Goal: Task Accomplishment & Management: Use online tool/utility

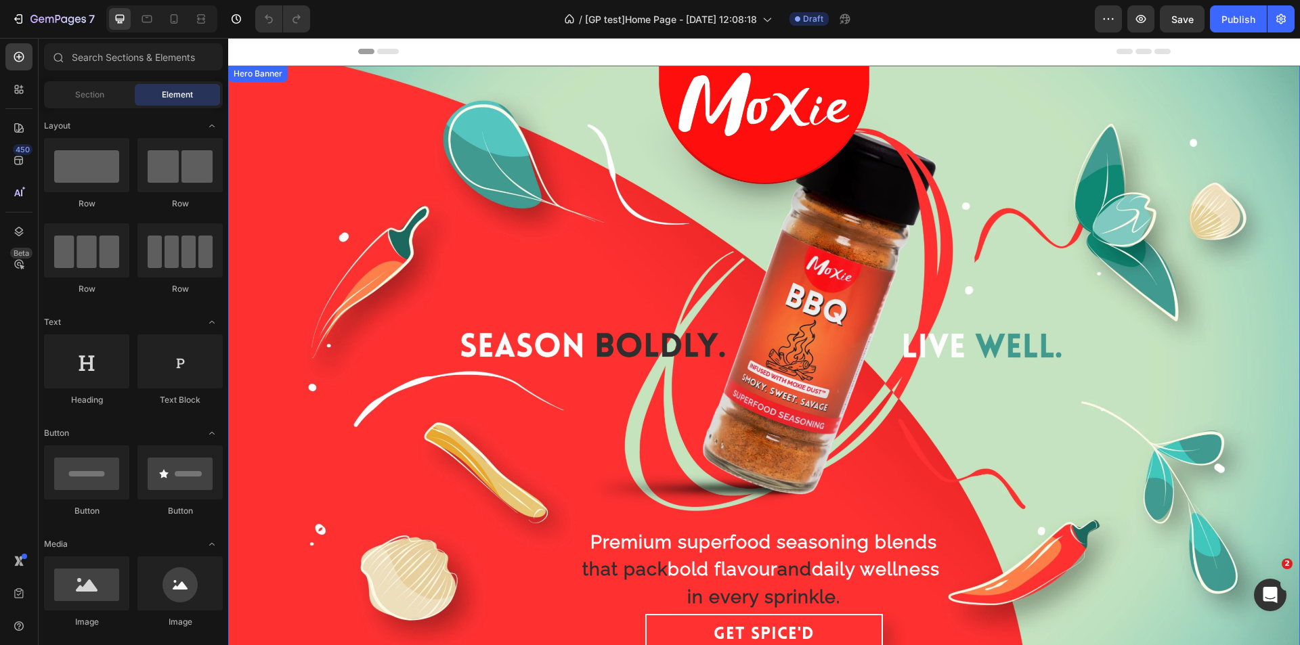
click at [510, 280] on div "Background Image" at bounding box center [764, 367] width 1072 height 603
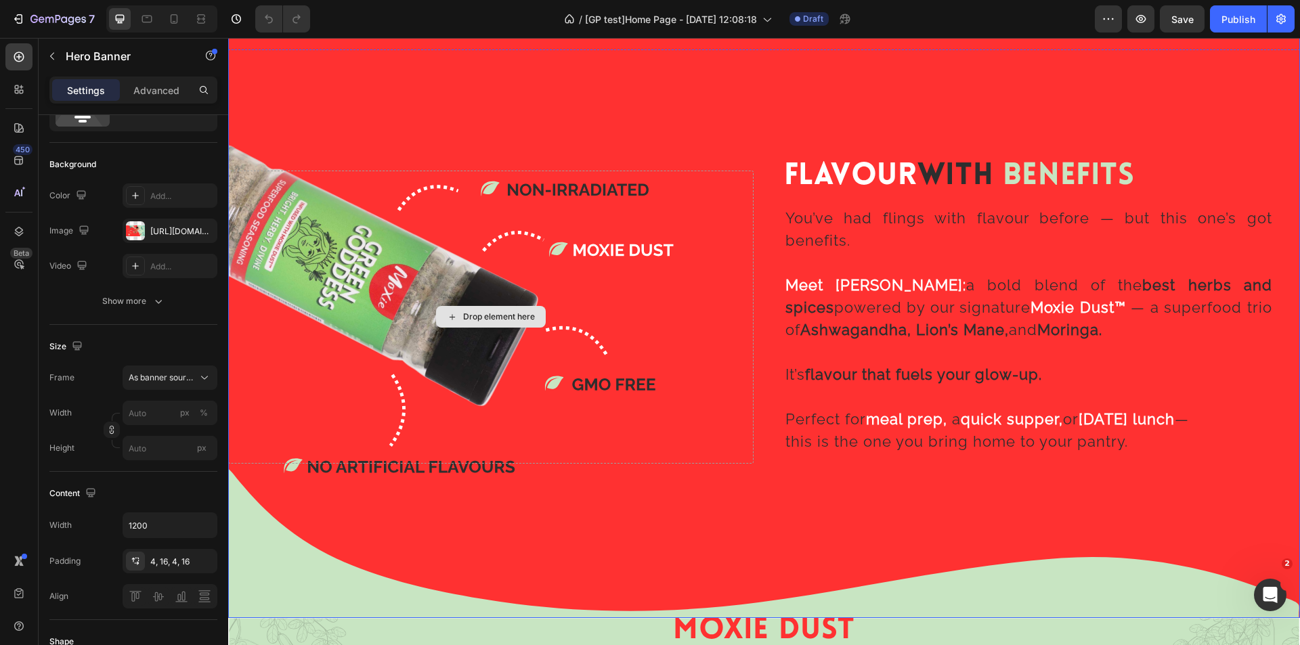
scroll to position [1693, 0]
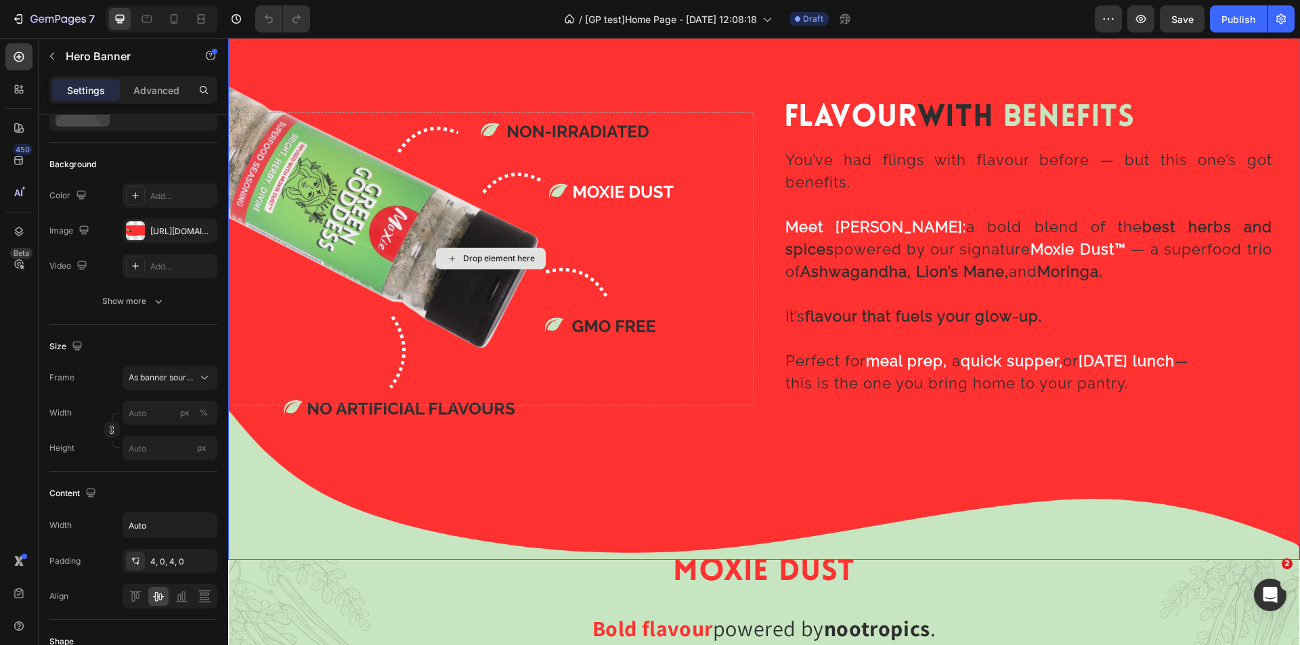
click at [658, 350] on div "Drop element here" at bounding box center [491, 258] width 526 height 293
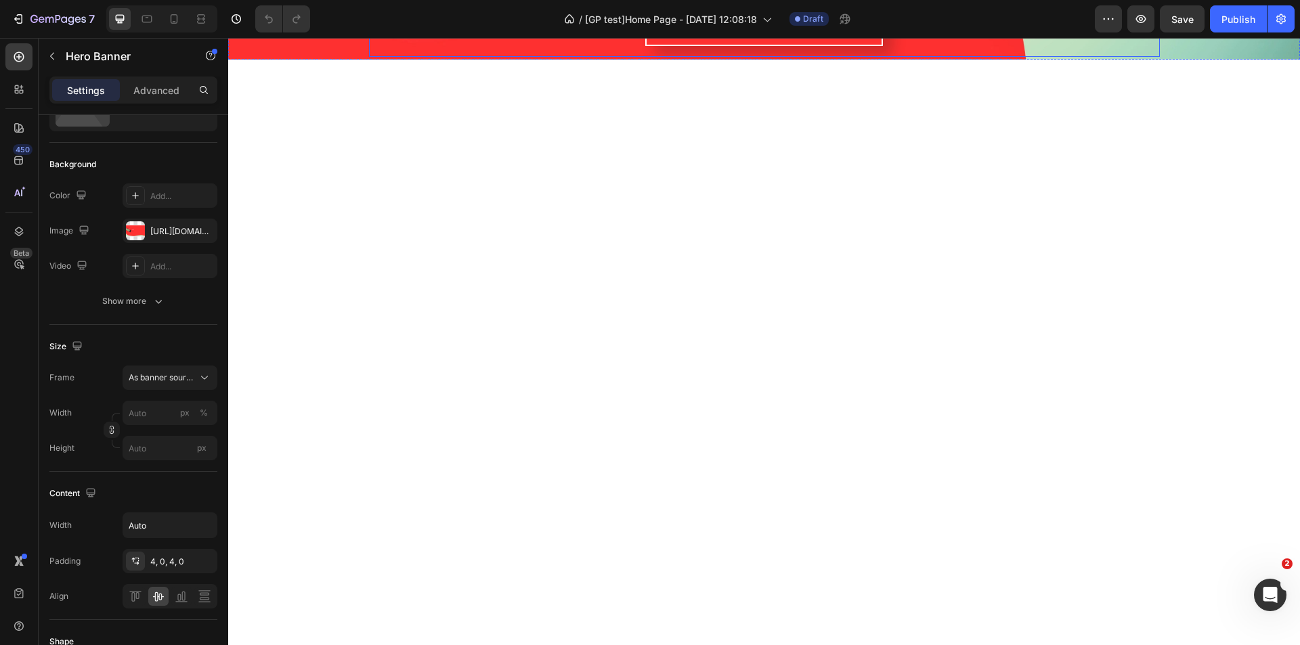
scroll to position [0, 0]
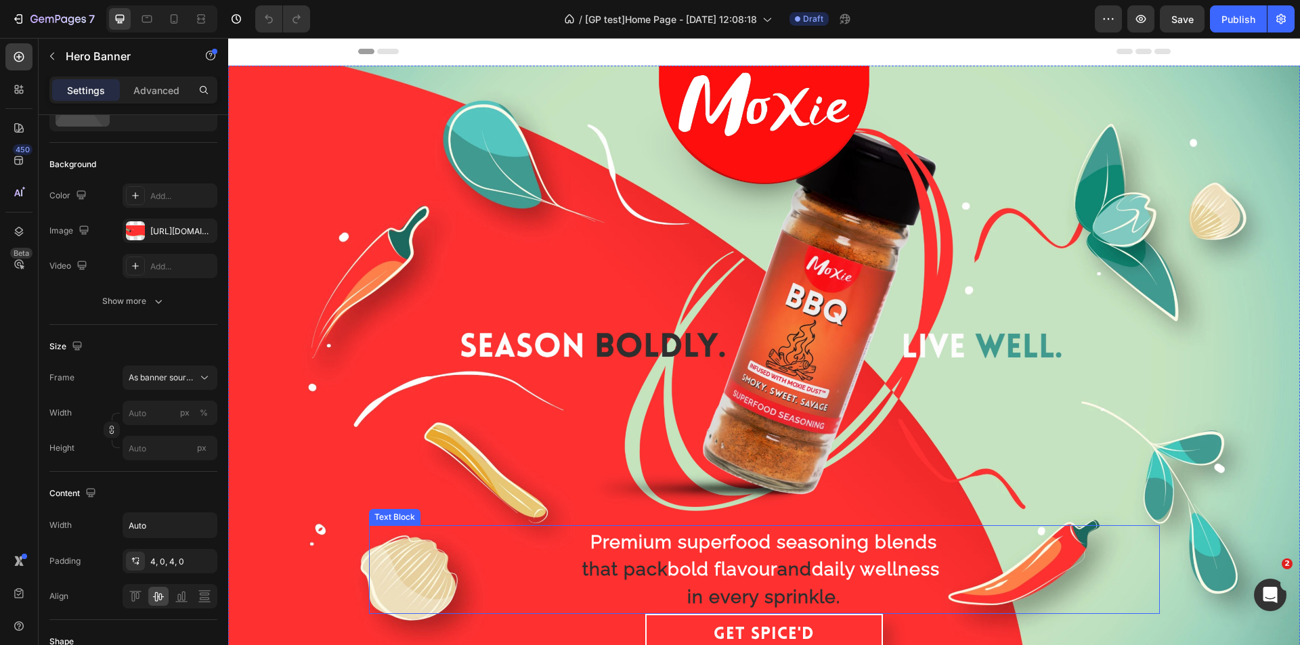
click at [729, 568] on strong "flavour" at bounding box center [746, 569] width 63 height 21
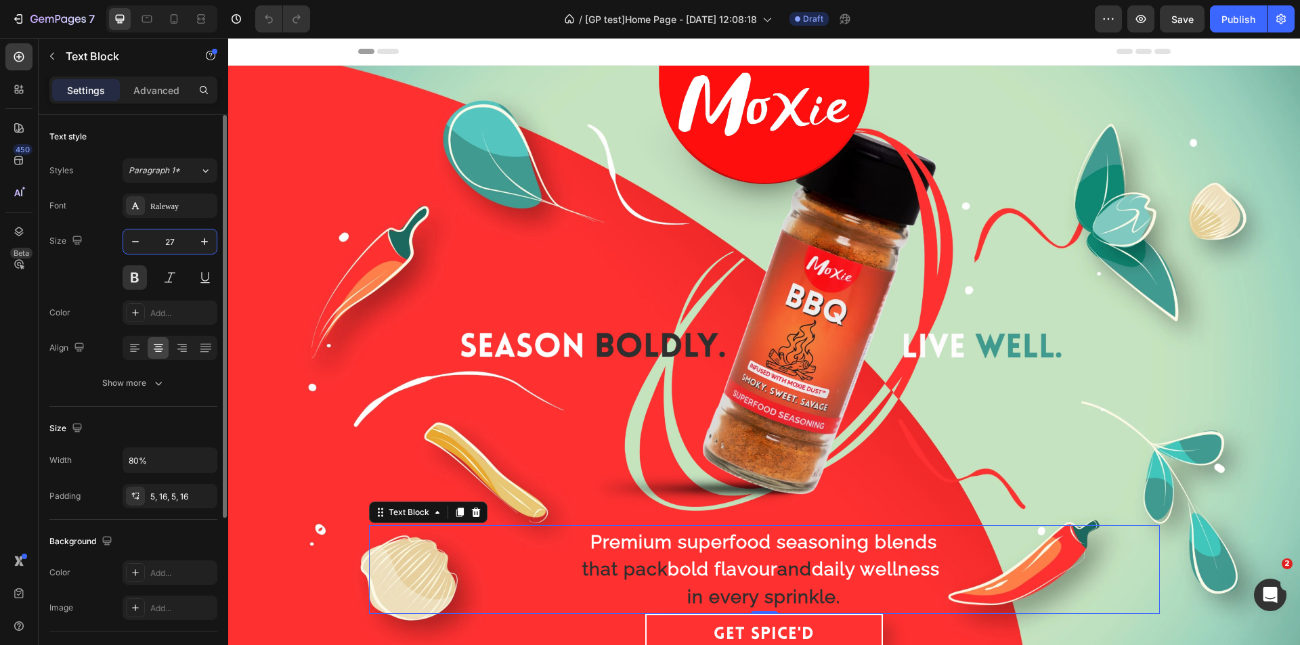
click at [184, 238] on input "27" at bounding box center [170, 242] width 45 height 24
click at [186, 240] on input "27" at bounding box center [170, 242] width 45 height 24
type input "27"
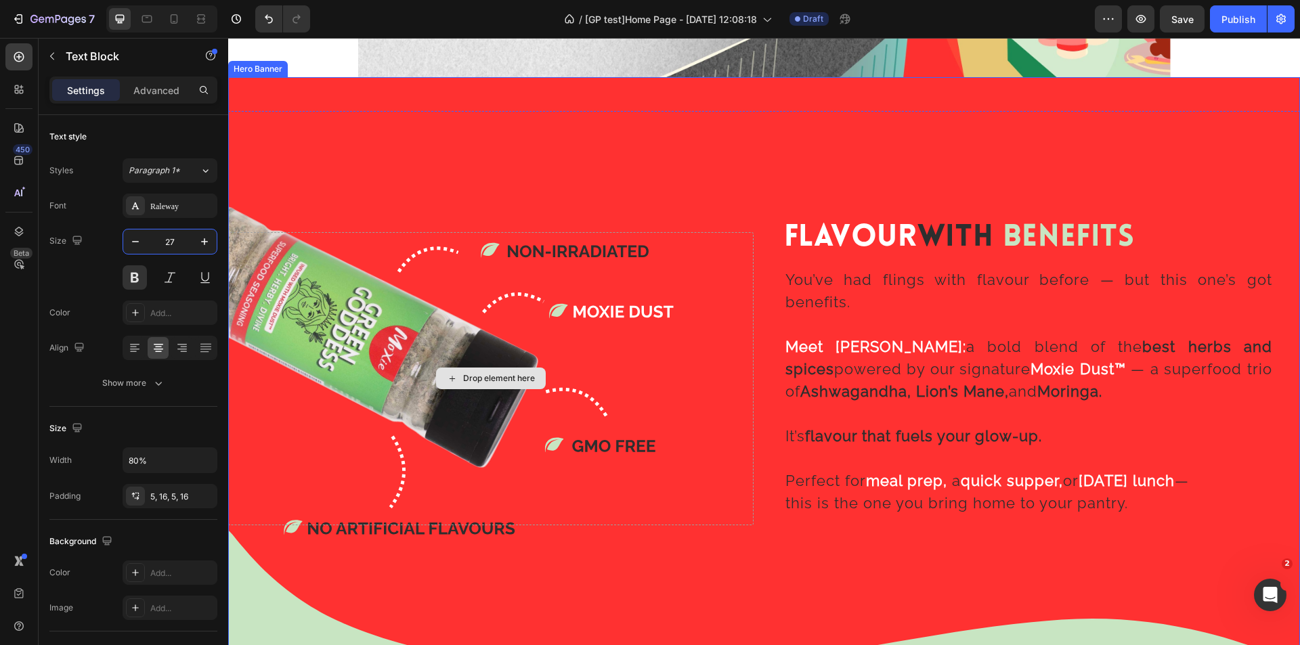
scroll to position [1626, 0]
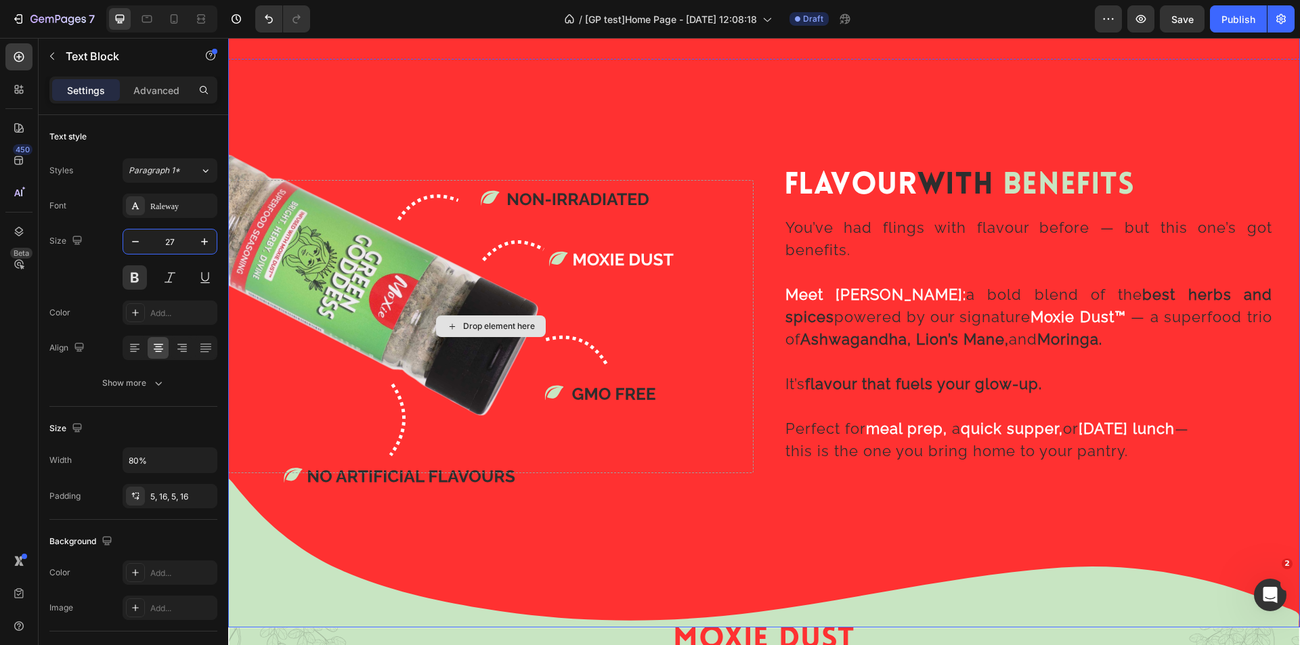
click at [735, 294] on div "Drop element here" at bounding box center [491, 326] width 526 height 293
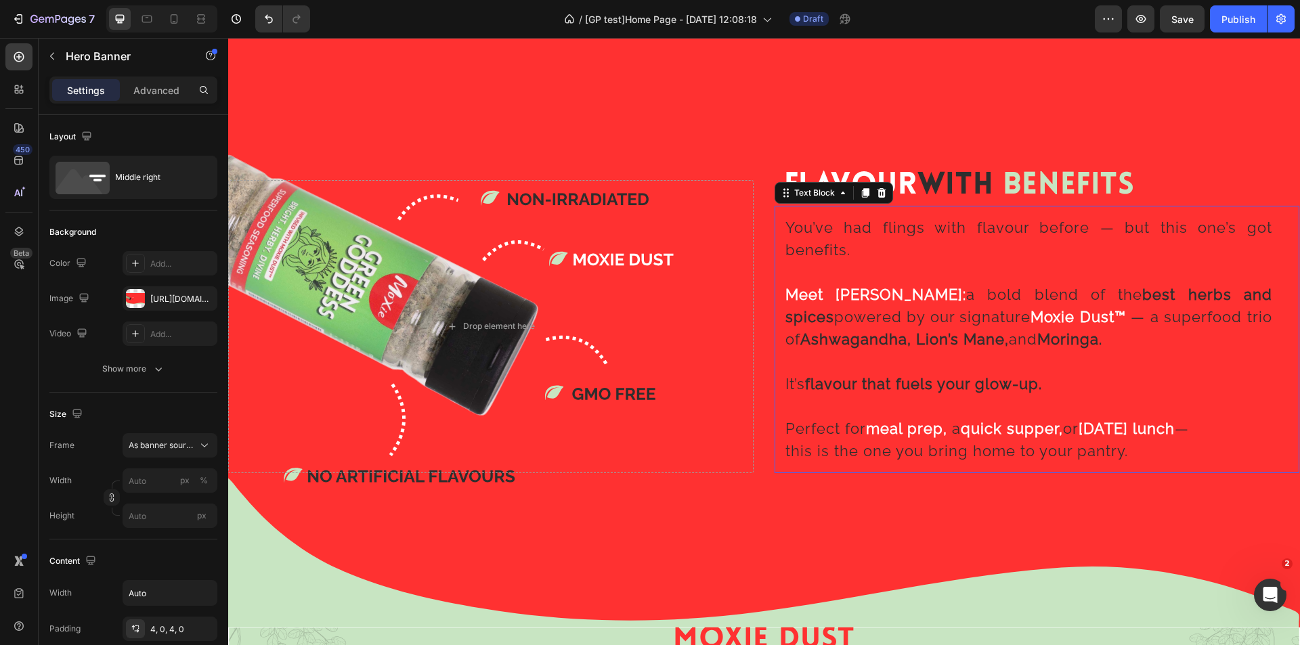
click at [775, 291] on div "You’ve had flings with flavour before — but this one’s got benefits. Meet [PERS…" at bounding box center [1038, 340] width 526 height 268
click at [753, 300] on div "Flavour With Benefits Heading You’ve had flings with flavour before — but this …" at bounding box center [764, 326] width 1072 height 299
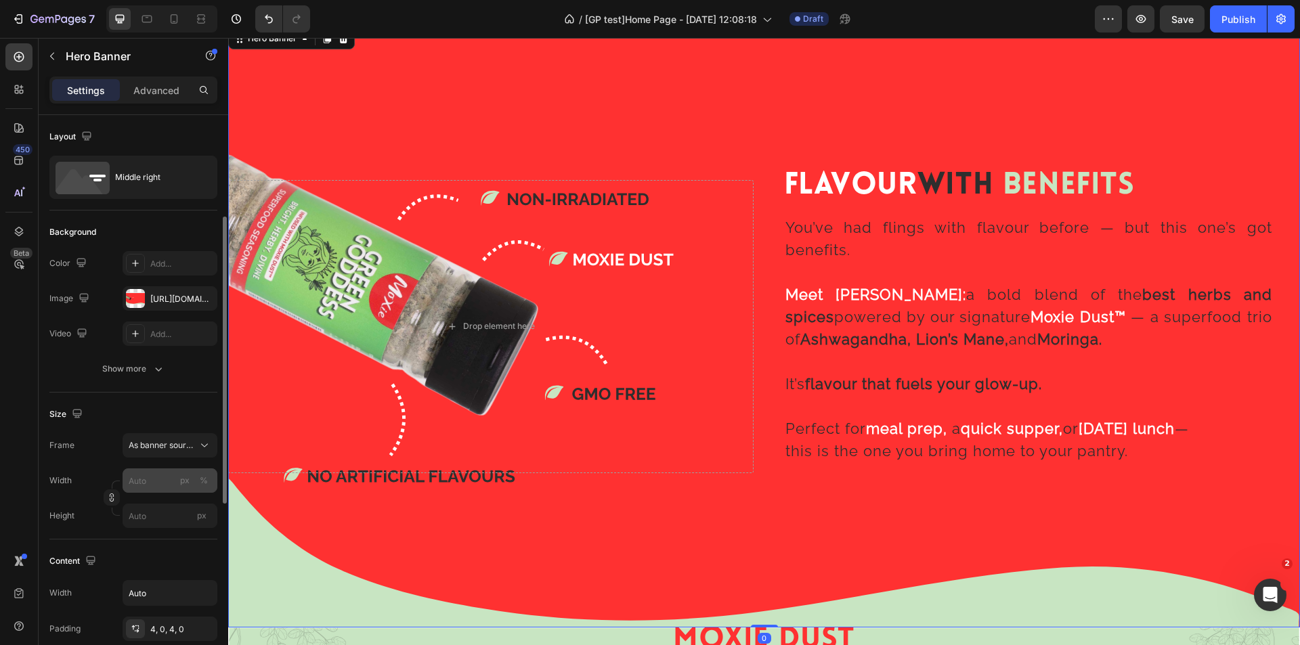
scroll to position [68, 0]
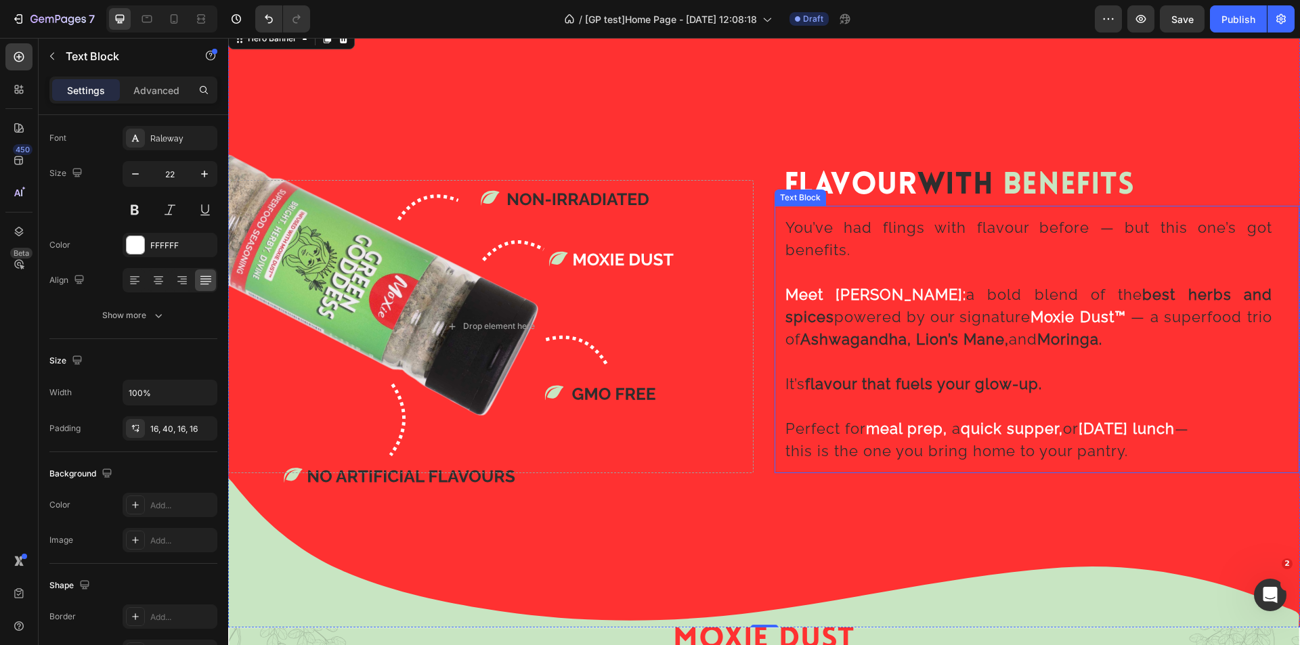
click at [795, 246] on span "You’ve had flings with flavour before — but this one’s got benefits." at bounding box center [1030, 239] width 488 height 40
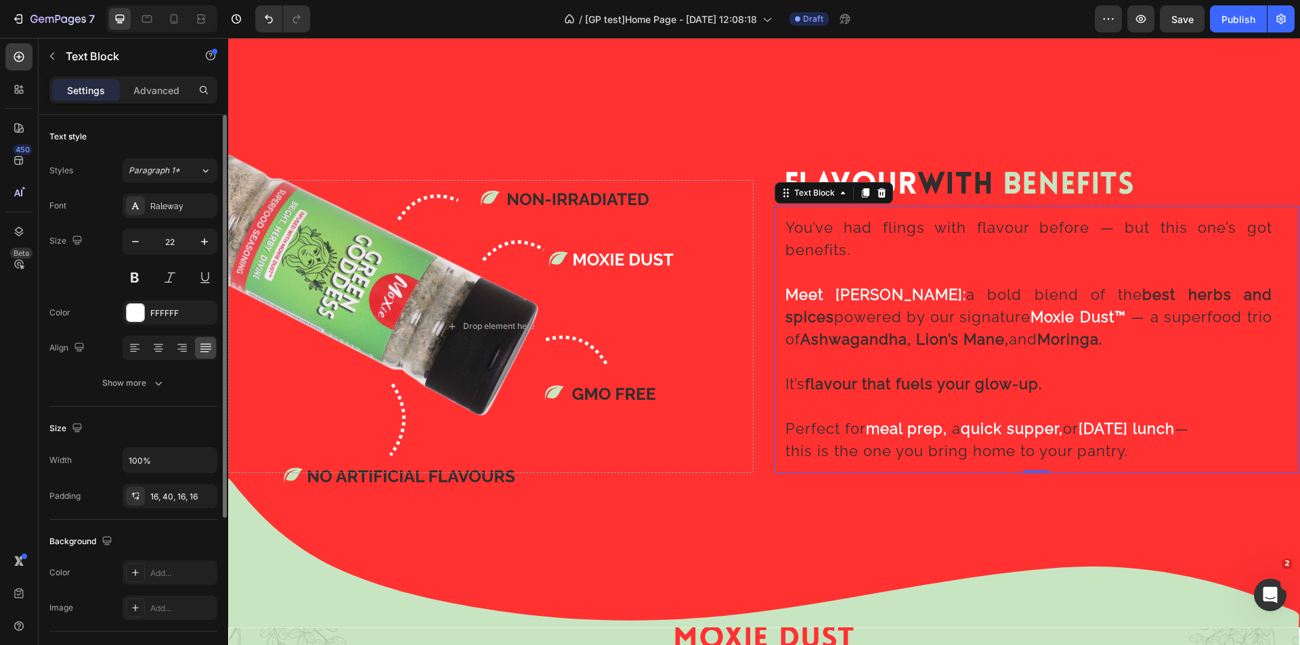
click at [813, 199] on div "Text Block" at bounding box center [834, 193] width 119 height 22
click at [818, 190] on div "Text Block" at bounding box center [815, 193] width 46 height 12
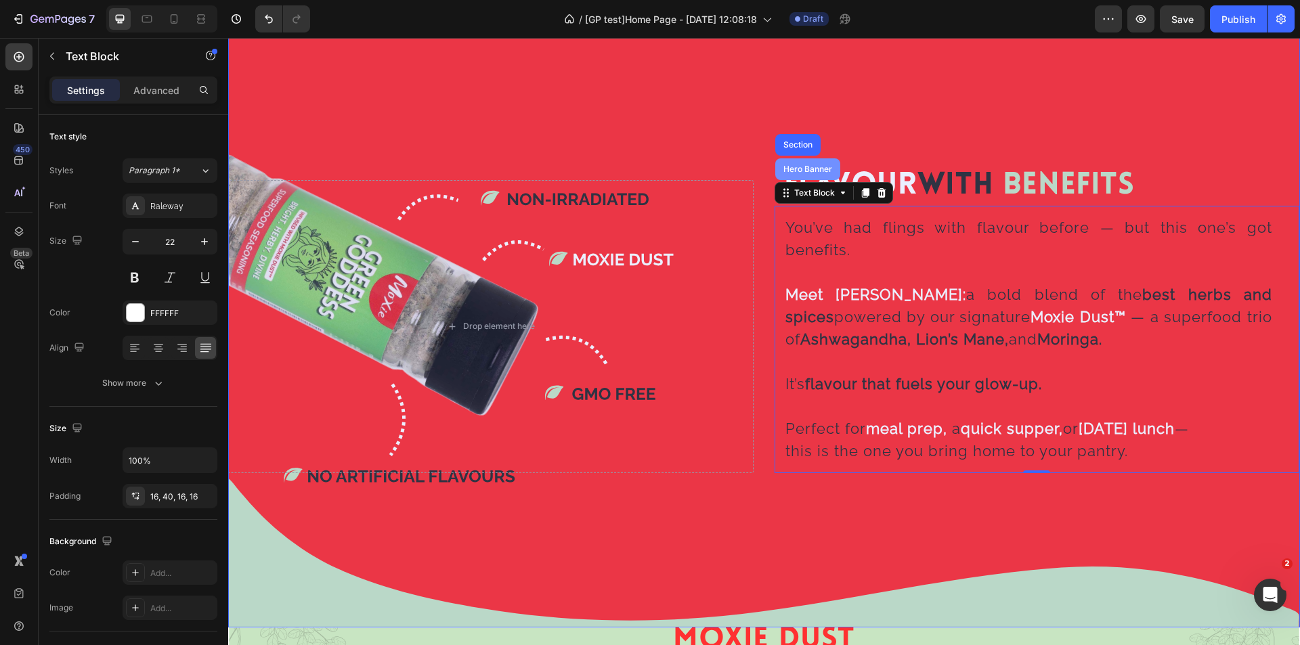
click at [807, 165] on div "Hero Banner" at bounding box center [808, 169] width 54 height 8
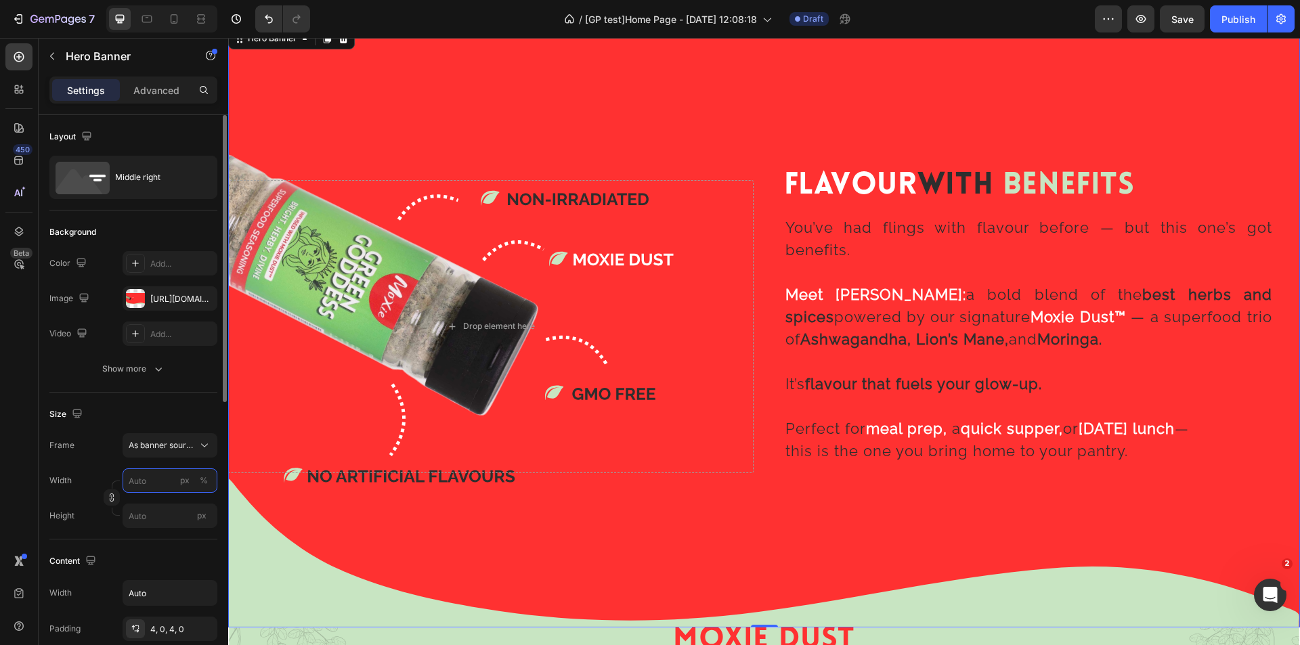
click at [156, 480] on input "px %" at bounding box center [170, 481] width 95 height 24
click at [182, 536] on span "1200px" at bounding box center [192, 538] width 28 height 12
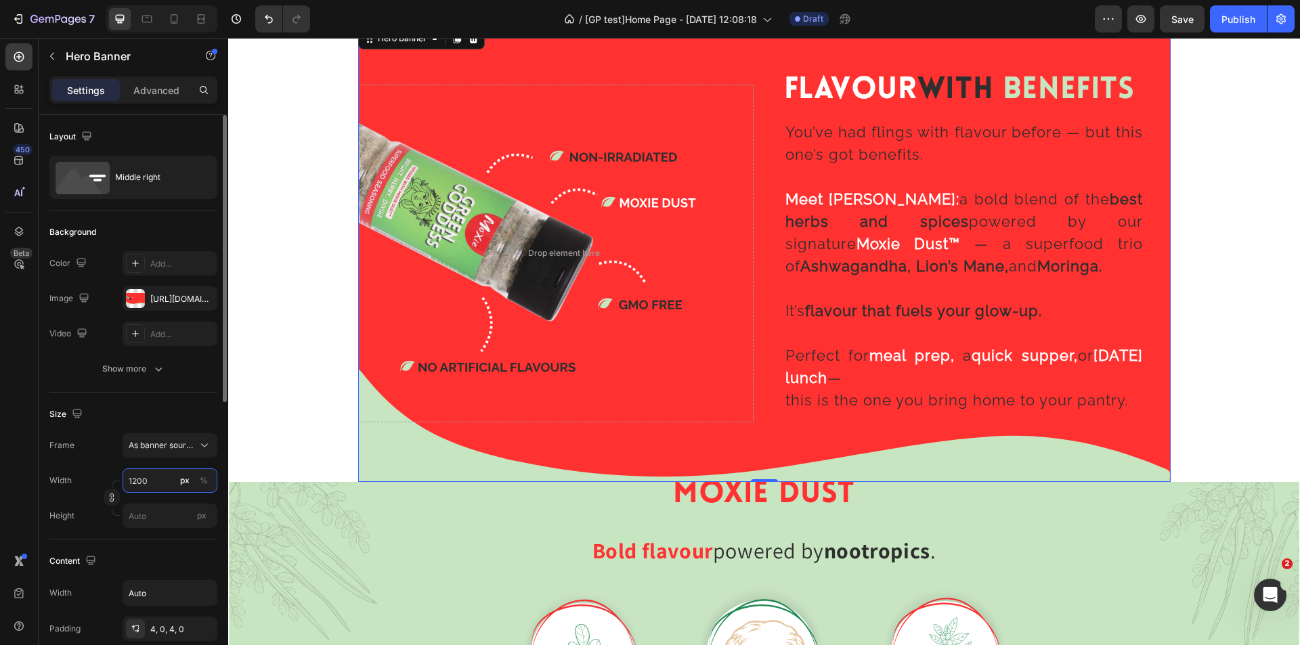
click at [163, 480] on input "1200" at bounding box center [170, 481] width 95 height 24
click at [196, 520] on div "Full 100%" at bounding box center [156, 513] width 111 height 24
type input "100"
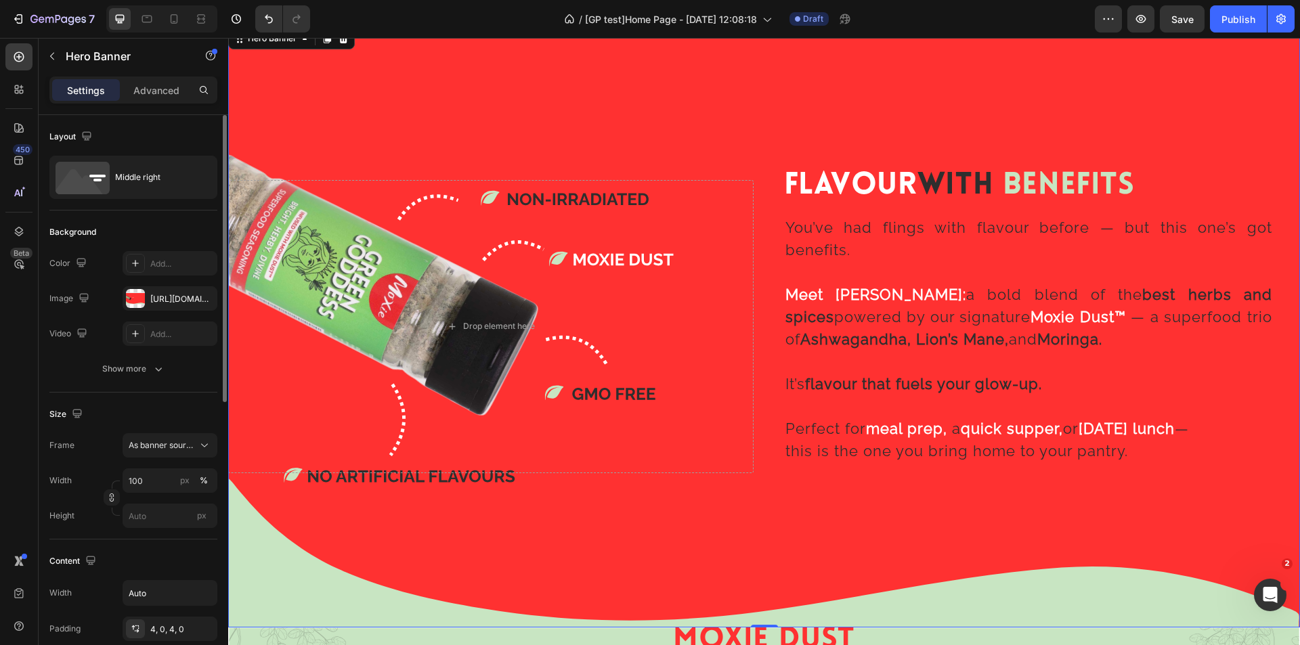
scroll to position [135, 0]
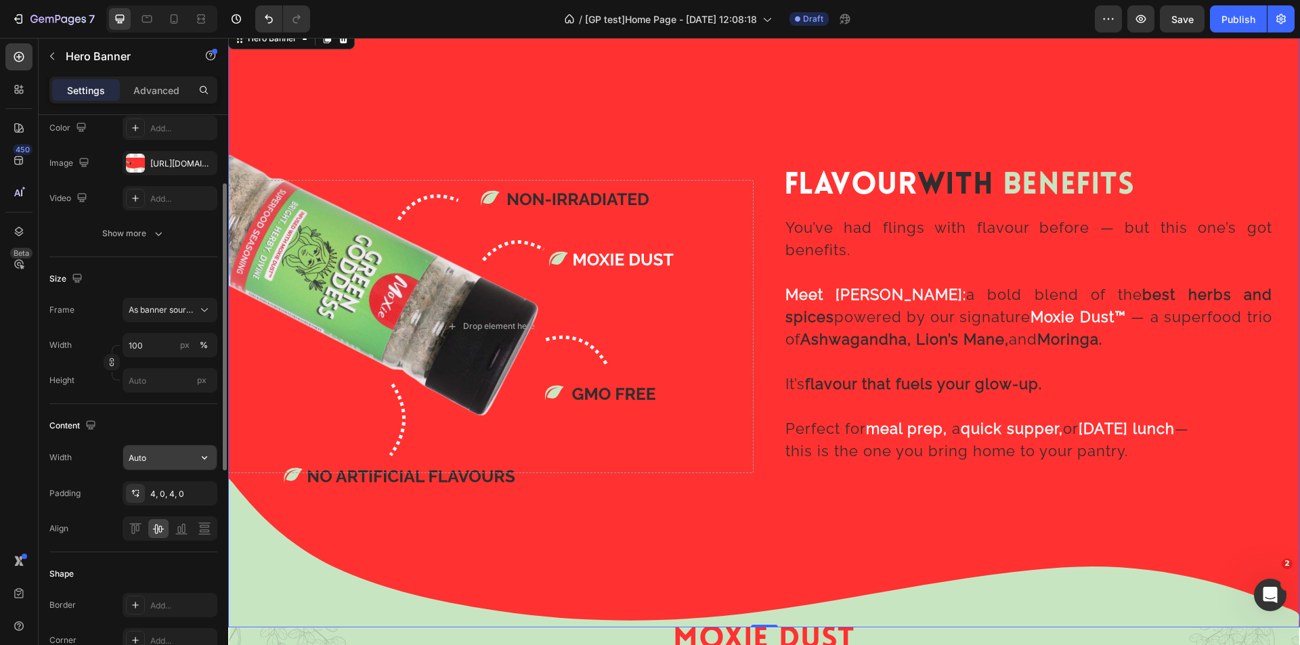
click at [161, 459] on input "Auto" at bounding box center [169, 458] width 93 height 24
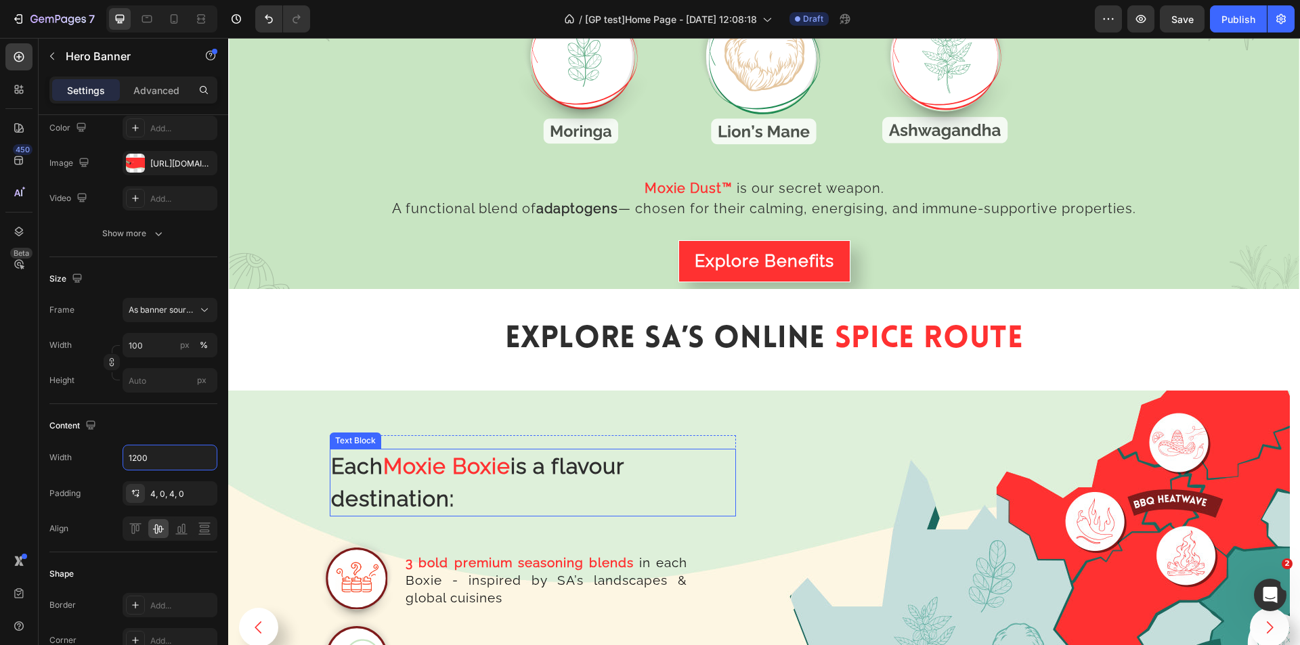
scroll to position [2642, 0]
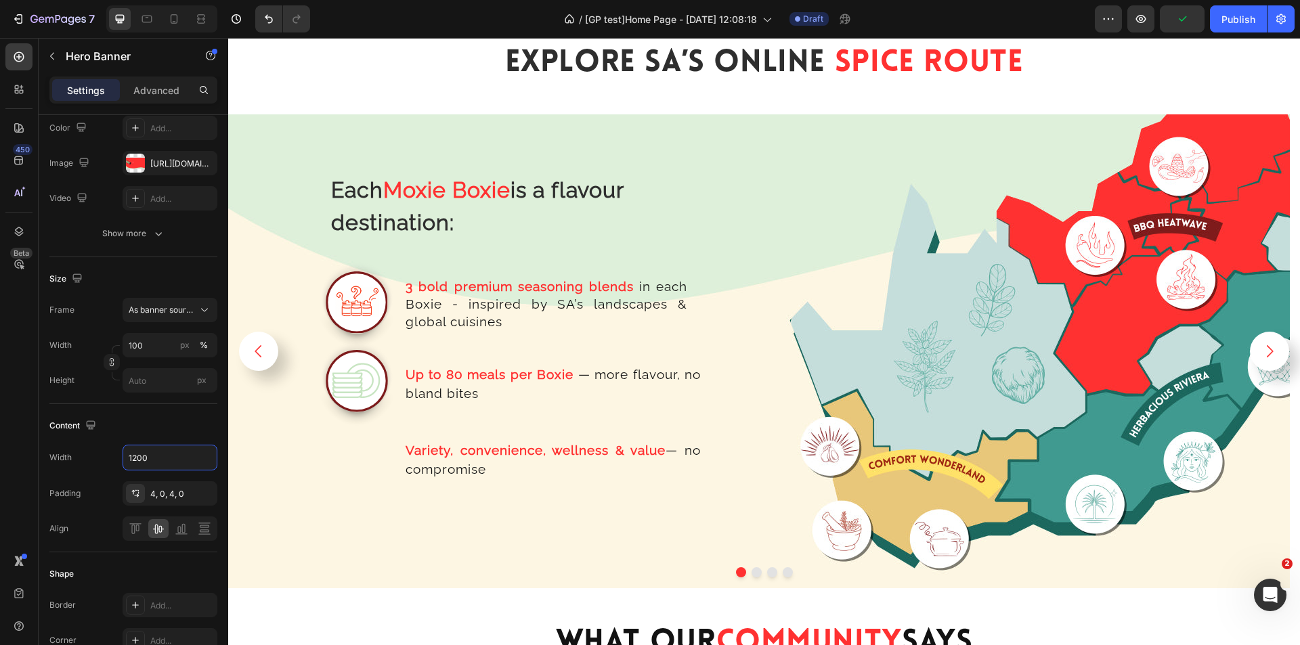
type input "1200"
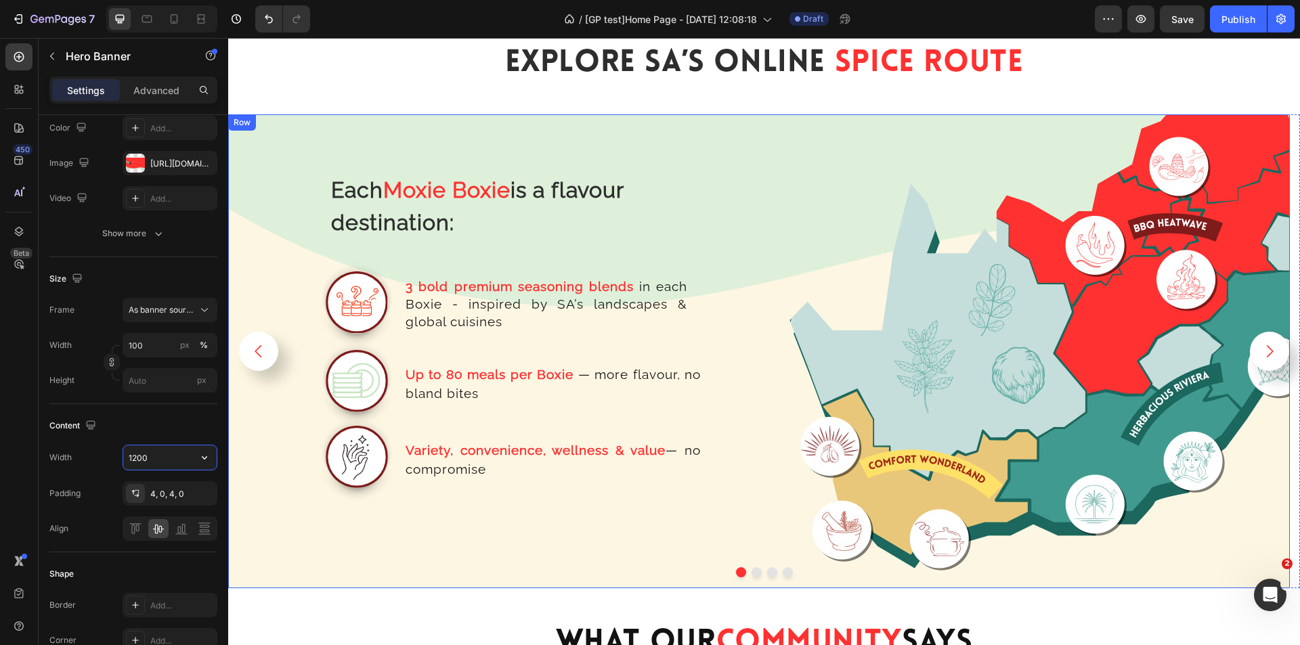
click at [844, 395] on div "Each Moxie Boxie is a flavour destination: Text Block Row Image 3 bold premium …" at bounding box center [759, 351] width 1062 height 474
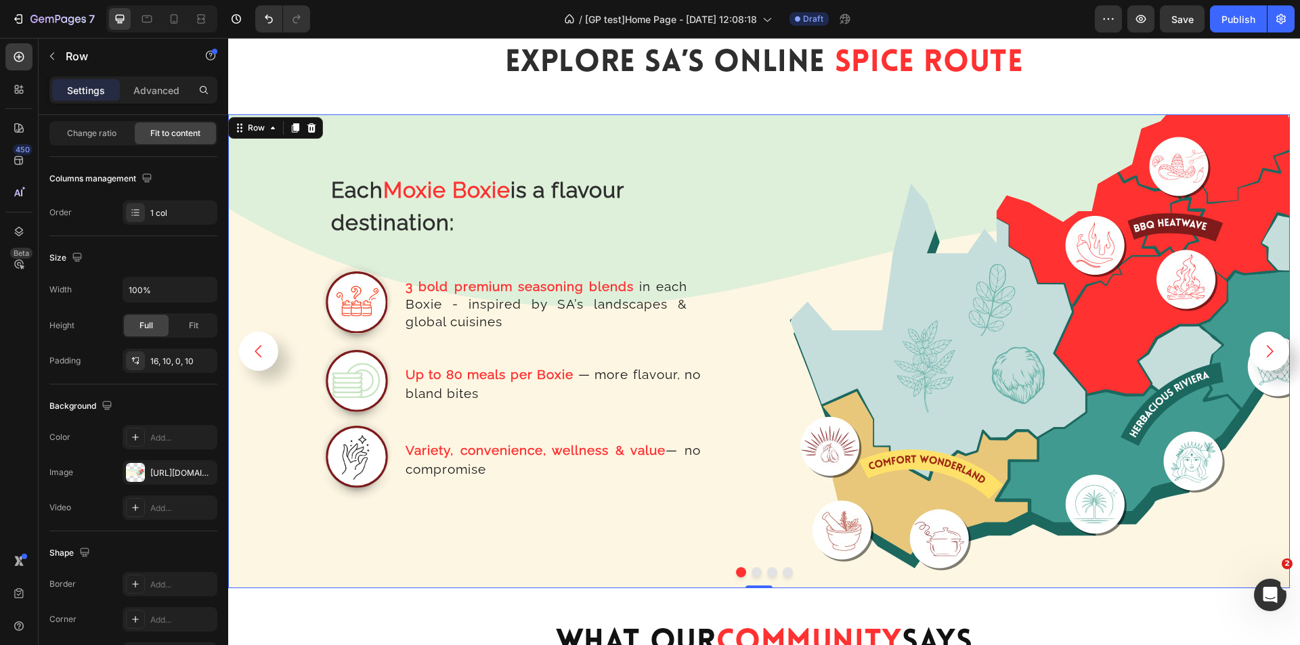
scroll to position [0, 0]
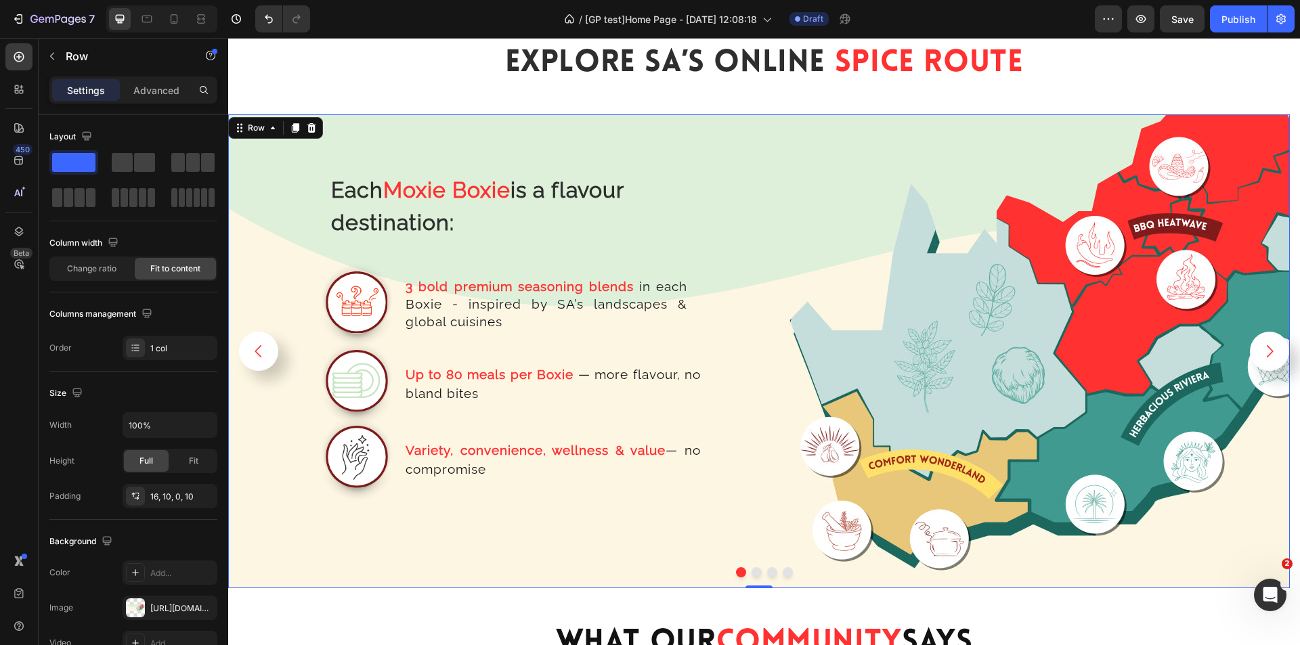
click at [929, 385] on div "Each Moxie Boxie is a flavour destination: Text Block Row Image 3 bold premium …" at bounding box center [759, 351] width 1062 height 474
click at [753, 574] on button "Dot" at bounding box center [757, 573] width 10 height 10
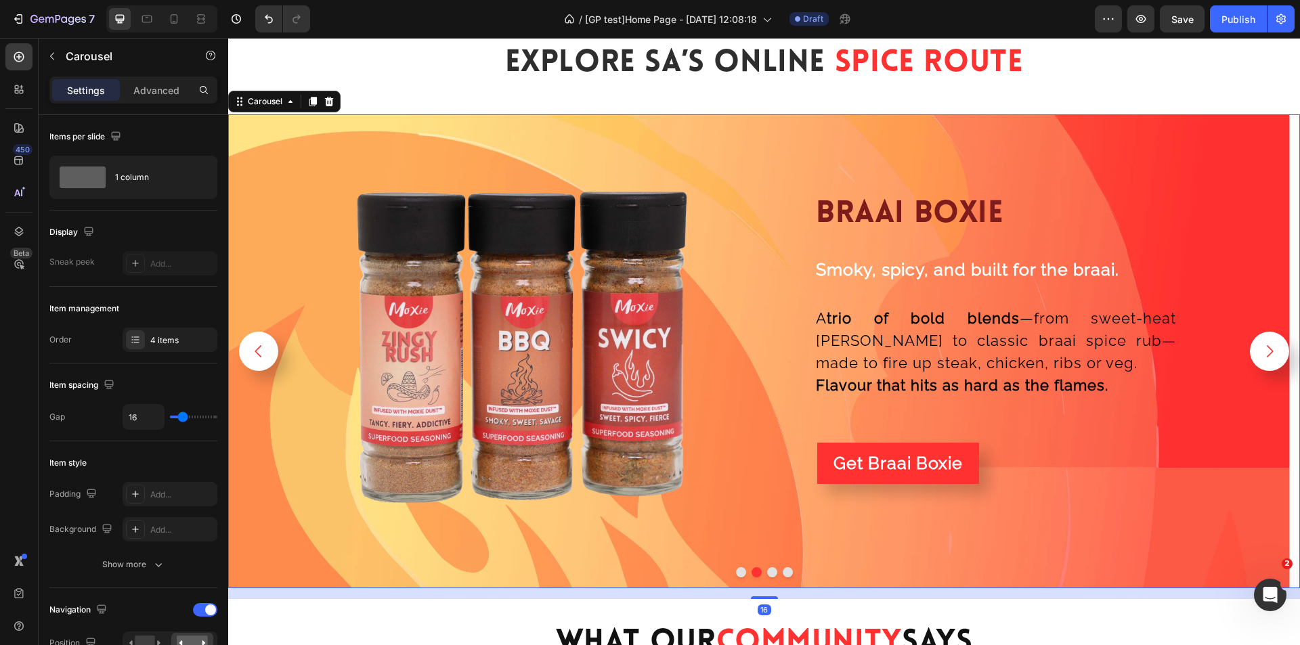
click at [767, 572] on button "Dot" at bounding box center [772, 573] width 10 height 10
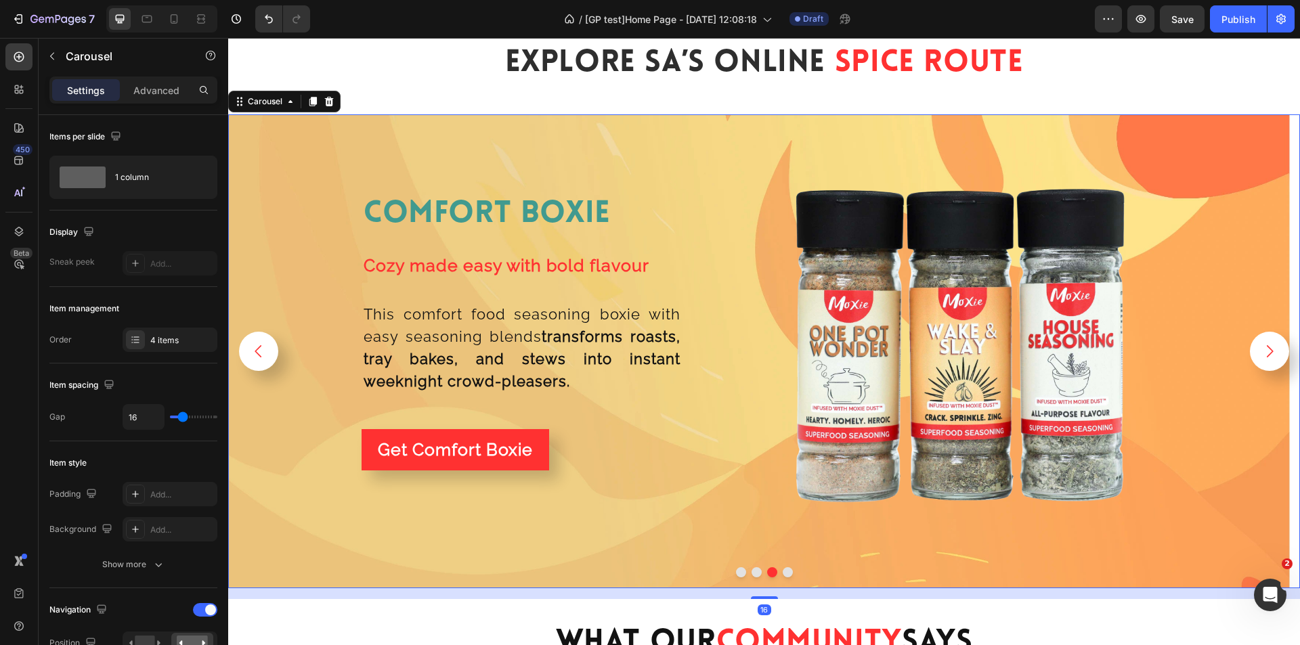
click at [783, 570] on button "Dot" at bounding box center [788, 573] width 10 height 10
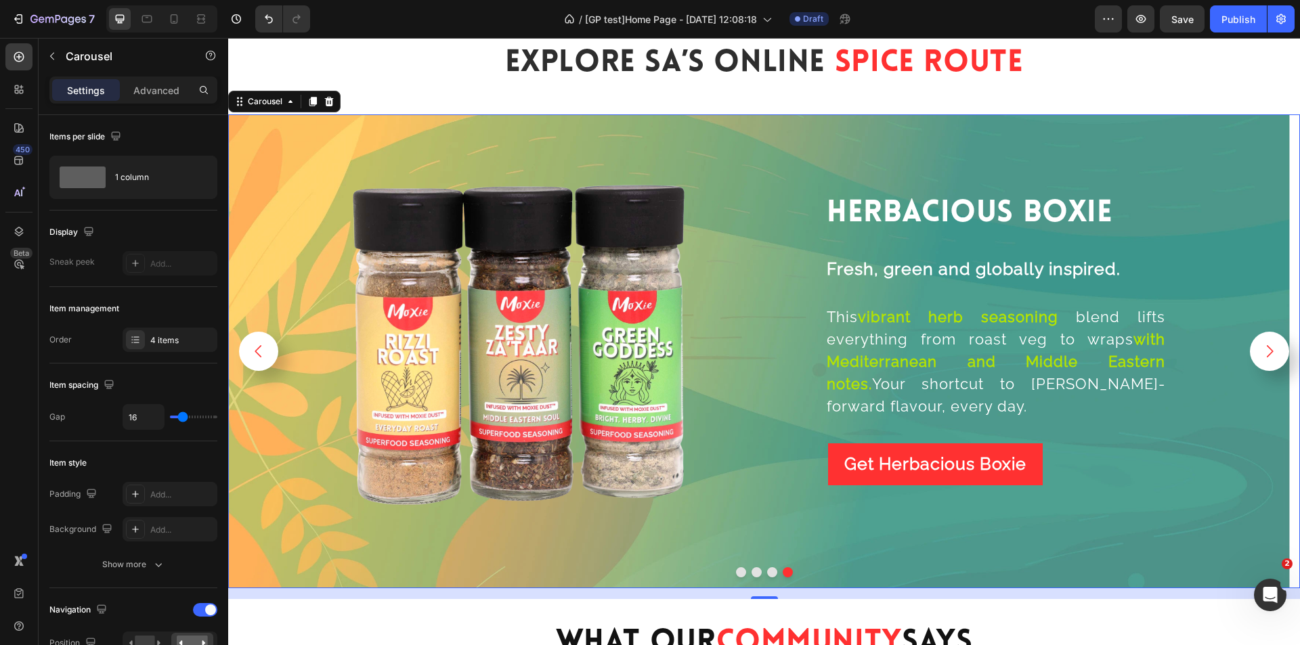
click at [736, 568] on button "Dot" at bounding box center [741, 573] width 10 height 10
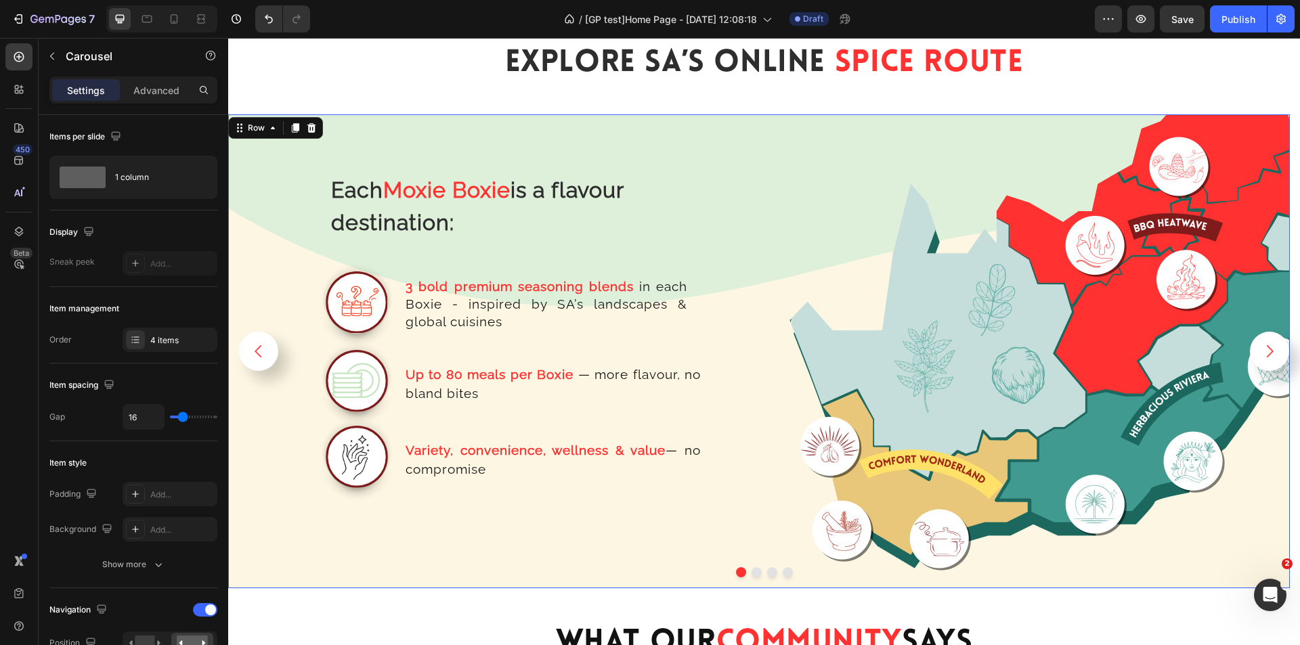
click at [853, 389] on div "Each Moxie Boxie is a flavour destination: Text Block Row Image 3 bold premium …" at bounding box center [759, 351] width 1062 height 474
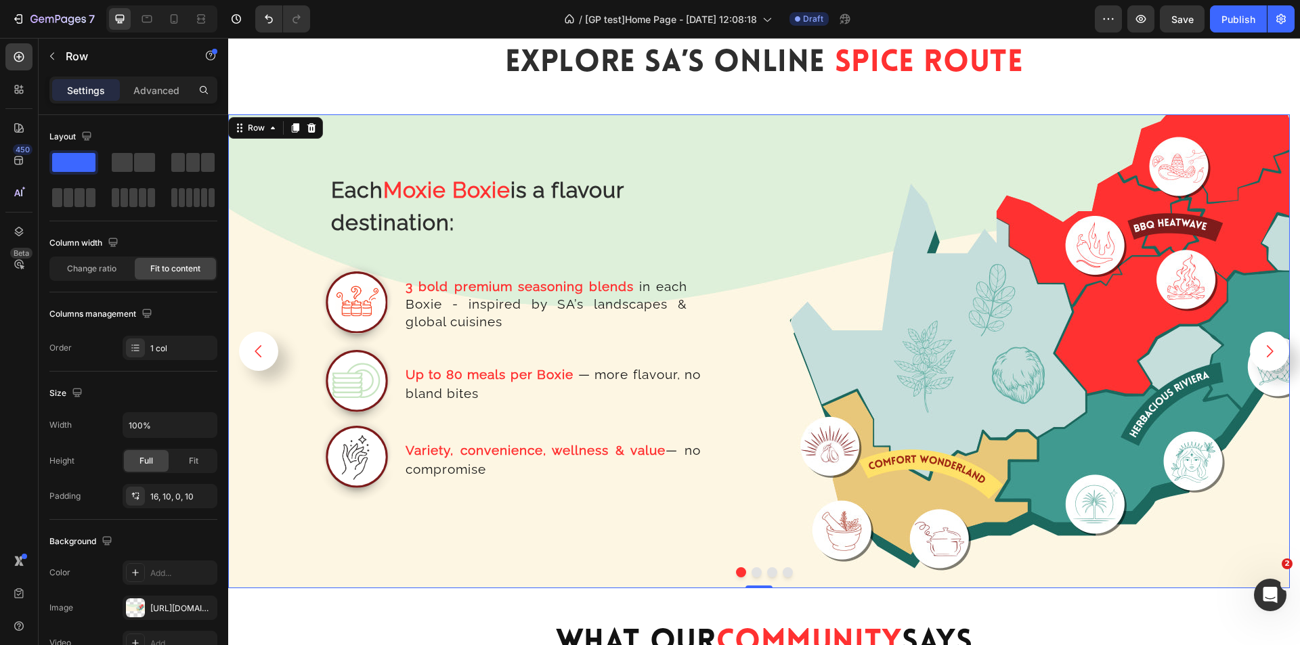
drag, startPoint x: 853, startPoint y: 389, endPoint x: 839, endPoint y: 385, distance: 14.1
click at [852, 391] on div "Each Moxie Boxie is a flavour destination: Text Block Row Image 3 bold premium …" at bounding box center [759, 351] width 1062 height 474
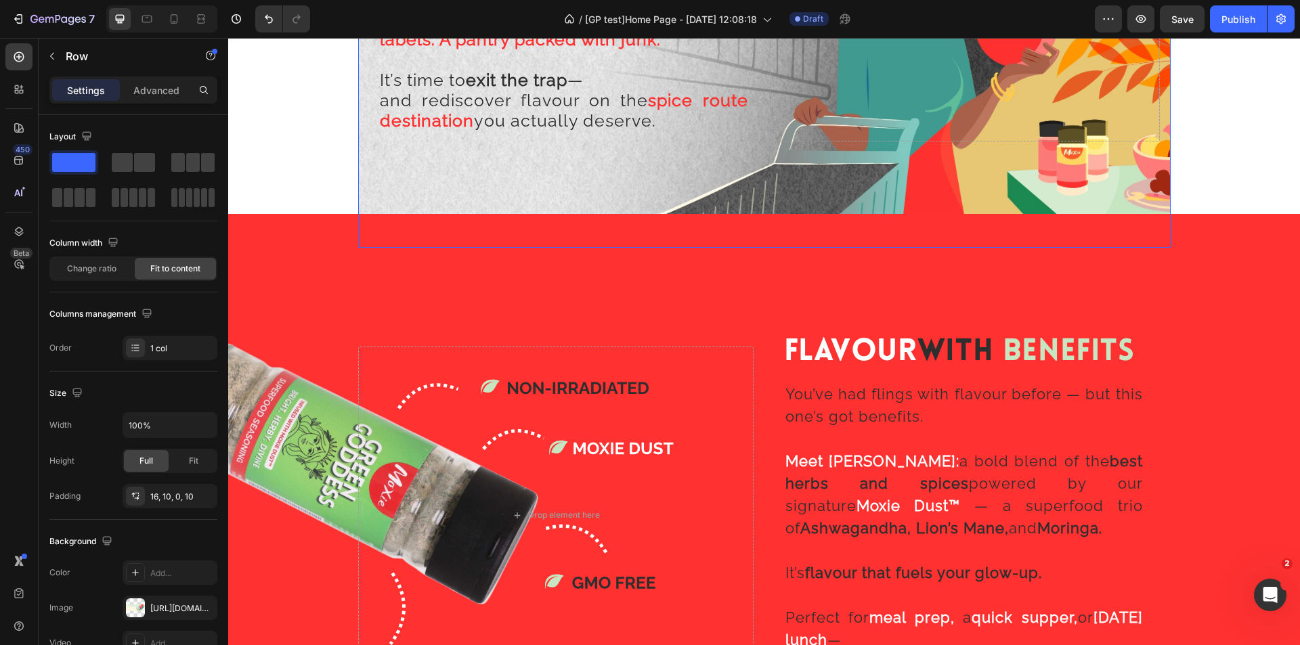
scroll to position [1084, 0]
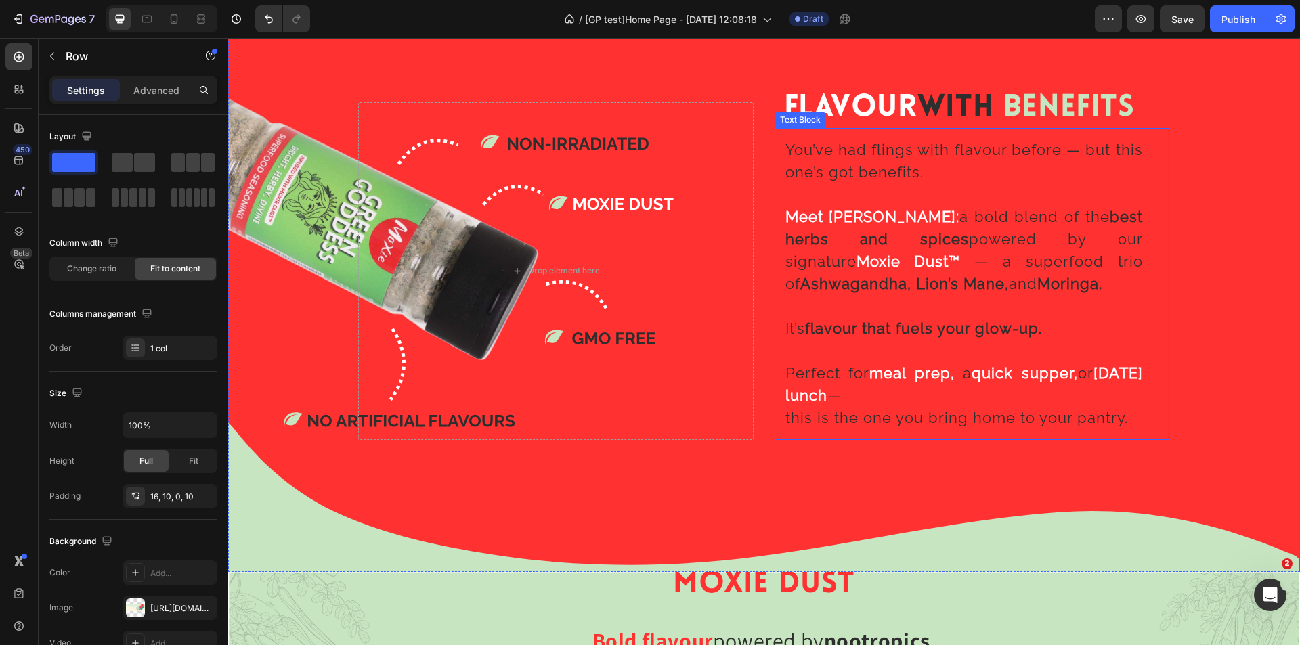
click at [864, 295] on p at bounding box center [965, 306] width 358 height 22
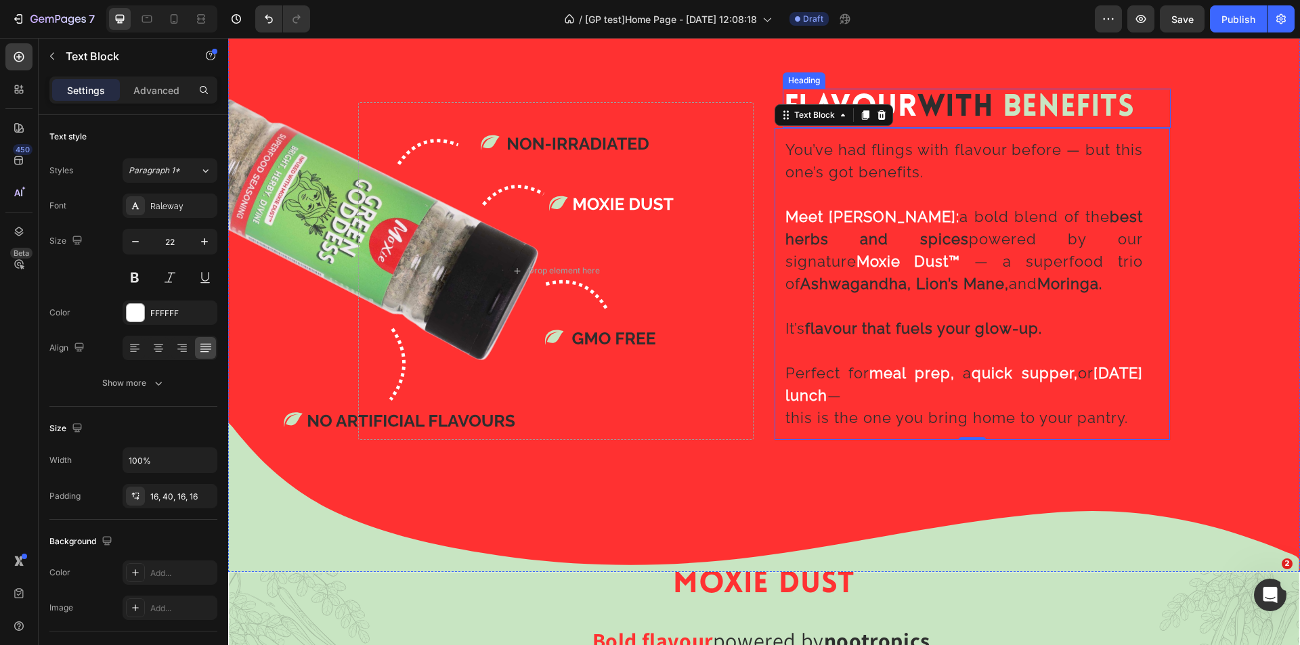
click at [1068, 101] on span "Benefits" at bounding box center [1069, 108] width 132 height 30
click at [965, 219] on span "a bold blend of the best herbs and spices powered by our signature" at bounding box center [965, 239] width 358 height 62
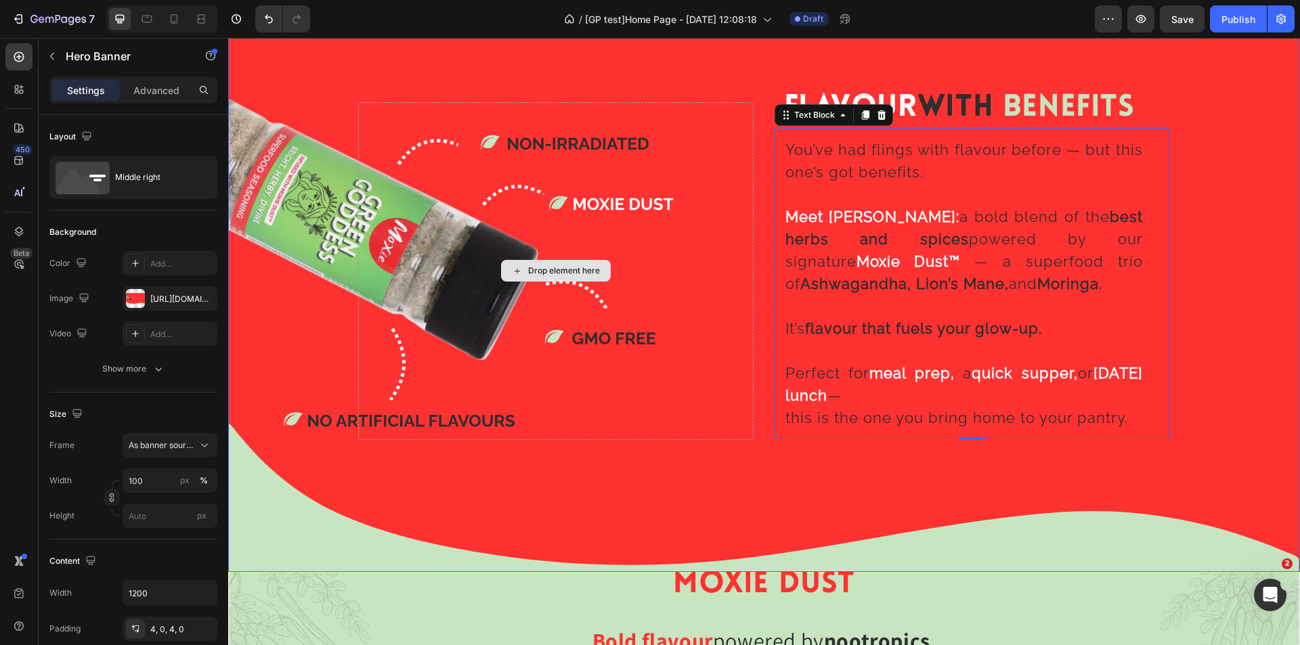
click at [678, 331] on div "Drop element here" at bounding box center [556, 271] width 396 height 338
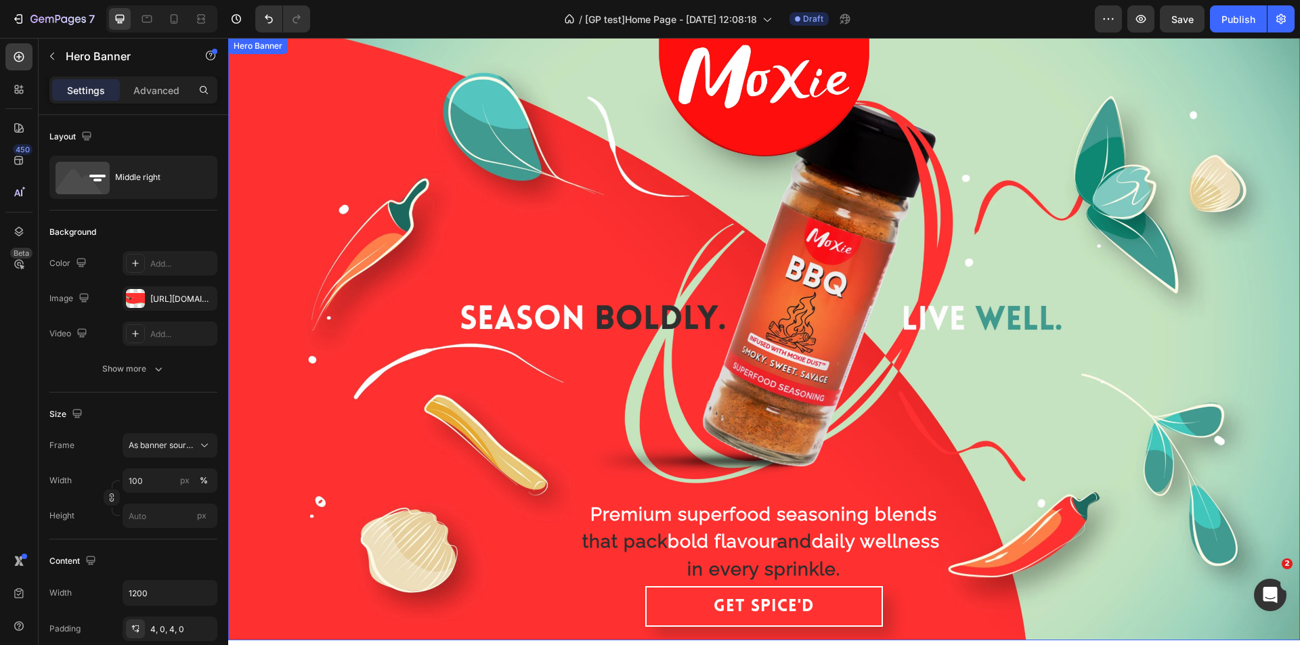
scroll to position [0, 0]
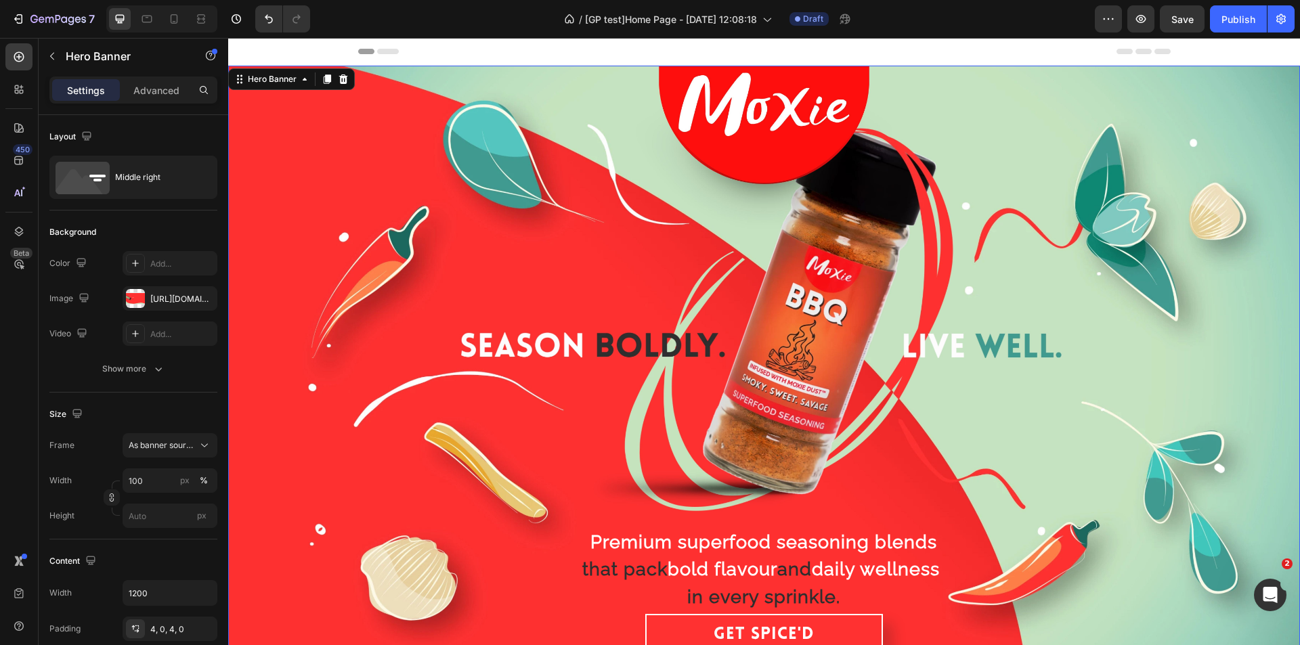
click at [766, 314] on div "Background Image" at bounding box center [764, 367] width 1072 height 603
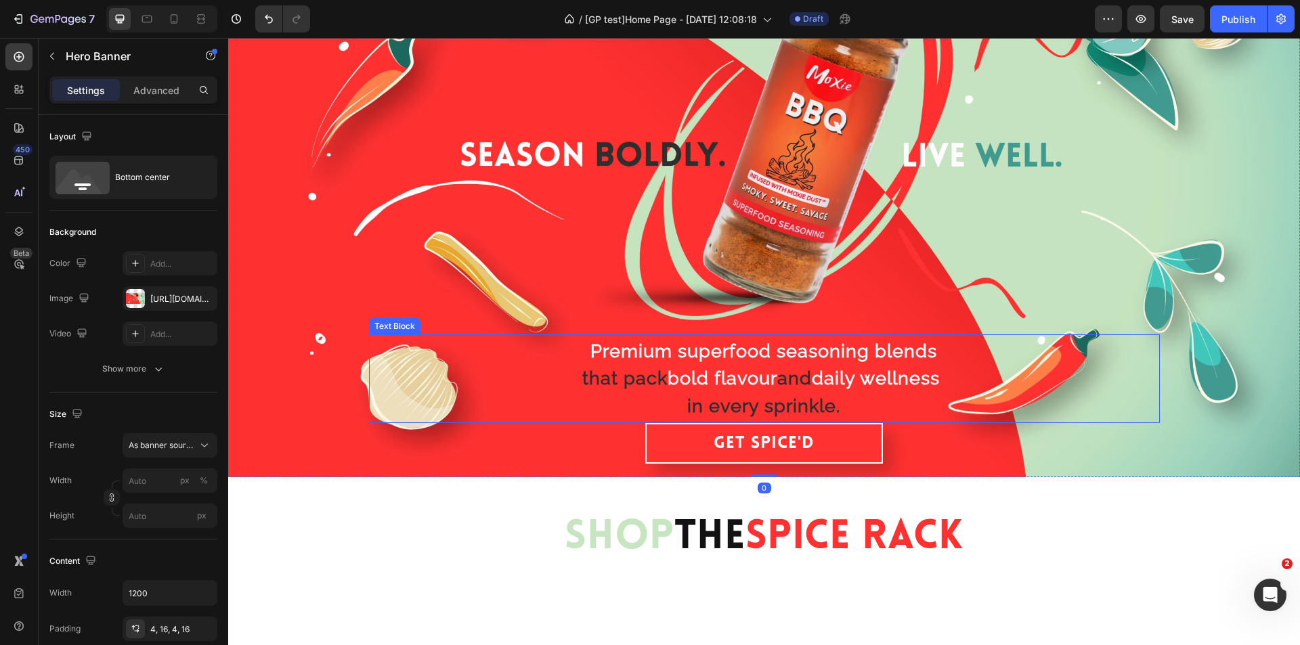
scroll to position [339, 0]
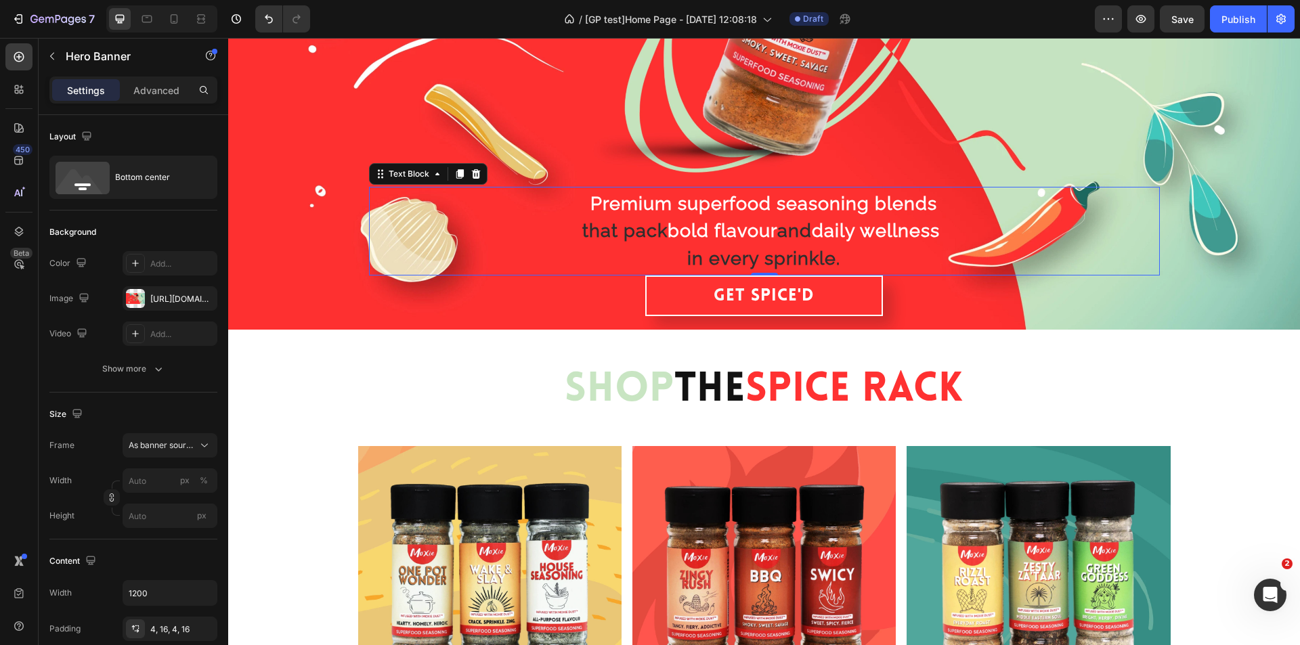
click at [781, 220] on span "and" at bounding box center [795, 230] width 35 height 21
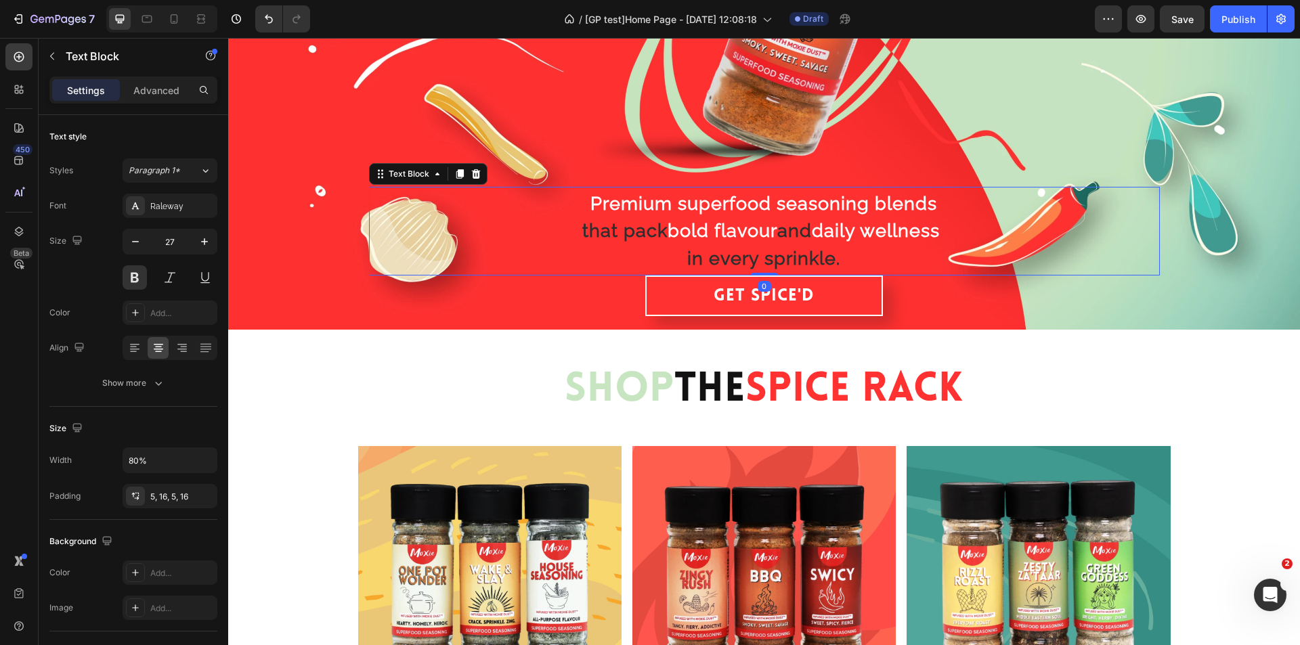
click at [781, 220] on span "and" at bounding box center [795, 230] width 35 height 21
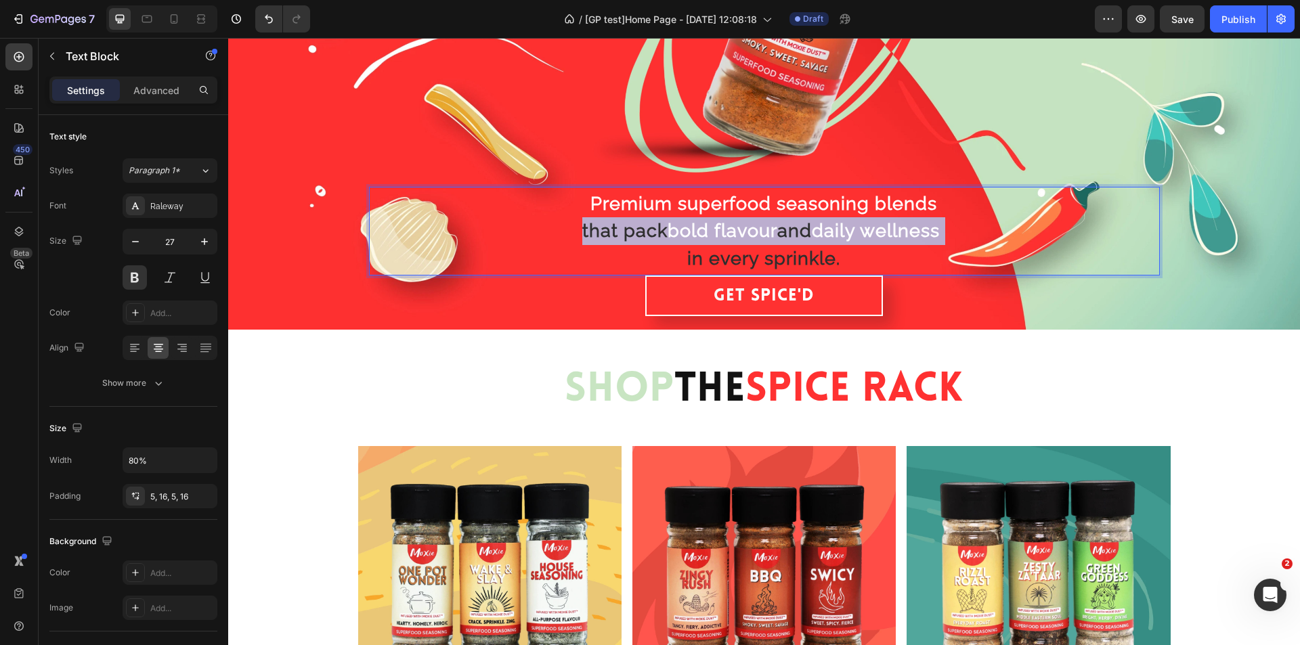
click at [781, 220] on span "and" at bounding box center [795, 230] width 35 height 21
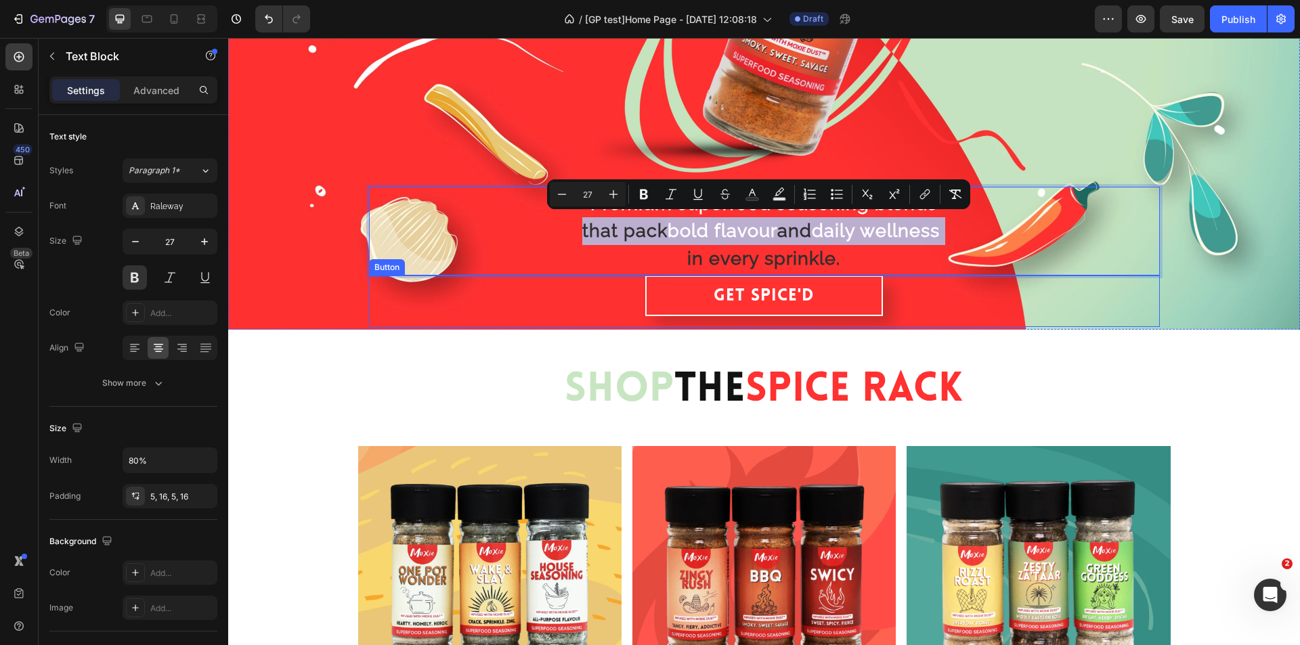
click at [515, 305] on div "Get Spice'd Button" at bounding box center [764, 301] width 791 height 51
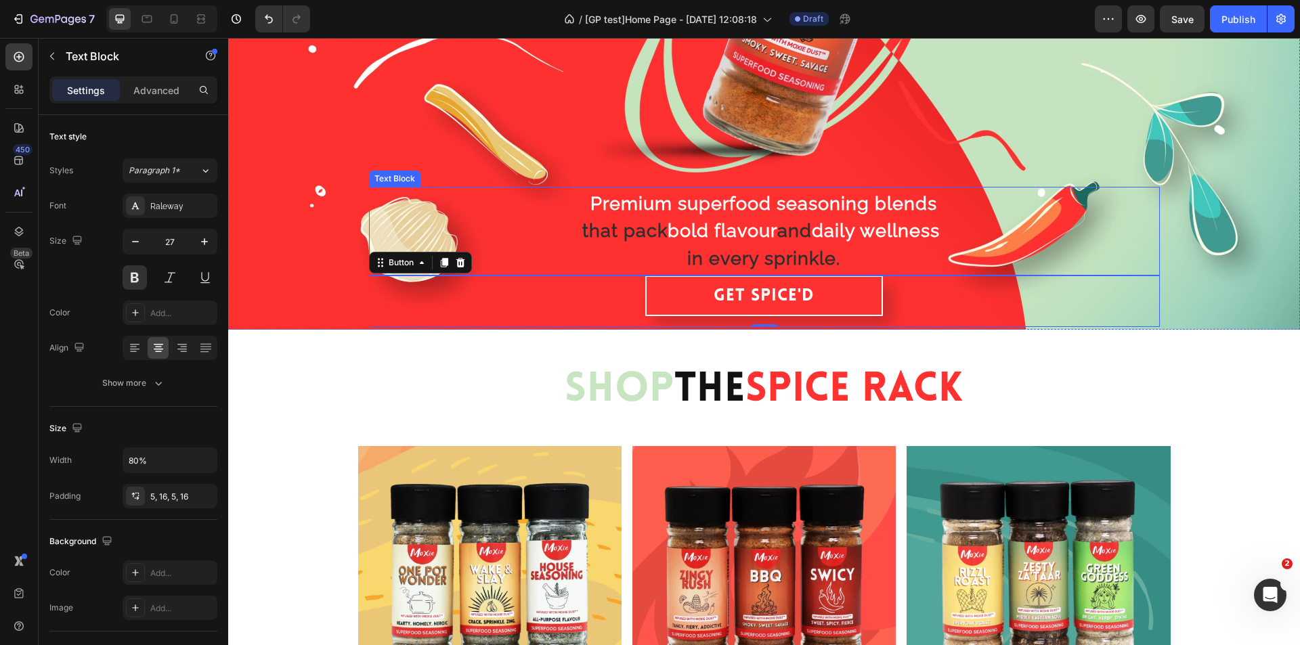
click at [719, 229] on strong "flavour" at bounding box center [746, 230] width 63 height 21
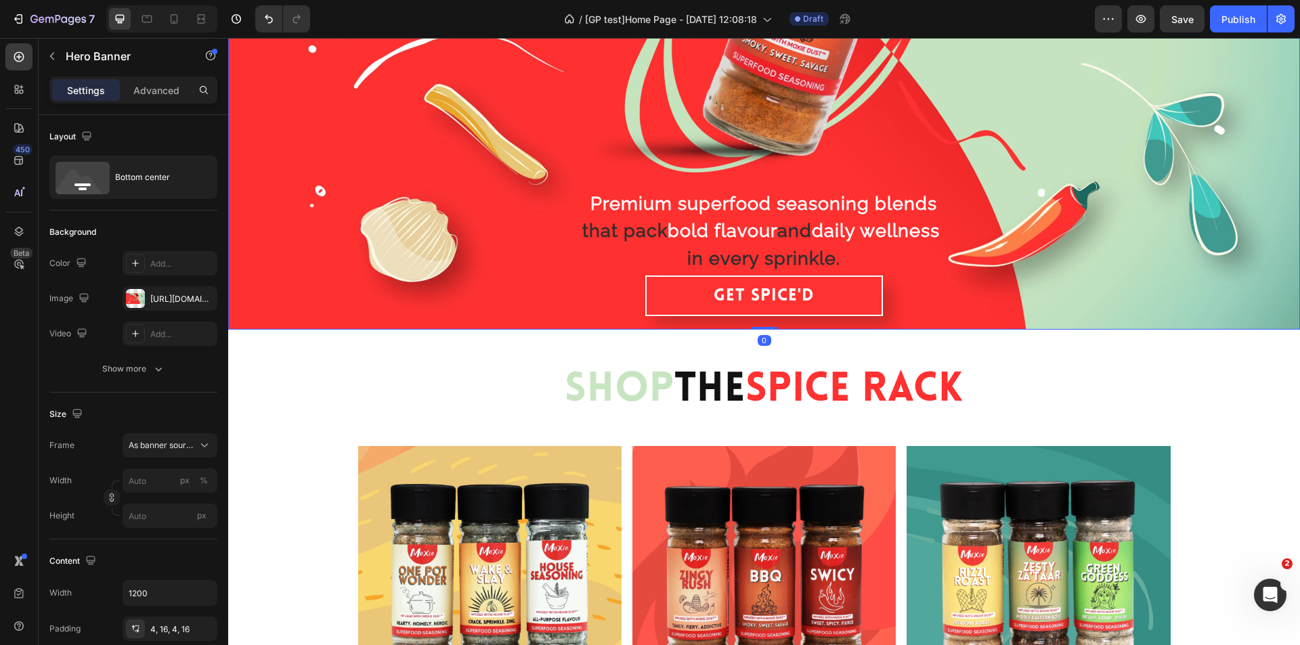
click at [952, 158] on div "Background Image" at bounding box center [764, 28] width 1072 height 603
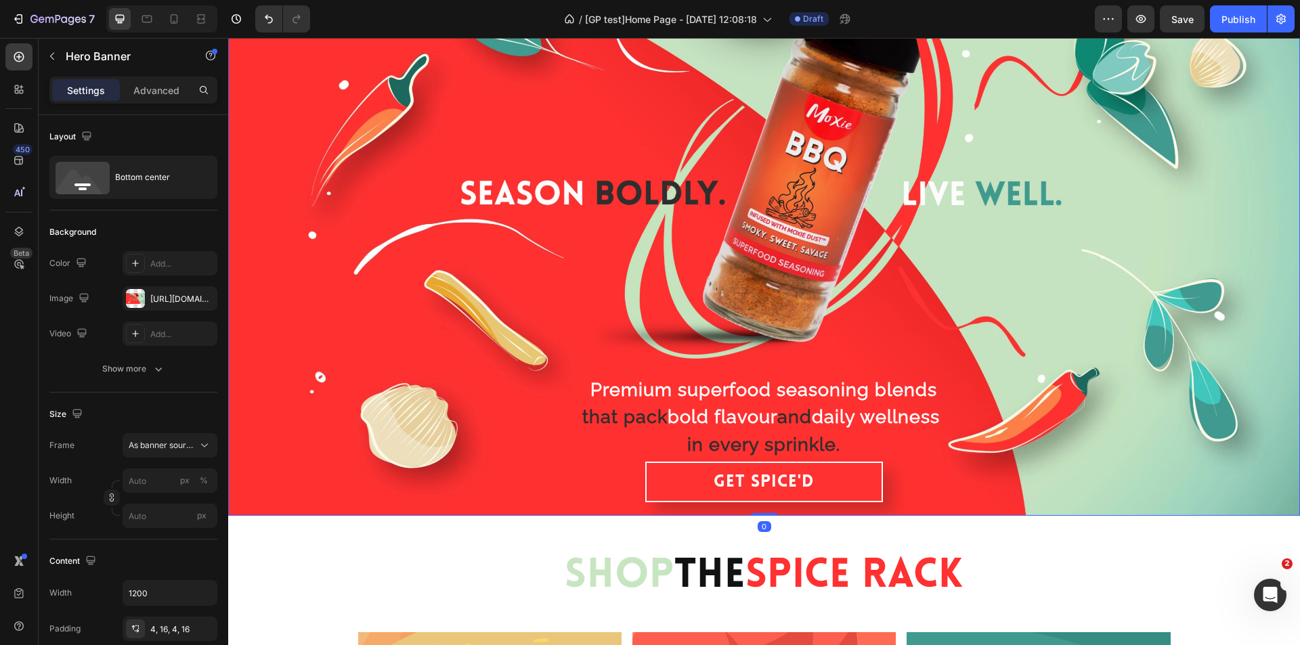
scroll to position [135, 0]
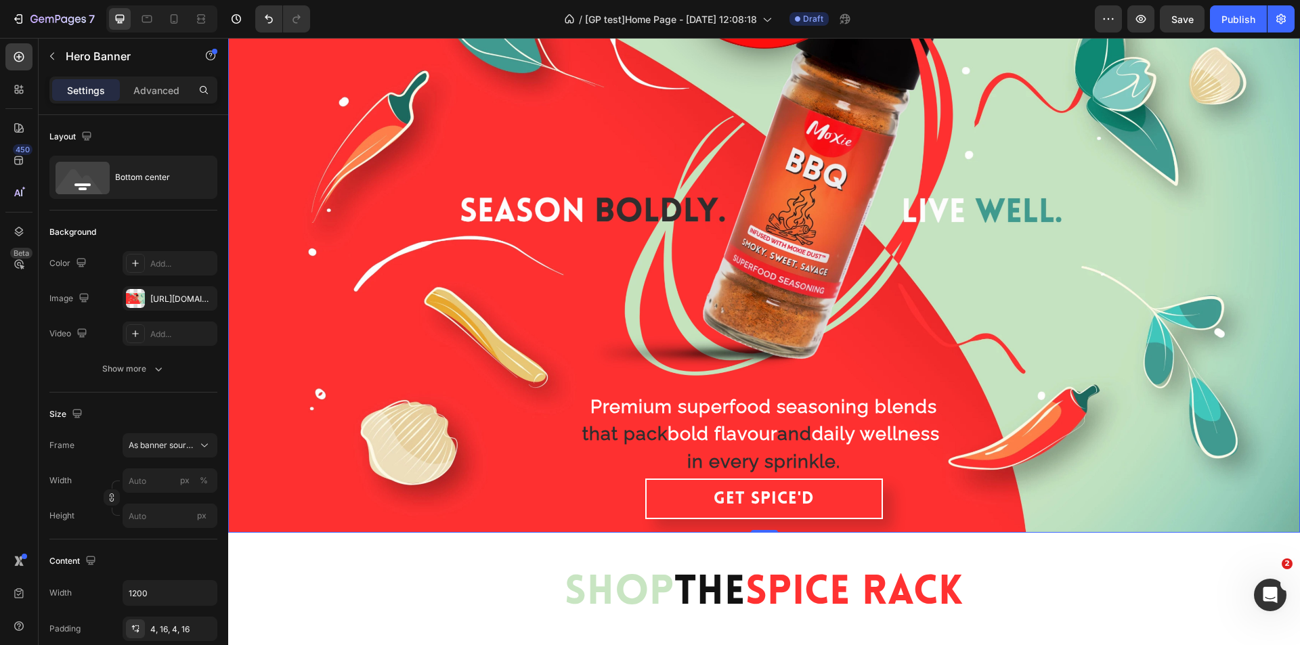
click at [727, 276] on div "Background Image" at bounding box center [764, 231] width 1072 height 603
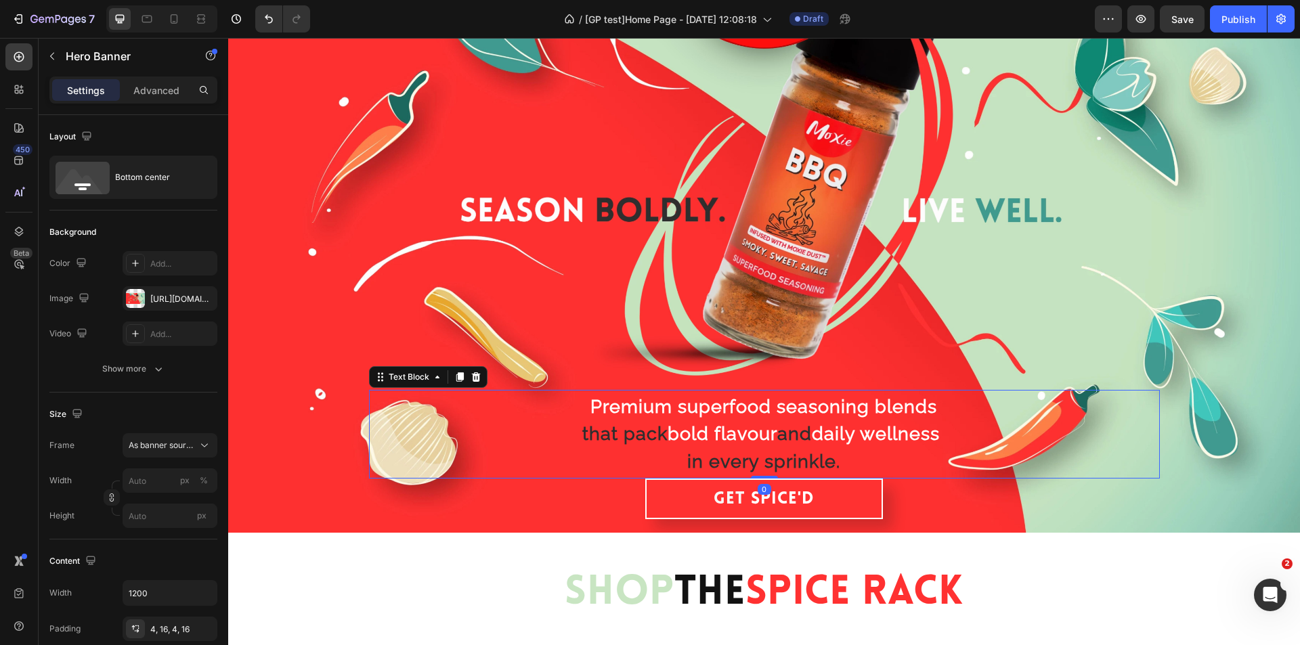
click at [734, 421] on p "that pack bold flavour and daily wellness" at bounding box center [764, 435] width 611 height 28
click at [745, 252] on div "Background Image" at bounding box center [764, 231] width 1072 height 603
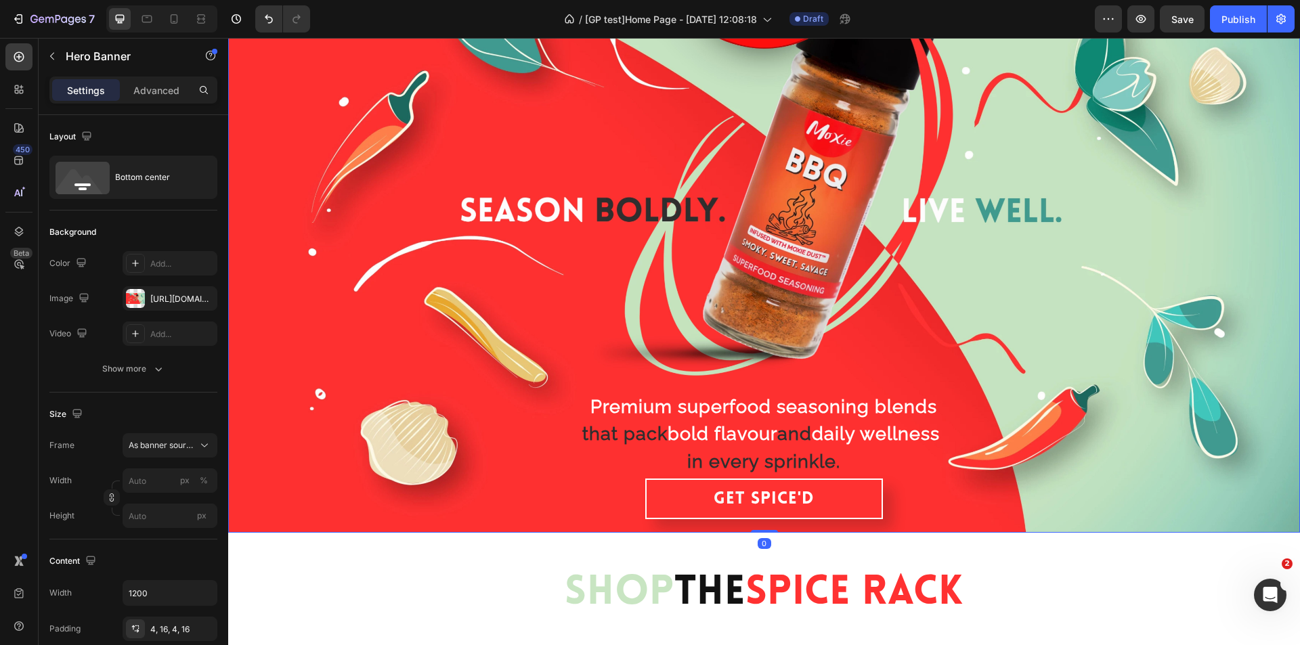
click at [748, 318] on div "Background Image" at bounding box center [764, 231] width 1072 height 603
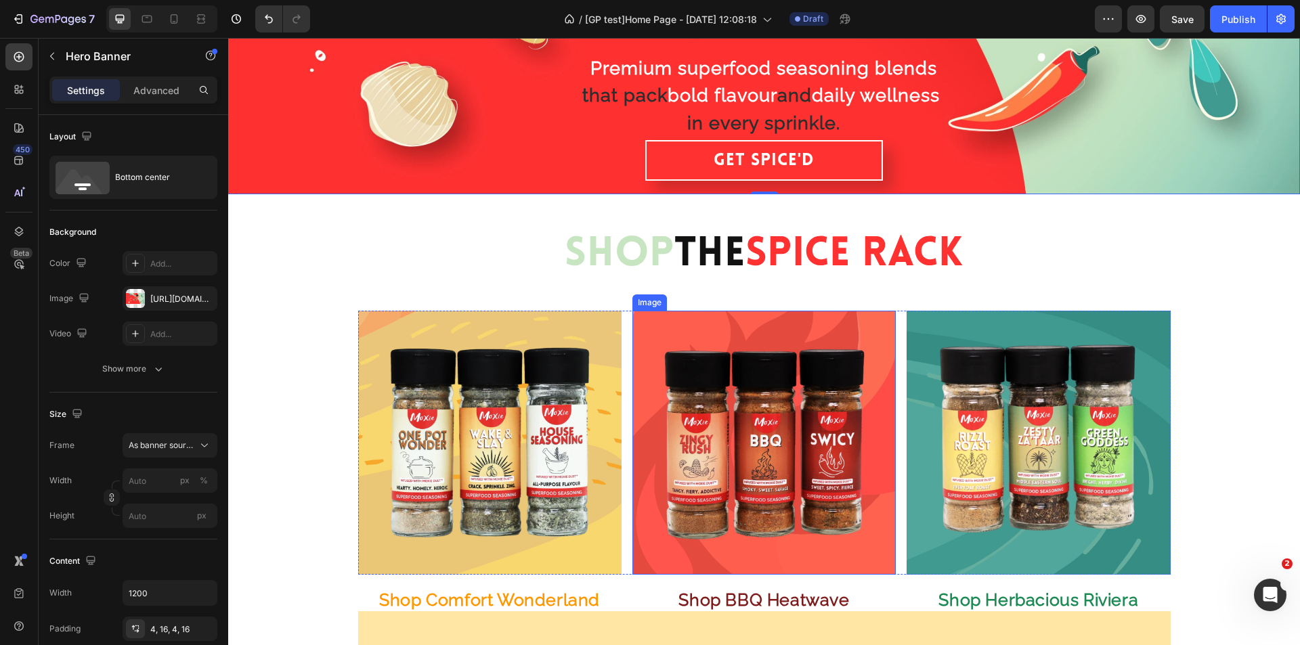
scroll to position [271, 0]
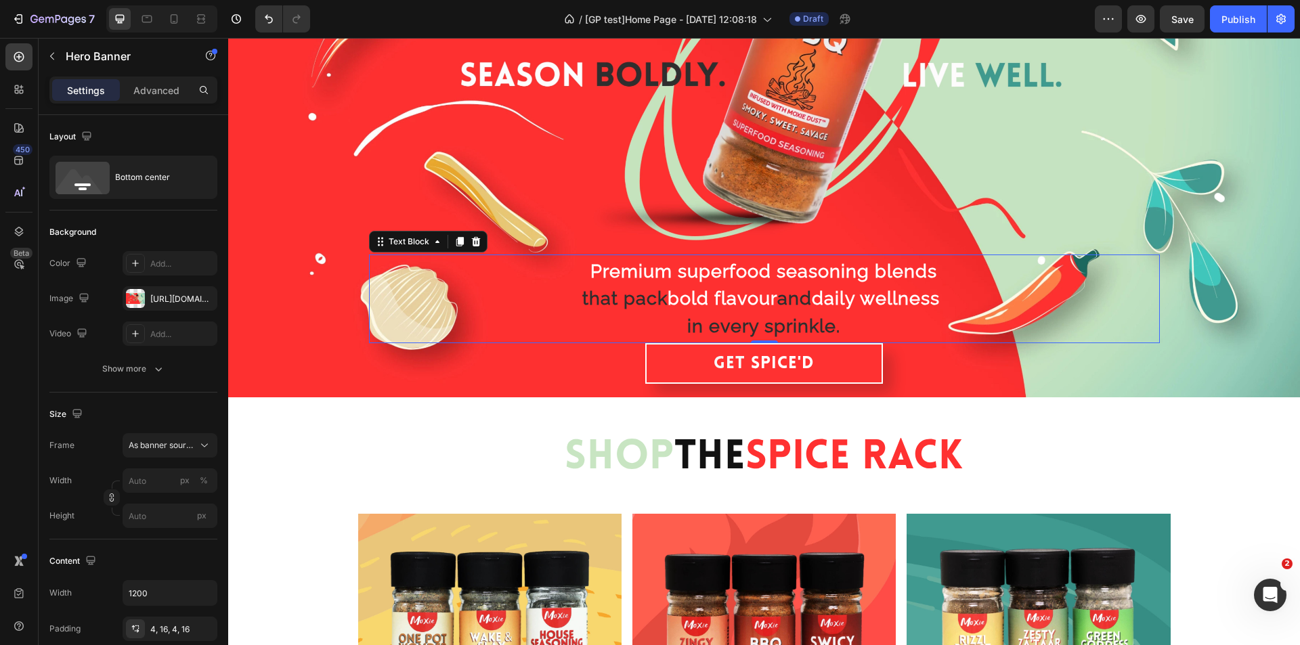
click at [760, 293] on strong "flavour" at bounding box center [746, 298] width 63 height 21
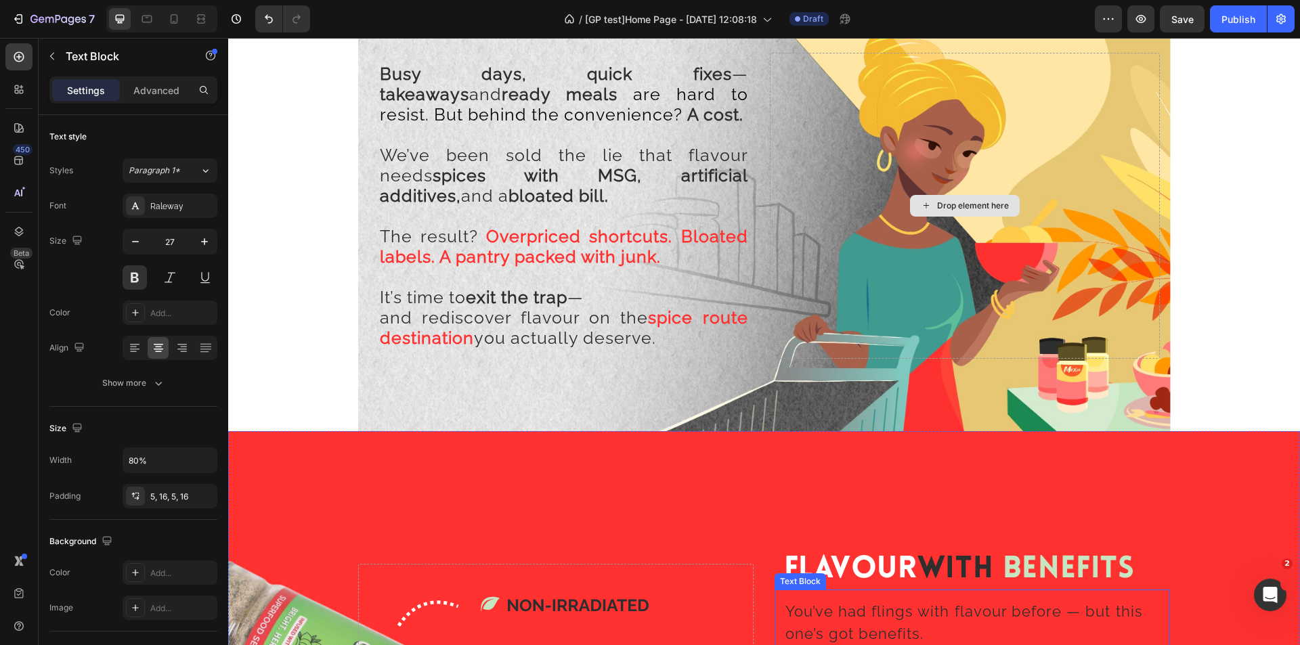
scroll to position [1693, 0]
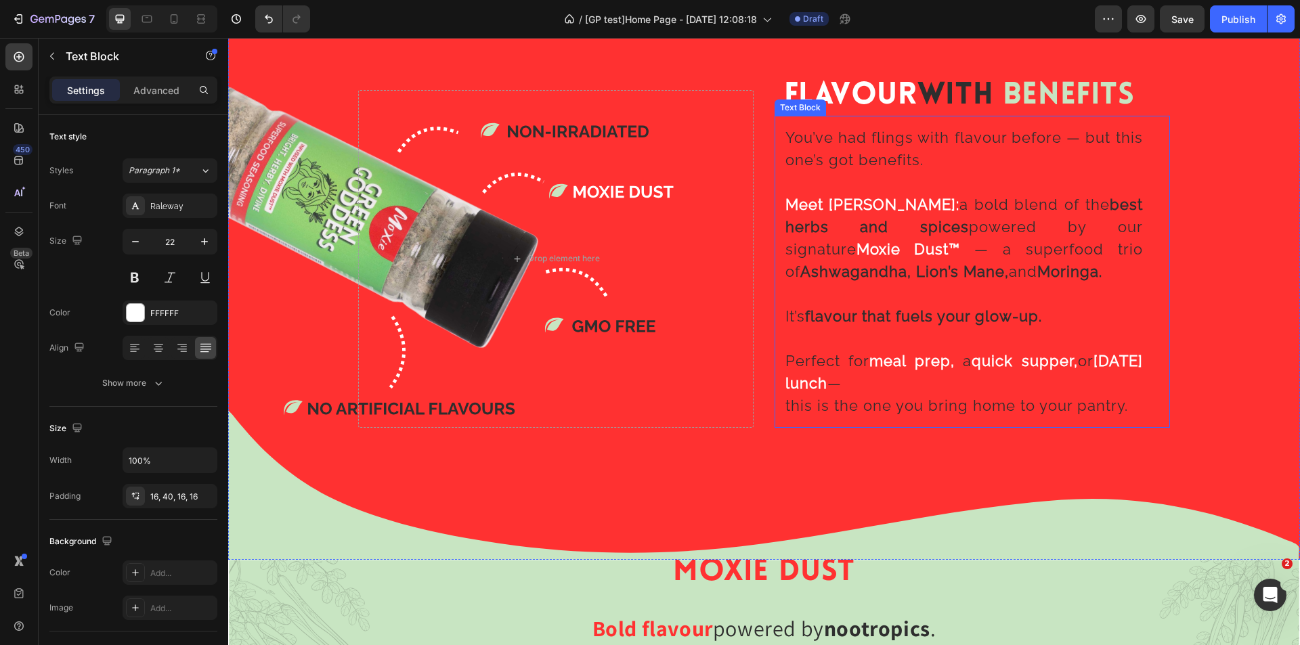
click at [872, 312] on strong "flavour that fuels your glow-up." at bounding box center [923, 317] width 237 height 18
click at [597, 274] on div "Drop element here" at bounding box center [556, 259] width 396 height 338
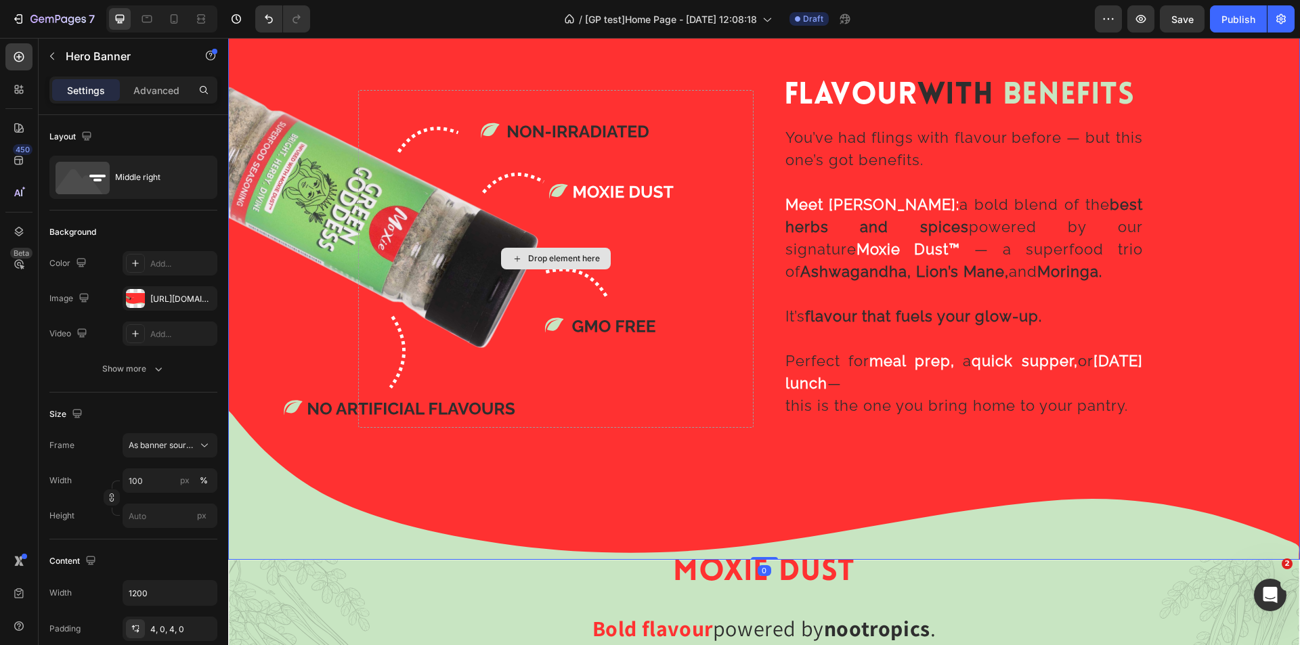
click at [690, 299] on div "Drop element here" at bounding box center [556, 259] width 396 height 338
click at [767, 317] on div "Flavour With Benefits Heading You’ve had flings with flavour before — but this …" at bounding box center [764, 258] width 813 height 343
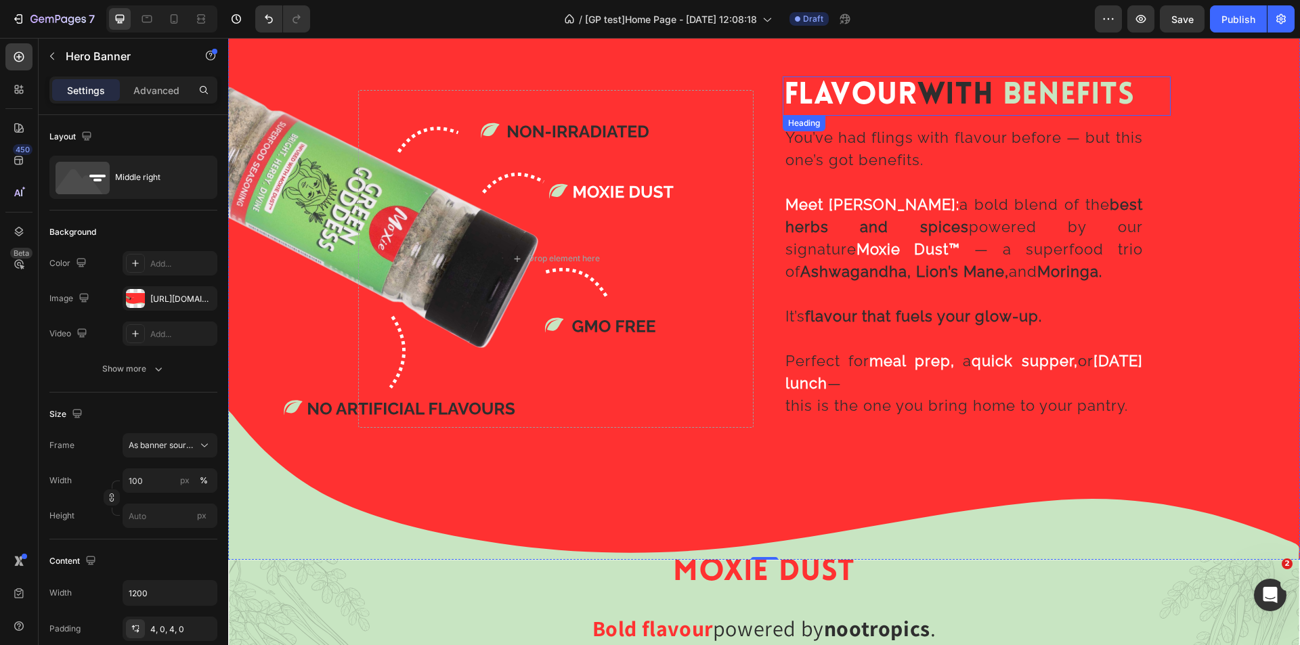
click at [944, 106] on span "With" at bounding box center [956, 96] width 76 height 30
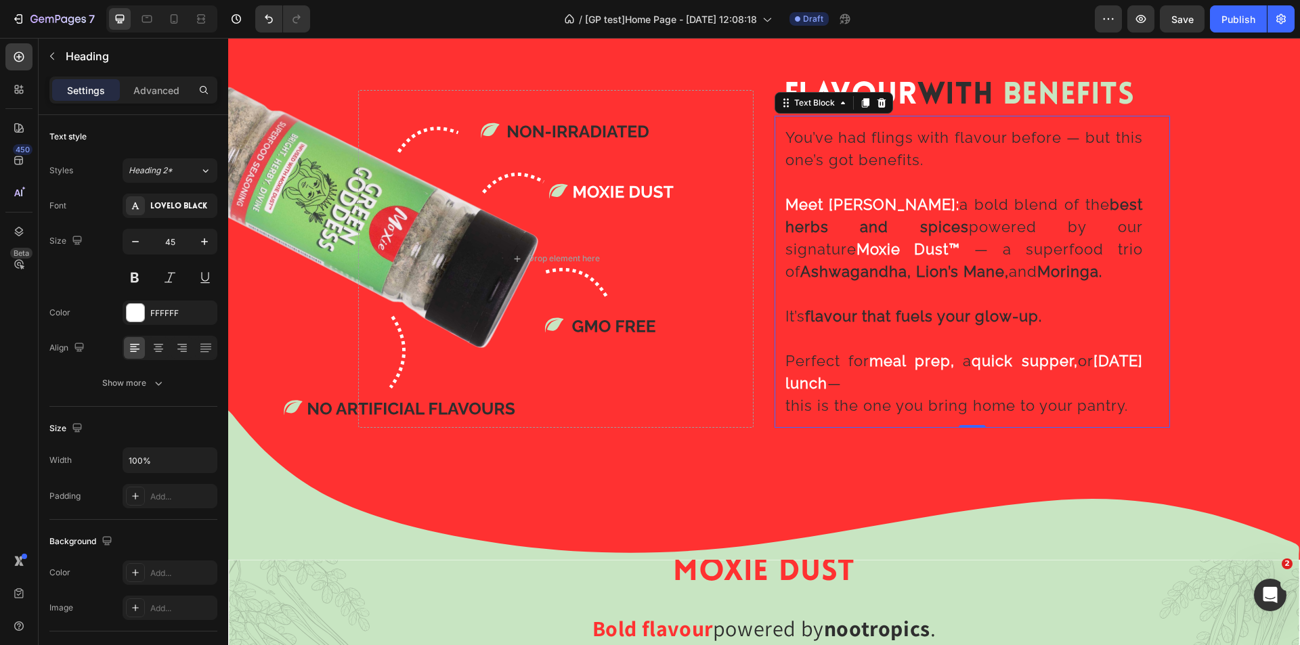
click at [914, 178] on p at bounding box center [965, 182] width 358 height 22
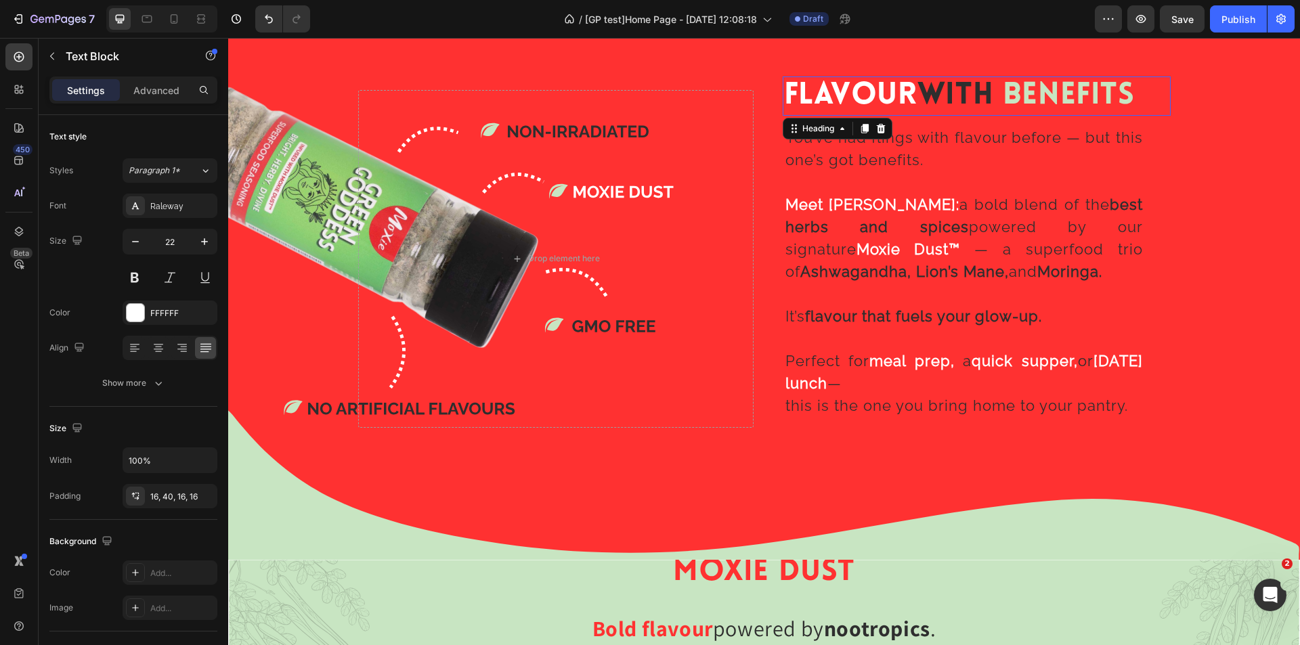
click at [943, 99] on span "With" at bounding box center [956, 96] width 76 height 30
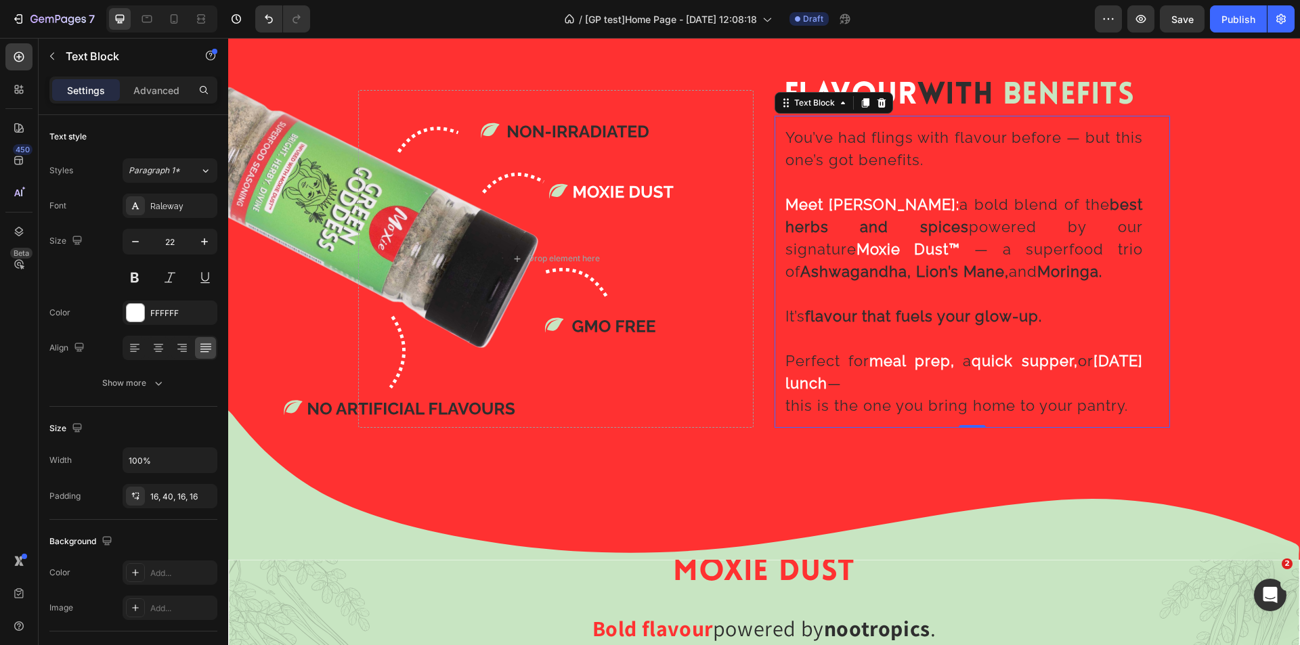
click at [923, 217] on span "a bold blend of the best herbs and spices powered by our signature" at bounding box center [965, 227] width 358 height 62
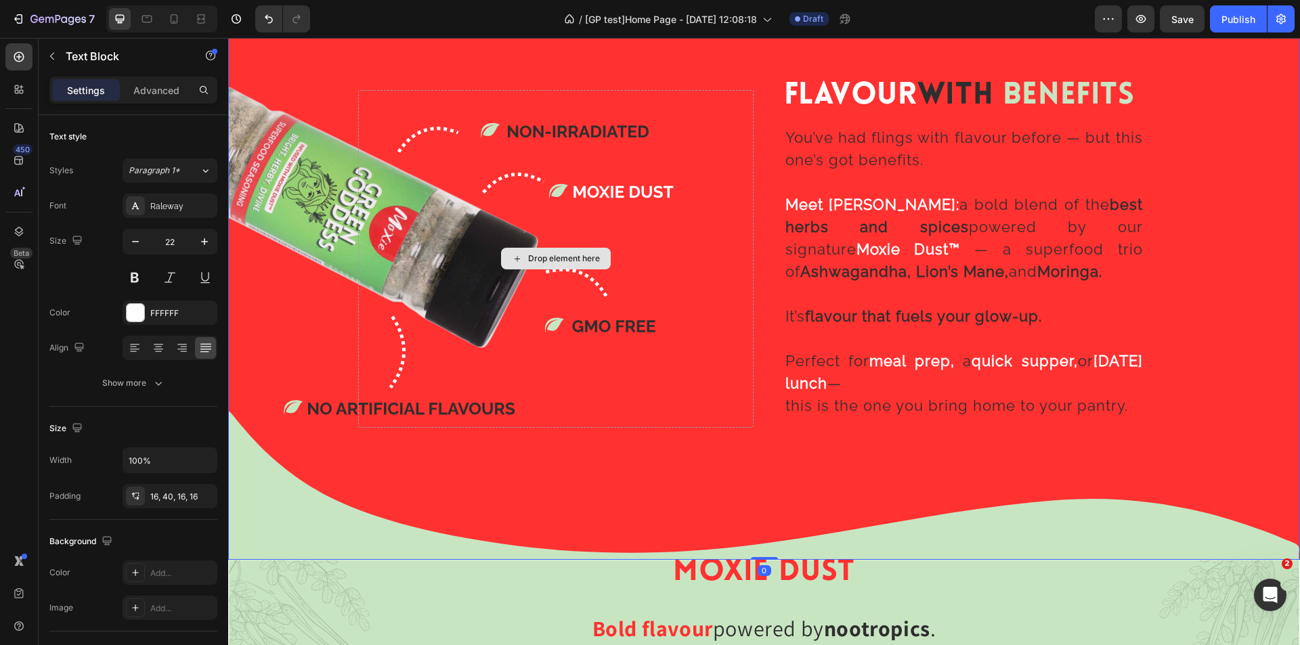
drag, startPoint x: 680, startPoint y: 194, endPoint x: 713, endPoint y: 196, distance: 32.6
click at [683, 194] on div "Drop element here" at bounding box center [556, 259] width 396 height 338
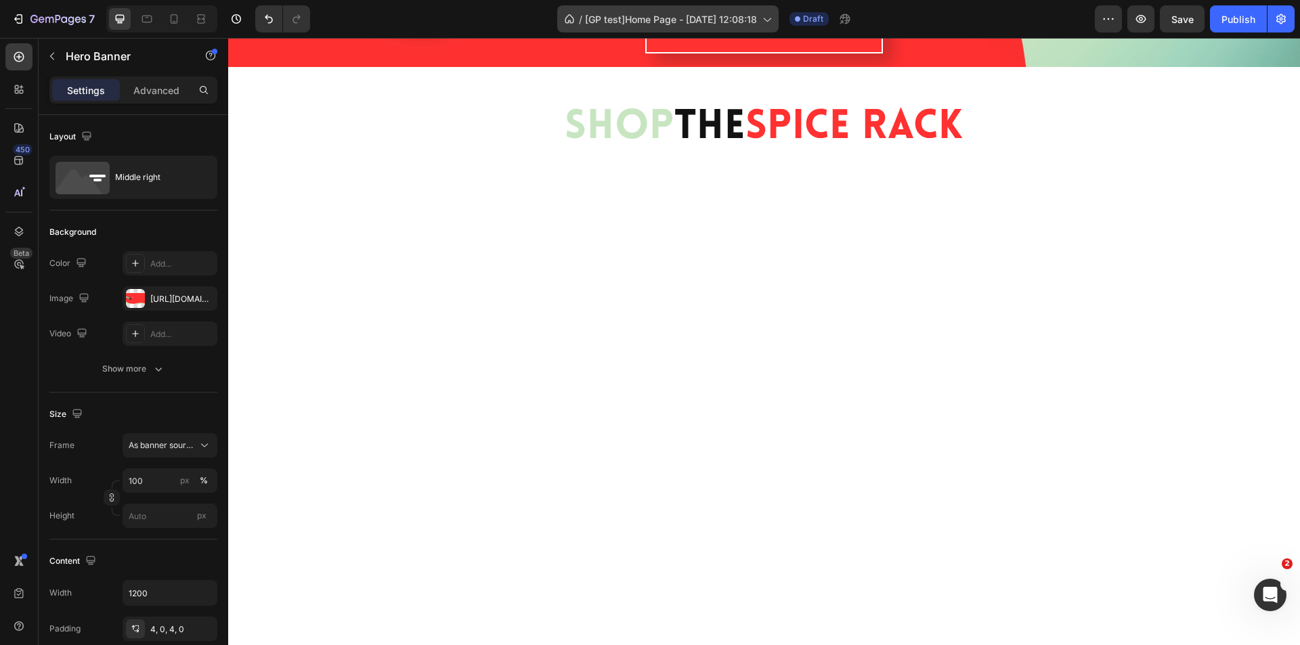
scroll to position [60, 0]
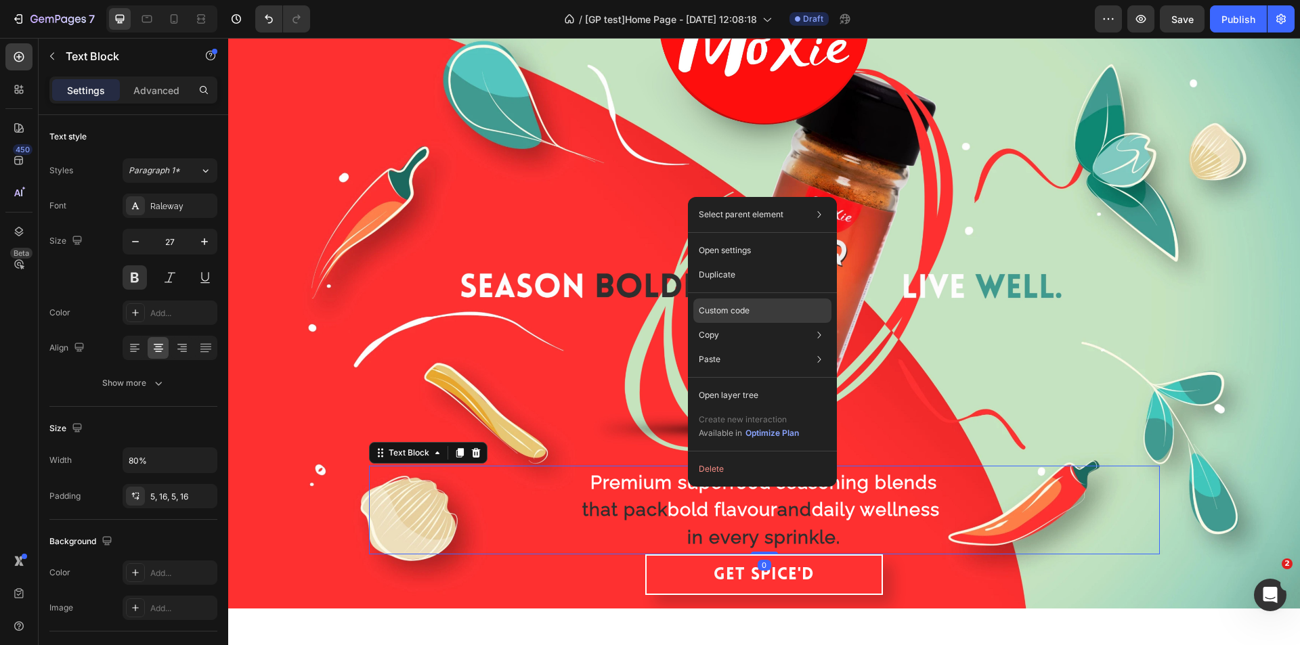
click at [748, 316] on p "Custom code" at bounding box center [724, 311] width 51 height 12
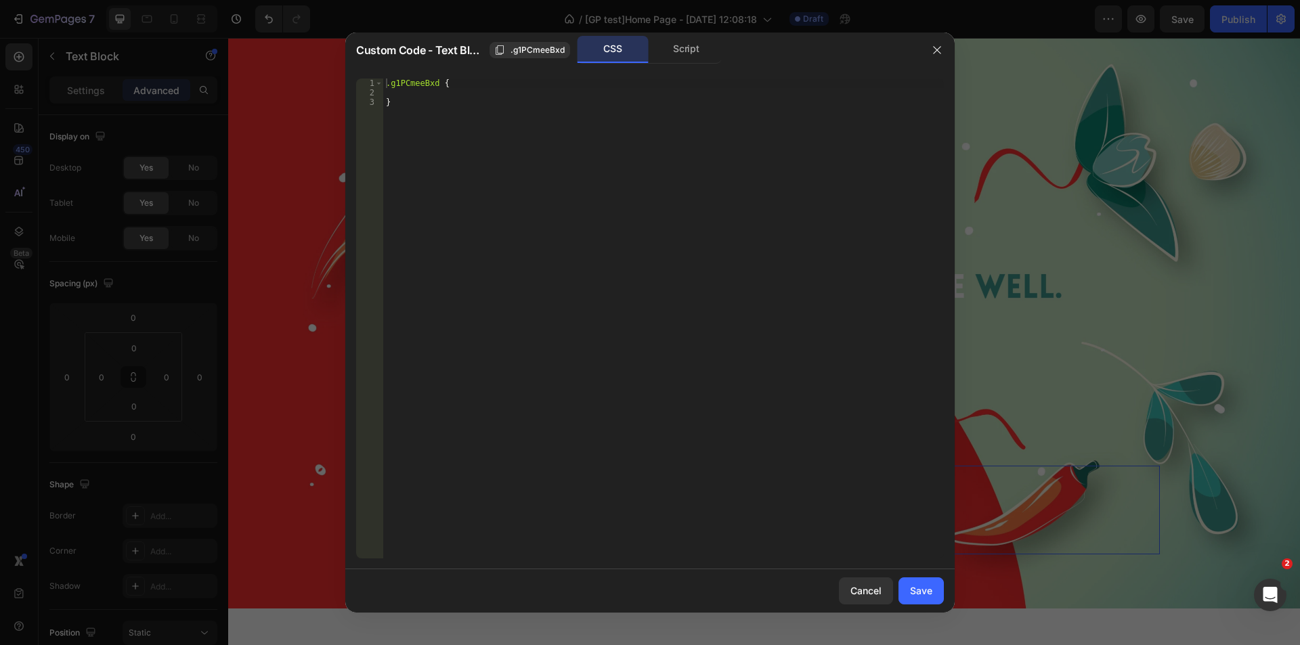
type textarea "}"
click at [461, 107] on div ".g1PCmeeBxd { }" at bounding box center [663, 328] width 561 height 499
paste textarea "@media only screen and (max-width: 767px) {"
type textarea "@media only screen and (max-width: 767px) {}"
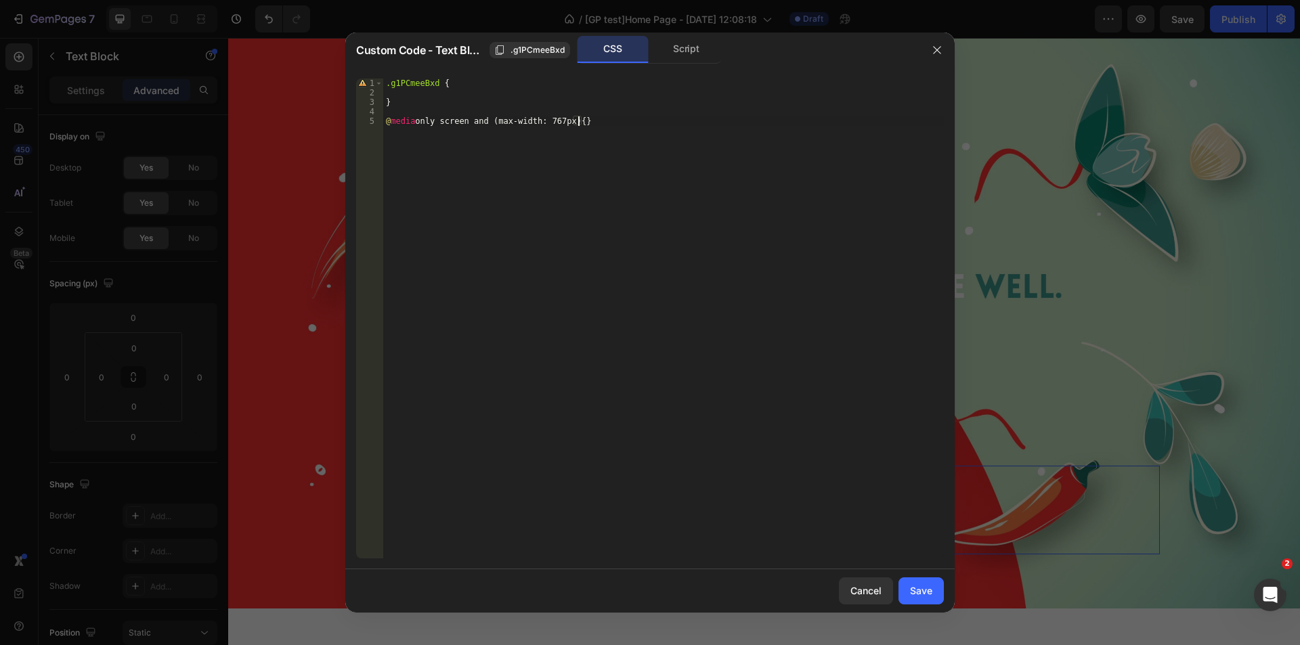
scroll to position [0, 1]
click at [505, 122] on div ".g1PCmeeBxd { } @ media only screen and (max-width: 767px) { }" at bounding box center [663, 328] width 561 height 499
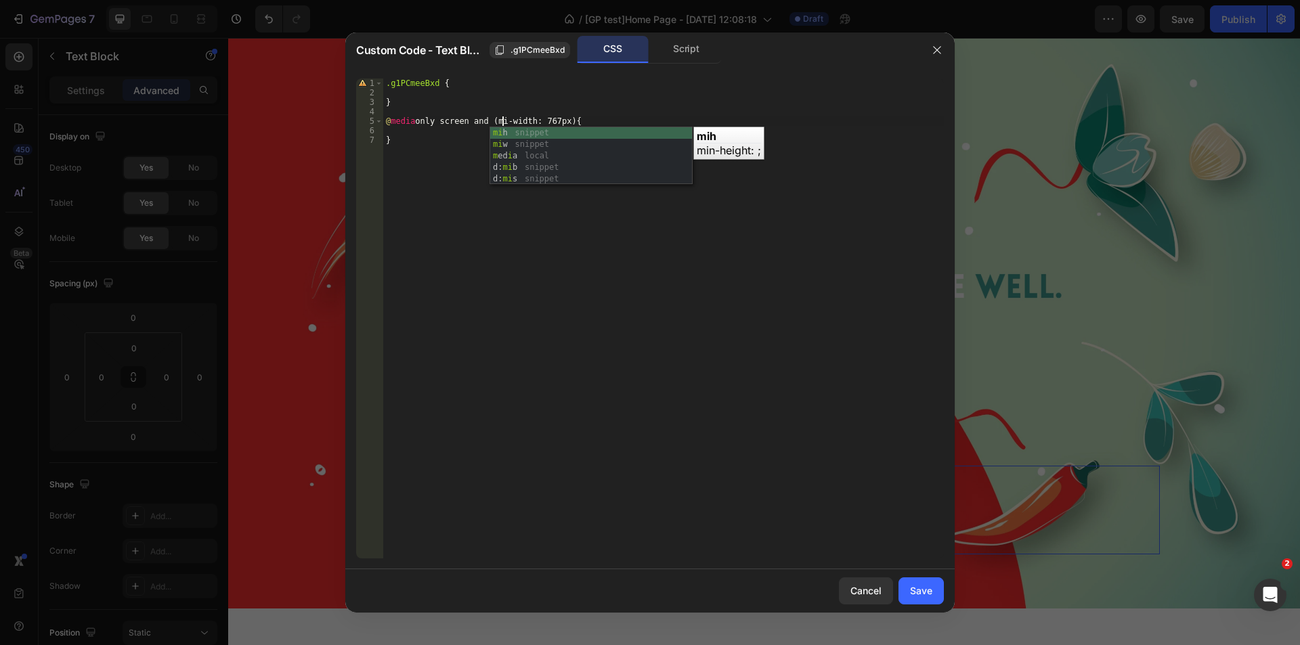
scroll to position [0, 9]
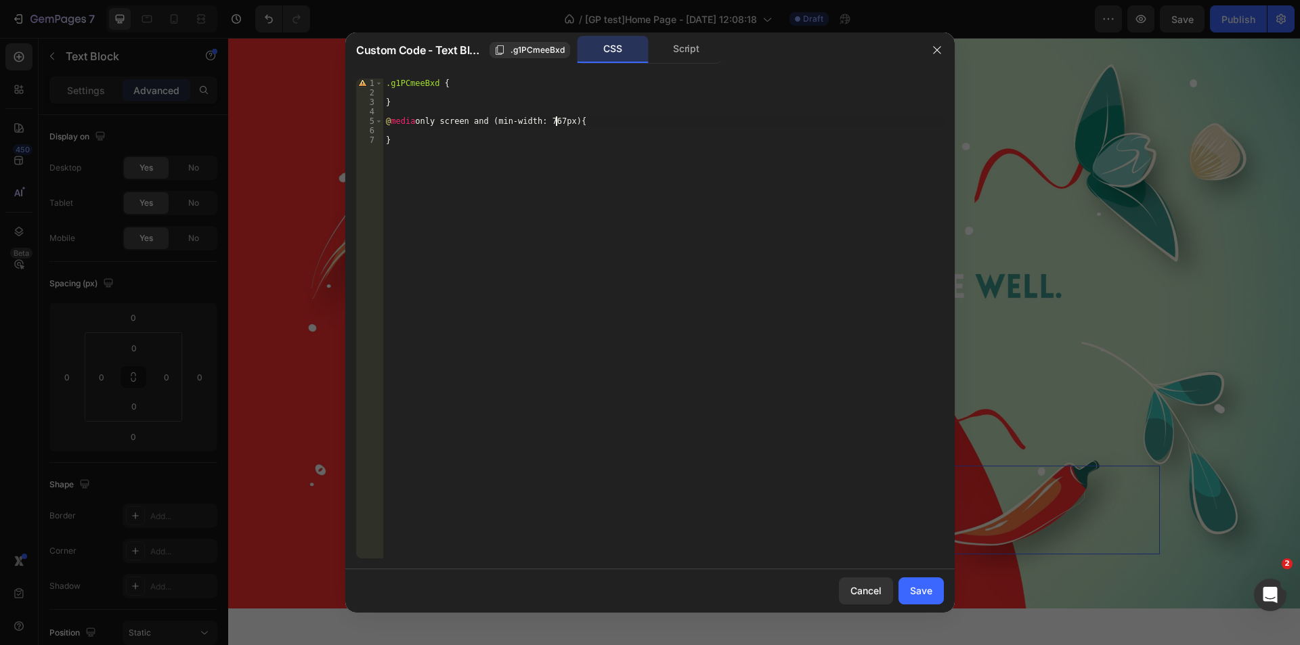
click at [557, 123] on div ".g1PCmeeBxd { } @ media only screen and (min-width: 767px) { }" at bounding box center [663, 328] width 561 height 499
drag, startPoint x: 438, startPoint y: 79, endPoint x: 333, endPoint y: 85, distance: 105.8
click at [336, 84] on div "Custom Code - Text Block .g1PCmeeBxd CSS Script @media only screen and (min-wid…" at bounding box center [650, 322] width 1300 height 645
type textarea ".g1PCmeeBxd {"
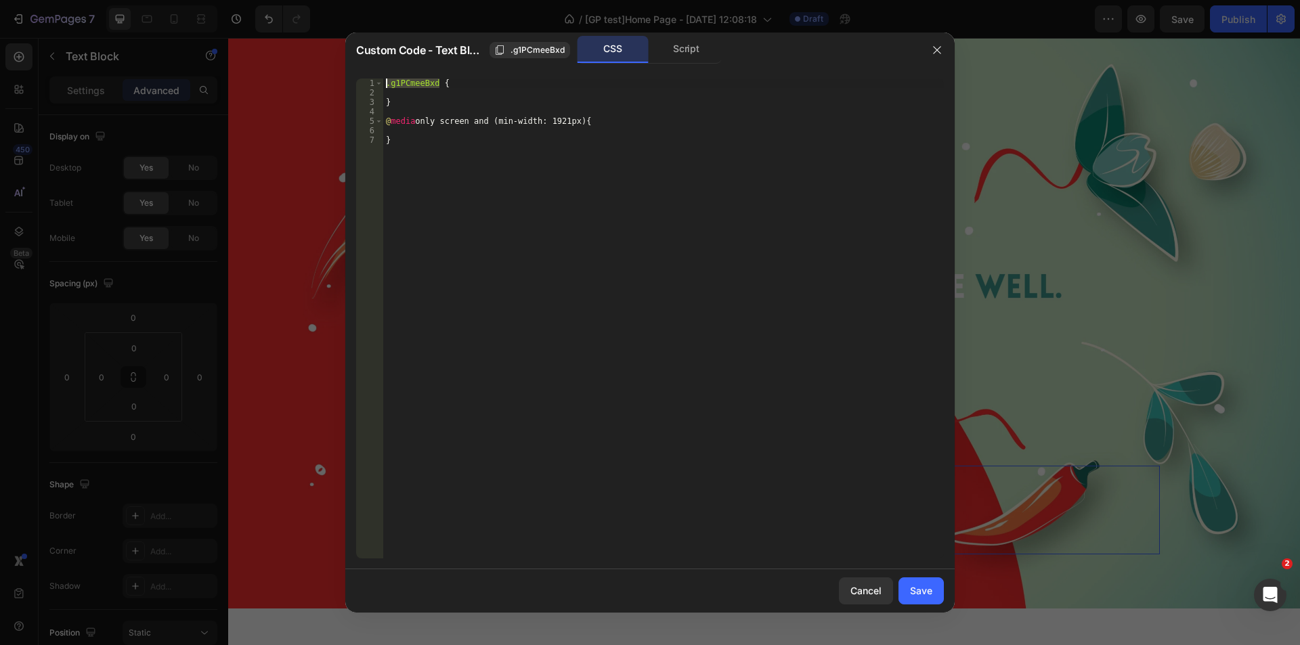
click at [407, 133] on div ".g1PCmeeBxd { } @ media only screen and (min-width: 1921px) { }" at bounding box center [663, 328] width 561 height 499
paste textarea ".g1PCmeeBxd"
paste textarea "data-gp-text"
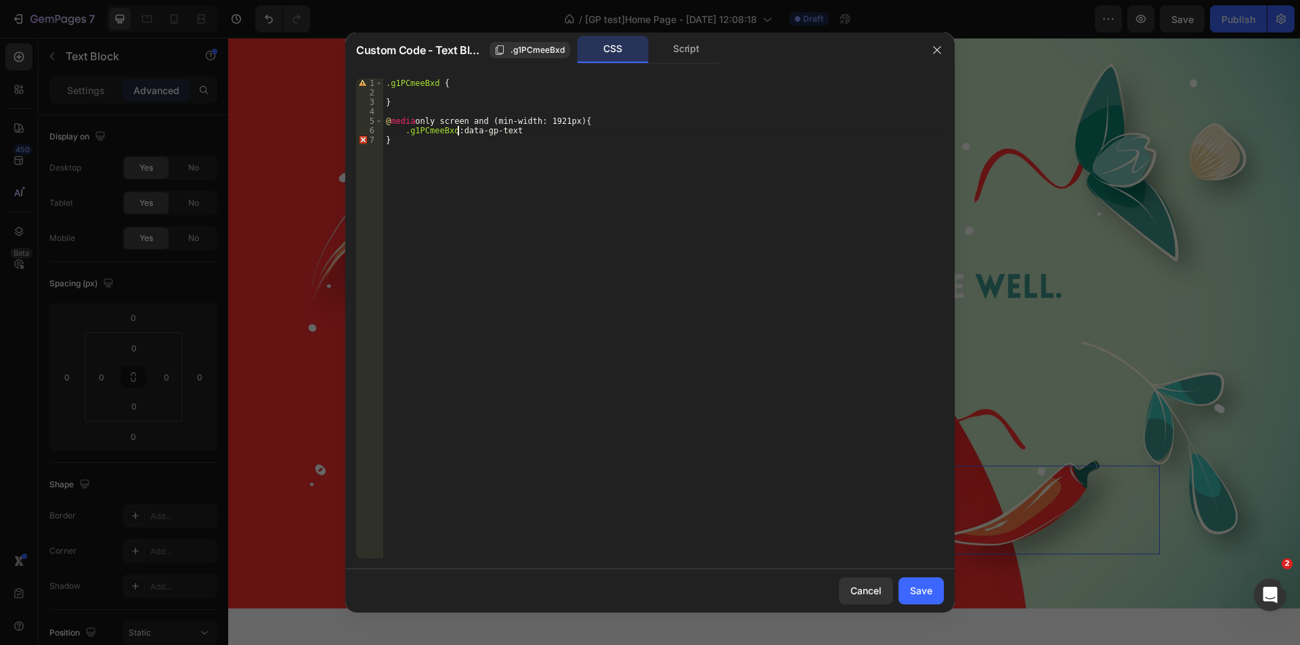
click at [459, 133] on div ".g1PCmeeBxd { } @ media only screen and (min-width: 1921px) { .g1PCmeeBxd : dat…" at bounding box center [663, 328] width 561 height 499
click at [457, 129] on div ".g1PCmeeBxd { } @ media only screen and (min-width: 1921px) { .g1PCmeeBxd data-…" at bounding box center [663, 328] width 561 height 499
click at [529, 131] on div ".g1PCmeeBxd { } @ media only screen and (min-width: 1921px) { .g1PCmeeBxd [ dat…" at bounding box center [663, 328] width 561 height 499
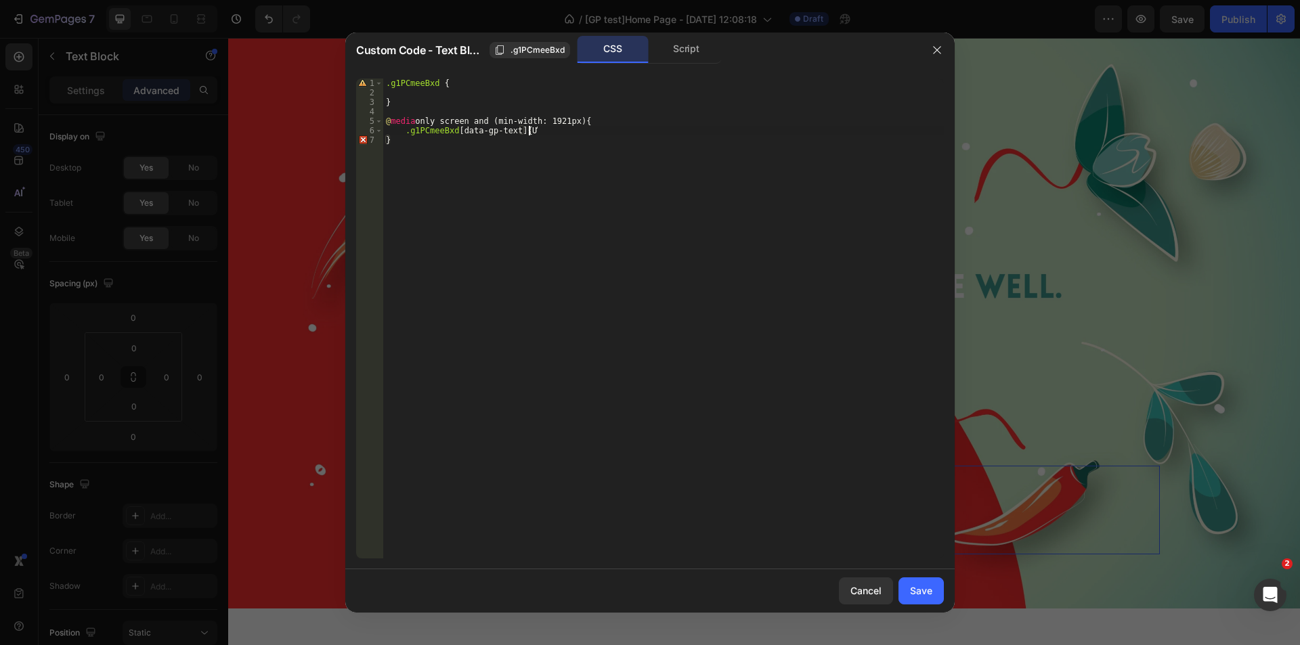
type textarea ".g1PCmeeBxd [data-gp-text]{}"
paste textarea "data-gp-text;"
paste textarea "1.40625vw"
click at [499, 136] on div ".g1PCmeeBxd { } @ media only screen and (min-width: 1921px) { .g1PCmeeBxd [ dat…" at bounding box center [663, 328] width 561 height 499
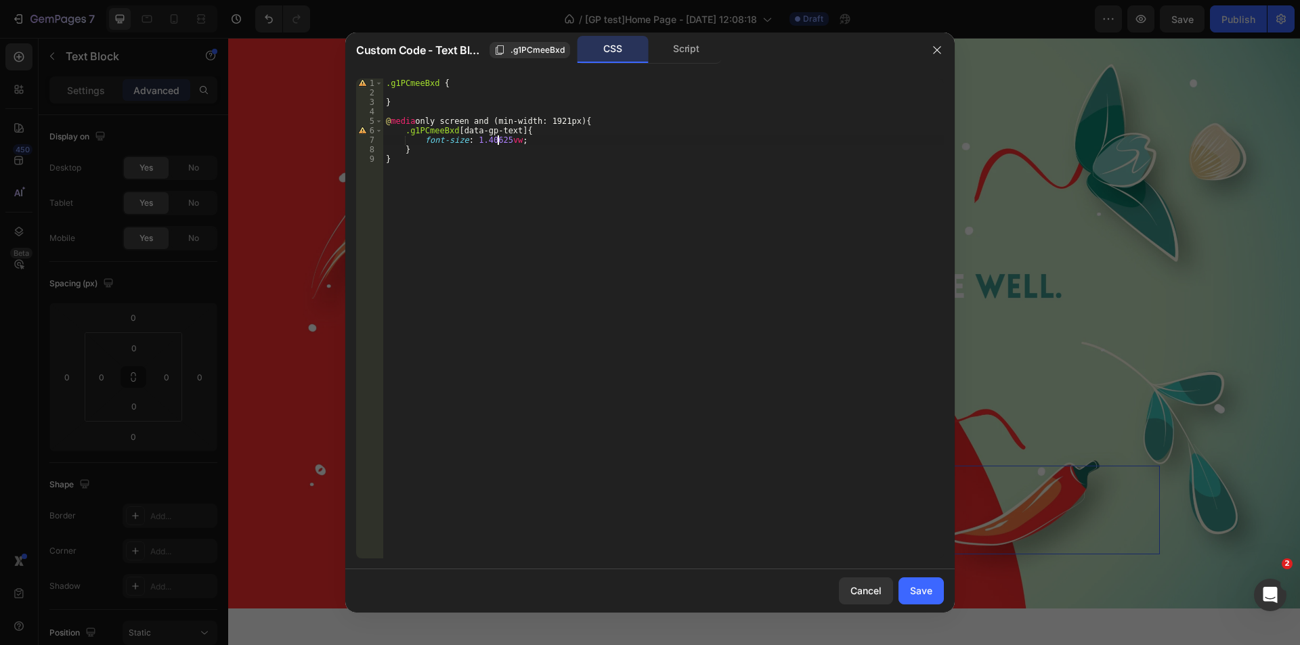
click at [499, 139] on div ".g1PCmeeBxd { } @ media only screen and (min-width: 1921px) { .g1PCmeeBxd [ dat…" at bounding box center [663, 328] width 561 height 499
drag, startPoint x: 501, startPoint y: 137, endPoint x: 511, endPoint y: 140, distance: 10.4
click at [501, 138] on div ".g1PCmeeBxd { } @ media only screen and (min-width: 1921px) { .g1PCmeeBxd [ dat…" at bounding box center [663, 328] width 561 height 499
click at [492, 138] on div ".g1PCmeeBxd { } @ media only screen and (min-width: 1921px) { .g1PCmeeBxd [ dat…" at bounding box center [663, 328] width 561 height 499
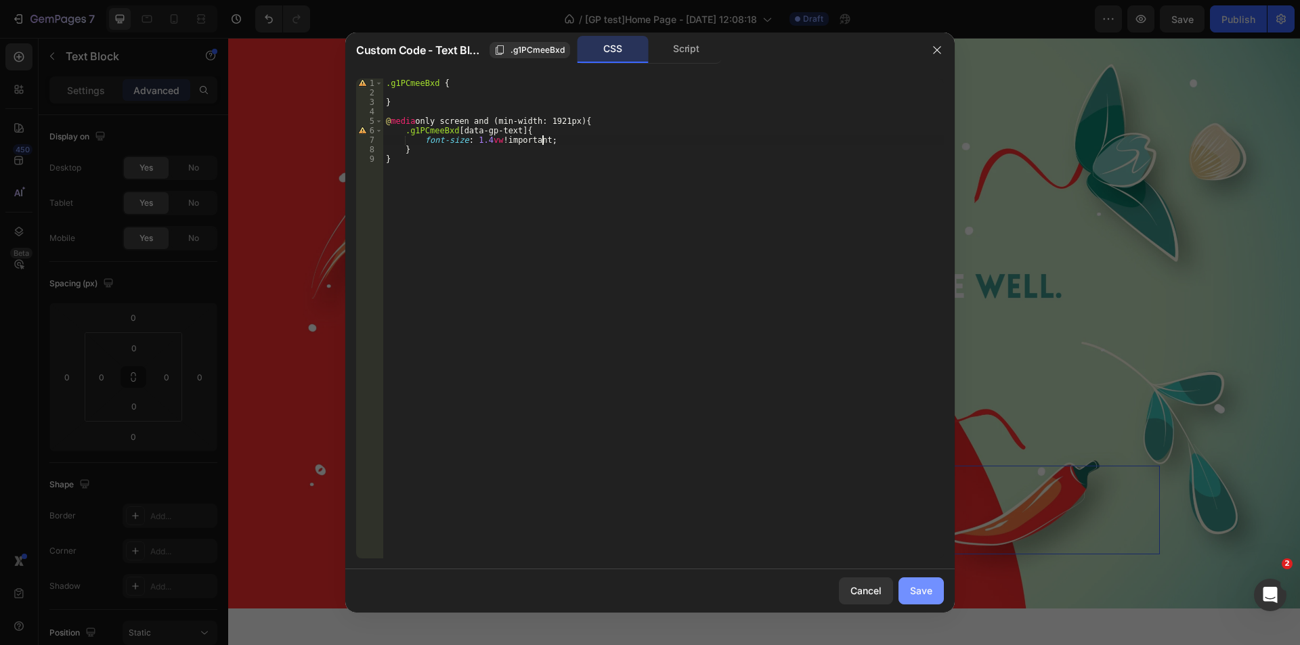
type textarea "font-size: 1.4vw !;"
drag, startPoint x: 928, startPoint y: 588, endPoint x: 695, endPoint y: 544, distance: 237.1
click at [928, 588] on div "Save" at bounding box center [921, 591] width 22 height 14
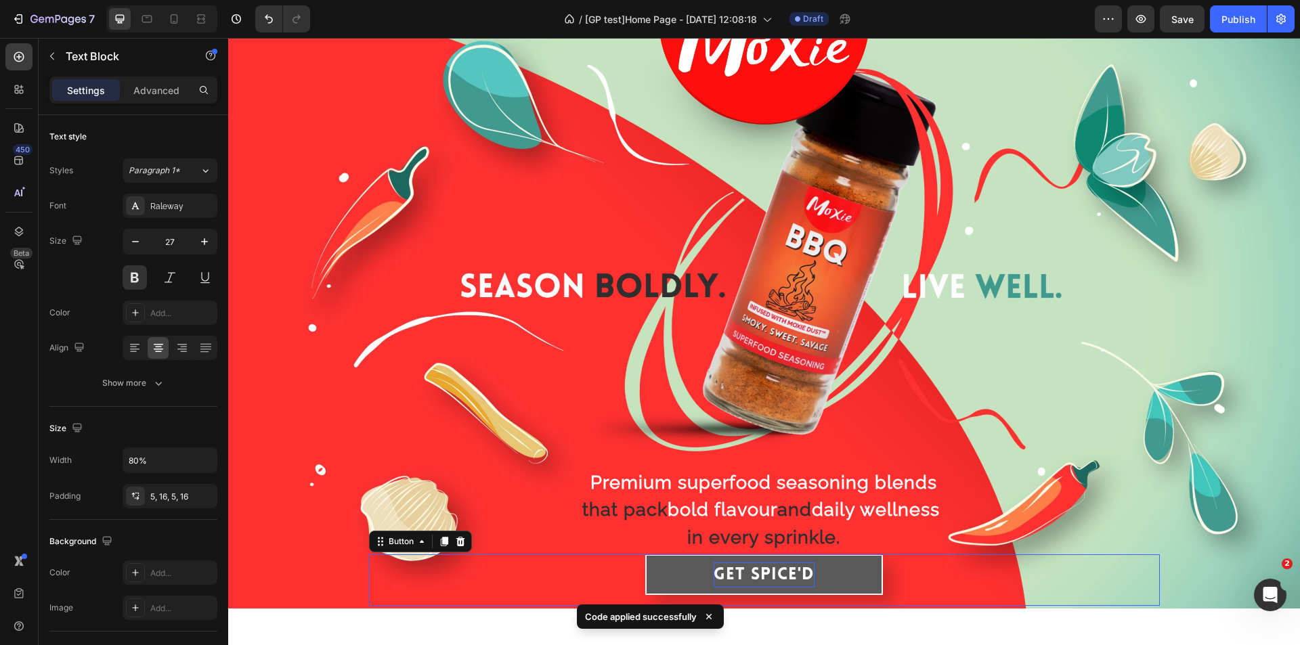
click at [754, 567] on span "Spice'd" at bounding box center [783, 575] width 64 height 17
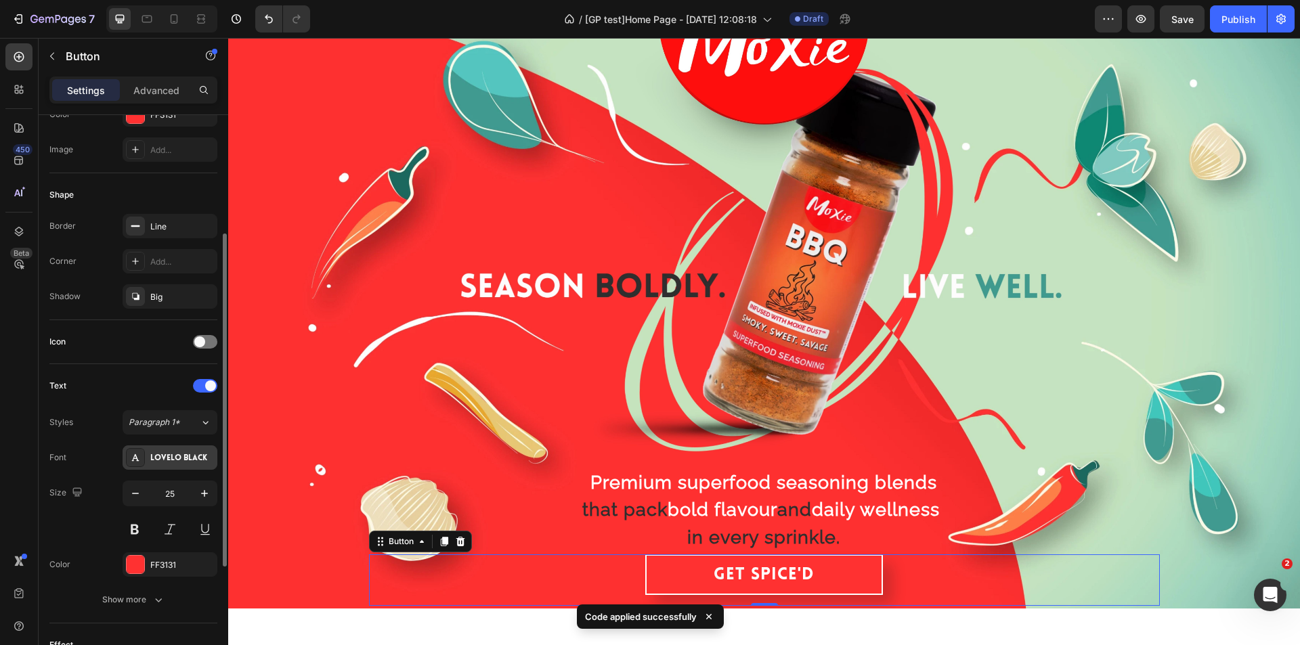
scroll to position [271, 0]
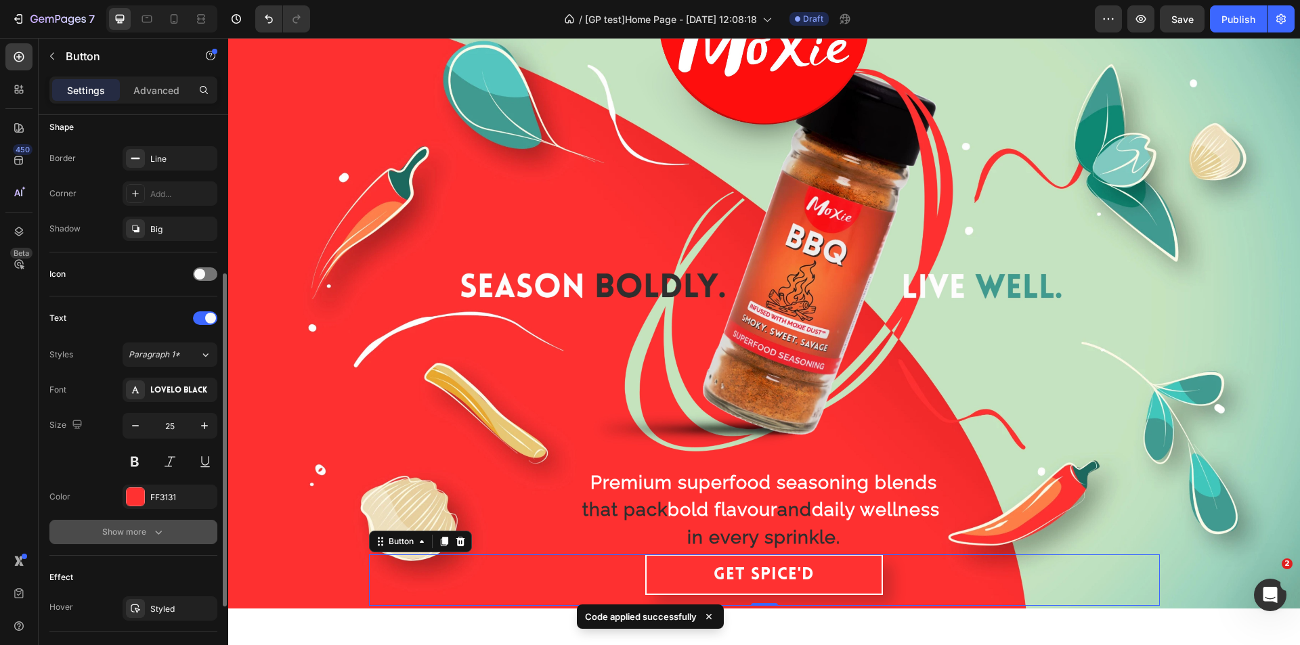
click at [165, 534] on icon "button" at bounding box center [159, 533] width 14 height 14
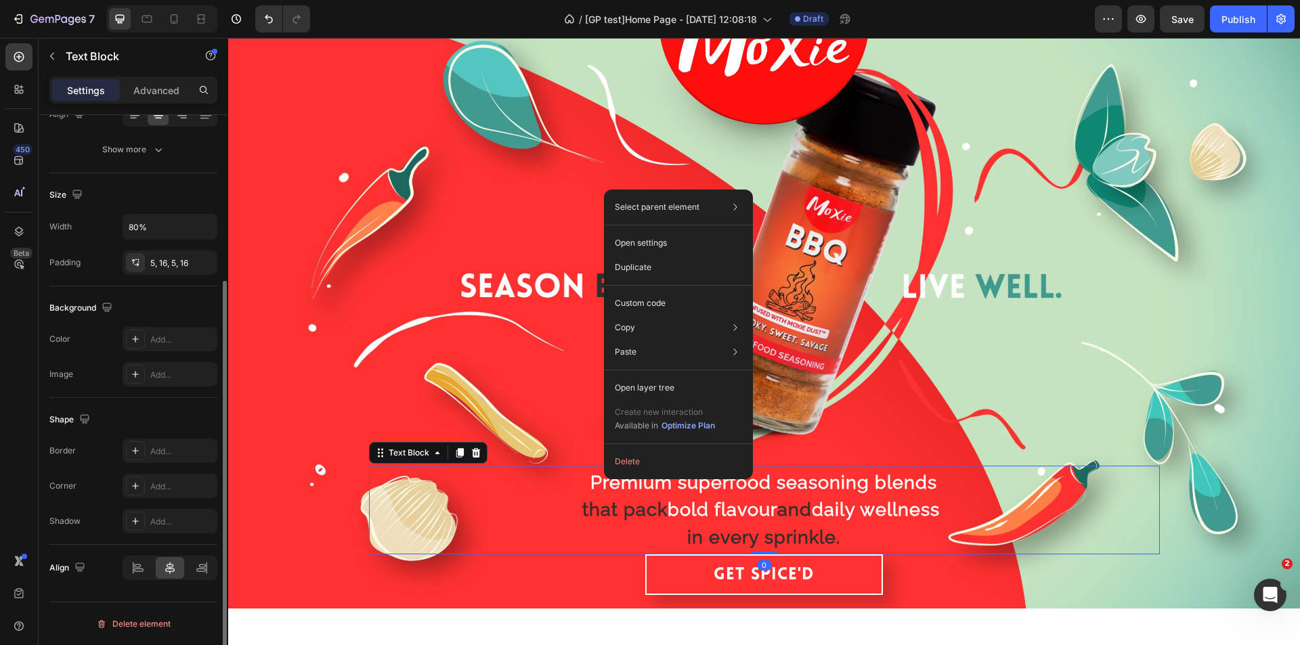
scroll to position [0, 0]
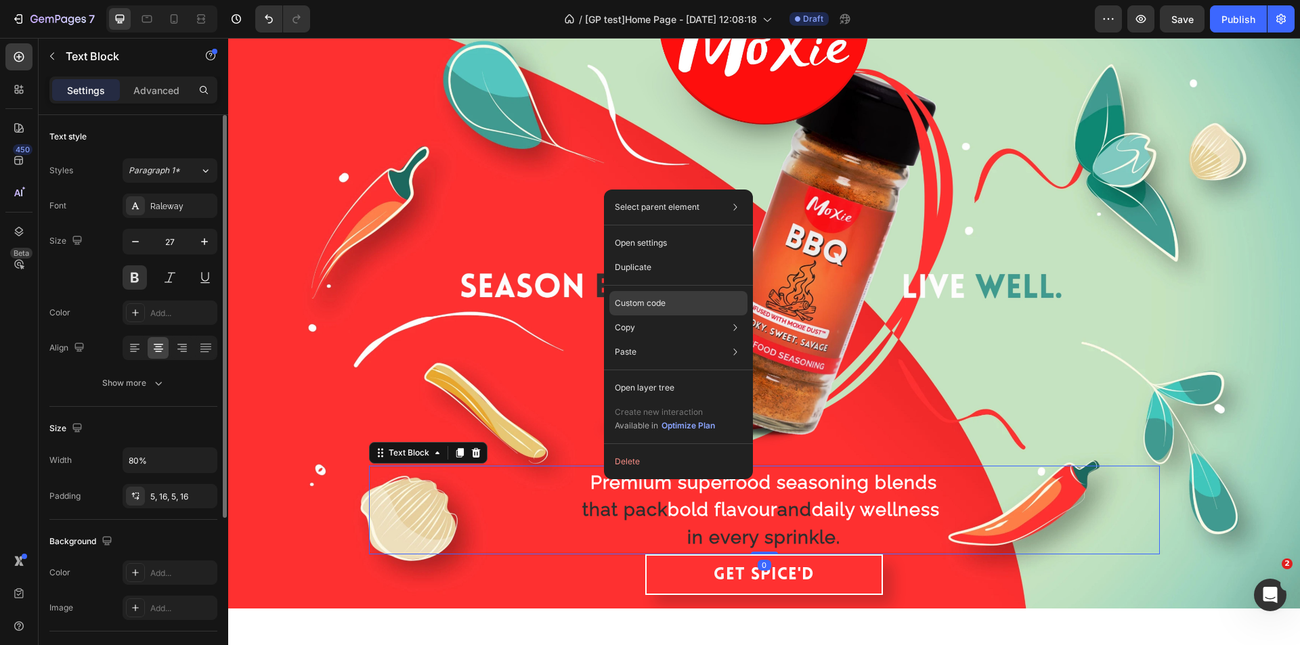
click at [644, 301] on p "Custom code" at bounding box center [640, 303] width 51 height 12
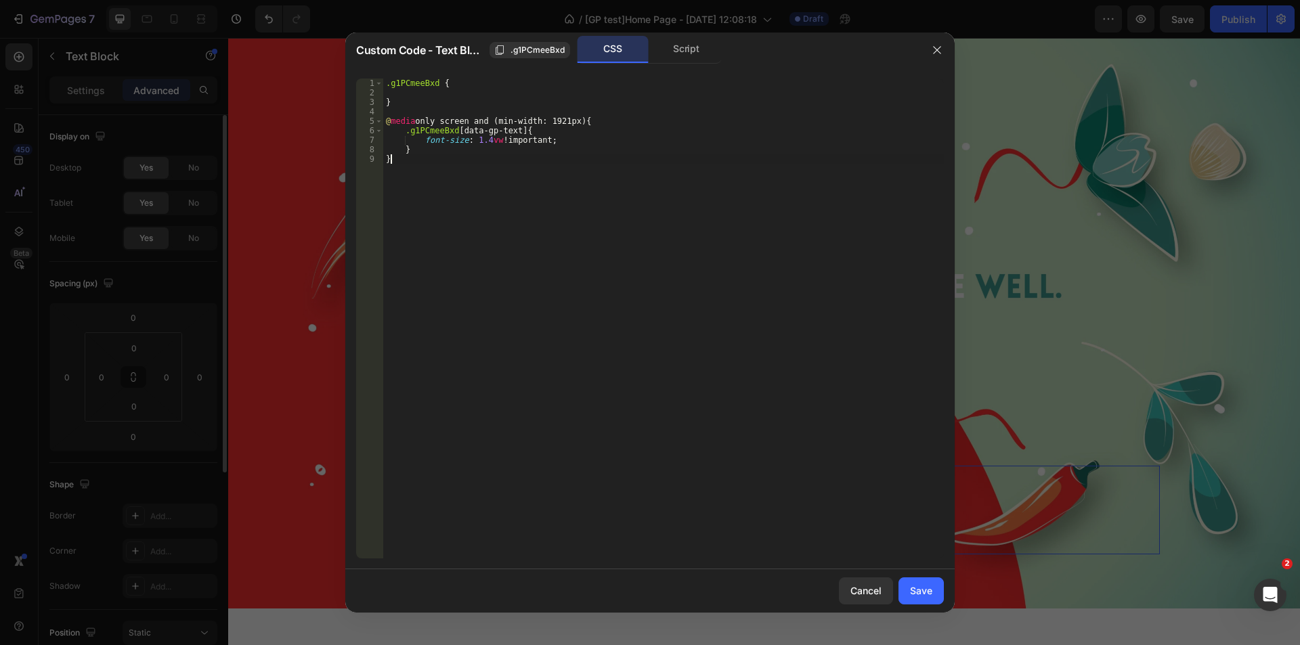
drag, startPoint x: 482, startPoint y: 183, endPoint x: 423, endPoint y: 165, distance: 61.5
click at [481, 179] on div ".g1PCmeeBxd { } @ media only screen and (min-width: 1921px) { .g1PCmeeBxd [ dat…" at bounding box center [663, 328] width 561 height 499
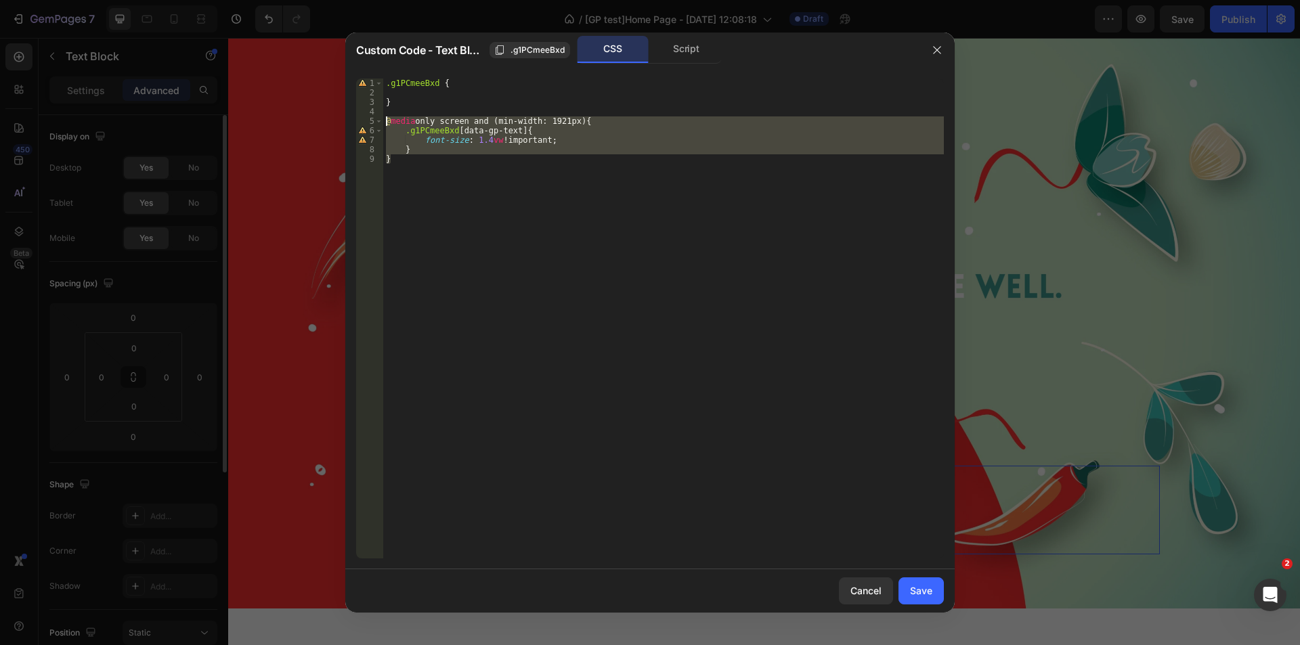
drag, startPoint x: 403, startPoint y: 167, endPoint x: 327, endPoint y: 122, distance: 88.1
click at [327, 122] on div "Custom Code - Text Block .g1PCmeeBxd CSS Script } 1 2 3 4 5 6 7 8 9 .g1PCmeeBxd…" at bounding box center [650, 322] width 1300 height 645
type textarea "@media only screen and (min-width: 1921px) { .g1PCmeeBxd [data-gp-text]{"
click at [923, 585] on div "Save" at bounding box center [921, 591] width 22 height 14
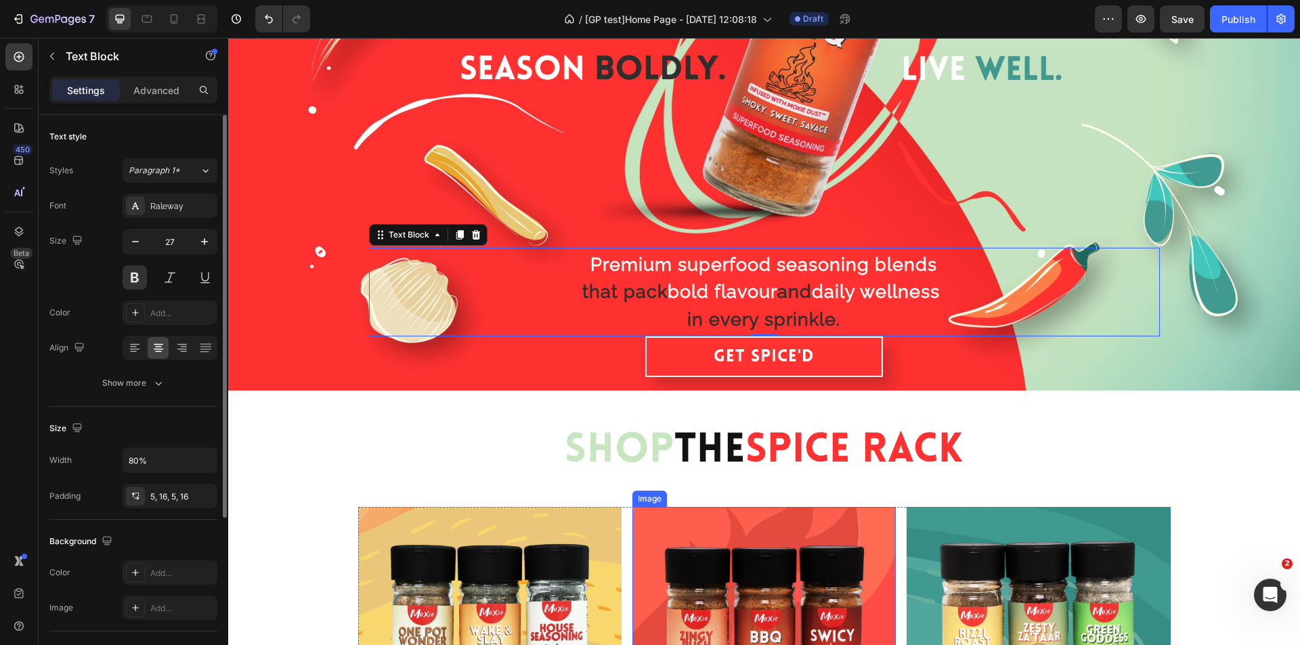
scroll to position [331, 0]
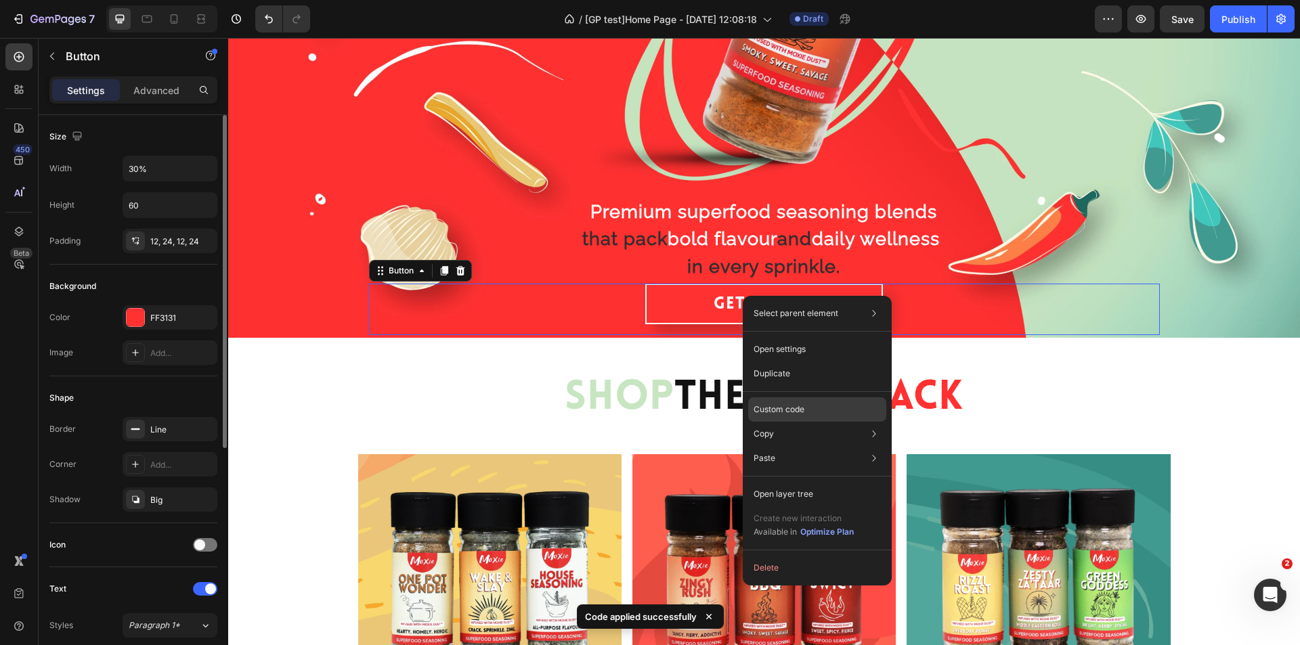
click at [771, 407] on p "Custom code" at bounding box center [779, 410] width 51 height 12
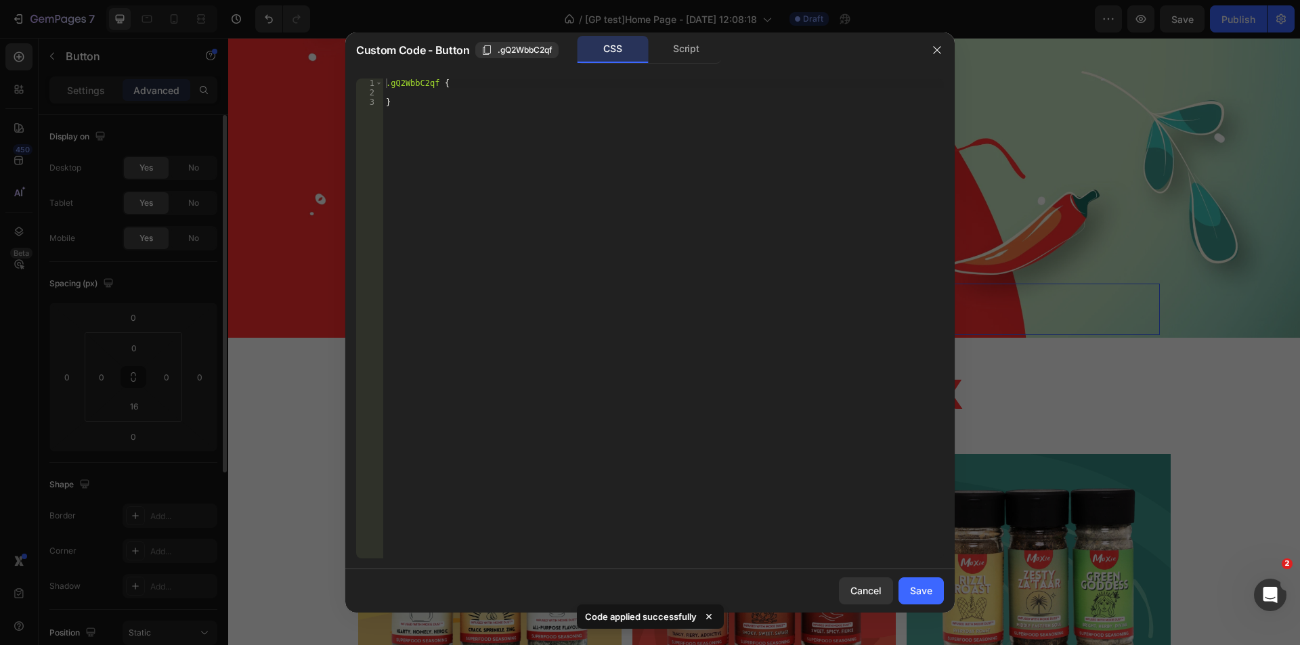
type textarea "}"
click at [440, 111] on div ".gQ2WbbC2qf { }" at bounding box center [663, 328] width 561 height 499
paste textarea "}"
click at [408, 82] on div ".gQ2WbbC2qf { } @ media only screen and (min-width: 1921px) { .g1PCmeeBxd [ dat…" at bounding box center [663, 328] width 561 height 499
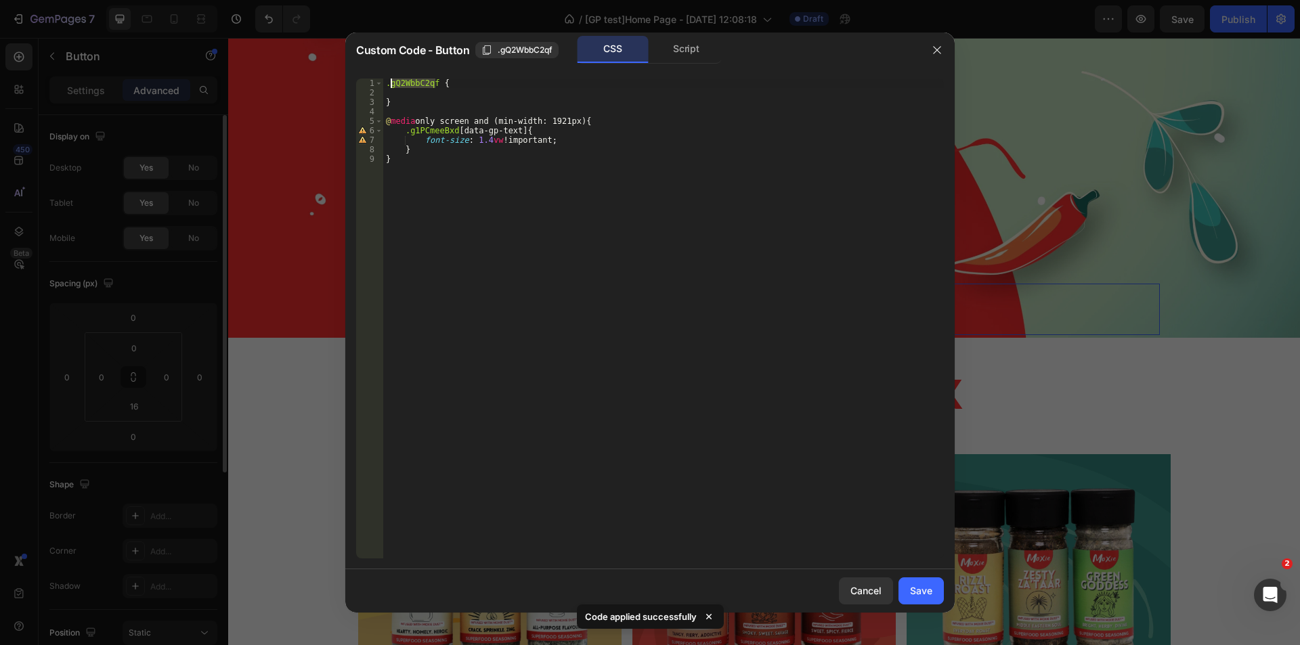
click at [431, 134] on div ".gQ2WbbC2qf { } @ media only screen and (min-width: 1921px) { .g1PCmeeBxd [ dat…" at bounding box center [663, 328] width 561 height 499
paste textarea "Q2WbbC2qf"
click at [483, 140] on div ".gQ2WbbC2qf { } @ media only screen and (min-width: 1921px) { .gQ2WbbC2qf [ dat…" at bounding box center [663, 328] width 561 height 499
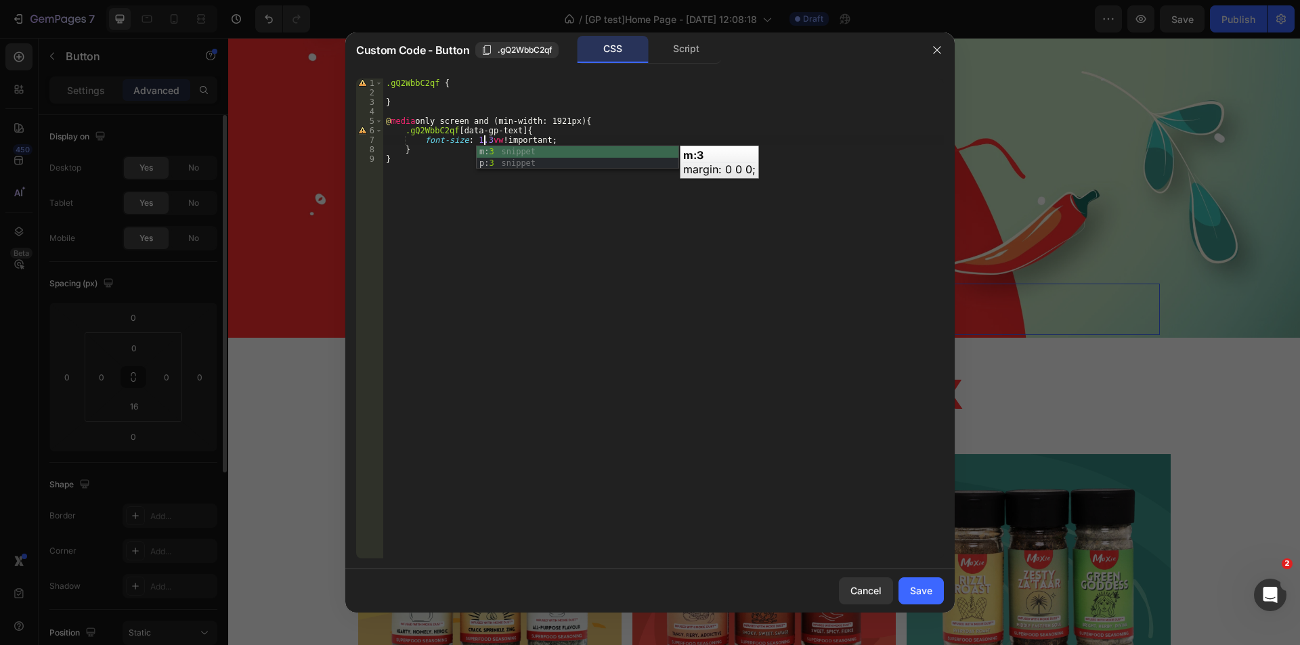
click at [744, 286] on div ".gQ2WbbC2qf { } @ media only screen and (min-width: 1921px) { .gQ2WbbC2qf [ dat…" at bounding box center [663, 328] width 561 height 499
drag, startPoint x: 383, startPoint y: 163, endPoint x: 400, endPoint y: 158, distance: 18.2
click at [400, 158] on div "} 1 2 3 4 5 6 7 8 9 .gQ2WbbC2qf { } @ media only screen and (min-width: 1921px)…" at bounding box center [650, 319] width 588 height 480
click at [398, 158] on div ".gQ2WbbC2qf { } @ media only screen and (min-width: 1921px) { .gQ2WbbC2qf [ dat…" at bounding box center [663, 328] width 561 height 499
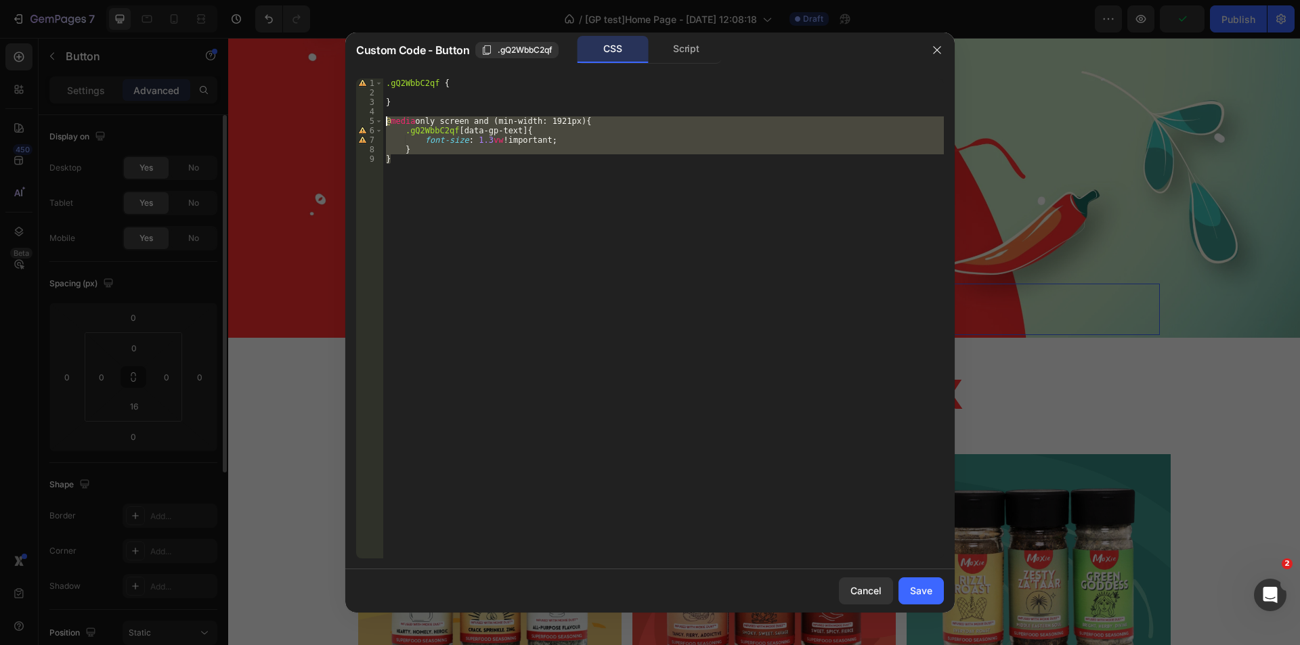
drag, startPoint x: 400, startPoint y: 158, endPoint x: 349, endPoint y: 119, distance: 64.6
click at [349, 119] on div "} 1 2 3 4 5 6 7 8 9 .gQ2WbbC2qf { } @ media only screen and (min-width: 1921px)…" at bounding box center [650, 319] width 610 height 502
type textarea "@media only screen and (min-width: 1921px) { .gQ2WbbC2qf [data-gp-text]{"
click at [933, 590] on button "Save" at bounding box center [921, 591] width 45 height 27
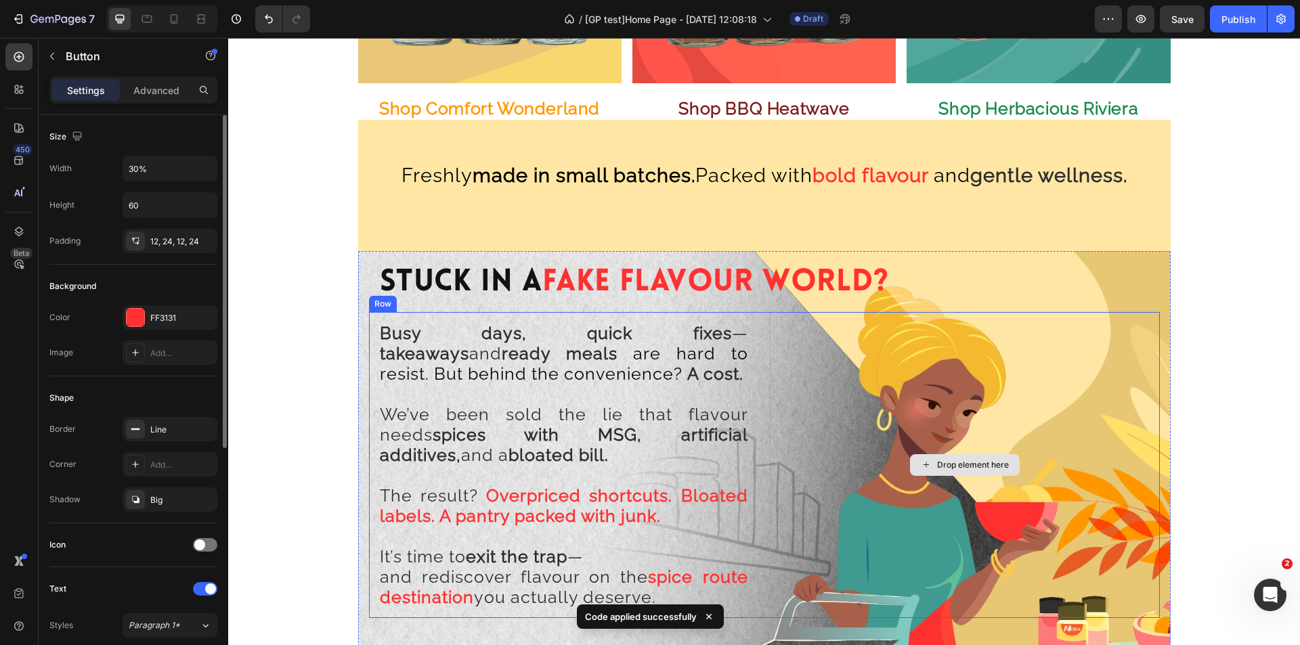
scroll to position [1076, 0]
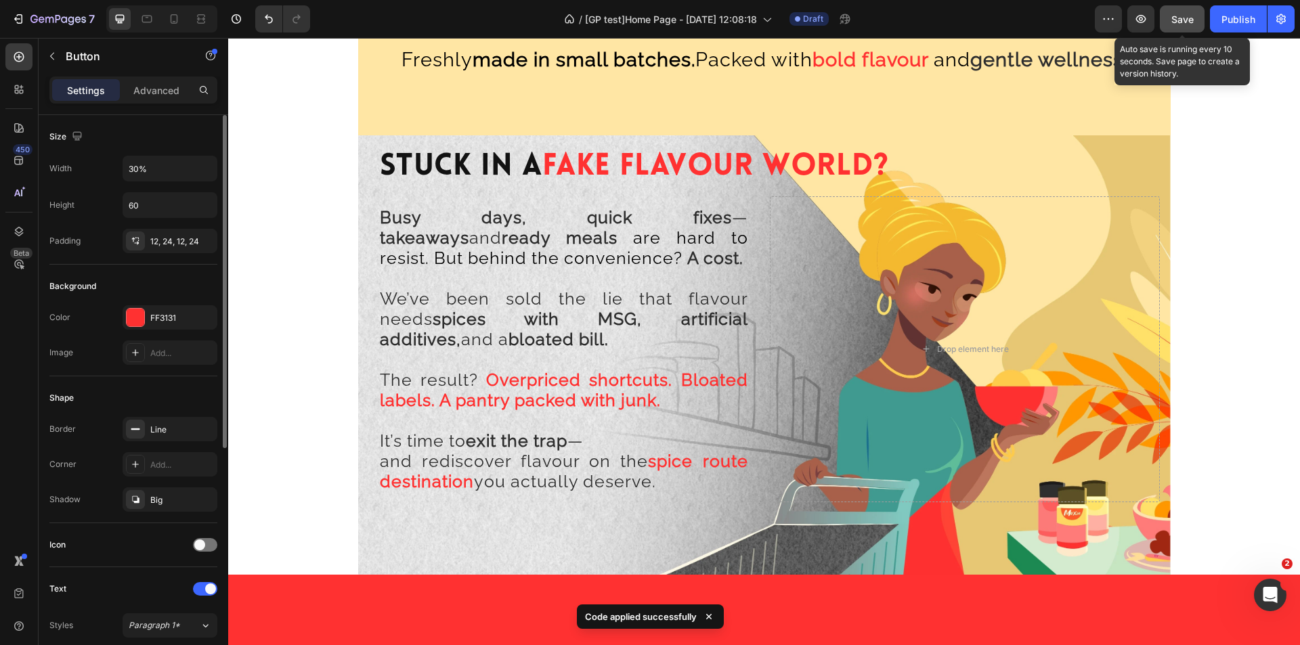
click at [1181, 14] on span "Save" at bounding box center [1183, 20] width 22 height 12
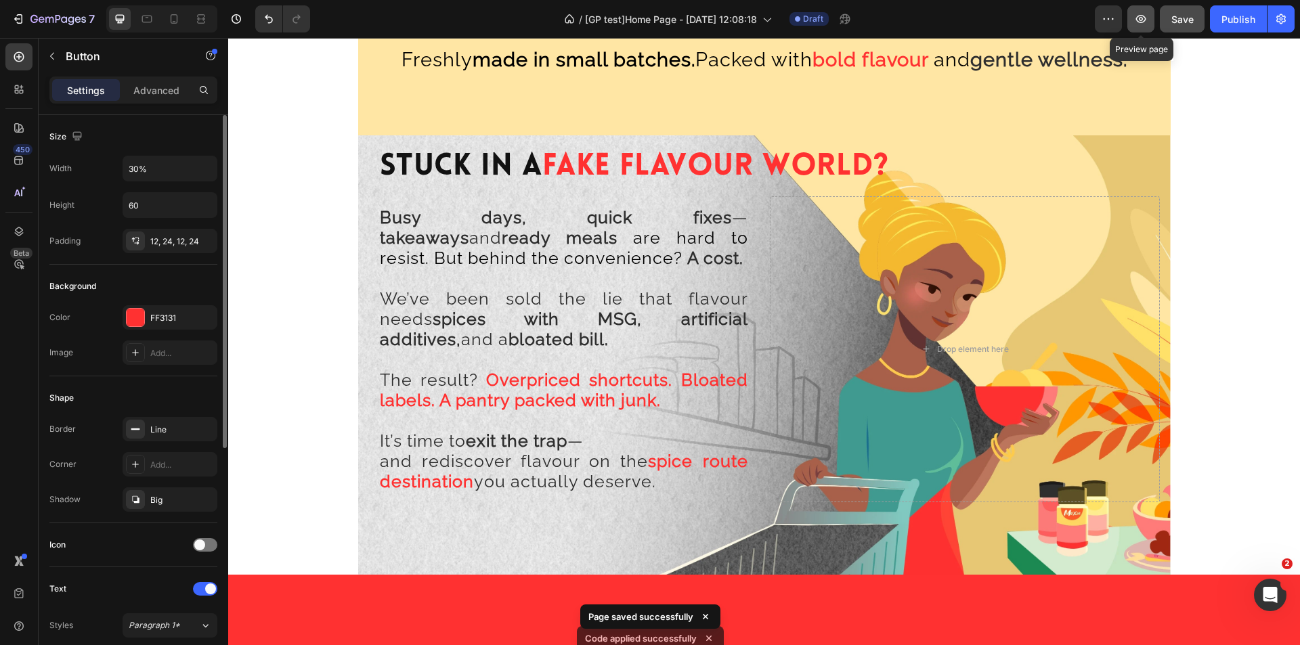
click at [1135, 18] on icon "button" at bounding box center [1142, 19] width 14 height 14
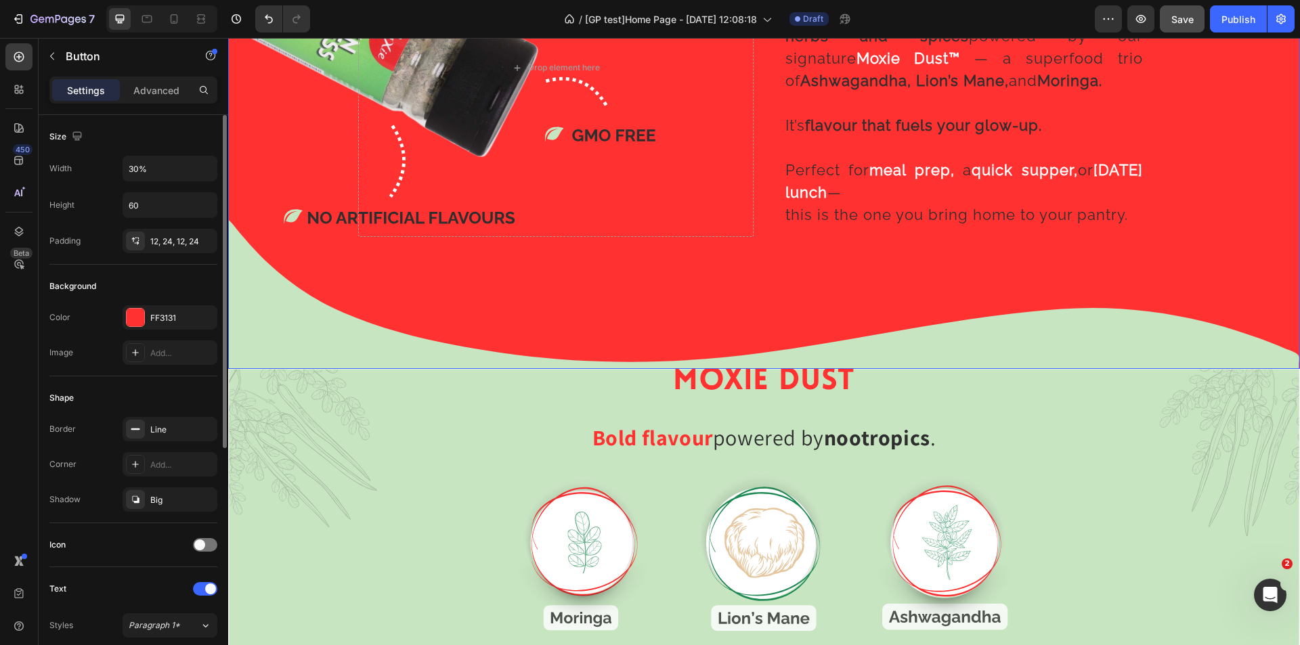
scroll to position [1685, 0]
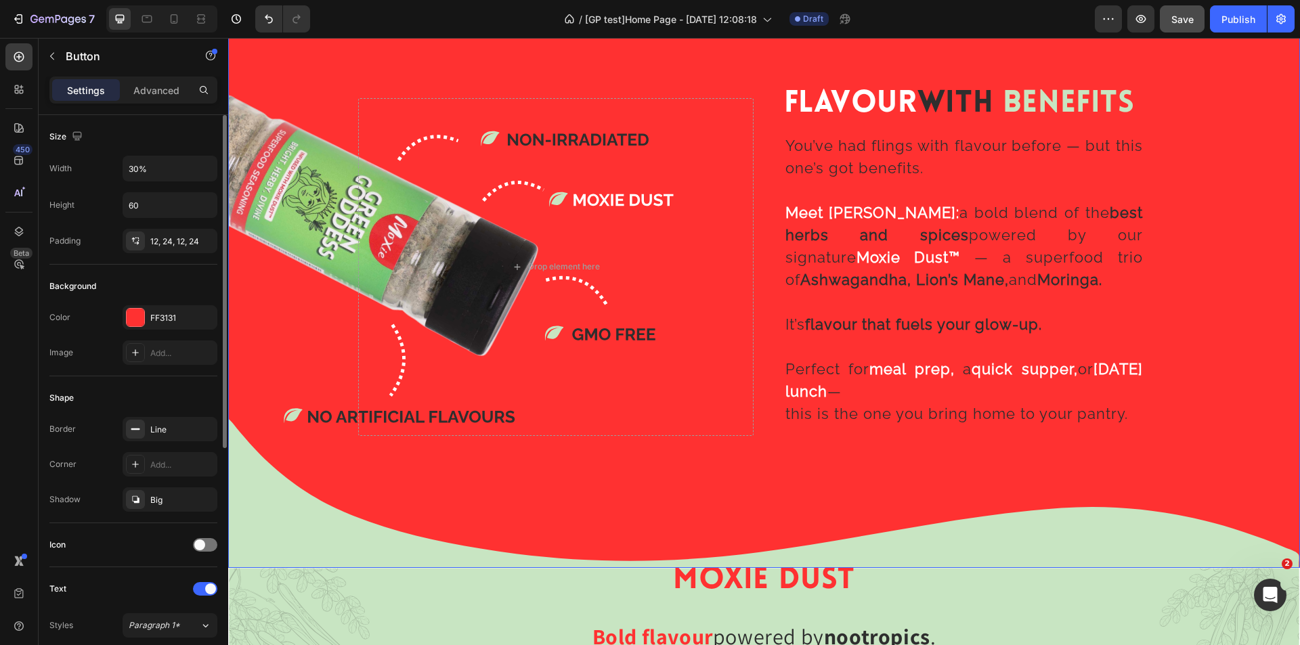
click at [761, 217] on div "Flavour With Benefits Heading You’ve had flings with flavour before — but this …" at bounding box center [764, 267] width 813 height 343
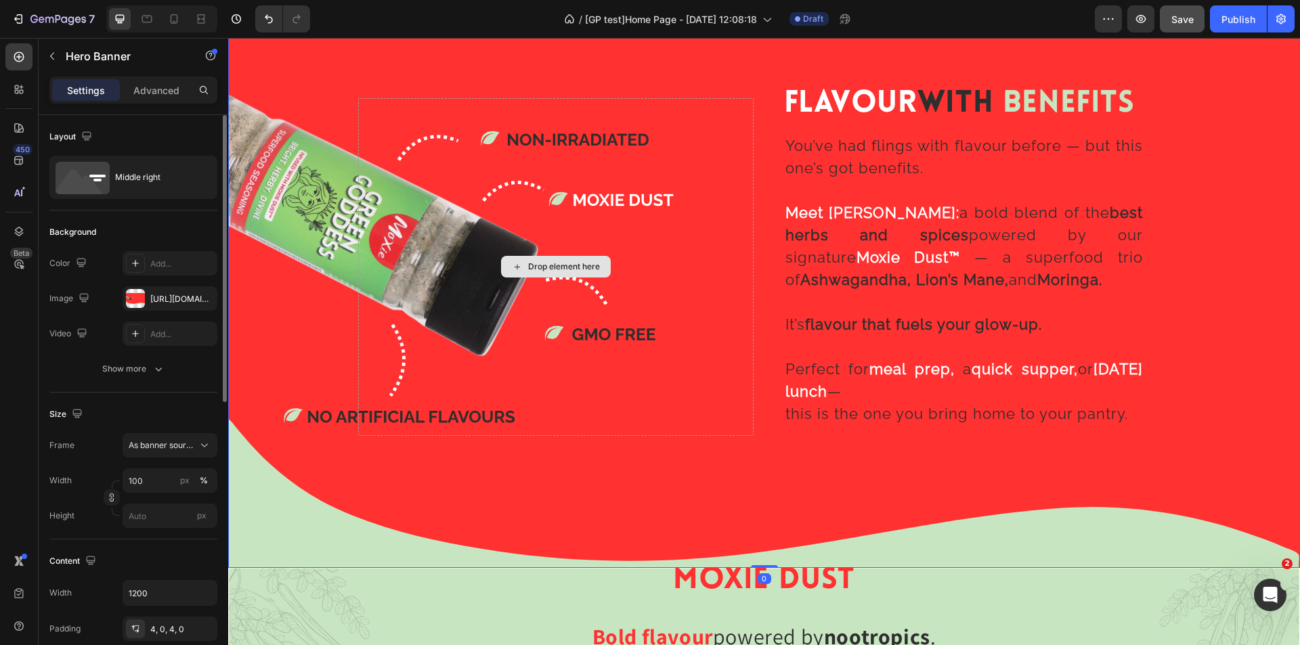
click at [692, 221] on div "Drop element here" at bounding box center [556, 267] width 396 height 338
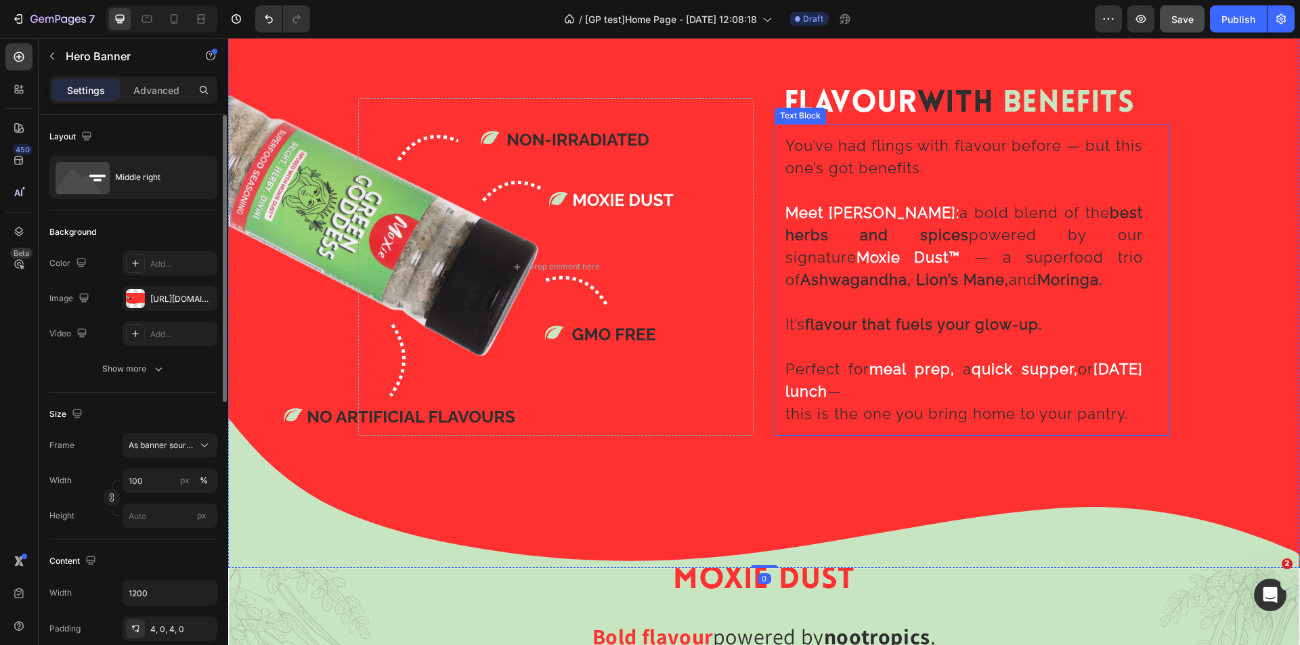
click at [807, 154] on p "You’ve had flings with flavour before — but this one’s got benefits." at bounding box center [965, 157] width 358 height 45
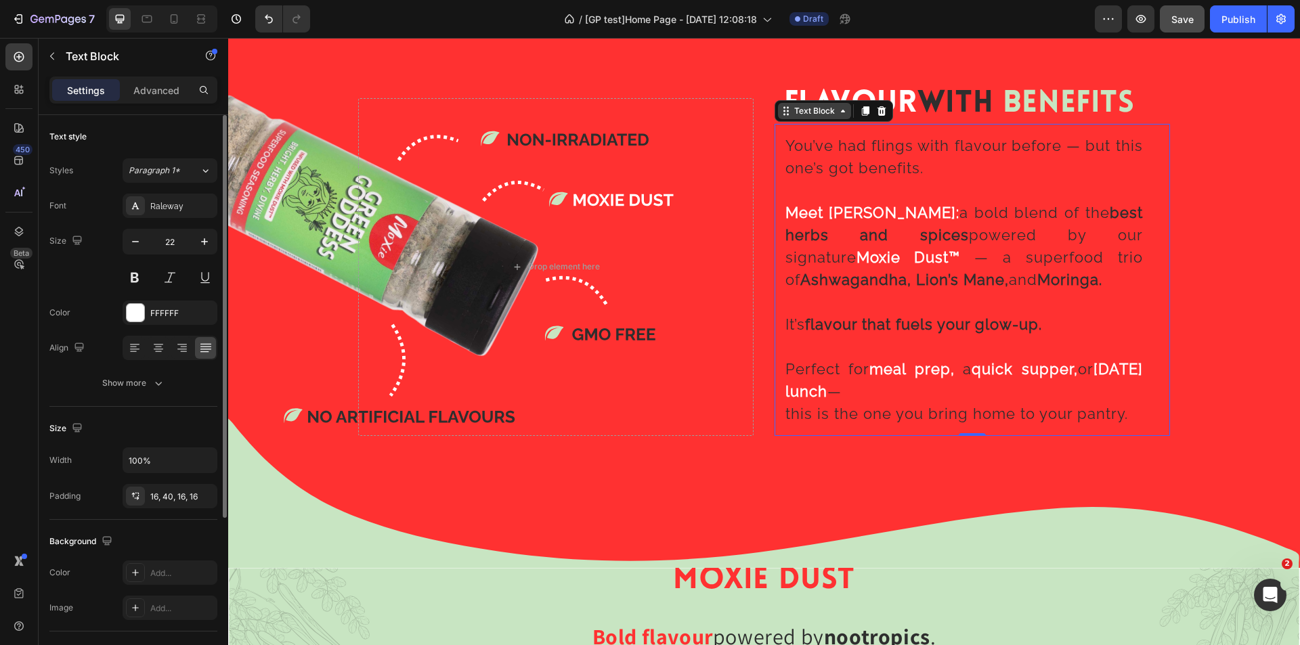
click at [820, 115] on div "Text Block" at bounding box center [814, 111] width 73 height 16
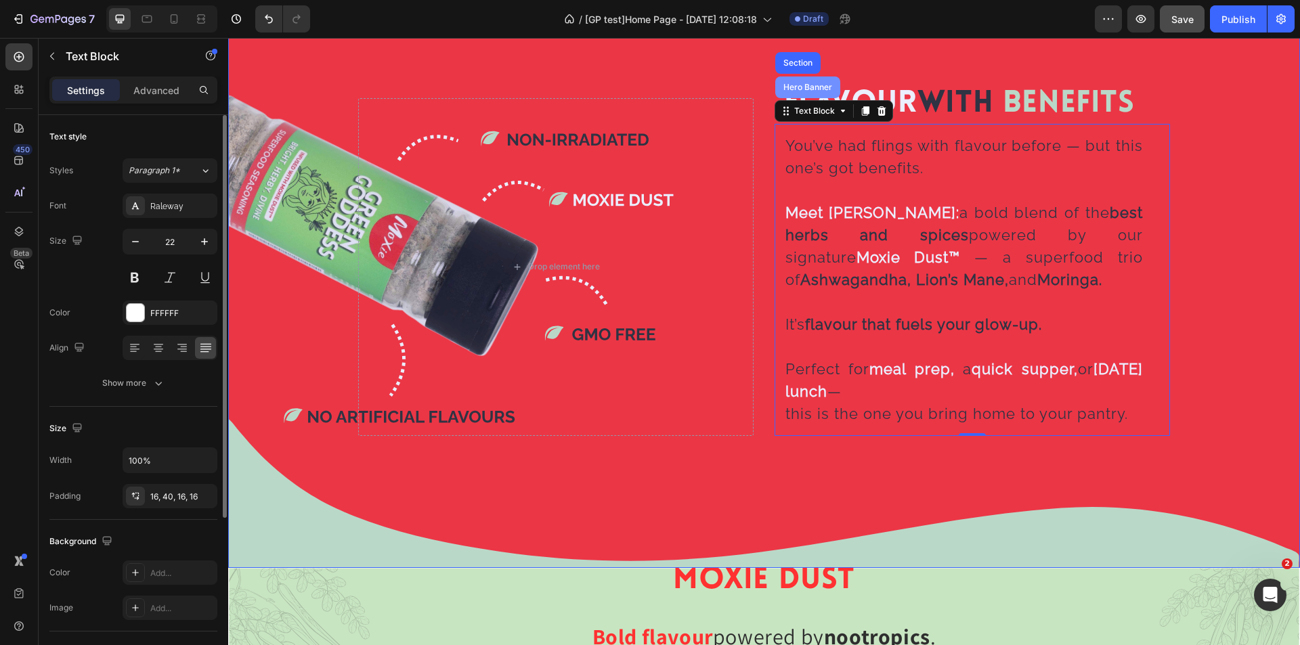
click at [813, 86] on div "Hero Banner" at bounding box center [808, 87] width 54 height 8
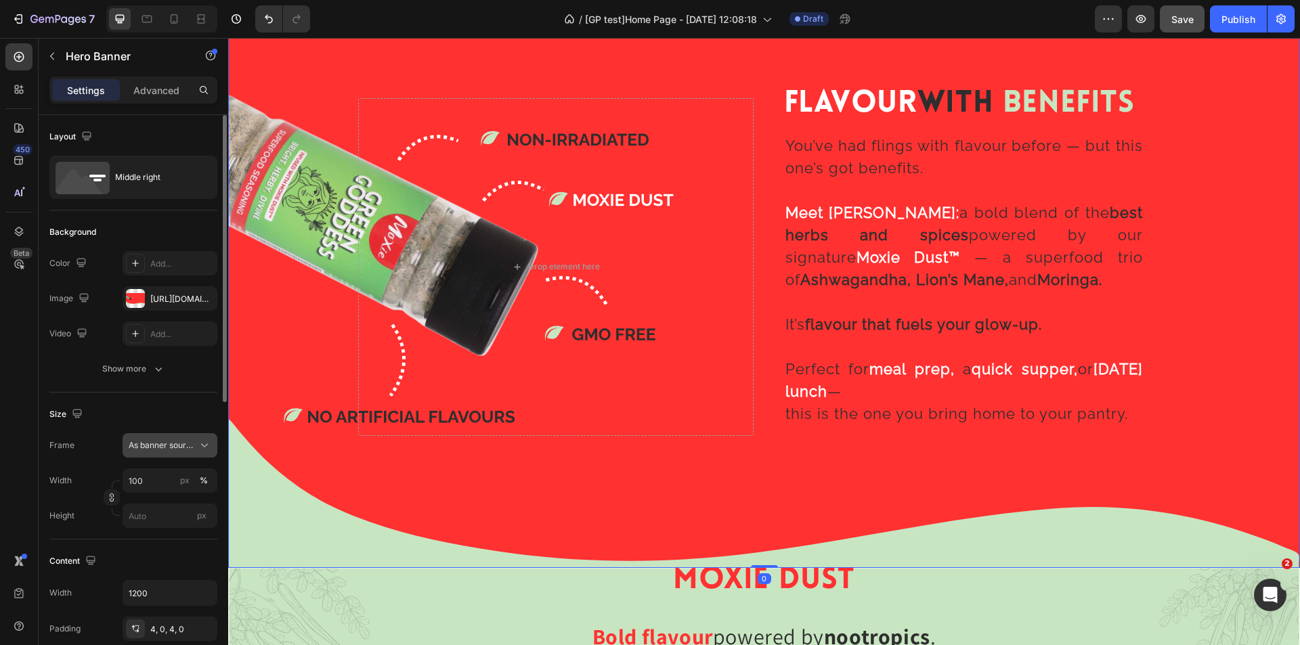
scroll to position [68, 0]
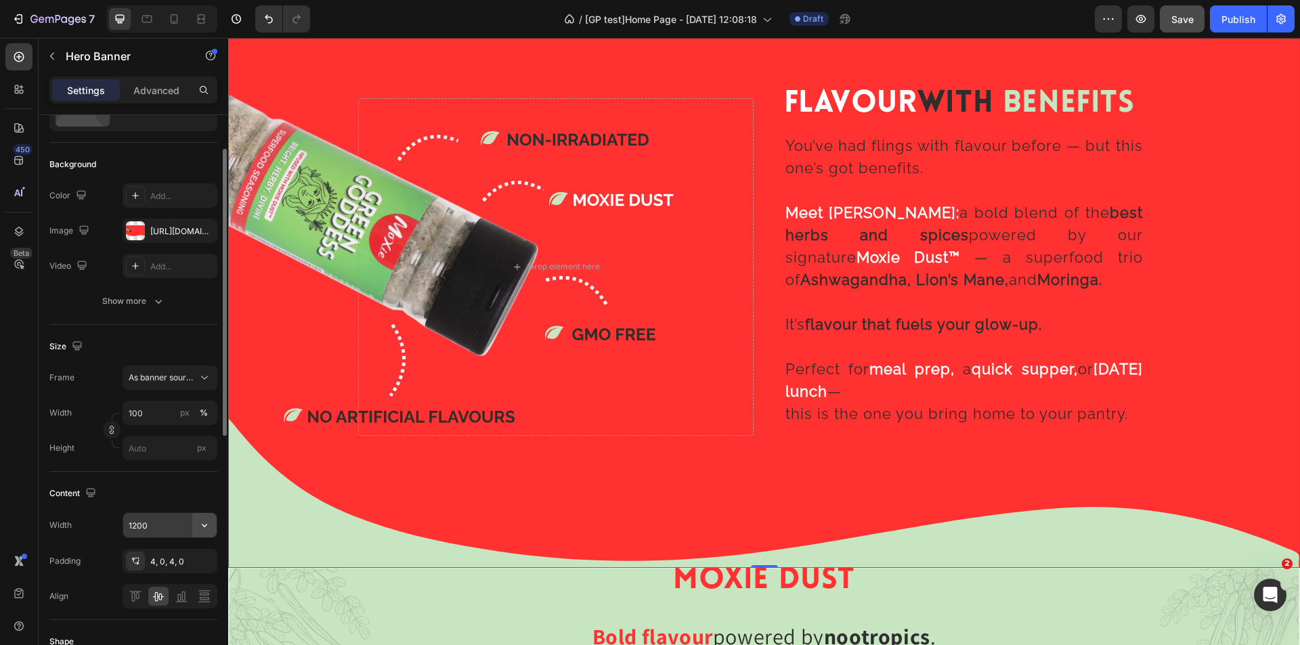
click at [204, 525] on icon "button" at bounding box center [205, 526] width 14 height 14
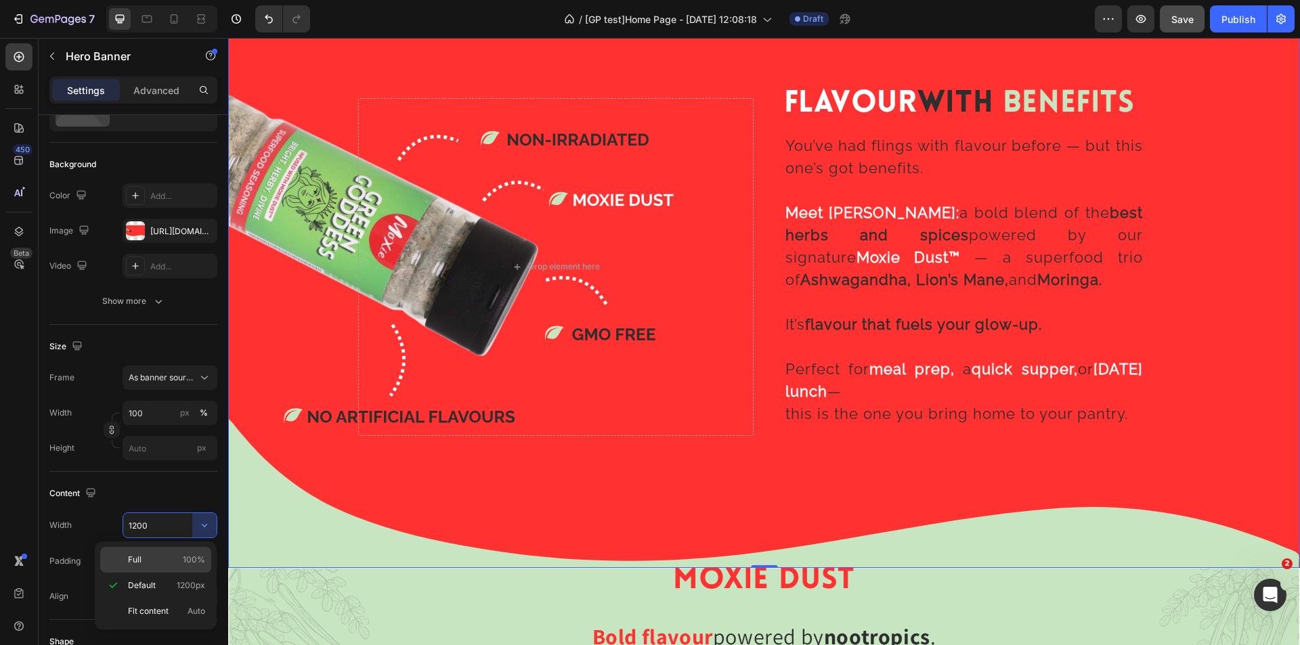
click at [193, 560] on span "100%" at bounding box center [194, 560] width 22 height 12
type input "100%"
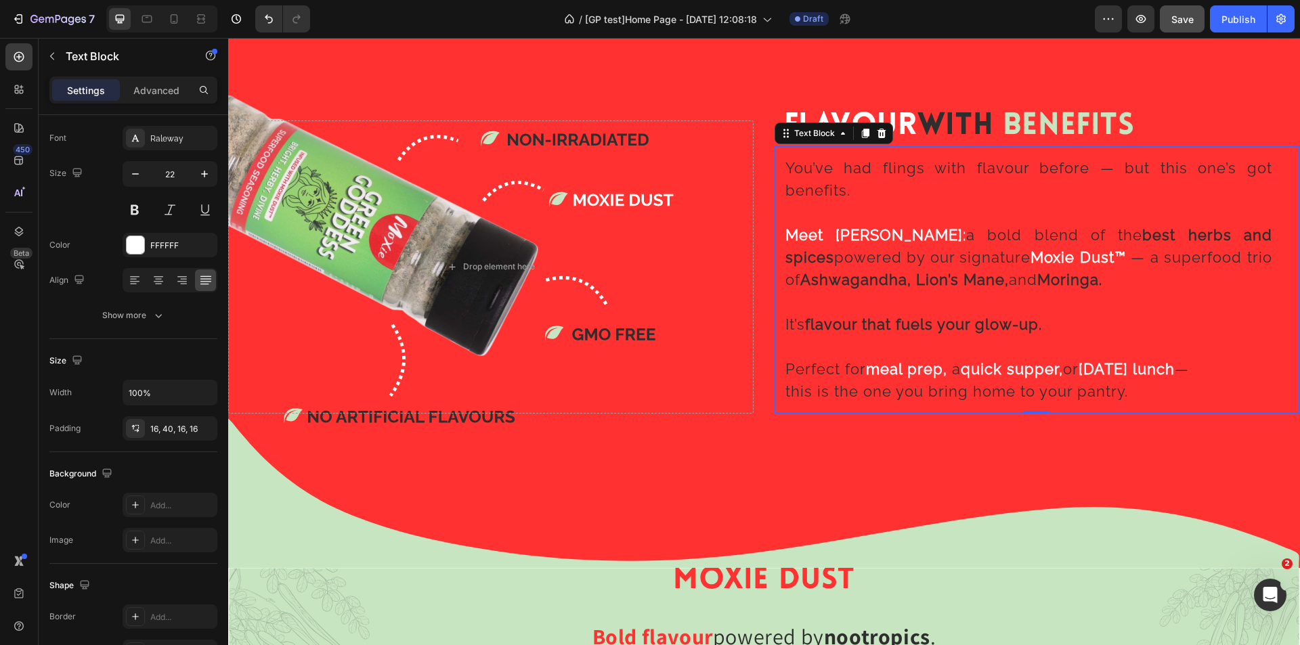
click at [807, 331] on p "It’s flavour that fuels your glow-up." at bounding box center [1030, 325] width 488 height 22
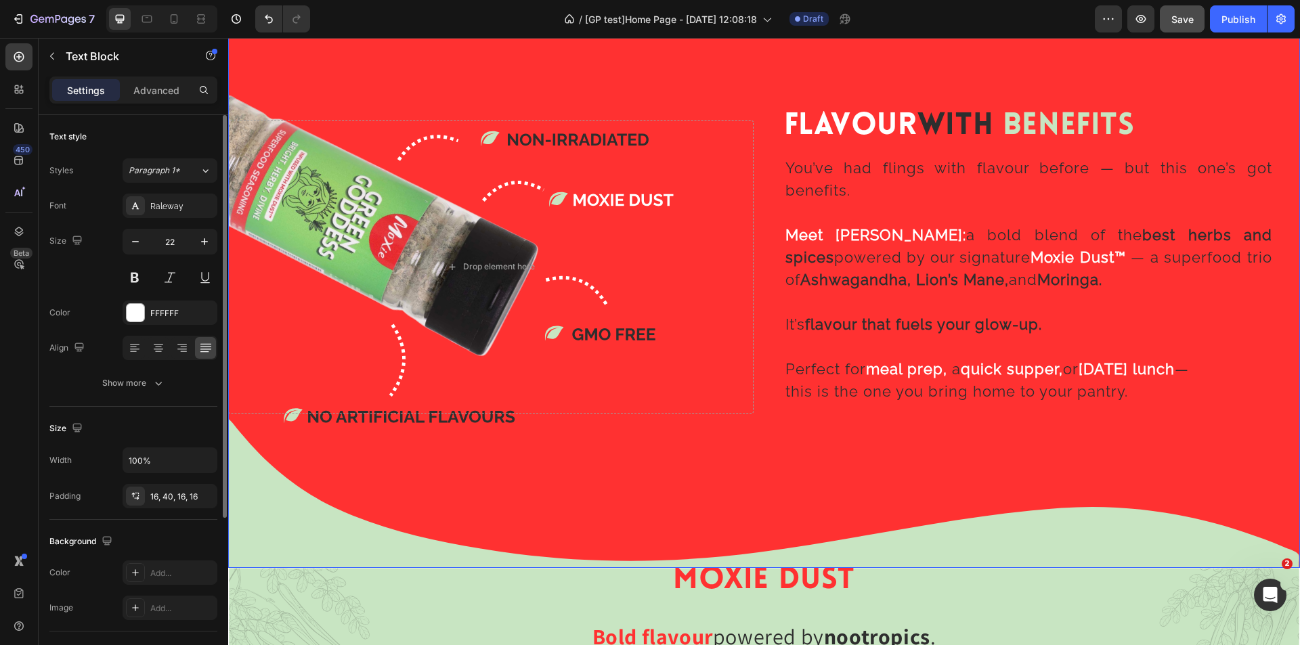
click at [761, 278] on div "Flavour With Benefits Heading You’ve had flings with flavour before — but this …" at bounding box center [764, 267] width 1072 height 299
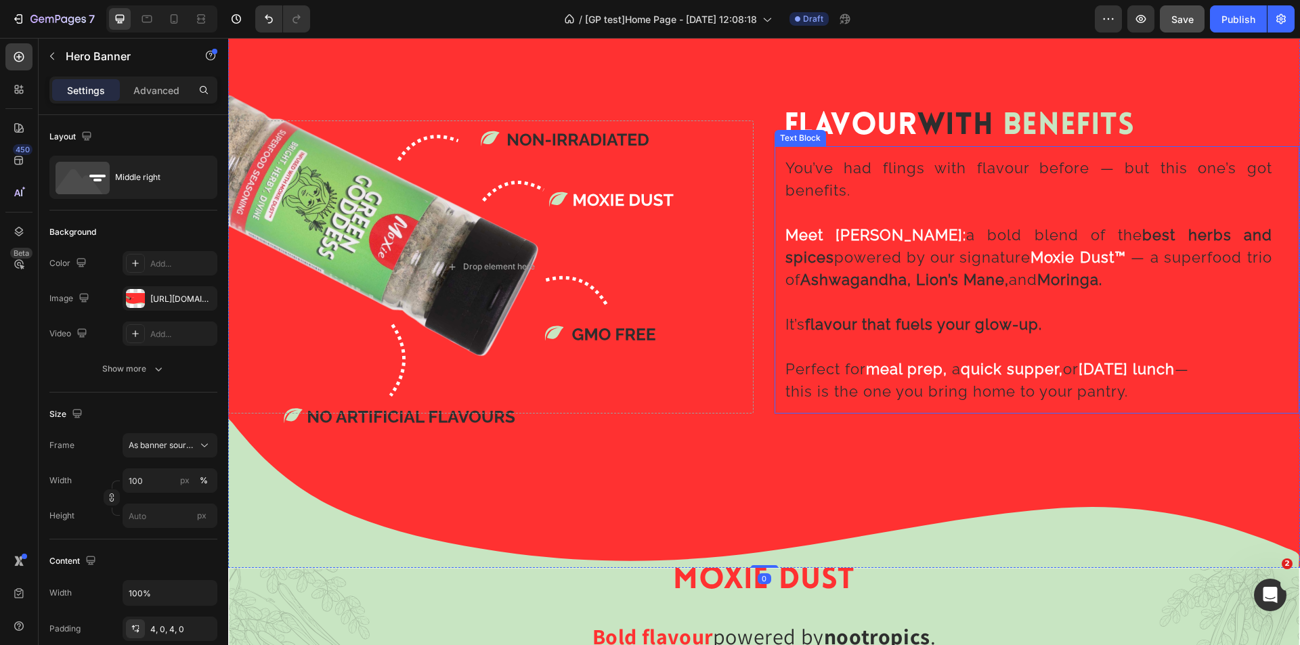
click at [932, 231] on span "a bold blend of the best herbs and spices powered by our signature" at bounding box center [1030, 246] width 488 height 40
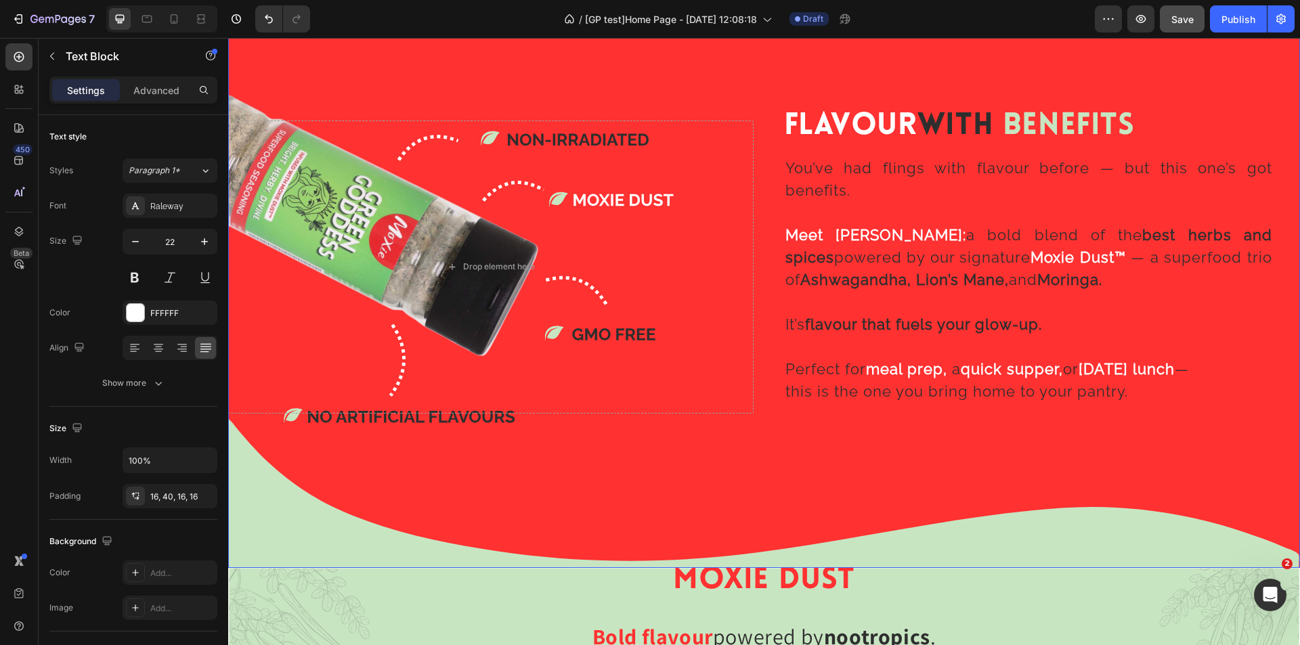
click at [761, 396] on div "Flavour With Benefits Heading You’ve had flings with flavour before — but this …" at bounding box center [764, 267] width 1072 height 299
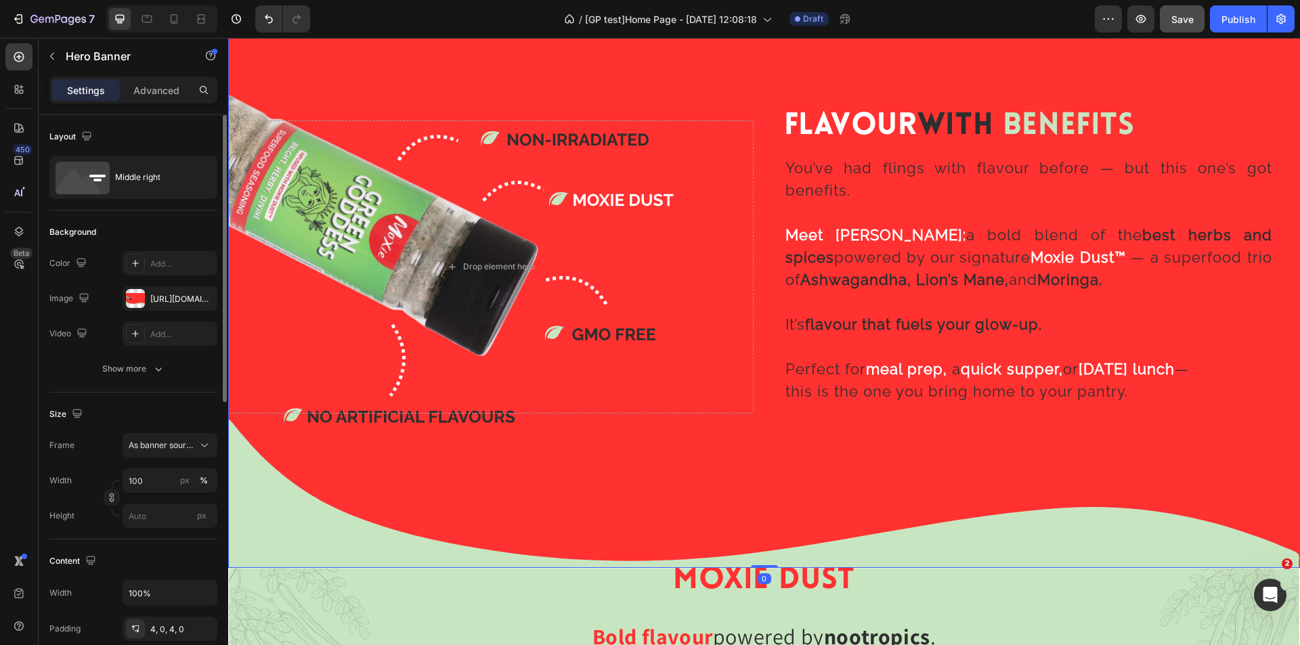
scroll to position [203, 0]
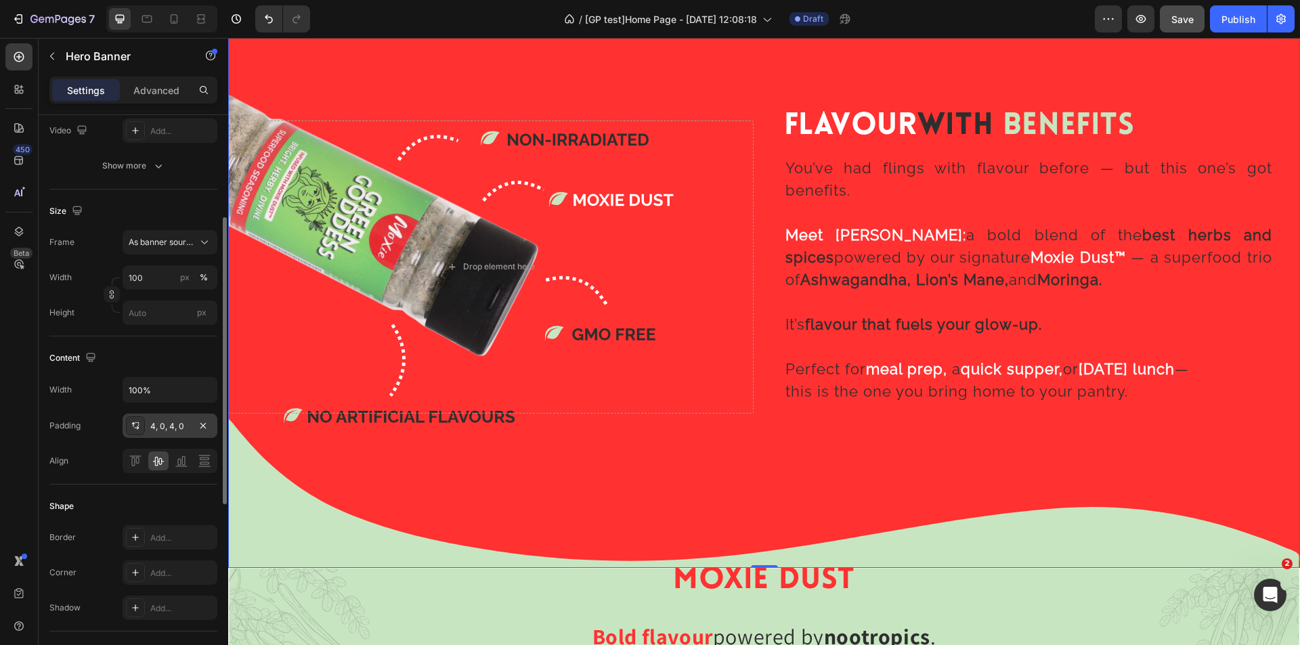
click at [136, 426] on icon at bounding box center [135, 426] width 11 height 11
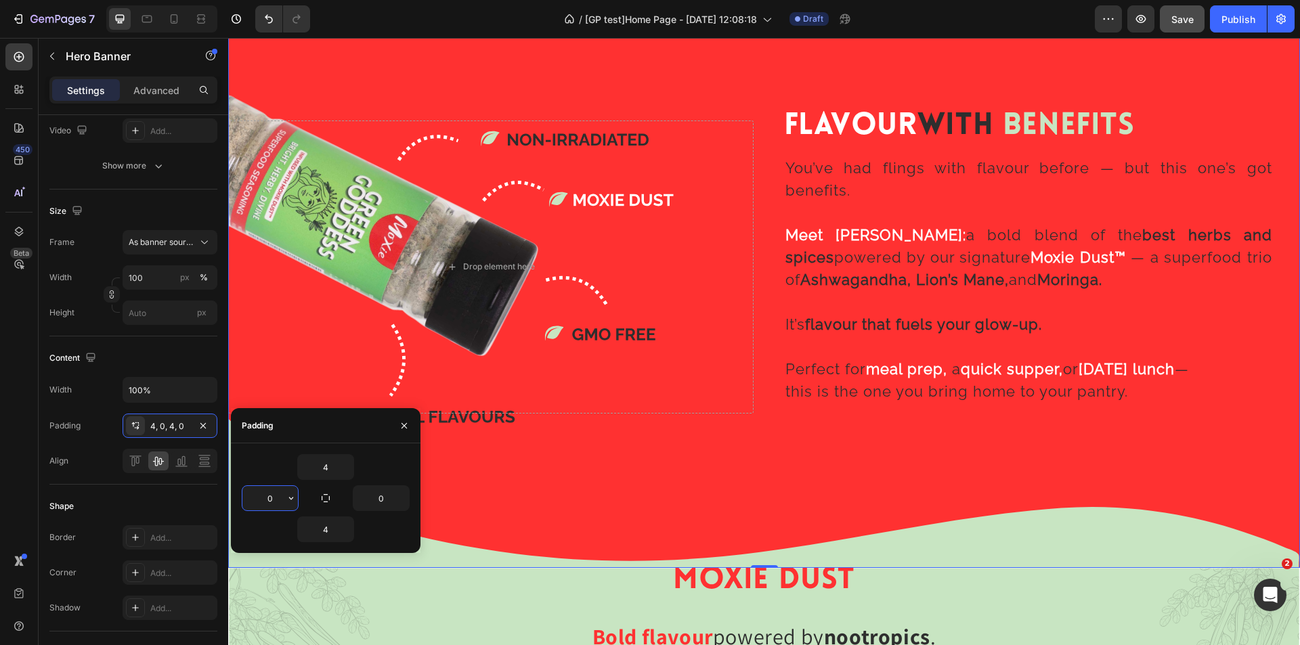
click at [266, 492] on input "0" at bounding box center [270, 498] width 56 height 24
click at [260, 497] on input "0" at bounding box center [270, 498] width 56 height 24
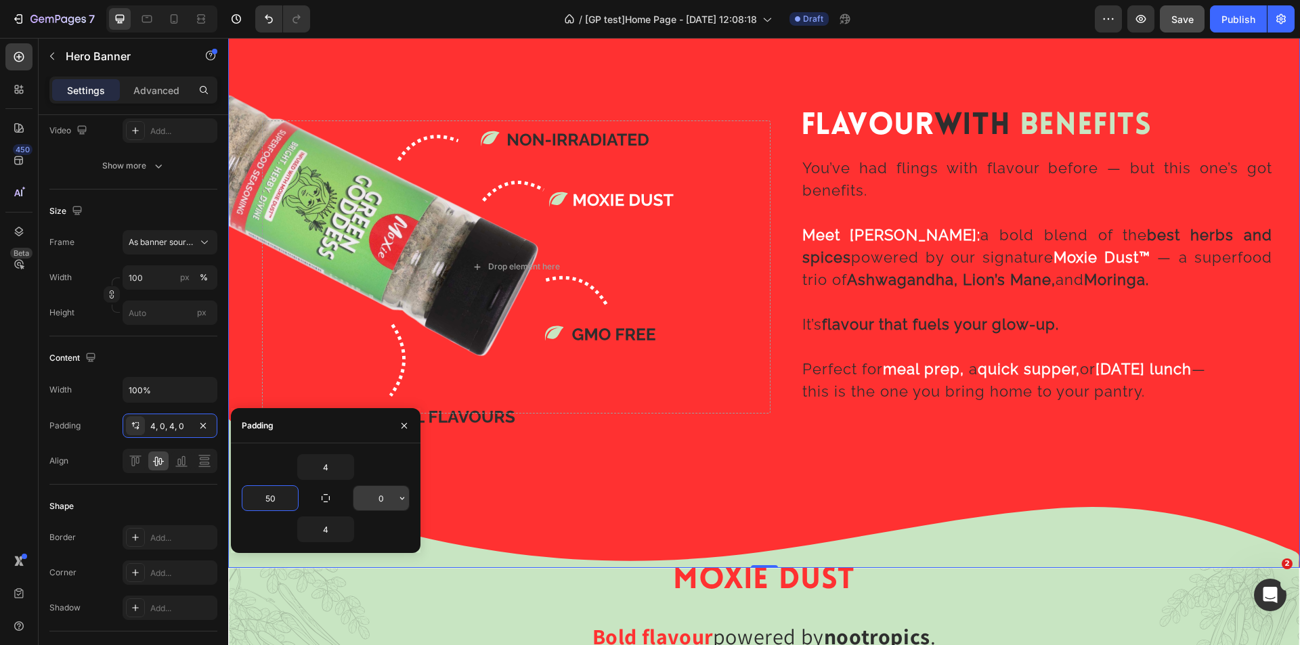
type input "50"
click at [370, 496] on input "0" at bounding box center [382, 498] width 56 height 24
click at [375, 497] on input "0" at bounding box center [382, 498] width 56 height 24
type input "50"
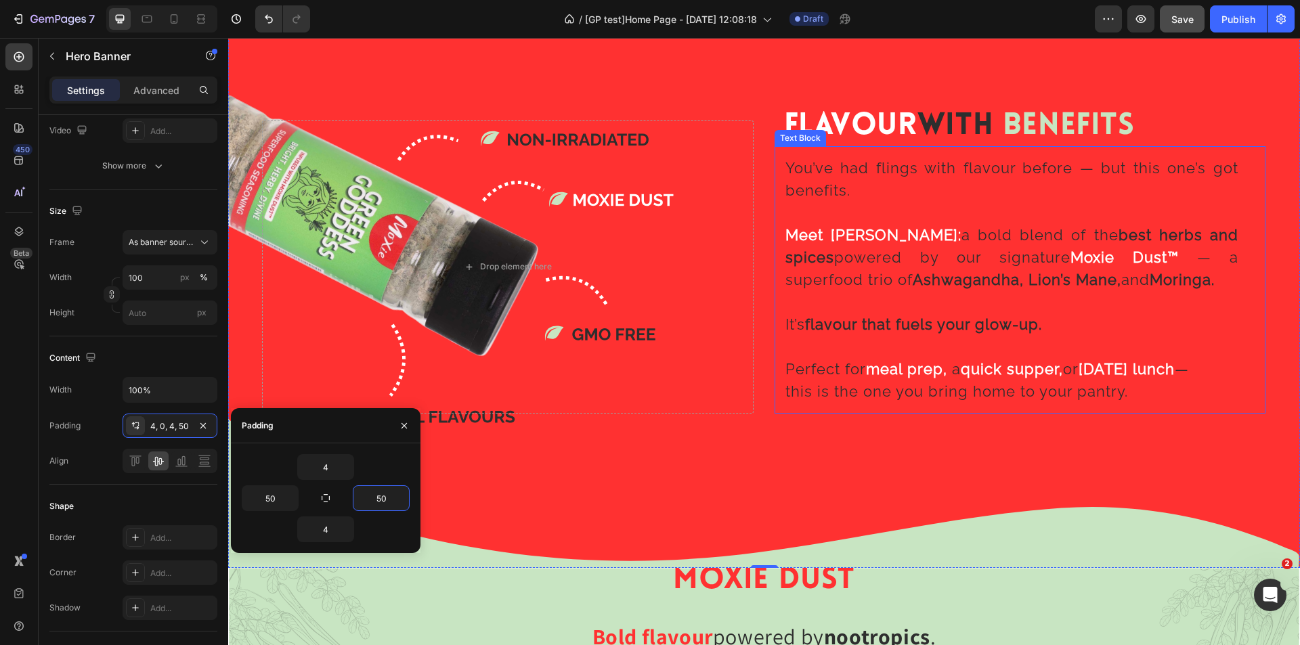
click at [918, 324] on strong "flavour that fuels your glow-up." at bounding box center [923, 325] width 237 height 18
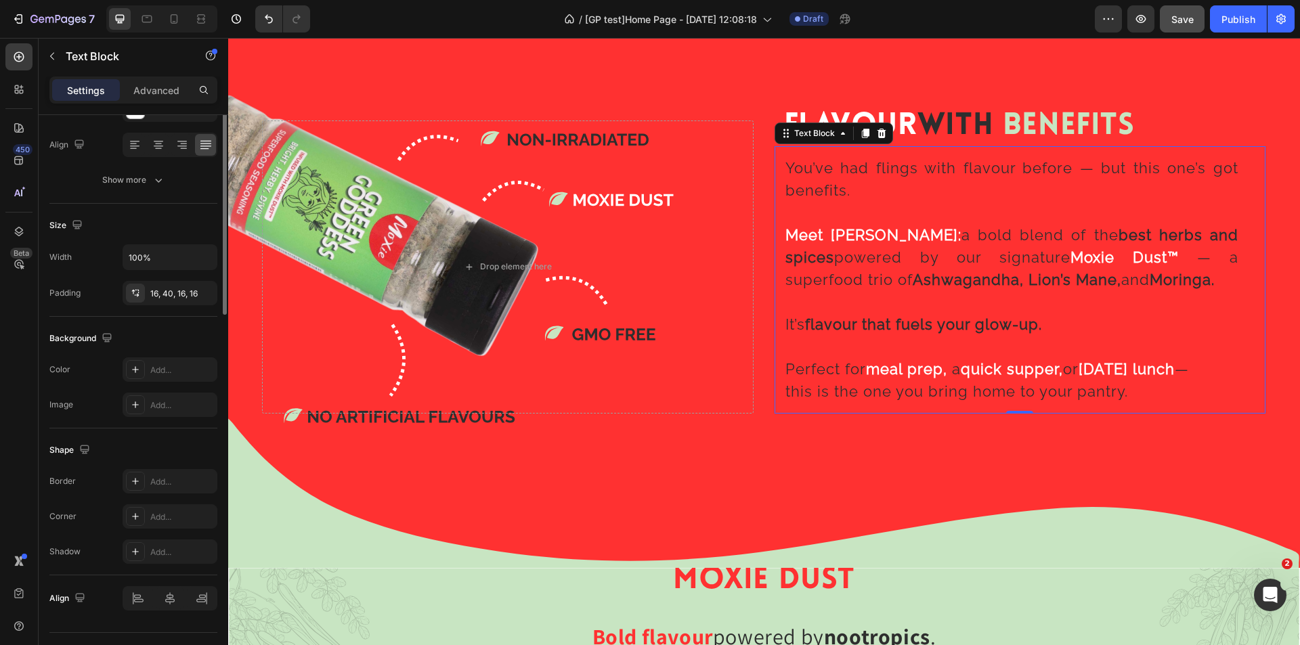
scroll to position [0, 0]
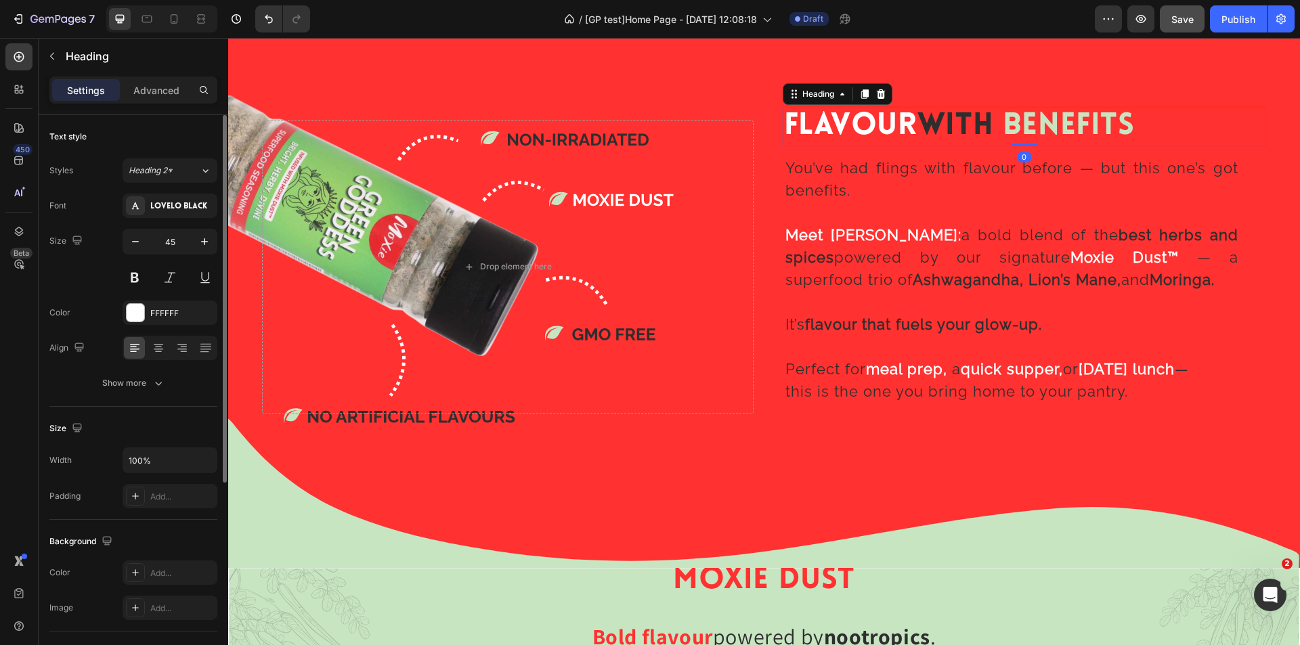
click at [970, 120] on span "With" at bounding box center [956, 126] width 76 height 30
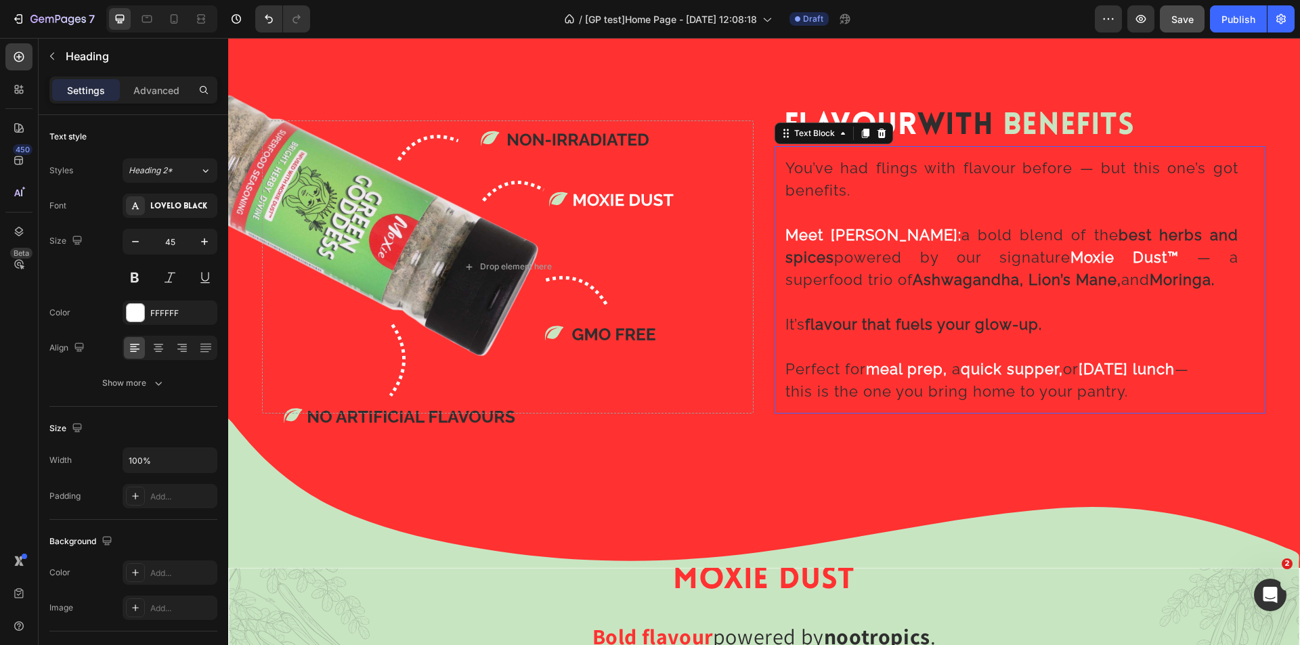
click at [959, 318] on strong "flavour that fuels your glow-up." at bounding box center [923, 325] width 237 height 18
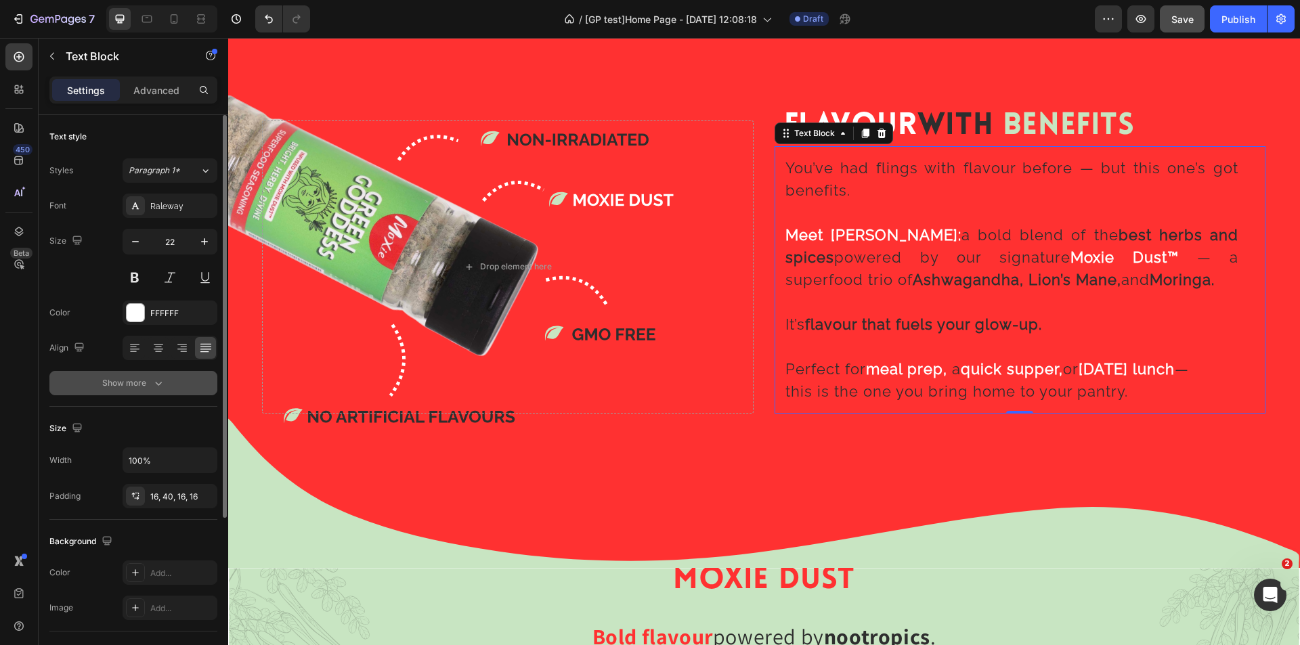
click at [178, 383] on button "Show more" at bounding box center [133, 383] width 168 height 24
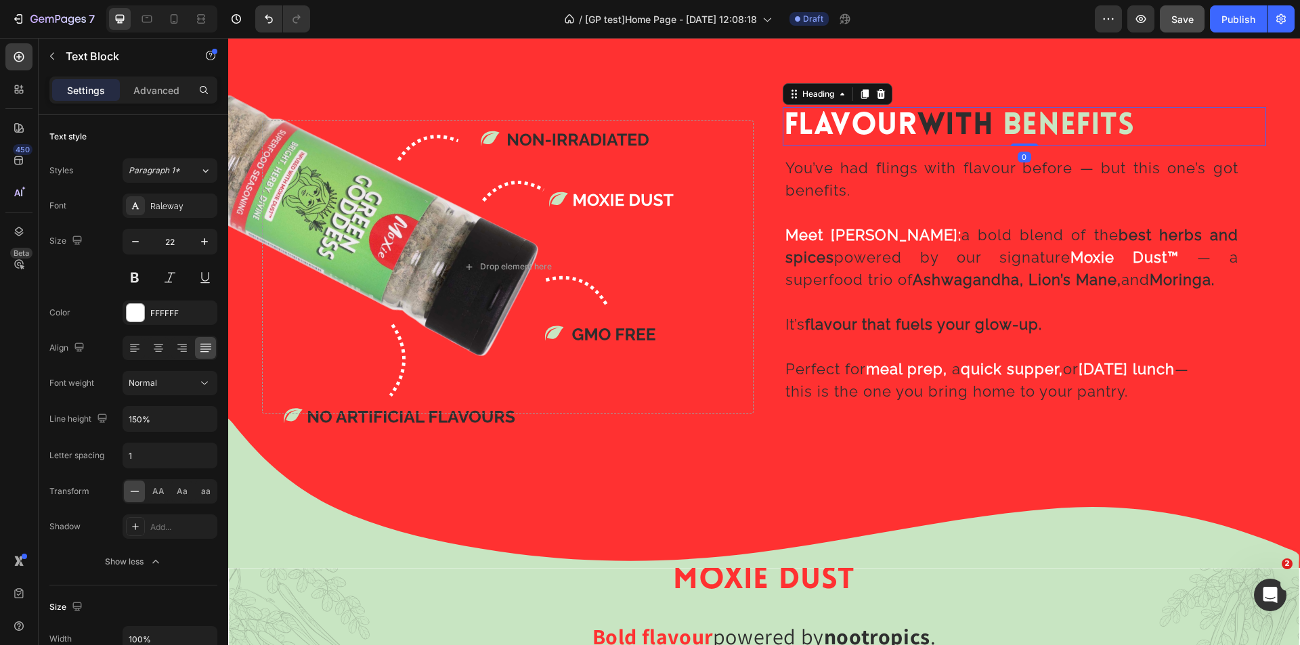
click at [977, 125] on span "With" at bounding box center [956, 126] width 76 height 30
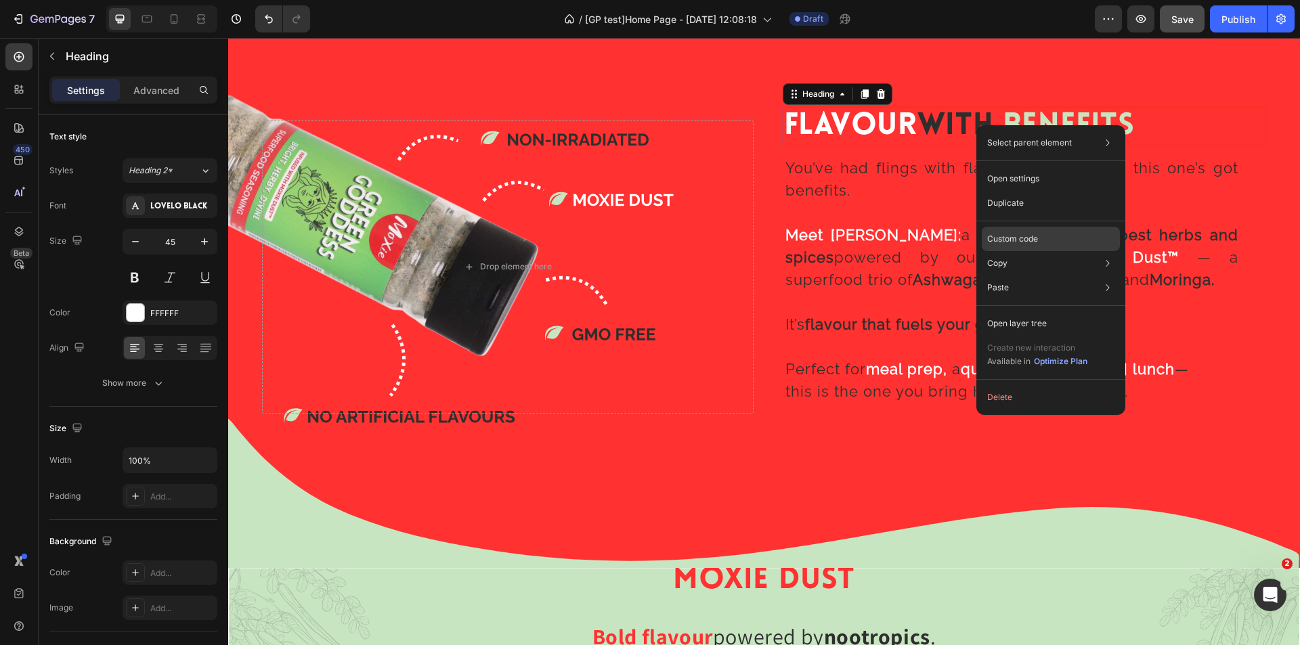
click at [1011, 242] on p "Custom code" at bounding box center [1013, 239] width 51 height 12
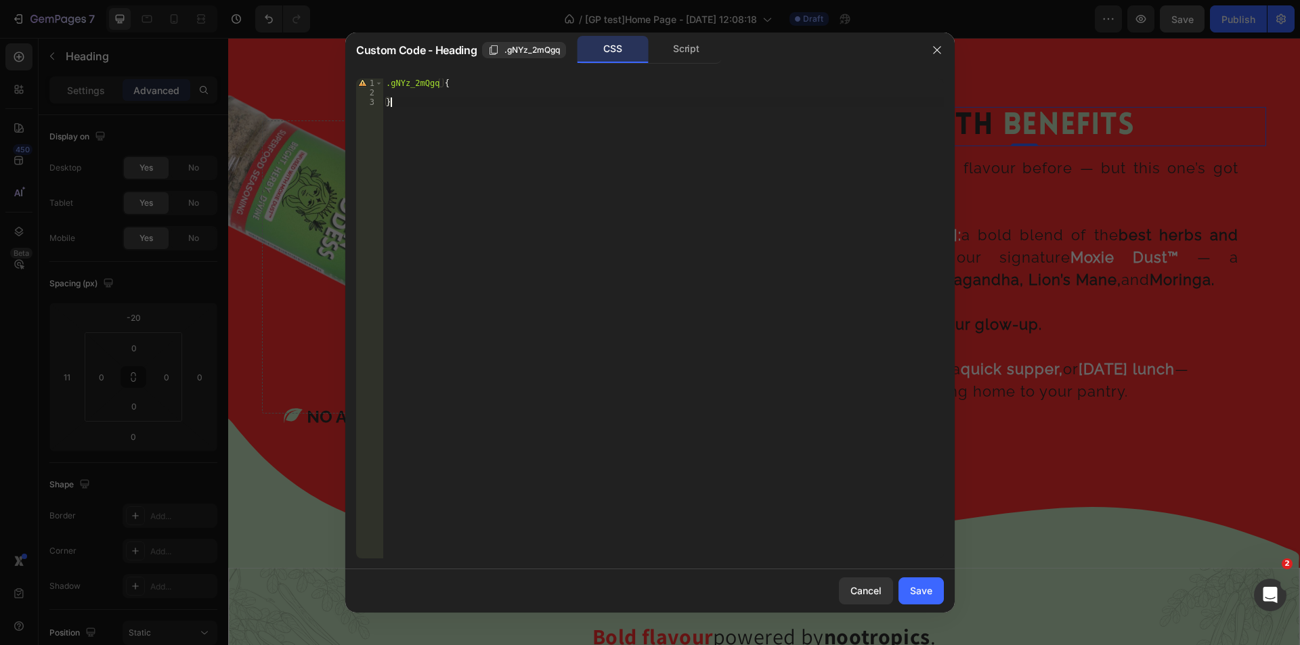
click at [446, 99] on div ".gNYz_2mQgq { }" at bounding box center [663, 328] width 561 height 499
click at [450, 102] on div ".gNYz_2mQgq { }" at bounding box center [663, 328] width 561 height 499
click at [462, 82] on div ".gNYz_2mQgq { }" at bounding box center [663, 328] width 561 height 499
click at [432, 107] on div ".gNYz_2mQgq { }" at bounding box center [663, 328] width 561 height 499
type textarea "}"
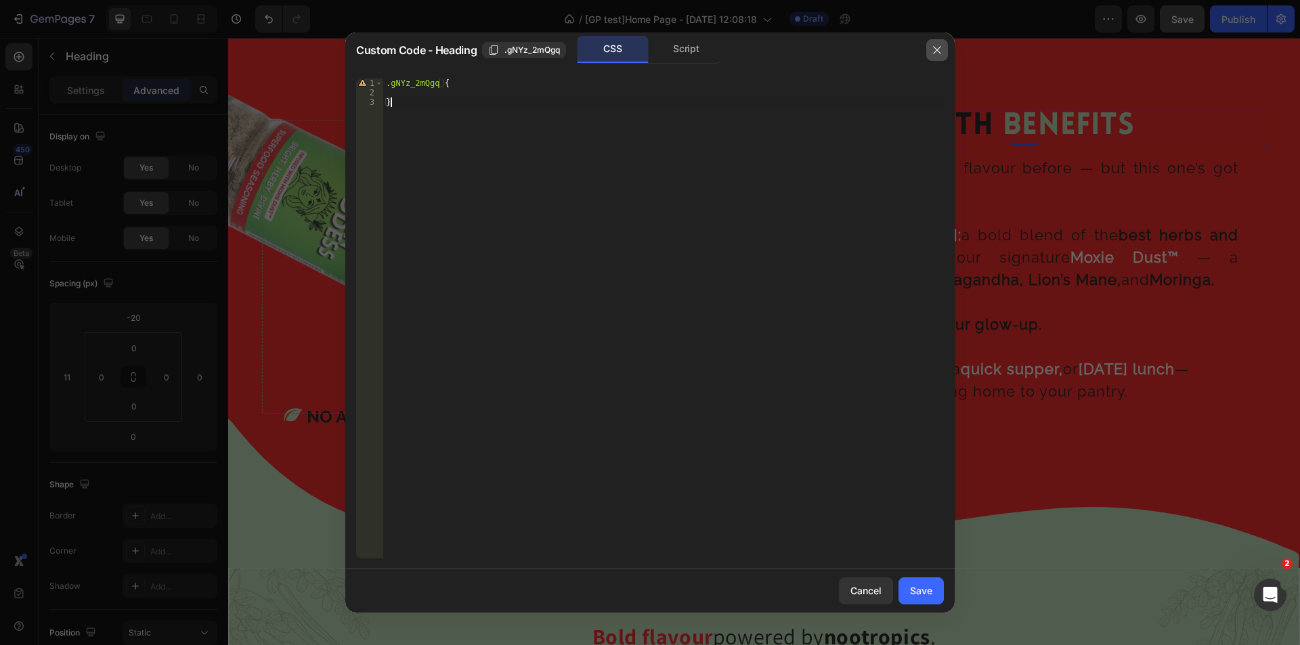
click at [941, 47] on icon "button" at bounding box center [936, 49] width 7 height 7
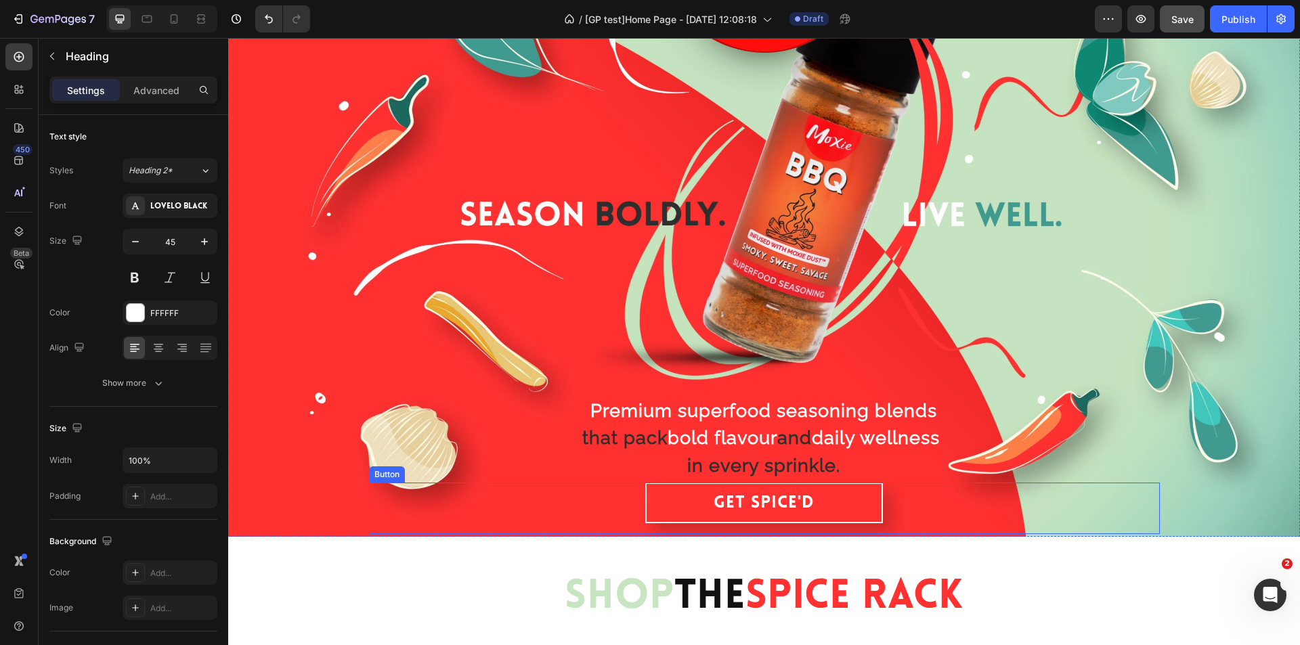
scroll to position [271, 0]
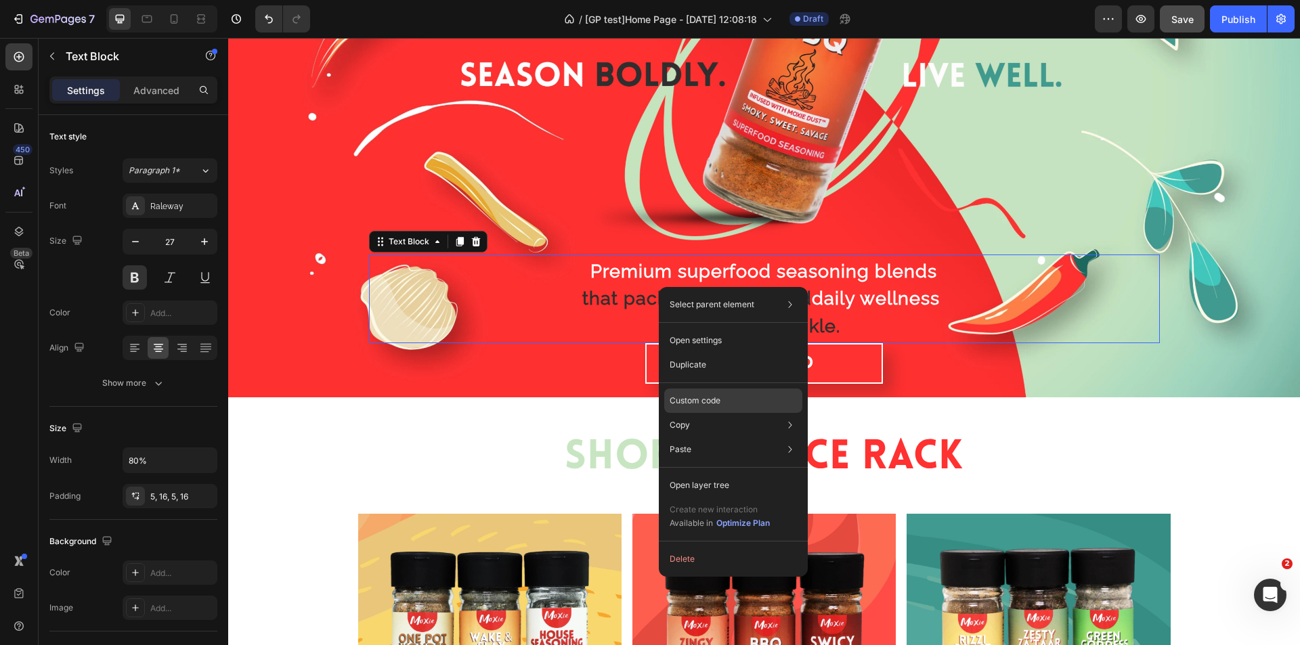
click at [696, 402] on p "Custom code" at bounding box center [695, 401] width 51 height 12
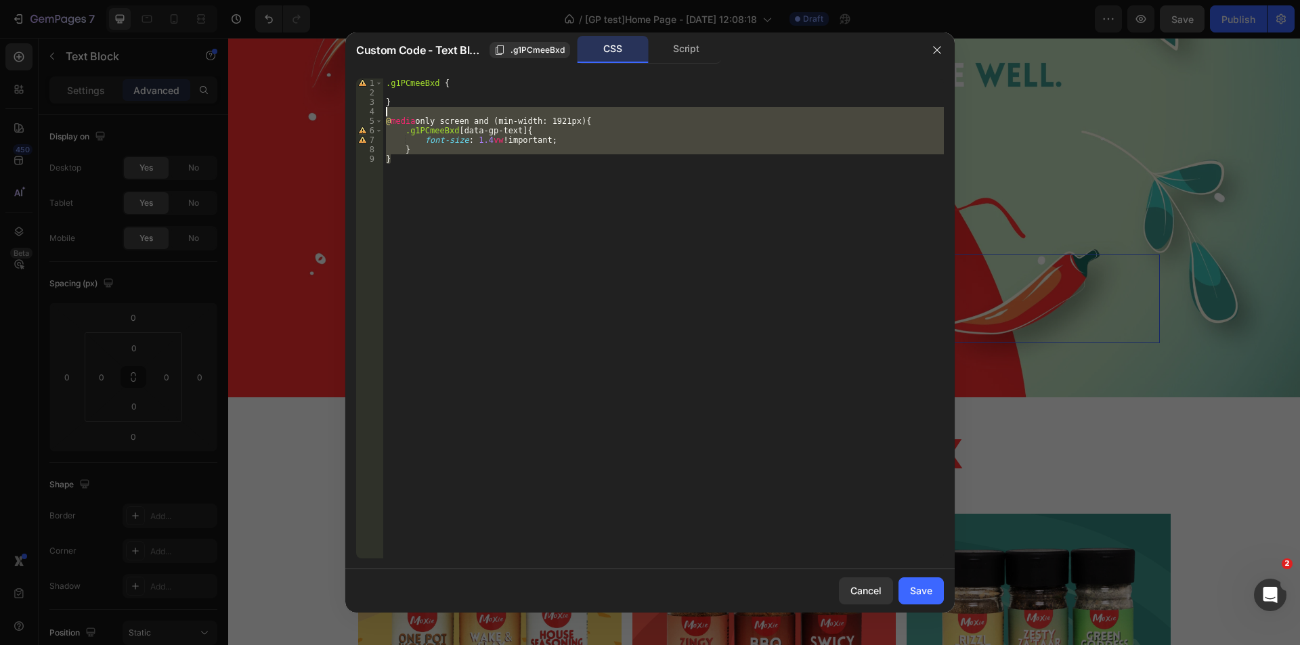
drag, startPoint x: 419, startPoint y: 165, endPoint x: 495, endPoint y: 118, distance: 89.7
click at [332, 113] on div "Custom Code - Text Block .g1PCmeeBxd CSS Script } 1 2 3 4 5 6 7 8 9 .g1PCmeeBxd…" at bounding box center [650, 322] width 1300 height 645
type textarea "@media only screen and (min-width: 1921px) {"
click at [923, 574] on div "Cancel Save" at bounding box center [650, 591] width 610 height 43
click at [908, 587] on button "Save" at bounding box center [921, 591] width 45 height 27
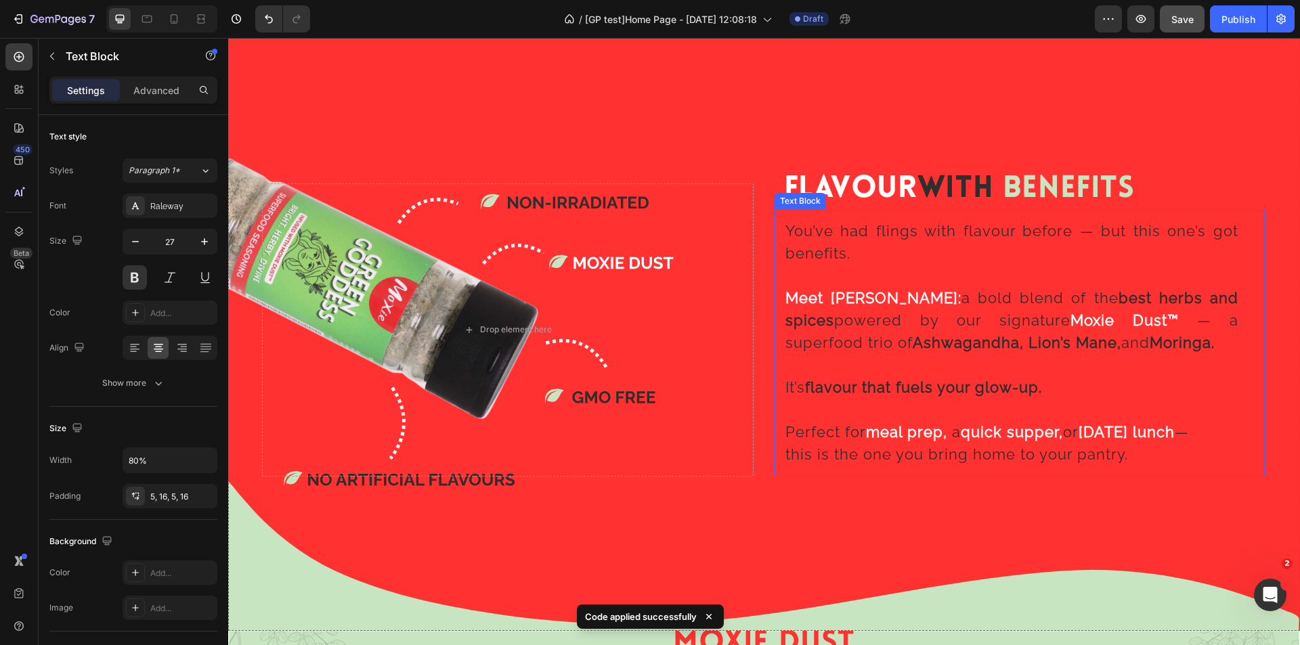
scroll to position [1626, 0]
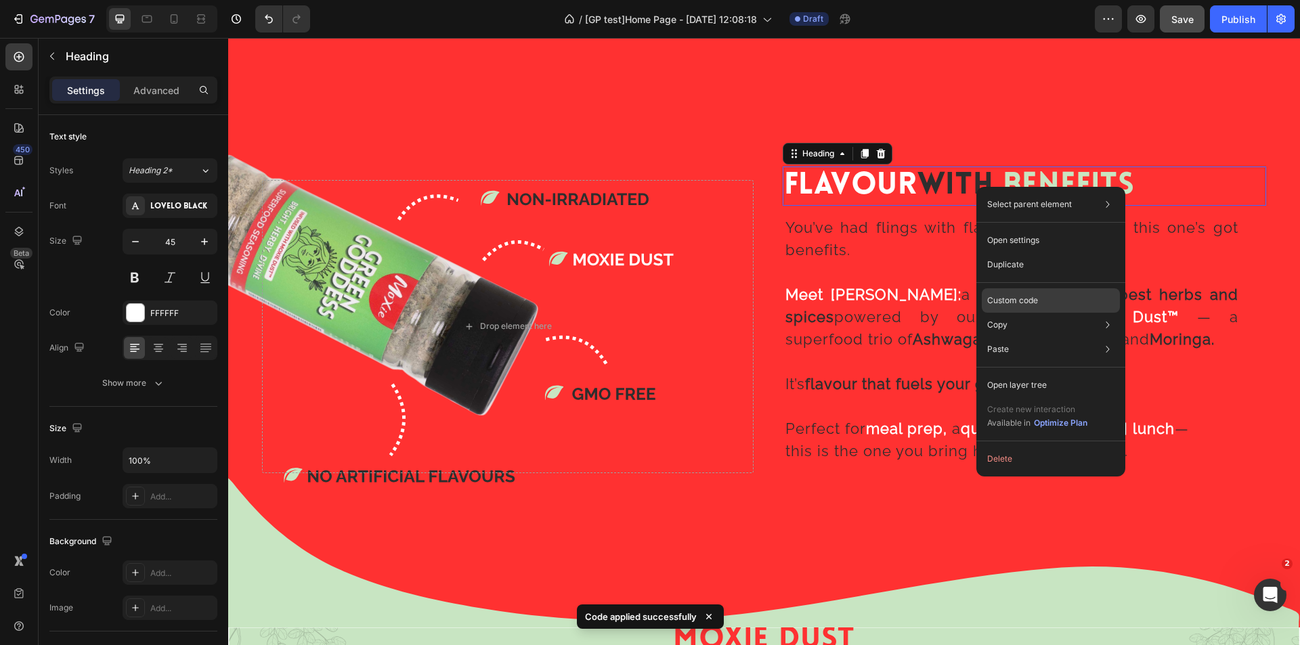
click at [1019, 299] on p "Custom code" at bounding box center [1013, 301] width 51 height 12
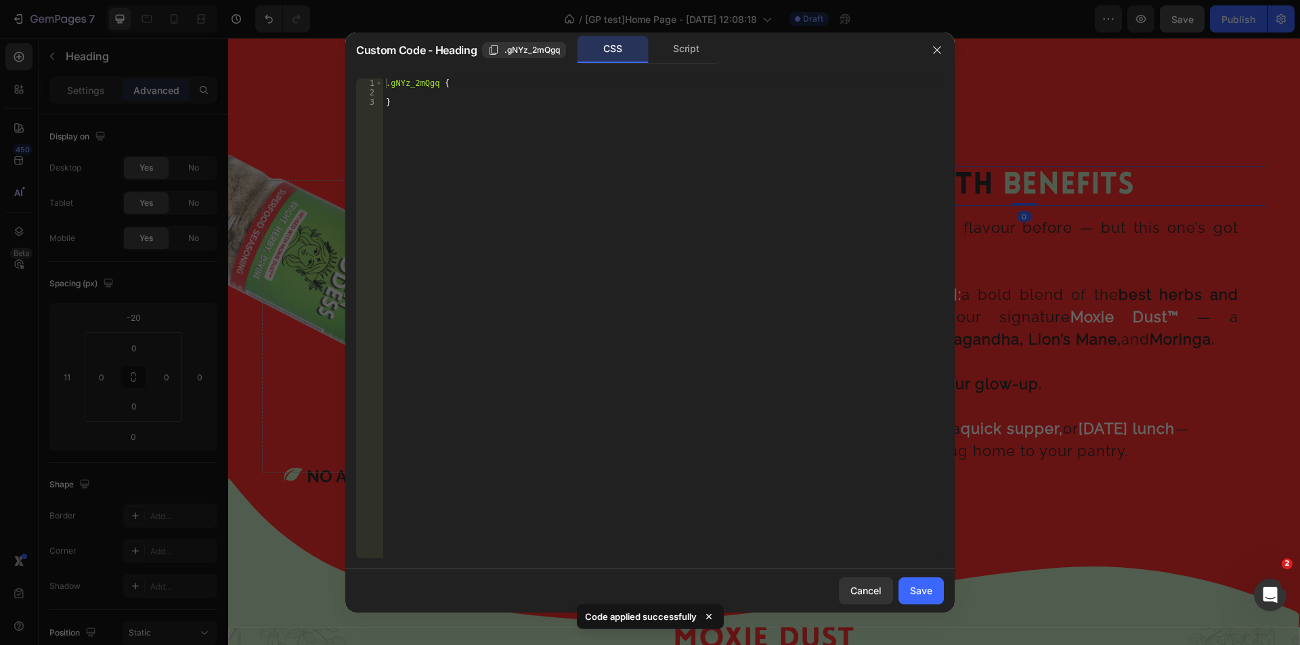
type textarea "}"
click at [490, 99] on div ".gNYz_2mQgq { }" at bounding box center [663, 328] width 561 height 499
paste textarea "}"
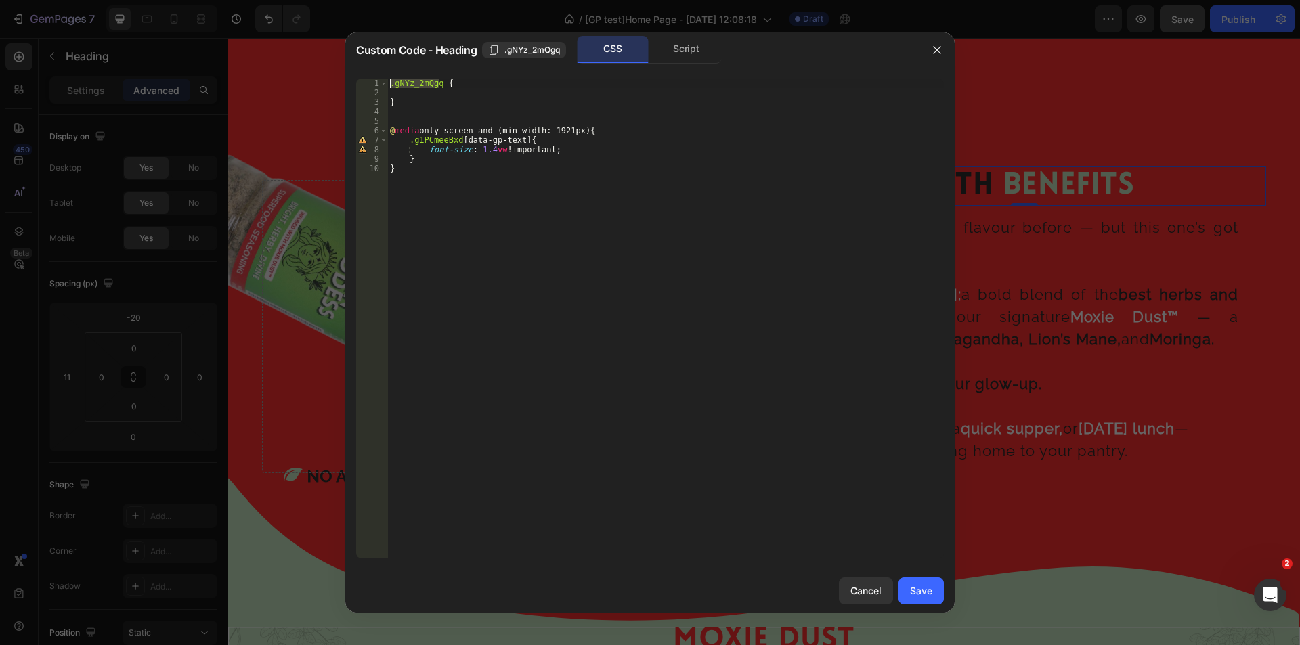
drag, startPoint x: 442, startPoint y: 82, endPoint x: 331, endPoint y: 88, distance: 110.6
click at [331, 88] on div "Custom Code - Heading .gNYz_2mQgq CSS Script } 1 2 3 4 5 6 7 8 9 10 .gNYz_2mQgq…" at bounding box center [650, 322] width 1300 height 645
click at [426, 83] on div ".gNYz_2mQgq { } @ media only screen and (min-width: 1921px) { .g1PCmeeBxd [ dat…" at bounding box center [665, 328] width 557 height 499
drag, startPoint x: 440, startPoint y: 81, endPoint x: 351, endPoint y: 81, distance: 89.4
click at [351, 81] on div ".gNYz_2mQgq { 1 2 3 4 5 6 7 8 9 10 .gNYz_2mQgq { } @ media only screen and (min…" at bounding box center [650, 319] width 610 height 502
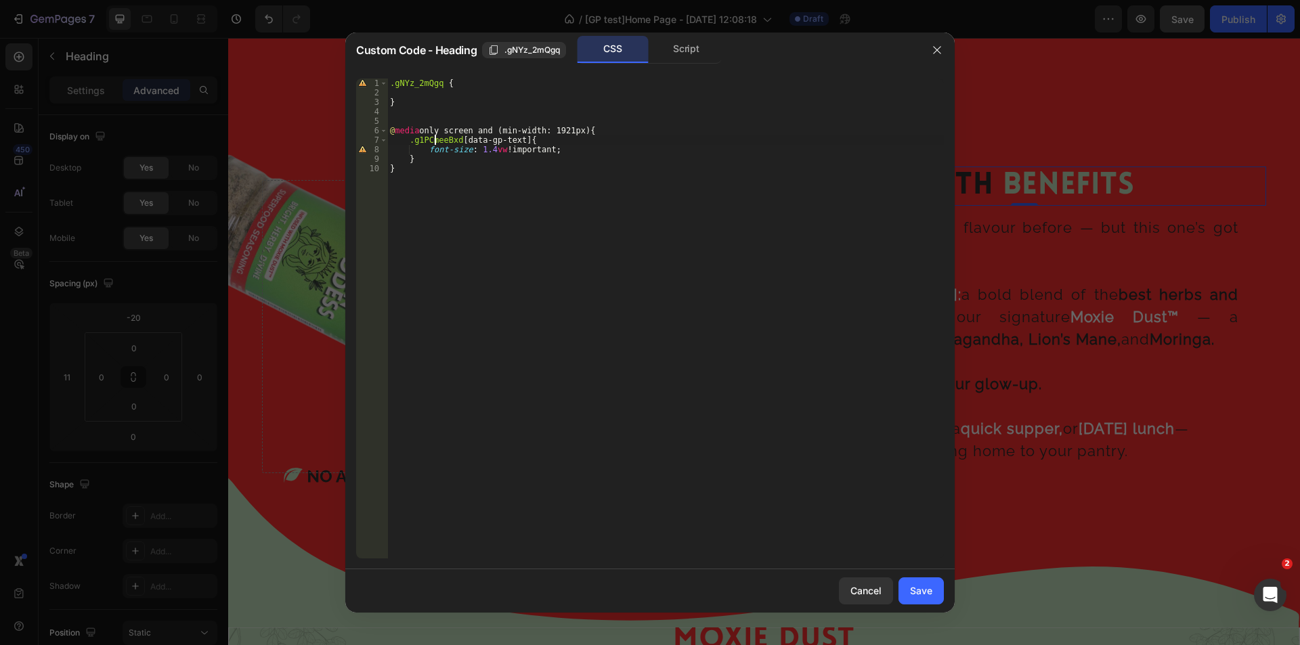
click at [436, 140] on div ".gNYz_2mQgq { } @ media only screen and (min-width: 1921px) { .g1PCmeeBxd [ dat…" at bounding box center [665, 328] width 557 height 499
paste textarea ".gNYz_2mQgq"
click at [415, 138] on div ".gNYz_2mQgq { } @ media only screen and (min-width: 1921px) { . .gNYz_2mQgq [ d…" at bounding box center [665, 328] width 557 height 499
drag, startPoint x: 488, startPoint y: 149, endPoint x: 474, endPoint y: 148, distance: 14.3
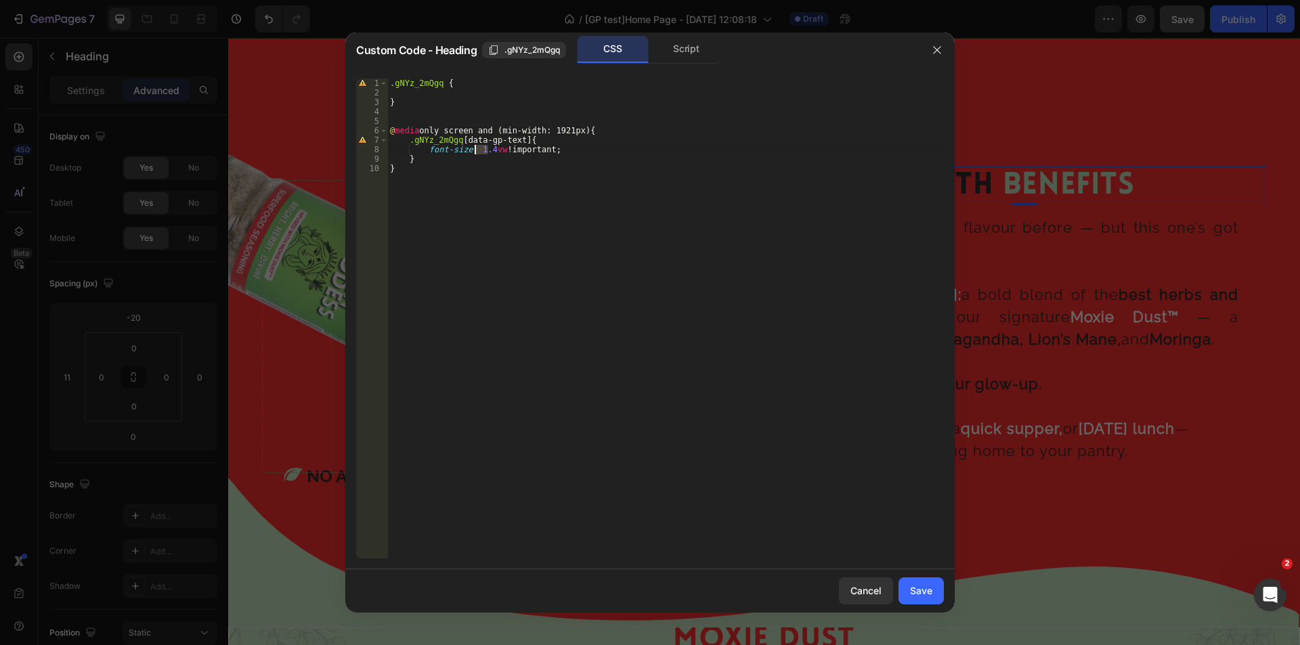
click at [474, 148] on div ".gNYz_2mQgq { } @ media only screen and (min-width: 1921px) { .gNYz_2mQgq [ dat…" at bounding box center [665, 328] width 557 height 499
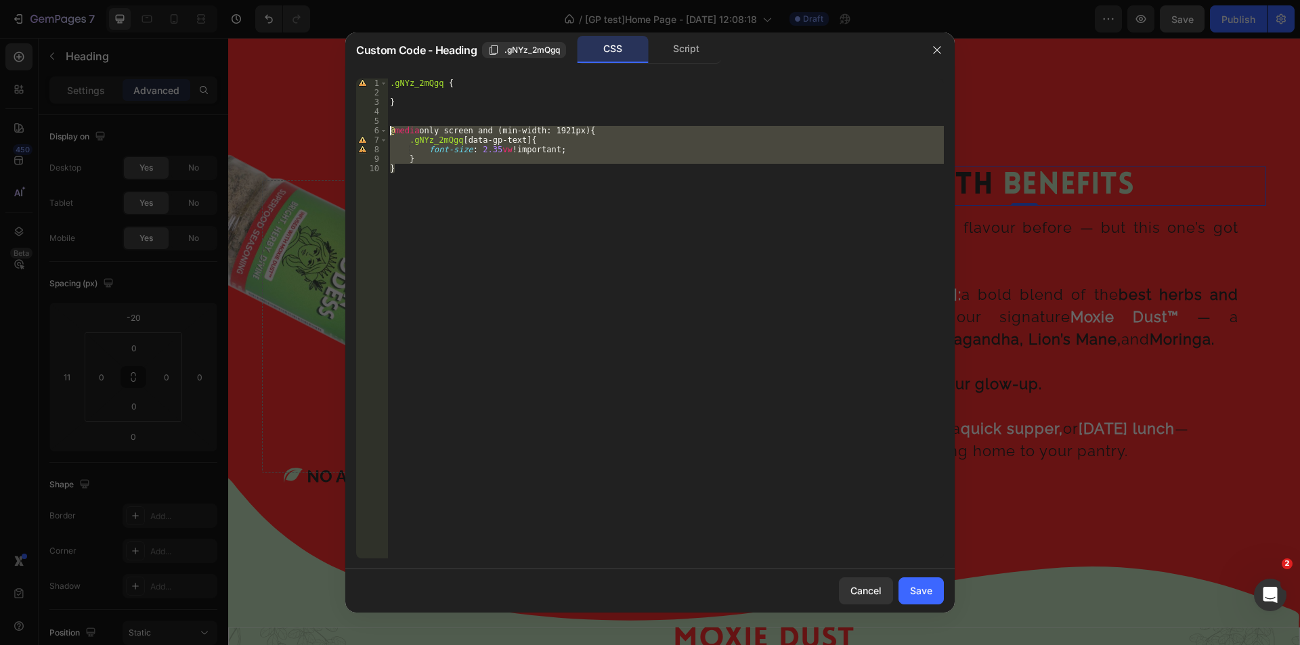
drag, startPoint x: 409, startPoint y: 175, endPoint x: 337, endPoint y: 126, distance: 87.2
click at [337, 126] on div "Custom Code - Heading .gNYz_2mQgq CSS Script font-size: 2.35vw !important; 1 2 …" at bounding box center [650, 322] width 1300 height 645
type textarea "@media only screen and (min-width: 1921px) { .gNYz_2mQgq [data-gp-text]{"
click at [913, 585] on div "Save" at bounding box center [921, 591] width 22 height 14
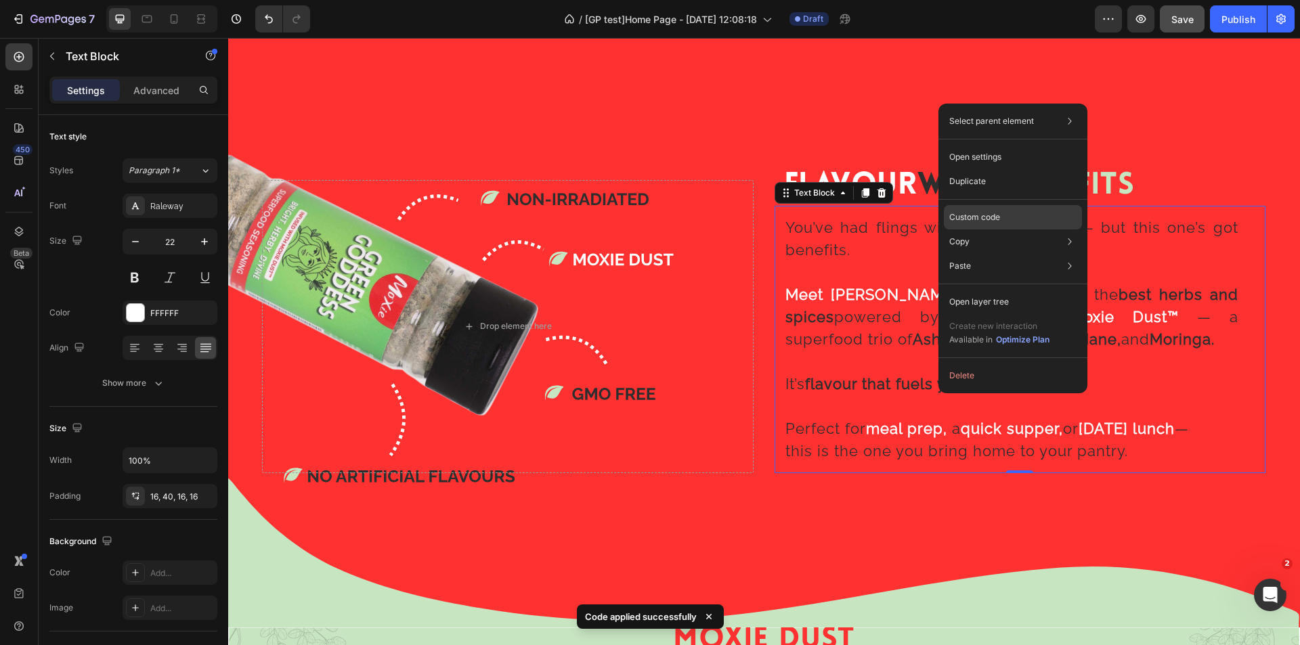
click at [984, 254] on div "Custom code" at bounding box center [1013, 266] width 138 height 24
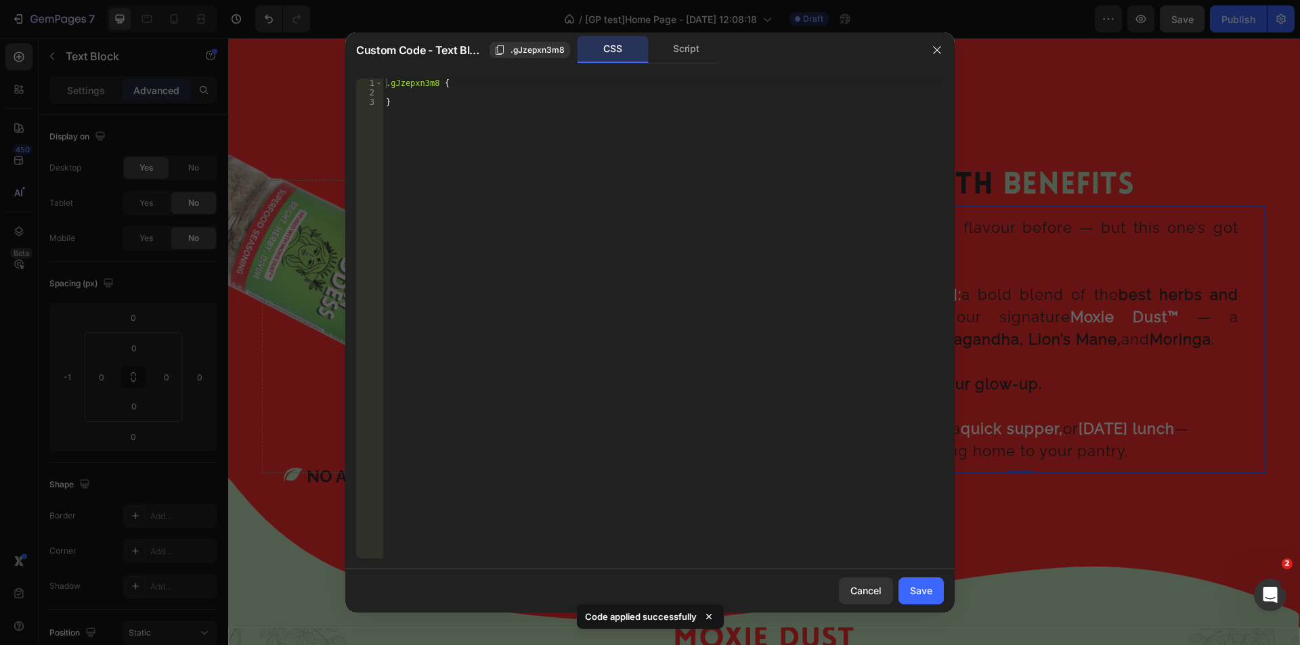
type textarea "}"
click at [440, 99] on div ".gJzepxn3m8 { }" at bounding box center [663, 328] width 561 height 499
paste textarea "}"
click at [423, 83] on div ".gJzepxn3m8 { } @ media only screen and (min-width: 1921px) { .gNYz_2mQgq [ dat…" at bounding box center [663, 328] width 561 height 499
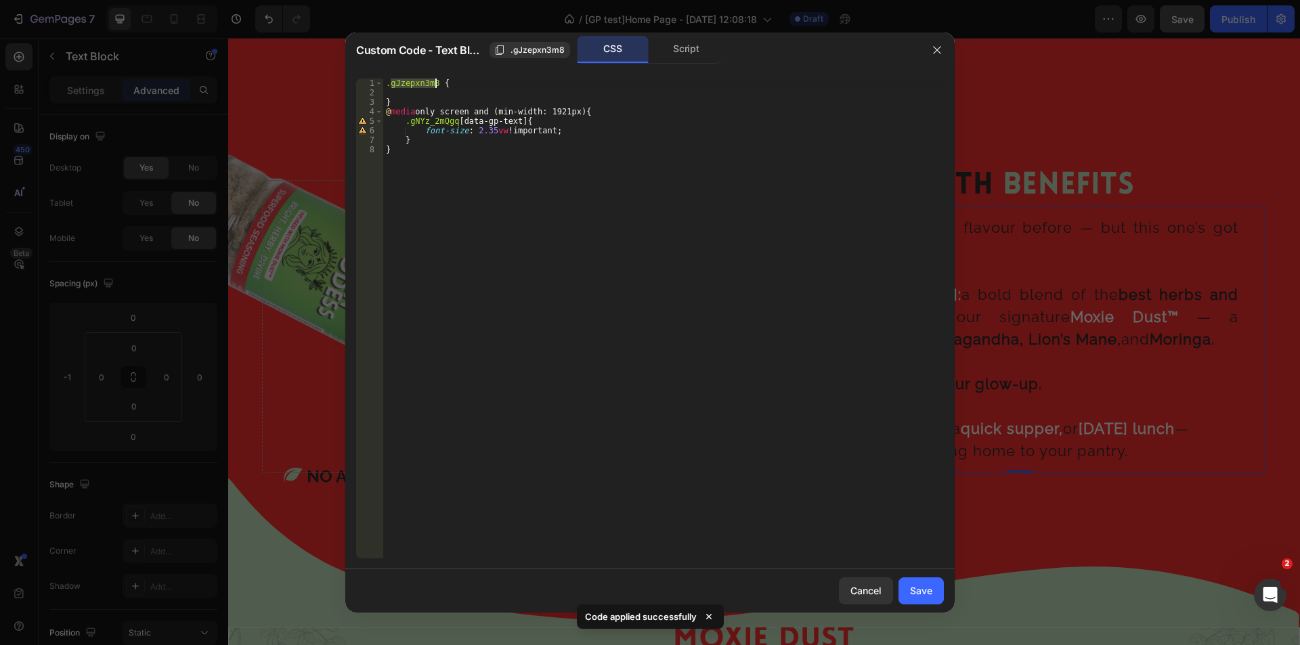
click at [440, 119] on div ".gJzepxn3m8 { } @ media only screen and (min-width: 1921px) { .gNYz_2mQgq [ dat…" at bounding box center [663, 328] width 561 height 499
paste textarea "Jzepxn3m8"
click at [475, 129] on div ".gJzepxn3m8 { } @ media only screen and (min-width: 1921px) { .gJzepxn3m8 [ dat…" at bounding box center [663, 328] width 561 height 499
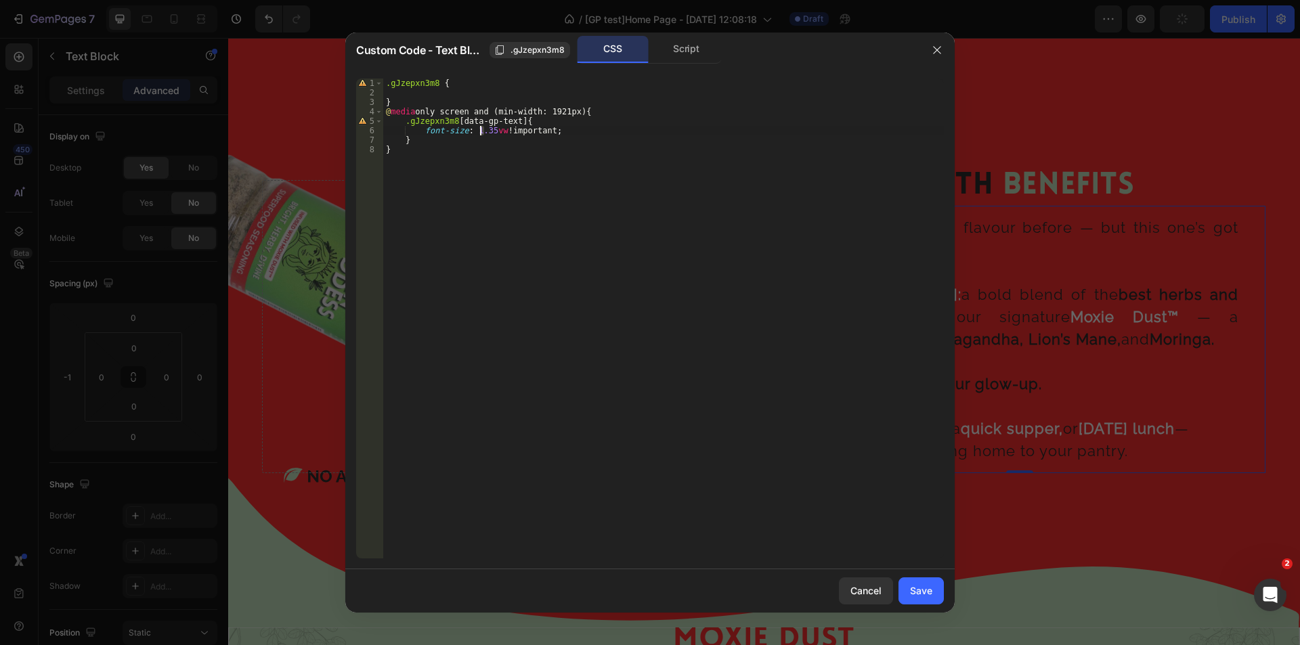
drag, startPoint x: 484, startPoint y: 129, endPoint x: 495, endPoint y: 133, distance: 11.6
click at [485, 128] on div ".gJzepxn3m8 { } @ media only screen and (min-width: 1921px) { .gJzepxn3m8 [ dat…" at bounding box center [663, 328] width 561 height 499
click at [484, 130] on div ".gJzepxn3m8 { } @ media only screen and (min-width: 1921px) { .gJzepxn3m8 [ dat…" at bounding box center [663, 328] width 561 height 499
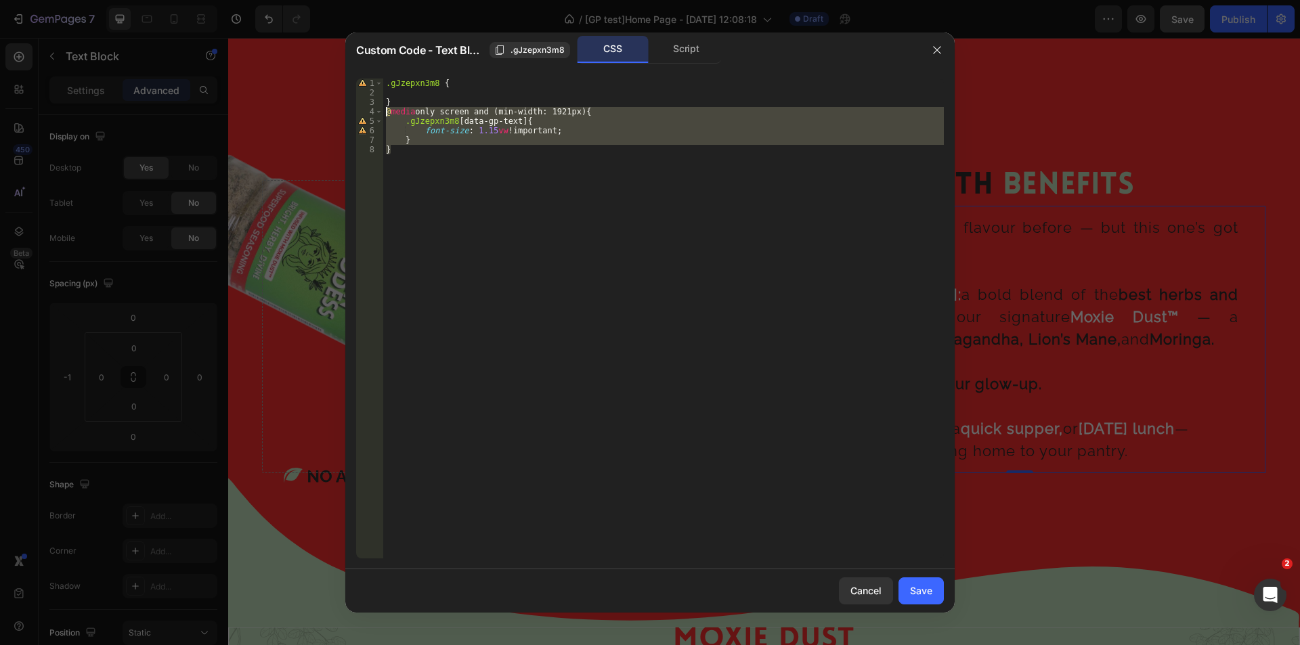
drag, startPoint x: 379, startPoint y: 140, endPoint x: 346, endPoint y: 112, distance: 43.3
click at [346, 112] on div "font-size: 1.15vw !important; 1 2 3 4 5 6 7 8 .gJzepxn3m8 { } @ media only scre…" at bounding box center [650, 319] width 610 height 502
type textarea "@media only screen and (min-width: 1921px) { .gJzepxn3m8 [data-gp-text]{"
click at [927, 589] on div "Save" at bounding box center [921, 591] width 22 height 14
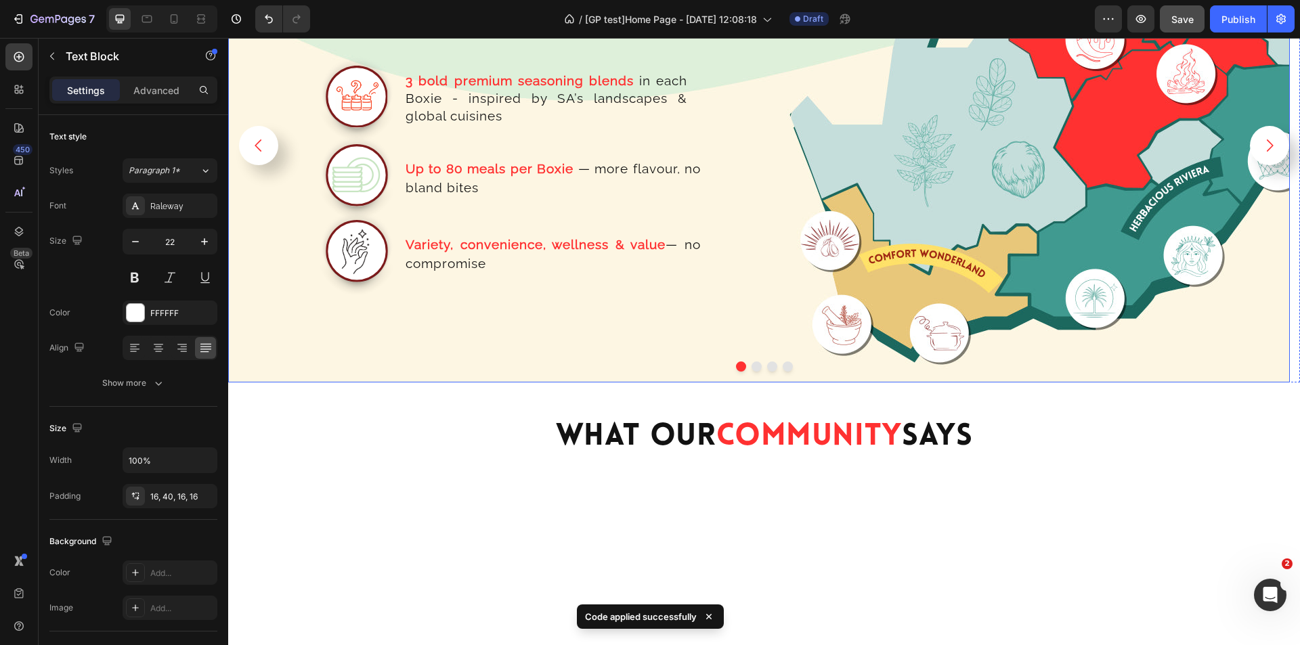
scroll to position [2642, 0]
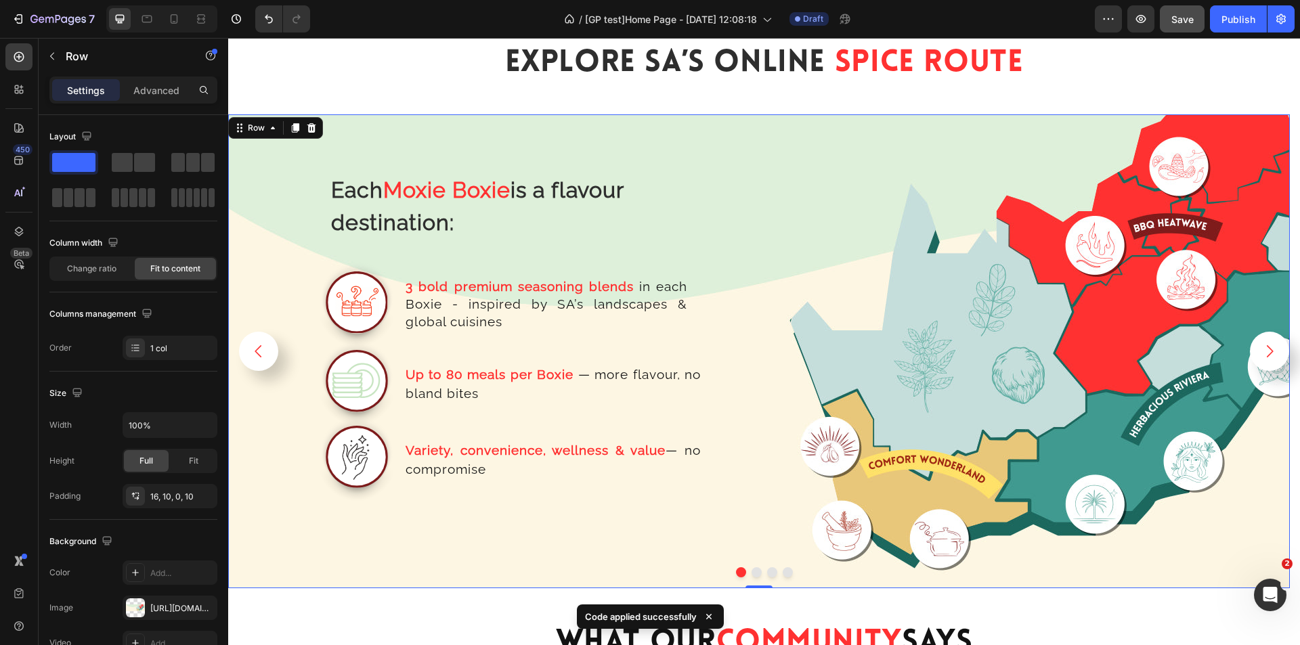
click at [787, 427] on div "Each Moxie Boxie is a flavour destination: Text Block Row Image 3 bold premium …" at bounding box center [759, 351] width 1062 height 474
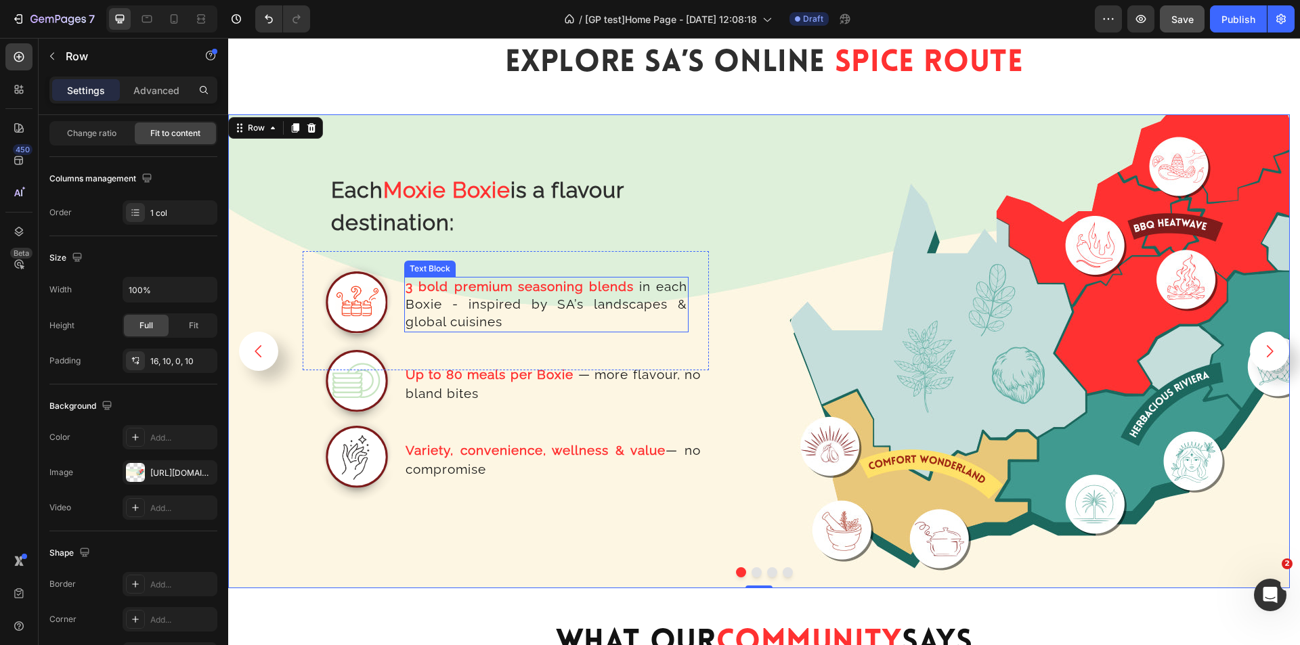
click at [532, 327] on p "3 bold premium seasoning blends in each Boxie - inspired by SA’s landscapes & g…" at bounding box center [547, 304] width 282 height 53
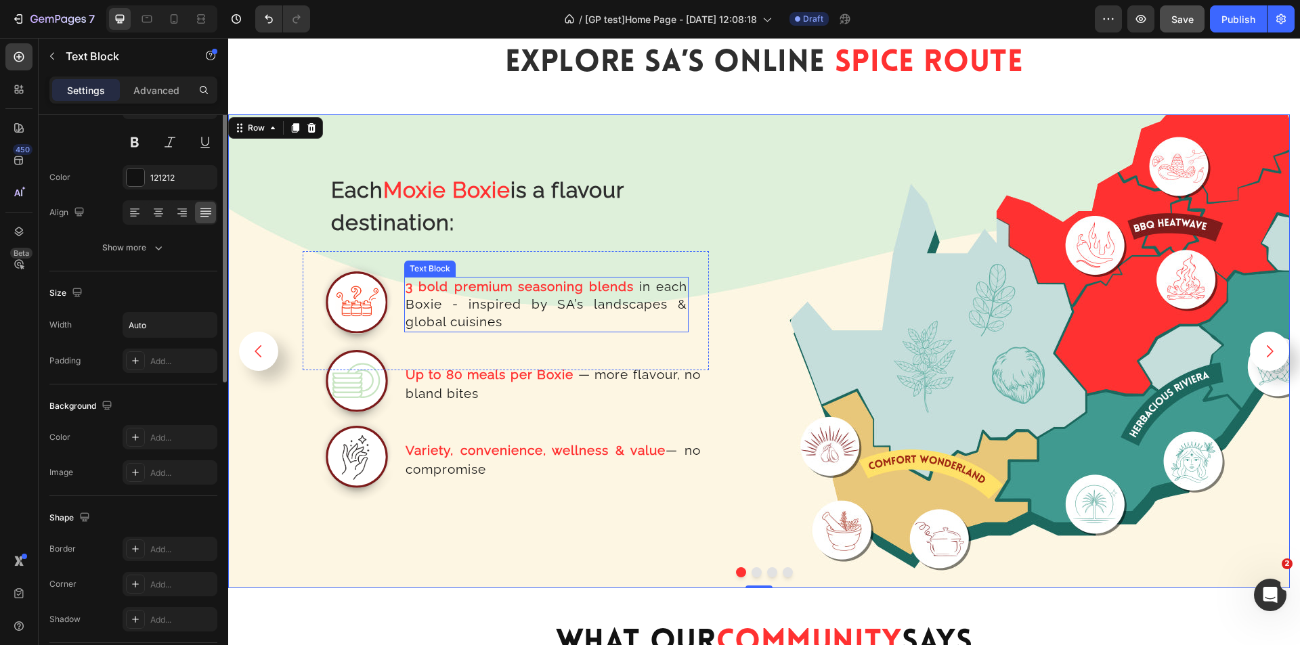
scroll to position [0, 0]
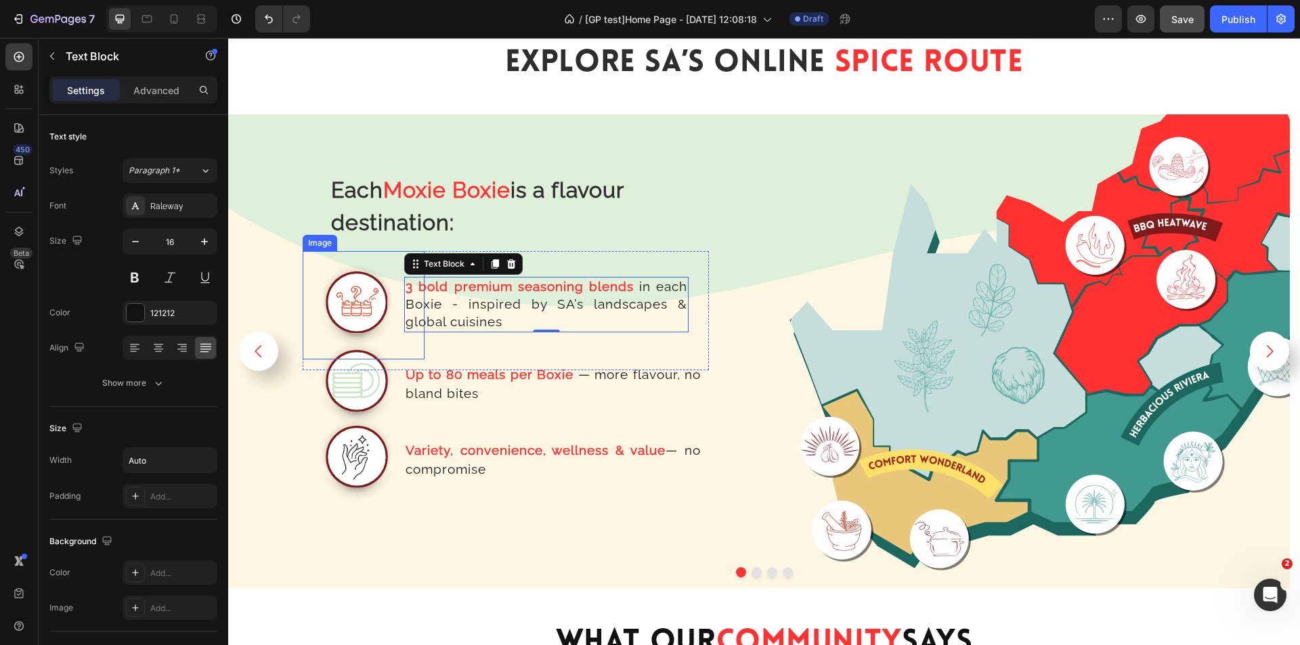
click at [345, 298] on img at bounding box center [357, 305] width 108 height 108
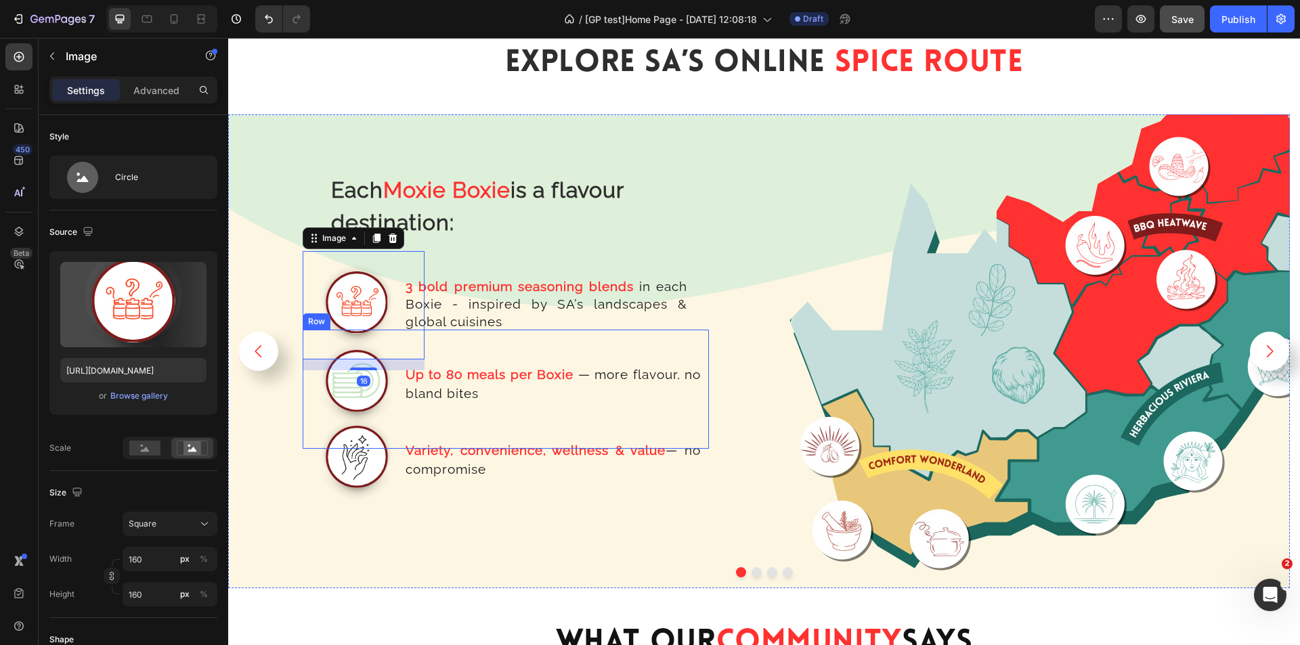
click at [501, 319] on span "in each Boxie - inspired by SA’s landscapes & global cuisines" at bounding box center [547, 304] width 282 height 50
click at [373, 299] on img at bounding box center [357, 305] width 108 height 108
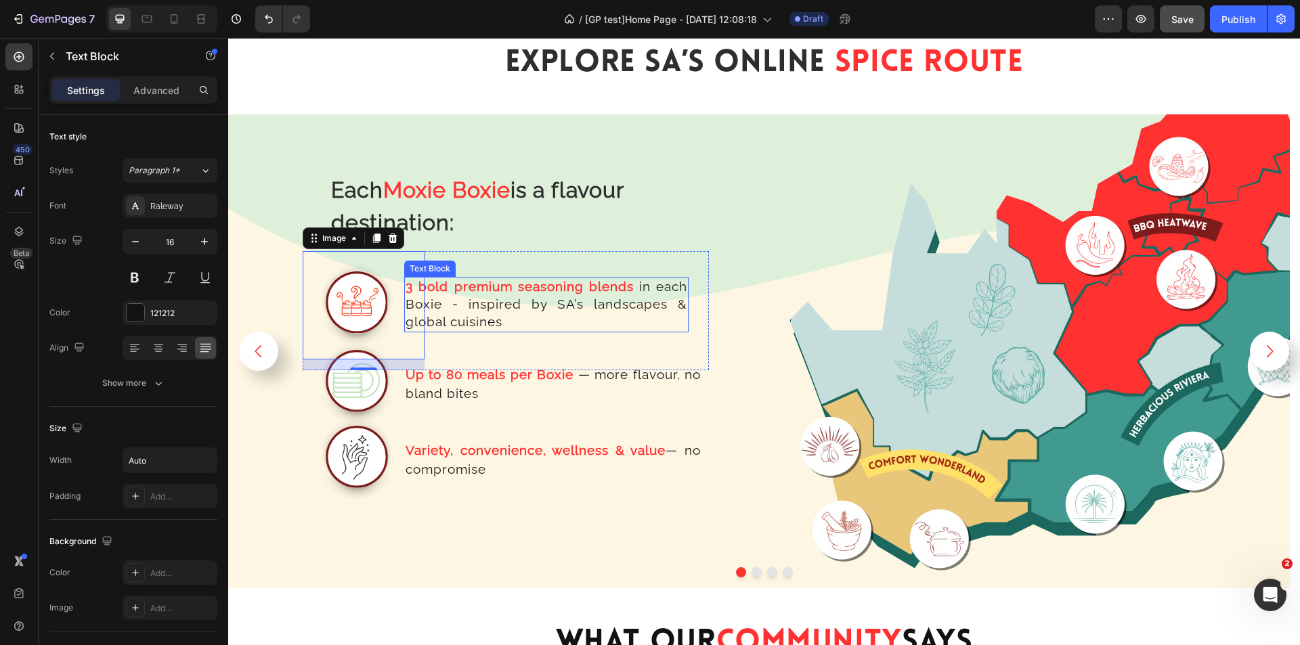
click at [485, 316] on span "in each Boxie - inspired by SA’s landscapes & global cuisines" at bounding box center [547, 304] width 282 height 50
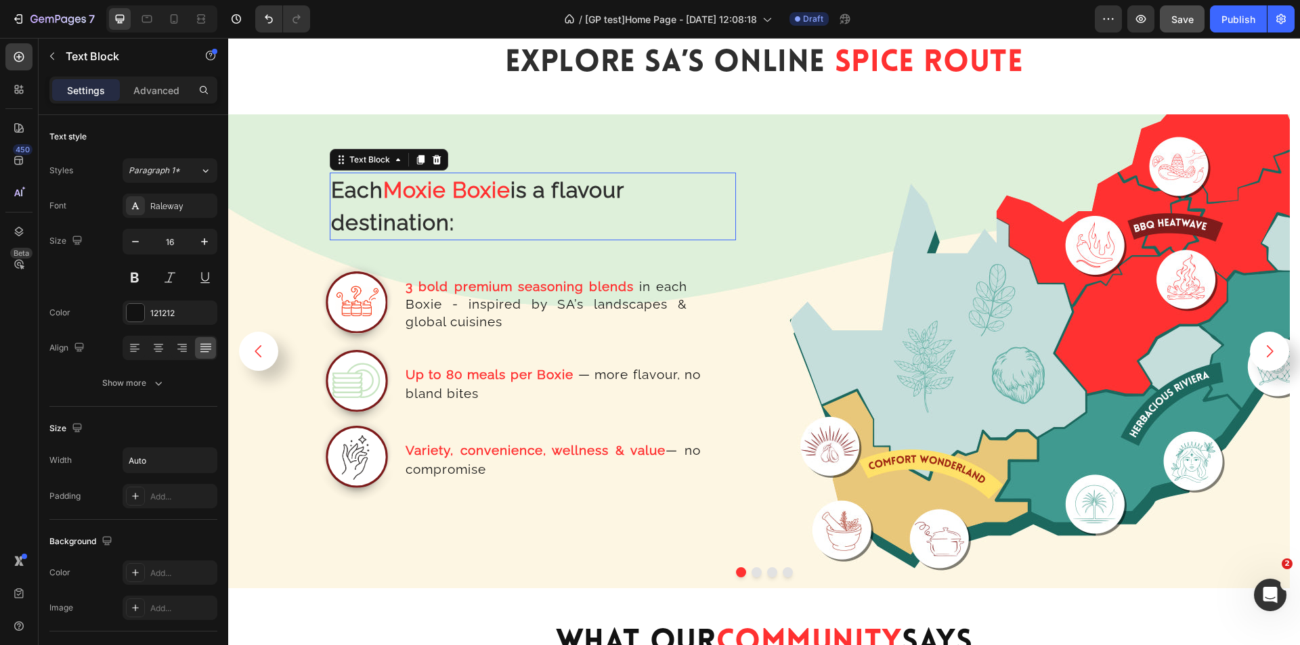
click at [433, 206] on p "Each Moxie Boxie is a flavour destination:" at bounding box center [533, 206] width 404 height 65
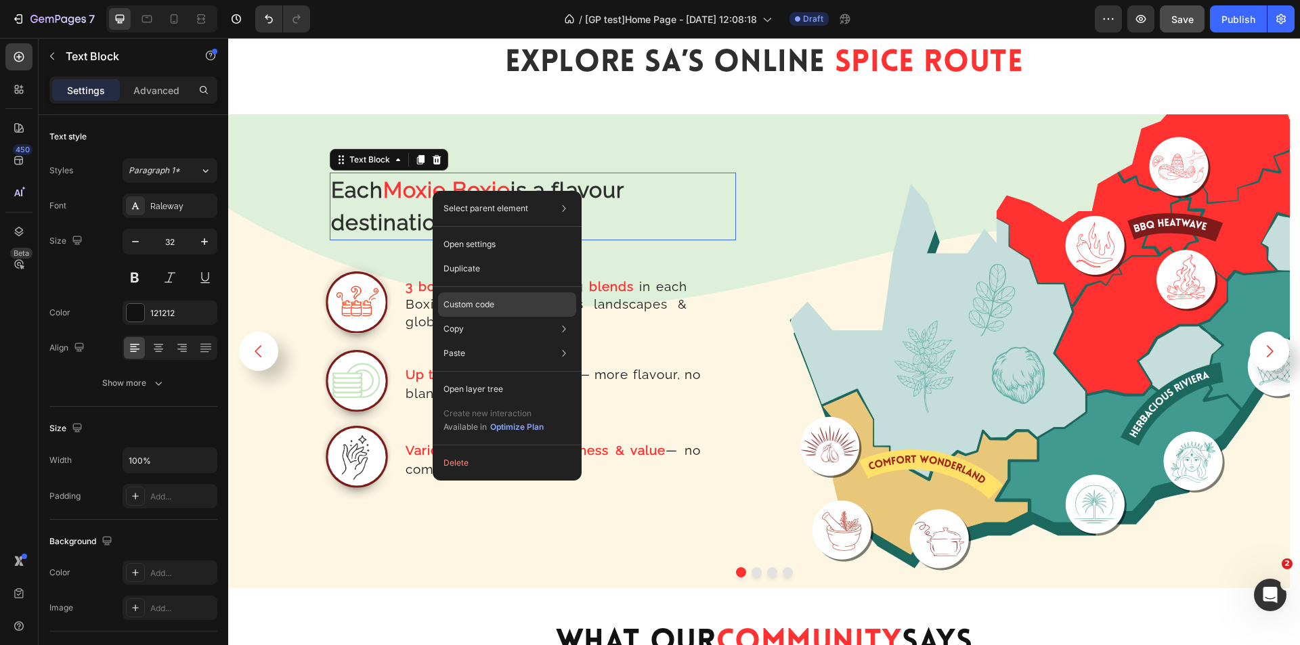
click at [485, 341] on div "Custom code" at bounding box center [507, 353] width 138 height 24
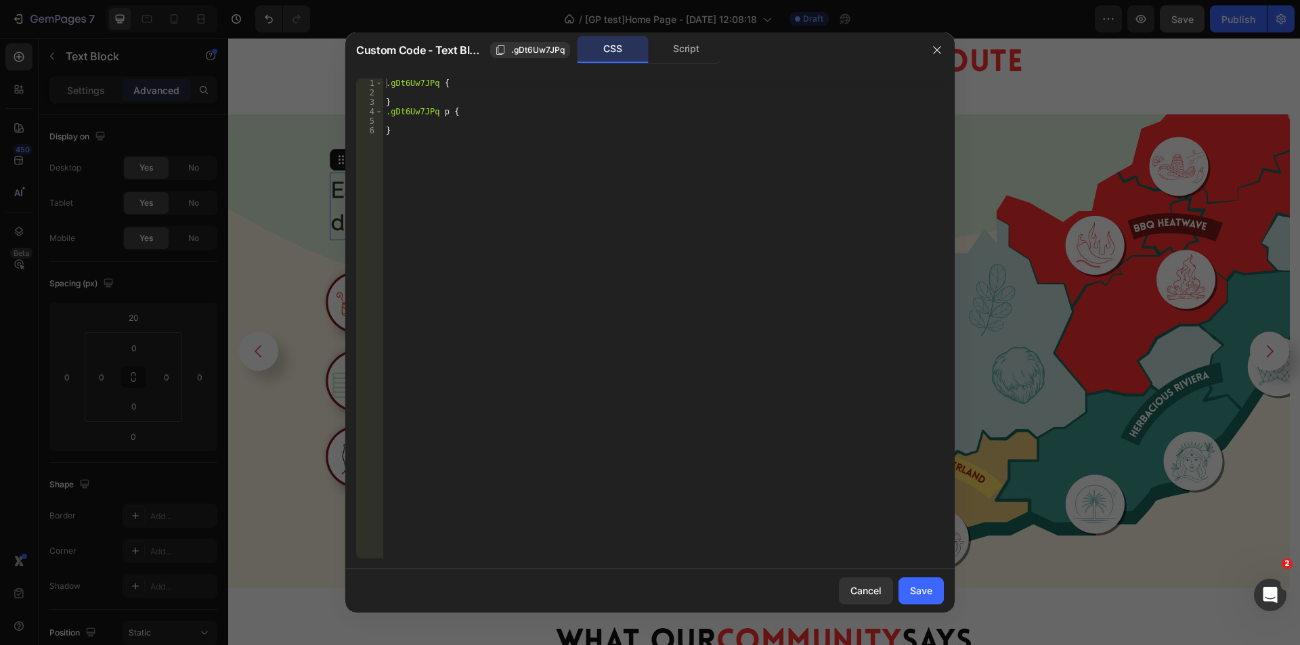
type textarea "}"
click at [417, 170] on div ".gDt6Uw7JPq { } .gDt6Uw7JPq p { }" at bounding box center [663, 328] width 561 height 499
paste textarea "}"
drag, startPoint x: 439, startPoint y: 86, endPoint x: 361, endPoint y: 79, distance: 78.2
click at [361, 79] on div "} 1 2 3 4 5 6 7 8 9 10 11 12 .gDt6Uw7JPq { } .gDt6Uw7JPq p { } @ media only scr…" at bounding box center [650, 319] width 588 height 480
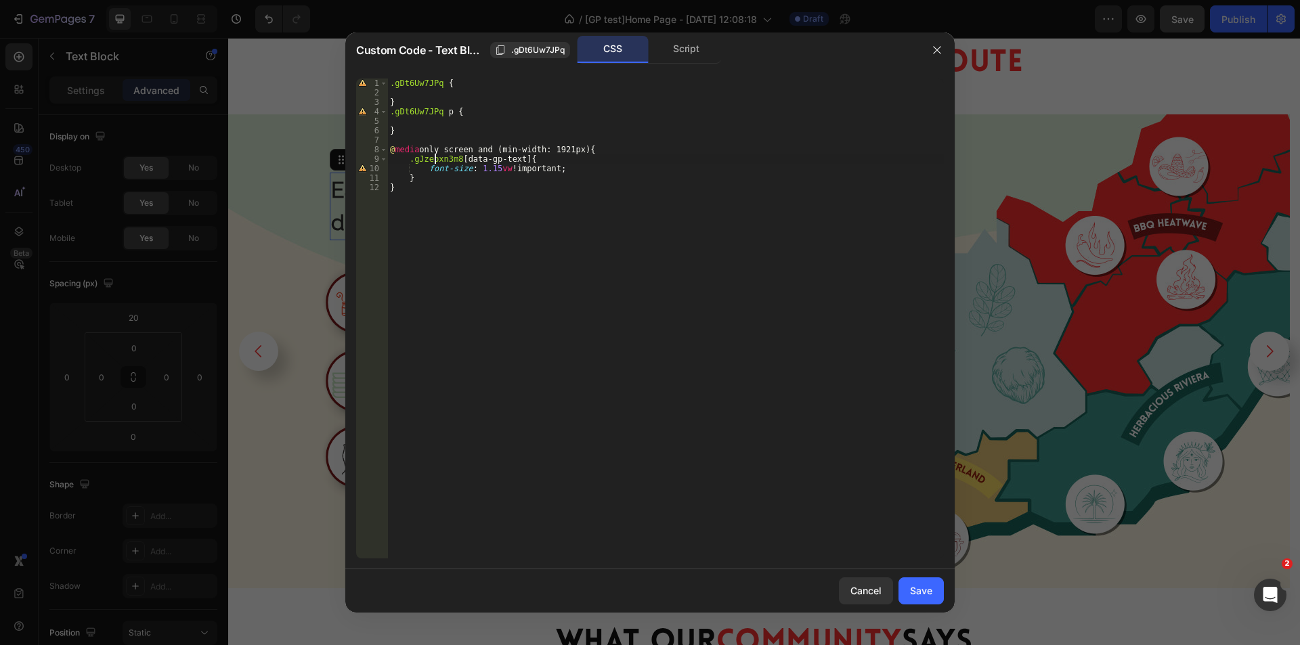
click at [437, 158] on div ".gDt6Uw7JPq { } .gDt6Uw7JPq p { } @ media only screen and (min-width: 1921px) {…" at bounding box center [665, 328] width 557 height 499
paste textarea ".gDt6Uw7JPq"
click at [486, 165] on div ".gDt6Uw7JPq { } .gDt6Uw7JPq p { } @ media only screen and (min-width: 1921px) {…" at bounding box center [665, 328] width 557 height 499
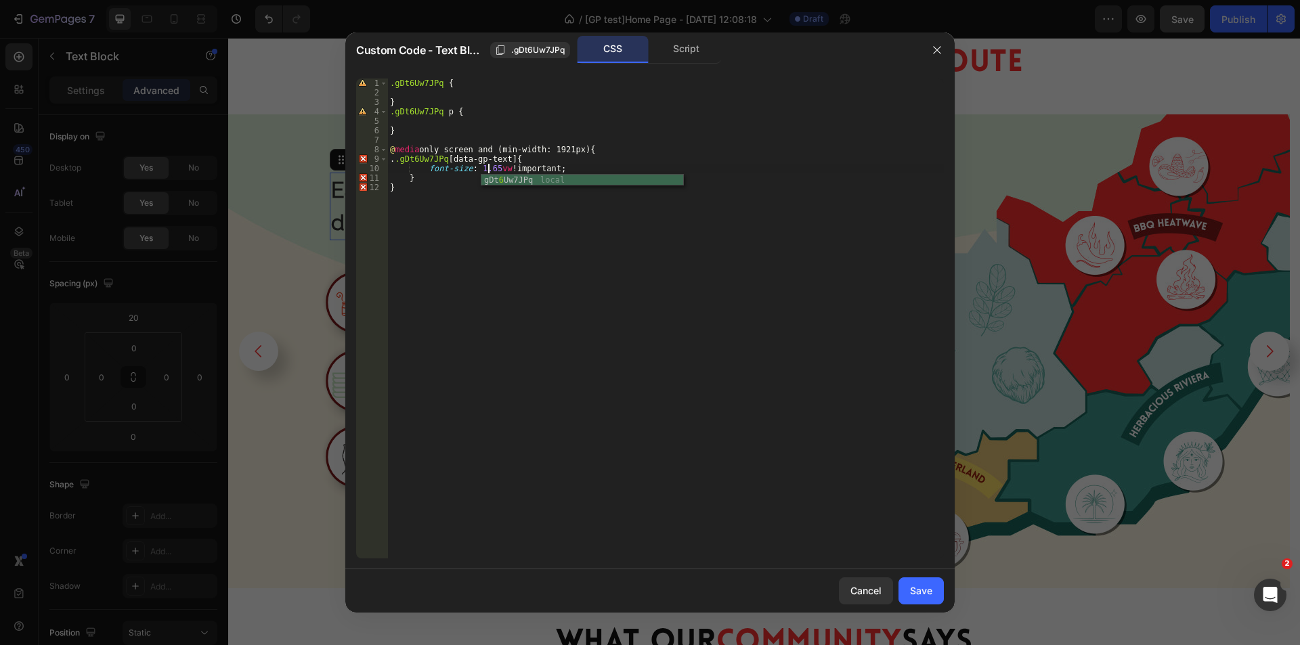
click at [412, 158] on div ".gDt6Uw7JPq { } .gDt6Uw7JPq p { } @ media only screen and (min-width: 1921px) {…" at bounding box center [665, 328] width 557 height 499
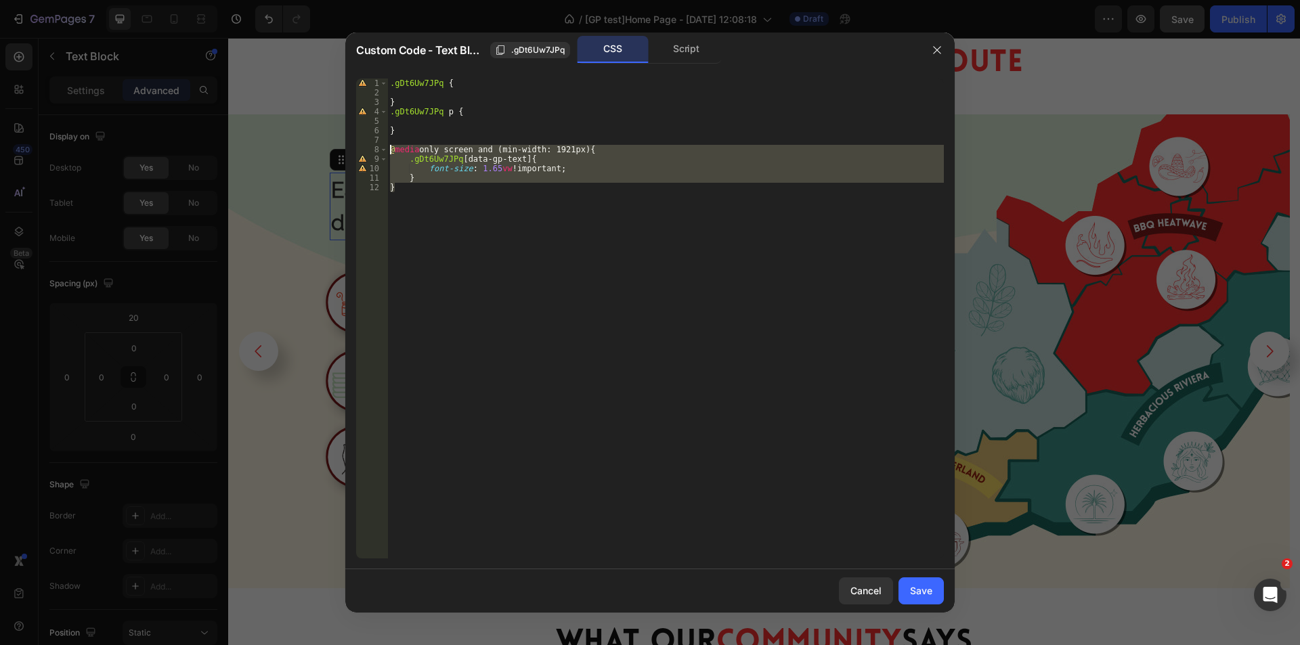
drag, startPoint x: 409, startPoint y: 200, endPoint x: 363, endPoint y: 152, distance: 66.1
click at [363, 152] on div ".gDt6Uw7JPq [data-gp-text]{ 1 2 3 4 5 6 7 8 9 10 11 12 .gDt6Uw7JPq { } .gDt6Uw7…" at bounding box center [650, 319] width 588 height 480
type textarea "@media only screen and (min-width: 1921px) { .gDt6Uw7JPq [data-gp-text]{"
click at [920, 597] on div "Save" at bounding box center [921, 591] width 22 height 14
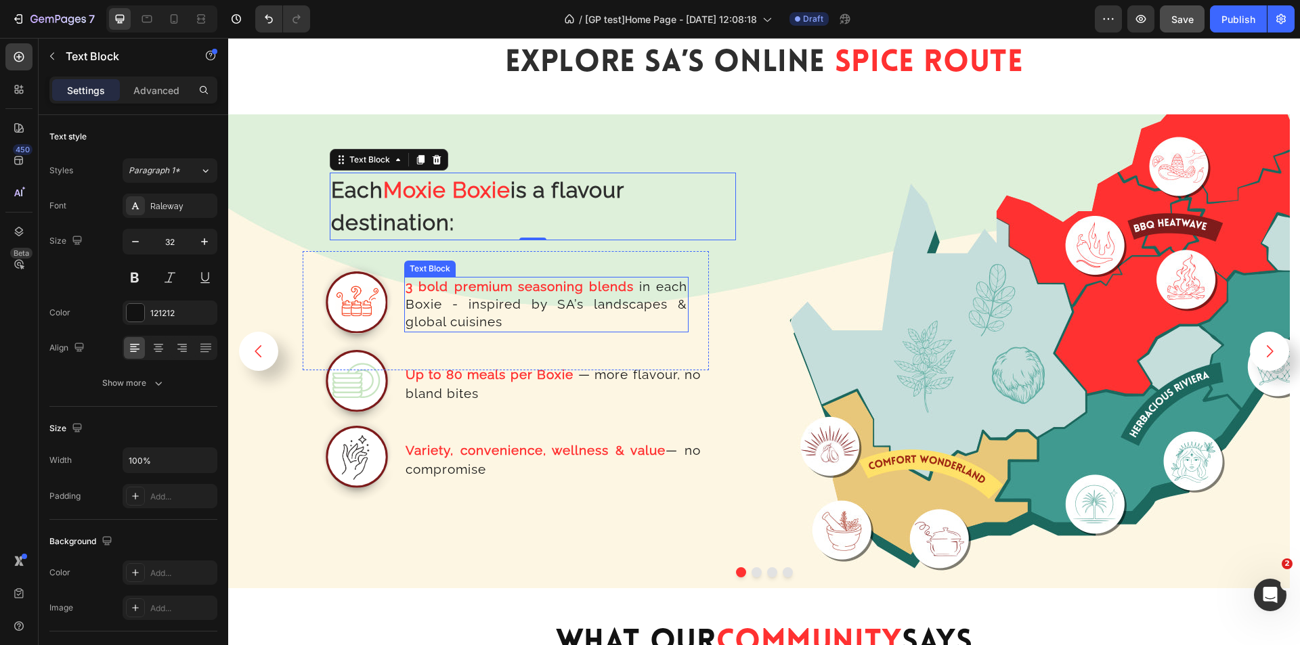
click at [529, 306] on span "in each Boxie - inspired by SA’s landscapes & global cuisines" at bounding box center [547, 304] width 282 height 50
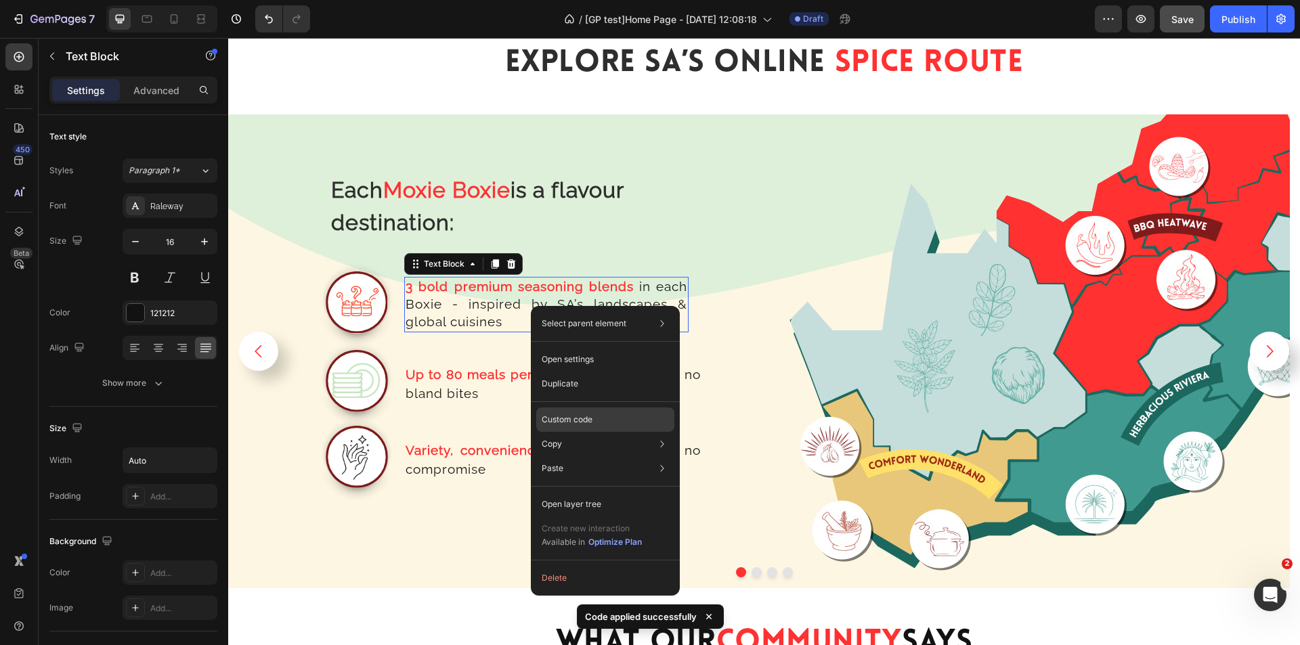
click at [594, 457] on div "Custom code" at bounding box center [605, 469] width 138 height 24
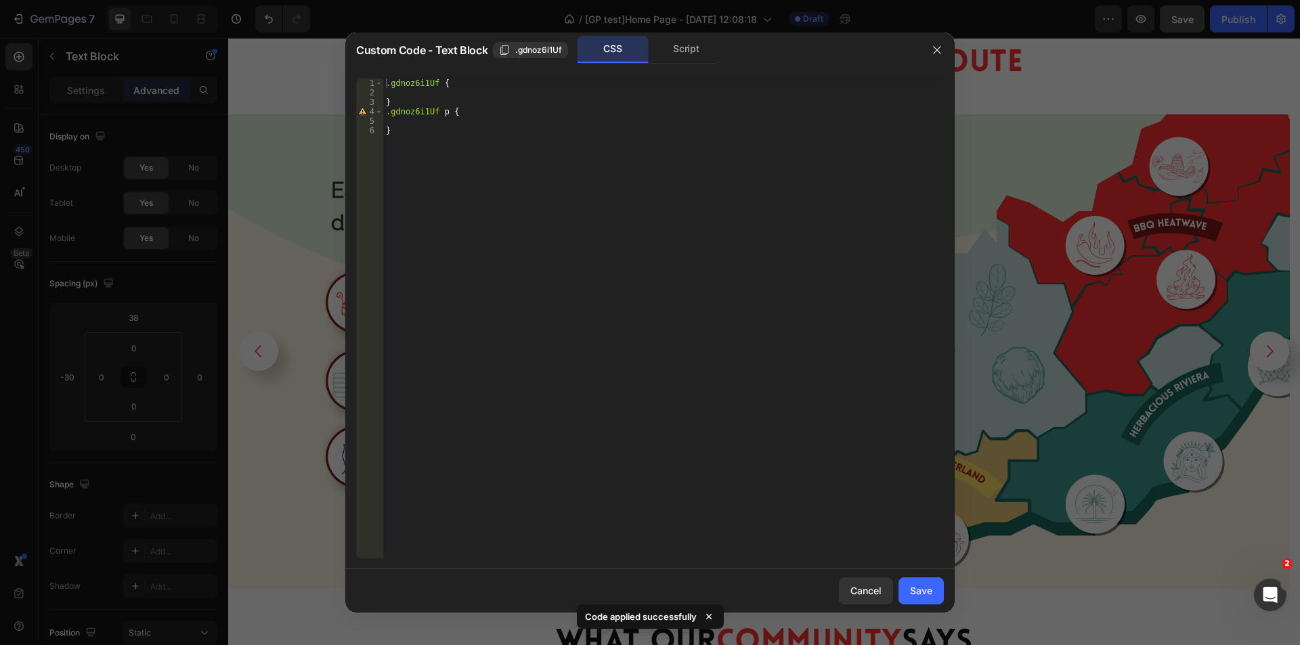
type textarea "}"
click at [429, 143] on div ".gdnoz6i1Uf { } .gdnoz6i1Uf p { }" at bounding box center [663, 328] width 561 height 499
paste textarea "}"
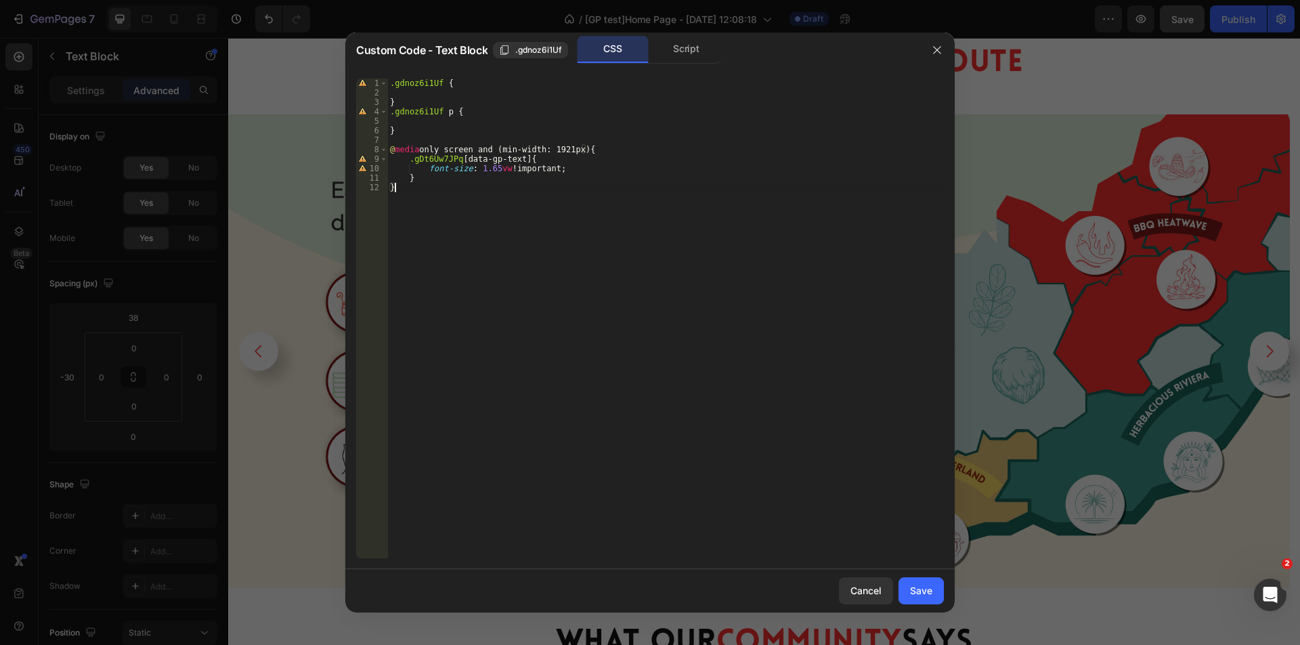
click at [426, 110] on div ".gdnoz6i1Uf { } .gdnoz6i1Uf p { } @ media only screen and (min-width: 1921px) {…" at bounding box center [665, 328] width 557 height 499
click at [433, 156] on div ".gdnoz6i1Uf { } .gdnoz6i1Uf p { } @ media only screen and (min-width: 1921px) {…" at bounding box center [665, 328] width 557 height 499
paste textarea "dnoz6i1Uf"
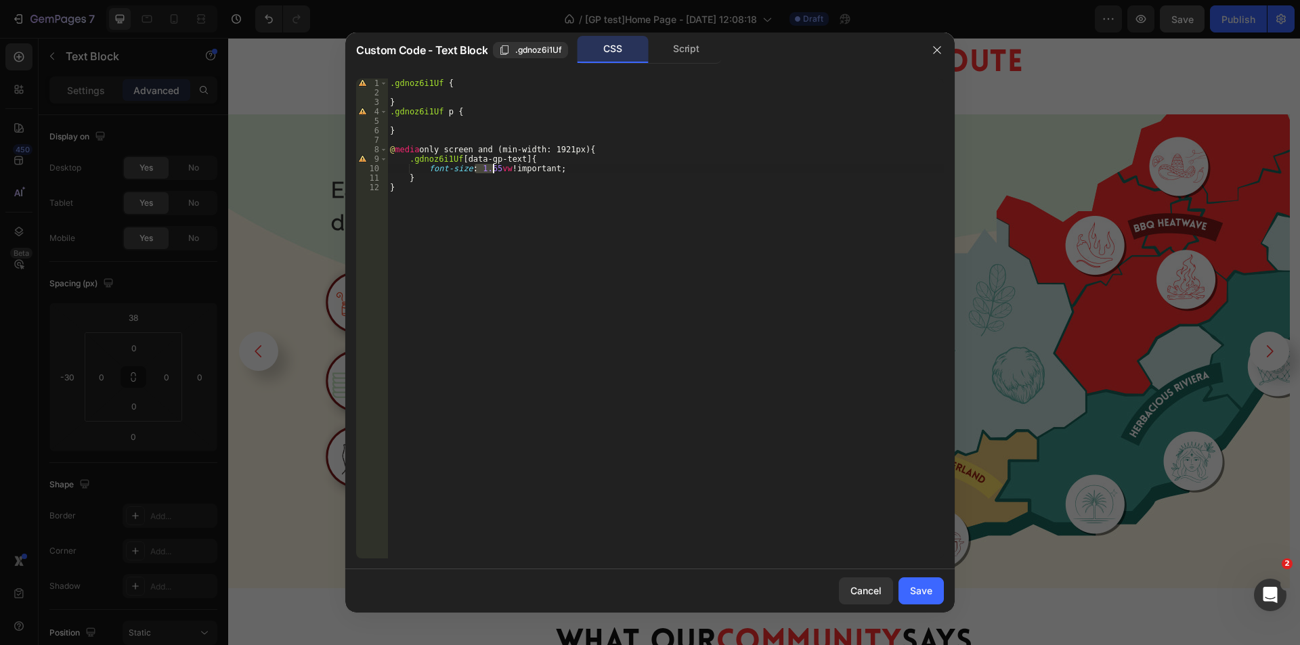
drag, startPoint x: 475, startPoint y: 169, endPoint x: 492, endPoint y: 169, distance: 16.9
click at [492, 169] on div ".gdnoz6i1Uf { } .gdnoz6i1Uf p { } @ media only screen and (min-width: 1921px) {…" at bounding box center [665, 328] width 557 height 499
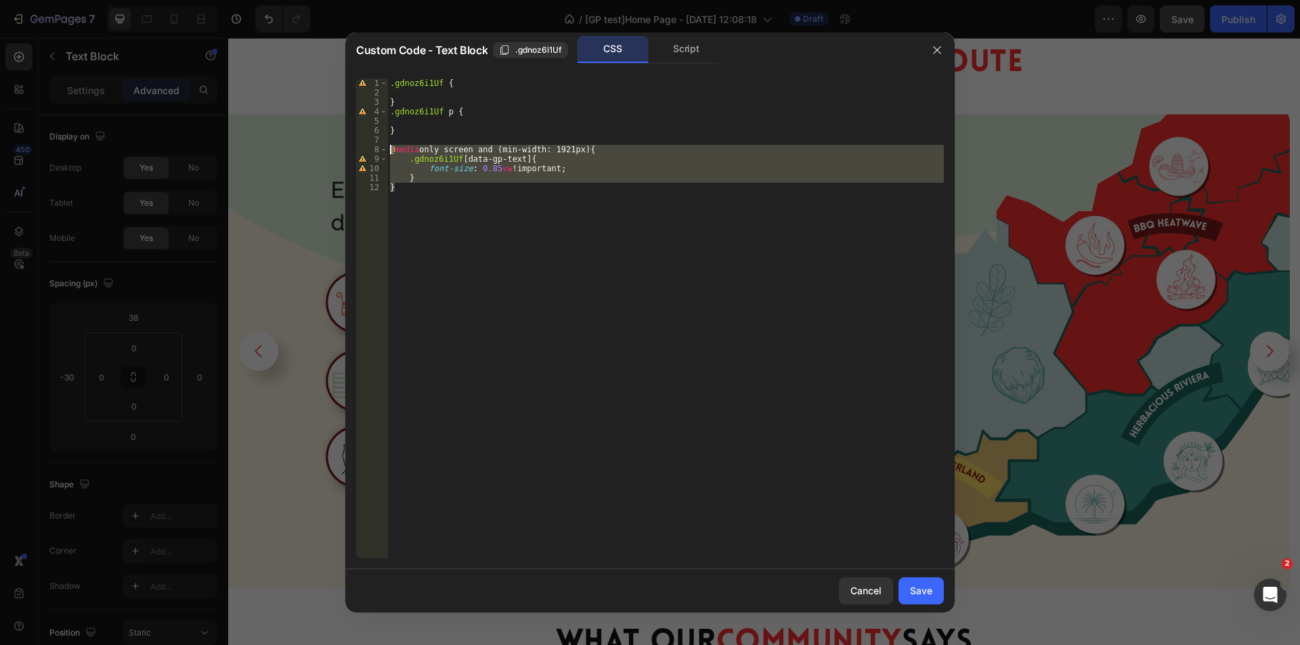
drag, startPoint x: 399, startPoint y: 193, endPoint x: 347, endPoint y: 146, distance: 70.0
click at [347, 146] on div "font-size: 0.85vw !important; 1 2 3 4 5 6 7 8 9 10 11 12 .gdnoz6i1Uf { } .gdnoz…" at bounding box center [650, 319] width 610 height 502
type textarea "@media only screen and (min-width: 1921px) { .gdnoz6i1Uf [data-gp-text]{"
click at [939, 590] on button "Save" at bounding box center [921, 591] width 45 height 27
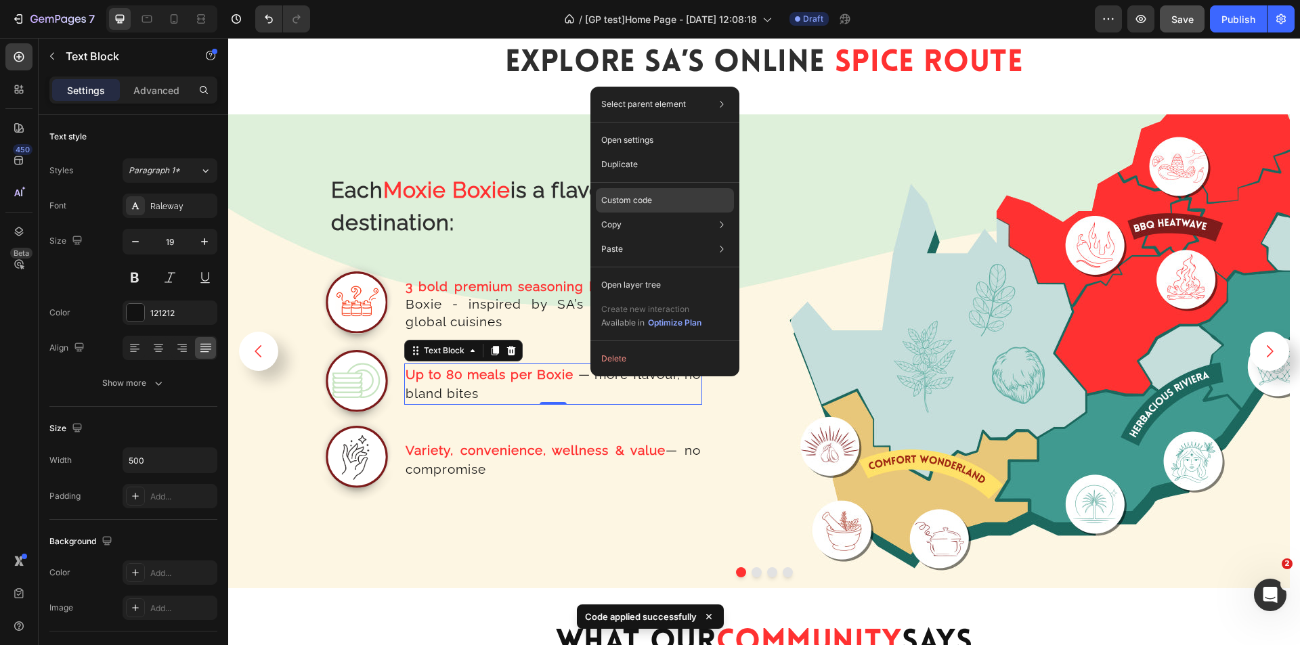
click at [662, 237] on div "Custom code" at bounding box center [665, 249] width 138 height 24
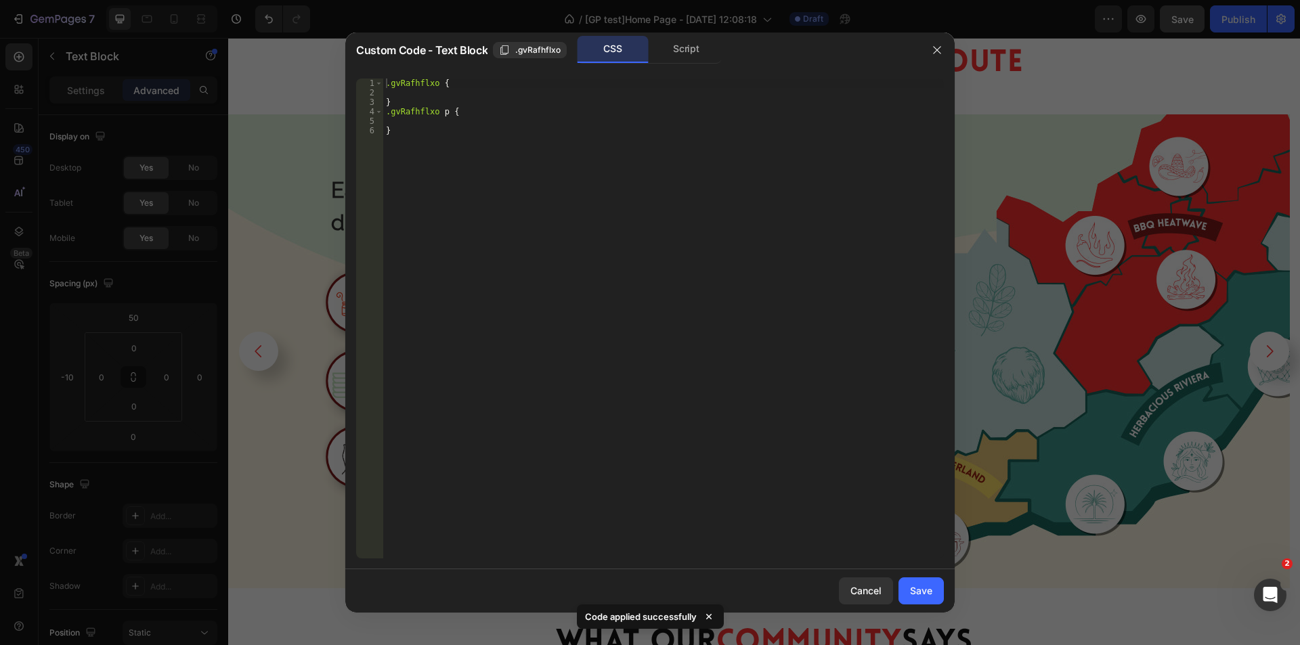
type textarea "}"
click at [448, 147] on div ".gvRafhflxo { } .gvRafhflxo p { }" at bounding box center [663, 328] width 561 height 499
paste textarea "}"
click at [421, 112] on div ".gvRafhflxo { } .gvRafhflxo p { } @ media only screen and (min-width: 1921px) {…" at bounding box center [665, 328] width 557 height 499
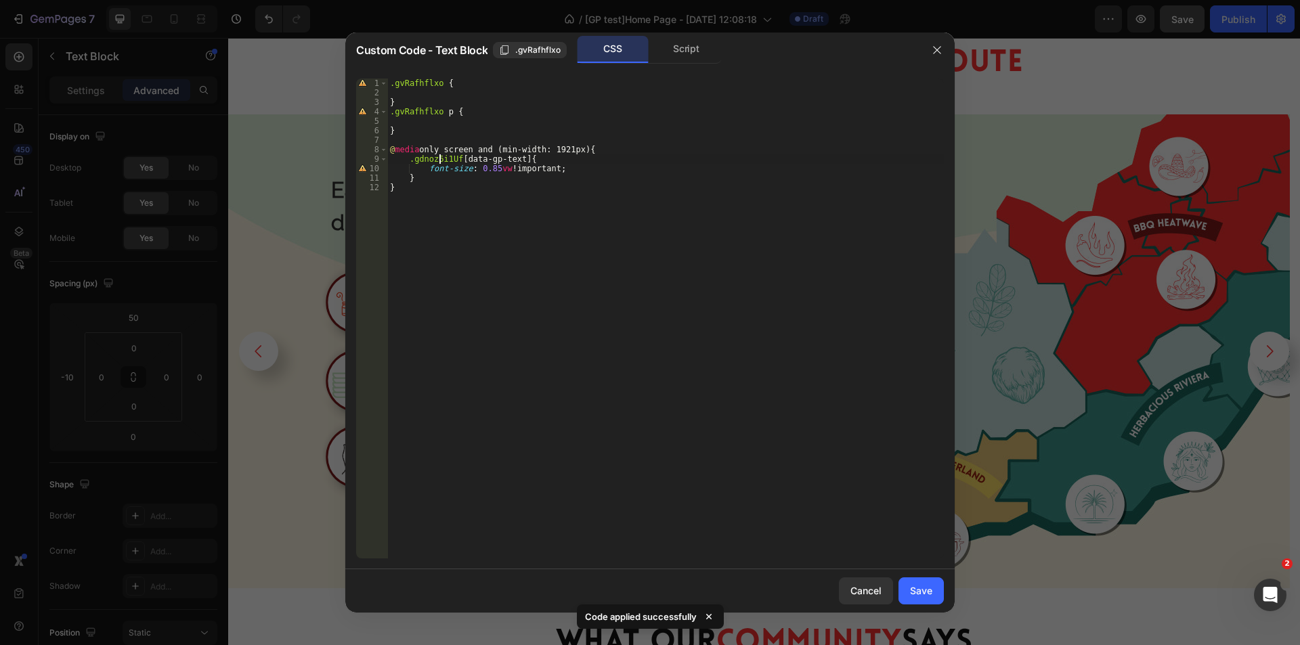
click at [438, 158] on div ".gvRafhflxo { } .gvRafhflxo p { } @ media only screen and (min-width: 1921px) {…" at bounding box center [665, 328] width 557 height 499
paste textarea "vRafhflxo"
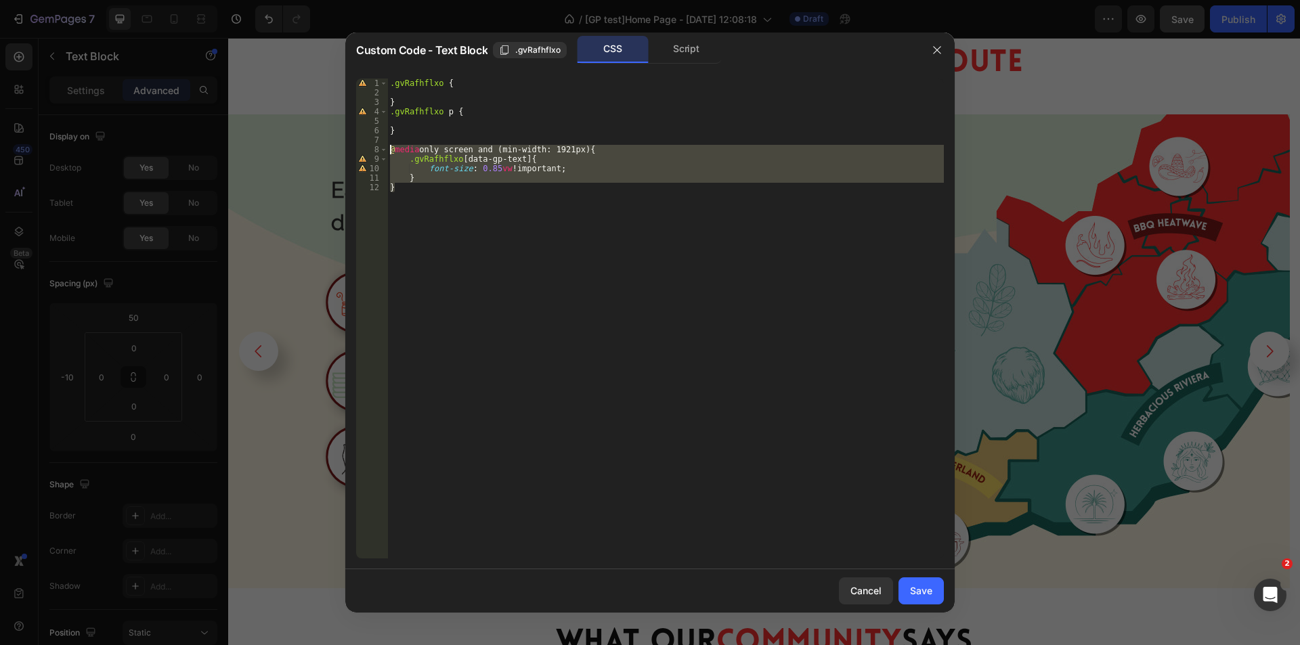
drag, startPoint x: 415, startPoint y: 192, endPoint x: 319, endPoint y: 150, distance: 105.2
click at [320, 150] on div "Custom Code - Text Block .gvRafhflxo CSS Script .gvRafhflxo [data-gp-text]{ 1 2…" at bounding box center [650, 322] width 1300 height 645
type textarea "@media only screen and (min-width: 1921px) { .gvRafhflxo [data-gp-text]{"
drag, startPoint x: 945, startPoint y: 585, endPoint x: 932, endPoint y: 589, distance: 13.3
click at [943, 585] on div "Cancel Save" at bounding box center [650, 591] width 610 height 43
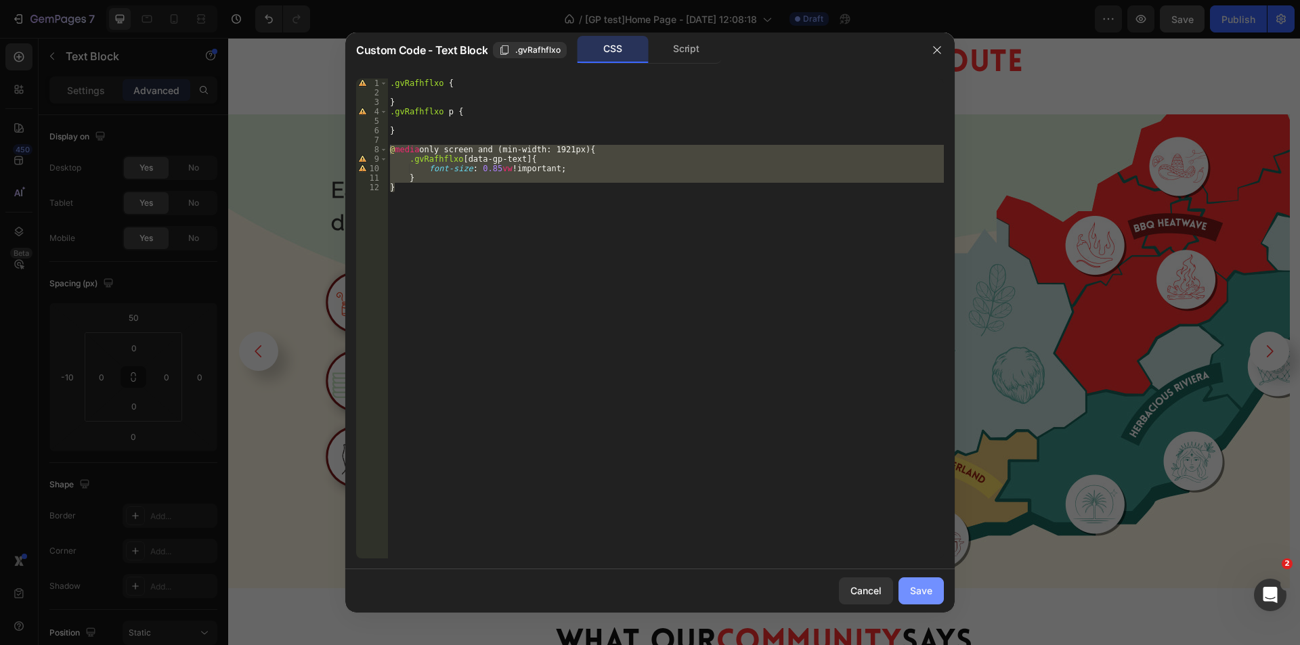
click at [918, 589] on div "Save" at bounding box center [921, 591] width 22 height 14
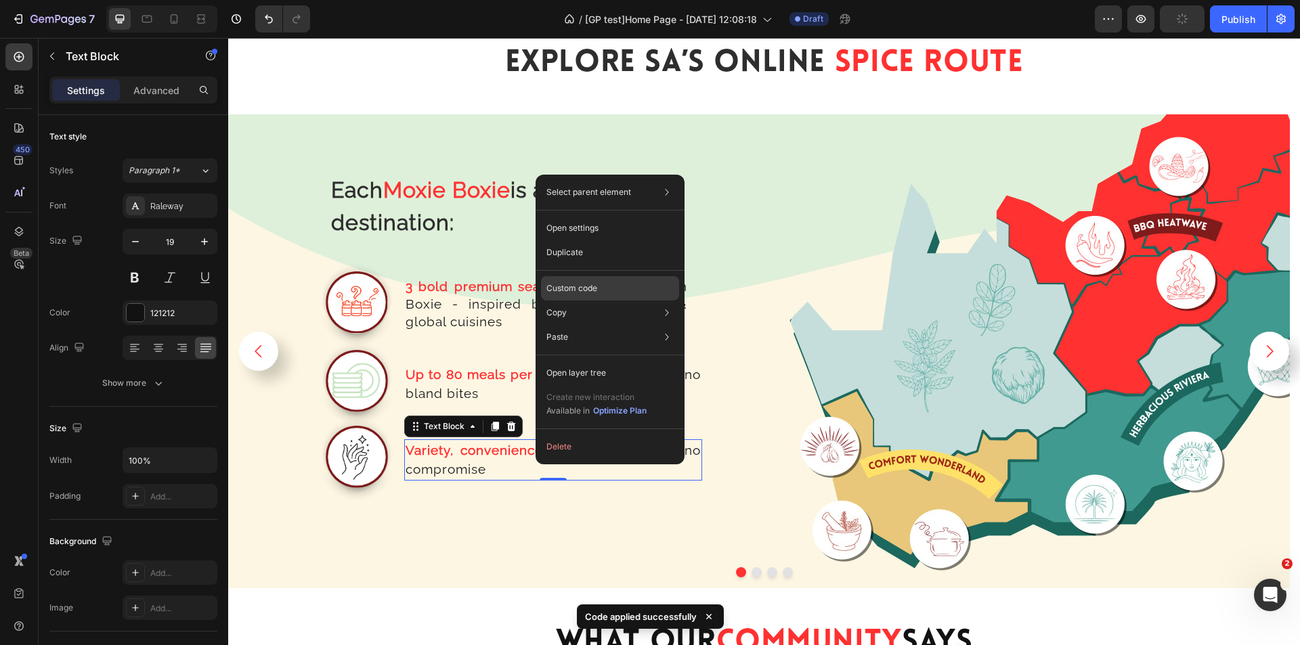
click at [584, 288] on p "Custom code" at bounding box center [572, 288] width 51 height 12
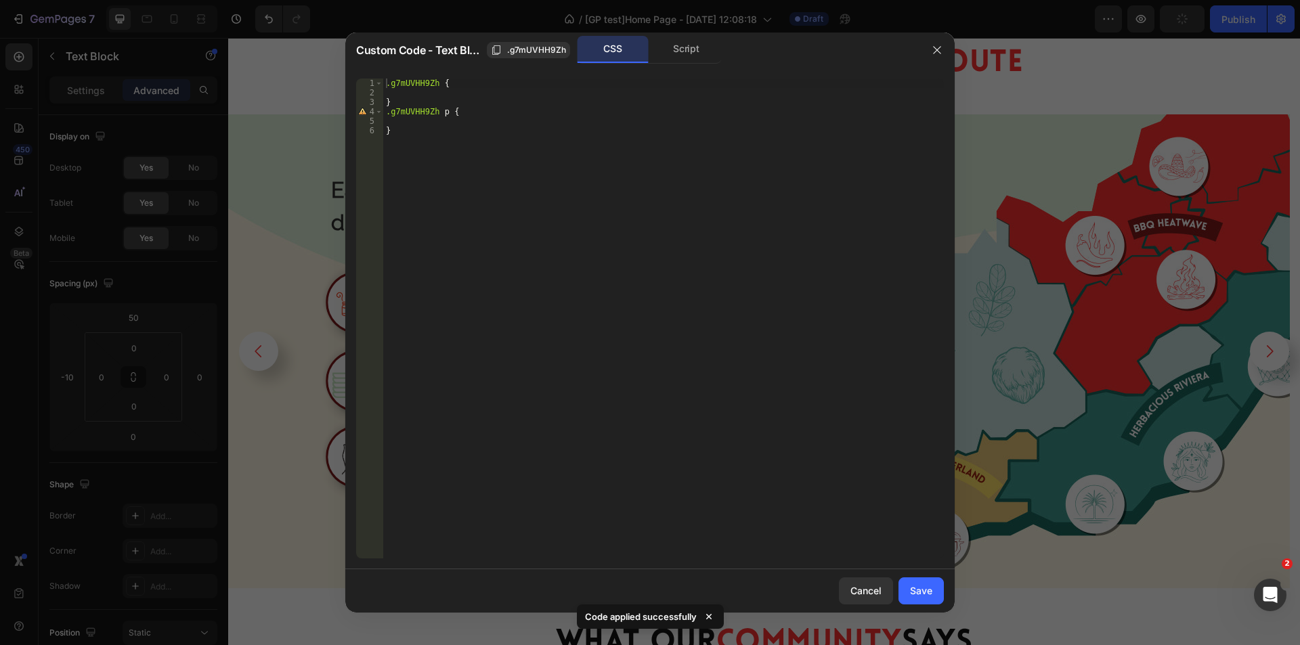
type textarea "}"
click at [418, 133] on div ".g7mUVHH9Zh { } .g7mUVHH9Zh p { }" at bounding box center [663, 328] width 561 height 499
paste textarea "}"
click at [418, 106] on div ".g7mUVHH9Zh { } .g7mUVHH9Zh p { } @ media only screen and (min-width: 1921px) {…" at bounding box center [665, 328] width 557 height 499
click at [419, 109] on div ".g7mUVHH9Zh { } .g7mUVHH9Zh p { } @ media only screen and (min-width: 1921px) {…" at bounding box center [665, 328] width 557 height 499
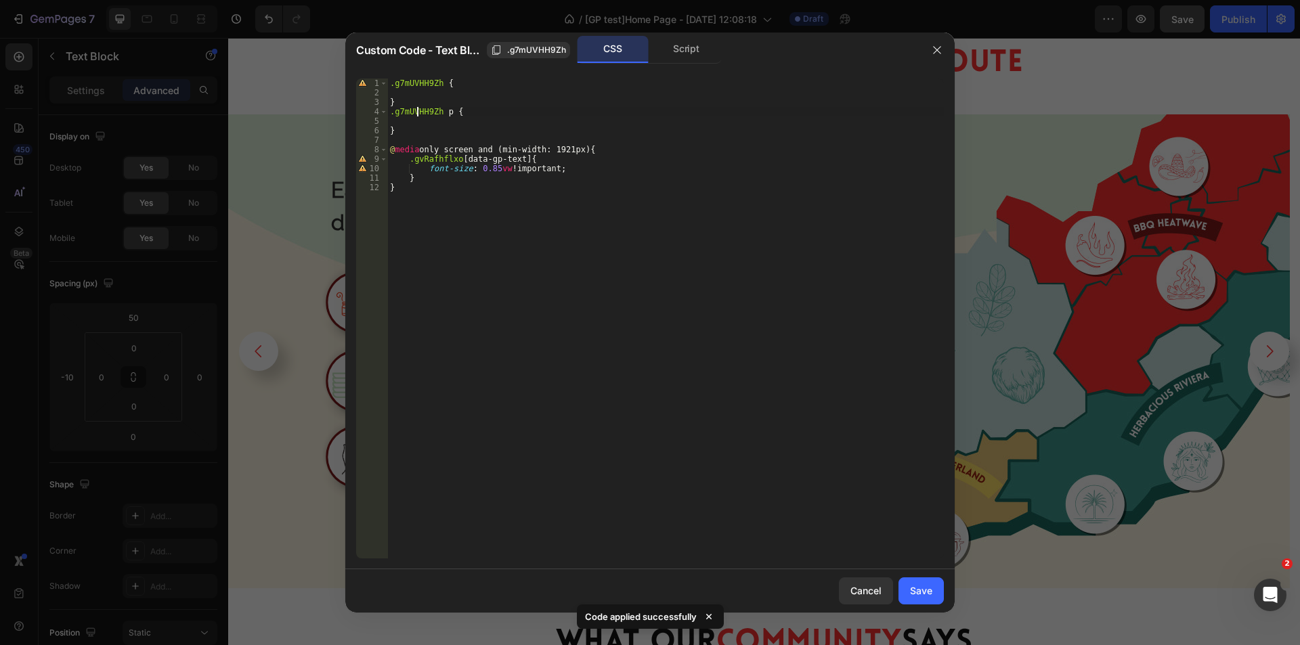
click at [419, 109] on div ".g7mUVHH9Zh { } .g7mUVHH9Zh p { } @ media only screen and (min-width: 1921px) {…" at bounding box center [665, 328] width 557 height 499
click at [433, 155] on div ".g7mUVHH9Zh { } .g7mUVHH9Zh p { } @ media only screen and (min-width: 1921px) {…" at bounding box center [665, 328] width 557 height 499
click at [433, 156] on div ".g7mUVHH9Zh { } .g7mUVHH9Zh p { } @ media only screen and (min-width: 1921px) {…" at bounding box center [665, 328] width 557 height 499
paste textarea "7mUVHH9Zh"
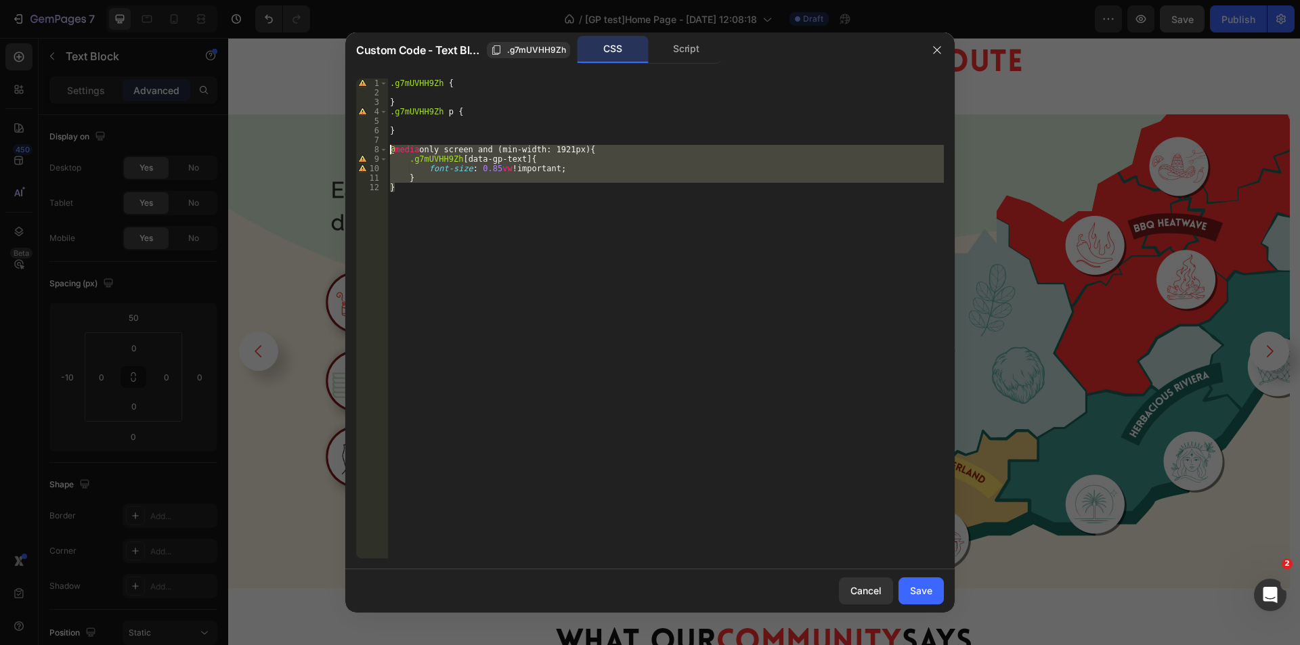
drag, startPoint x: 408, startPoint y: 191, endPoint x: 352, endPoint y: 148, distance: 71.0
click at [352, 148] on div ".g7mUVHH9Zh [data-gp-text]{ 1 2 3 4 5 6 7 8 9 10 11 12 .g7mUVHH9Zh { } .g7mUVHH…" at bounding box center [650, 319] width 610 height 502
type textarea "@media only screen and (min-width: 1921px) { .g7mUVHH9Zh [data-gp-text]{"
click at [934, 599] on button "Save" at bounding box center [921, 591] width 45 height 27
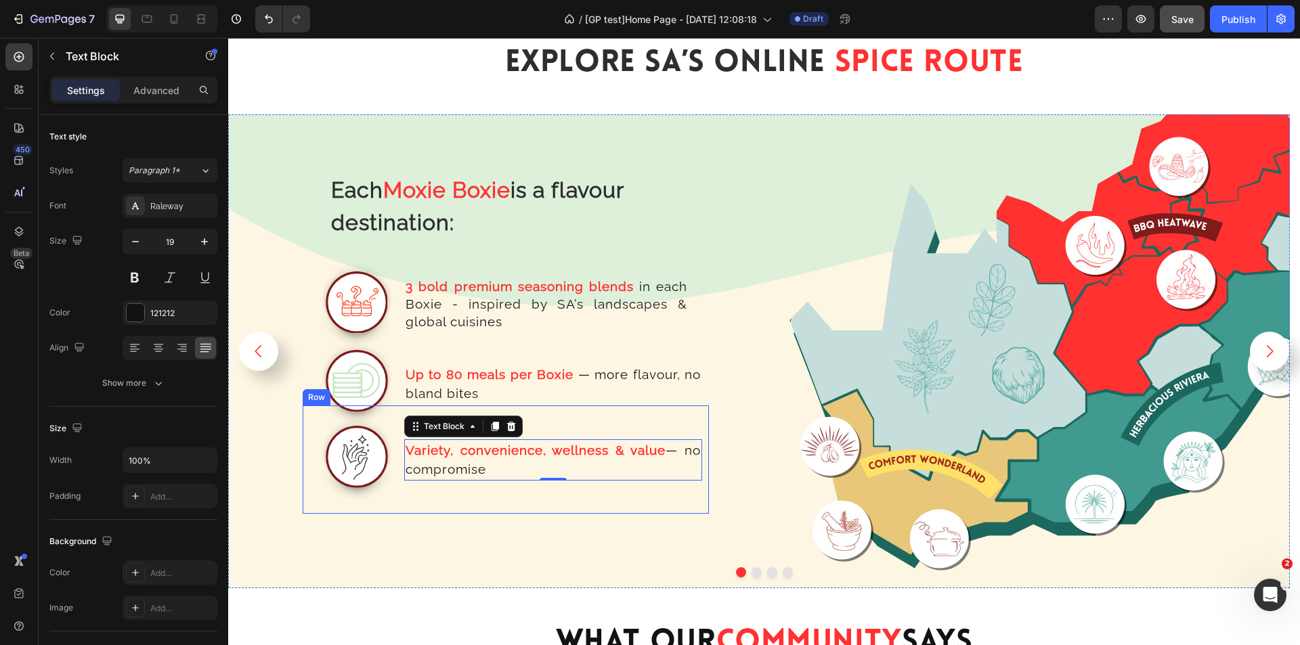
click at [748, 442] on div "Each Moxie Boxie is a flavour destination: Text Block Row Image 3 bold premium …" at bounding box center [759, 351] width 1062 height 474
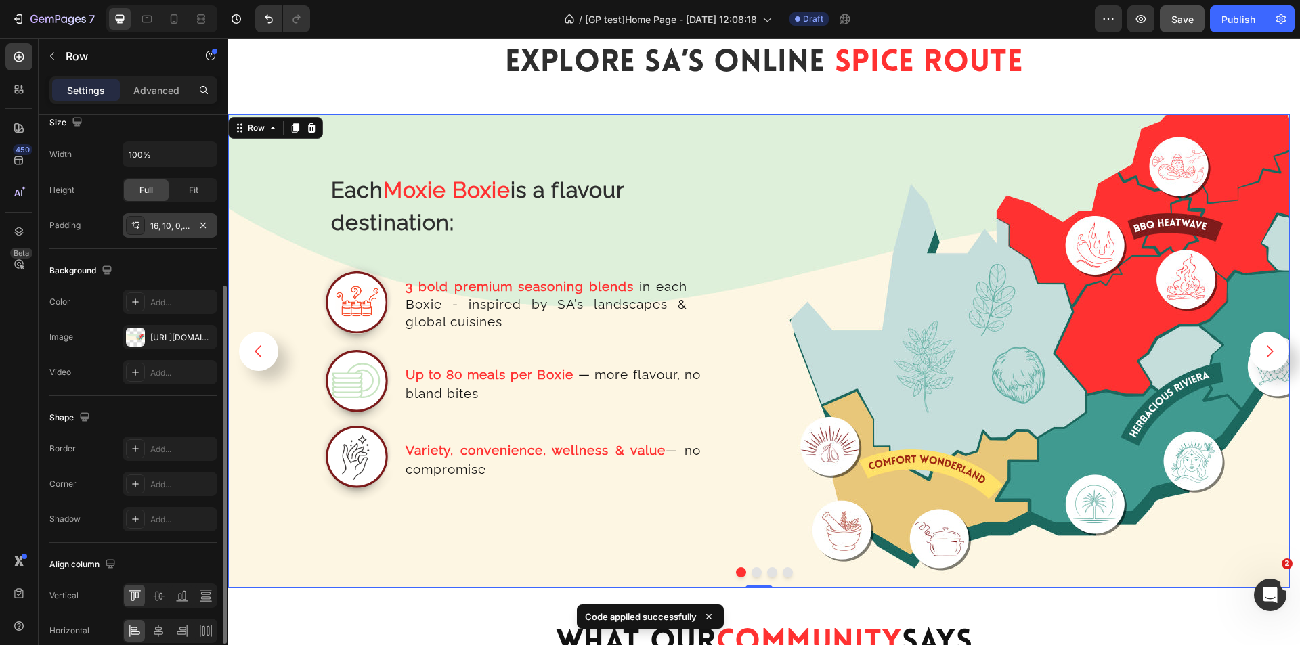
scroll to position [0, 0]
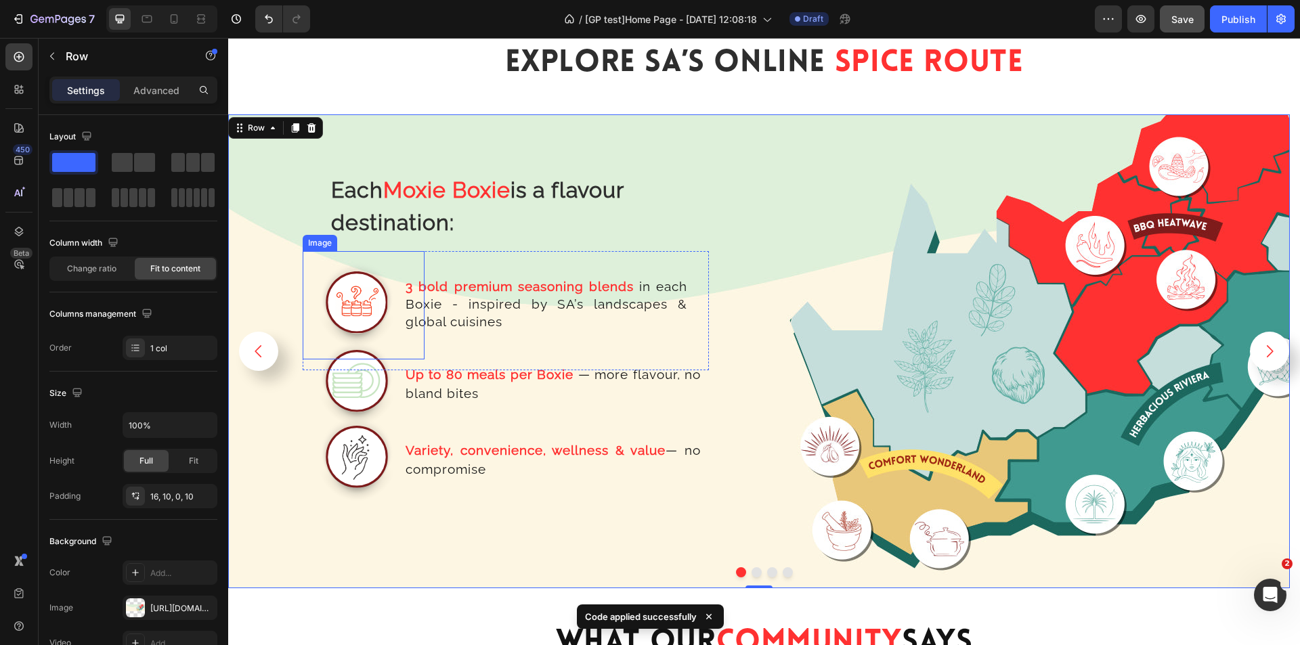
click at [375, 307] on img at bounding box center [357, 305] width 108 height 108
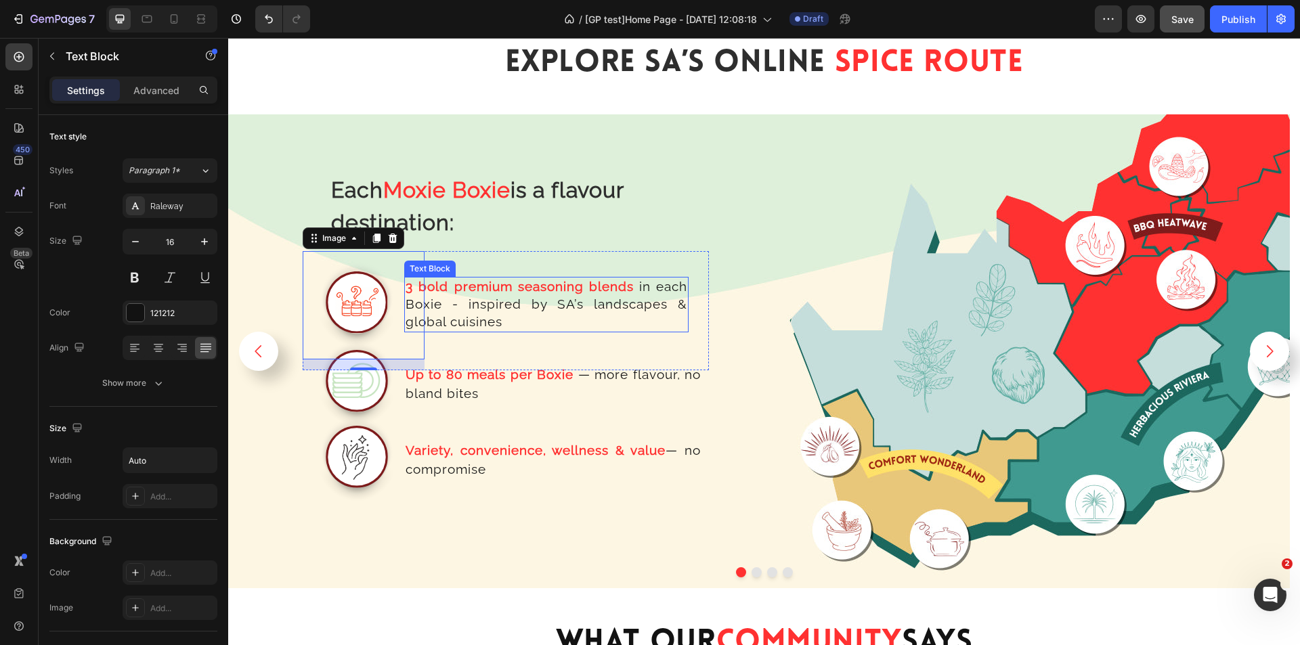
click at [461, 316] on span "in each Boxie - inspired by SA’s landscapes & global cuisines" at bounding box center [547, 304] width 282 height 50
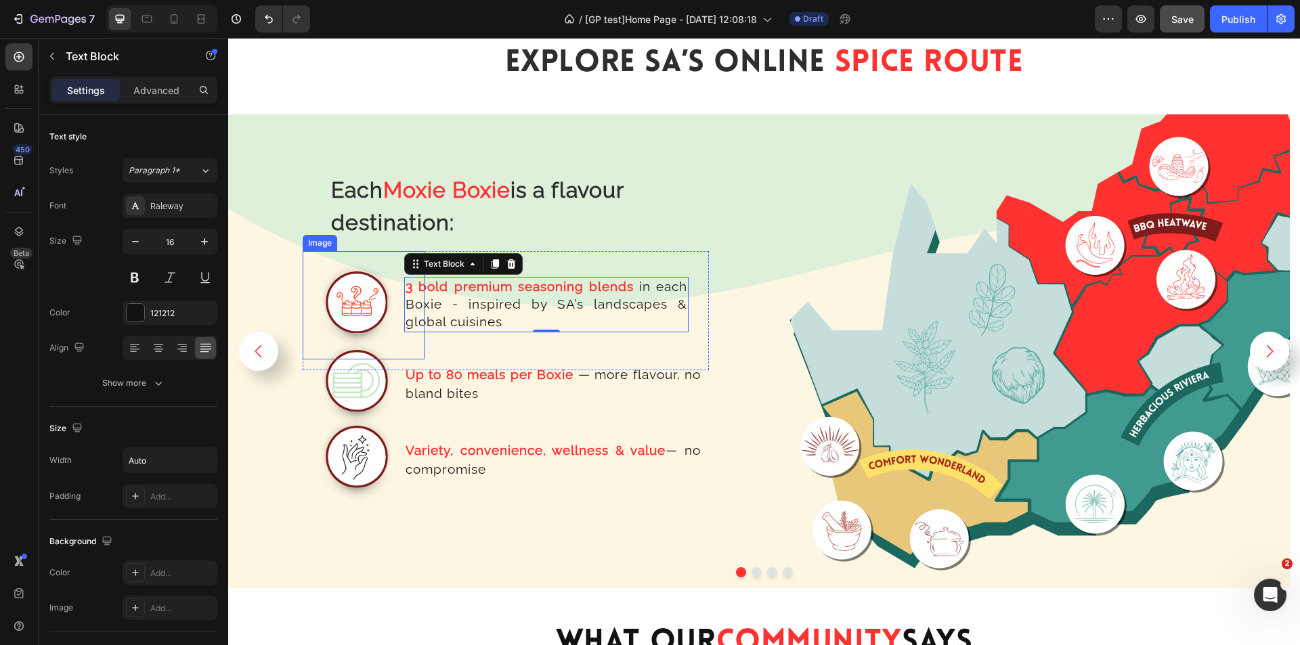
click at [375, 314] on img at bounding box center [357, 305] width 108 height 108
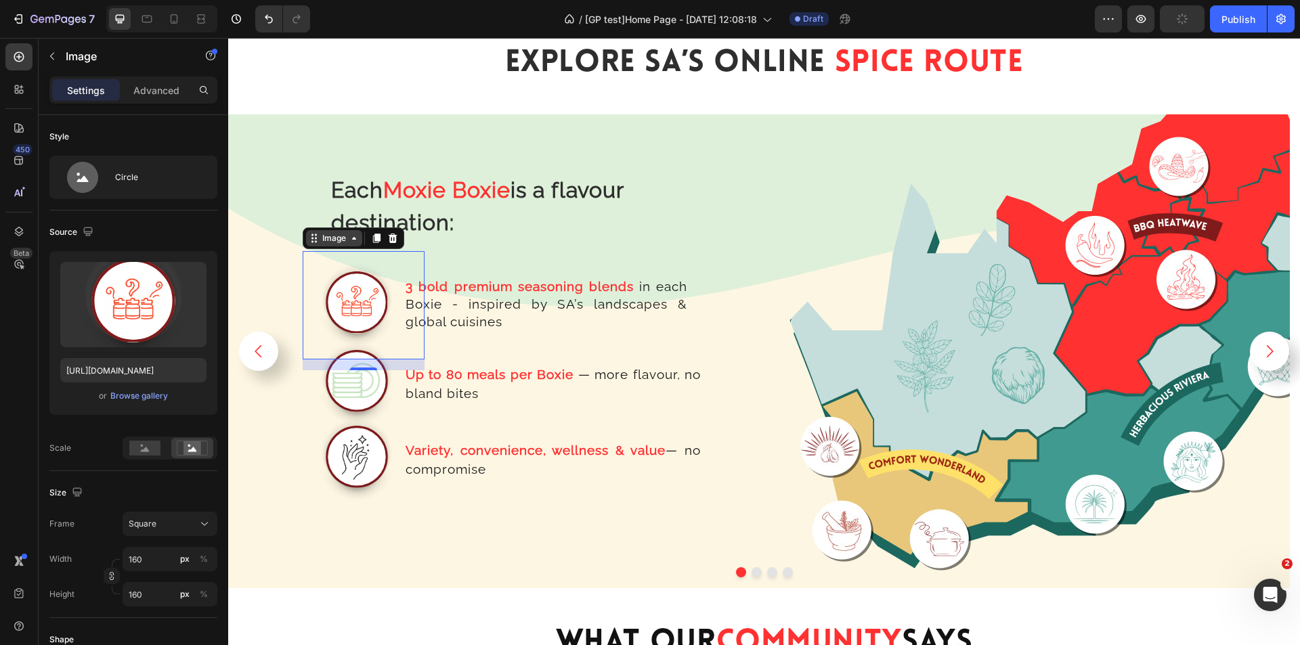
click at [340, 239] on div "Image" at bounding box center [334, 238] width 29 height 12
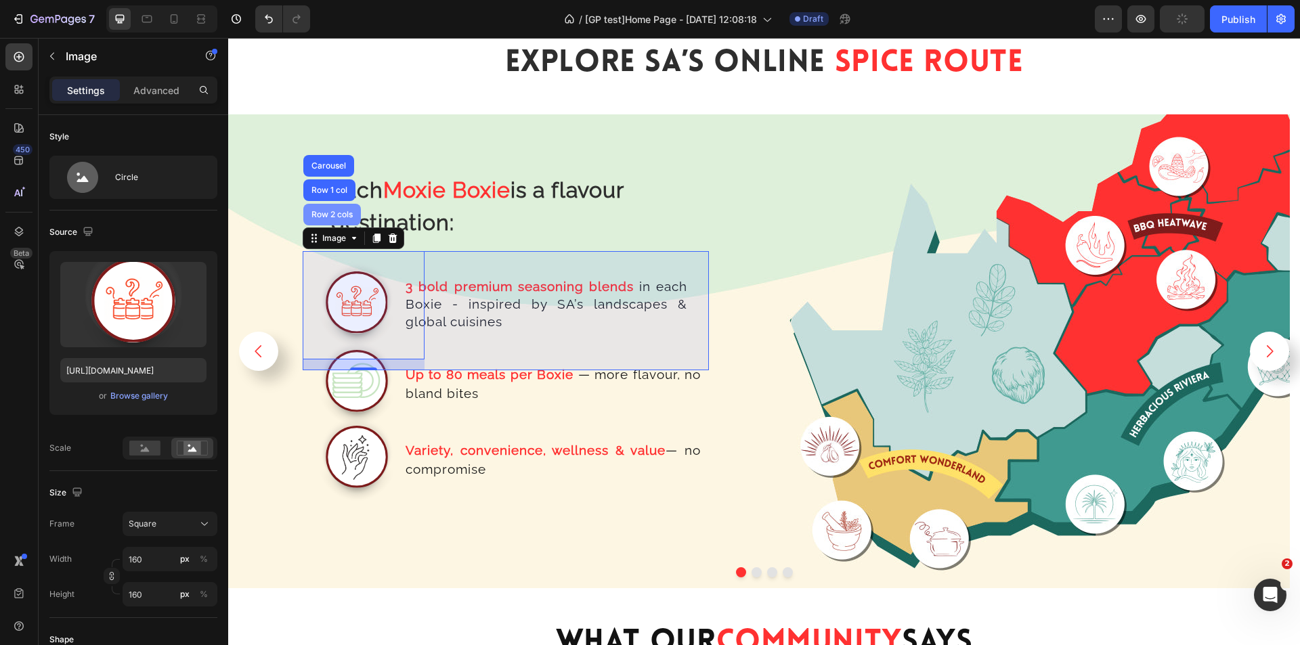
click at [335, 211] on div "Row 2 cols" at bounding box center [332, 215] width 47 height 8
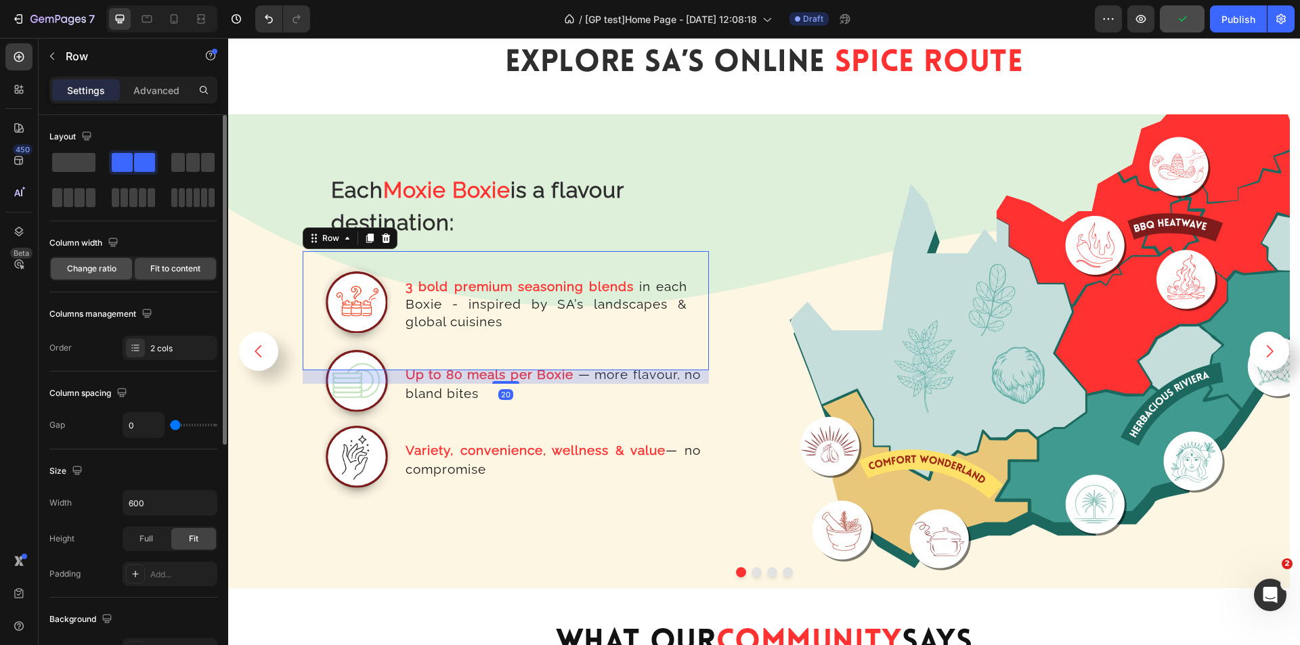
click at [113, 269] on span "Change ratio" at bounding box center [91, 269] width 49 height 12
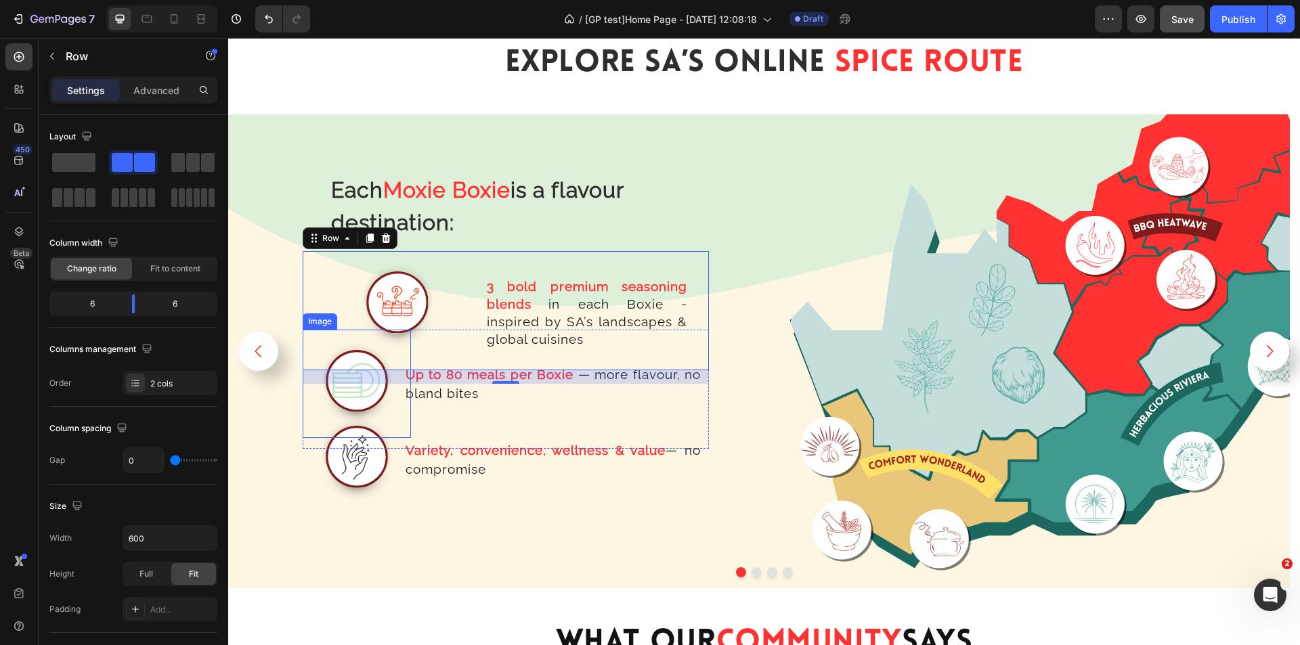
click at [398, 398] on img at bounding box center [357, 384] width 108 height 108
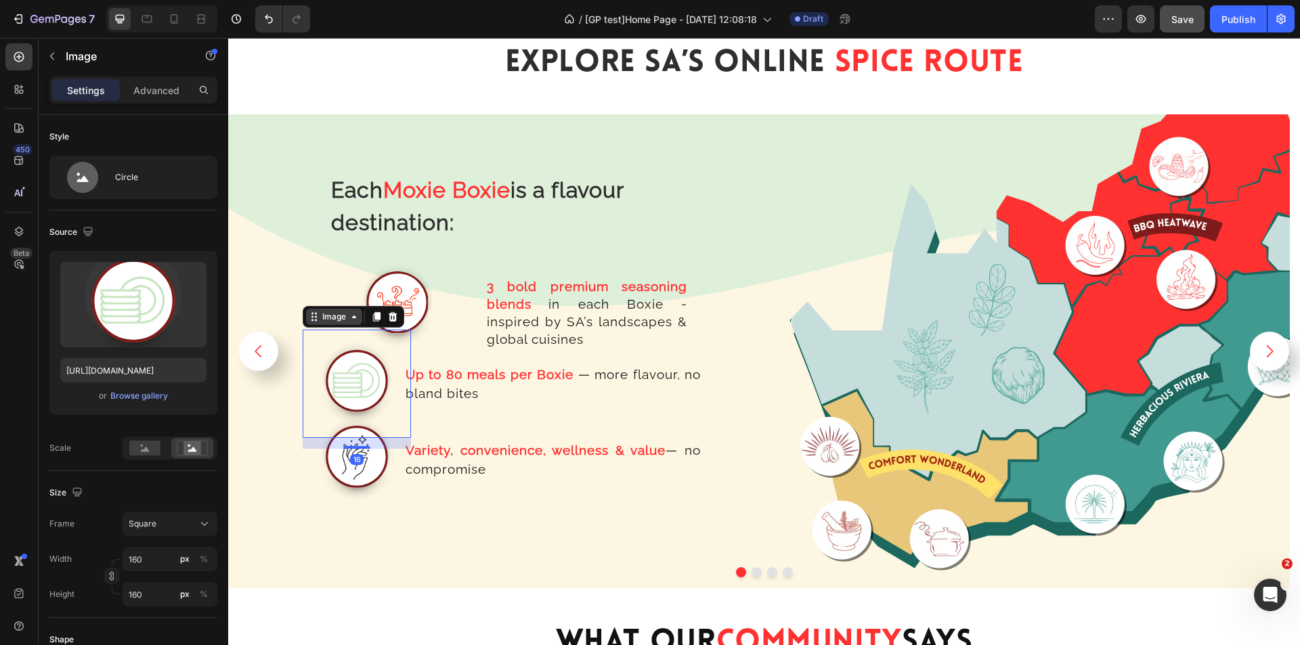
click at [334, 317] on div "Image" at bounding box center [334, 317] width 29 height 12
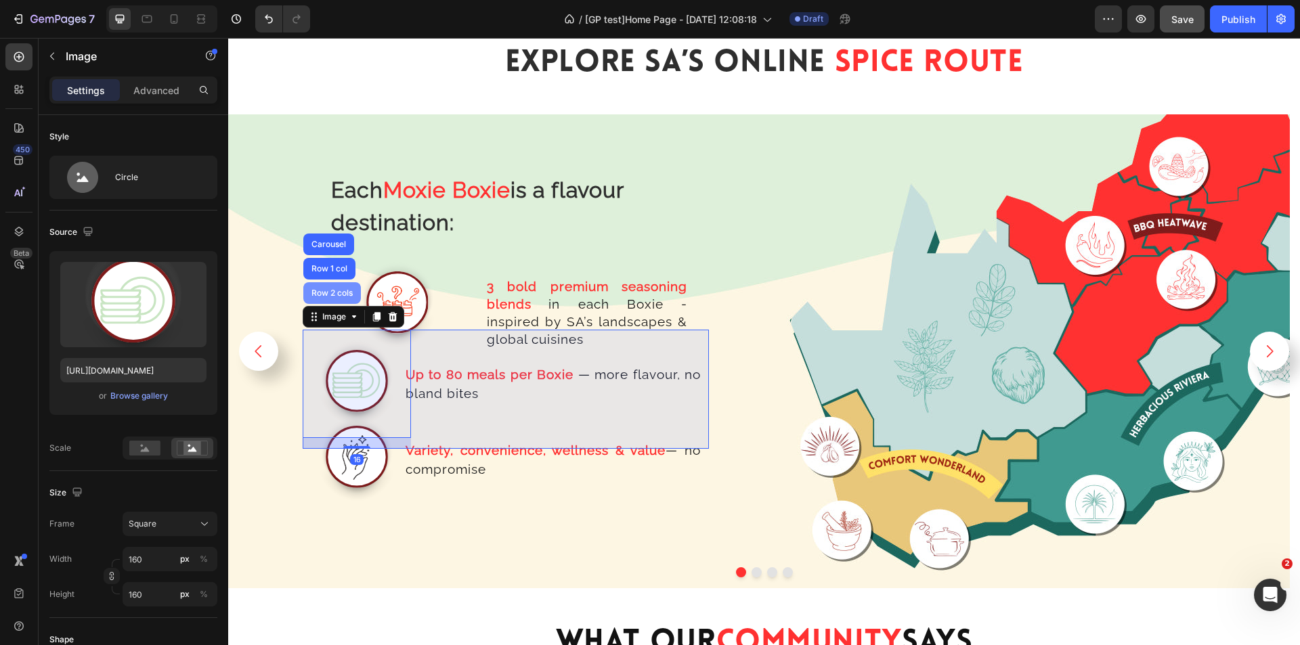
click at [324, 291] on div "Row 2 cols" at bounding box center [332, 293] width 47 height 8
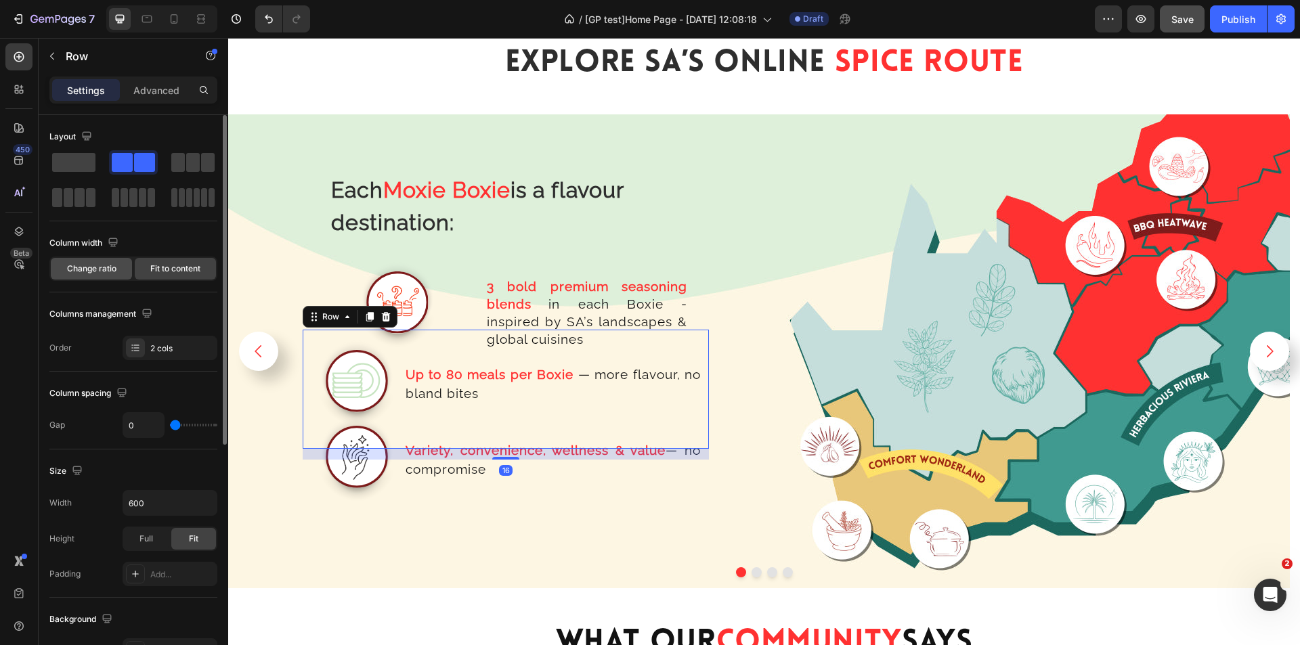
click at [106, 259] on div "Change ratio" at bounding box center [91, 269] width 81 height 22
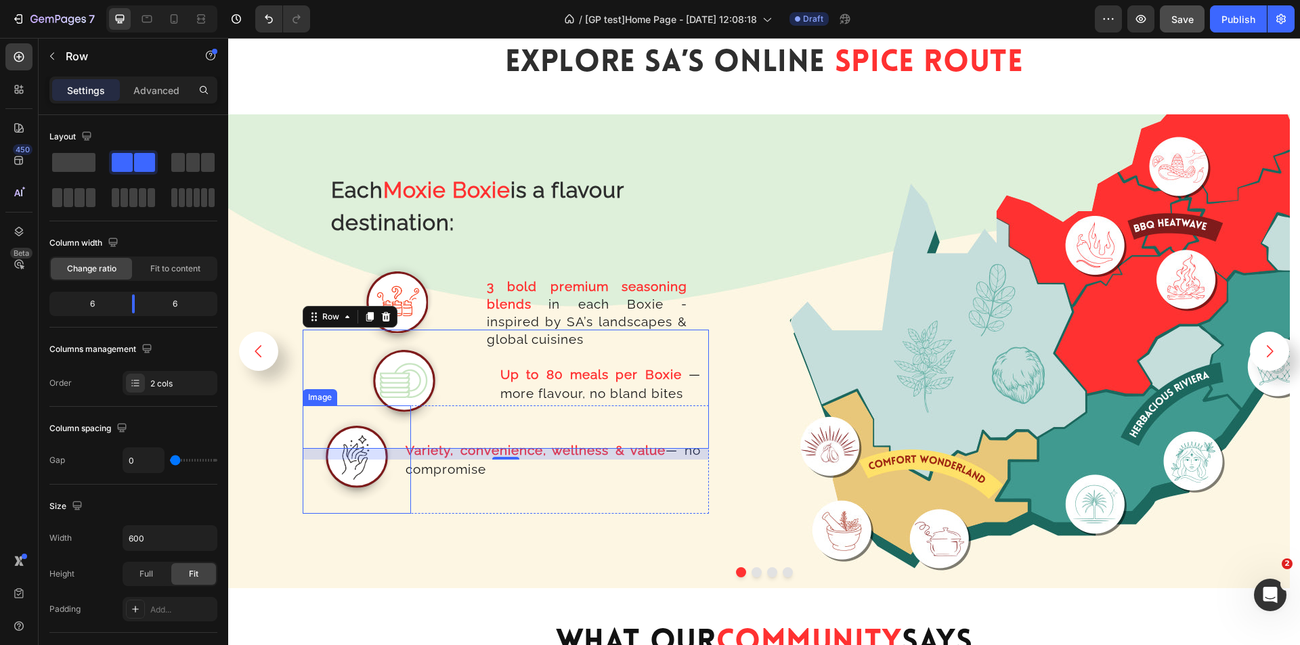
click at [396, 471] on img at bounding box center [357, 460] width 108 height 108
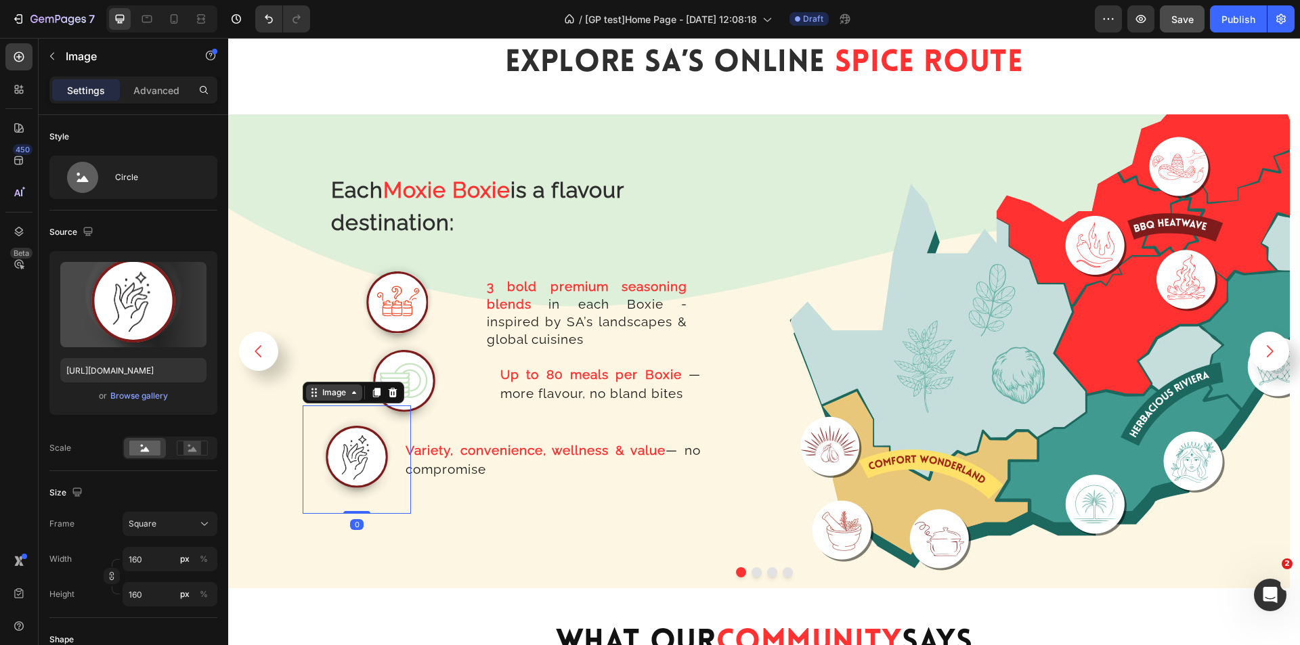
click at [349, 397] on icon at bounding box center [354, 392] width 11 height 11
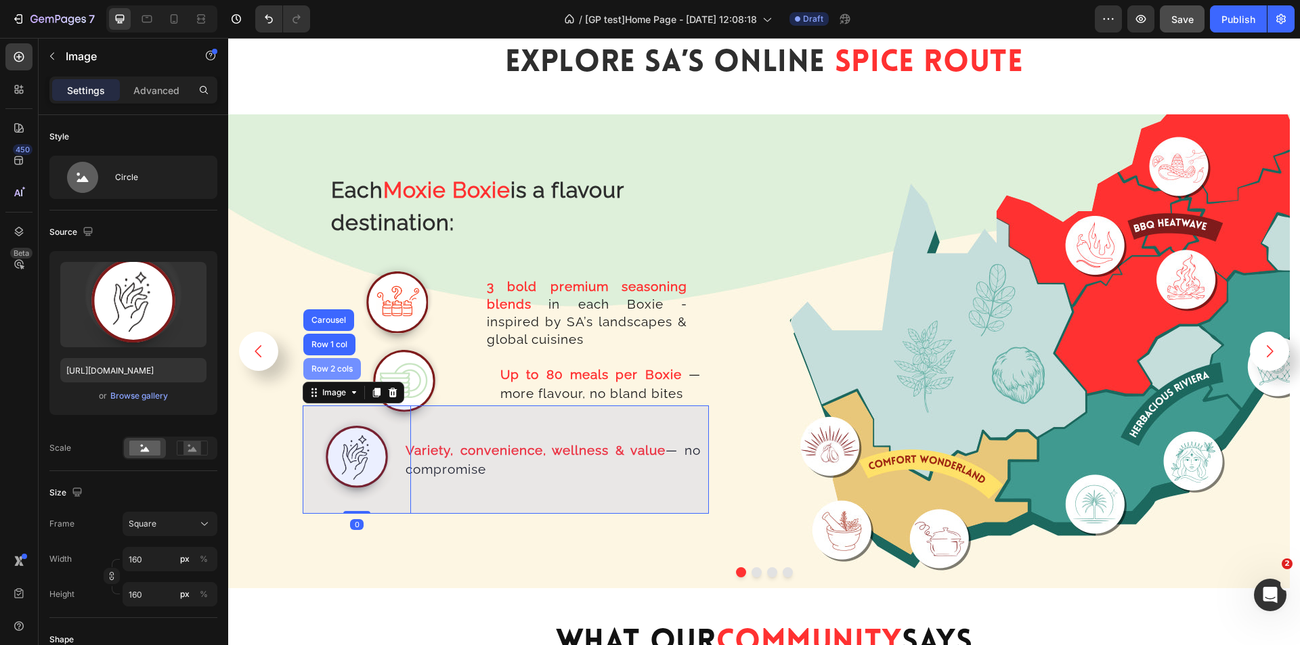
click at [329, 366] on div "Row 2 cols" at bounding box center [332, 369] width 47 height 8
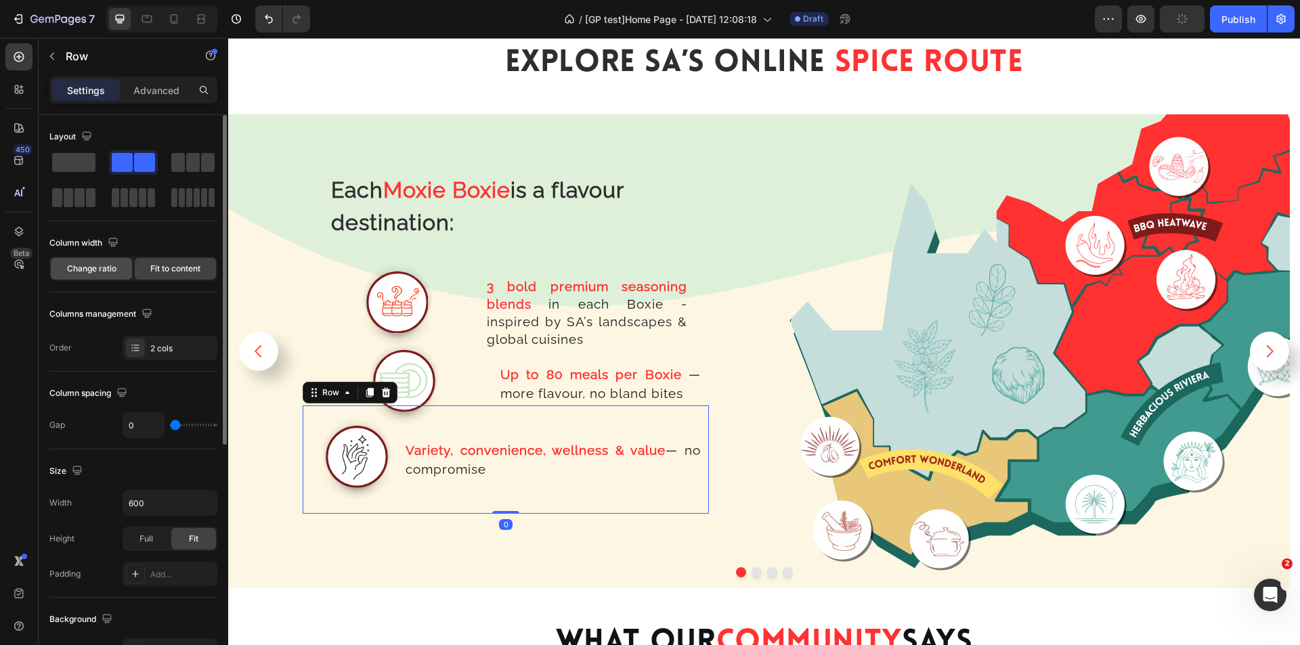
click at [100, 266] on span "Change ratio" at bounding box center [91, 269] width 49 height 12
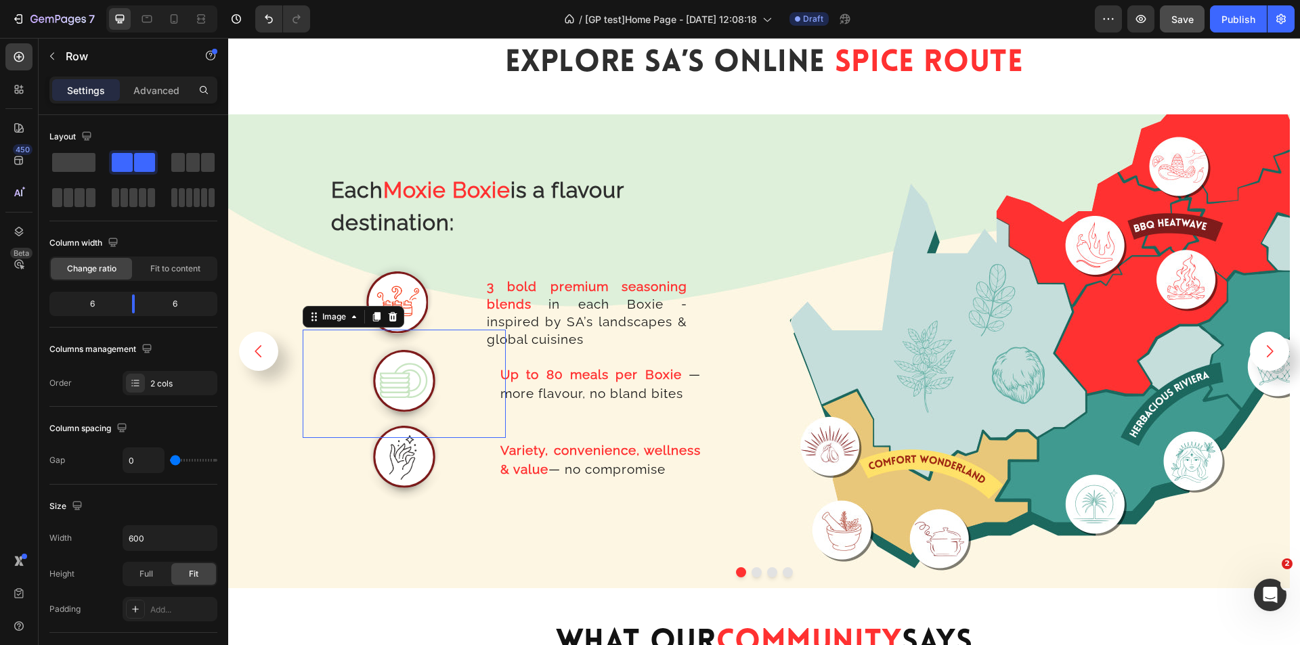
click at [416, 378] on img at bounding box center [404, 384] width 108 height 108
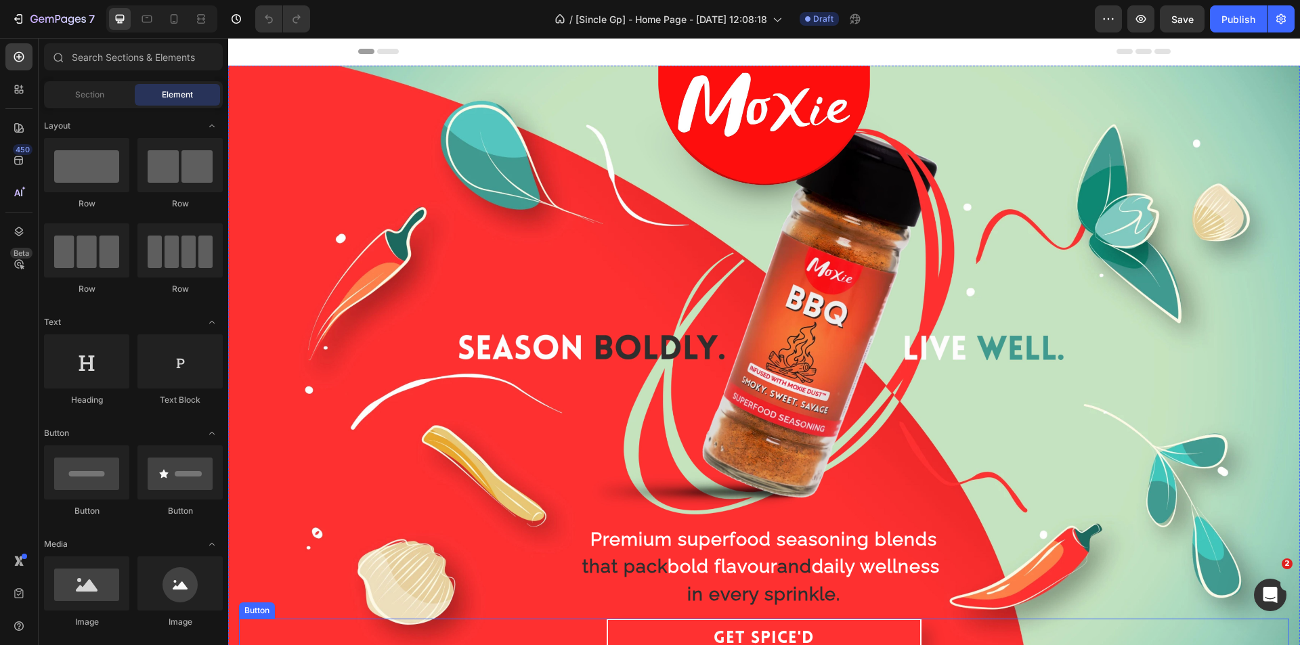
scroll to position [339, 0]
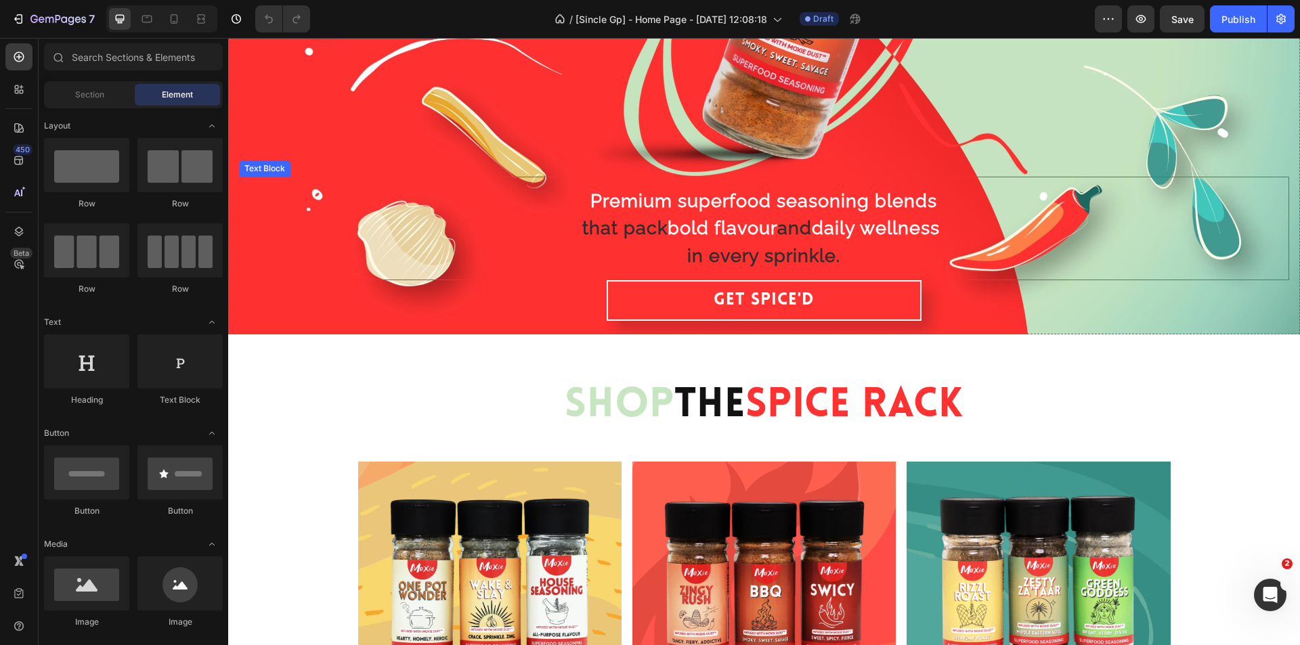
click at [723, 232] on strong "flavour" at bounding box center [746, 227] width 63 height 21
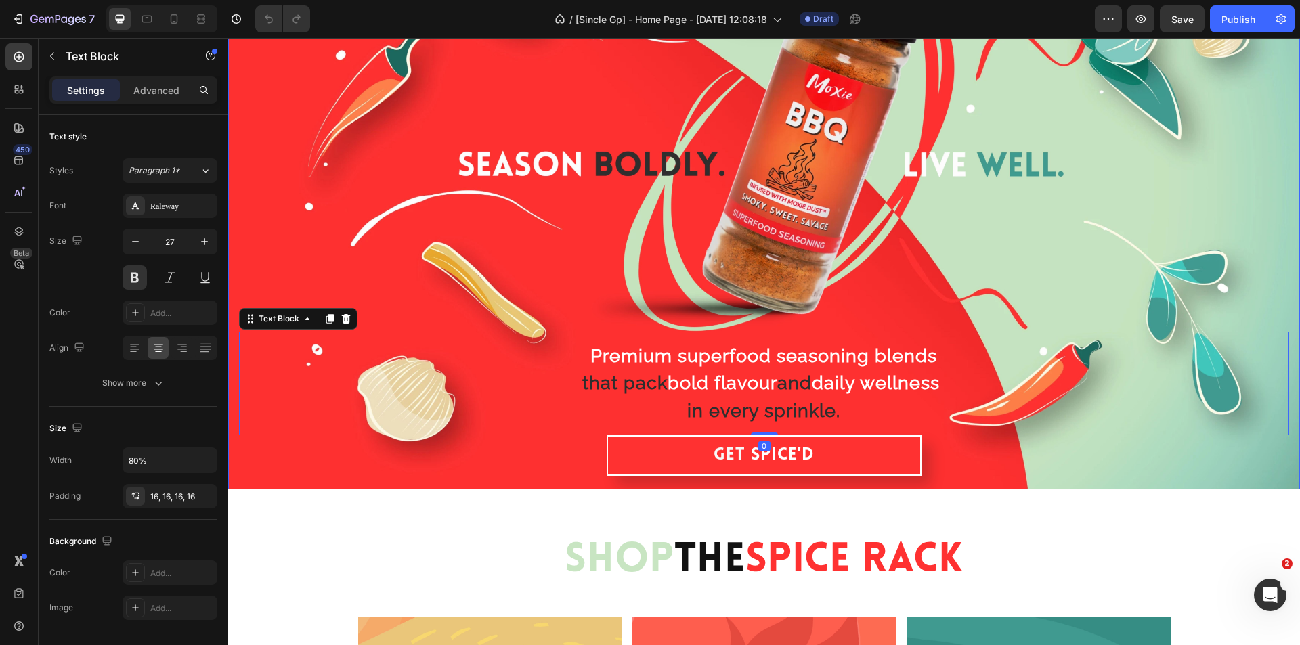
scroll to position [135, 0]
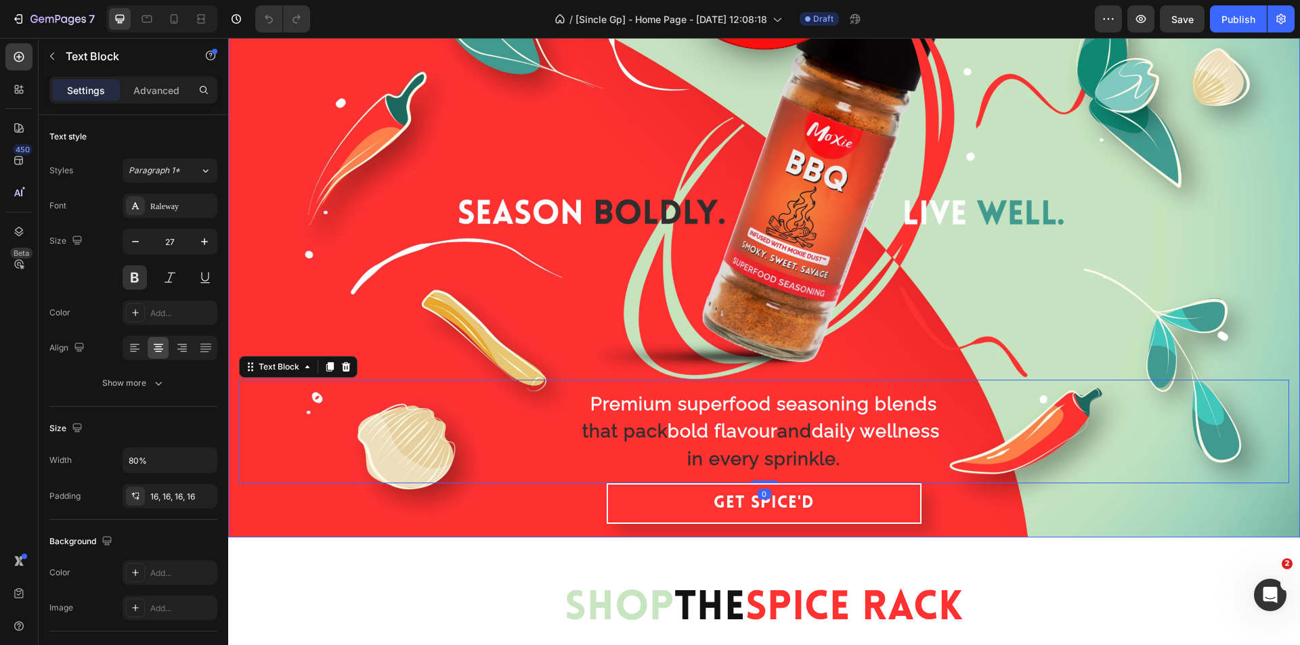
click at [785, 236] on div "Overlay" at bounding box center [764, 234] width 1072 height 608
click at [728, 435] on strong "flavour" at bounding box center [746, 431] width 63 height 21
click at [1179, 19] on span "Save" at bounding box center [1183, 20] width 22 height 12
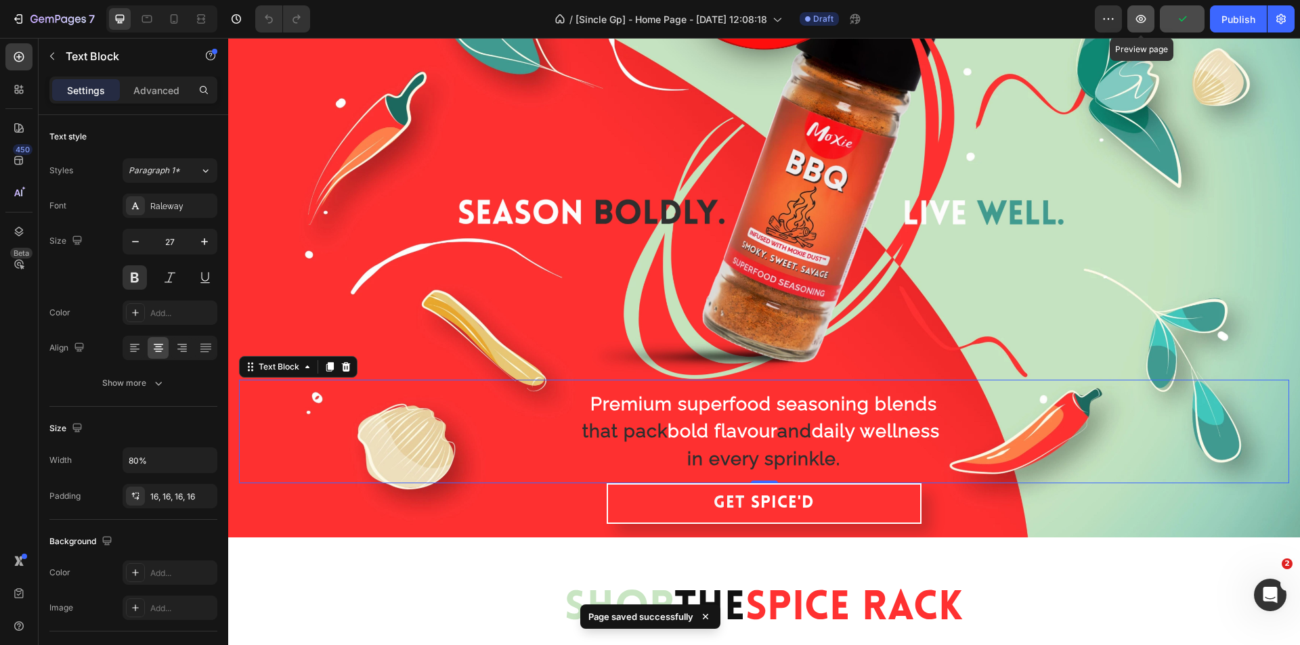
click at [1130, 22] on button "button" at bounding box center [1141, 18] width 27 height 27
click at [679, 250] on div "Overlay" at bounding box center [764, 234] width 1072 height 608
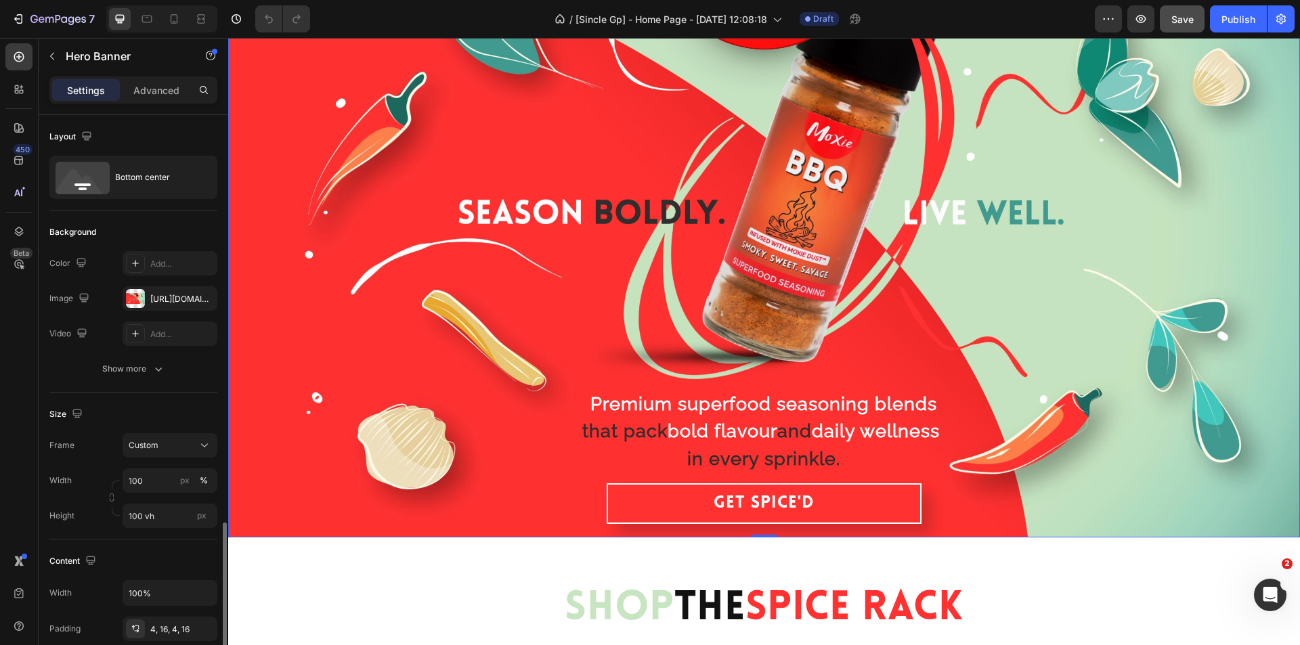
scroll to position [271, 0]
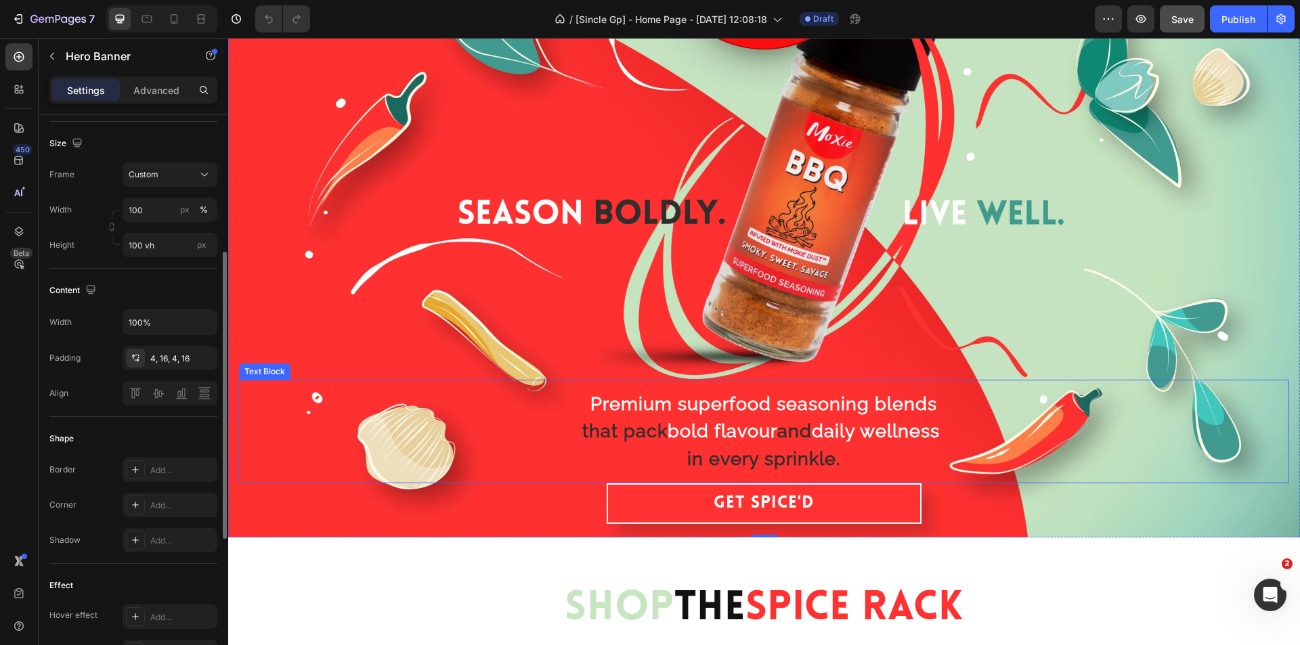
click at [648, 412] on span "Premium superfood seasoning blends" at bounding box center [764, 404] width 347 height 21
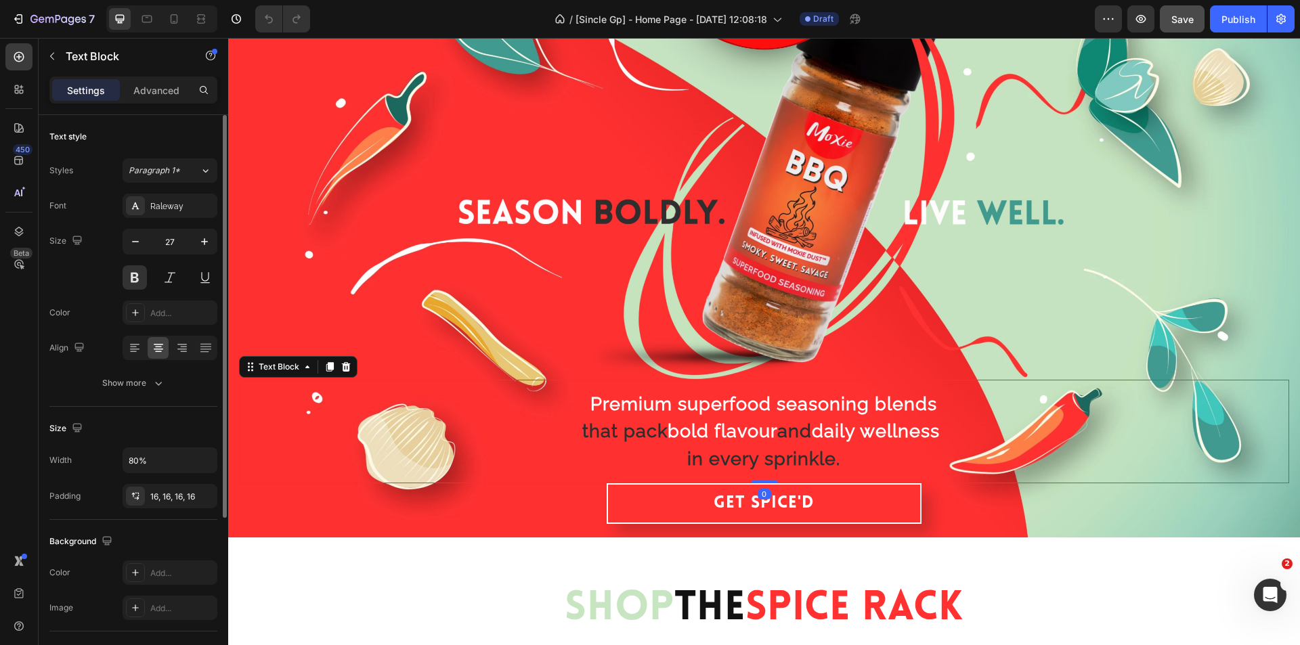
click at [182, 370] on div "Font Raleway Size 27 Color Add... Align Show more" at bounding box center [133, 295] width 168 height 202
click at [185, 383] on button "Show more" at bounding box center [133, 383] width 168 height 24
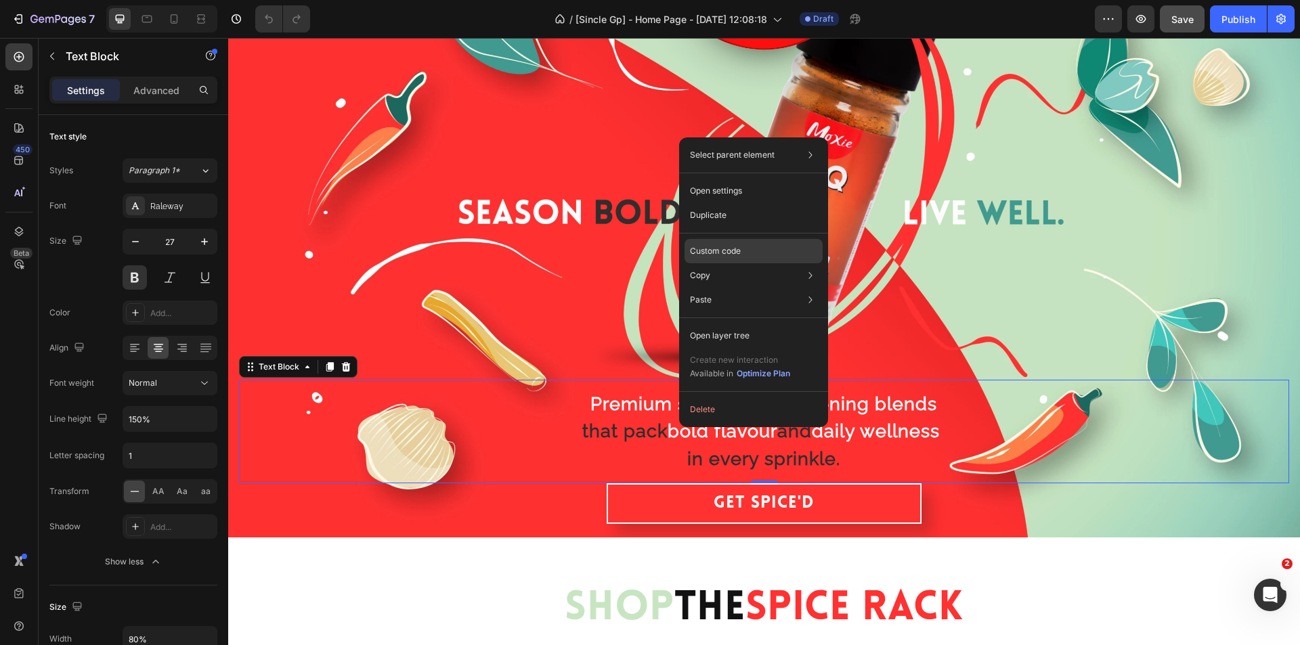
click at [734, 249] on p "Custom code" at bounding box center [715, 251] width 51 height 12
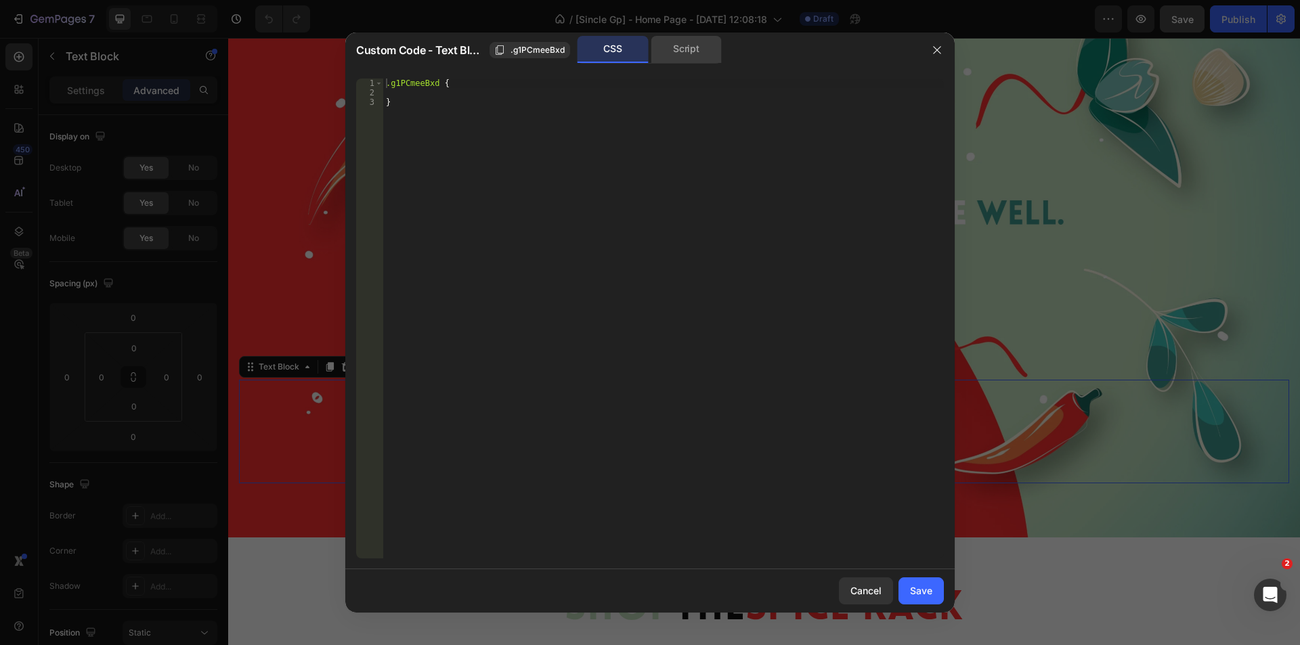
click at [692, 39] on div "Script" at bounding box center [686, 49] width 71 height 27
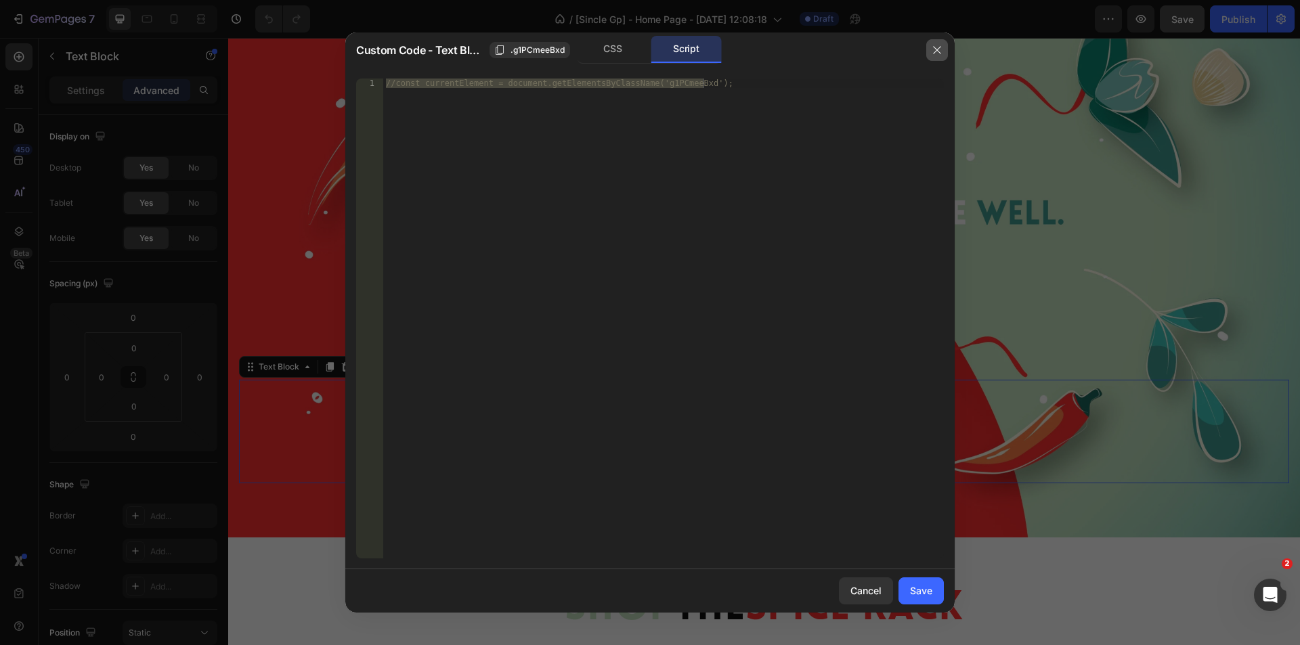
click at [946, 43] on button "button" at bounding box center [938, 50] width 22 height 22
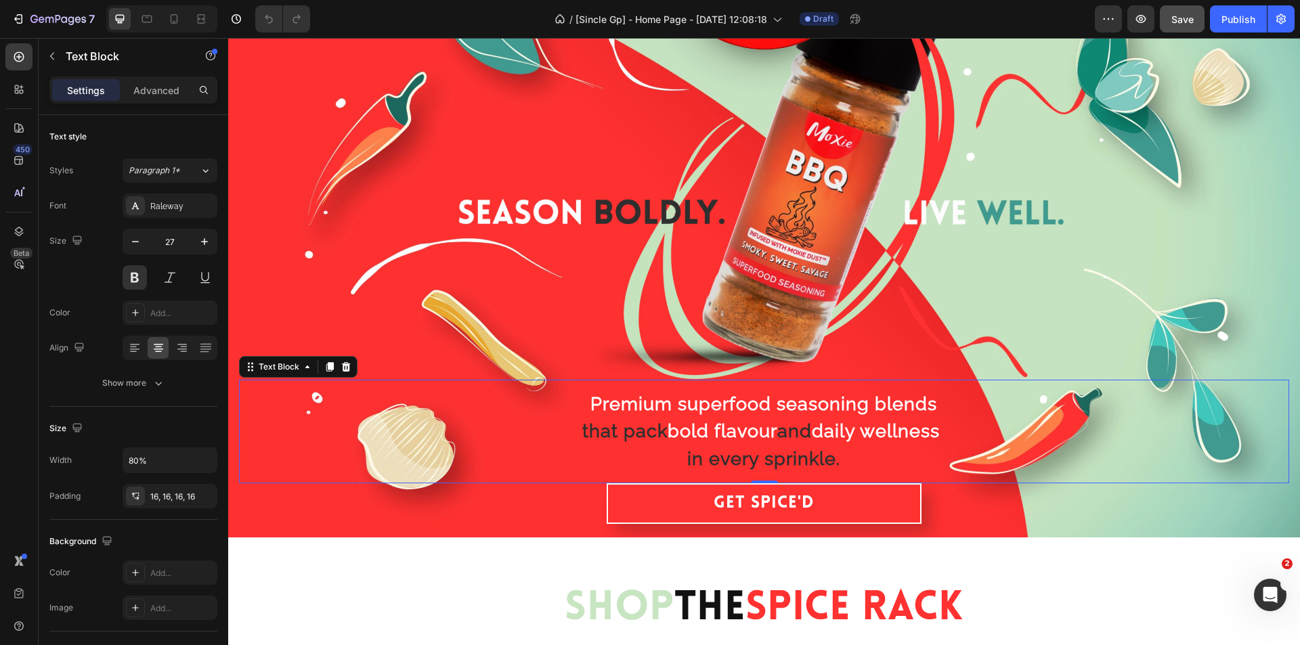
click at [618, 438] on span "that pack" at bounding box center [625, 431] width 85 height 21
click at [701, 433] on strong "bold" at bounding box center [688, 431] width 41 height 21
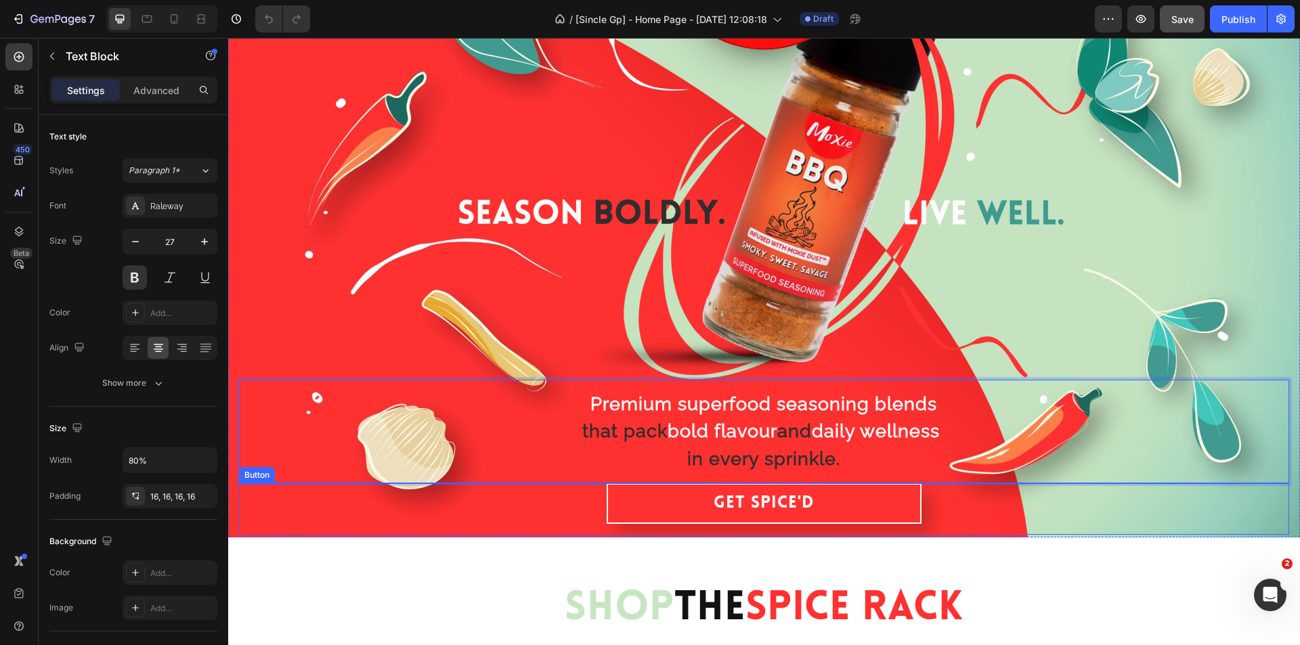
click at [562, 517] on div "Get Spice'd Button" at bounding box center [764, 509] width 1051 height 51
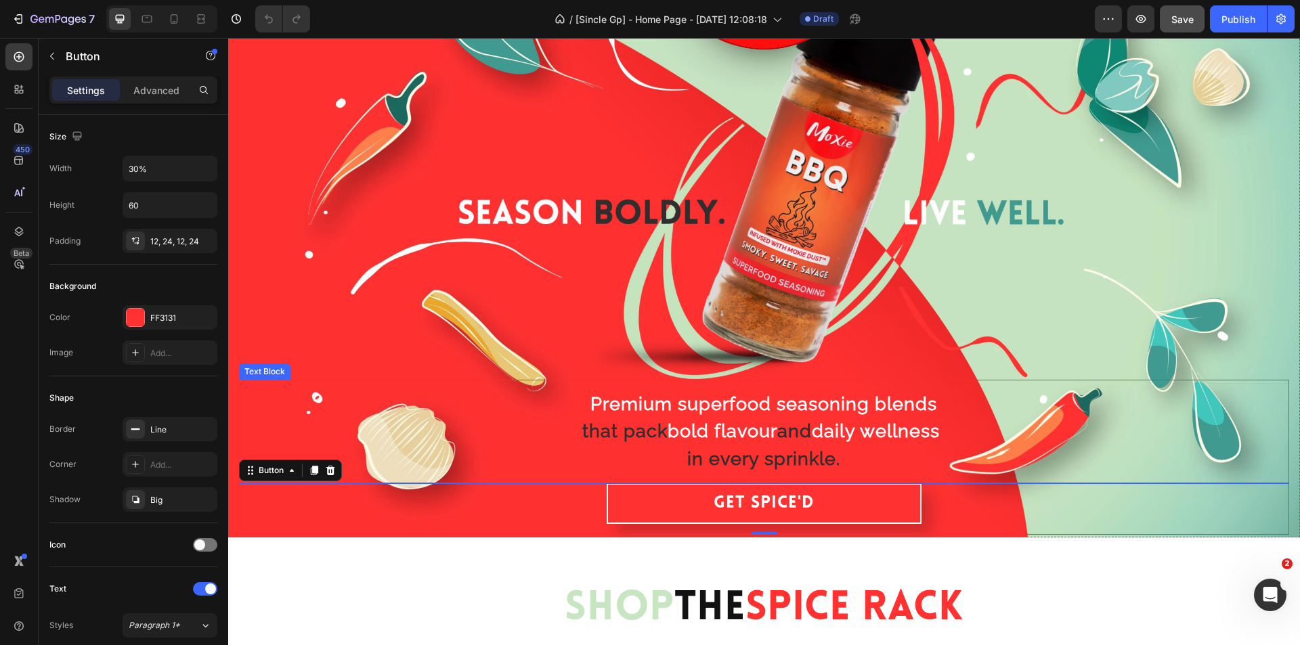
click at [583, 430] on span "that pack" at bounding box center [625, 431] width 85 height 21
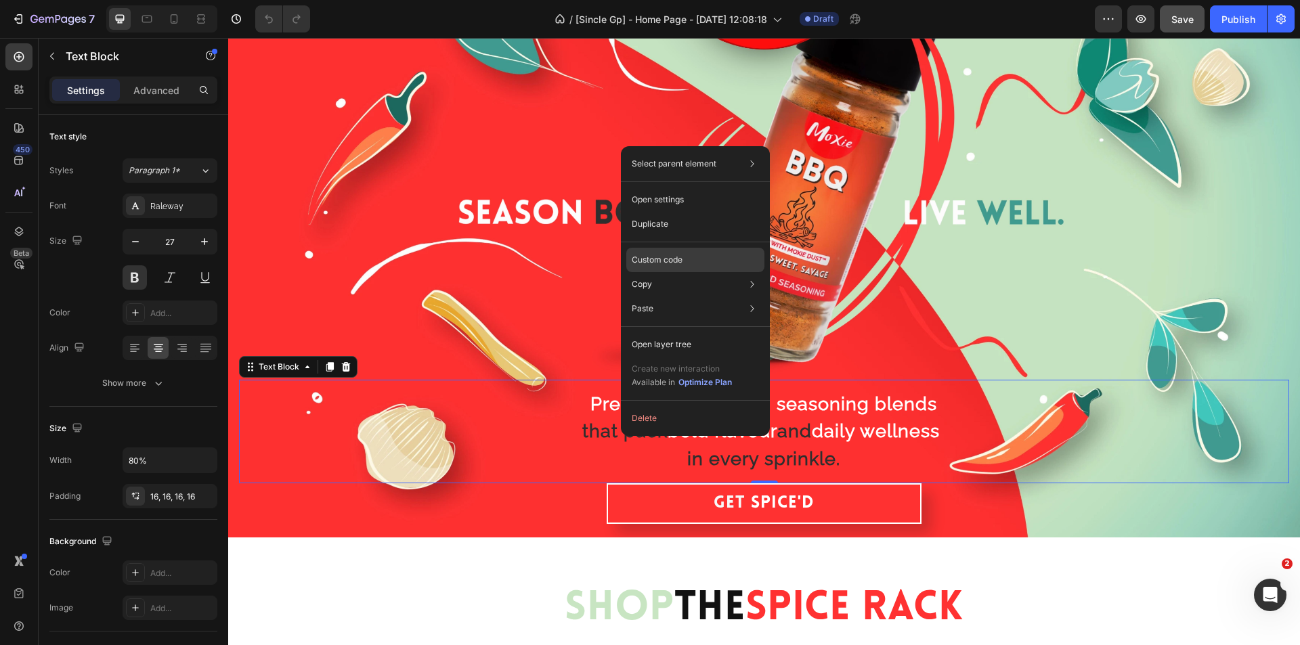
click at [674, 259] on p "Custom code" at bounding box center [657, 260] width 51 height 12
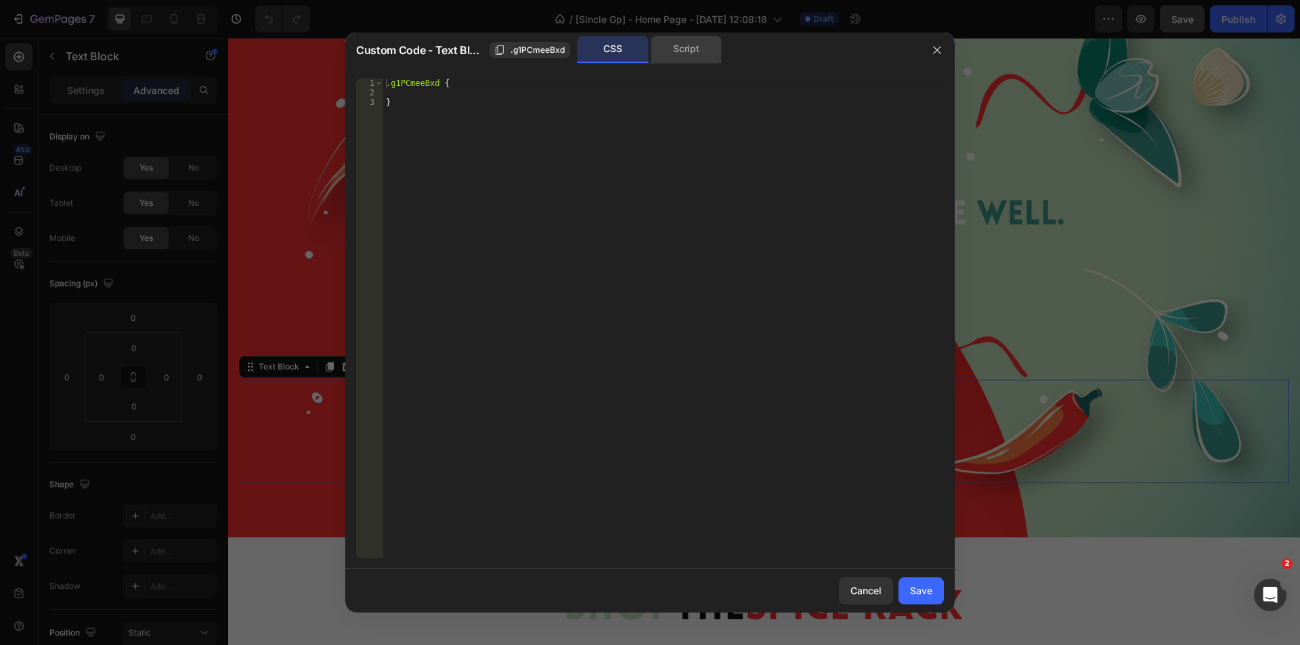
click at [697, 45] on div "Script" at bounding box center [686, 49] width 71 height 27
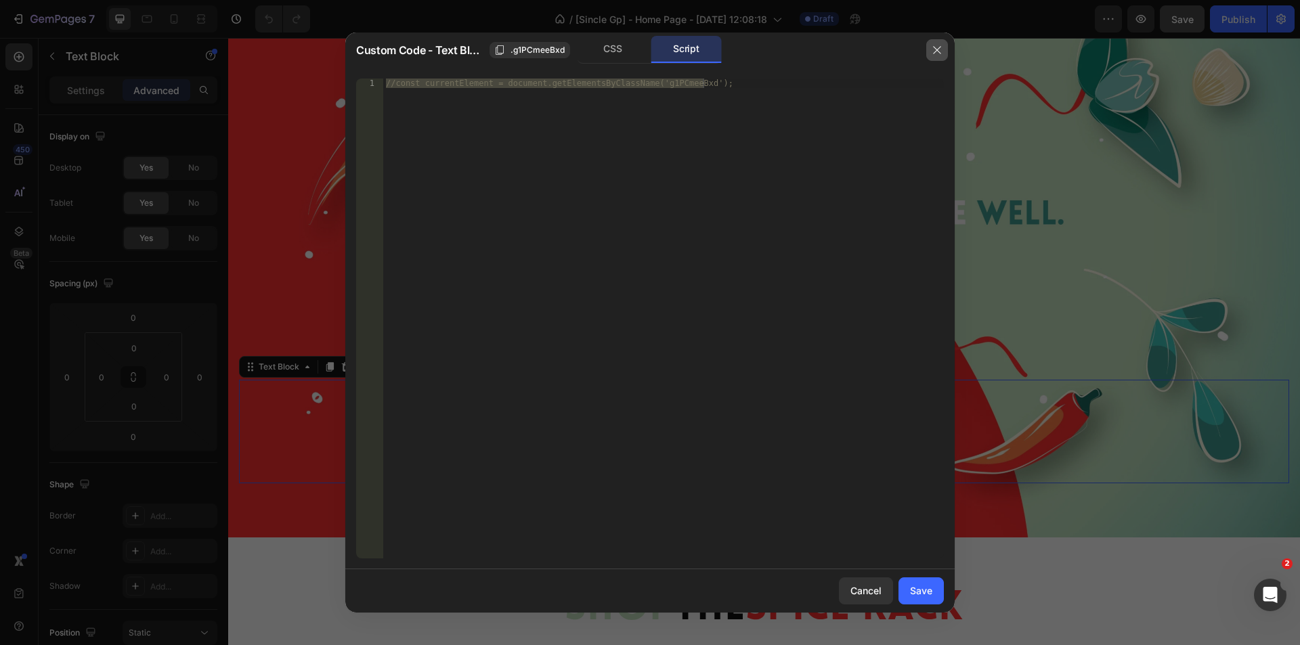
drag, startPoint x: 937, startPoint y: 46, endPoint x: 692, endPoint y: 8, distance: 247.4
click at [937, 46] on icon "button" at bounding box center [937, 50] width 11 height 11
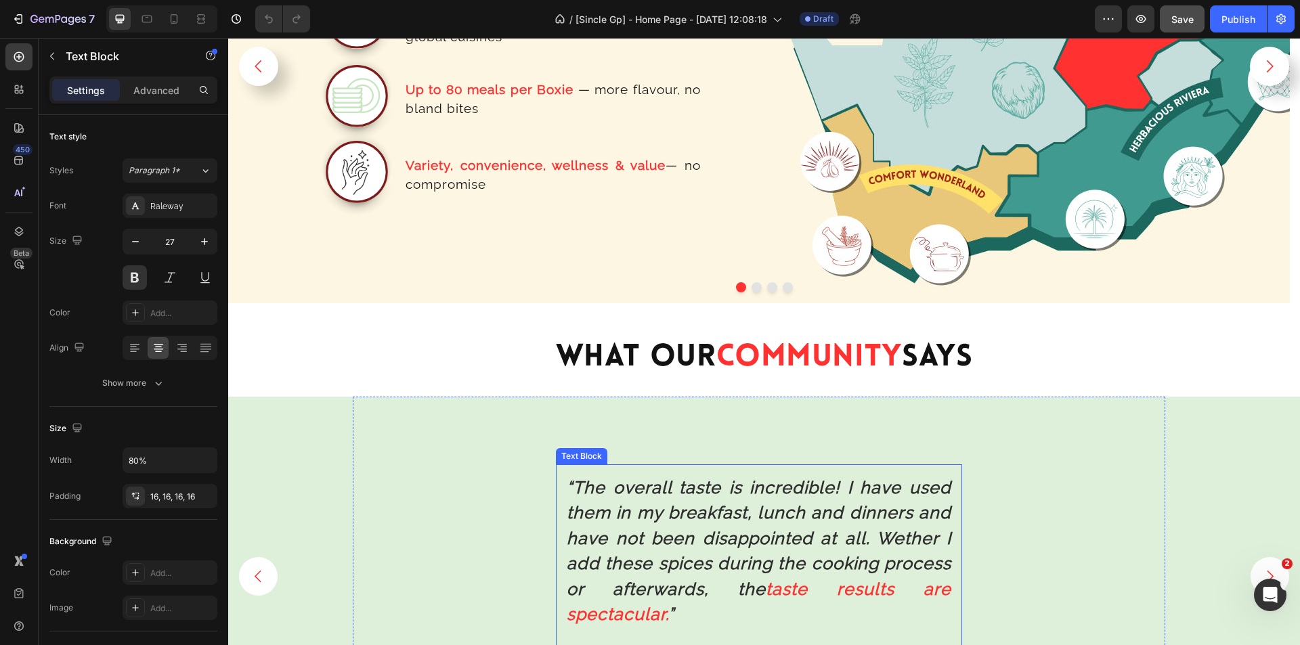
scroll to position [2845, 0]
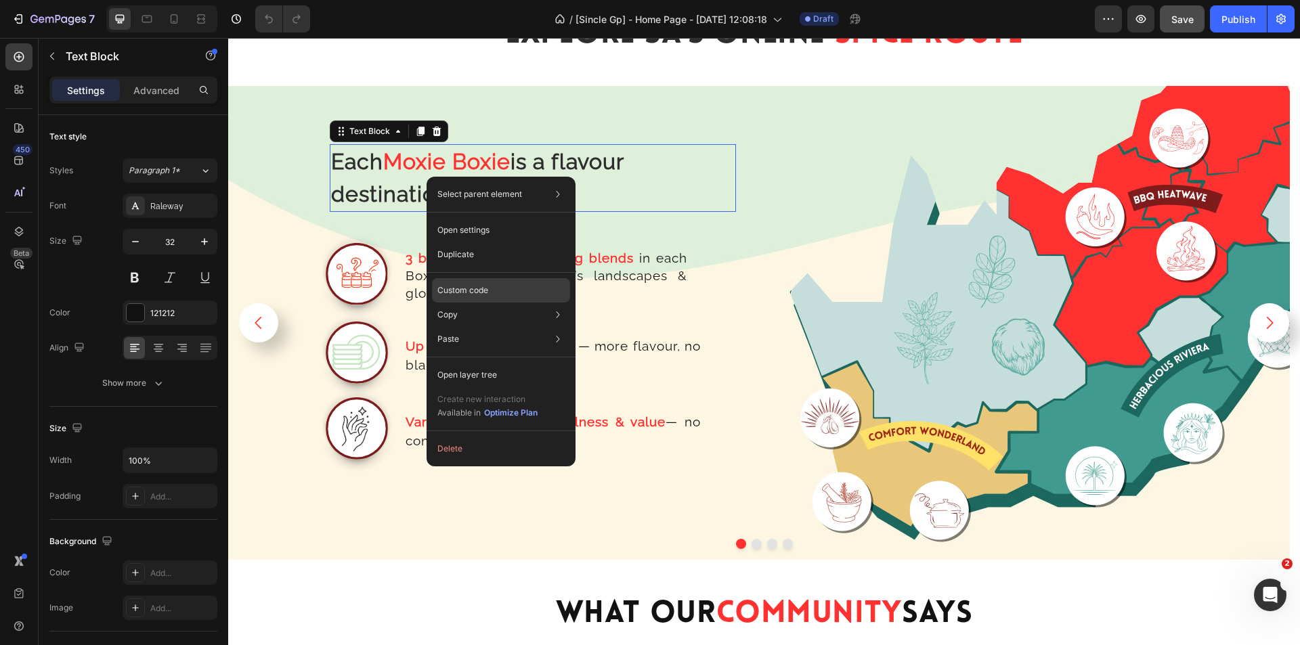
click at [478, 292] on p "Custom code" at bounding box center [463, 290] width 51 height 12
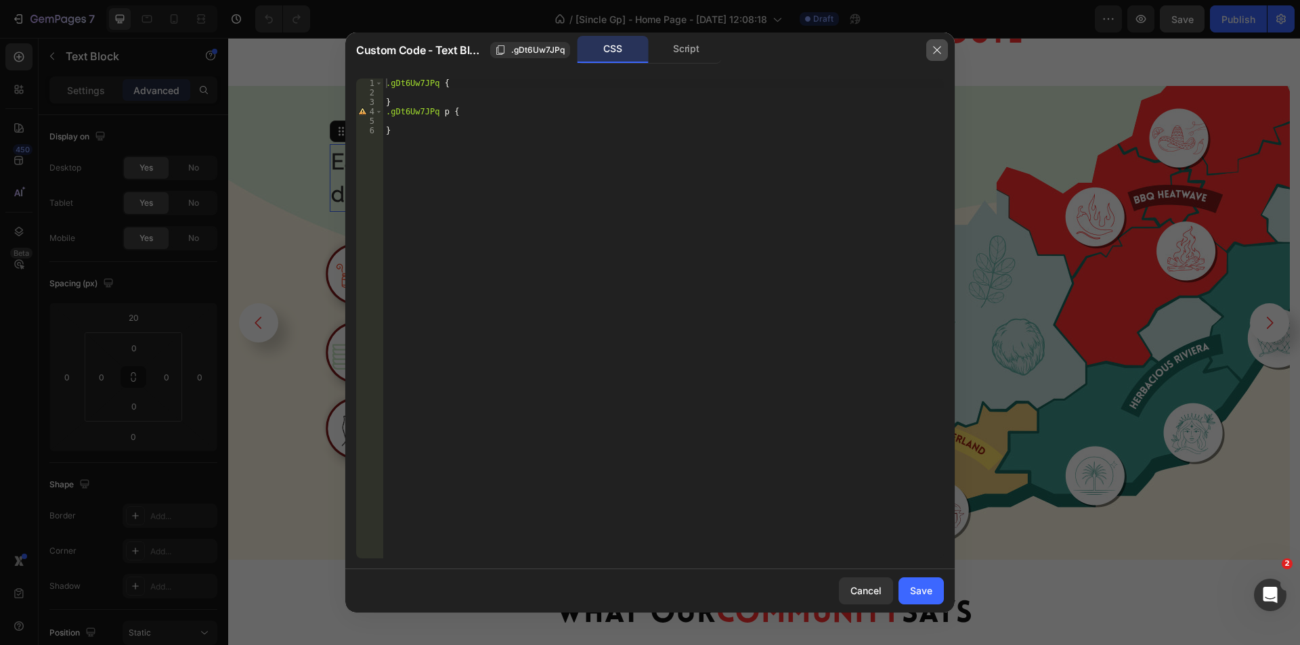
drag, startPoint x: 935, startPoint y: 47, endPoint x: 650, endPoint y: 3, distance: 287.8
click at [935, 47] on icon "button" at bounding box center [936, 49] width 7 height 7
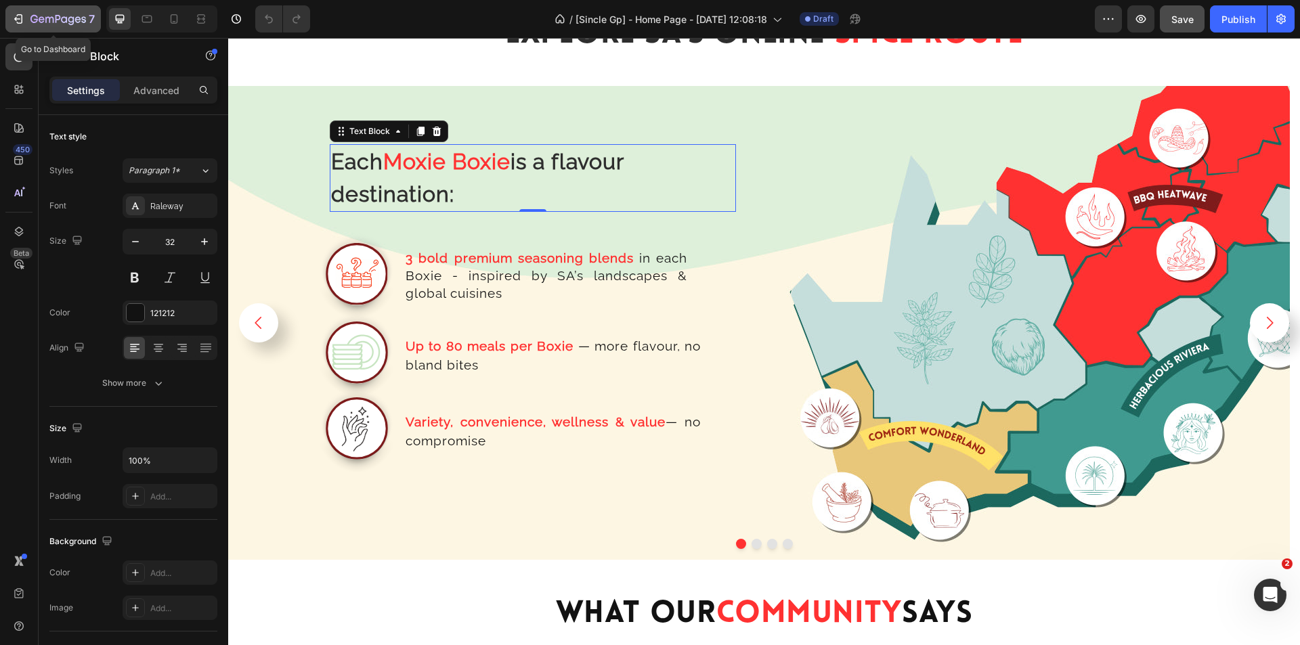
click at [19, 17] on icon "button" at bounding box center [19, 19] width 14 height 14
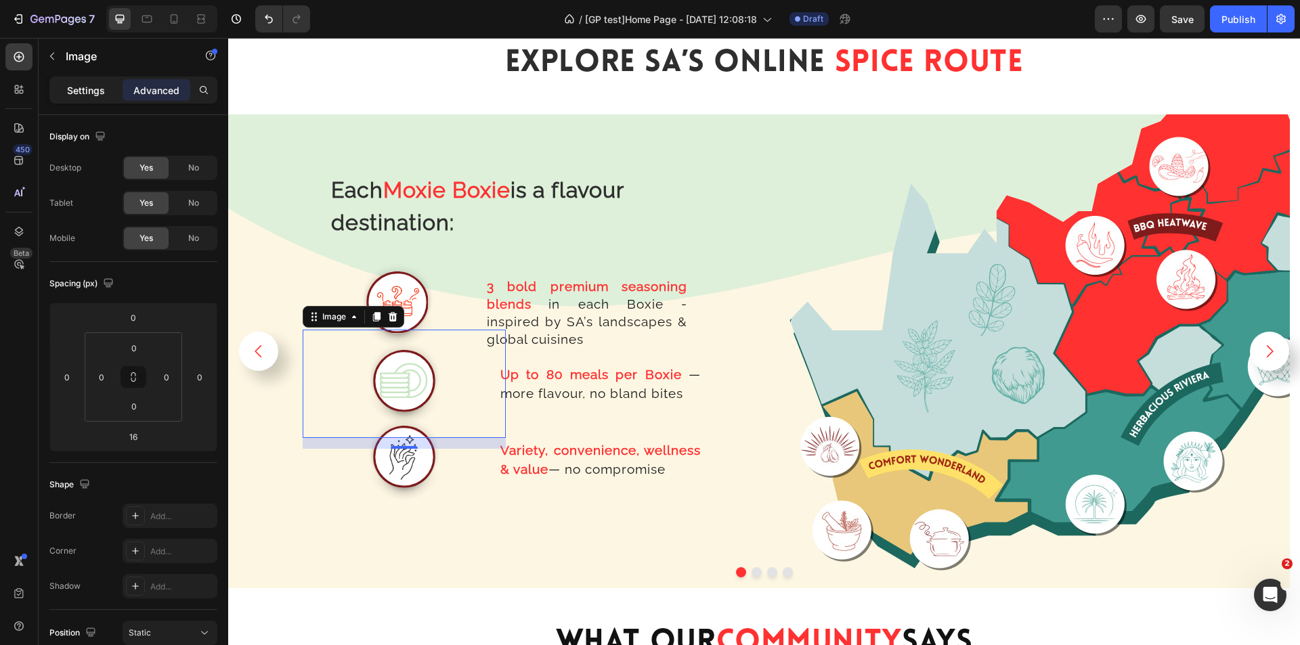
click at [89, 94] on p "Settings" at bounding box center [86, 90] width 38 height 14
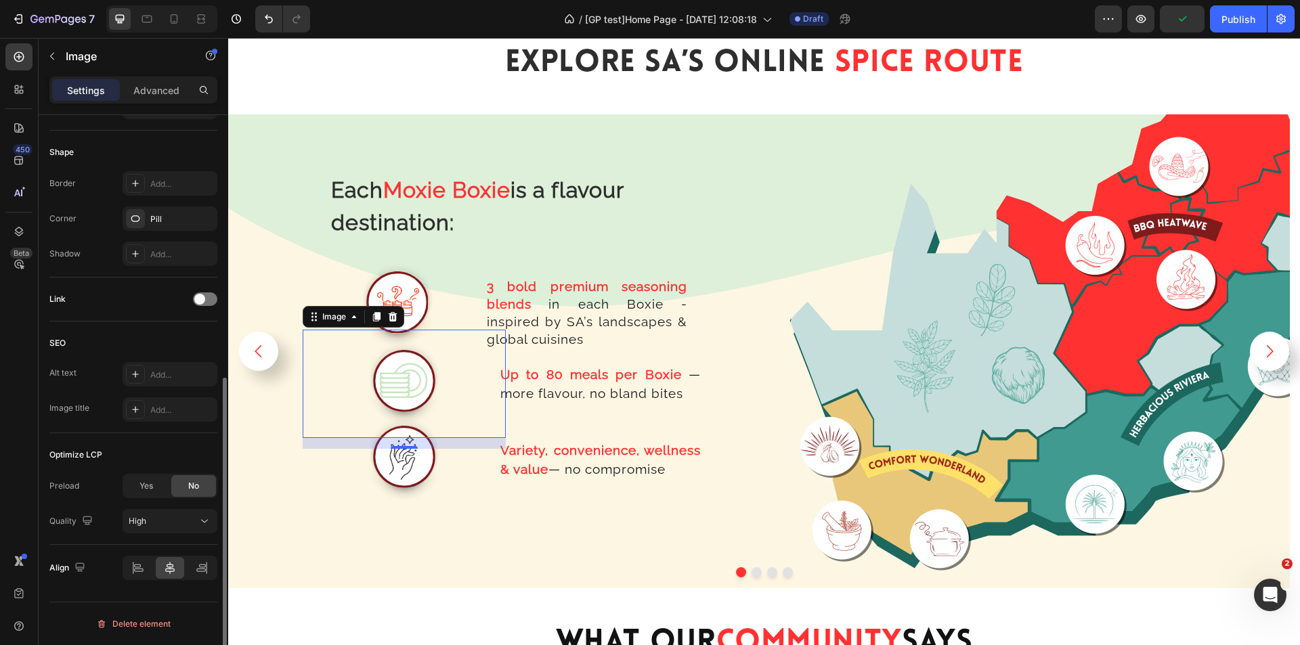
scroll to position [149, 0]
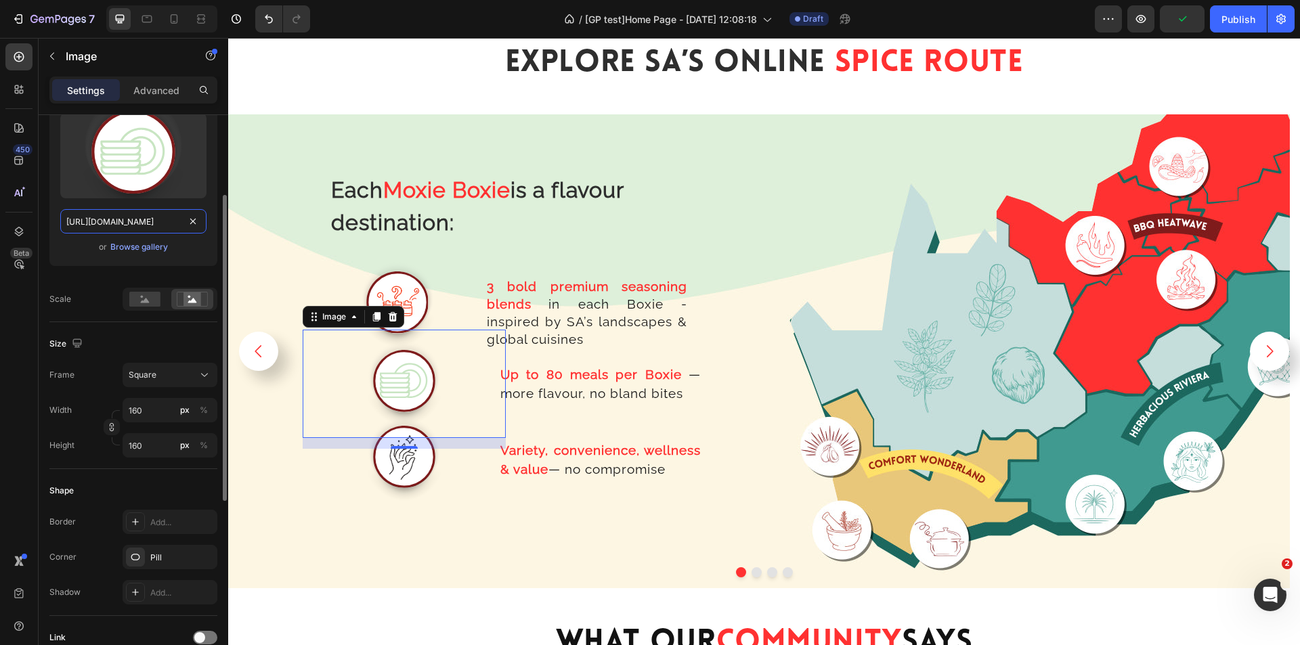
click at [124, 224] on input "[URL][DOMAIN_NAME]" at bounding box center [133, 221] width 146 height 24
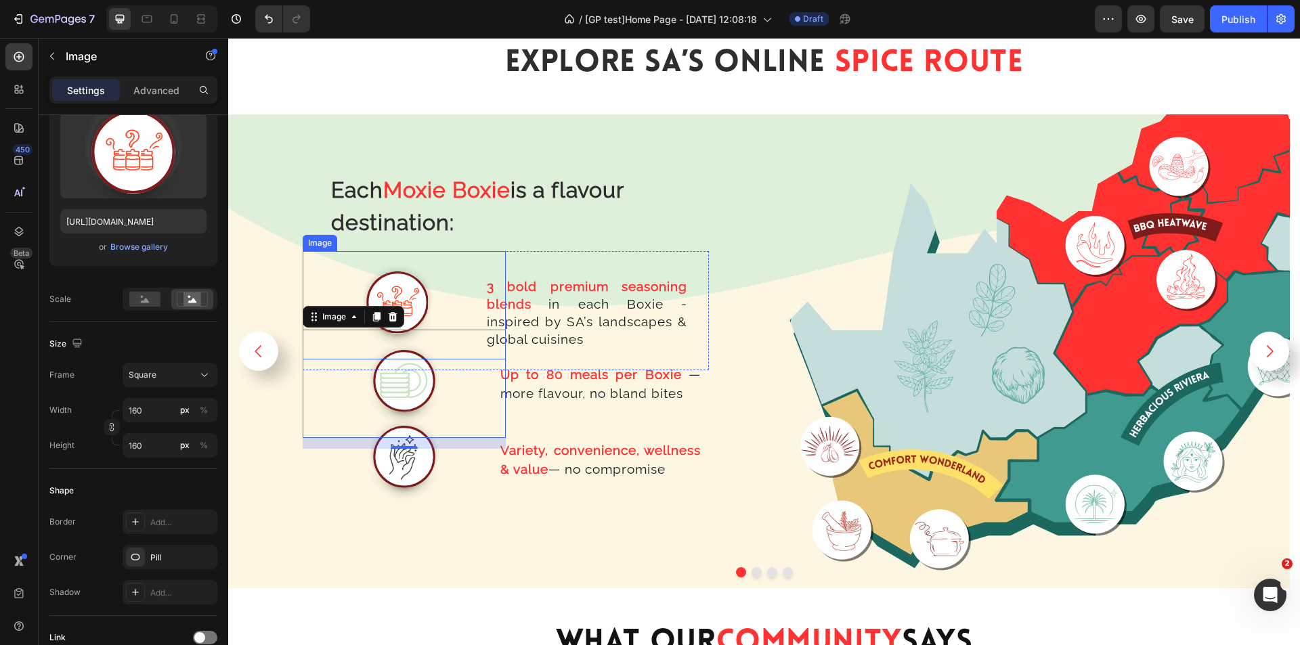
click at [436, 308] on img at bounding box center [397, 305] width 108 height 108
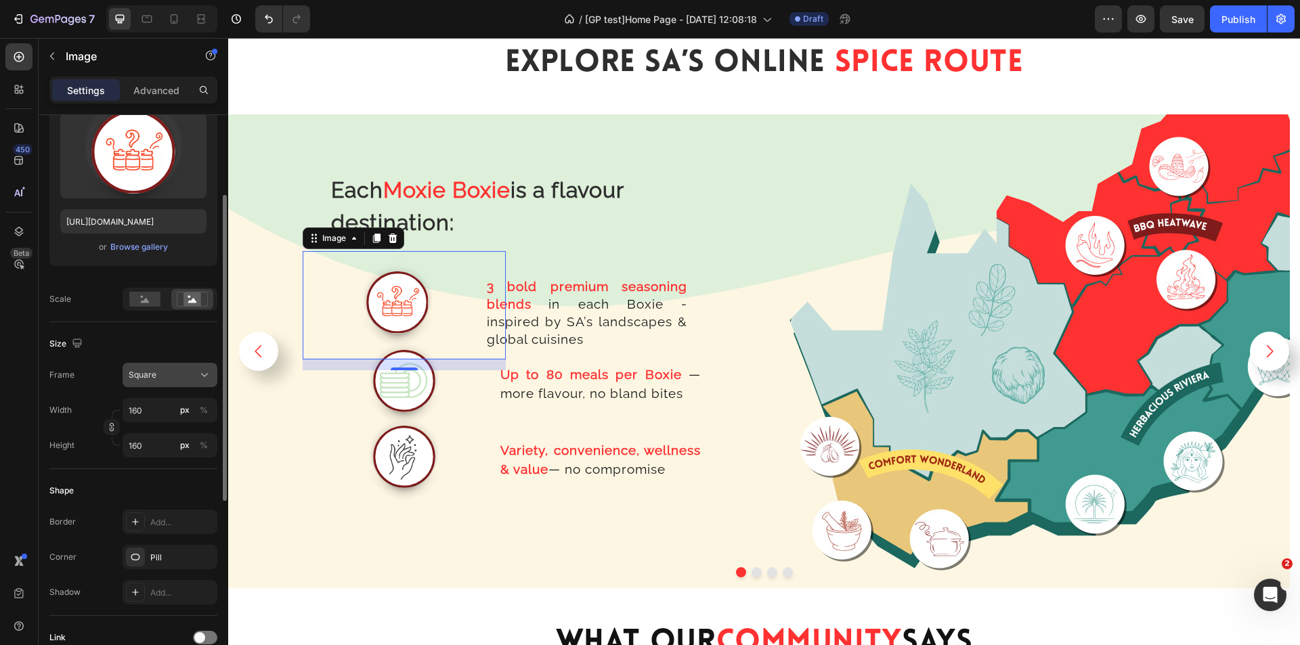
click at [192, 375] on div "Square" at bounding box center [162, 375] width 66 height 12
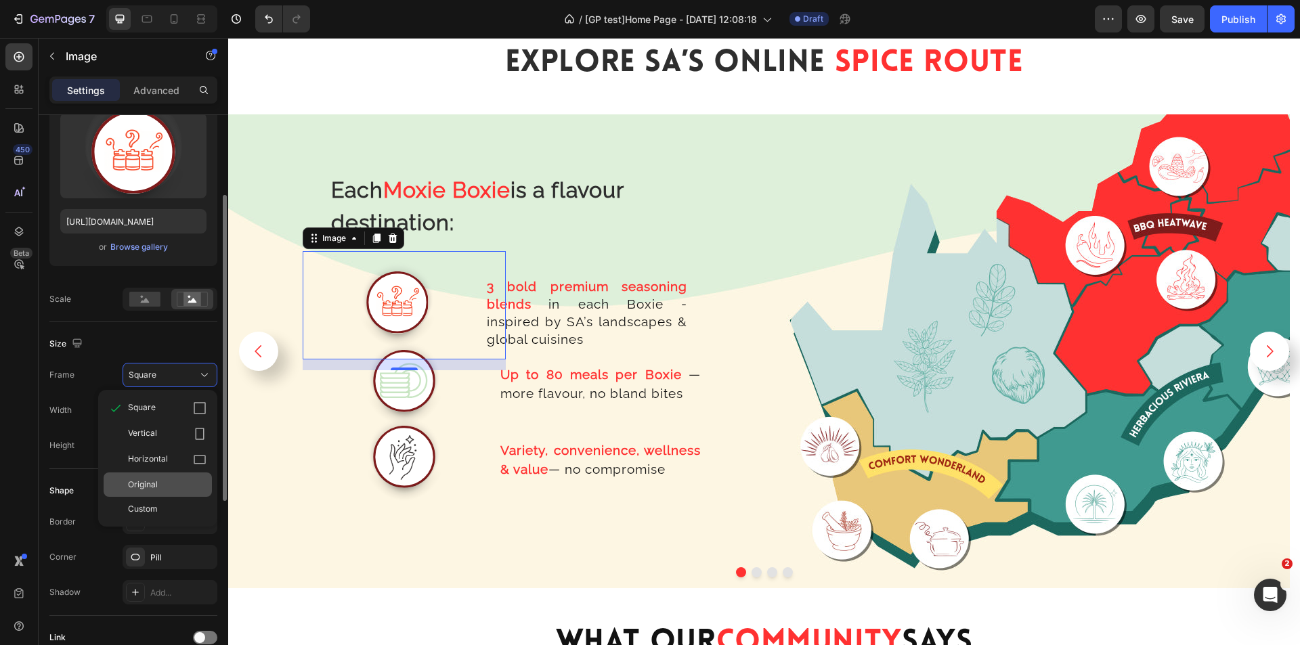
click at [156, 485] on span "Original" at bounding box center [143, 485] width 30 height 12
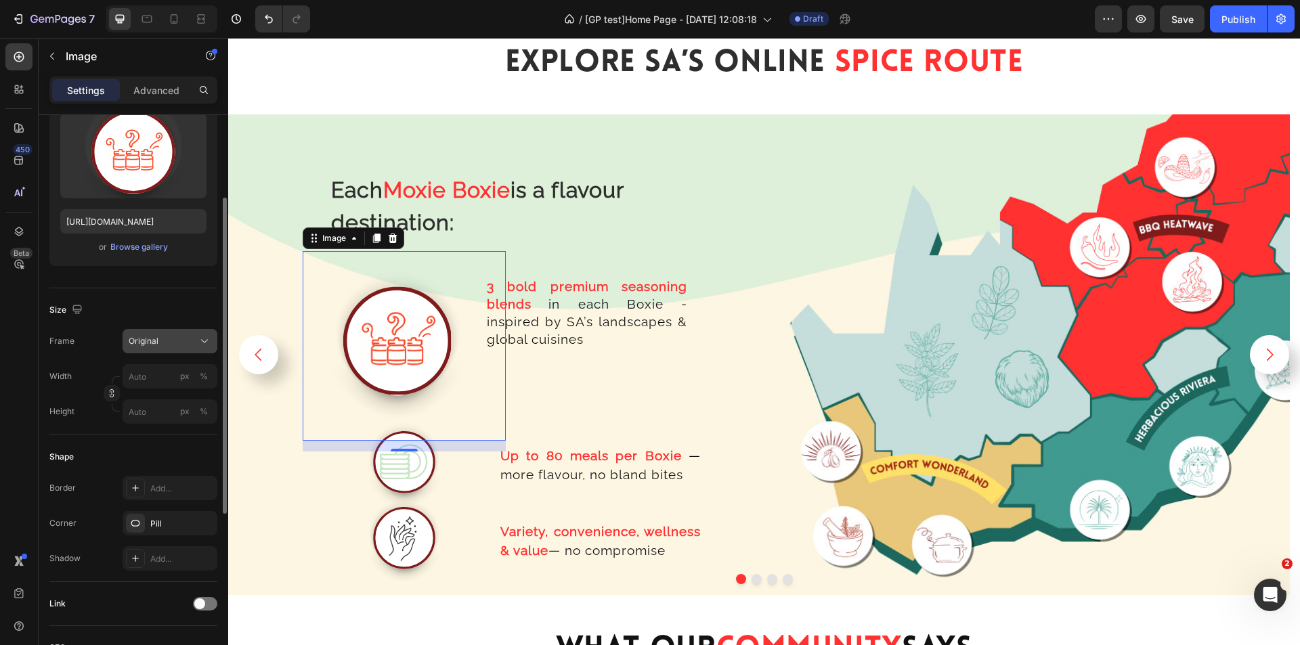
click at [199, 341] on icon at bounding box center [205, 342] width 14 height 14
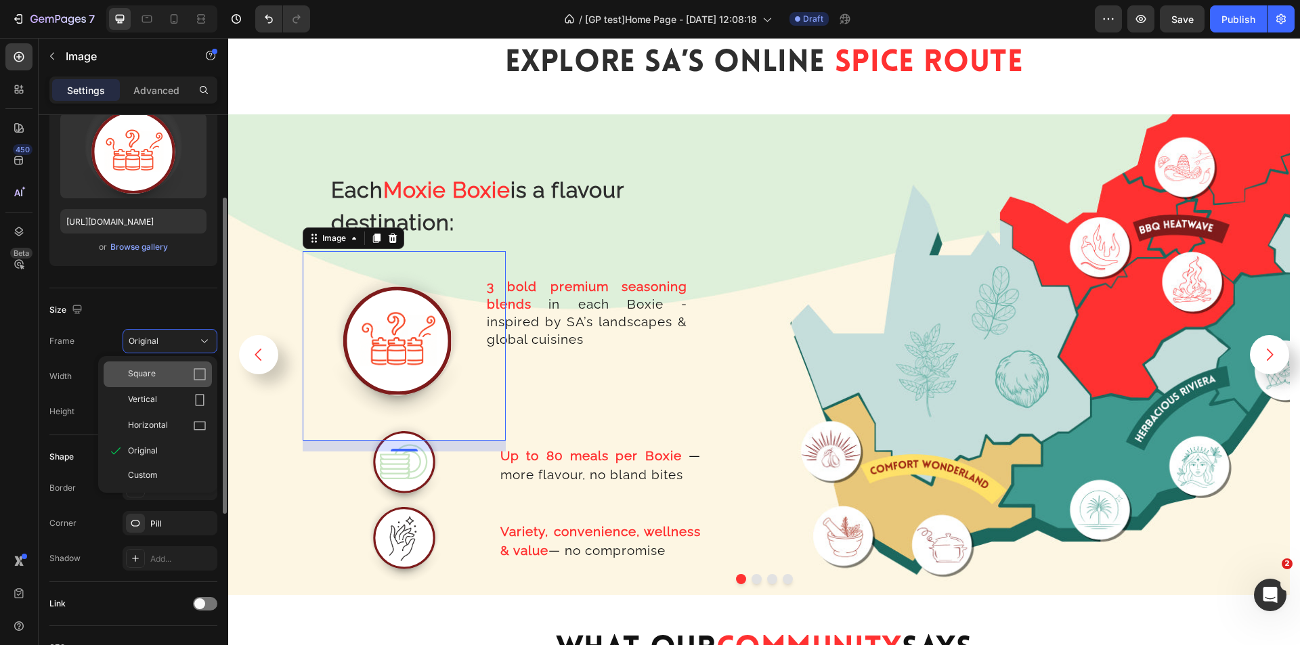
click at [161, 374] on div "Square" at bounding box center [167, 375] width 79 height 14
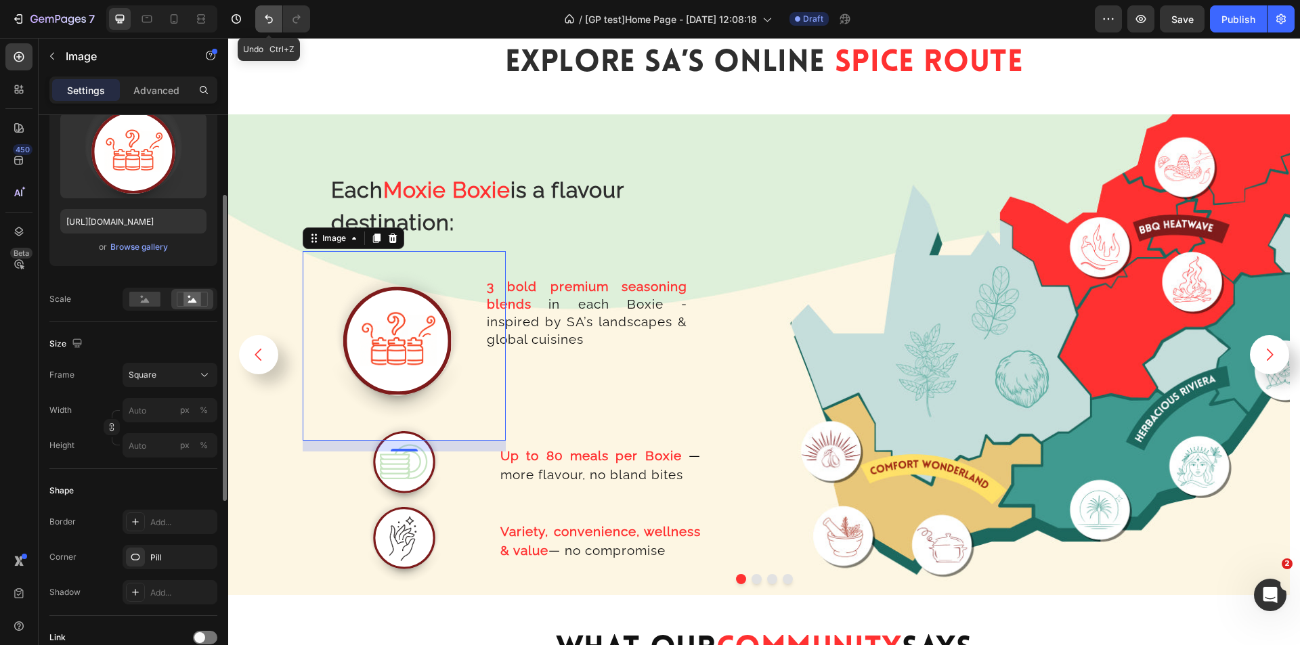
click at [269, 20] on icon "Undo/Redo" at bounding box center [269, 19] width 14 height 14
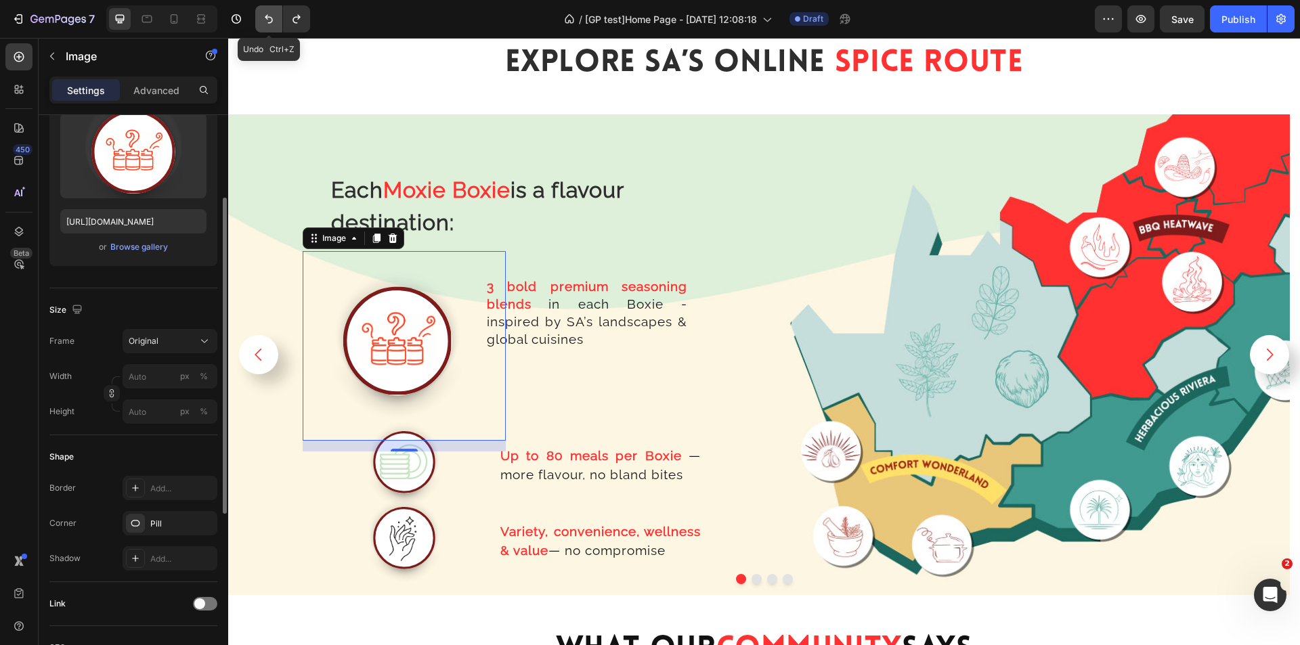
click at [269, 20] on icon "Undo/Redo" at bounding box center [269, 19] width 14 height 14
type input "160"
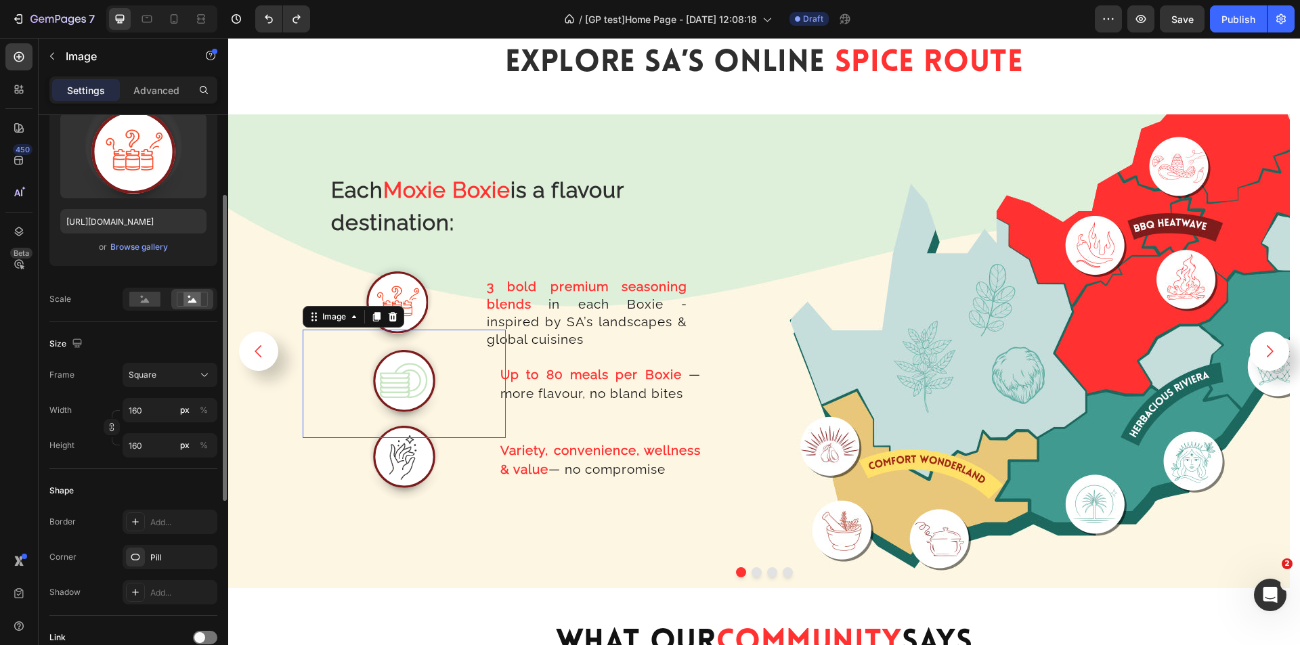
click at [414, 397] on img at bounding box center [404, 384] width 108 height 108
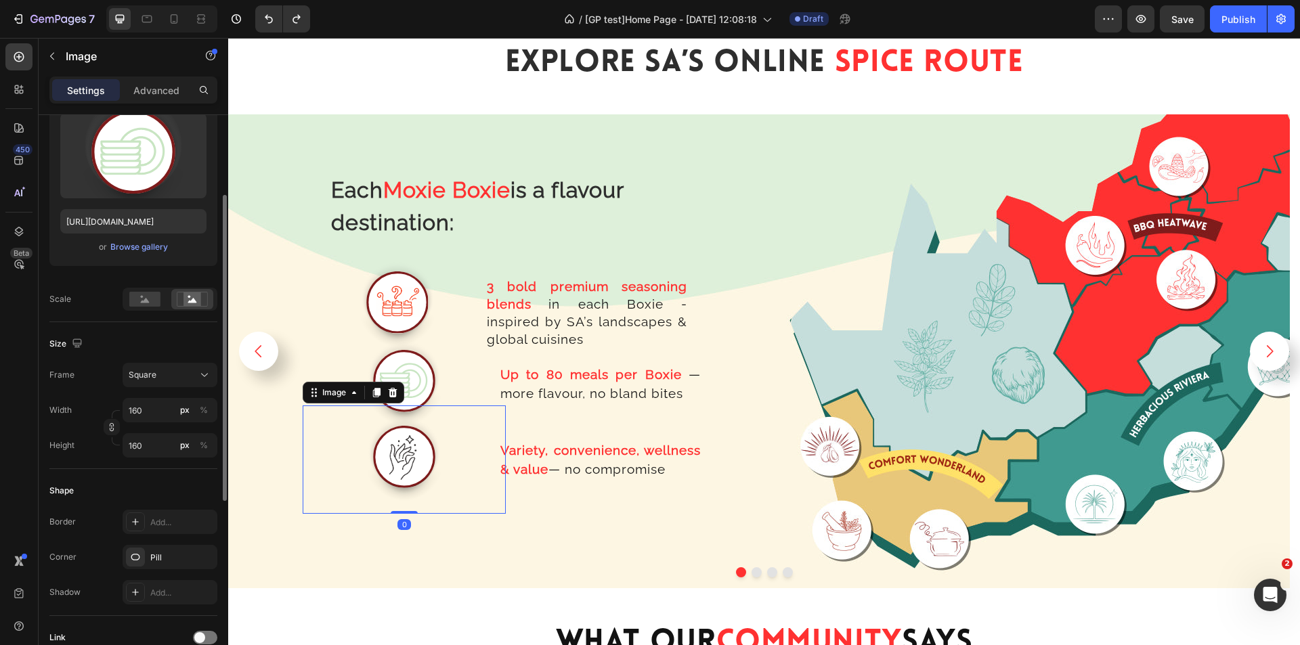
click at [406, 467] on img at bounding box center [404, 460] width 108 height 108
click at [389, 314] on img at bounding box center [397, 305] width 108 height 108
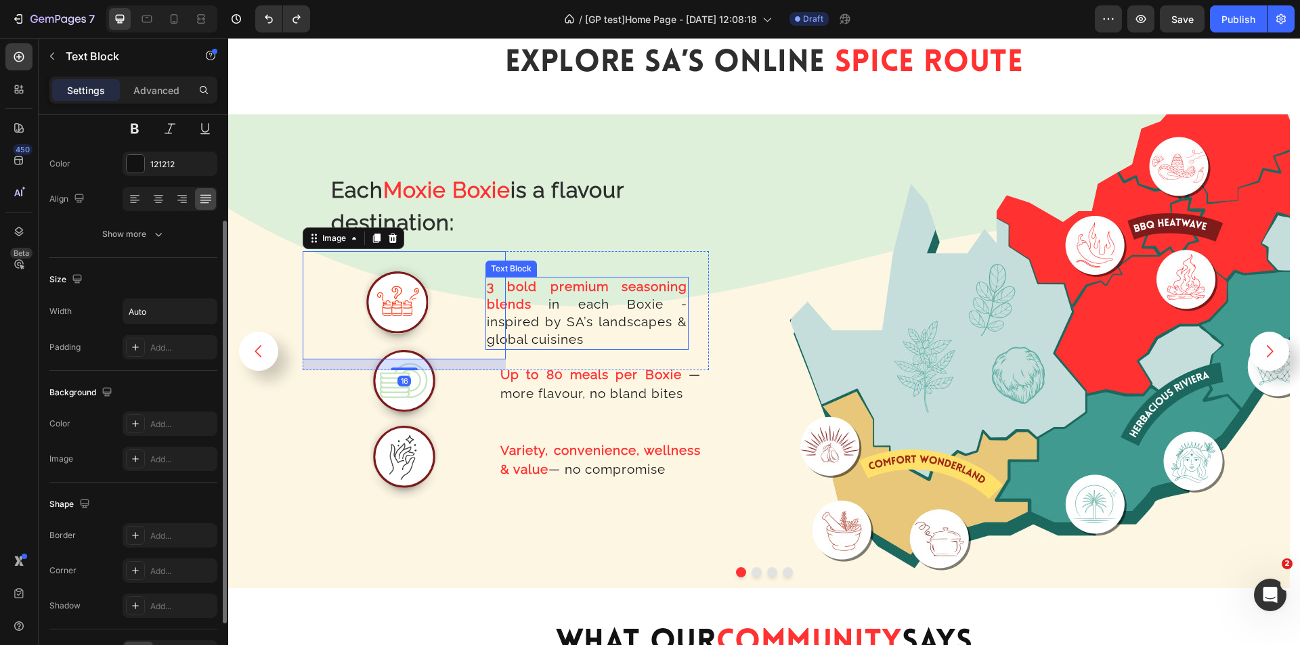
click at [593, 322] on span "in each Boxie - inspired by SA’s landscapes & global cuisines" at bounding box center [587, 322] width 200 height 50
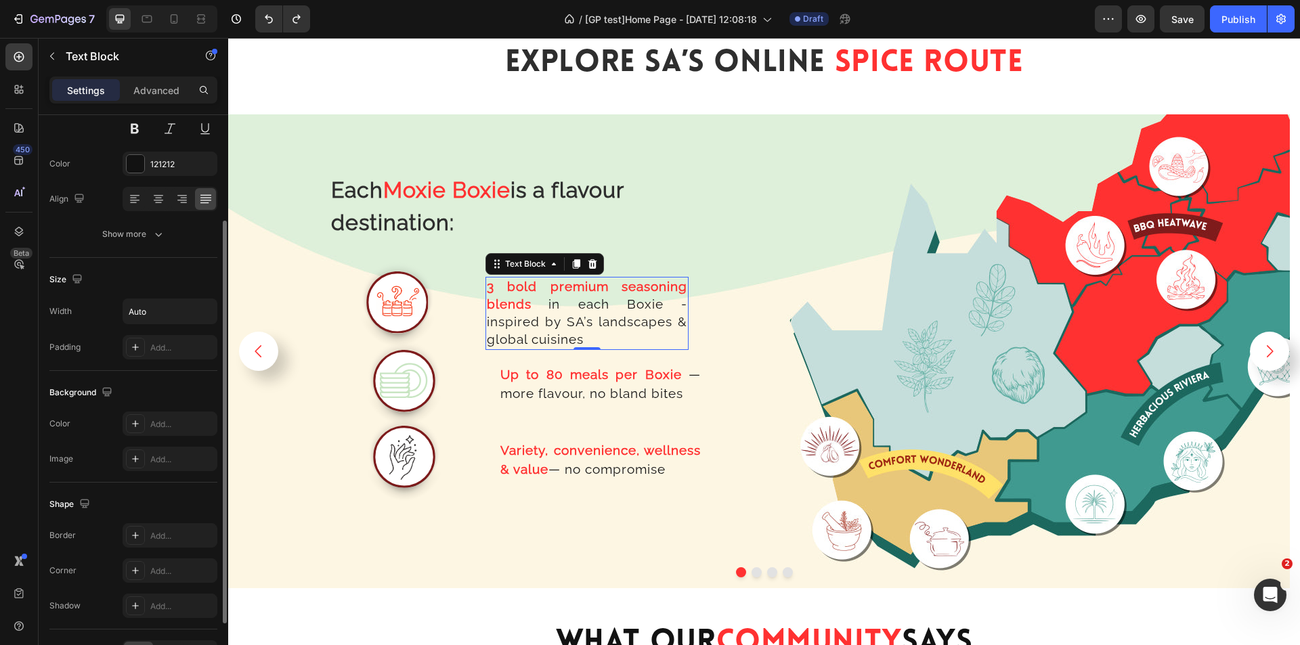
scroll to position [0, 0]
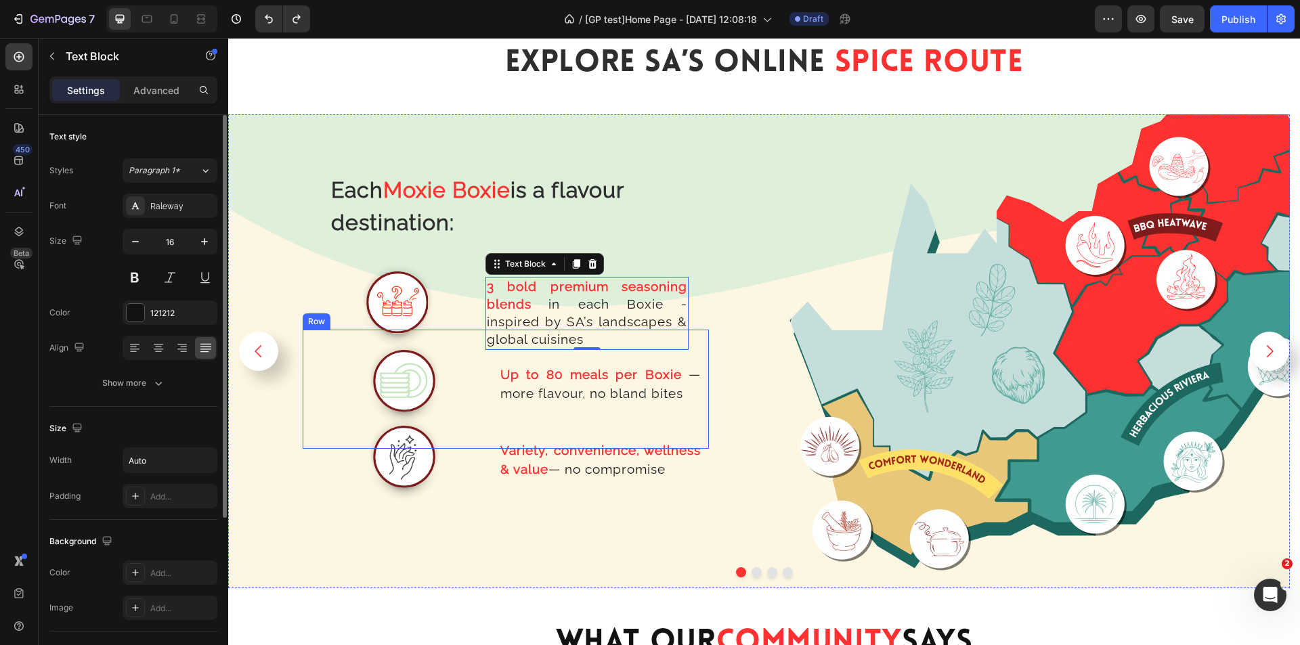
click at [561, 375] on strong "Up to 80 meals per Boxie" at bounding box center [592, 374] width 182 height 15
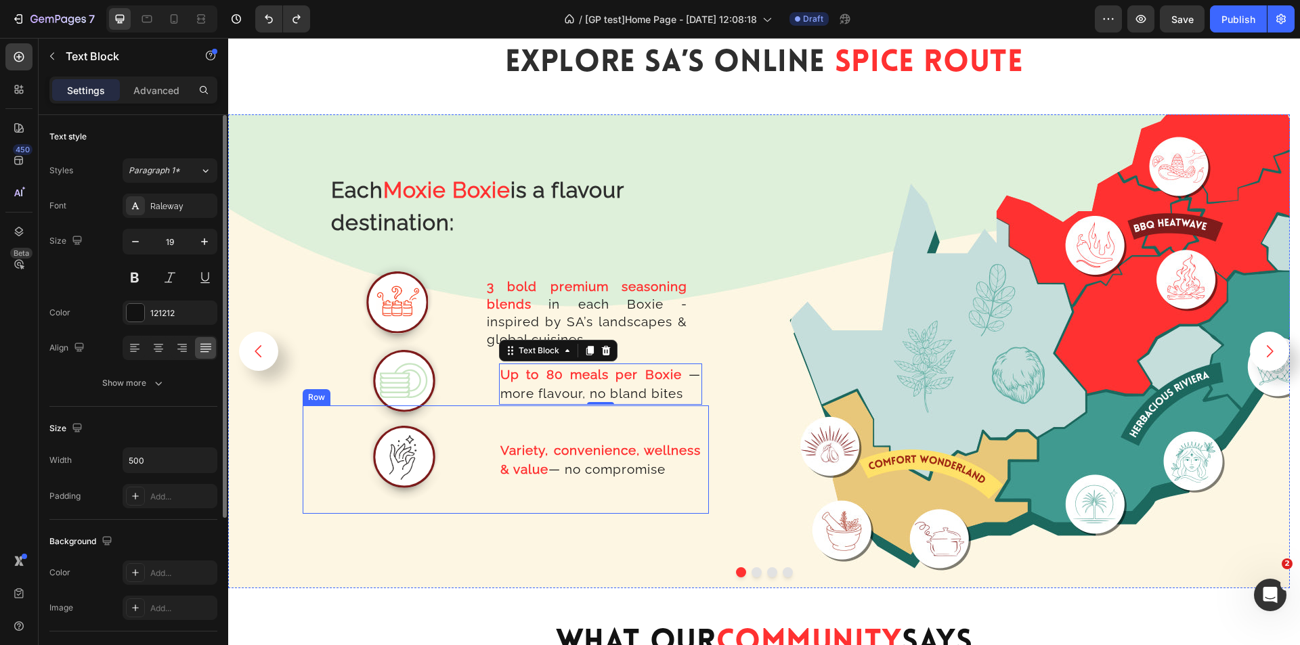
click at [542, 426] on div "Variety, convenience, wellness & value — no compromise Text Block" at bounding box center [607, 460] width 203 height 108
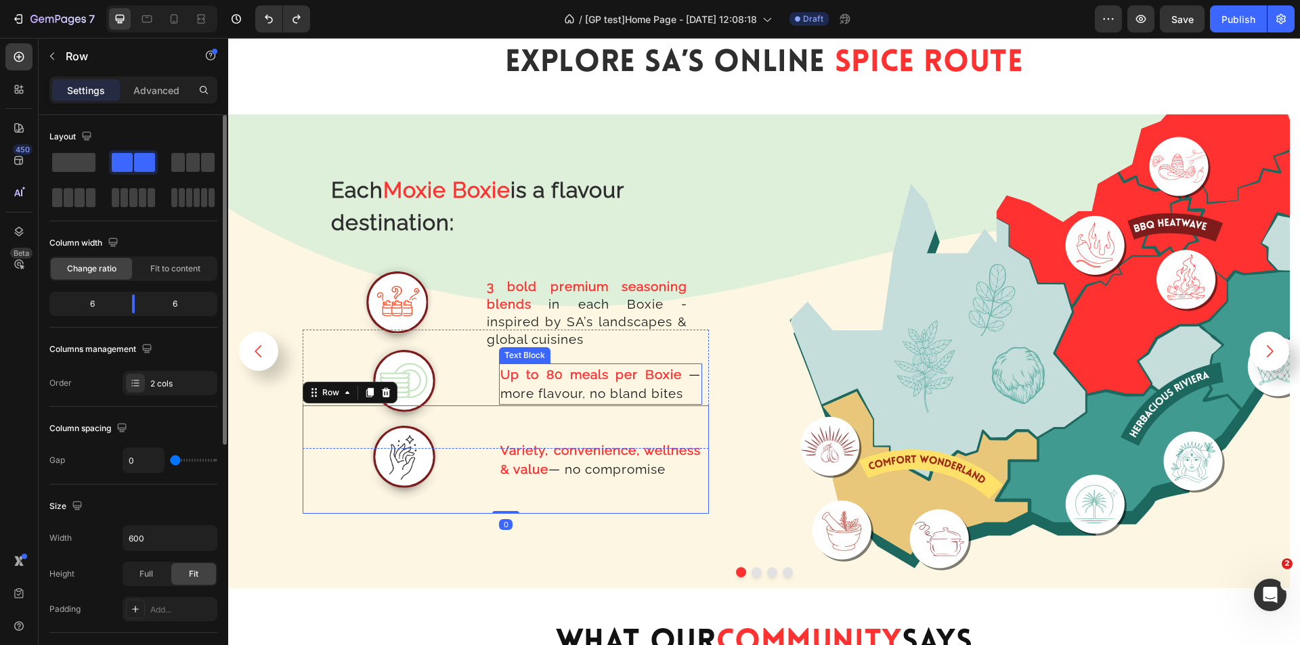
click at [551, 368] on strong "Up to 80 meals per Boxie" at bounding box center [592, 374] width 182 height 15
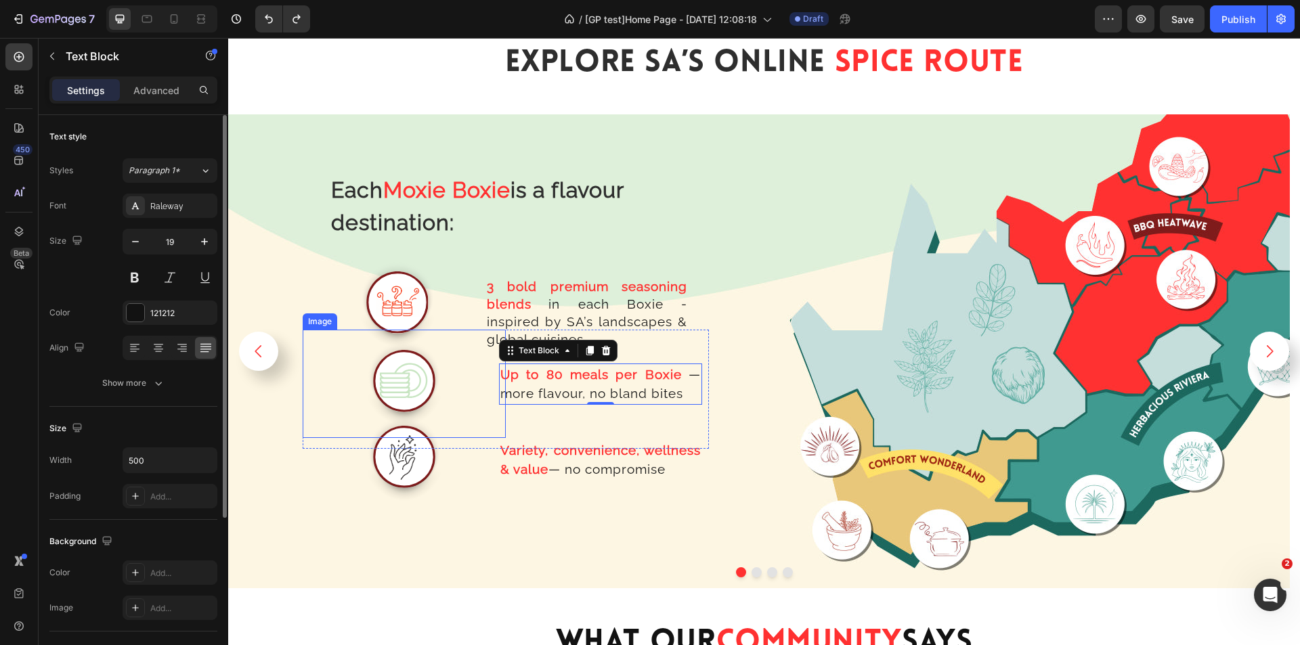
click at [469, 345] on div at bounding box center [404, 384] width 203 height 108
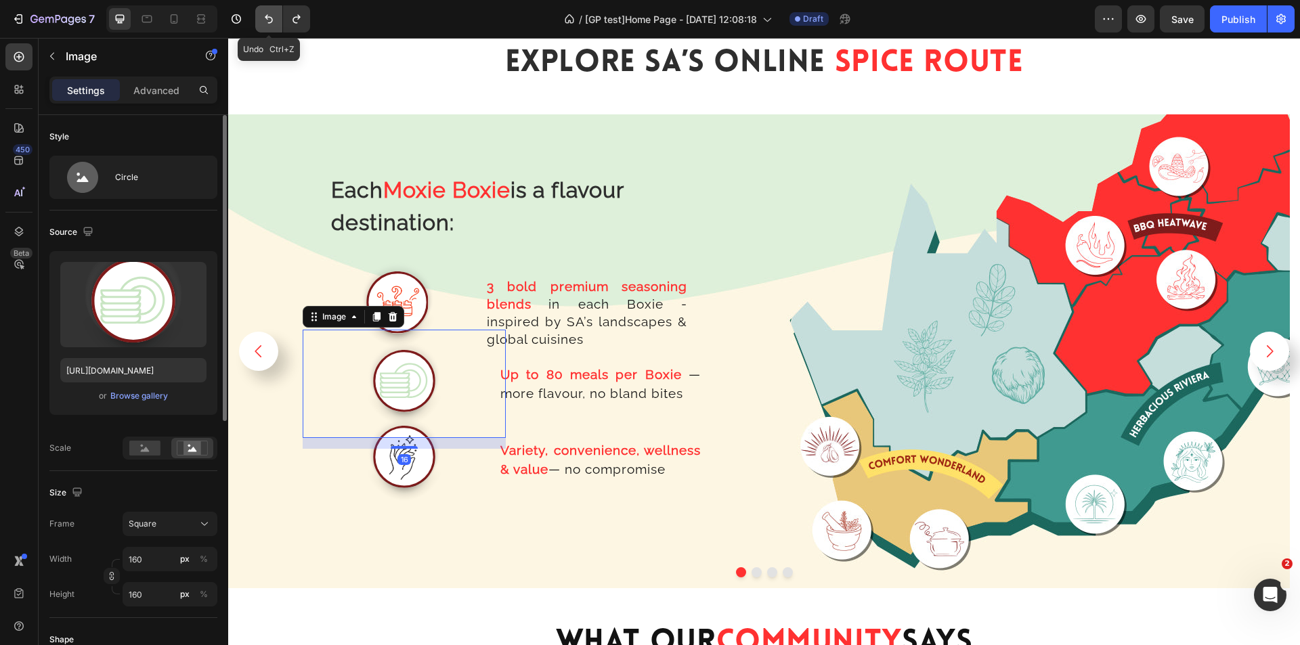
click at [266, 24] on icon "Undo/Redo" at bounding box center [269, 19] width 14 height 14
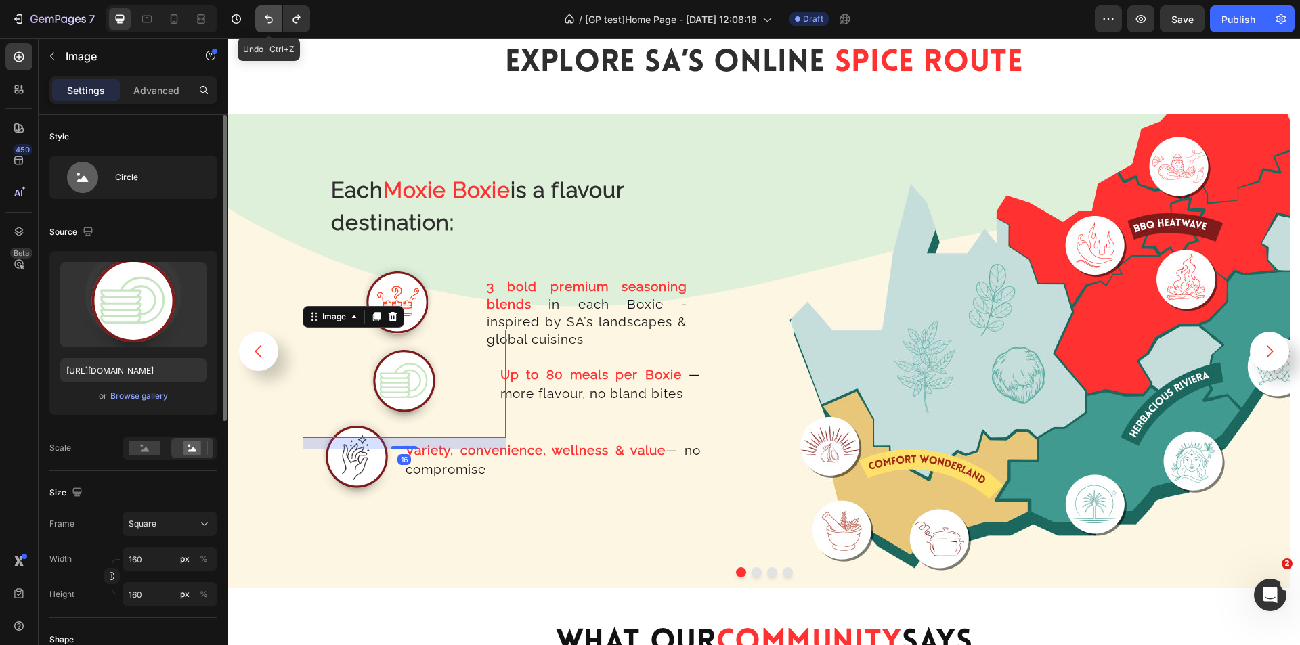
click at [268, 23] on icon "Undo/Redo" at bounding box center [269, 19] width 14 height 14
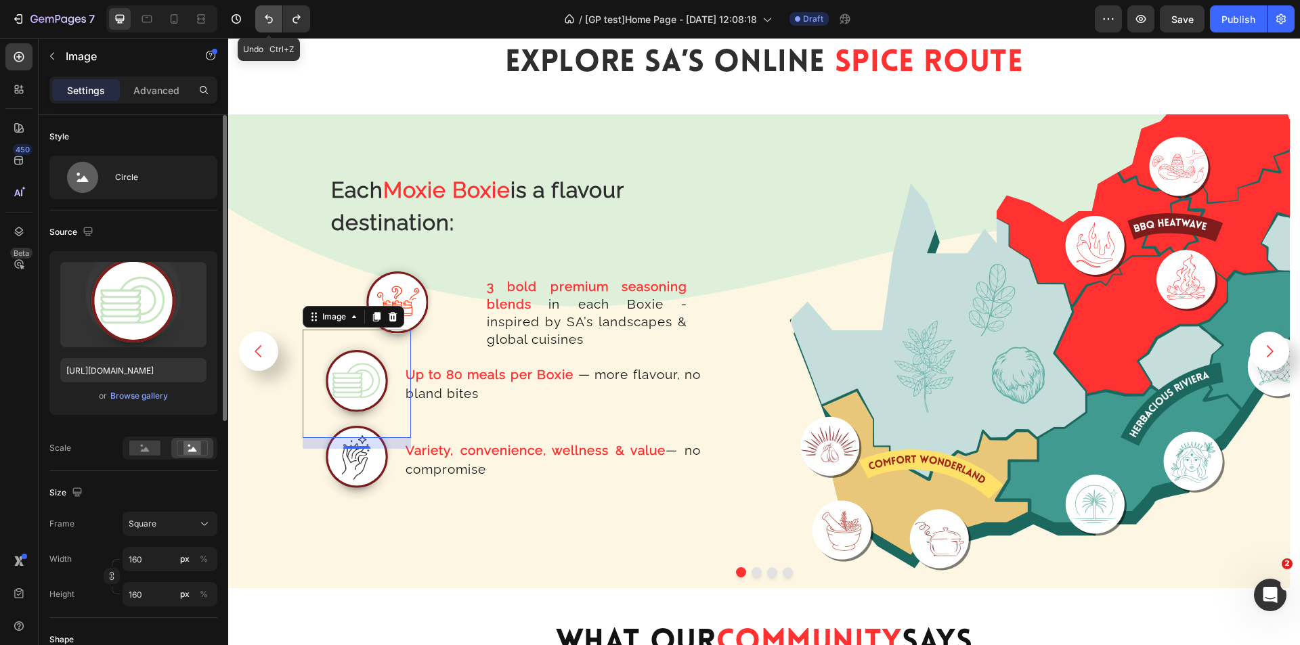
click at [268, 23] on icon "Undo/Redo" at bounding box center [269, 19] width 14 height 14
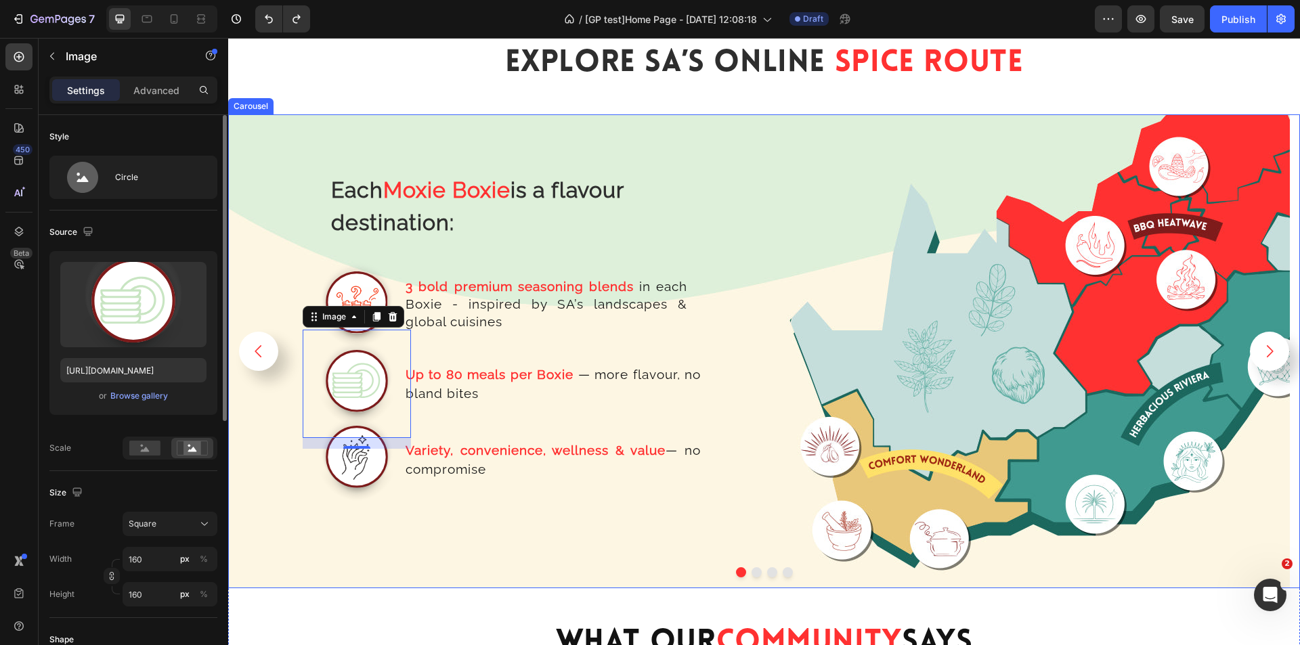
click at [753, 575] on button "Dot" at bounding box center [757, 573] width 10 height 10
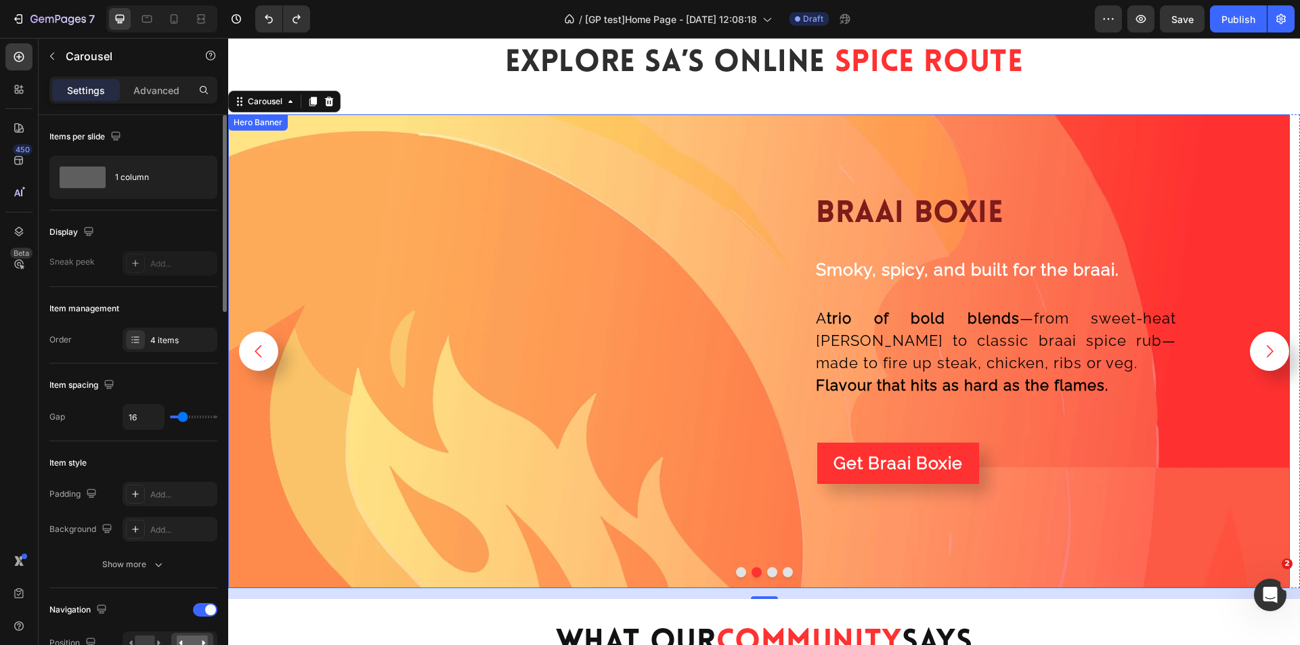
click at [772, 342] on div "braai boxie Heading Row Smoky, spicy, and built for the braai. Text Block Row A…" at bounding box center [962, 351] width 385 height 346
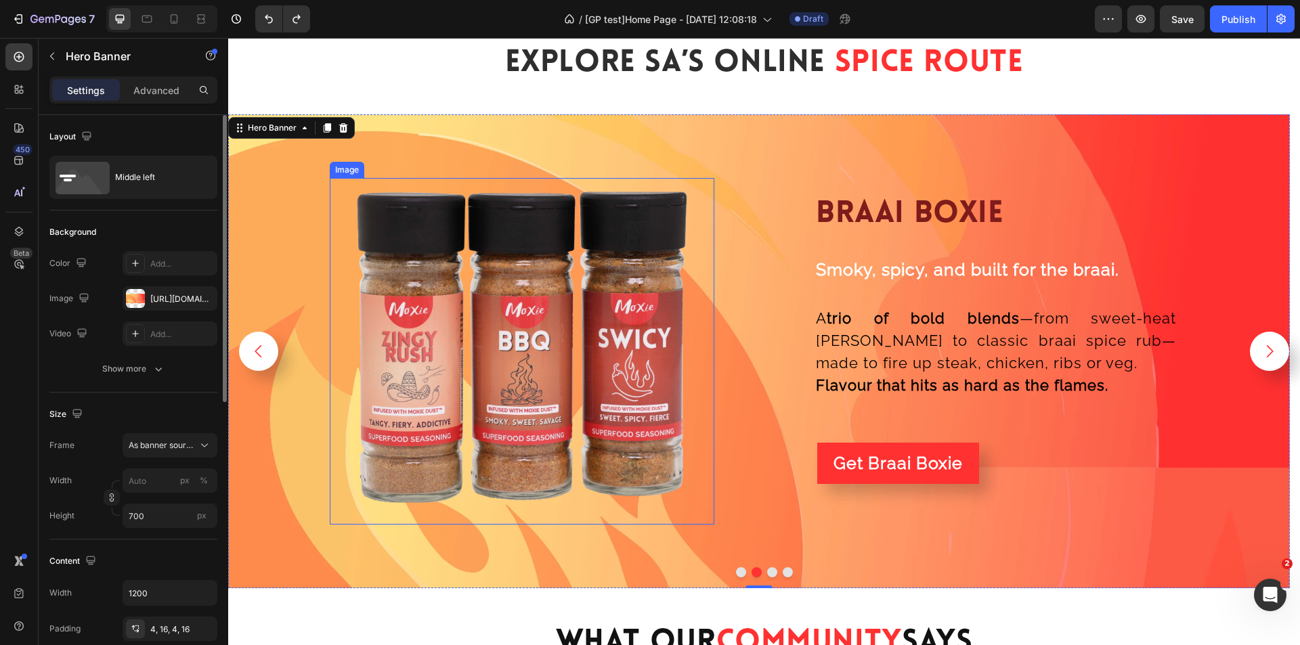
click at [585, 370] on img at bounding box center [522, 351] width 346 height 346
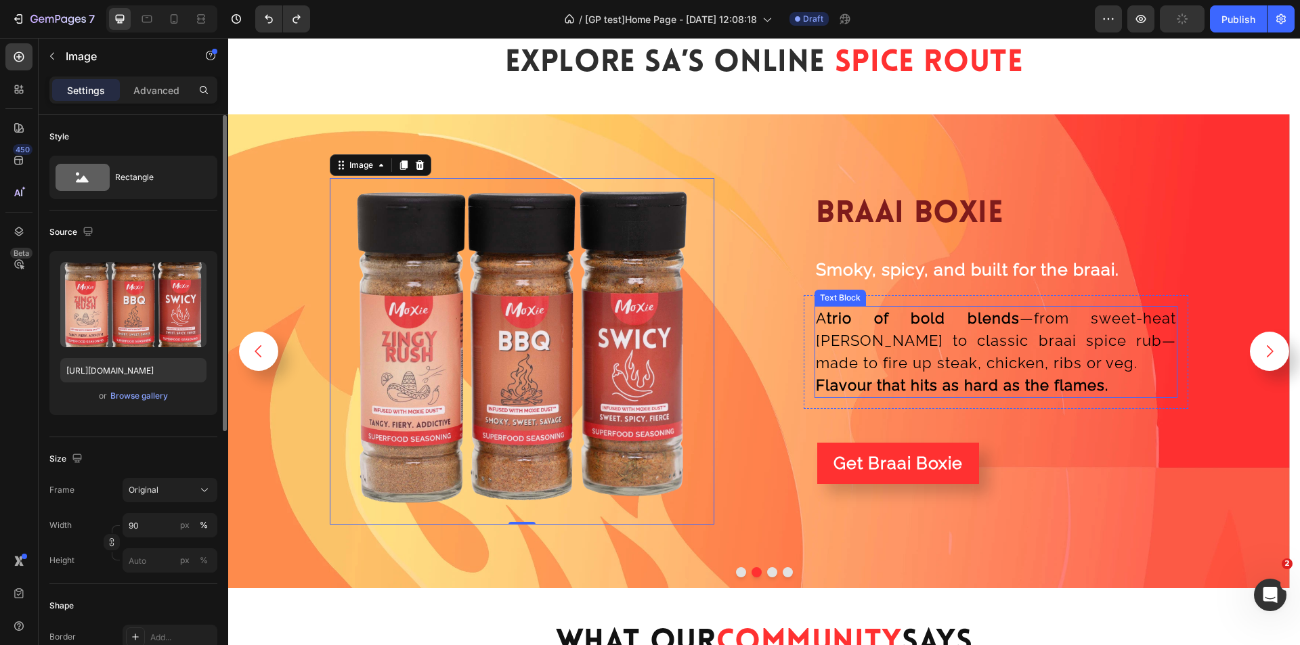
click at [921, 371] on span "A trio of bold blends —from sweet-heat swicy to classic braai spice rub—made to…" at bounding box center [996, 341] width 360 height 62
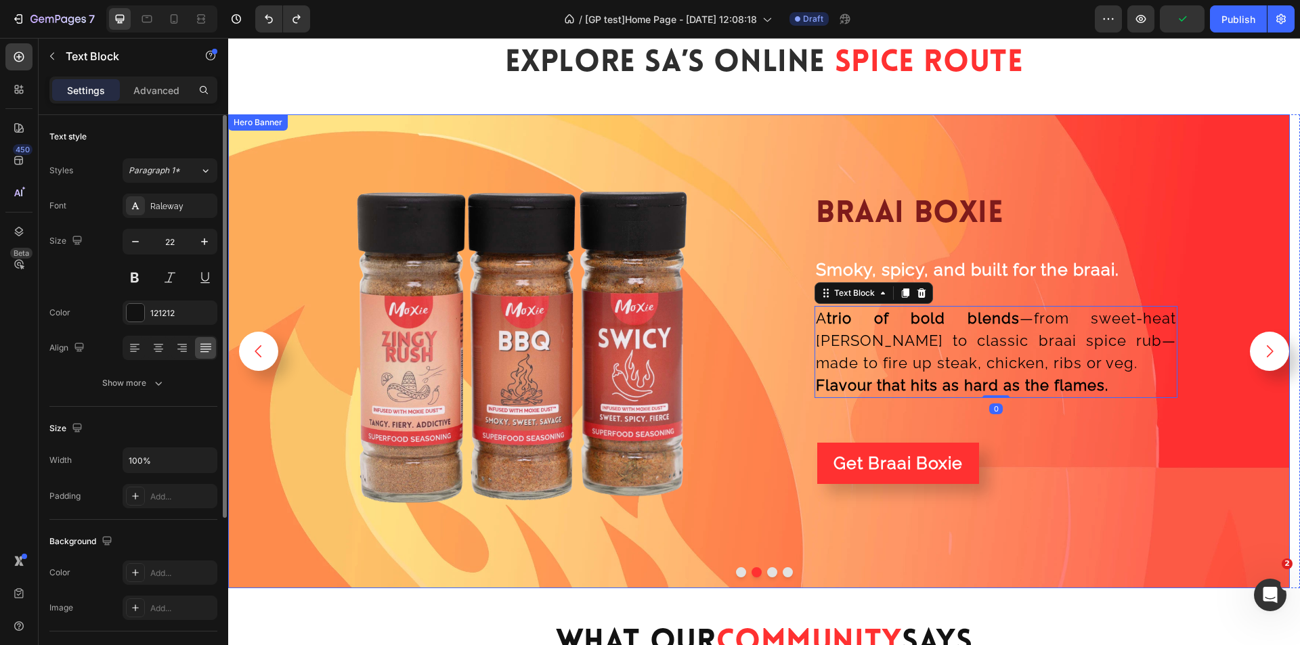
click at [768, 563] on div "Background Image" at bounding box center [759, 351] width 1062 height 474
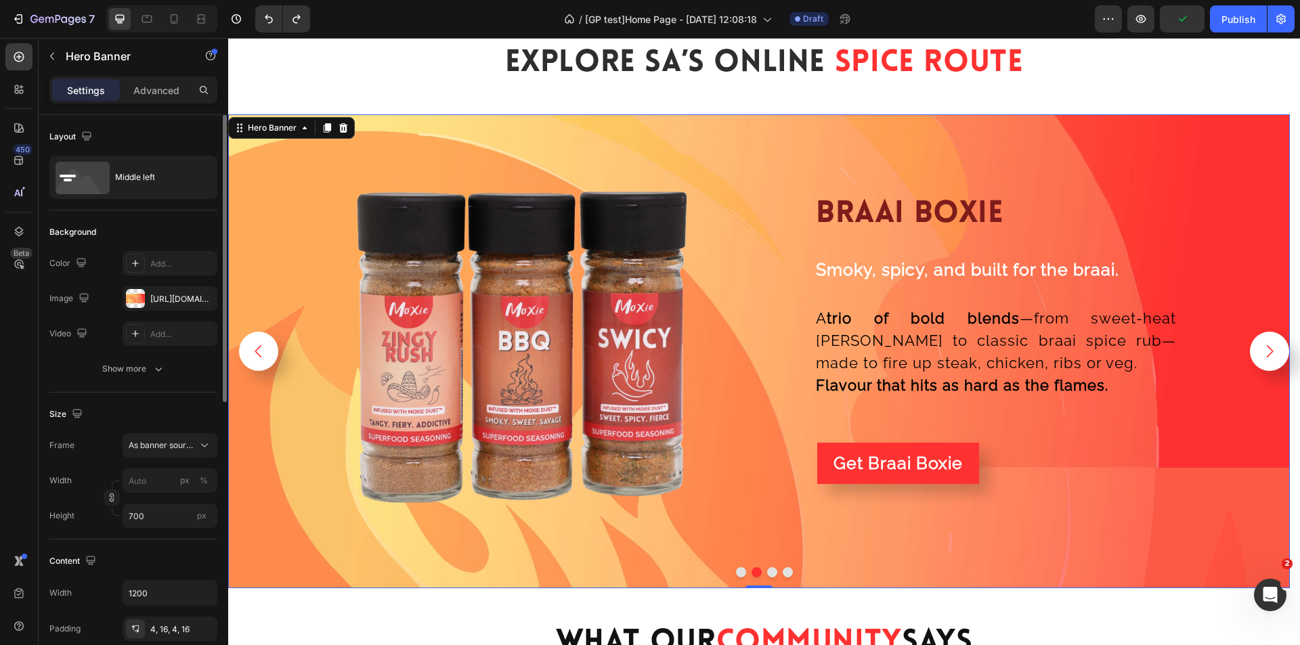
click at [767, 569] on button "Dot" at bounding box center [772, 573] width 10 height 10
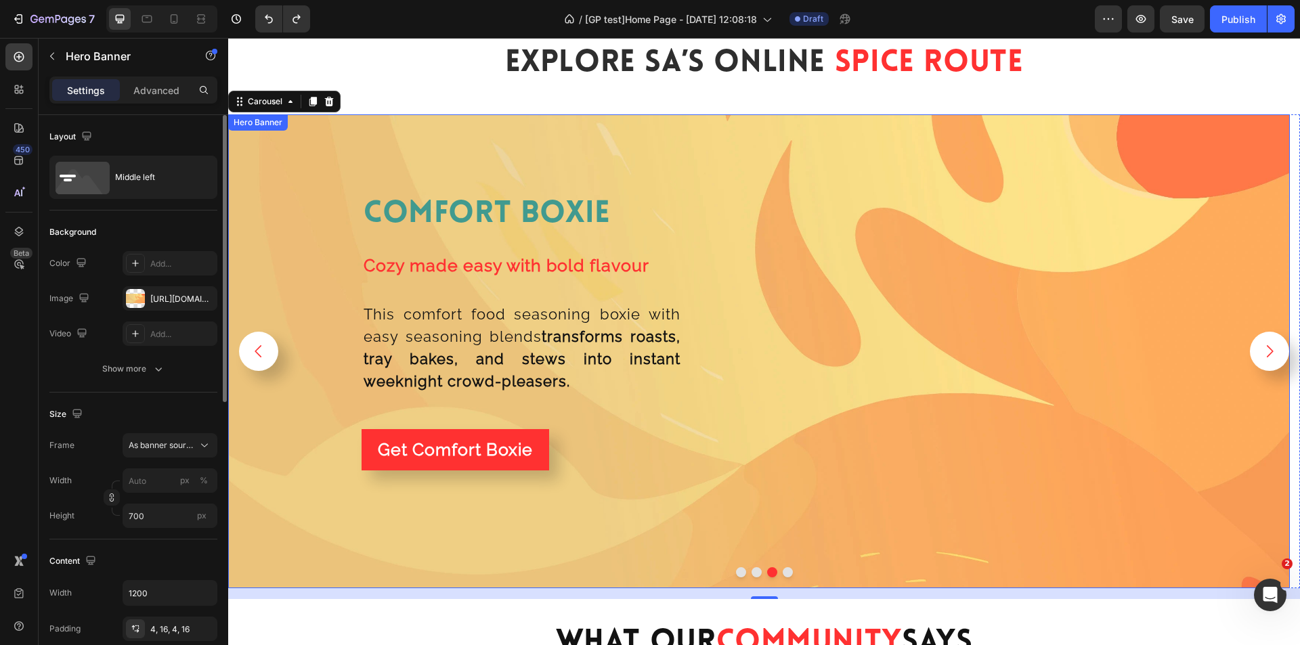
click at [781, 564] on div "Background Image" at bounding box center [759, 351] width 1062 height 474
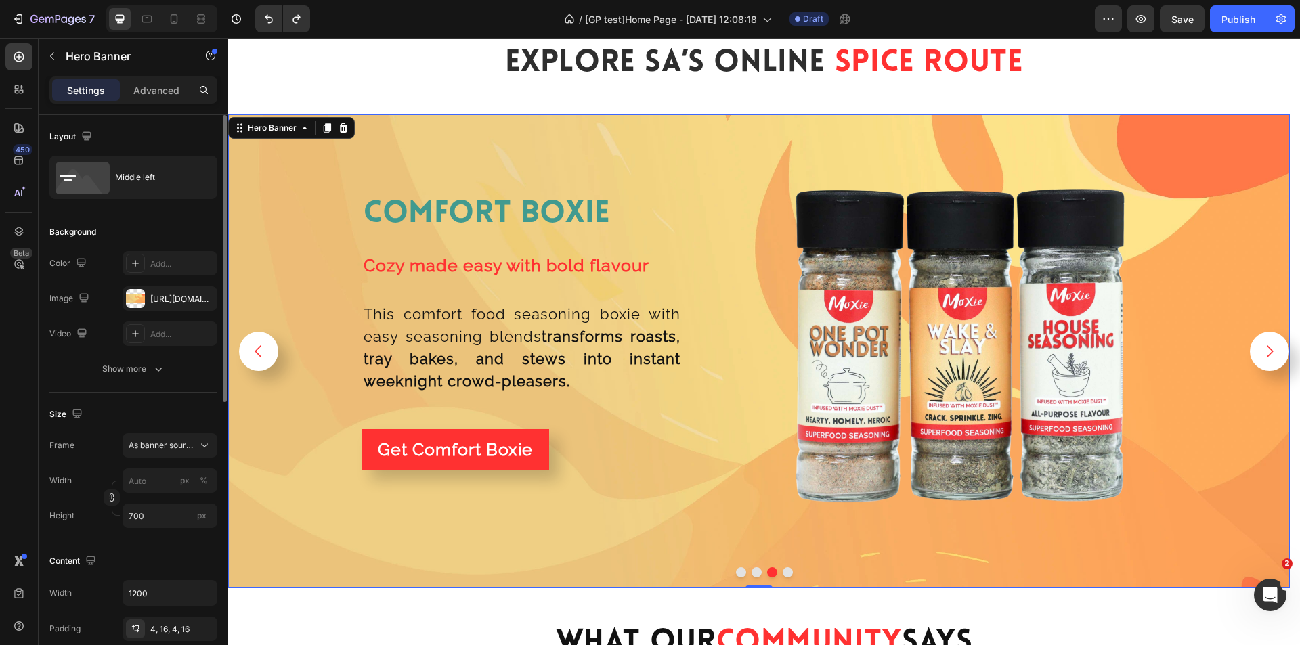
click at [783, 571] on button "Dot" at bounding box center [788, 573] width 10 height 10
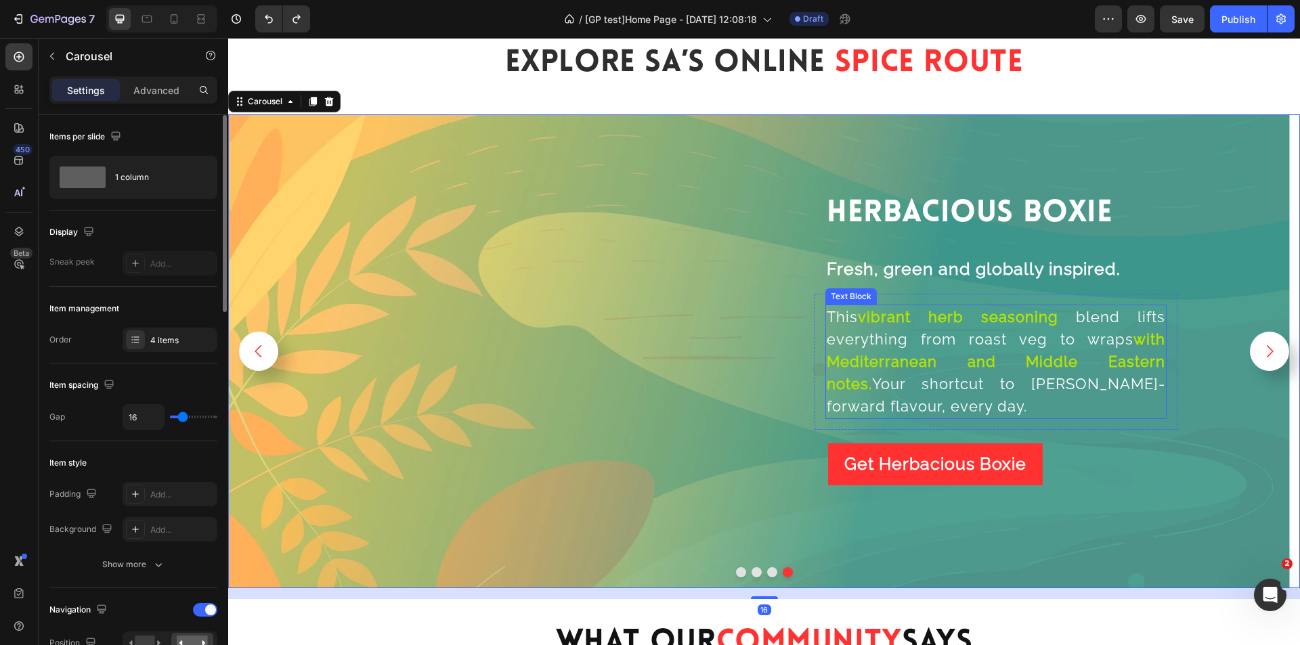
click at [929, 332] on span "blend lifts everything from roast veg to wraps" at bounding box center [996, 328] width 339 height 40
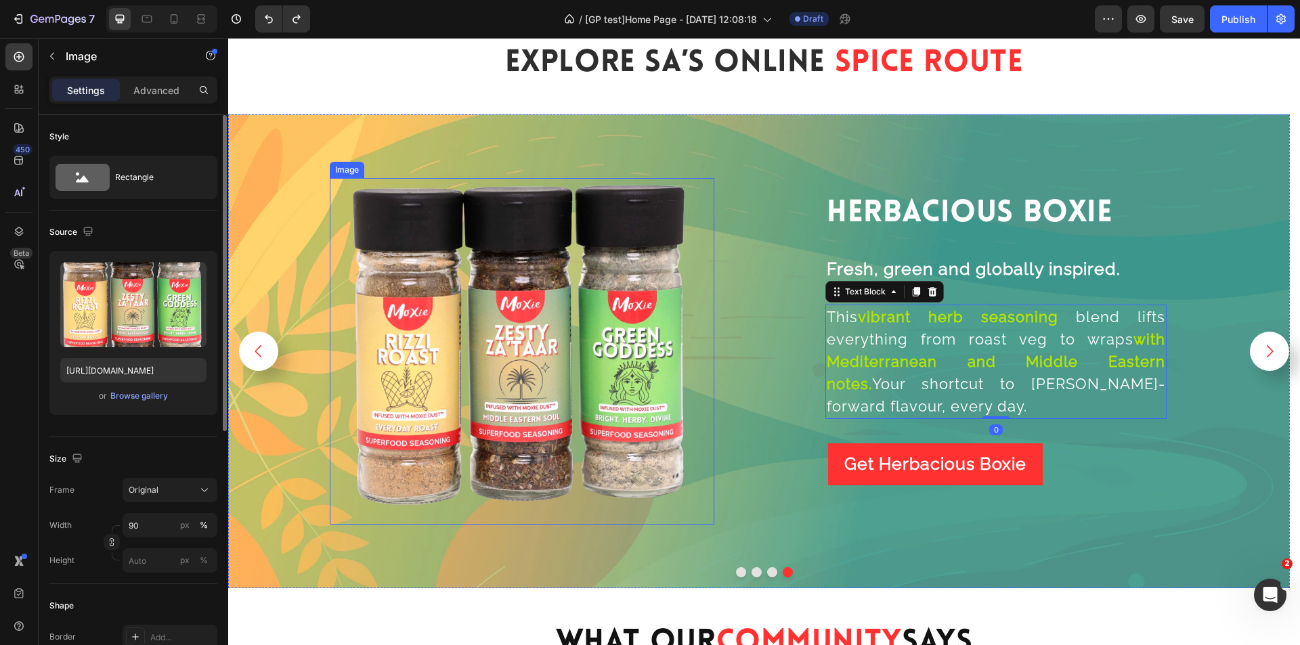
click at [616, 332] on img at bounding box center [522, 351] width 346 height 346
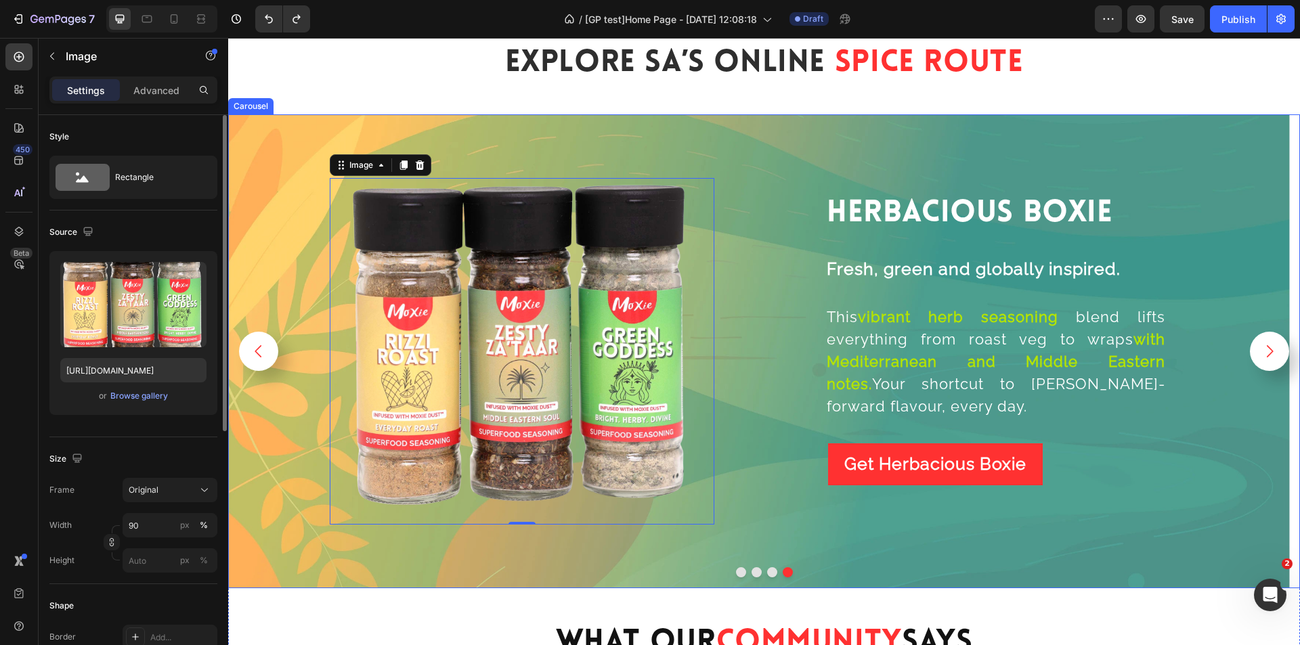
click at [736, 571] on button "Dot" at bounding box center [741, 573] width 10 height 10
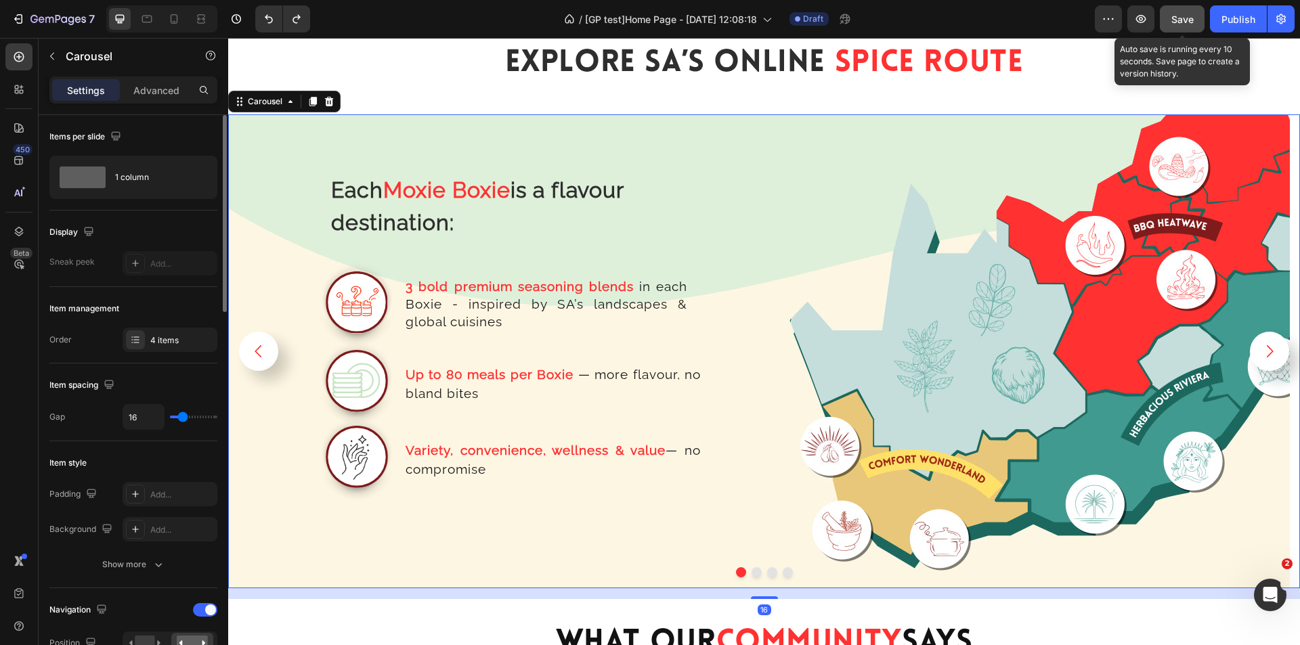
click at [1188, 24] on span "Save" at bounding box center [1183, 20] width 22 height 12
click at [1132, 19] on button "button" at bounding box center [1141, 18] width 27 height 27
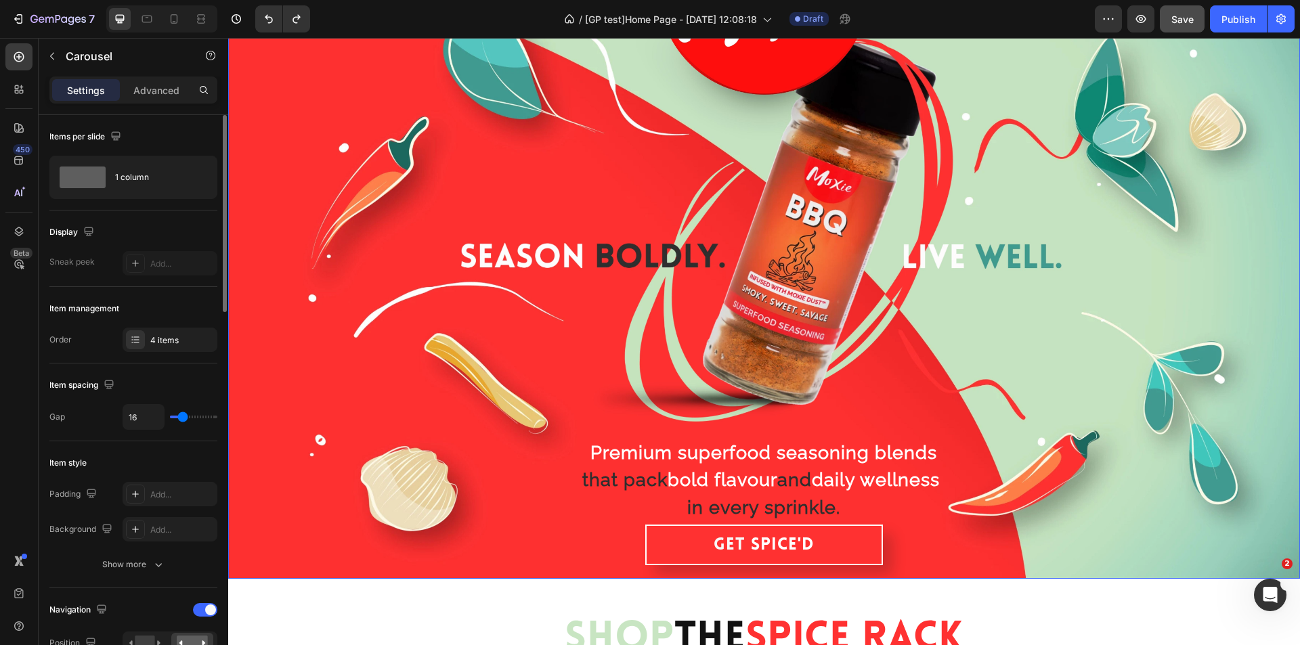
scroll to position [135, 0]
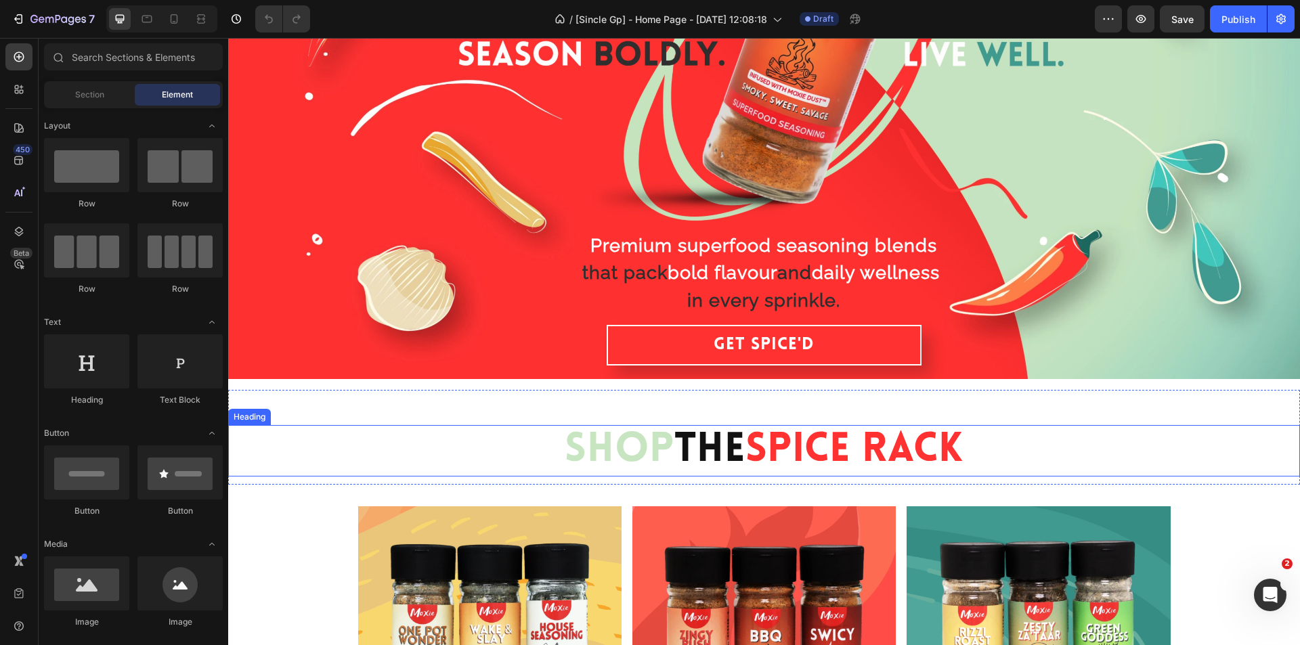
scroll to position [406, 0]
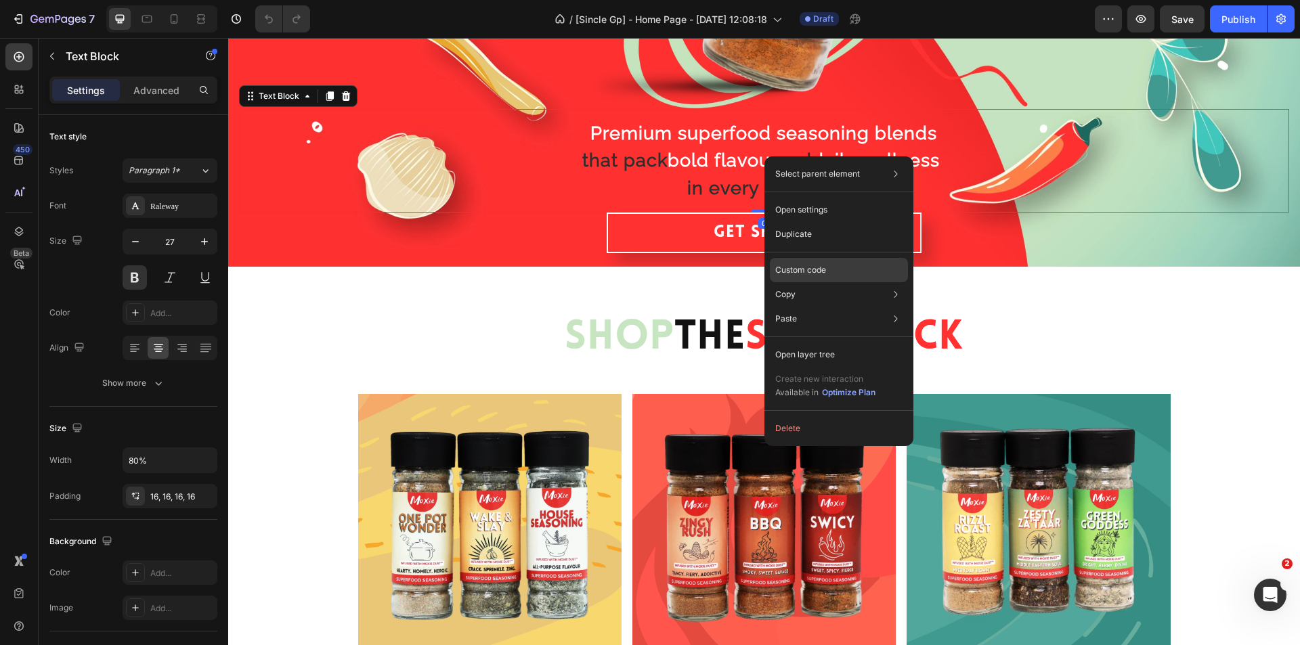
click at [818, 273] on p "Custom code" at bounding box center [801, 270] width 51 height 12
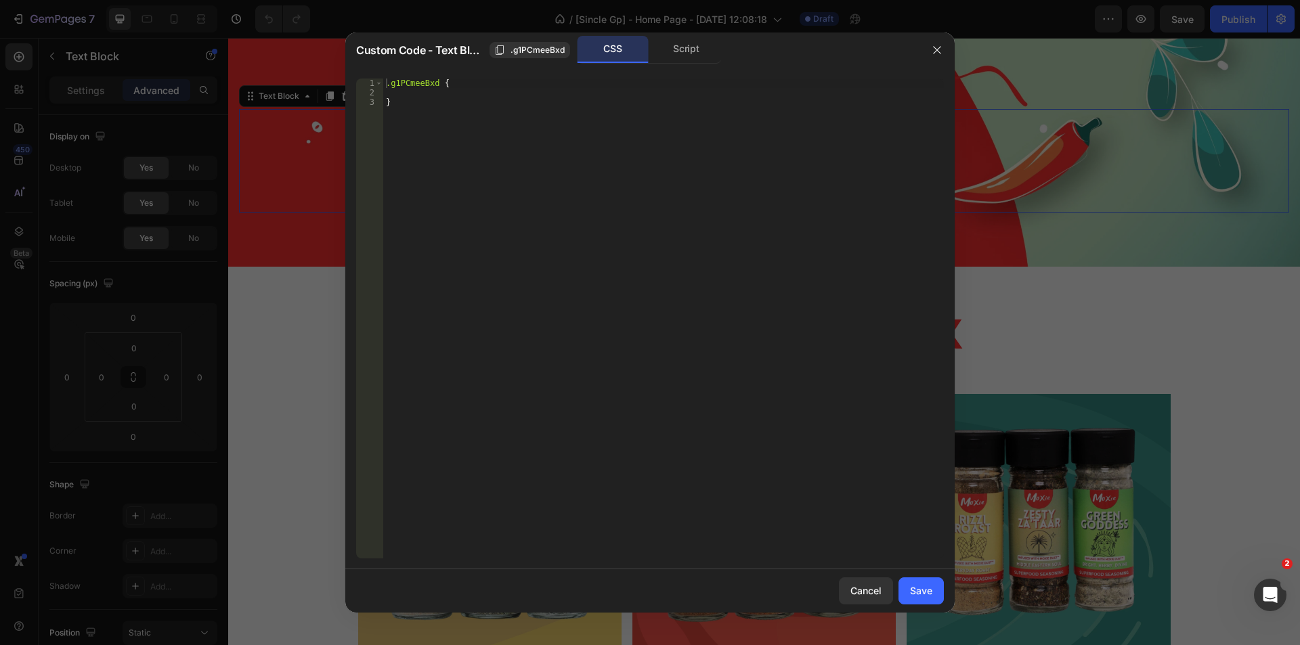
type textarea "}"
click at [409, 125] on div ".g1PCmeeBxd { }" at bounding box center [663, 328] width 561 height 499
paste textarea "}"
type textarea "}"
click at [908, 591] on button "Save" at bounding box center [921, 591] width 45 height 27
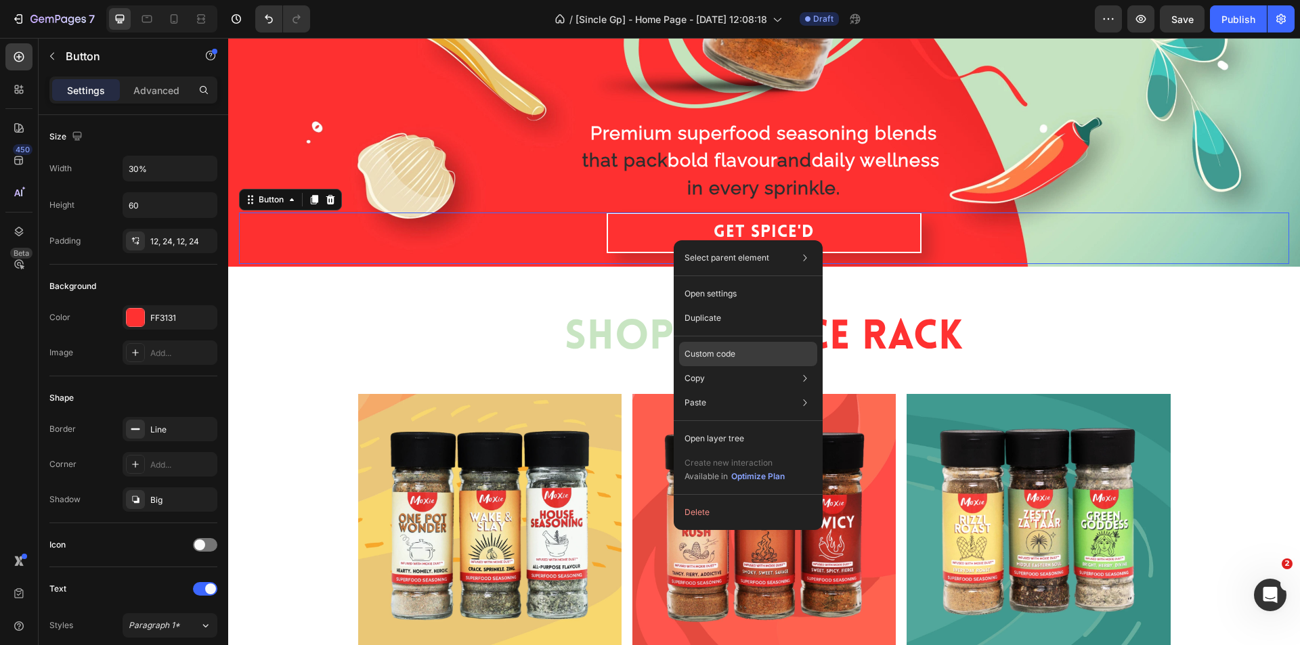
click at [722, 355] on p "Custom code" at bounding box center [710, 354] width 51 height 12
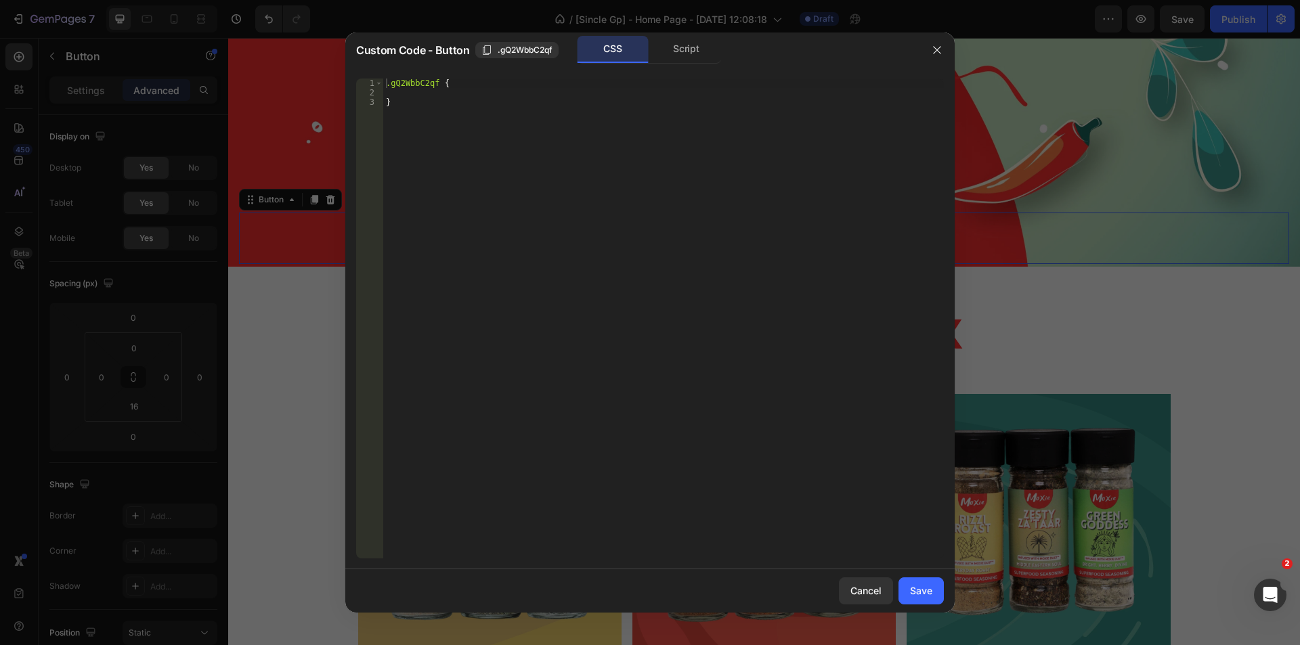
type textarea "}"
click at [422, 106] on div ".gQ2WbbC2qf { }" at bounding box center [663, 328] width 561 height 499
paste textarea "}"
type textarea "}"
click at [929, 588] on div "Save" at bounding box center [921, 591] width 22 height 14
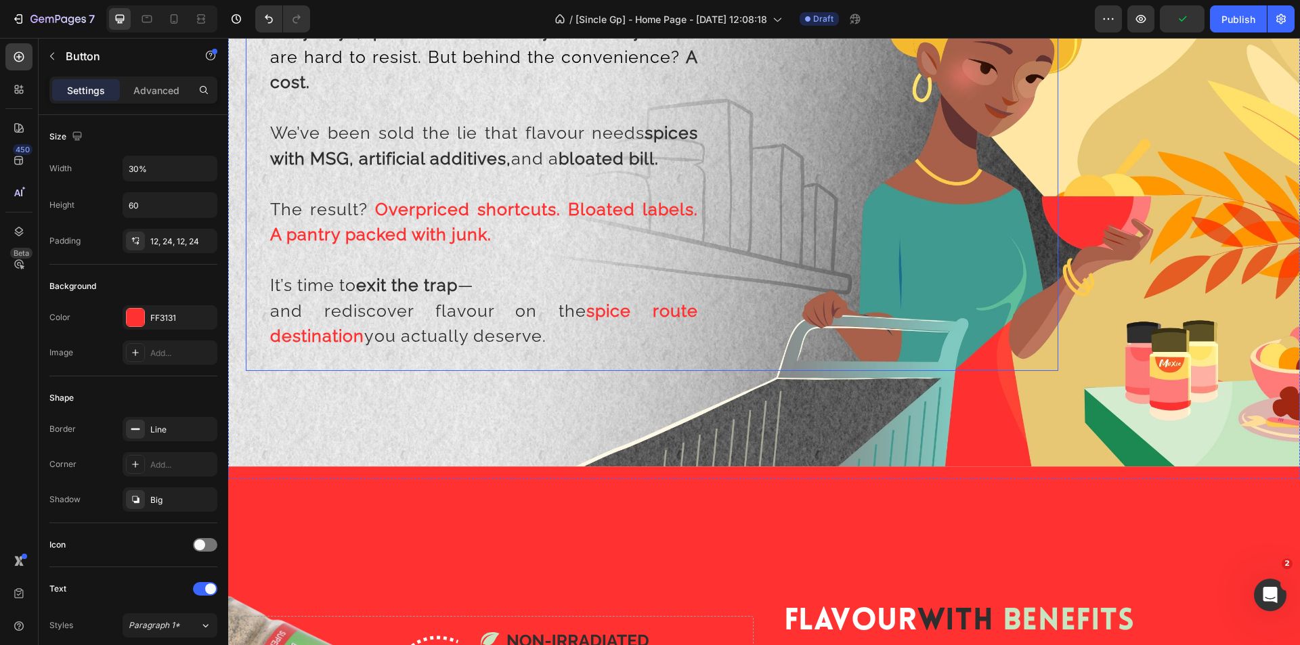
scroll to position [1626, 0]
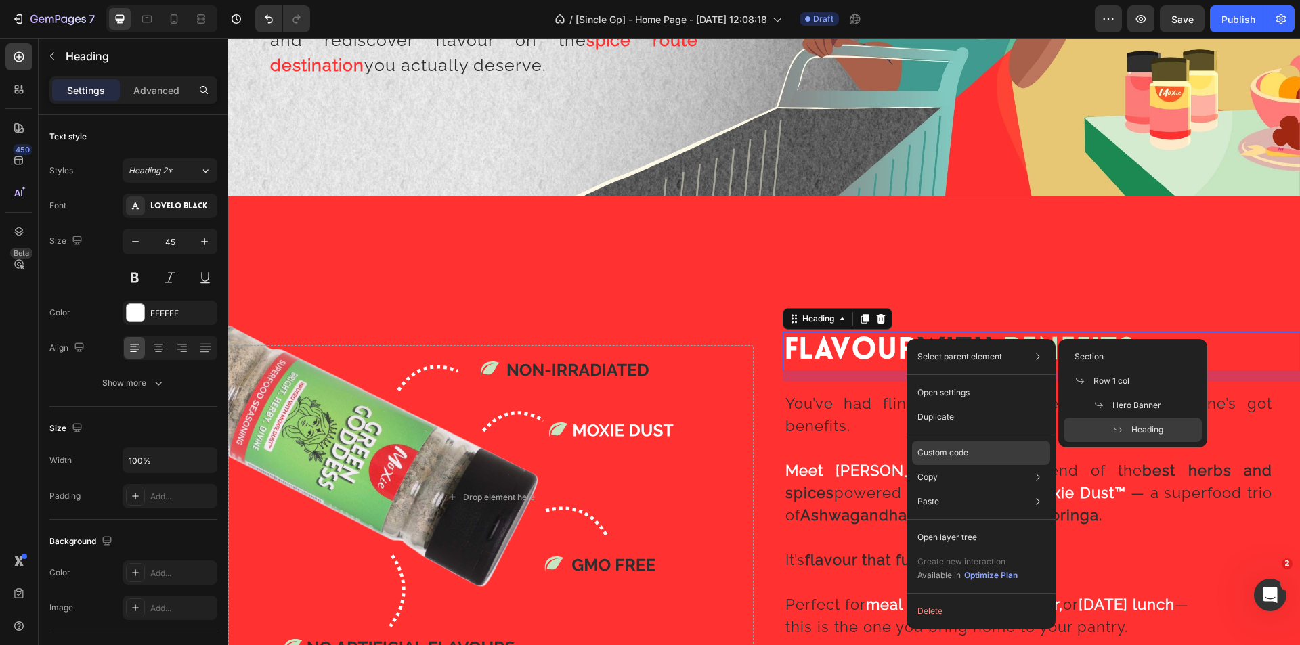
click at [936, 452] on p "Custom code" at bounding box center [943, 453] width 51 height 12
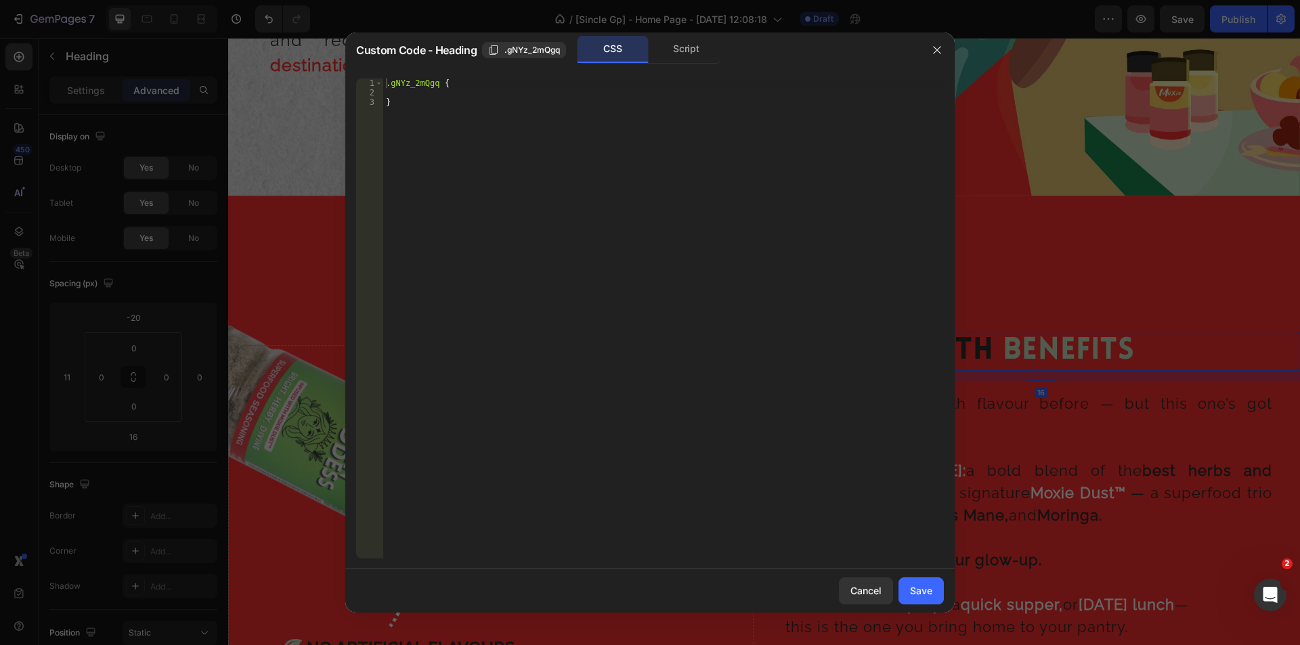
type textarea "}"
click at [460, 114] on div ".gNYz_2mQgq { }" at bounding box center [663, 328] width 561 height 499
paste textarea "}"
type textarea "}"
click at [919, 580] on button "Save" at bounding box center [921, 591] width 45 height 27
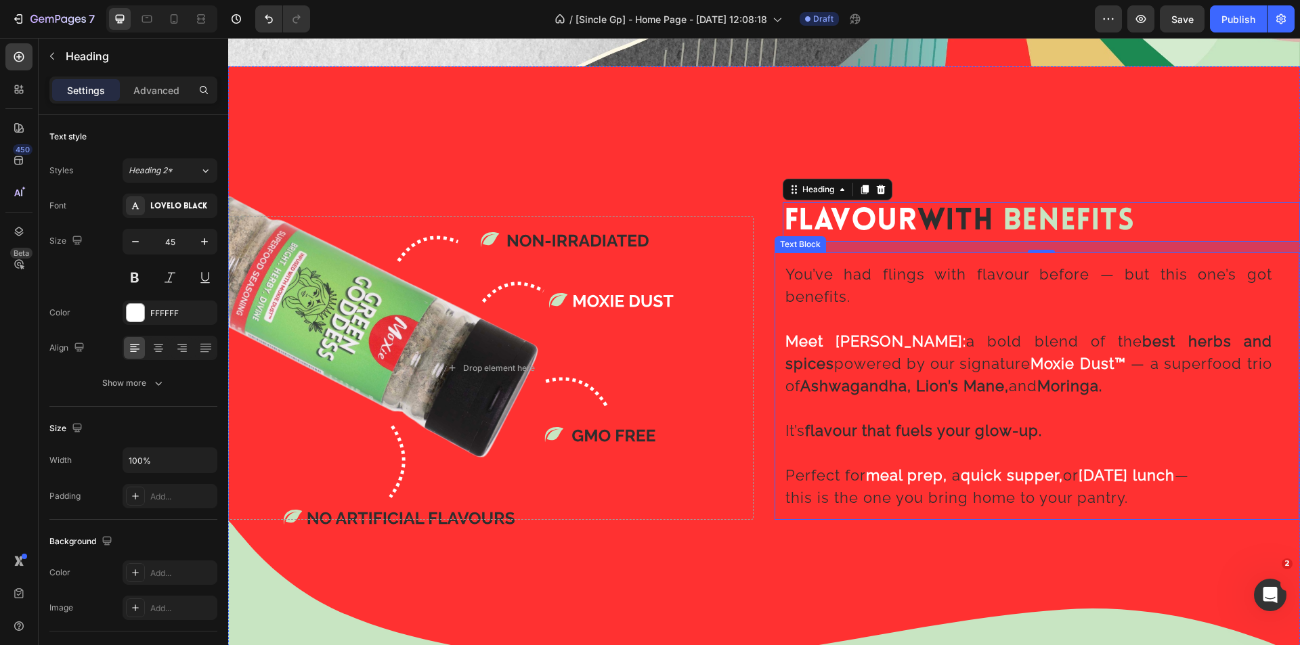
scroll to position [1897, 0]
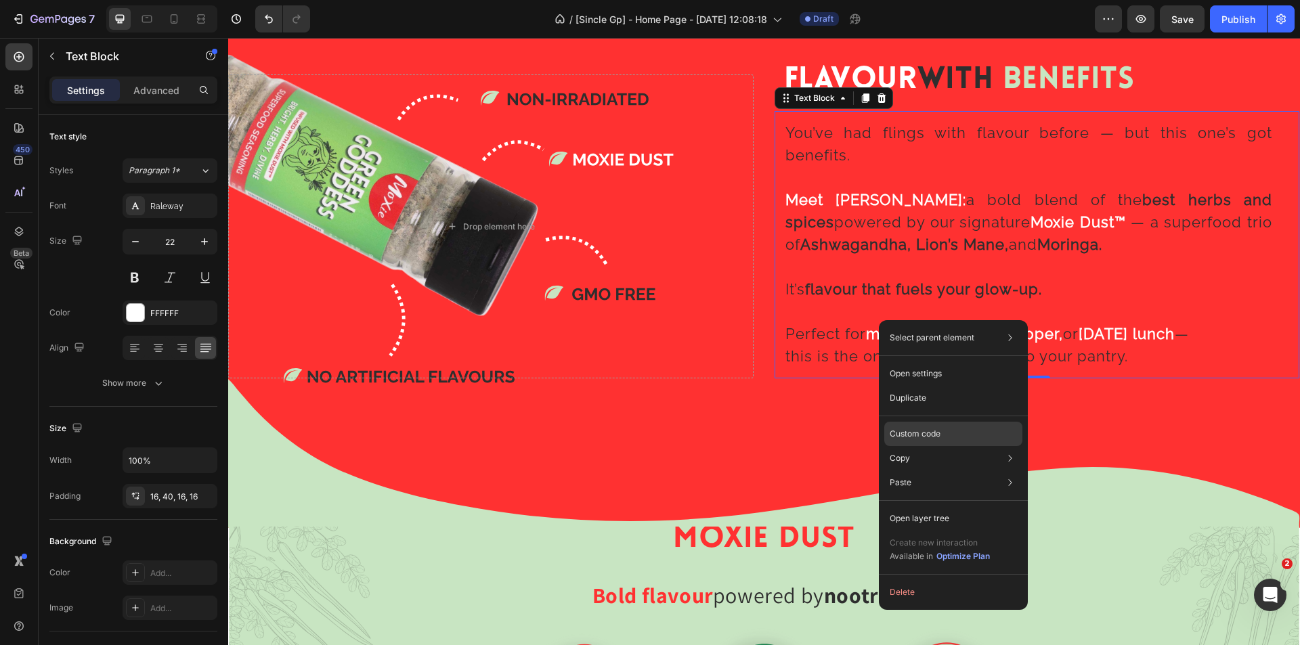
click at [910, 434] on p "Custom code" at bounding box center [915, 434] width 51 height 12
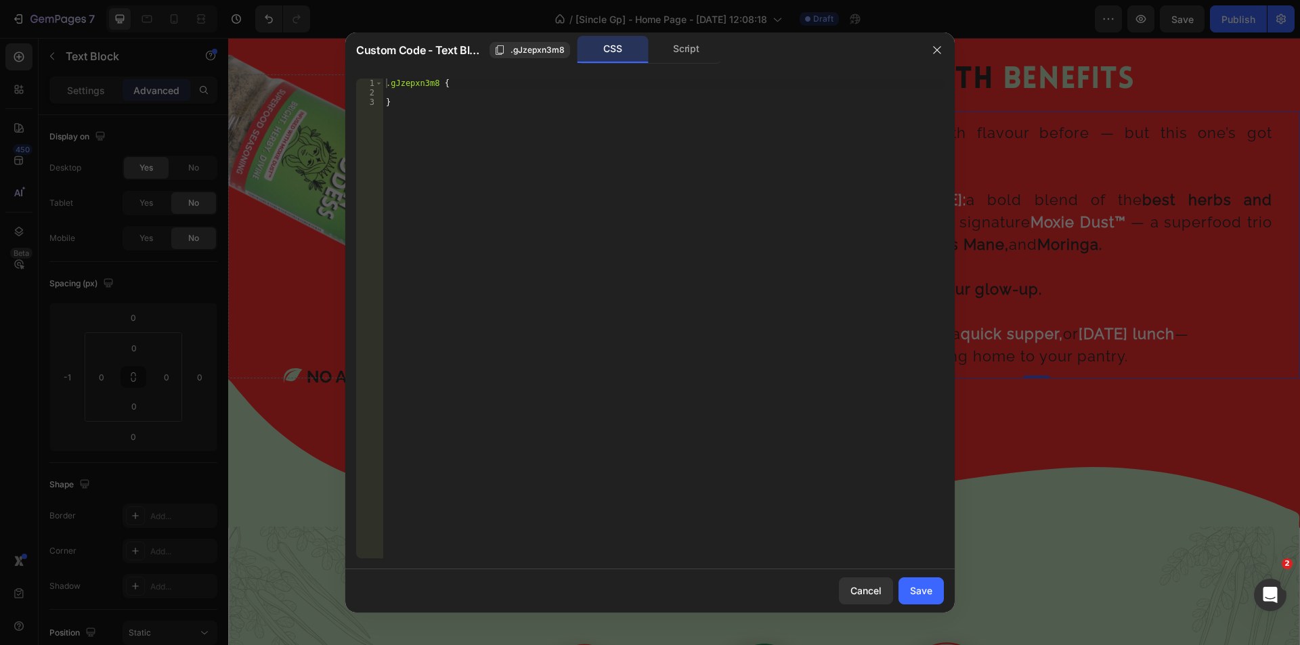
type textarea "}"
click at [411, 110] on div ".gJzepxn3m8 { }" at bounding box center [663, 328] width 561 height 499
paste textarea "}"
type textarea "}"
click at [928, 590] on div "Save" at bounding box center [921, 591] width 22 height 14
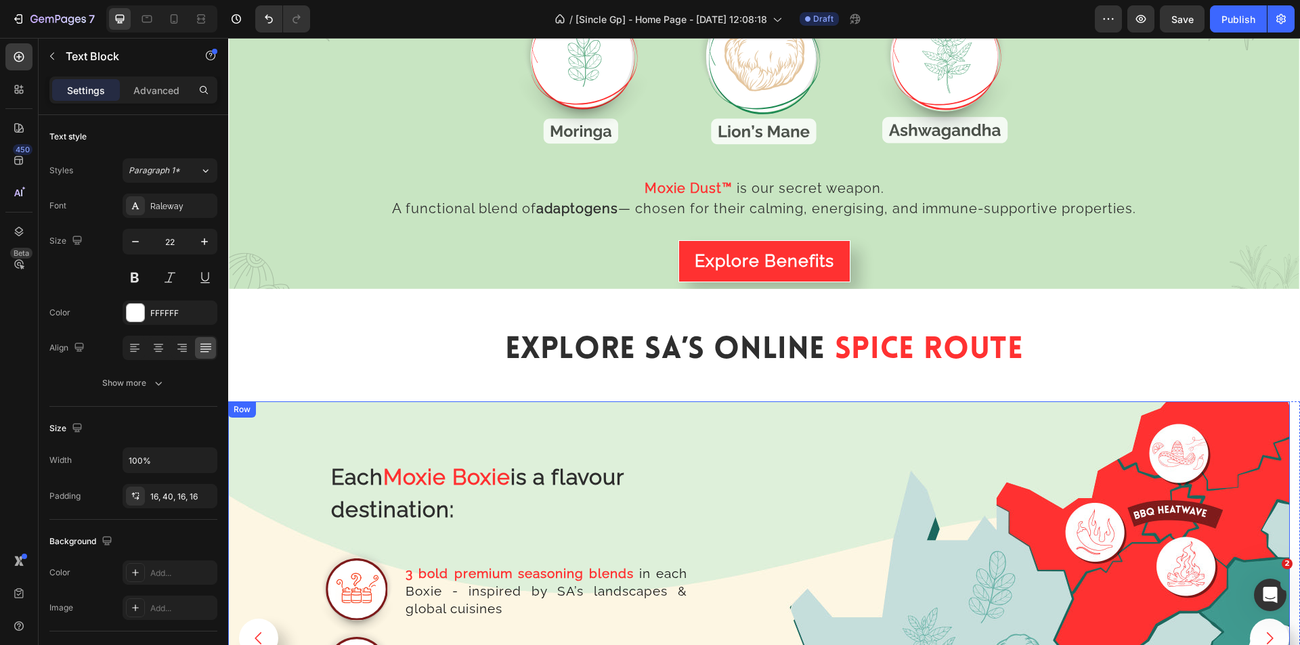
scroll to position [2845, 0]
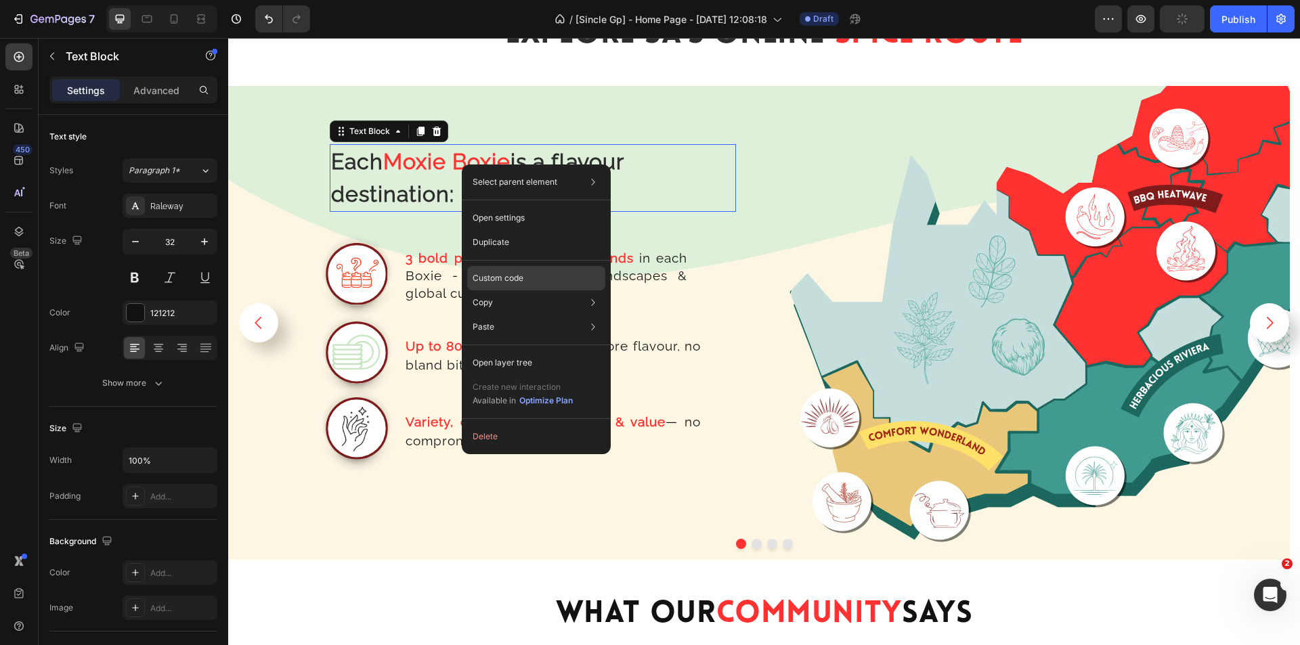
click at [532, 315] on div "Custom code" at bounding box center [536, 327] width 138 height 24
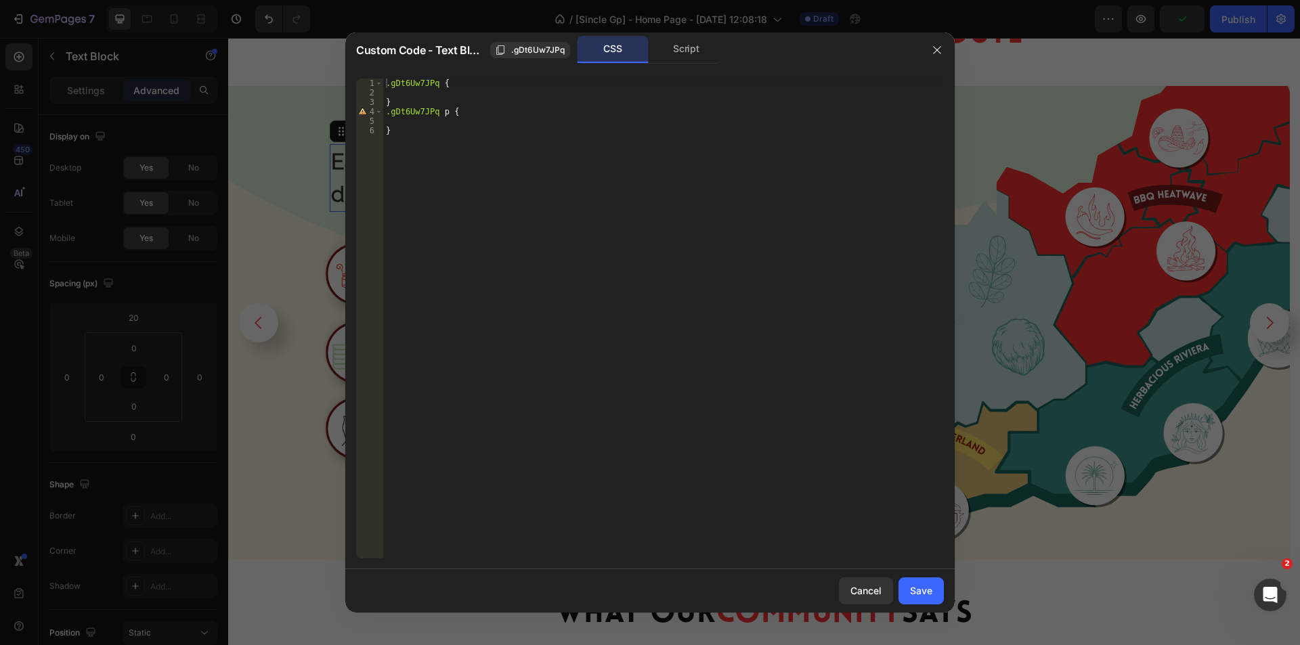
type textarea "}"
click at [457, 168] on div ".gDt6Uw7JPq { } .gDt6Uw7JPq p { }" at bounding box center [663, 328] width 561 height 499
paste textarea "}"
type textarea "}"
drag, startPoint x: 905, startPoint y: 593, endPoint x: 843, endPoint y: 29, distance: 567.6
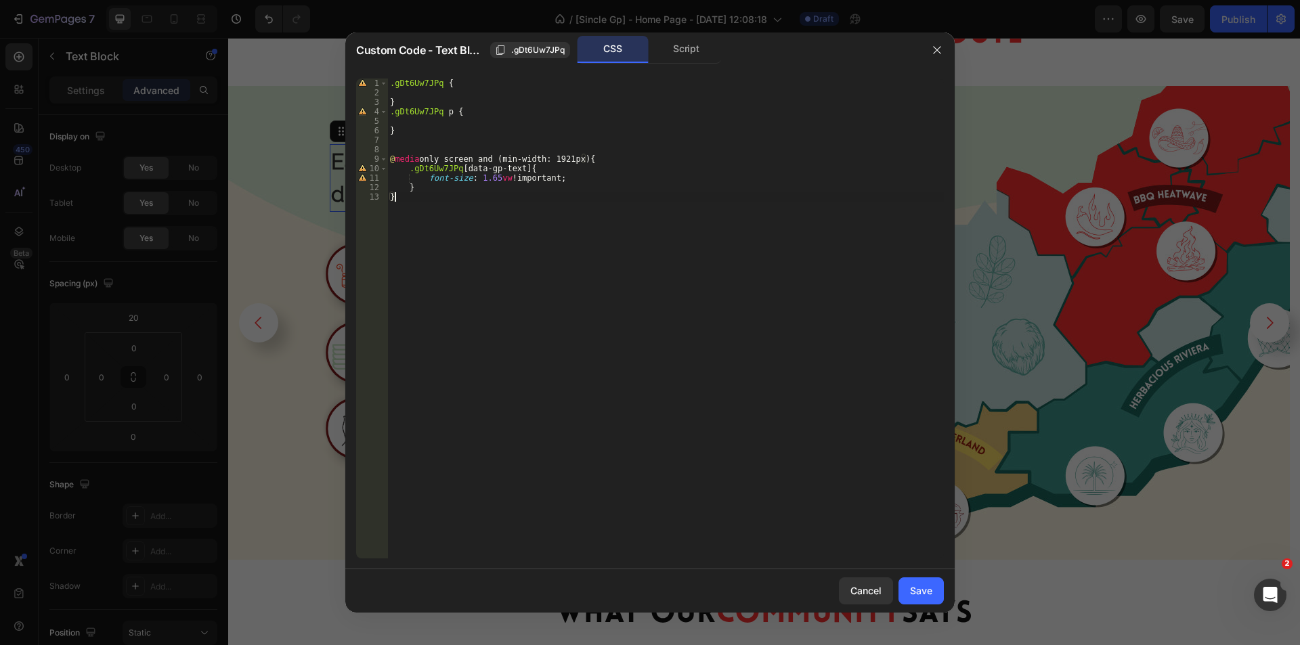
click at [906, 593] on button "Save" at bounding box center [921, 591] width 45 height 27
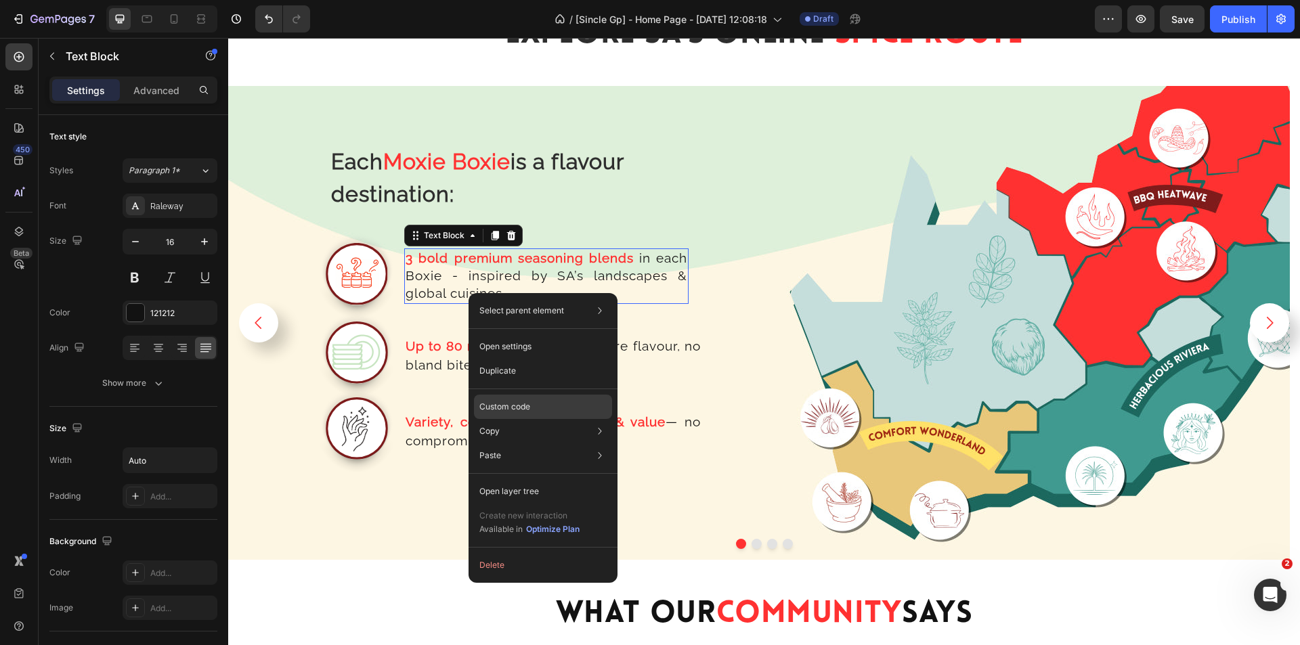
click at [521, 405] on p "Custom code" at bounding box center [505, 407] width 51 height 12
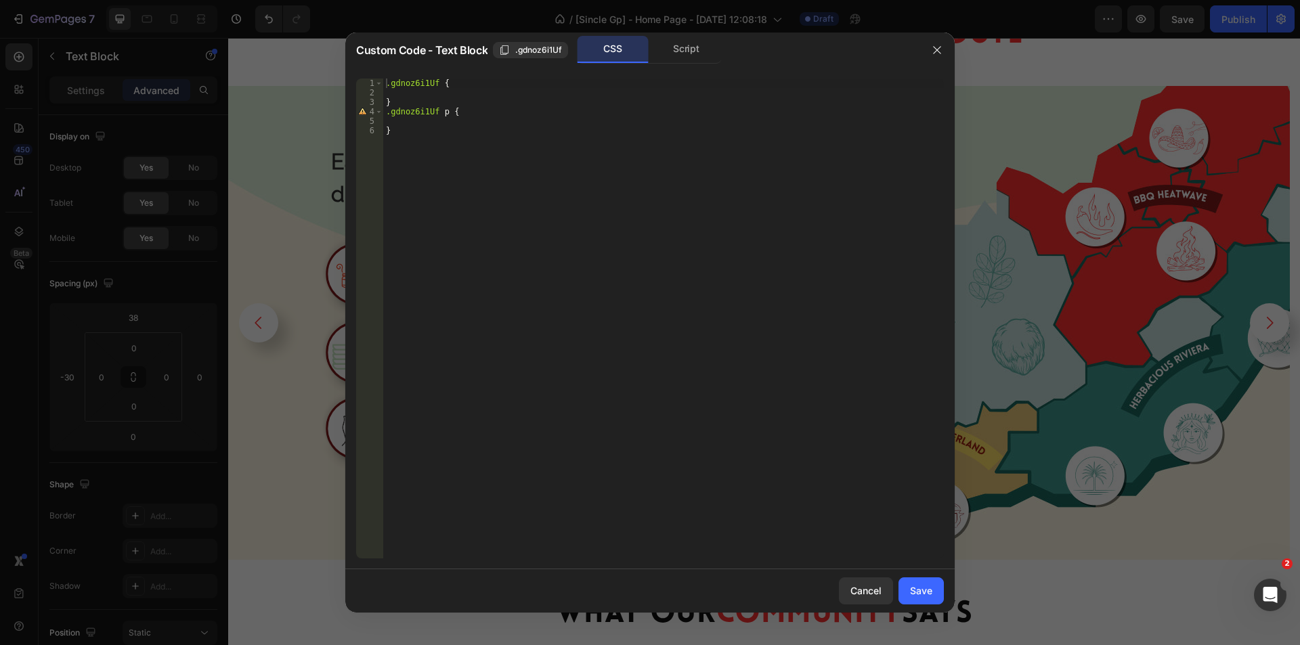
type textarea "}"
click at [410, 157] on div ".gdnoz6i1Uf { } .gdnoz6i1Uf p { }" at bounding box center [663, 328] width 561 height 499
paste textarea "}"
type textarea "}"
drag, startPoint x: 915, startPoint y: 593, endPoint x: 828, endPoint y: 23, distance: 576.2
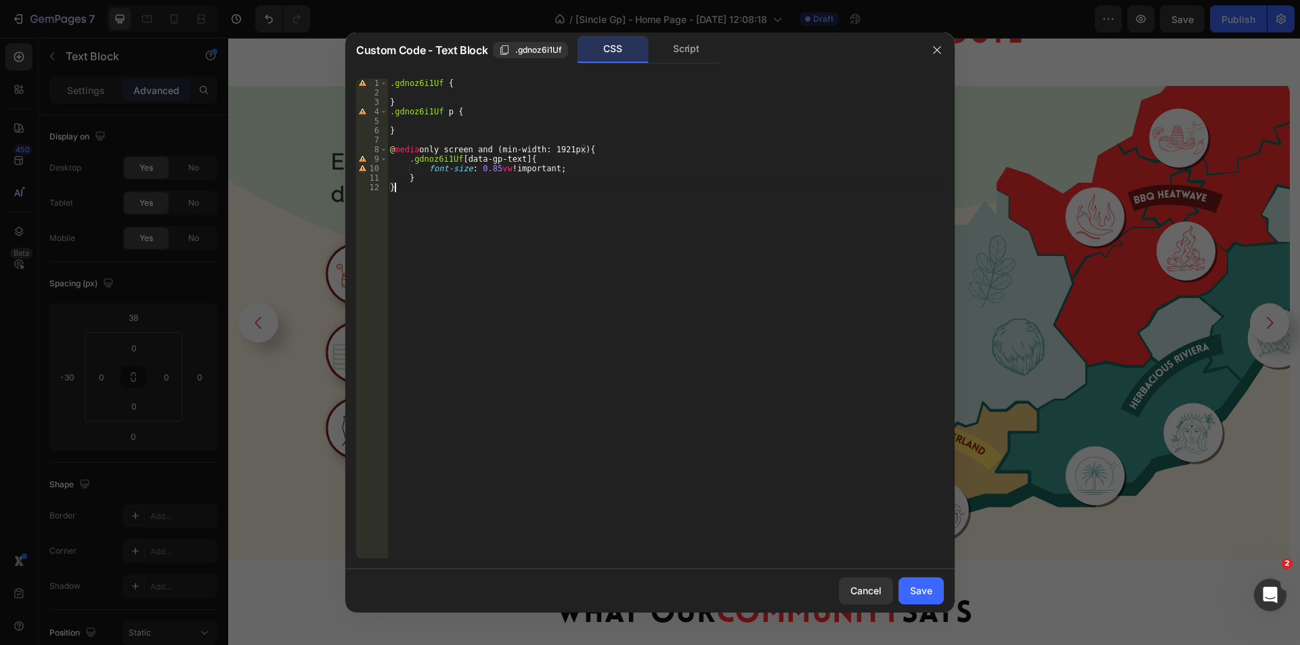
click at [914, 593] on div "Save" at bounding box center [921, 591] width 22 height 14
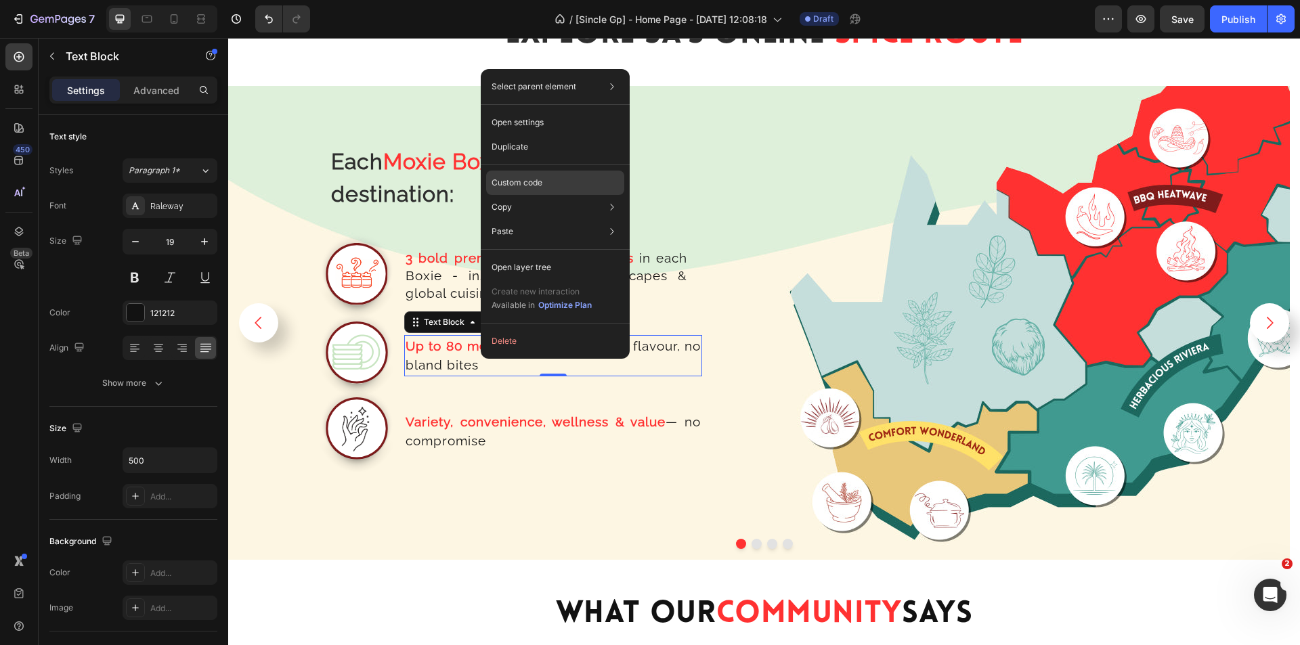
click at [538, 187] on p "Custom code" at bounding box center [517, 183] width 51 height 12
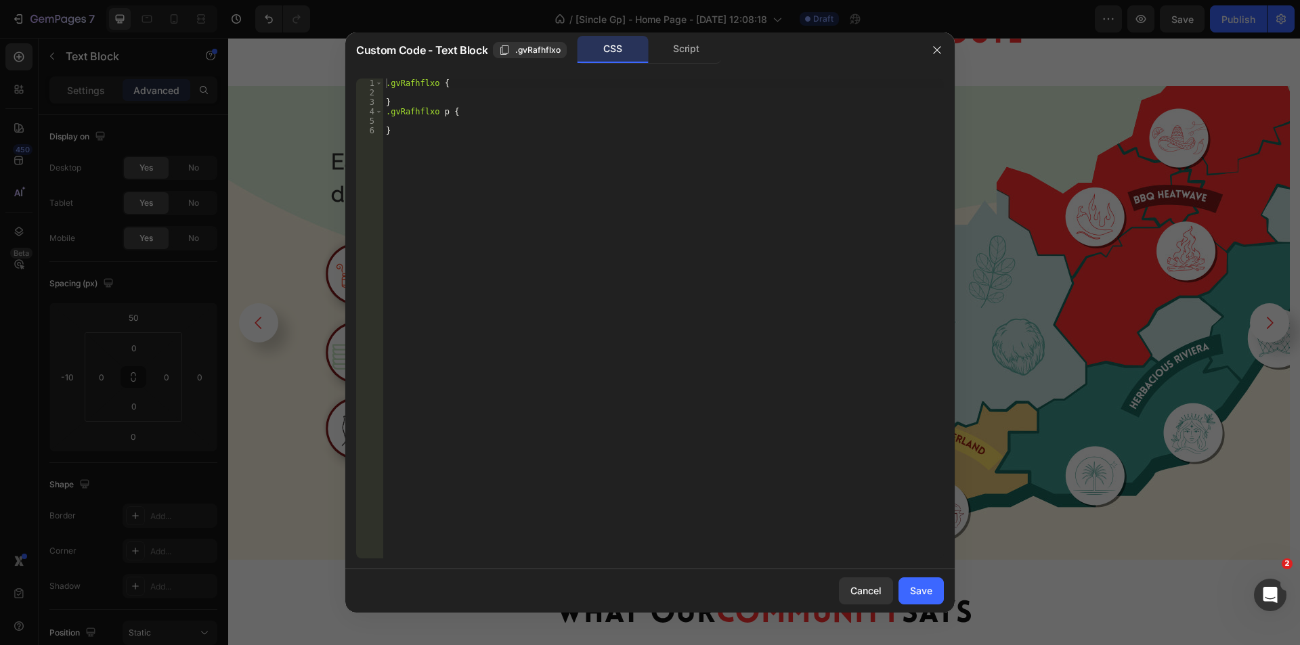
type textarea "}"
click at [433, 142] on div ".gvRafhflxo { } .gvRafhflxo p { }" at bounding box center [663, 328] width 561 height 499
paste textarea "}"
type textarea "}"
drag, startPoint x: 923, startPoint y: 588, endPoint x: 789, endPoint y: 1, distance: 602.2
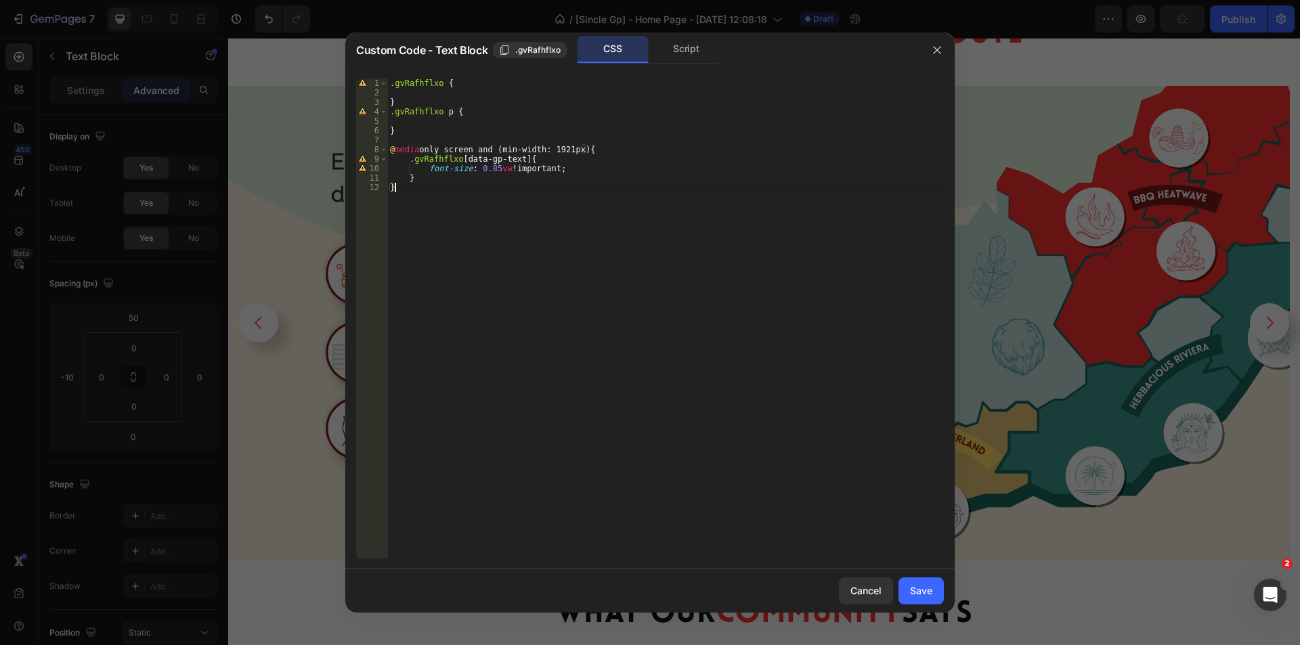
click at [923, 589] on div "Save" at bounding box center [921, 591] width 22 height 14
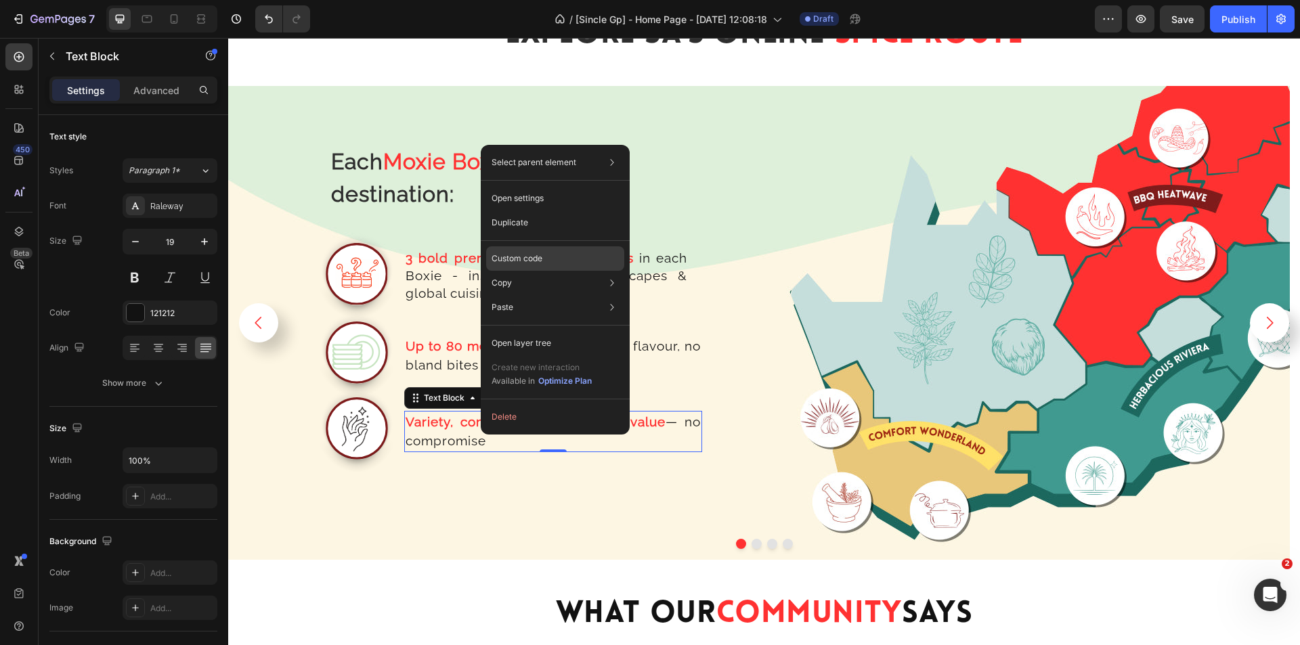
click at [533, 259] on p "Custom code" at bounding box center [517, 259] width 51 height 12
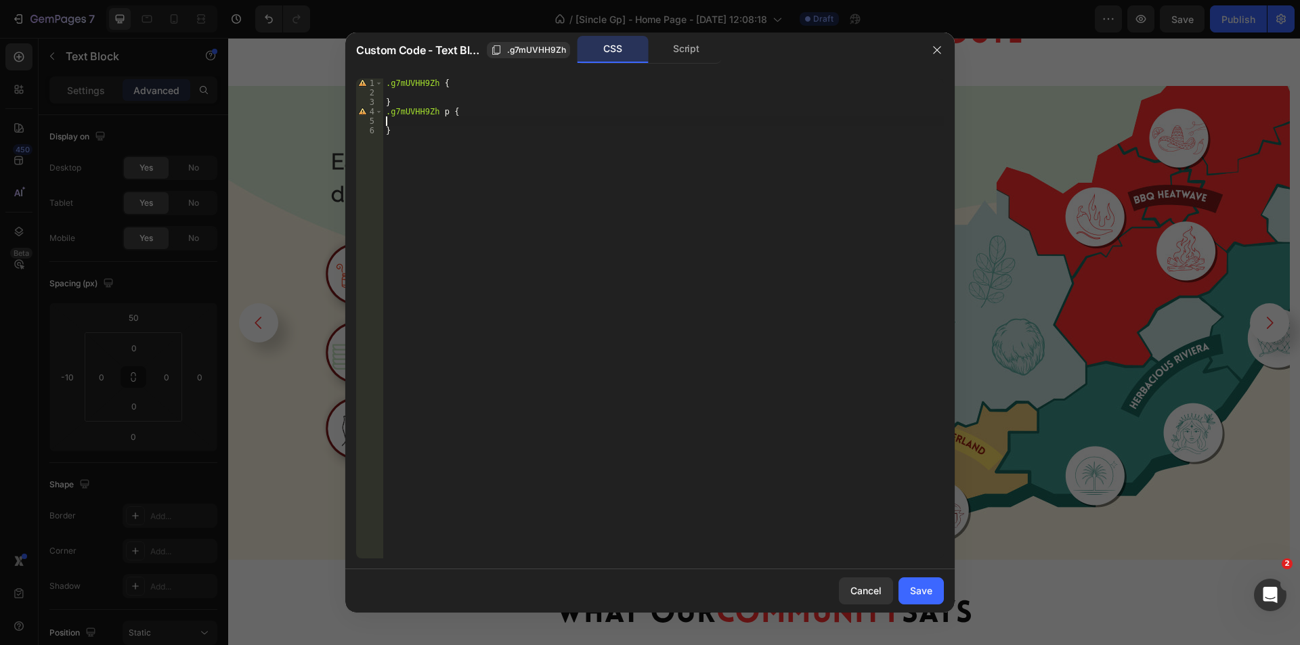
click at [413, 119] on div ".g7mUVHH9Zh { } .g7mUVHH9Zh p { }" at bounding box center [663, 328] width 561 height 499
click at [414, 123] on div ".g7mUVHH9Zh { } .g7mUVHH9Zh p { }" at bounding box center [663, 328] width 561 height 499
click at [415, 131] on div ".g7mUVHH9Zh { } .g7mUVHH9Zh p { }" at bounding box center [663, 328] width 561 height 499
type textarea "}"
paste textarea "}"
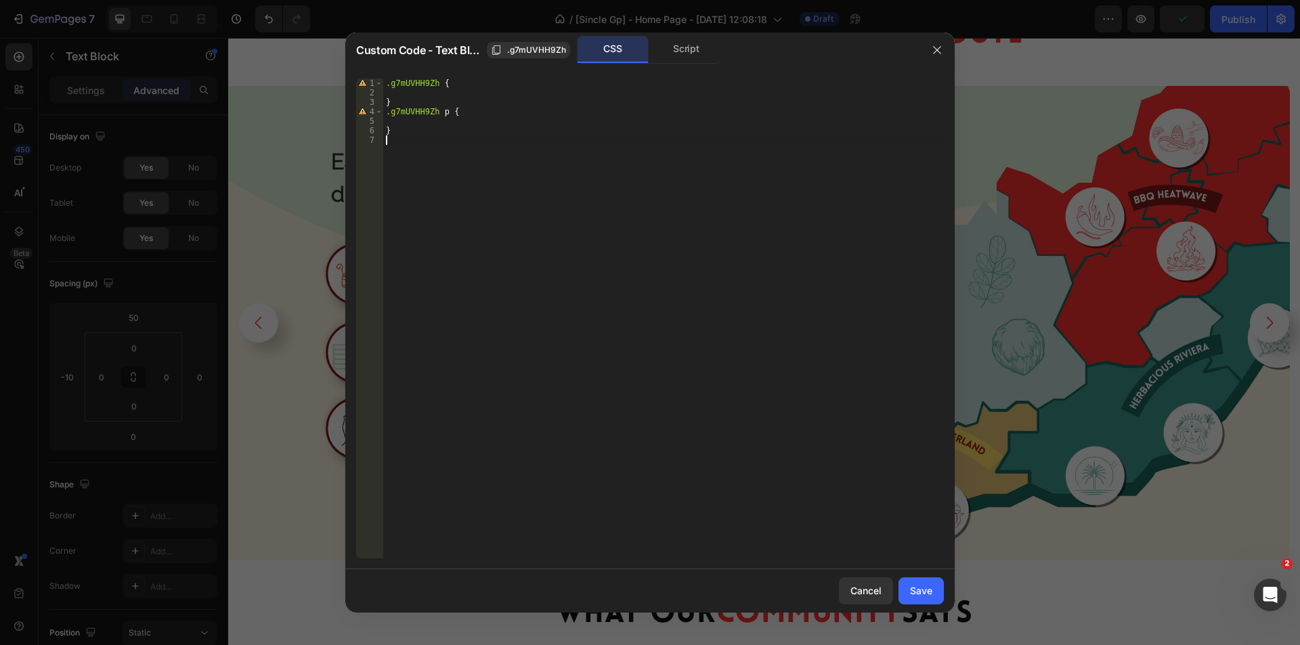
type textarea "}"
drag, startPoint x: 912, startPoint y: 577, endPoint x: 696, endPoint y: 556, distance: 217.8
click at [912, 578] on button "Save" at bounding box center [921, 591] width 45 height 27
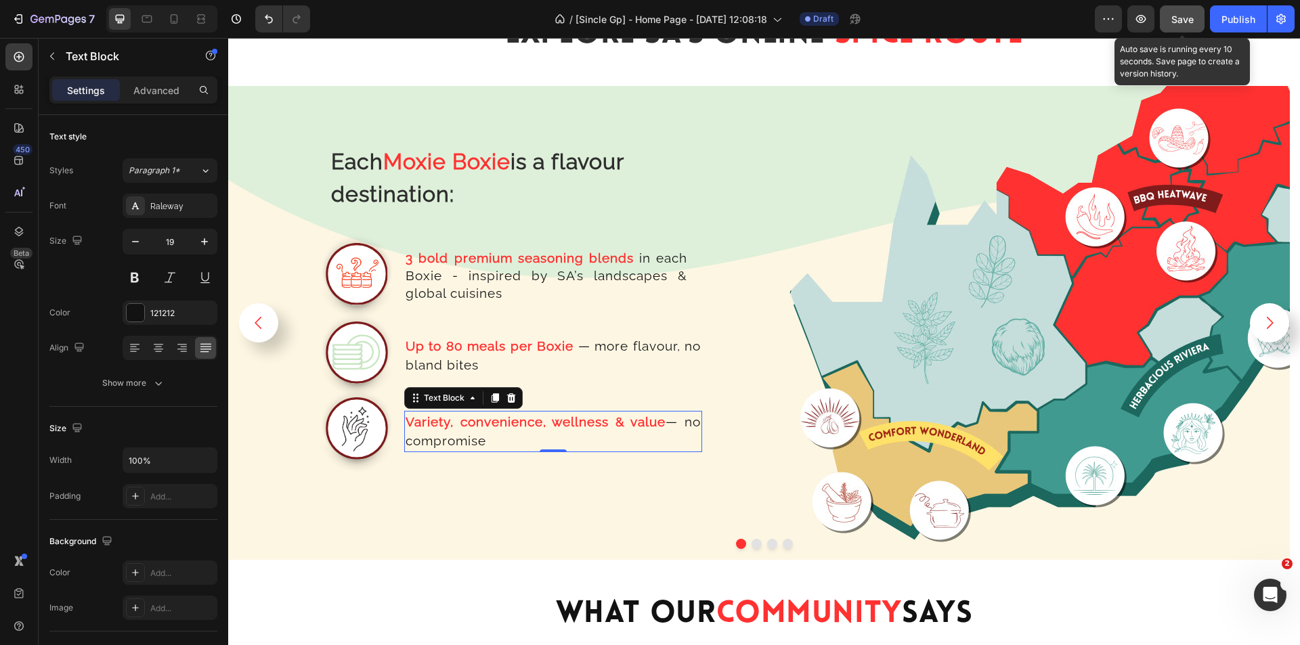
click at [1190, 26] on div "Save" at bounding box center [1183, 19] width 22 height 14
click at [1141, 22] on icon "button" at bounding box center [1142, 19] width 14 height 14
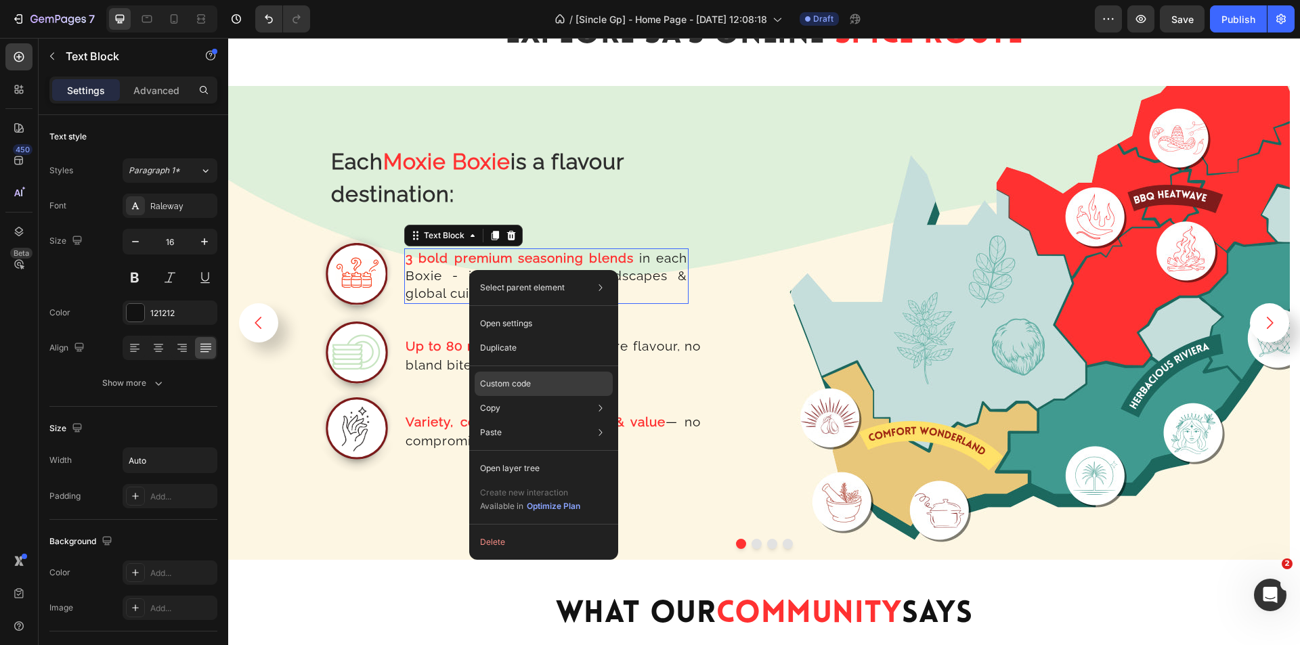
click at [517, 421] on div "Custom code" at bounding box center [544, 433] width 138 height 24
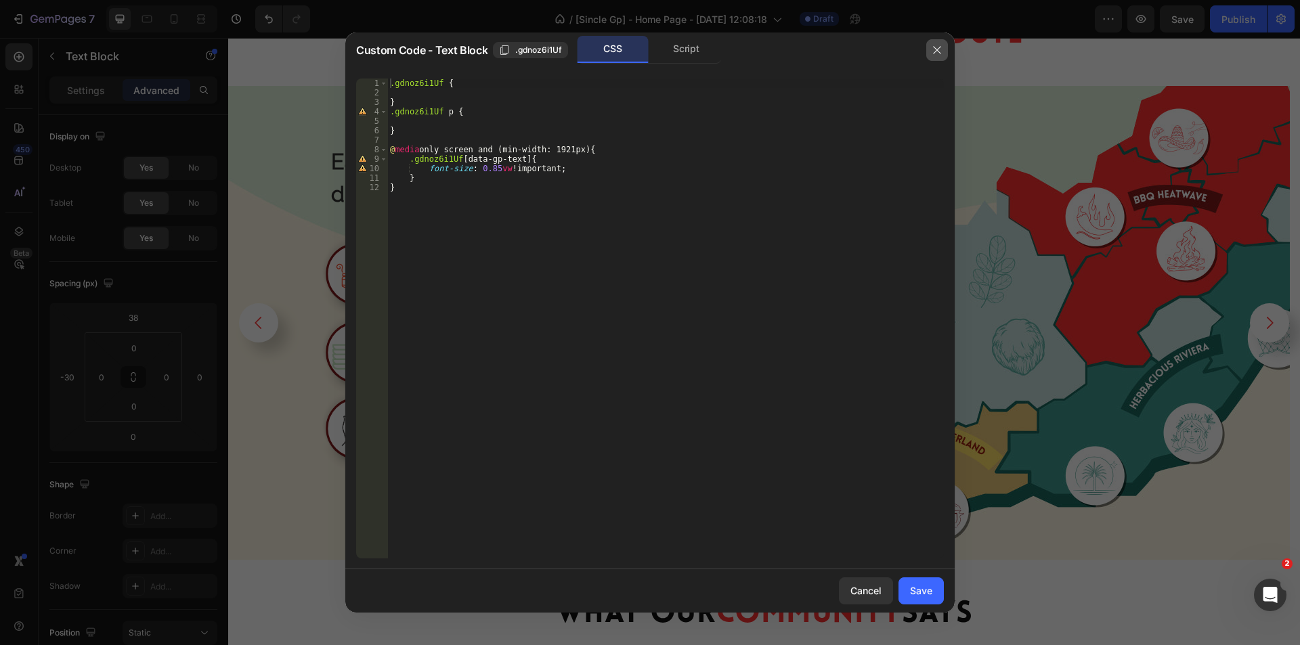
click at [937, 48] on icon "button" at bounding box center [937, 50] width 11 height 11
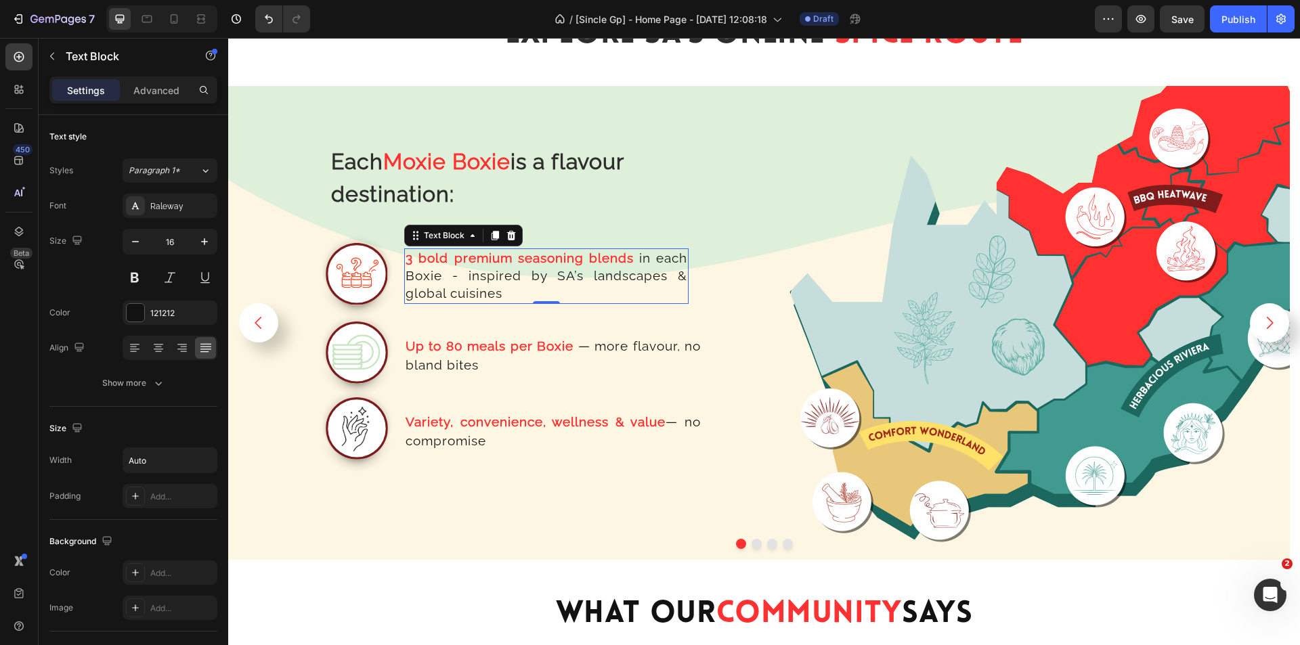
click at [486, 251] on strong "3 bold premium seasoning blends" at bounding box center [520, 258] width 228 height 15
click at [497, 259] on strong "3 bold premium seasoning blends" at bounding box center [520, 258] width 228 height 15
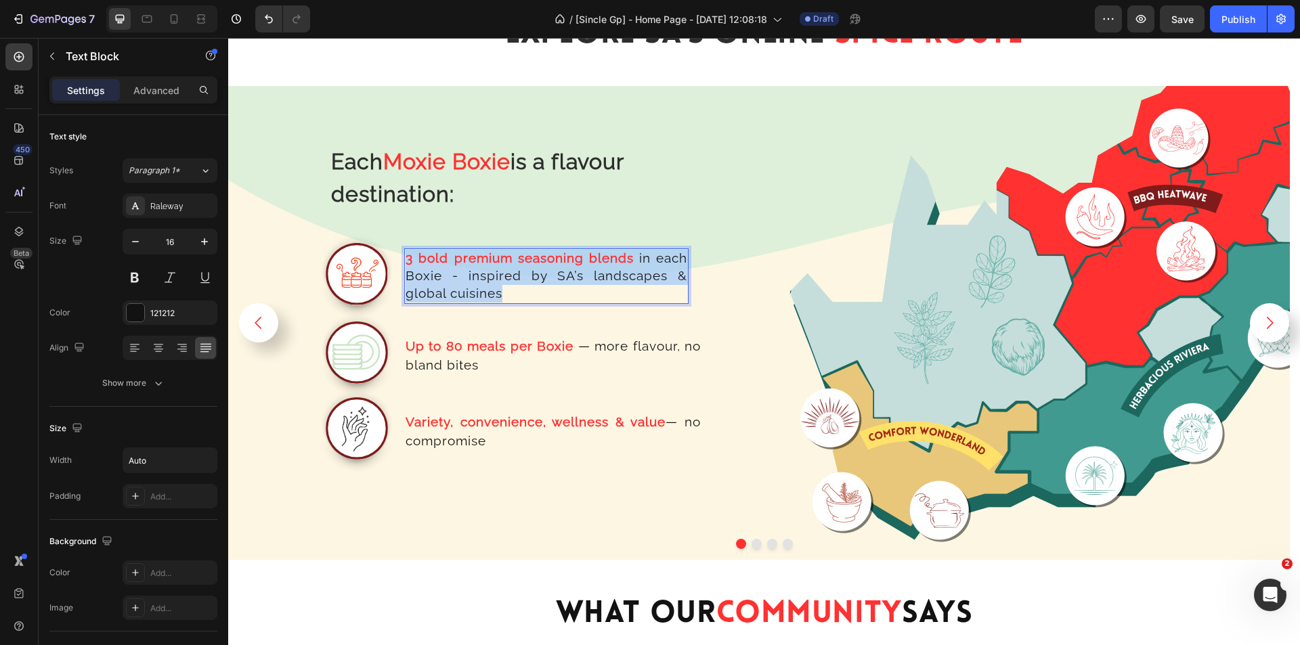
click at [497, 259] on strong "3 bold premium seasoning blends" at bounding box center [520, 258] width 228 height 15
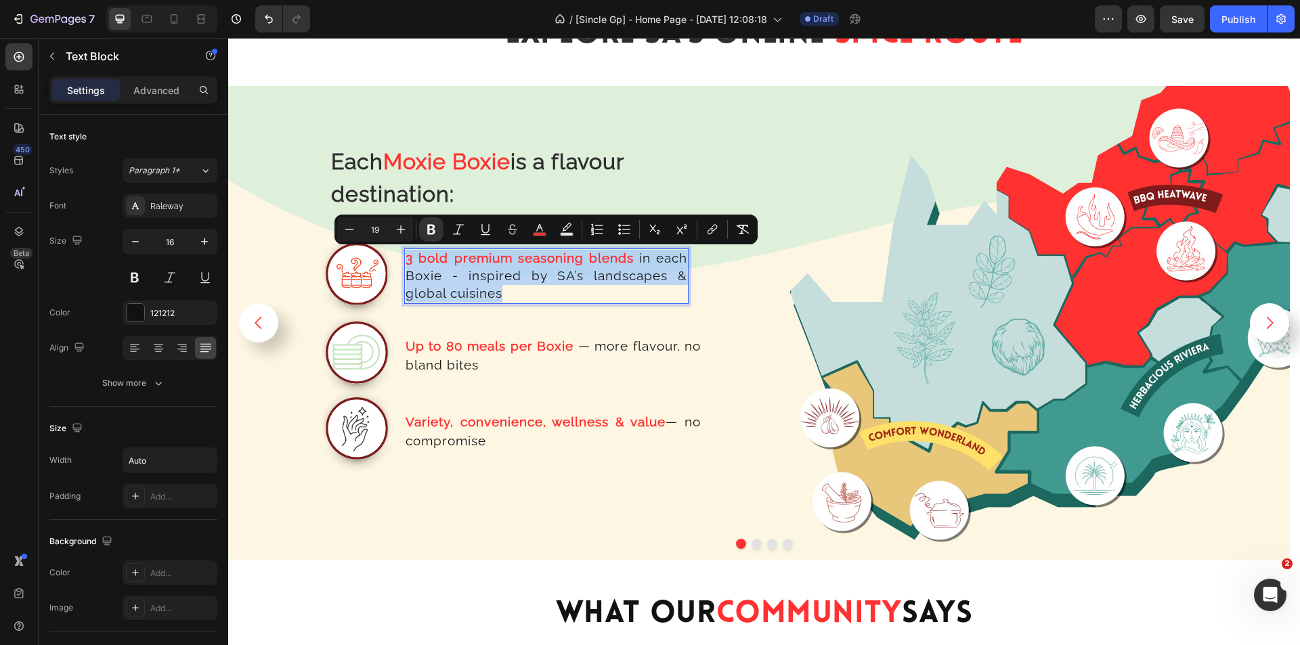
click at [510, 259] on strong "3 bold premium seasoning blends" at bounding box center [520, 258] width 228 height 15
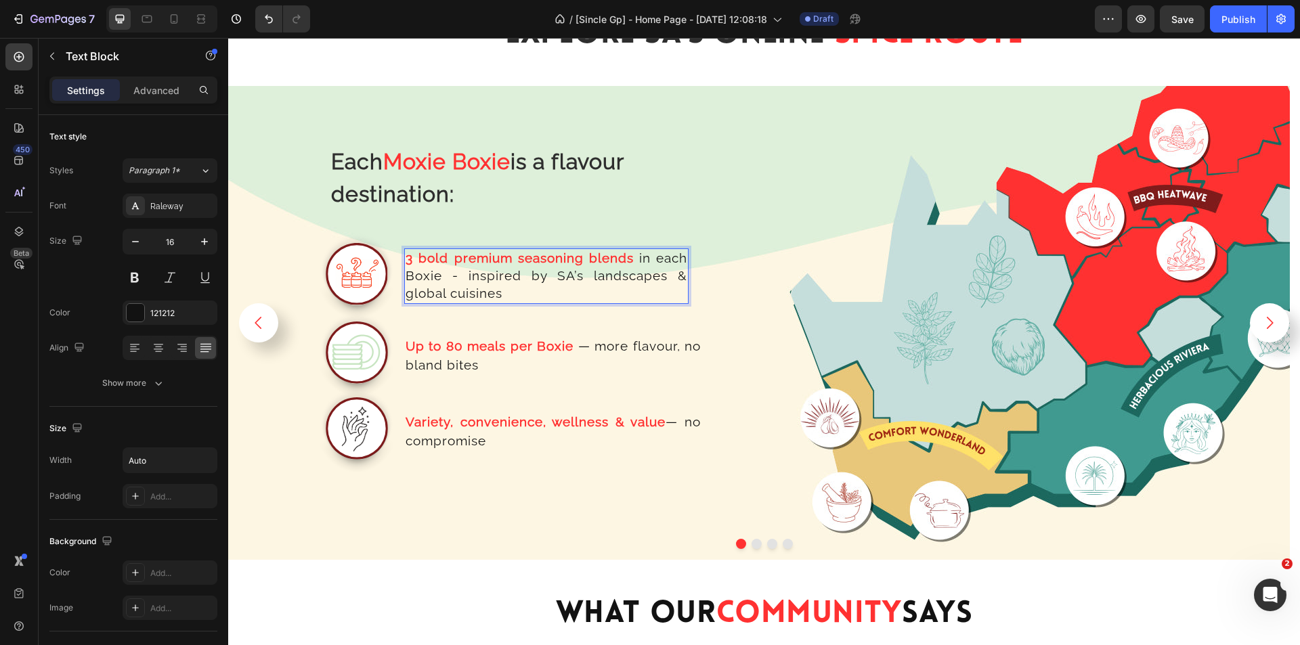
click at [559, 259] on strong "3 bold premium seasoning blends" at bounding box center [520, 258] width 228 height 15
click at [540, 255] on strong "3 bold premium seasoning blends" at bounding box center [520, 258] width 228 height 15
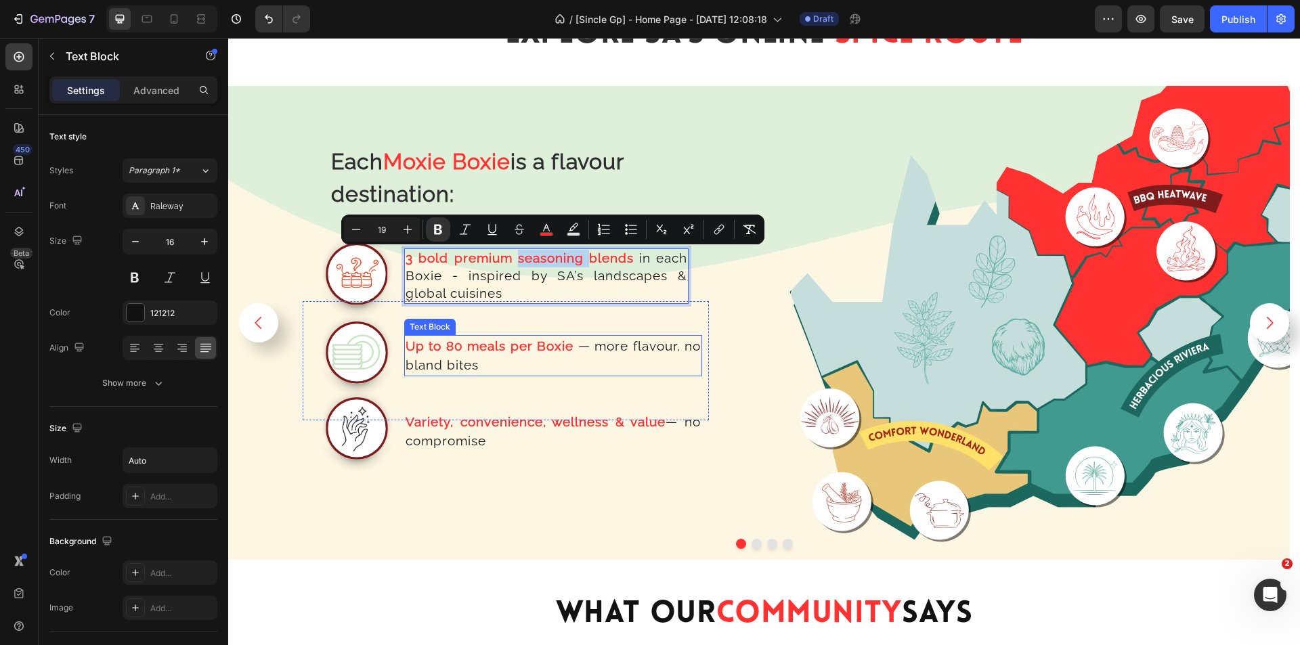
click at [494, 347] on strong "Up to 80 meals per Boxie" at bounding box center [490, 346] width 168 height 15
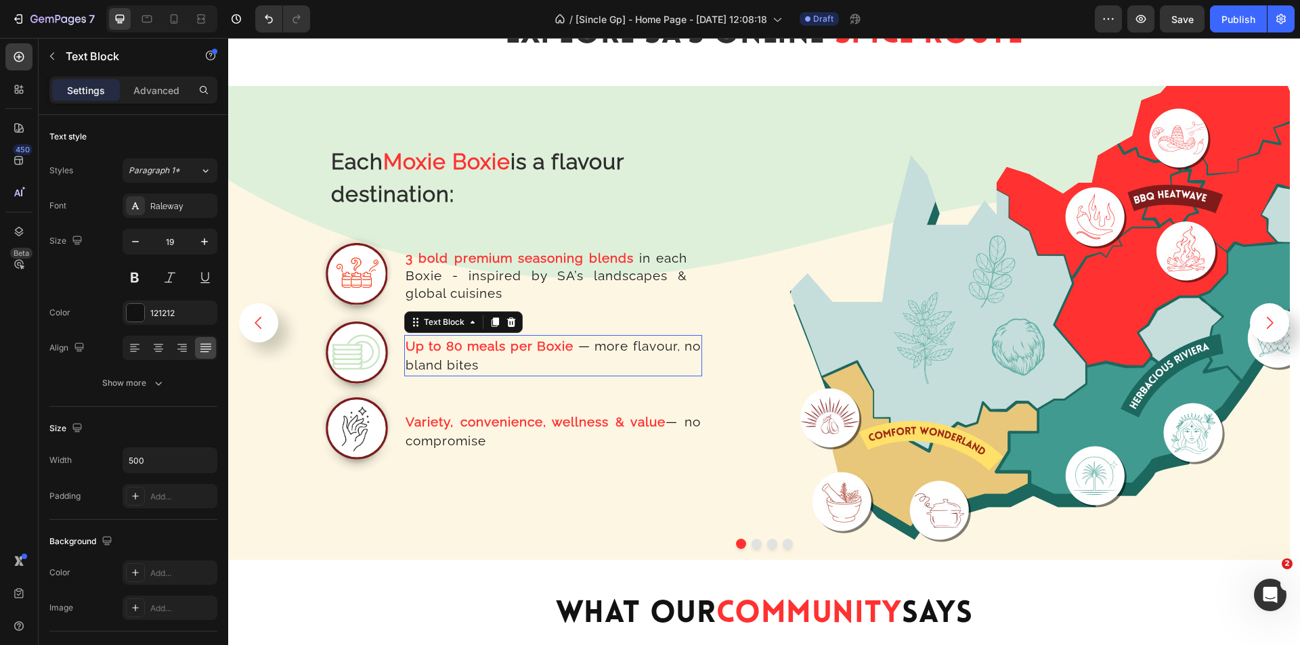
click at [494, 347] on strong "Up to 80 meals per Boxie" at bounding box center [490, 346] width 168 height 15
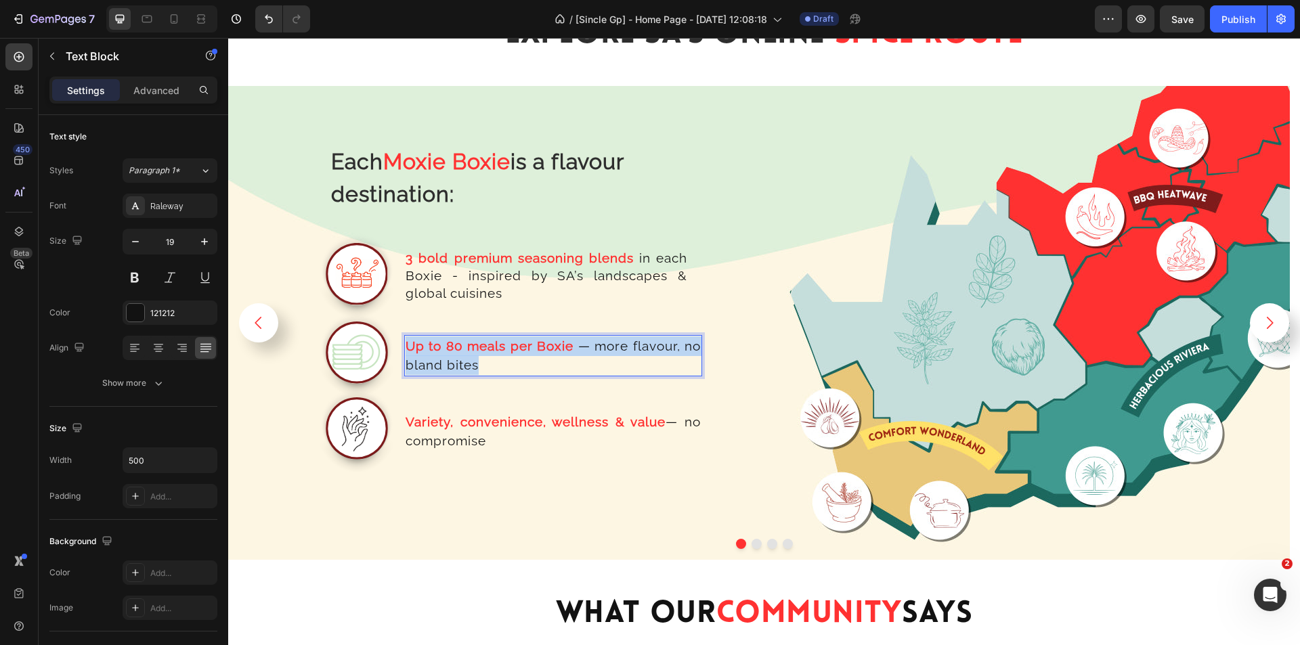
click at [494, 347] on strong "Up to 80 meals per Boxie" at bounding box center [490, 346] width 168 height 15
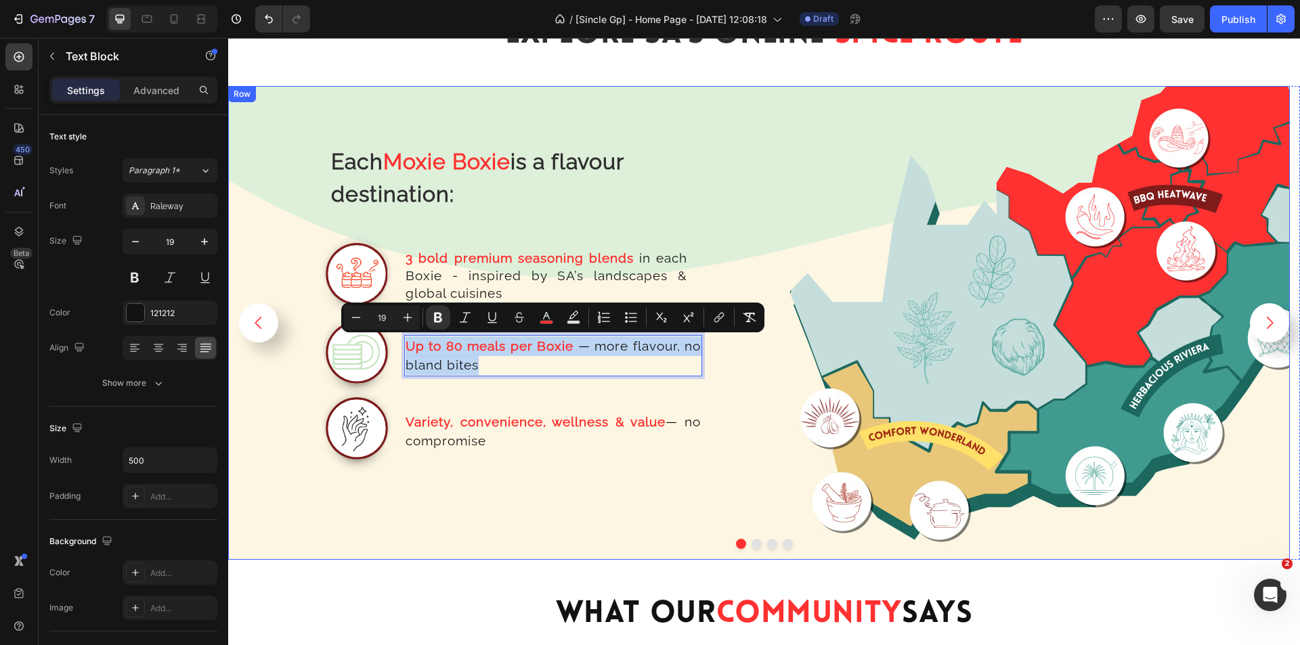
click at [713, 245] on div "Each Moxie Boxie is a flavour destination: Text Block Row Image 3 bold premium …" at bounding box center [485, 328] width 501 height 463
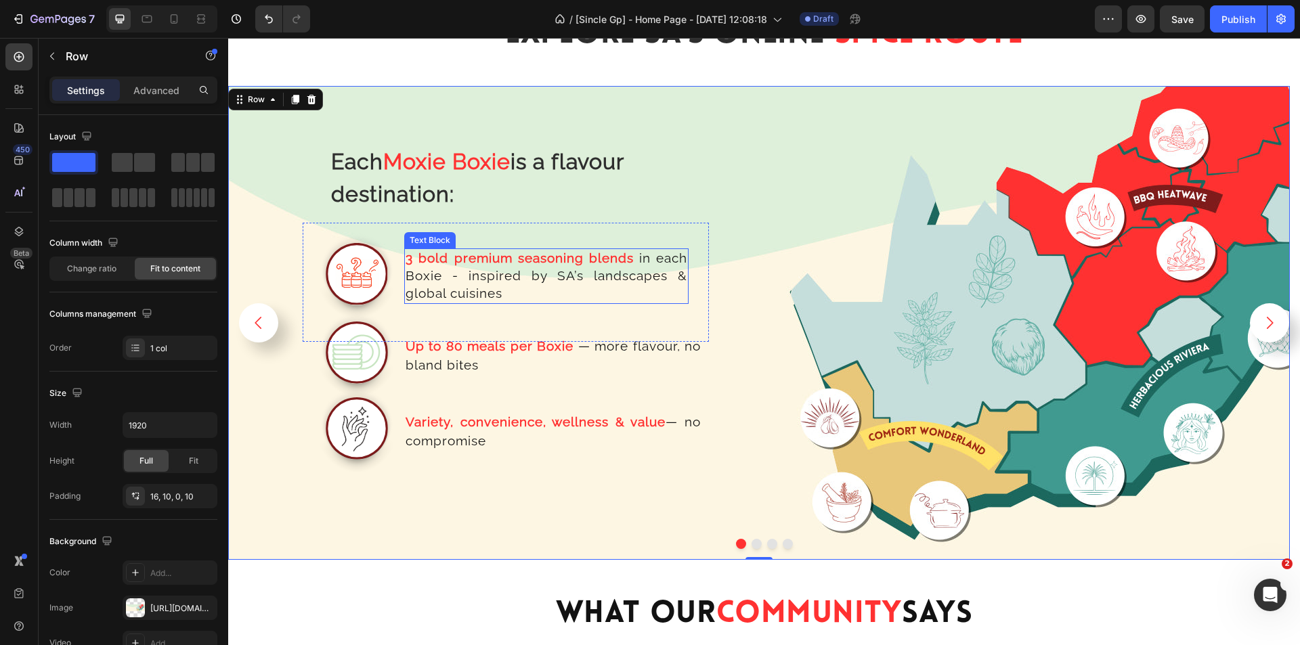
click at [547, 260] on strong "3 bold premium seasoning blends" at bounding box center [520, 258] width 228 height 15
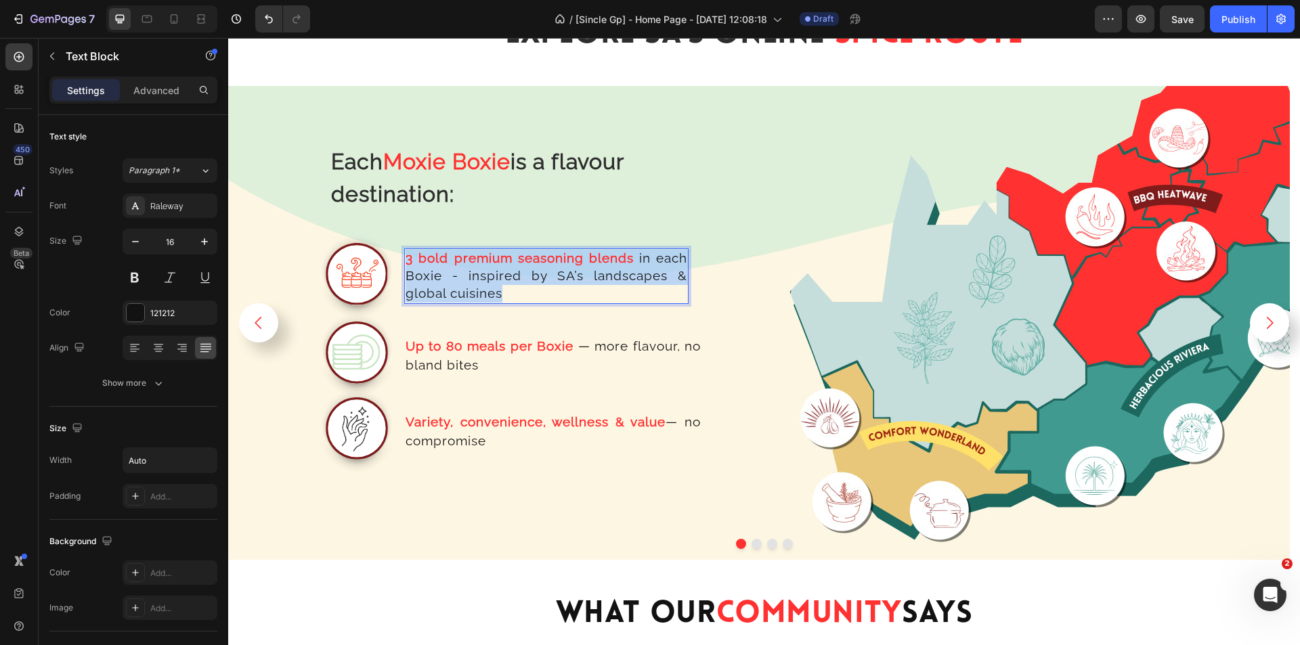
click at [547, 260] on strong "3 bold premium seasoning blends" at bounding box center [520, 258] width 228 height 15
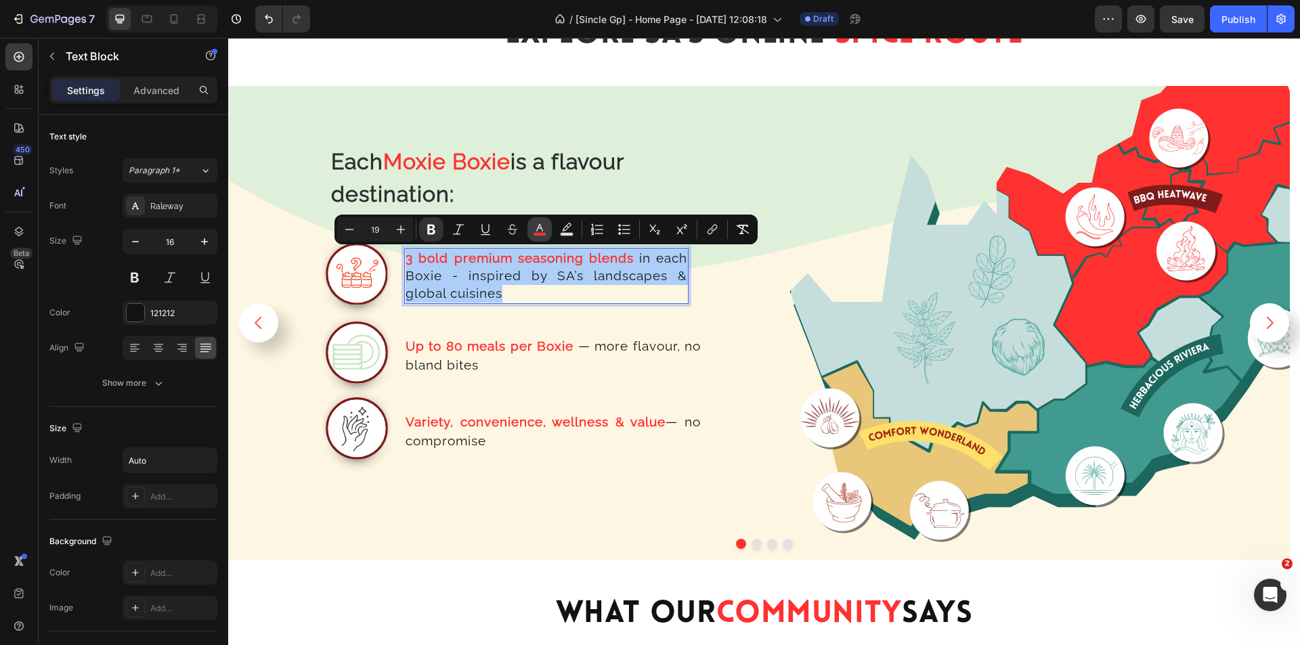
click at [542, 228] on icon "Editor contextual toolbar" at bounding box center [540, 230] width 14 height 14
type input "FF3131"
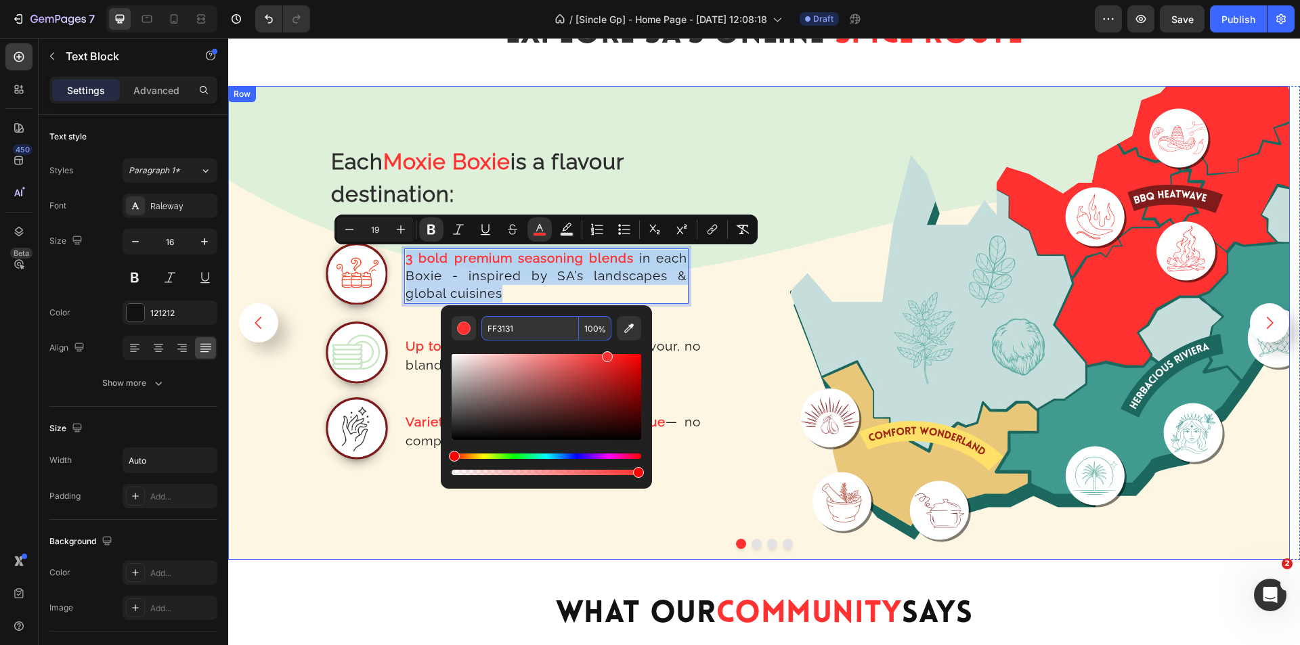
click at [723, 287] on div "Each Moxie Boxie is a flavour destination: Text Block Row Image 3 bold premium …" at bounding box center [485, 328] width 501 height 463
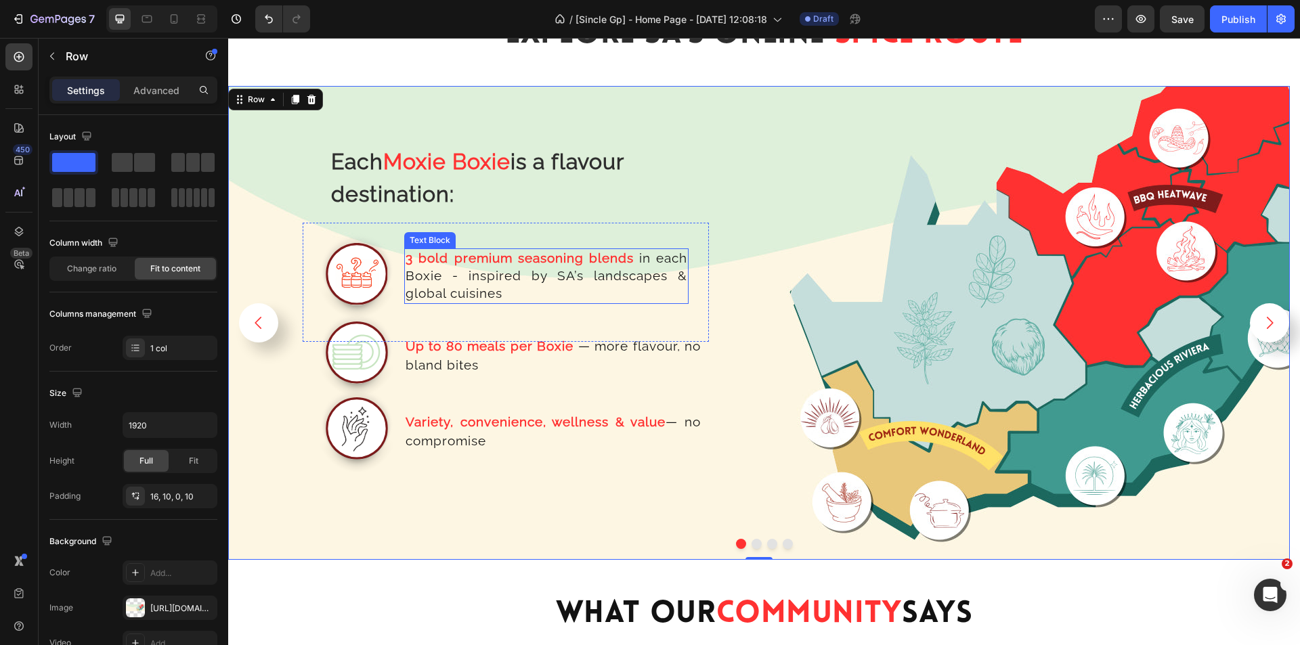
click at [579, 276] on span "in each Boxie - inspired by SA’s landscapes & global cuisines" at bounding box center [547, 276] width 282 height 50
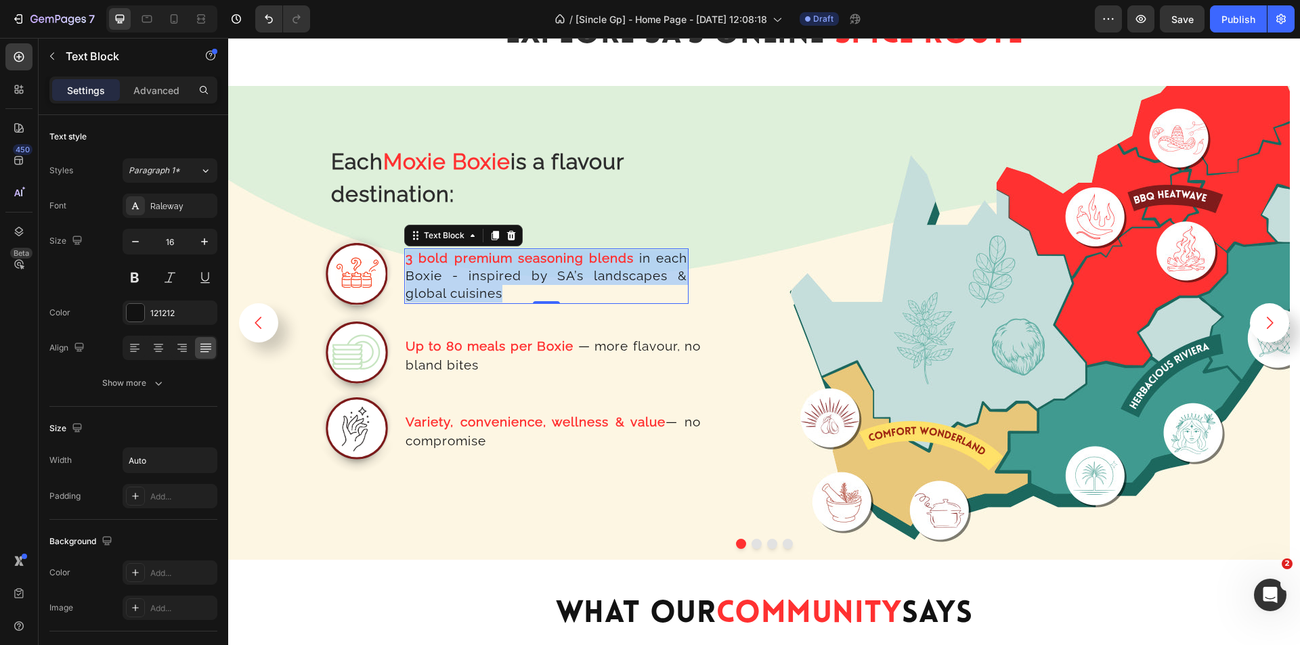
click at [579, 276] on span "in each Boxie - inspired by SA’s landscapes & global cuisines" at bounding box center [547, 276] width 282 height 50
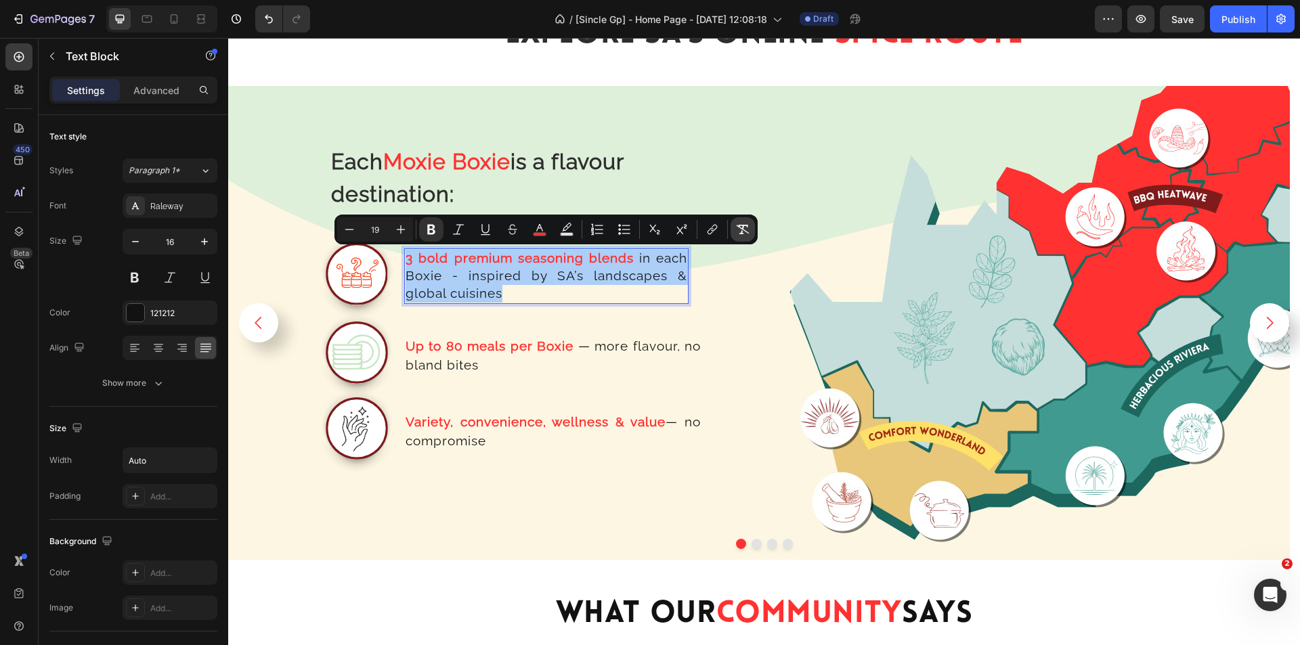
click at [738, 229] on icon "Editor contextual toolbar" at bounding box center [743, 230] width 14 height 14
type input "16"
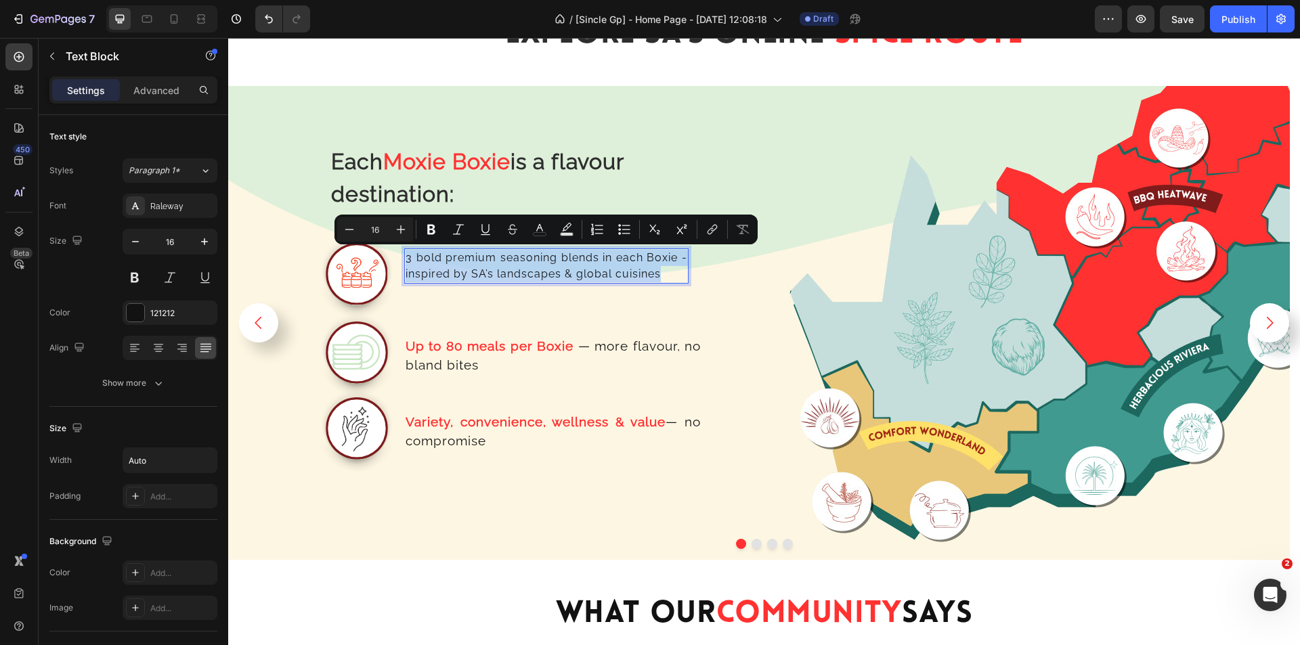
click at [578, 276] on p "3 bold premium seasoning blends in each Boxie - inspired by SA’s landscapes & g…" at bounding box center [547, 266] width 282 height 33
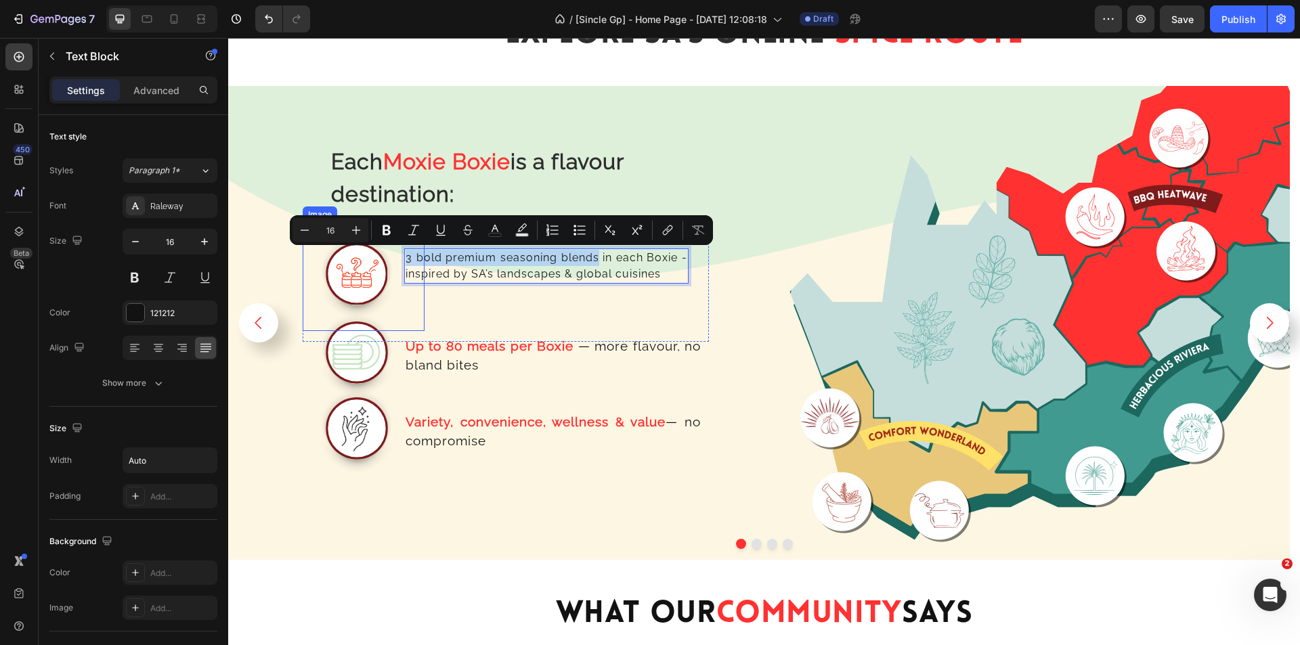
drag, startPoint x: 598, startPoint y: 258, endPoint x: 398, endPoint y: 255, distance: 200.5
click at [398, 255] on div "Image 3 bold premium seasoning blends in each Boxie - inspired by SA’s landscap…" at bounding box center [506, 282] width 406 height 119
click at [496, 232] on icon "Editor contextual toolbar" at bounding box center [495, 231] width 14 height 14
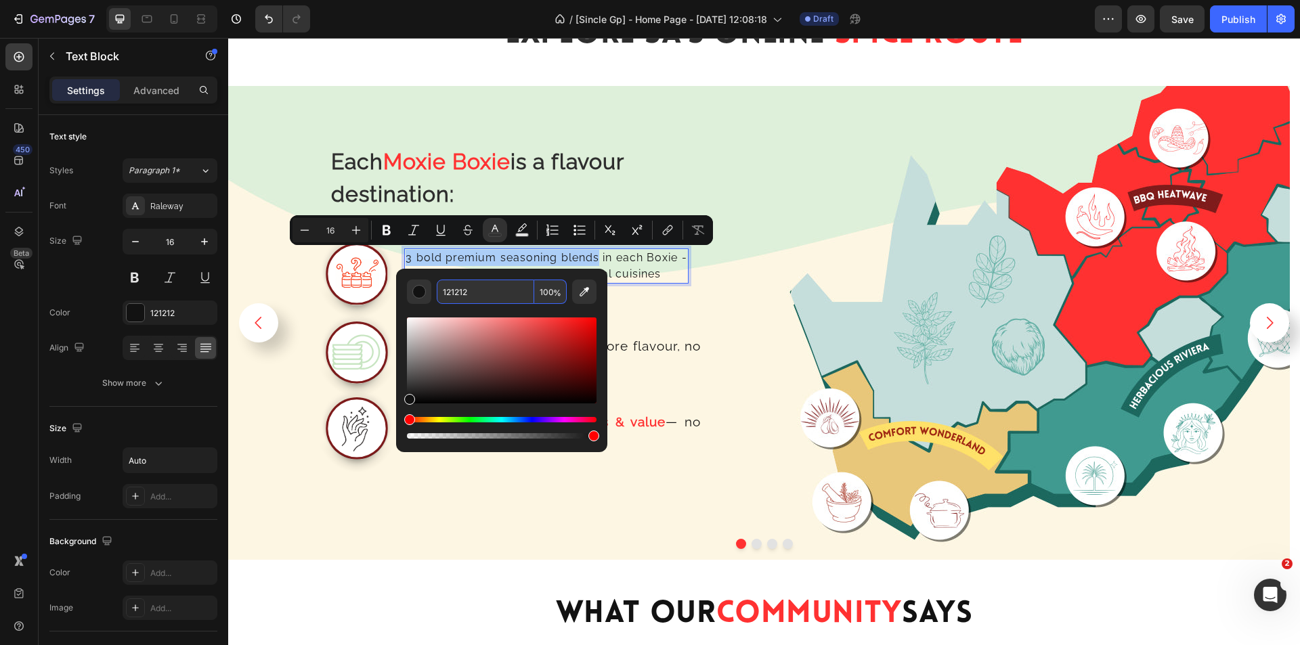
click at [479, 296] on input "121212" at bounding box center [486, 292] width 98 height 24
paste input "FF3131"
type input "FF3131"
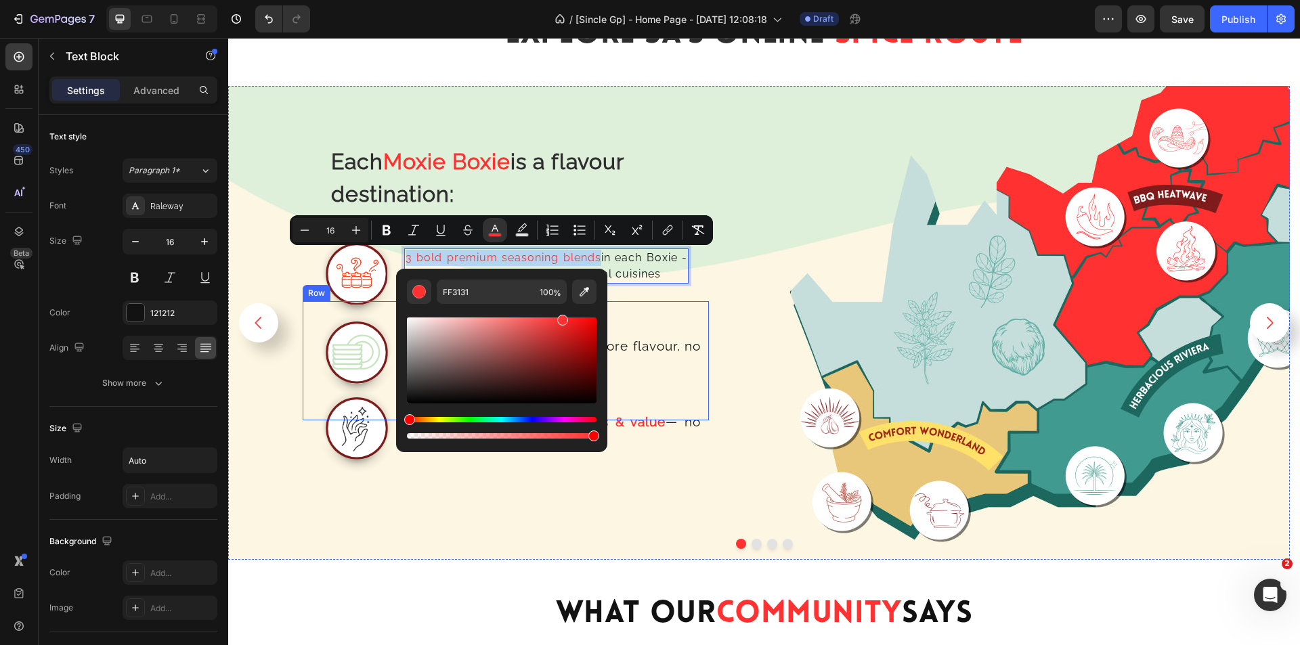
click at [662, 315] on div "Up to 80 meals per Boxie — more flavour, no [PERSON_NAME] bites Text Block" at bounding box center [560, 360] width 298 height 119
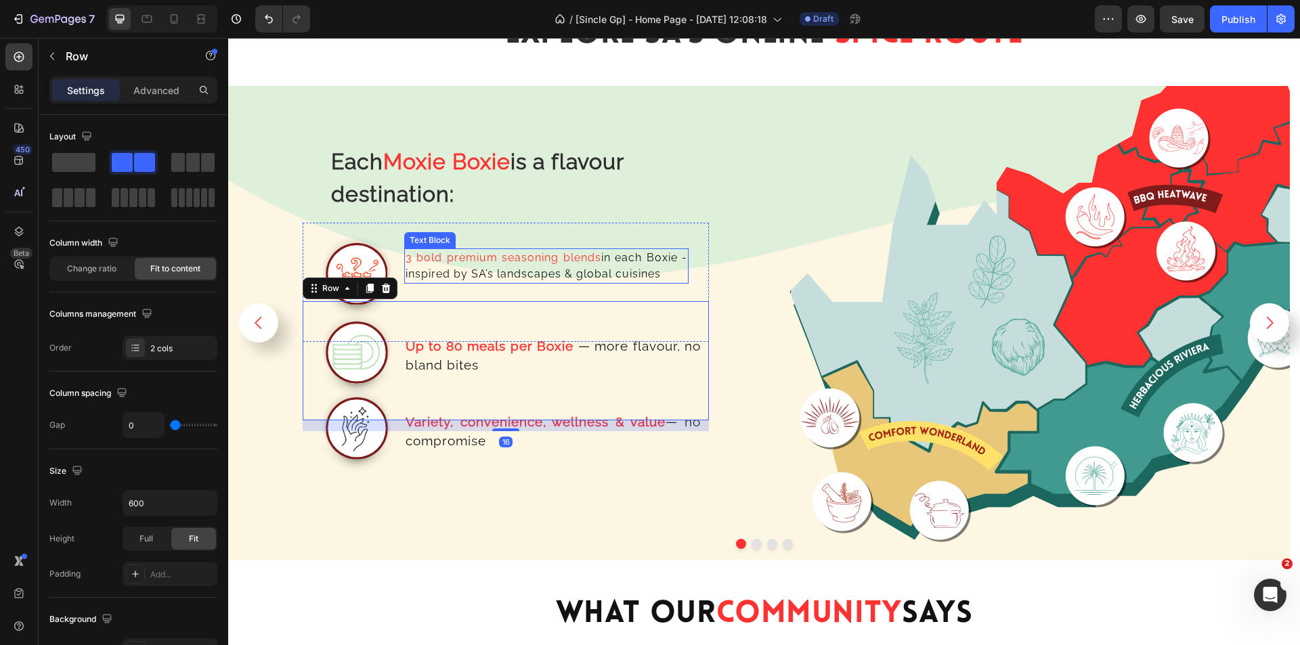
click at [526, 258] on span "3 bold premium seasoning blends" at bounding box center [504, 257] width 196 height 13
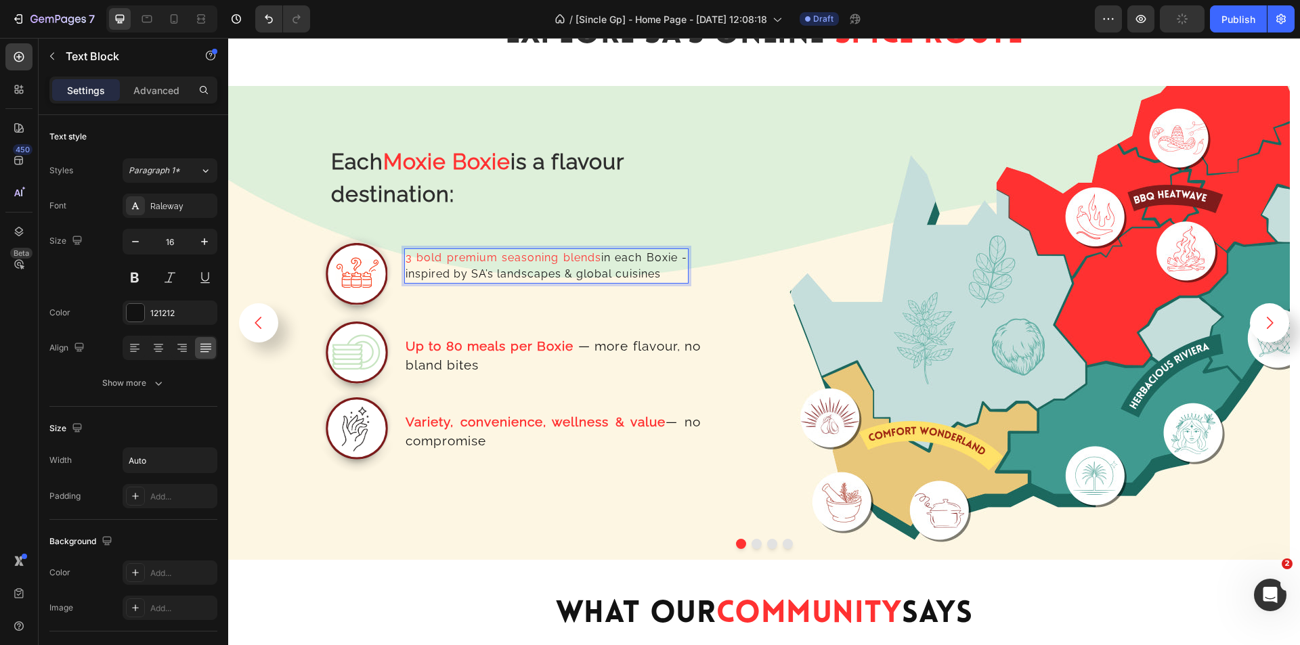
click at [564, 258] on span "3 bold premium seasoning blends" at bounding box center [504, 257] width 196 height 13
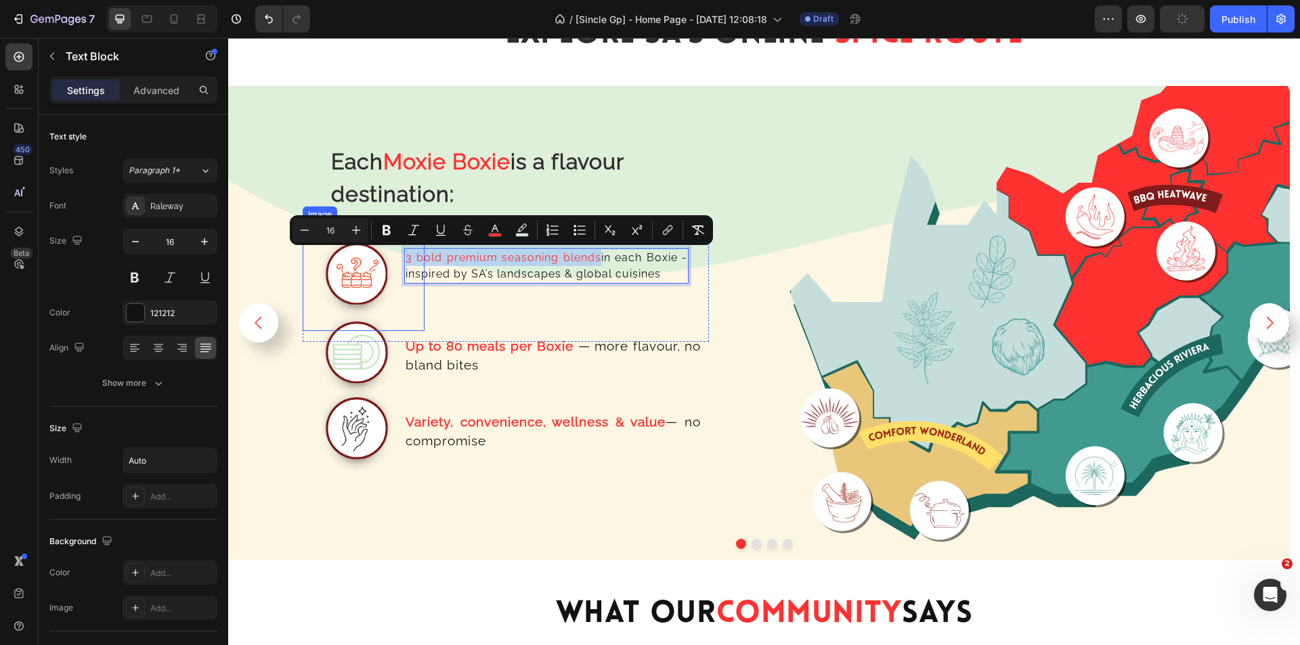
drag, startPoint x: 596, startPoint y: 258, endPoint x: 404, endPoint y: 249, distance: 192.6
click at [404, 249] on div "Image 3 bold premium seasoning blends in each Boxie - inspired by SA’s landscap…" at bounding box center [506, 282] width 406 height 119
click at [382, 235] on icon "Editor contextual toolbar" at bounding box center [387, 231] width 14 height 14
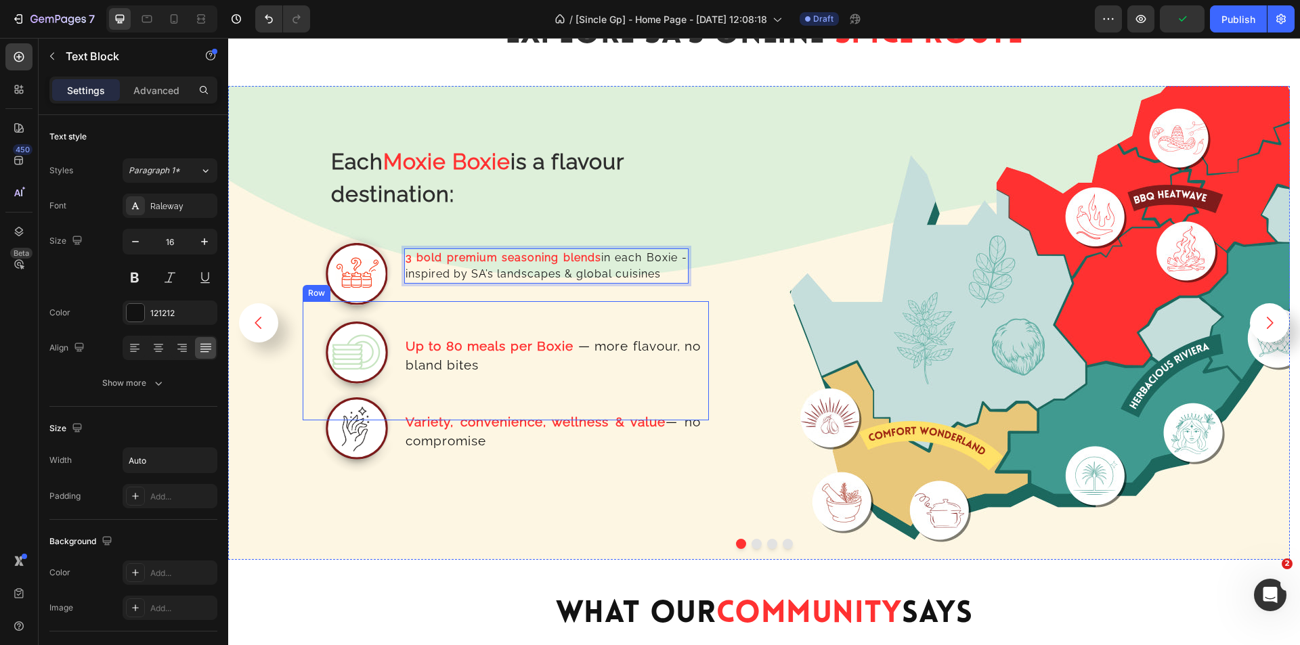
click at [544, 307] on div "Up to 80 meals per Boxie — more flavour, no [PERSON_NAME] bites Text Block" at bounding box center [560, 360] width 298 height 119
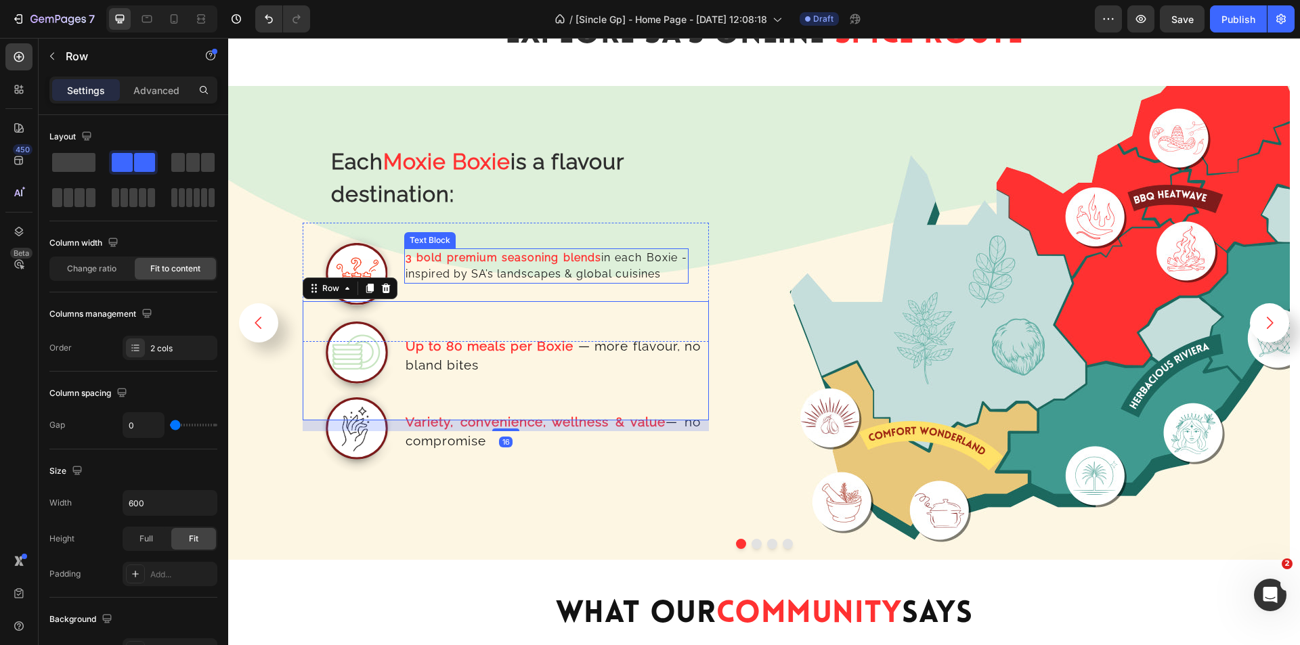
click at [626, 257] on p "3 bold premium seasoning blends in each Boxie - inspired by SA’s landscapes & g…" at bounding box center [547, 266] width 282 height 33
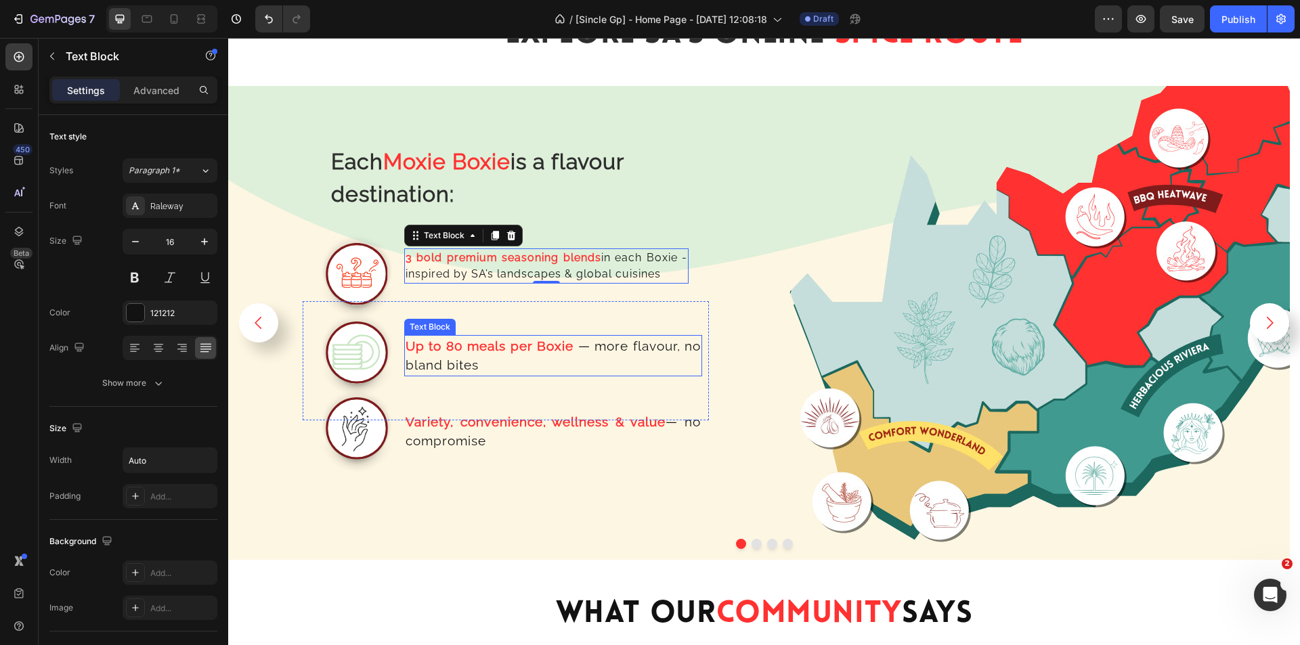
click at [470, 355] on p "Up to 80 meals per Boxie — more flavour, no [PERSON_NAME] bites" at bounding box center [553, 356] width 295 height 39
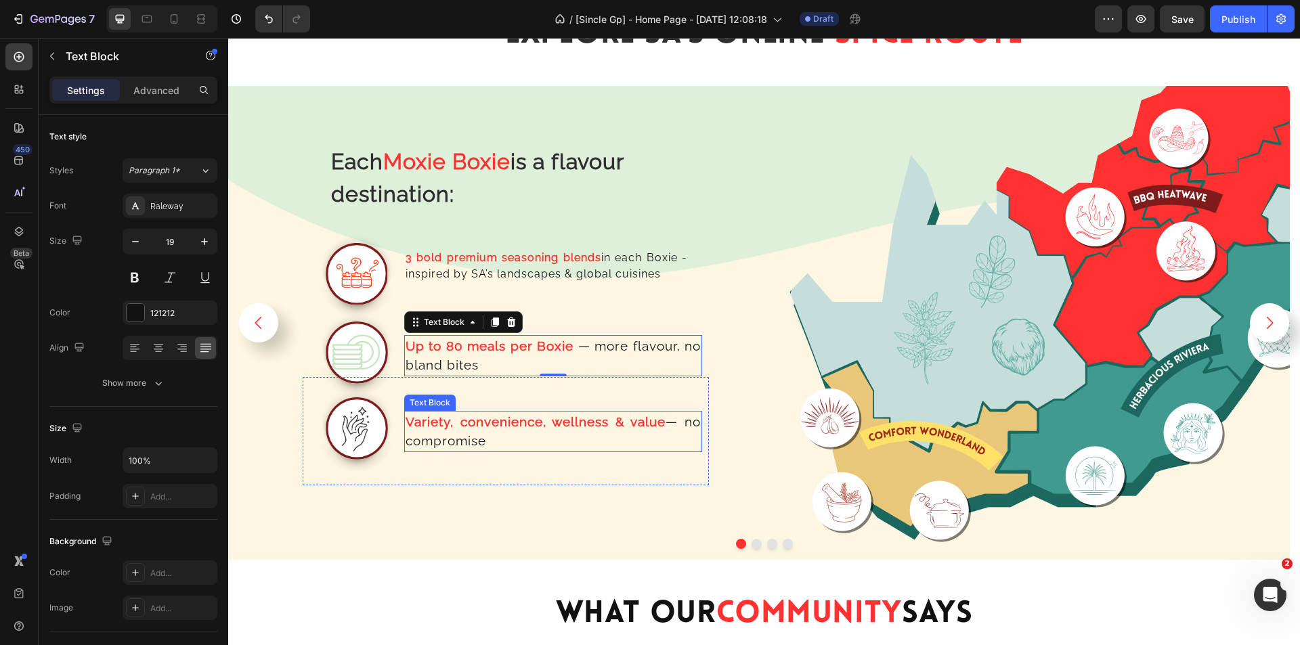
click at [417, 440] on p "Variety, convenience, wellness & value — no compromise" at bounding box center [553, 431] width 295 height 39
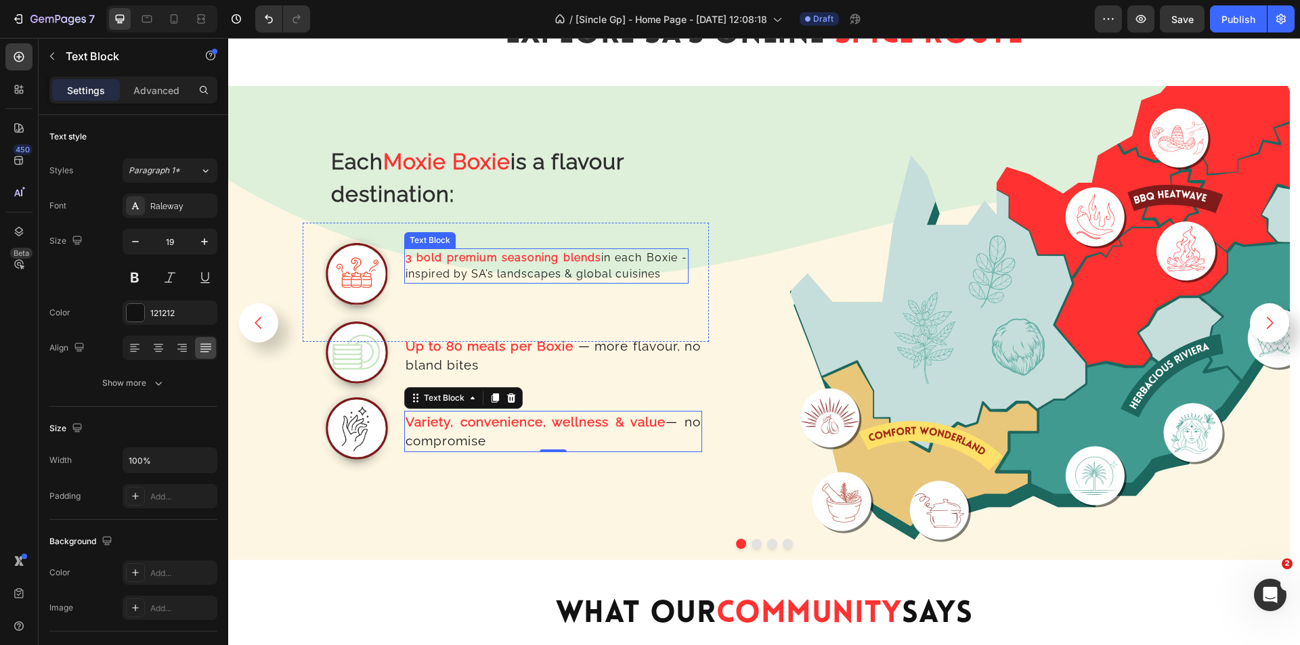
click at [448, 260] on strong "3 bold premium seasoning blends" at bounding box center [504, 257] width 196 height 13
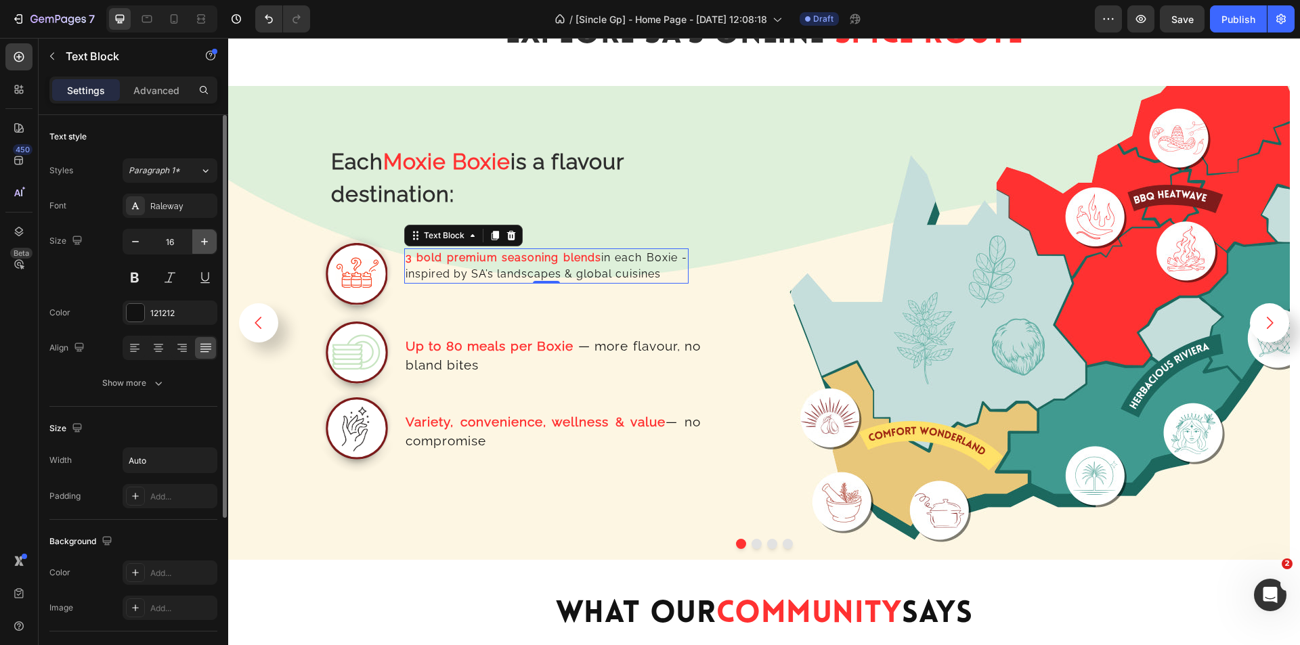
click at [200, 242] on icon "button" at bounding box center [205, 242] width 14 height 14
click at [200, 245] on icon "button" at bounding box center [205, 242] width 14 height 14
click at [205, 246] on icon "button" at bounding box center [205, 242] width 14 height 14
type input "19"
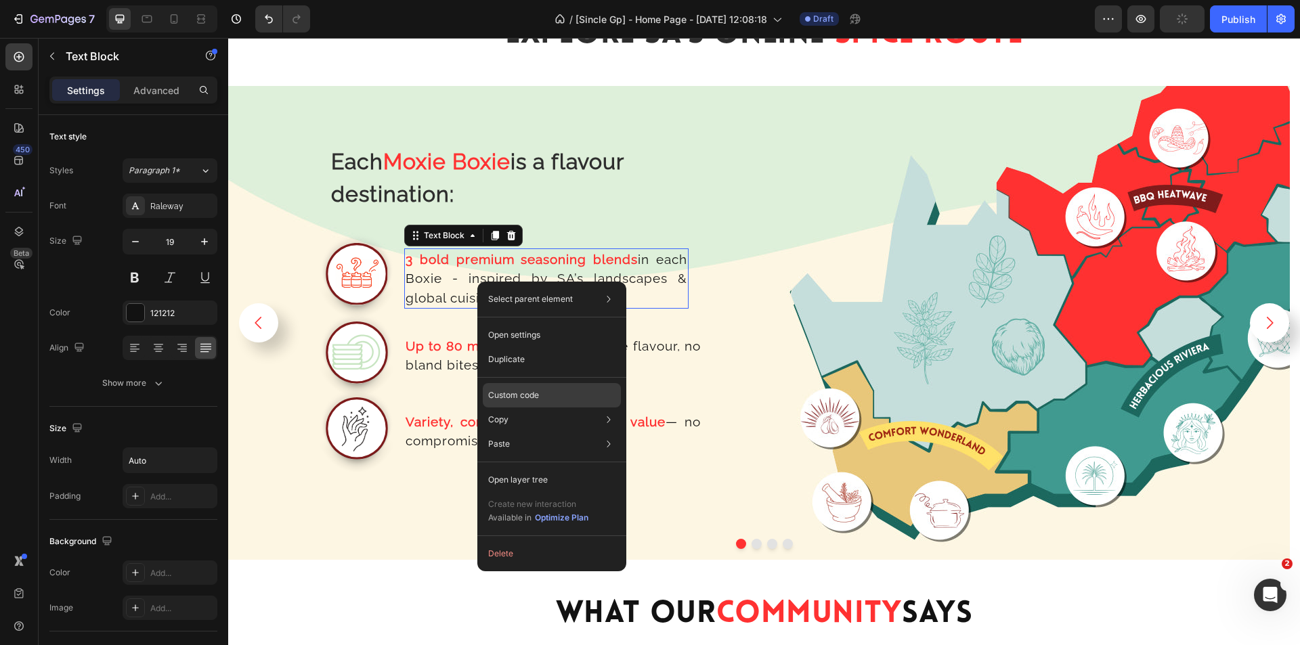
click at [521, 396] on p "Custom code" at bounding box center [513, 395] width 51 height 12
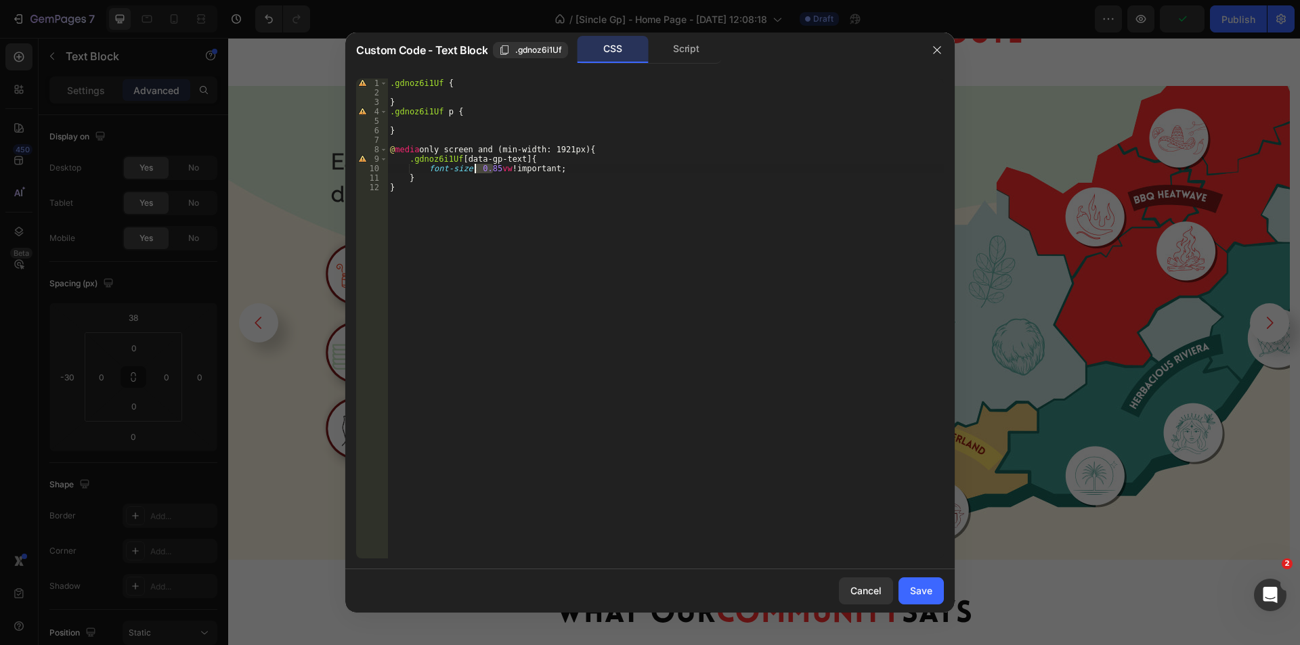
drag, startPoint x: 492, startPoint y: 171, endPoint x: 473, endPoint y: 170, distance: 19.0
click at [473, 170] on div ".gdnoz6i1Uf { } .gdnoz6i1Uf p { } @ media only screen and (min-width: 1921px) {…" at bounding box center [665, 328] width 557 height 499
type textarea "font-size: 1vw !important;"
click at [920, 591] on div "Save" at bounding box center [921, 591] width 22 height 14
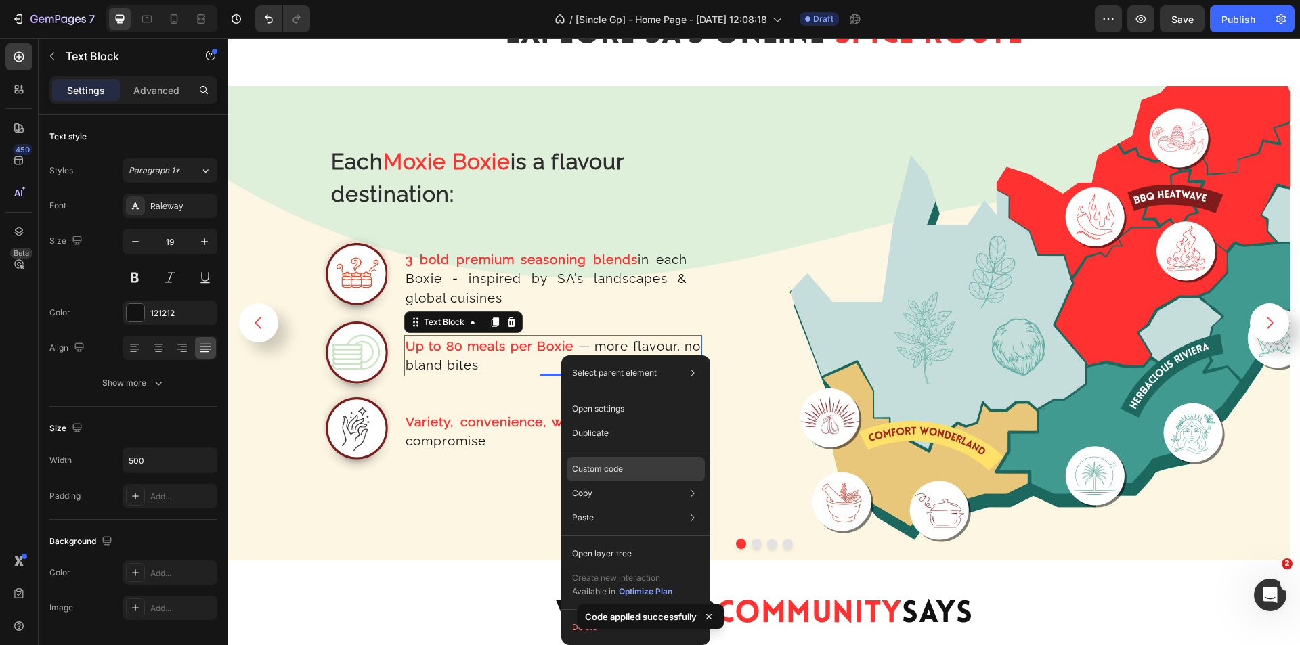
click at [616, 473] on p "Custom code" at bounding box center [597, 469] width 51 height 12
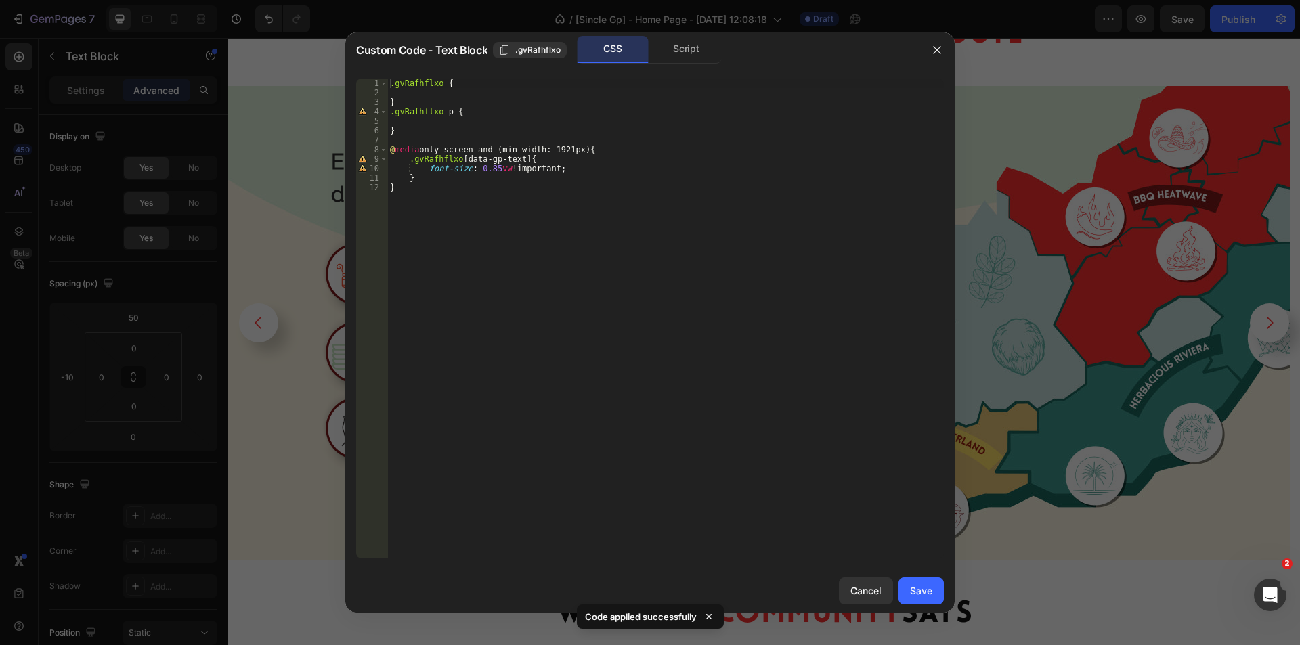
click at [491, 167] on div ".gvRafhflxo { } .gvRafhflxo p { } @ media only screen and (min-width: 1921px) {…" at bounding box center [665, 328] width 557 height 499
type textarea "font-size: 1vw !important;"
click at [933, 601] on button "Save" at bounding box center [921, 591] width 45 height 27
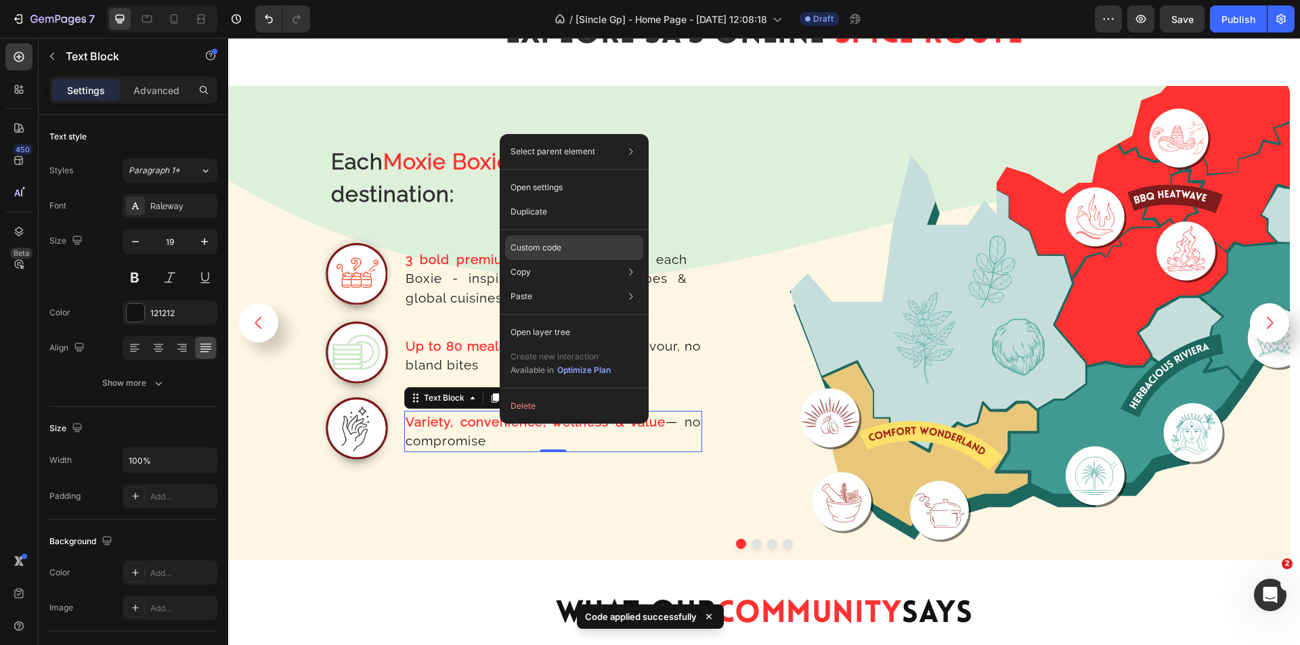
click at [540, 247] on p "Custom code" at bounding box center [536, 248] width 51 height 12
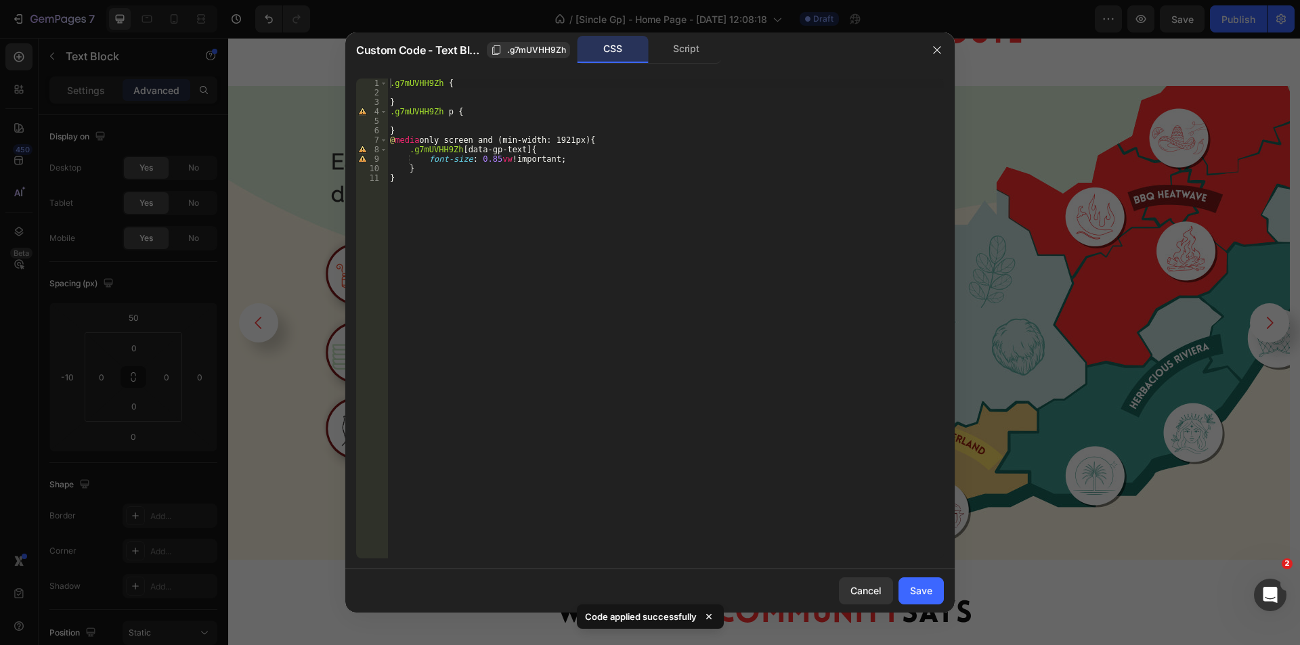
click at [490, 156] on div ".g7mUVHH9Zh { } .g7mUVHH9Zh p { } @ media only screen and (min-width: 1921px) {…" at bounding box center [665, 328] width 557 height 499
type textarea "font-size: 1vw !important;"
click at [927, 580] on button "Save" at bounding box center [921, 591] width 45 height 27
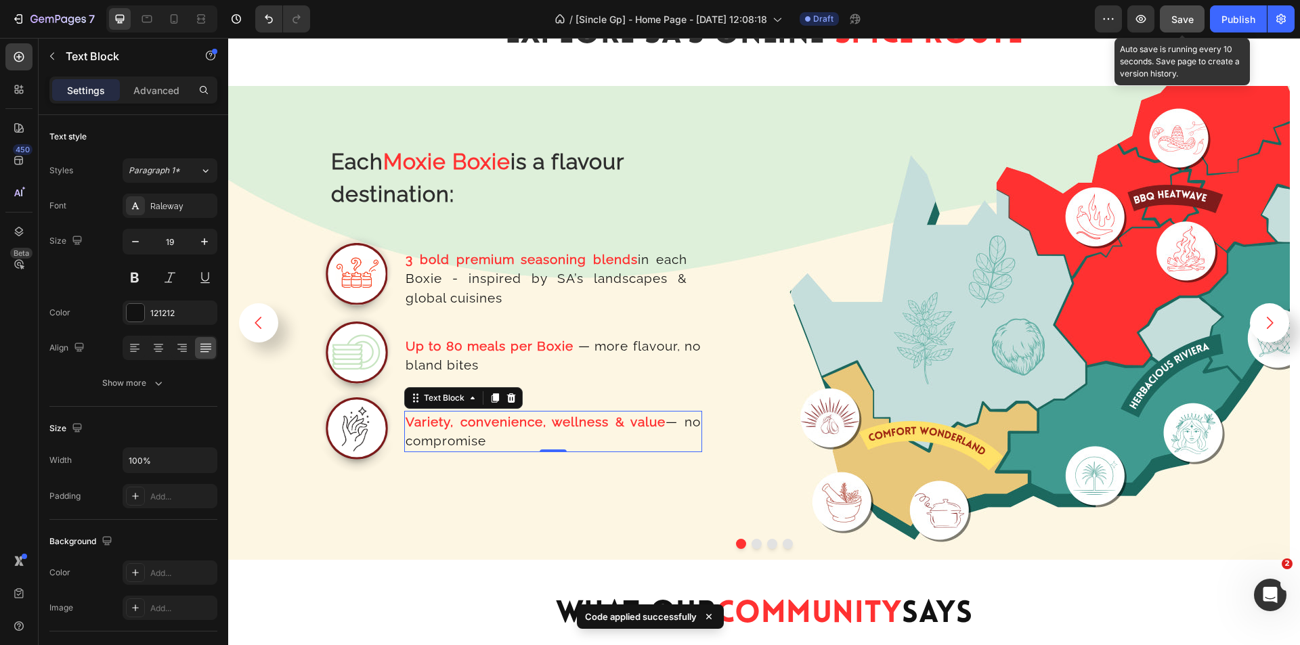
click at [1174, 20] on span "Save" at bounding box center [1183, 20] width 22 height 12
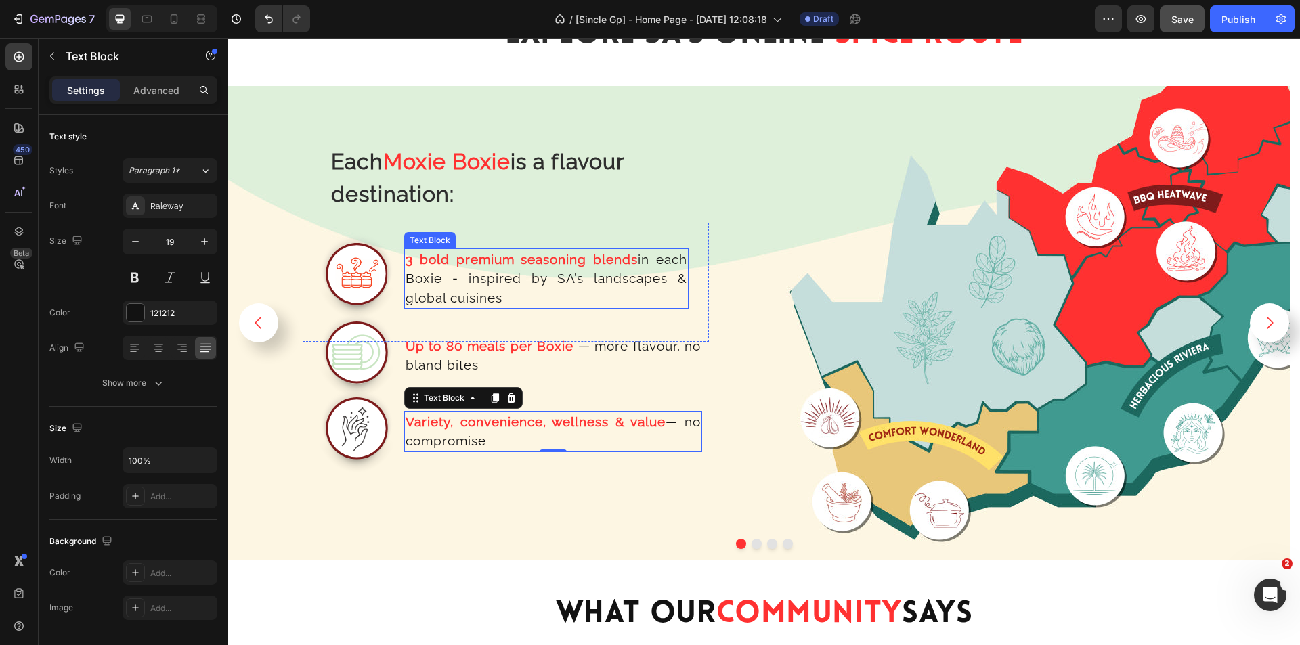
click at [535, 272] on p "3 bold premium seasoning blends in each Boxie - inspired by SA’s landscapes & g…" at bounding box center [547, 279] width 282 height 58
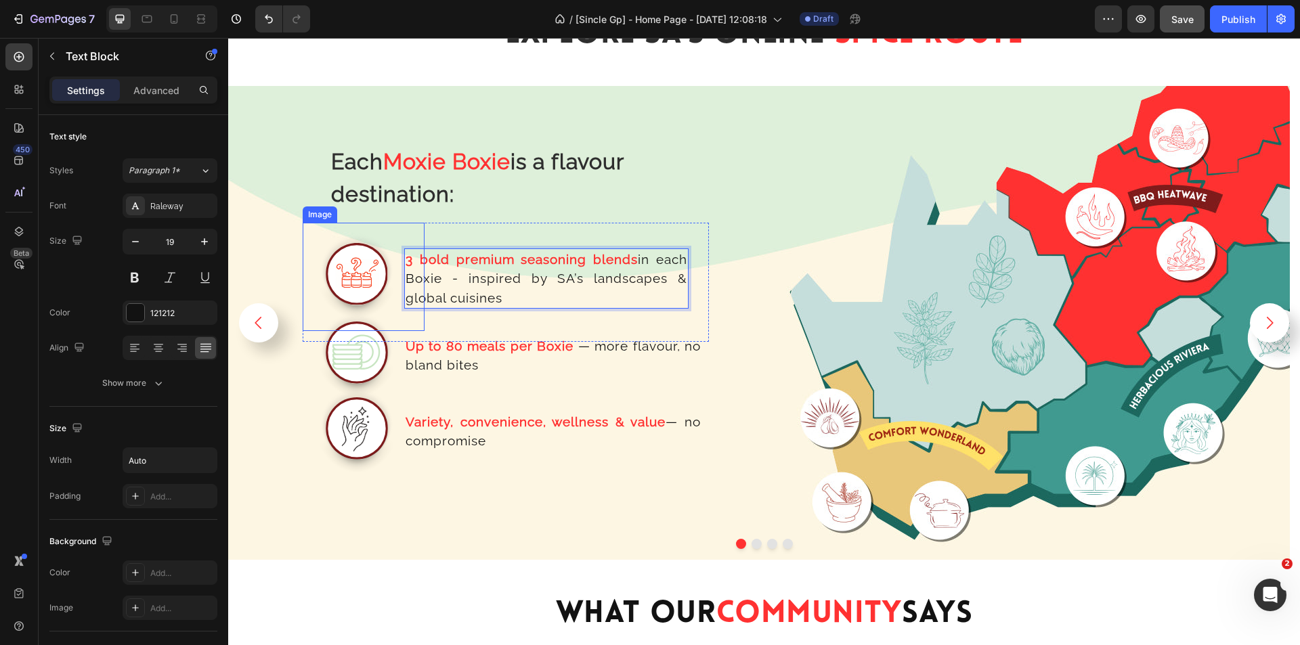
click at [387, 299] on img at bounding box center [357, 277] width 108 height 108
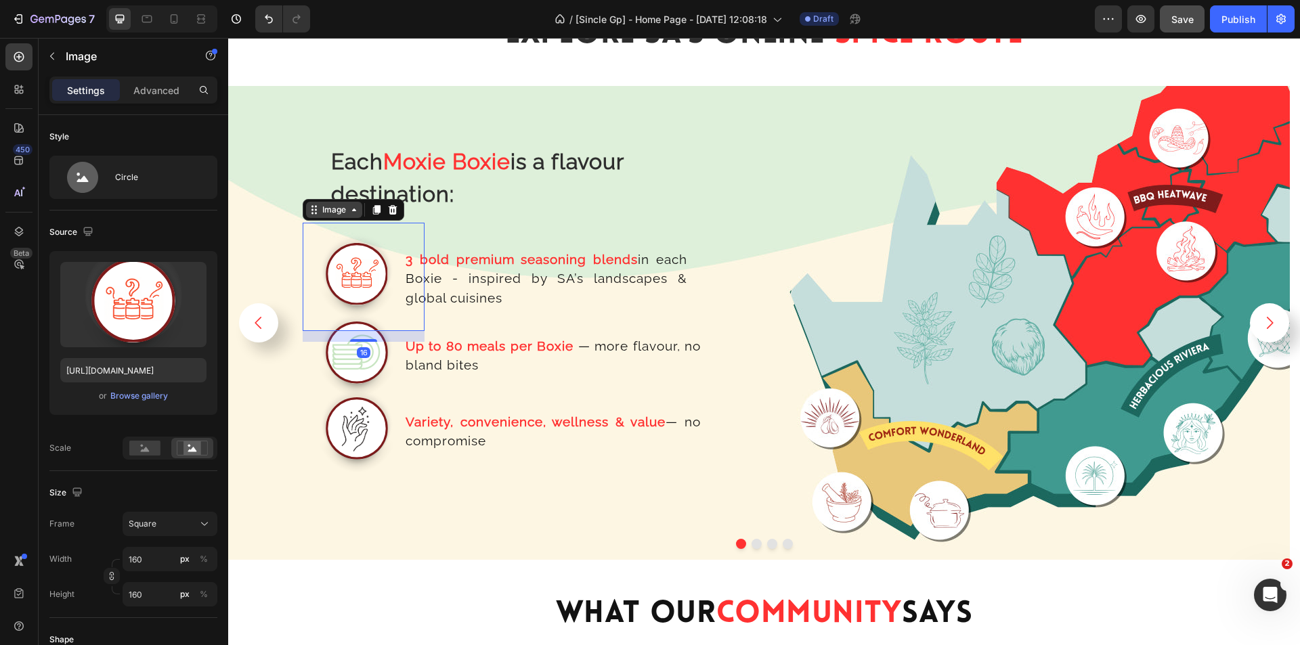
click at [336, 214] on div "Image" at bounding box center [334, 210] width 29 height 12
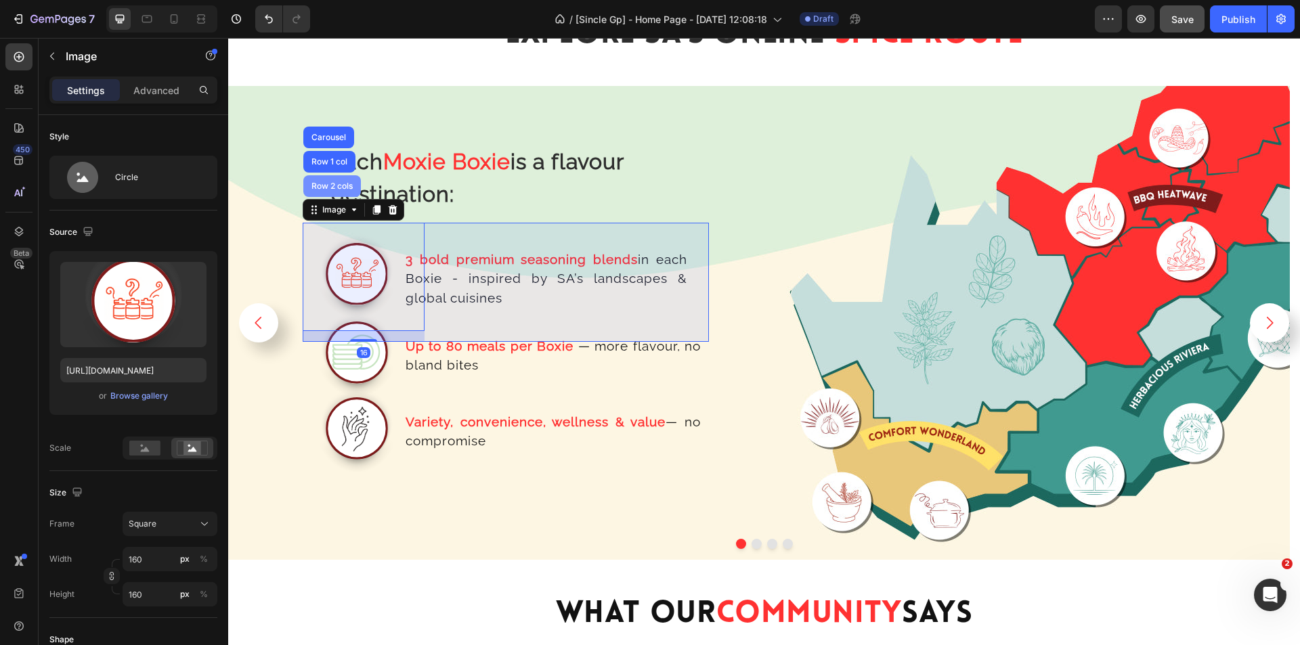
click at [341, 187] on div "Row 2 cols" at bounding box center [332, 186] width 47 height 8
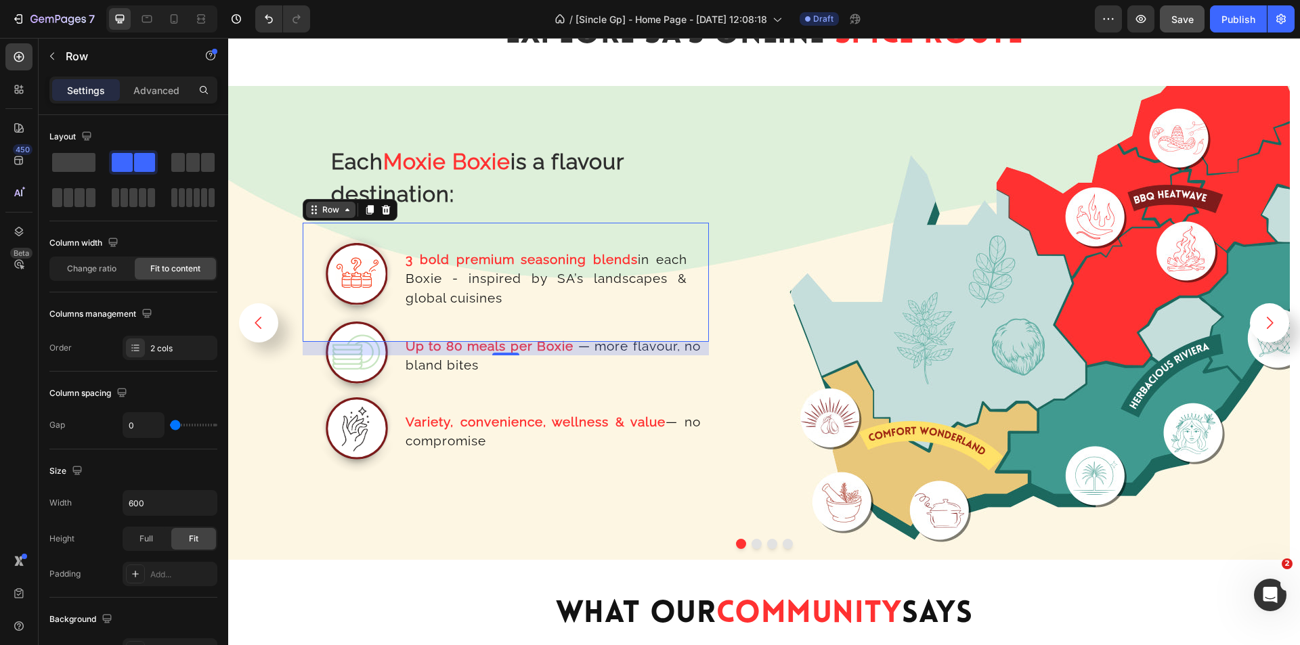
click at [335, 208] on div "Row" at bounding box center [331, 210] width 22 height 12
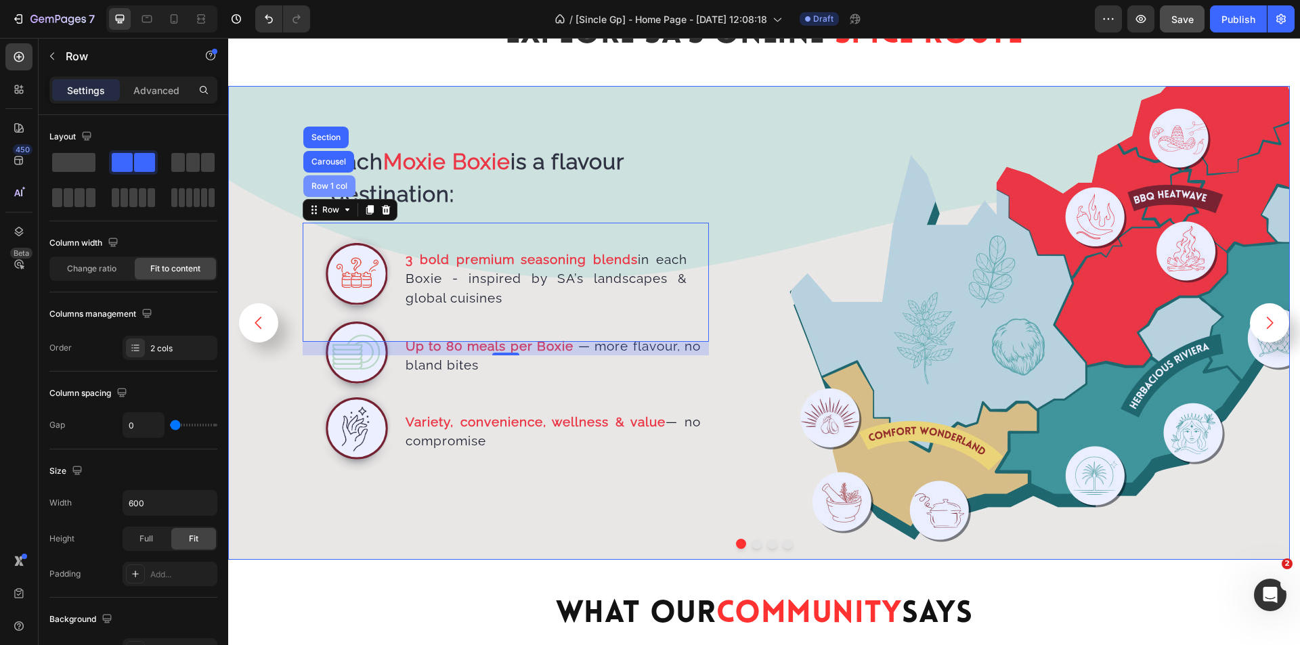
click at [330, 185] on div "Row 1 col" at bounding box center [329, 186] width 41 height 8
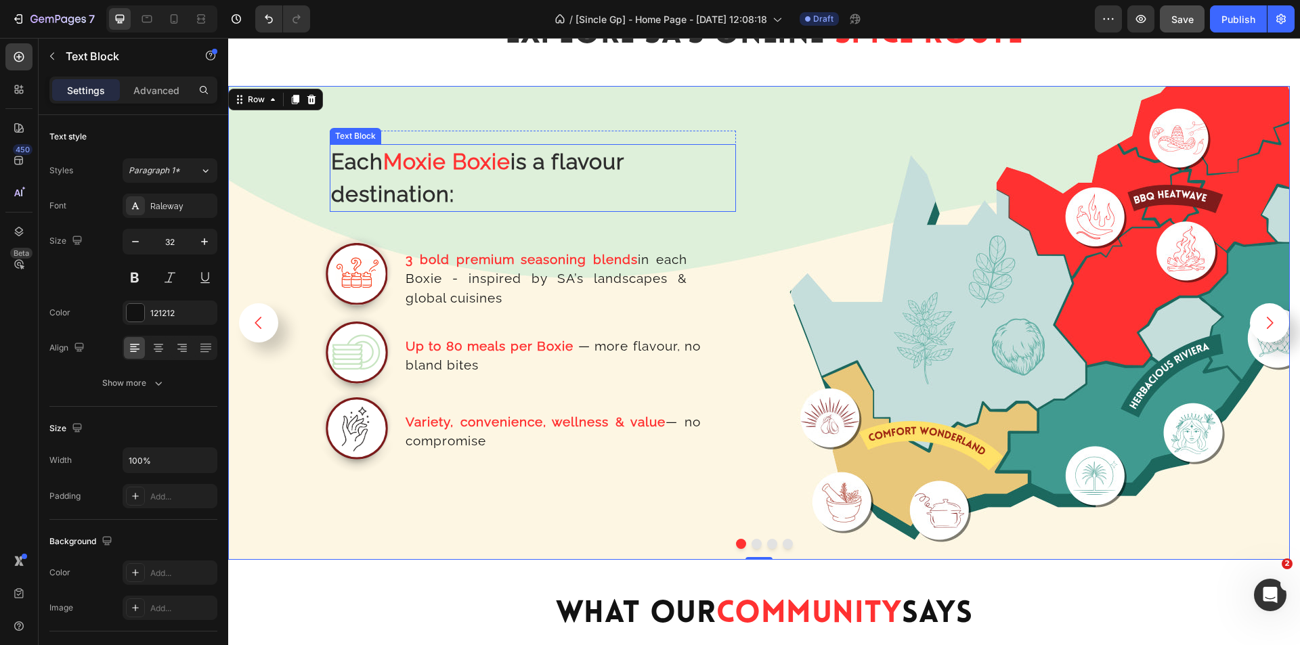
click at [403, 173] on strong "Moxie Boxie" at bounding box center [446, 161] width 127 height 25
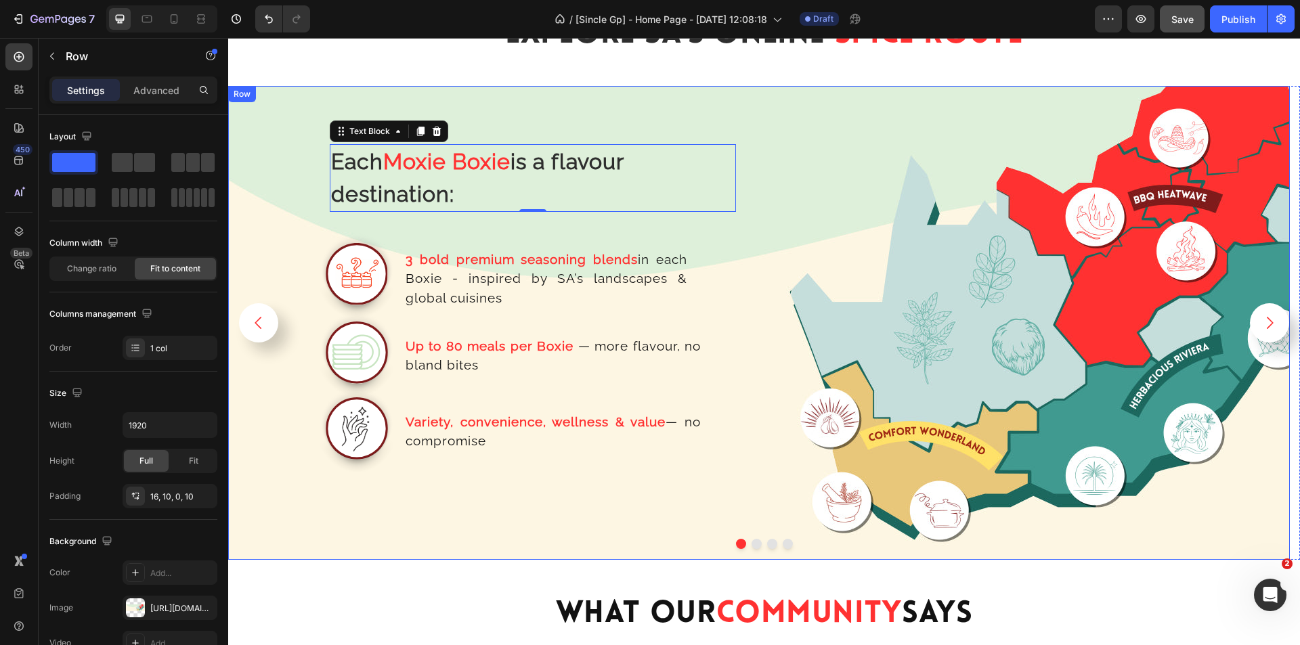
click at [266, 183] on div "Each Moxie Boxie is a flavour destination: Text Block 0 Row Image 3 bold premiu…" at bounding box center [485, 328] width 501 height 463
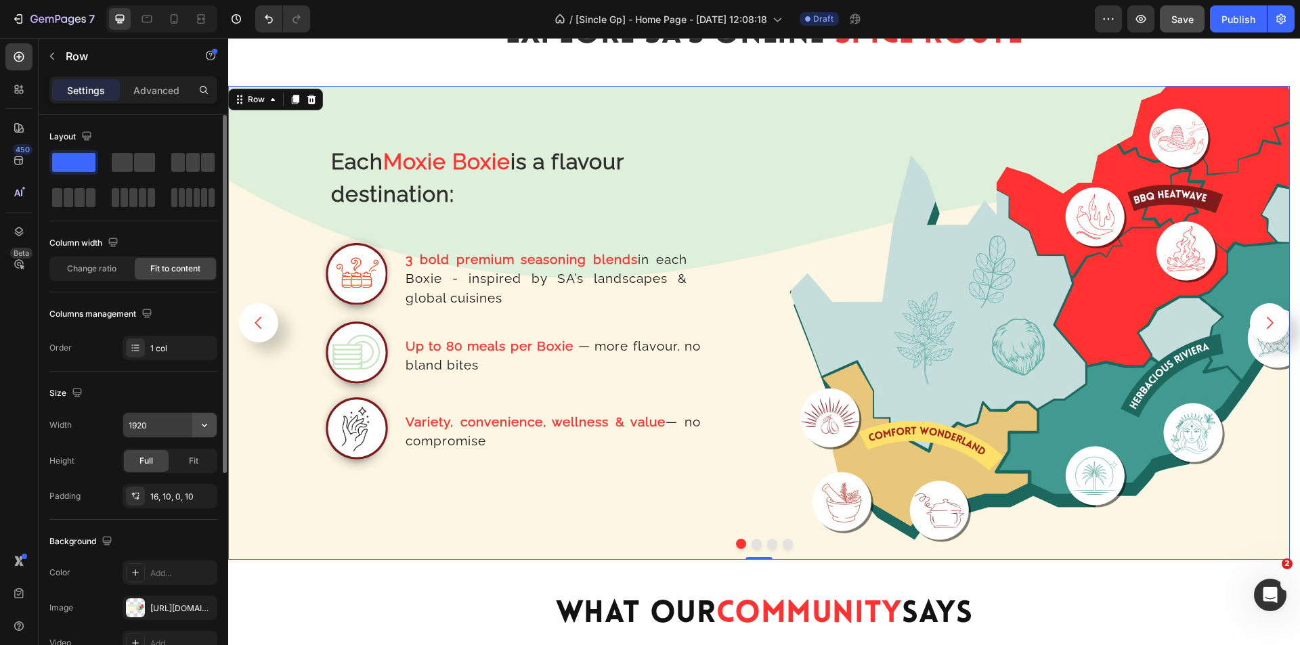
click at [206, 425] on icon "button" at bounding box center [204, 425] width 5 height 3
click at [192, 484] on span "100%" at bounding box center [194, 486] width 22 height 12
type input "100%"
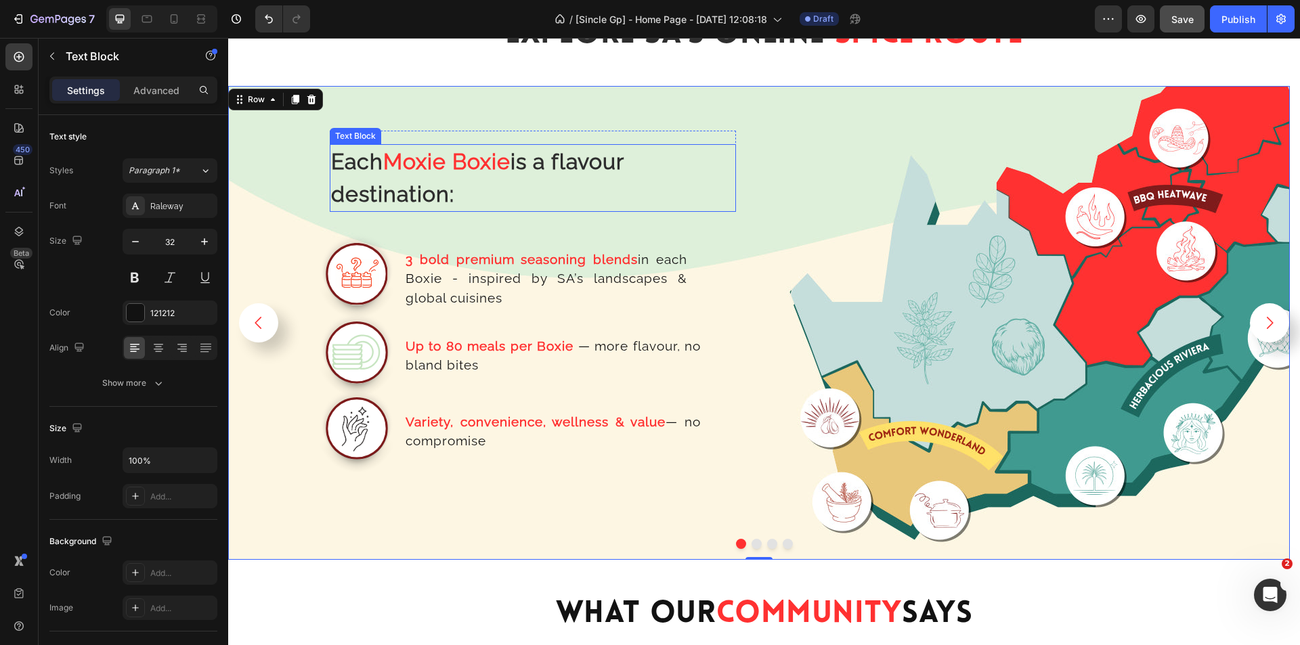
click at [414, 194] on strong "is a flavour destination:" at bounding box center [477, 178] width 293 height 58
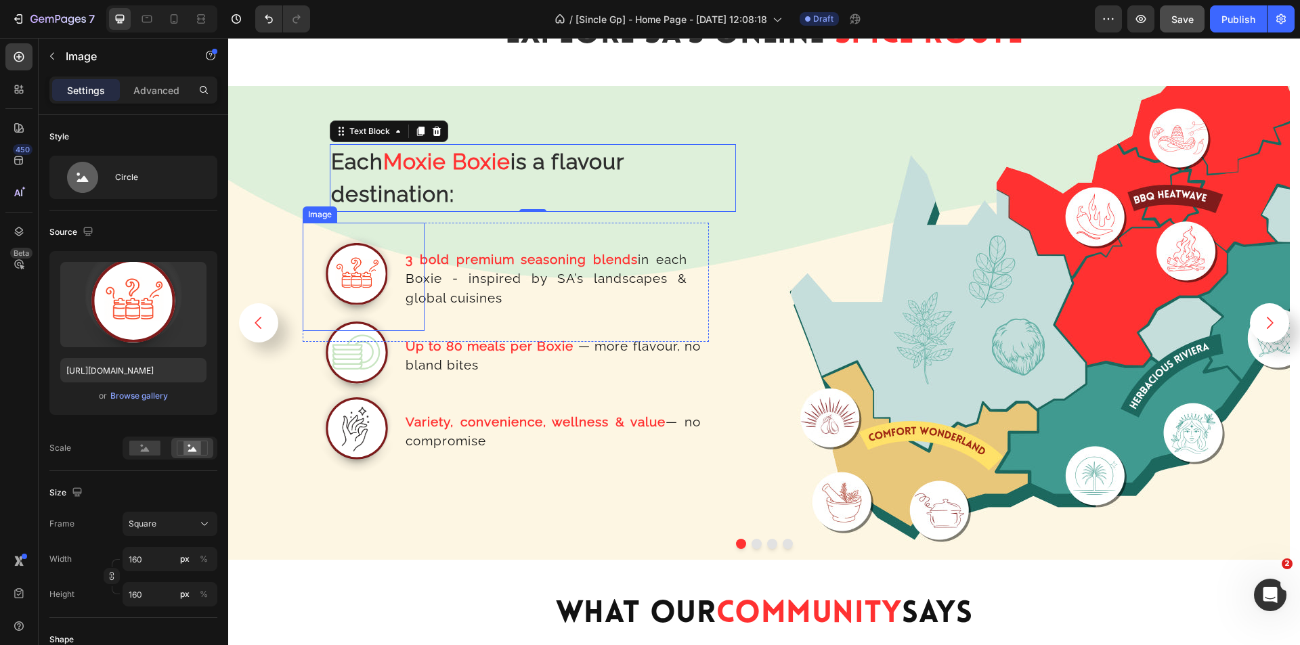
click at [387, 267] on img at bounding box center [357, 277] width 108 height 108
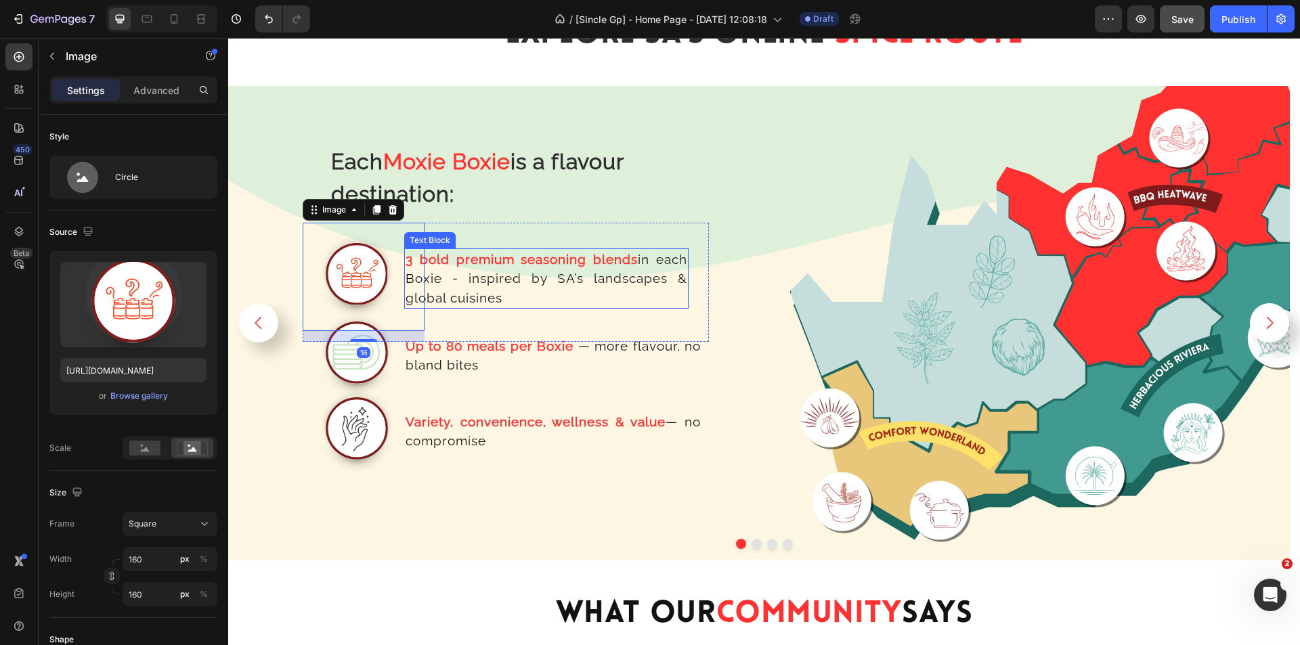
click at [471, 272] on p "3 bold premium seasoning blends in each Boxie - inspired by SA’s landscapes & g…" at bounding box center [547, 279] width 282 height 58
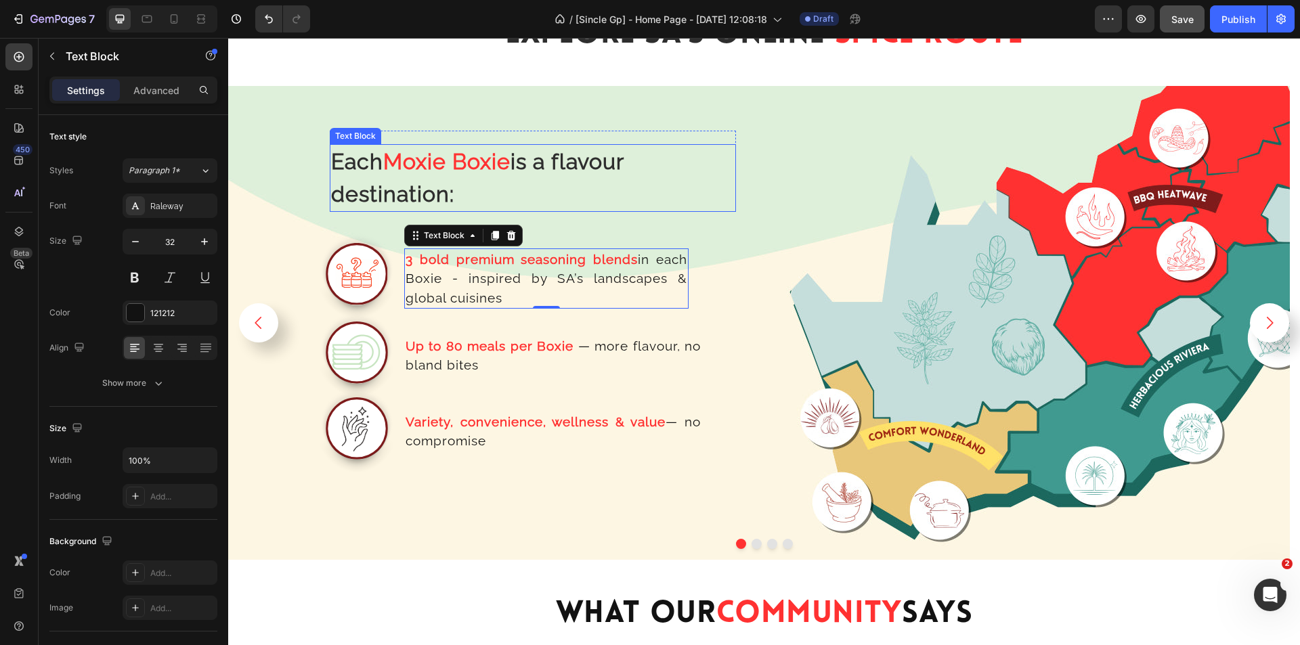
click at [511, 180] on p "Each Moxie Boxie is a flavour destination:" at bounding box center [533, 178] width 404 height 65
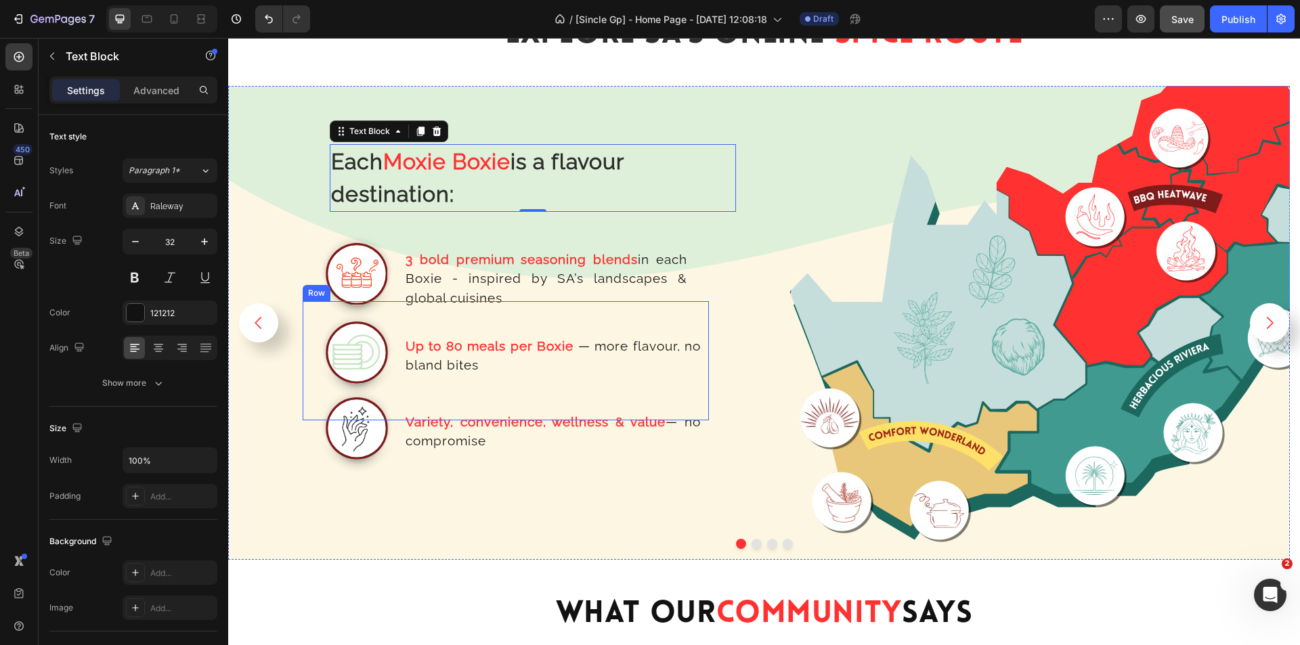
click at [706, 322] on div "Up to 80 meals per Boxie — more flavour, no bland bites Text Block" at bounding box center [560, 360] width 298 height 119
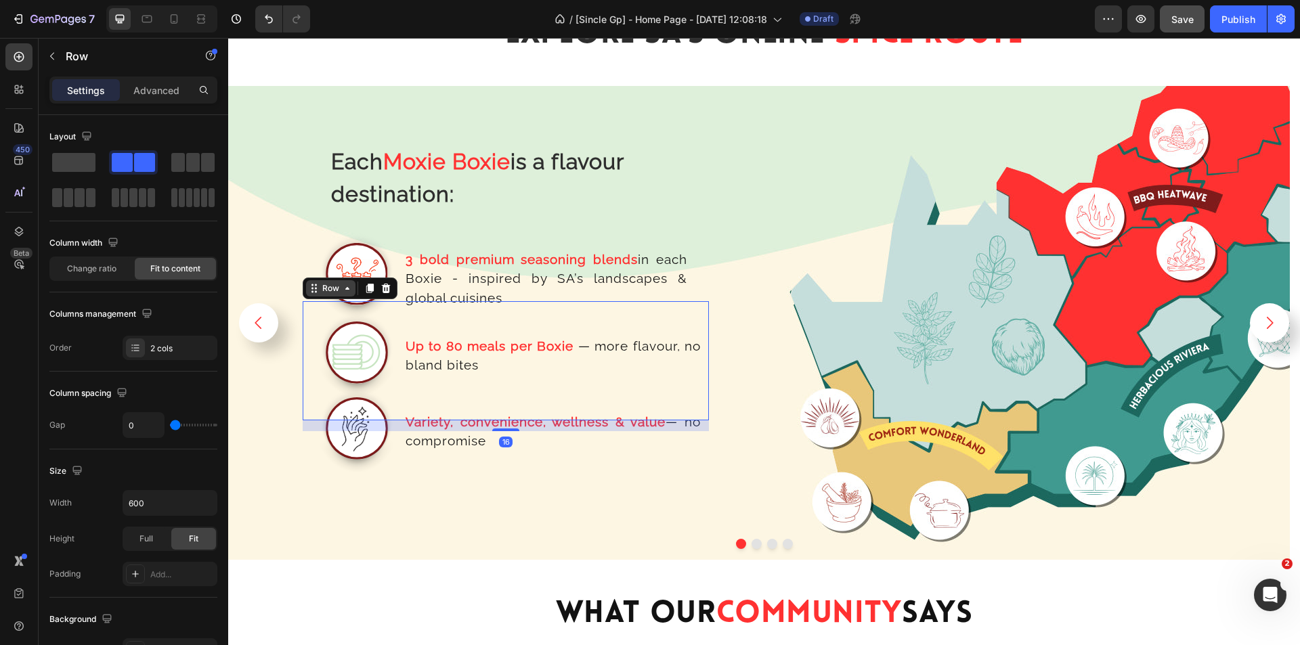
click at [327, 289] on div "Row" at bounding box center [331, 288] width 22 height 12
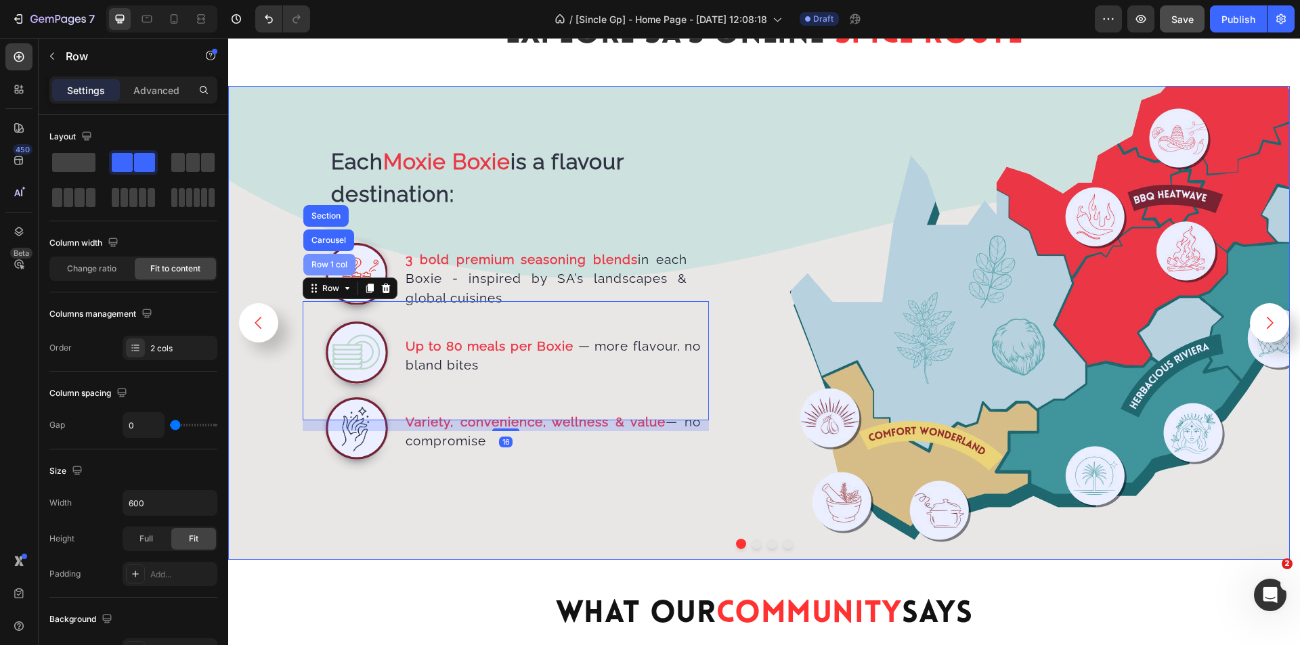
click at [334, 261] on div "Row 1 col" at bounding box center [329, 265] width 41 height 8
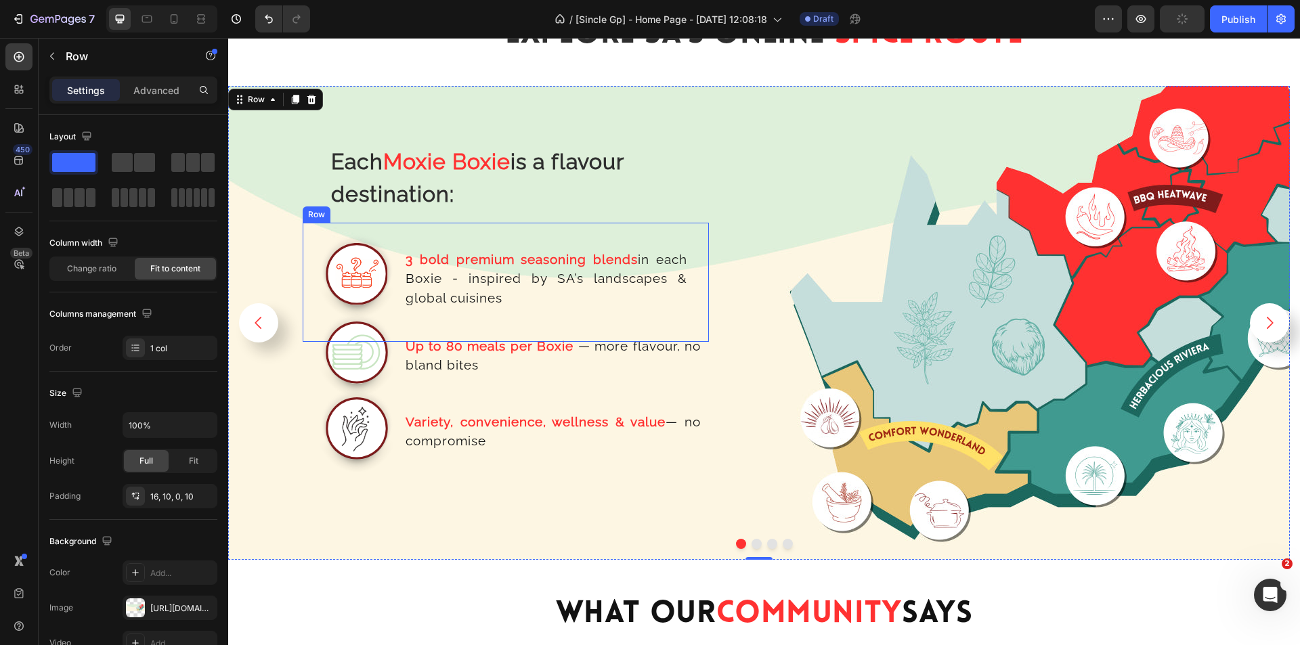
click at [688, 237] on div "3 bold premium seasoning blends in each Boxie - inspired by SA’s landscapes & g…" at bounding box center [567, 282] width 284 height 119
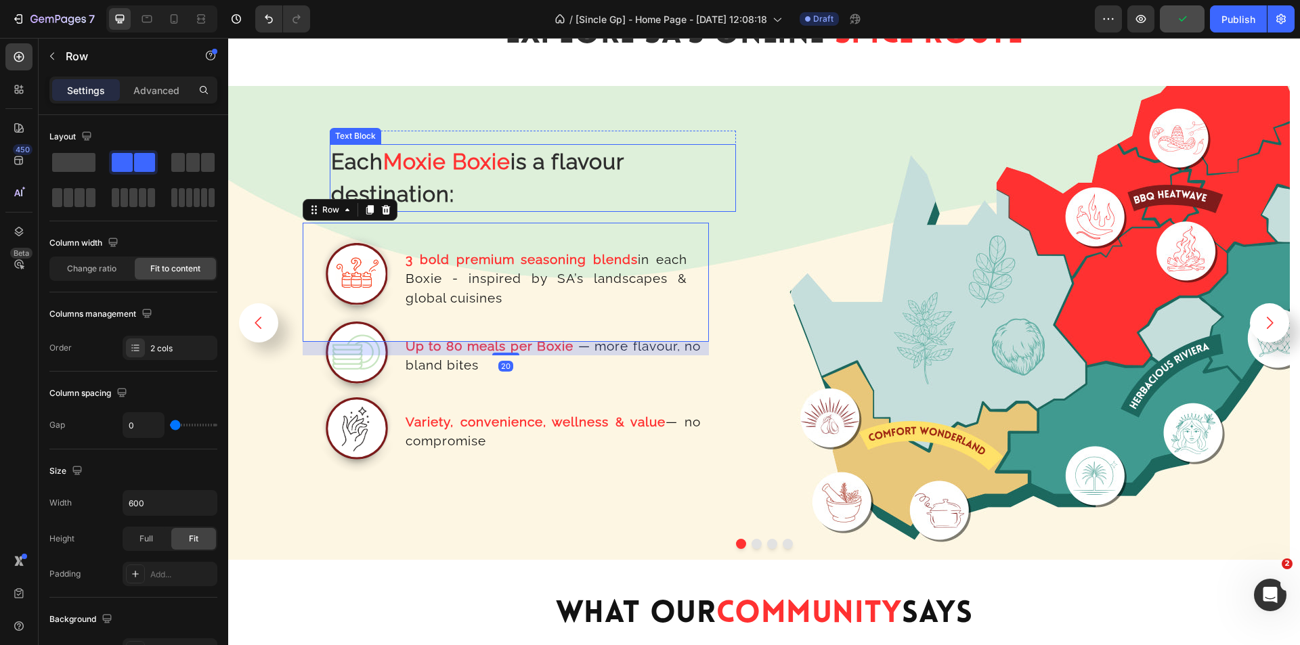
click at [639, 200] on p "Each Moxie Boxie is a flavour destination:" at bounding box center [533, 178] width 404 height 65
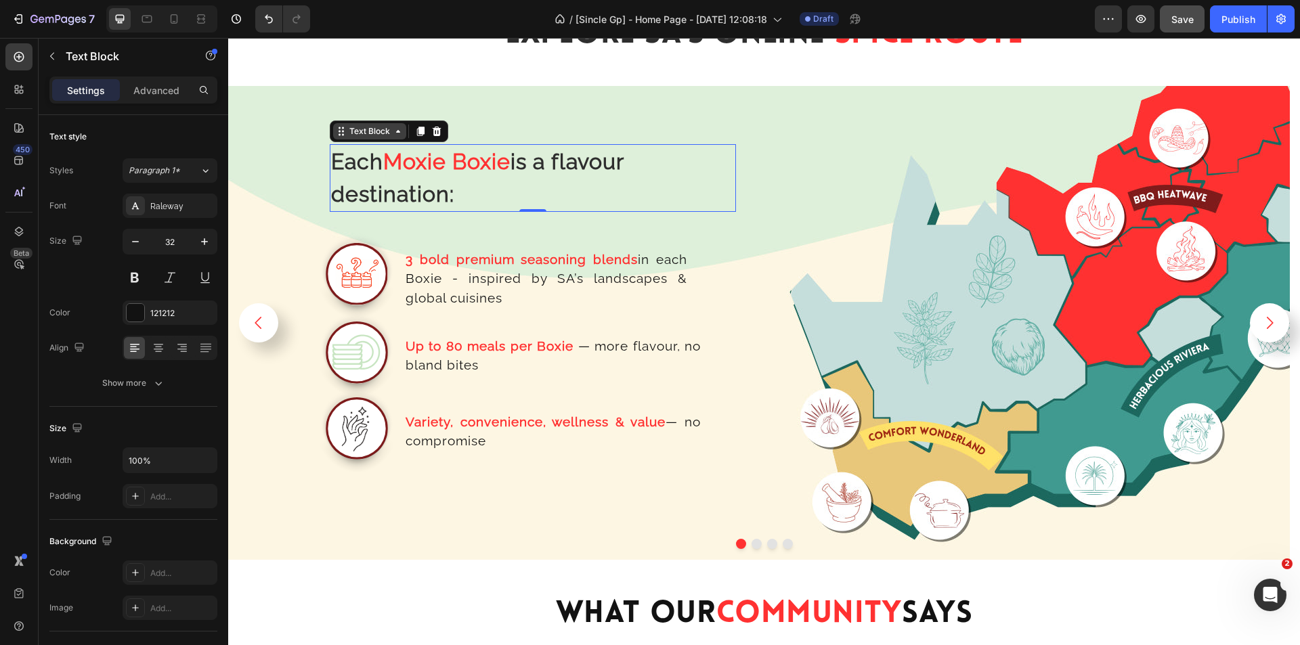
click at [348, 134] on div "Text Block" at bounding box center [370, 131] width 46 height 12
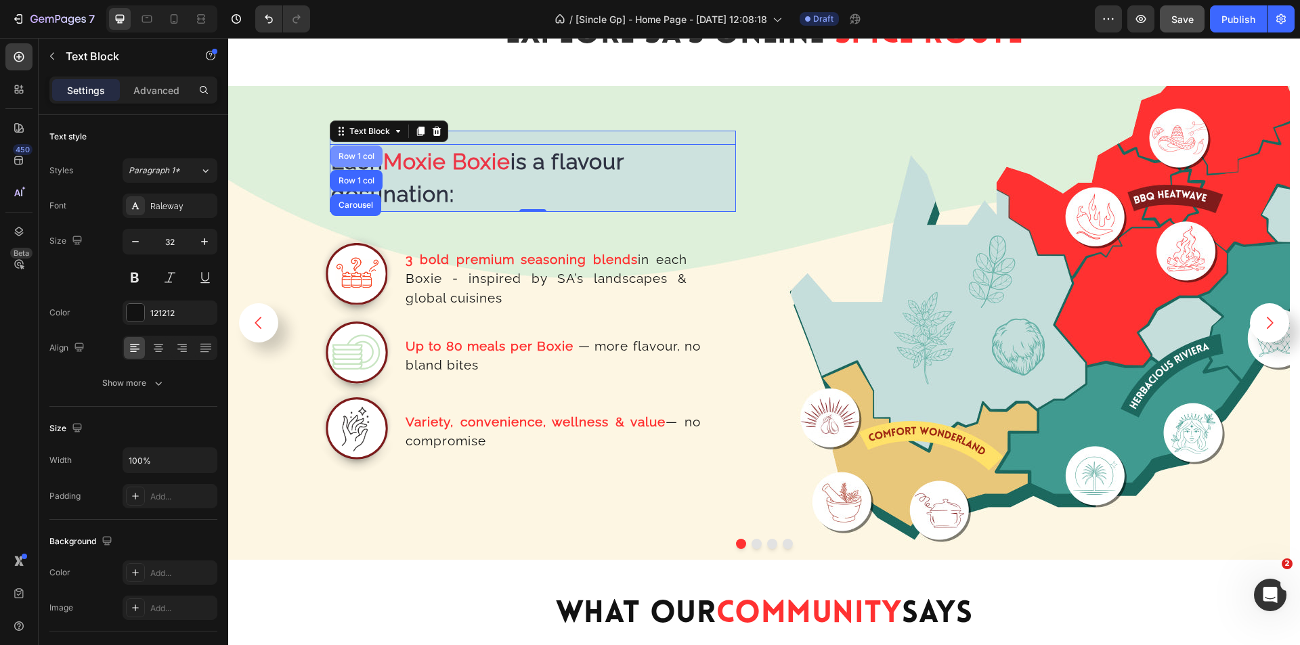
click at [362, 150] on div "Row 1 col" at bounding box center [357, 157] width 52 height 22
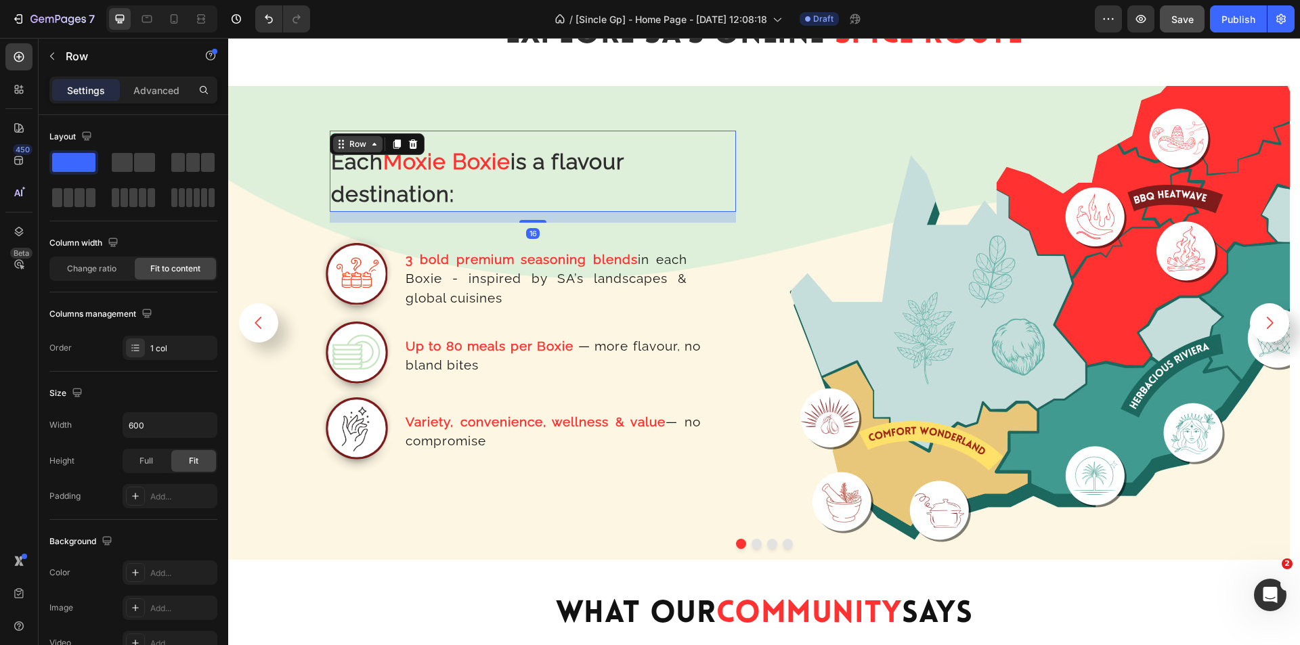
click at [362, 139] on div "Row" at bounding box center [358, 144] width 22 height 12
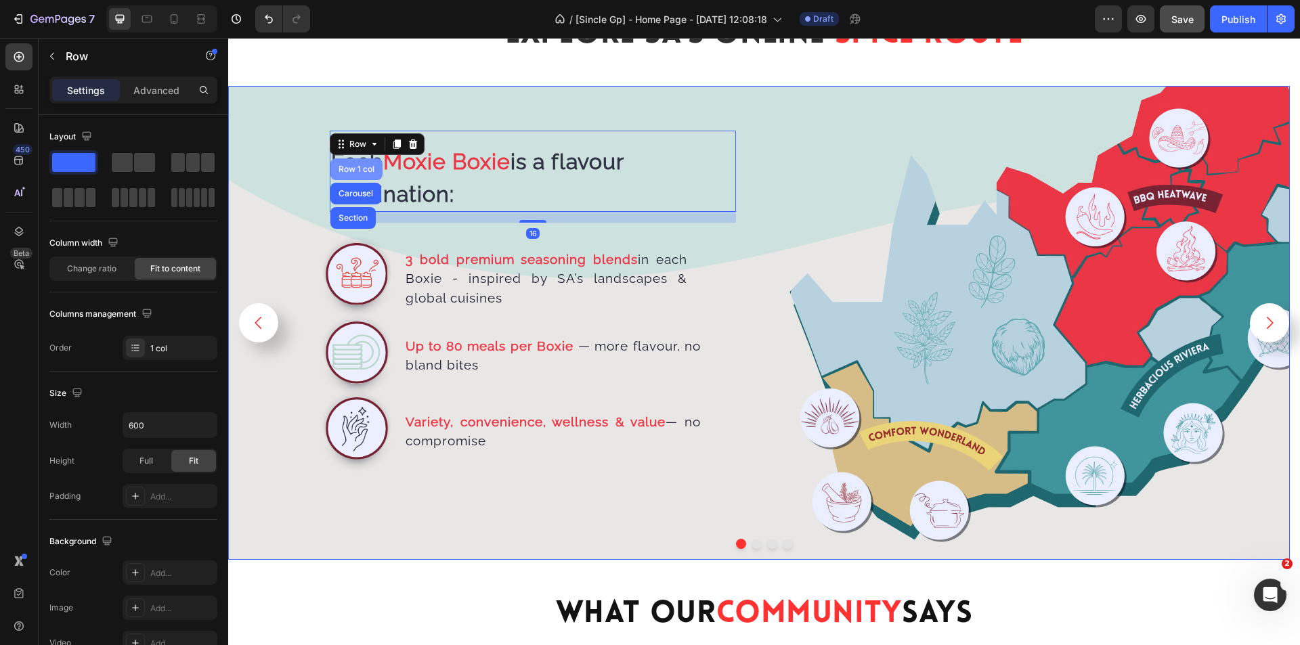
click at [356, 159] on div "Row 1 col" at bounding box center [357, 169] width 52 height 22
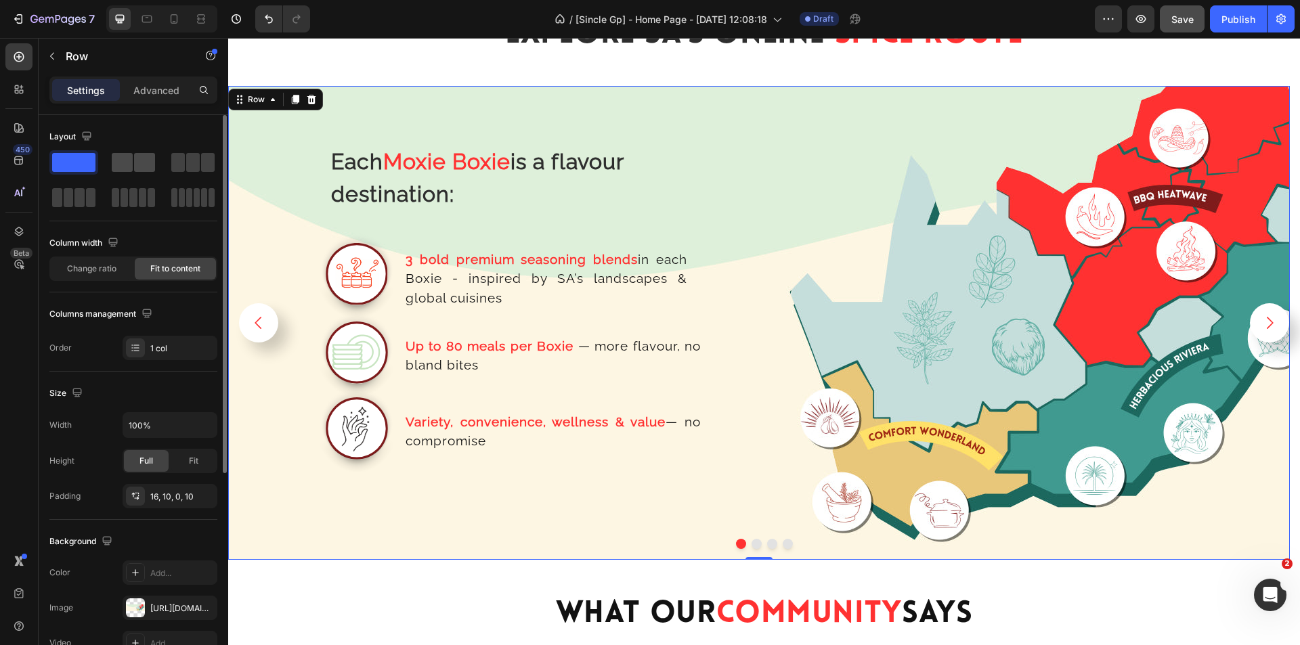
click at [142, 163] on span at bounding box center [144, 162] width 21 height 19
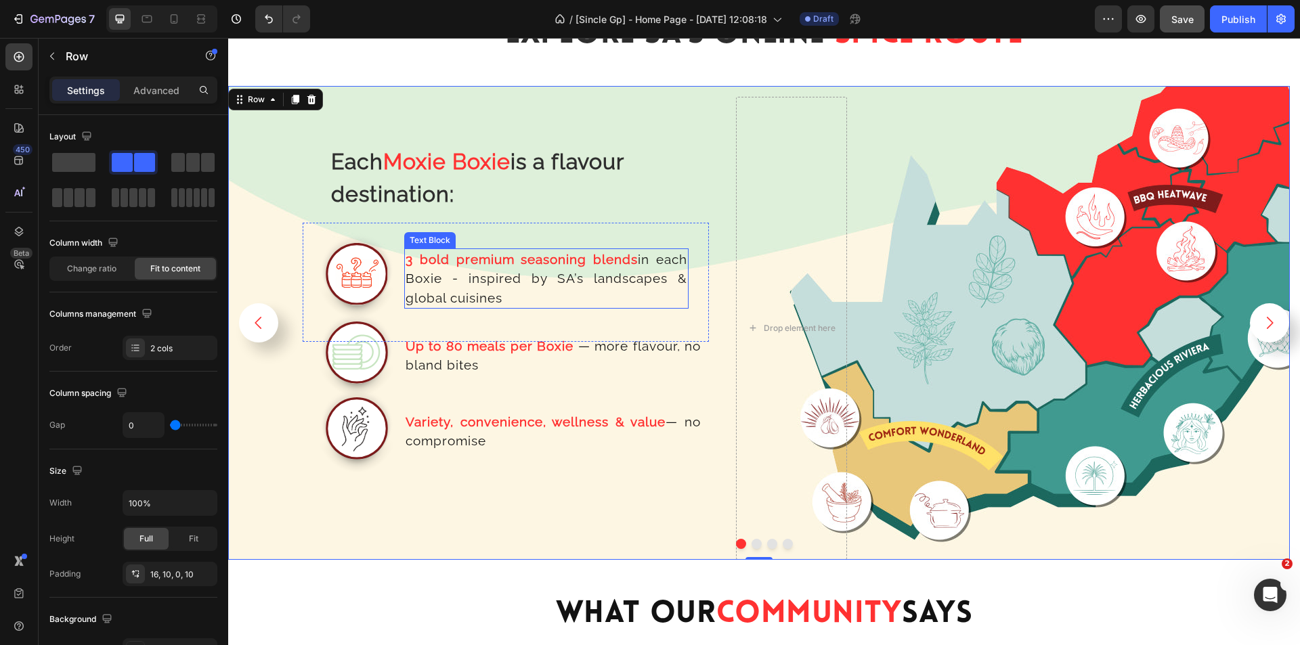
click at [574, 283] on p "3 bold premium seasoning blends in each Boxie - inspired by SA’s landscapes & g…" at bounding box center [547, 279] width 282 height 58
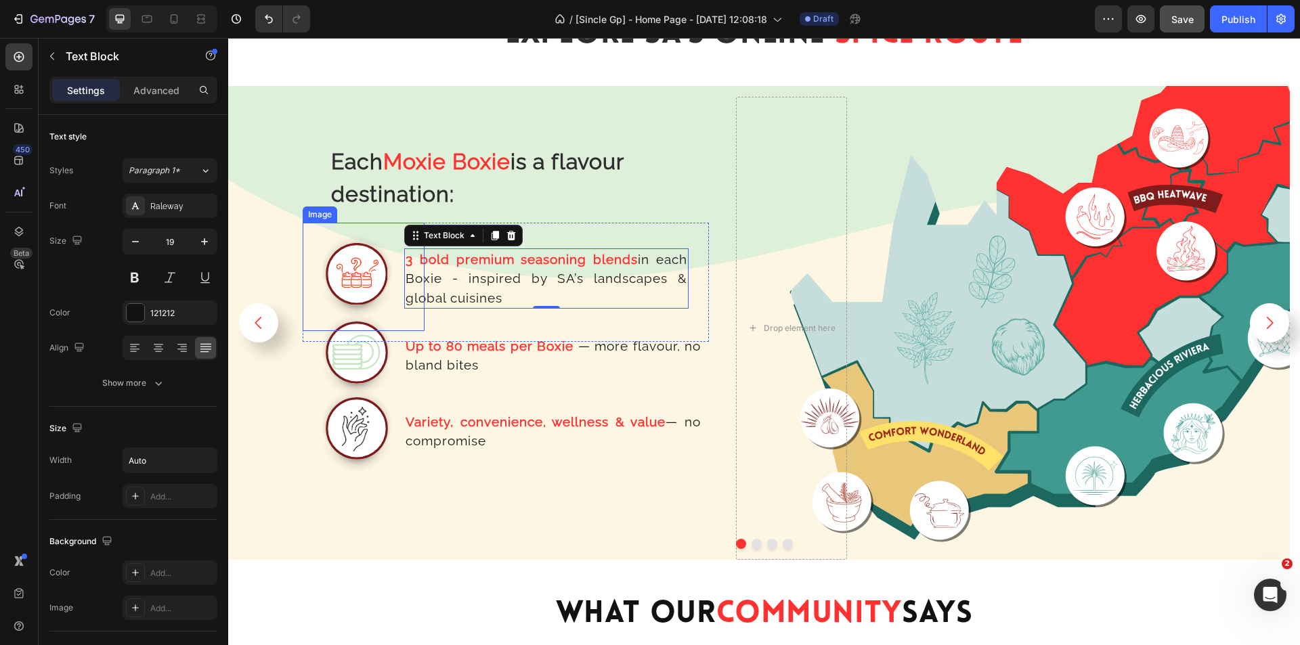
click at [394, 286] on img at bounding box center [357, 277] width 108 height 108
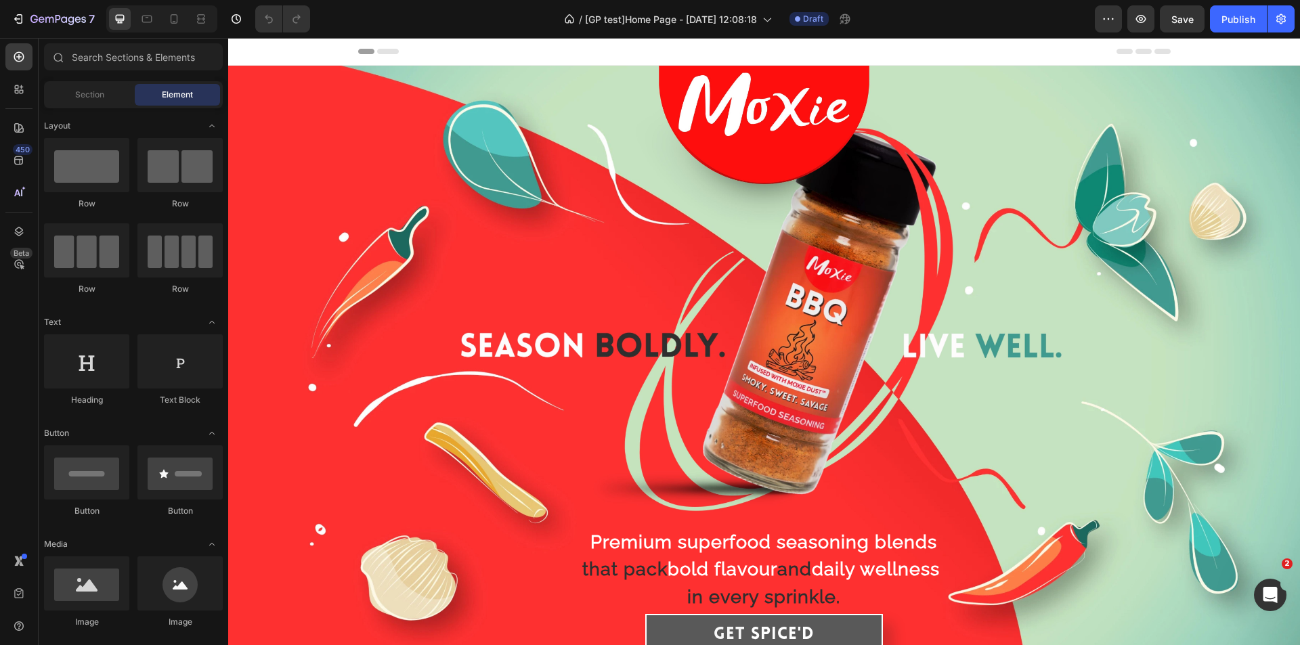
scroll to position [406, 0]
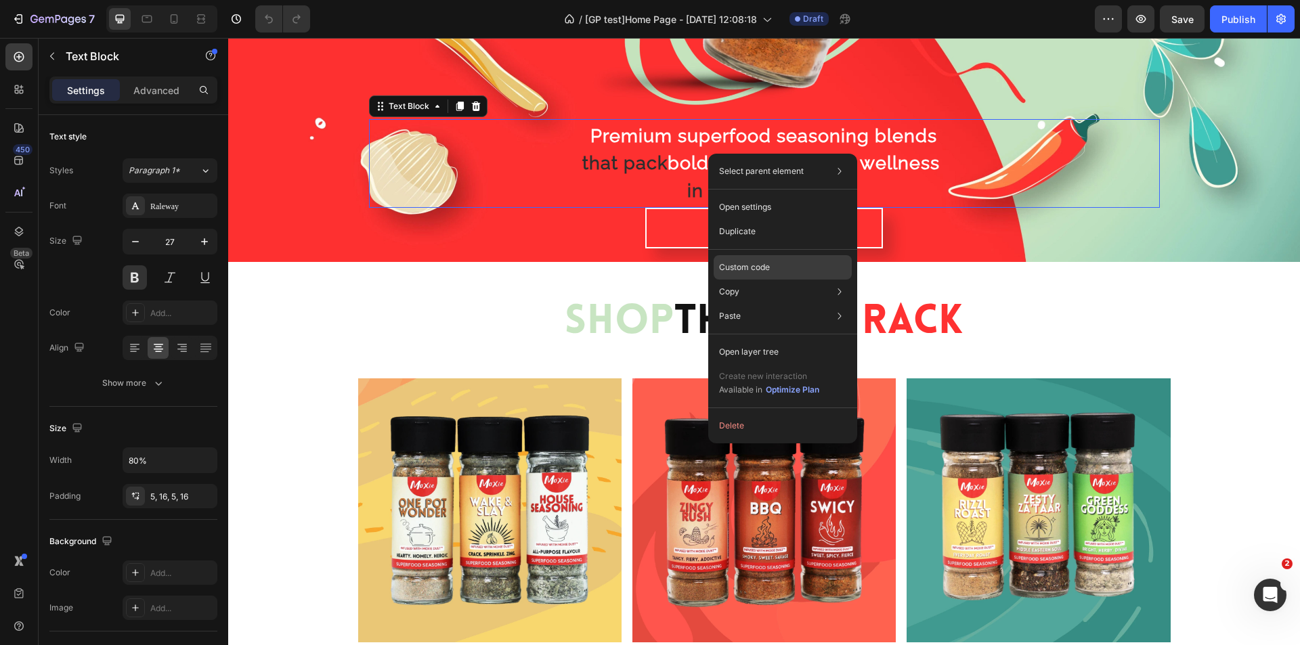
click at [764, 304] on div "Custom code" at bounding box center [783, 316] width 138 height 24
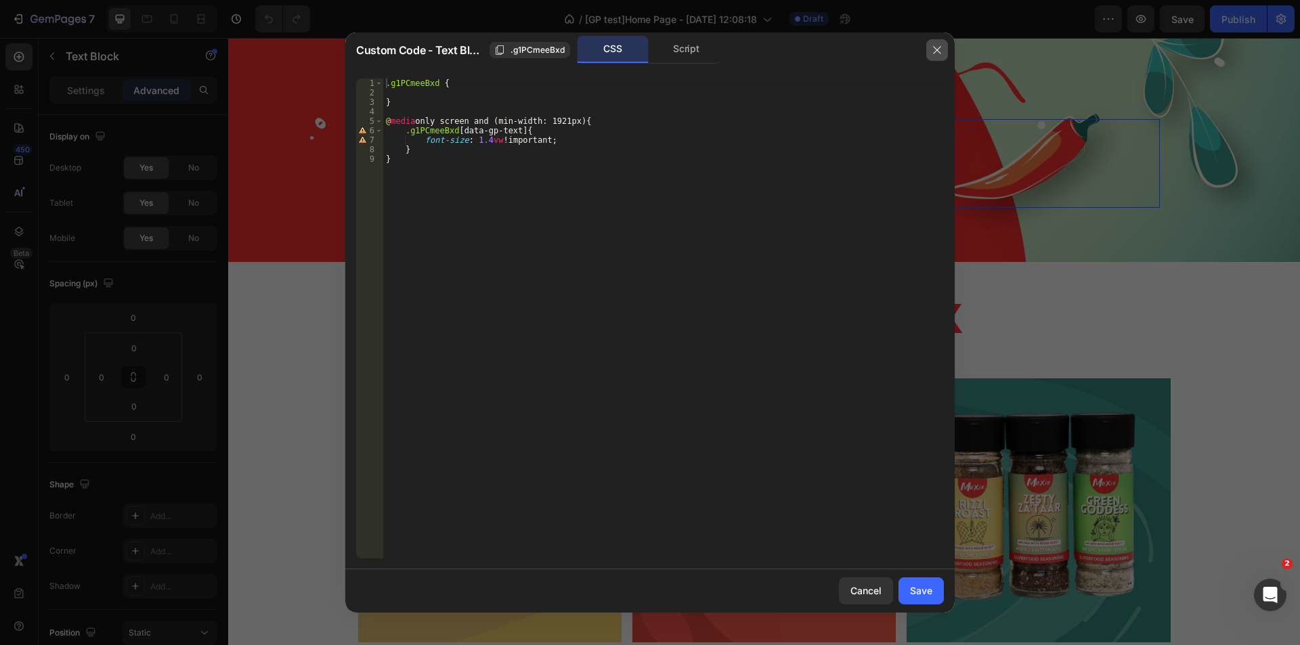
drag, startPoint x: 934, startPoint y: 49, endPoint x: 706, endPoint y: 11, distance: 231.5
click at [934, 49] on icon "button" at bounding box center [937, 50] width 11 height 11
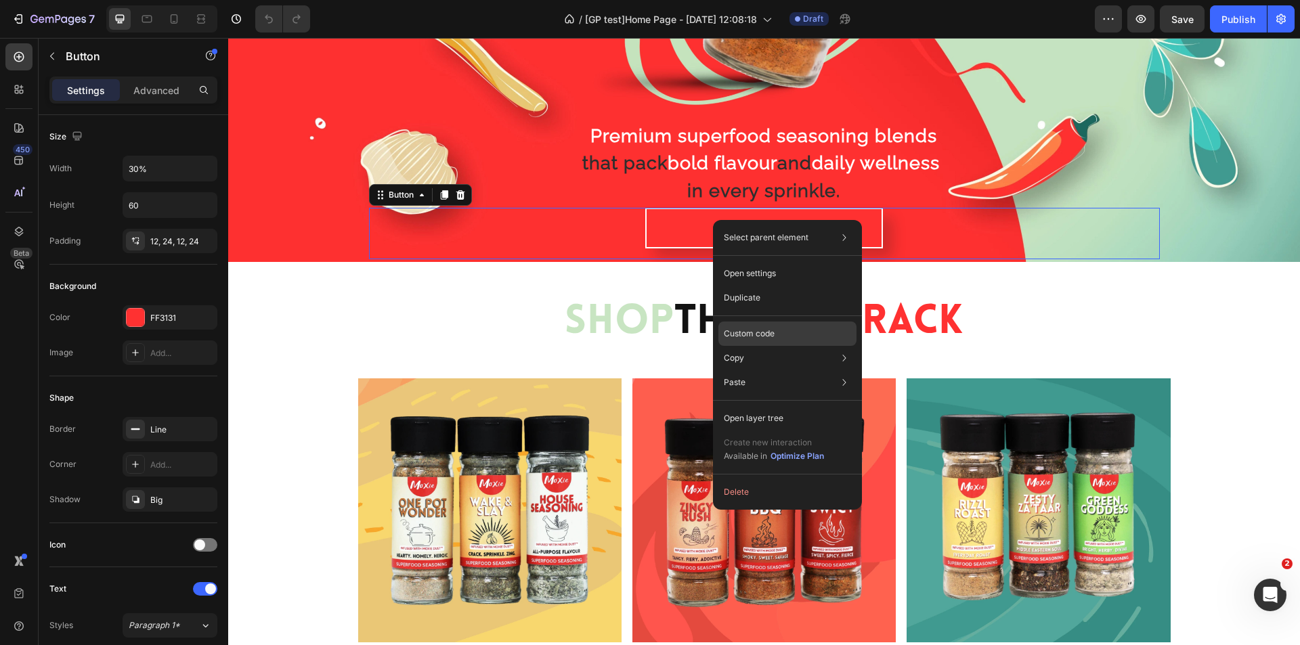
click at [752, 331] on p "Custom code" at bounding box center [749, 334] width 51 height 12
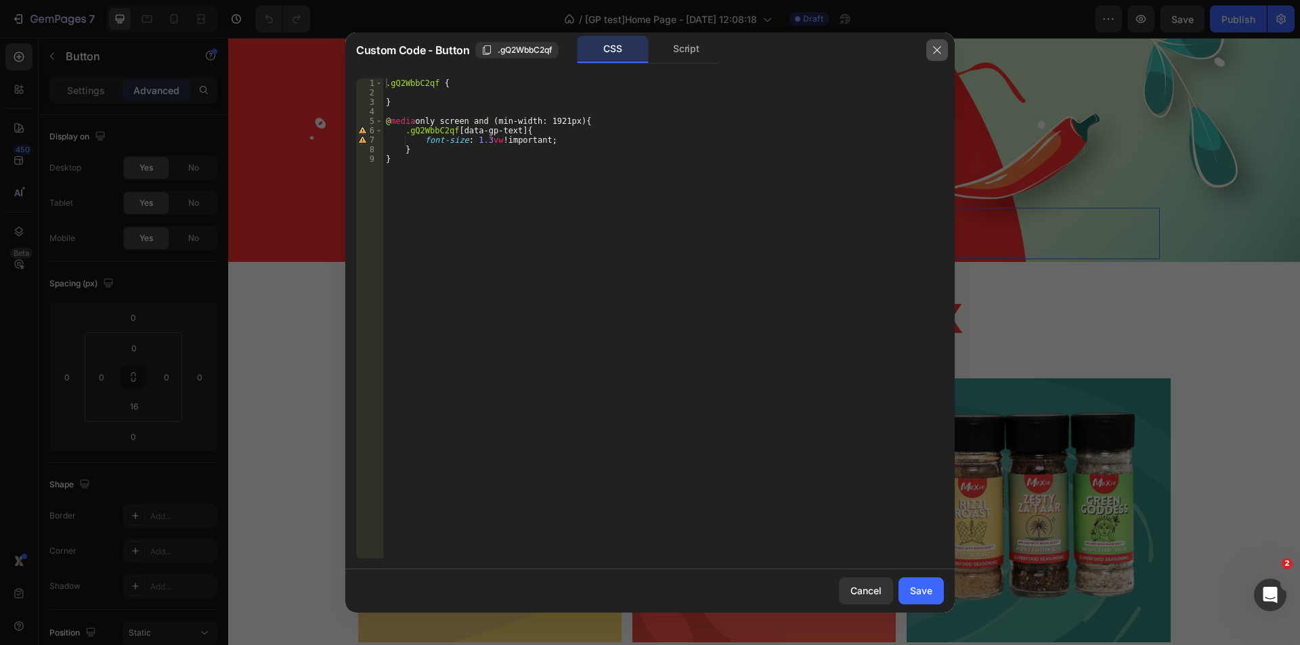
click at [930, 47] on button "button" at bounding box center [938, 50] width 22 height 22
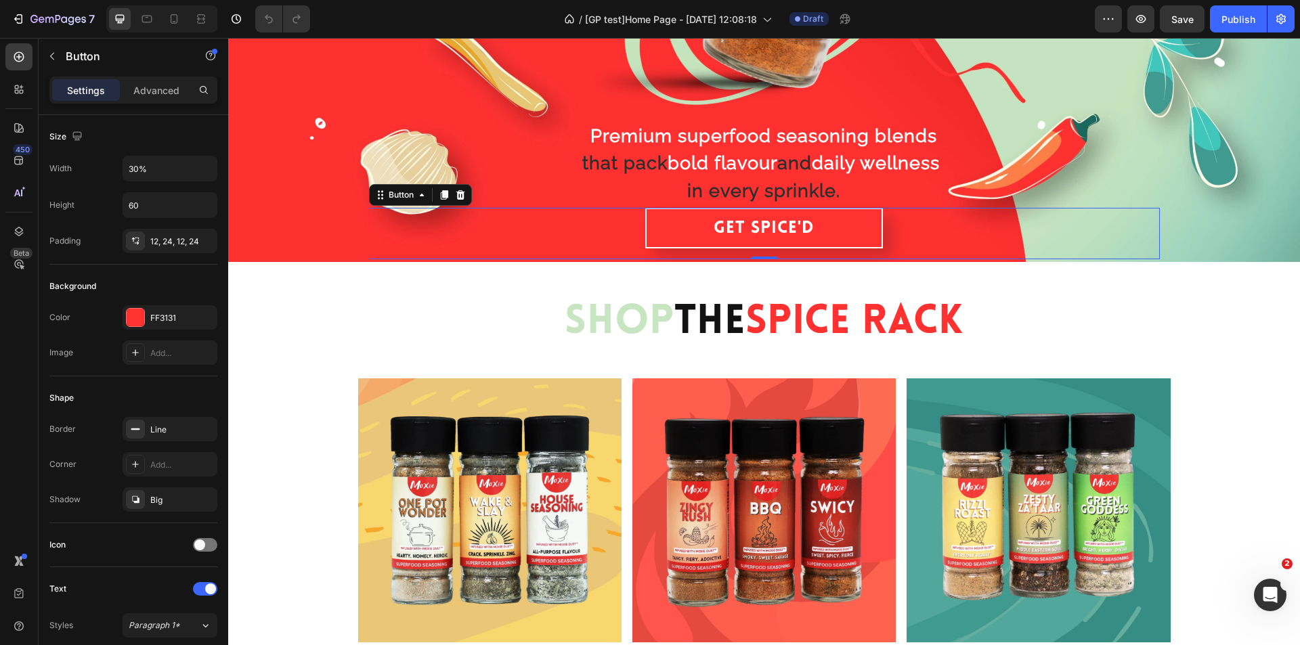
click at [658, 163] on span "that pack" at bounding box center [625, 162] width 85 height 21
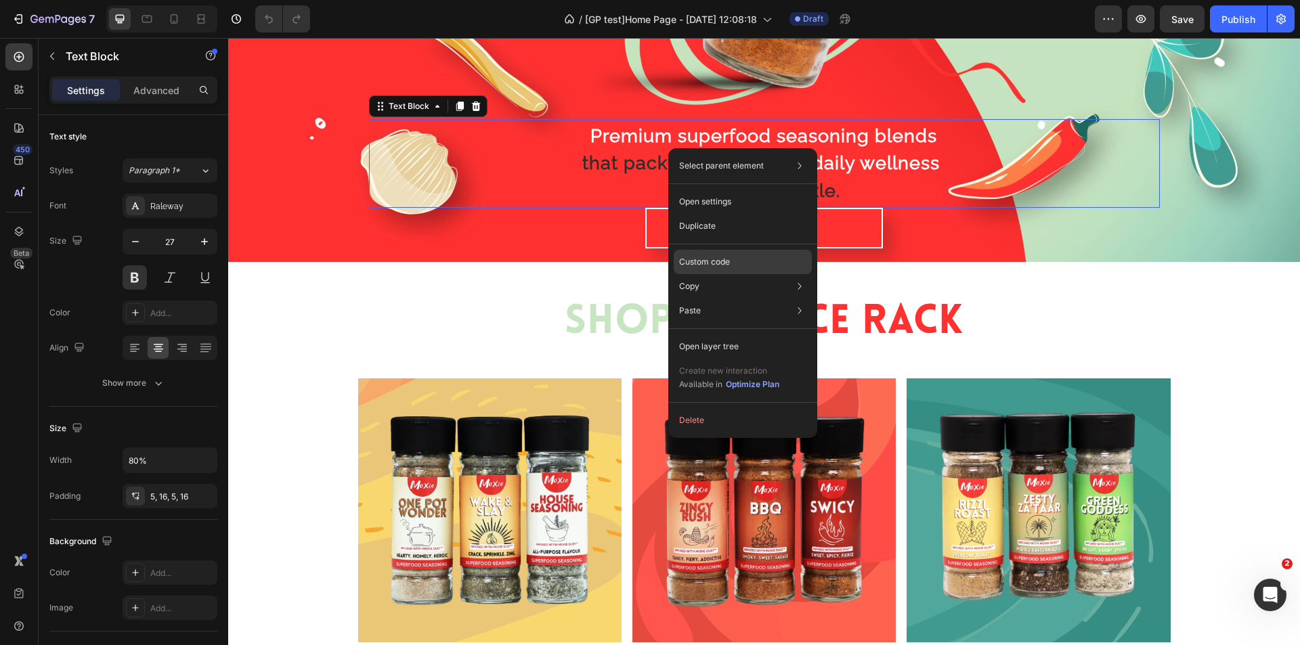
click at [713, 259] on p "Custom code" at bounding box center [704, 262] width 51 height 12
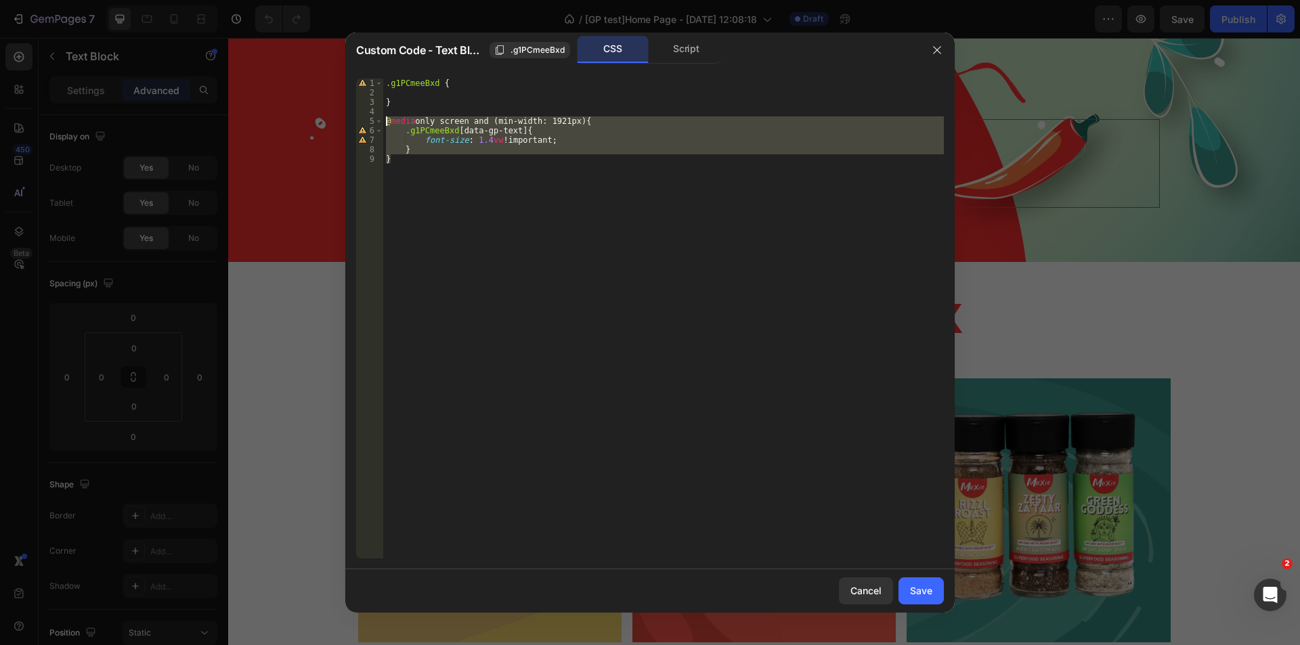
drag, startPoint x: 430, startPoint y: 172, endPoint x: 309, endPoint y: 120, distance: 132.0
click at [312, 120] on div "Custom Code - Text Block .g1PCmeeBxd CSS Script } 1 2 3 4 5 6 7 8 9 .g1PCmeeBxd…" at bounding box center [650, 322] width 1300 height 645
type textarea "@media only screen and (min-width: 1921px) { .g1PCmeeBxd [data-gp-text]{"
drag, startPoint x: 939, startPoint y: 48, endPoint x: 618, endPoint y: 87, distance: 323.4
click at [939, 48] on icon "button" at bounding box center [936, 49] width 7 height 7
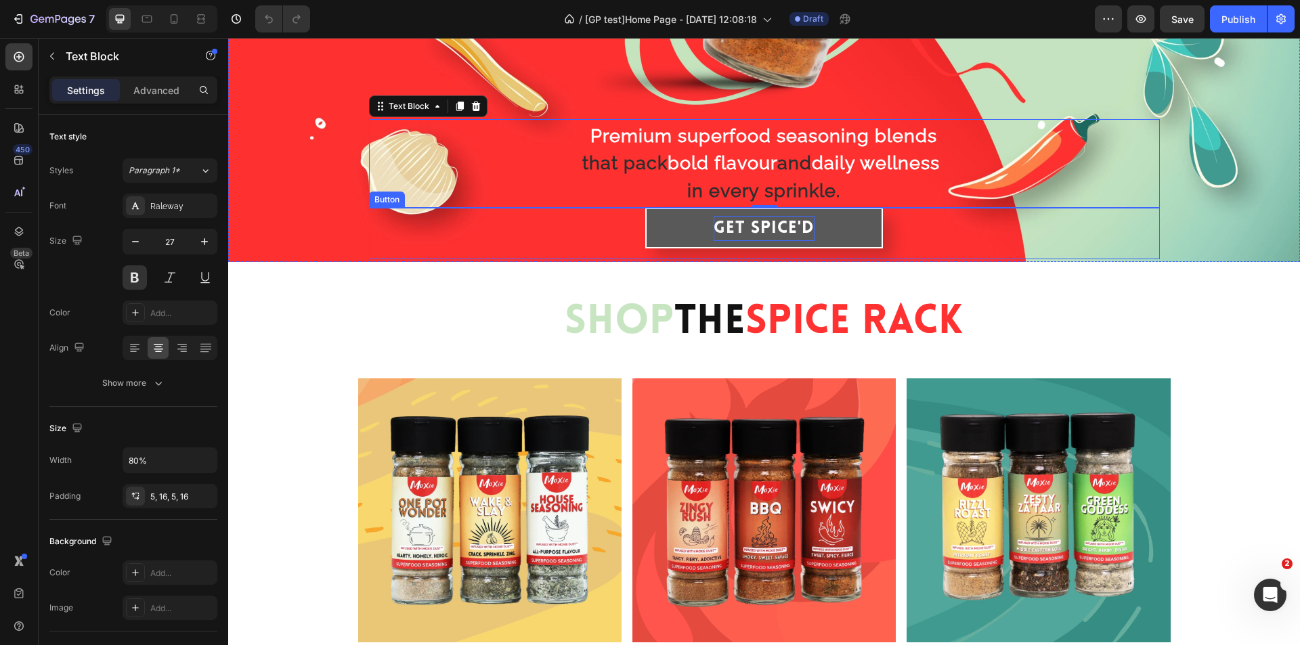
click at [726, 220] on span "Get" at bounding box center [730, 228] width 32 height 17
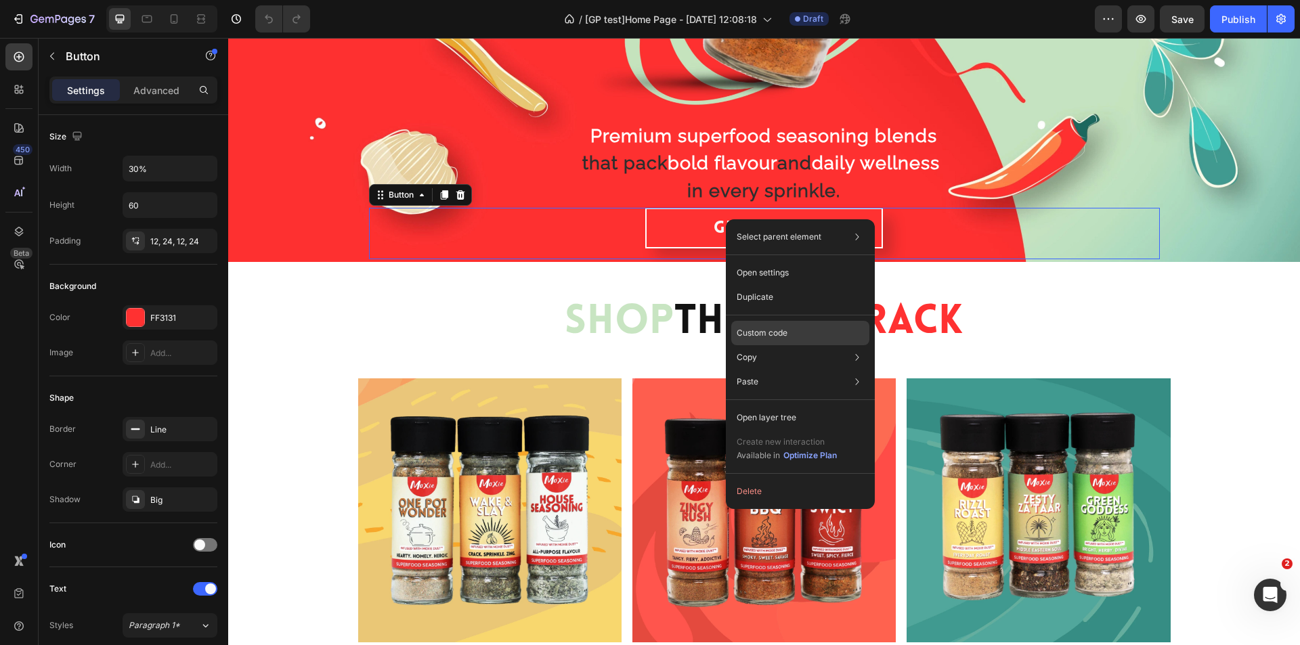
click at [746, 370] on div "Custom code" at bounding box center [801, 382] width 138 height 24
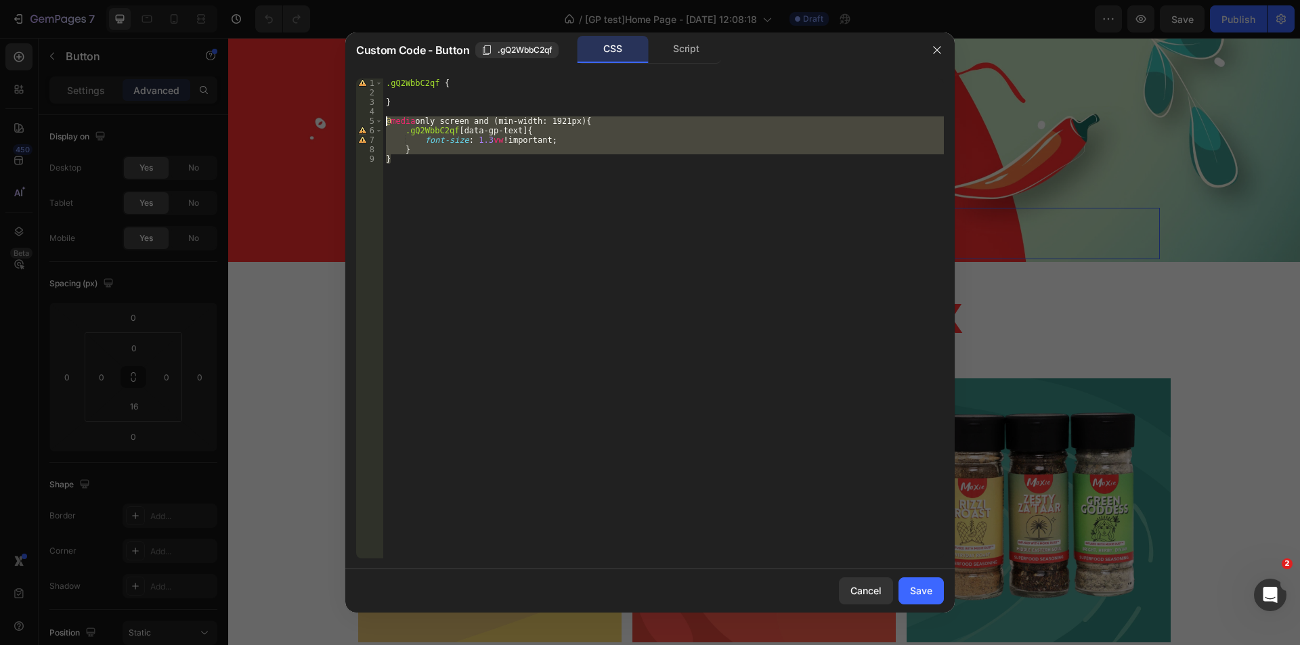
drag, startPoint x: 394, startPoint y: 158, endPoint x: 325, endPoint y: 122, distance: 77.3
click at [325, 122] on div "Custom Code - Button .gQ2WbbC2qf CSS Script } 1 2 3 4 5 6 7 8 9 .gQ2WbbC2qf { }…" at bounding box center [650, 322] width 1300 height 645
type textarea "@media only screen and (min-width: 1921px) { .gQ2WbbC2qf [data-gp-text]{"
click at [937, 51] on icon "button" at bounding box center [937, 50] width 11 height 11
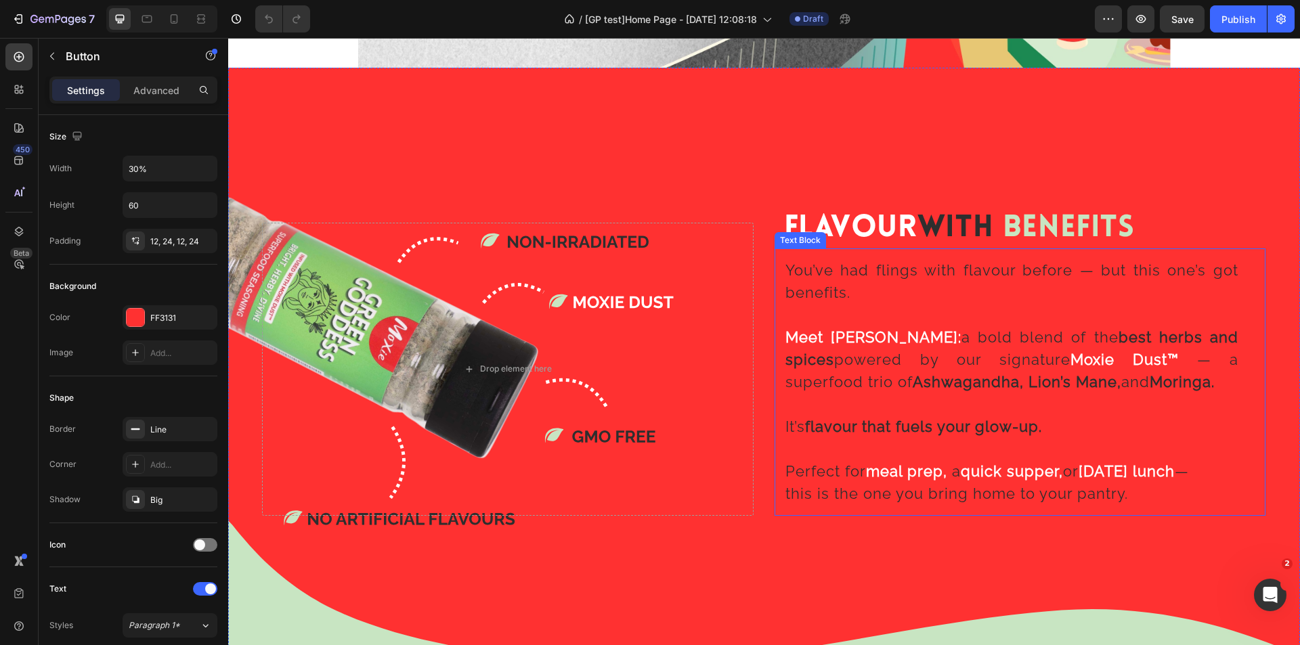
scroll to position [1626, 0]
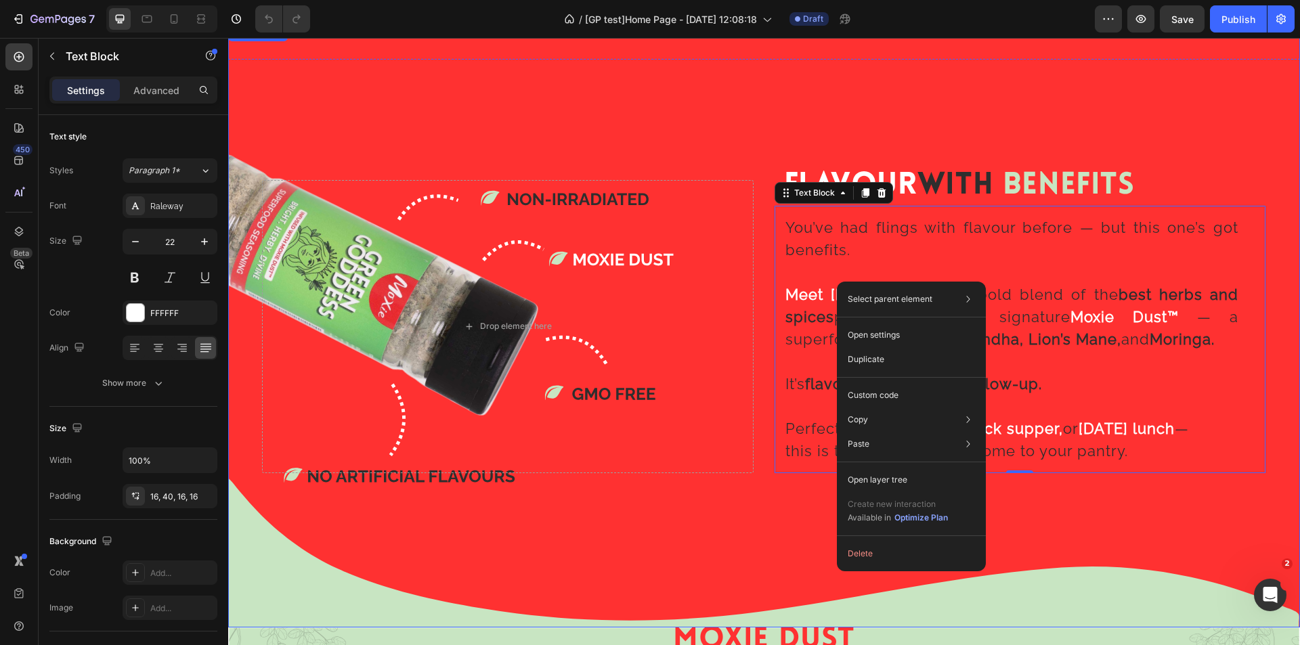
click at [932, 173] on span "With" at bounding box center [956, 186] width 76 height 30
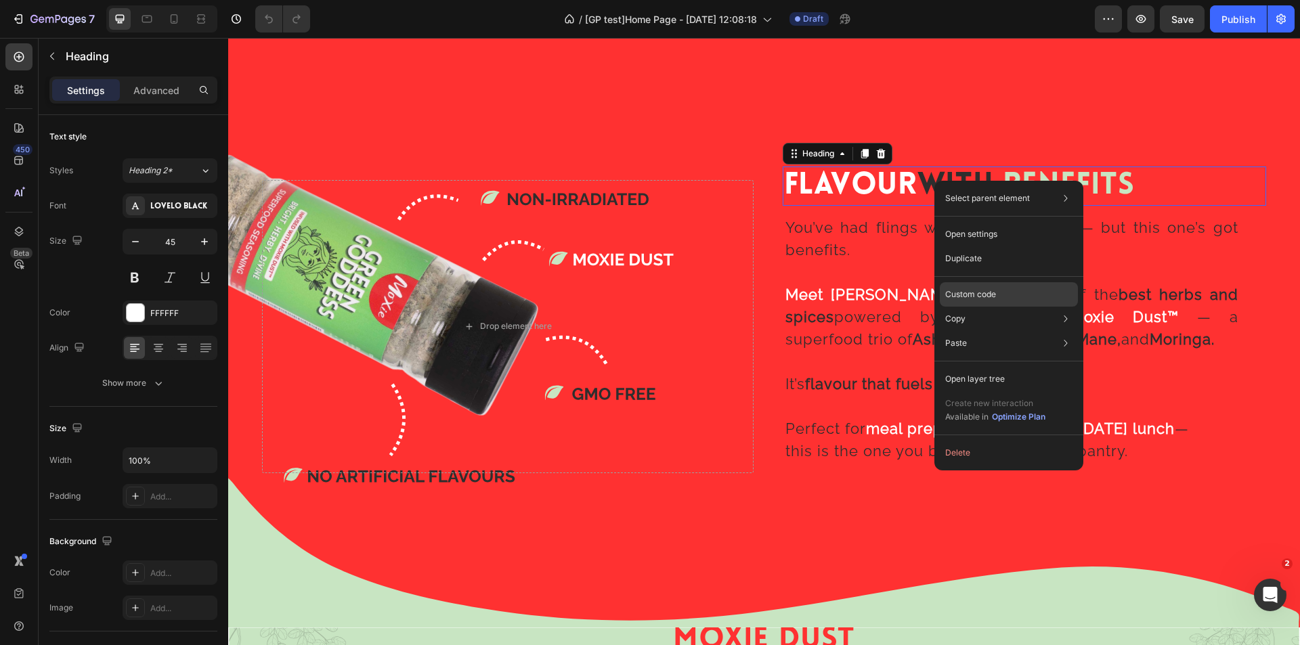
click at [971, 289] on p "Custom code" at bounding box center [971, 295] width 51 height 12
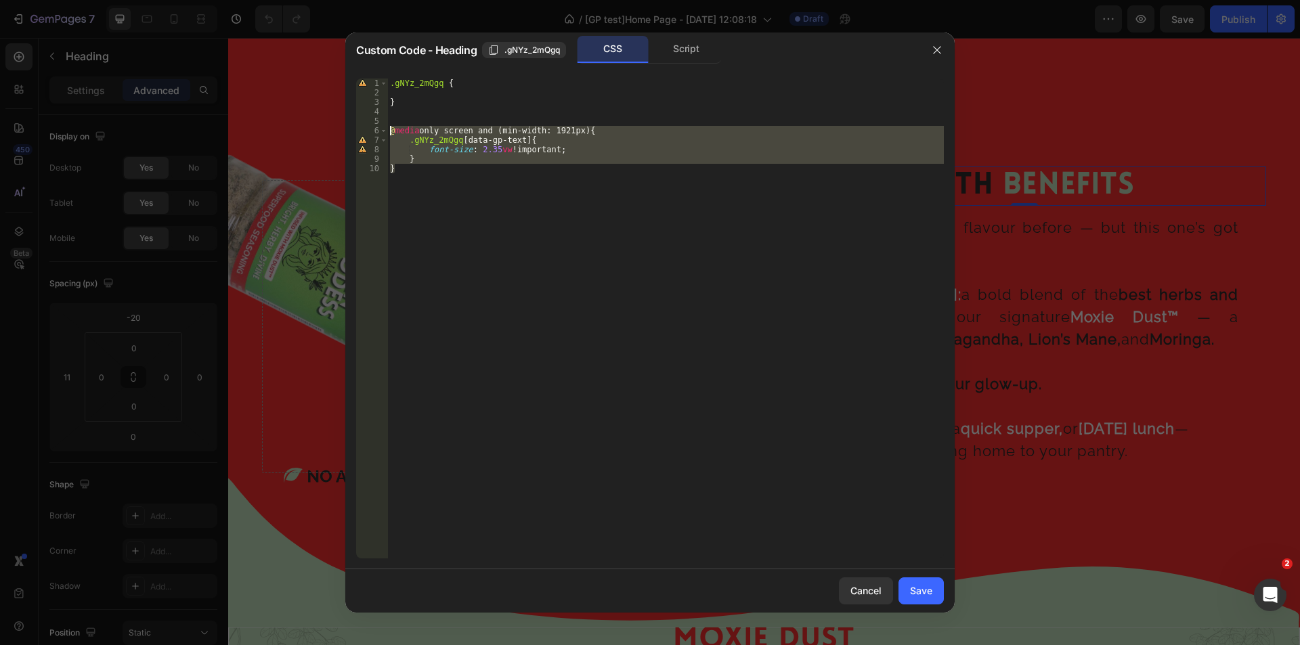
drag, startPoint x: 387, startPoint y: 172, endPoint x: 301, endPoint y: 127, distance: 97.3
click at [301, 127] on div "Custom Code - Heading .gNYz_2mQgq CSS Script } 1 2 3 4 5 6 7 8 9 10 .gNYz_2mQgq…" at bounding box center [650, 322] width 1300 height 645
type textarea "@media only screen and (min-width: 1921px) { .gNYz_2mQgq [data-gp-text]{"
drag, startPoint x: 932, startPoint y: 41, endPoint x: 713, endPoint y: 30, distance: 219.0
click at [932, 41] on button "button" at bounding box center [938, 50] width 22 height 22
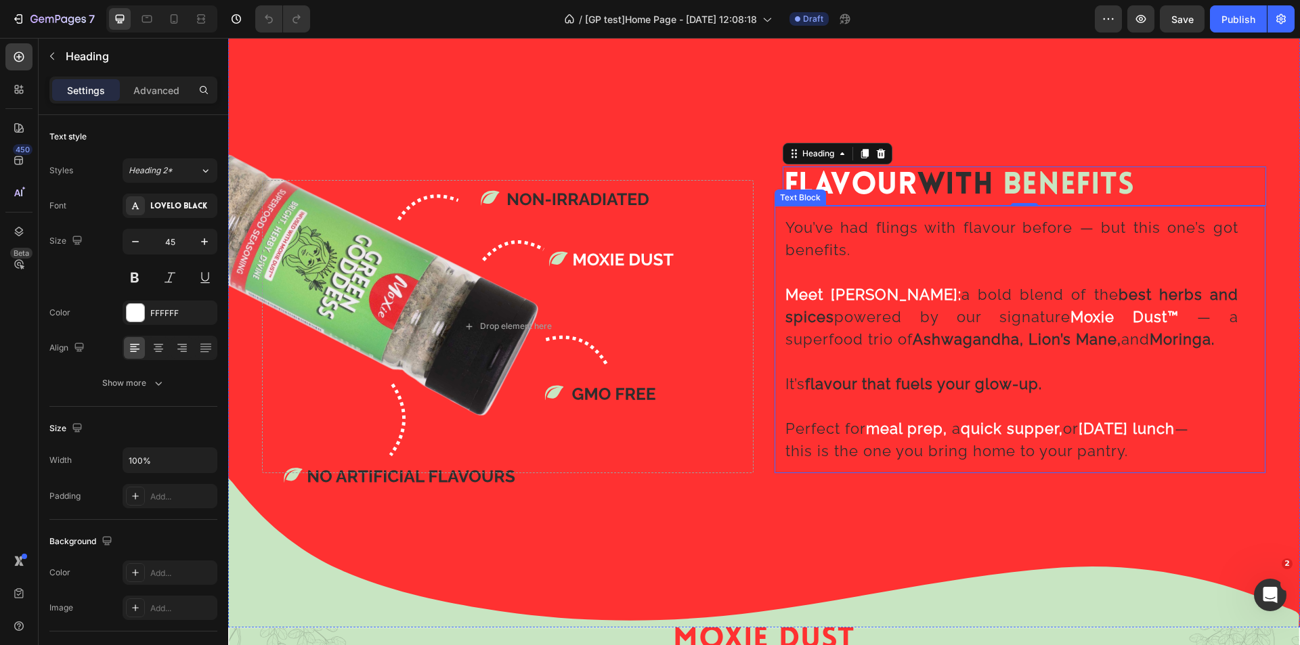
click at [927, 305] on span "a bold blend of the best herbs and spices powered by our signature" at bounding box center [1013, 306] width 454 height 40
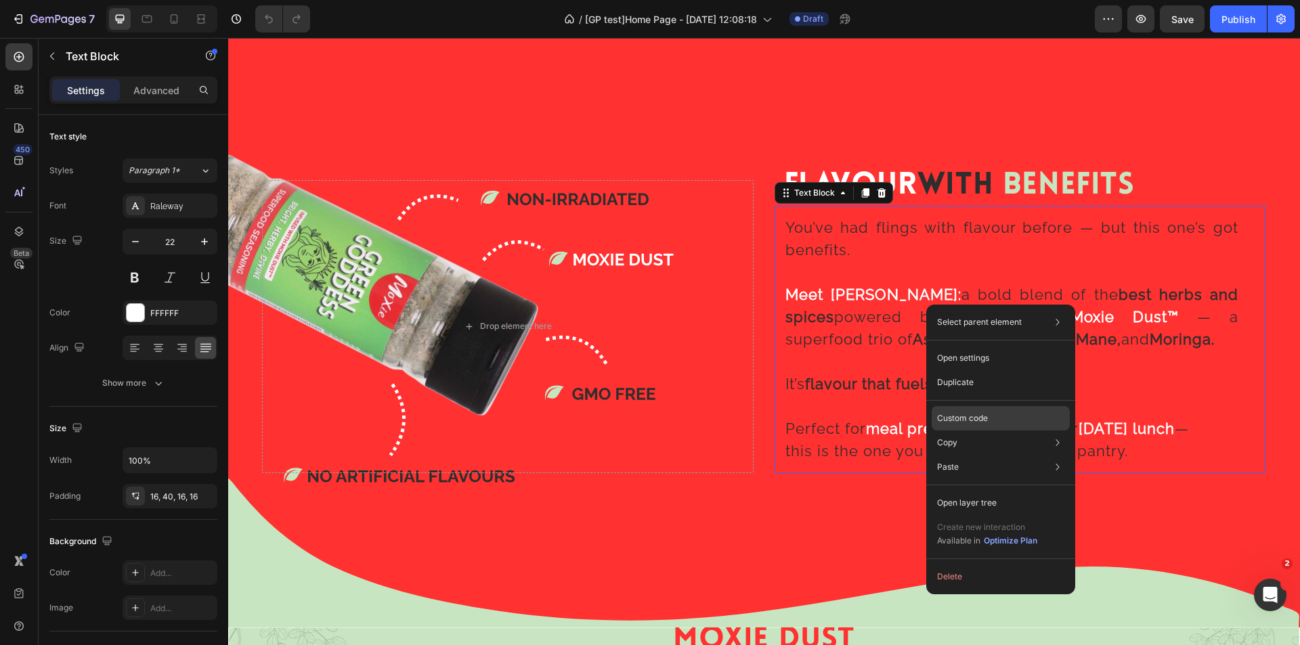
click at [968, 417] on p "Custom code" at bounding box center [962, 418] width 51 height 12
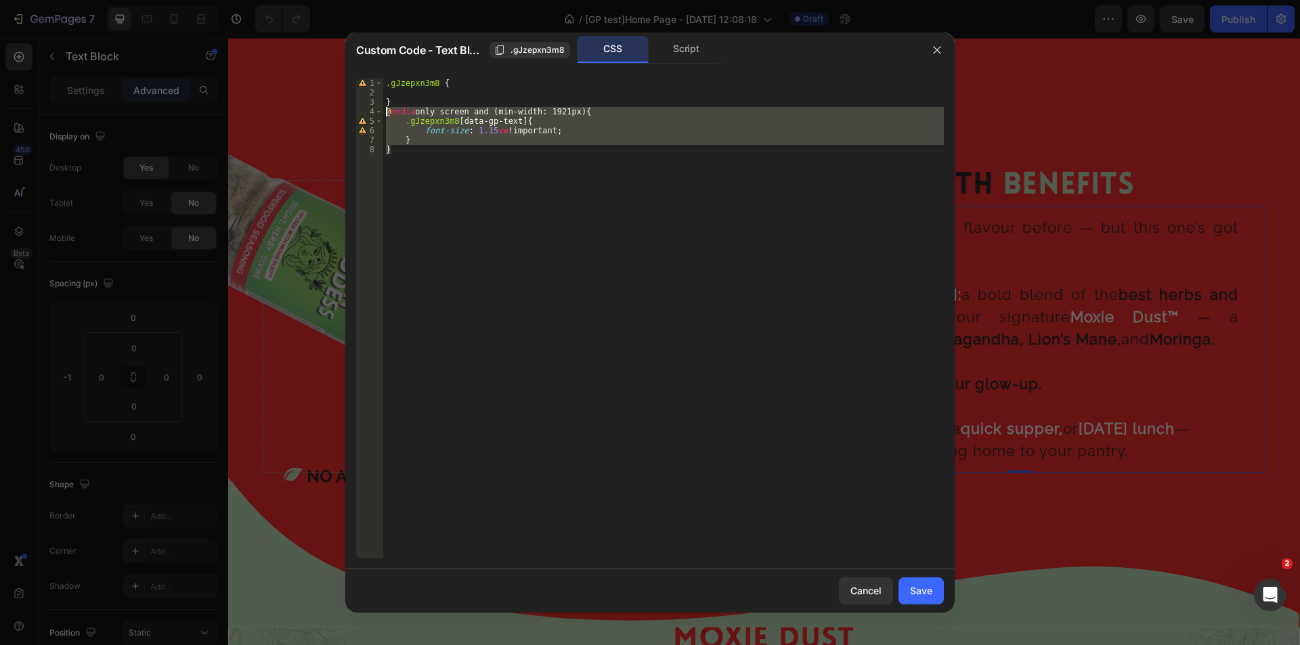
drag, startPoint x: 442, startPoint y: 156, endPoint x: 340, endPoint y: 112, distance: 110.7
click at [340, 112] on div "Custom Code - Text Block .gJzepxn3m8 CSS Script } 1 2 3 4 5 6 7 8 .gJzepxn3m8 {…" at bounding box center [650, 322] width 1300 height 645
type textarea "@media only screen and (min-width: 1921px) { .gJzepxn3m8 [data-gp-text]{"
drag, startPoint x: 937, startPoint y: 45, endPoint x: 606, endPoint y: 110, distance: 338.3
click at [937, 45] on icon "button" at bounding box center [937, 50] width 11 height 11
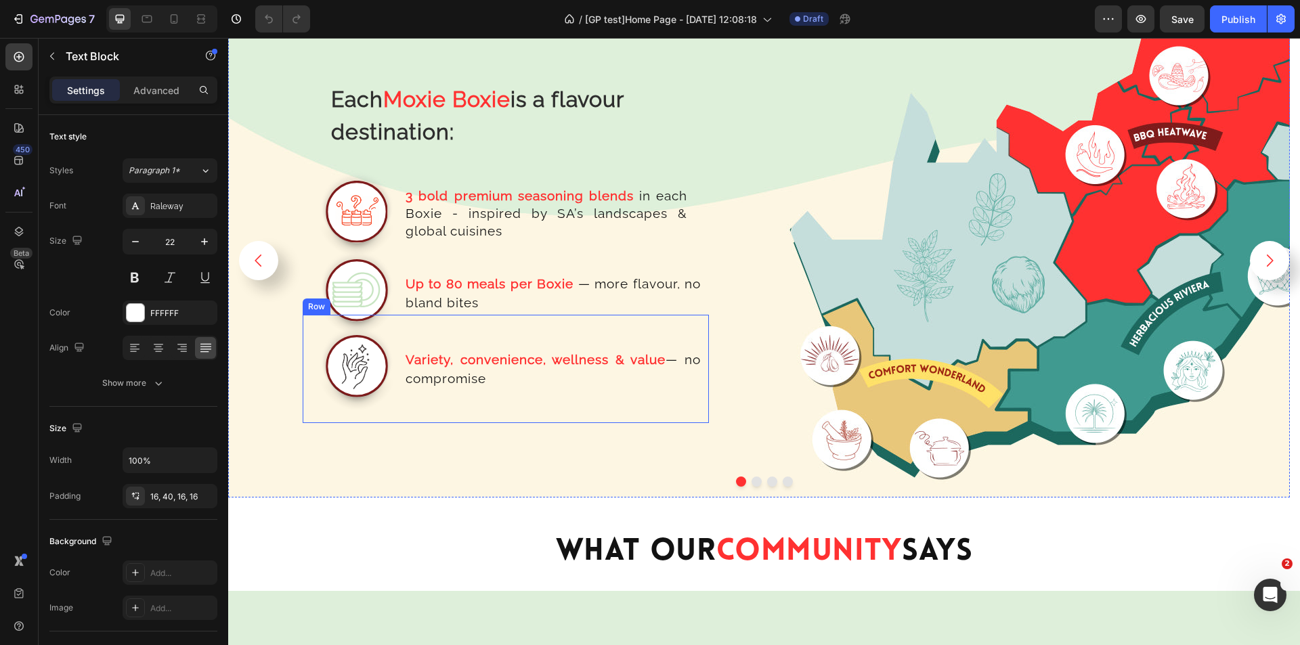
scroll to position [2574, 0]
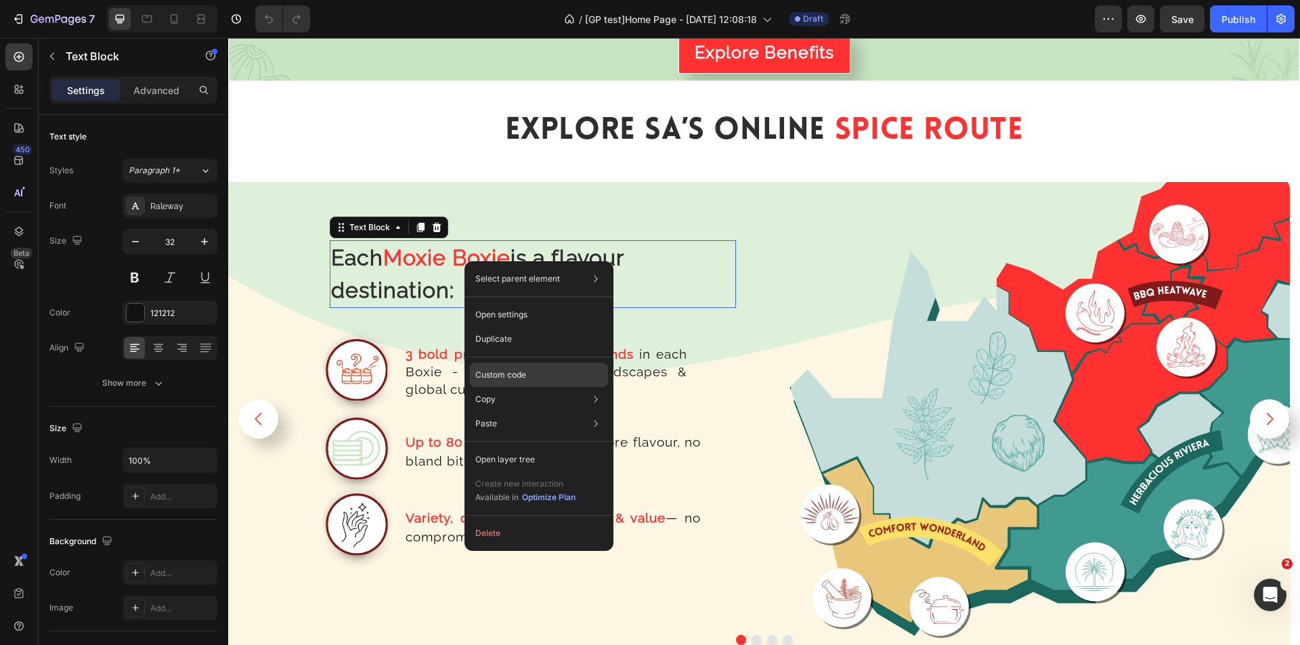
click at [534, 412] on div "Custom code" at bounding box center [539, 424] width 138 height 24
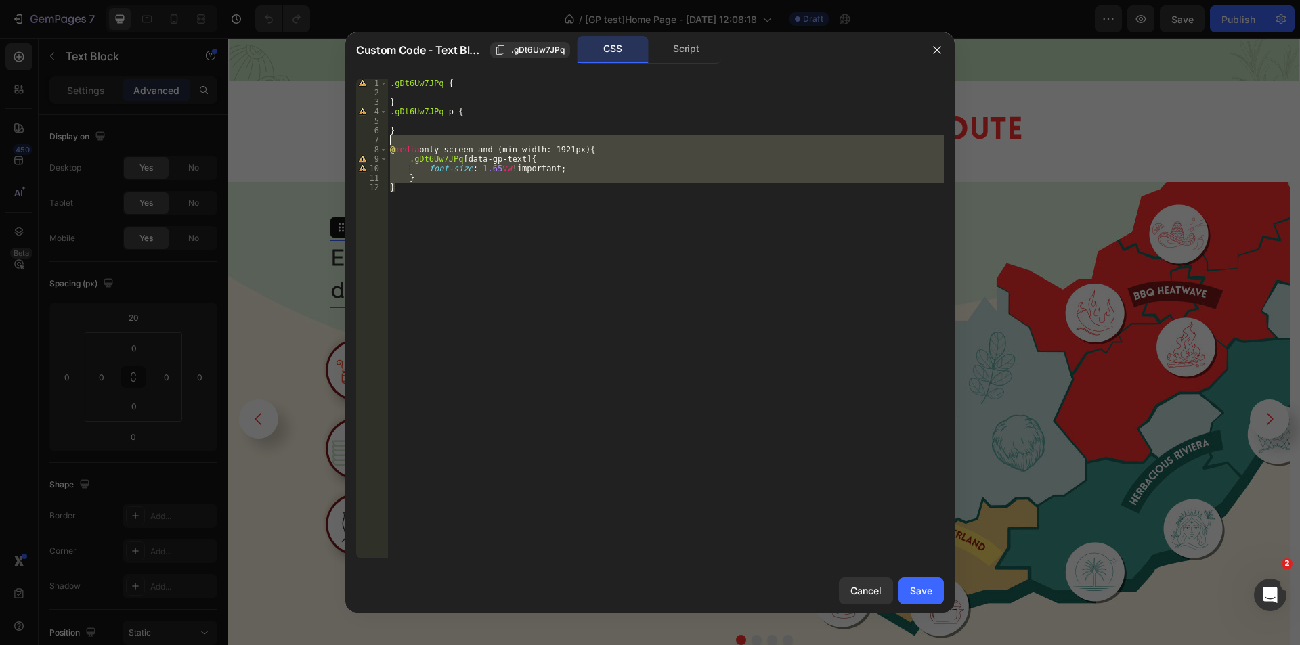
drag, startPoint x: 423, startPoint y: 196, endPoint x: 335, endPoint y: 143, distance: 103.0
click at [335, 143] on div "Custom Code - Text Block .gDt6Uw7JPq CSS Script } 1 2 3 4 5 6 7 8 9 10 11 12 .g…" at bounding box center [650, 322] width 1300 height 645
type textarea "@media only screen and (min-width: 1921px) {"
drag, startPoint x: 938, startPoint y: 45, endPoint x: 452, endPoint y: 161, distance: 499.9
click at [938, 45] on icon "button" at bounding box center [937, 50] width 11 height 11
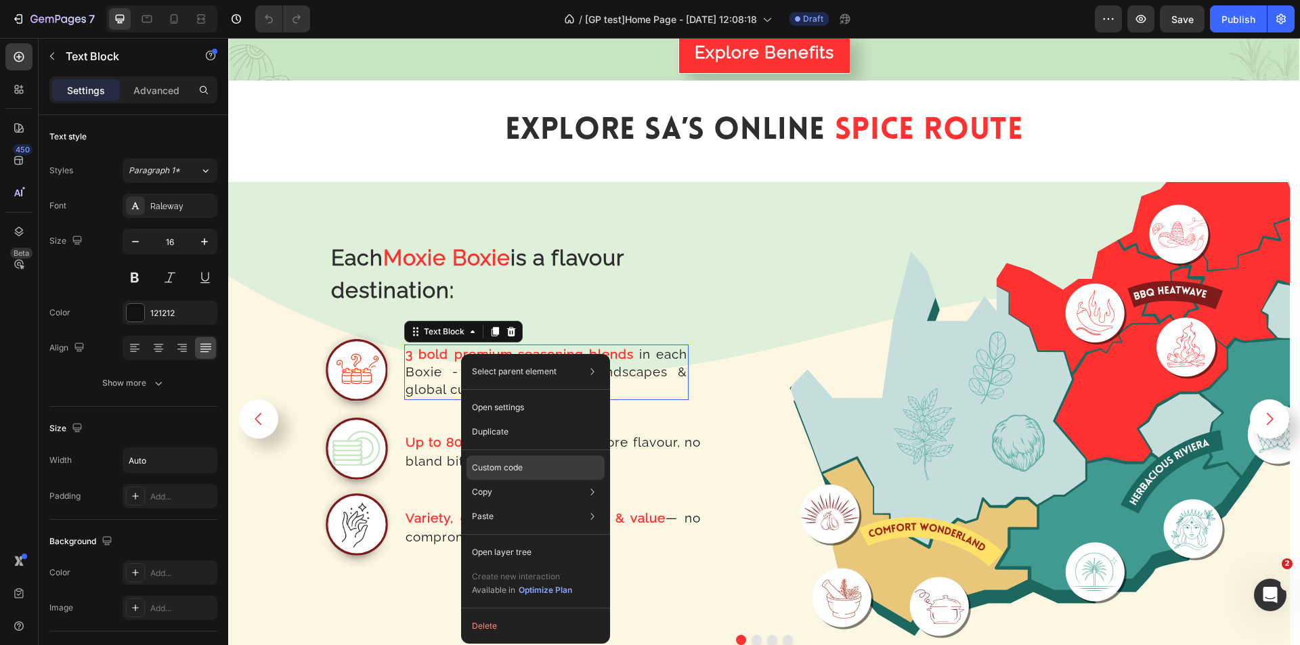
click at [507, 473] on p "Custom code" at bounding box center [497, 468] width 51 height 12
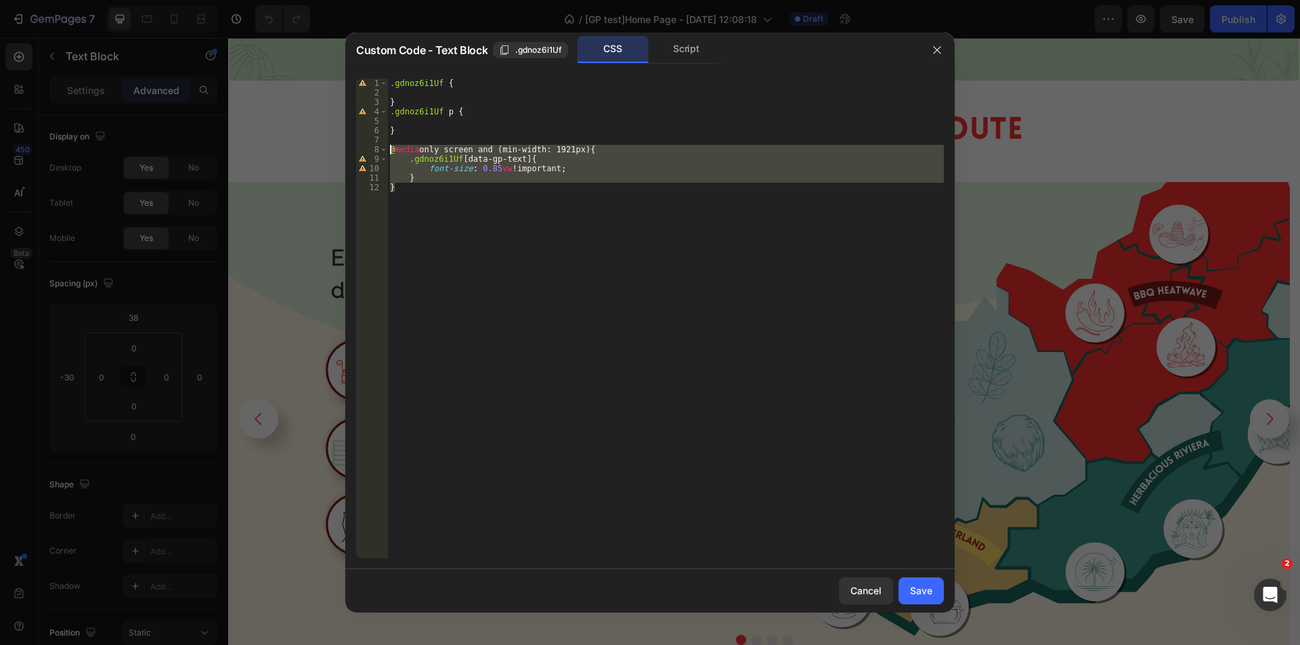
drag, startPoint x: 394, startPoint y: 192, endPoint x: 349, endPoint y: 144, distance: 65.2
click at [349, 144] on div "} 1 2 3 4 5 6 7 8 9 10 11 12 .gdnoz6i1Uf { } .gdnoz6i1Uf p { } @ media only scr…" at bounding box center [650, 319] width 610 height 502
type textarea "@media only screen and (min-width: 1921px) {"
click at [939, 49] on icon "button" at bounding box center [937, 50] width 11 height 11
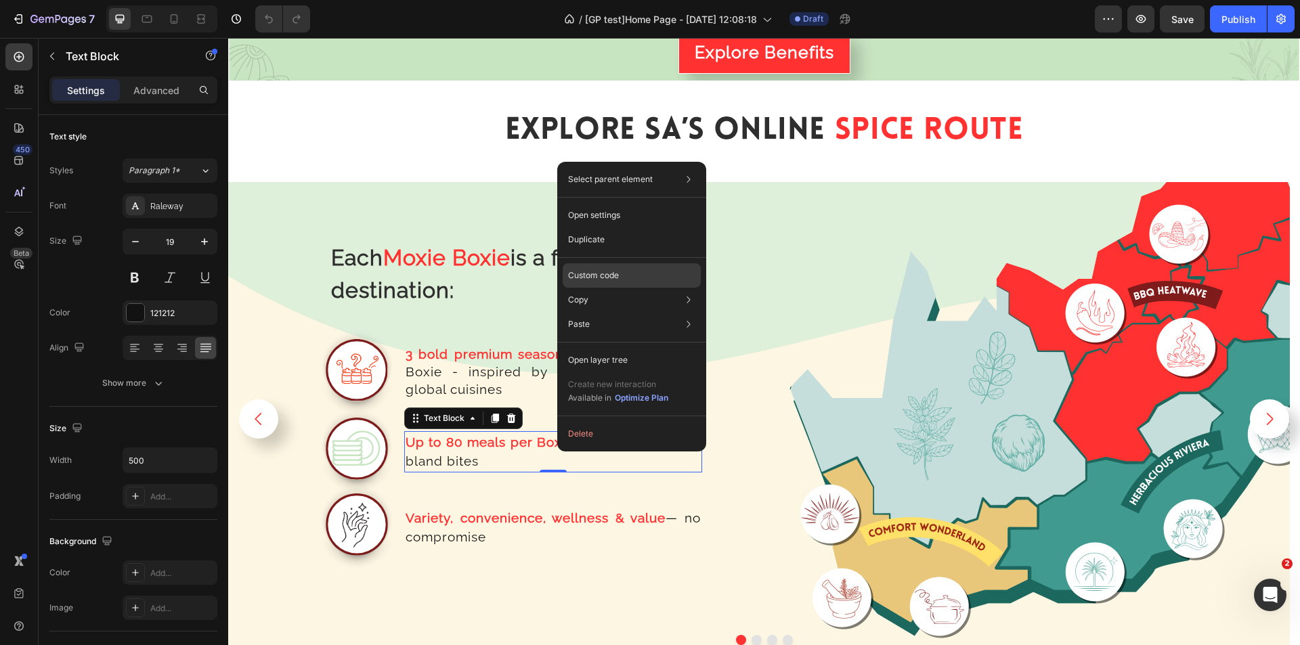
click at [592, 312] on div "Custom code" at bounding box center [632, 324] width 138 height 24
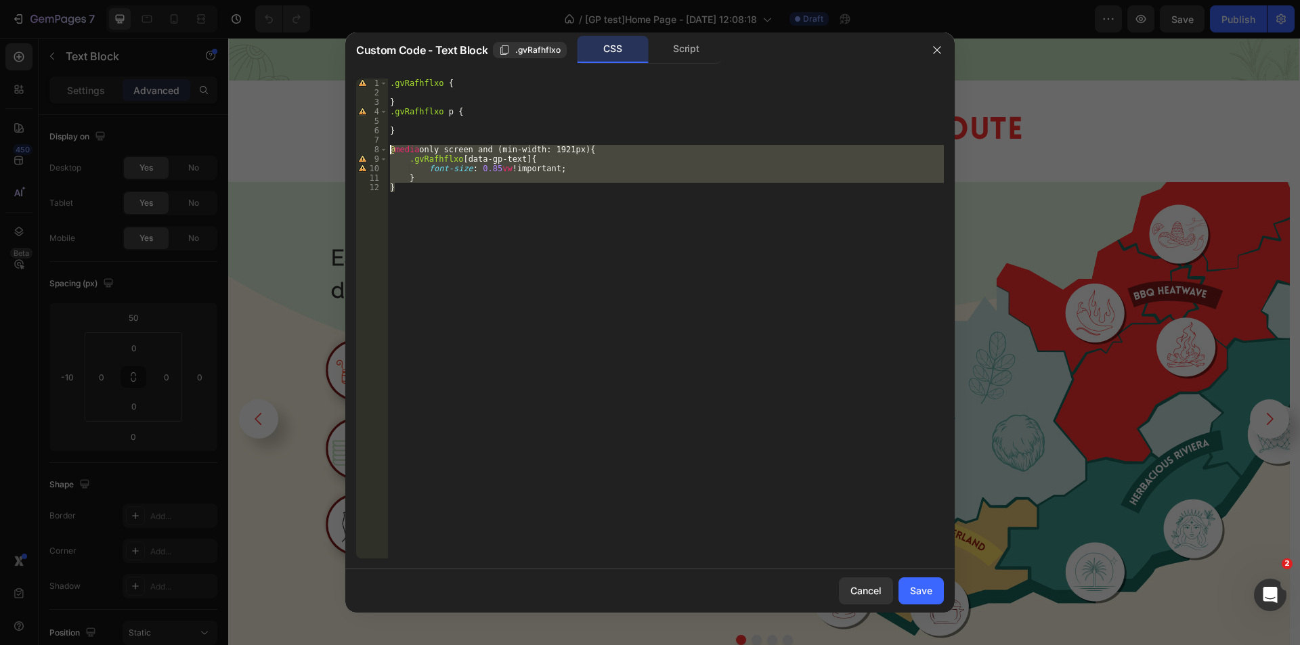
drag, startPoint x: 413, startPoint y: 184, endPoint x: 341, endPoint y: 146, distance: 81.8
click at [341, 146] on div "Custom Code - Text Block .gvRafhflxo CSS Script } 1 2 3 4 5 6 7 8 9 10 11 12 .g…" at bounding box center [650, 322] width 1300 height 645
type textarea "@media only screen and (min-width: 1921px) { .gvRafhflxo [data-gp-text]{"
drag, startPoint x: 940, startPoint y: 50, endPoint x: 404, endPoint y: 289, distance: 587.3
click at [940, 50] on icon "button" at bounding box center [937, 50] width 11 height 11
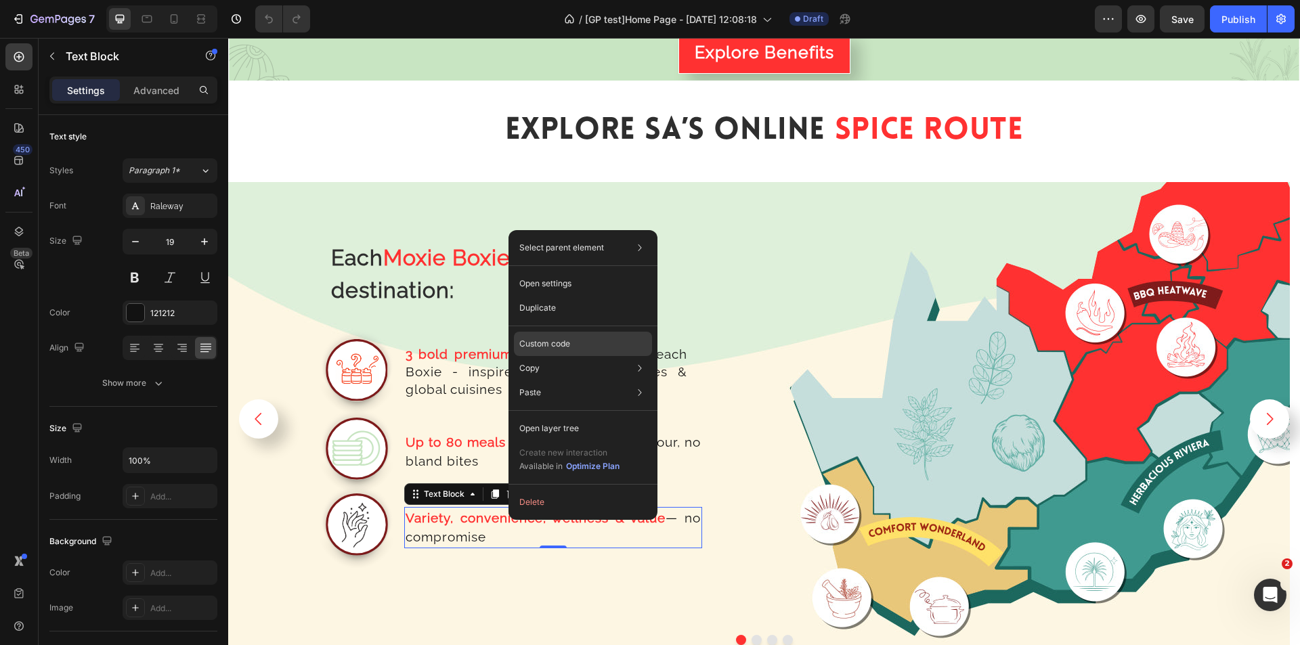
click at [560, 343] on p "Custom code" at bounding box center [545, 344] width 51 height 12
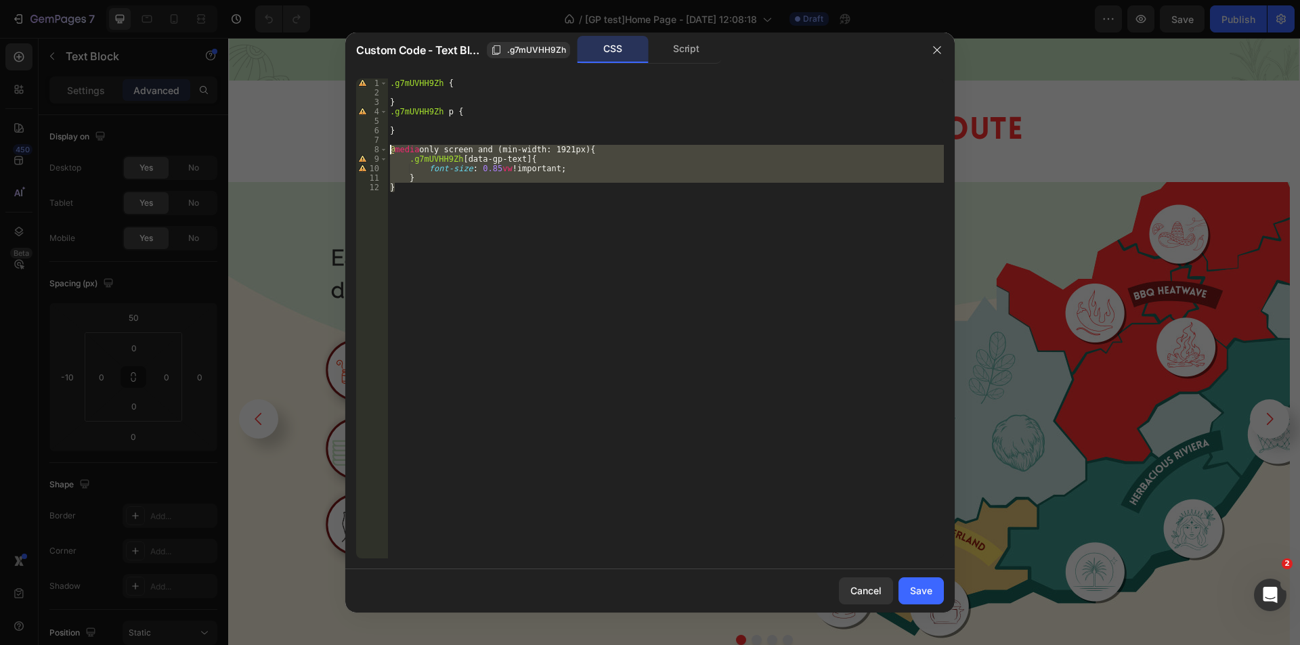
drag, startPoint x: 412, startPoint y: 200, endPoint x: 337, endPoint y: 150, distance: 90.9
click at [337, 150] on div "Custom Code - Text Block .g7mUVHH9Zh CSS Script } 1 2 3 4 5 6 7 8 9 10 11 12 .g…" at bounding box center [650, 322] width 1300 height 645
click at [421, 186] on div ".g7mUVHH9Zh { } .g7mUVHH9Zh p { } @ media only screen and (min-width: 1921px) {…" at bounding box center [665, 319] width 557 height 480
drag, startPoint x: 412, startPoint y: 194, endPoint x: 534, endPoint y: 282, distance: 150.9
click at [332, 150] on div "Custom Code - Text Block .g7mUVHH9Zh CSS Script } 1 2 3 4 5 6 7 8 9 10 11 12 .g…" at bounding box center [650, 322] width 1300 height 645
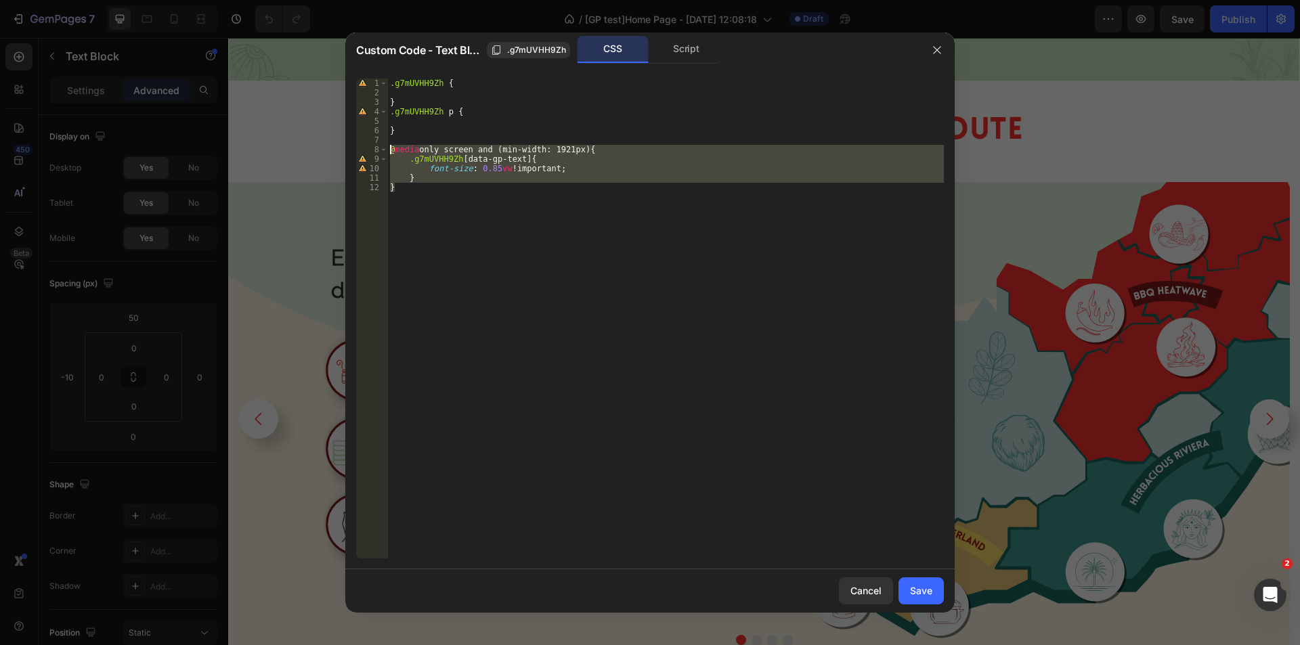
type textarea "@media only screen and (min-width: 1921px) { .g7mUVHH9Zh [data-gp-text]{"
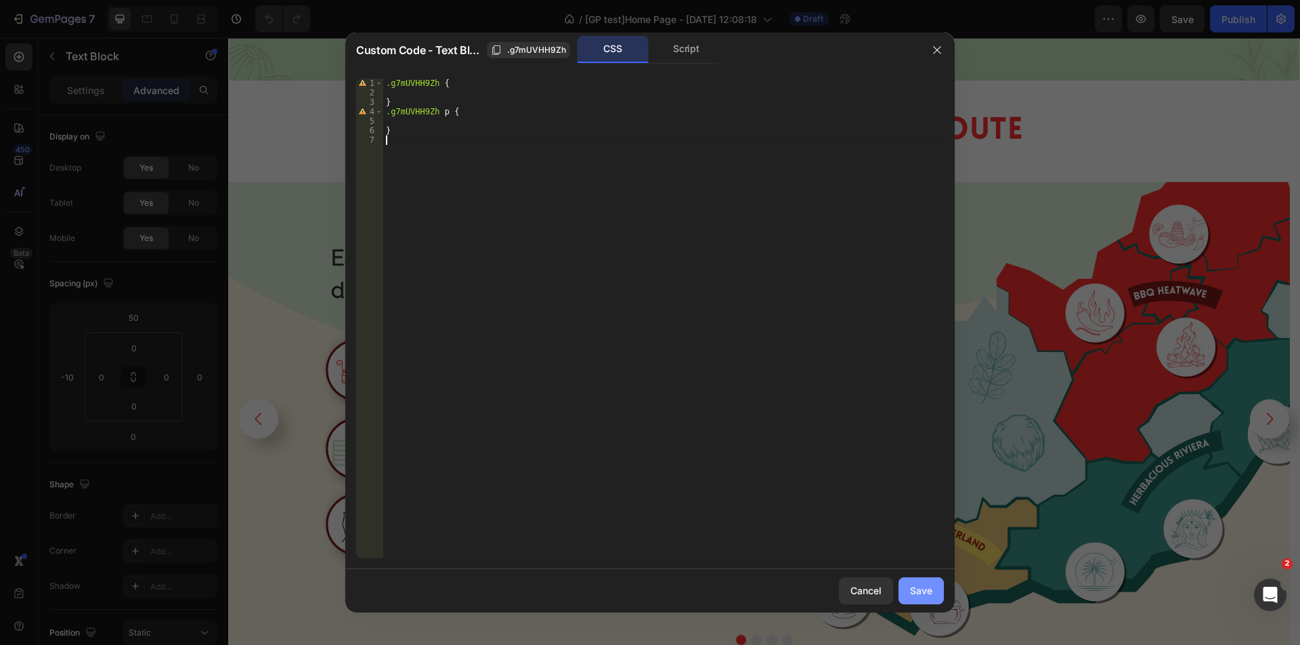
click at [922, 593] on div "Save" at bounding box center [921, 591] width 22 height 14
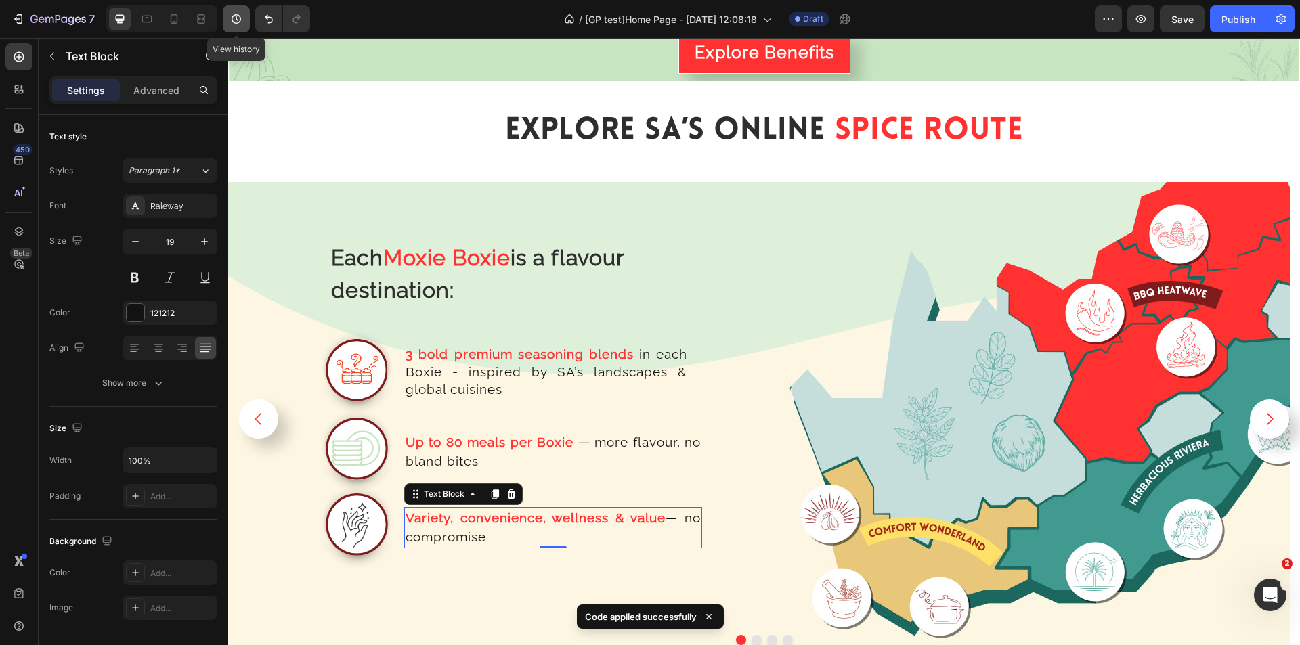
click at [229, 17] on button "button" at bounding box center [236, 18] width 27 height 27
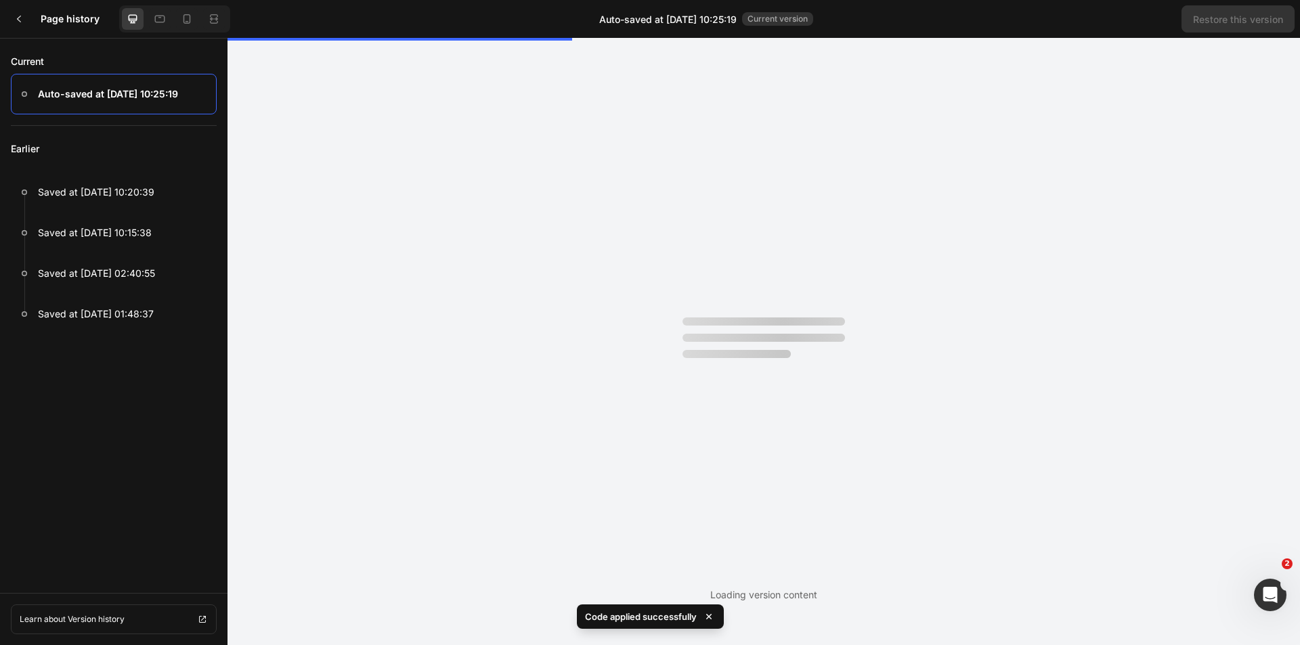
scroll to position [0, 0]
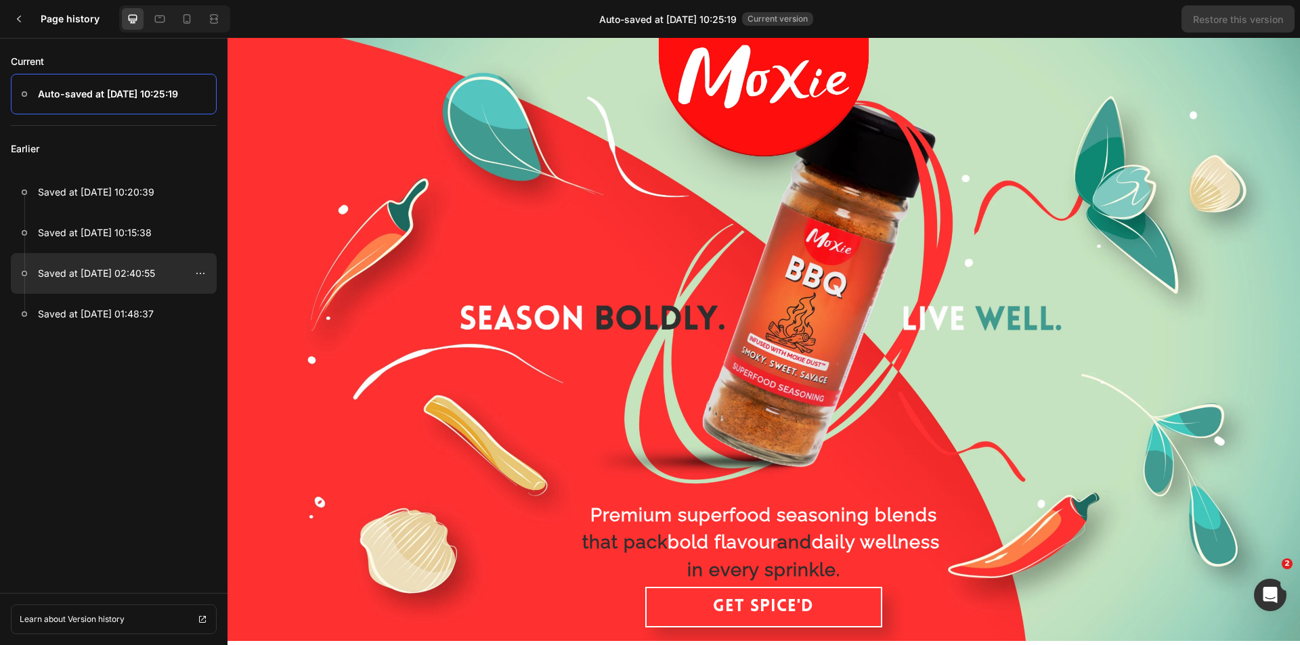
click at [141, 279] on p "Saved at Aug 27, 02:40:55" at bounding box center [96, 274] width 117 height 16
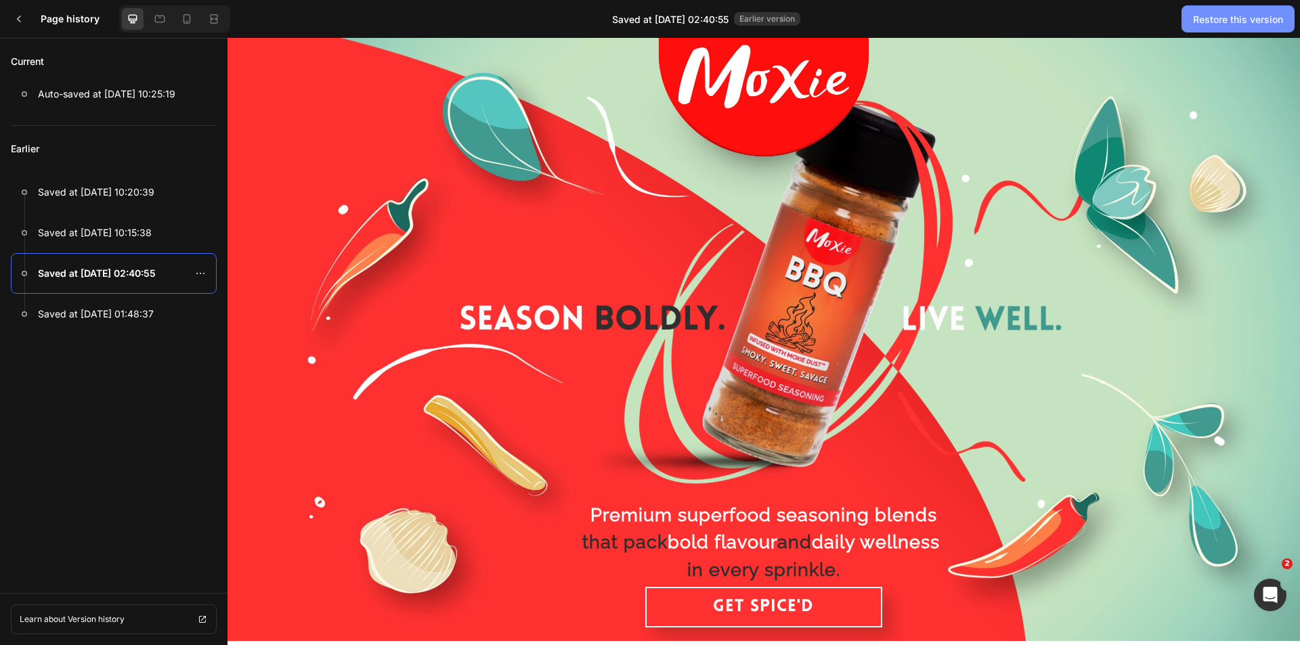
click at [1225, 18] on div "Restore this version" at bounding box center [1238, 19] width 90 height 14
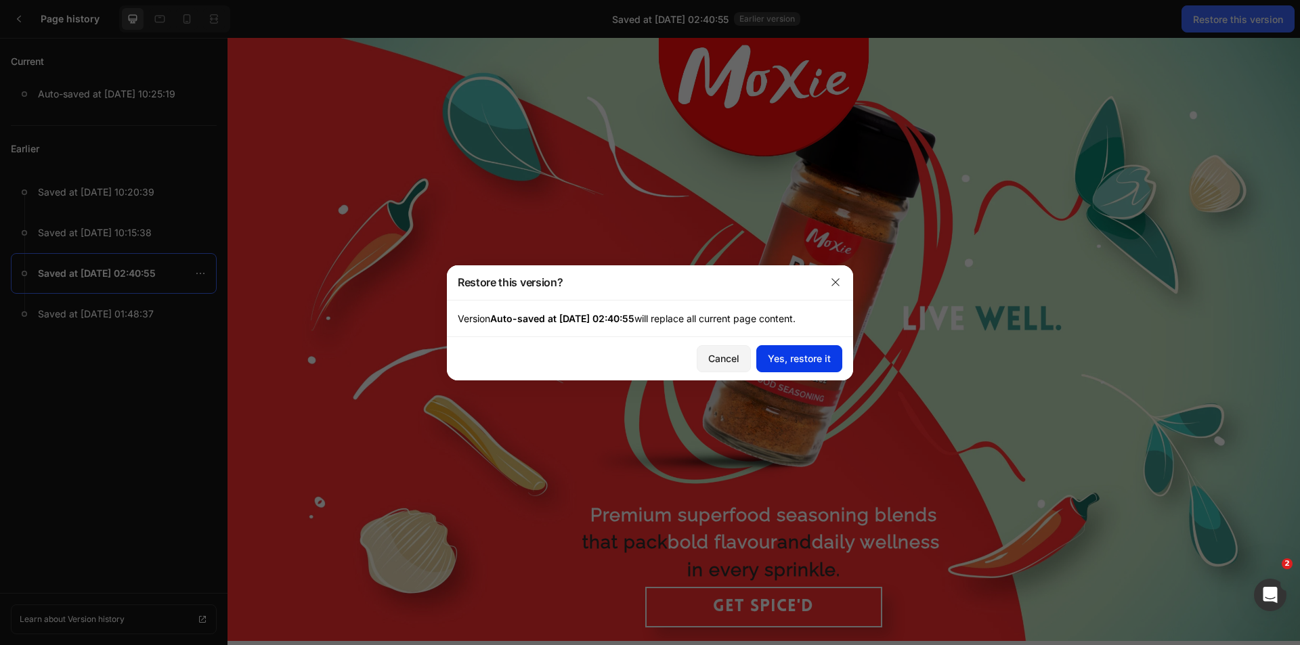
click at [808, 361] on div "Yes, restore it" at bounding box center [799, 359] width 63 height 14
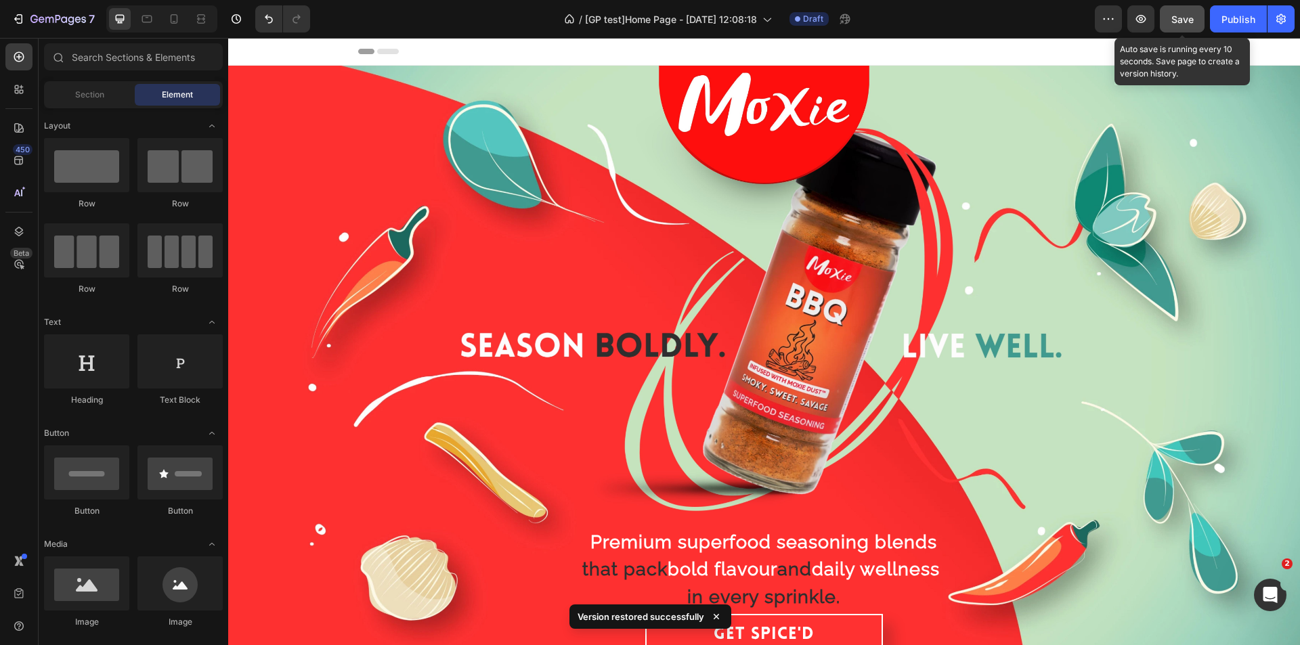
click at [1192, 26] on button "Save" at bounding box center [1182, 18] width 45 height 27
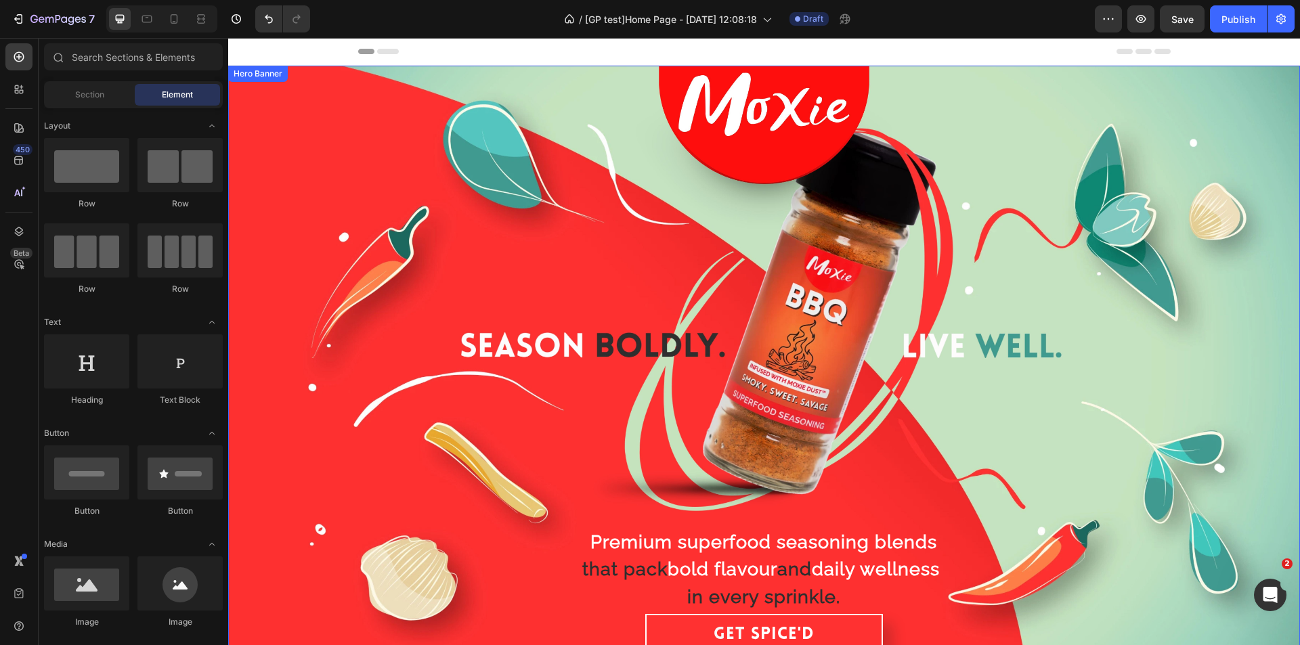
click at [614, 235] on div "Background Image" at bounding box center [764, 367] width 1072 height 603
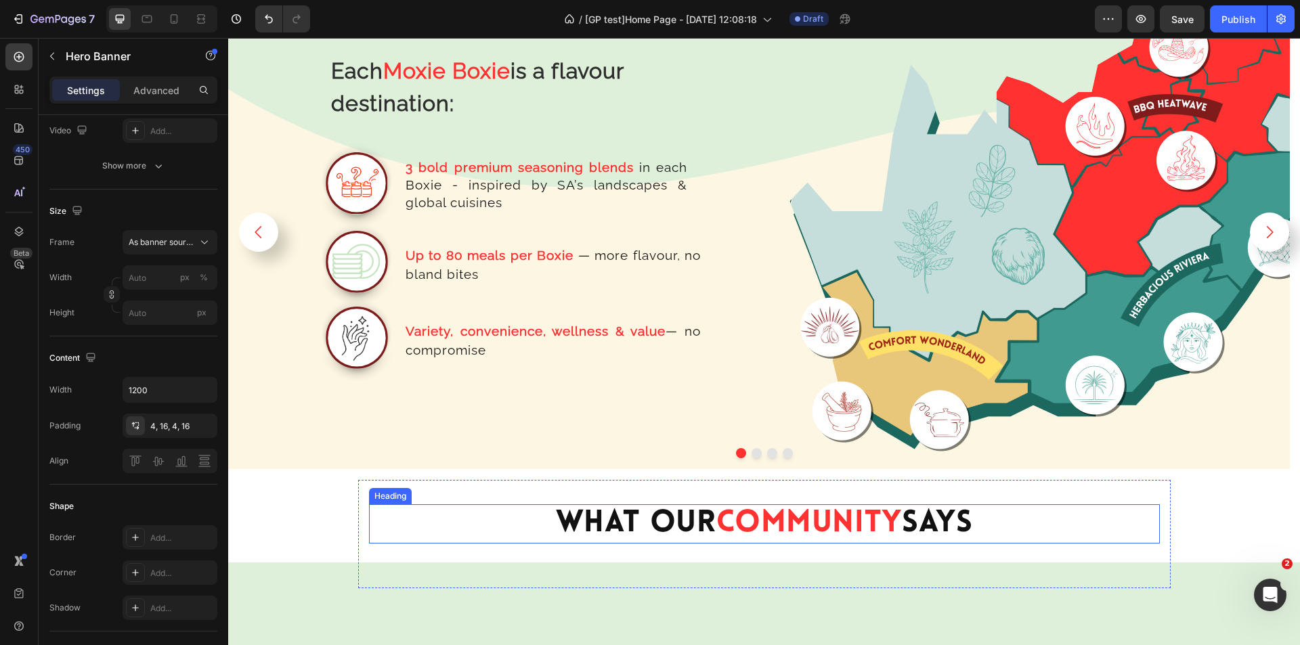
scroll to position [2709, 0]
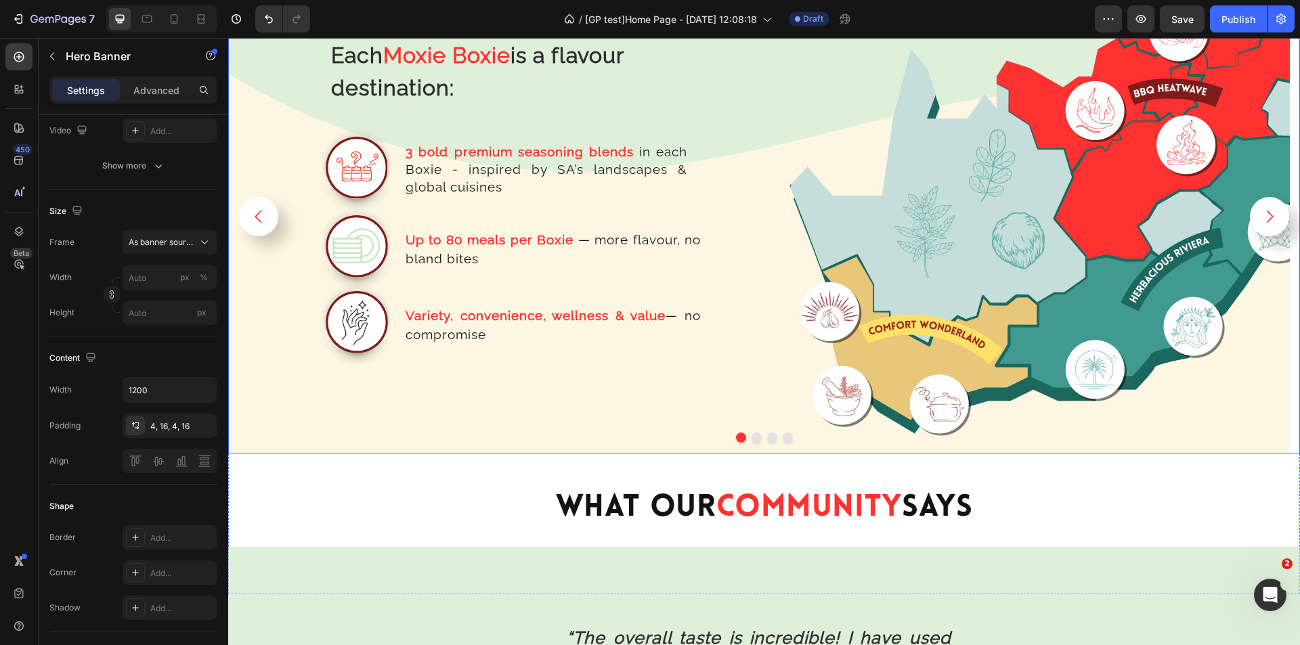
click at [752, 437] on button "Dot" at bounding box center [757, 438] width 10 height 10
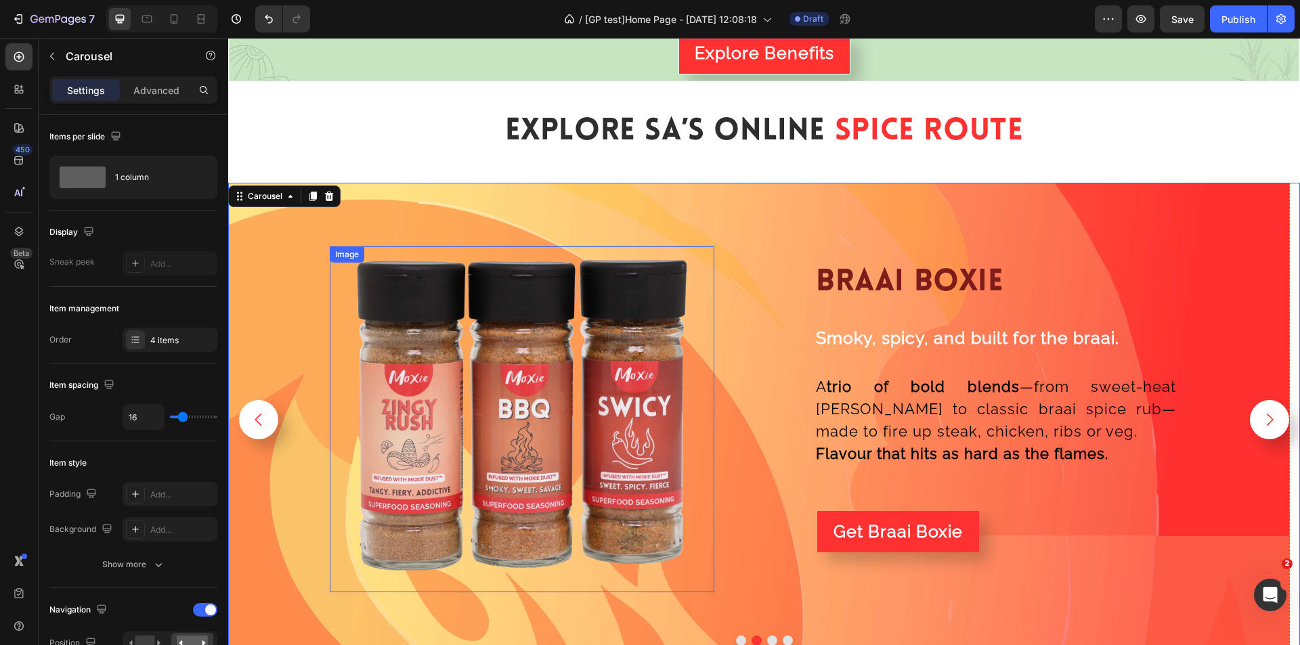
scroll to position [2642, 0]
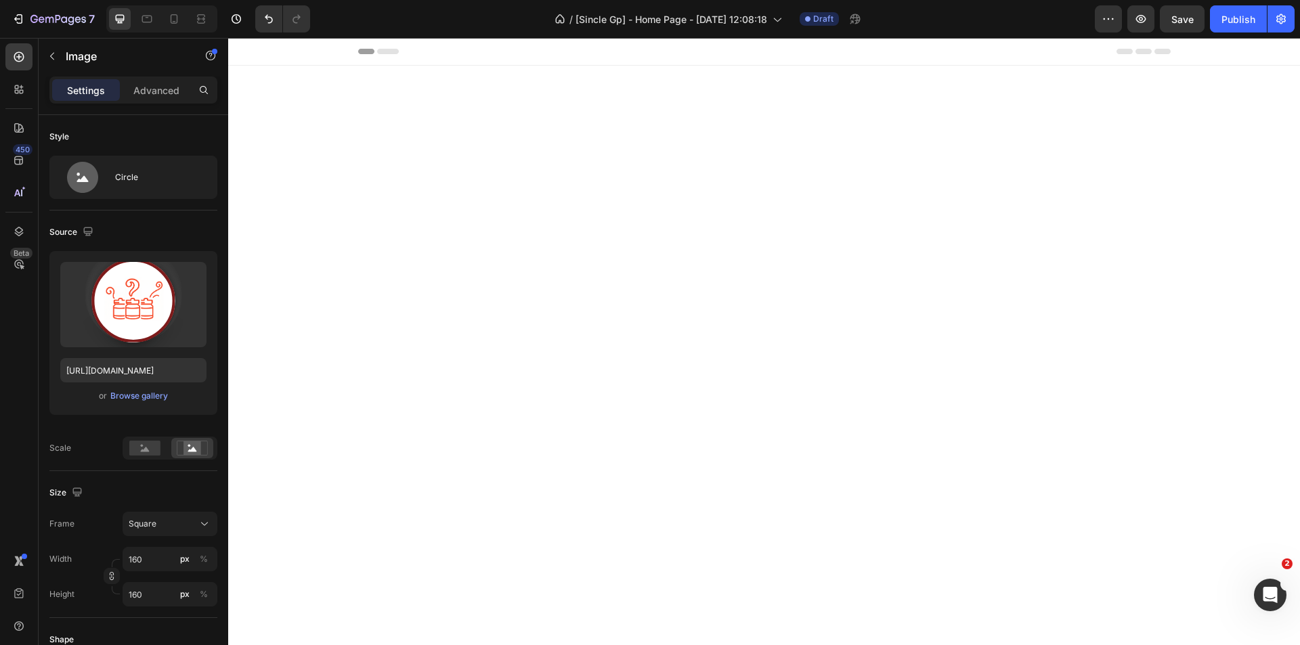
scroll to position [2845, 0]
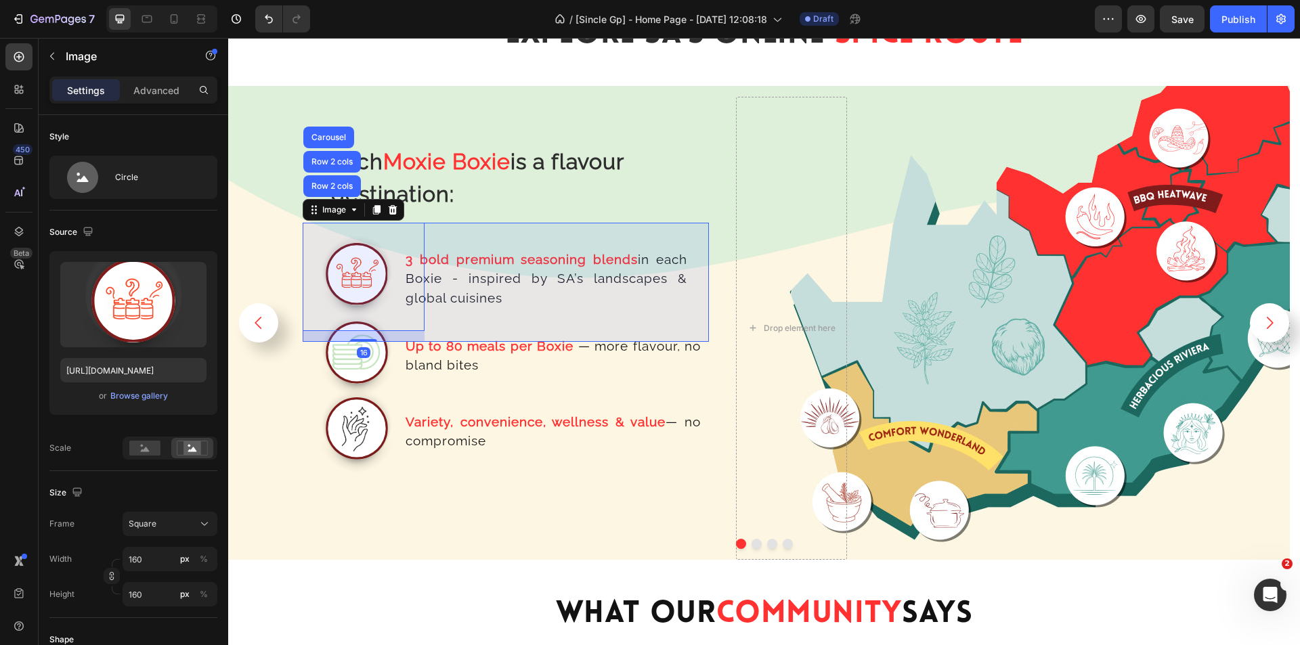
click at [336, 192] on div "Row 2 cols" at bounding box center [332, 186] width 58 height 22
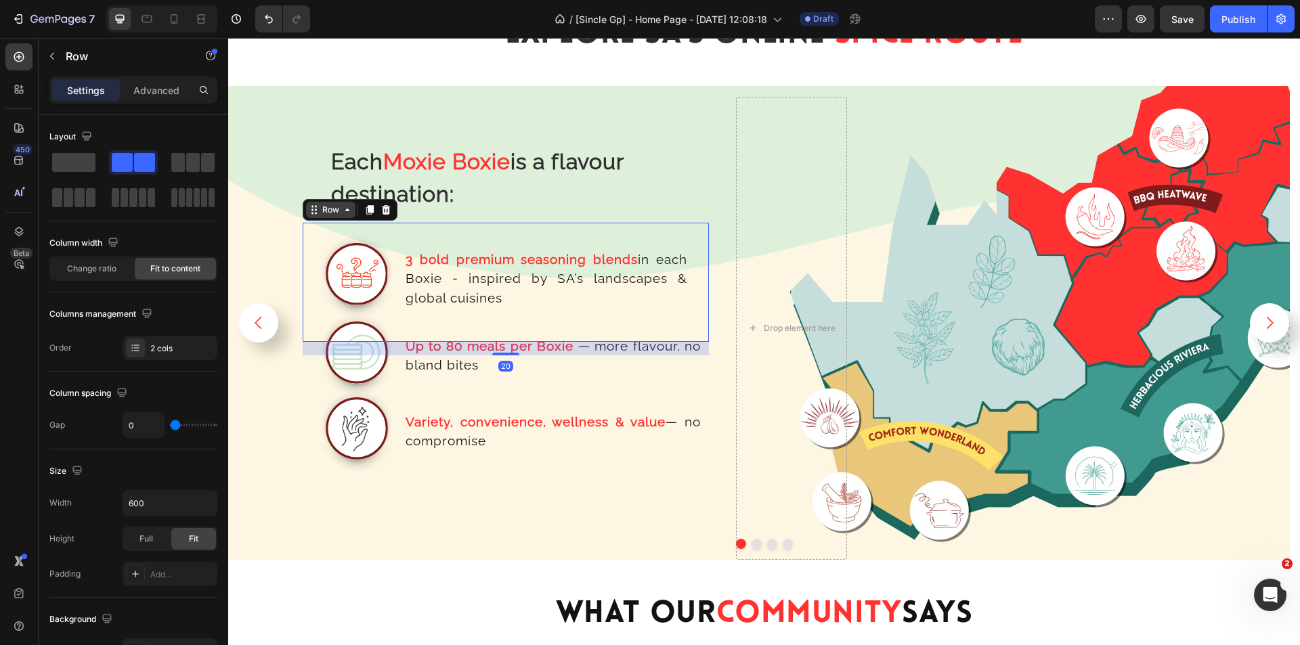
click at [324, 209] on div "Row" at bounding box center [331, 210] width 22 height 12
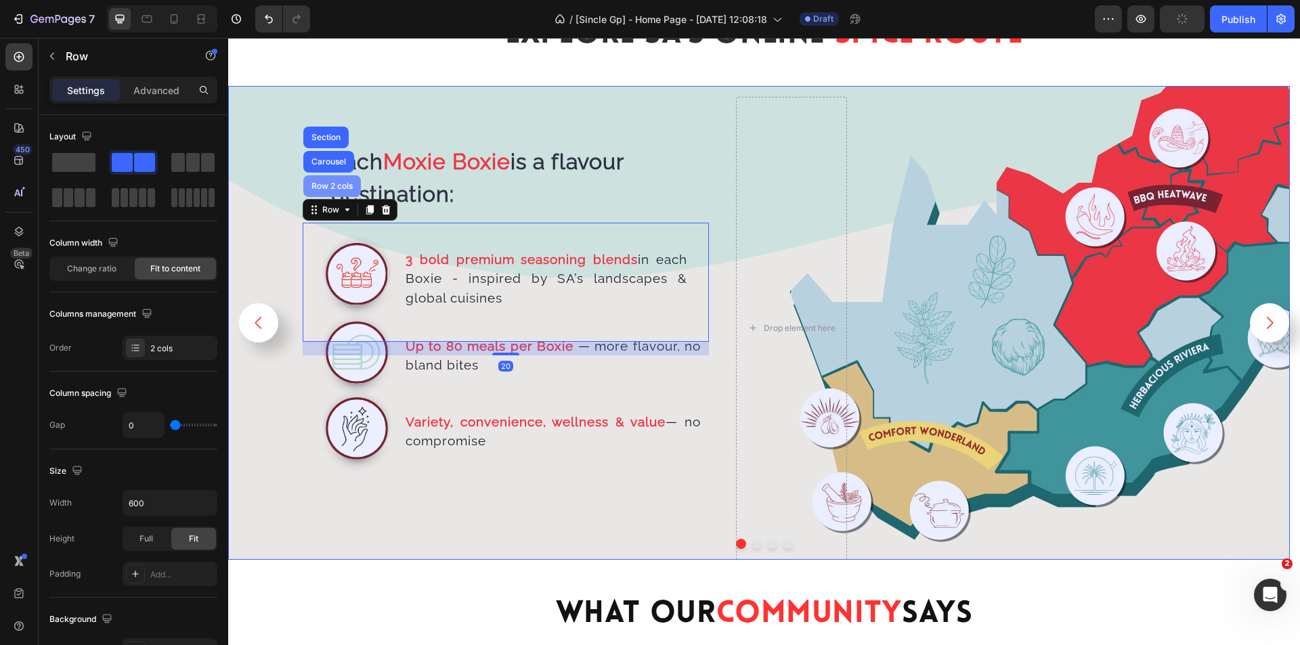
click at [337, 184] on div "Row 2 cols" at bounding box center [332, 186] width 47 height 8
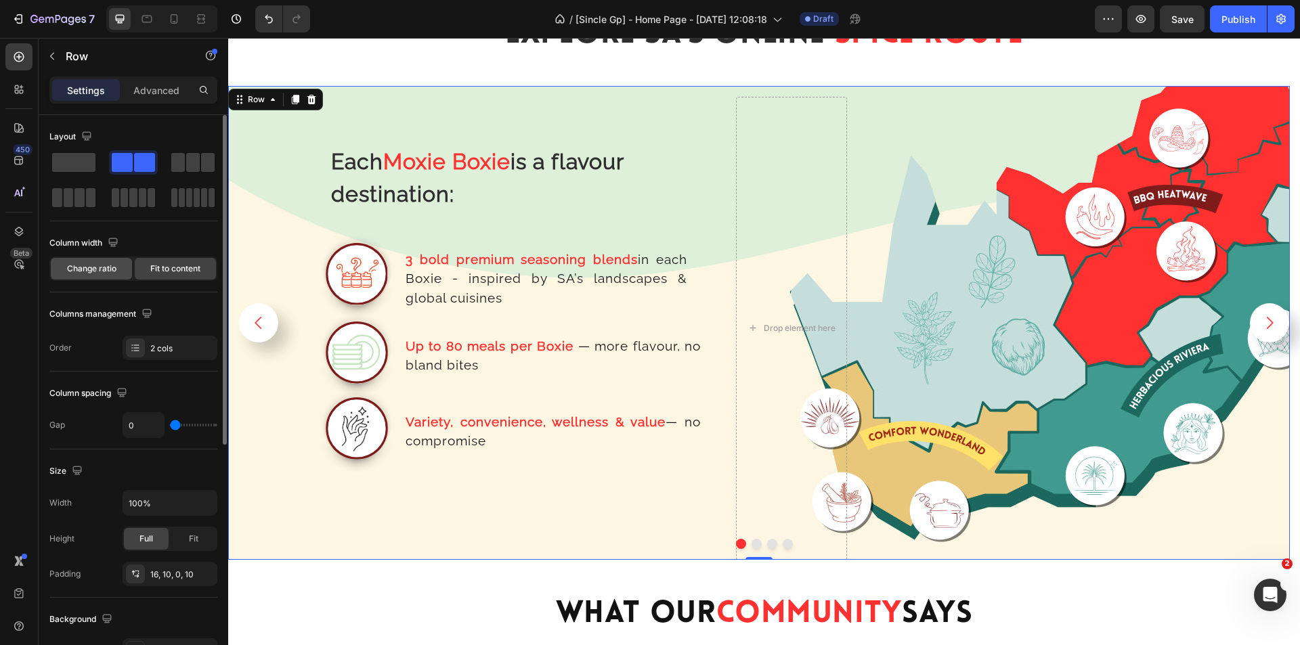
click at [81, 267] on span "Change ratio" at bounding box center [91, 269] width 49 height 12
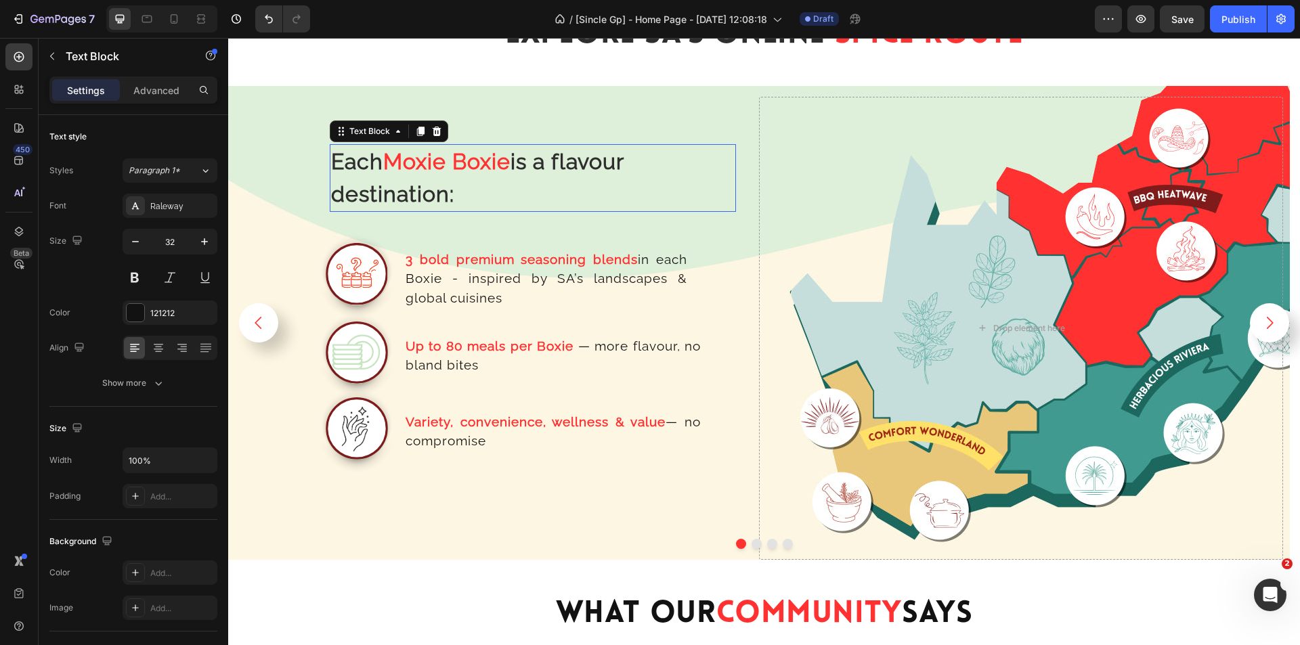
click at [405, 193] on strong "is a flavour destination:" at bounding box center [477, 178] width 293 height 58
click at [522, 278] on p "3 bold premium seasoning blends in each Boxie - inspired by SA’s landscapes & g…" at bounding box center [547, 279] width 282 height 58
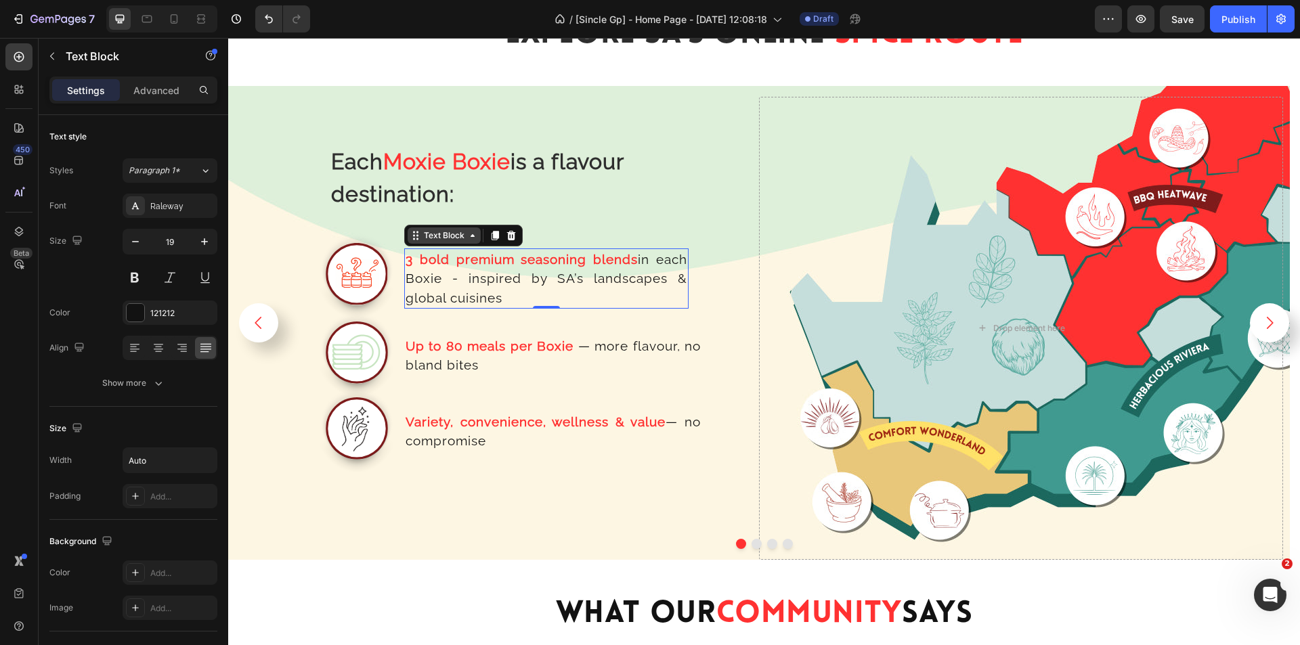
click at [449, 238] on div "Text Block" at bounding box center [444, 236] width 46 height 12
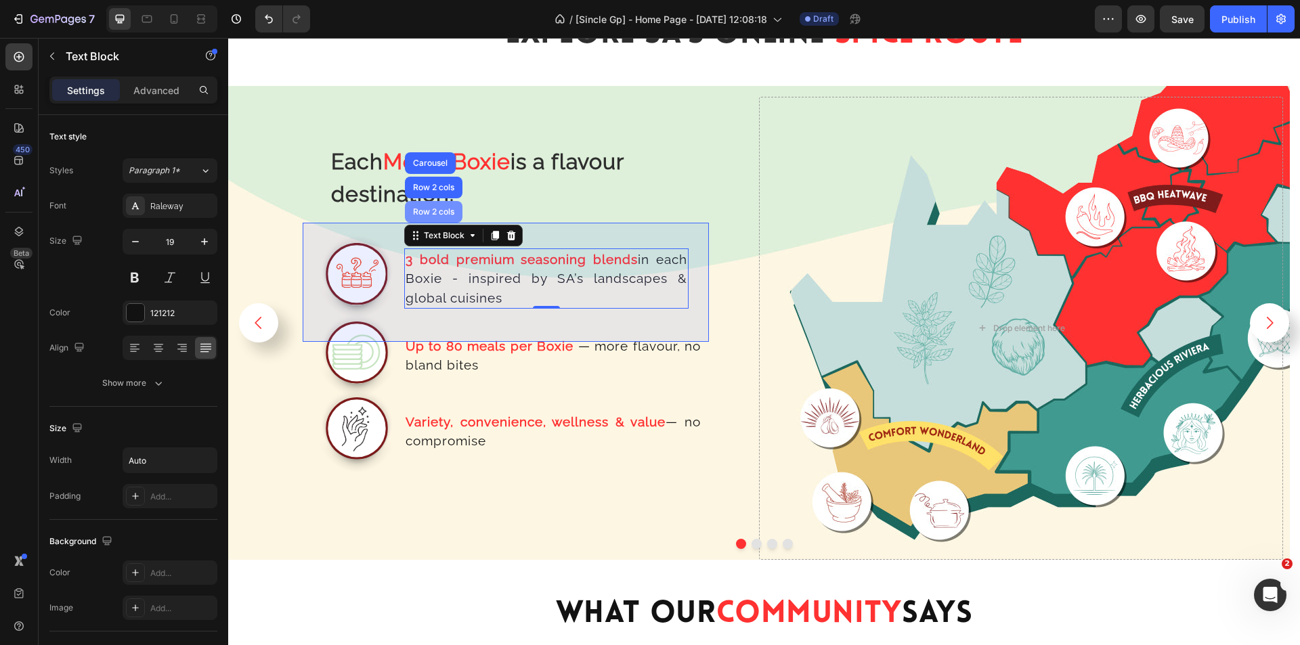
click at [427, 215] on div "Row 2 cols" at bounding box center [433, 212] width 47 height 8
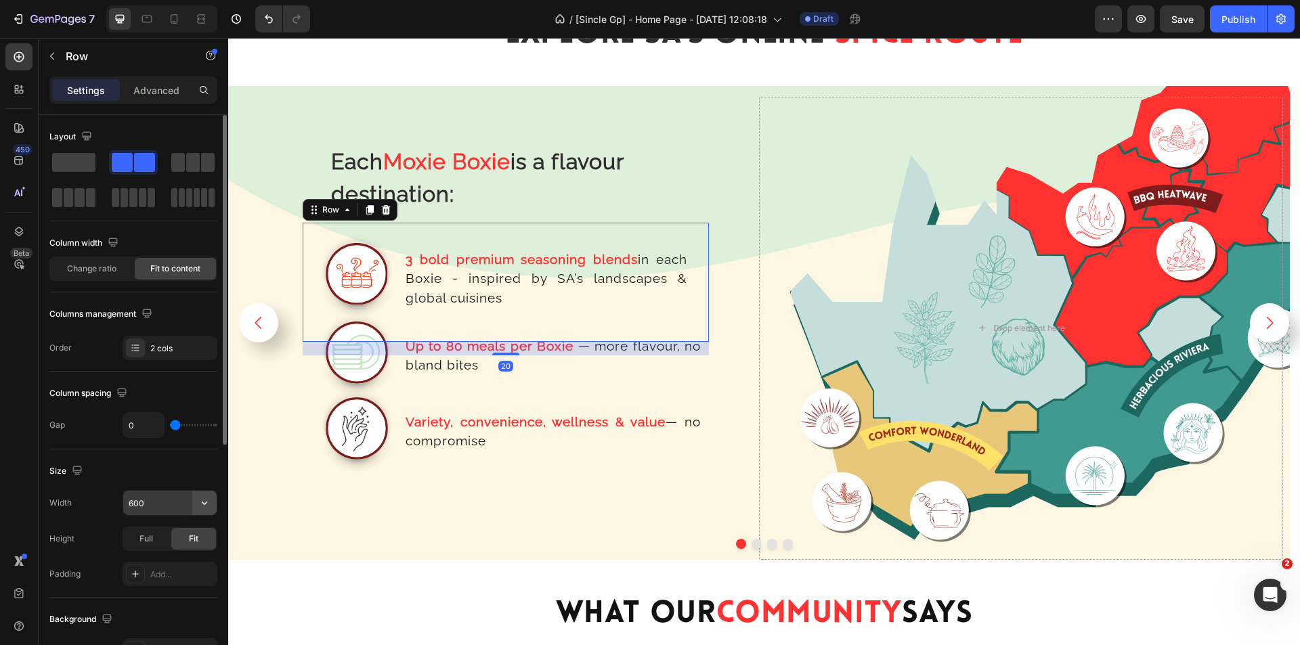
click at [210, 509] on icon "button" at bounding box center [205, 503] width 14 height 14
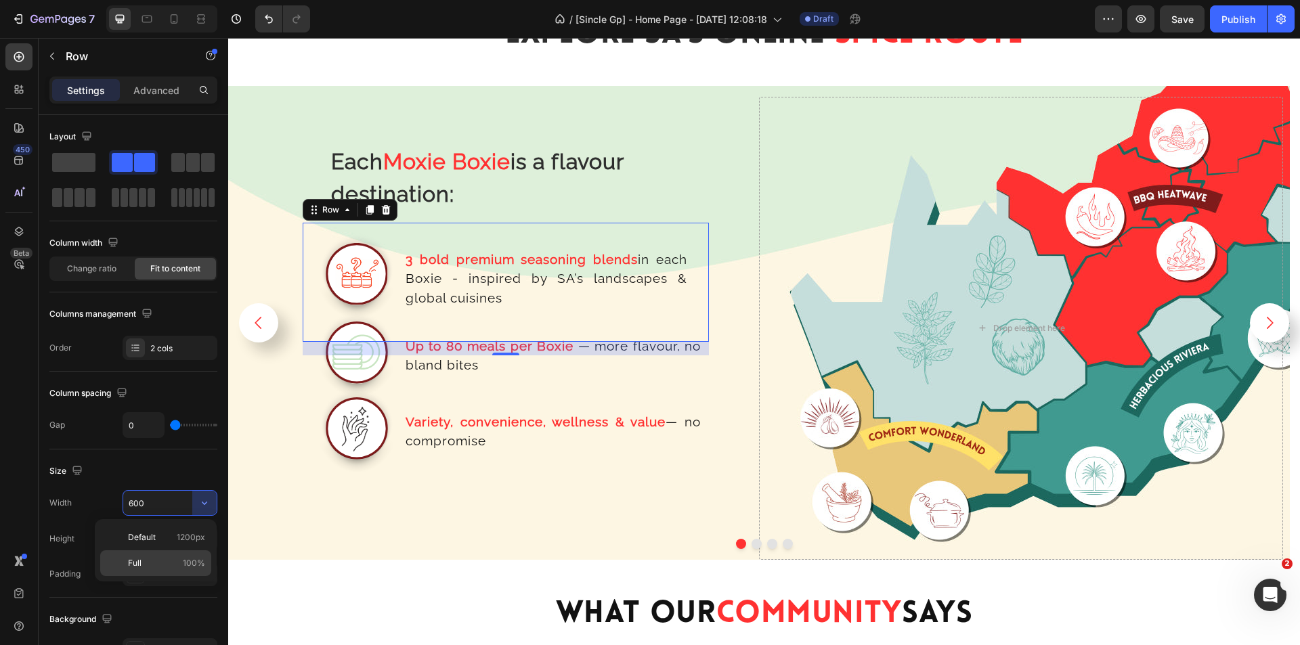
click at [186, 566] on span "100%" at bounding box center [194, 563] width 22 height 12
type input "100%"
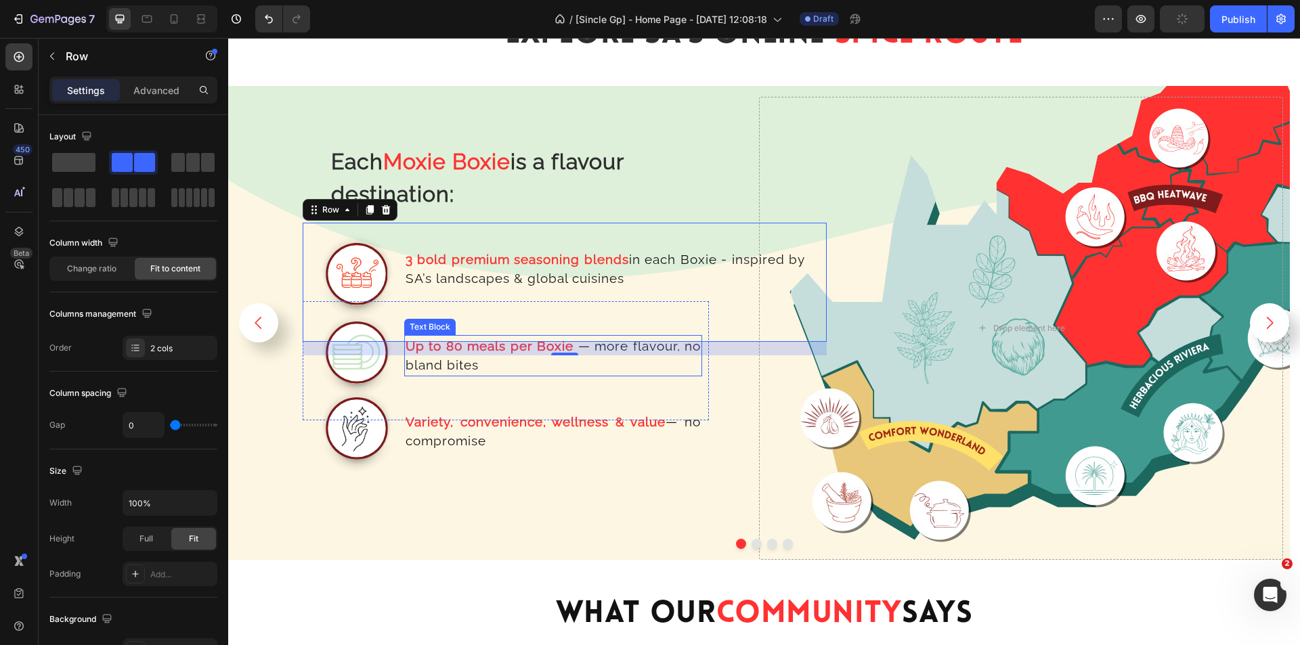
click at [408, 370] on p "Up to 80 meals per Boxie — more flavour, no [PERSON_NAME] bites" at bounding box center [553, 356] width 295 height 39
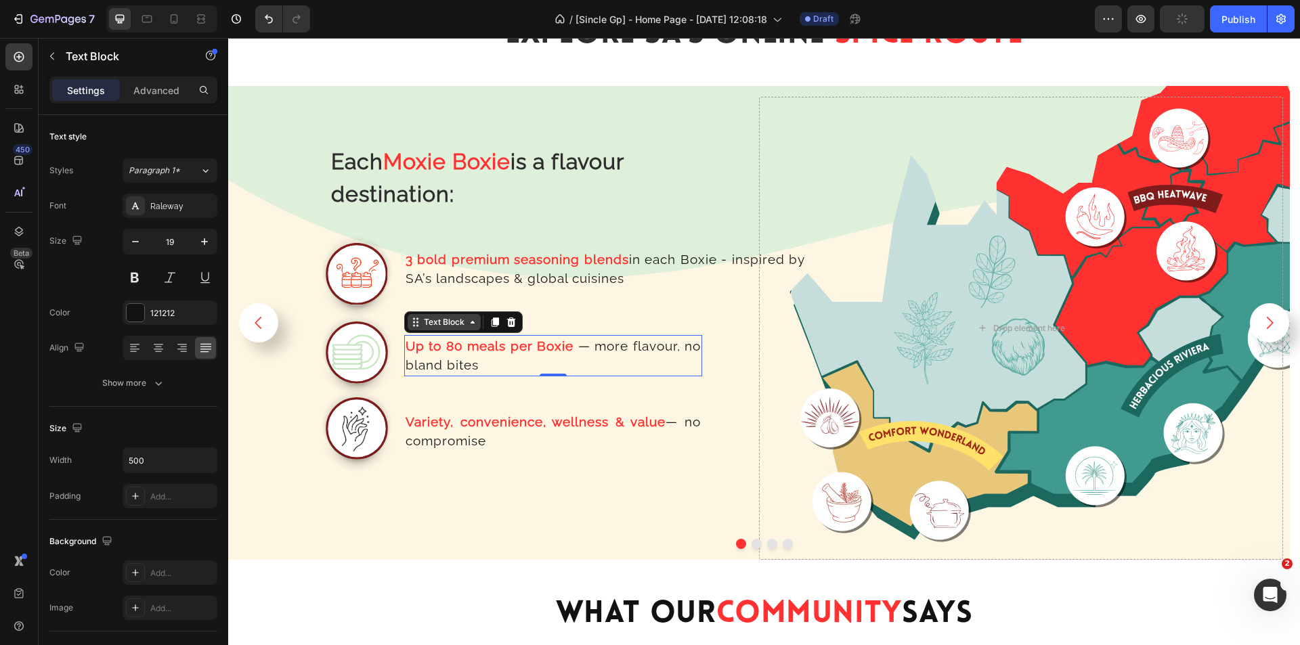
click at [429, 320] on div "Text Block" at bounding box center [444, 322] width 46 height 12
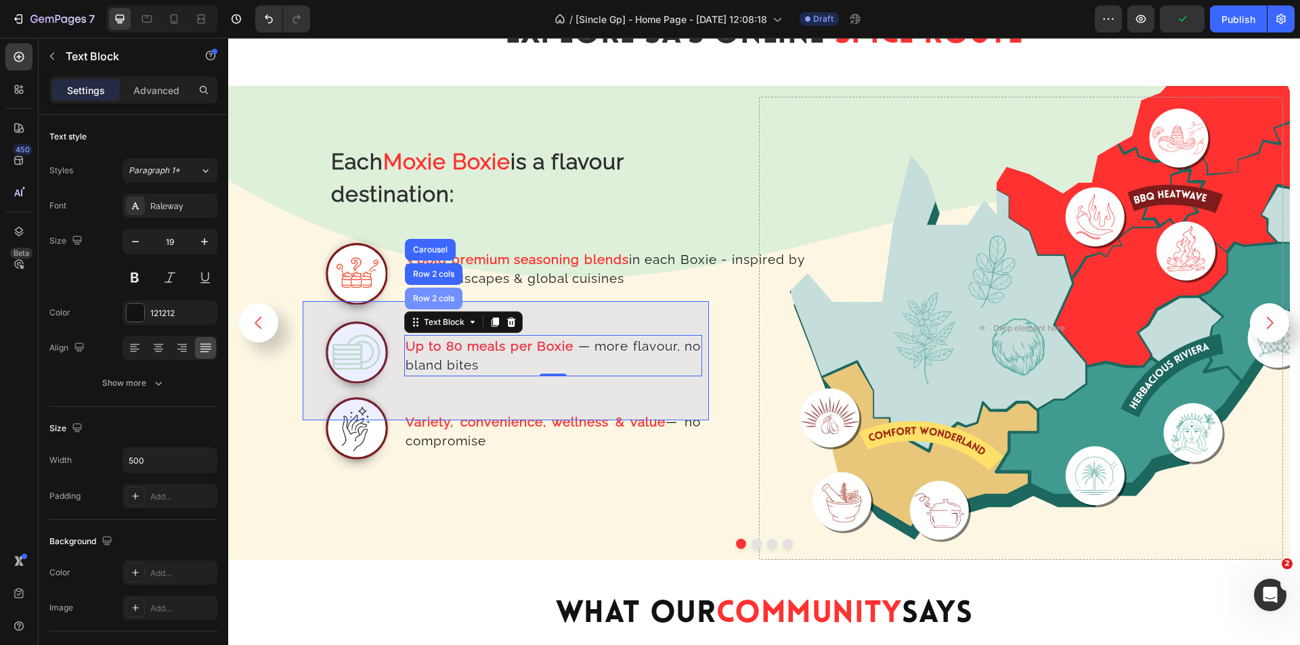
click at [420, 293] on div "Row 2 cols" at bounding box center [434, 299] width 58 height 22
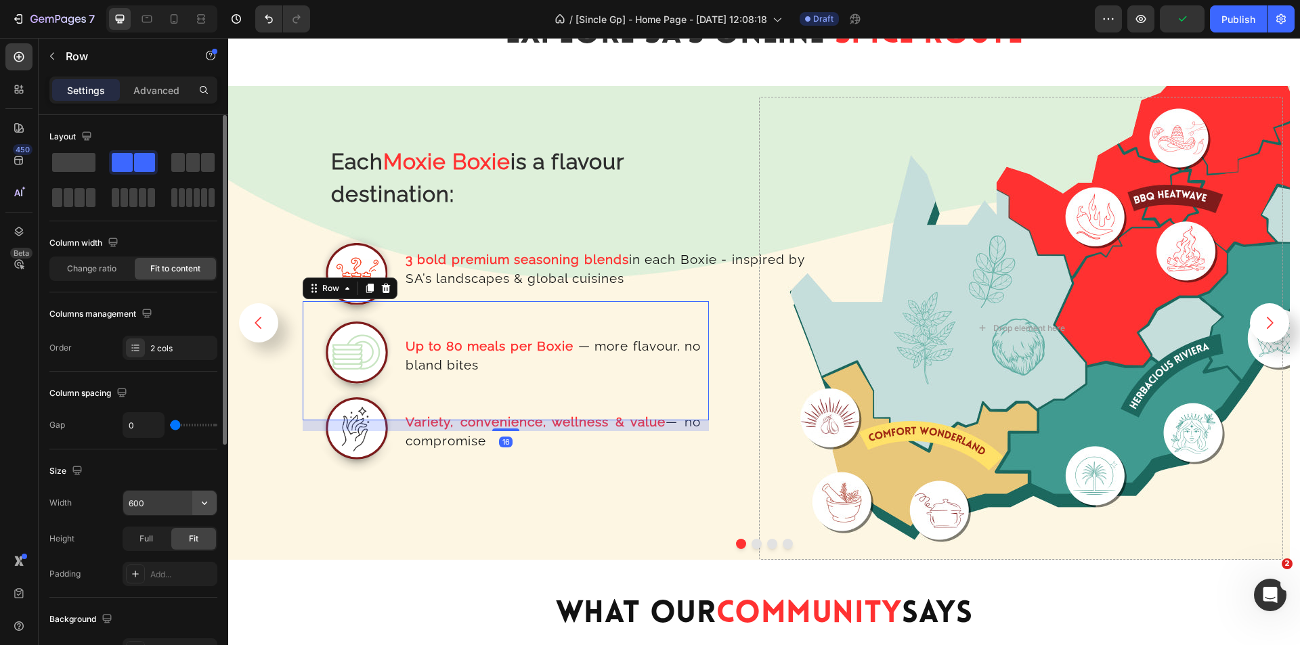
click at [202, 500] on icon "button" at bounding box center [205, 503] width 14 height 14
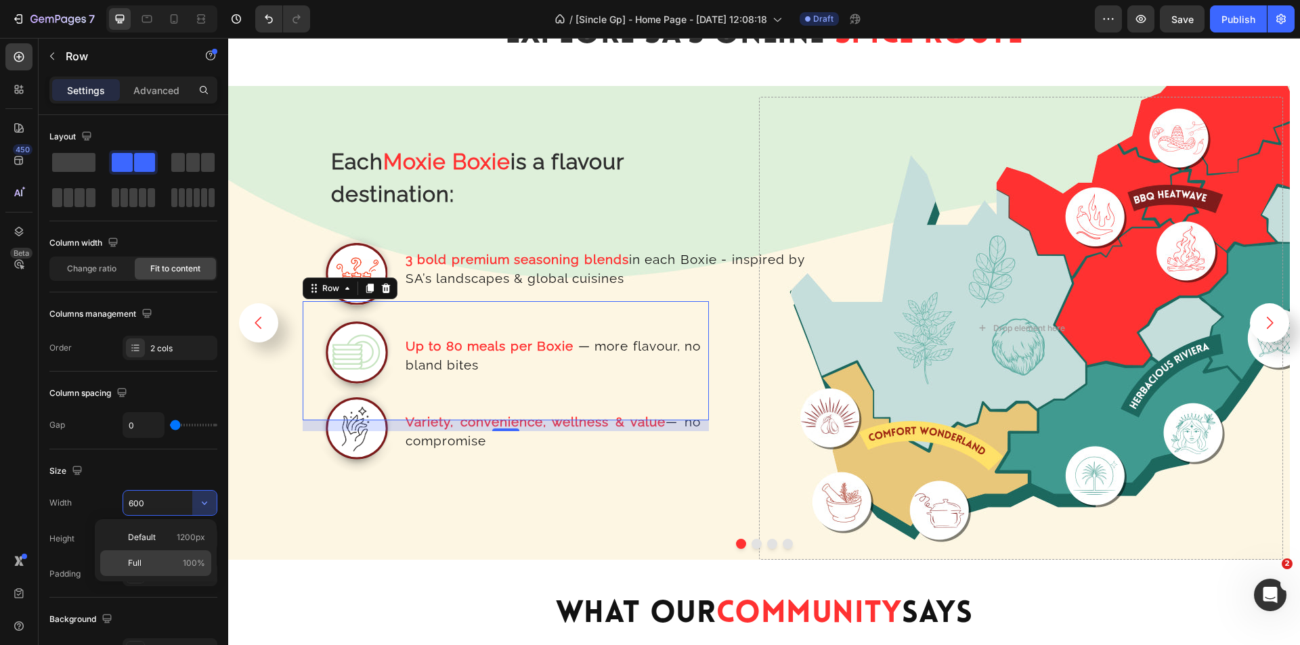
click at [183, 560] on p "Full 100%" at bounding box center [166, 563] width 77 height 12
type input "100%"
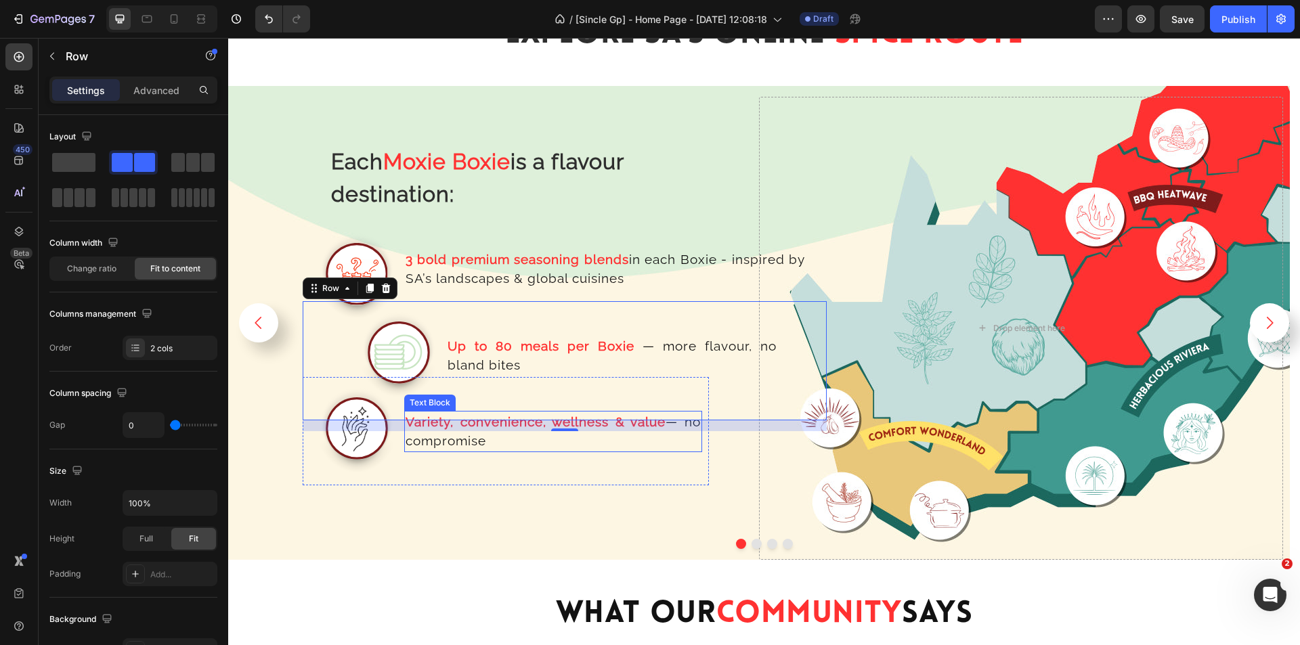
click at [432, 441] on p "Variety, convenience, wellness & value — no compromise" at bounding box center [553, 431] width 295 height 39
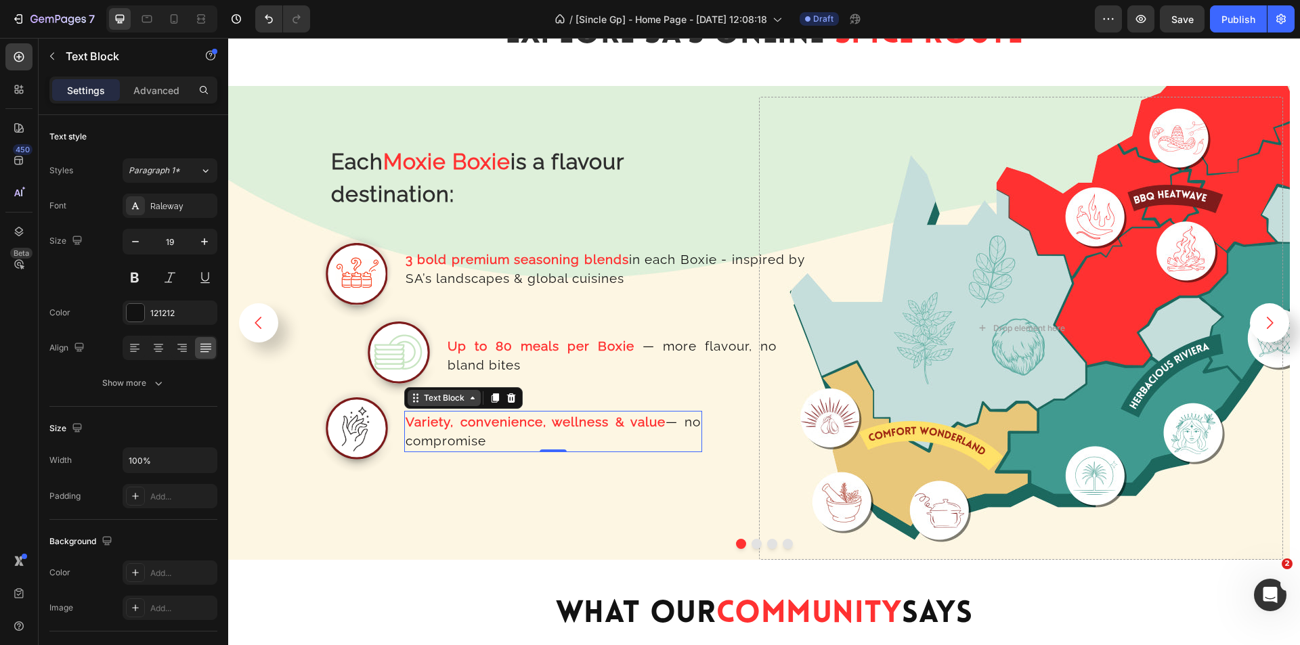
click at [447, 402] on div "Text Block" at bounding box center [444, 398] width 46 height 12
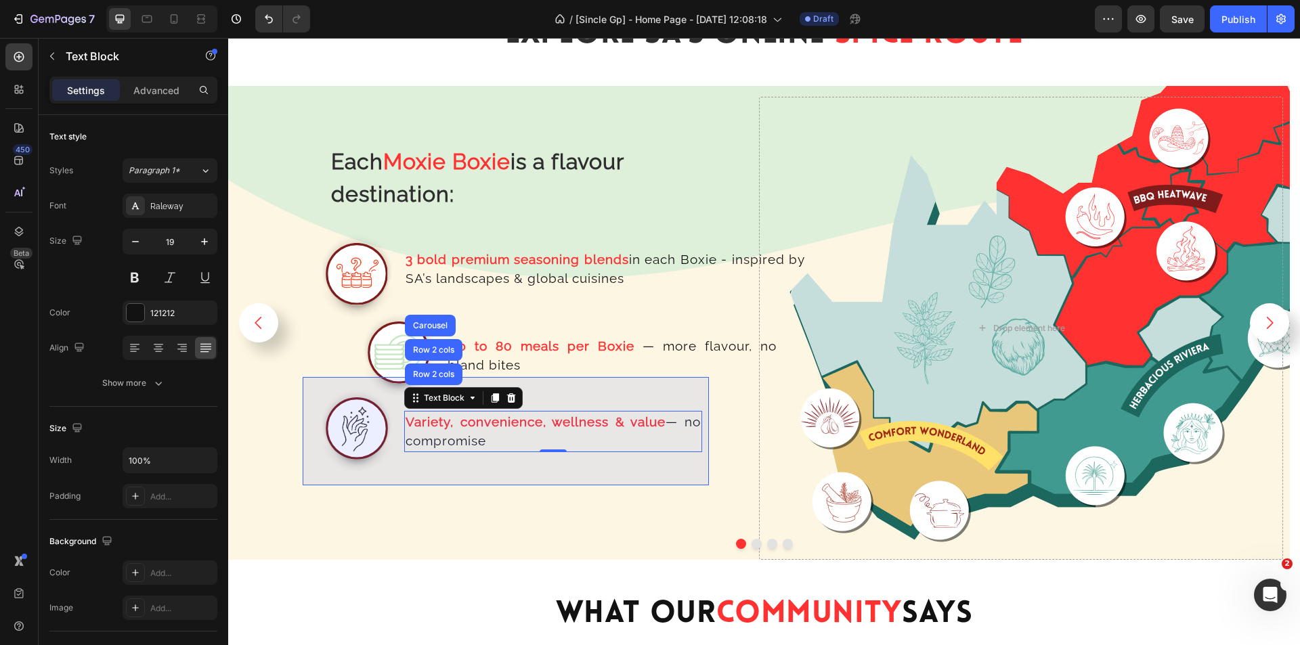
drag, startPoint x: 431, startPoint y: 377, endPoint x: 305, endPoint y: 436, distance: 140.0
click at [431, 376] on div "Row 2 cols" at bounding box center [433, 374] width 47 height 8
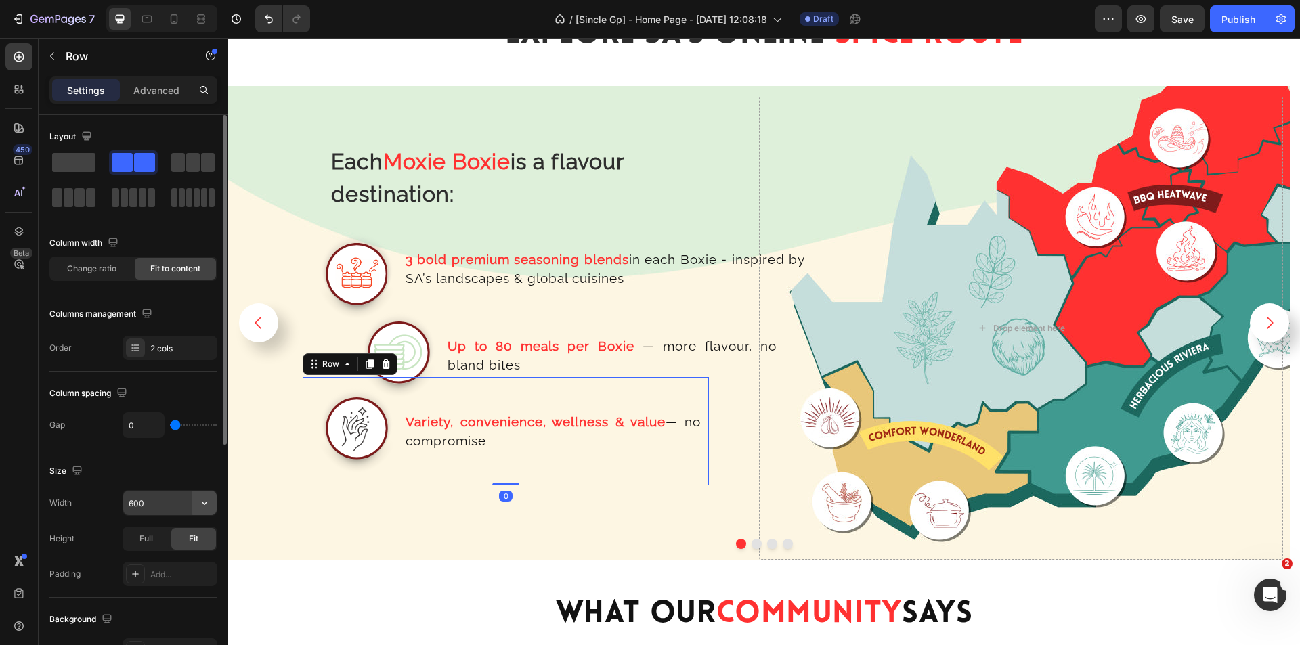
click at [209, 501] on icon "button" at bounding box center [205, 503] width 14 height 14
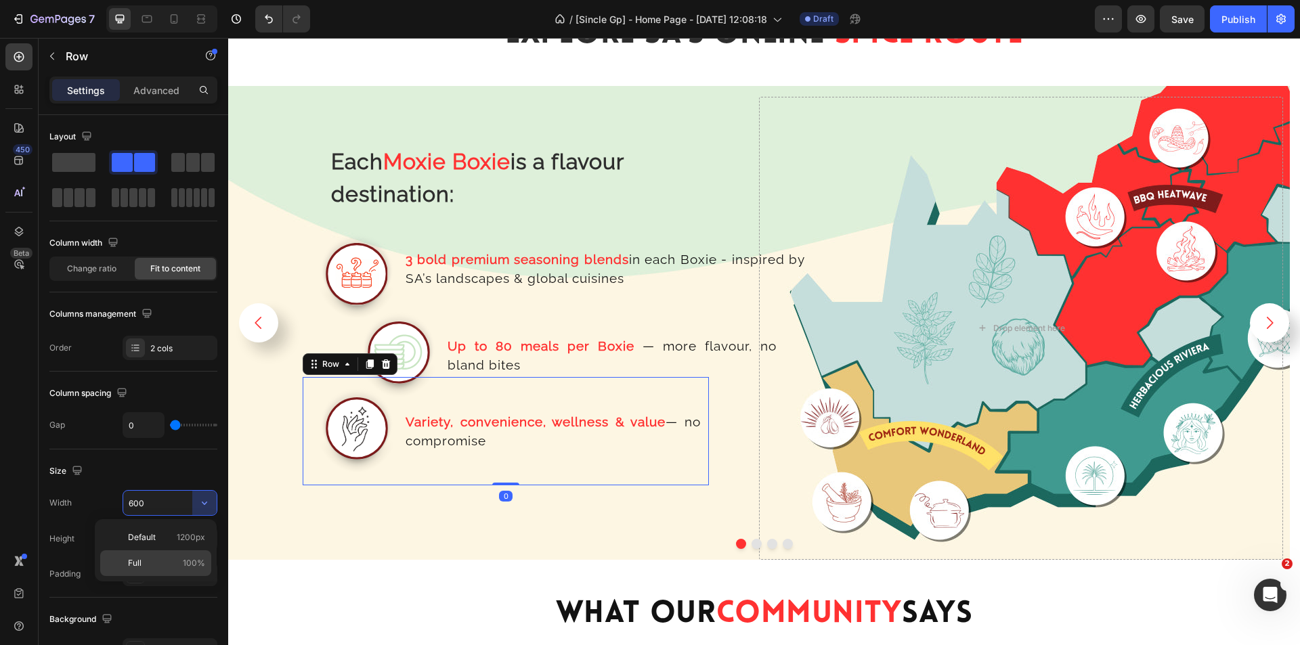
click at [186, 567] on span "100%" at bounding box center [194, 563] width 22 height 12
type input "100%"
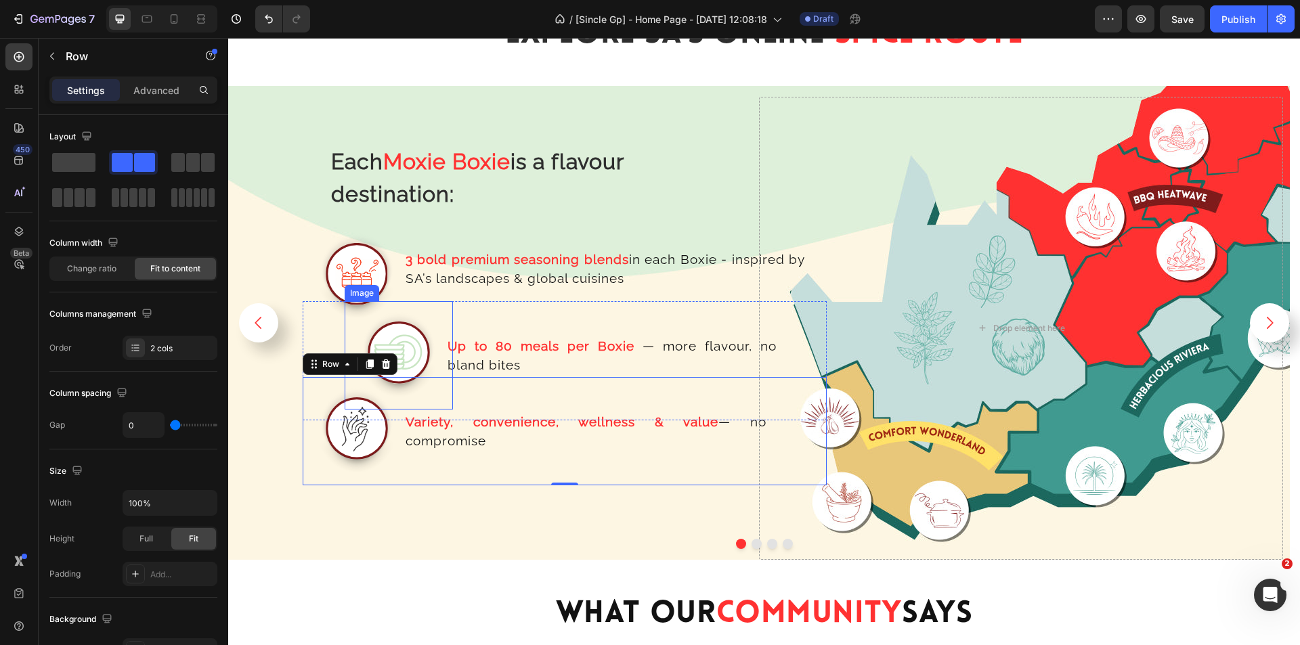
click at [441, 351] on img at bounding box center [399, 355] width 108 height 108
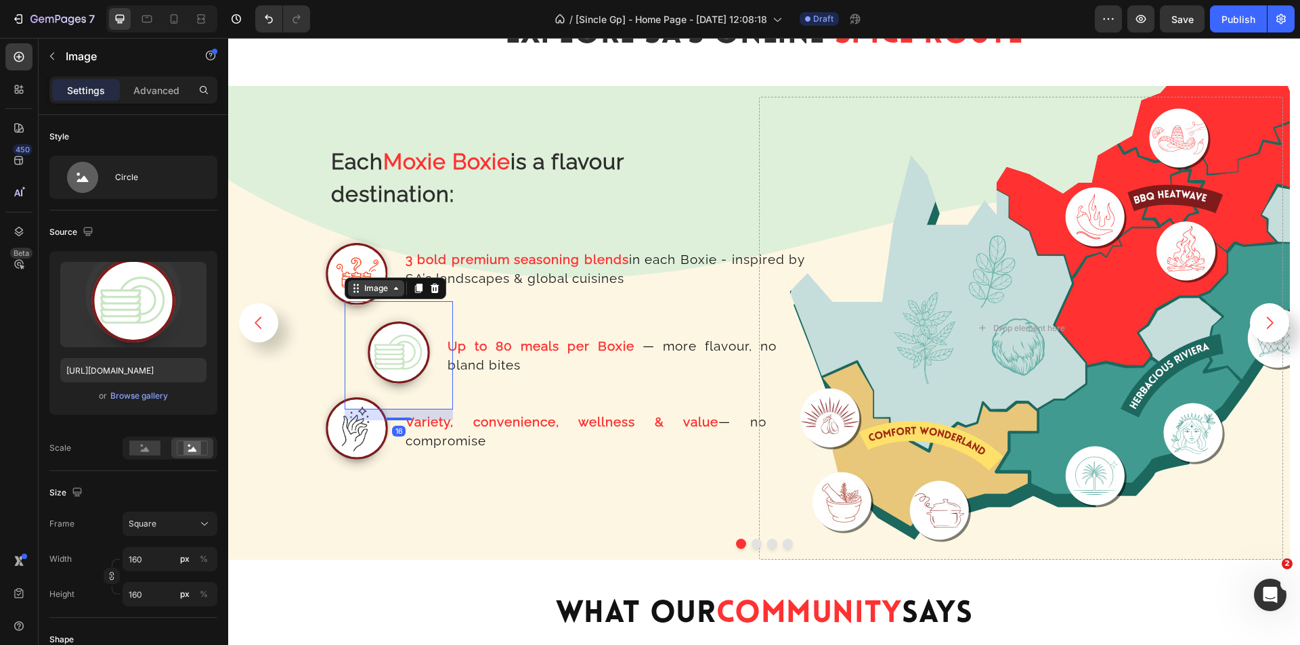
click at [371, 290] on div "Image" at bounding box center [376, 288] width 29 height 12
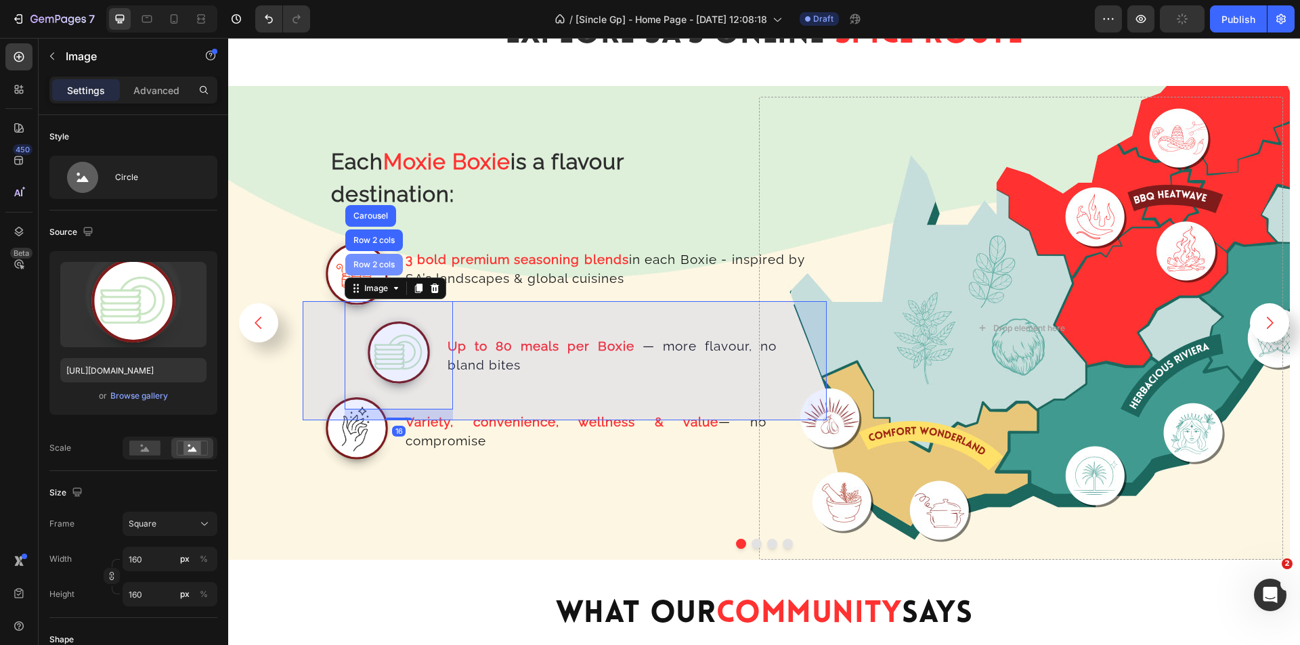
click at [374, 263] on div "Row 2 cols" at bounding box center [374, 265] width 47 height 8
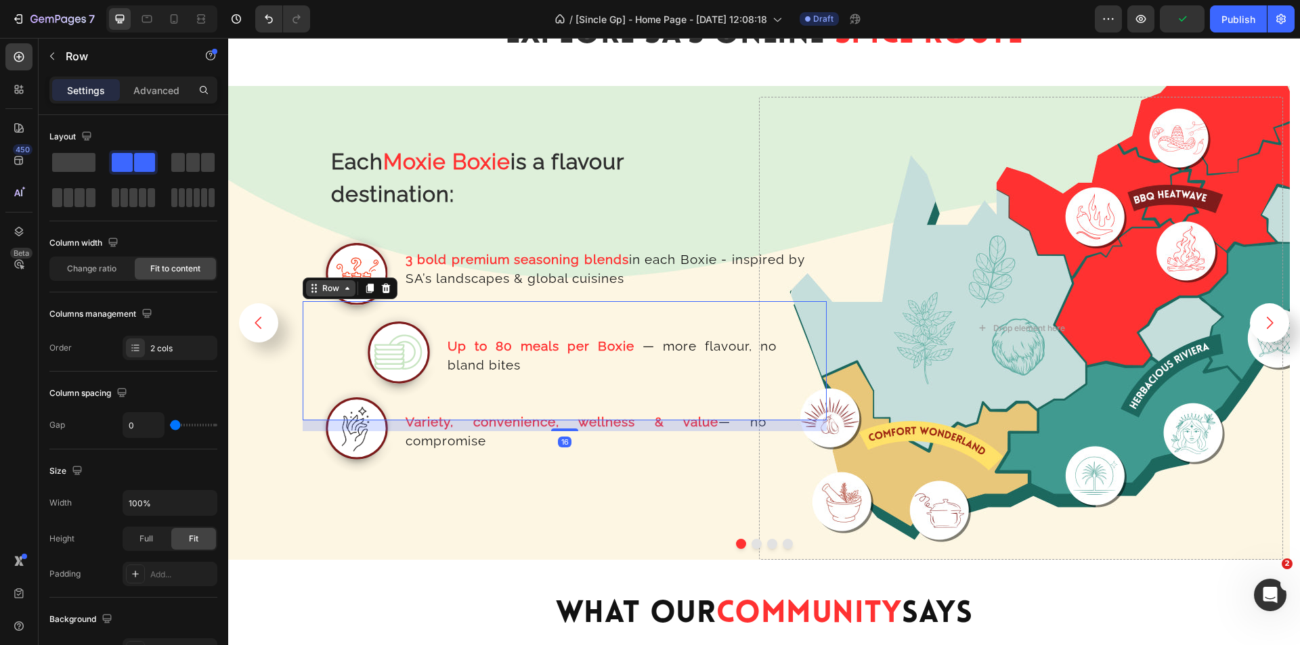
click at [326, 290] on div "Row" at bounding box center [331, 288] width 22 height 12
click at [328, 286] on div "Row" at bounding box center [331, 288] width 22 height 12
click at [93, 268] on span "Change ratio" at bounding box center [91, 269] width 49 height 12
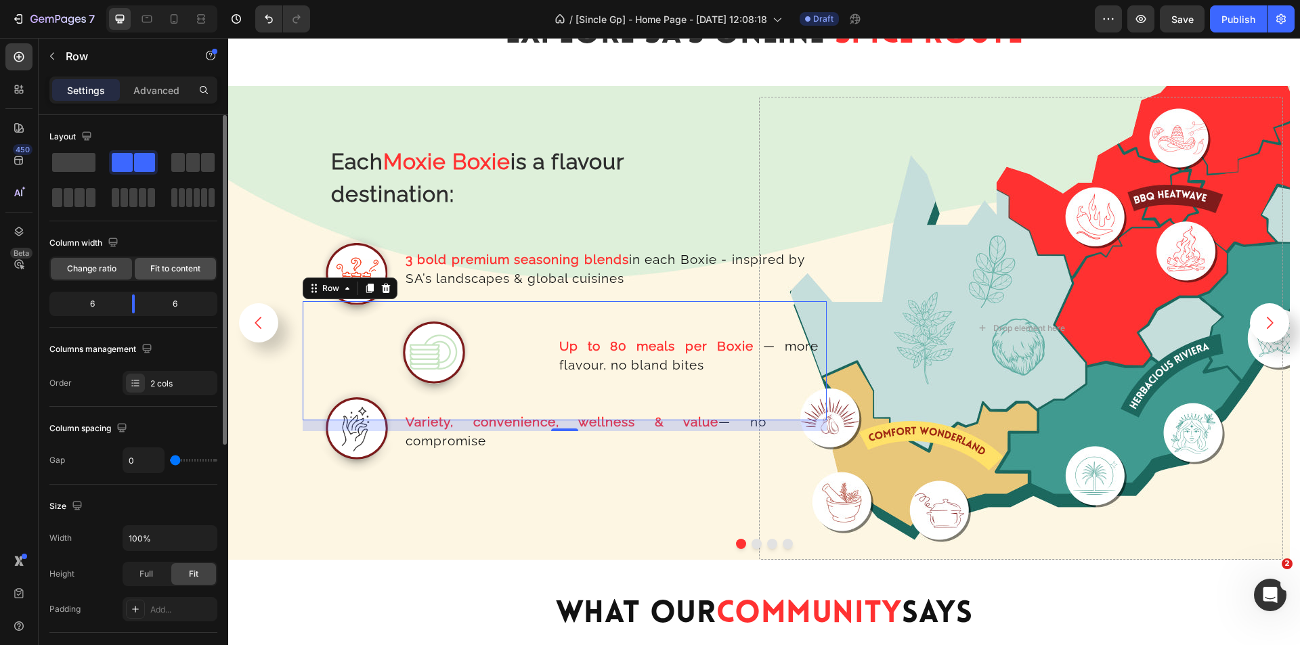
click at [169, 272] on span "Fit to content" at bounding box center [175, 269] width 50 height 12
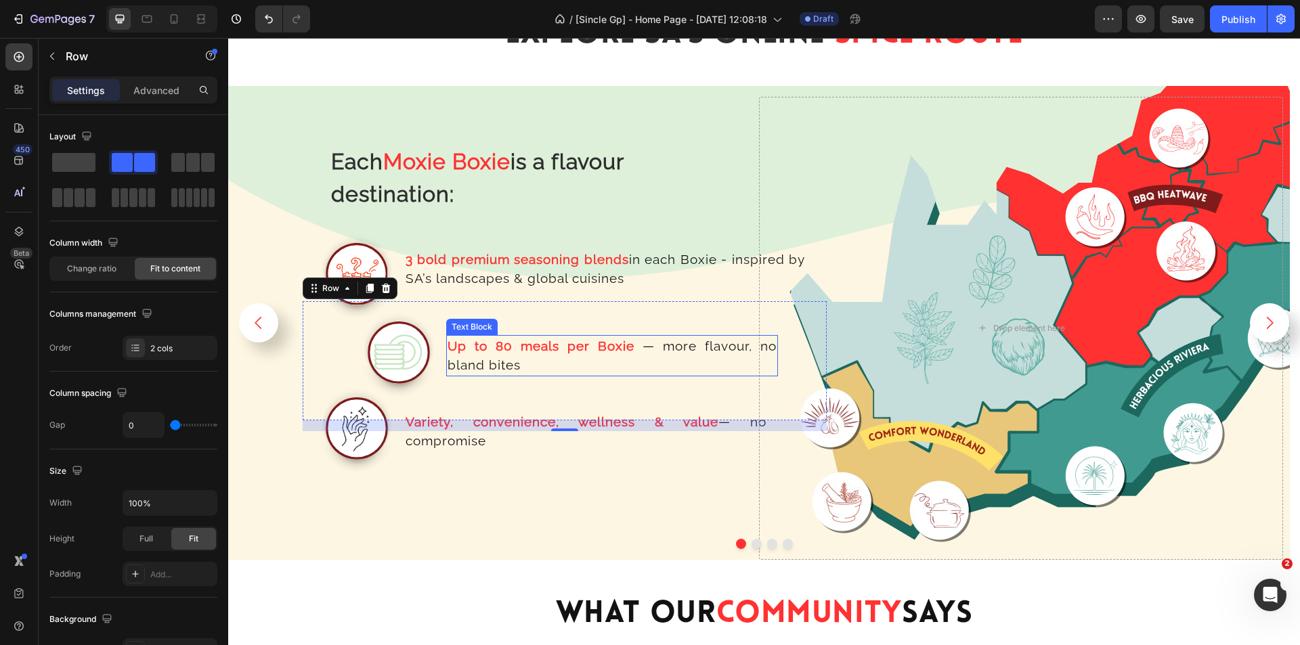
click at [499, 341] on strong "Up to 80 meals per Boxie" at bounding box center [541, 346] width 187 height 15
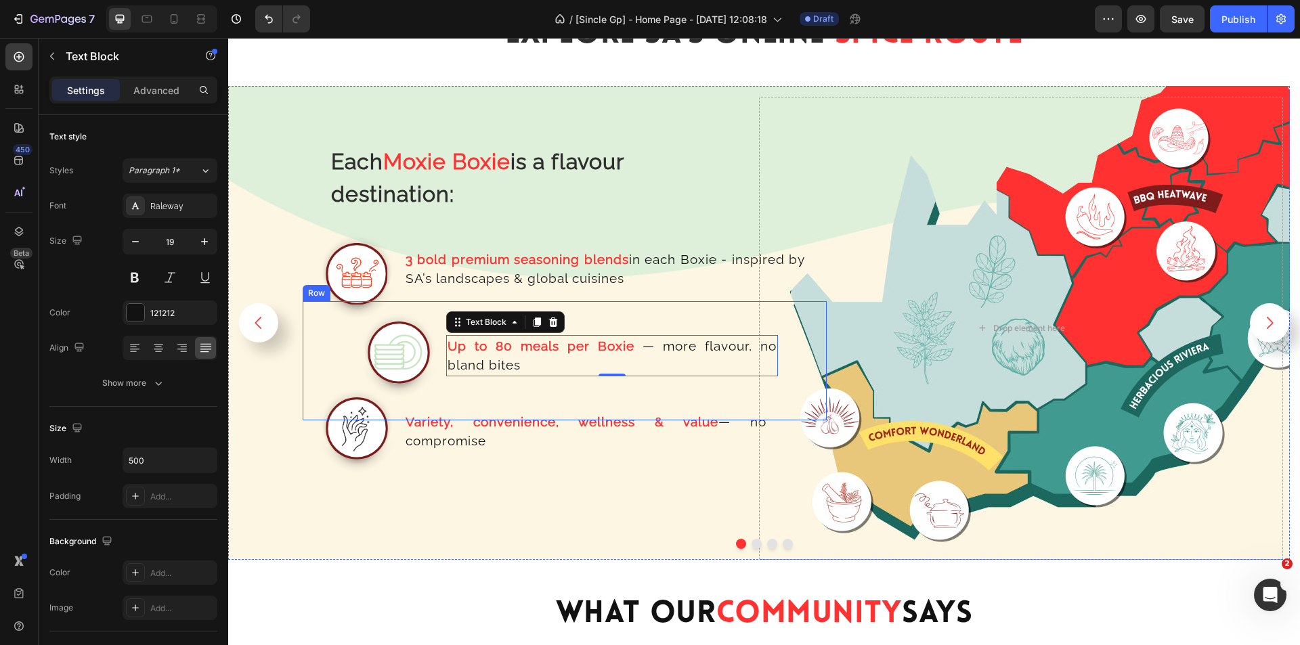
click at [329, 350] on div "Image Up to 80 meals per Boxie — more flavour, no [PERSON_NAME] bites Text Bloc…" at bounding box center [565, 360] width 524 height 119
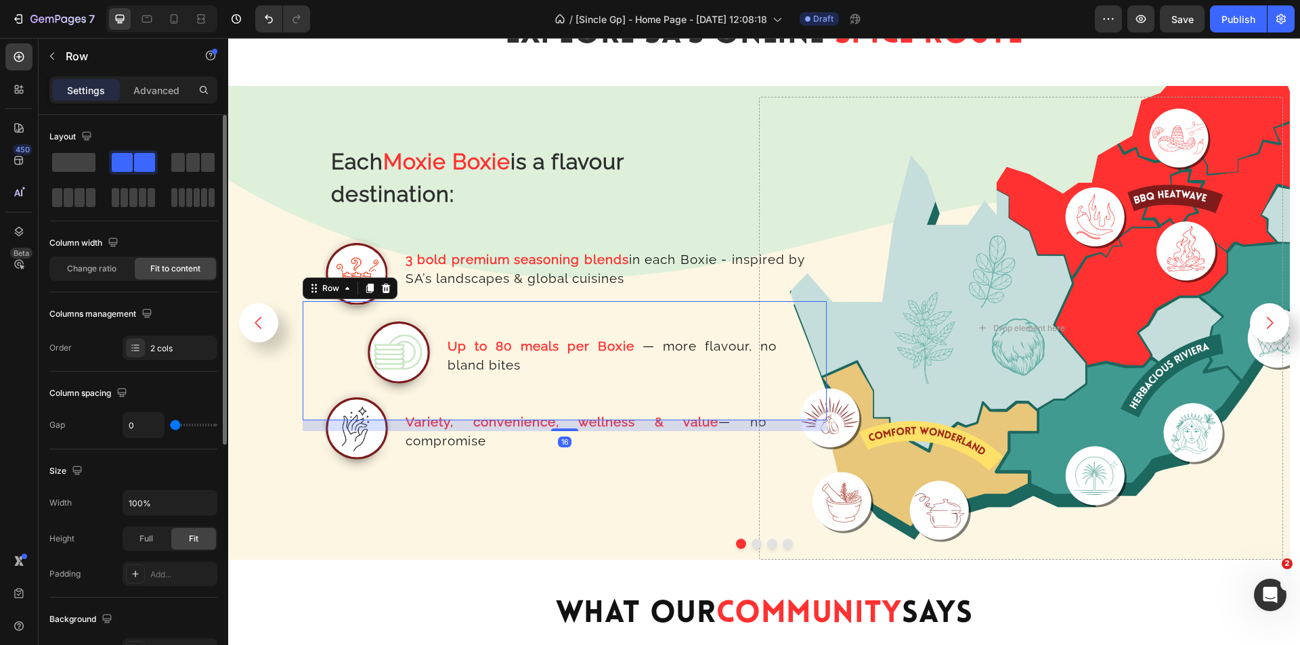
scroll to position [412, 0]
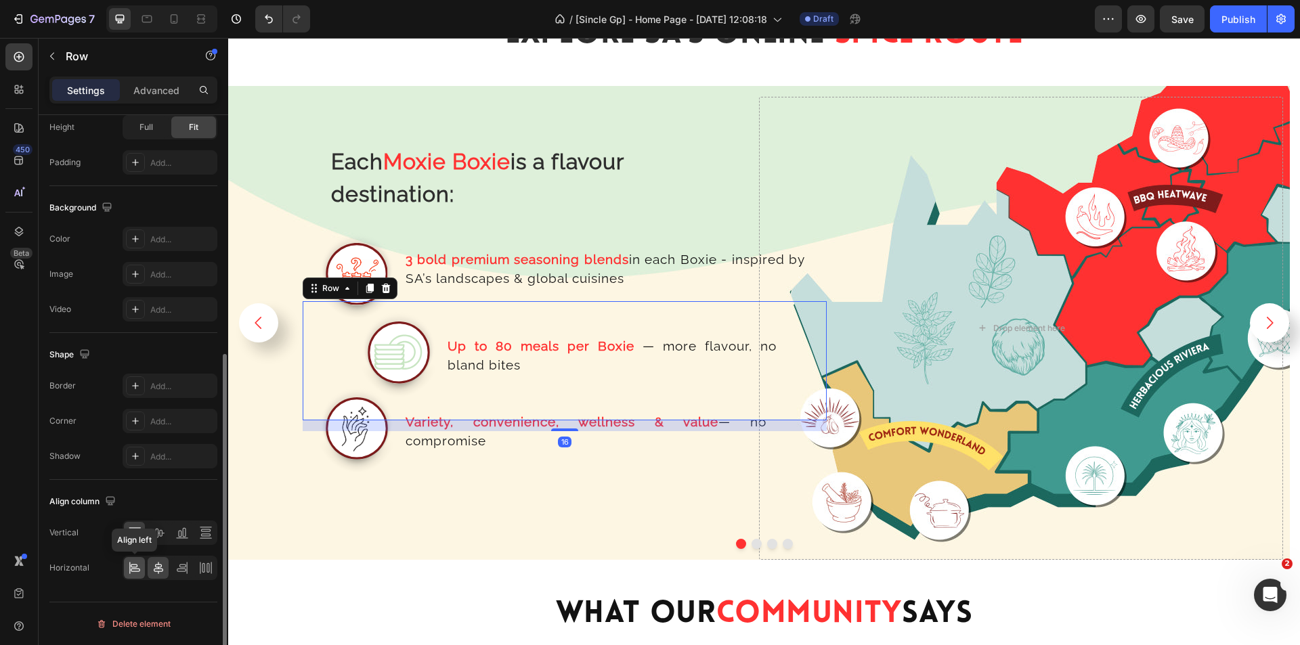
click at [137, 562] on icon at bounding box center [135, 569] width 14 height 14
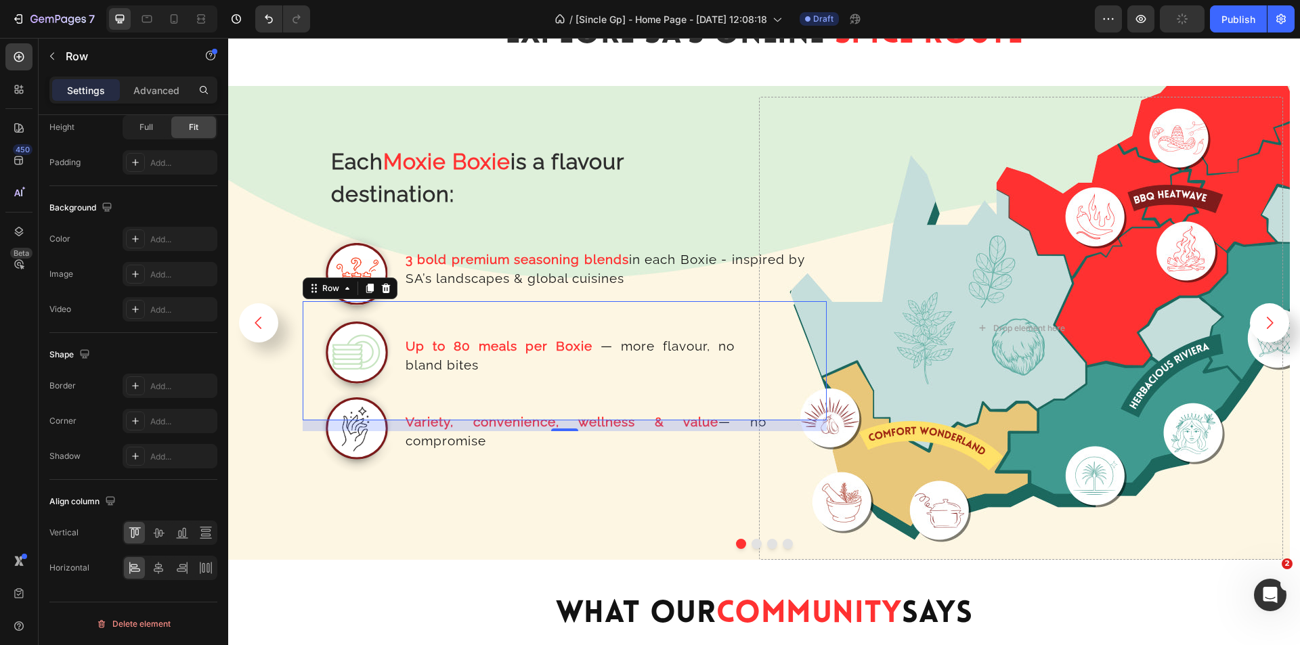
click at [632, 319] on div "Up to 80 meals per Boxie — more flavour, no [PERSON_NAME] bites Text Block" at bounding box center [577, 360] width 332 height 119
click at [675, 268] on p "3 bold premium seasoning blends in each Boxie - inspired by SA’s landscapes & g…" at bounding box center [606, 269] width 400 height 39
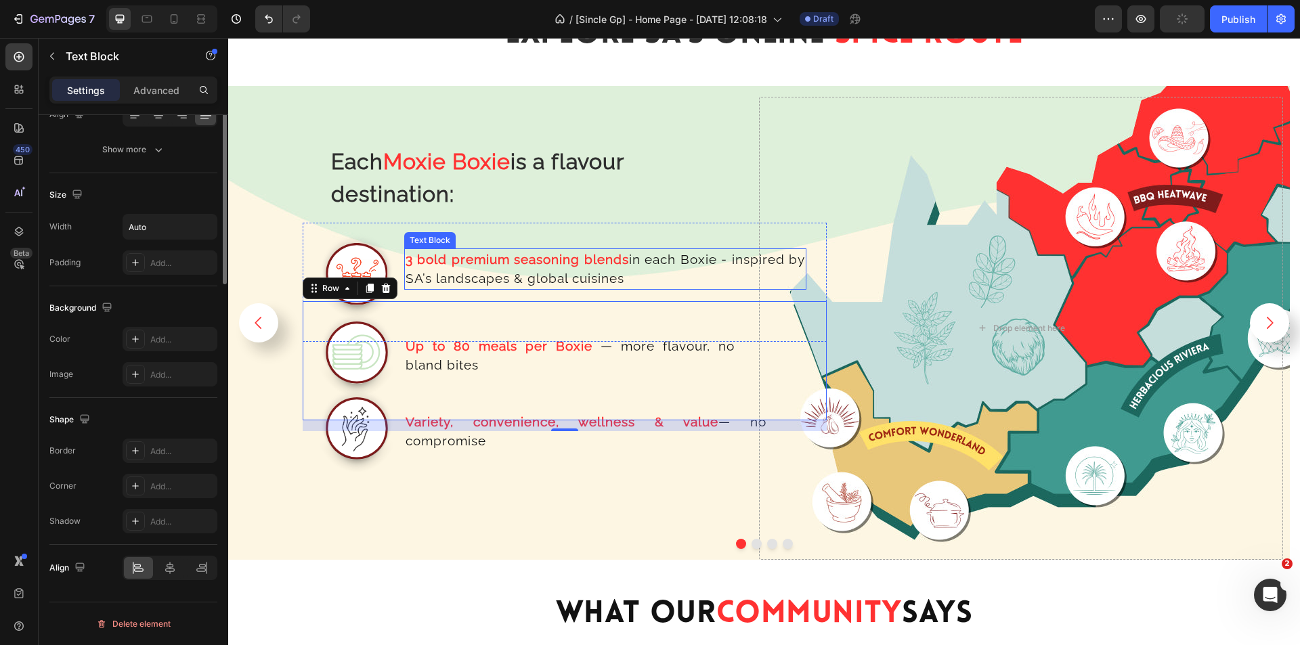
scroll to position [0, 0]
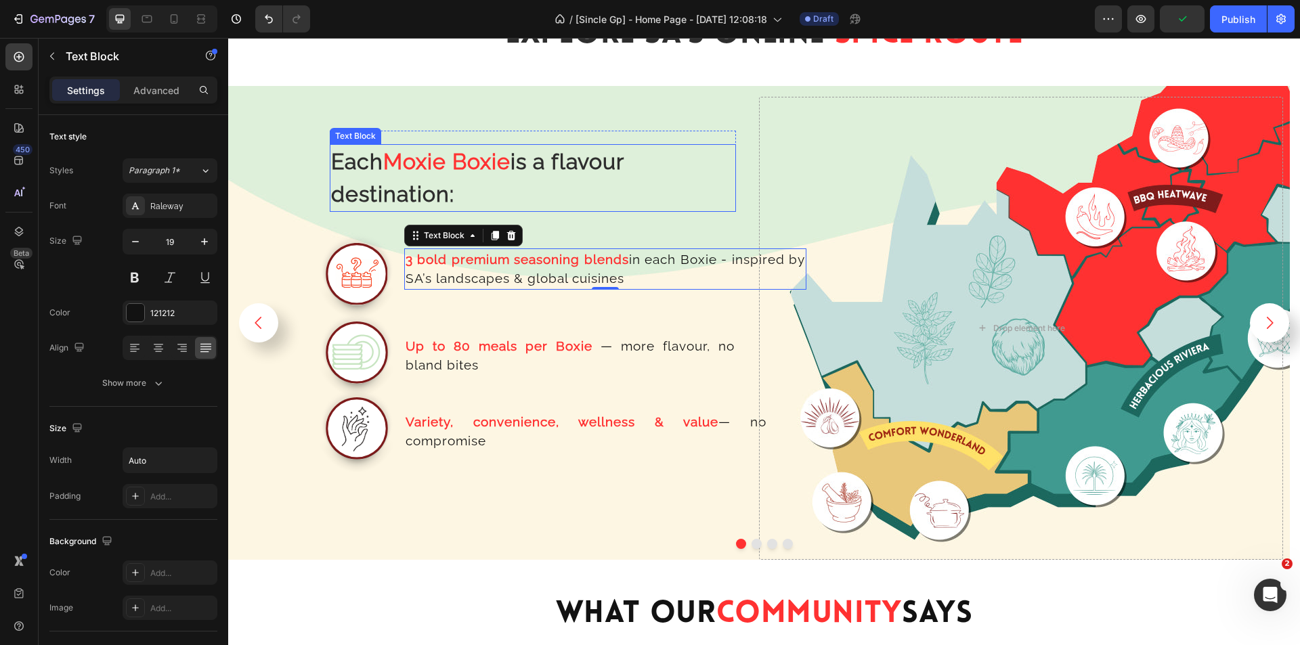
click at [564, 201] on p "Each Moxie Boxie is a flavour destination:" at bounding box center [533, 178] width 404 height 65
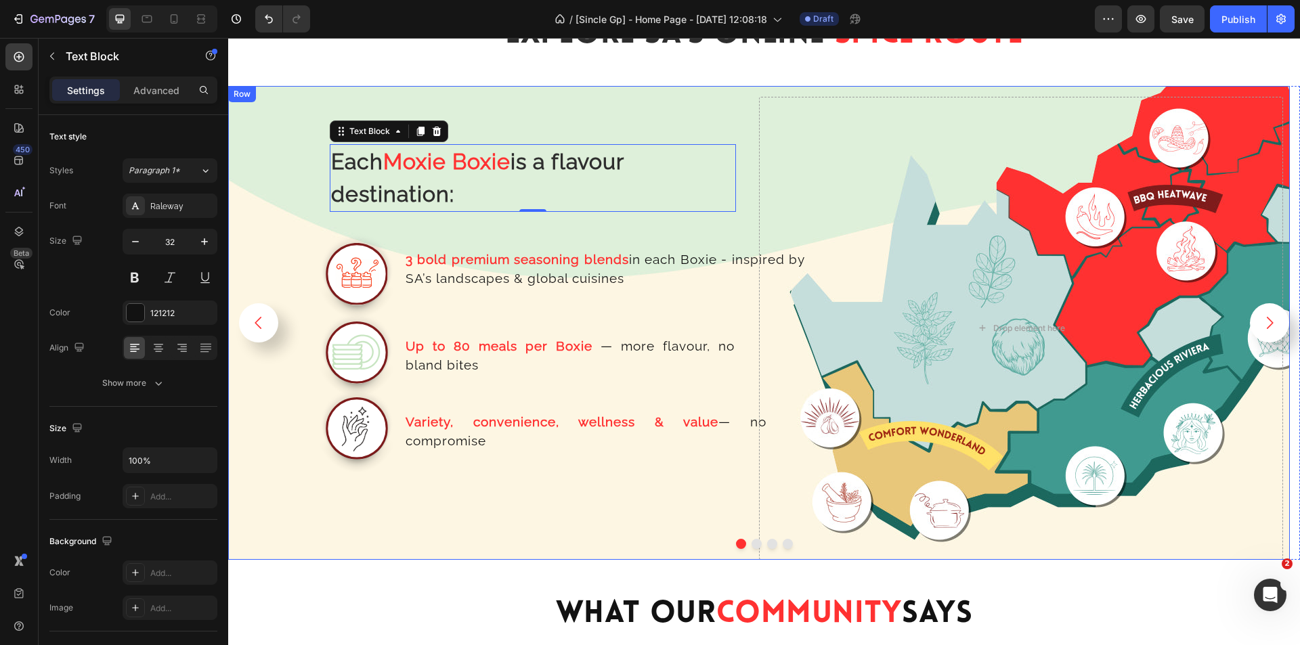
click at [750, 217] on div "Each Moxie Boxie is a flavour destination: Text Block 0 Row Image 3 bold premiu…" at bounding box center [497, 328] width 524 height 463
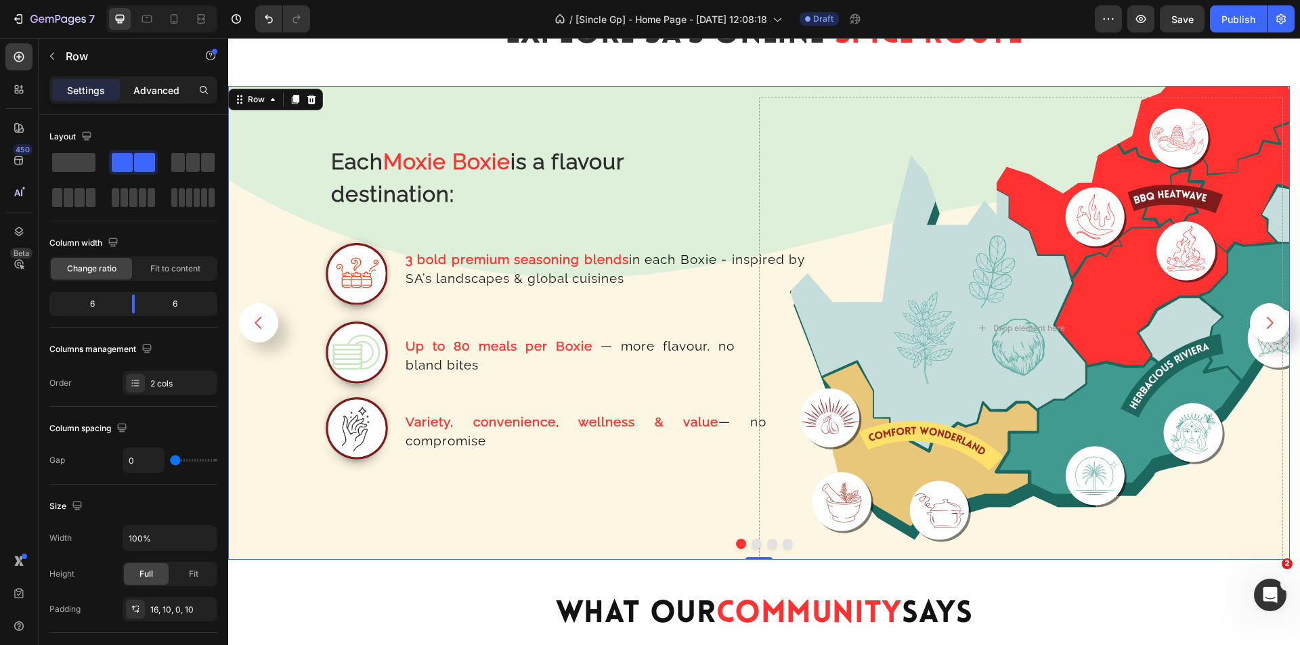
click at [168, 94] on p "Advanced" at bounding box center [156, 90] width 46 height 14
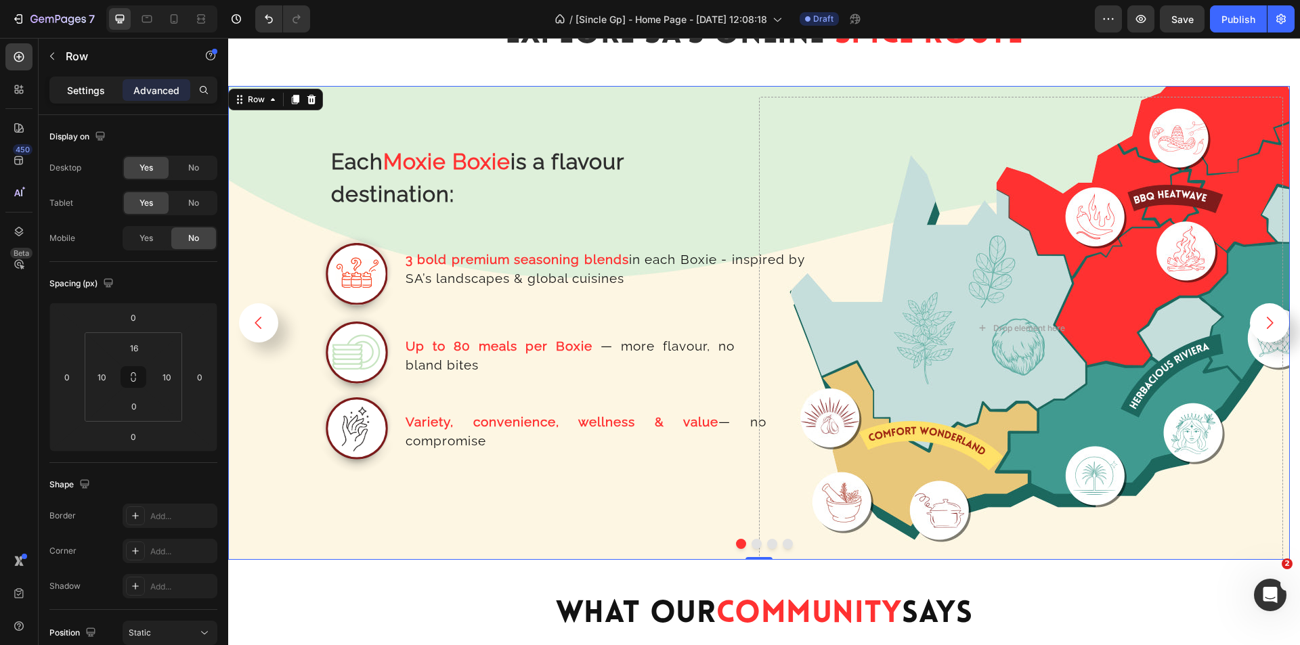
click at [77, 89] on p "Settings" at bounding box center [86, 90] width 38 height 14
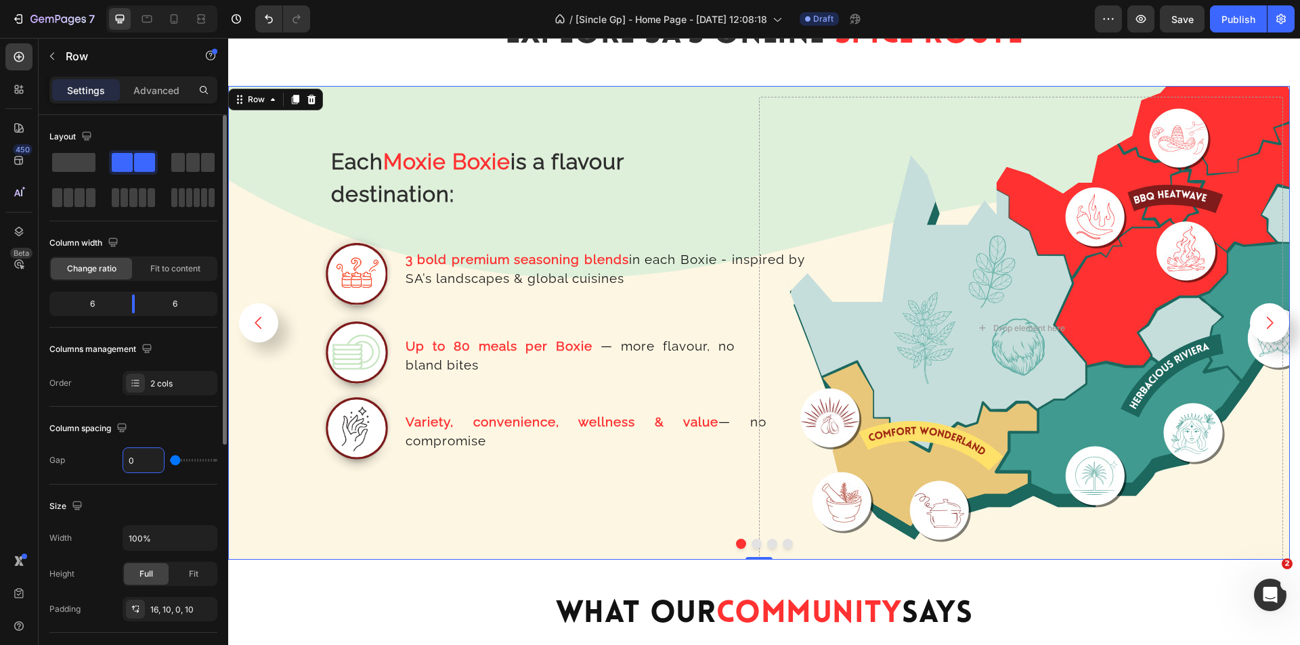
click at [140, 464] on input "0" at bounding box center [143, 460] width 41 height 24
type input "1"
type input "10"
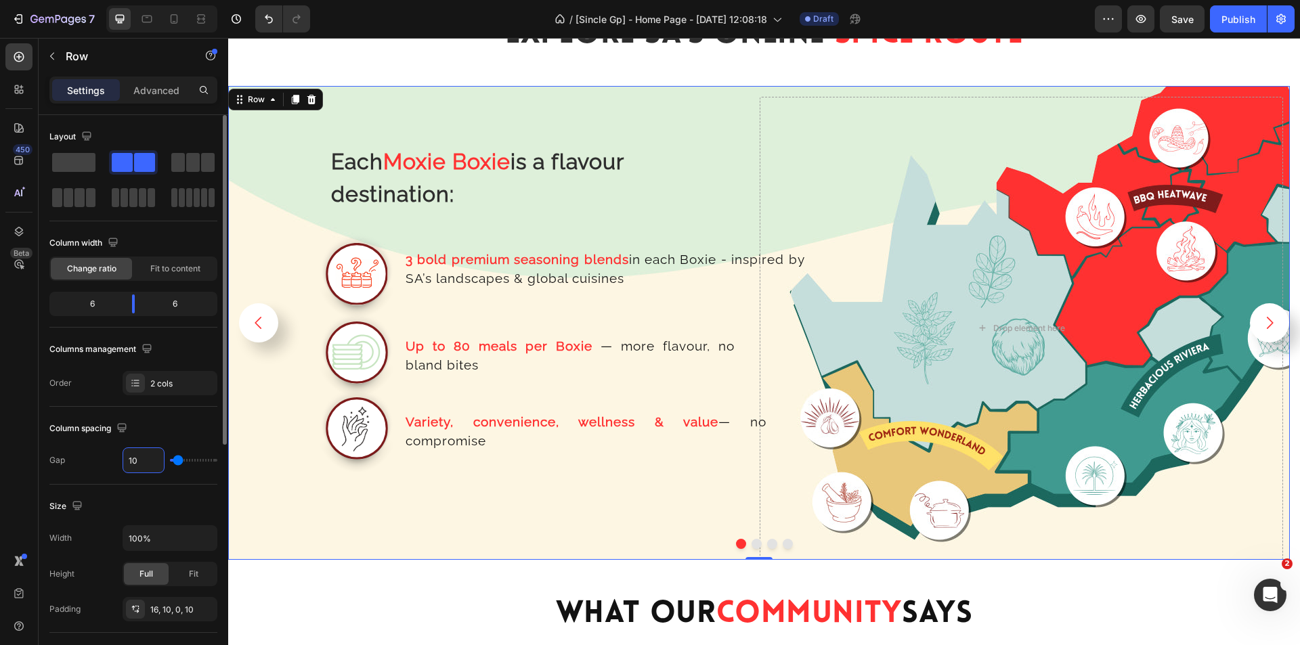
type input "100"
type input "10"
type input "1"
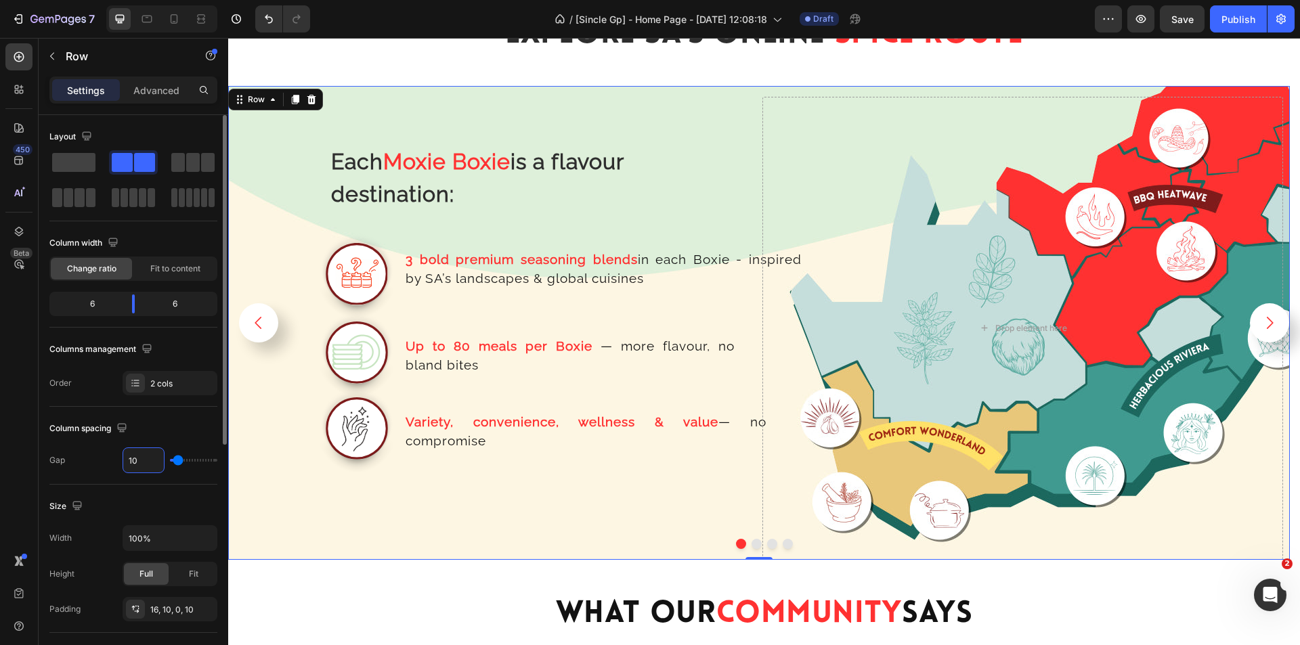
type input "1"
type input "12"
type input "120"
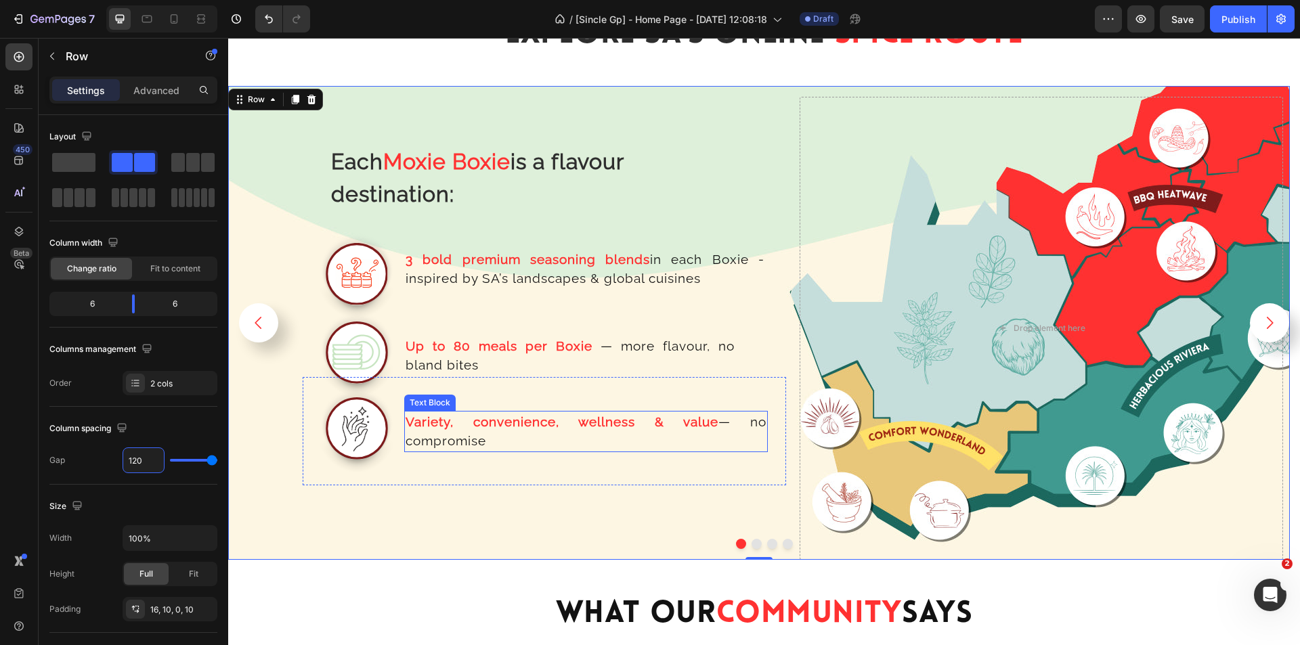
click at [564, 480] on div "Variety, convenience, wellness & value — no compromise Text Block" at bounding box center [593, 431] width 364 height 108
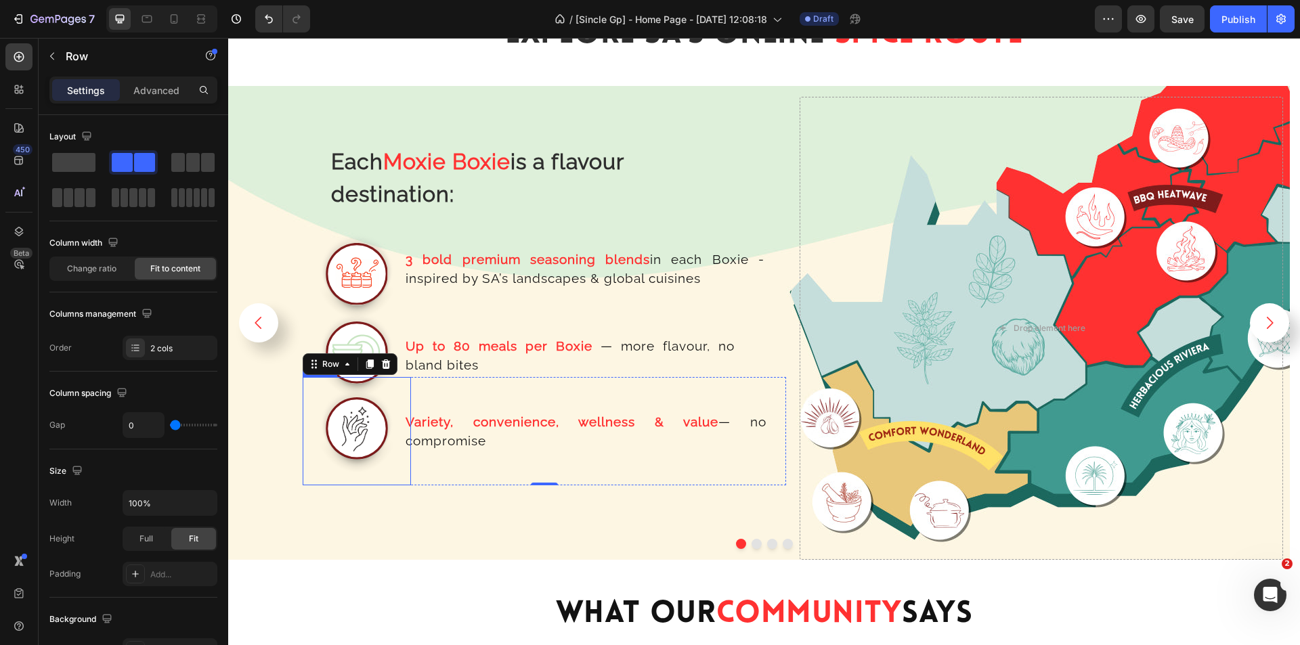
click at [325, 474] on img at bounding box center [357, 431] width 108 height 108
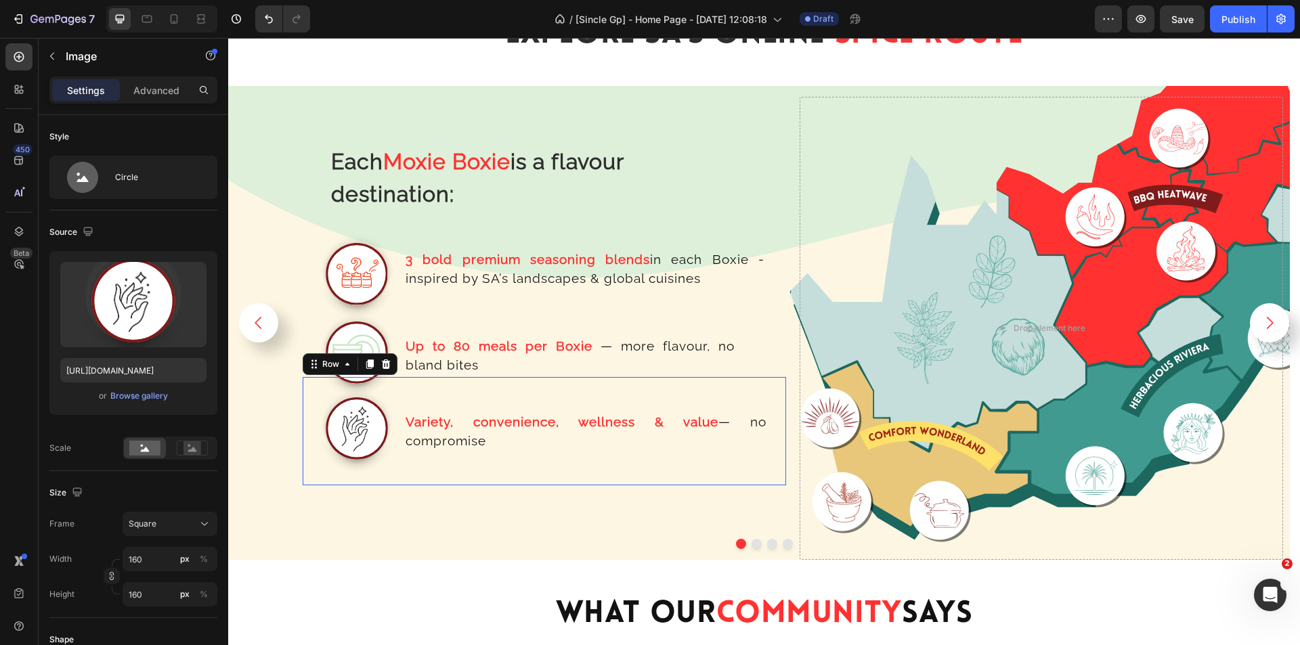
click at [499, 463] on div "Variety, convenience, wellness & value — no compromise Text Block" at bounding box center [593, 431] width 364 height 108
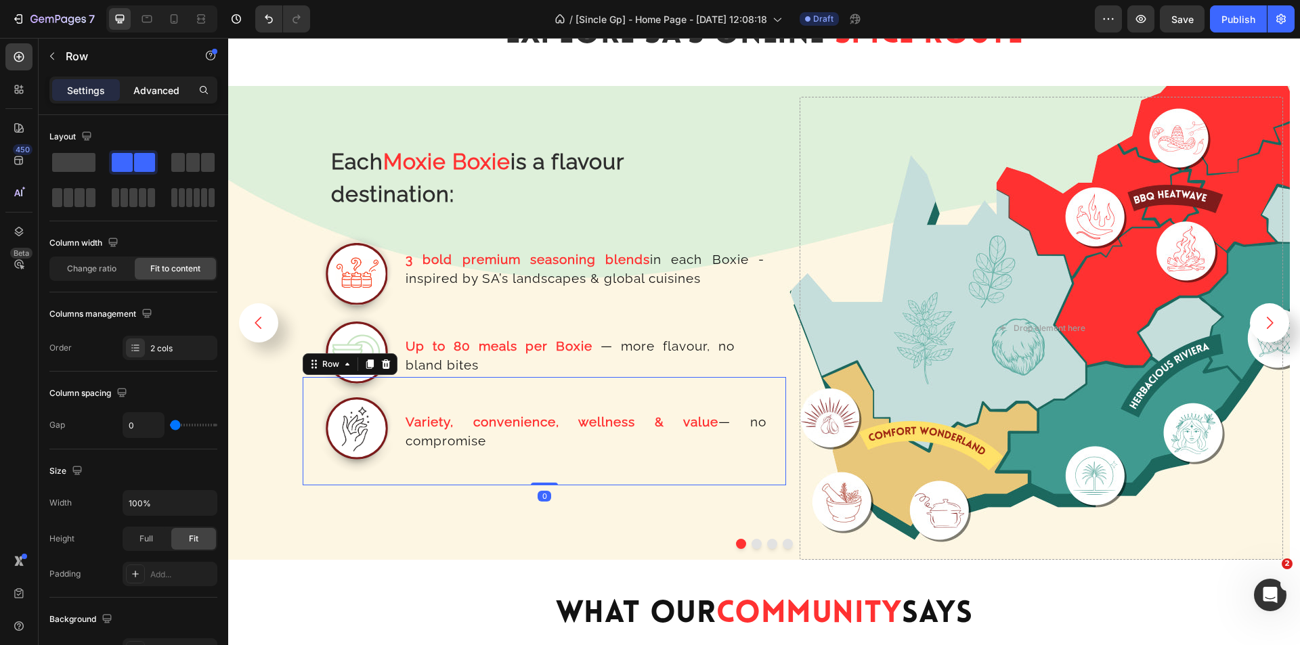
click at [149, 87] on p "Advanced" at bounding box center [156, 90] width 46 height 14
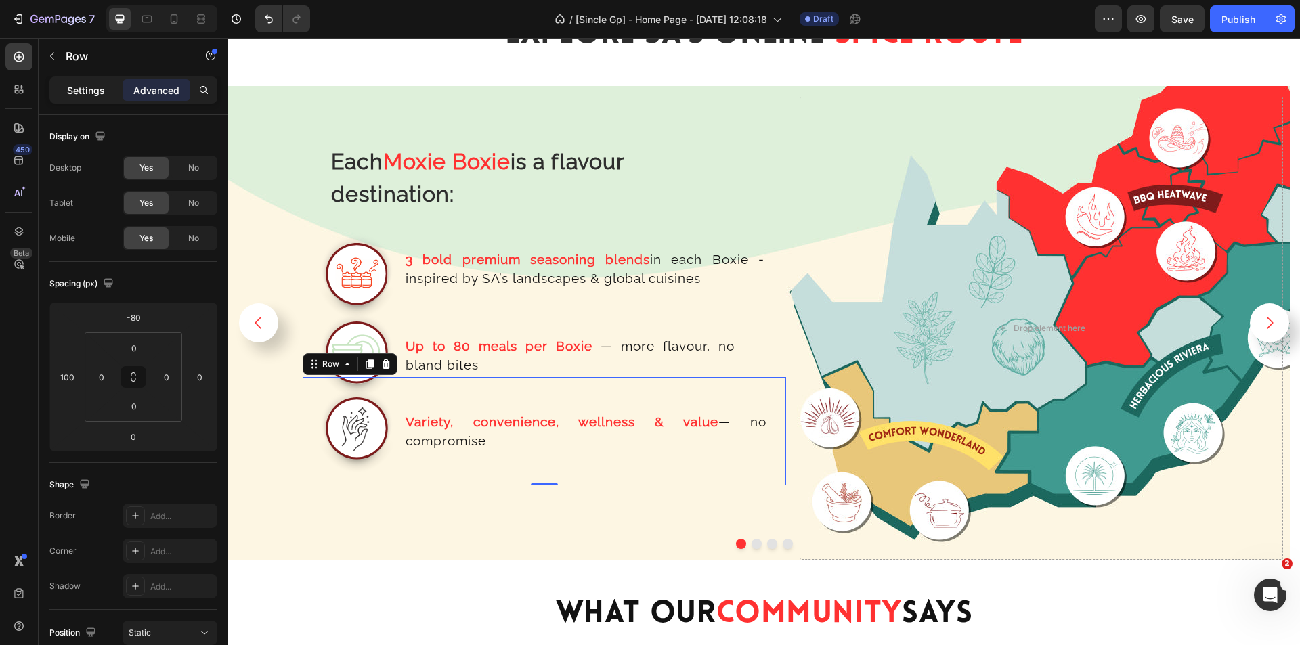
click at [80, 87] on p "Settings" at bounding box center [86, 90] width 38 height 14
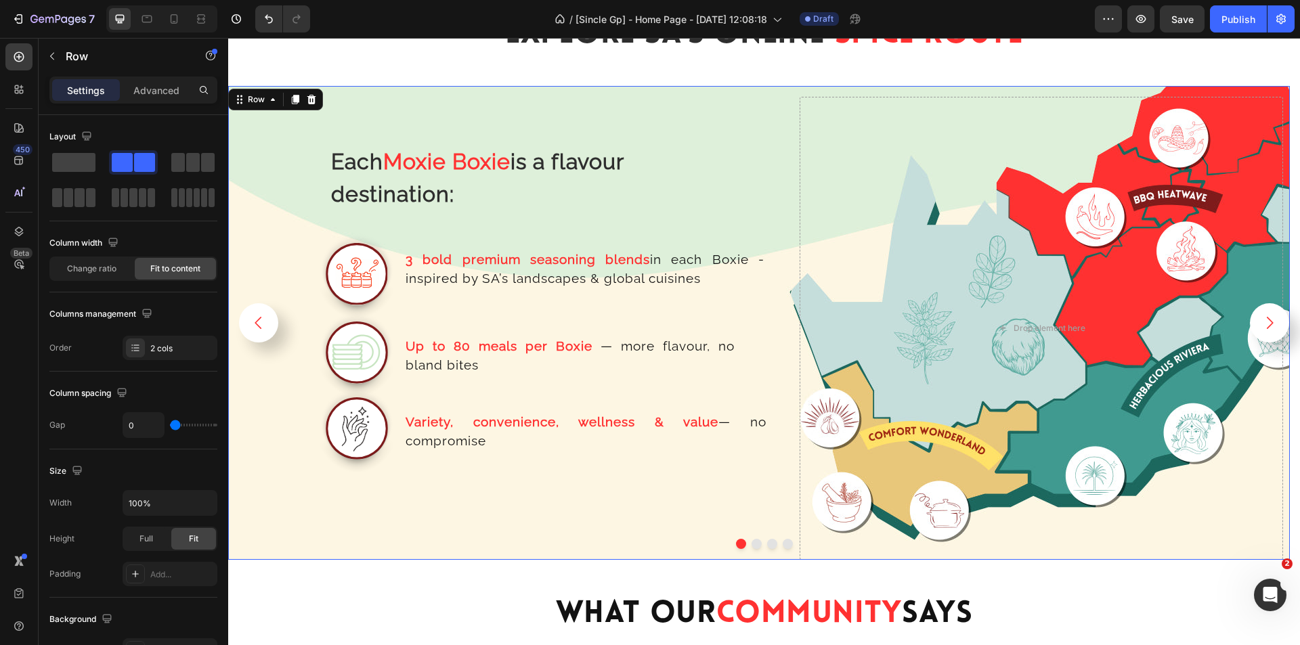
click at [794, 327] on div "Each Moxie Boxie is a flavour destination: Text Block Row Image 3 bold premium …" at bounding box center [759, 323] width 1062 height 474
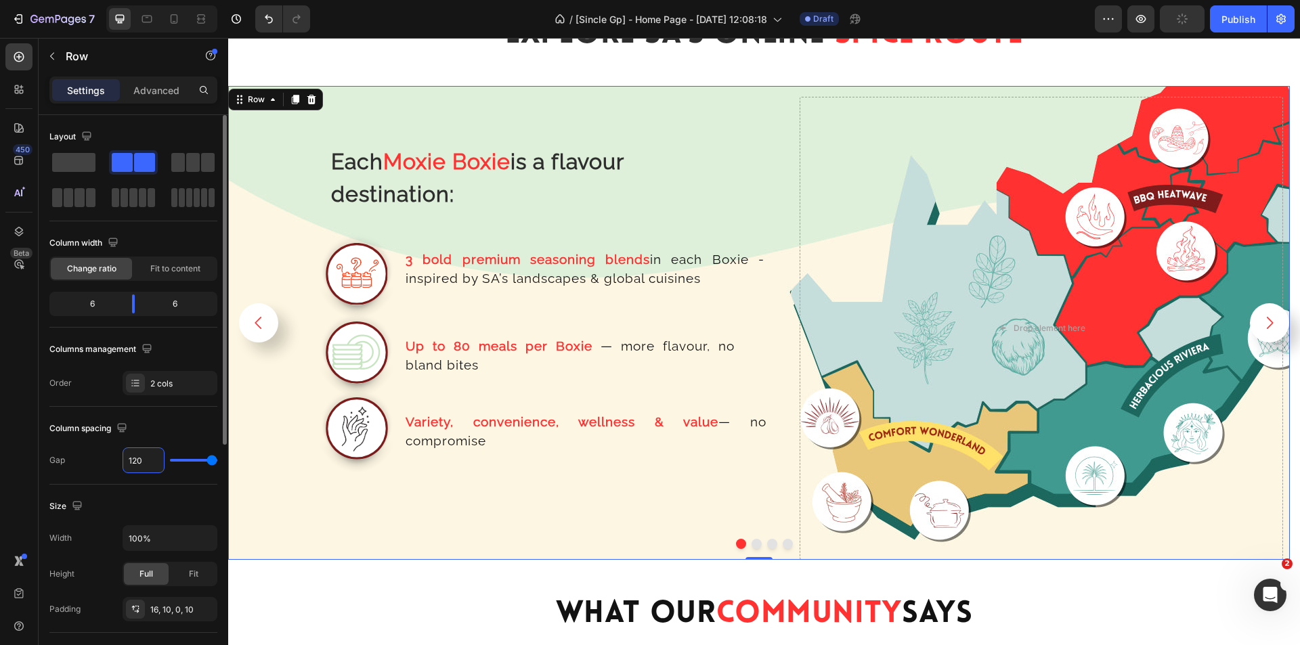
click at [142, 459] on input "120" at bounding box center [143, 460] width 41 height 24
type input "1"
type input "15"
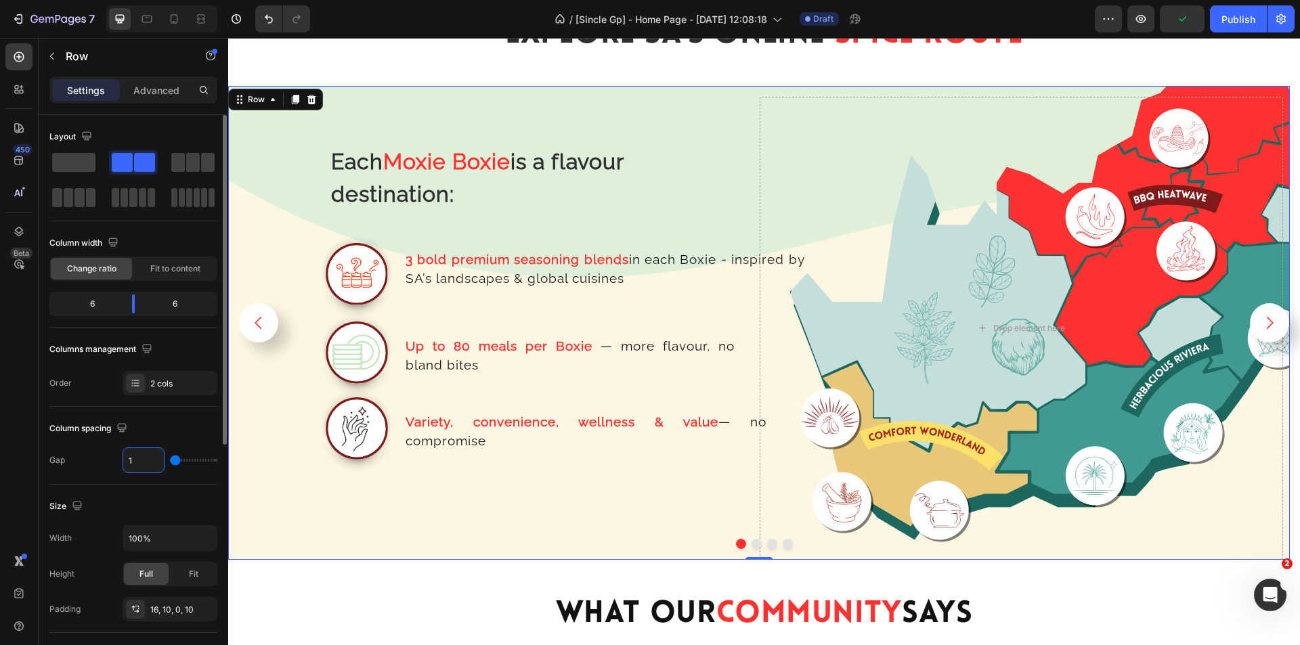
type input "15"
type input "150"
type input "120"
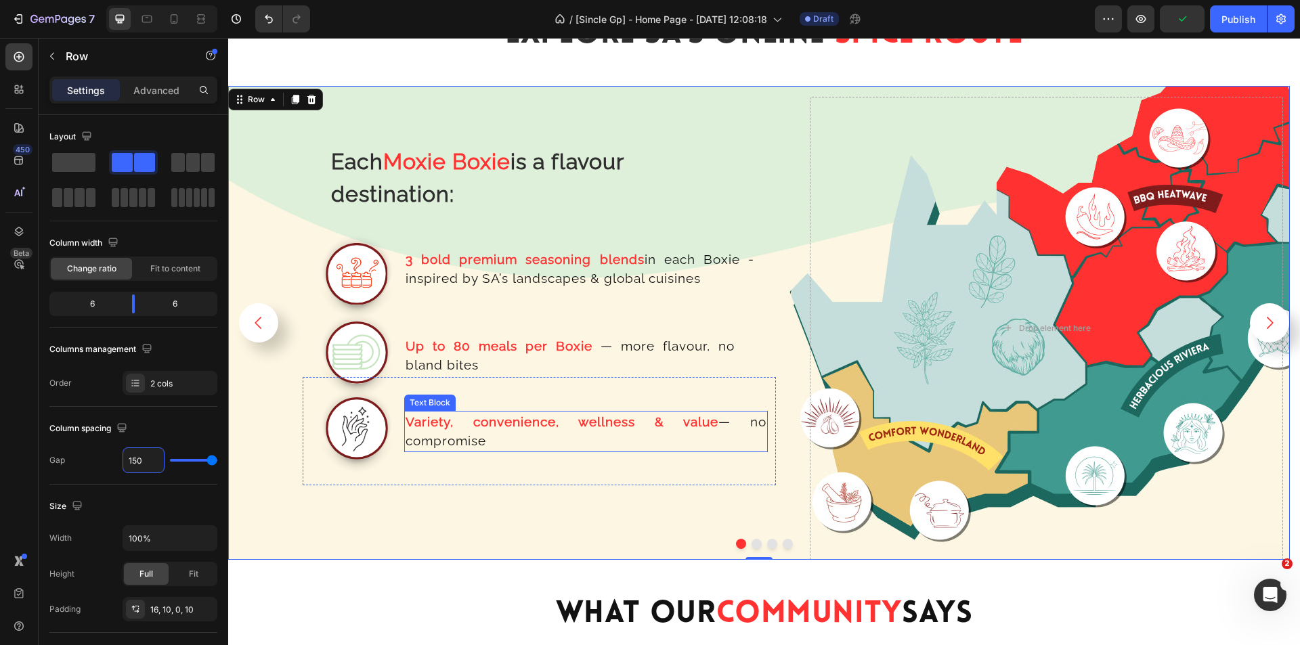
click at [759, 371] on div "Image Up to 80 meals per Boxie — more flavour, no [PERSON_NAME] bites Text Bloc…" at bounding box center [539, 360] width 473 height 119
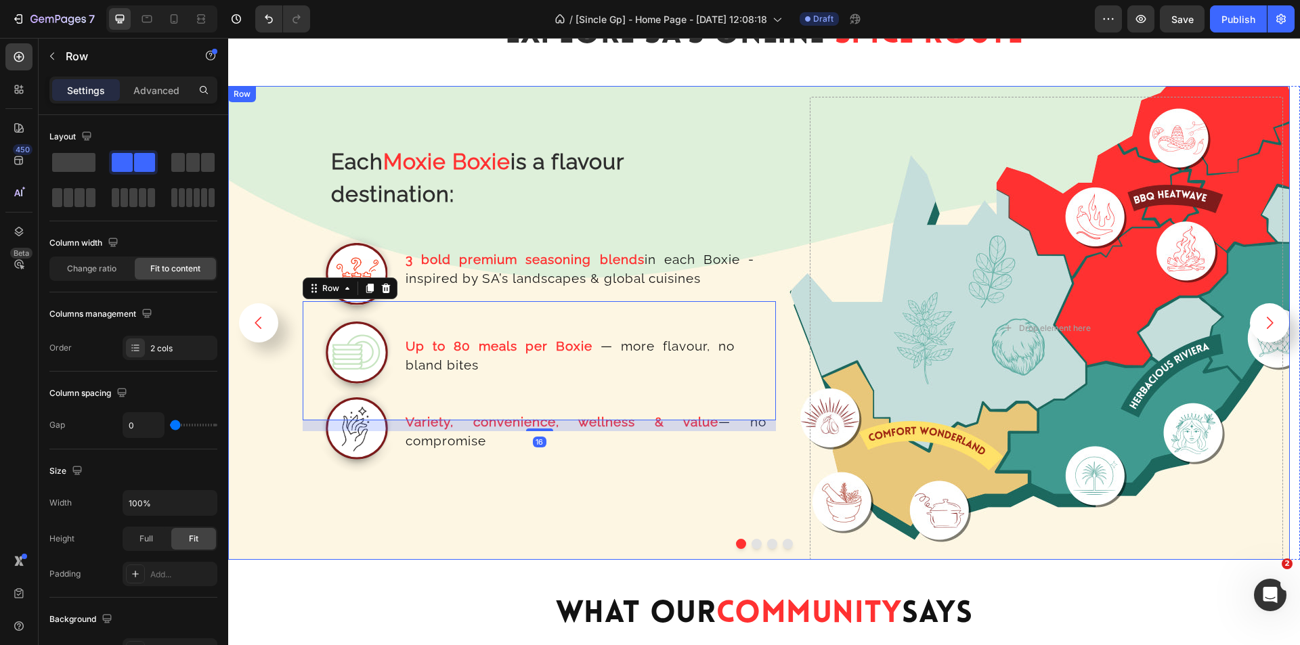
click at [520, 496] on div "Each Moxie Boxie is a flavour destination: Text Block Row Image 3 bold premium …" at bounding box center [471, 328] width 473 height 463
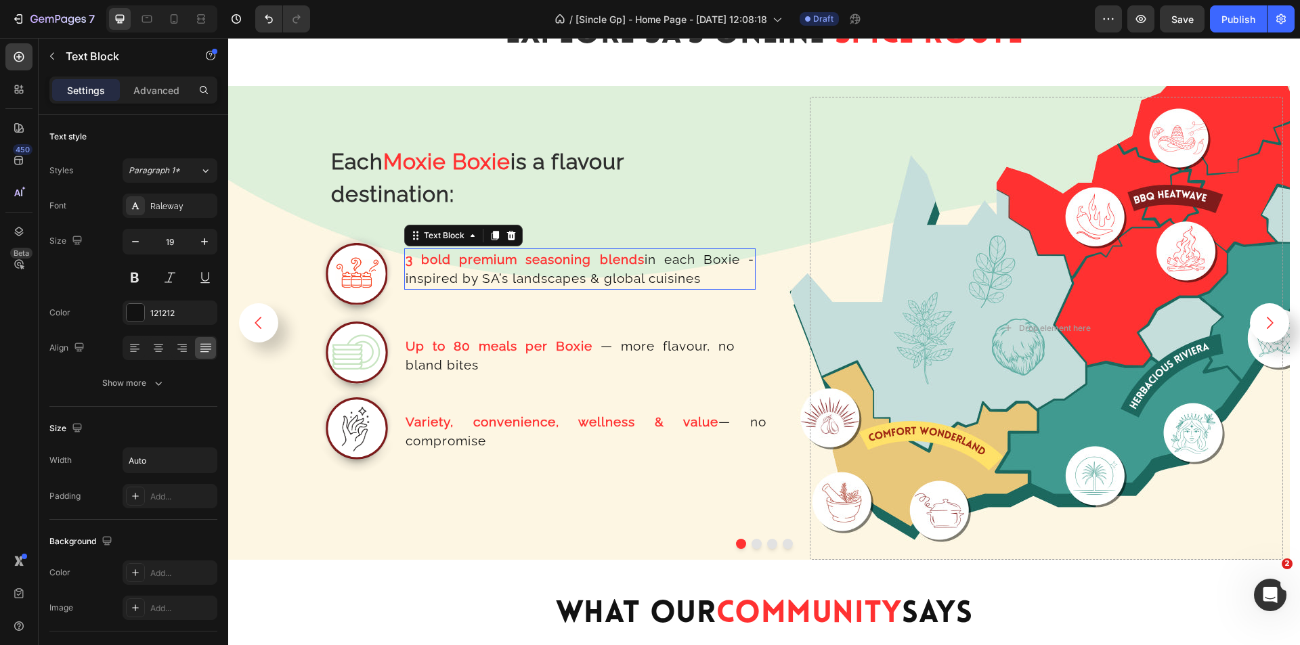
click at [557, 285] on p "3 bold premium seasoning blends in each Boxie - inspired by SA’s landscapes & g…" at bounding box center [580, 269] width 349 height 39
click at [497, 368] on p "Up to 80 meals per Boxie — more flavour, no [PERSON_NAME] bites" at bounding box center [570, 356] width 329 height 39
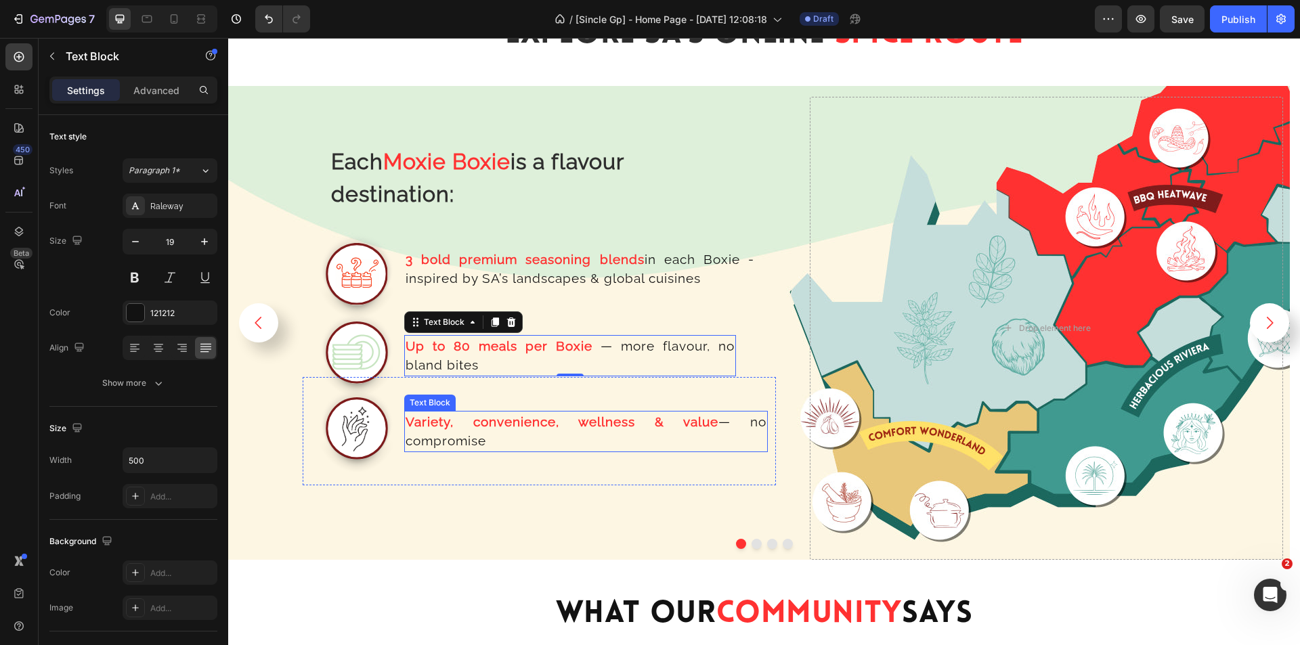
click at [490, 431] on p "Variety, convenience, wellness & value — no compromise" at bounding box center [586, 431] width 361 height 39
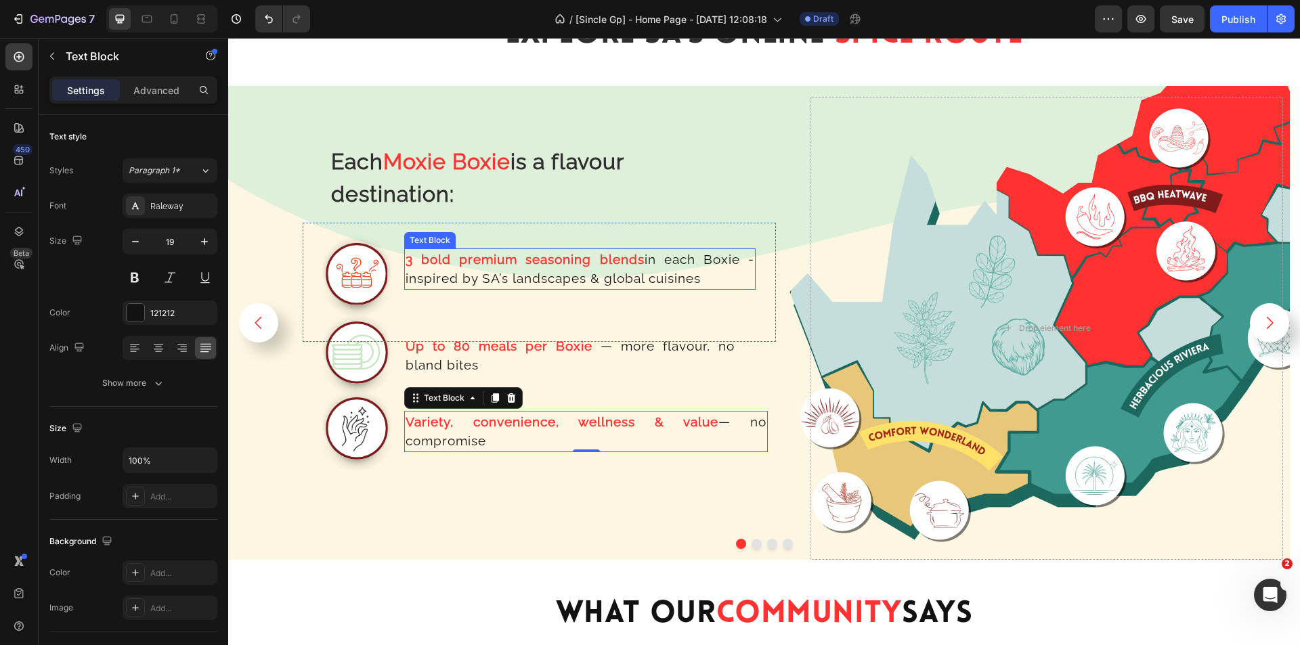
click at [588, 277] on p "3 bold premium seasoning blends in each Boxie - inspired by SA’s landscapes & g…" at bounding box center [580, 269] width 349 height 39
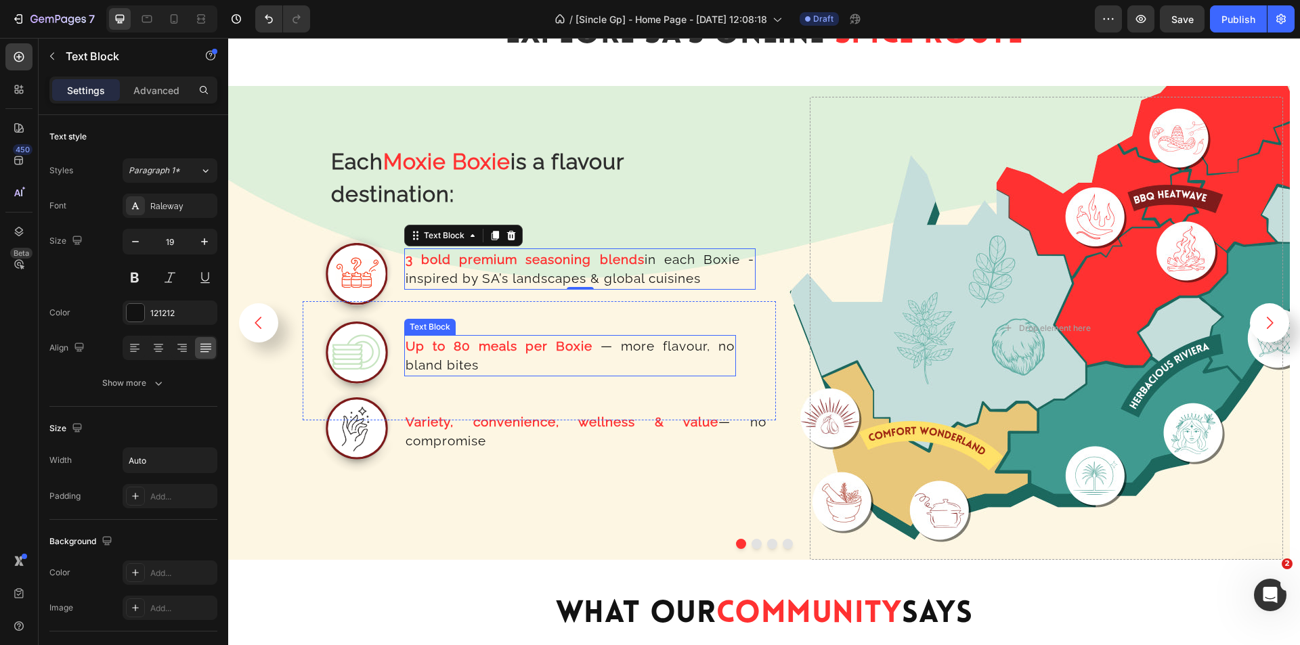
click at [538, 362] on p "Up to 80 meals per Boxie — more flavour, no [PERSON_NAME] bites" at bounding box center [570, 356] width 329 height 39
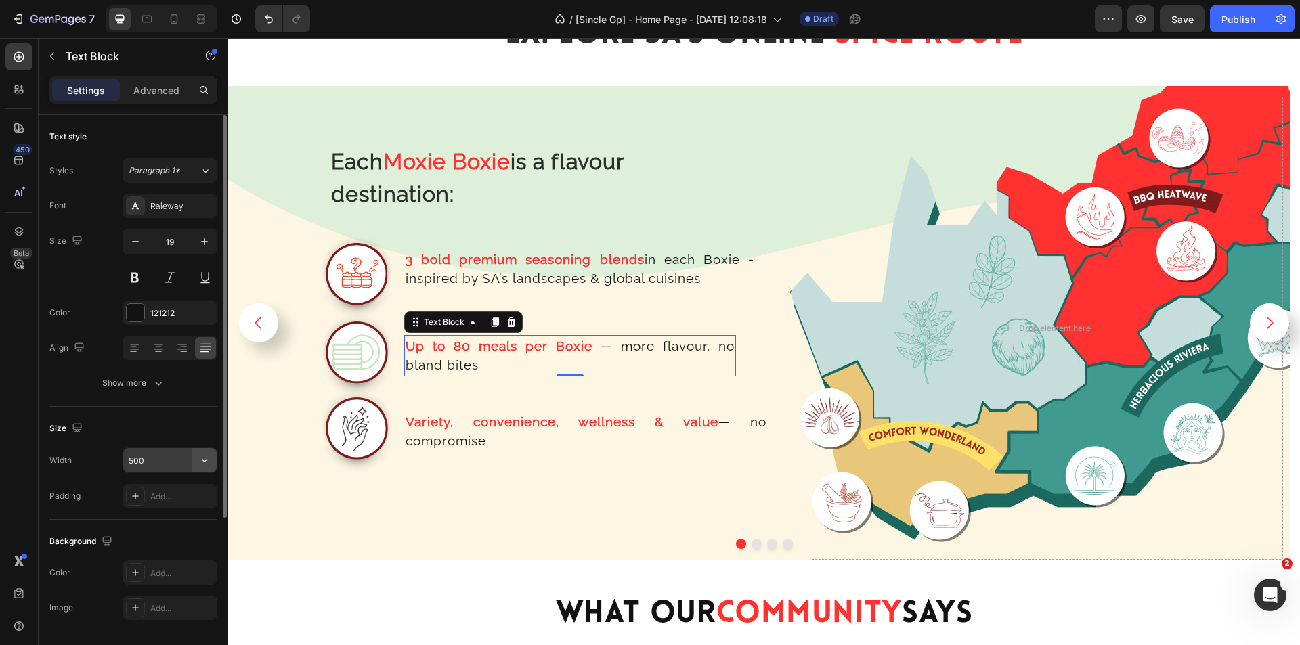
click at [213, 455] on button "button" at bounding box center [204, 460] width 24 height 24
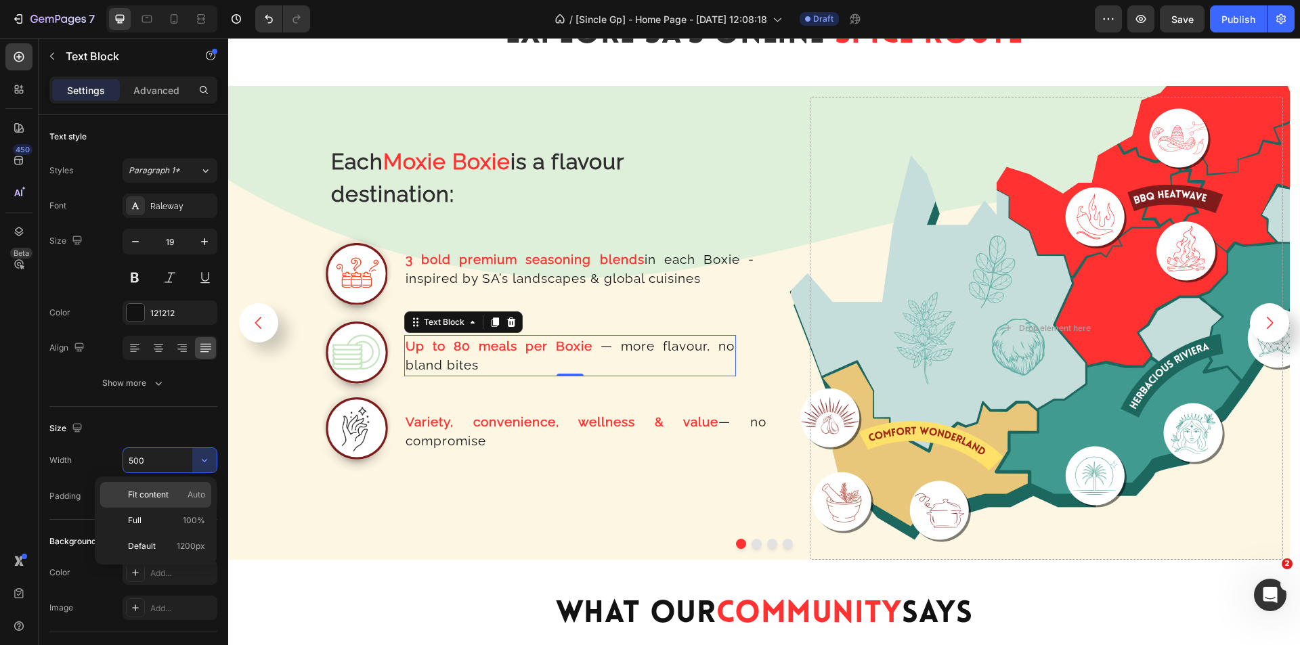
click at [192, 497] on span "Auto" at bounding box center [197, 495] width 18 height 12
type input "Auto"
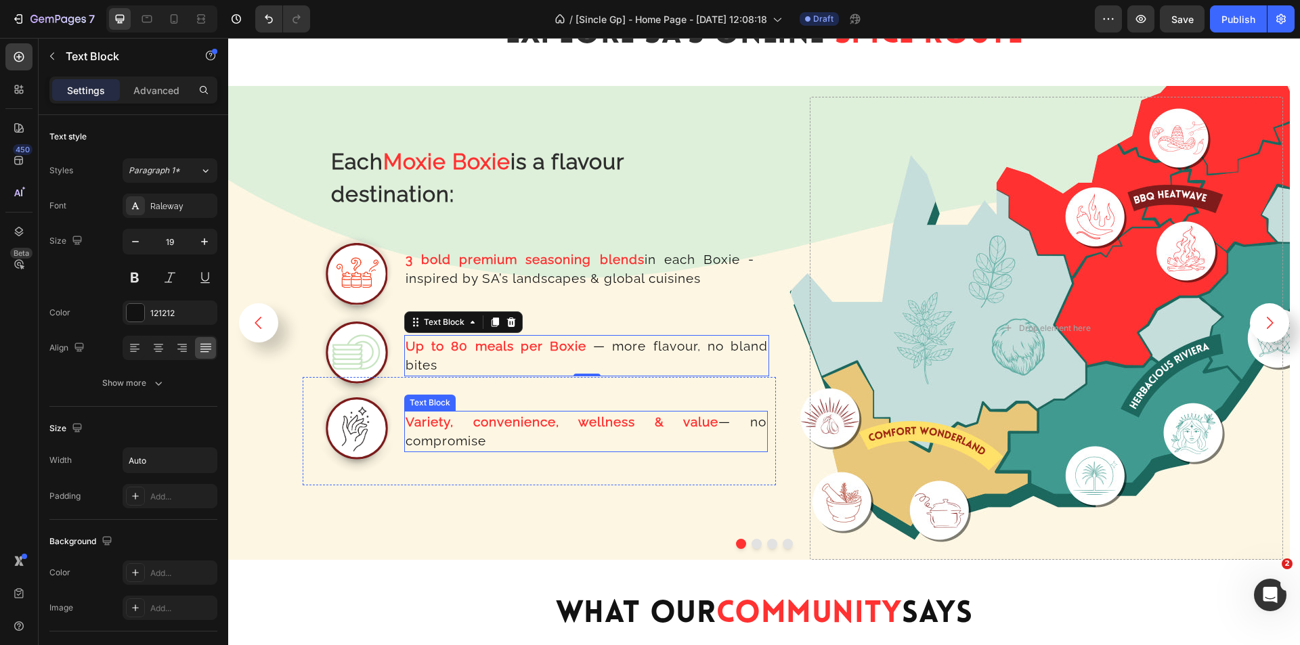
click at [462, 425] on strong "Variety, convenience, wellness & value" at bounding box center [562, 422] width 313 height 15
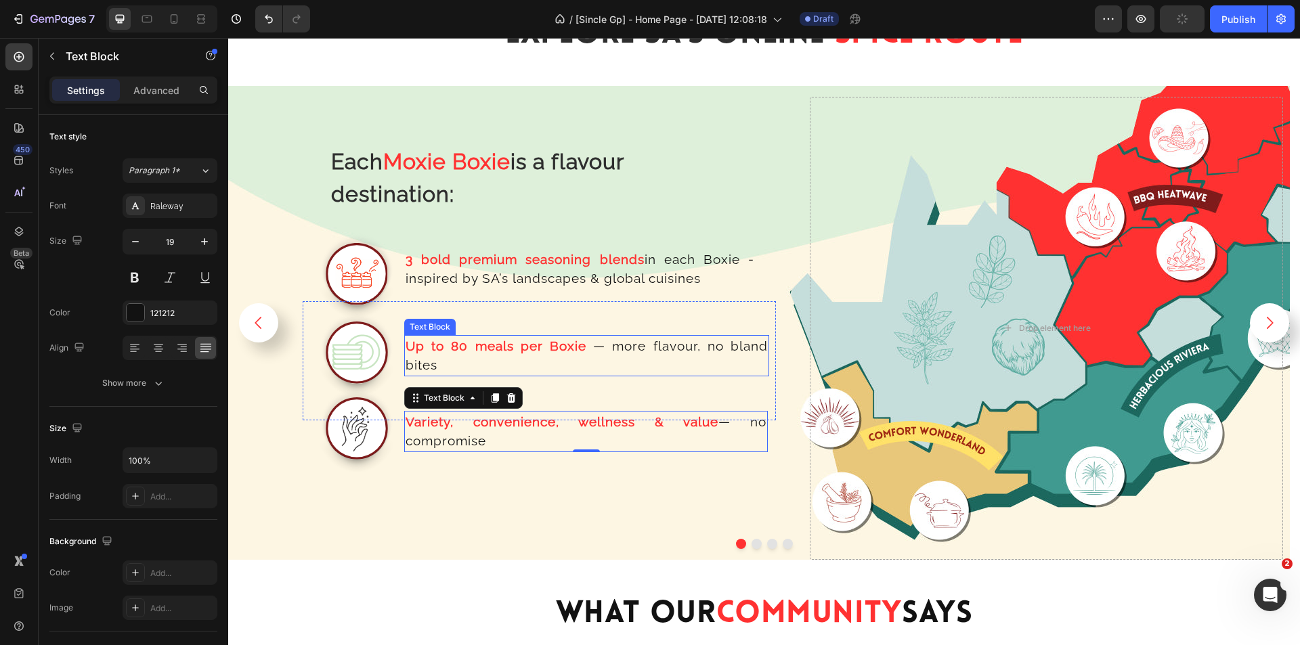
click at [431, 345] on strong "Up to 80 meals per Boxie" at bounding box center [496, 346] width 181 height 15
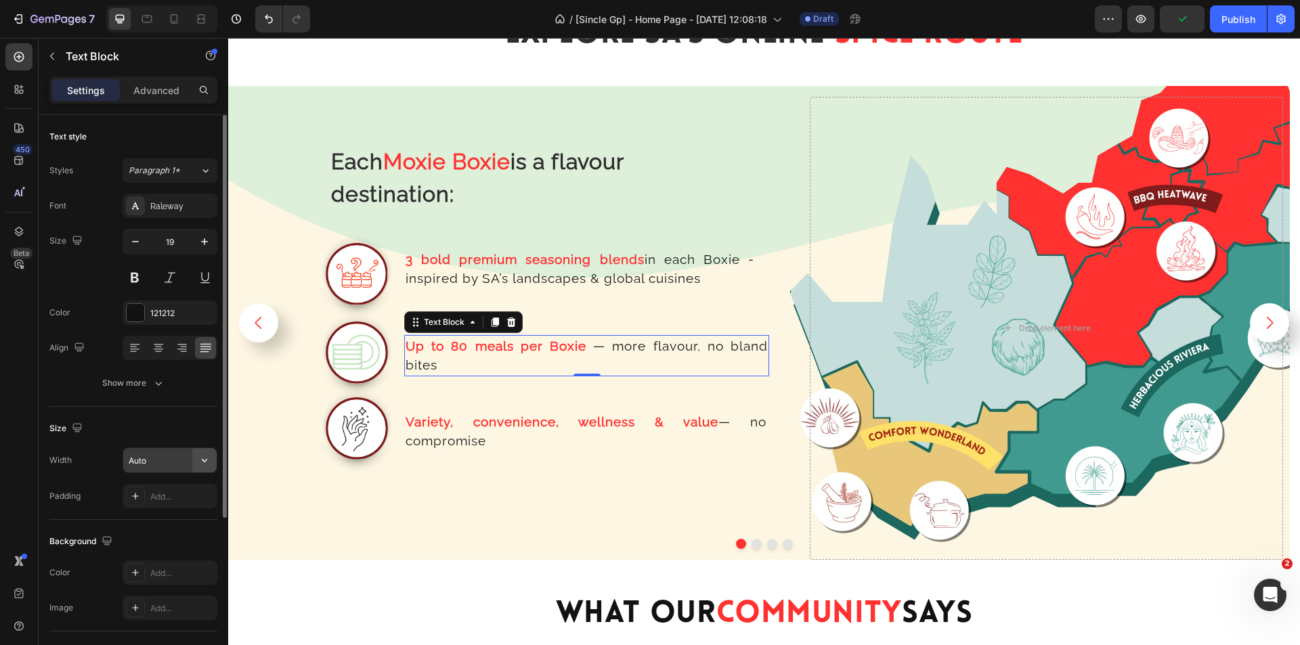
click at [200, 462] on icon "button" at bounding box center [205, 461] width 14 height 14
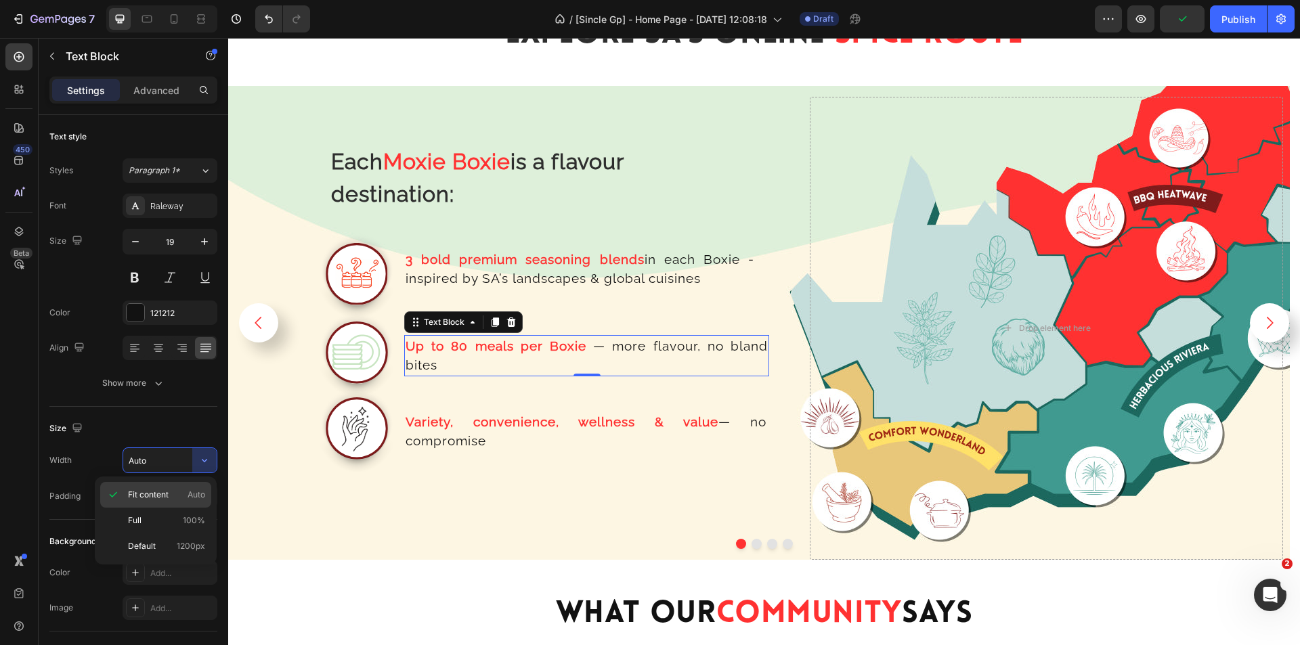
click at [188, 498] on span "Auto" at bounding box center [197, 495] width 18 height 12
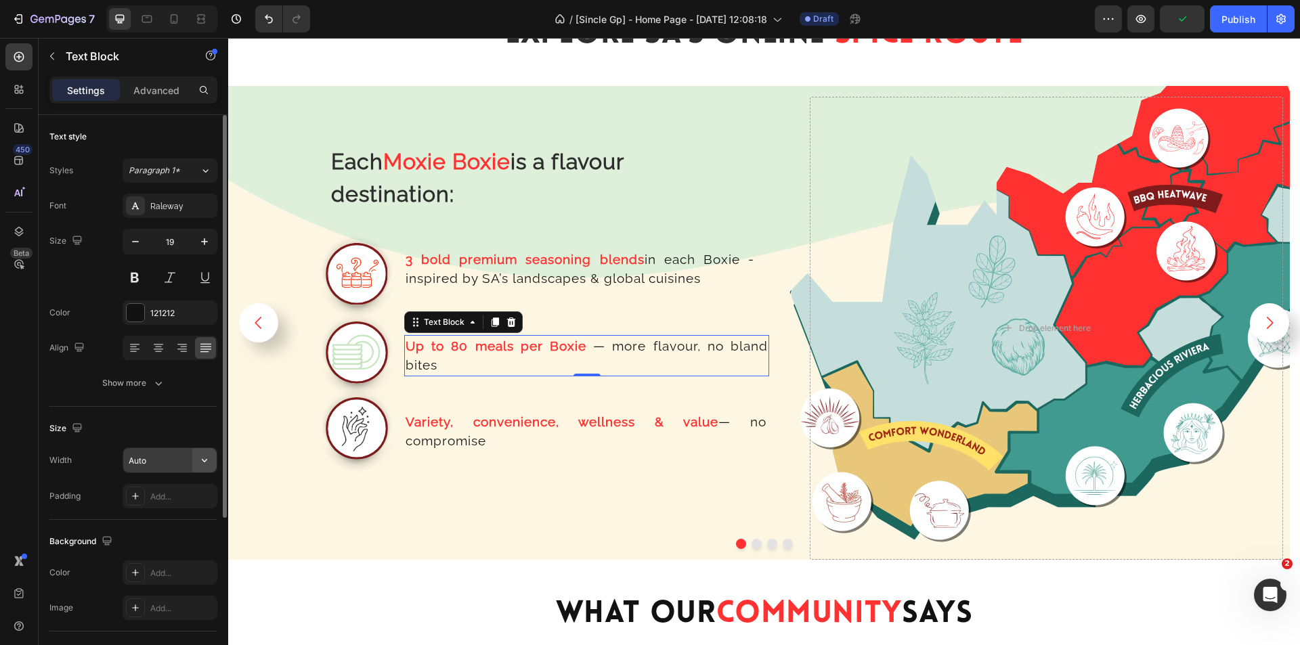
click at [202, 453] on button "button" at bounding box center [204, 460] width 24 height 24
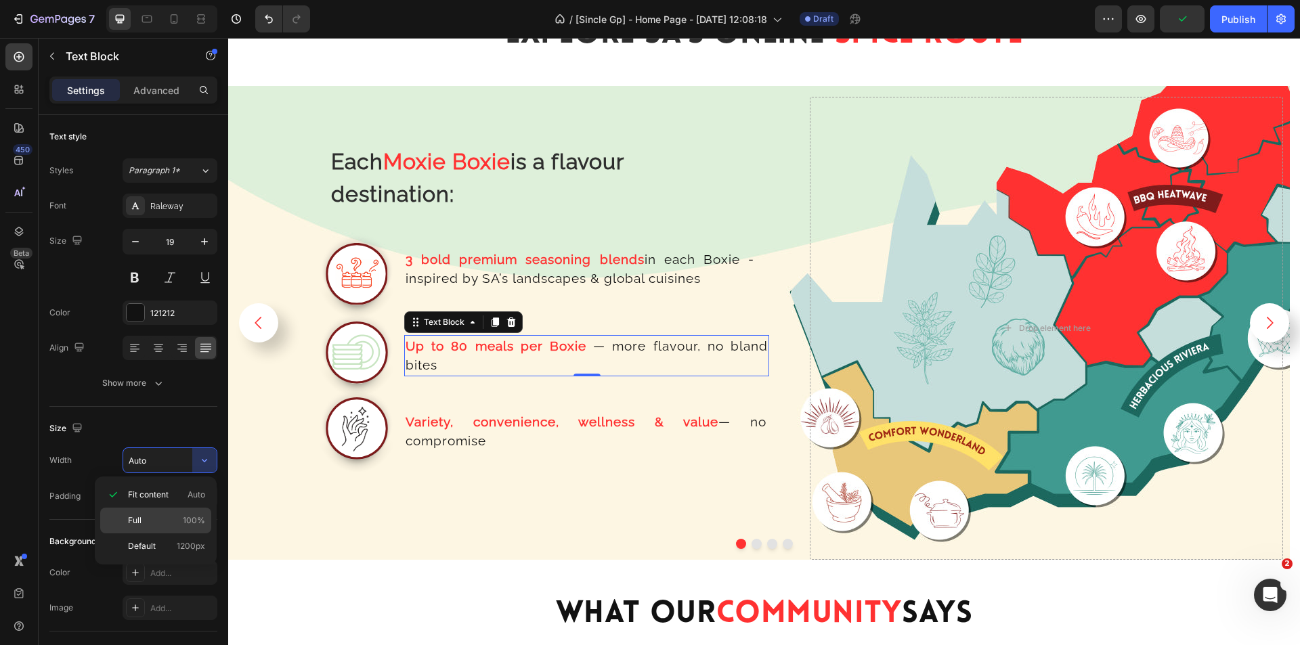
click at [198, 515] on span "100%" at bounding box center [194, 521] width 22 height 12
type input "100%"
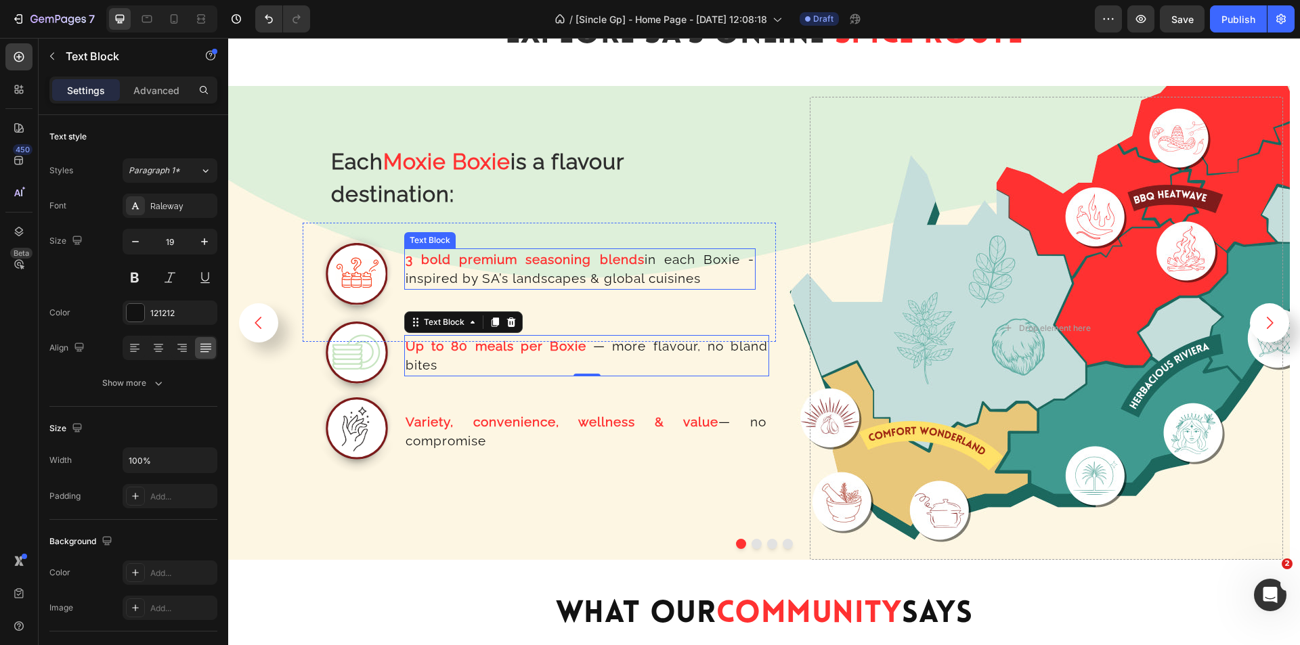
click at [457, 264] on strong "3 bold premium seasoning blends" at bounding box center [525, 259] width 239 height 15
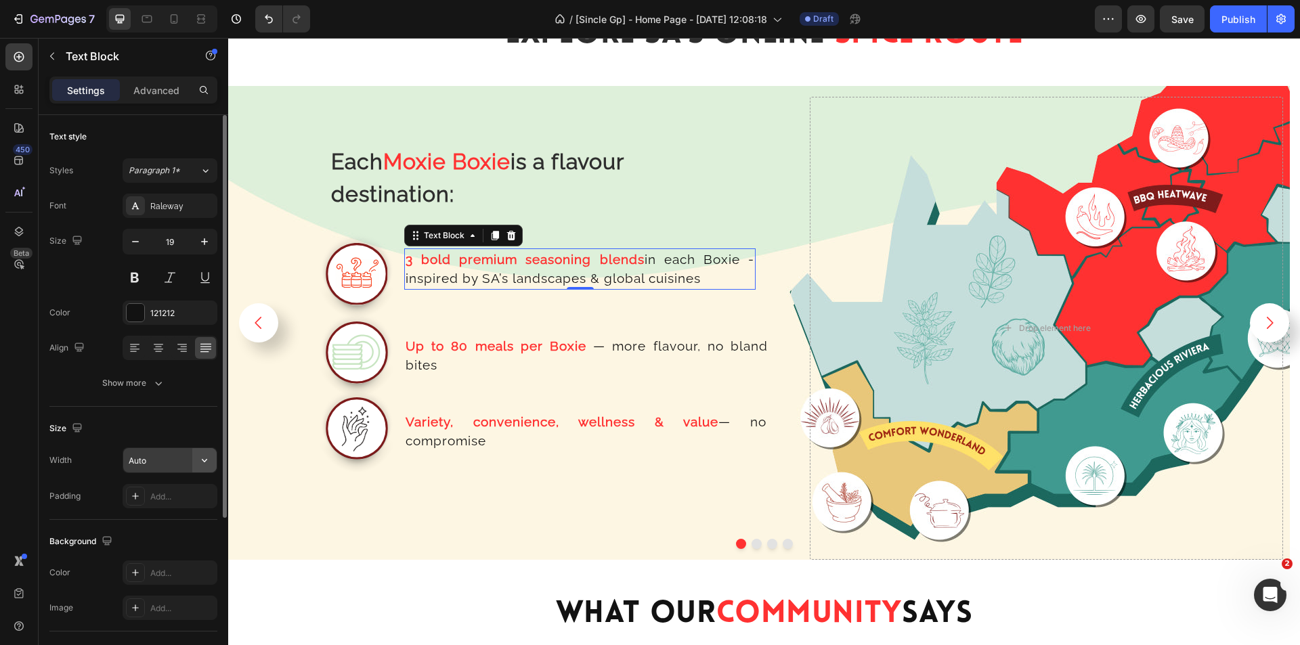
click at [200, 463] on icon "button" at bounding box center [205, 461] width 14 height 14
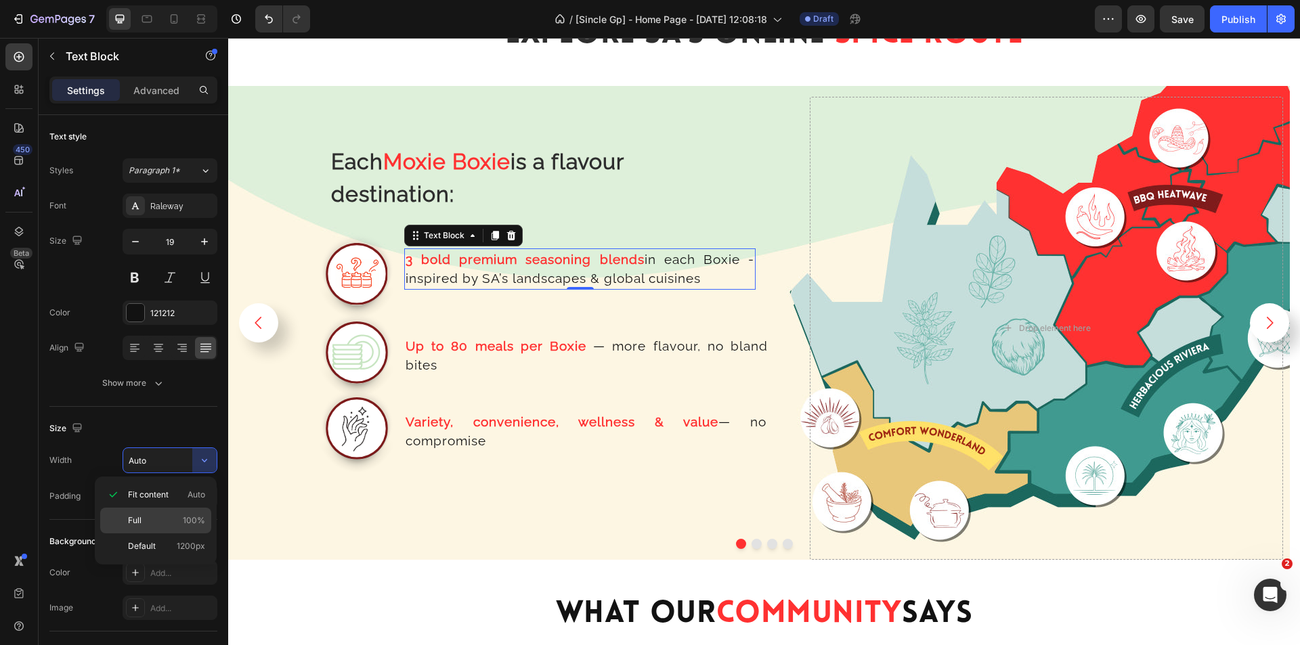
click at [181, 520] on p "Full 100%" at bounding box center [166, 521] width 77 height 12
type input "100%"
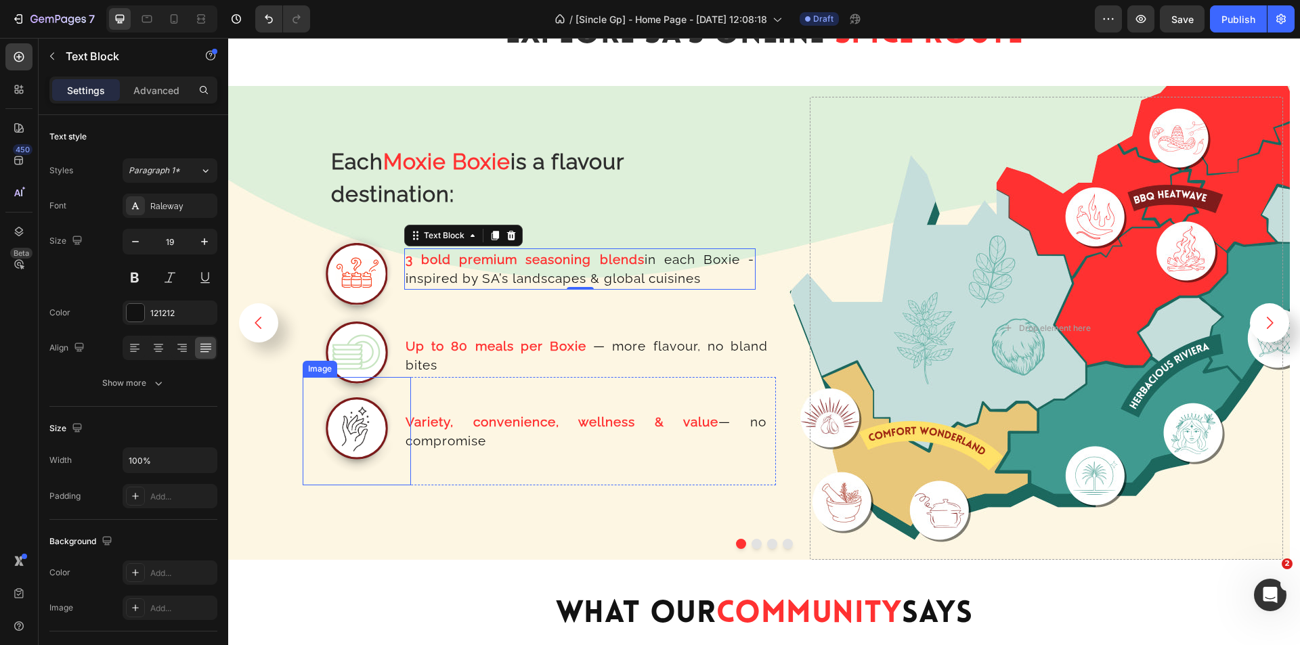
click at [372, 441] on img at bounding box center [357, 431] width 108 height 108
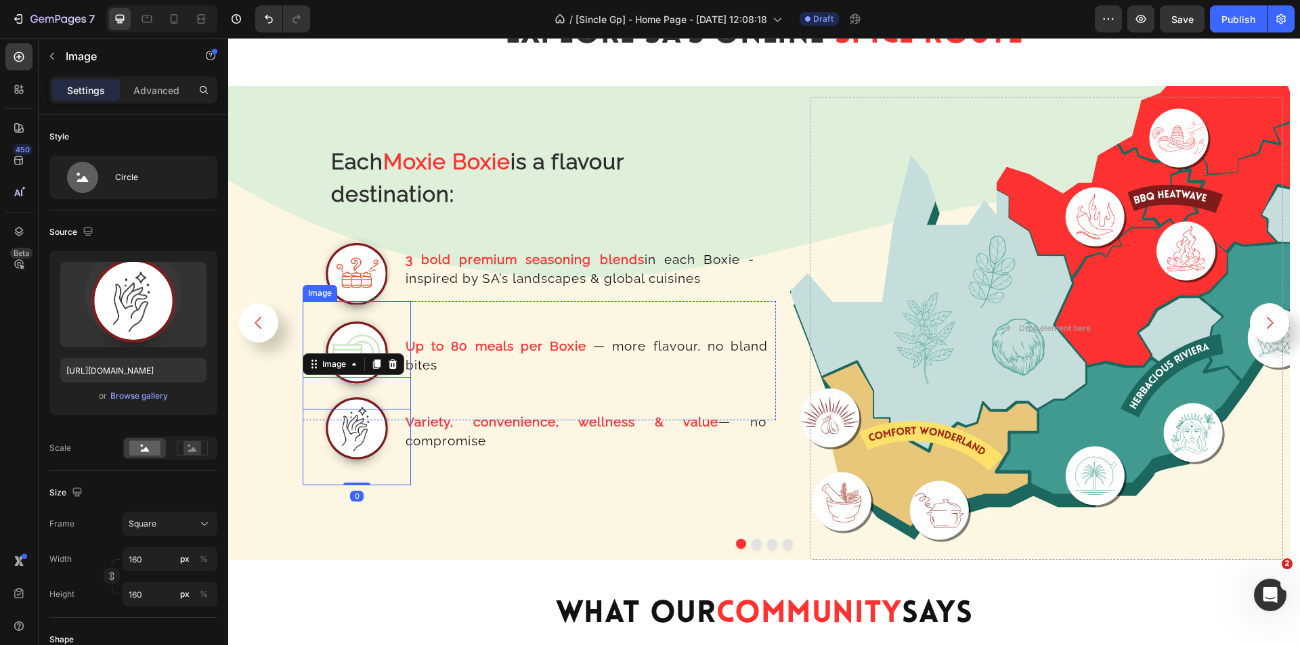
click at [370, 343] on img at bounding box center [357, 355] width 108 height 108
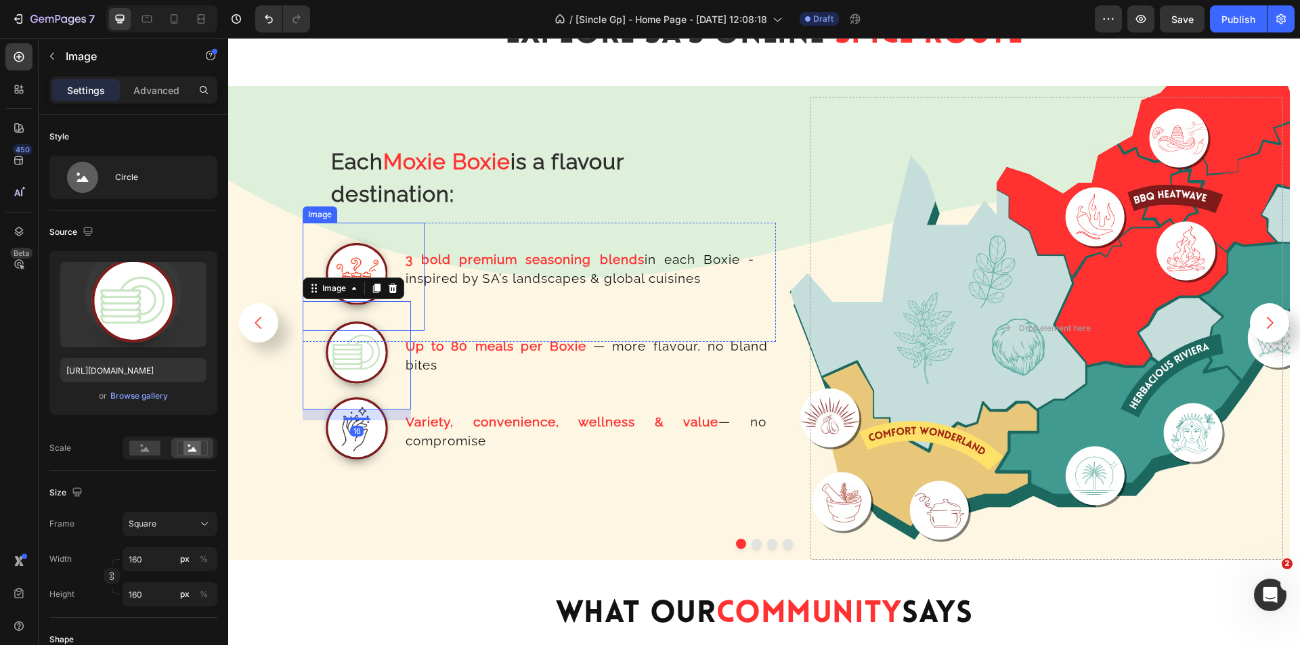
click at [372, 257] on img at bounding box center [357, 277] width 108 height 108
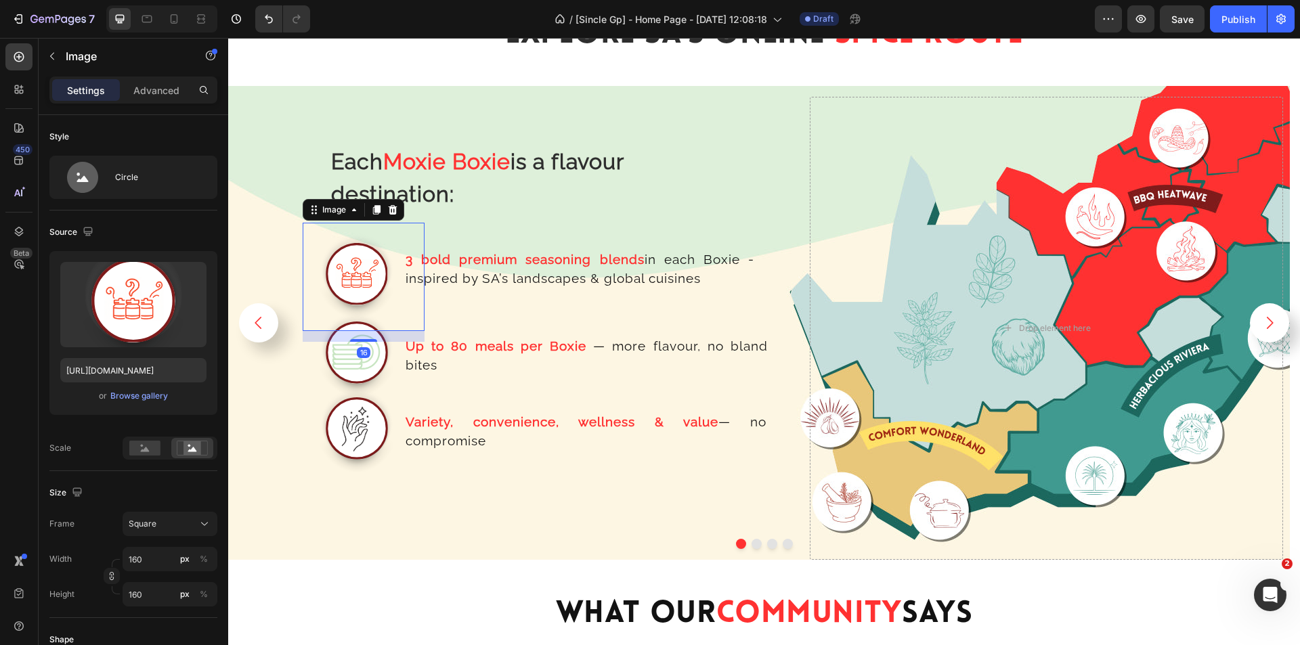
click at [602, 333] on div "Up to 80 meals per Boxie — more flavour, no bland bites Text Block" at bounding box center [593, 360] width 365 height 119
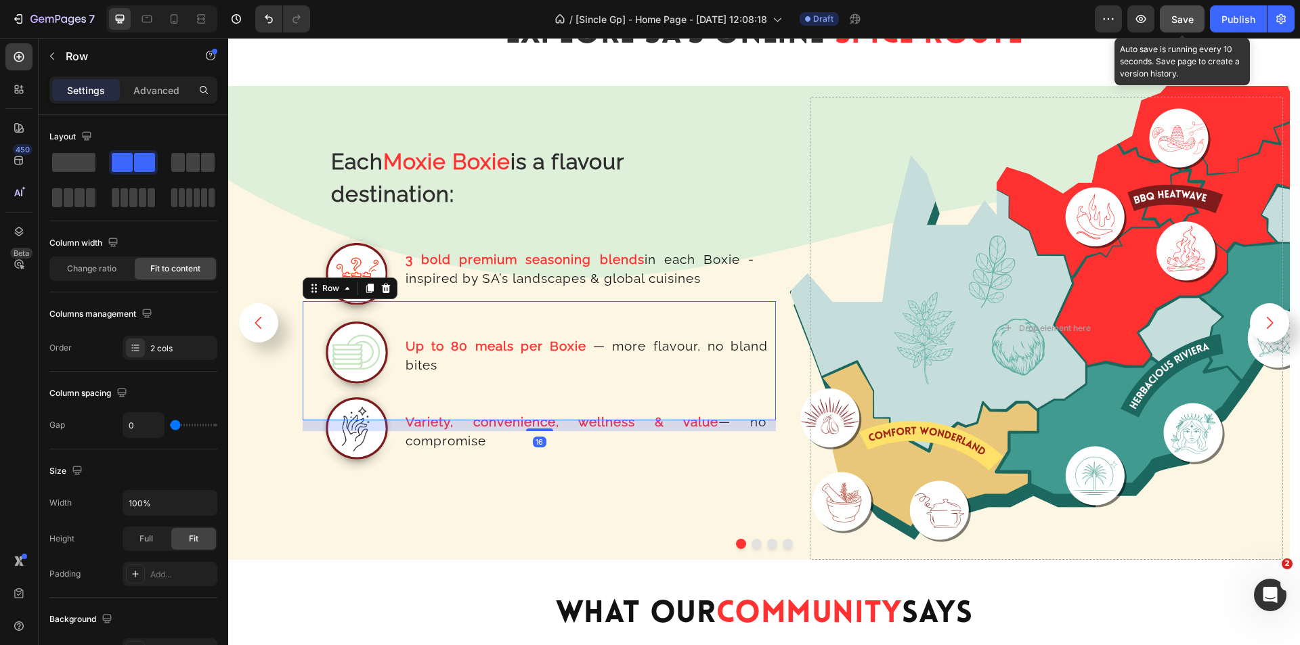
click at [1175, 23] on span "Save" at bounding box center [1183, 20] width 22 height 12
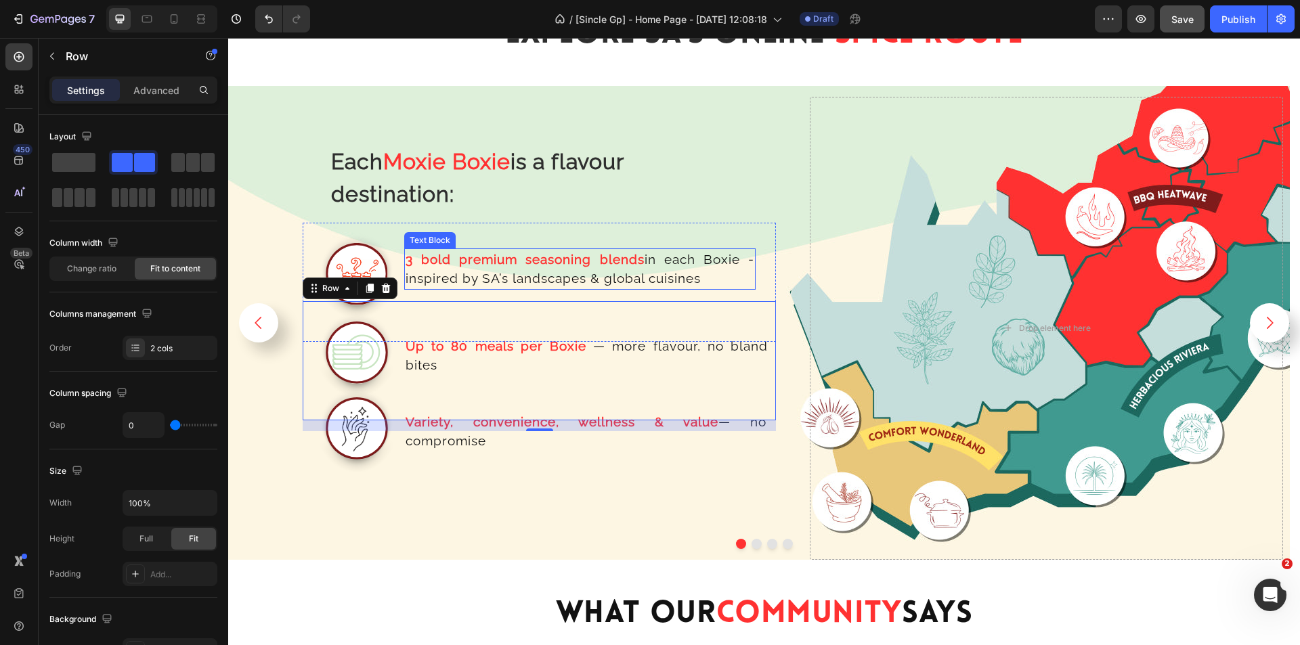
click at [666, 275] on p "3 bold premium seasoning blends in each Boxie - inspired by SA’s landscapes & g…" at bounding box center [580, 269] width 349 height 39
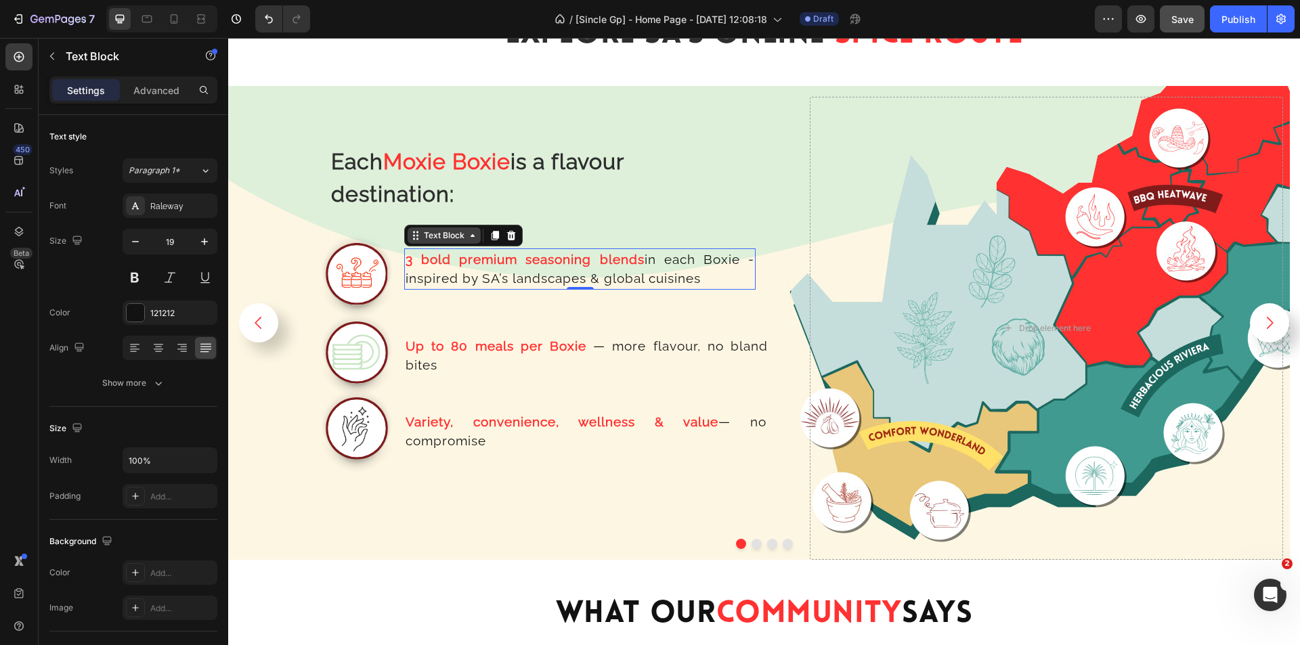
click at [450, 240] on div "Text Block" at bounding box center [444, 236] width 46 height 12
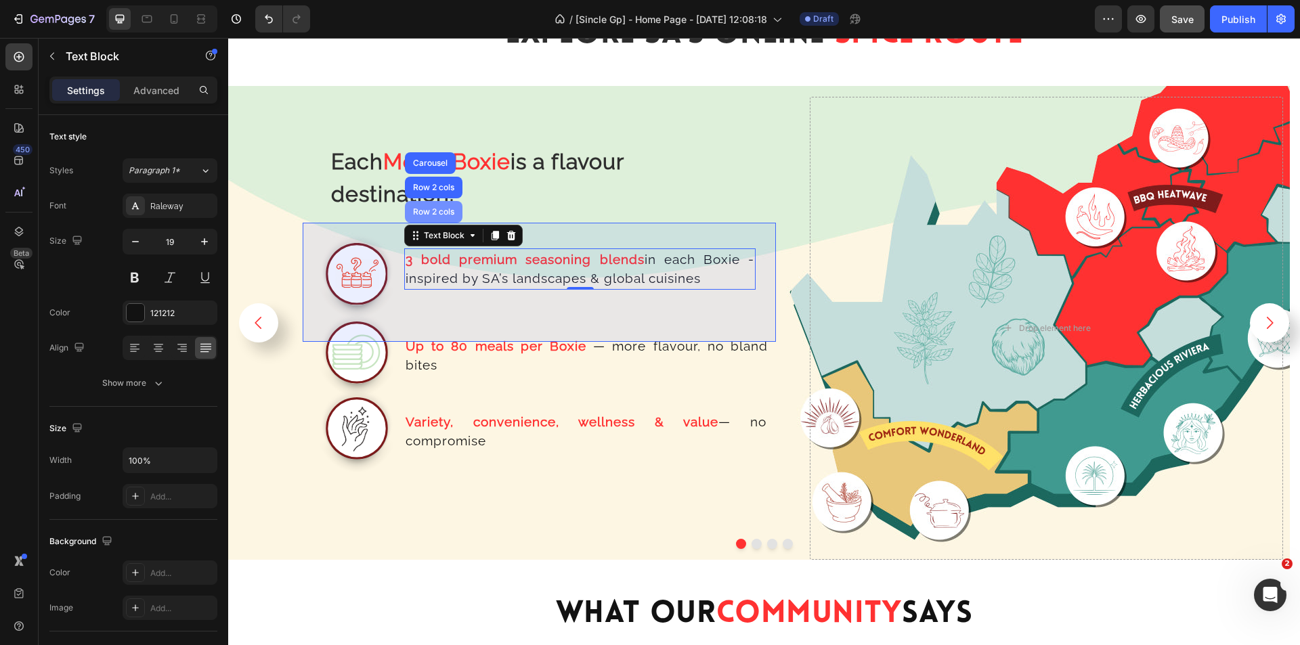
click at [456, 206] on div "Row 2 cols" at bounding box center [434, 212] width 58 height 22
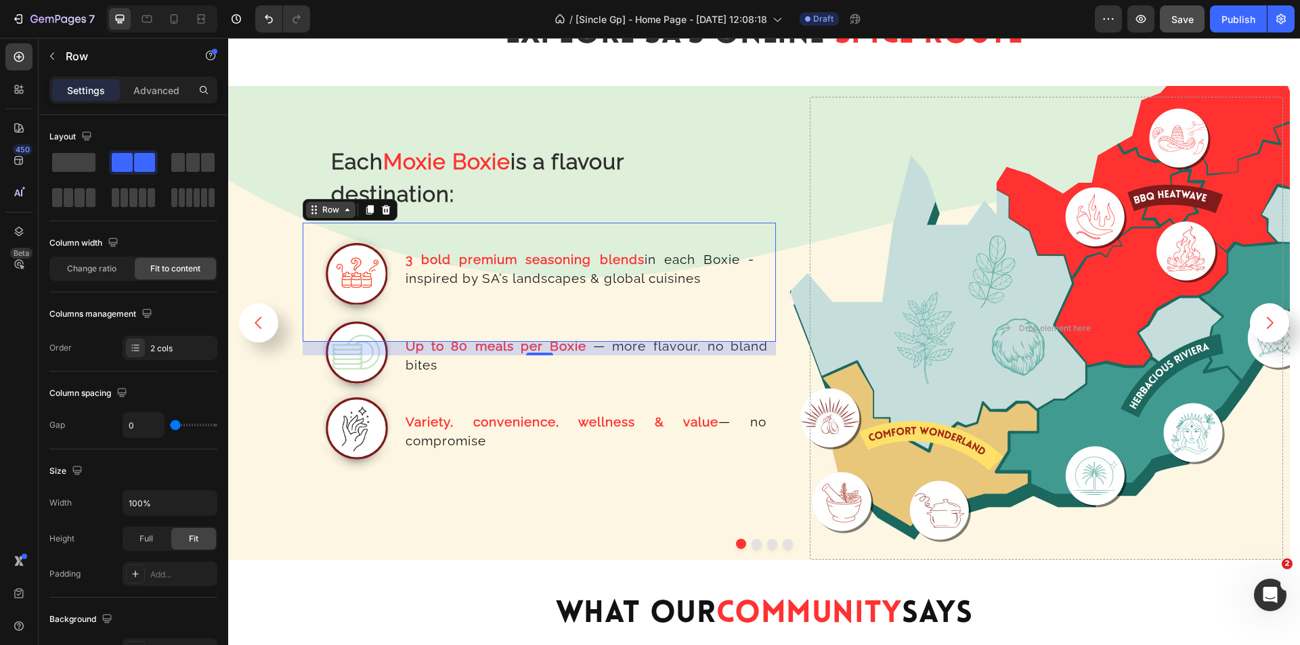
click at [325, 210] on div "Row" at bounding box center [331, 210] width 22 height 12
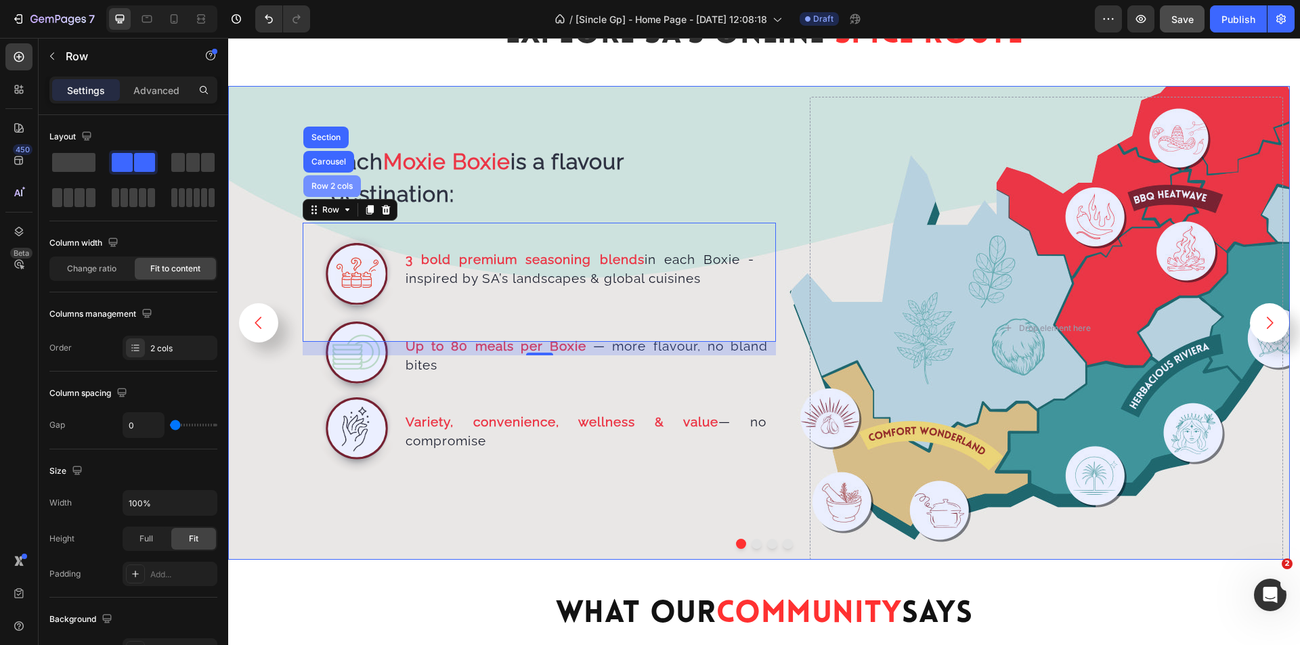
click at [331, 184] on div "Row 2 cols" at bounding box center [332, 186] width 47 height 8
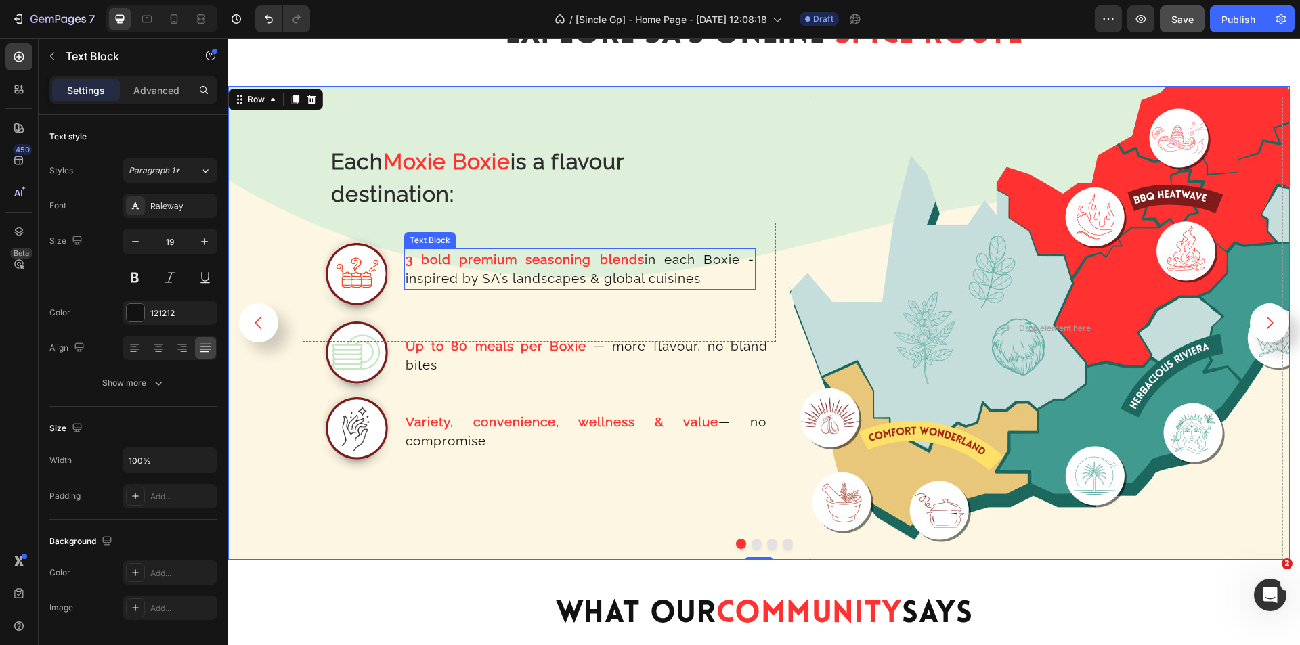
click at [421, 270] on p "3 bold premium seasoning blends in each Boxie - inspired by SA’s landscapes & g…" at bounding box center [580, 269] width 349 height 39
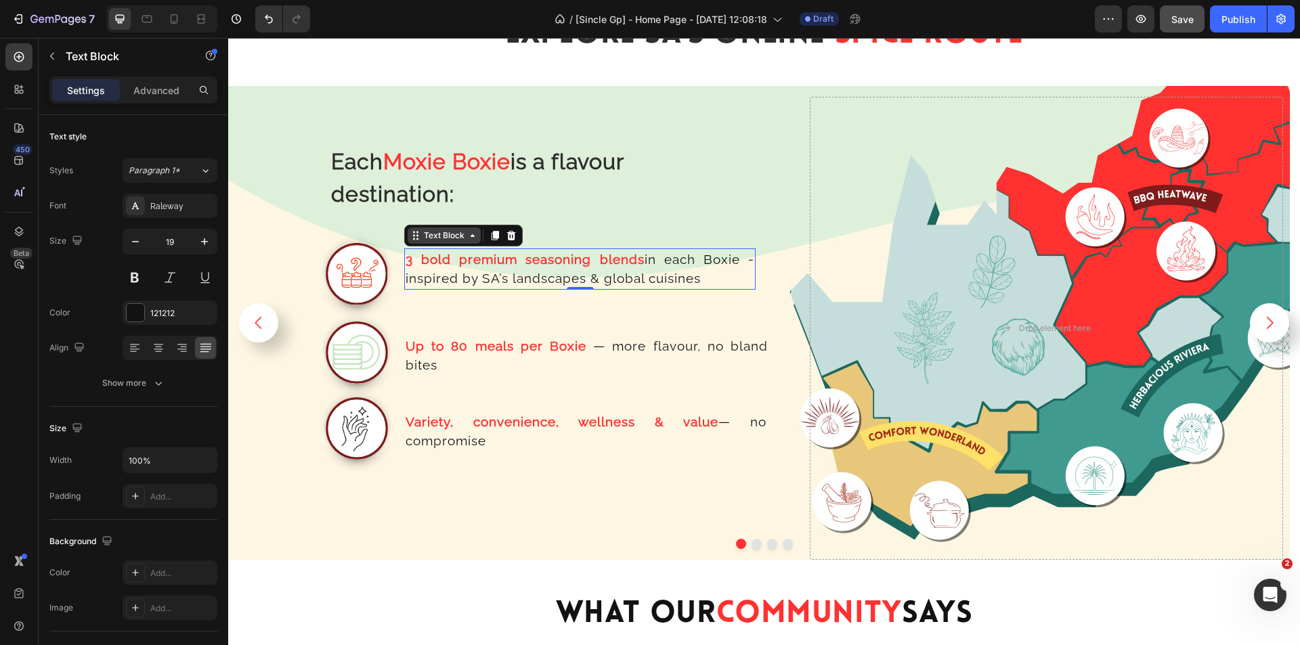
click at [430, 238] on div "Text Block" at bounding box center [444, 236] width 46 height 12
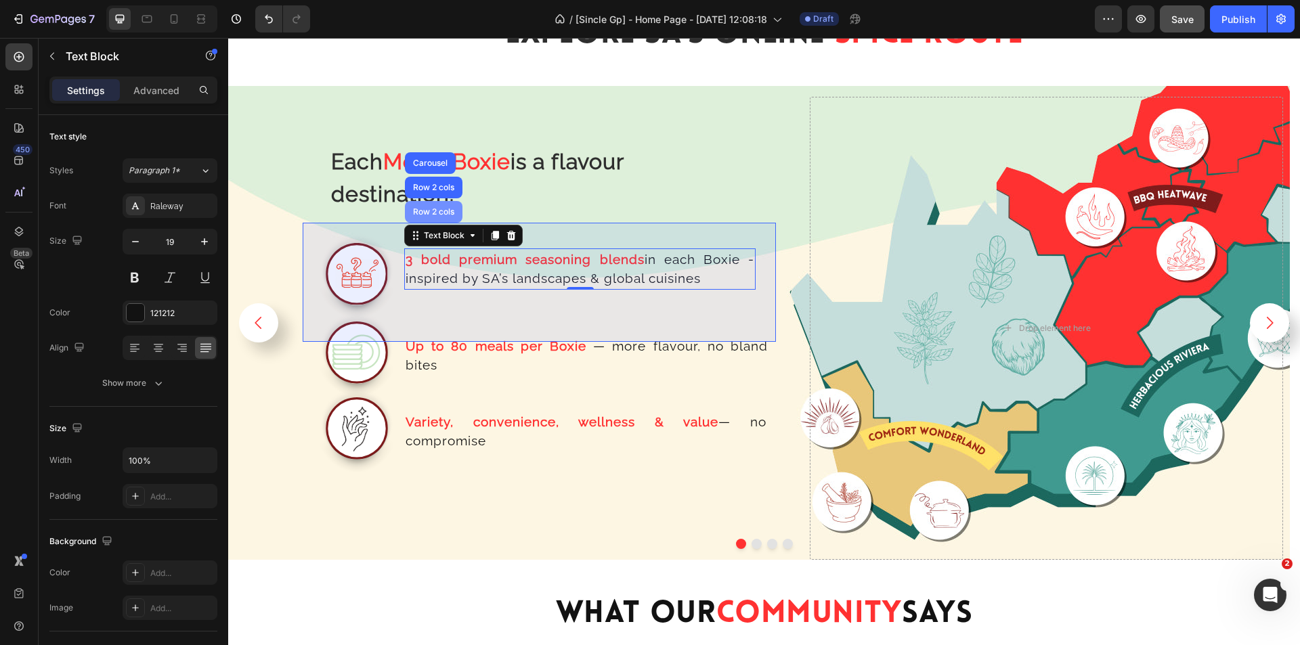
click at [436, 214] on div "Row 2 cols" at bounding box center [433, 212] width 47 height 8
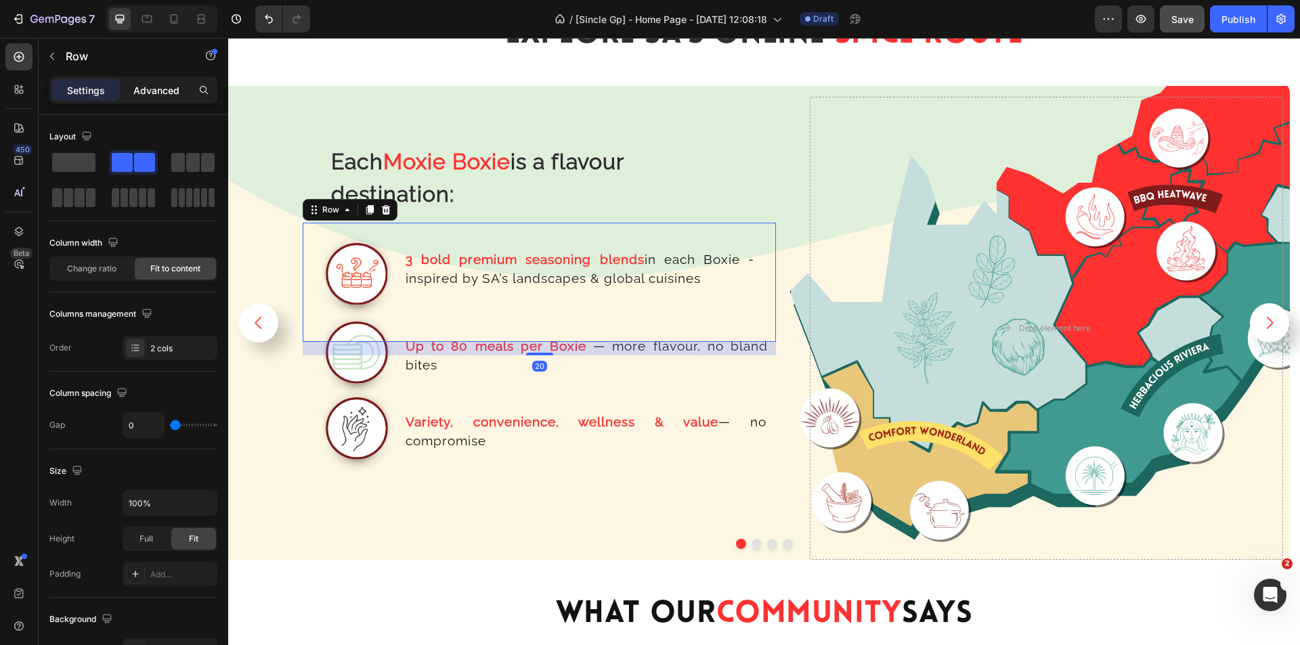
click at [153, 89] on p "Advanced" at bounding box center [156, 90] width 46 height 14
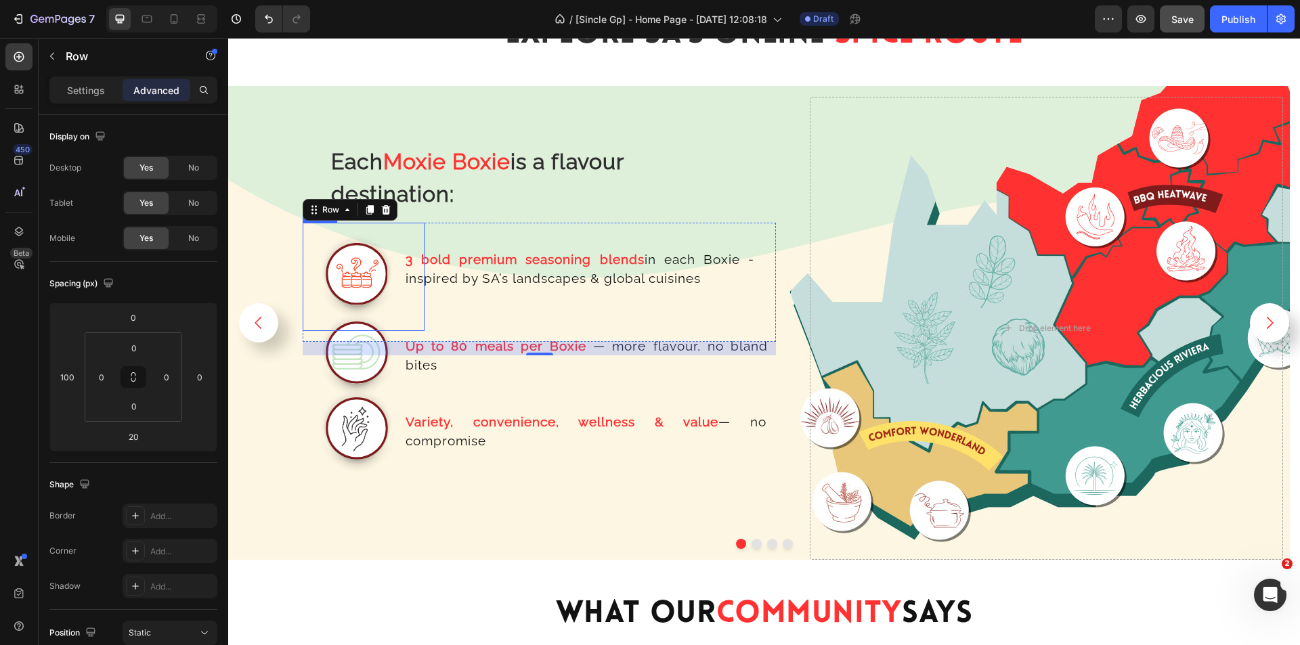
click at [391, 299] on img at bounding box center [357, 277] width 108 height 108
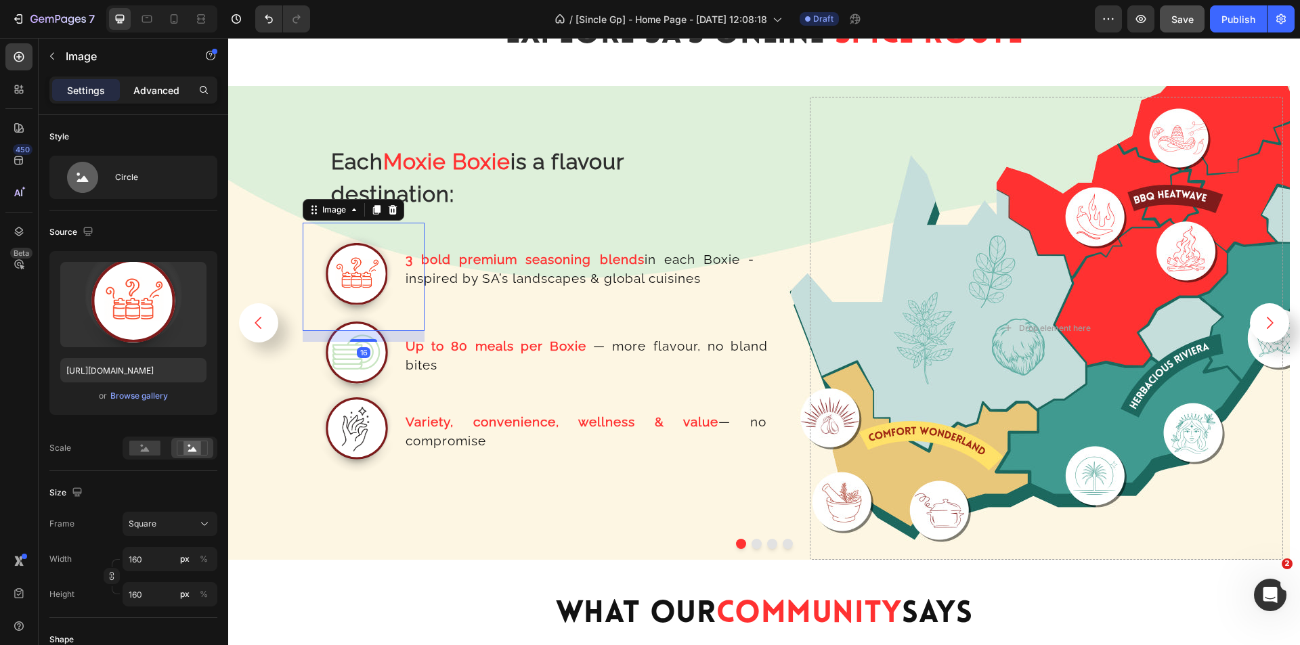
click at [162, 98] on div "Advanced" at bounding box center [157, 90] width 68 height 22
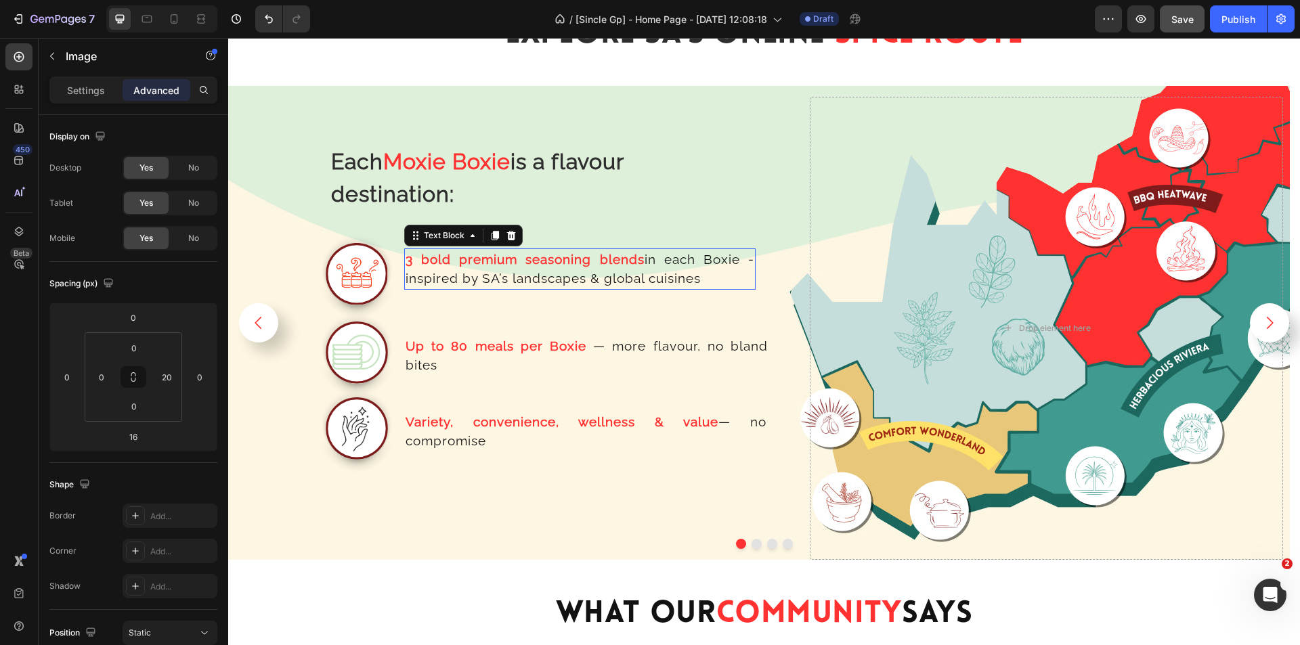
click at [482, 259] on strong "3 bold premium seasoning blends" at bounding box center [525, 259] width 239 height 15
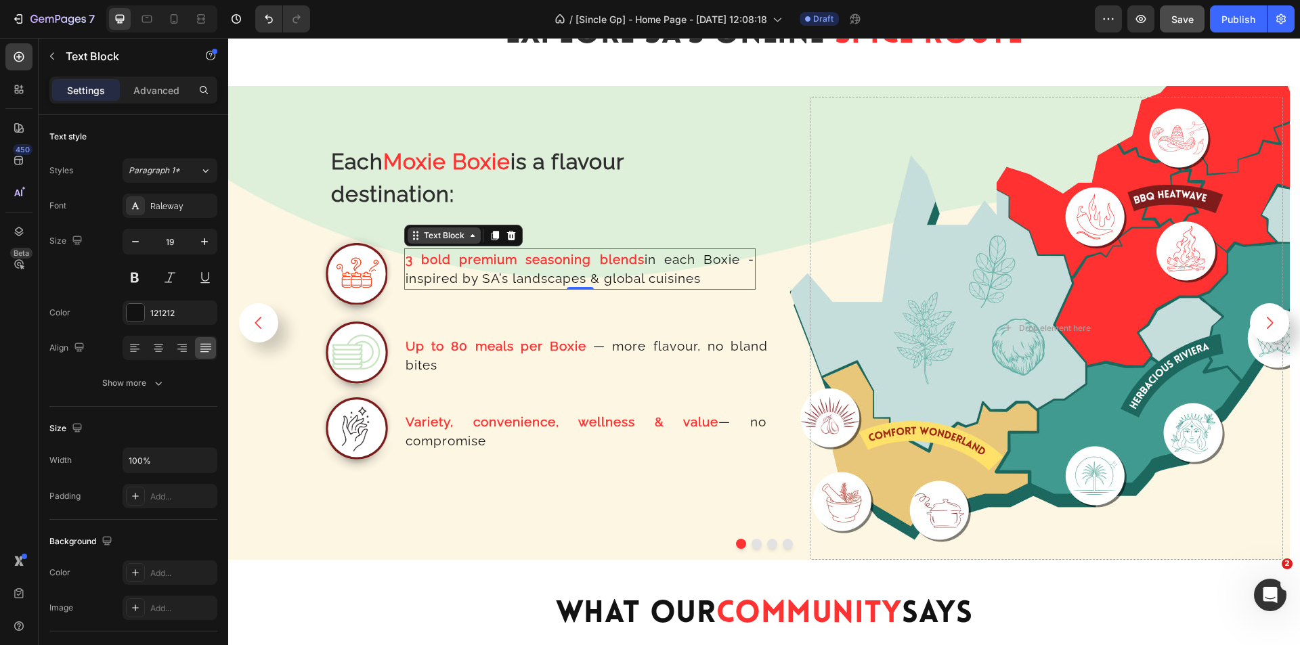
click at [449, 239] on div "Text Block" at bounding box center [444, 236] width 46 height 12
click at [153, 80] on div "Advanced" at bounding box center [157, 90] width 68 height 22
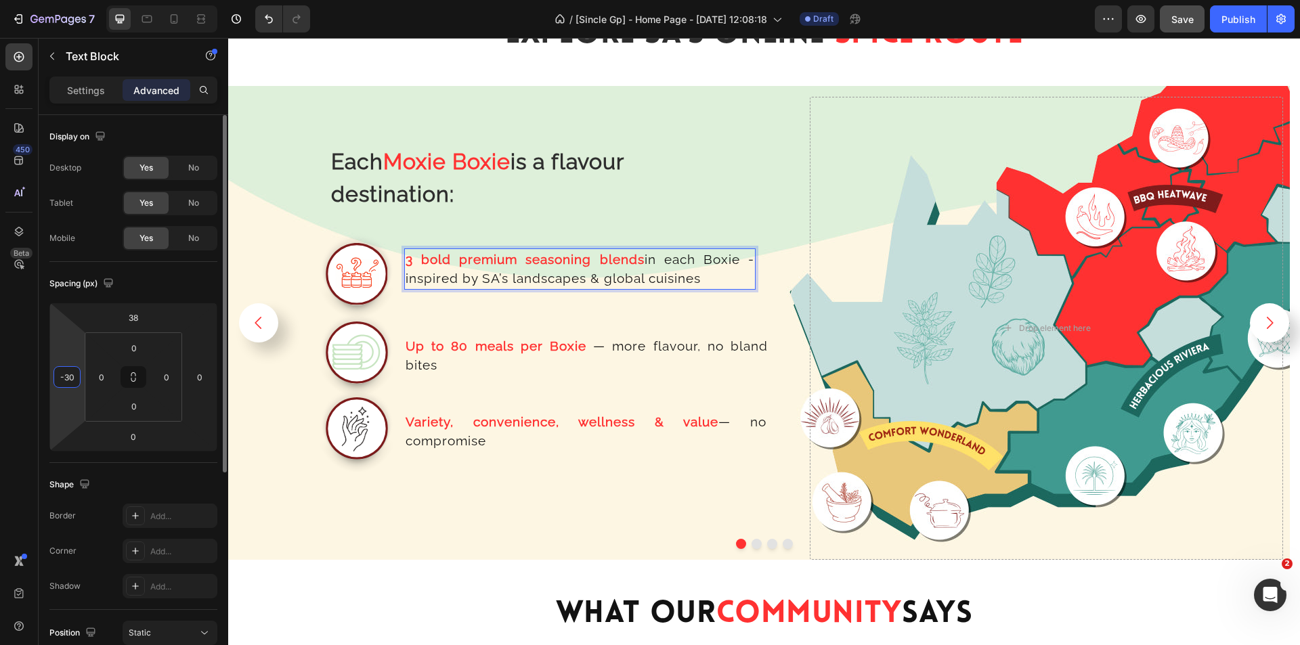
click at [71, 373] on input "-30" at bounding box center [67, 377] width 20 height 20
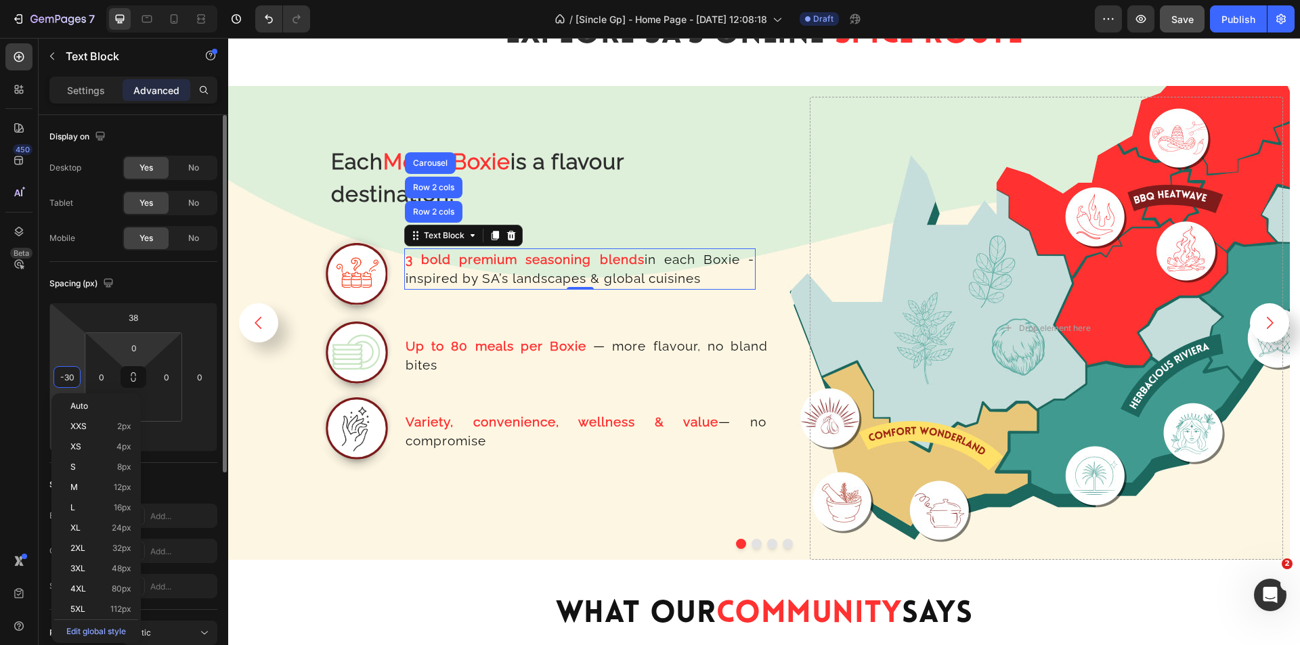
type input "0"
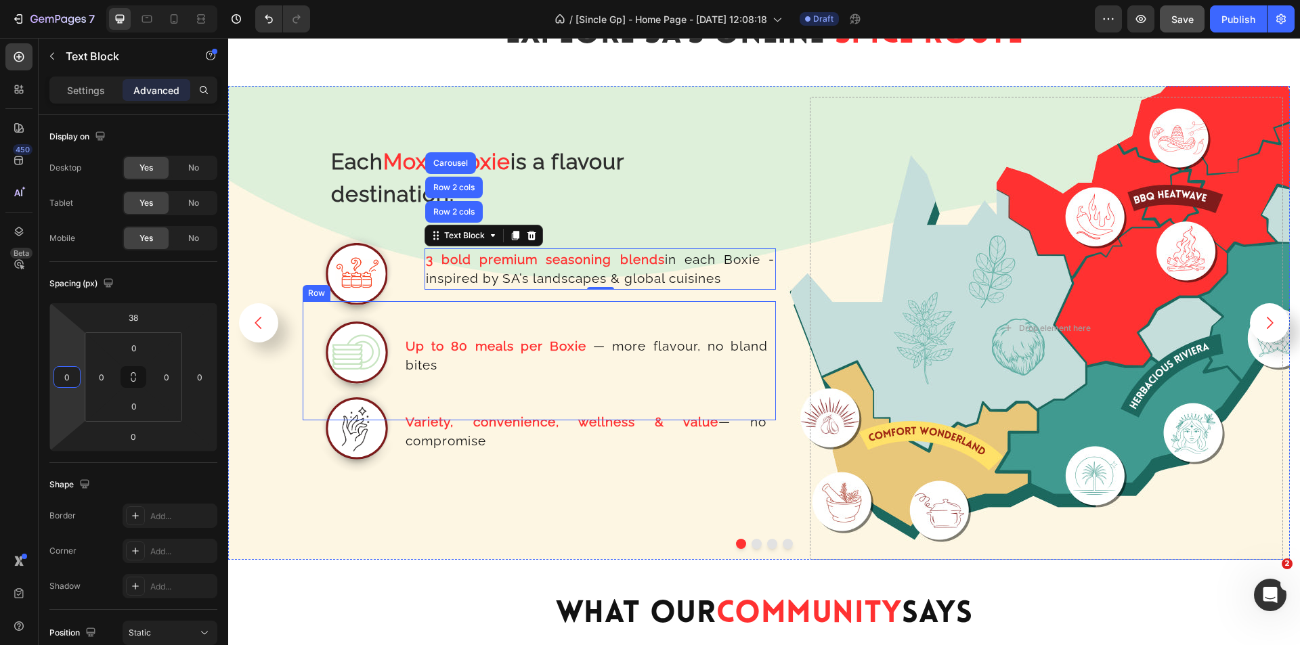
click at [475, 351] on strong "Up to 80 meals per Boxie" at bounding box center [496, 346] width 181 height 15
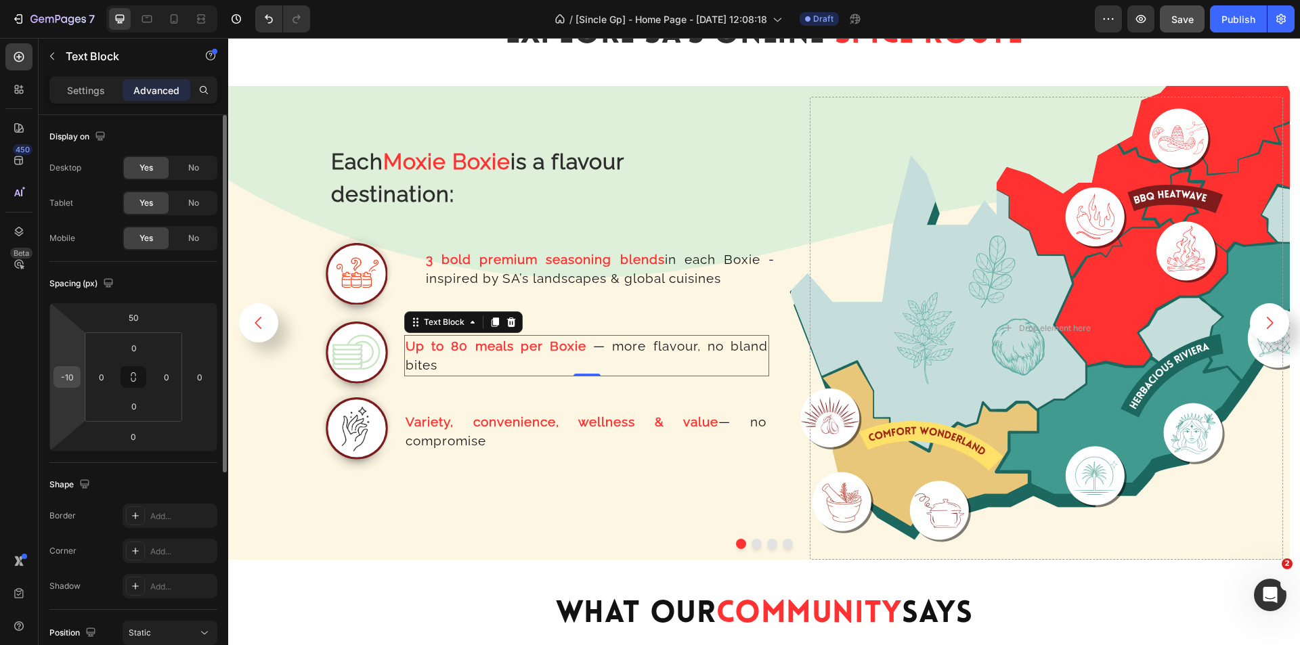
click at [77, 383] on div "-10" at bounding box center [67, 377] width 27 height 22
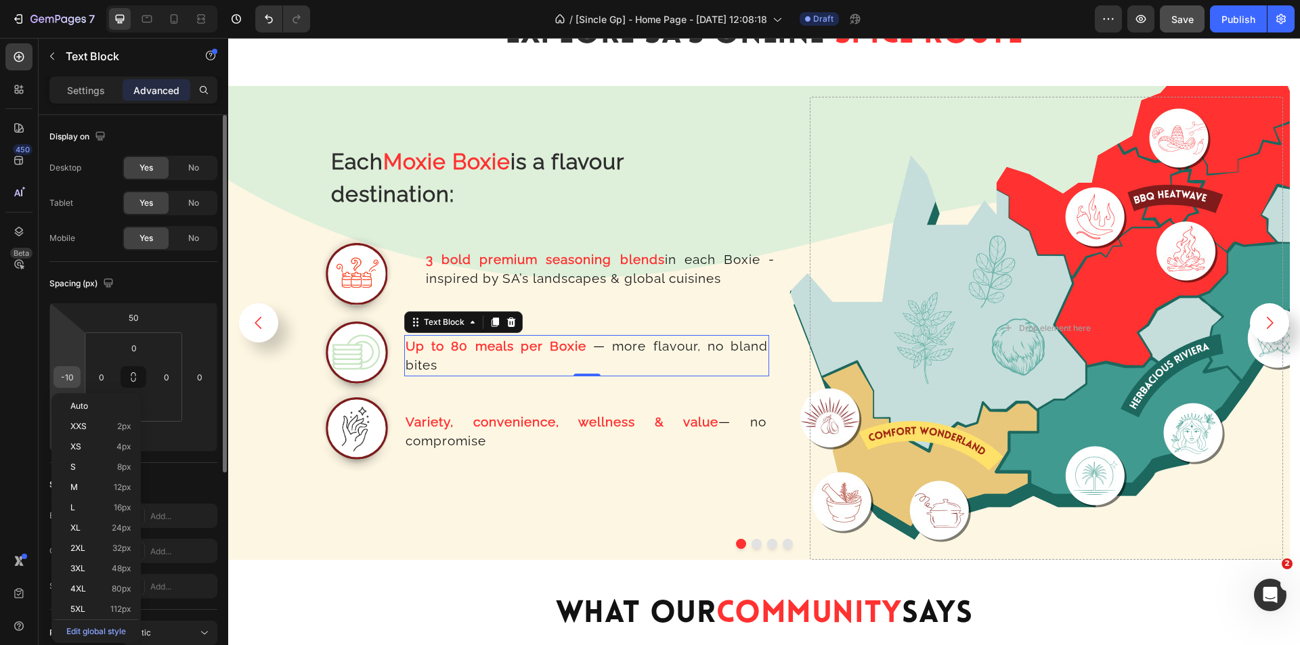
click at [75, 375] on input "-10" at bounding box center [67, 377] width 20 height 20
type input "0"
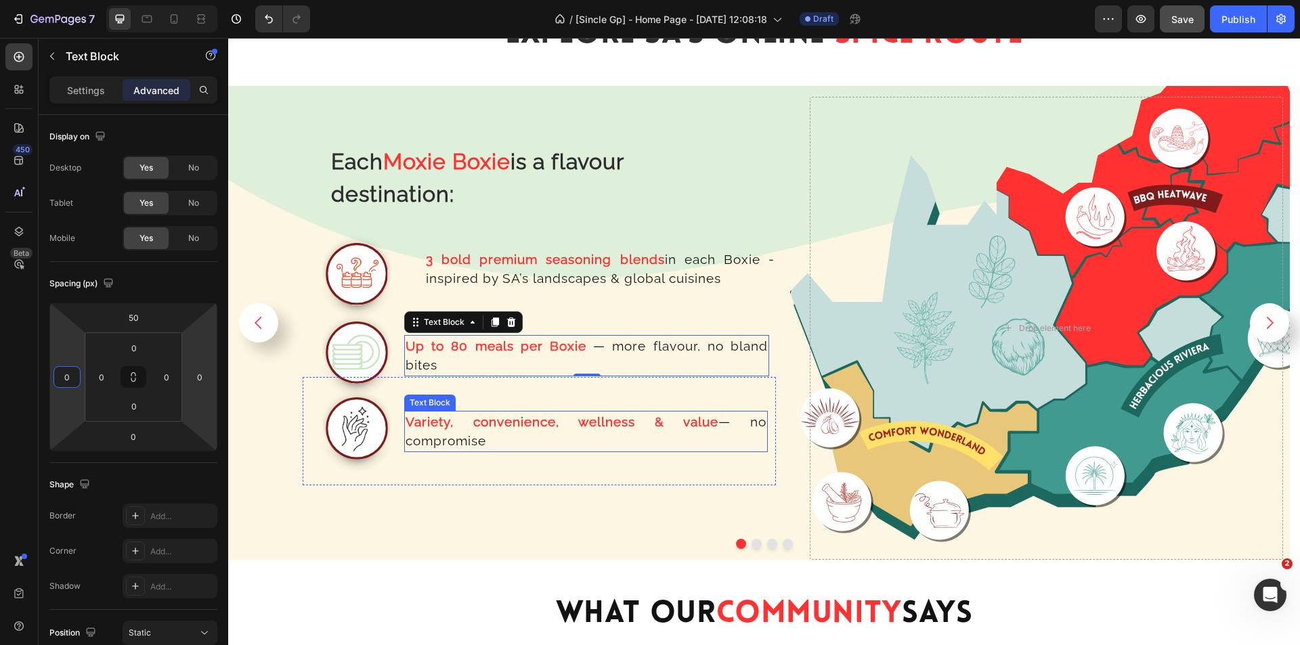
click at [471, 430] on p "Variety, convenience, wellness & value — no compromise" at bounding box center [586, 431] width 361 height 39
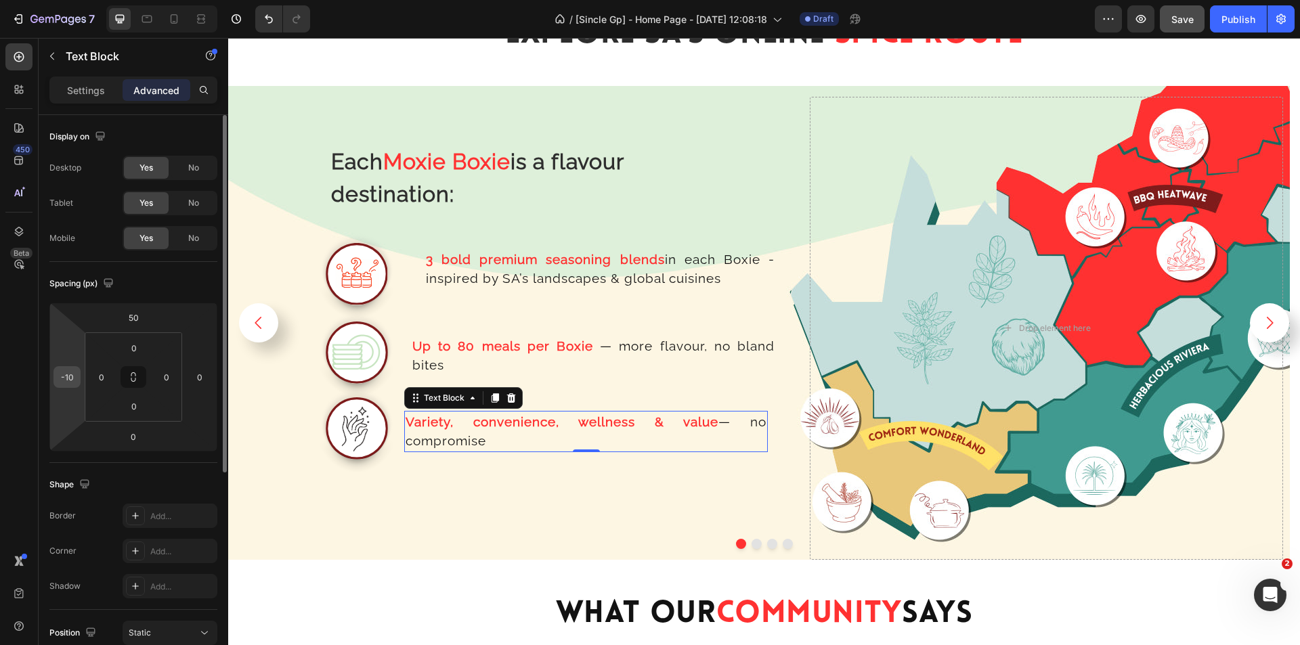
click at [77, 376] on div "-10" at bounding box center [67, 377] width 27 height 22
click at [72, 376] on input "-10" at bounding box center [67, 377] width 20 height 20
type input "0"
click at [545, 440] on p "Variety, convenience, wellness & value — no compromise" at bounding box center [593, 431] width 362 height 39
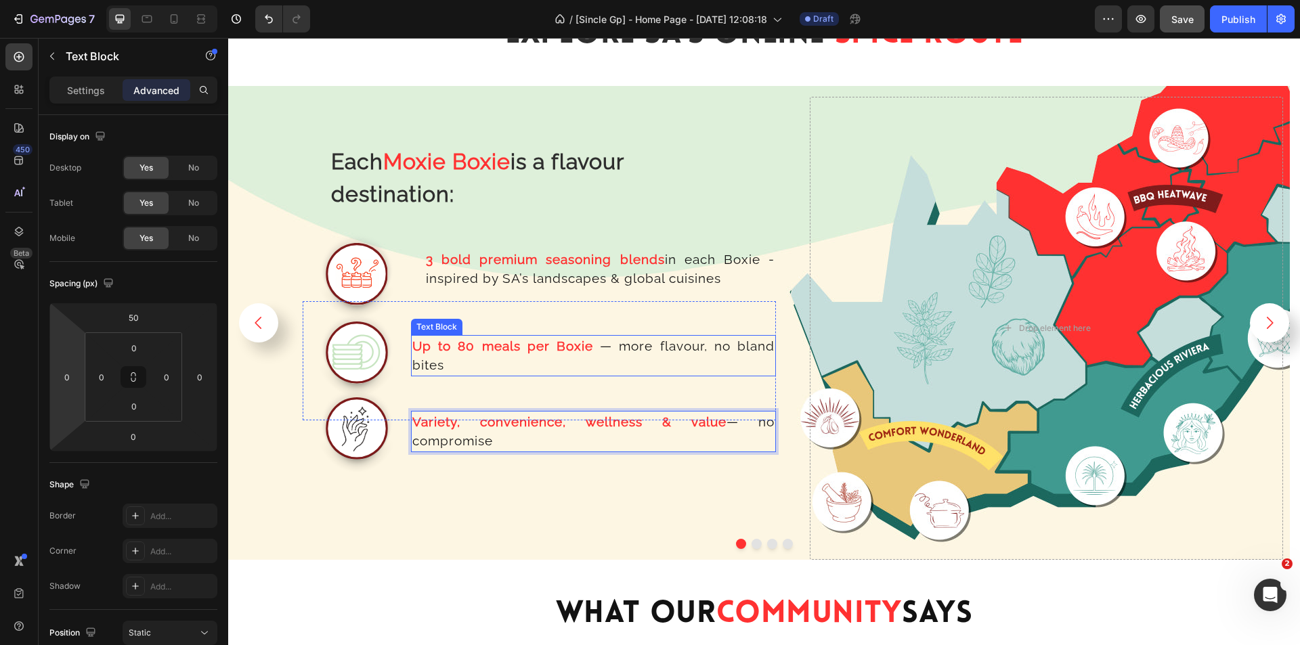
click at [475, 341] on strong "Up to 80 meals per Boxie" at bounding box center [502, 346] width 181 height 15
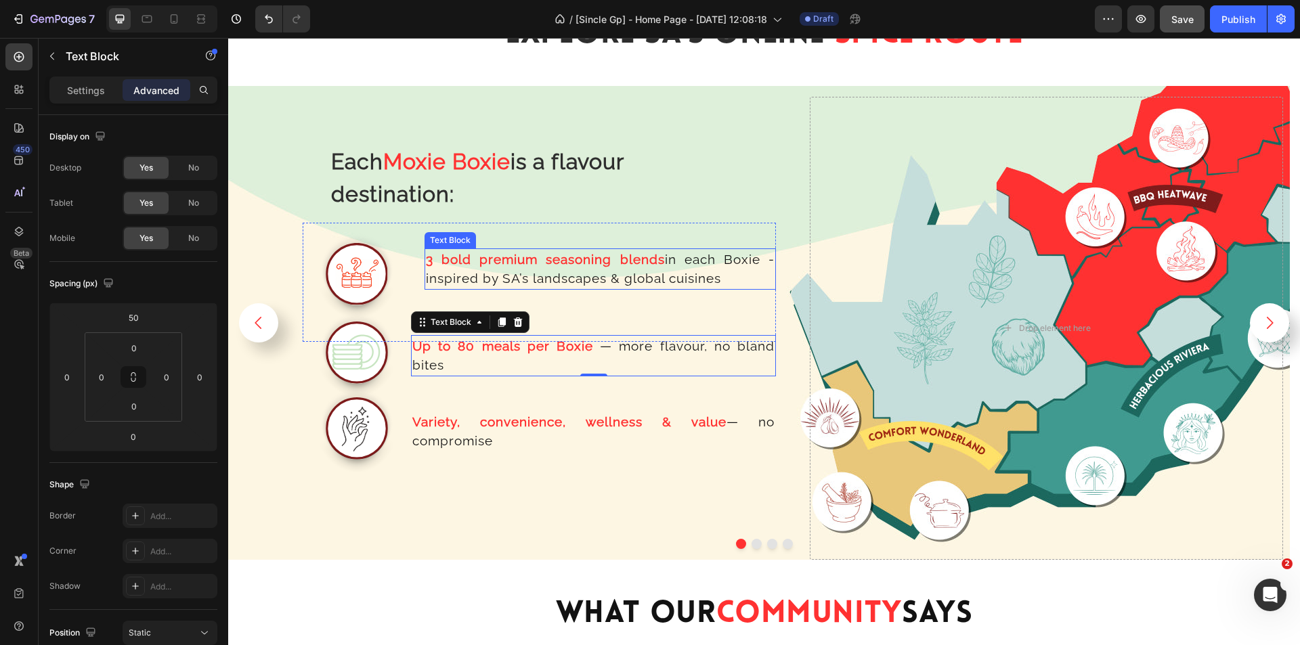
click at [458, 269] on p "3 bold premium seasoning blends in each Boxie - inspired by SA’s landscapes & g…" at bounding box center [600, 269] width 349 height 39
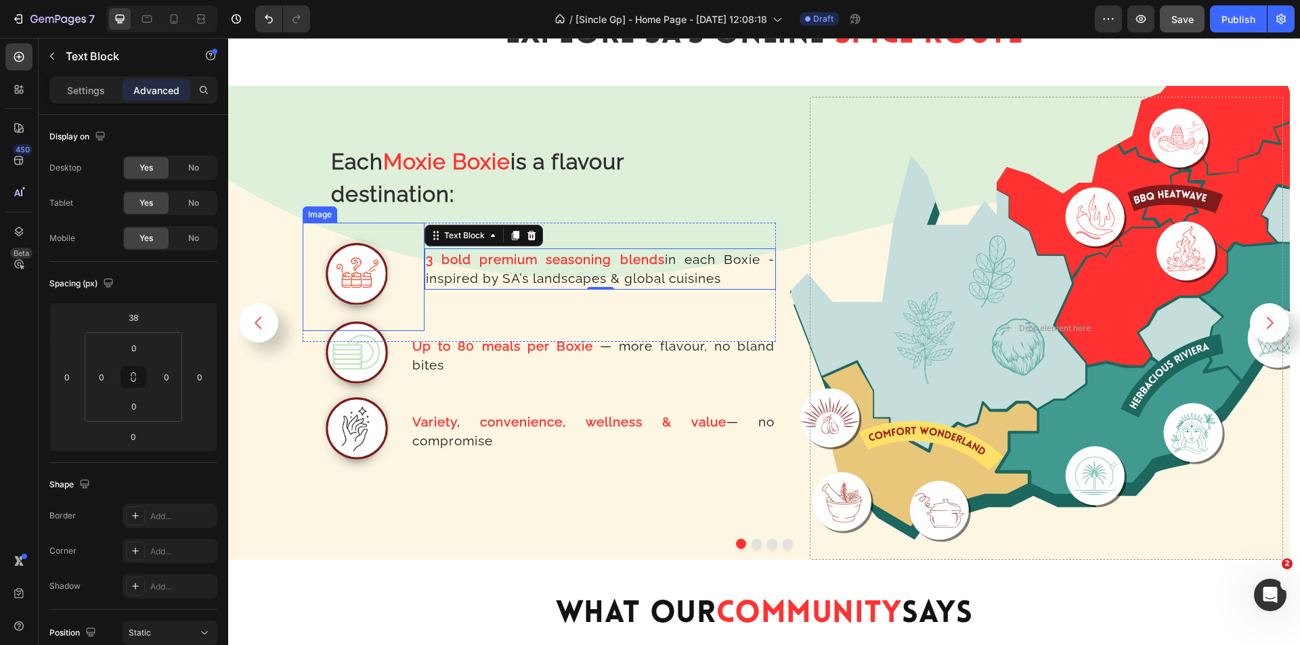
click at [385, 268] on img at bounding box center [357, 277] width 108 height 108
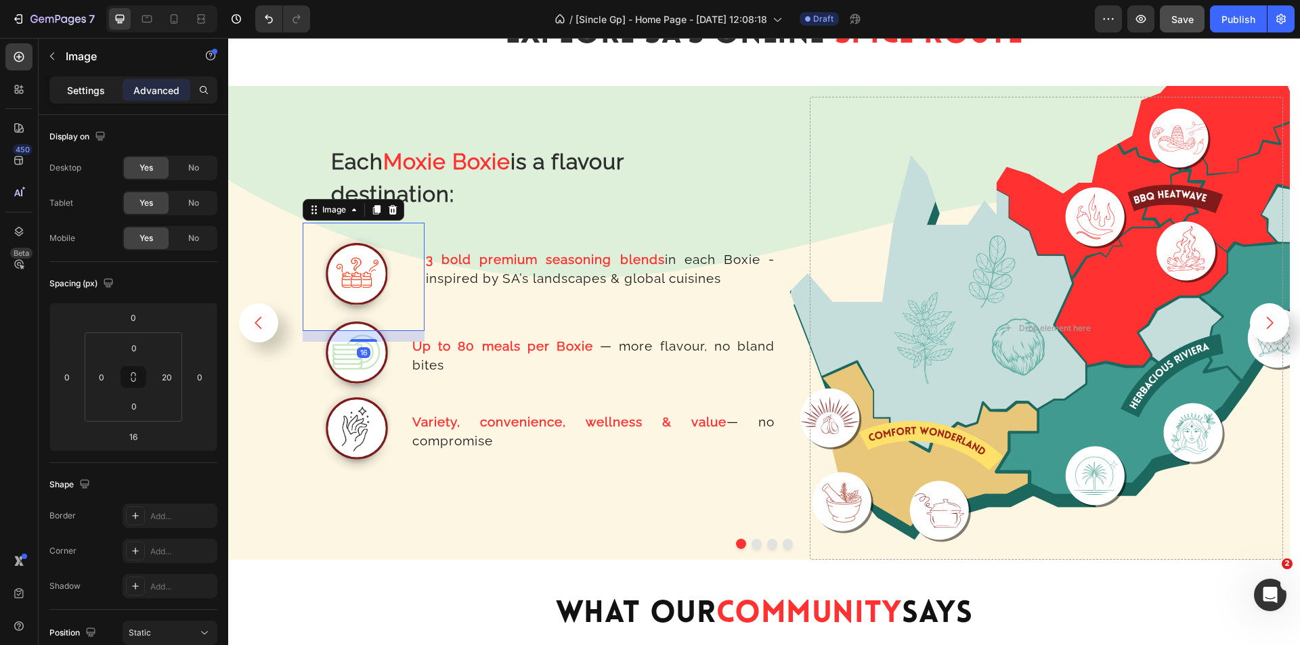
click at [83, 86] on p "Settings" at bounding box center [86, 90] width 38 height 14
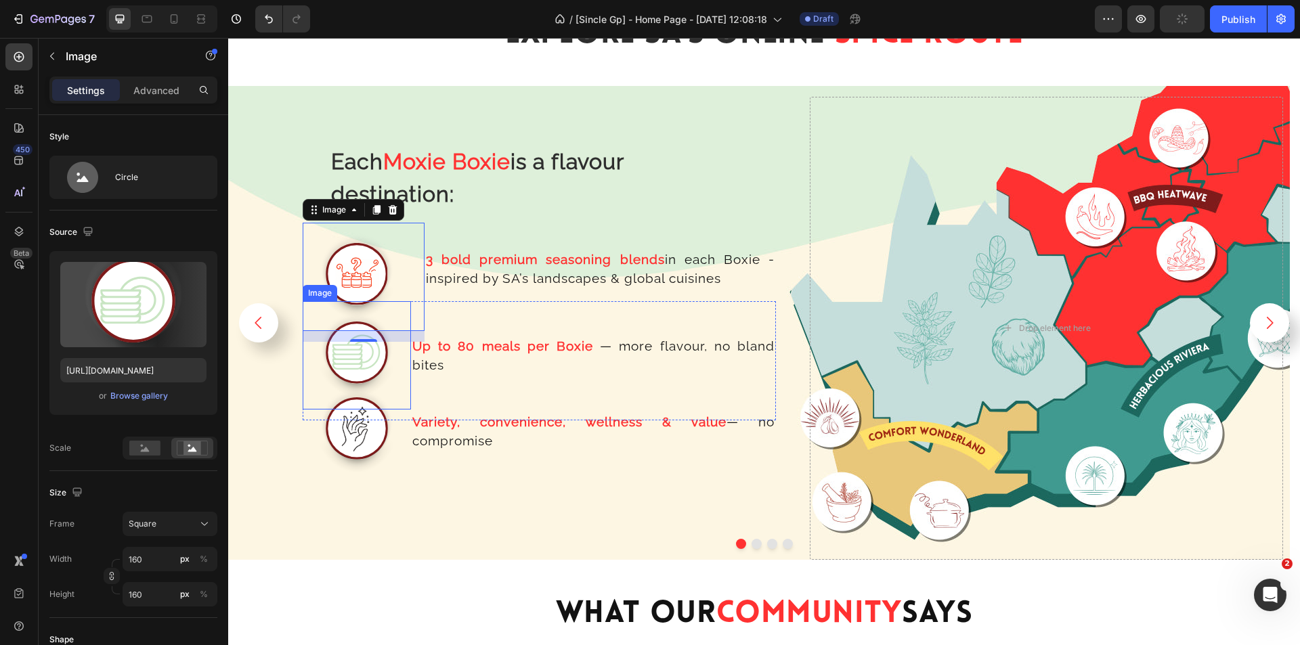
click at [374, 356] on img at bounding box center [357, 355] width 108 height 108
click at [394, 245] on img at bounding box center [357, 277] width 108 height 108
click at [152, 85] on p "Advanced" at bounding box center [156, 90] width 46 height 14
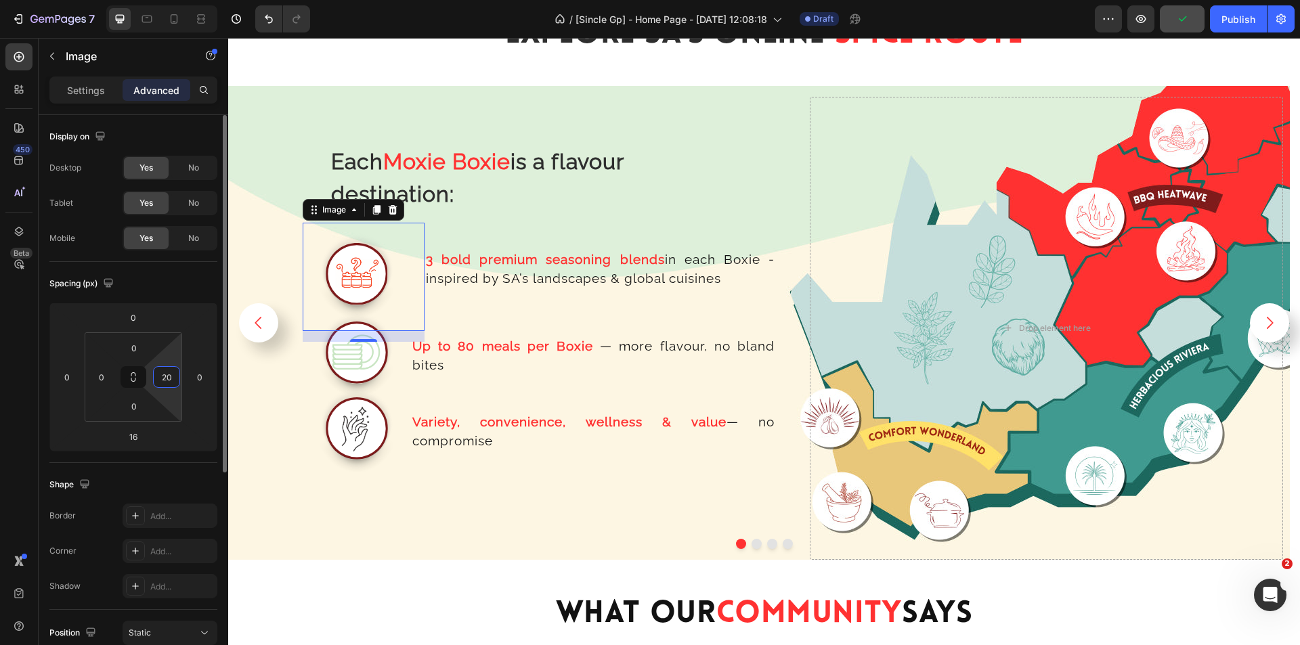
click at [165, 376] on input "20" at bounding box center [166, 377] width 20 height 20
click at [165, 375] on input "20" at bounding box center [166, 377] width 20 height 20
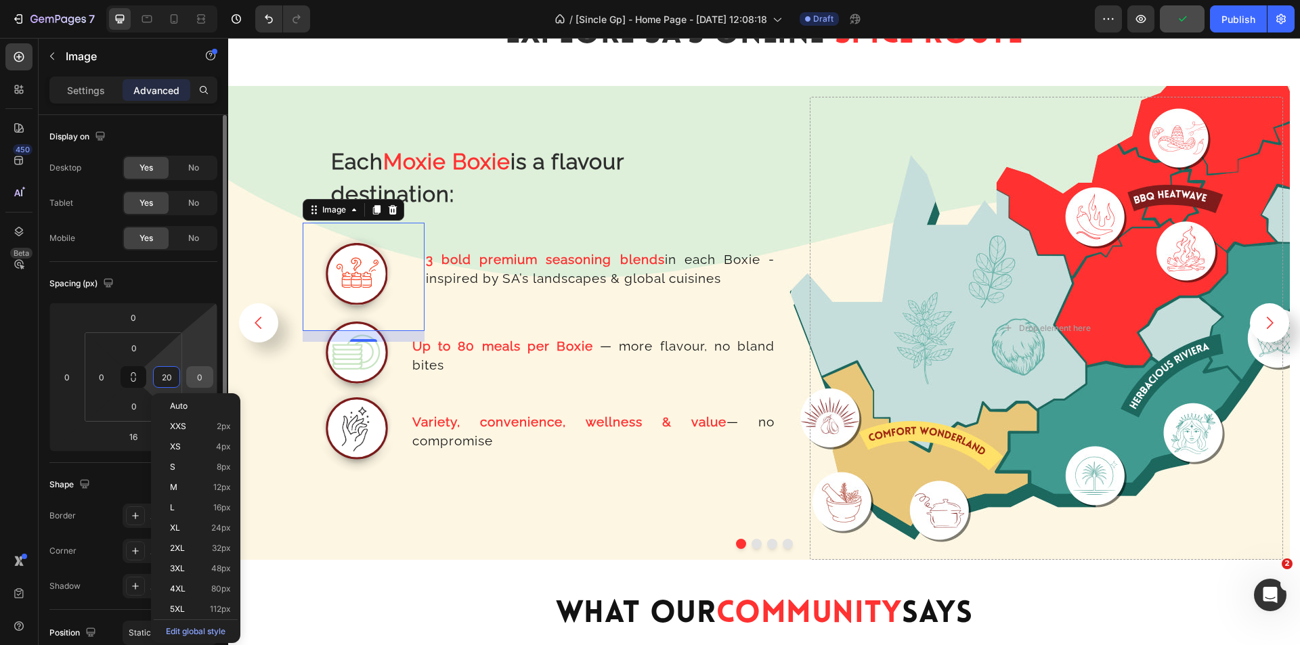
type input "0"
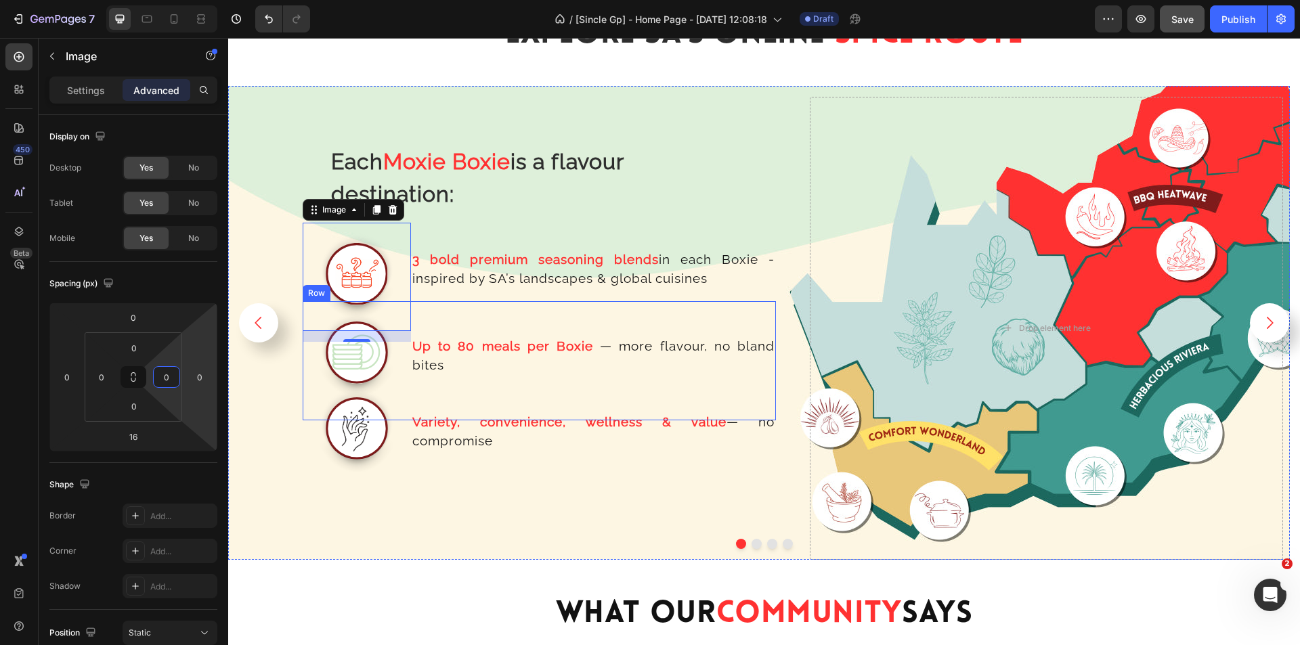
click at [490, 298] on div "3 bold premium seasoning blends in each Boxie - inspired by SA’s landscapes & g…" at bounding box center [593, 282] width 365 height 119
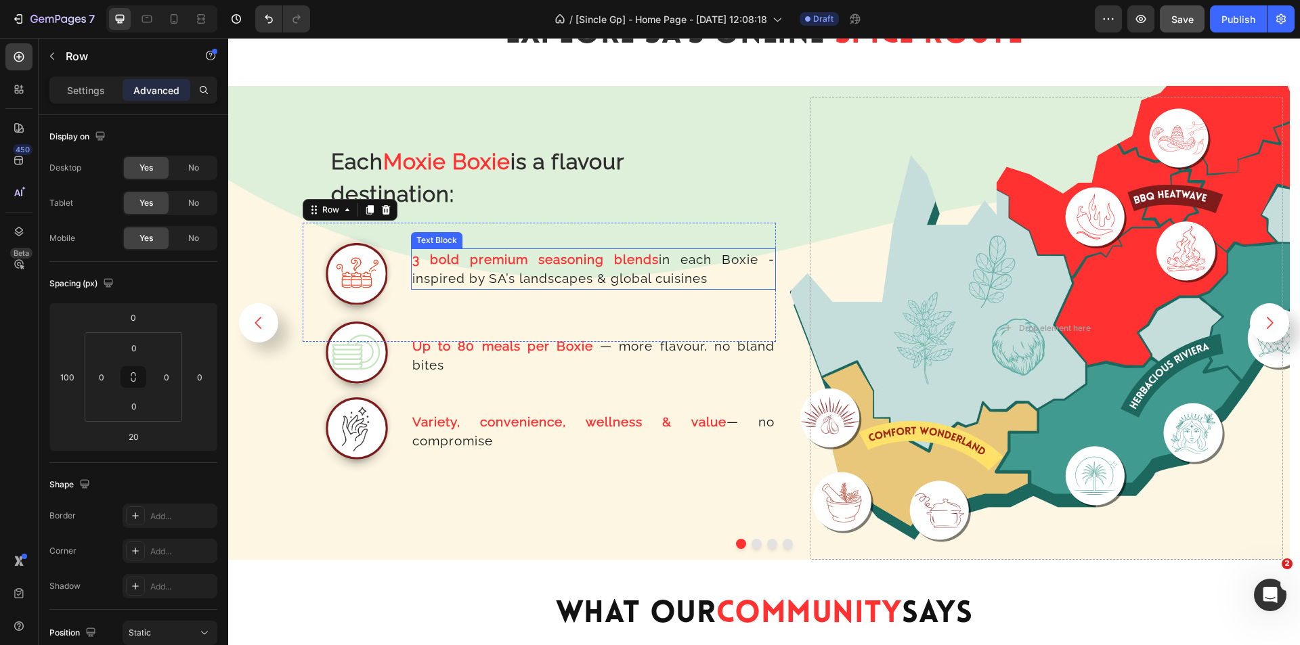
click at [572, 268] on p "3 bold premium seasoning blends in each Boxie - inspired by SA’s landscapes & g…" at bounding box center [593, 269] width 362 height 39
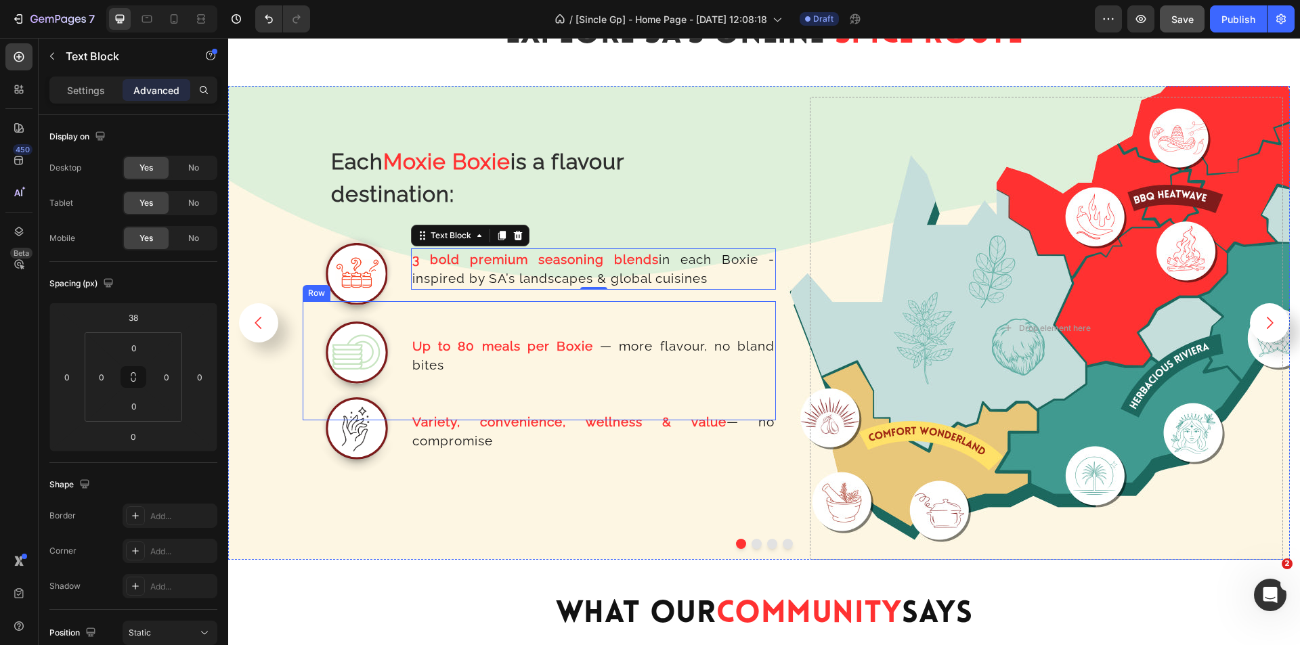
click at [540, 358] on p "Up to 80 meals per Boxie — more flavour, no bland bites" at bounding box center [593, 356] width 362 height 39
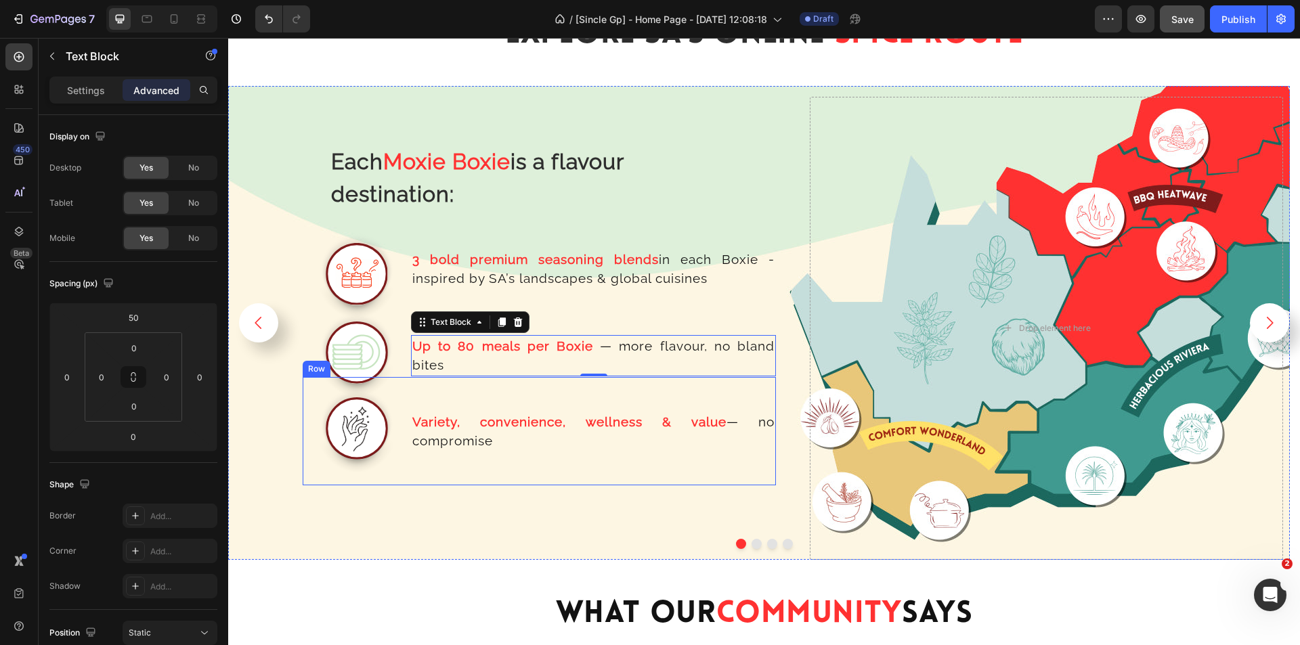
click at [506, 447] on p "Variety, convenience, wellness & value — no compromise" at bounding box center [593, 431] width 362 height 39
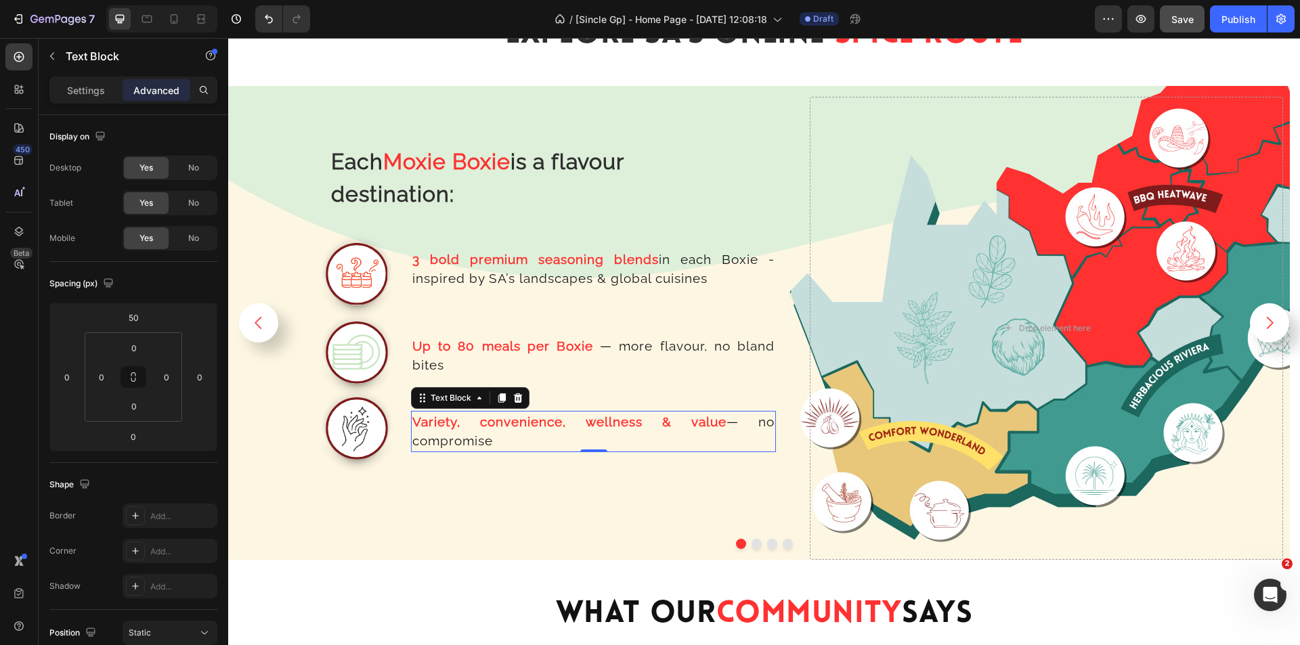
click at [580, 352] on strong "Up to 80 meals per Boxie" at bounding box center [502, 346] width 181 height 15
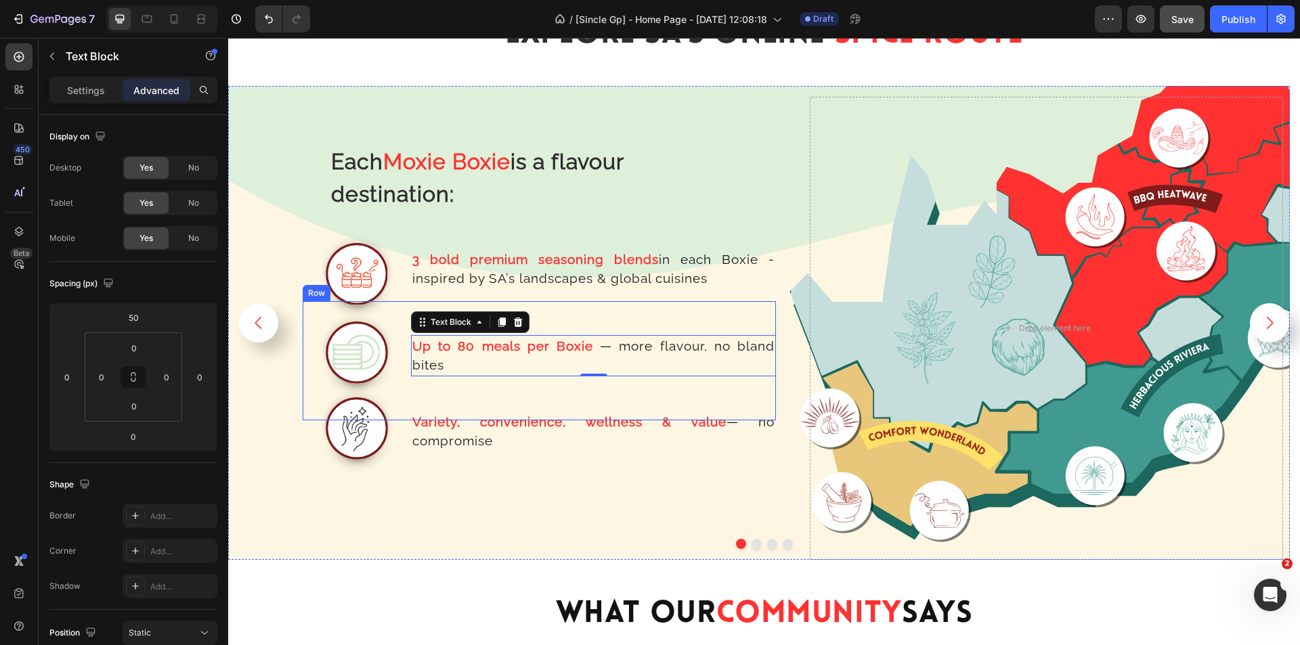
click at [587, 288] on p "3 bold premium seasoning blends in each Boxie - inspired by SA’s landscapes & g…" at bounding box center [593, 269] width 362 height 39
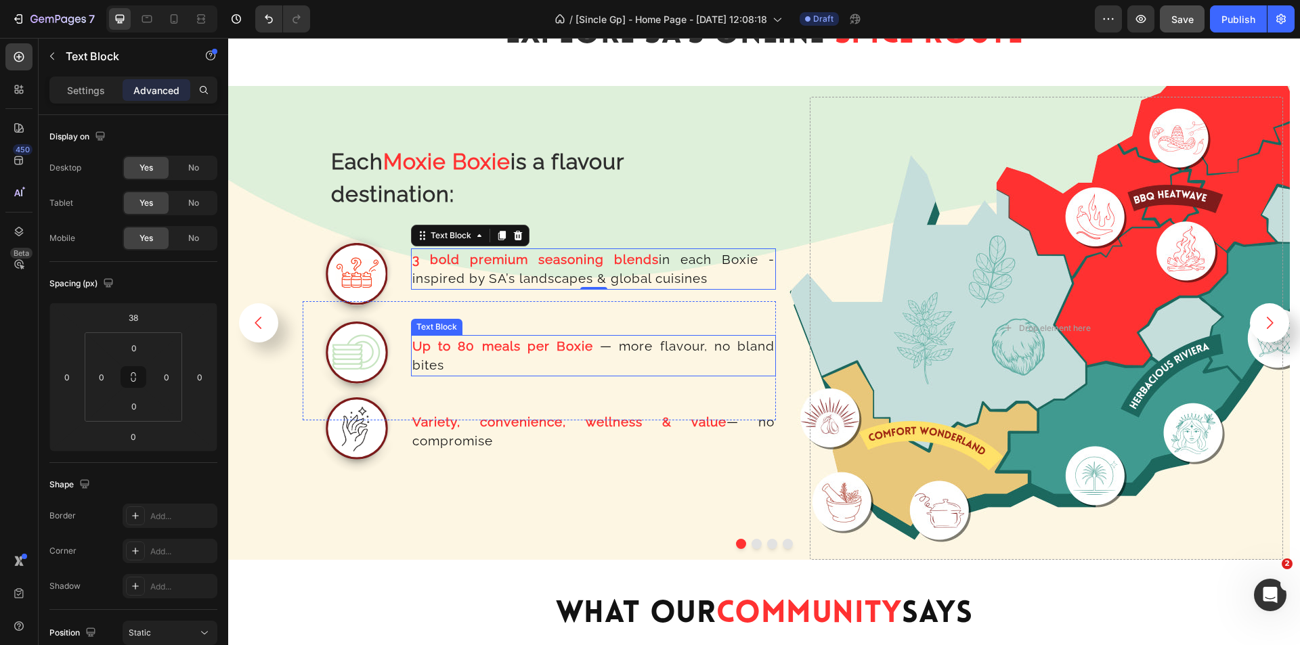
click at [564, 378] on div "Variety, convenience, wellness & value — no compromise Text Block" at bounding box center [593, 431] width 365 height 108
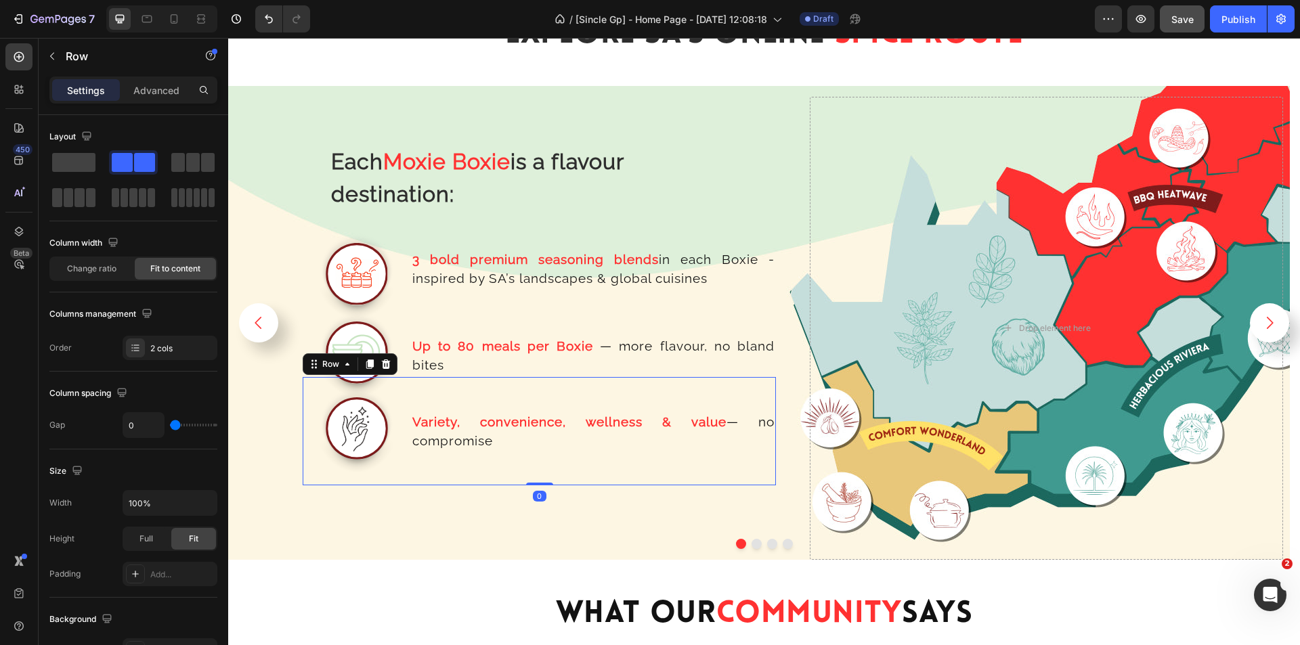
click at [553, 337] on p "Up to 80 meals per Boxie — more flavour, no bland bites" at bounding box center [593, 356] width 362 height 39
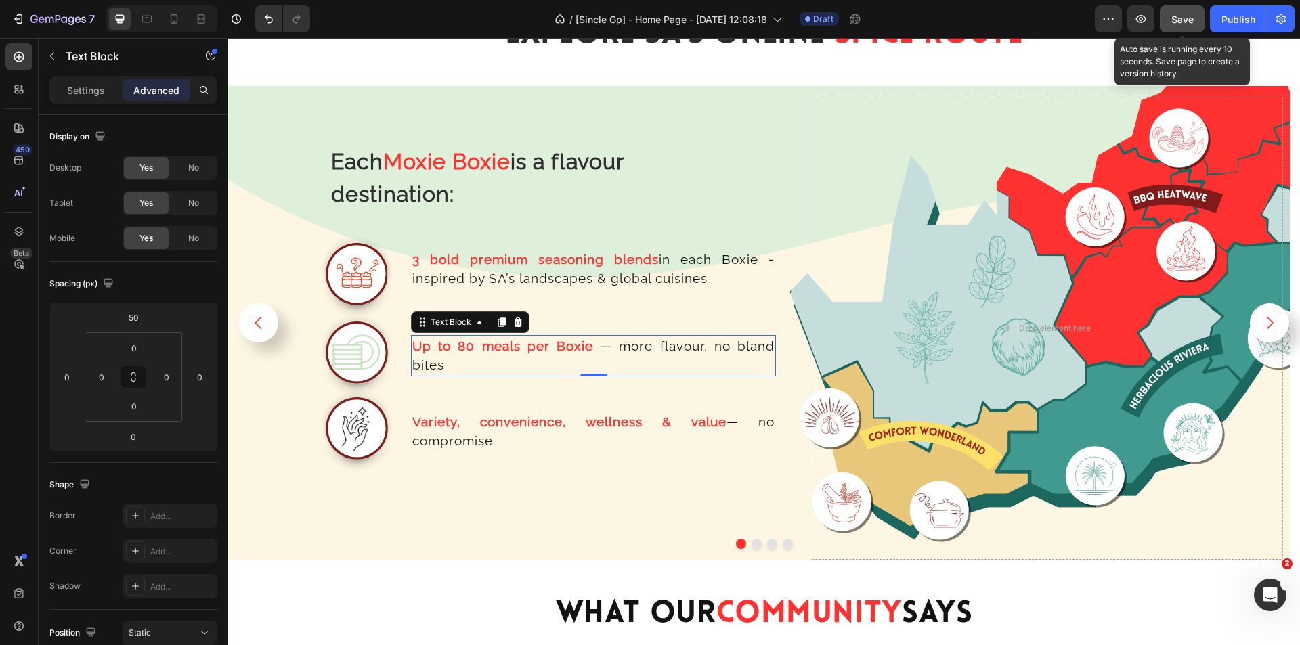
click at [1200, 17] on button "Save" at bounding box center [1182, 18] width 45 height 27
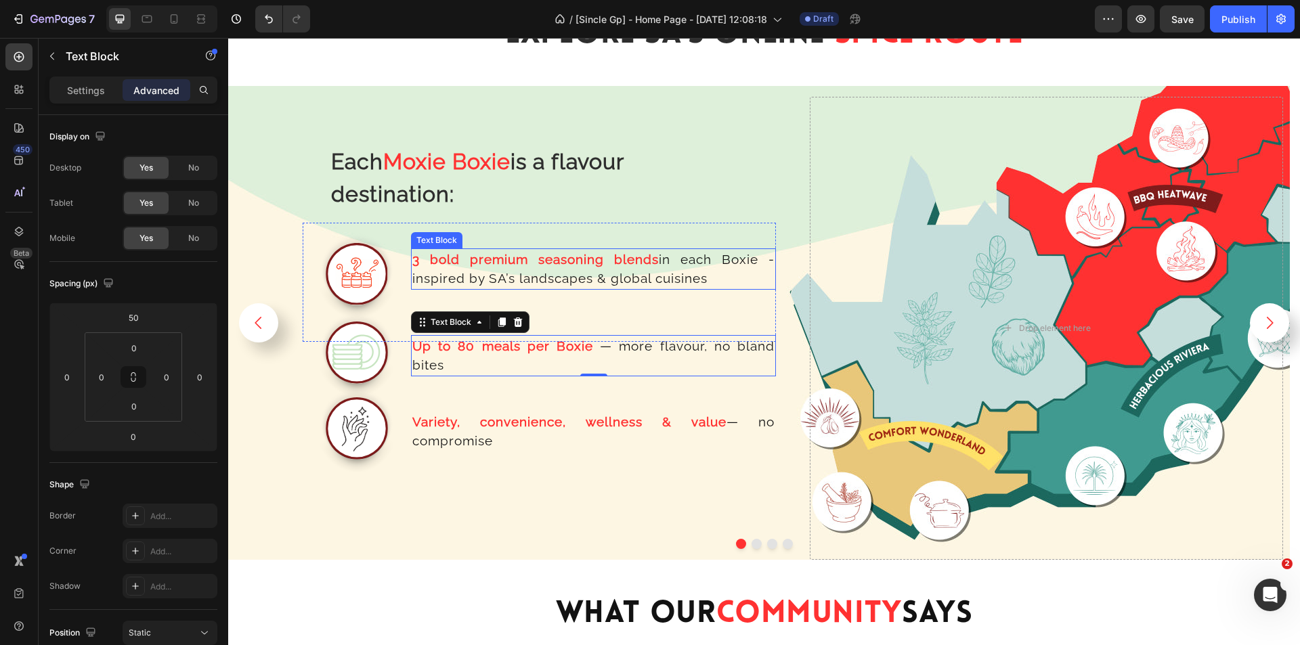
click at [415, 280] on p "3 bold premium seasoning blends in each Boxie - inspired by SA’s landscapes & g…" at bounding box center [593, 269] width 362 height 39
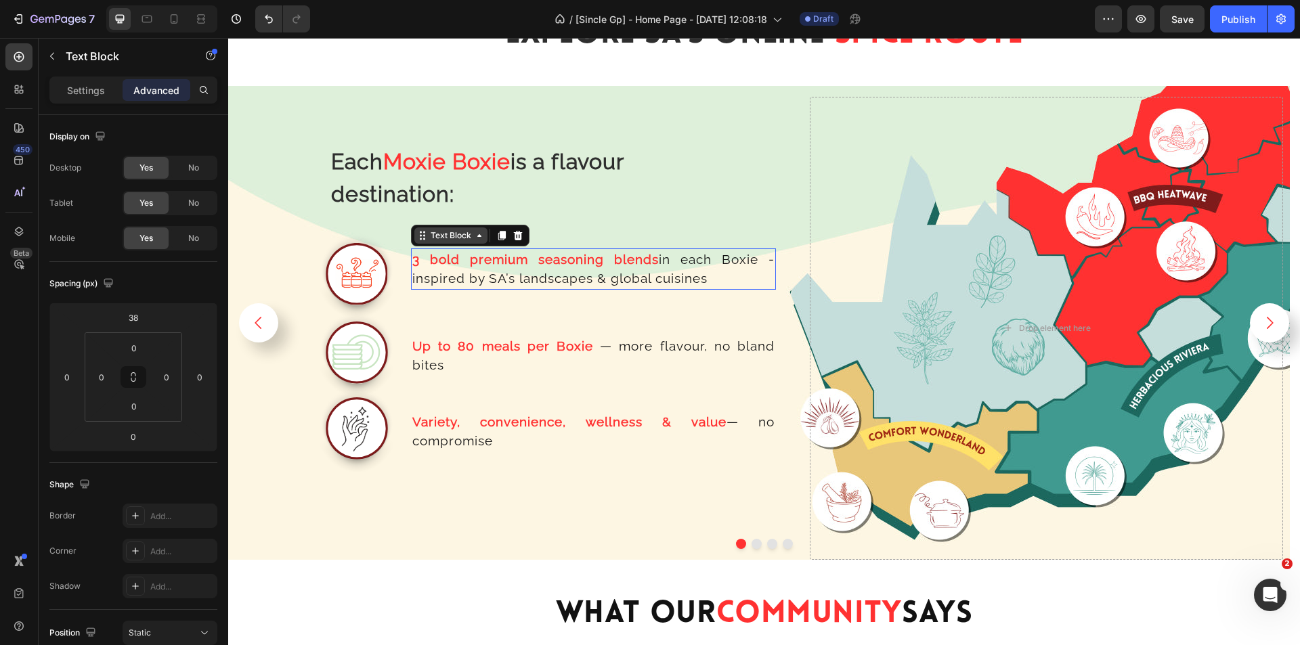
click at [436, 240] on div "Text Block" at bounding box center [451, 236] width 46 height 12
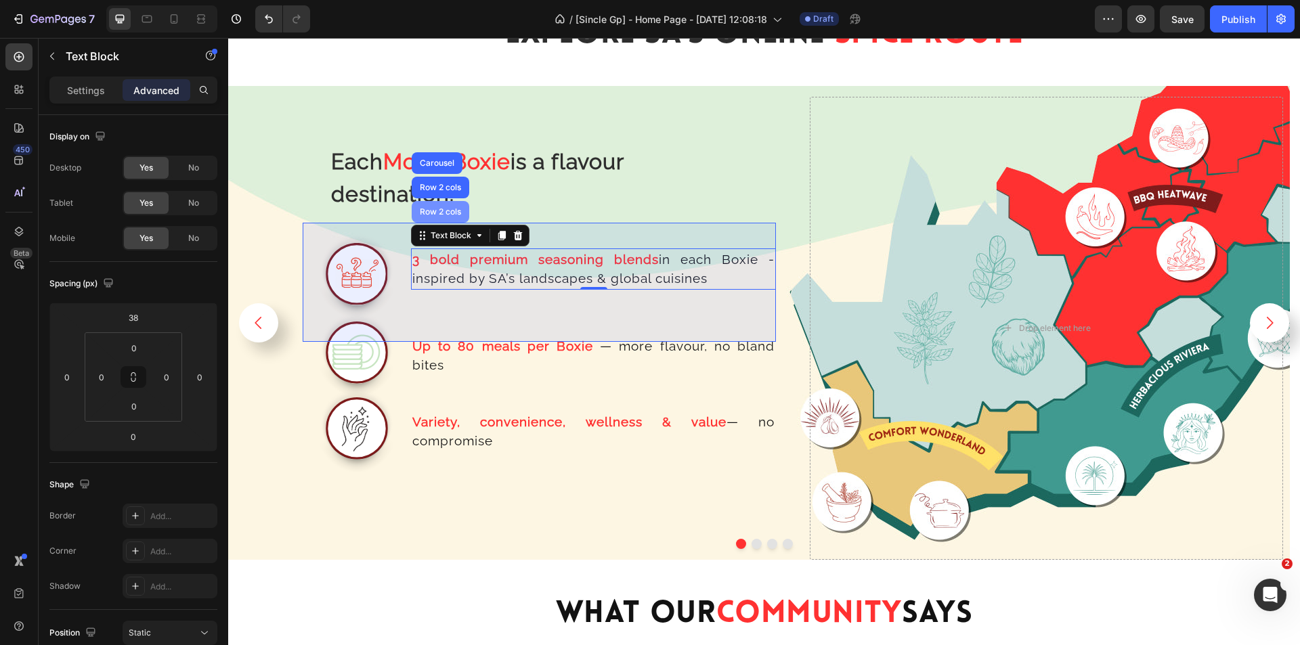
click at [444, 212] on div "Row 2 cols" at bounding box center [440, 212] width 47 height 8
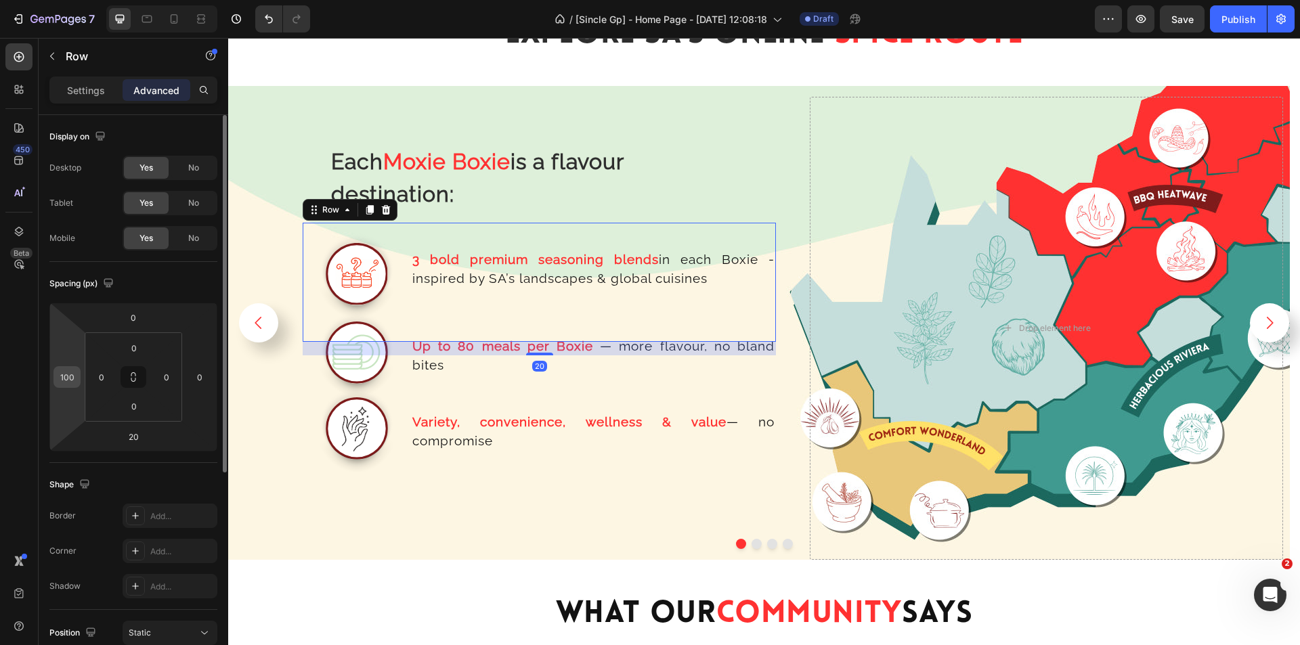
click at [71, 379] on input "100" at bounding box center [67, 377] width 20 height 20
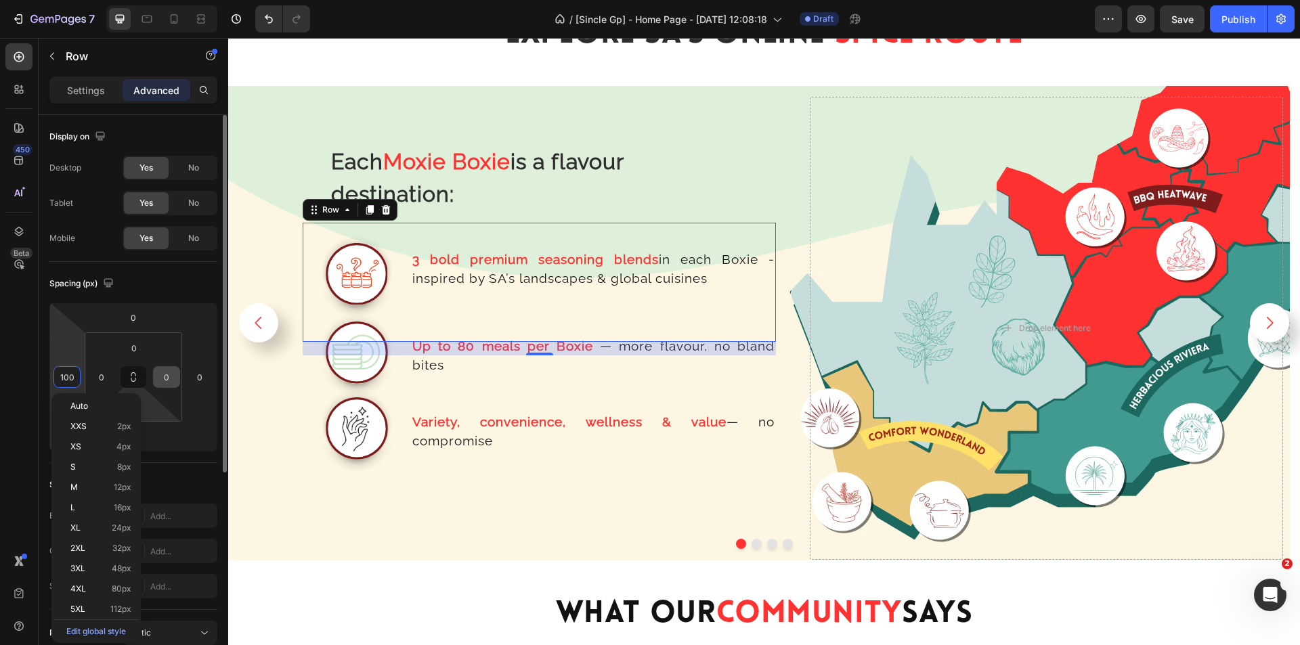
type input "0"
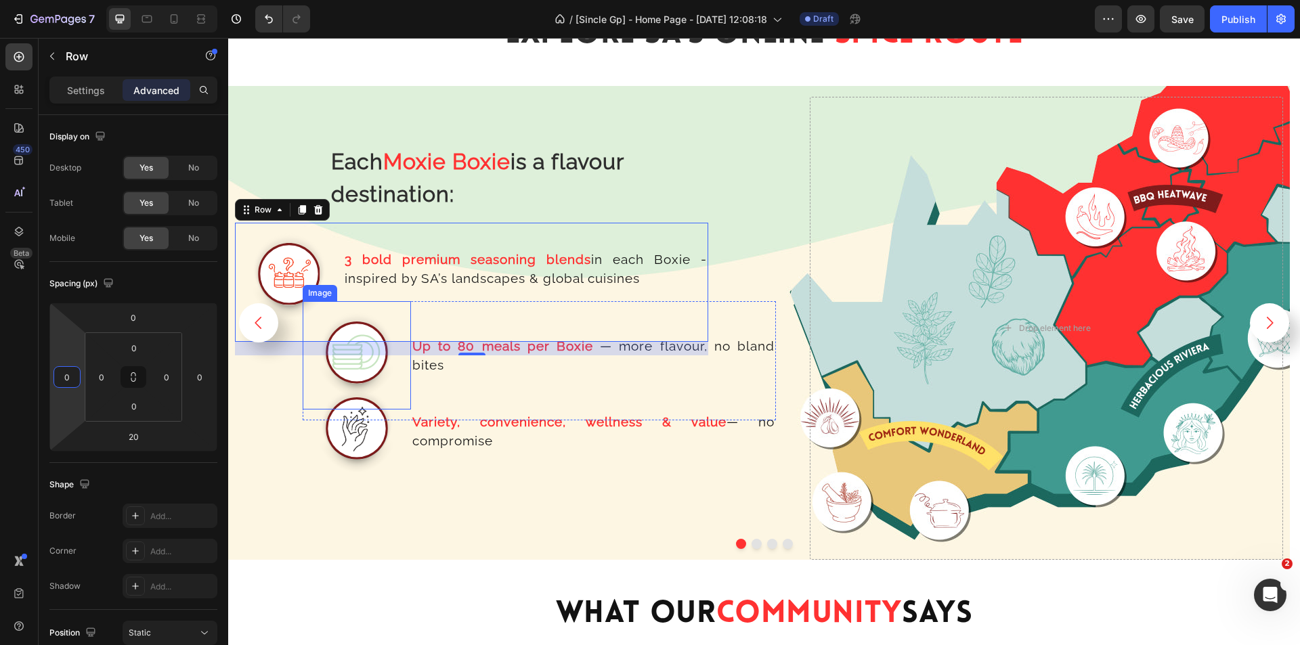
click at [397, 362] on img at bounding box center [357, 355] width 108 height 108
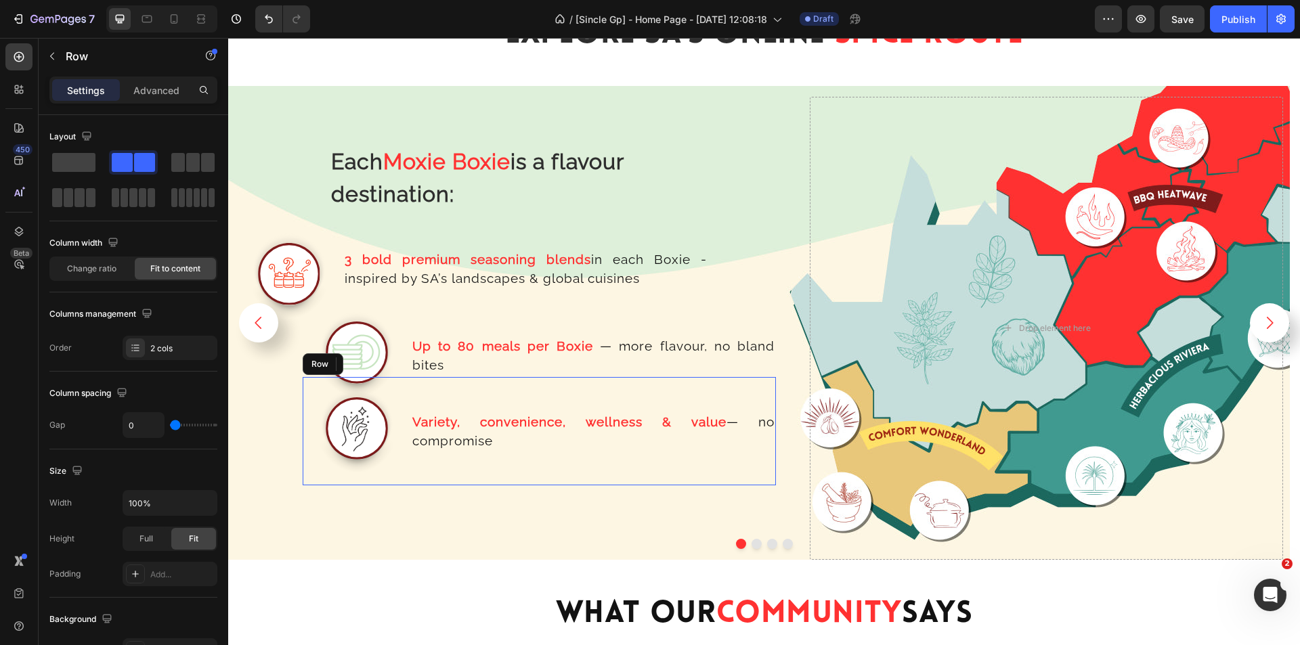
click at [442, 387] on div "Variety, convenience, wellness & value — no compromise Text Block" at bounding box center [593, 431] width 365 height 108
click at [383, 312] on img at bounding box center [357, 355] width 108 height 108
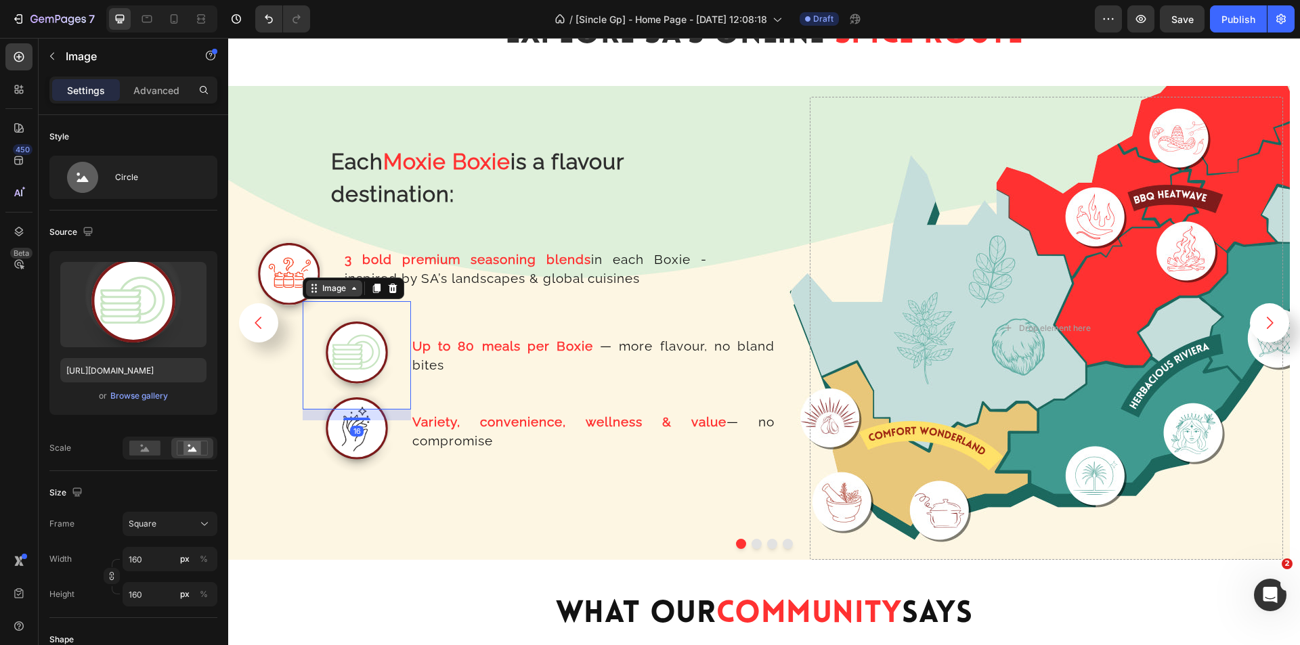
click at [329, 295] on div "Image" at bounding box center [334, 288] width 56 height 16
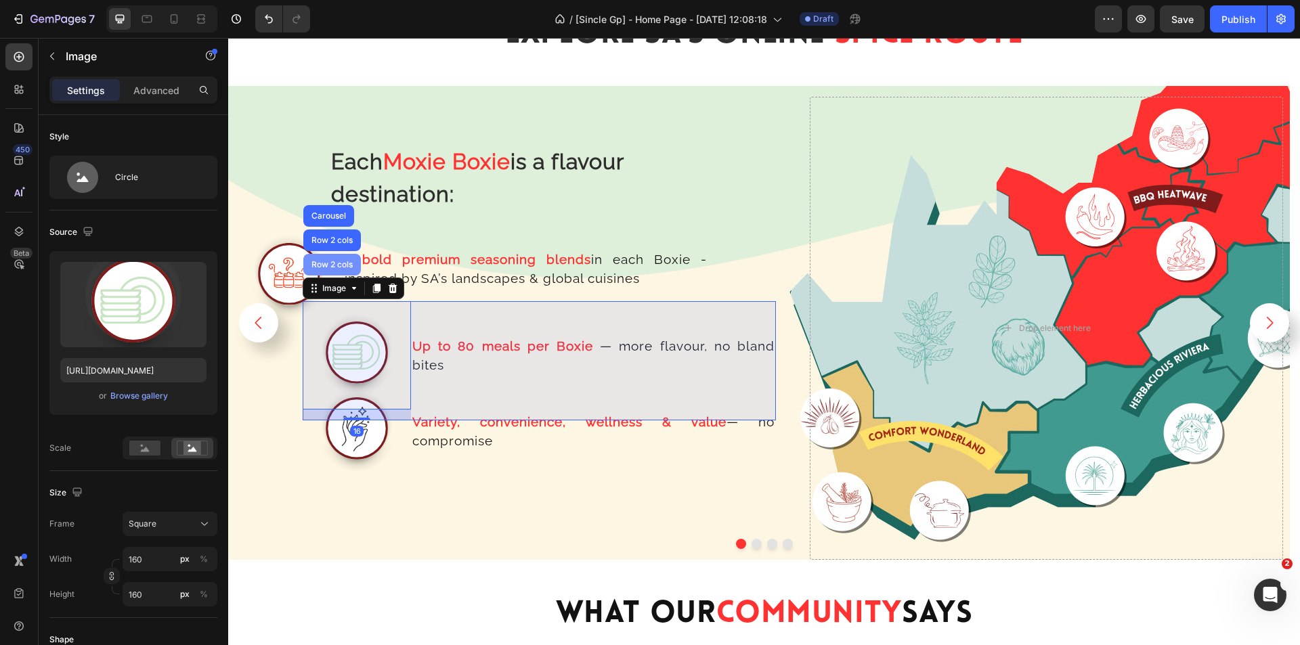
click at [326, 266] on div "Row 2 cols" at bounding box center [332, 265] width 47 height 8
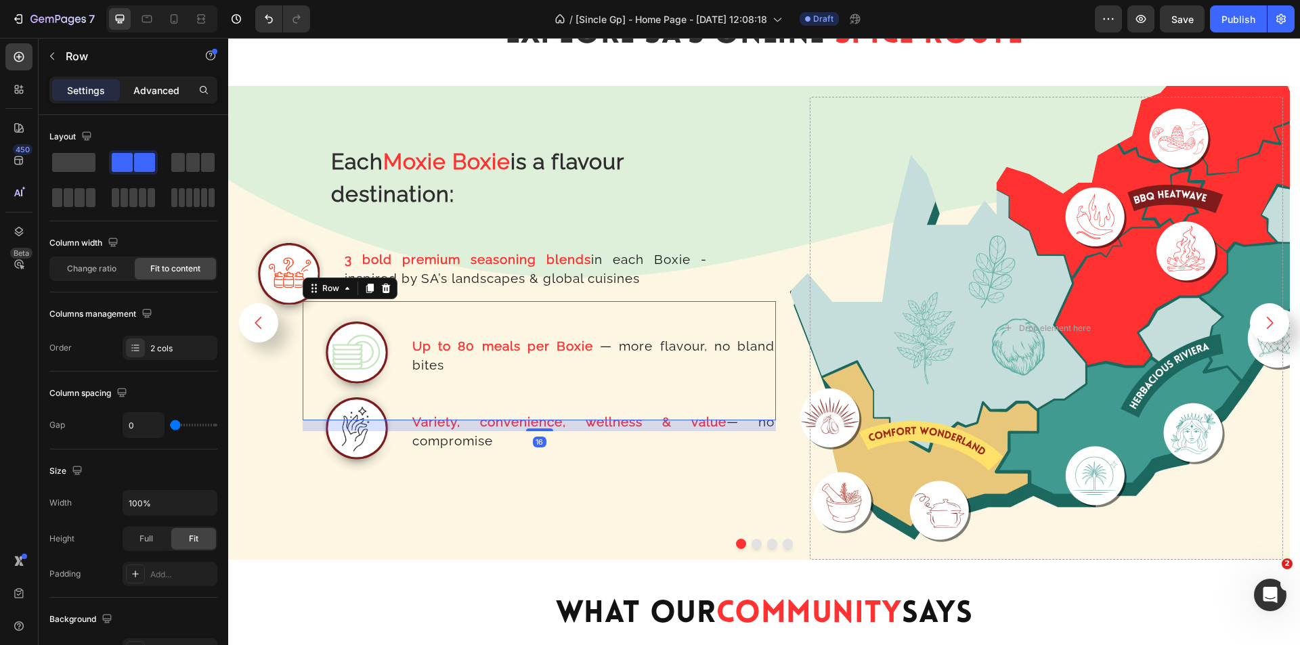
click at [154, 92] on p "Advanced" at bounding box center [156, 90] width 46 height 14
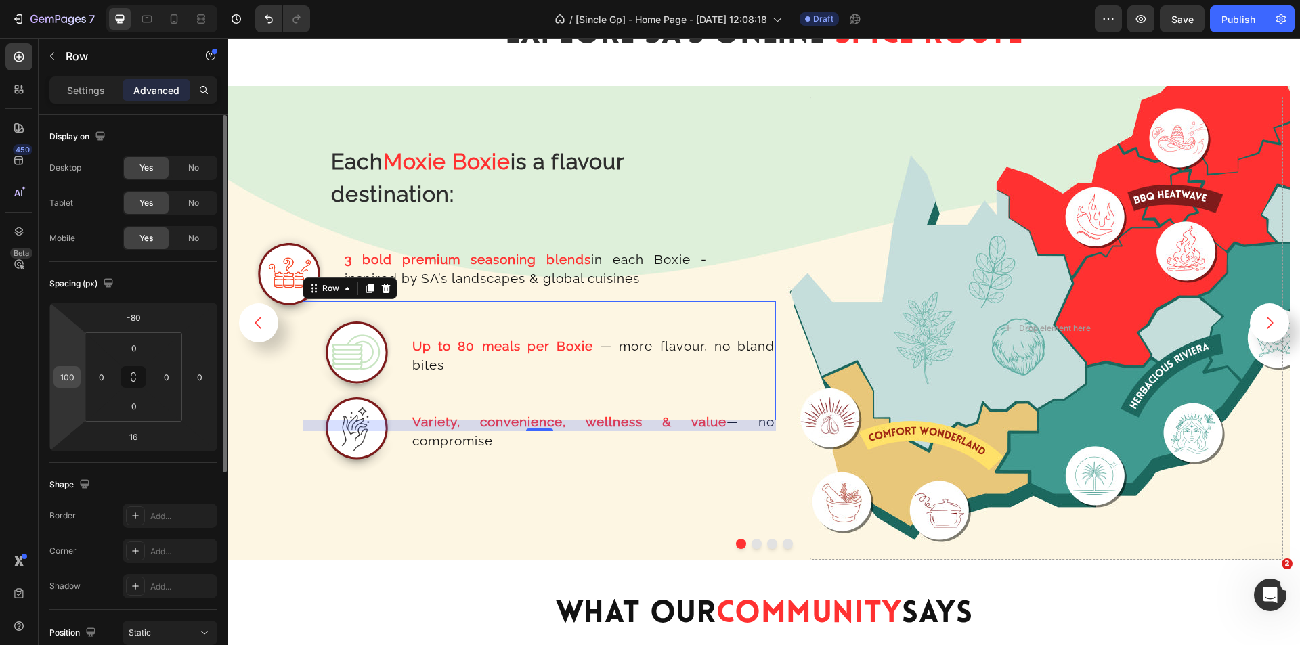
click at [72, 377] on input "100" at bounding box center [67, 377] width 20 height 20
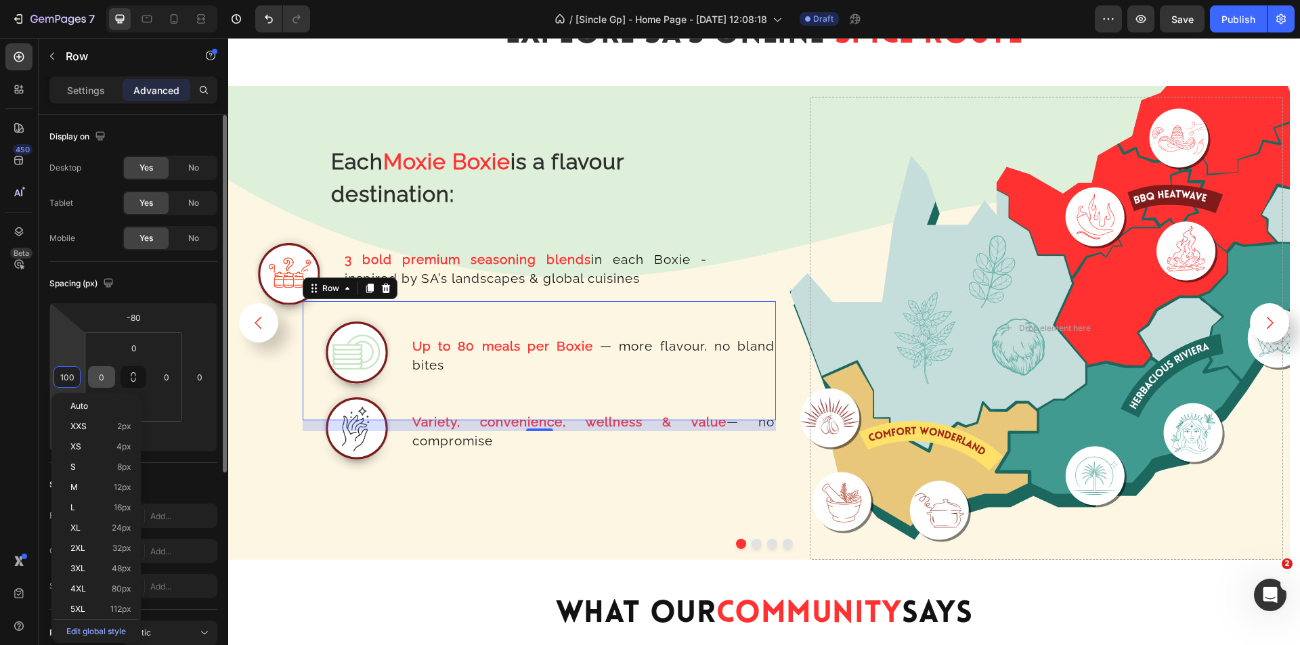
type input "0"
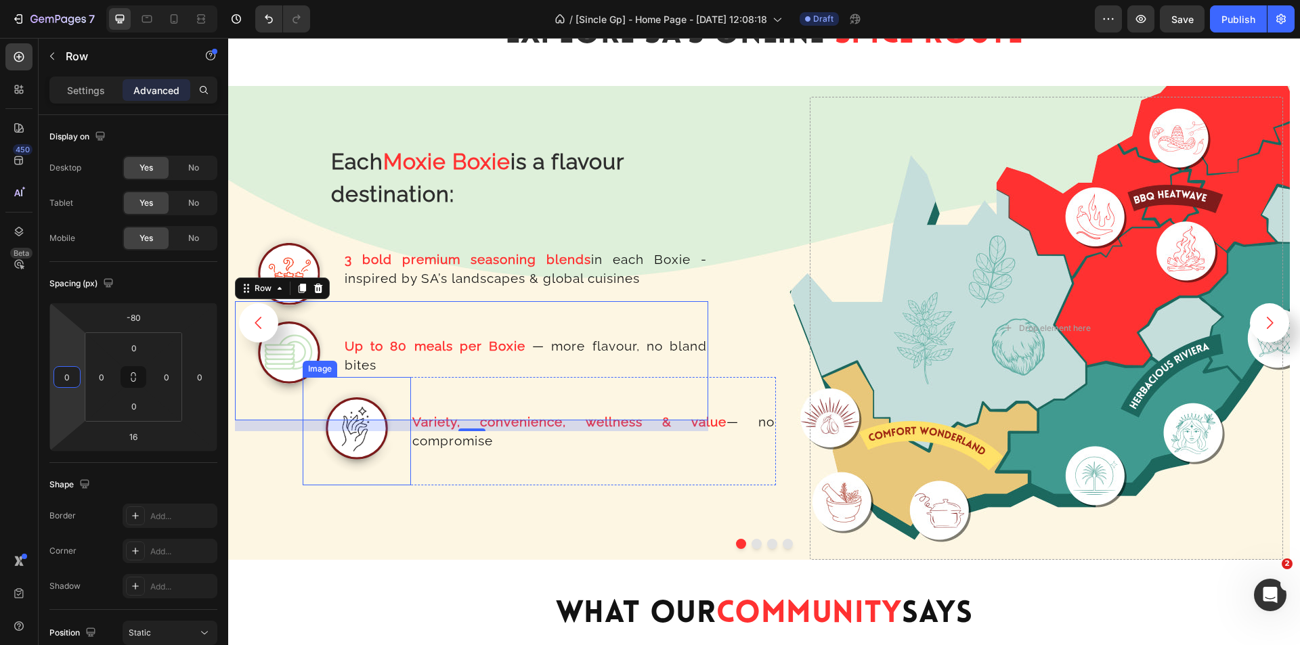
click at [393, 439] on img at bounding box center [357, 431] width 108 height 108
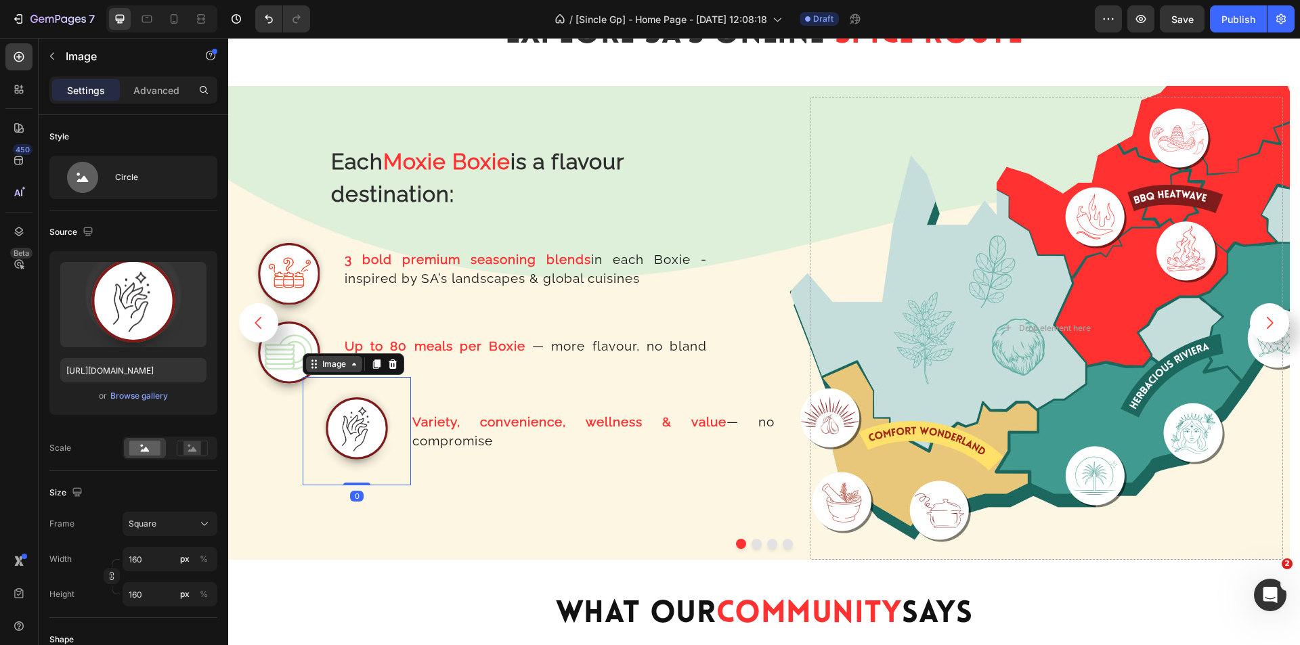
click at [333, 363] on div "Image" at bounding box center [334, 364] width 29 height 12
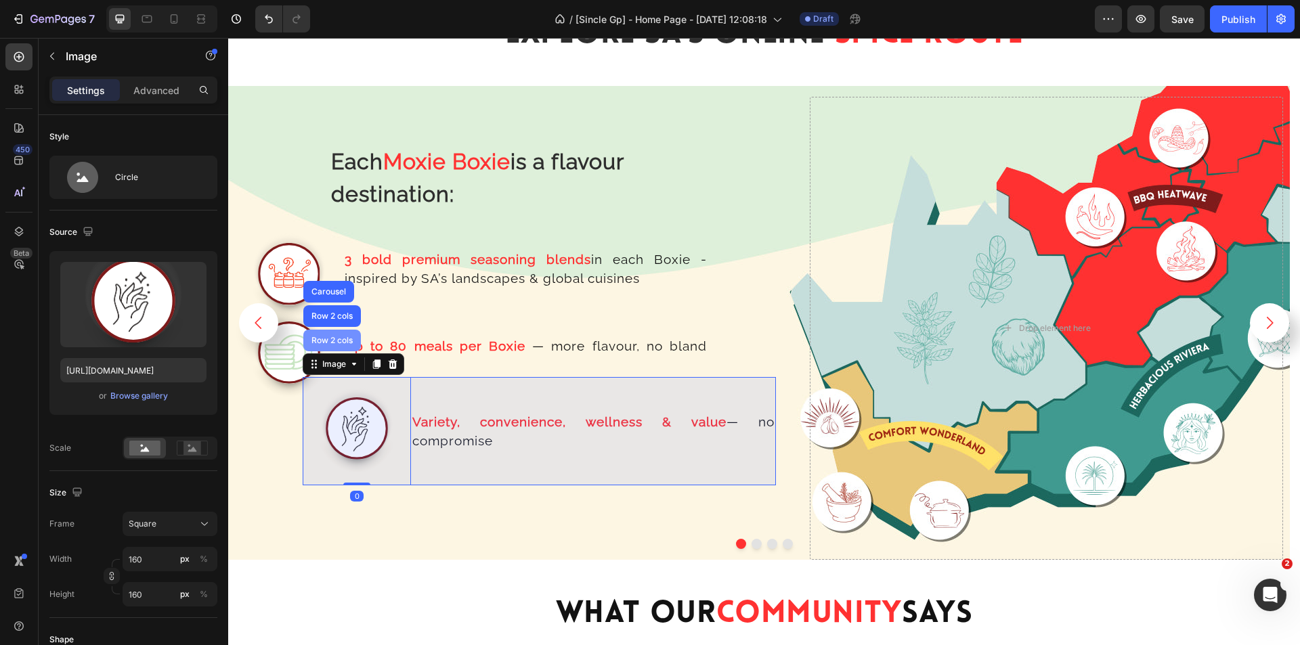
click at [338, 337] on div "Row 2 cols" at bounding box center [332, 341] width 47 height 8
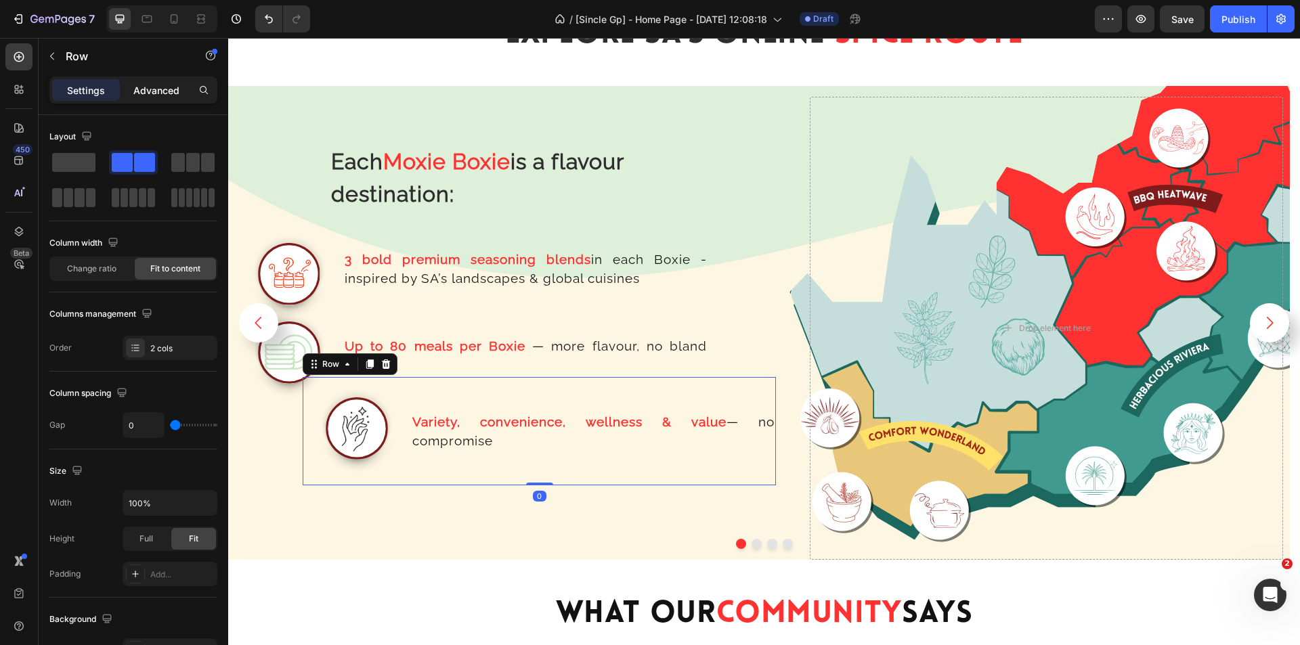
click at [157, 94] on p "Advanced" at bounding box center [156, 90] width 46 height 14
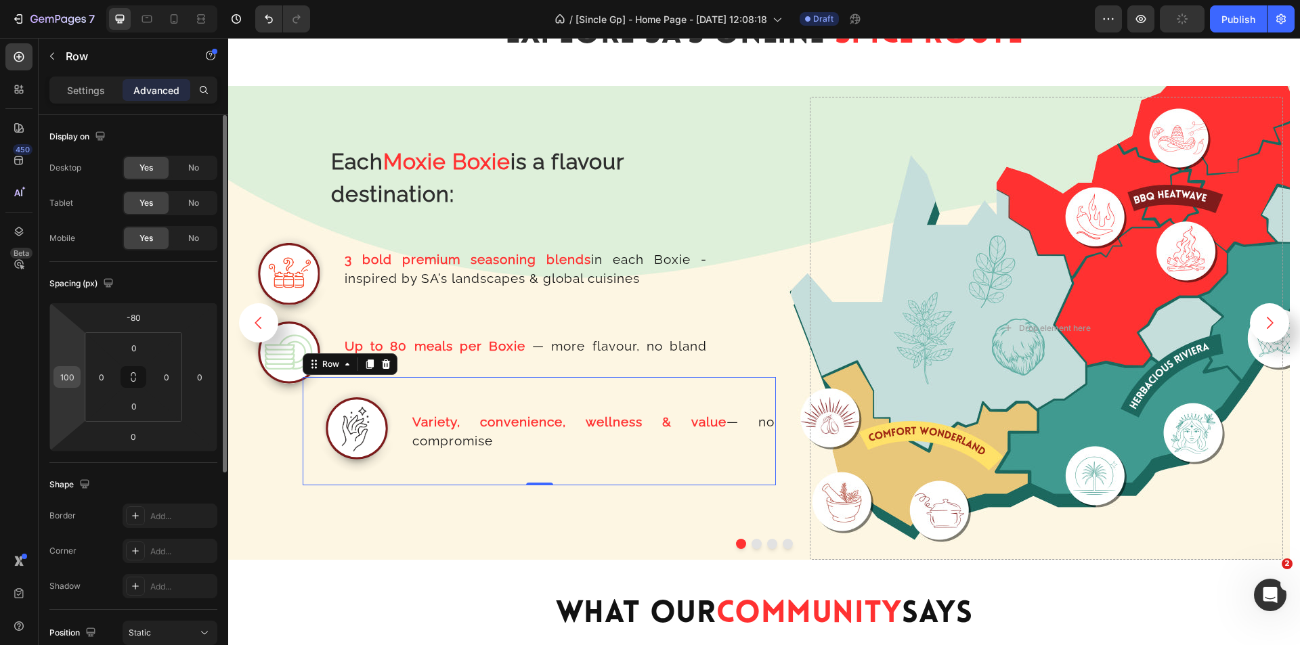
click at [77, 377] on input "100" at bounding box center [67, 377] width 20 height 20
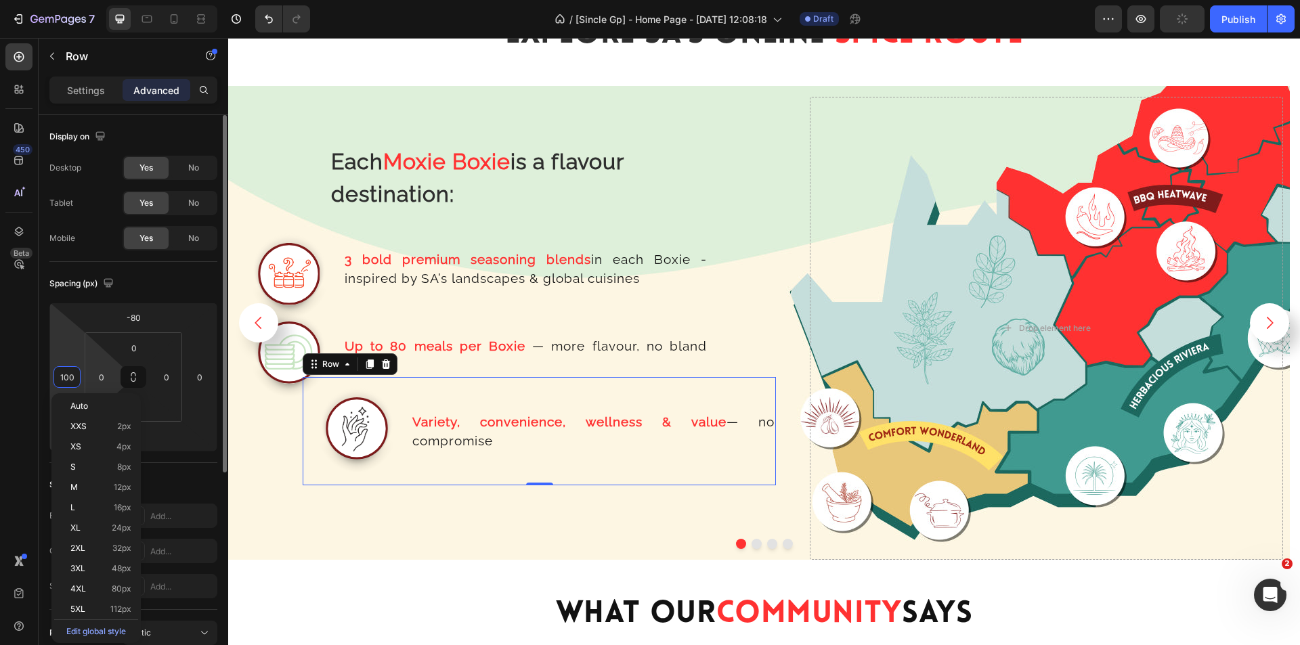
type input "0"
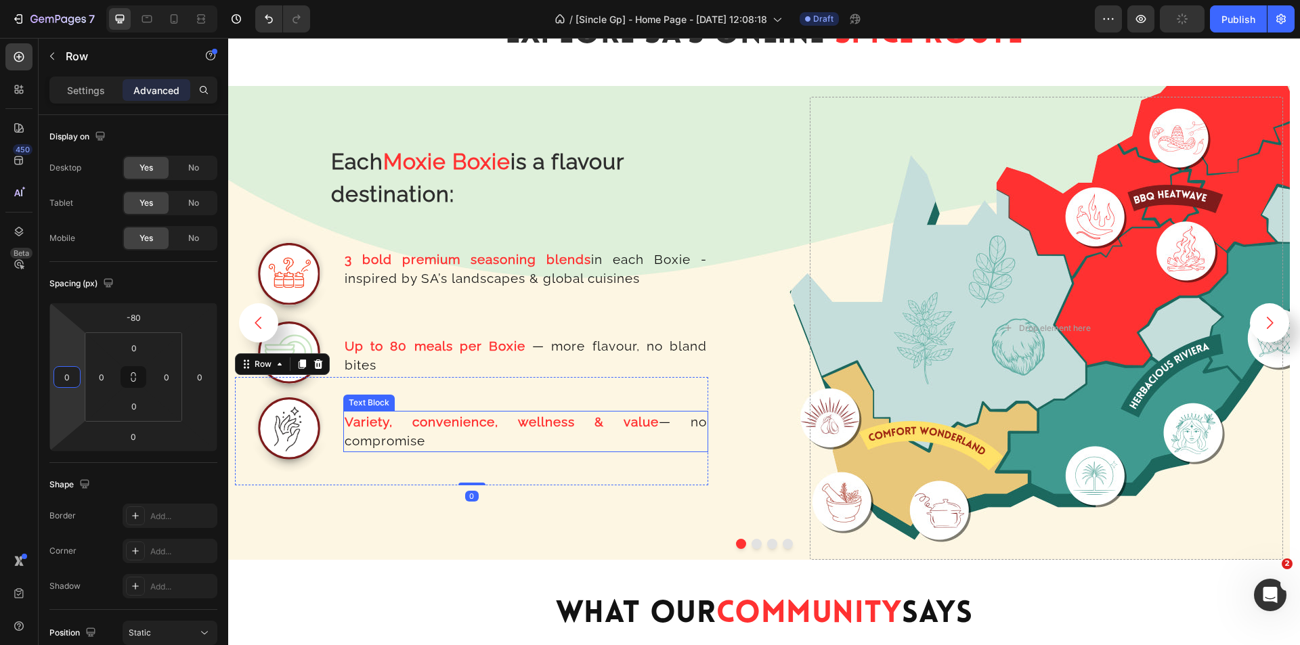
click at [479, 437] on p "Variety, convenience, wellness & value — no compromise" at bounding box center [526, 431] width 362 height 39
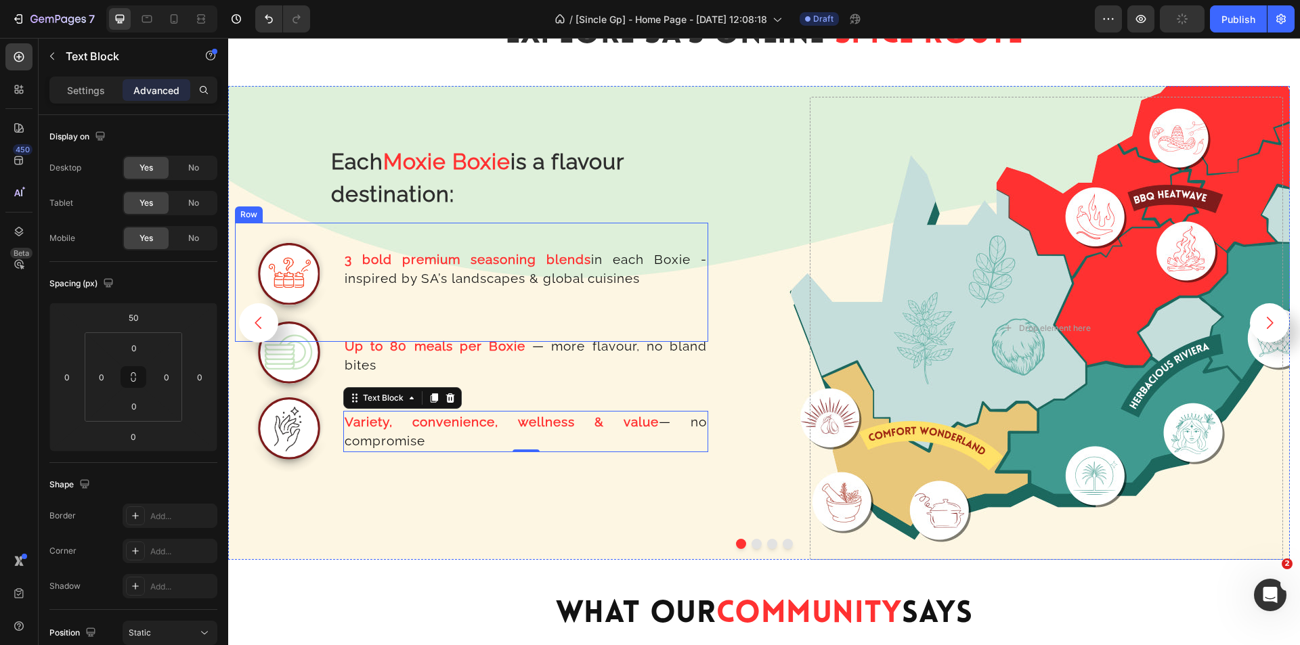
click at [431, 291] on div "3 bold premium seasoning blends in each Boxie - inspired by SA’s landscapes & g…" at bounding box center [525, 282] width 365 height 119
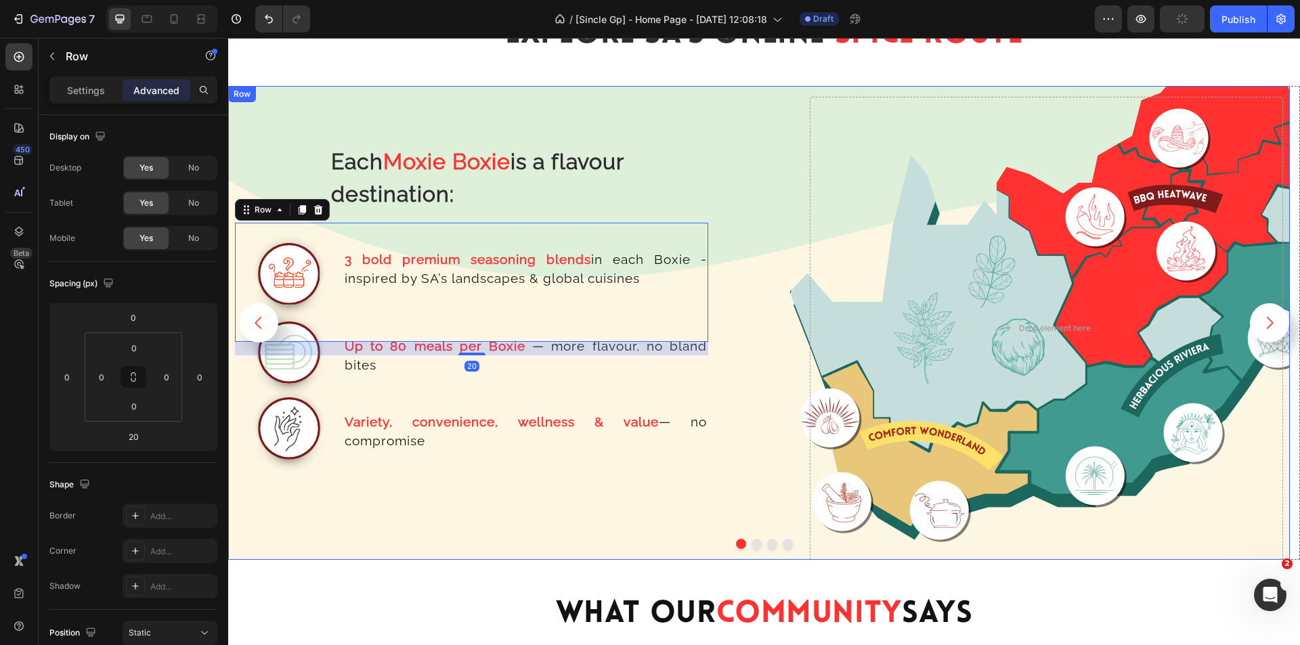
click at [793, 257] on div "Each Moxie Boxie is a flavour destination: Text Block Row Image 3 bold premium …" at bounding box center [759, 323] width 1062 height 474
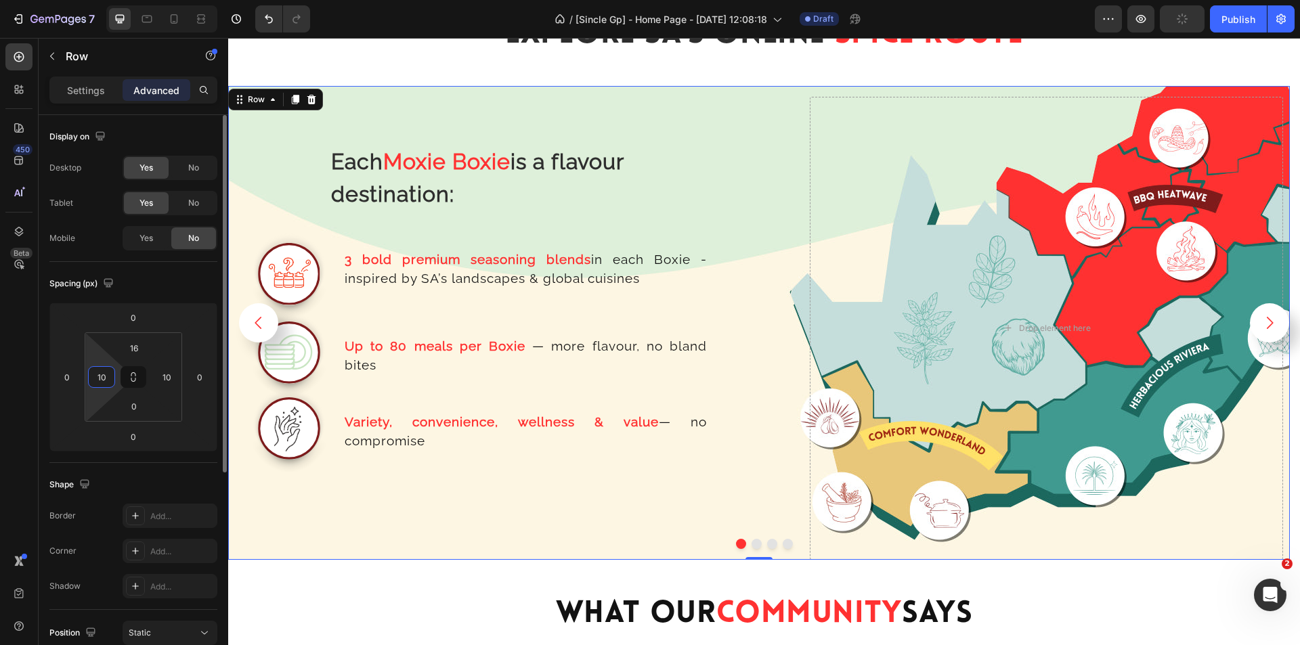
click at [100, 379] on input "10" at bounding box center [101, 377] width 20 height 20
click at [99, 373] on input "10" at bounding box center [101, 377] width 20 height 20
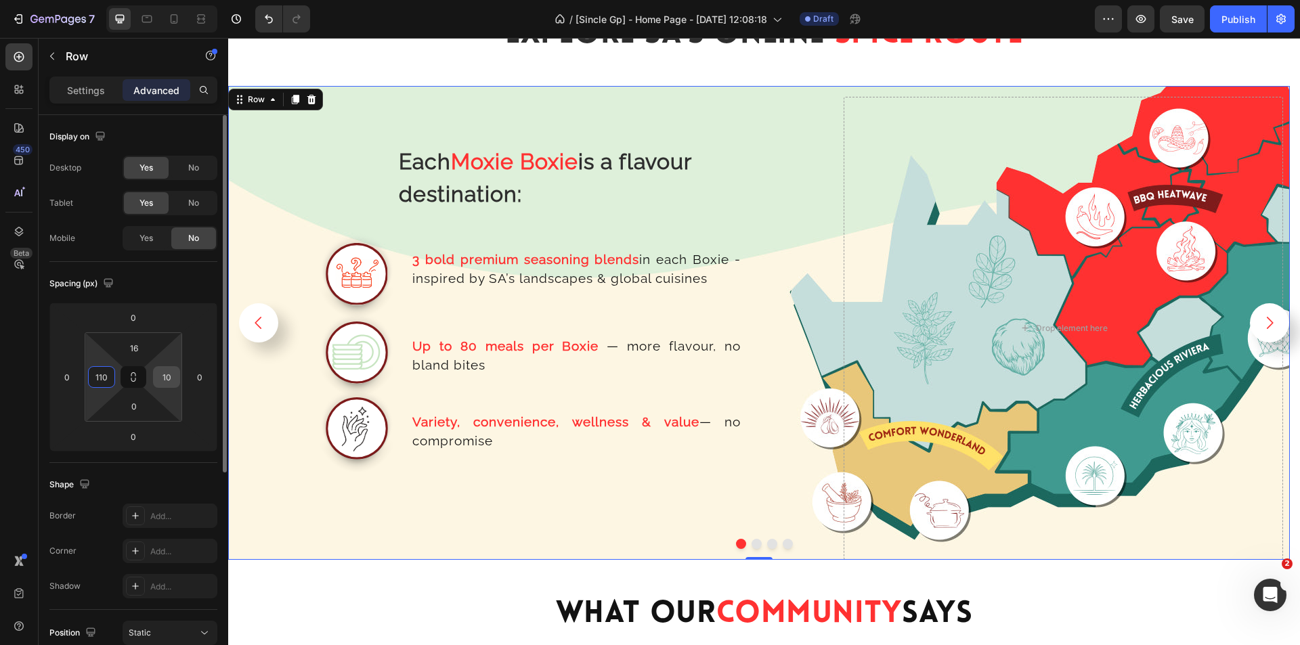
type input "110"
click at [161, 377] on input "10" at bounding box center [166, 377] width 20 height 20
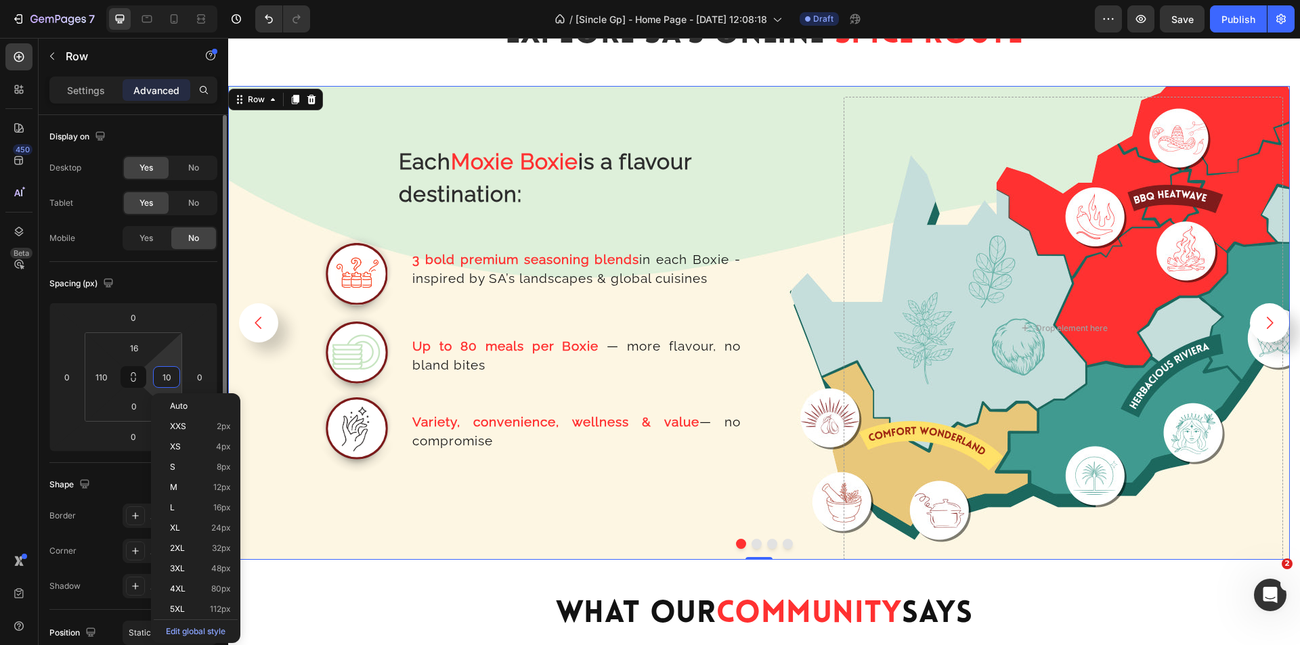
click at [161, 376] on input "10" at bounding box center [166, 377] width 20 height 20
click at [165, 379] on input "10" at bounding box center [166, 377] width 20 height 20
click at [158, 375] on input "10" at bounding box center [166, 377] width 20 height 20
type input "110"
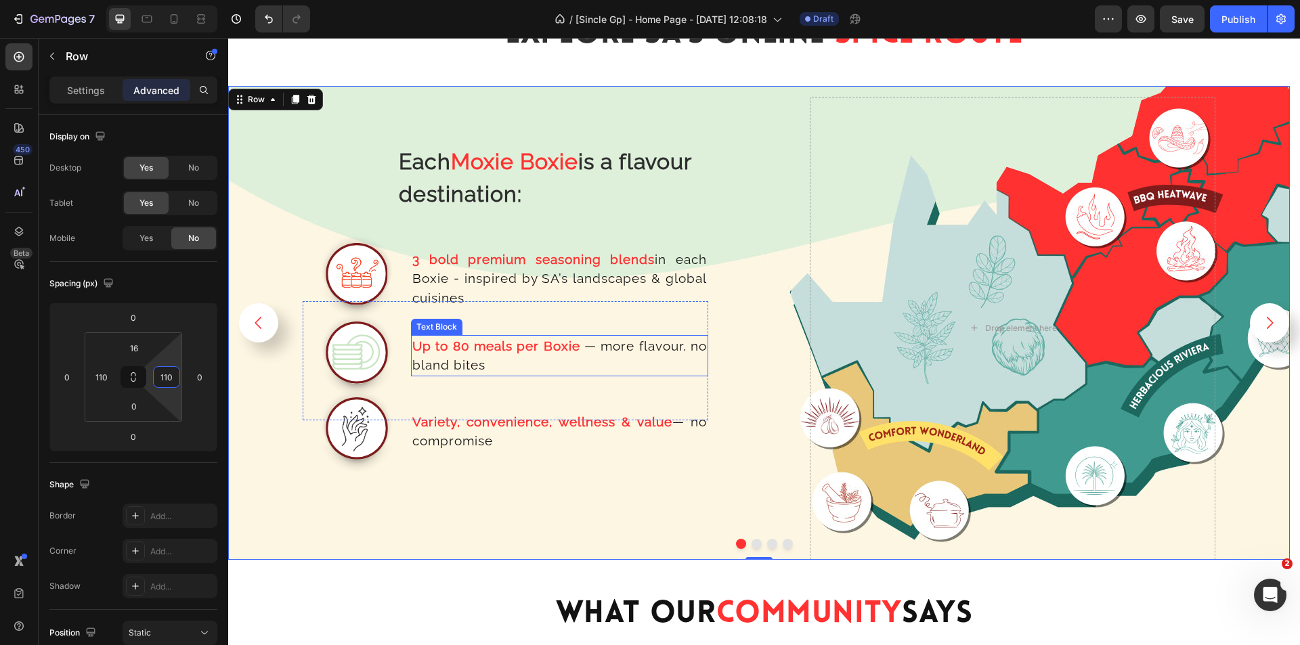
drag, startPoint x: 653, startPoint y: 358, endPoint x: 620, endPoint y: 358, distance: 32.5
click at [653, 357] on p "Up to 80 meals per Boxie — more flavour, no bland bites" at bounding box center [559, 356] width 295 height 39
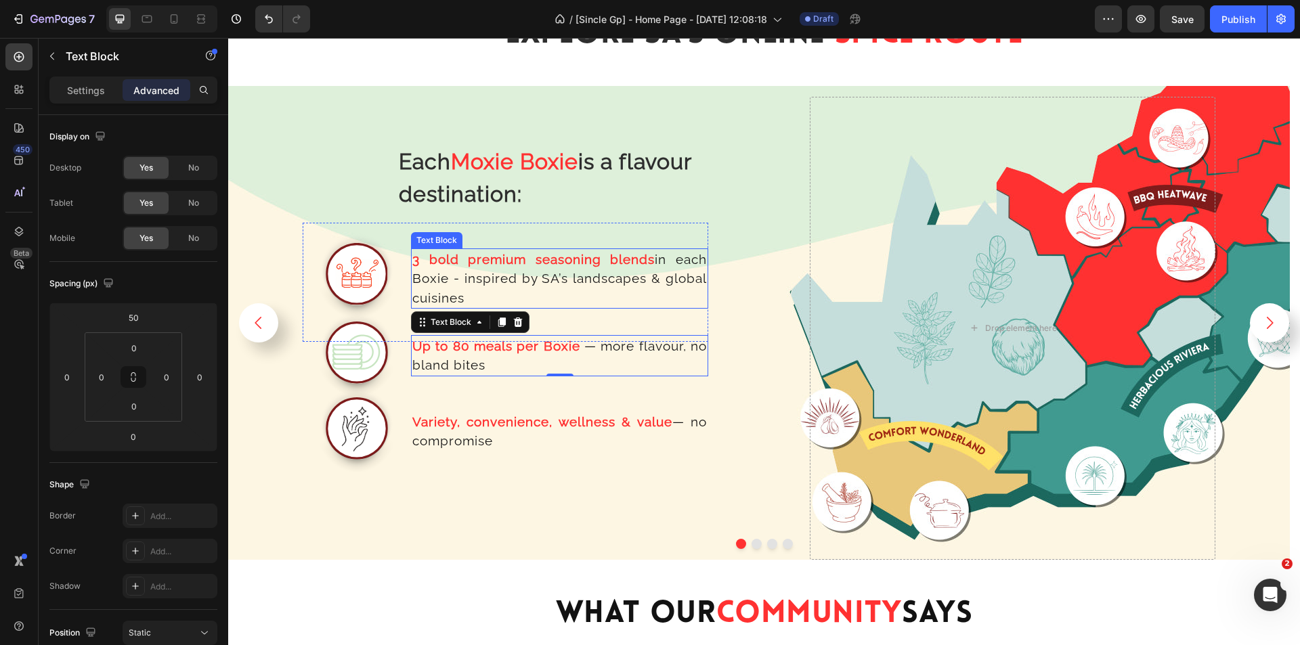
click at [673, 274] on p "3 bold premium seasoning blends in each Boxie - inspired by SA’s landscapes & g…" at bounding box center [559, 279] width 295 height 58
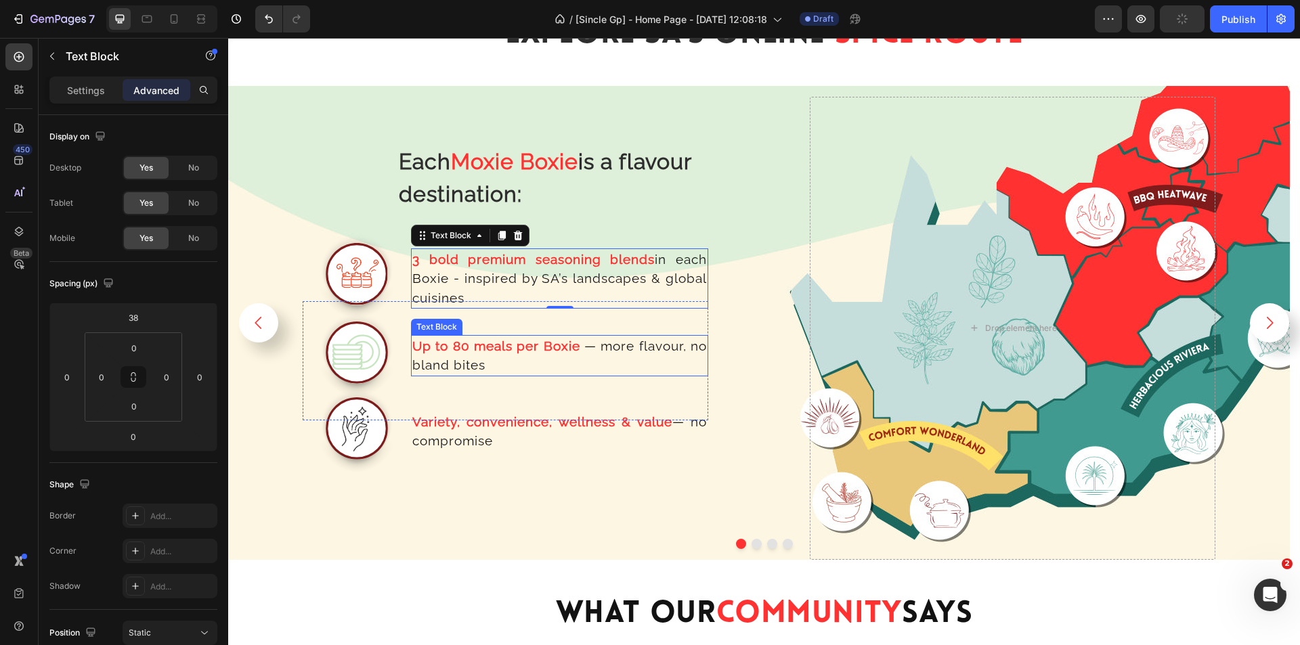
click at [664, 347] on p "Up to 80 meals per Boxie — more flavour, no bland bites" at bounding box center [559, 356] width 295 height 39
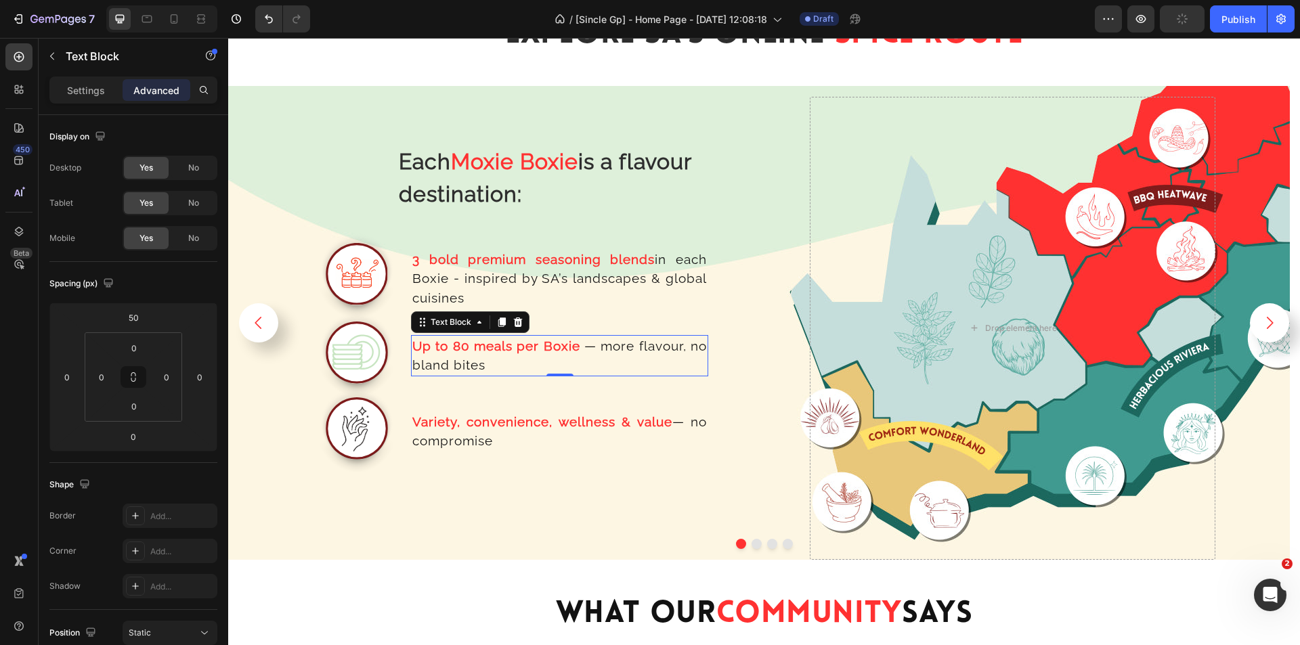
click at [692, 404] on div "Variety, convenience, wellness & value — no compromise Text Block" at bounding box center [559, 431] width 297 height 108
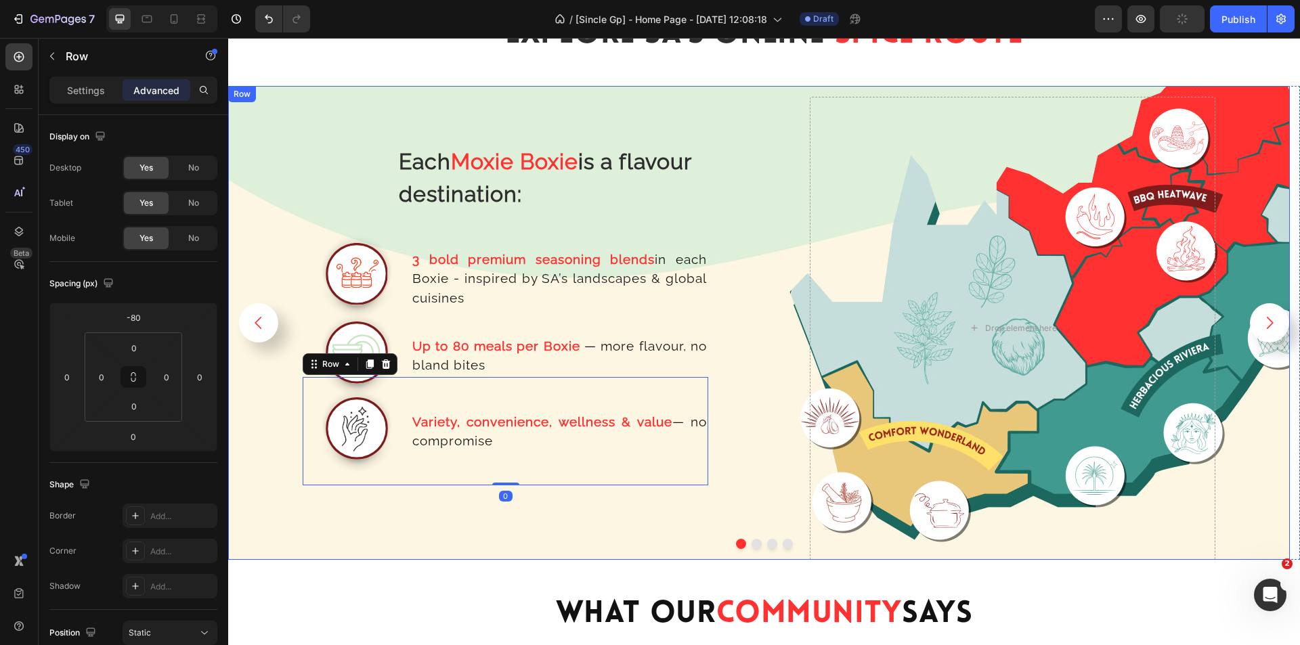
click at [754, 397] on div "Each Moxie Boxie is a flavour destination: Text Block Row Image 3 bold premium …" at bounding box center [759, 323] width 1062 height 474
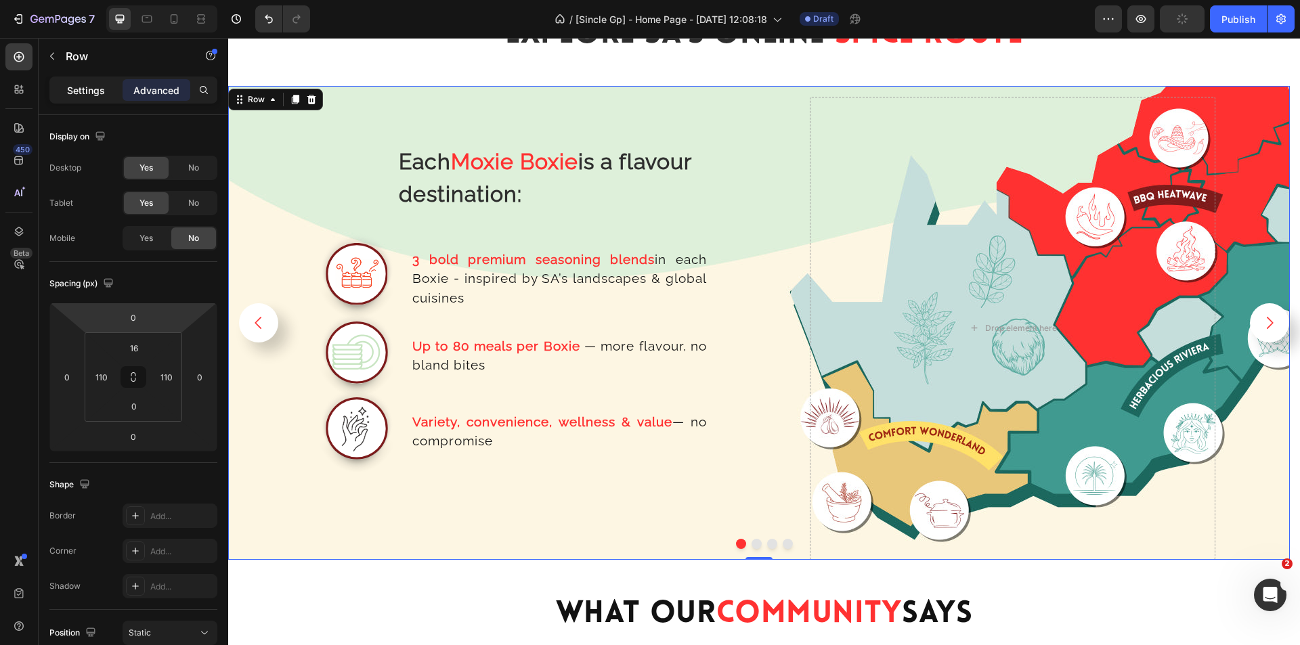
click at [69, 87] on p "Settings" at bounding box center [86, 90] width 38 height 14
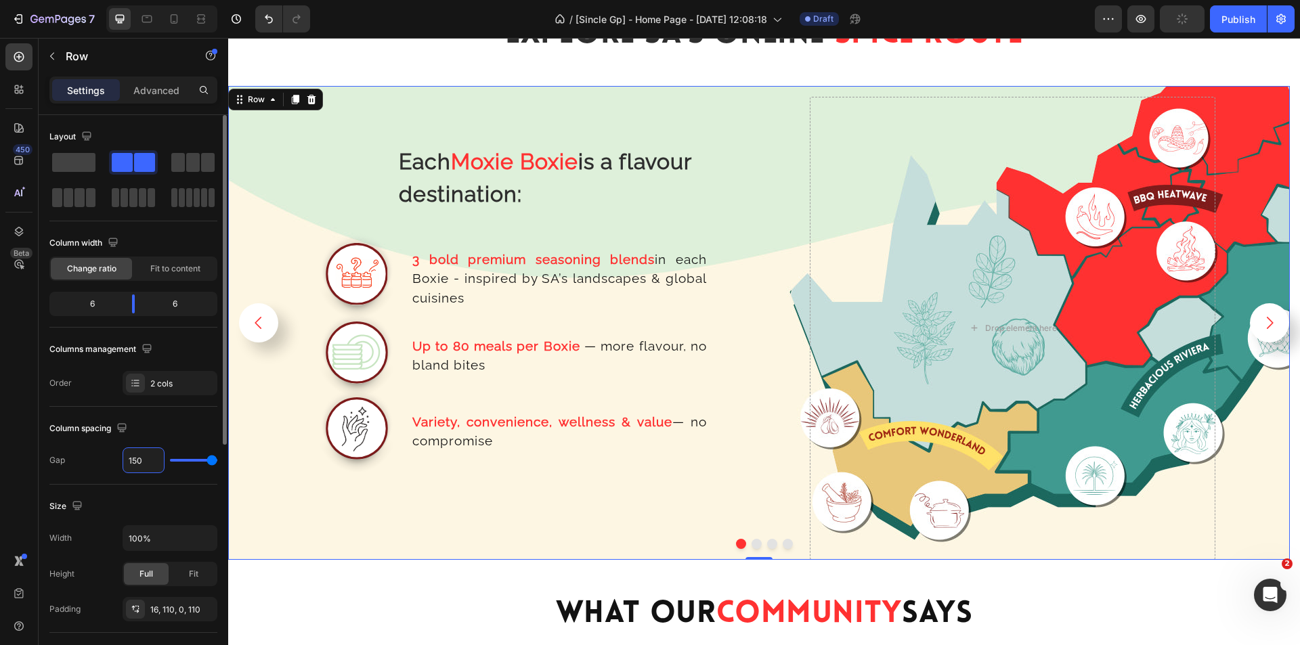
click at [145, 461] on input "150" at bounding box center [143, 460] width 41 height 24
type input "1"
type input "10"
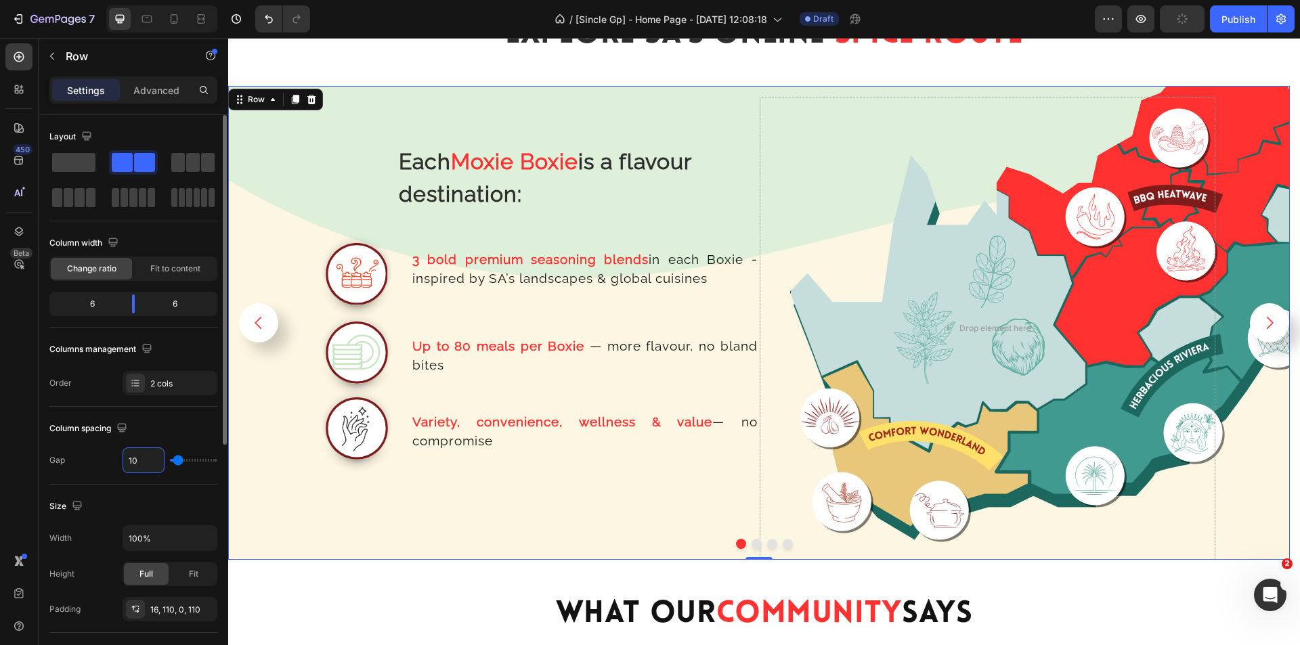
type input "100"
click at [734, 394] on div "Each Moxie Boxie is a flavour destination: Text Block Row Image 3 bold premium …" at bounding box center [759, 323] width 1062 height 474
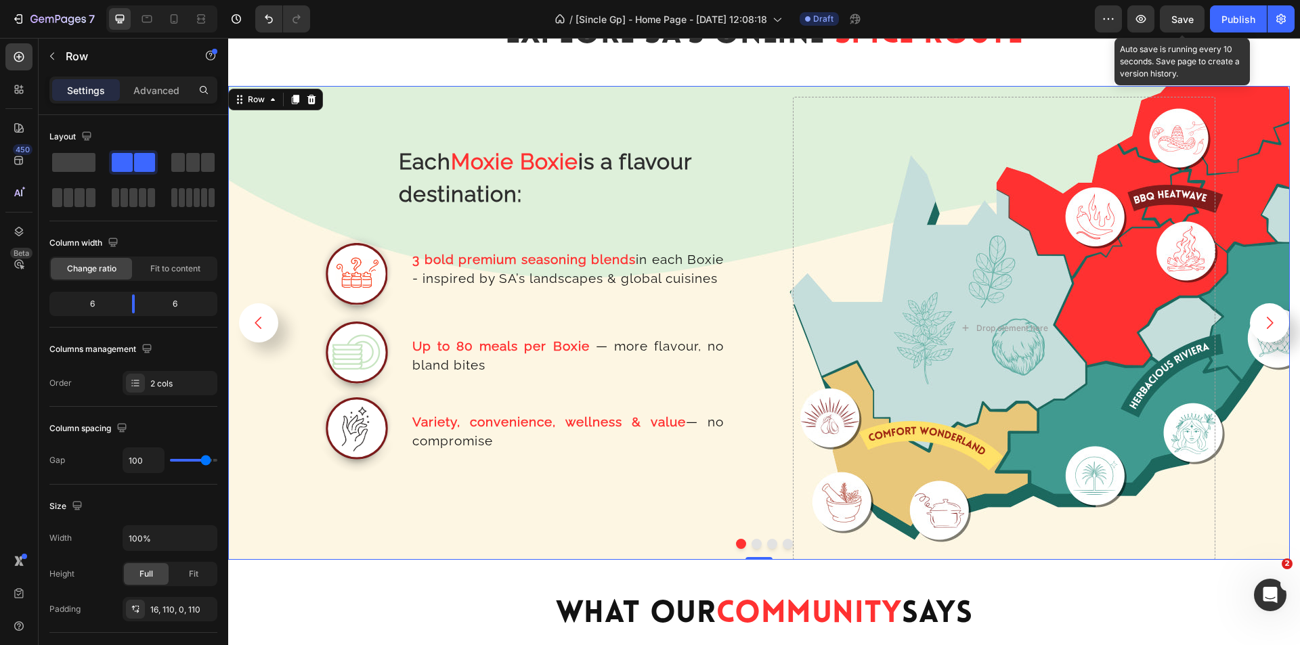
click at [1179, 15] on span "Save" at bounding box center [1183, 20] width 22 height 12
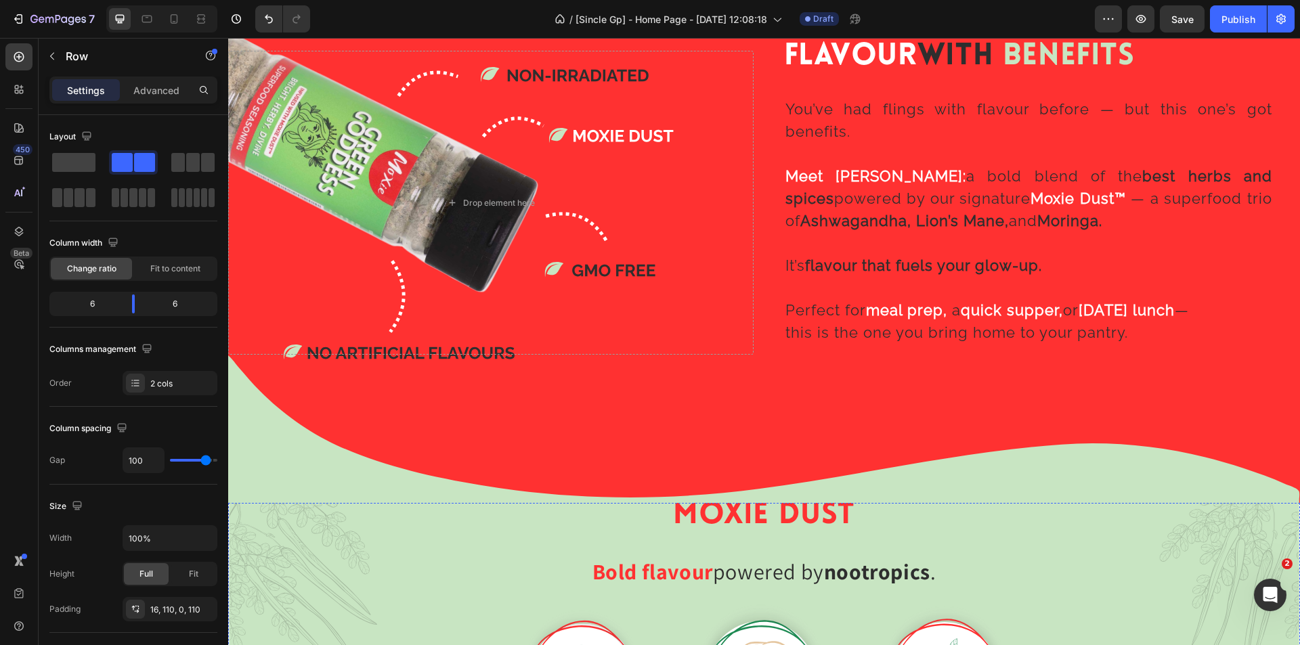
scroll to position [1647, 0]
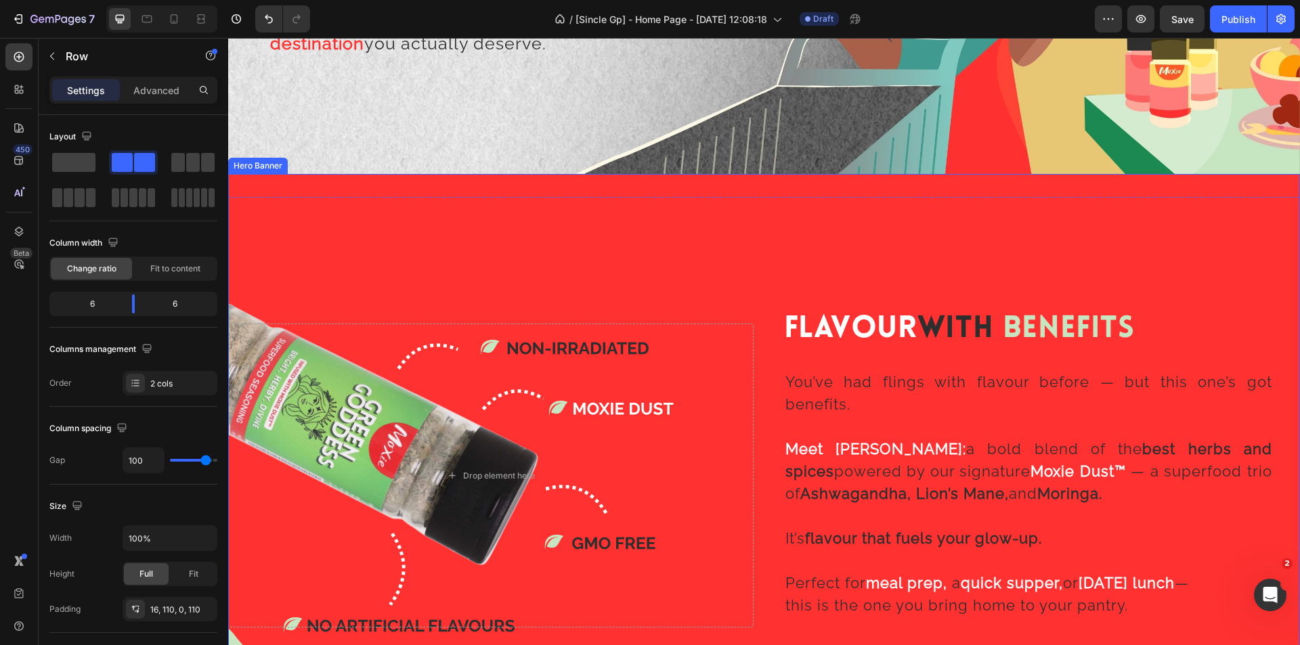
click at [520, 184] on div "Background Image" at bounding box center [764, 475] width 1072 height 603
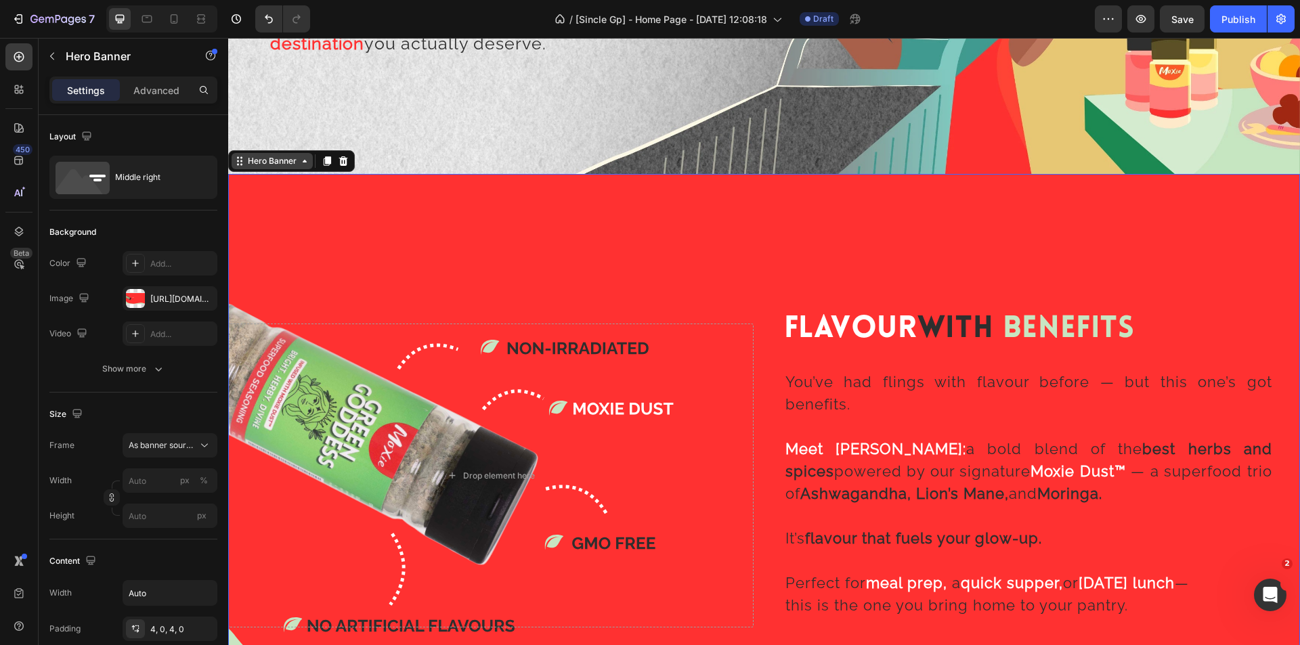
click at [280, 157] on div "Hero Banner" at bounding box center [272, 161] width 54 height 12
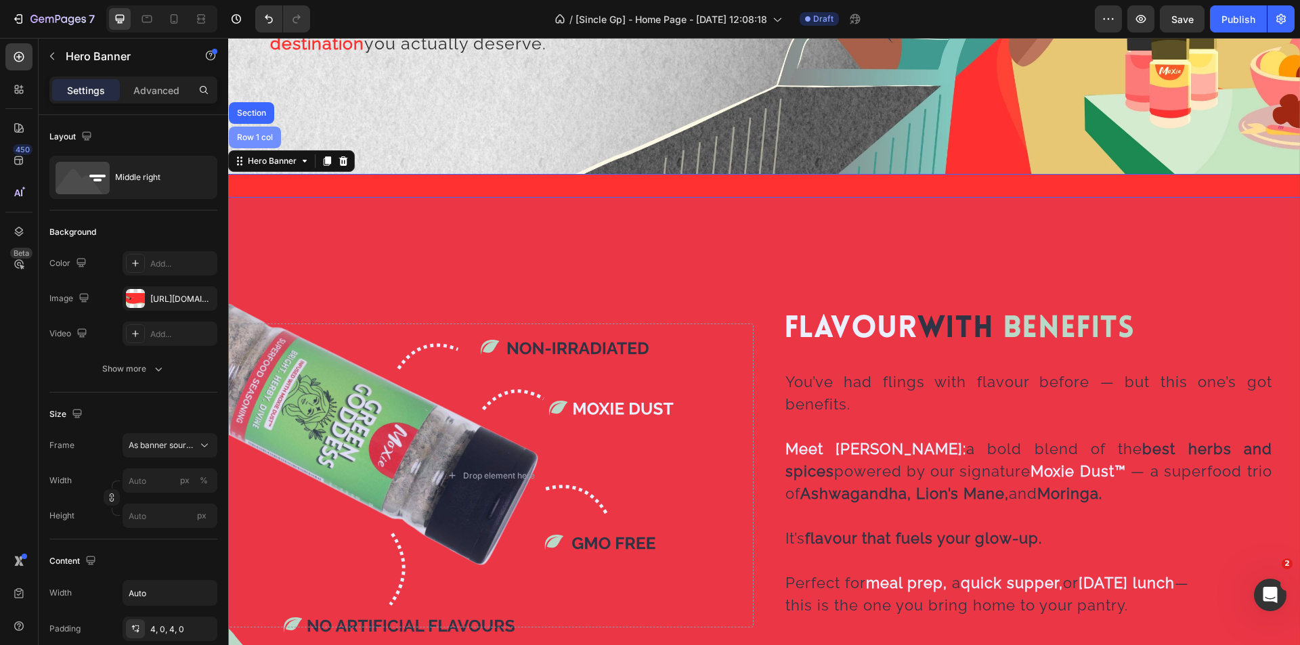
click at [269, 135] on div "Row 1 col" at bounding box center [254, 137] width 41 height 8
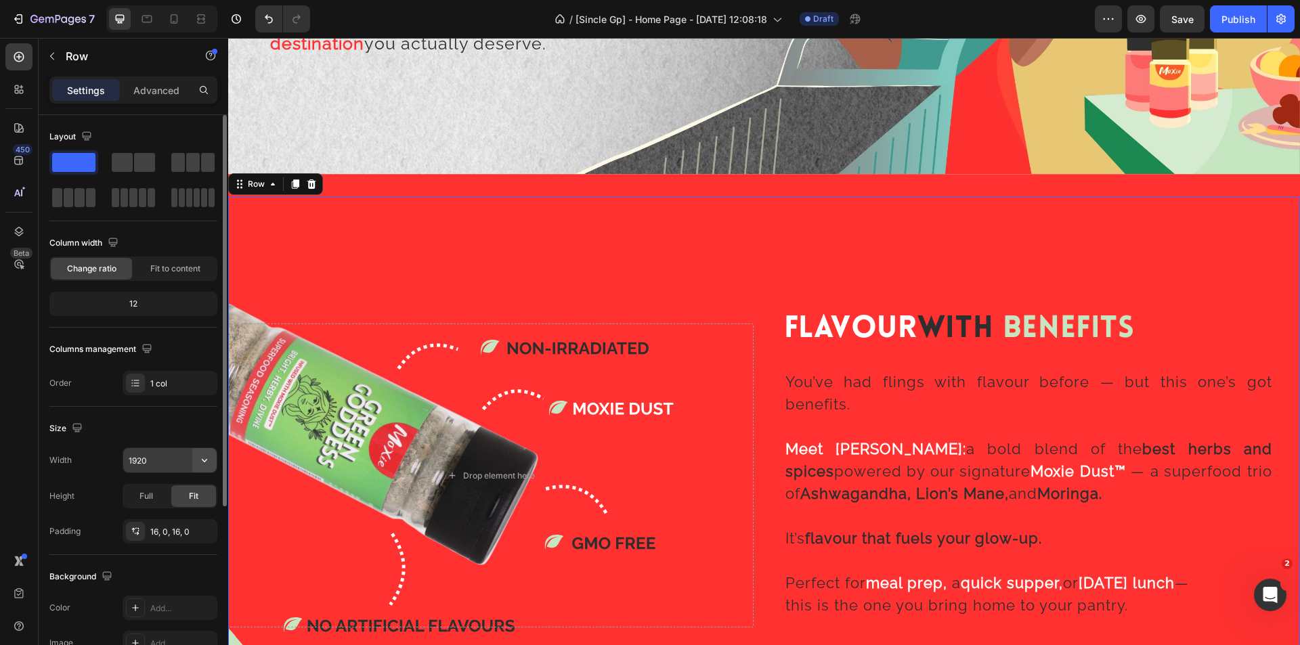
click at [204, 455] on icon "button" at bounding box center [205, 461] width 14 height 14
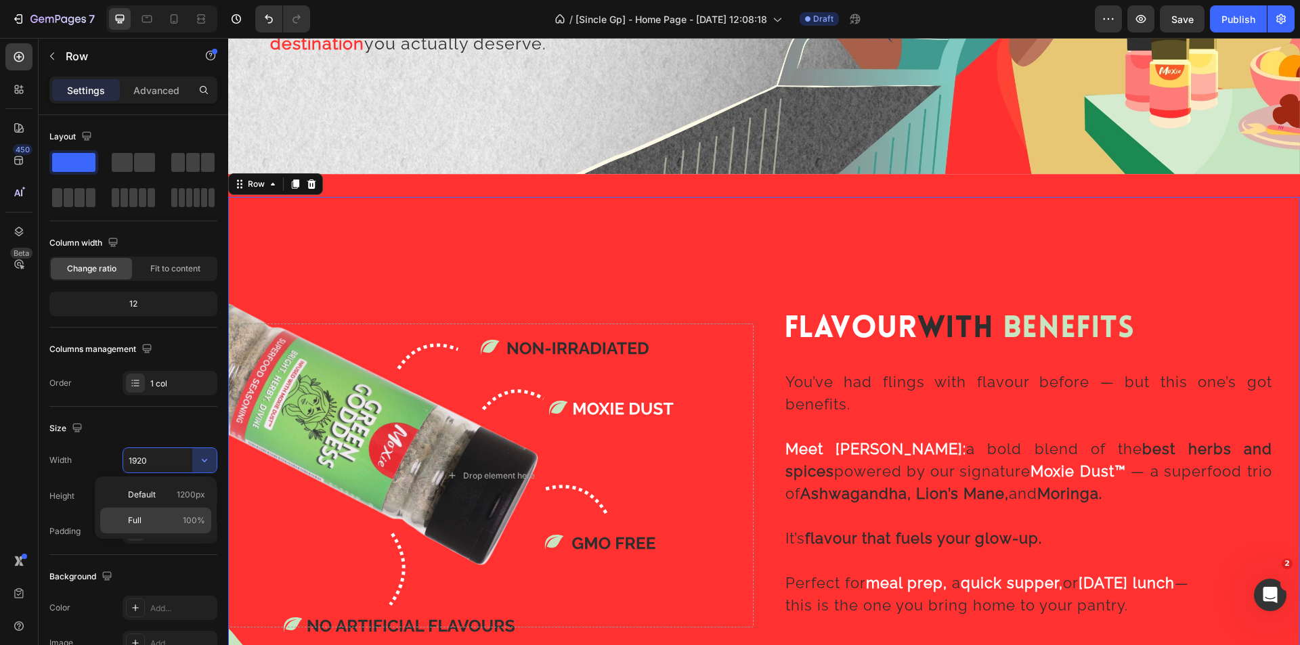
click at [182, 522] on p "Full 100%" at bounding box center [166, 521] width 77 height 12
type input "100%"
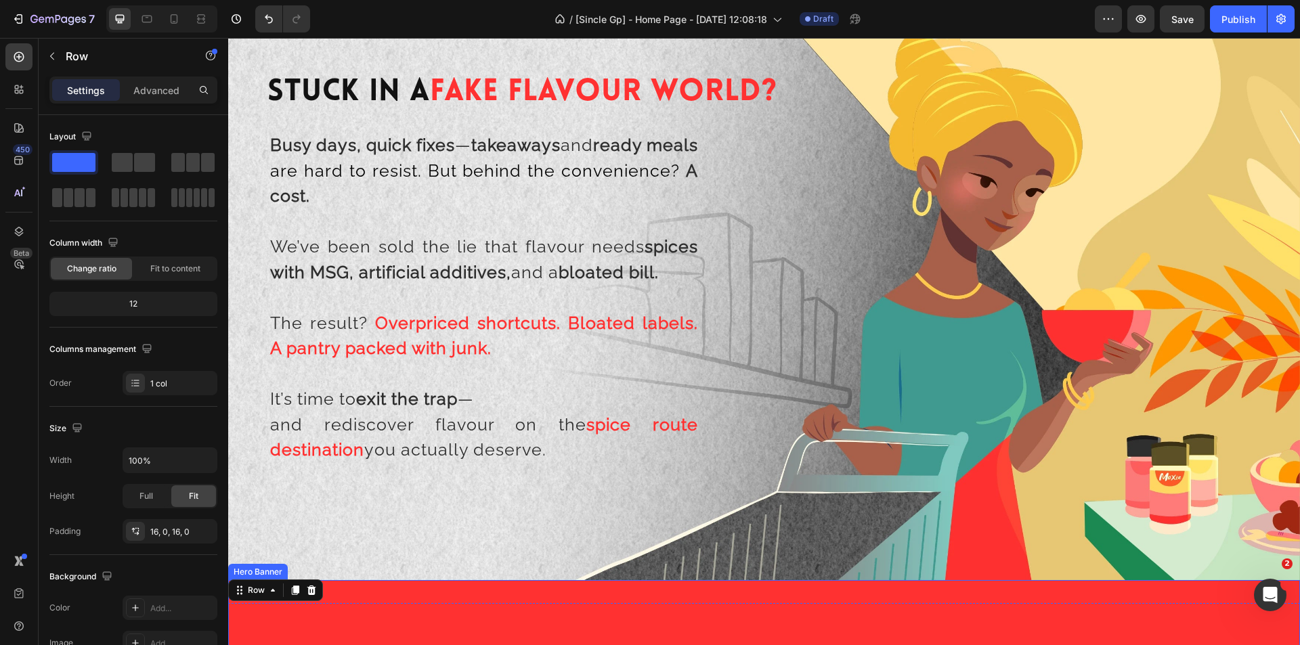
scroll to position [834, 0]
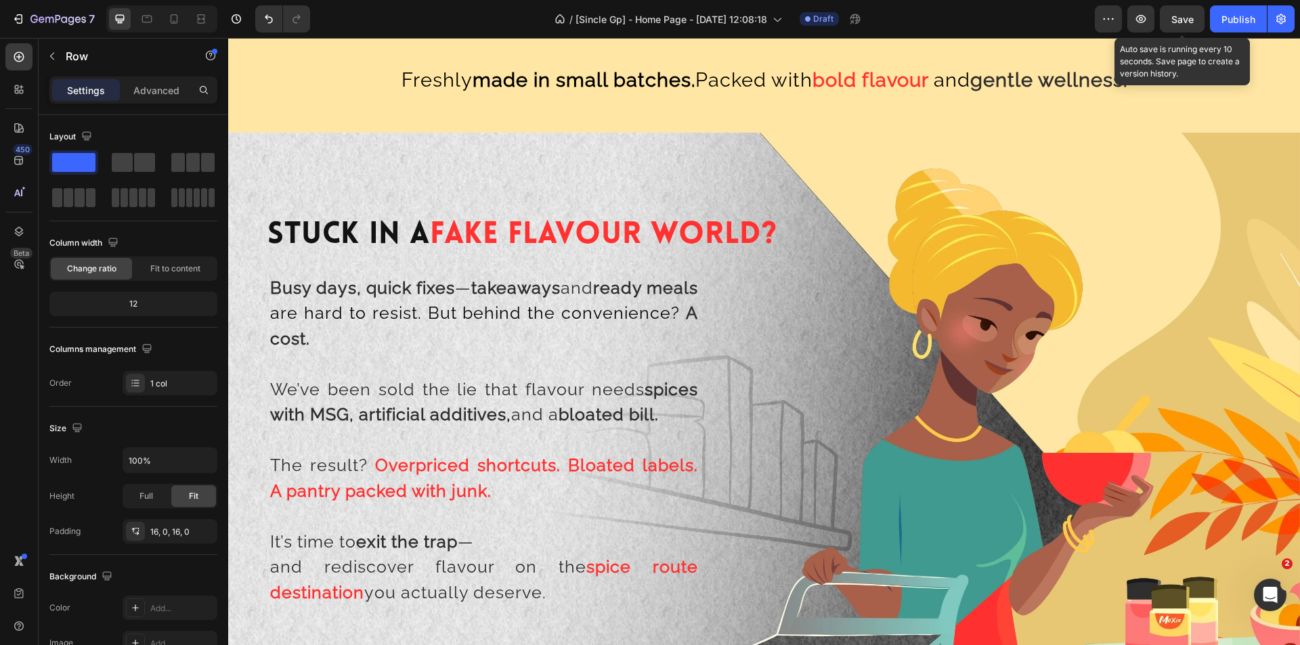
click at [1180, 22] on span "Save" at bounding box center [1183, 20] width 22 height 12
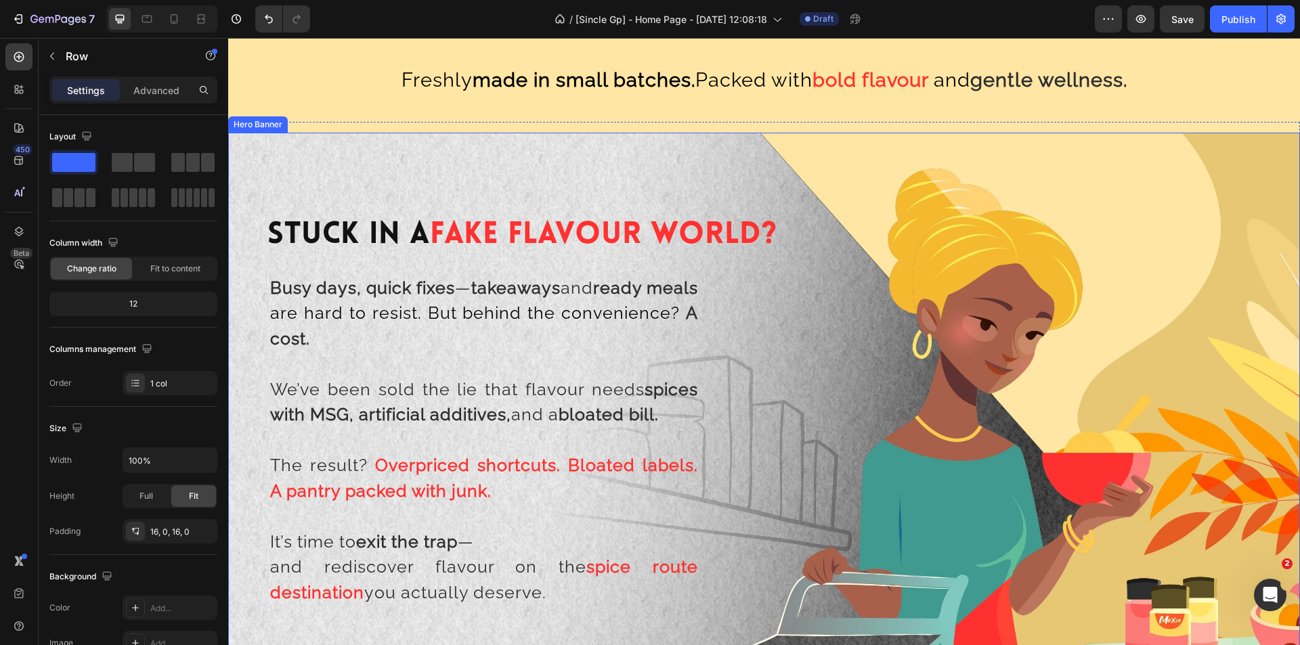
click at [752, 161] on div "Background Image" at bounding box center [764, 434] width 1072 height 603
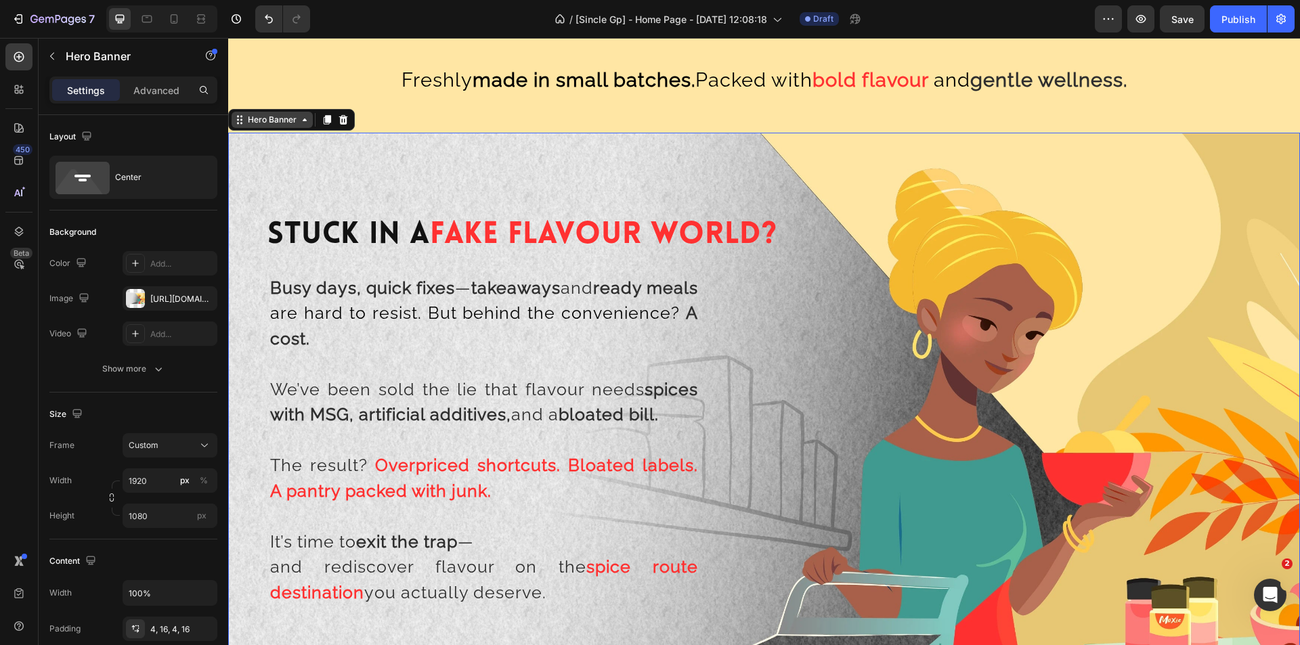
click at [268, 122] on div "Hero Banner" at bounding box center [272, 120] width 54 height 12
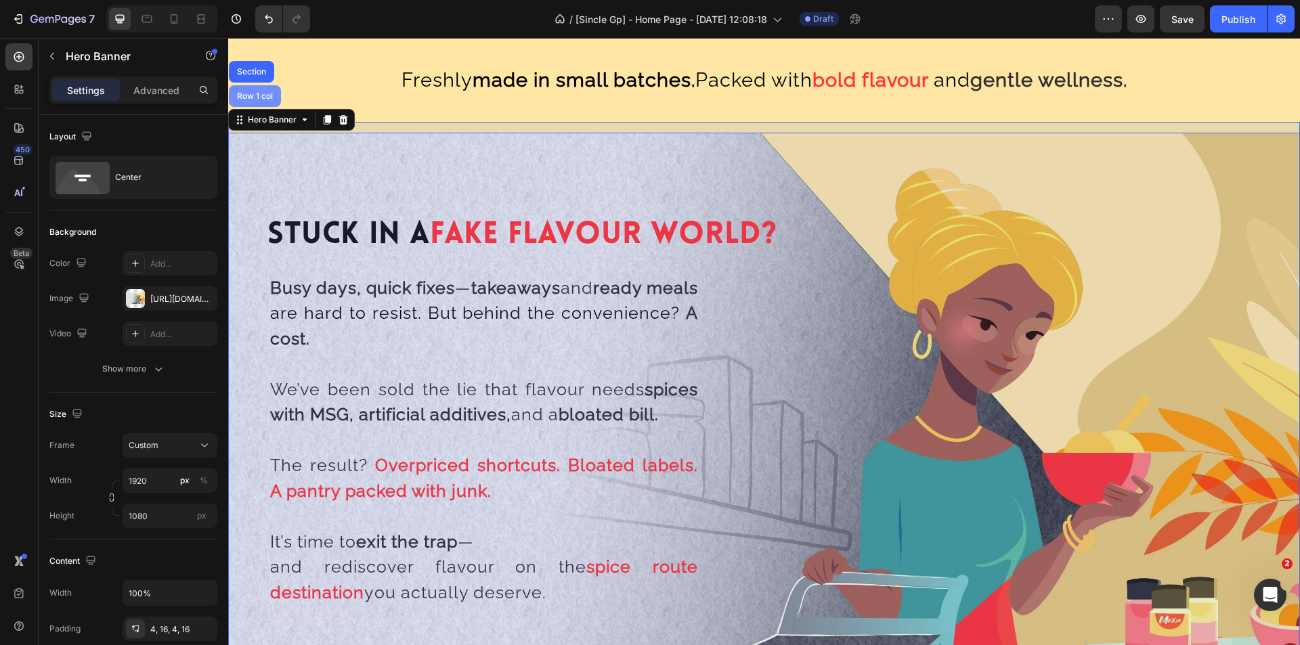
click at [262, 96] on div "Row 1 col" at bounding box center [254, 96] width 41 height 8
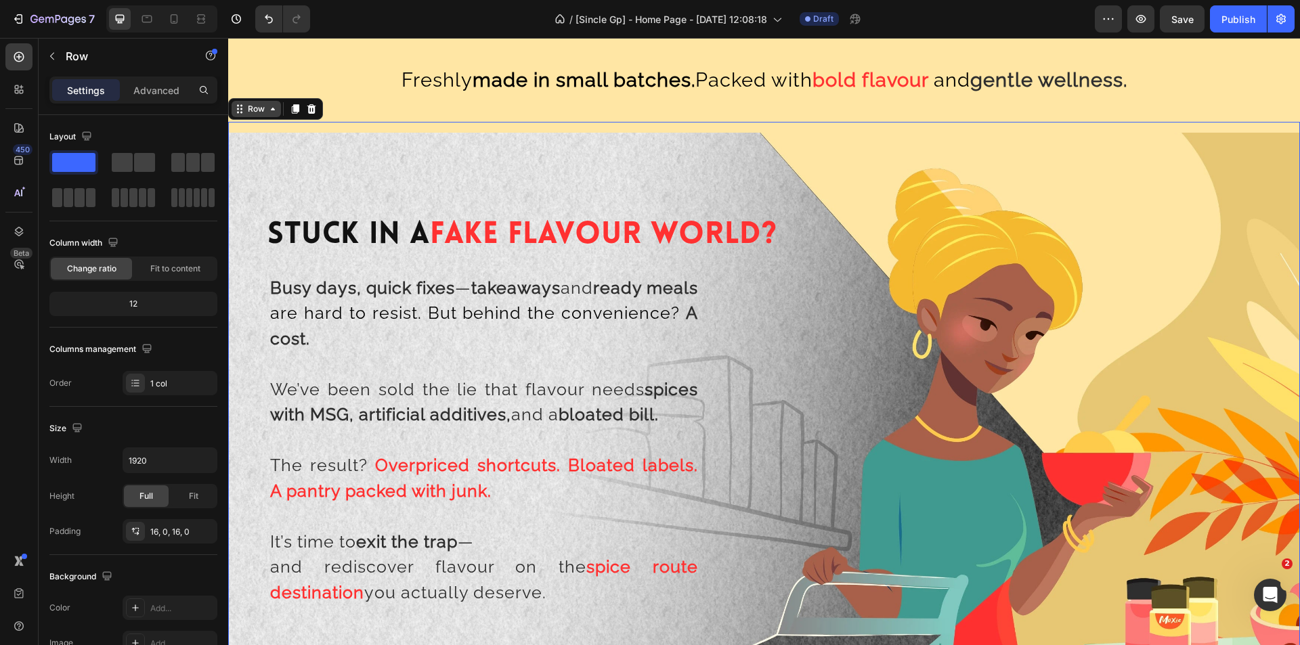
click at [255, 112] on div "Row" at bounding box center [256, 109] width 22 height 12
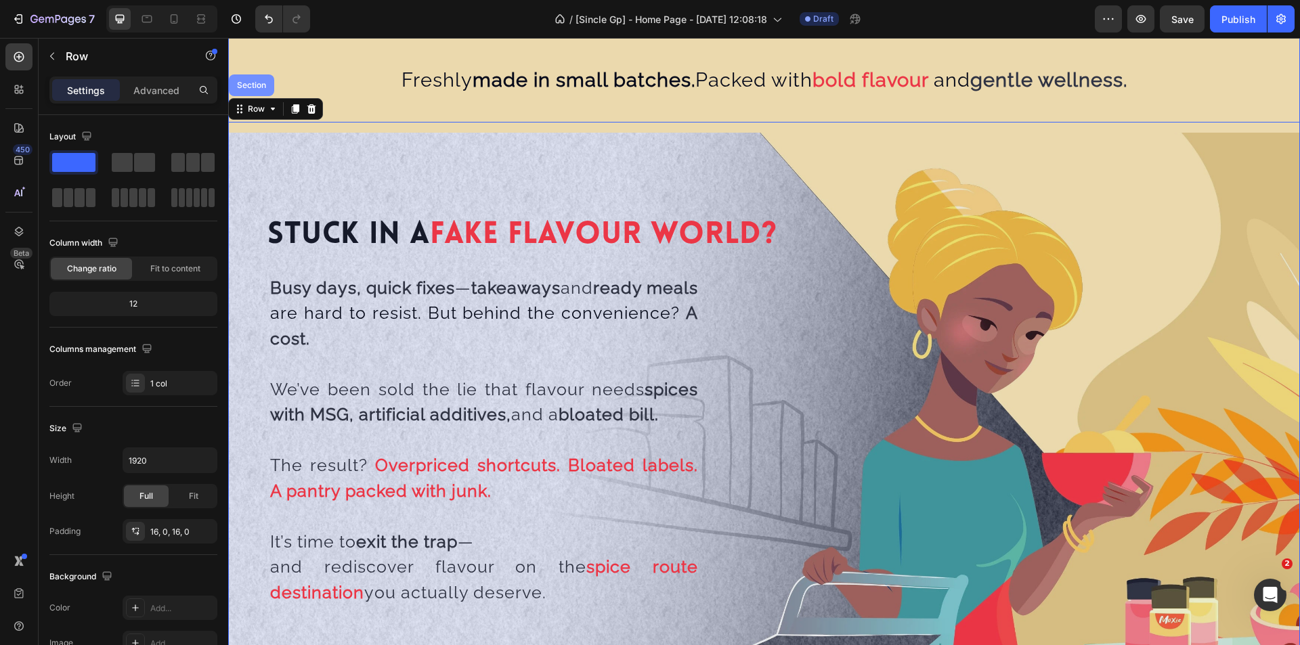
click at [264, 80] on div "Section" at bounding box center [251, 86] width 45 height 22
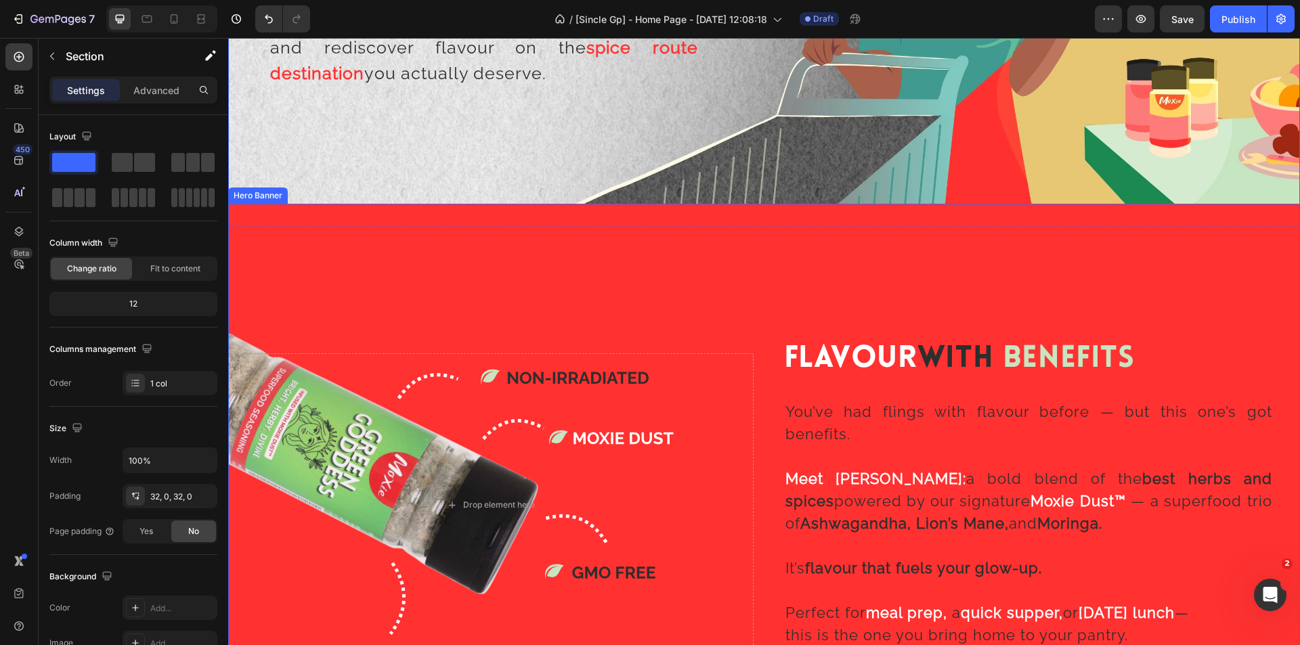
scroll to position [1376, 0]
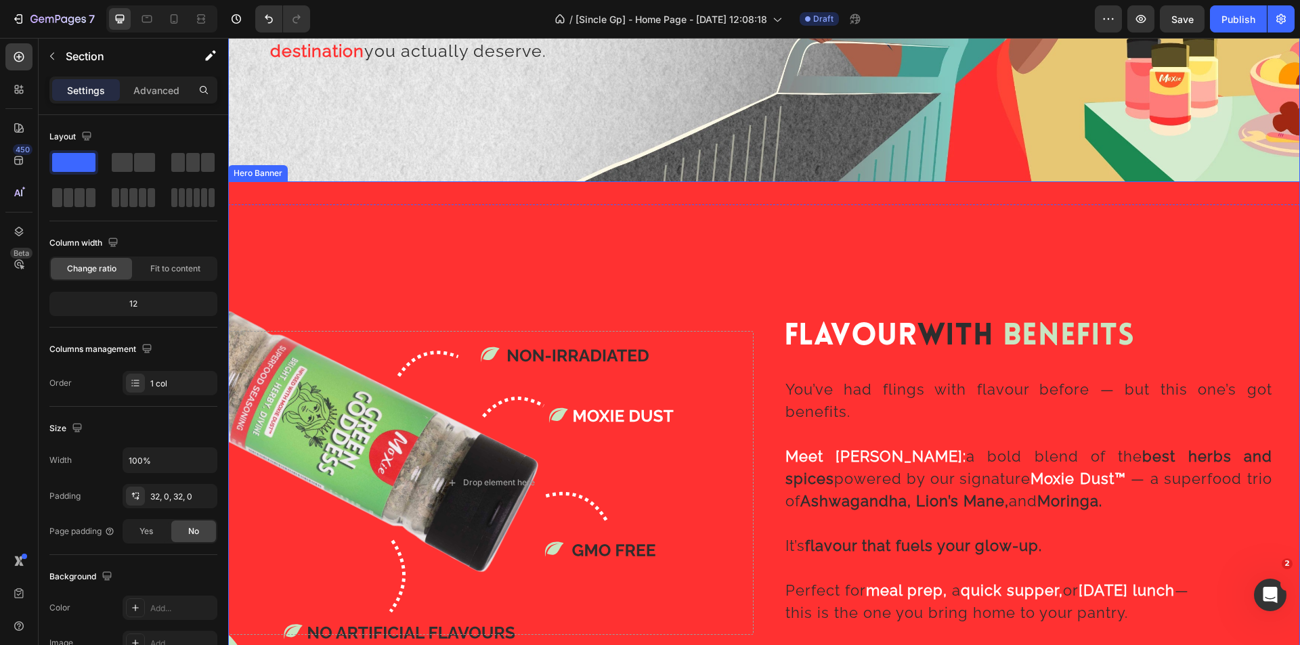
click at [398, 253] on div "Background Image" at bounding box center [764, 483] width 1072 height 603
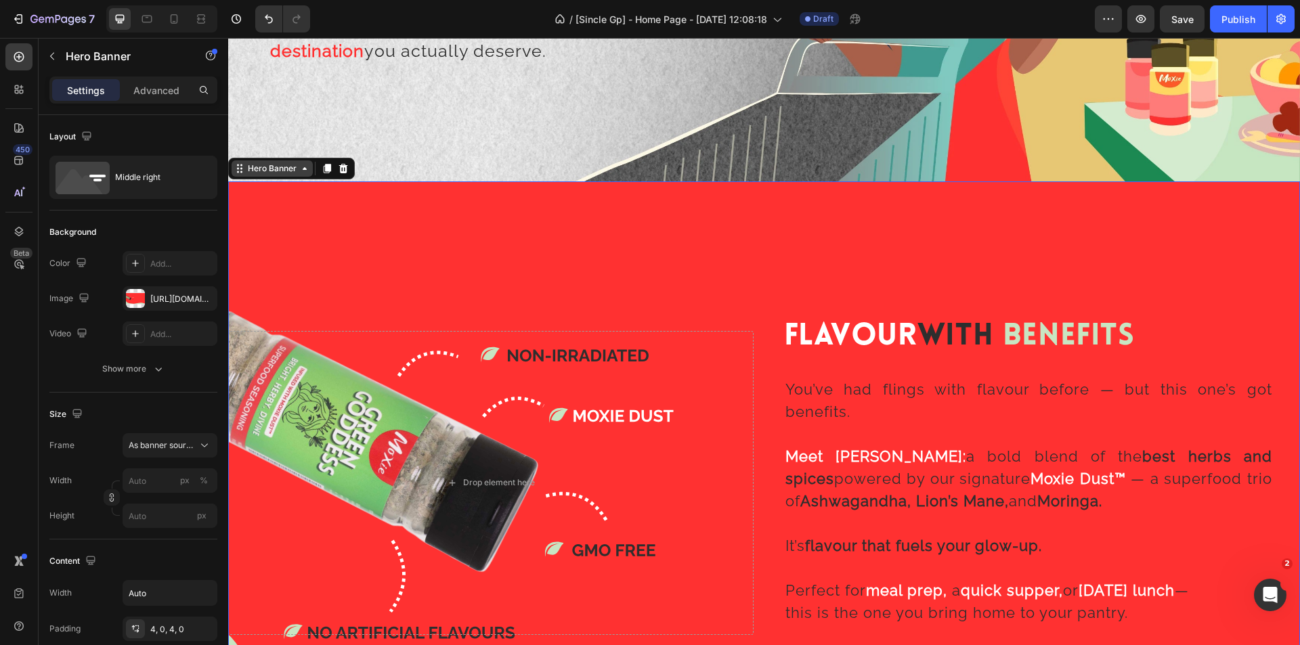
click at [274, 163] on div "Hero Banner" at bounding box center [272, 169] width 54 height 12
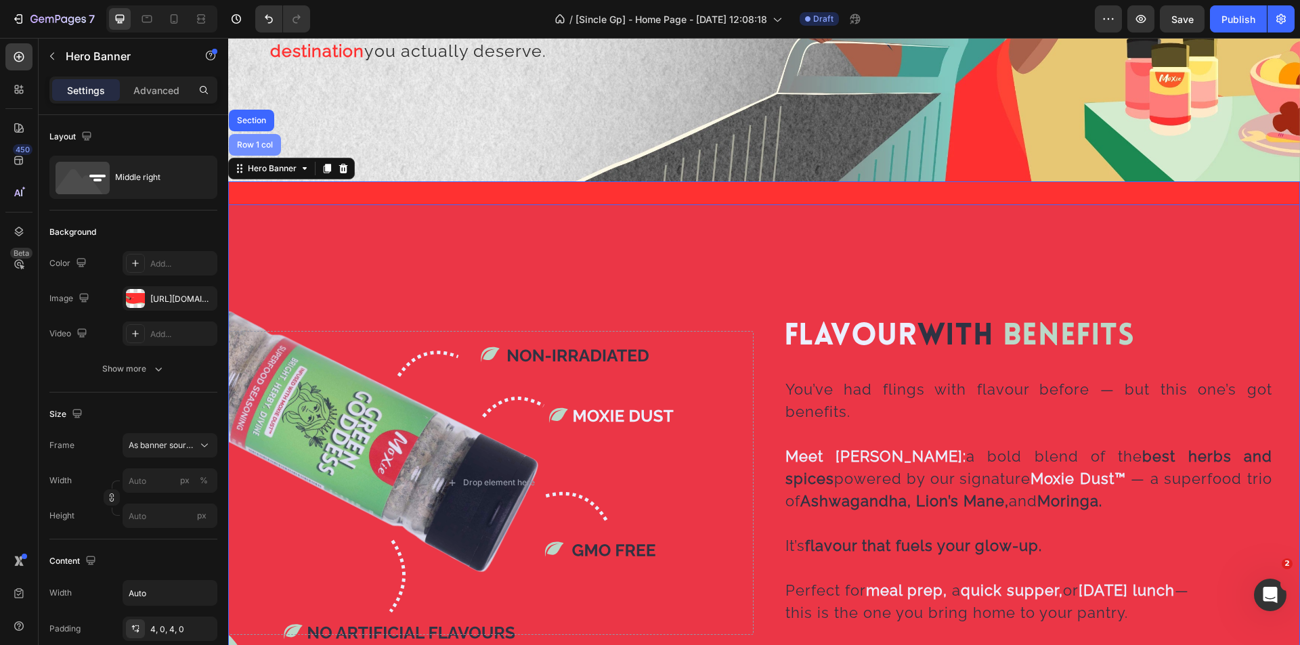
click at [269, 143] on div "Row 1 col" at bounding box center [254, 145] width 41 height 8
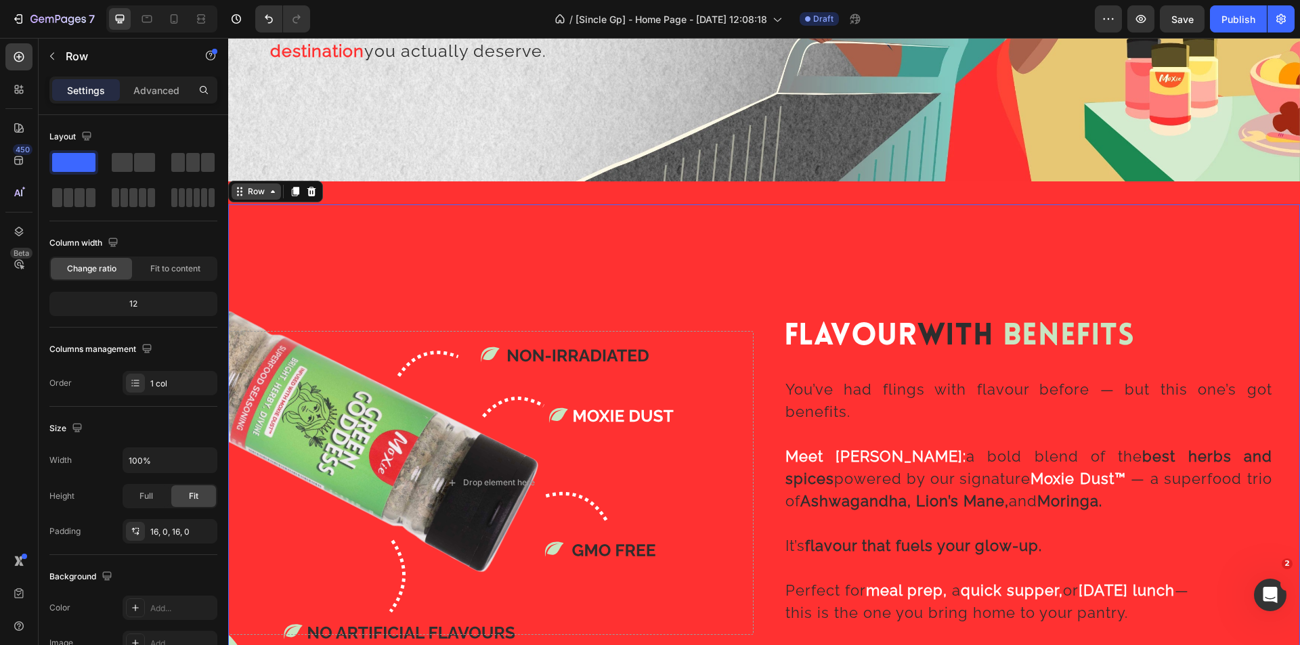
click at [259, 186] on div "Row" at bounding box center [256, 192] width 22 height 12
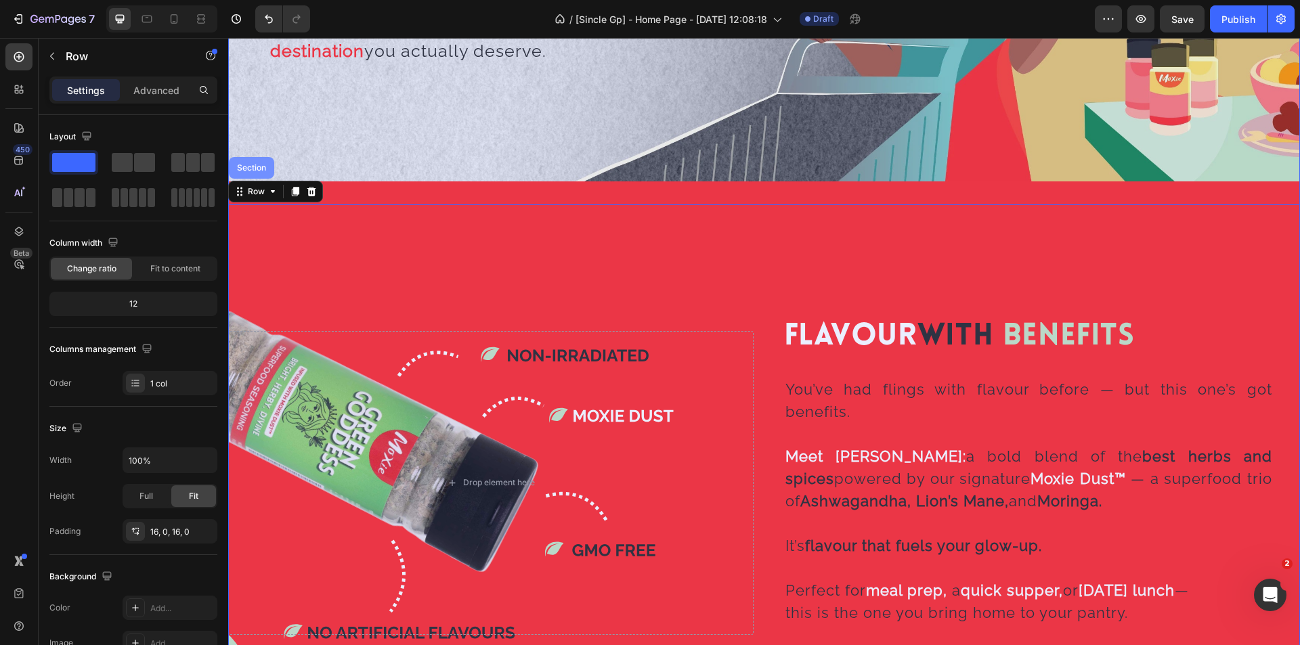
click at [255, 164] on div "Section" at bounding box center [251, 168] width 35 height 8
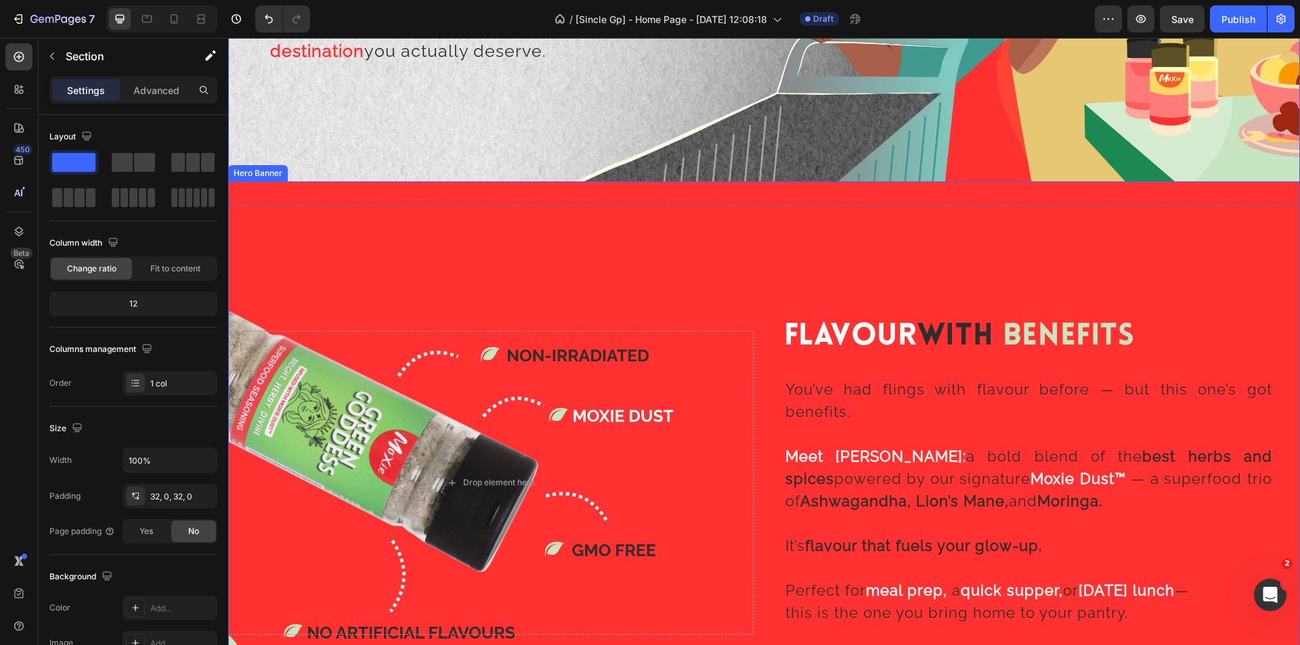
click at [515, 264] on div "Background Image" at bounding box center [764, 483] width 1072 height 603
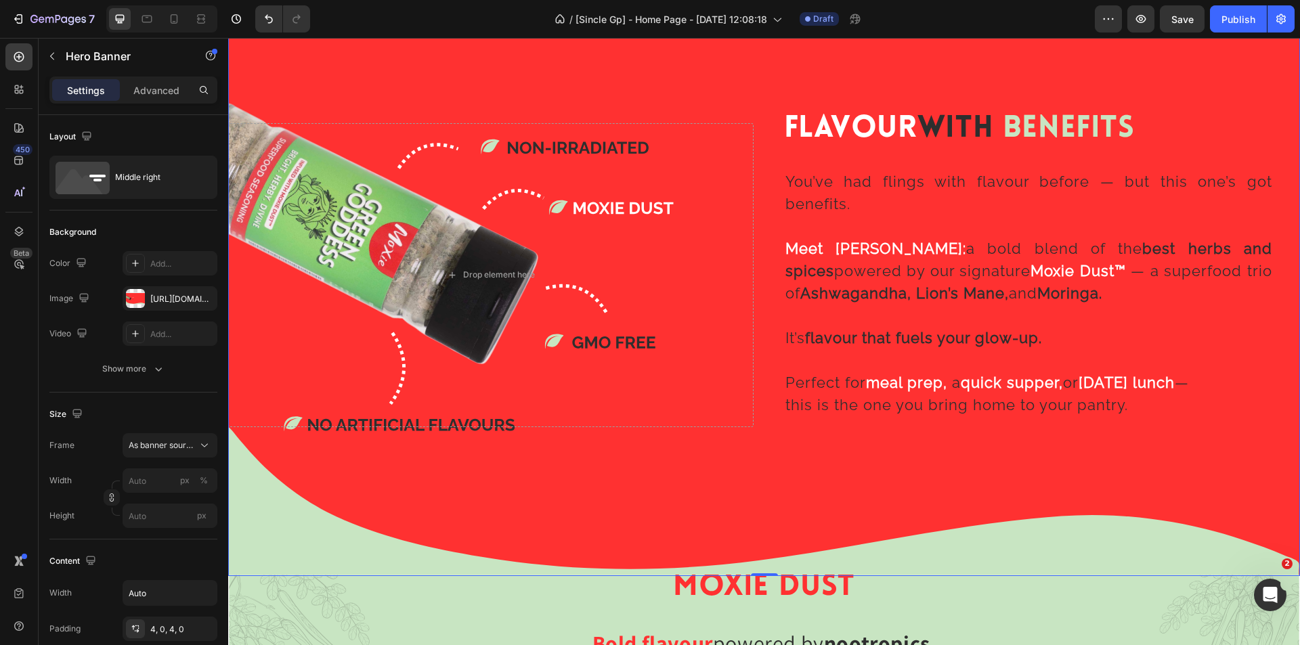
scroll to position [1715, 0]
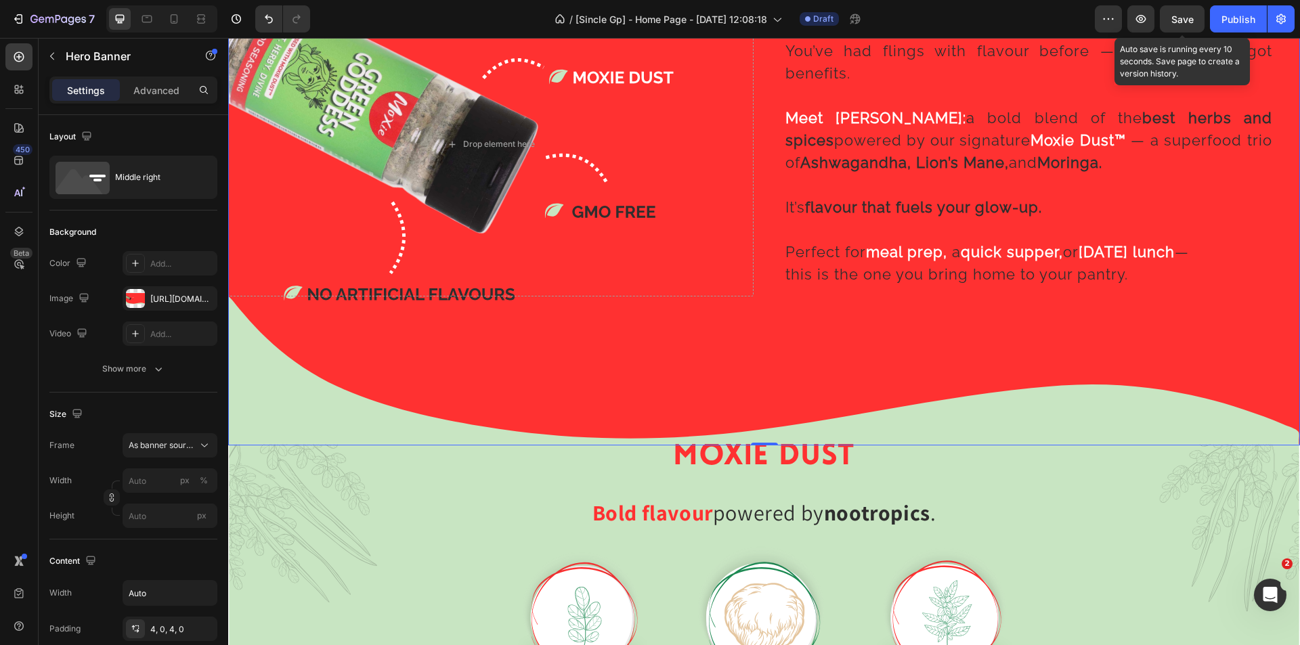
click at [1176, 21] on span "Save" at bounding box center [1183, 20] width 22 height 12
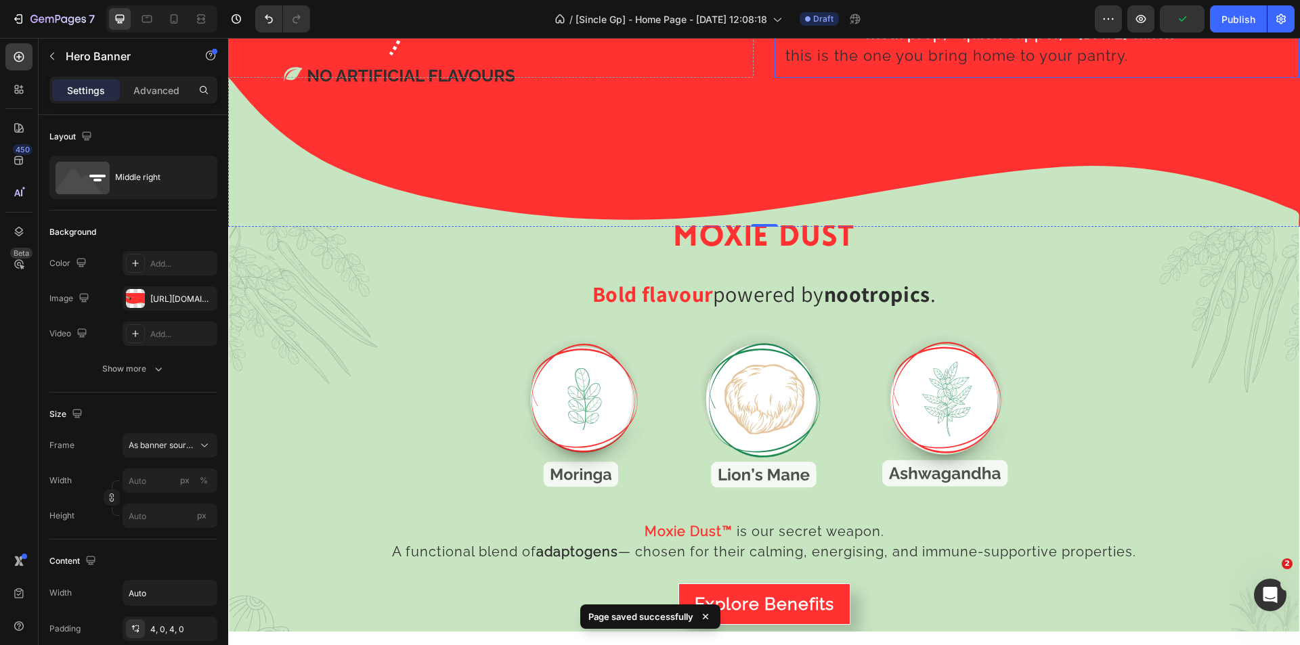
scroll to position [1986, 0]
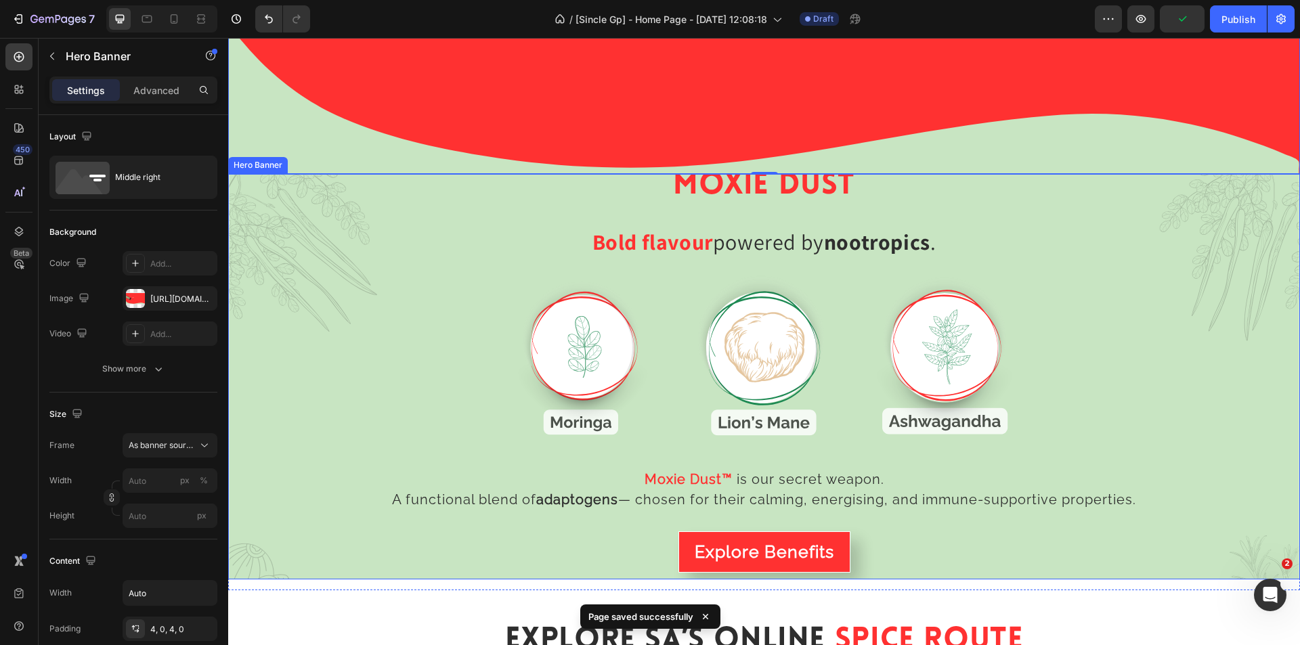
click at [303, 290] on div "Background Image" at bounding box center [764, 376] width 1072 height 406
click at [270, 154] on div "Hero Banner" at bounding box center [272, 160] width 54 height 12
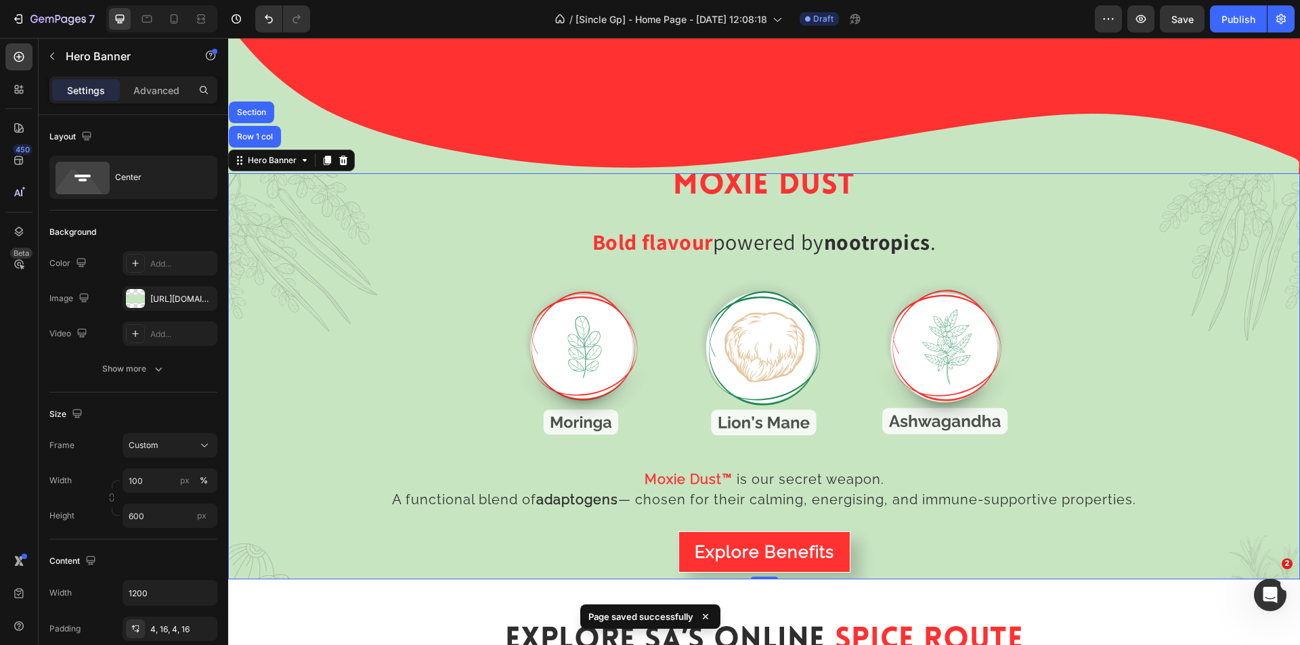
click at [274, 173] on div "Background Image" at bounding box center [764, 376] width 1072 height 406
click at [260, 155] on div "Hero Banner" at bounding box center [272, 160] width 54 height 12
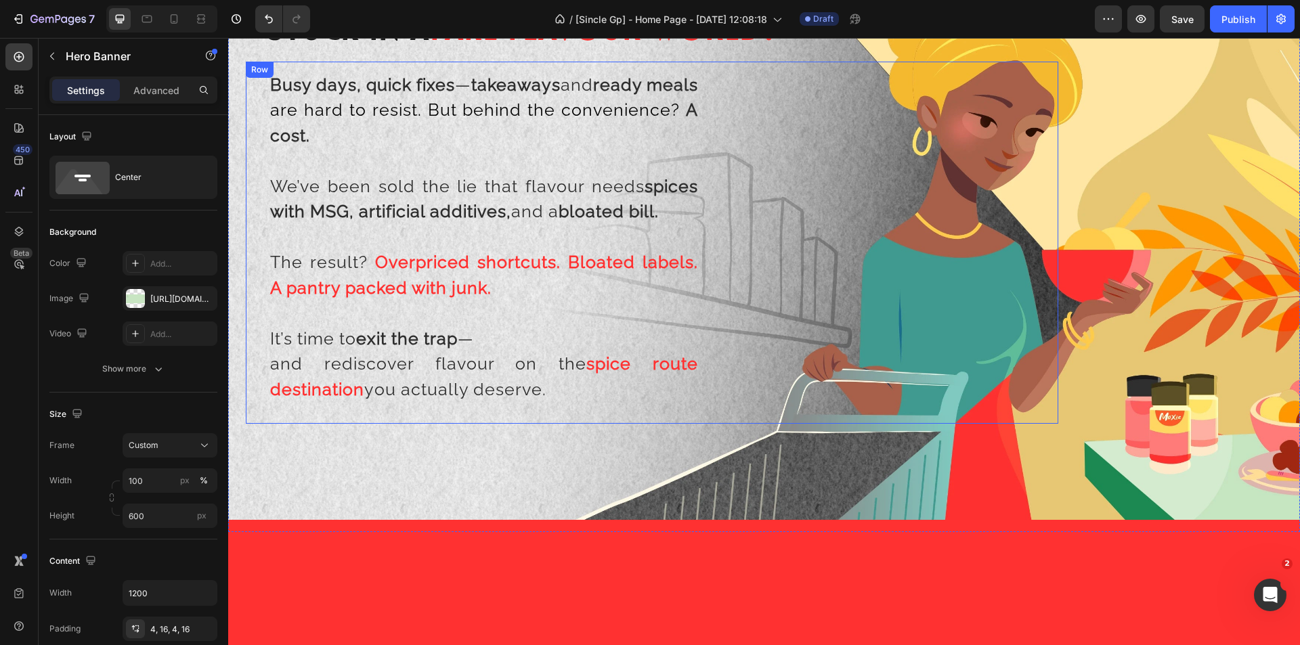
scroll to position [1030, 0]
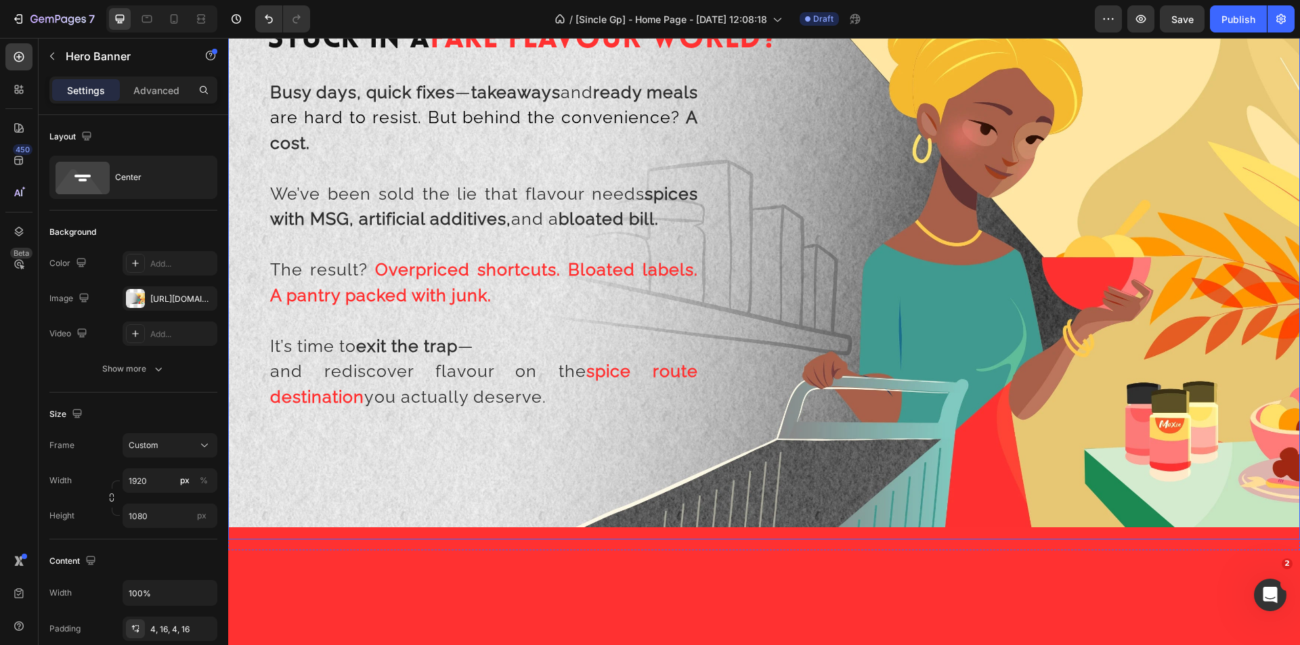
click at [864, 238] on div "Background Image" at bounding box center [764, 238] width 1072 height 603
click at [154, 486] on input "1920" at bounding box center [170, 481] width 95 height 24
click at [162, 509] on p "Full 100%" at bounding box center [167, 513] width 79 height 12
type input "100"
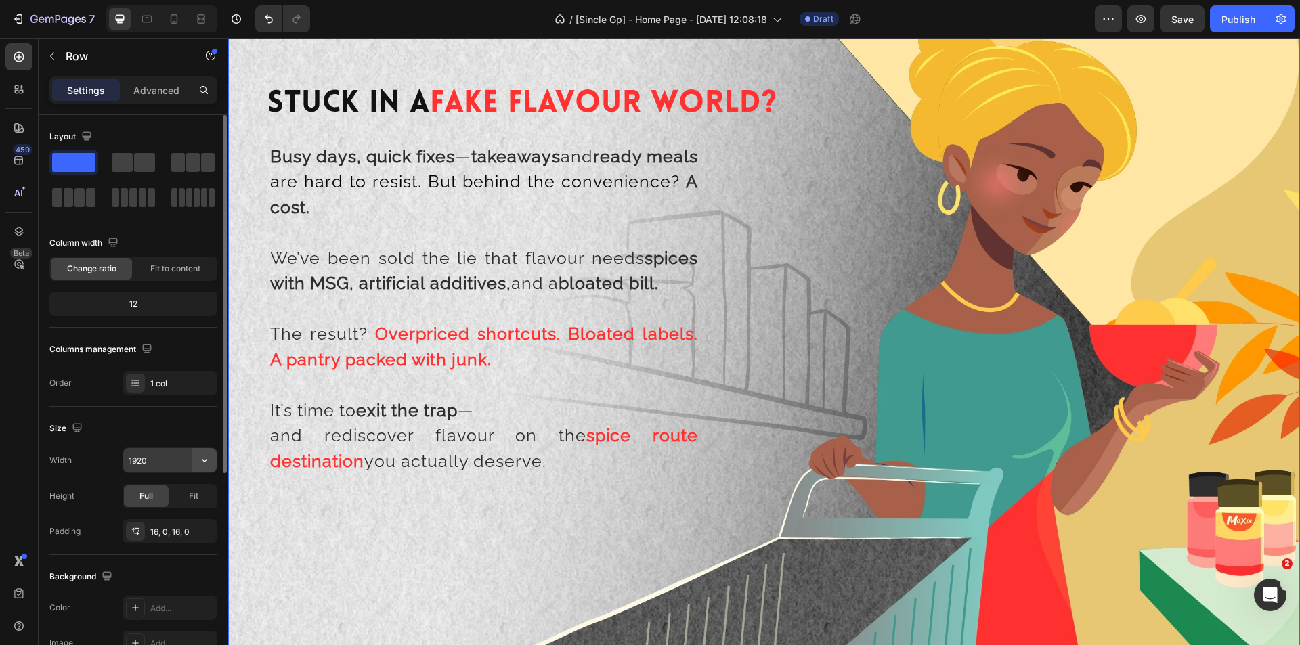
click at [201, 459] on icon "button" at bounding box center [205, 461] width 14 height 14
click at [185, 519] on span "100%" at bounding box center [194, 521] width 22 height 12
type input "100%"
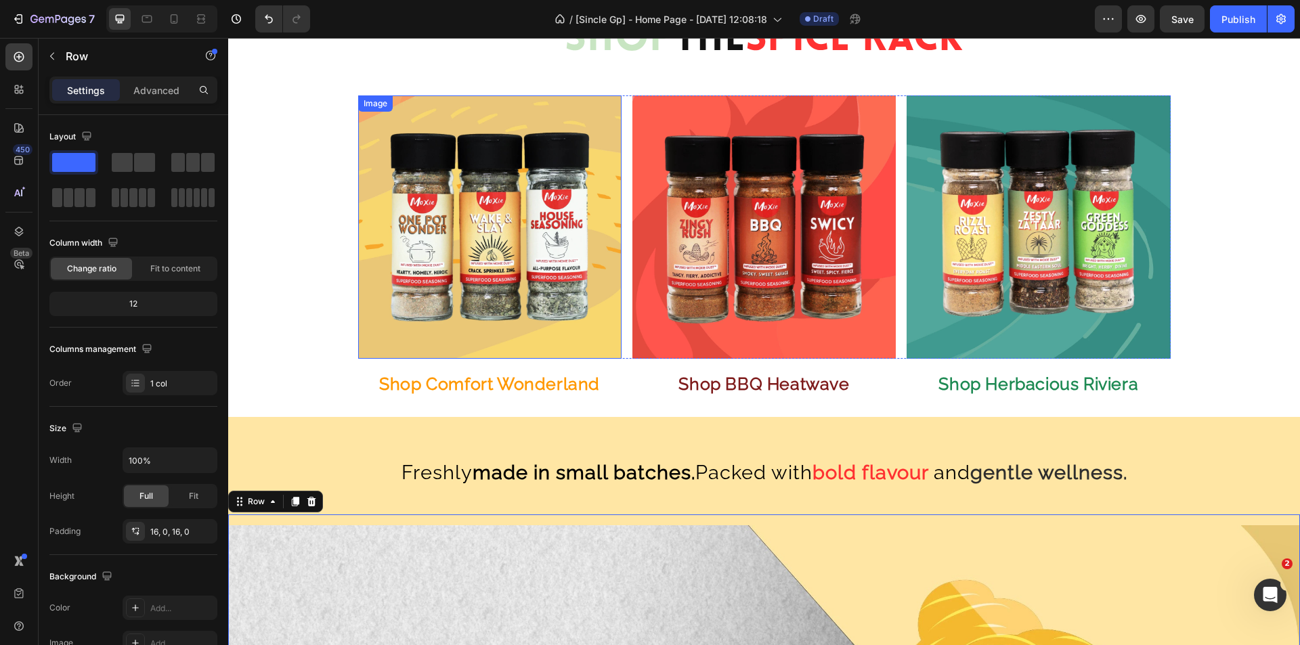
scroll to position [556, 0]
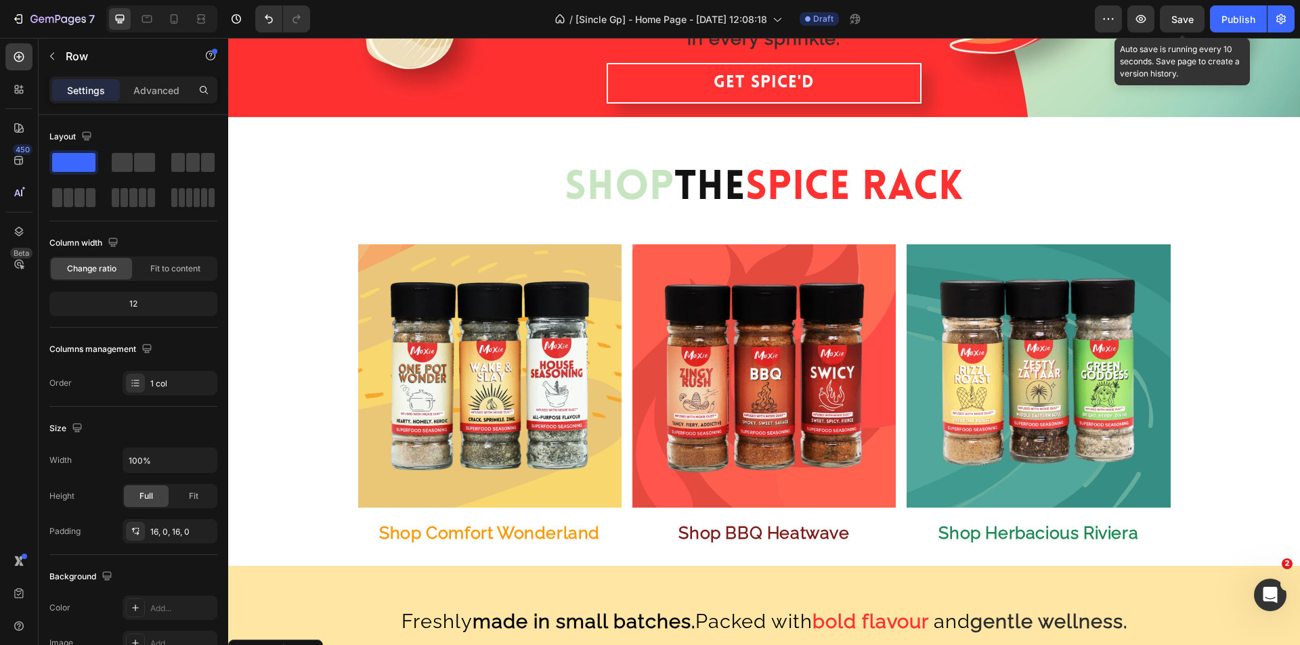
click at [1186, 21] on span "Save" at bounding box center [1183, 20] width 22 height 12
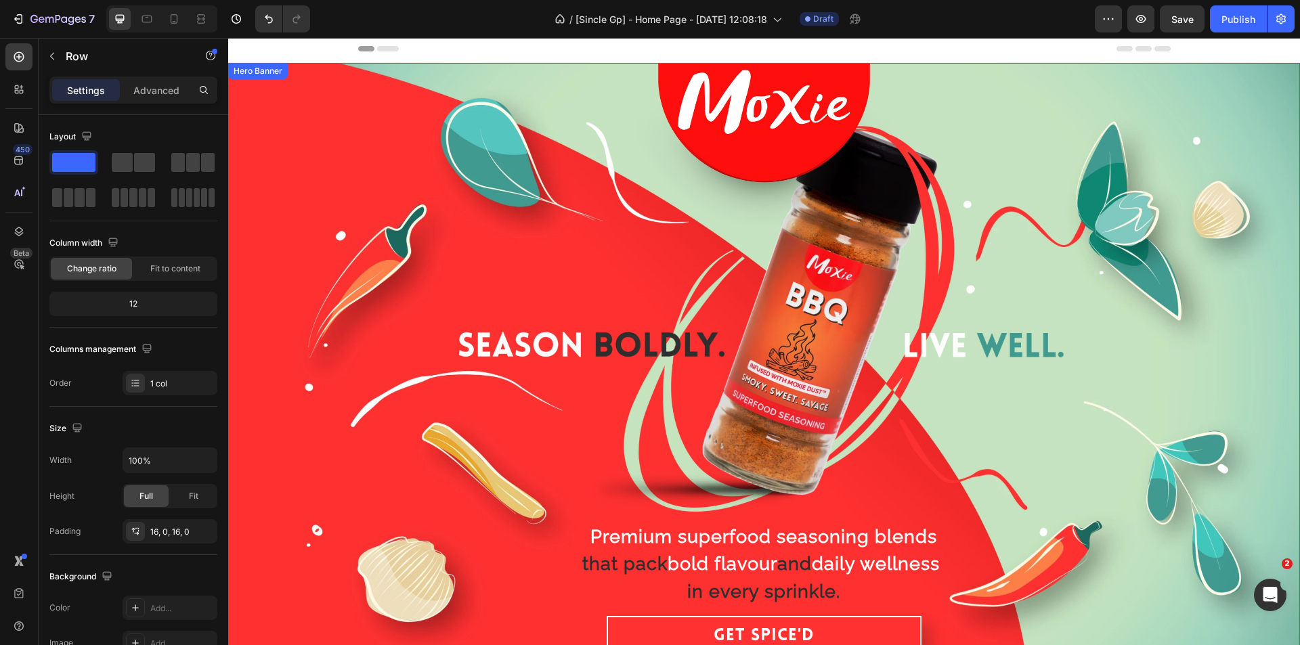
scroll to position [0, 0]
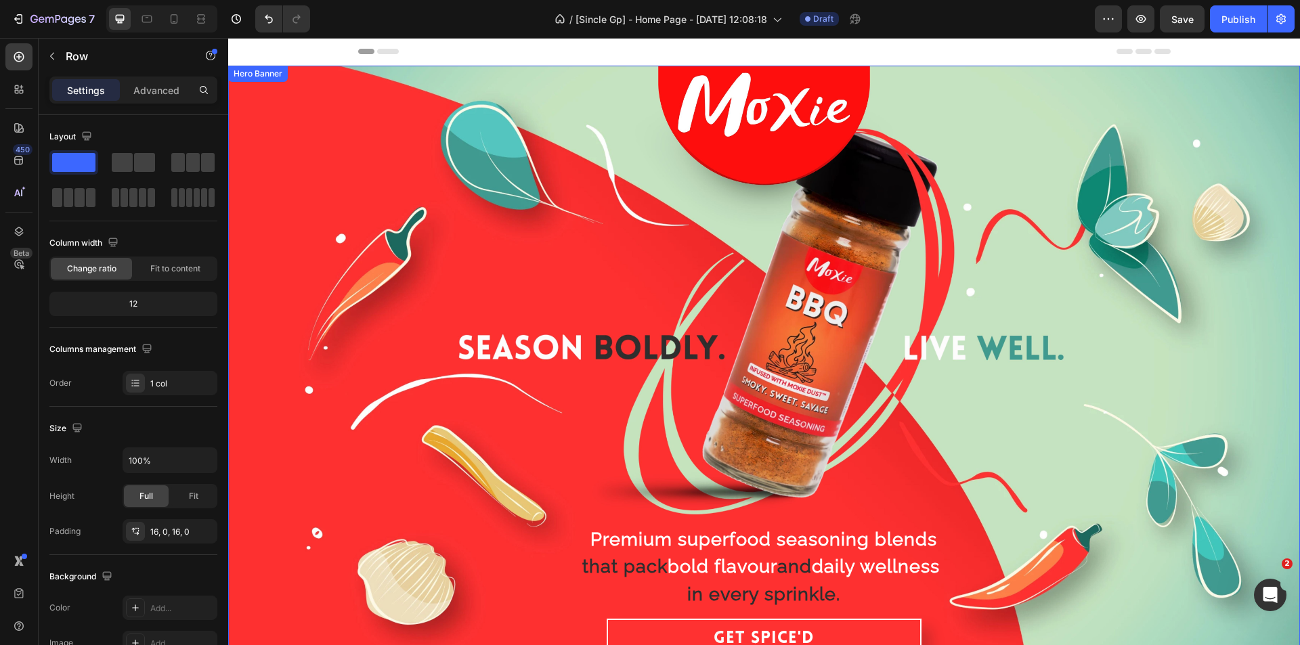
click at [277, 147] on div "Overlay" at bounding box center [764, 370] width 1072 height 608
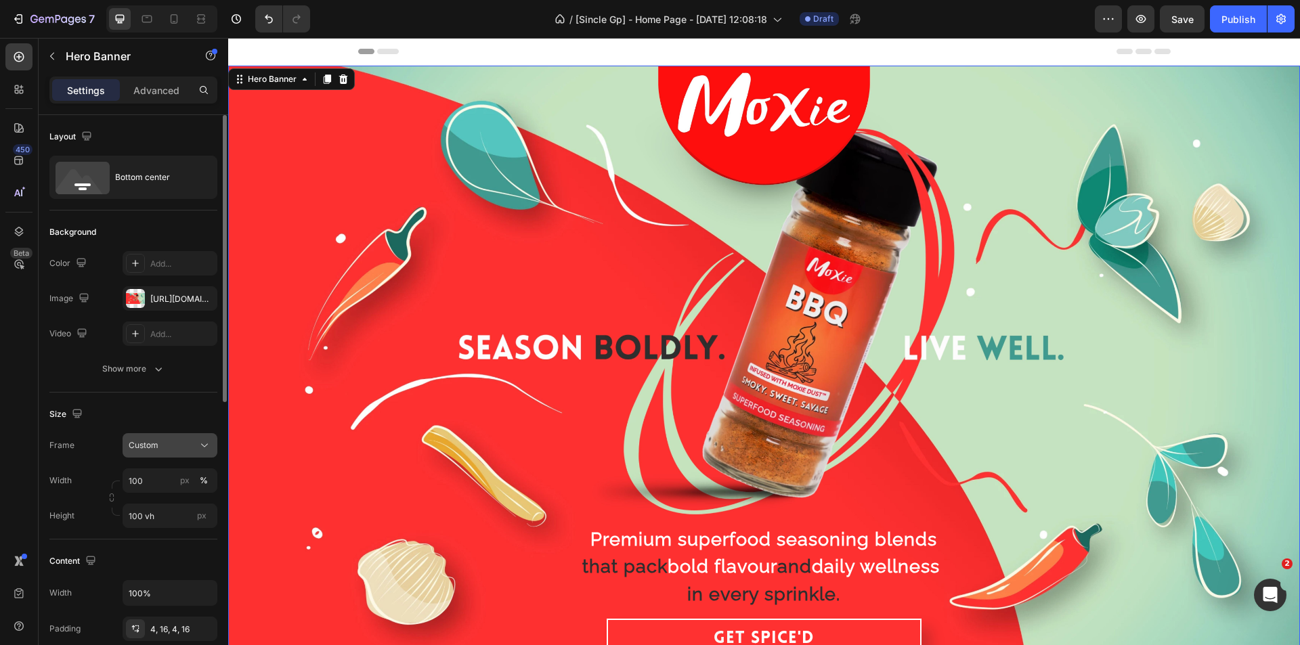
click at [200, 450] on icon at bounding box center [205, 446] width 14 height 14
click at [186, 472] on span "As banner source" at bounding box center [161, 478] width 67 height 12
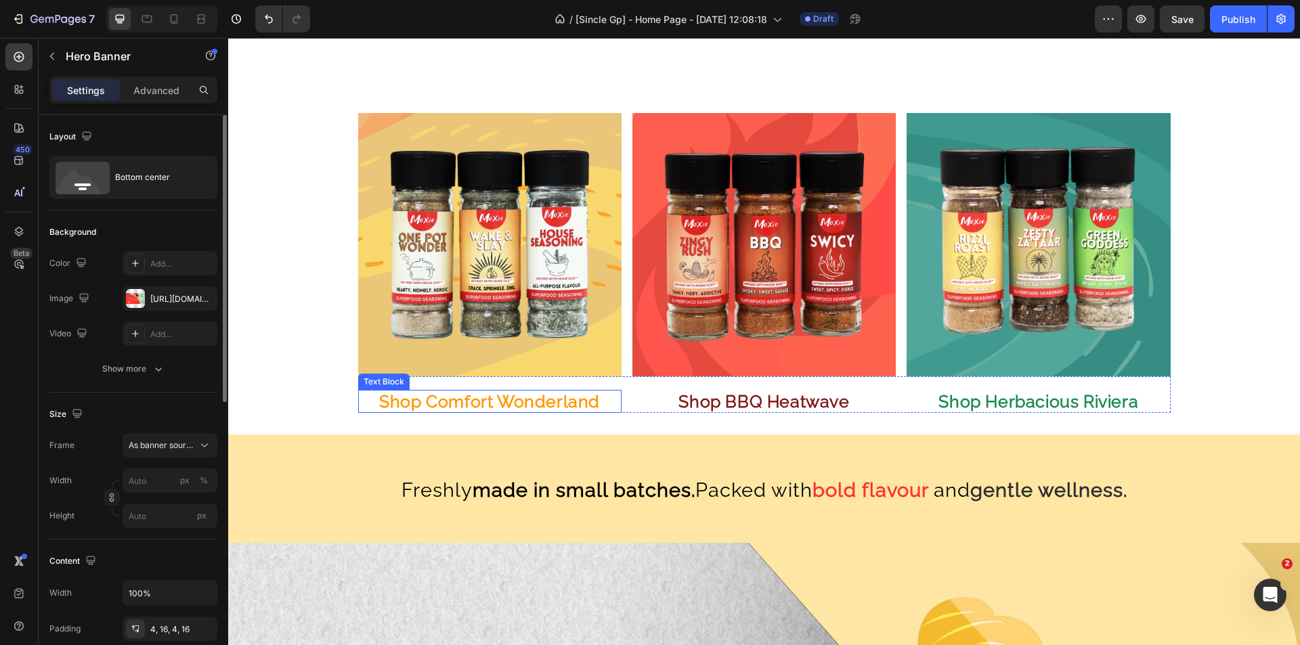
scroll to position [1016, 0]
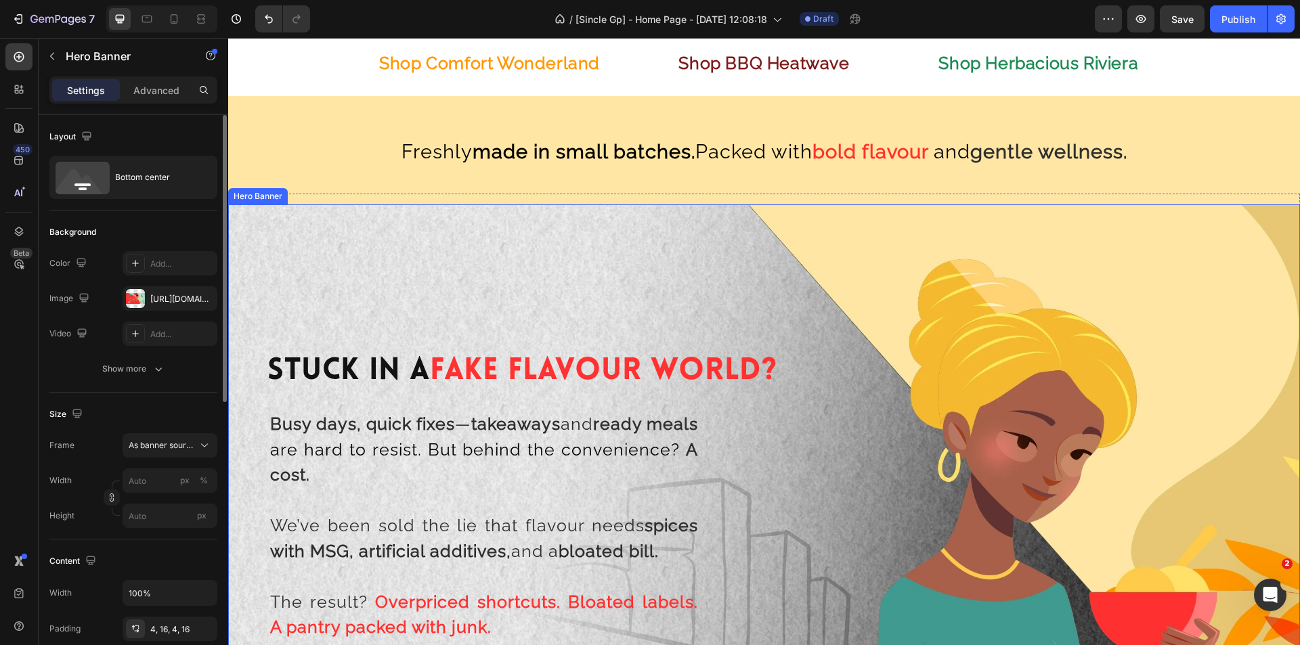
click at [406, 262] on div "Background Image" at bounding box center [764, 571] width 1072 height 732
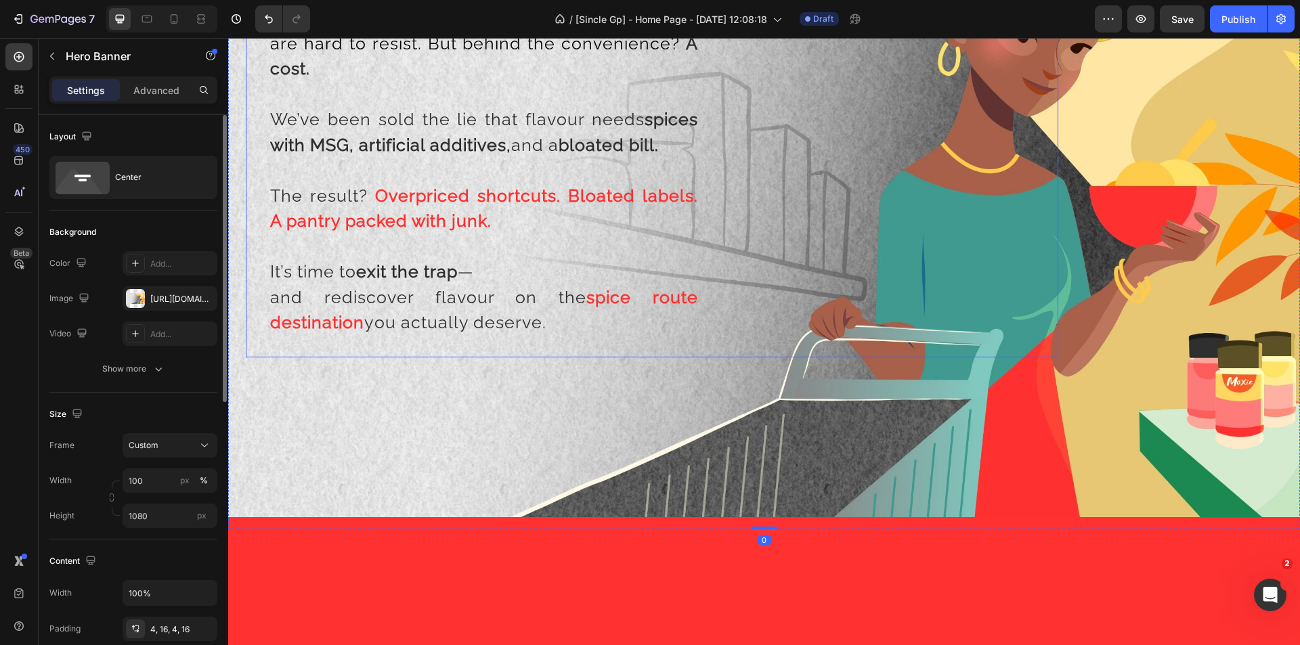
scroll to position [1829, 0]
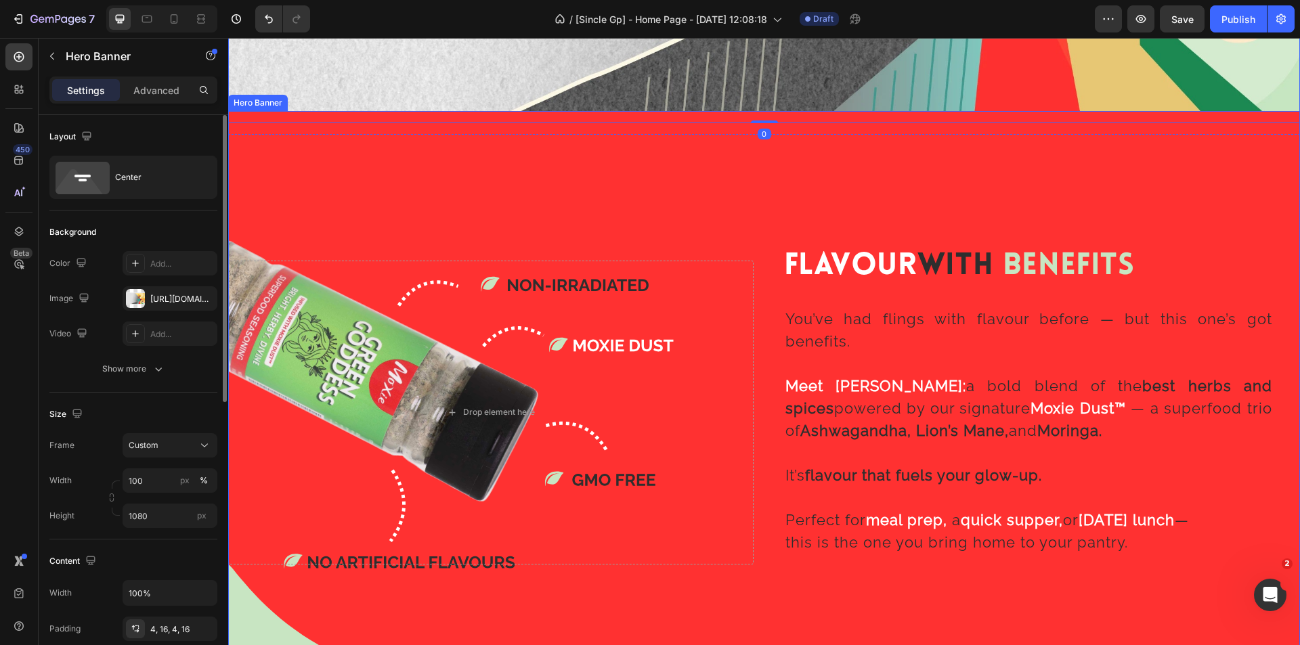
click at [455, 146] on div "Background Image" at bounding box center [764, 412] width 1072 height 603
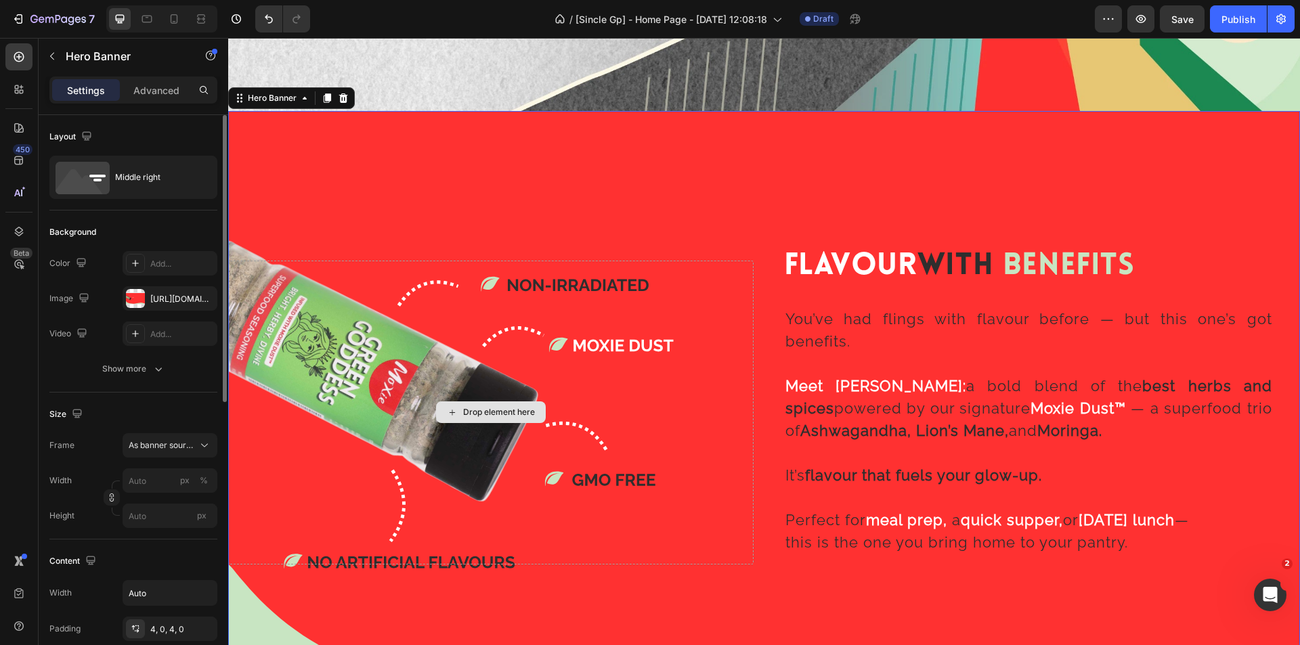
click at [435, 313] on div "Drop element here" at bounding box center [491, 413] width 526 height 304
click at [750, 296] on div "Flavour With Benefits Heading You’ve had flings with flavour before — but this …" at bounding box center [764, 413] width 1072 height 310
click at [786, 301] on div "You’ve had flings with flavour before — but this one’s got benefits. Meet Moxie…" at bounding box center [1038, 431] width 526 height 268
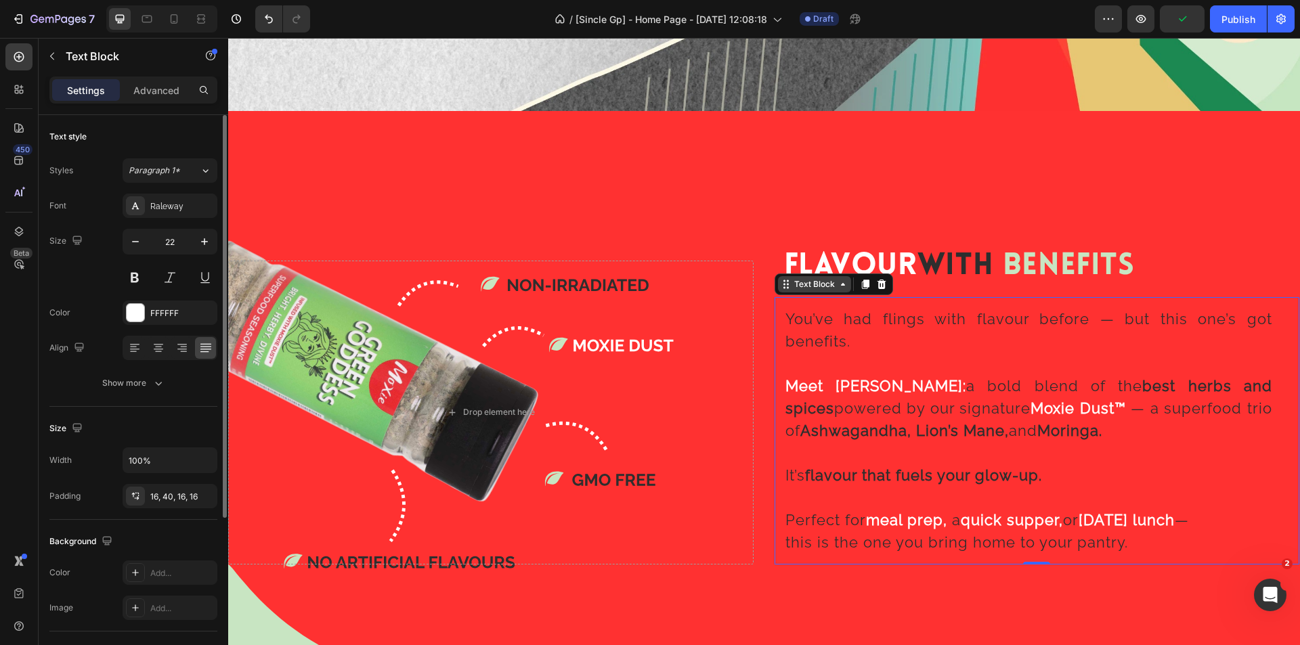
click at [793, 280] on div "Text Block" at bounding box center [815, 284] width 46 height 12
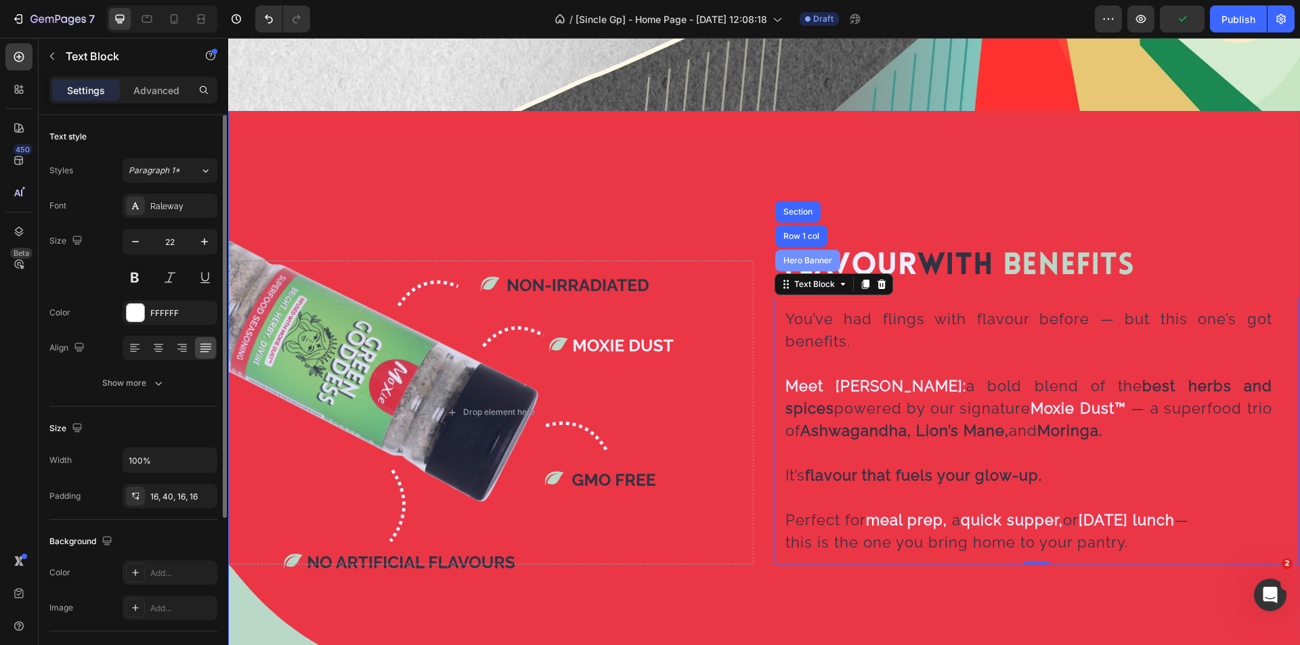
click at [801, 257] on div "Hero Banner" at bounding box center [808, 261] width 54 height 8
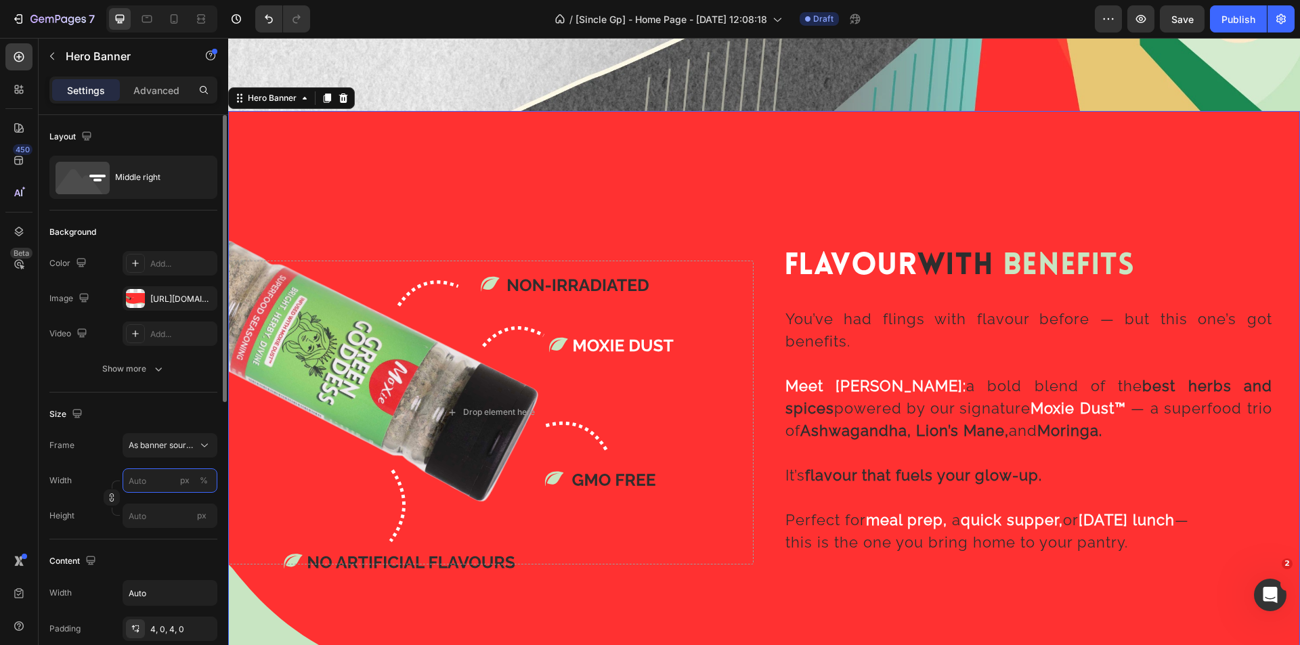
click at [159, 478] on input "px %" at bounding box center [170, 481] width 95 height 24
click at [189, 516] on span "100%" at bounding box center [195, 513] width 22 height 12
type input "100"
click at [201, 597] on icon "button" at bounding box center [205, 594] width 14 height 14
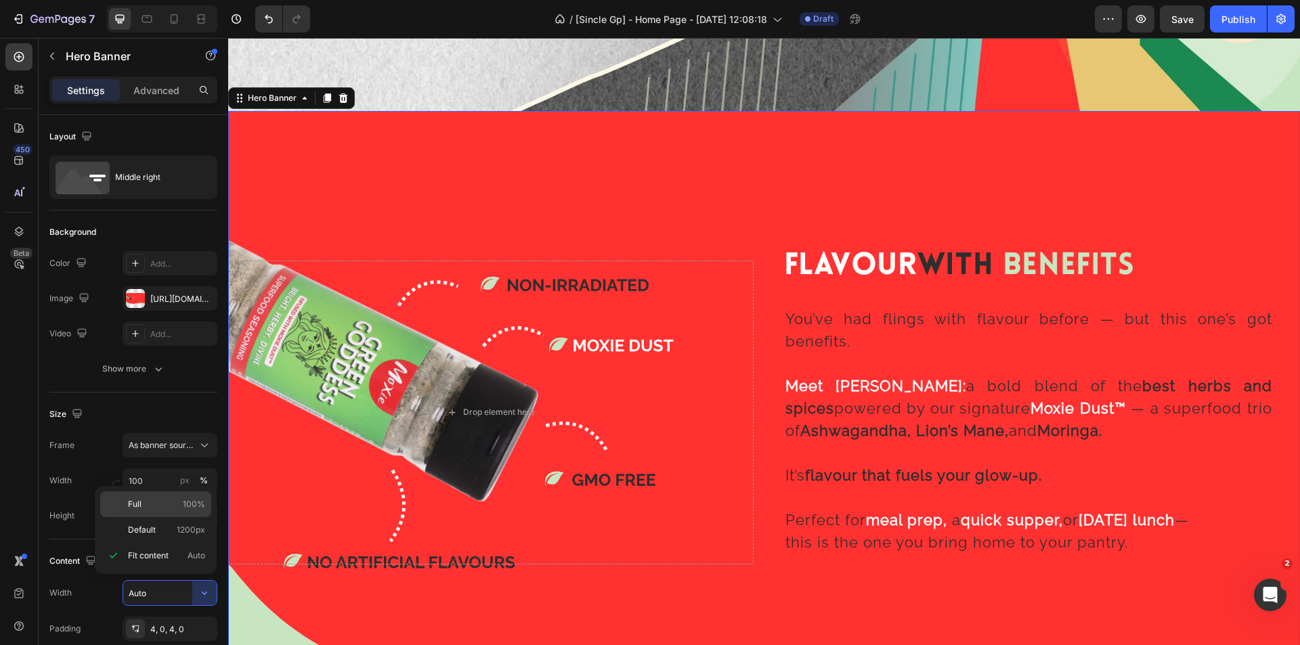
click at [197, 507] on span "100%" at bounding box center [194, 505] width 22 height 12
type input "100%"
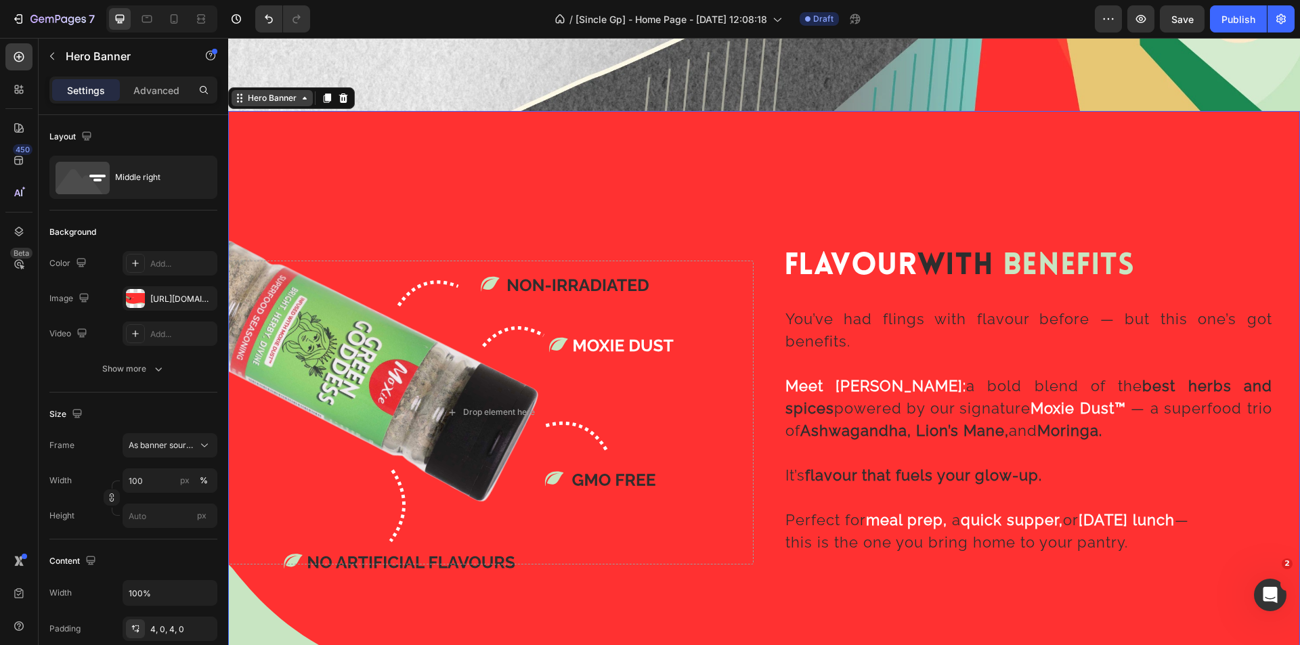
click at [276, 98] on div "Hero Banner" at bounding box center [272, 98] width 54 height 12
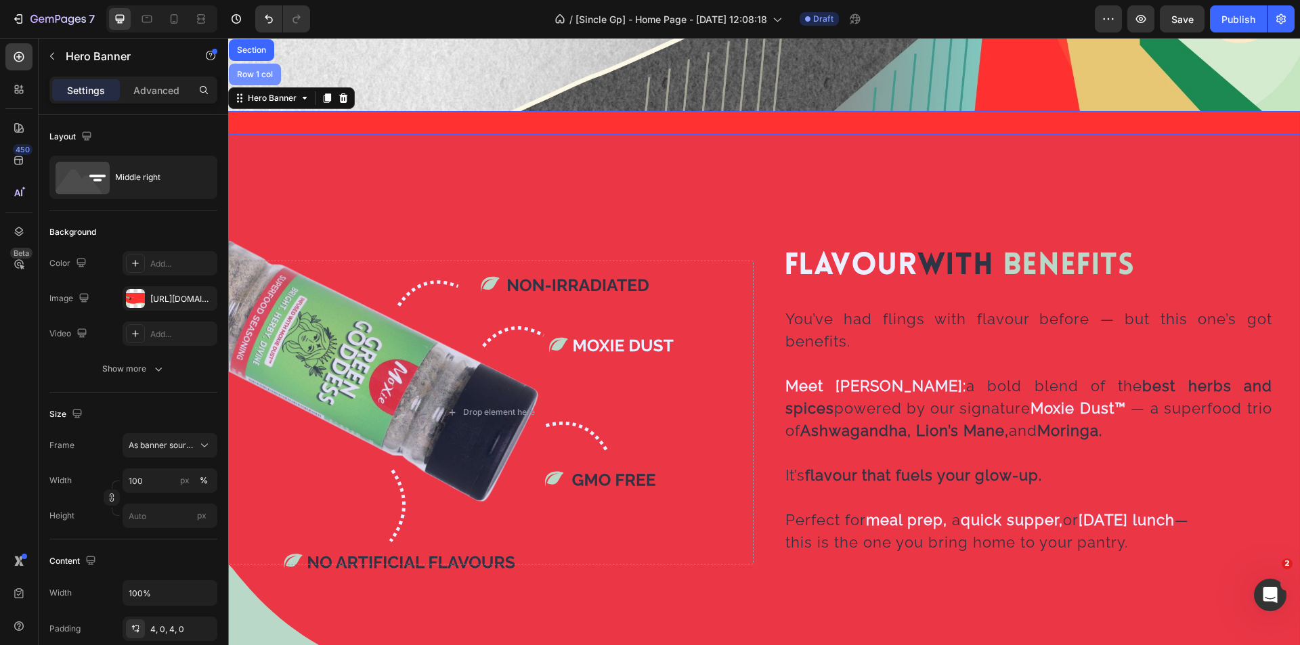
click at [268, 73] on div "Row 1 col" at bounding box center [254, 74] width 41 height 8
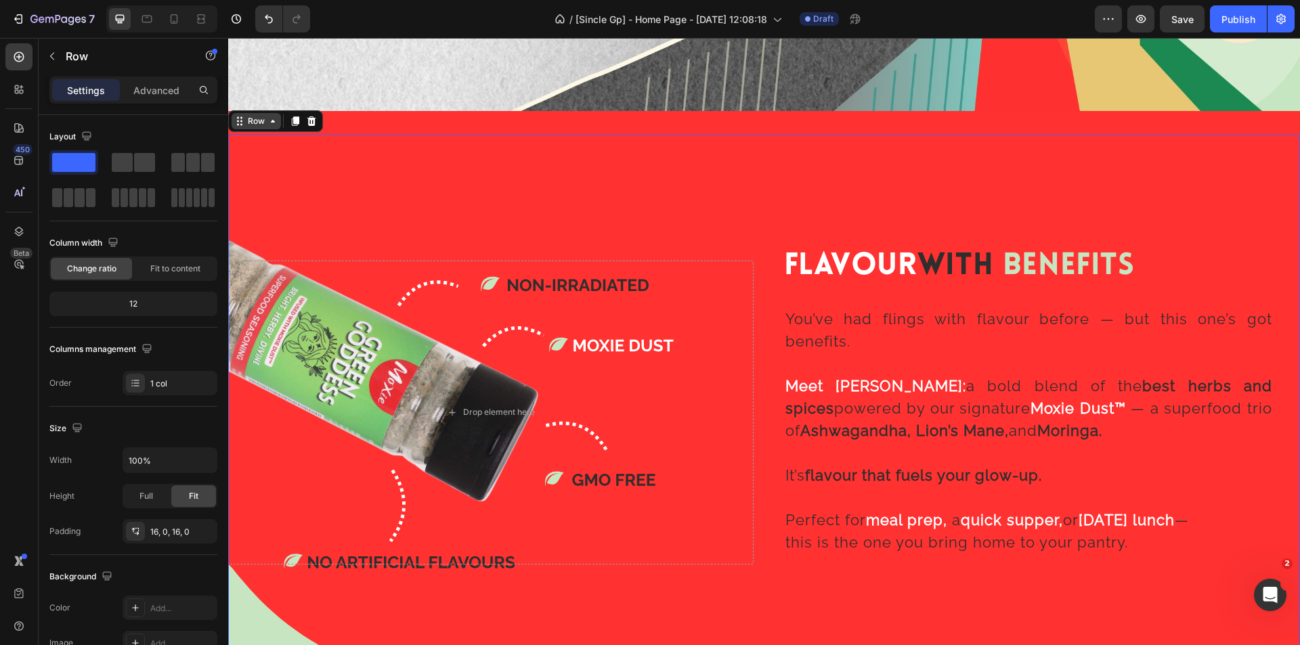
click at [251, 115] on div "Row" at bounding box center [256, 121] width 22 height 12
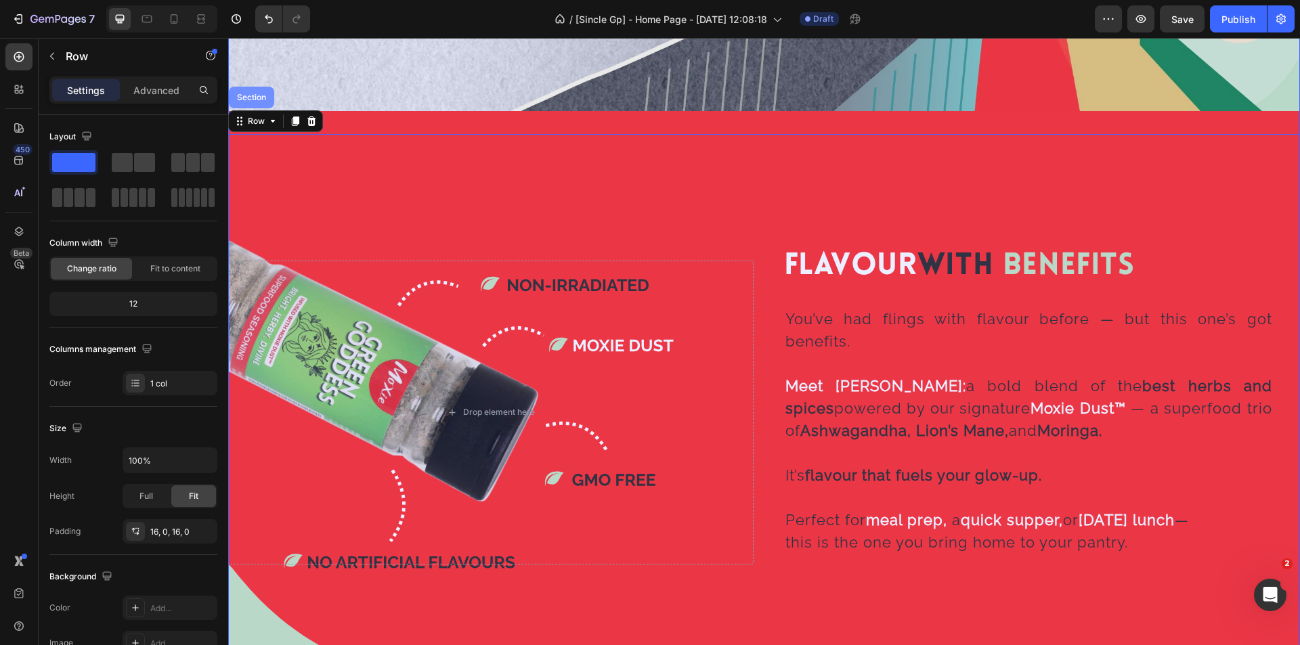
click at [259, 96] on div "Section" at bounding box center [251, 97] width 35 height 8
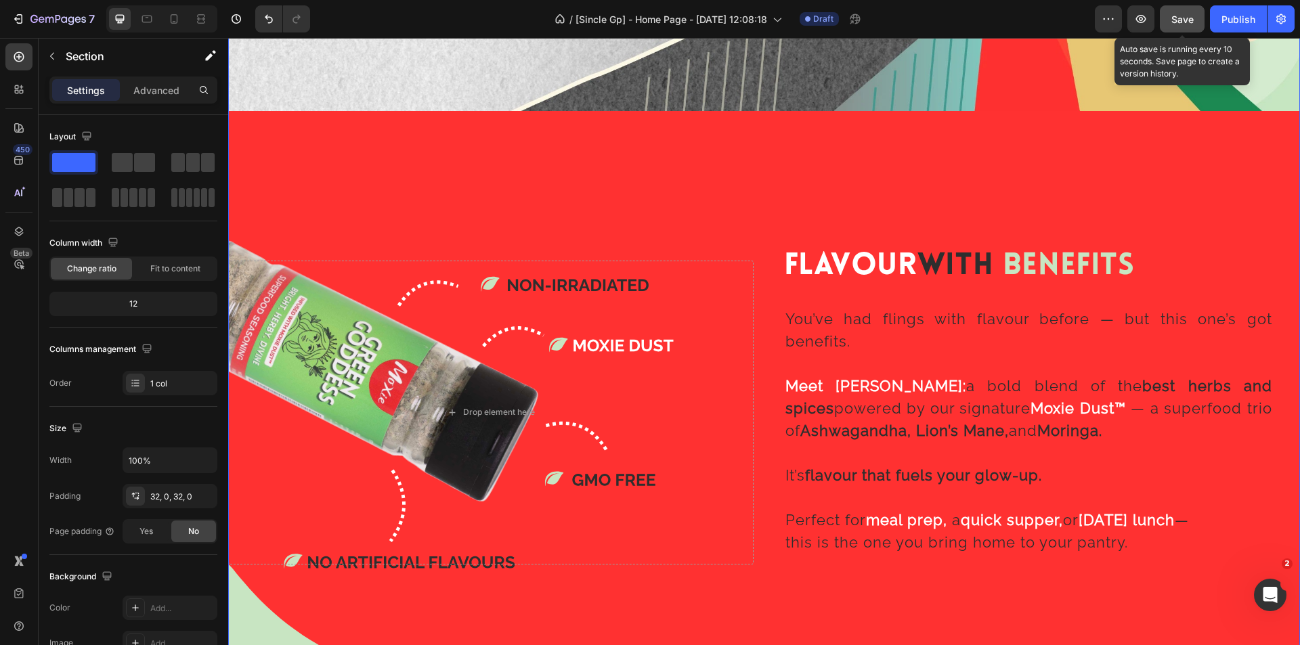
click at [1181, 9] on button "Save" at bounding box center [1182, 18] width 45 height 27
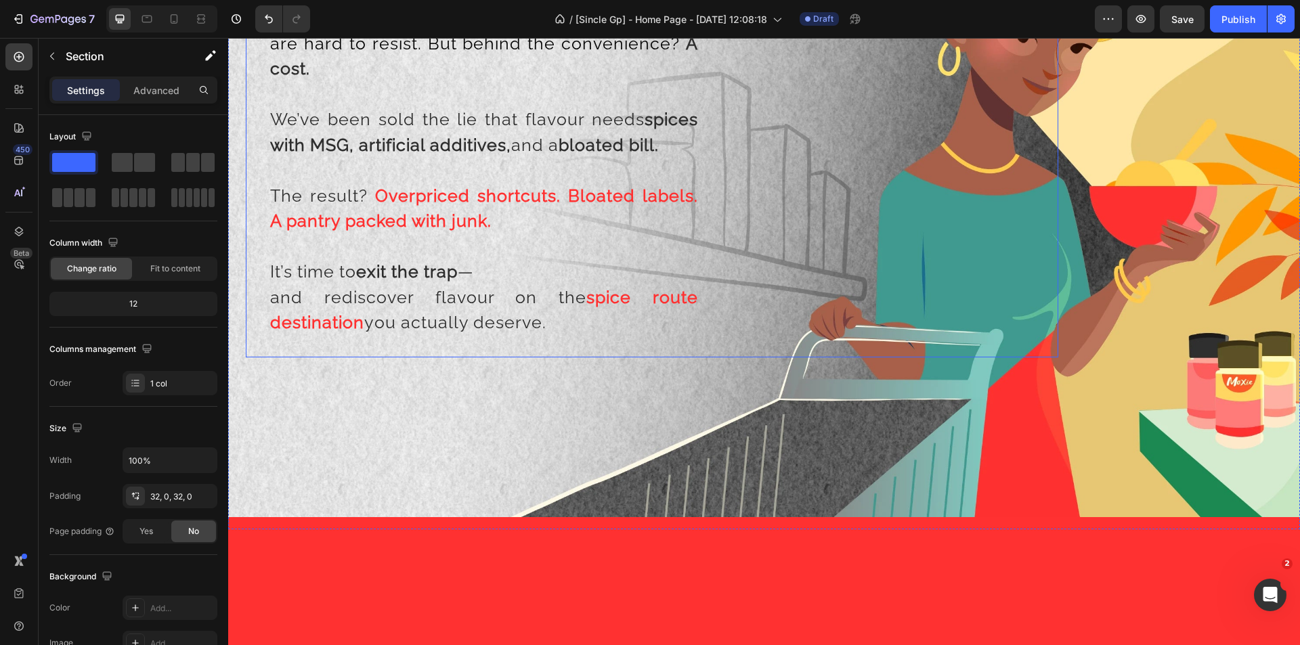
scroll to position [1151, 0]
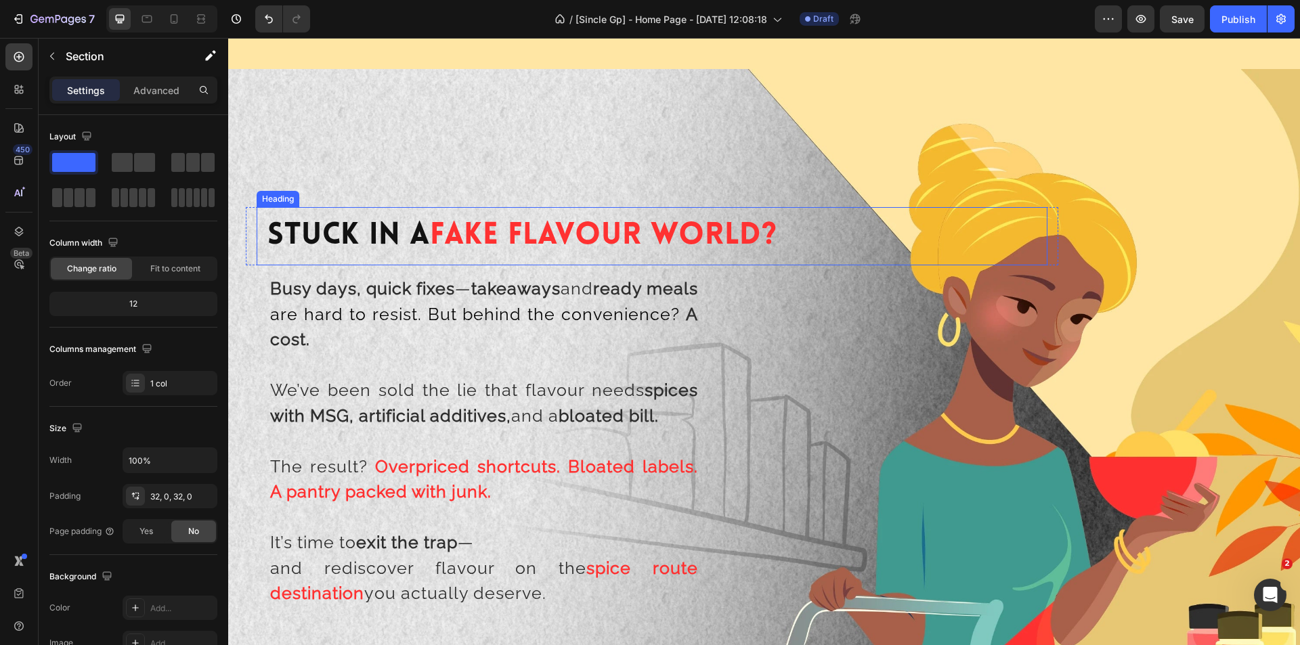
click at [461, 223] on span "Fake Flavour World?" at bounding box center [603, 236] width 347 height 30
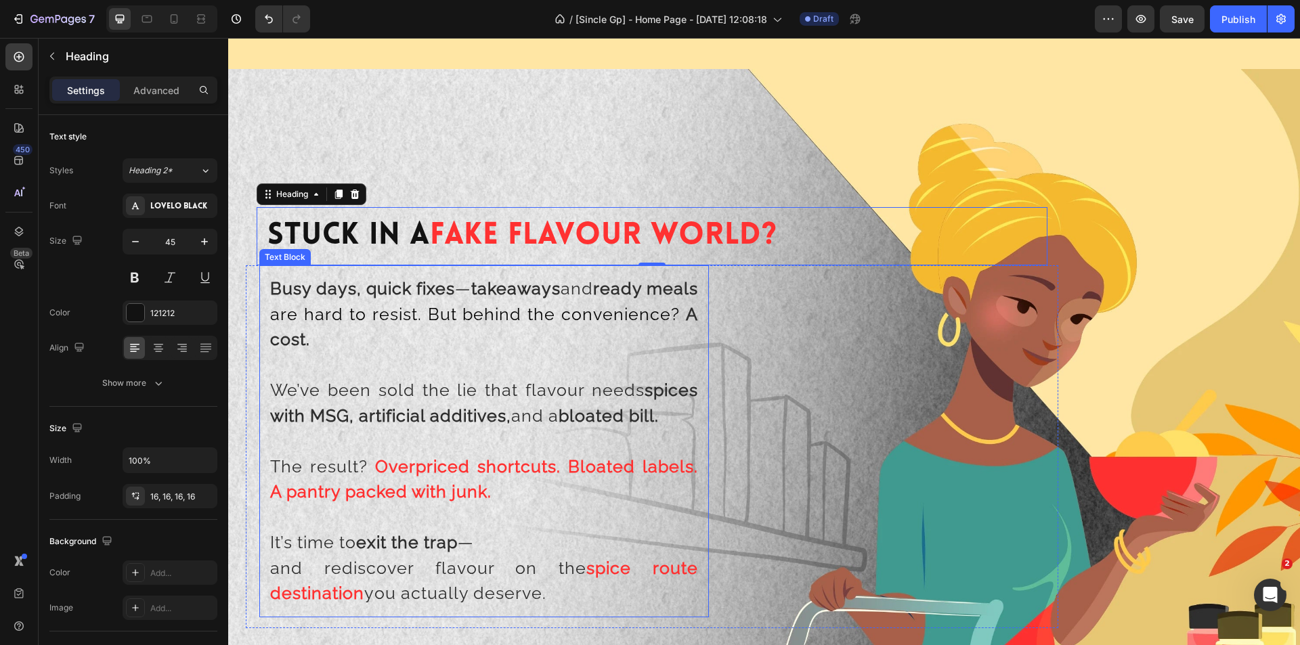
click at [436, 386] on span "We’ve been sold the lie that flavour needs spices with MSG, artificial additive…" at bounding box center [484, 403] width 428 height 46
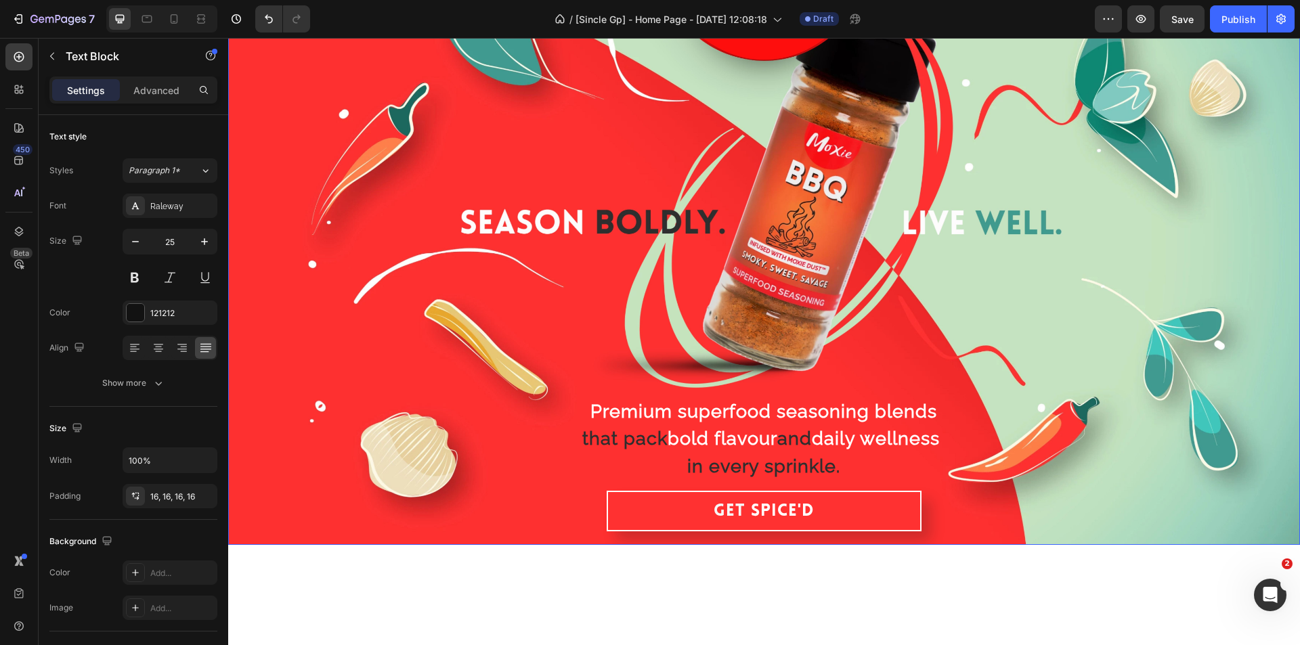
scroll to position [0, 0]
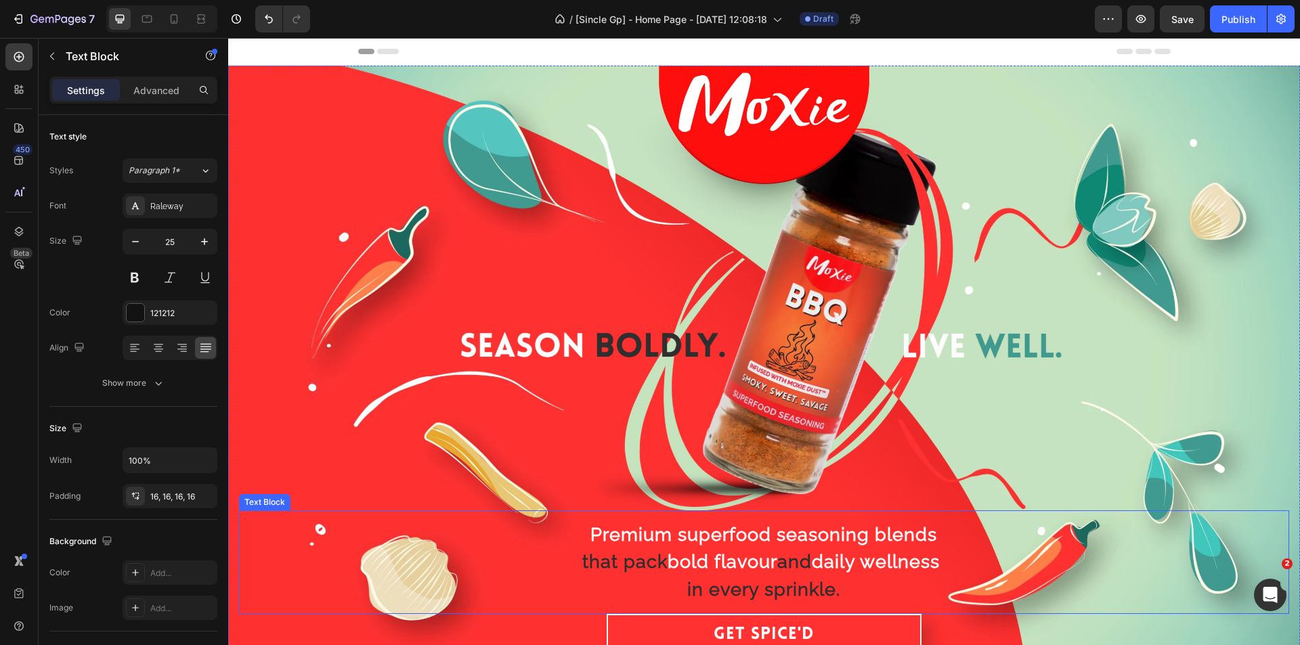
click at [687, 537] on span "Premium superfood seasoning blends" at bounding box center [764, 534] width 347 height 21
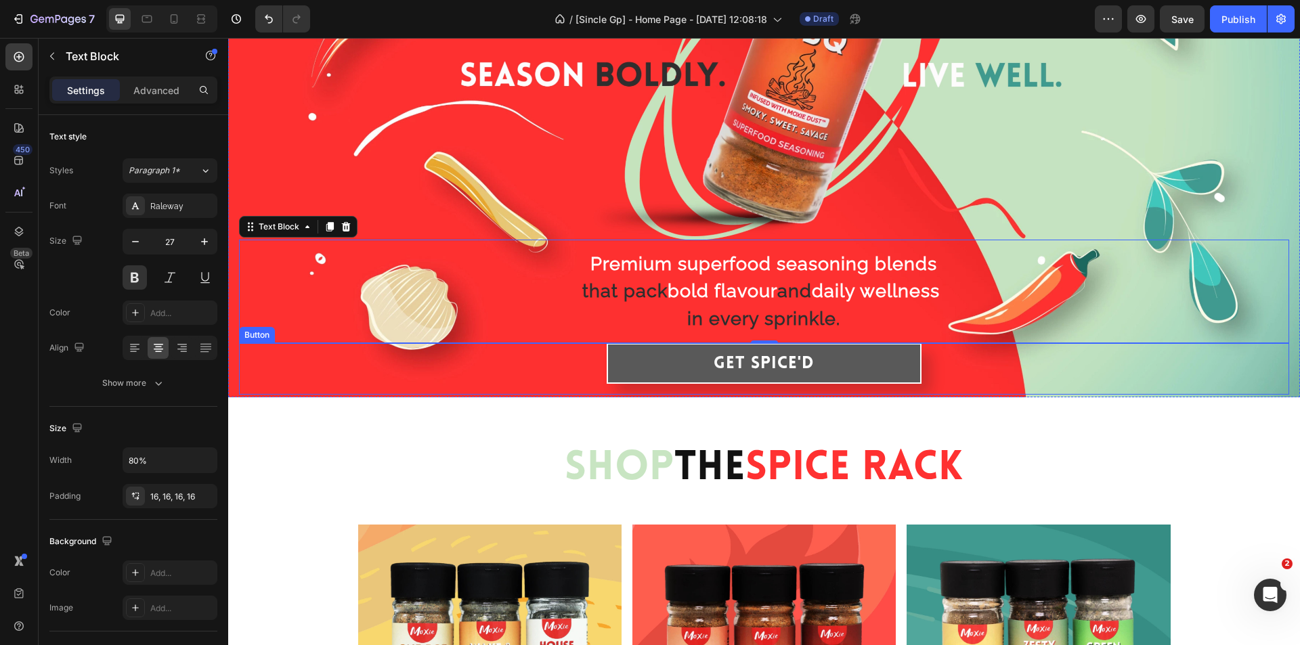
click at [694, 350] on button "Get Spice'd" at bounding box center [764, 363] width 315 height 41
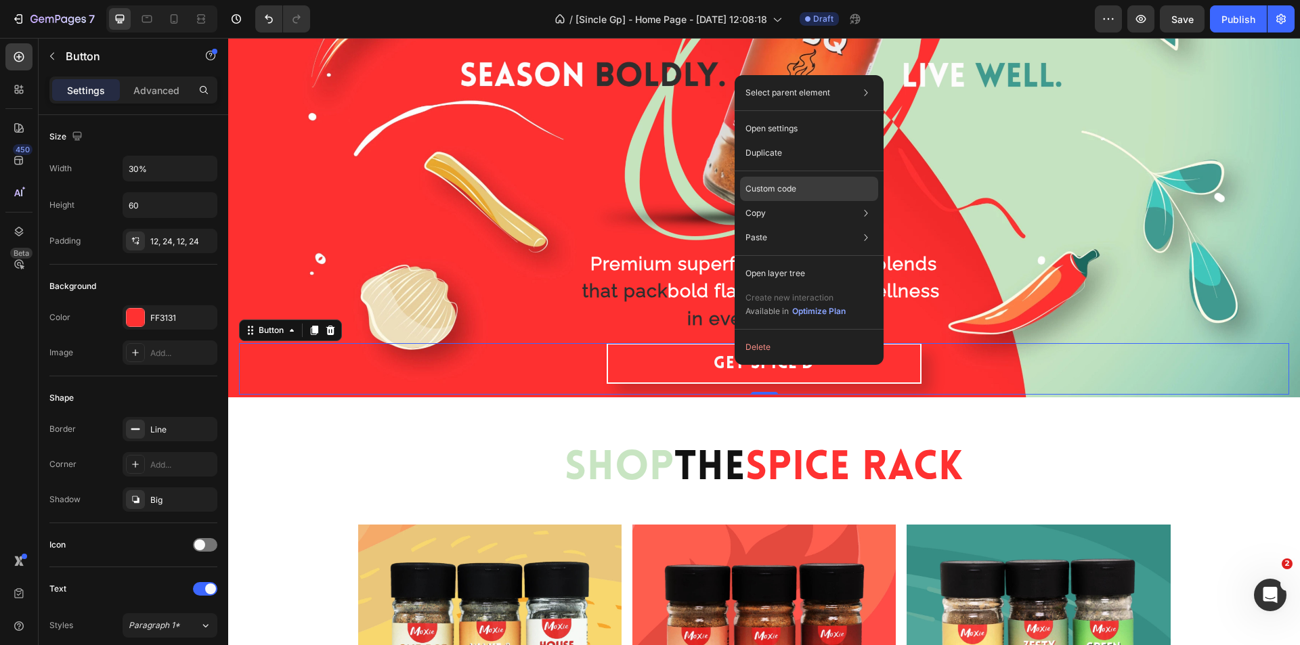
click at [799, 226] on div "Custom code" at bounding box center [809, 238] width 138 height 24
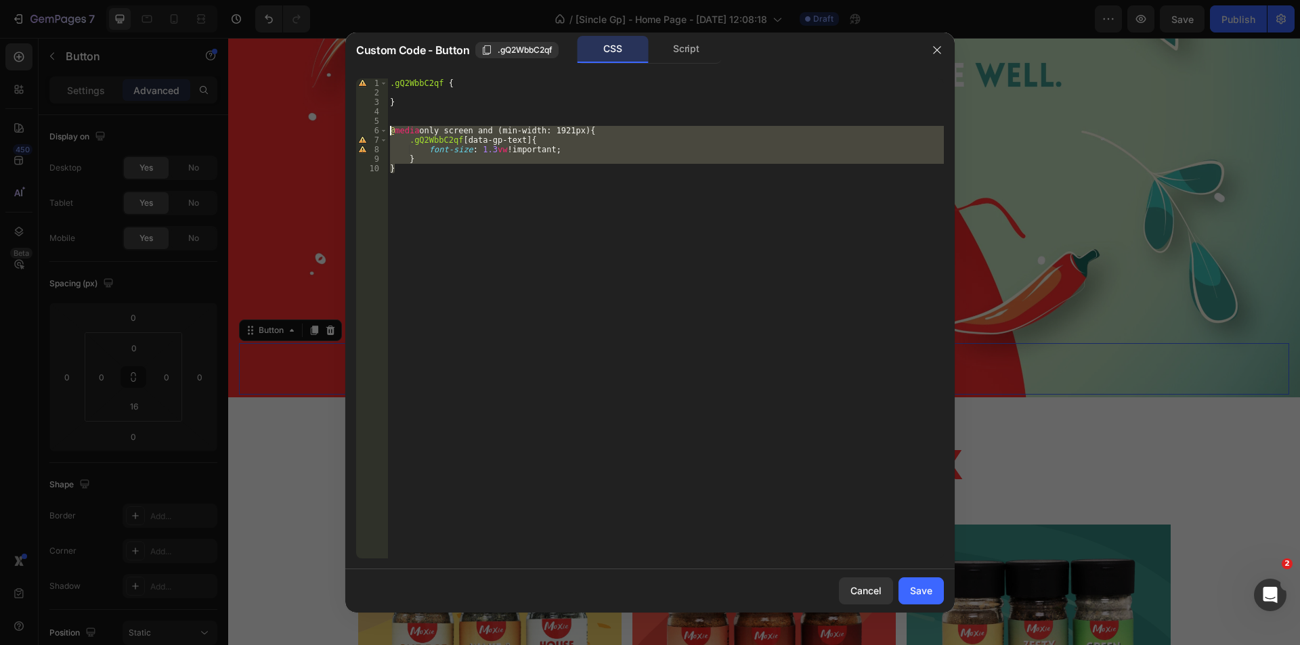
drag, startPoint x: 412, startPoint y: 175, endPoint x: 350, endPoint y: 135, distance: 74.0
click at [350, 135] on div "} 1 2 3 4 5 6 7 8 9 10 .gQ2WbbC2qf { } @ media only screen and (min-width: 1921…" at bounding box center [650, 319] width 610 height 502
type textarea "@media only screen and (min-width: 1921px) { .gQ2WbbC2qf [data-gp-text]{"
drag, startPoint x: 903, startPoint y: 588, endPoint x: 668, endPoint y: 536, distance: 240.6
click at [903, 588] on button "Save" at bounding box center [921, 591] width 45 height 27
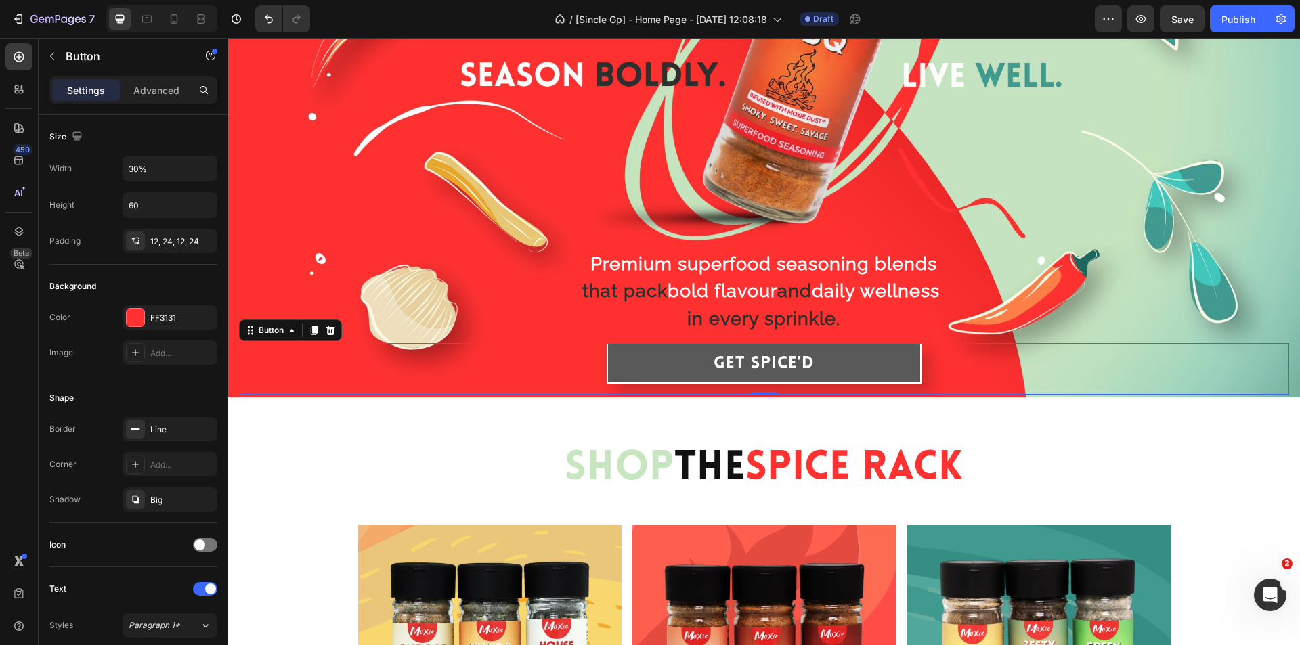
click at [620, 362] on button "Get Spice'd" at bounding box center [764, 363] width 315 height 41
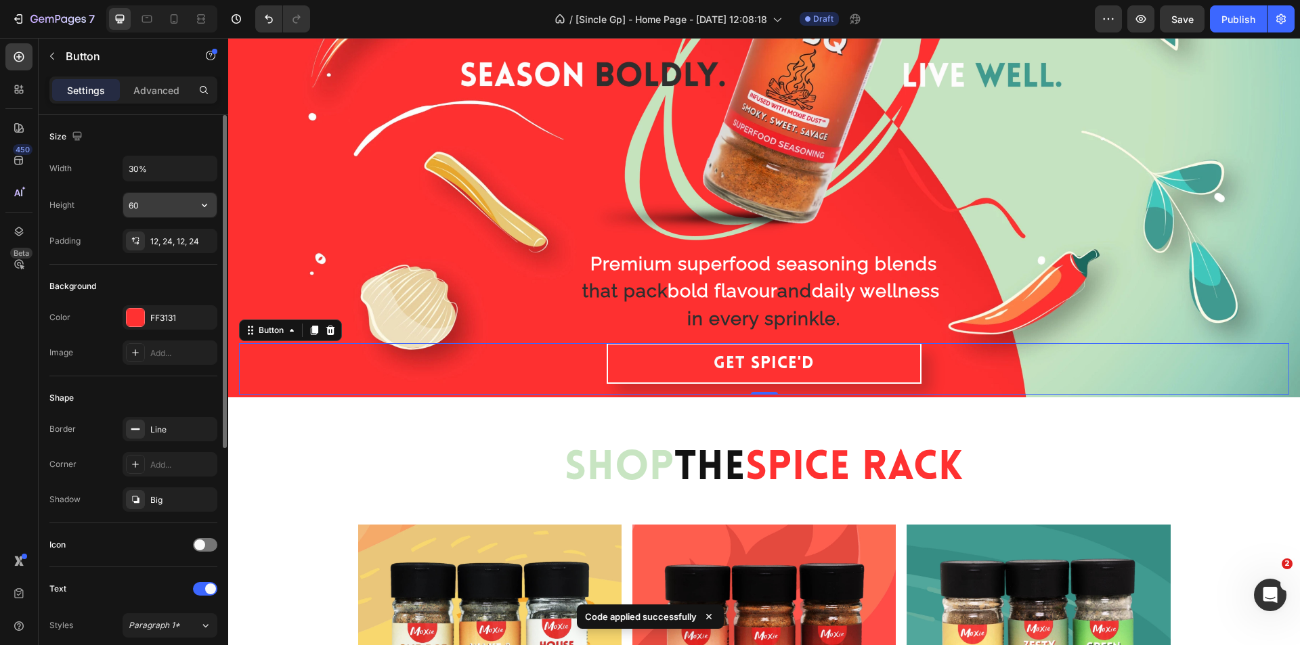
click at [154, 210] on input "60" at bounding box center [169, 205] width 93 height 24
click at [207, 207] on icon "button" at bounding box center [205, 205] width 14 height 14
click at [188, 240] on span "Auto" at bounding box center [197, 240] width 18 height 12
type input "Auto"
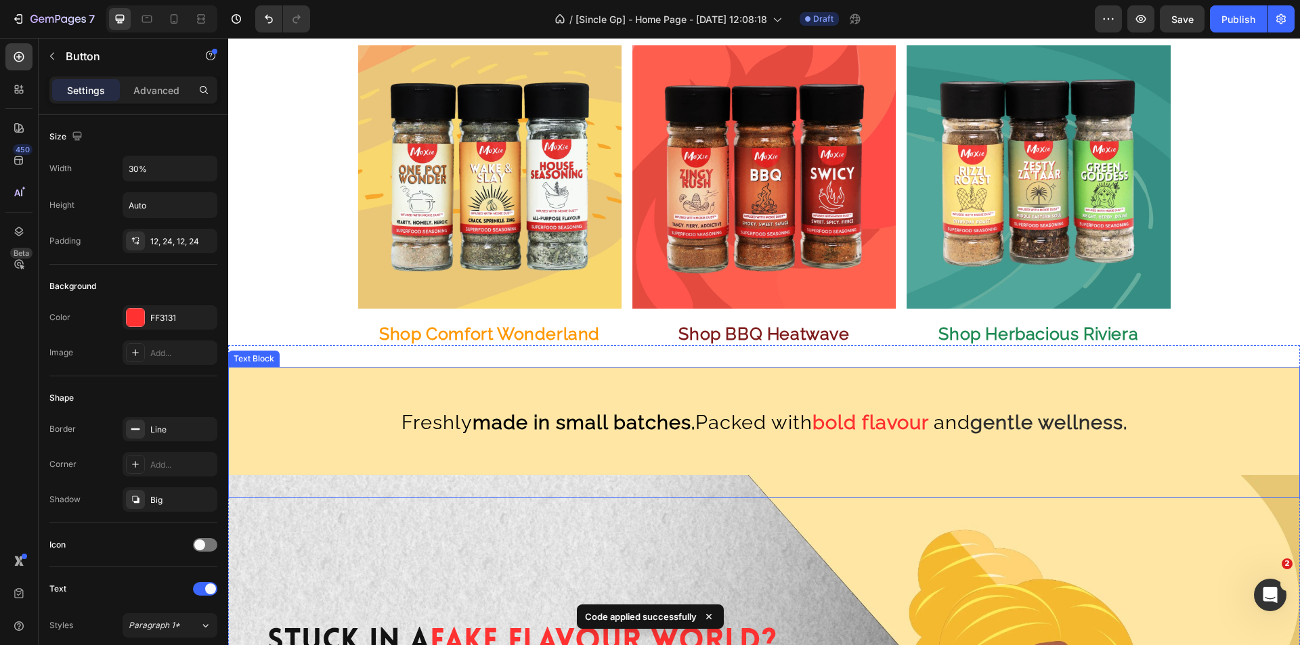
scroll to position [1084, 0]
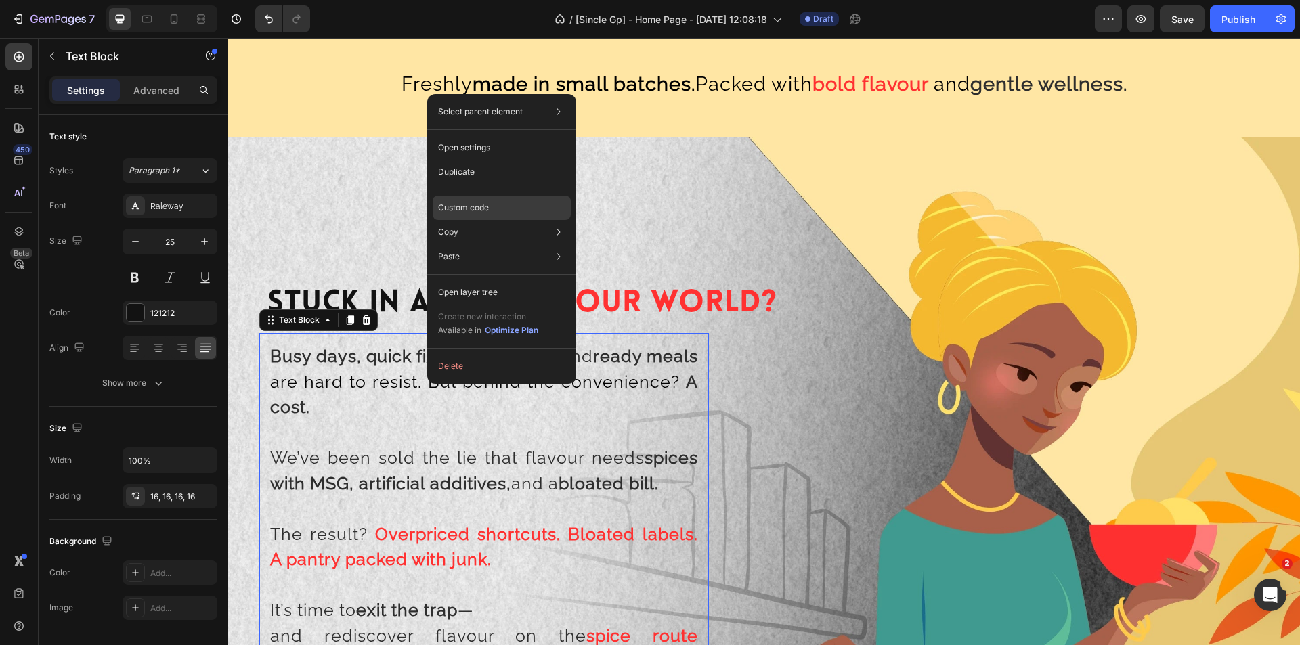
click at [475, 209] on p "Custom code" at bounding box center [463, 208] width 51 height 12
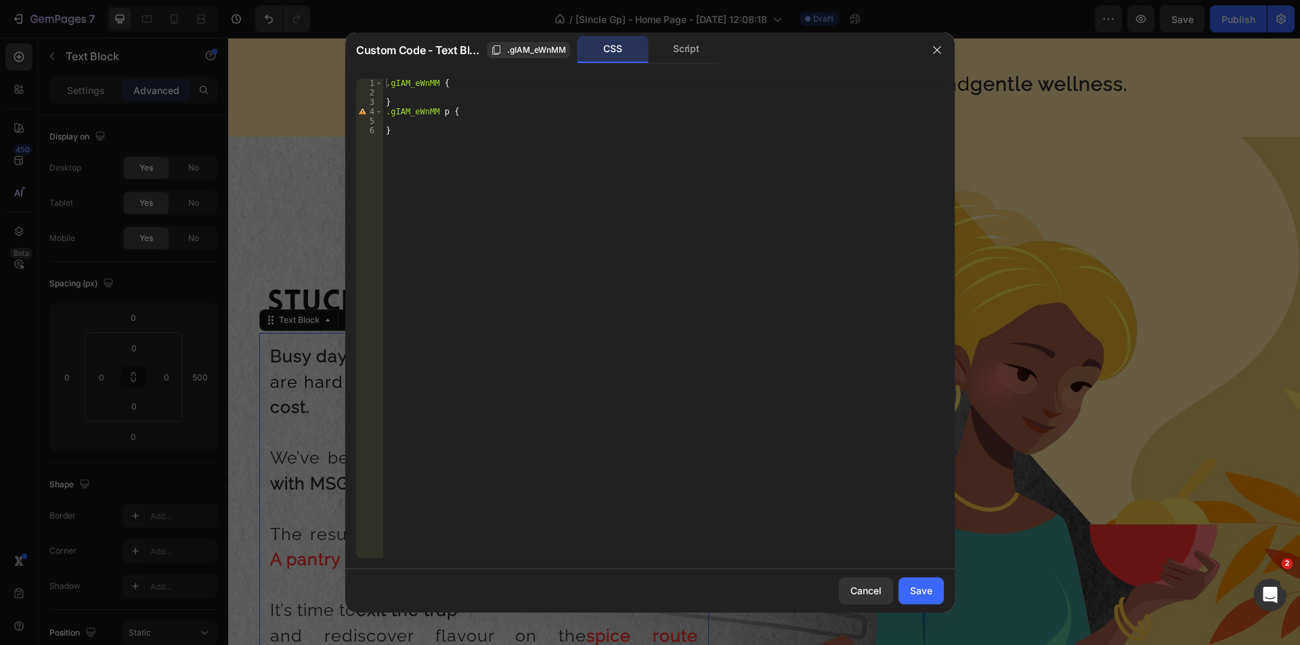
type textarea "}"
click at [433, 141] on div ".gIAM_eWnMM { } .gIAM_eWnMM p { }" at bounding box center [663, 328] width 561 height 499
paste textarea "}"
click at [414, 114] on div ".gIAM_eWnMM { } .gIAM_eWnMM p { } @ media only screen and (min-width: 1921px) {…" at bounding box center [665, 328] width 557 height 499
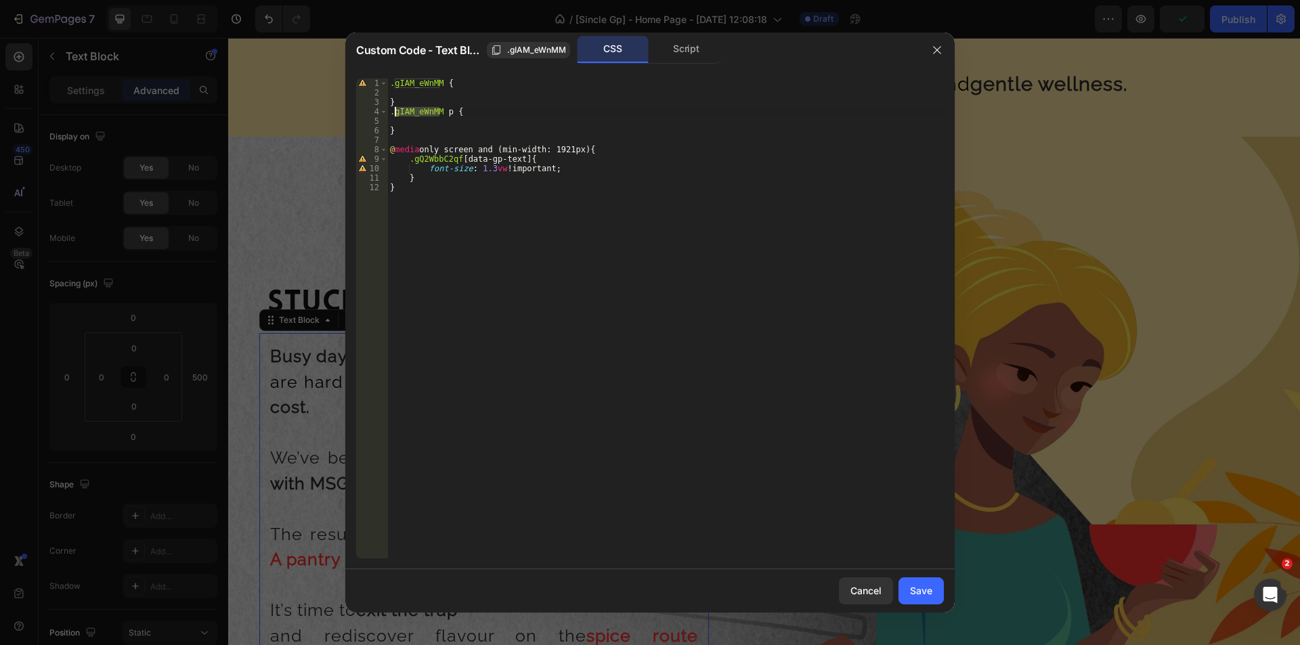
click at [433, 158] on div ".gIAM_eWnMM { } .gIAM_eWnMM p { } @ media only screen and (min-width: 1921px) {…" at bounding box center [665, 328] width 557 height 499
paste textarea "IAM_eWnMM"
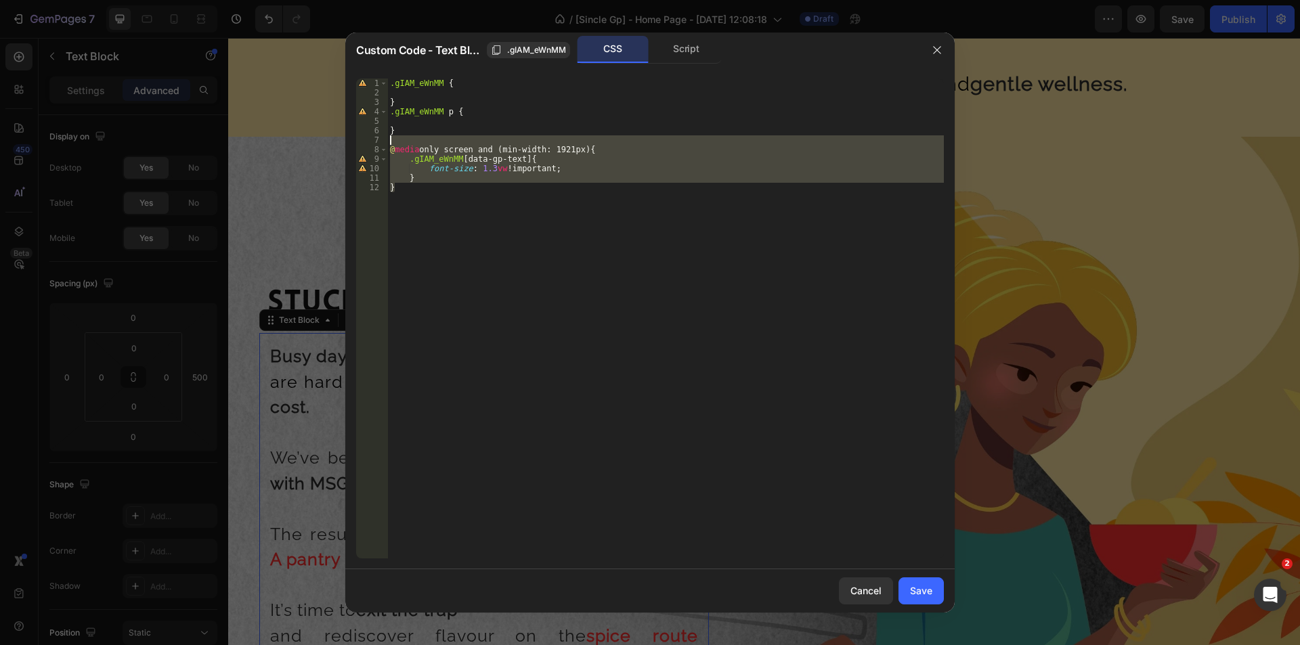
drag, startPoint x: 396, startPoint y: 191, endPoint x: 362, endPoint y: 144, distance: 57.7
click at [362, 144] on div ".gIAM_eWnMM [data-gp-text]{ 1 2 3 4 5 6 7 8 9 10 11 12 .gIAM_eWnMM { } .gIAM_eW…" at bounding box center [650, 319] width 588 height 480
type textarea "@media only screen and (min-width: 1921px) {"
click at [916, 588] on div "Save" at bounding box center [921, 591] width 22 height 14
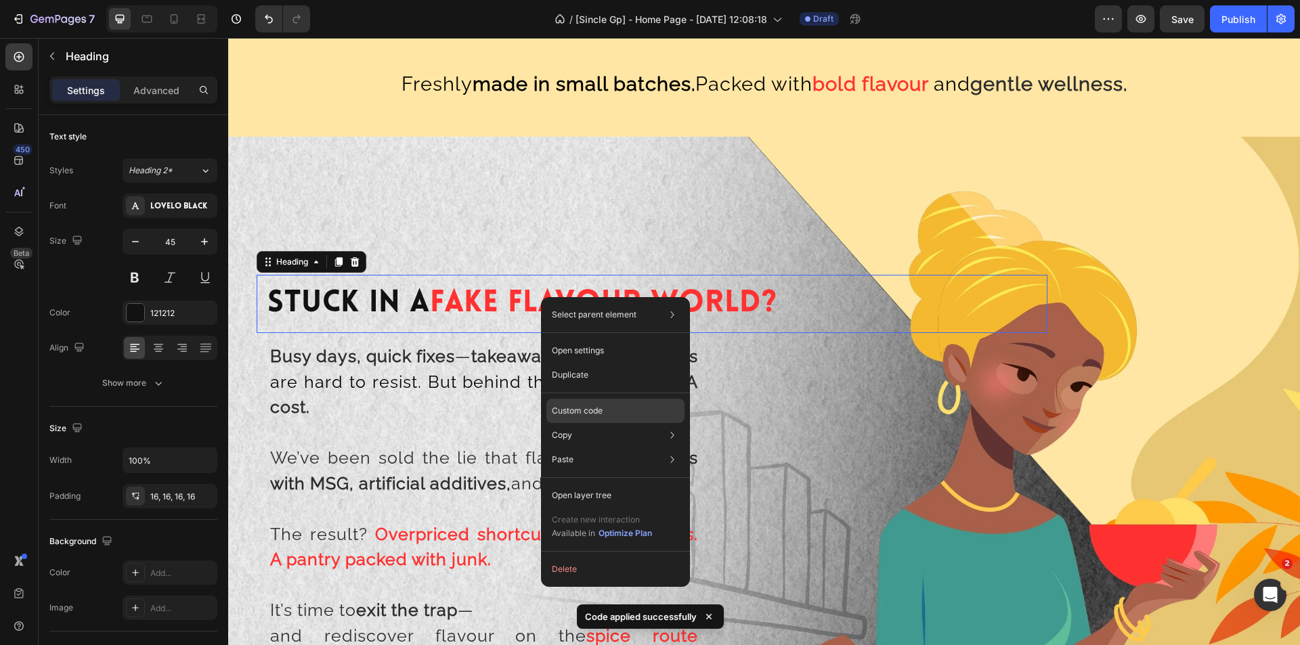
click at [603, 408] on p "Custom code" at bounding box center [577, 411] width 51 height 12
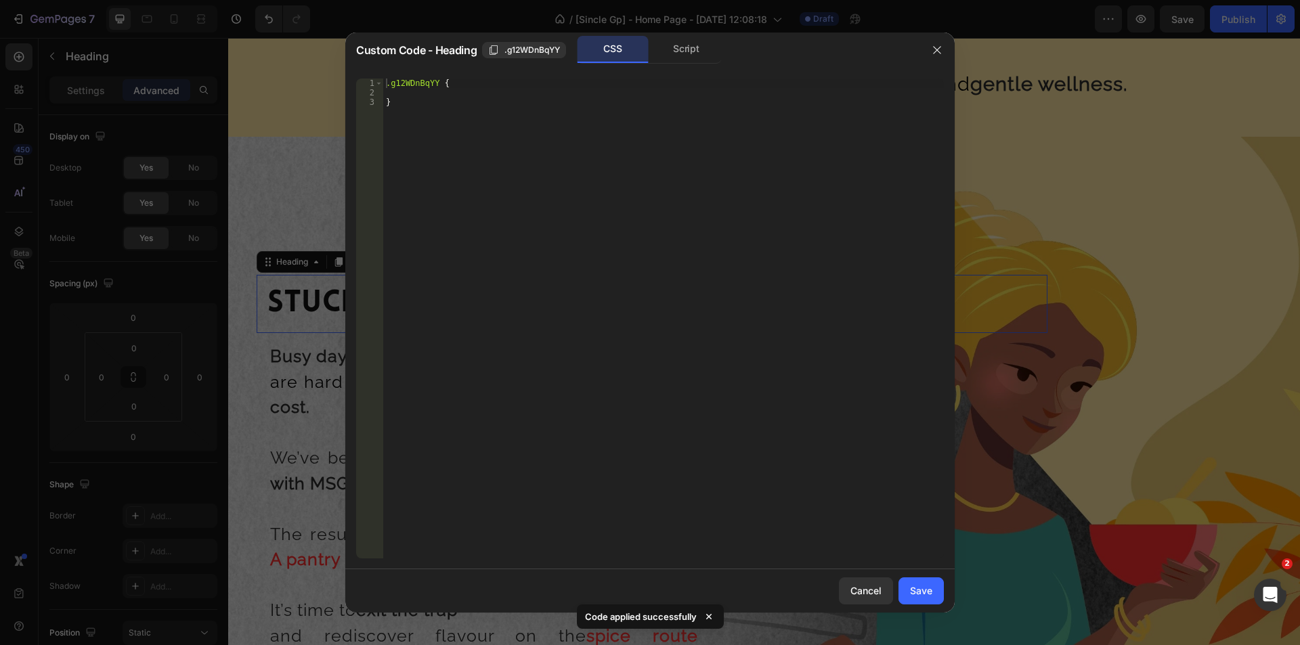
type textarea "}"
click at [423, 116] on div ".g12WDnBqYY { }" at bounding box center [663, 328] width 561 height 499
paste textarea "}"
click at [418, 81] on div ".g12WDnBqYY { } @ media only screen and (min-width: 1921px) { .gIAM_eWnMM [ dat…" at bounding box center [665, 328] width 557 height 499
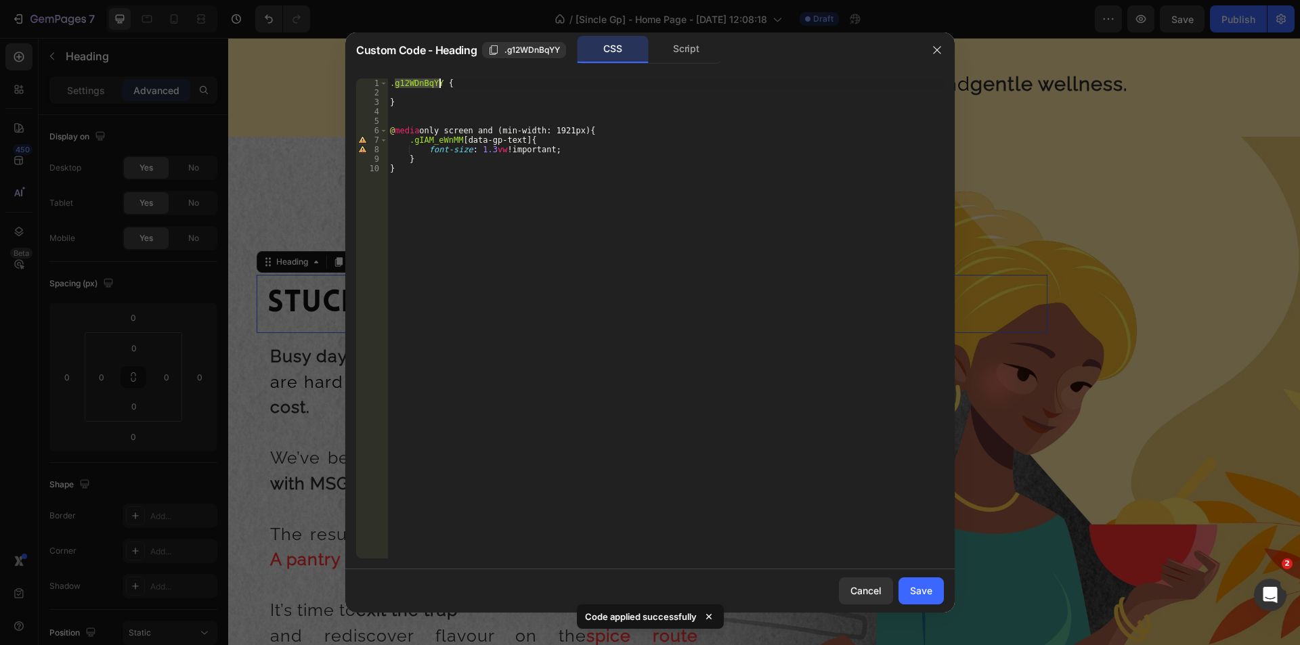
click at [436, 138] on div ".g12WDnBqYY { } @ media only screen and (min-width: 1921px) { .gIAM_eWnMM [ dat…" at bounding box center [665, 328] width 557 height 499
paste textarea "12WDnBqYY"
click at [488, 150] on div ".g12WDnBqYY { } @ media only screen and (min-width: 1921px) { .g12WDnBqYY [ dat…" at bounding box center [665, 328] width 557 height 499
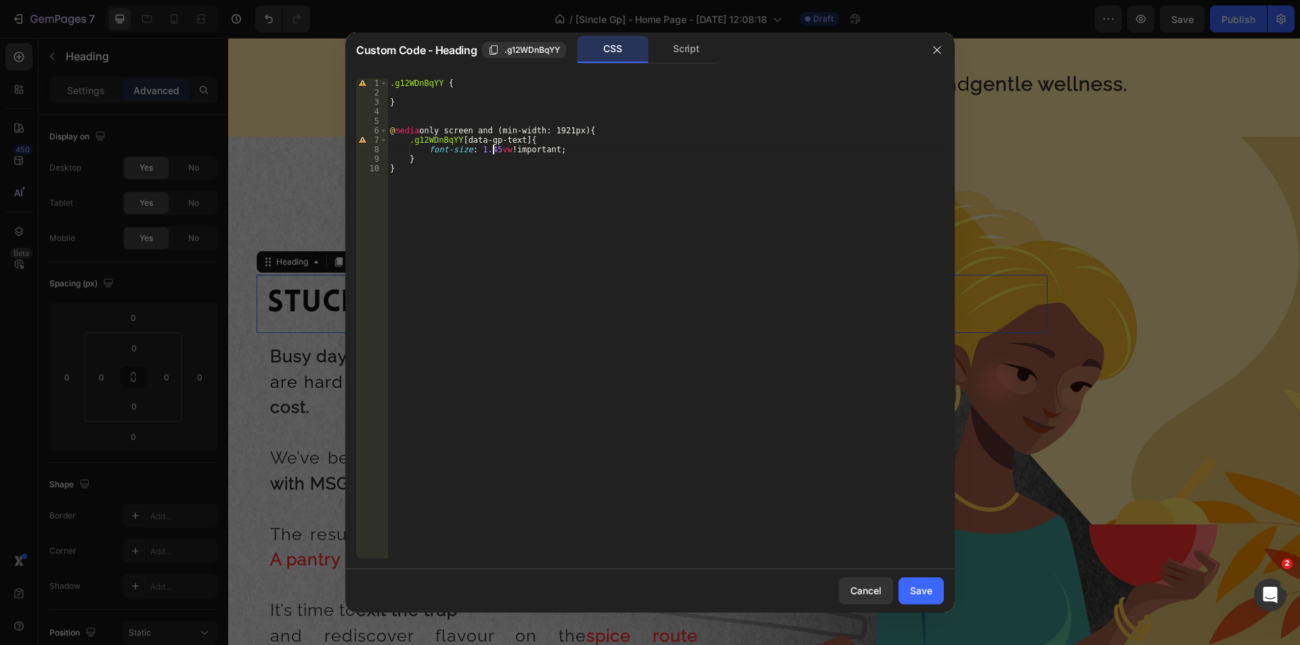
type textarea "font-size: 1.45vw !important;"
click at [920, 567] on div "font-size: 1.45vw !important; 1 2 3 4 5 6 7 8 9 10 .g12WDnBqYY { } @ media only…" at bounding box center [650, 319] width 610 height 502
drag, startPoint x: 925, startPoint y: 584, endPoint x: 698, endPoint y: 483, distance: 247.7
click at [925, 584] on div "Save" at bounding box center [921, 591] width 22 height 14
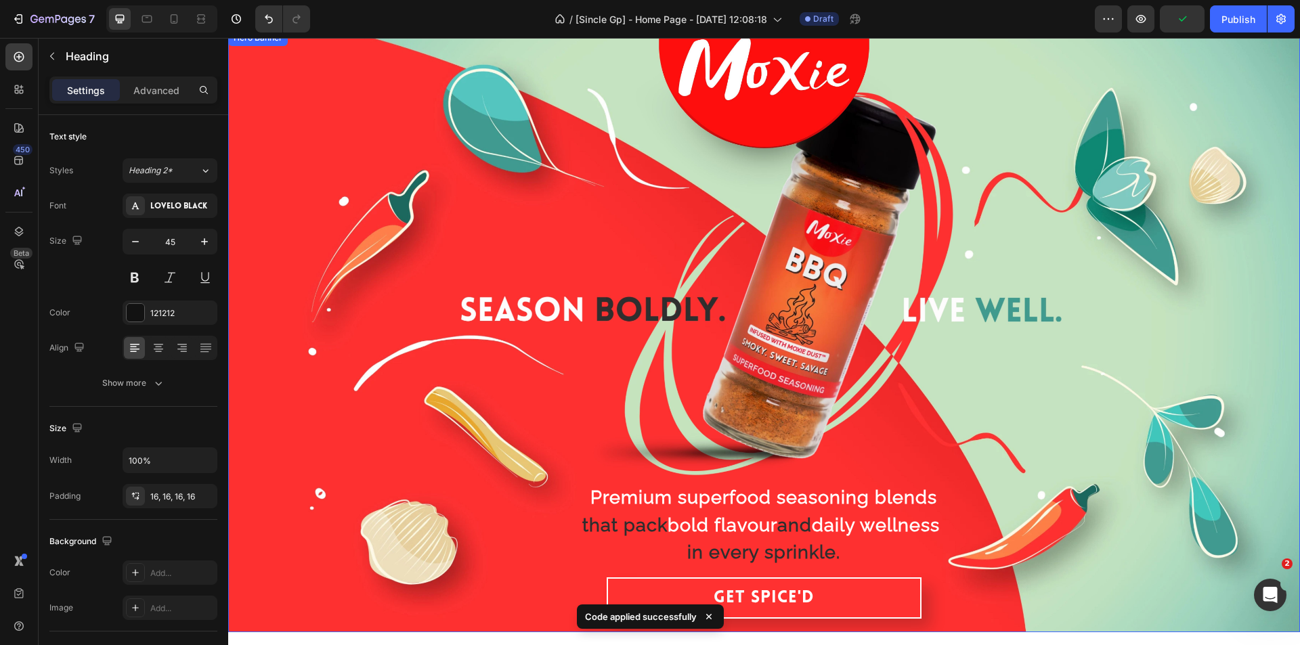
scroll to position [0, 0]
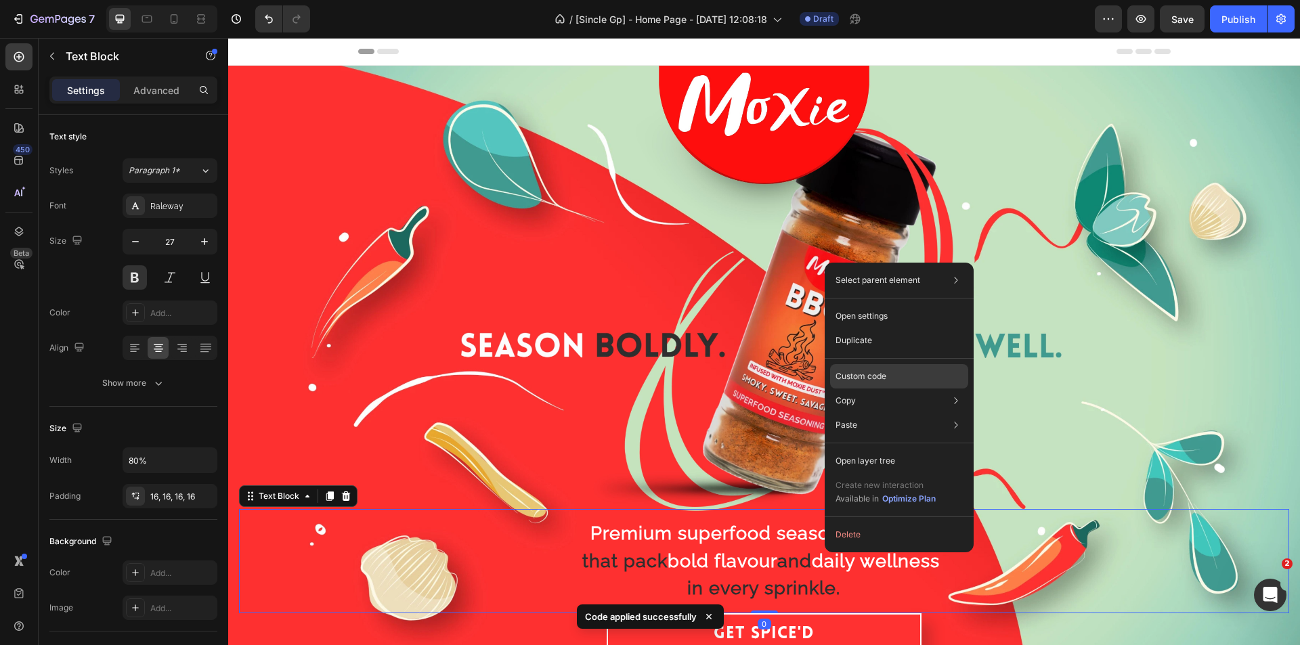
click at [885, 379] on p "Custom code" at bounding box center [861, 376] width 51 height 12
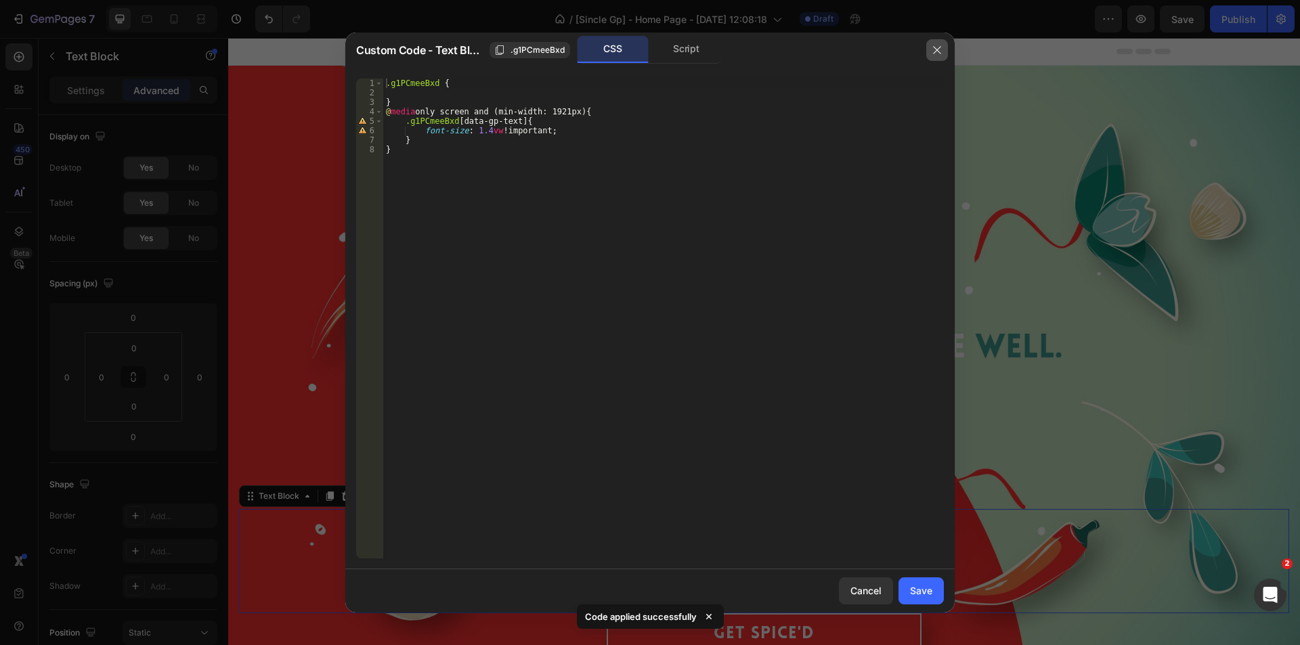
click at [934, 50] on icon "button" at bounding box center [937, 50] width 11 height 11
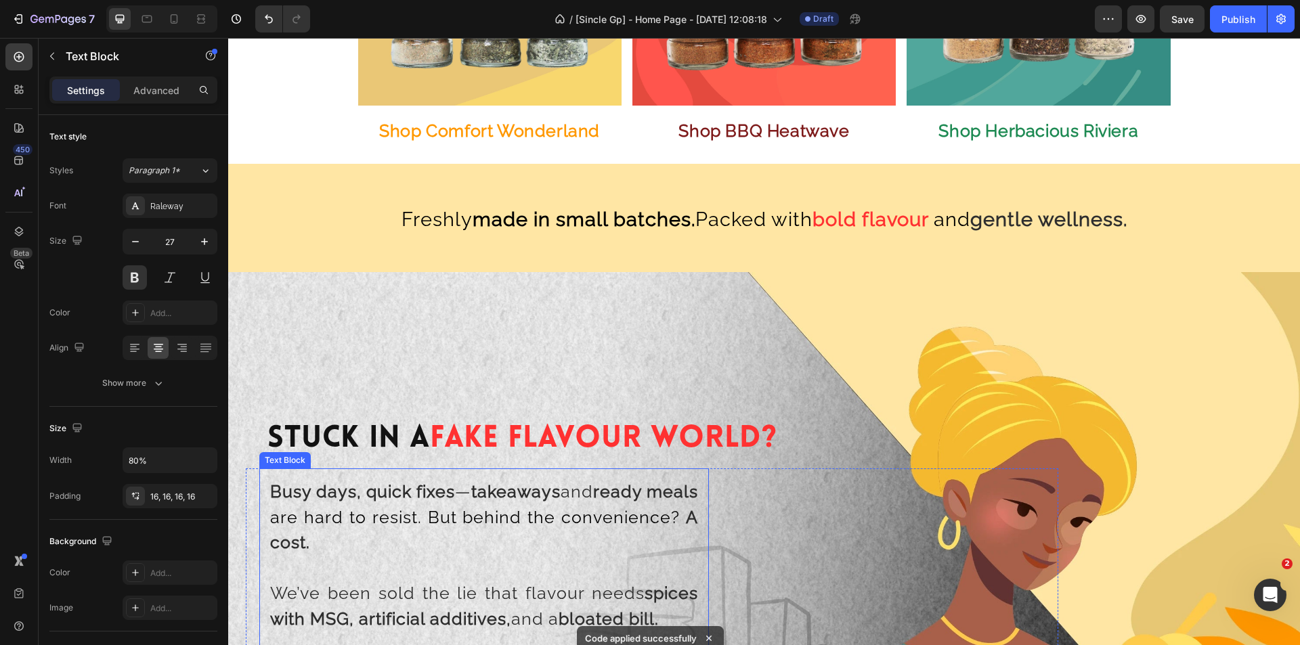
scroll to position [1084, 0]
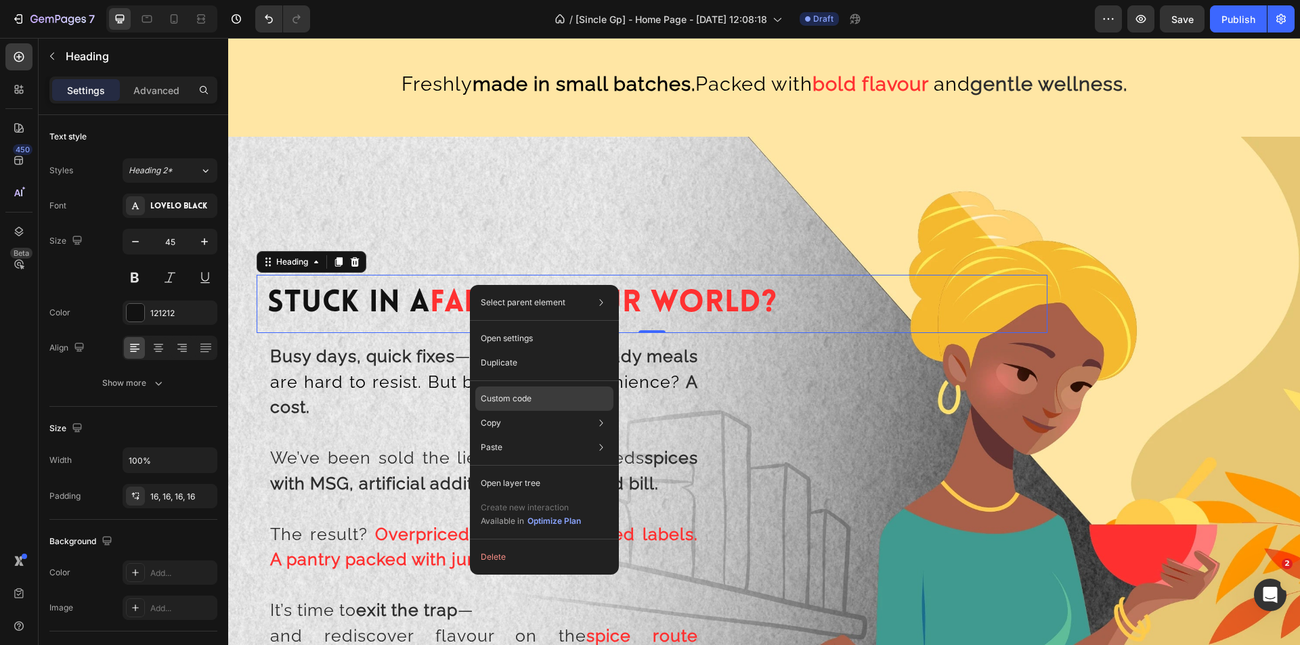
click at [500, 400] on p "Custom code" at bounding box center [506, 399] width 51 height 12
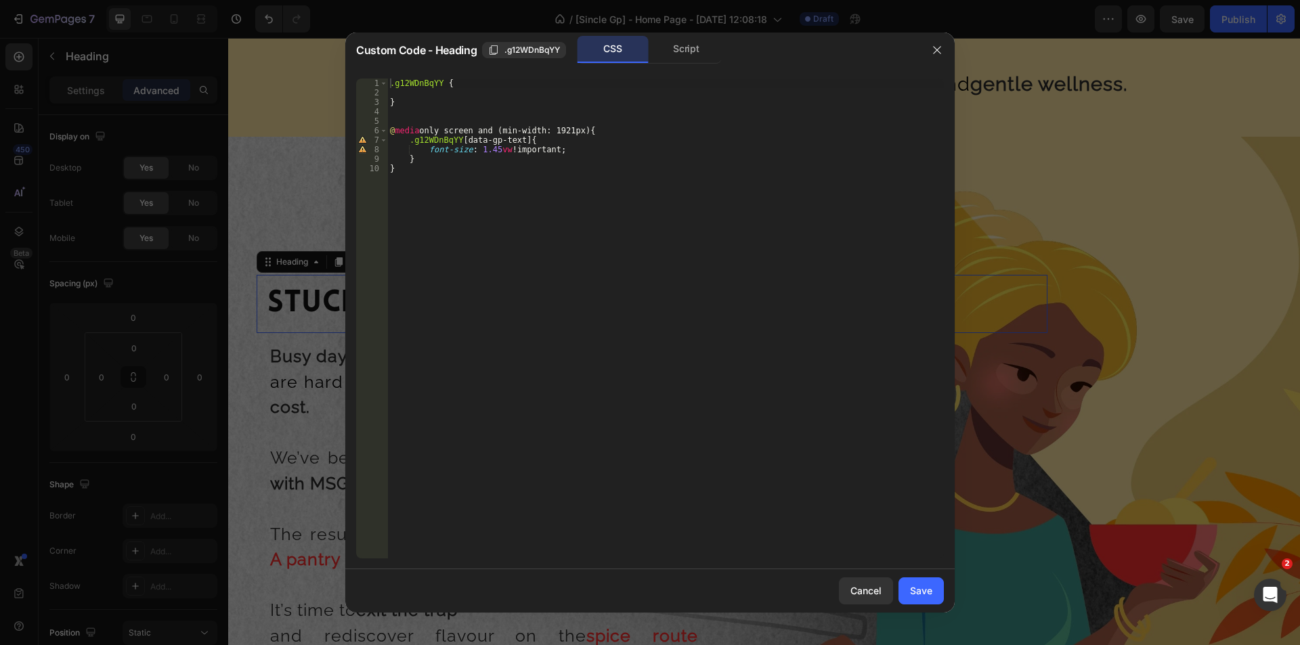
click at [490, 152] on div ".g12WDnBqYY { } @ media only screen and (min-width: 1921px) { .g12WDnBqYY [ dat…" at bounding box center [665, 328] width 557 height 499
click at [492, 150] on div ".g12WDnBqYY { } @ media only screen and (min-width: 1921px) { .g12WDnBqYY [ dat…" at bounding box center [665, 328] width 557 height 499
type textarea "font-size: 1.4vw !important;"
click at [929, 593] on div "Save" at bounding box center [921, 591] width 22 height 14
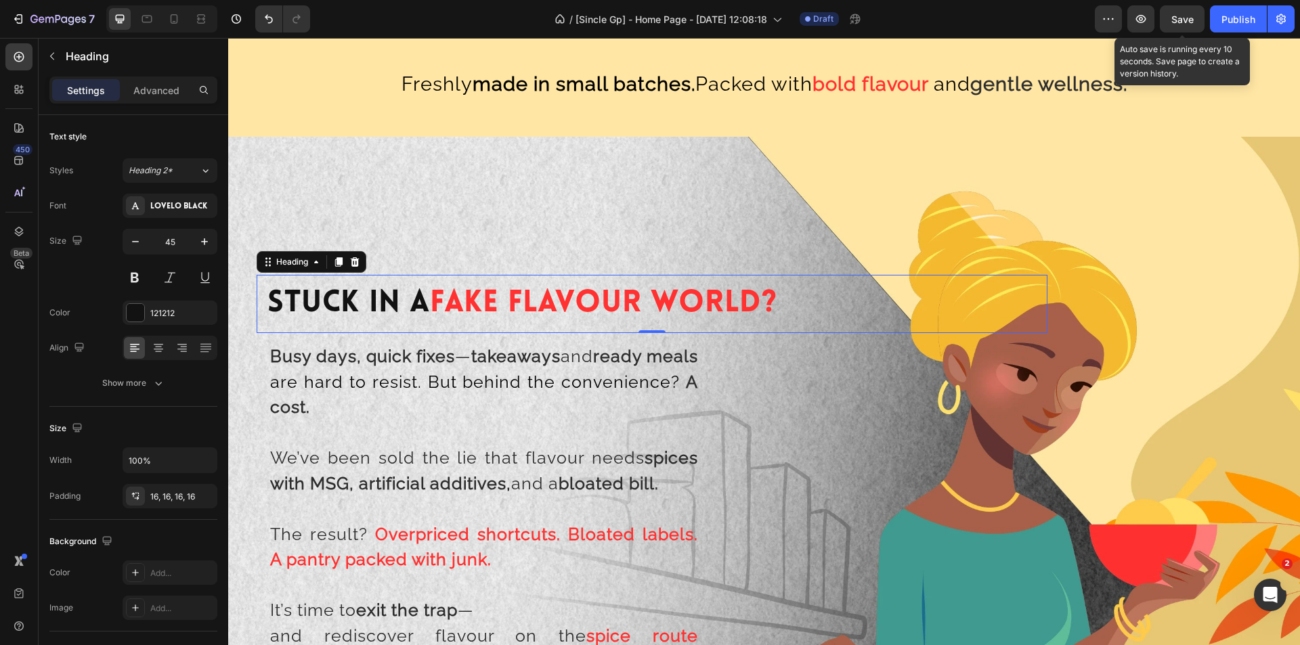
click at [1179, 16] on span "Save" at bounding box center [1183, 20] width 22 height 12
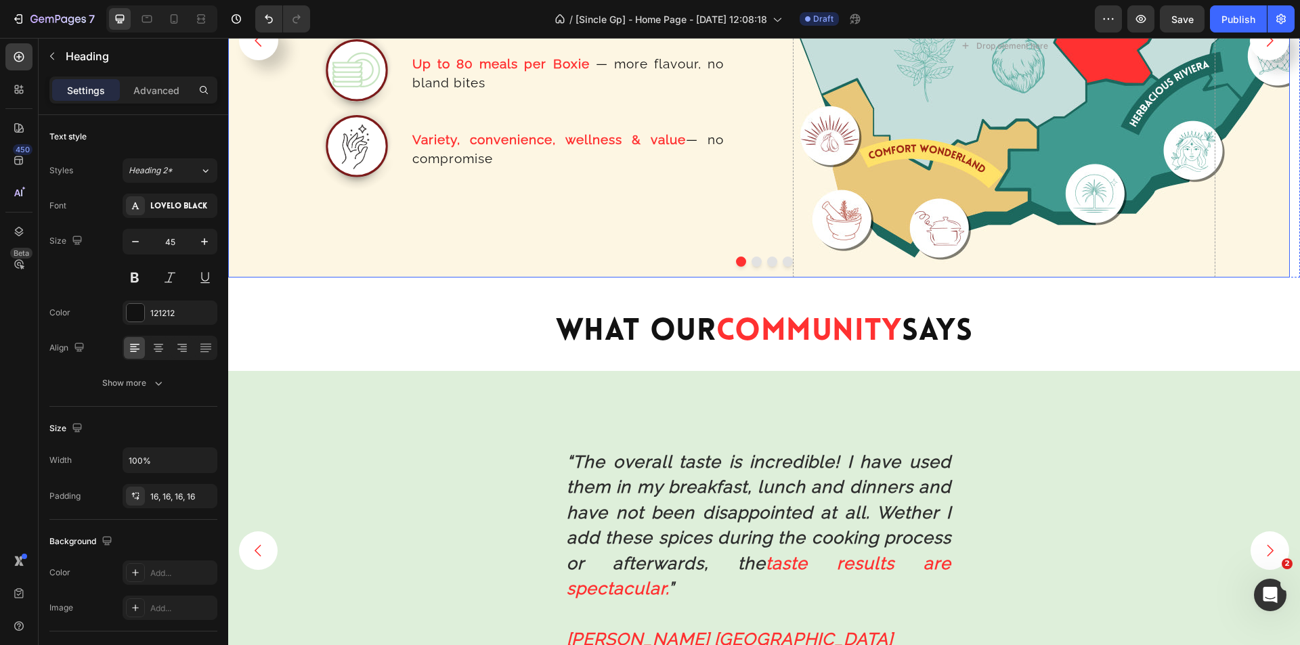
scroll to position [3522, 0]
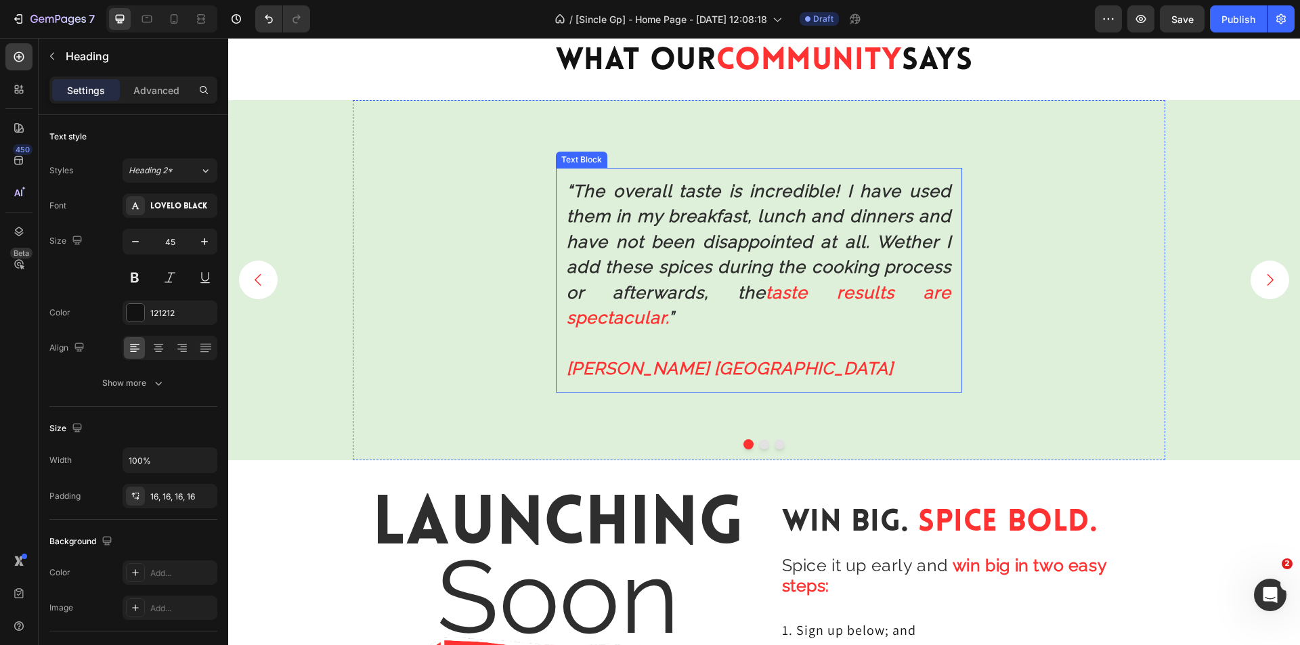
click at [746, 276] on strong "“The overall taste is incredible! I have used them in my breakfast, lunch and d…" at bounding box center [759, 242] width 385 height 122
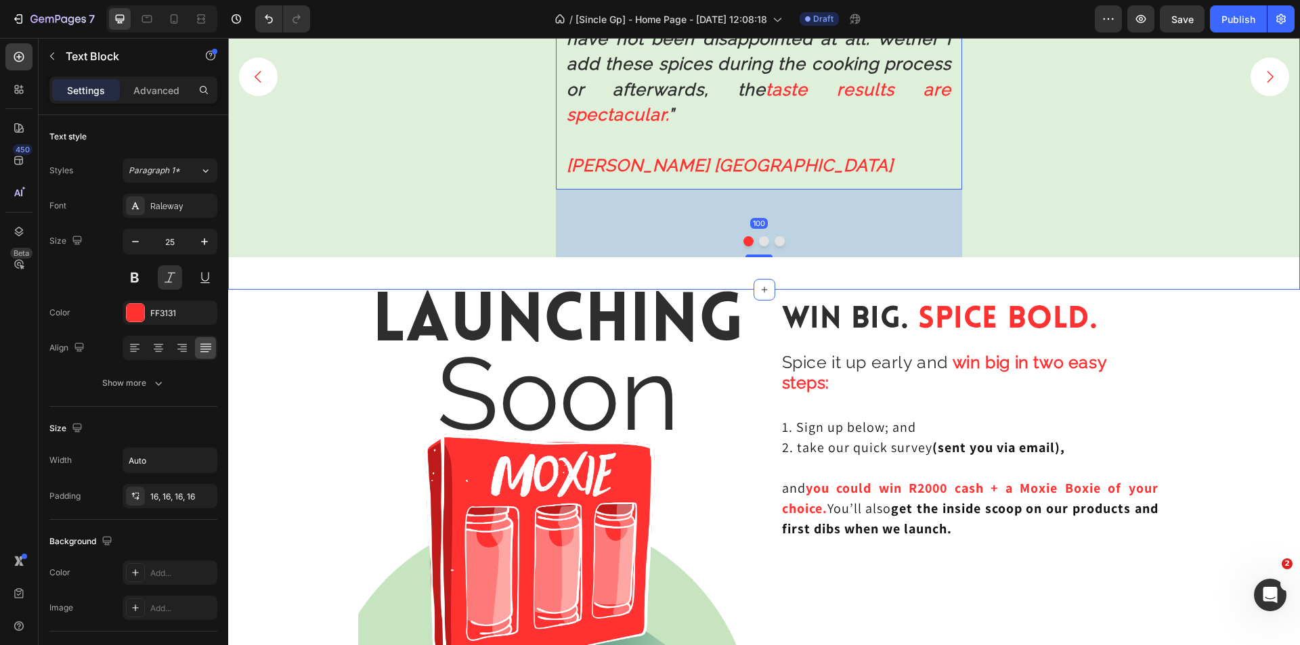
scroll to position [3996, 0]
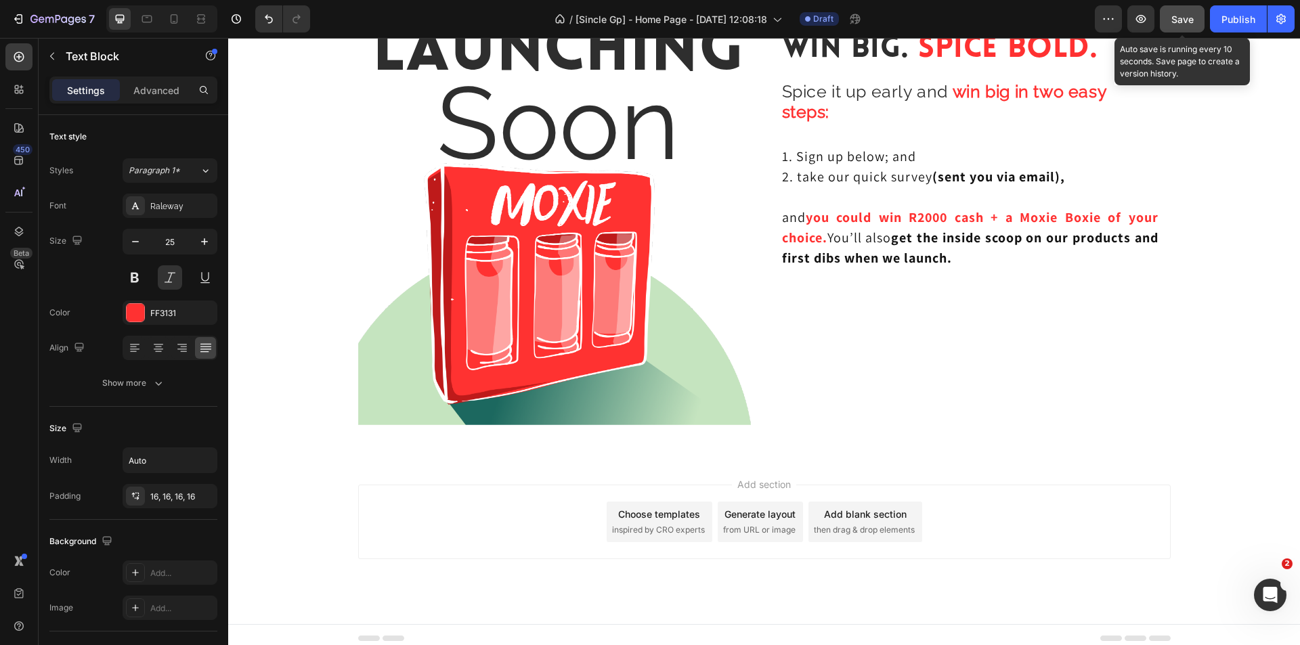
click at [1177, 27] on button "Save" at bounding box center [1182, 18] width 45 height 27
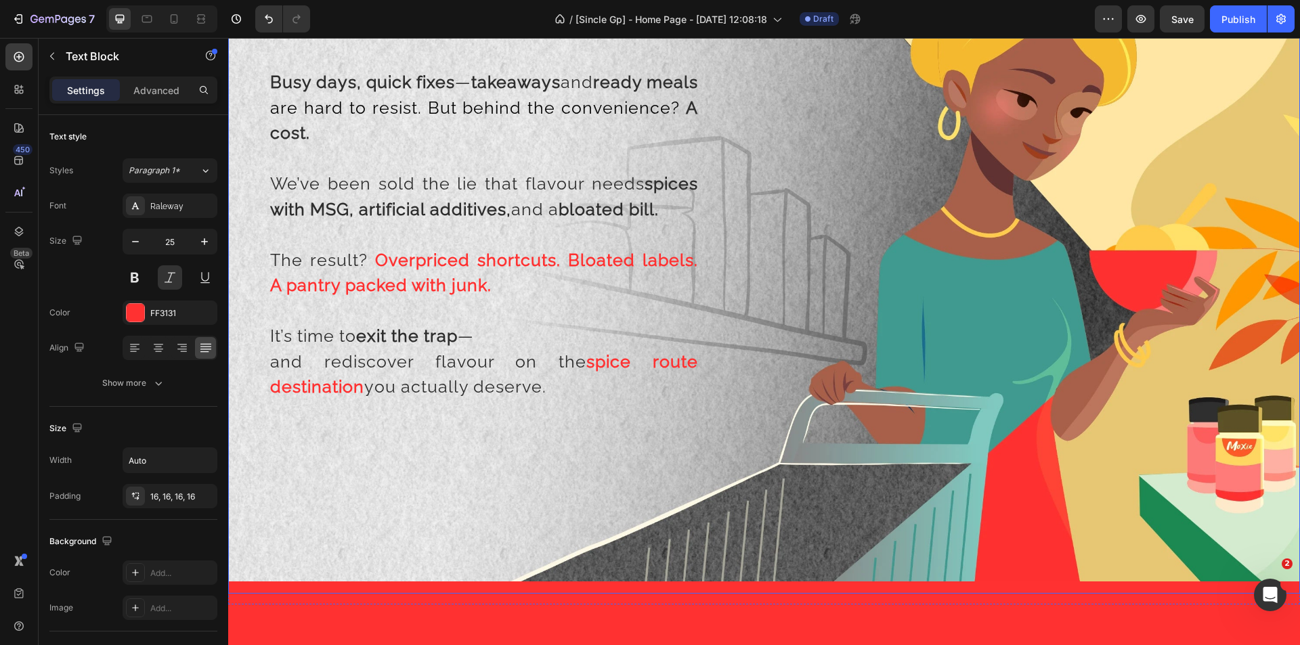
scroll to position [1309, 0]
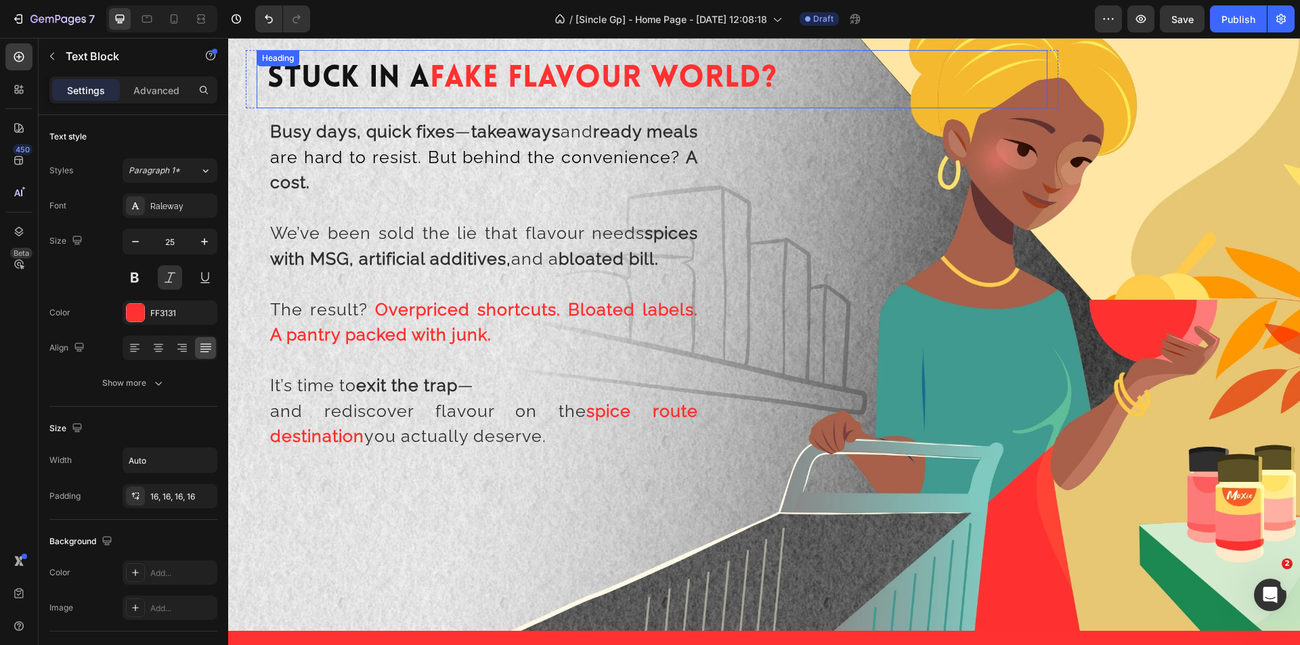
click at [603, 73] on span "Fake Flavour World?" at bounding box center [603, 79] width 347 height 30
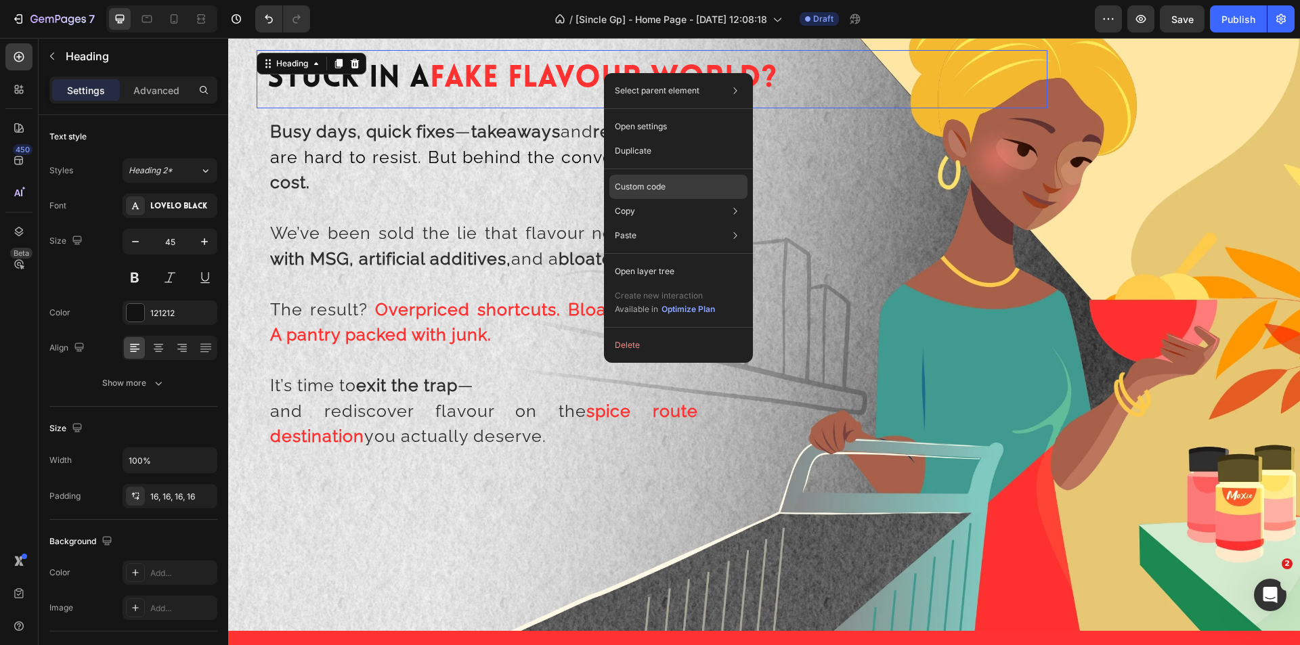
click at [655, 186] on p "Custom code" at bounding box center [640, 187] width 51 height 12
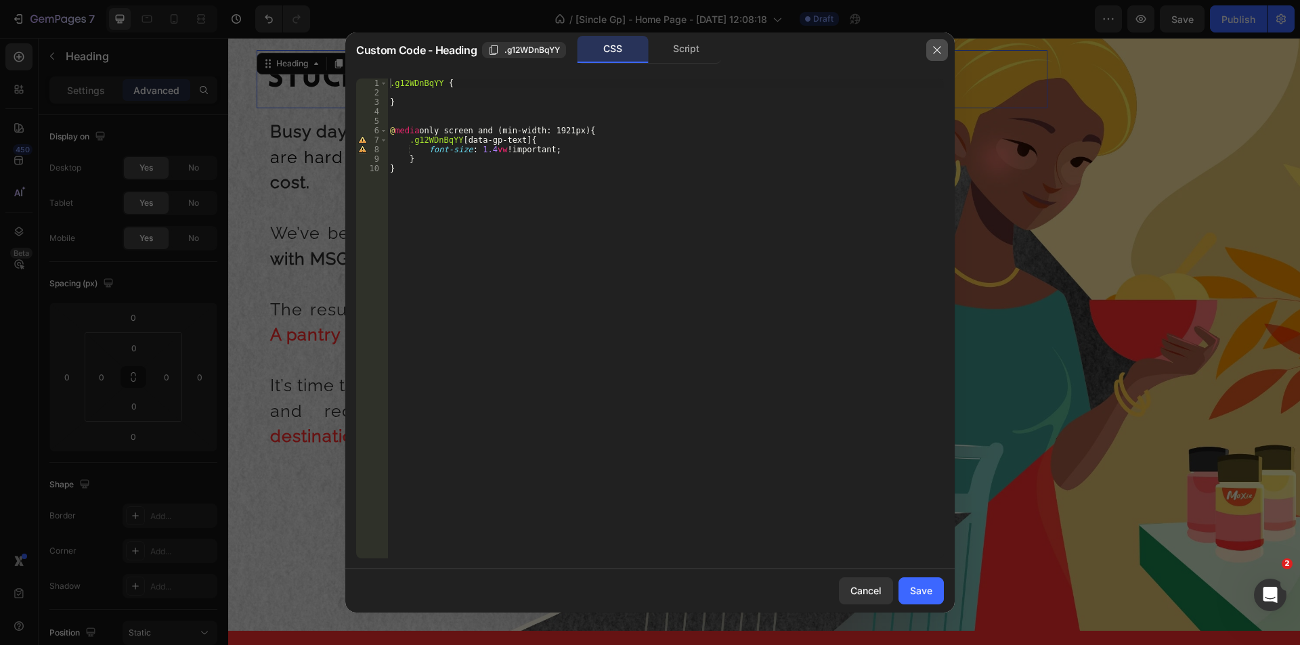
click at [932, 43] on button "button" at bounding box center [938, 50] width 22 height 22
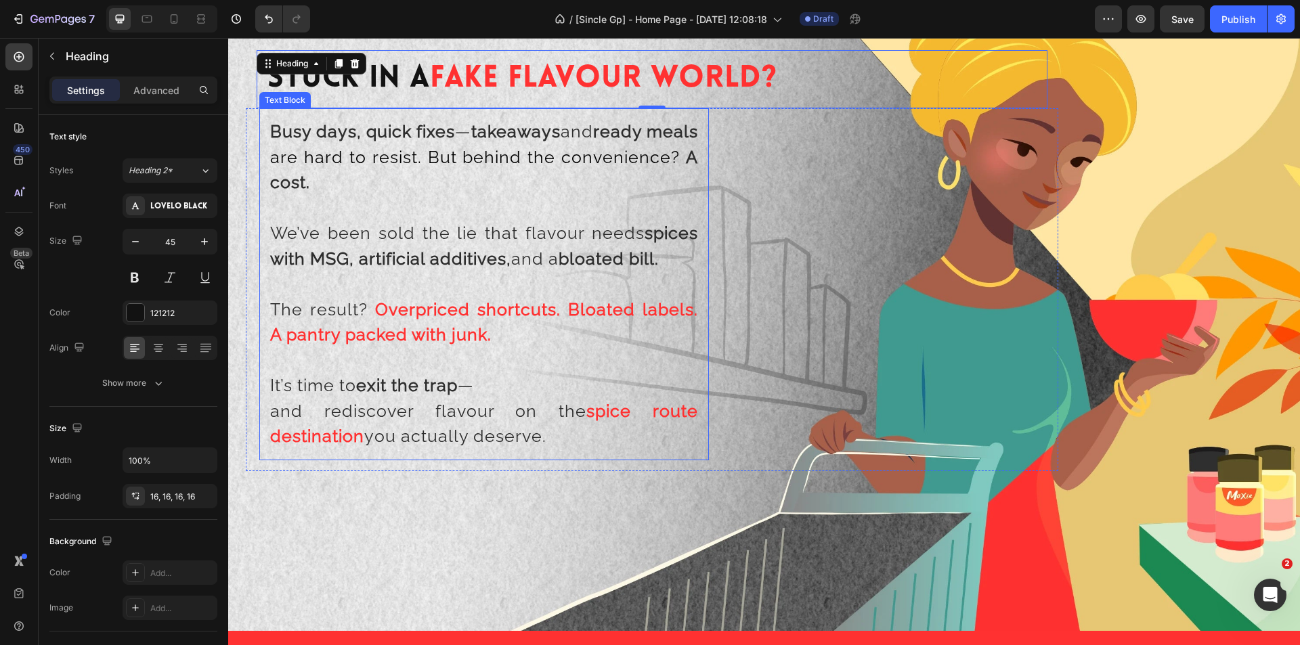
scroll to position [1173, 0]
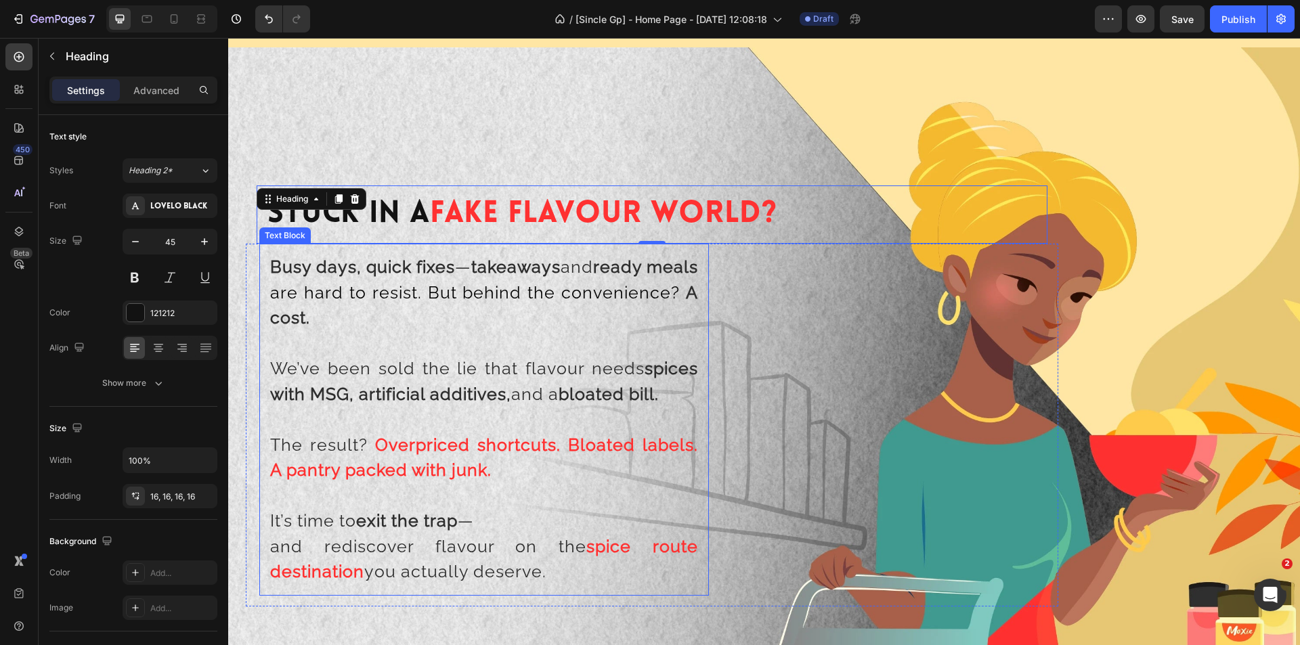
click at [434, 319] on strong "A cost." at bounding box center [484, 305] width 428 height 46
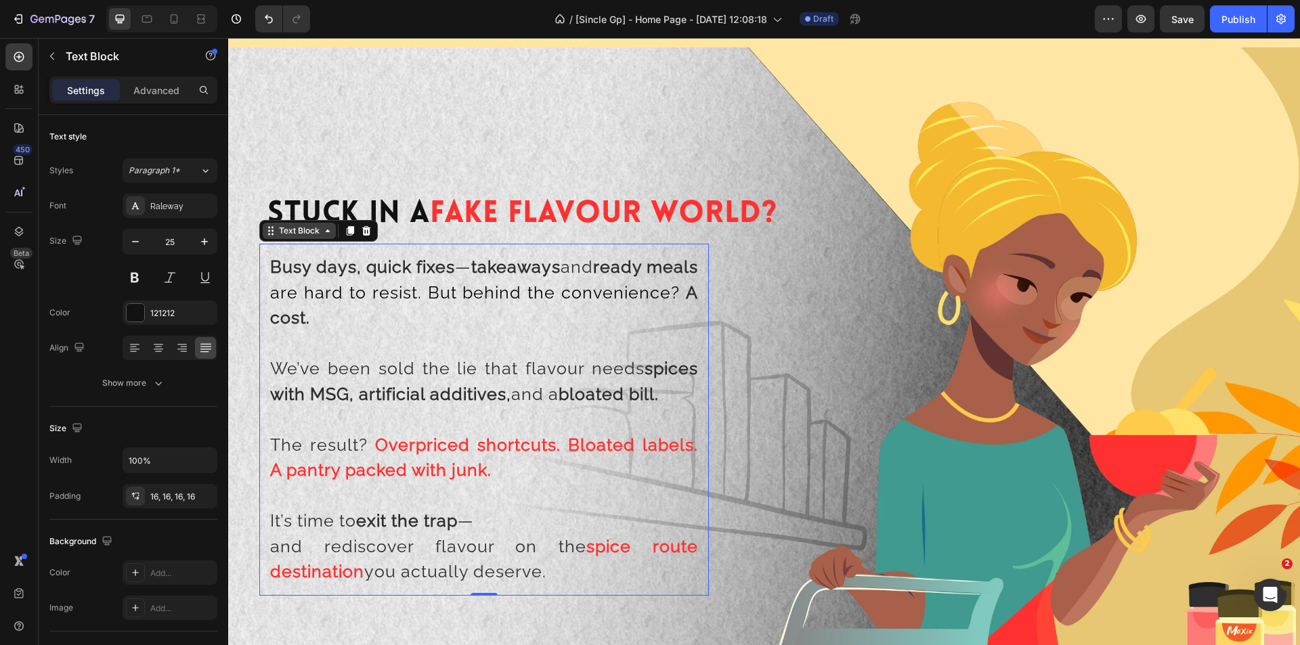
click at [311, 233] on div "Text Block" at bounding box center [299, 231] width 46 height 12
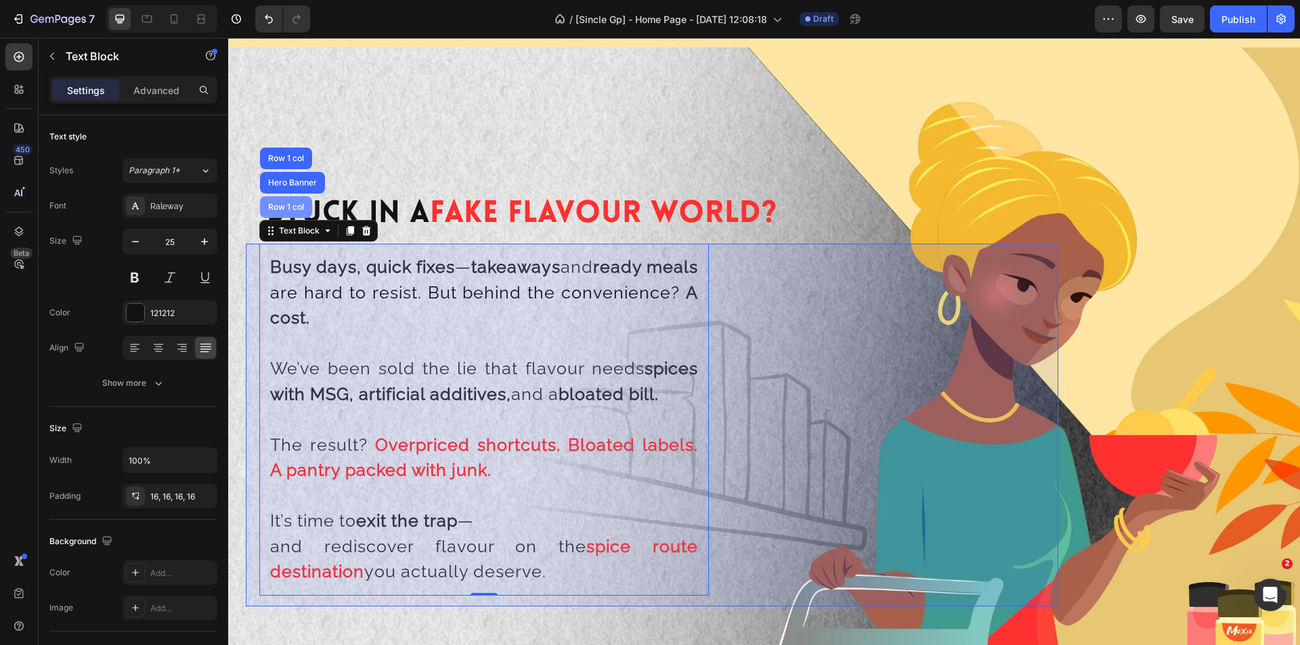
click at [309, 211] on div "Row 1 col" at bounding box center [286, 207] width 52 height 22
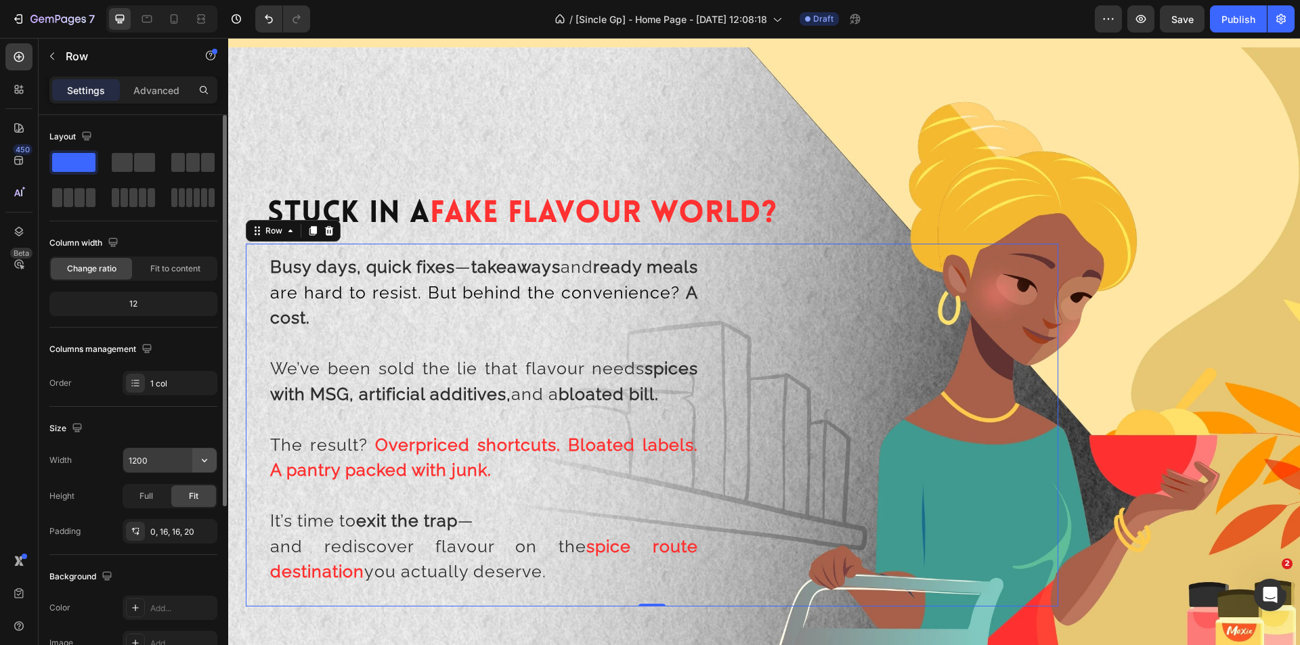
click at [206, 463] on icon "button" at bounding box center [205, 461] width 14 height 14
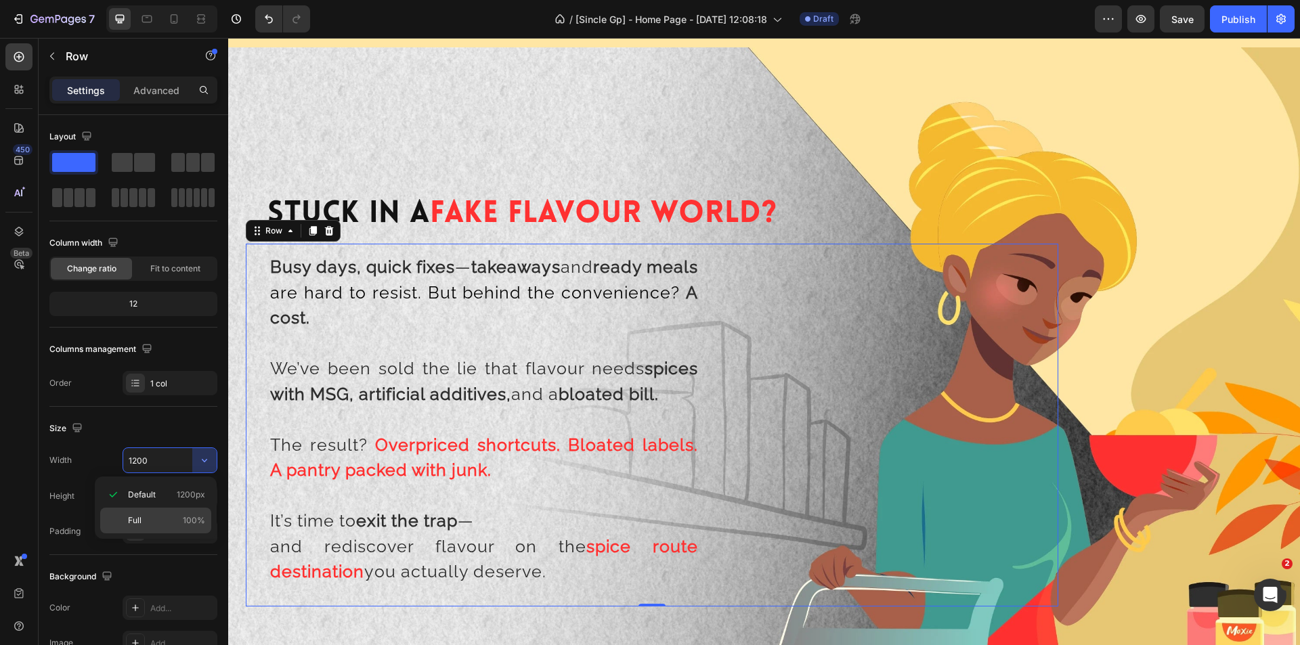
click at [196, 519] on span "100%" at bounding box center [194, 521] width 22 height 12
type input "100%"
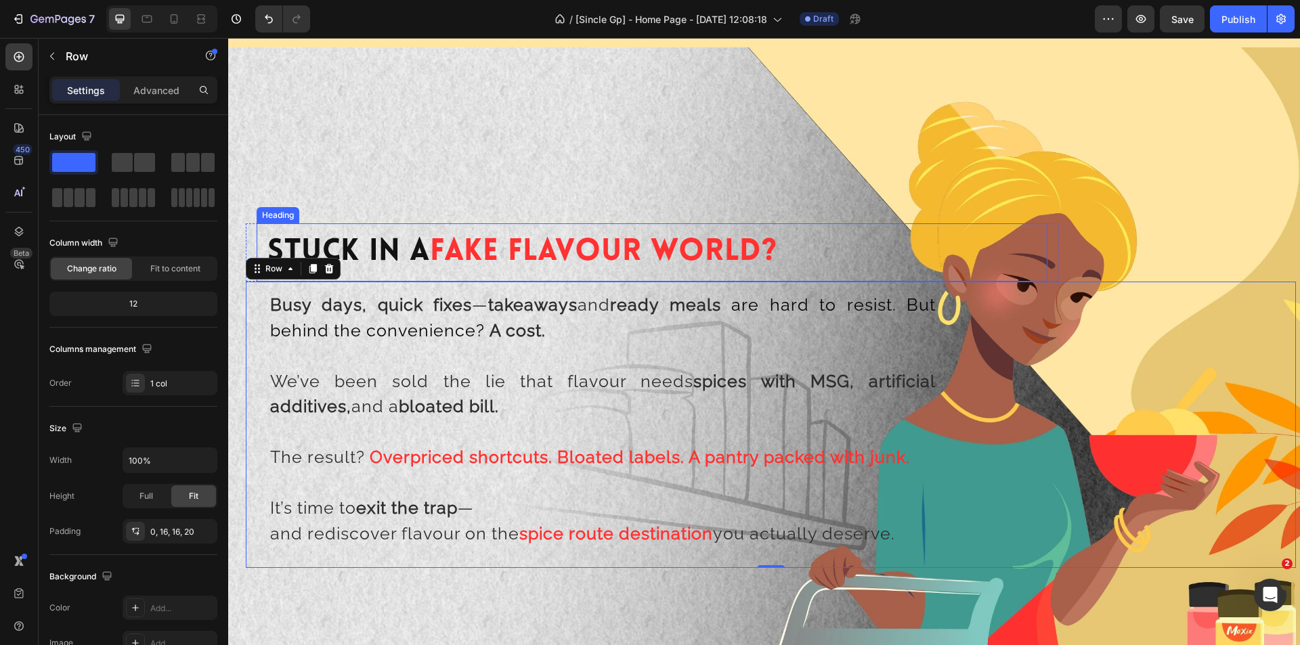
click at [507, 252] on span "Fake Flavour World?" at bounding box center [603, 252] width 347 height 30
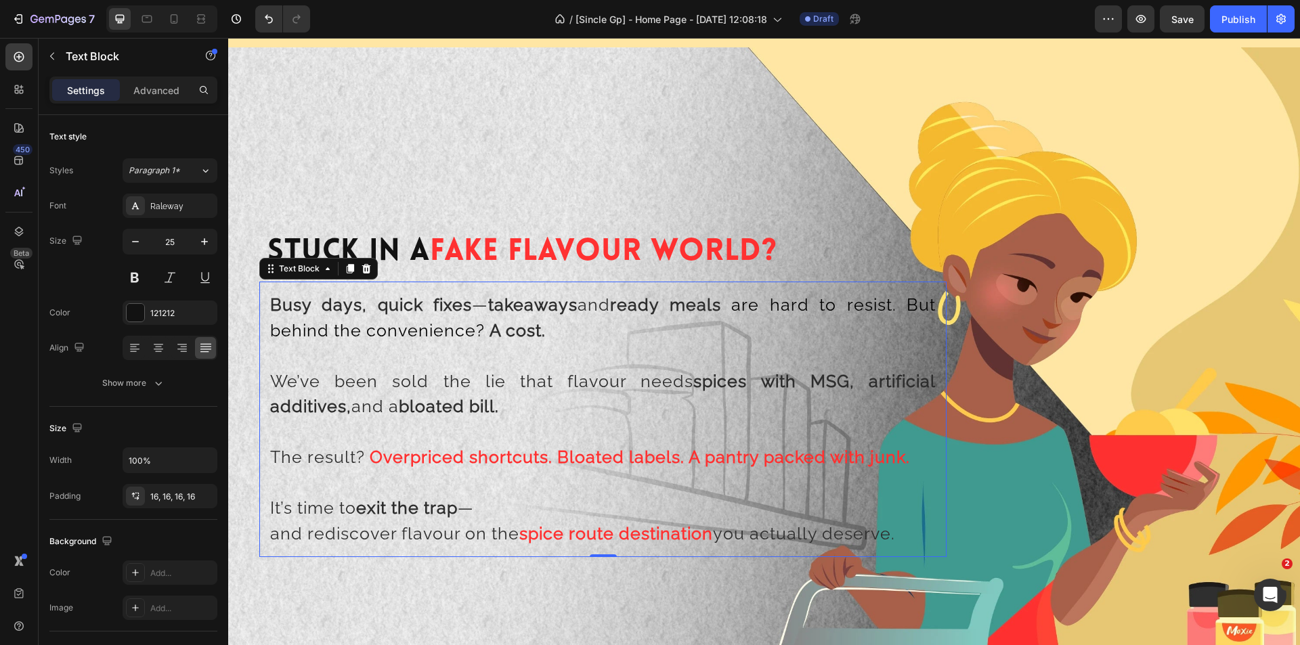
click at [463, 314] on strong "quick fixes" at bounding box center [425, 305] width 94 height 20
click at [309, 267] on div "Text Block" at bounding box center [299, 269] width 46 height 12
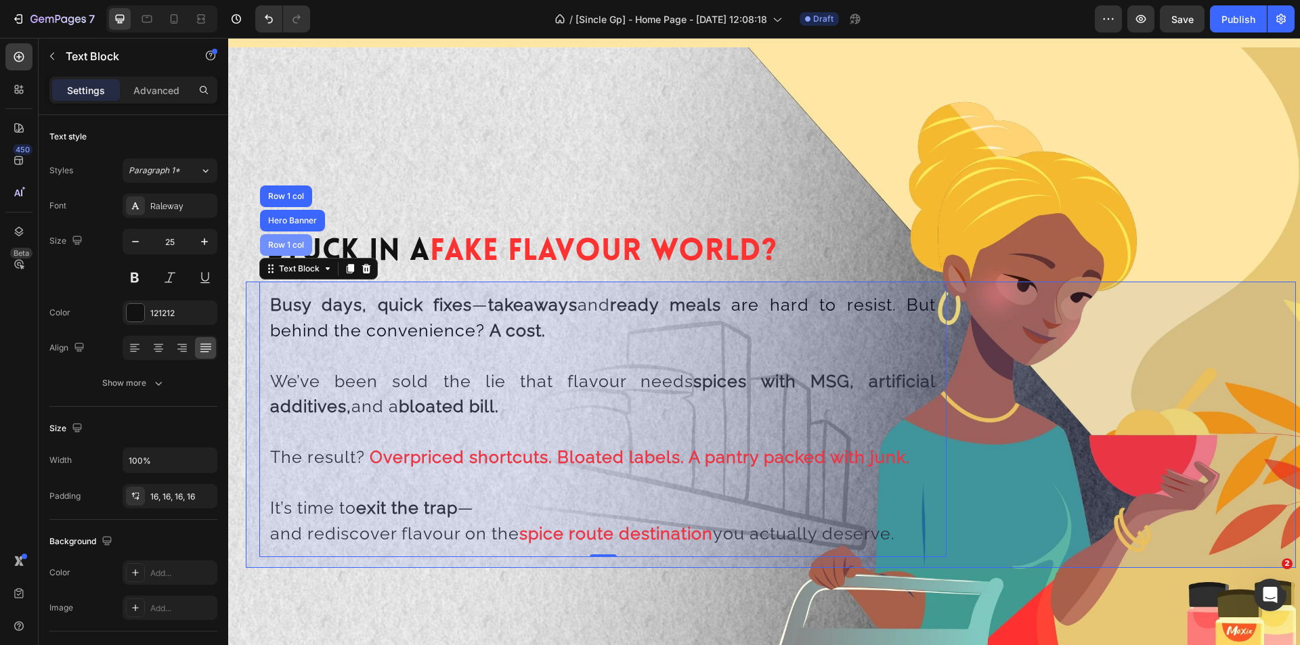
click at [293, 254] on div "Row 1 col" at bounding box center [286, 245] width 52 height 22
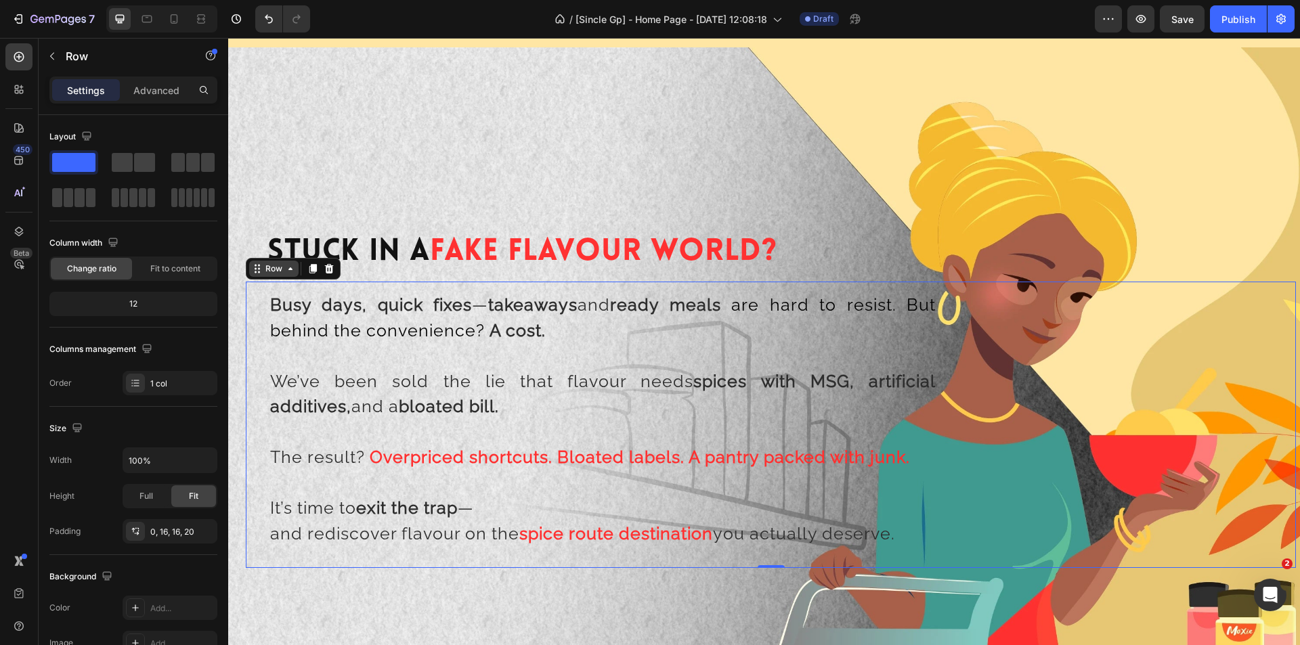
click at [293, 266] on icon at bounding box center [290, 268] width 11 height 11
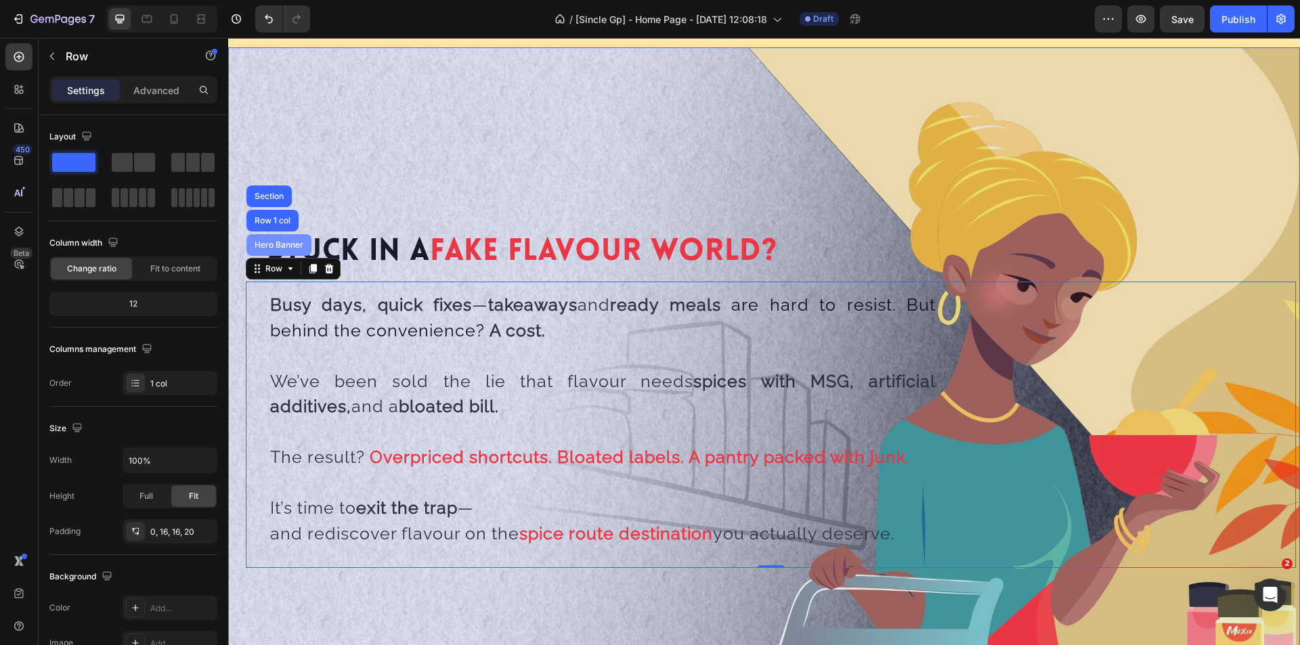
click at [289, 239] on div "Hero Banner" at bounding box center [279, 245] width 65 height 22
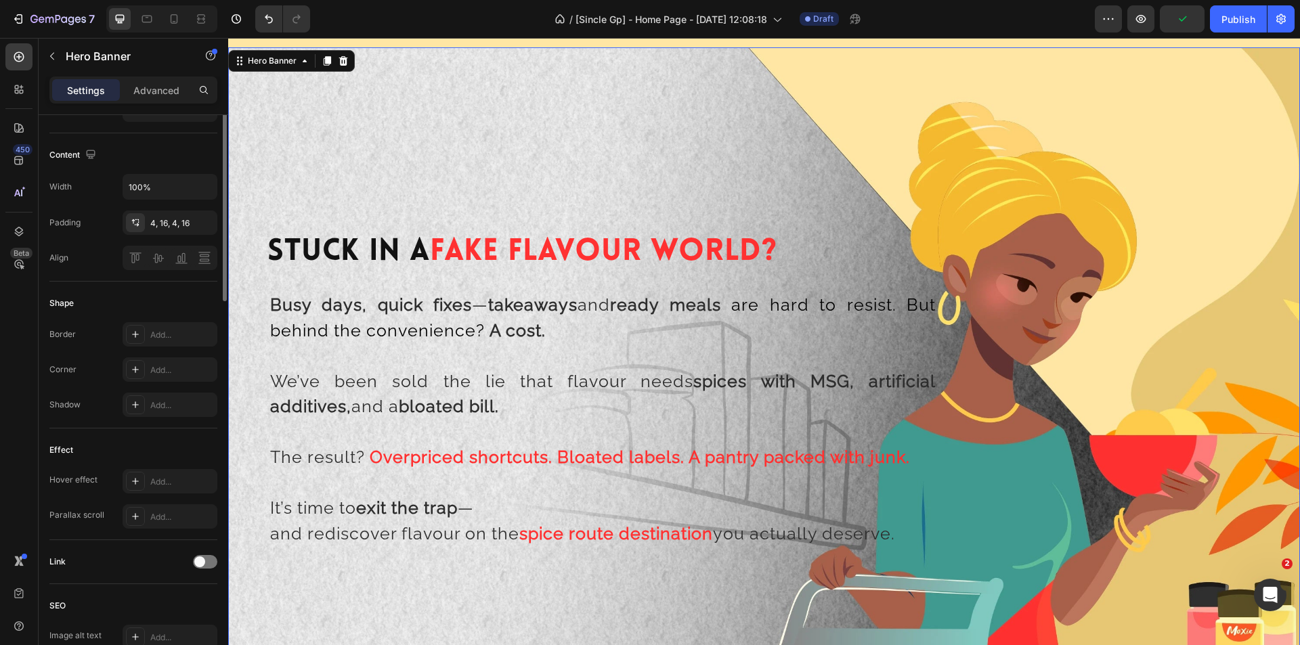
scroll to position [135, 0]
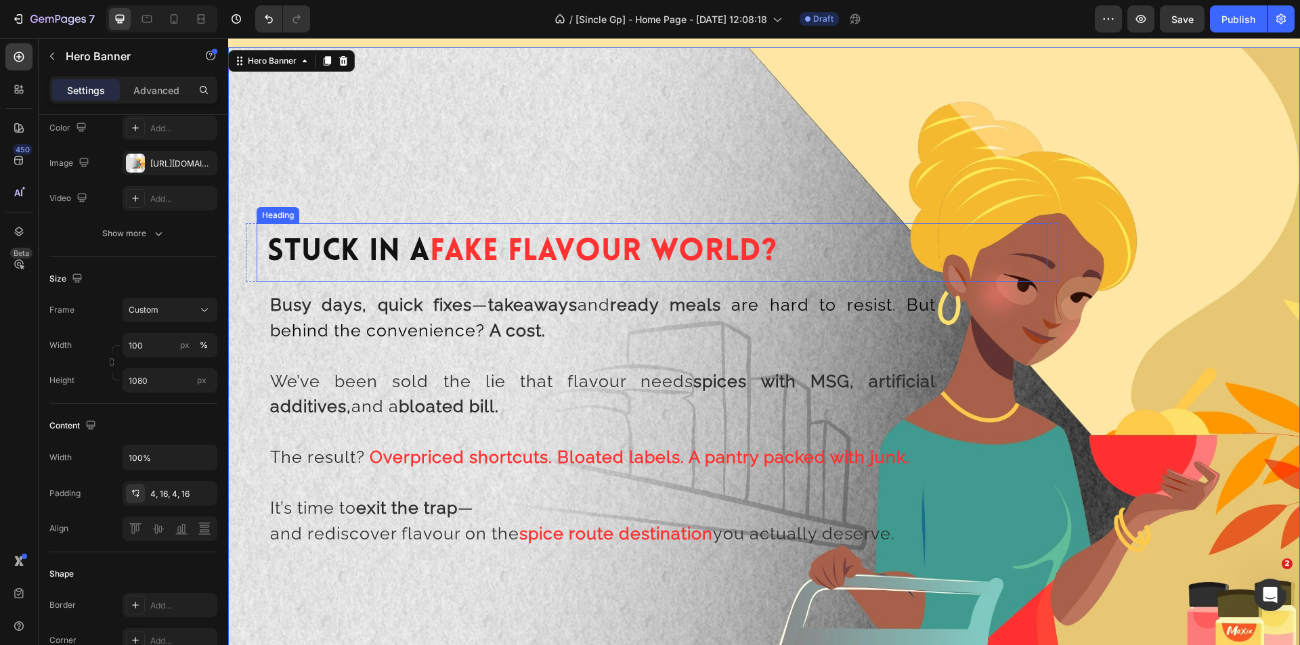
click at [446, 240] on span "Fake Flavour World?" at bounding box center [603, 252] width 347 height 30
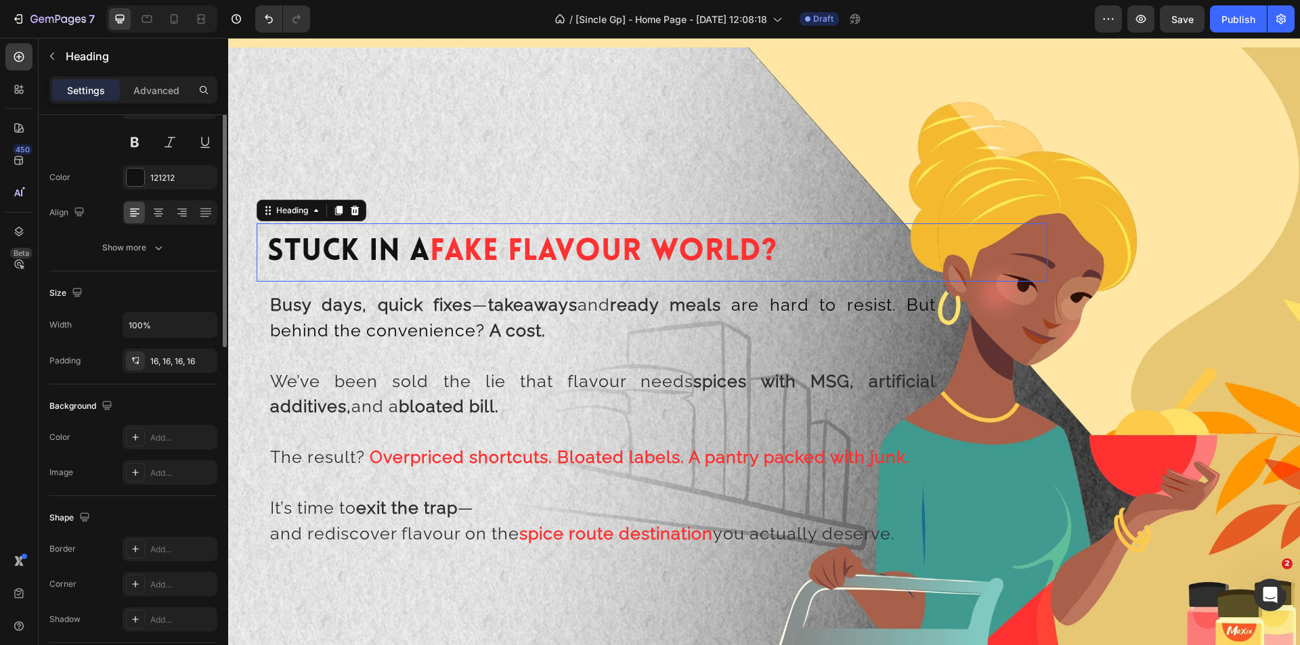
scroll to position [0, 0]
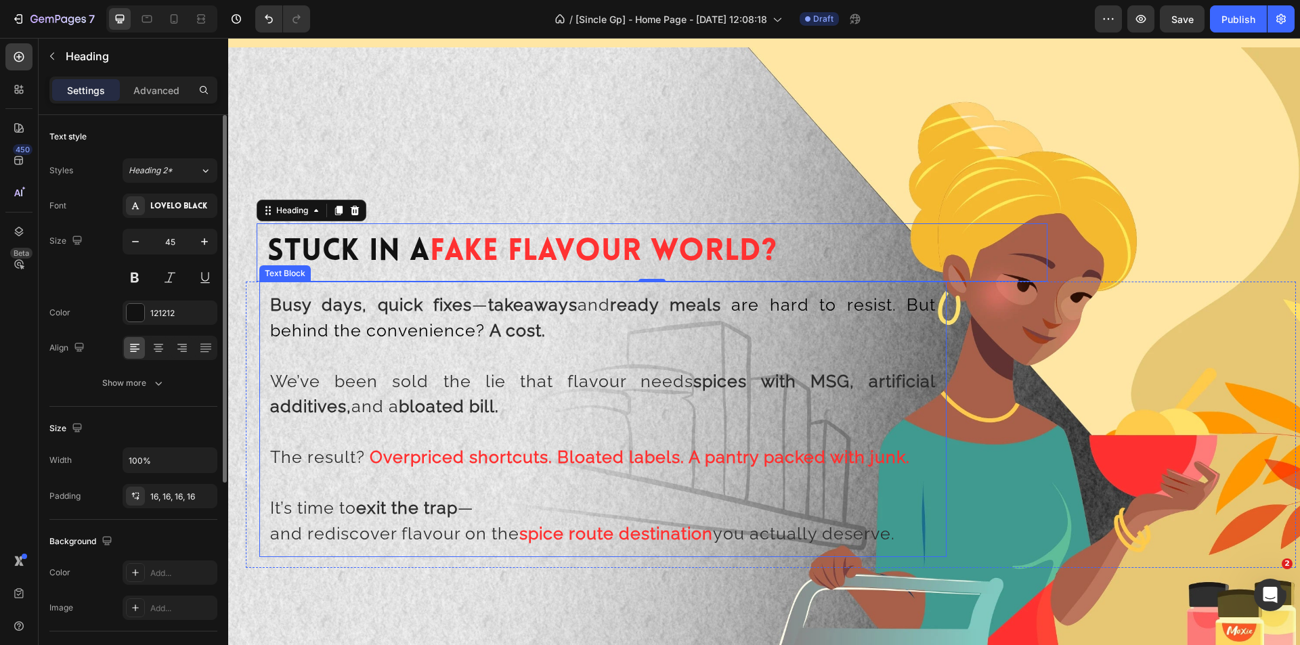
click at [464, 340] on span "are hard to resist. But behind the convenience?" at bounding box center [603, 318] width 666 height 46
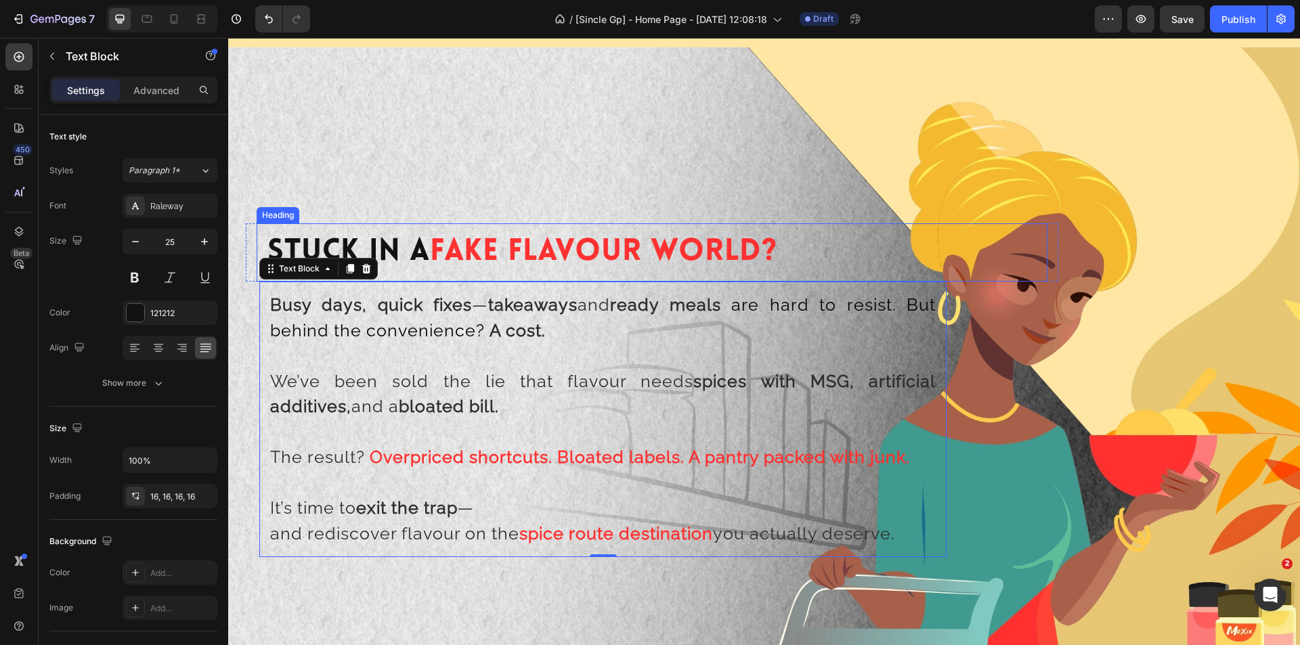
click at [759, 259] on span "Fake Flavour World?" at bounding box center [603, 252] width 347 height 30
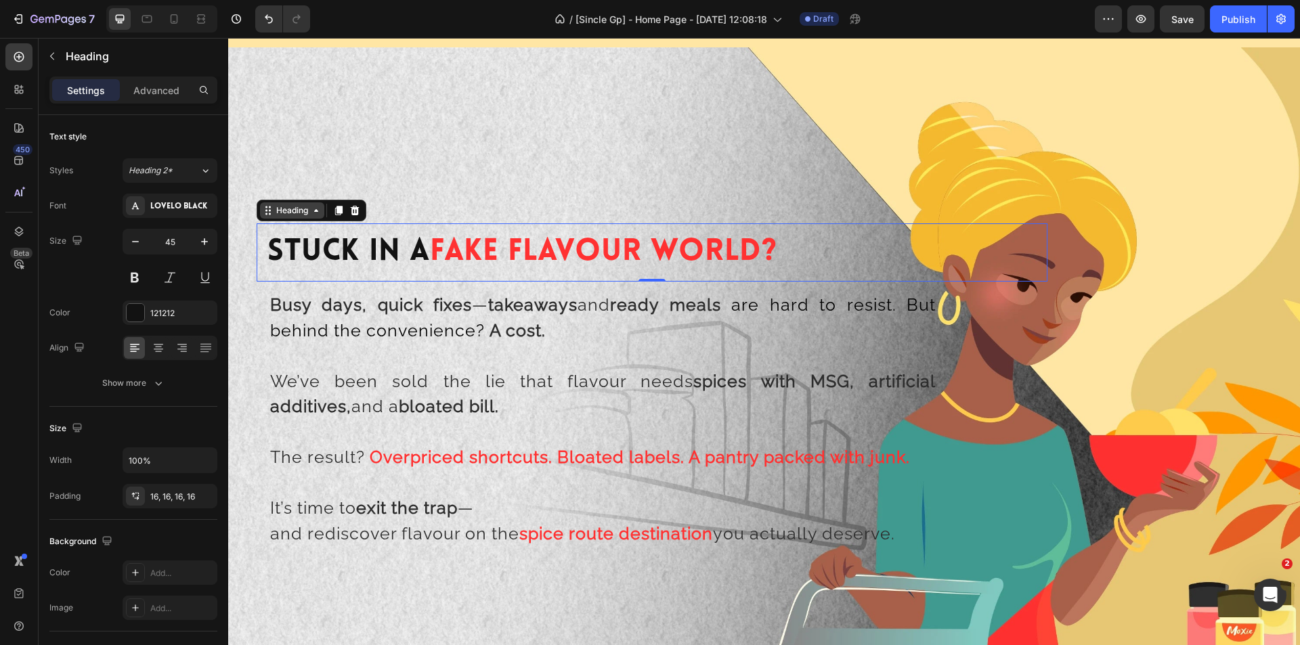
click at [281, 214] on div "Heading" at bounding box center [292, 211] width 37 height 12
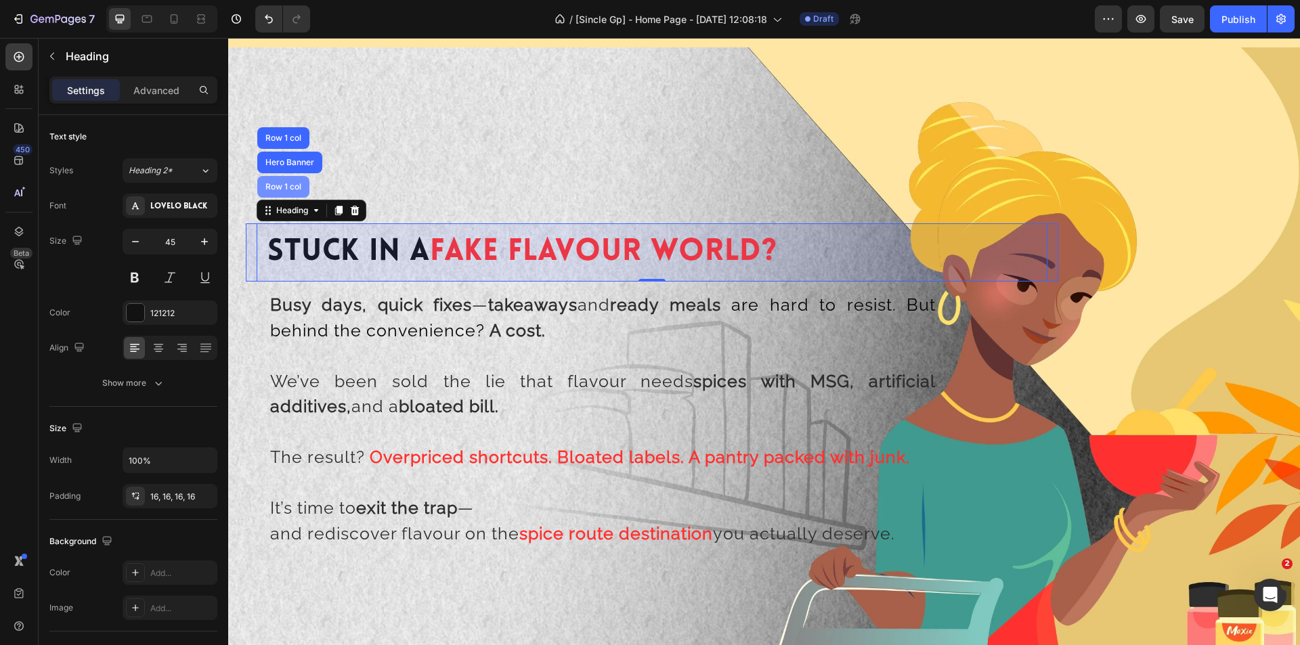
click at [284, 184] on div "Row 1 col" at bounding box center [283, 187] width 41 height 8
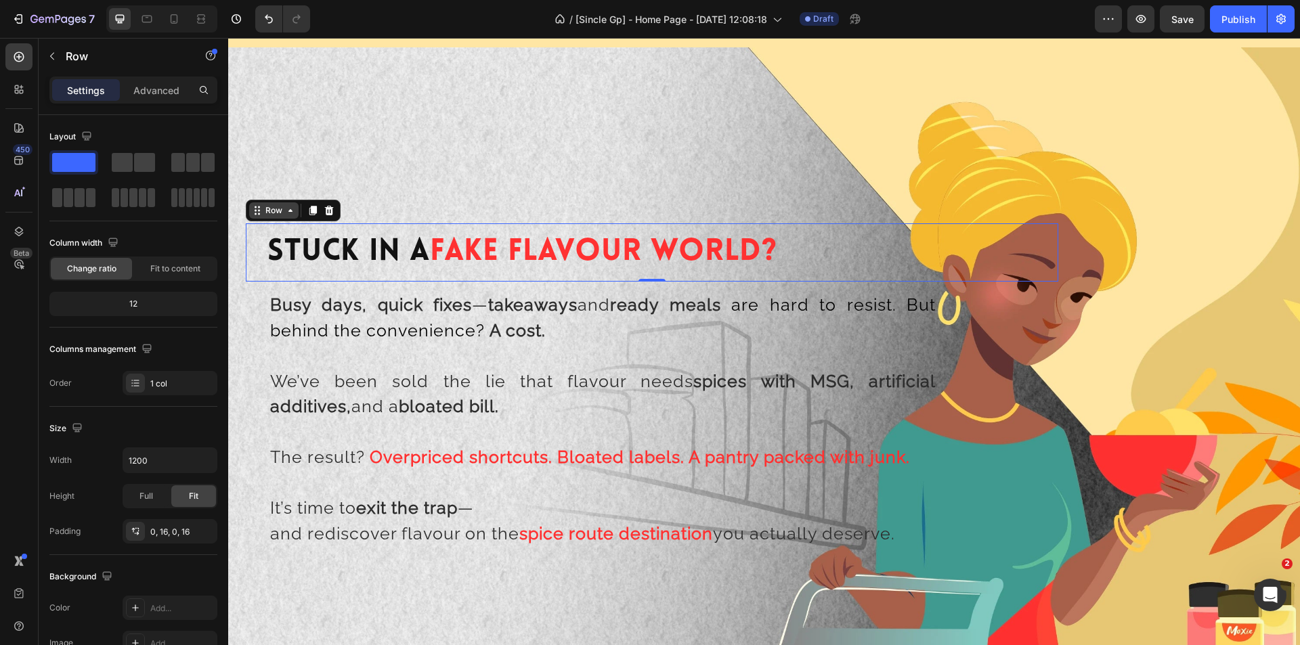
click at [280, 213] on div "Row" at bounding box center [274, 211] width 22 height 12
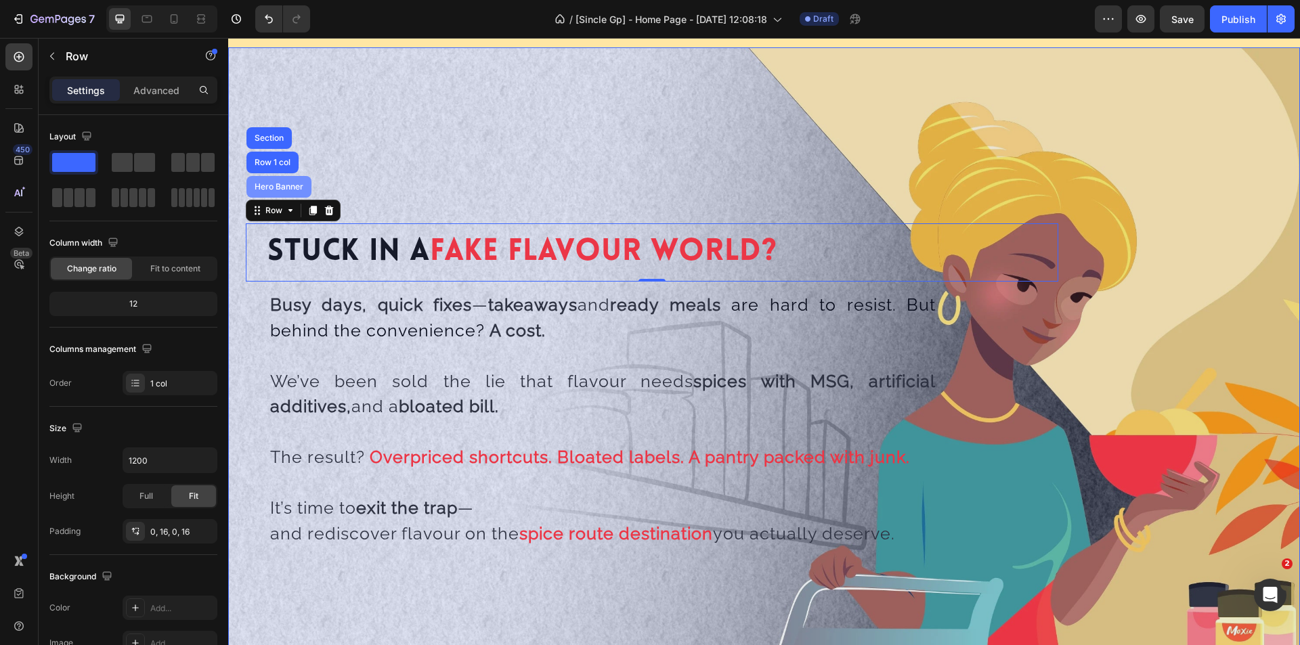
click at [280, 184] on div "Hero Banner" at bounding box center [279, 187] width 54 height 8
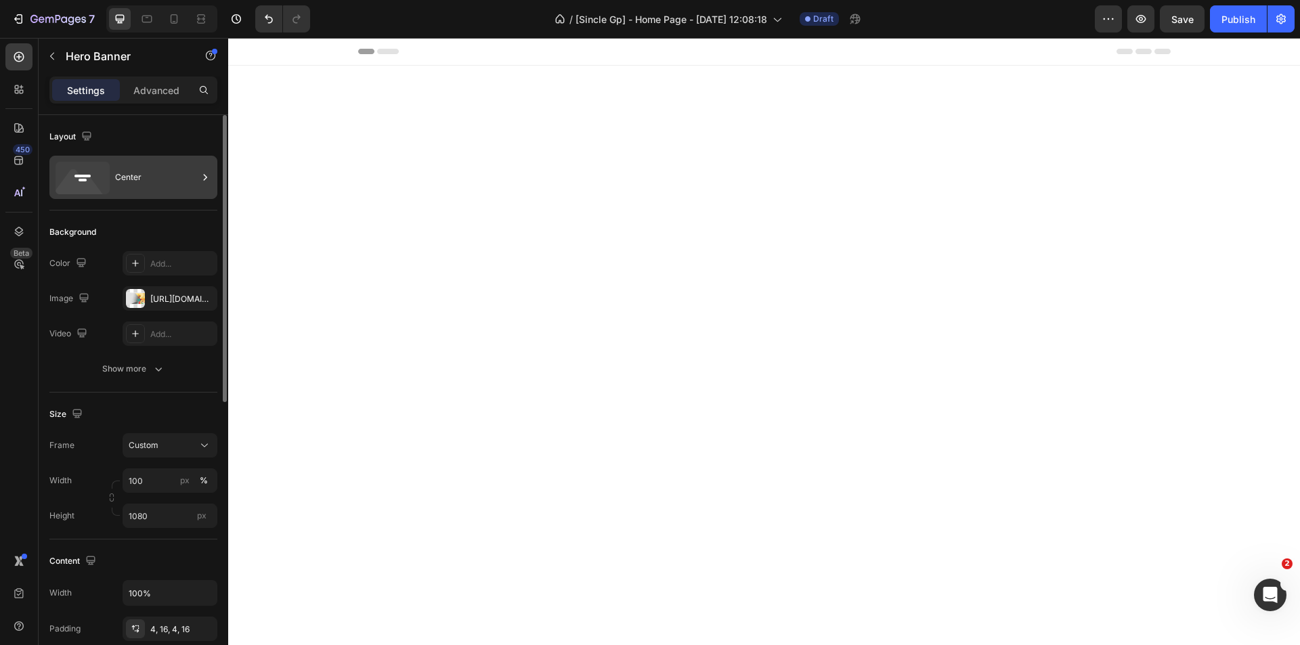
scroll to position [1173, 0]
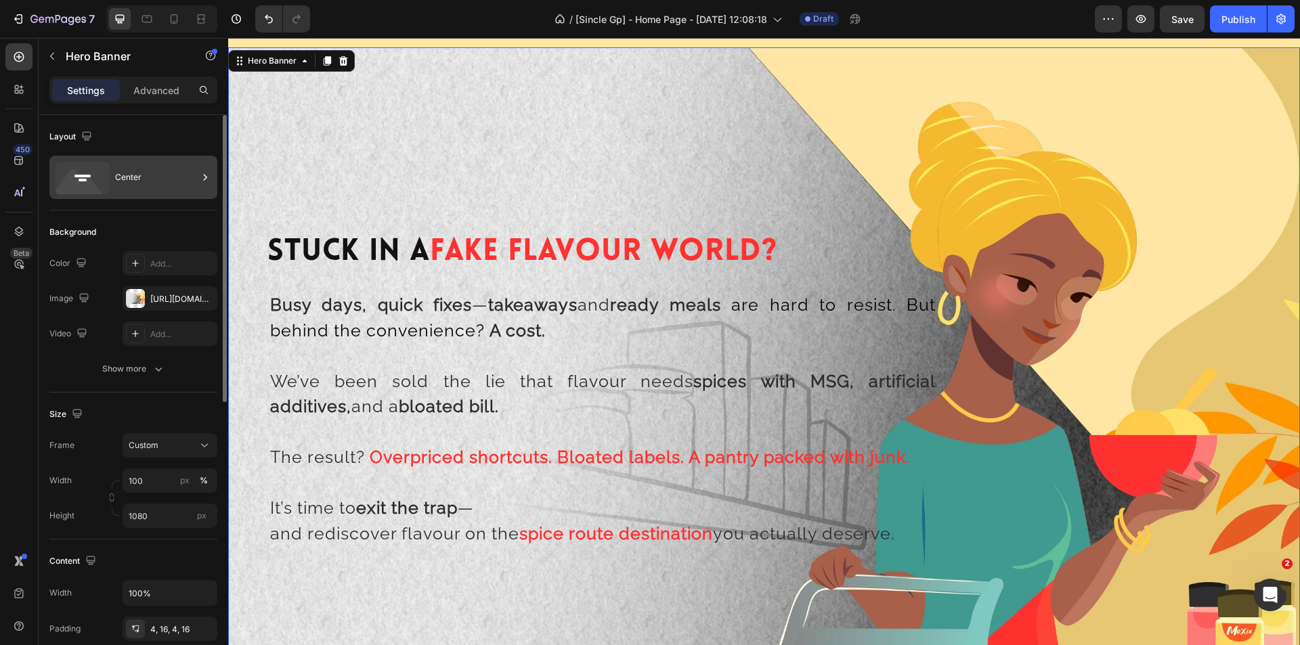
click at [144, 176] on div "Center" at bounding box center [156, 177] width 83 height 31
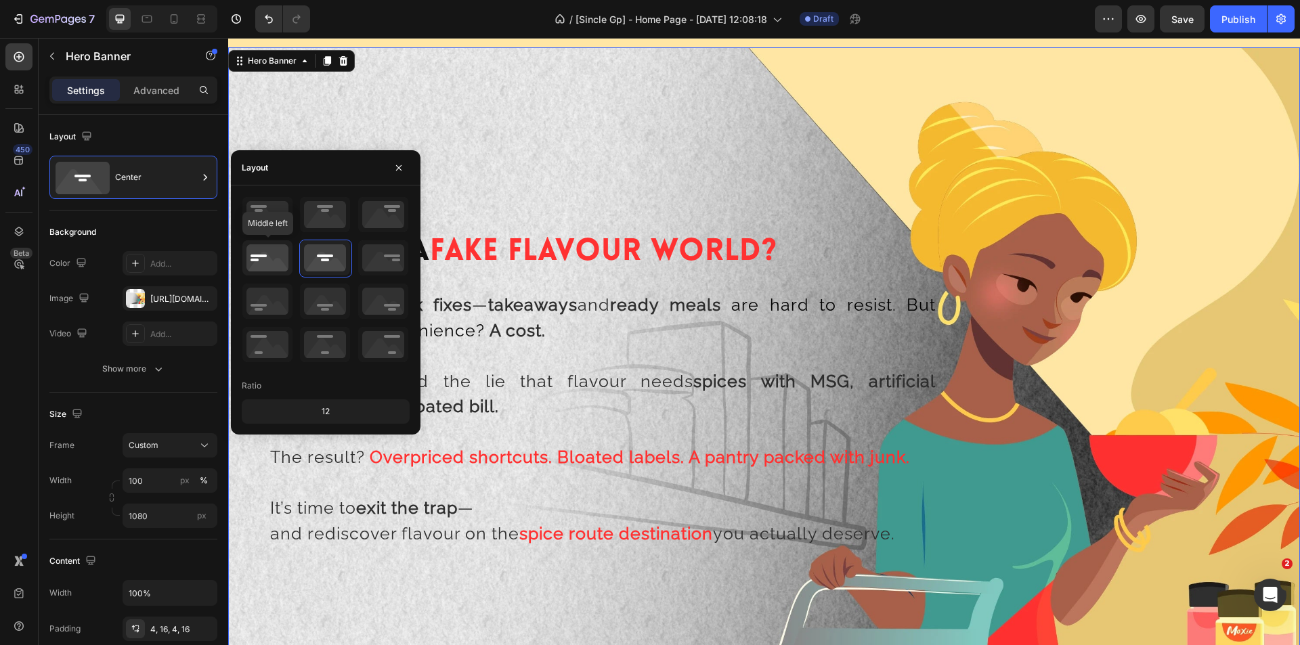
click at [259, 266] on icon at bounding box center [267, 257] width 50 height 35
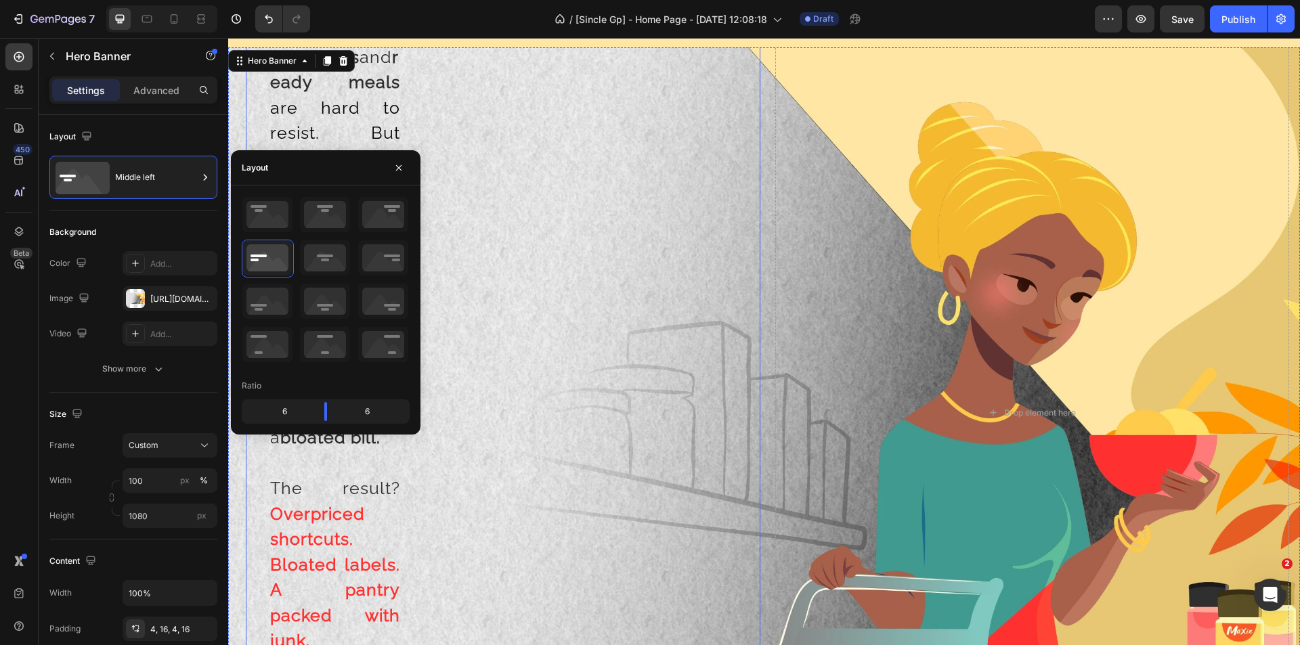
click at [538, 322] on div "Busy days, quick fixes — takeaways and ready meals are hard to resist. But behi…" at bounding box center [504, 438] width 490 height 911
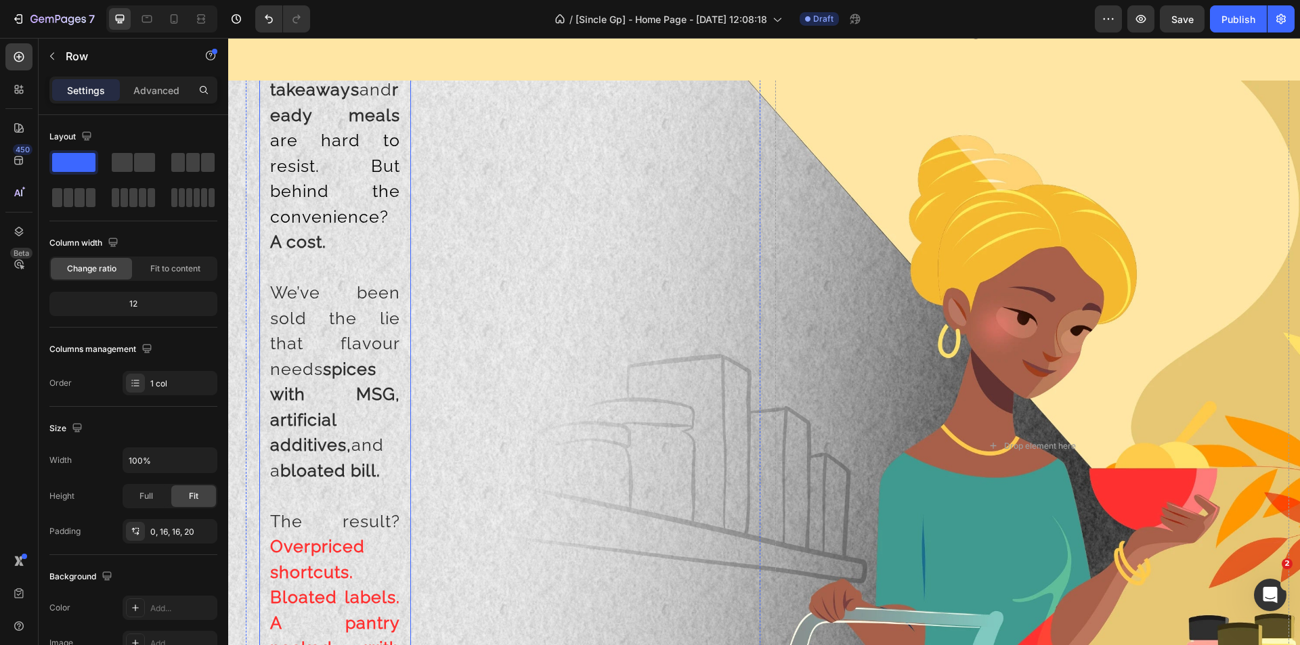
scroll to position [970, 0]
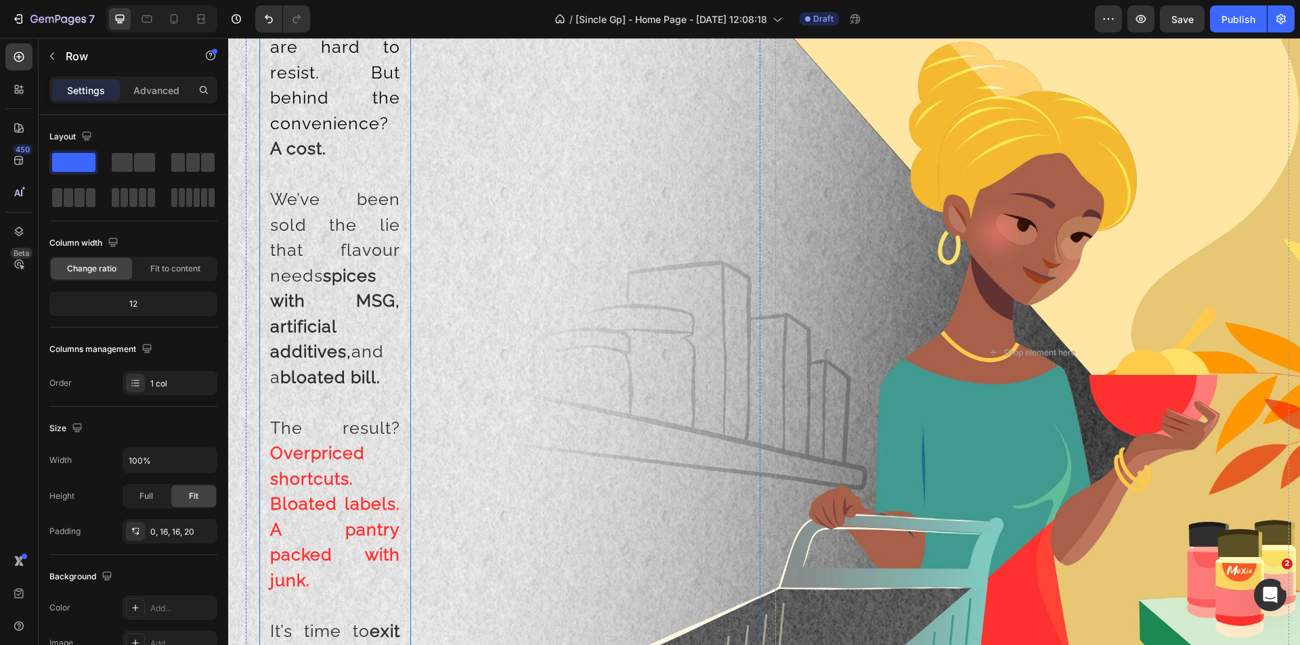
click at [330, 162] on p "Busy days, quick fixes — takeaways and ready meals are hard to resist. But behi…" at bounding box center [335, 47] width 130 height 229
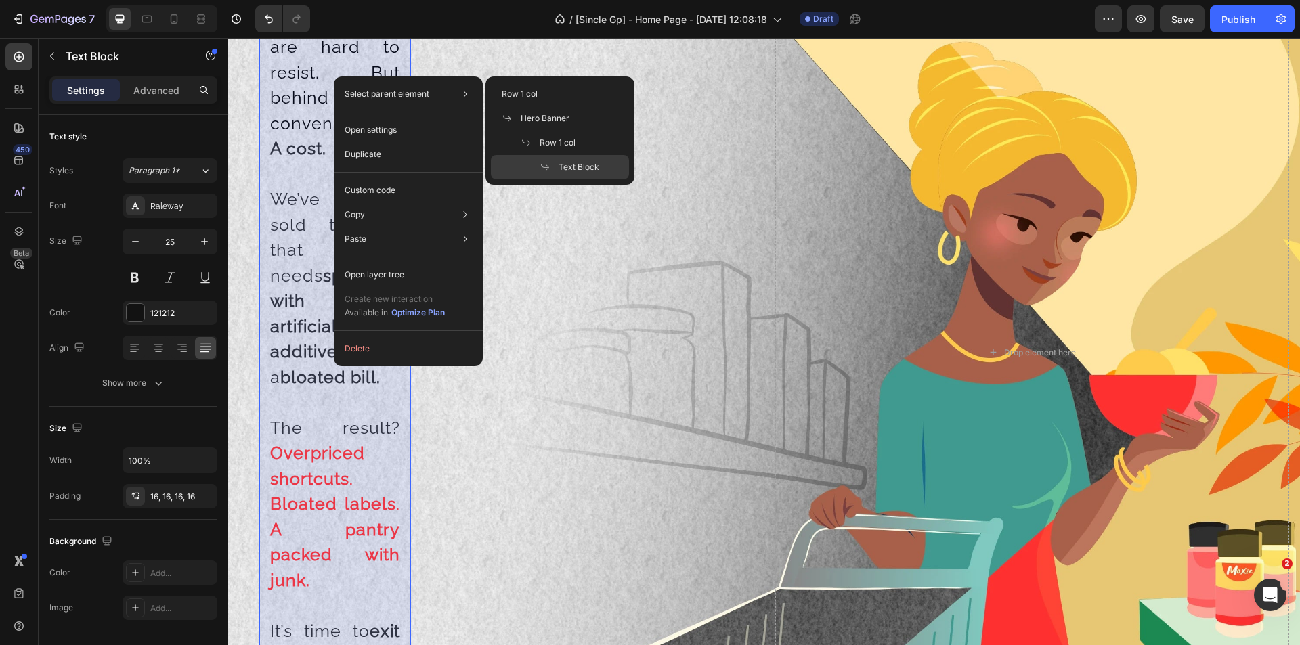
click at [574, 171] on span "Text Block" at bounding box center [579, 167] width 41 height 12
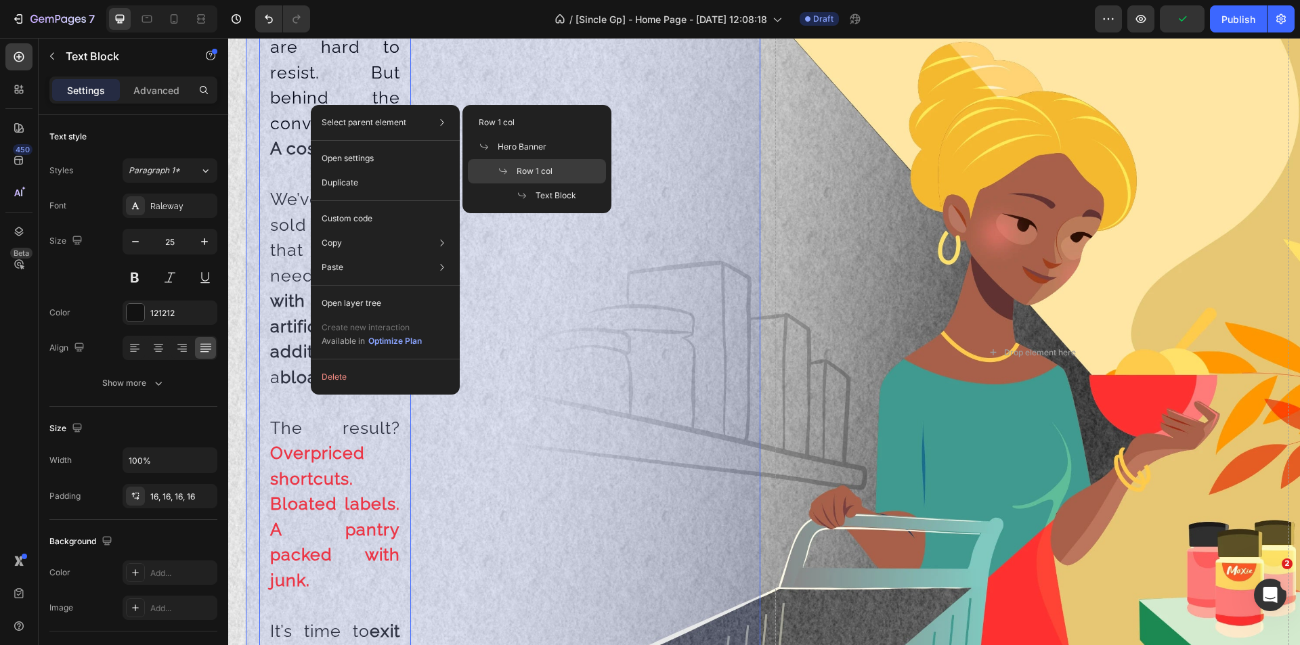
click at [524, 166] on span "Row 1 col" at bounding box center [535, 171] width 36 height 12
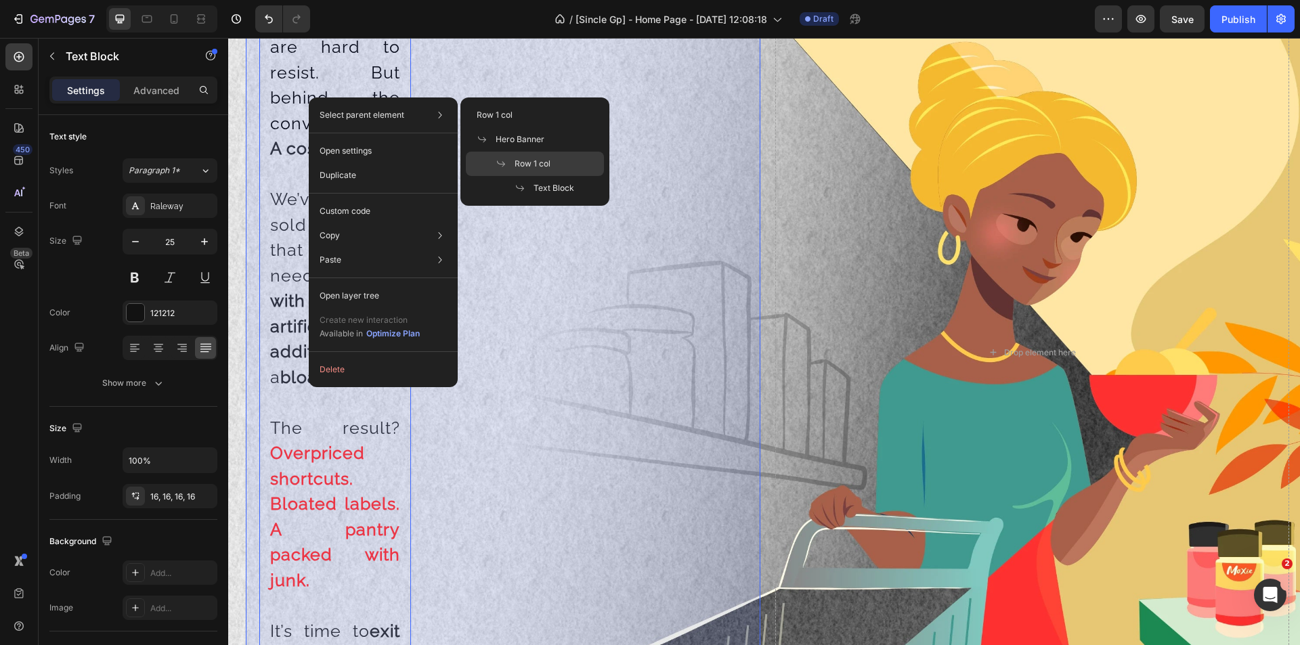
drag, startPoint x: 520, startPoint y: 160, endPoint x: 284, endPoint y: 126, distance: 238.1
click at [520, 160] on span "Row 1 col" at bounding box center [533, 164] width 36 height 12
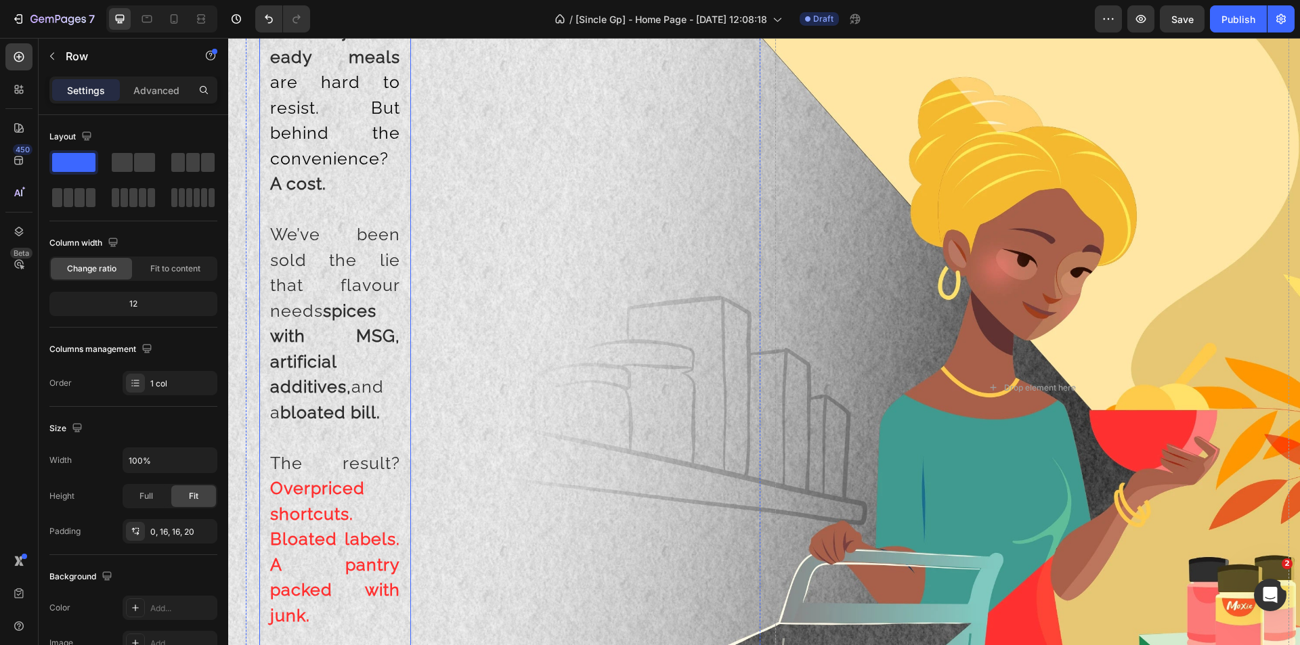
scroll to position [902, 0]
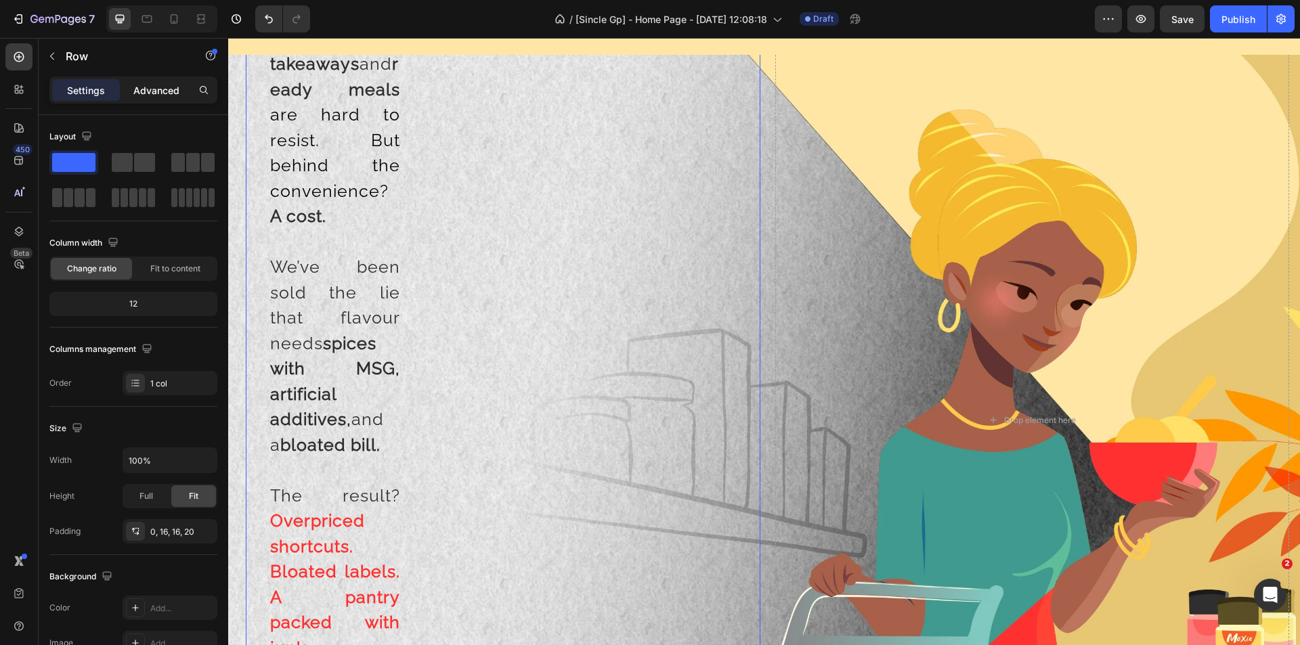
click at [144, 91] on p "Advanced" at bounding box center [156, 90] width 46 height 14
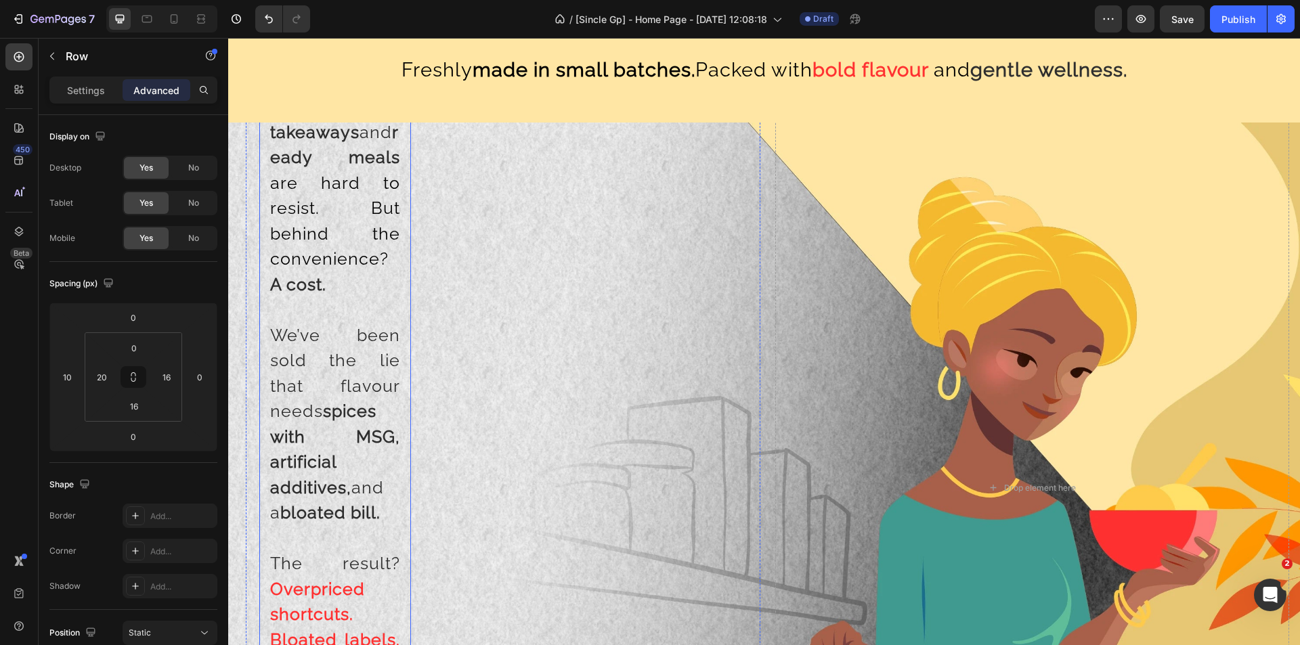
scroll to position [1105, 0]
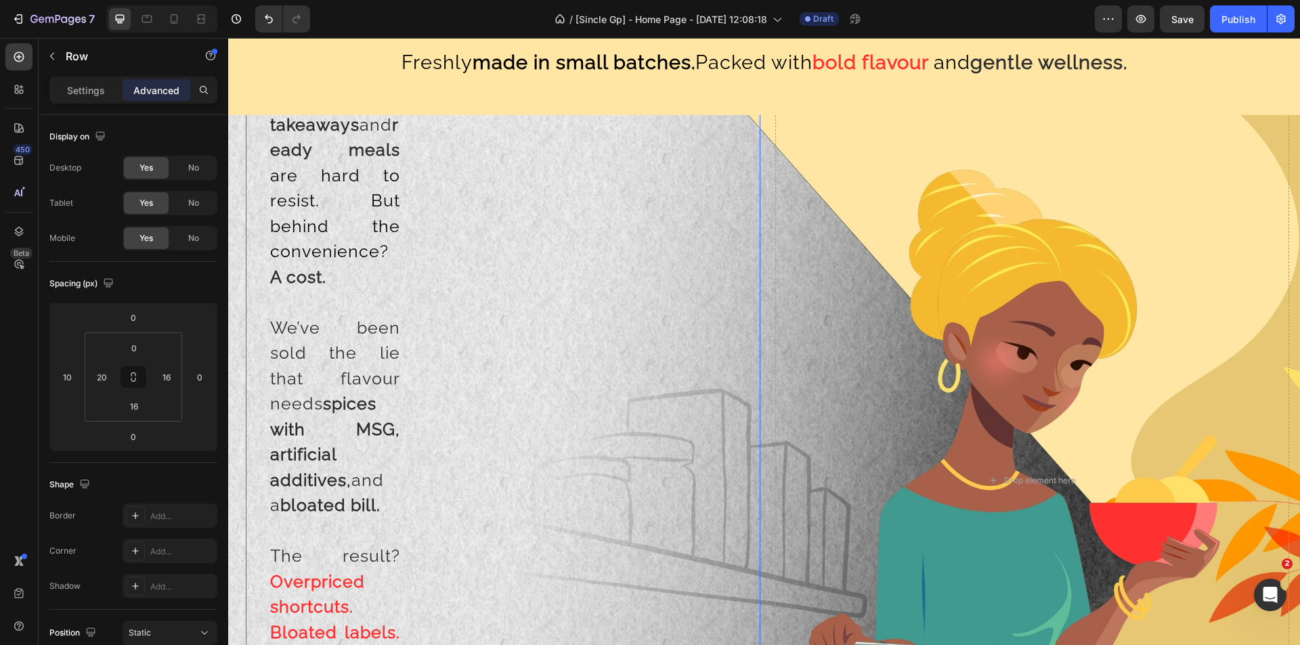
click at [554, 396] on div "Busy days, quick fixes — takeaways and ready meals are hard to resist. But behi…" at bounding box center [504, 506] width 490 height 911
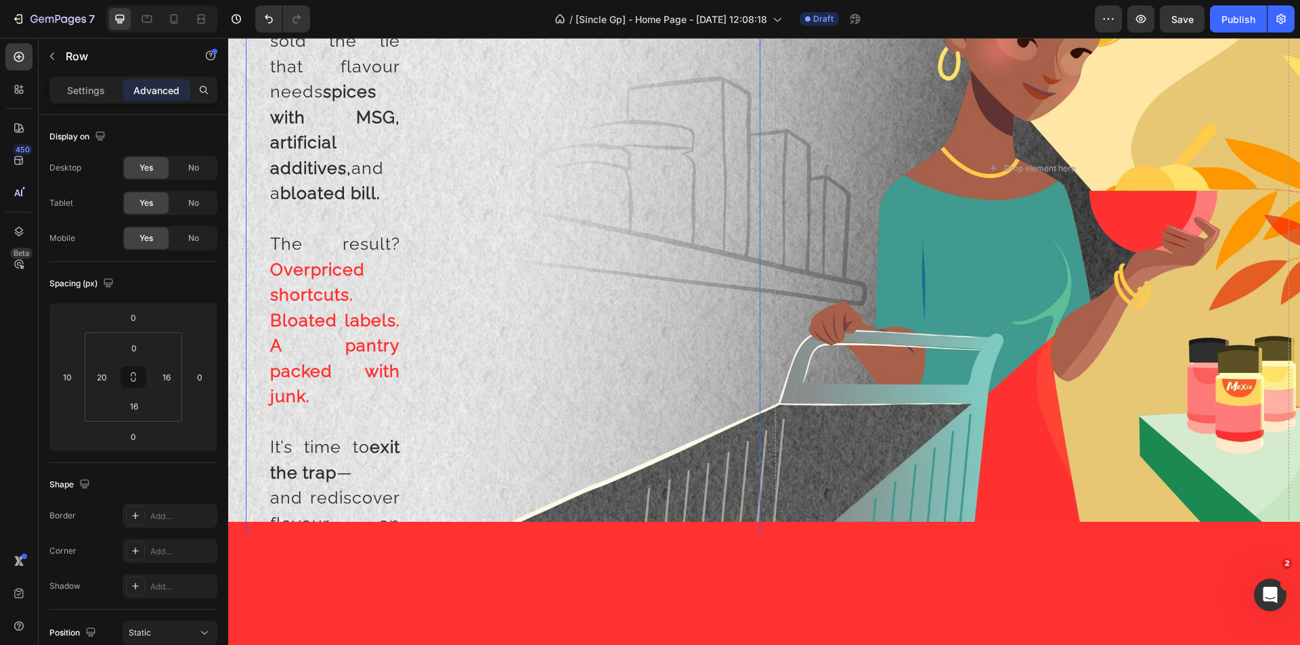
scroll to position [1512, 0]
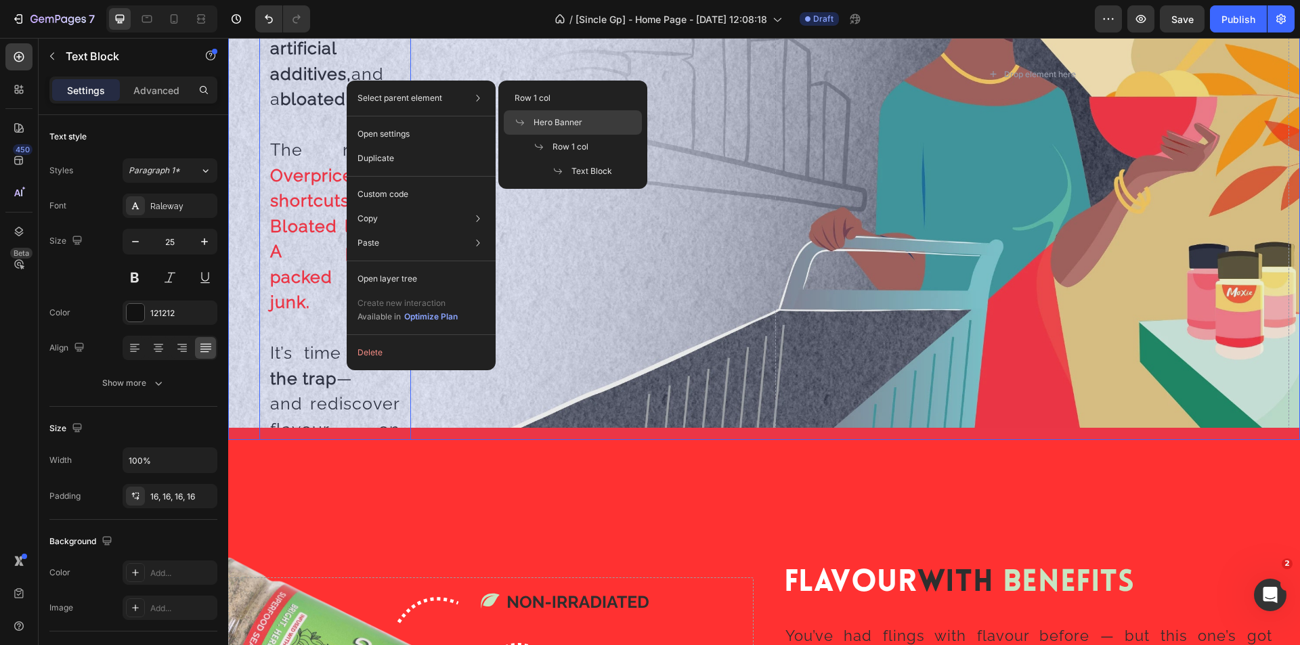
click at [553, 123] on span "Hero Banner" at bounding box center [558, 123] width 49 height 12
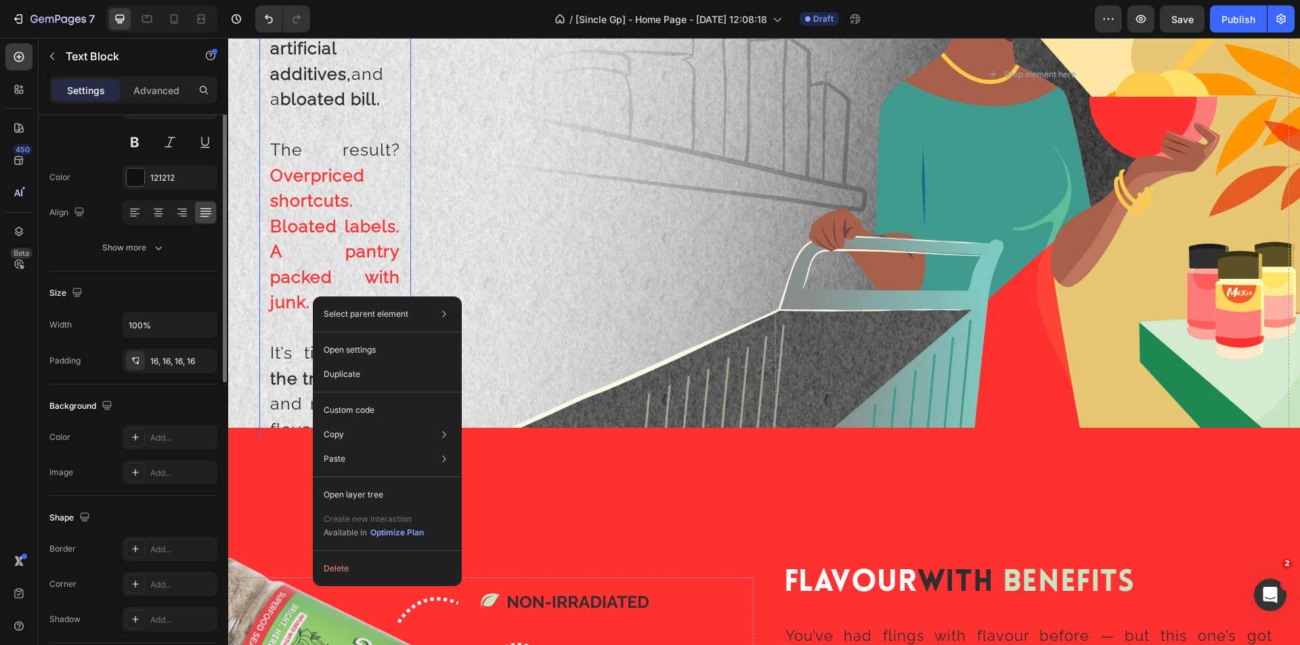
scroll to position [0, 0]
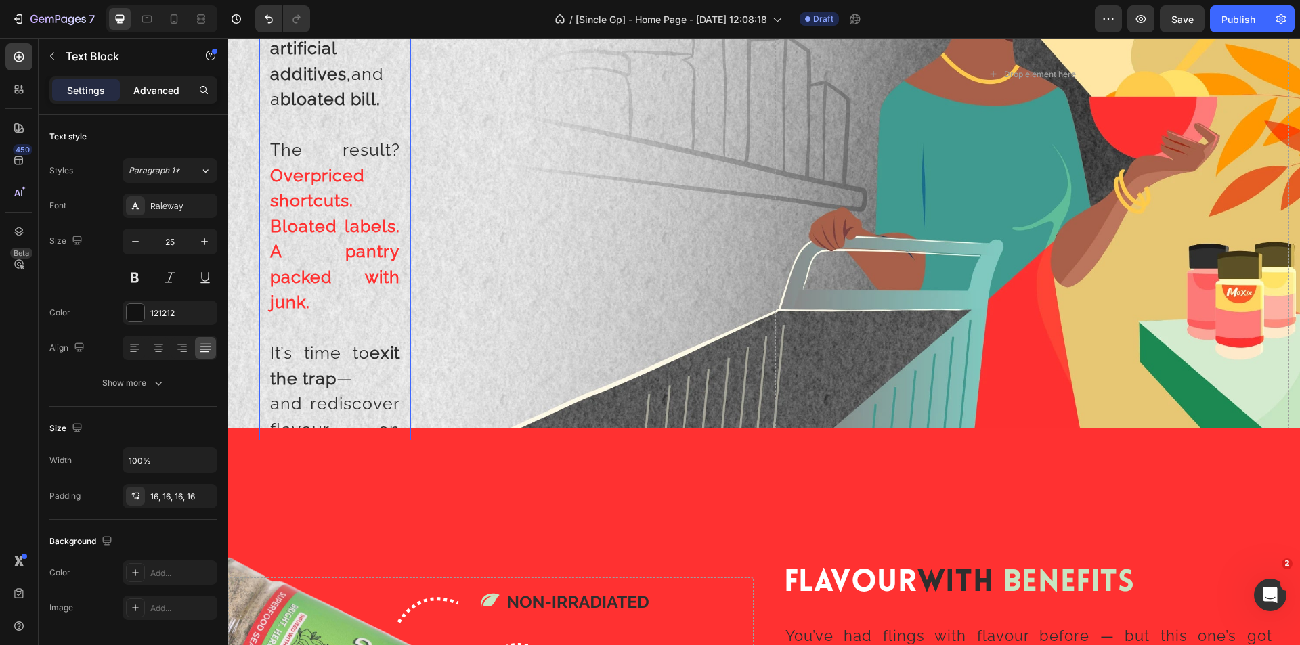
click at [146, 81] on div "Advanced" at bounding box center [157, 90] width 68 height 22
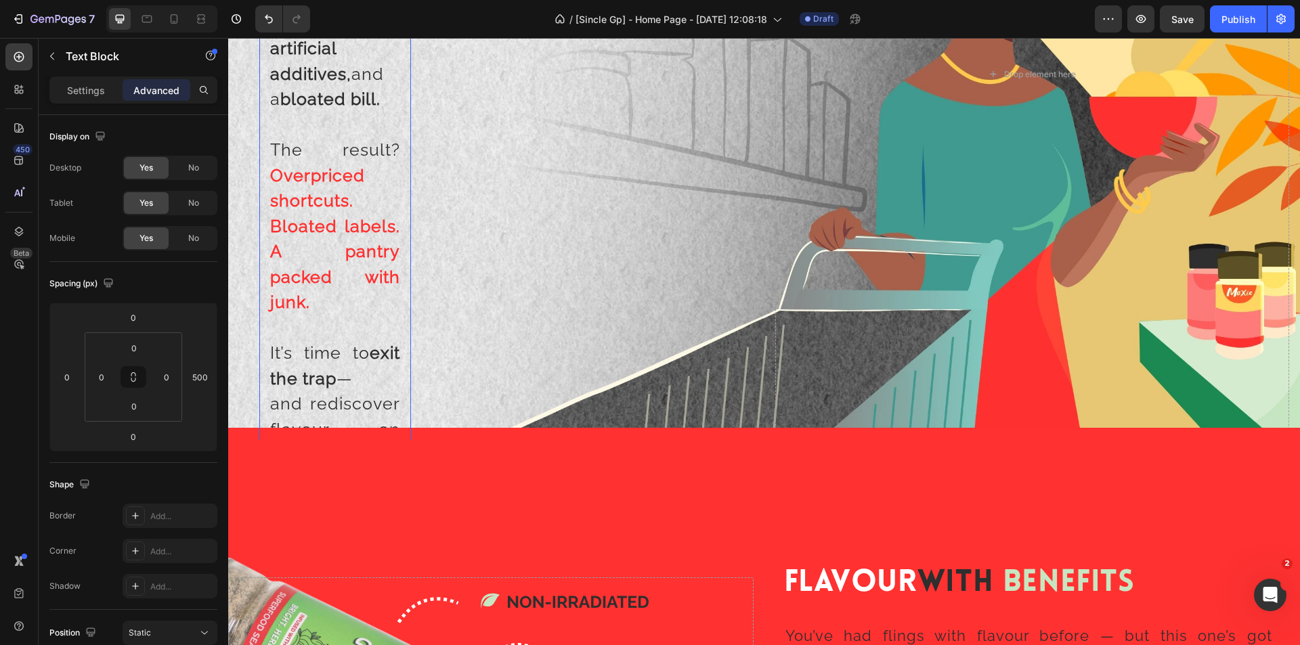
click at [159, 91] on p "Advanced" at bounding box center [156, 90] width 46 height 14
click at [205, 381] on input "500" at bounding box center [200, 377] width 20 height 20
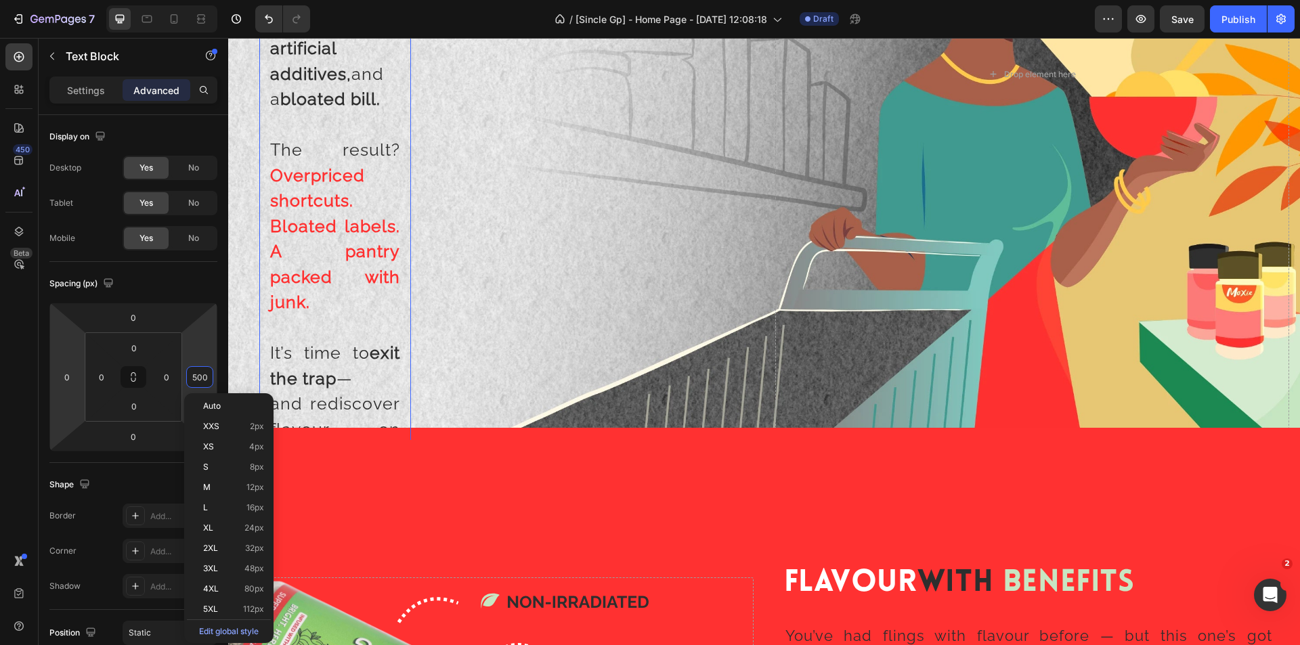
type input "0"
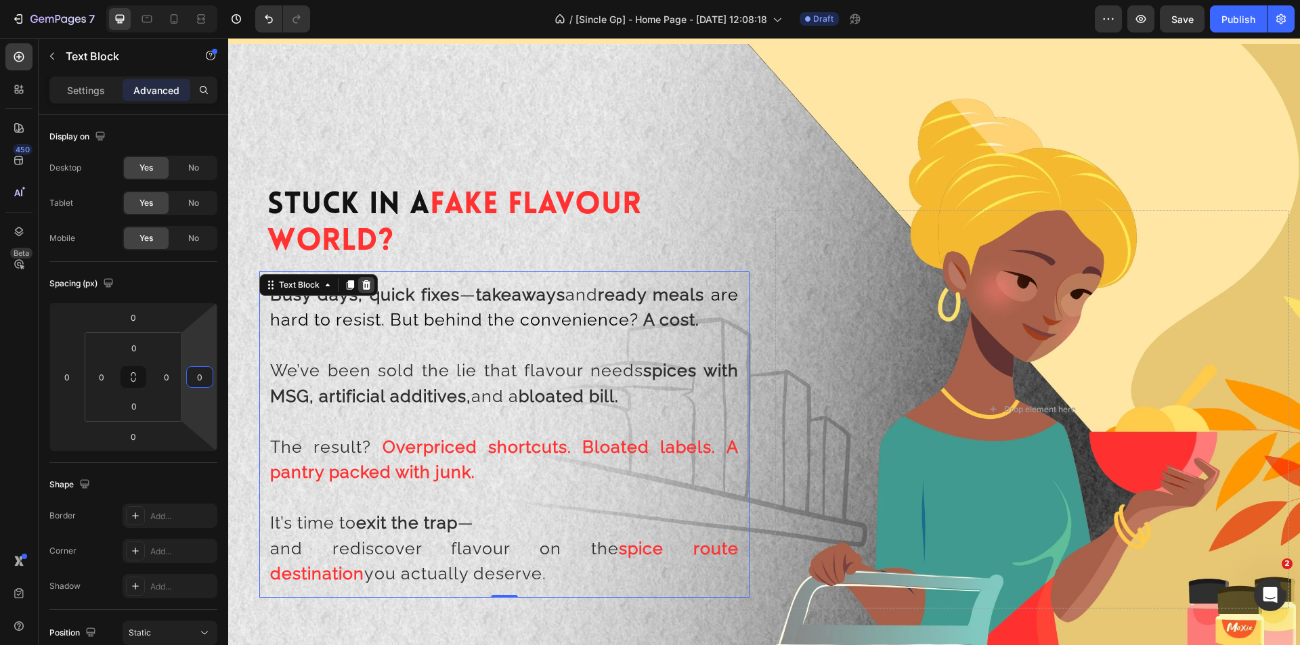
scroll to position [1173, 0]
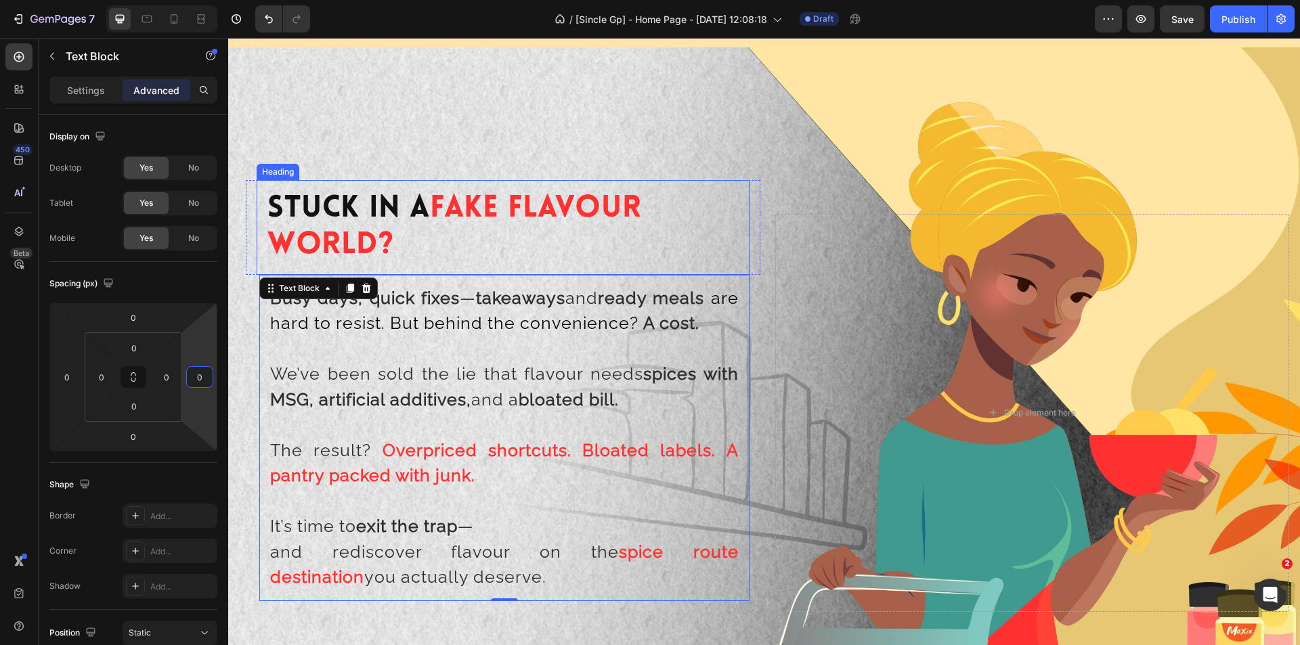
click at [630, 240] on h2 "Stuck In A Fake Flavour World?" at bounding box center [503, 227] width 493 height 95
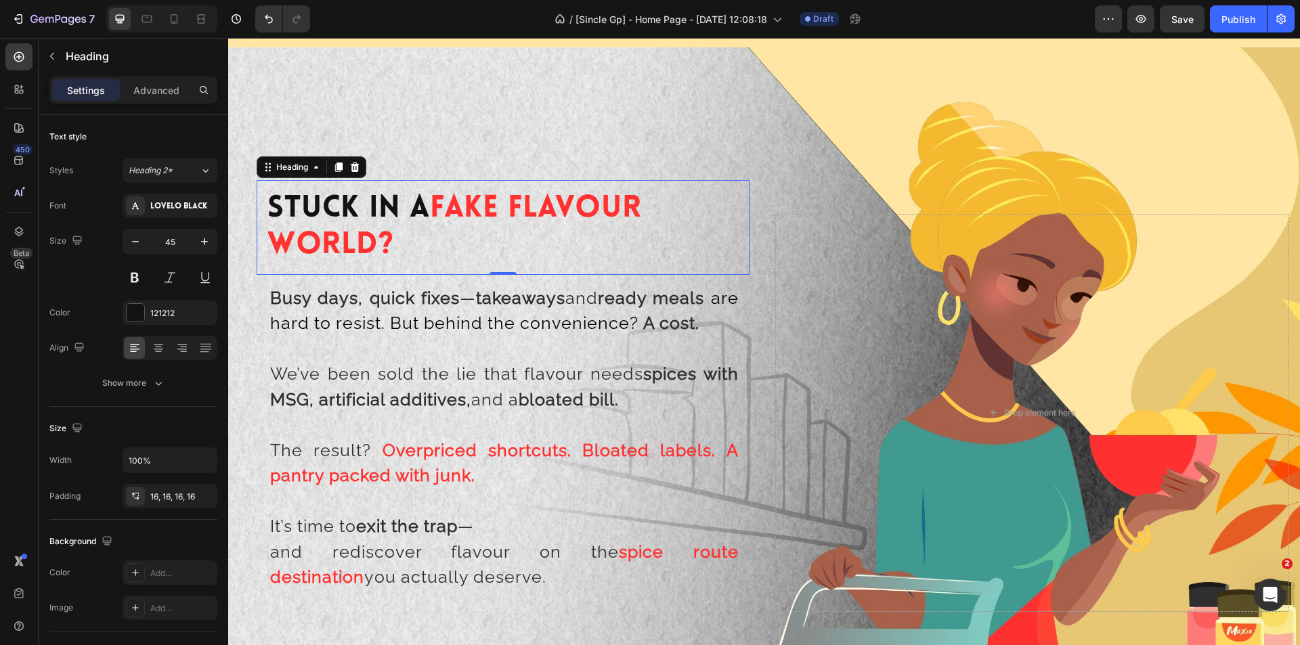
click at [543, 240] on h2 "Stuck In A Fake Flavour World?" at bounding box center [503, 227] width 493 height 95
click at [537, 380] on span "We’ve been sold the lie that flavour needs spices with MSG, artificial additive…" at bounding box center [504, 387] width 469 height 46
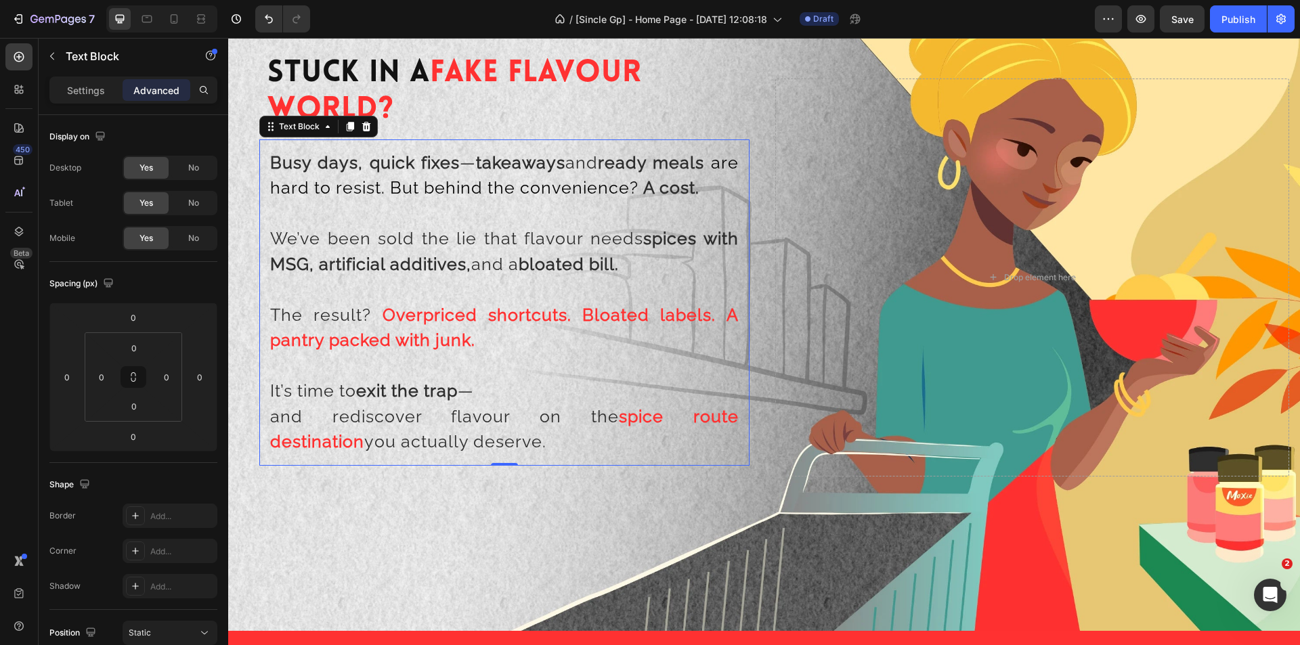
scroll to position [1376, 0]
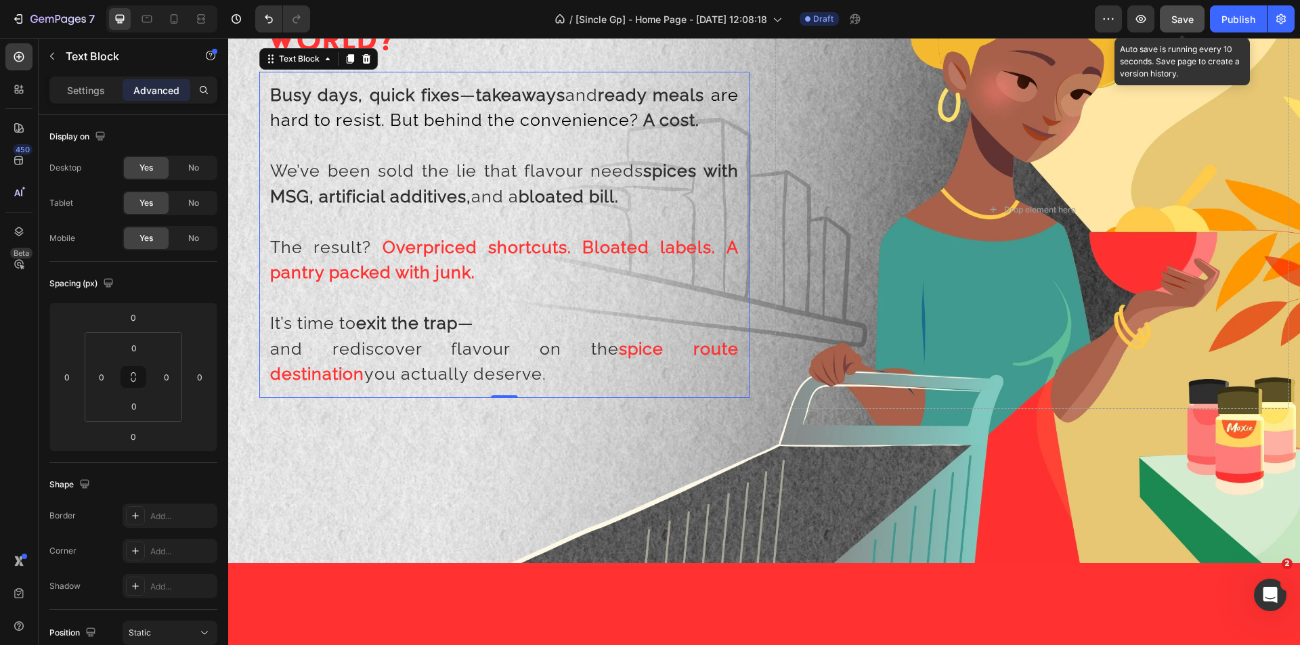
click at [1183, 29] on button "Save" at bounding box center [1182, 18] width 45 height 27
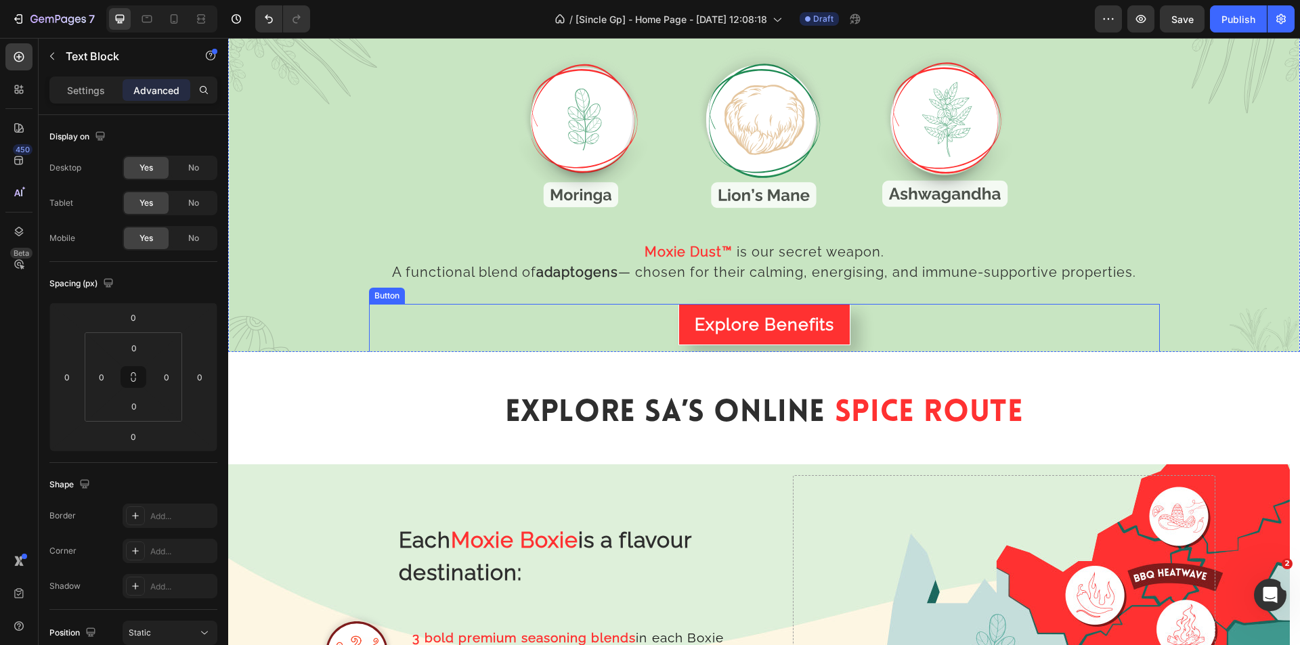
scroll to position [2257, 0]
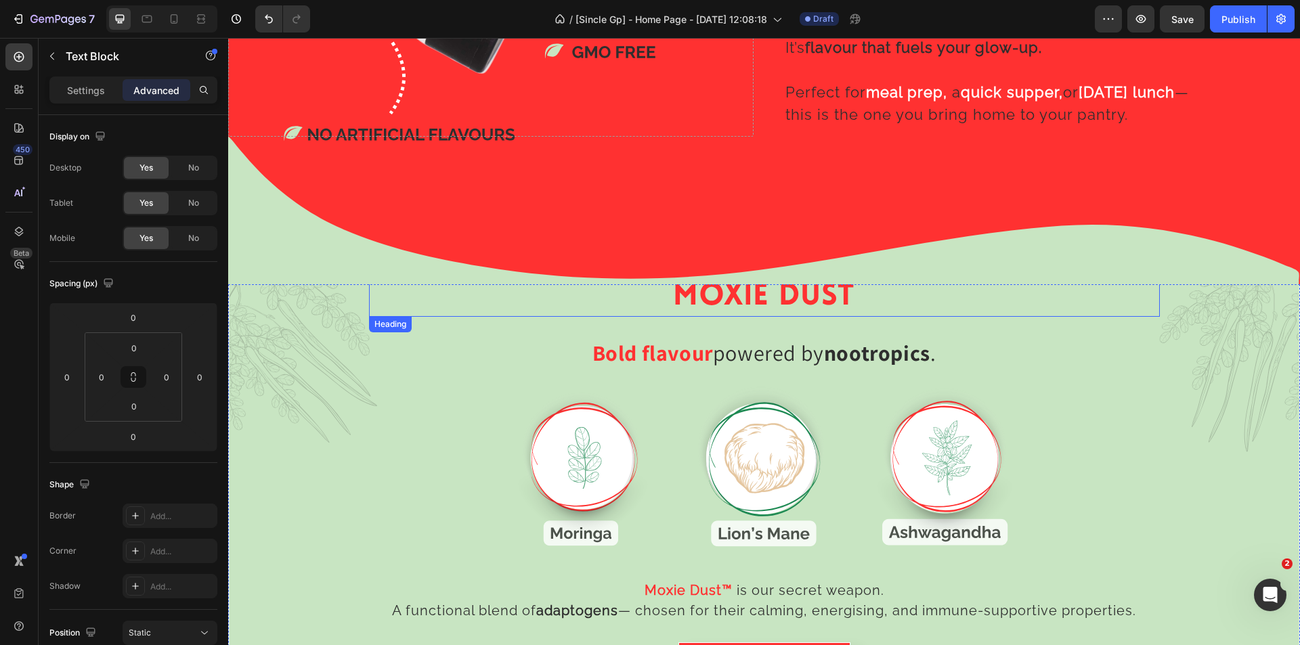
click at [729, 293] on h2 "MOXIE DUST" at bounding box center [764, 297] width 791 height 39
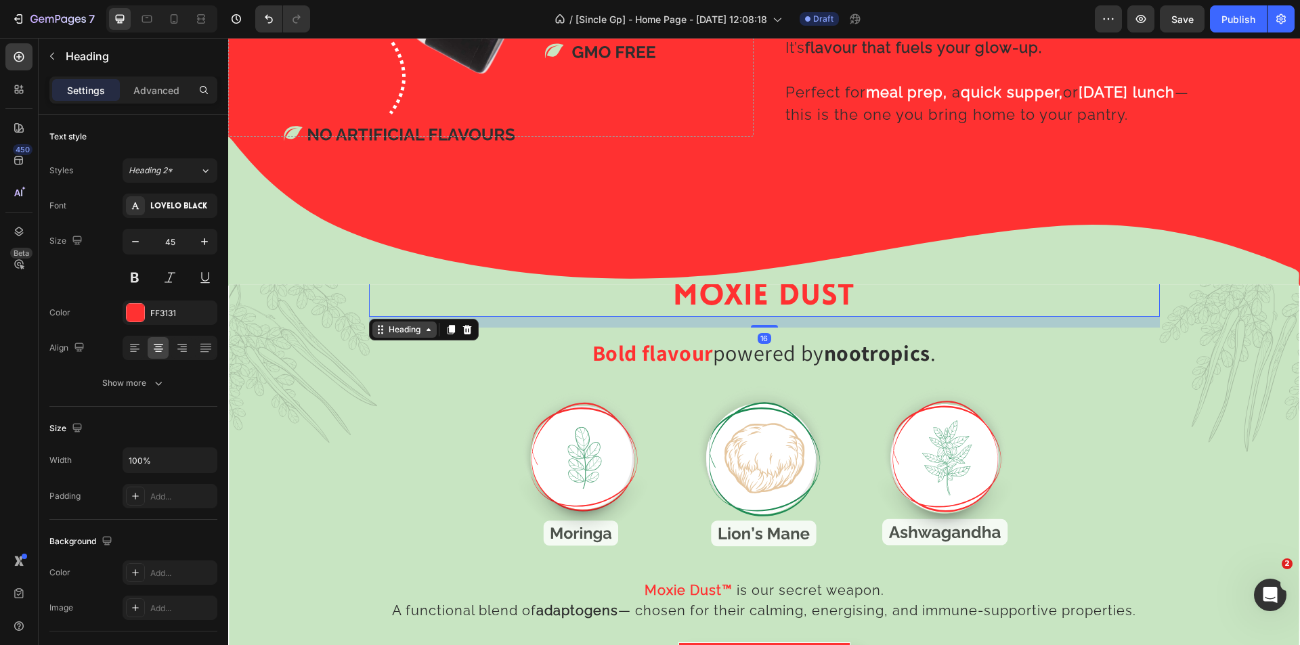
click at [396, 326] on div "Heading" at bounding box center [404, 330] width 37 height 12
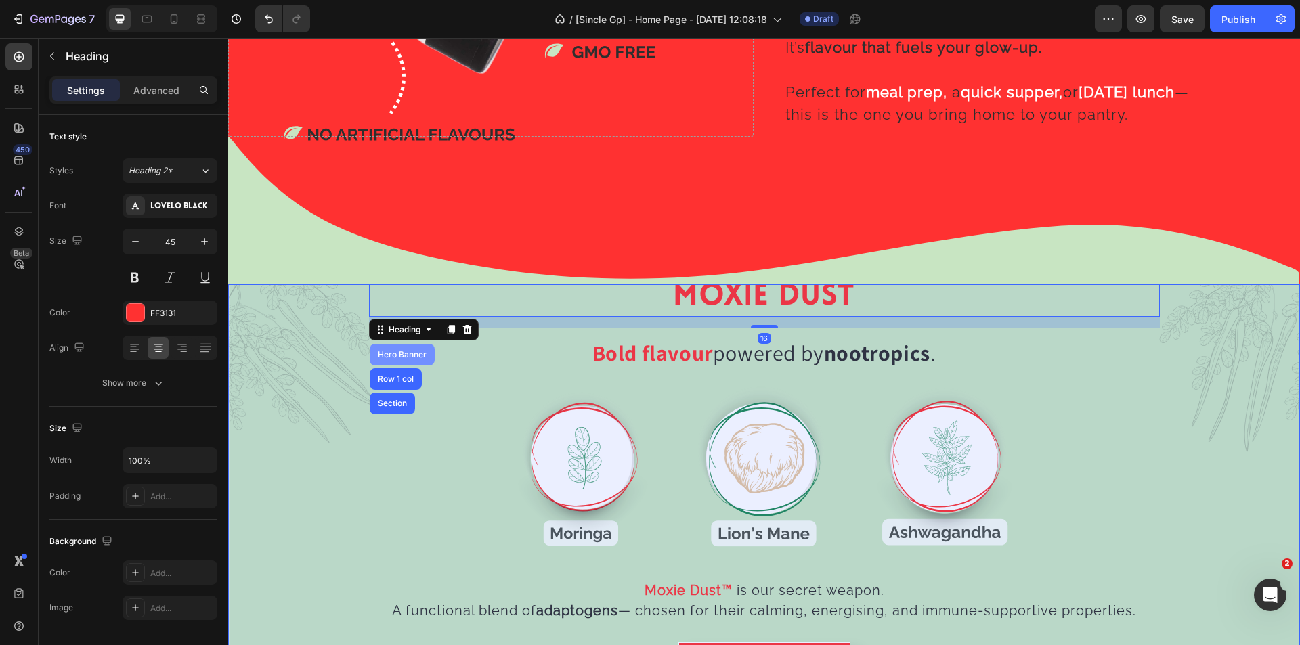
click at [394, 344] on div "Hero Banner" at bounding box center [402, 355] width 65 height 22
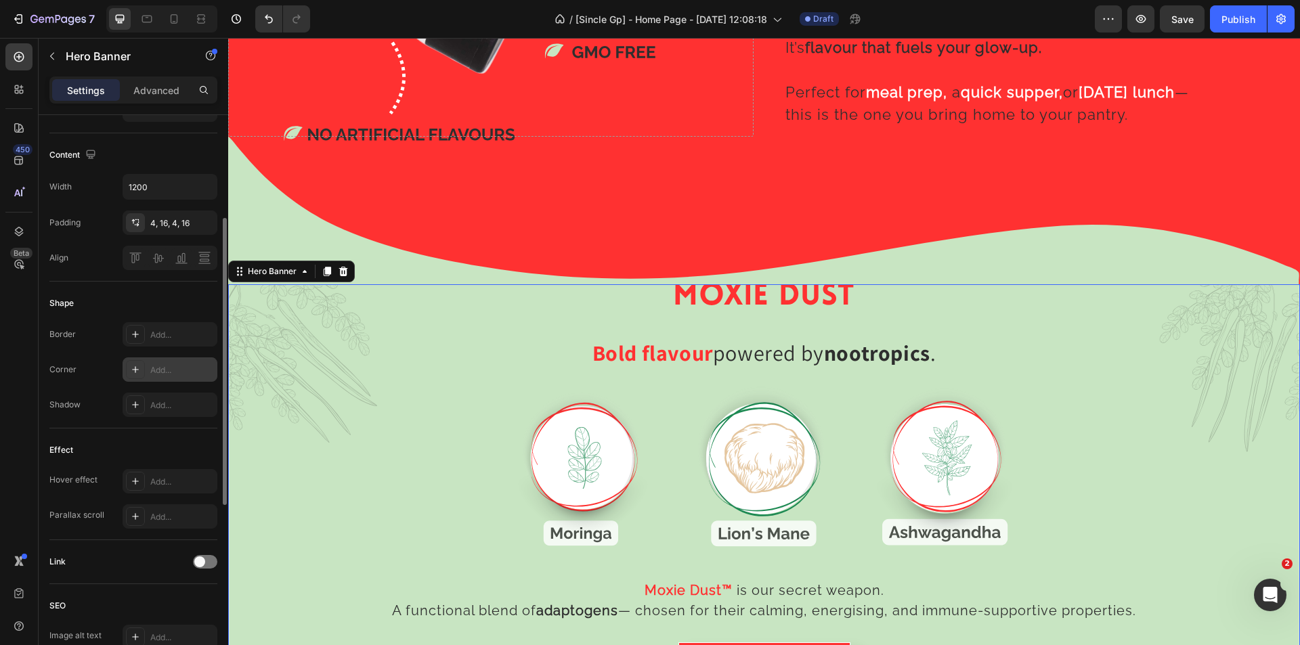
scroll to position [203, 0]
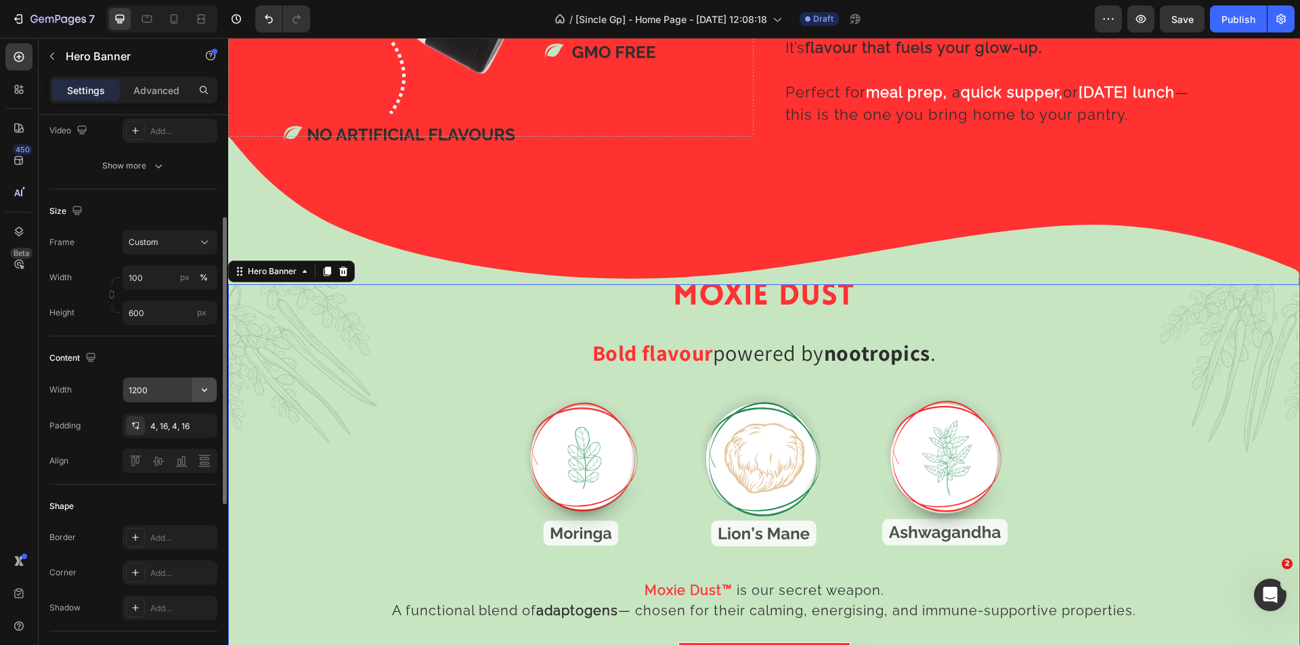
click at [200, 388] on icon "button" at bounding box center [205, 390] width 14 height 14
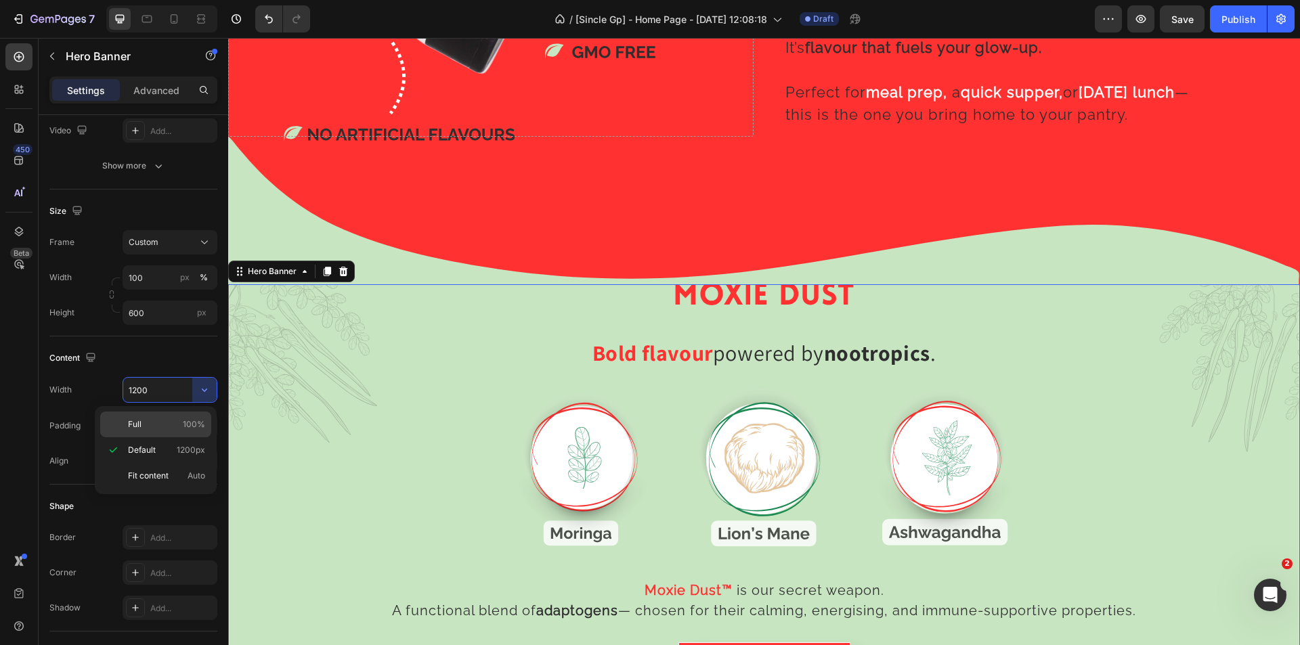
click at [186, 425] on span "100%" at bounding box center [194, 425] width 22 height 12
type input "100%"
click at [270, 272] on div "Hero Banner" at bounding box center [272, 272] width 54 height 12
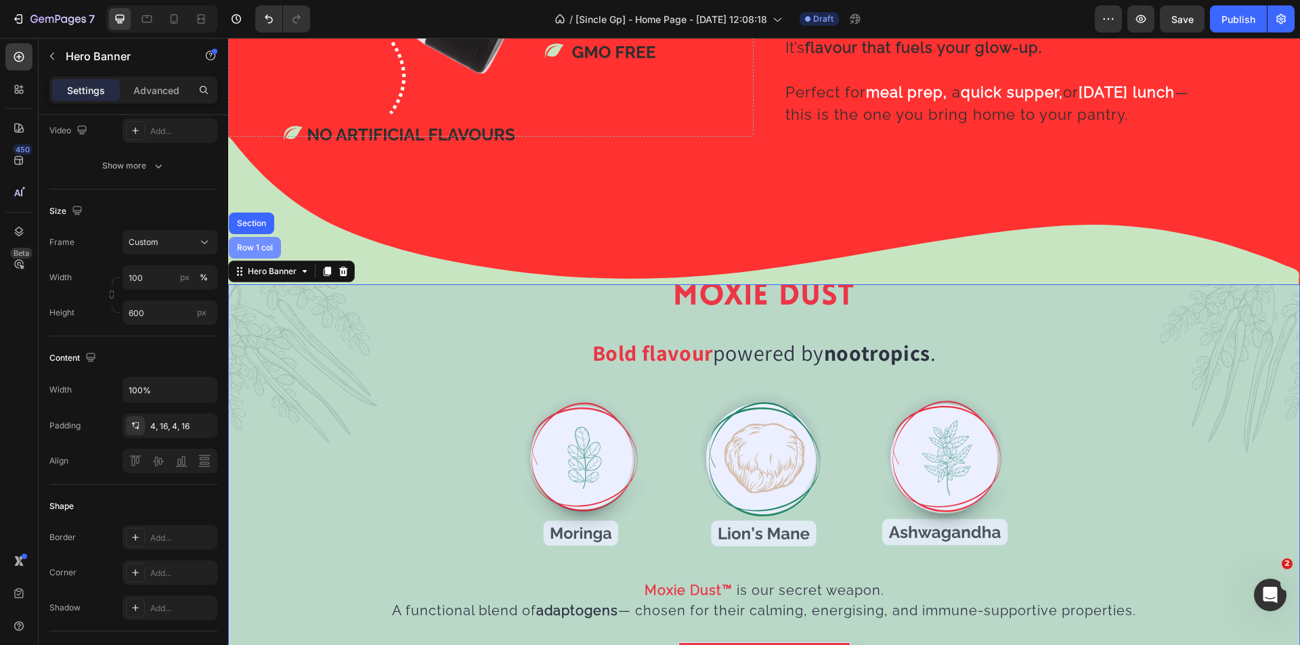
click at [262, 247] on div "Row 1 col" at bounding box center [255, 248] width 52 height 22
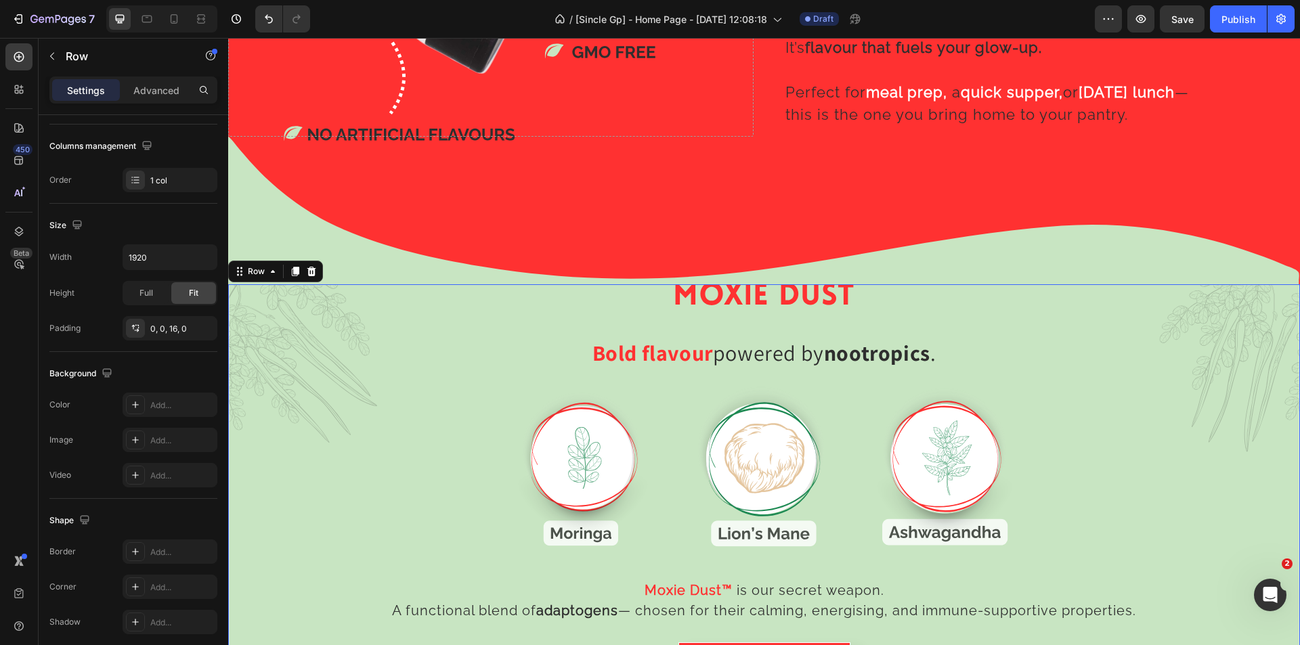
scroll to position [0, 0]
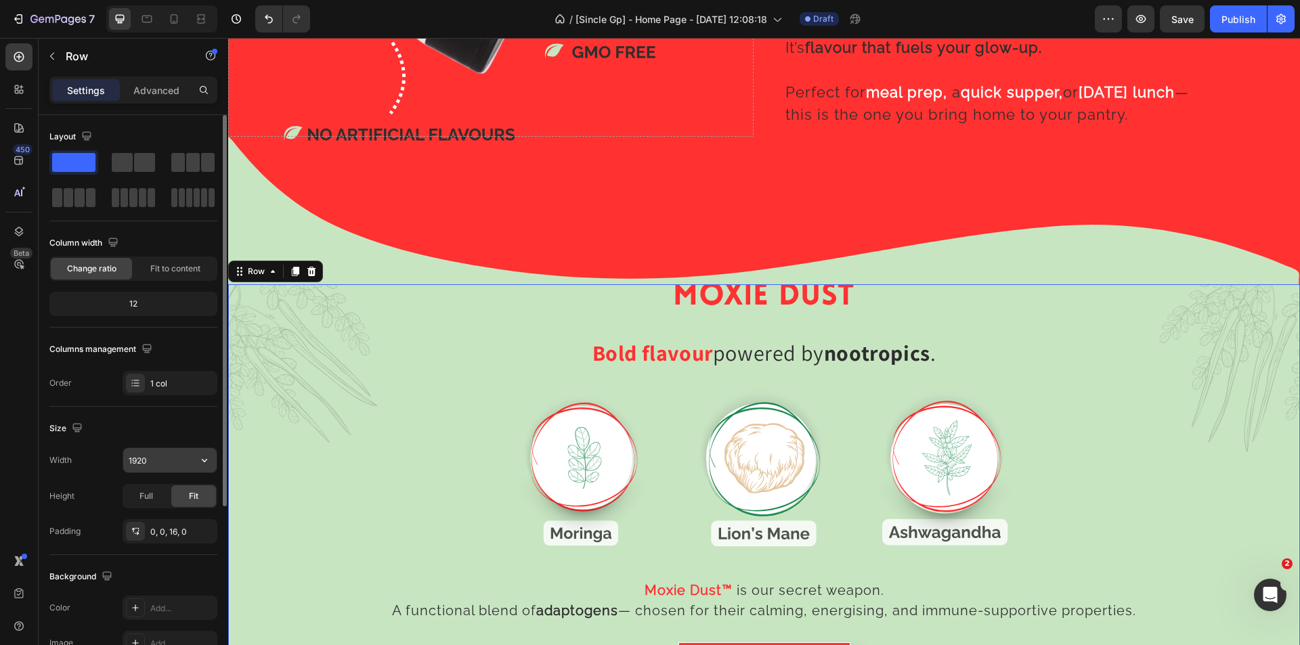
click at [210, 463] on icon "button" at bounding box center [205, 461] width 14 height 14
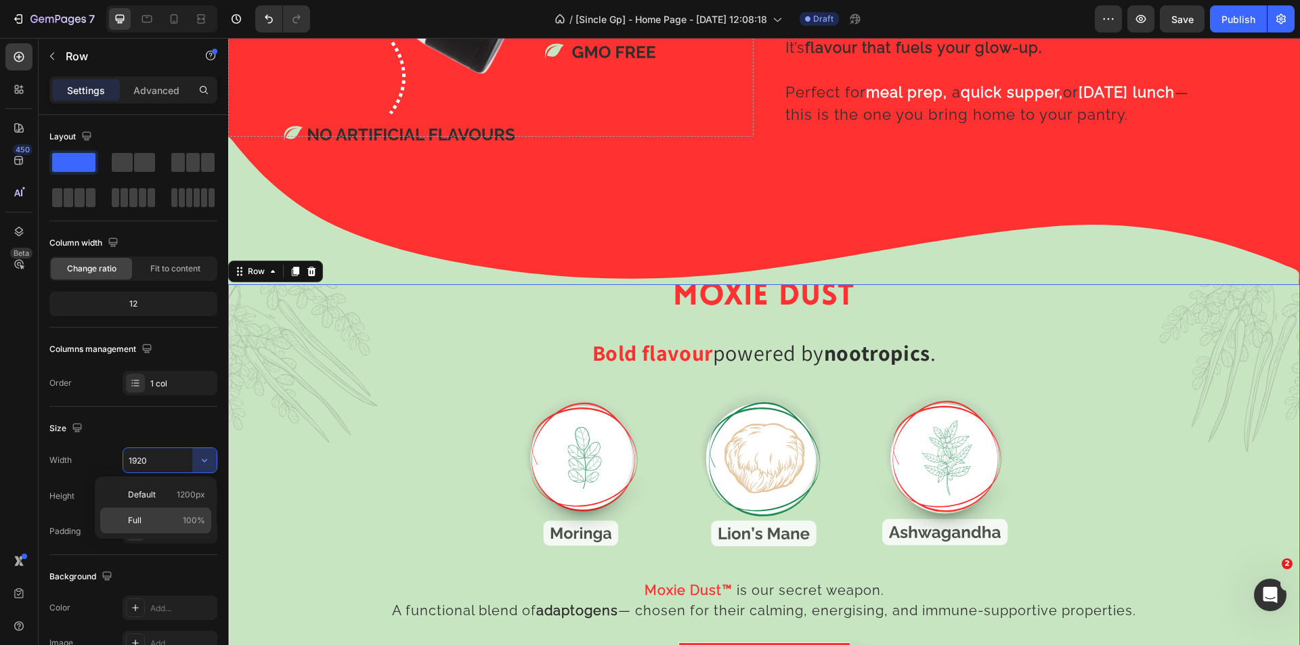
click at [188, 517] on span "100%" at bounding box center [194, 521] width 22 height 12
type input "100%"
click at [156, 96] on p "Advanced" at bounding box center [156, 90] width 46 height 14
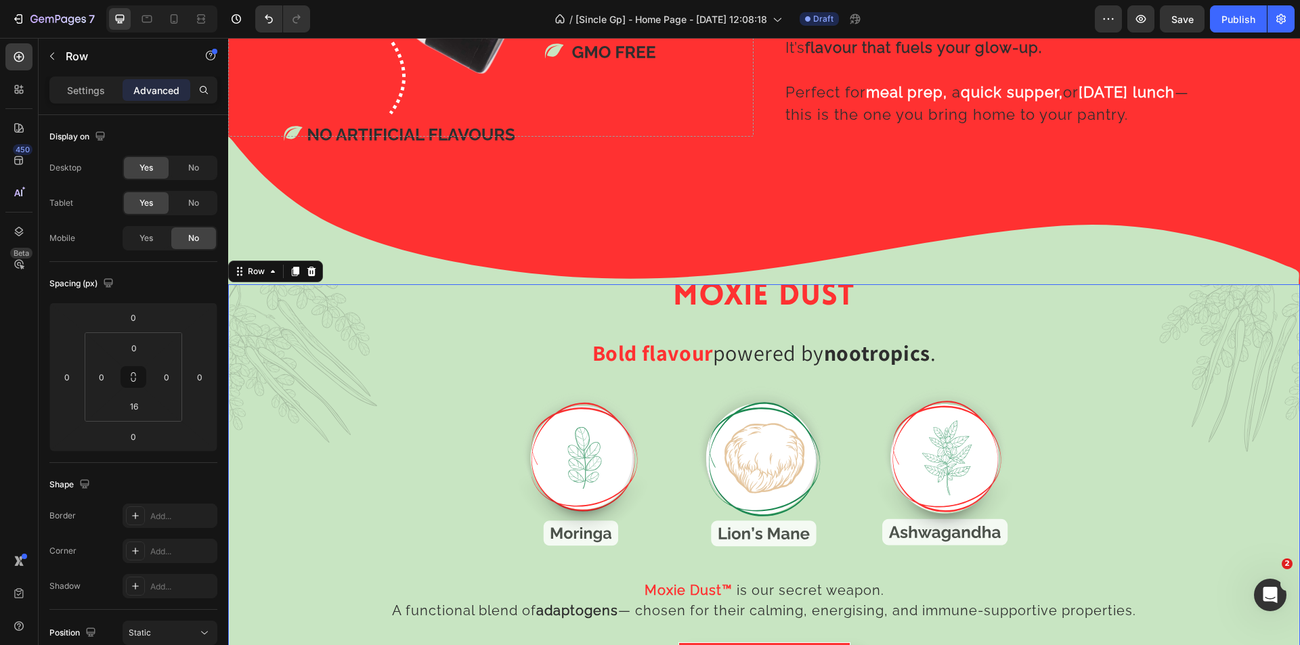
click at [266, 297] on h2 "MOXIE DUST" at bounding box center [764, 297] width 1051 height 39
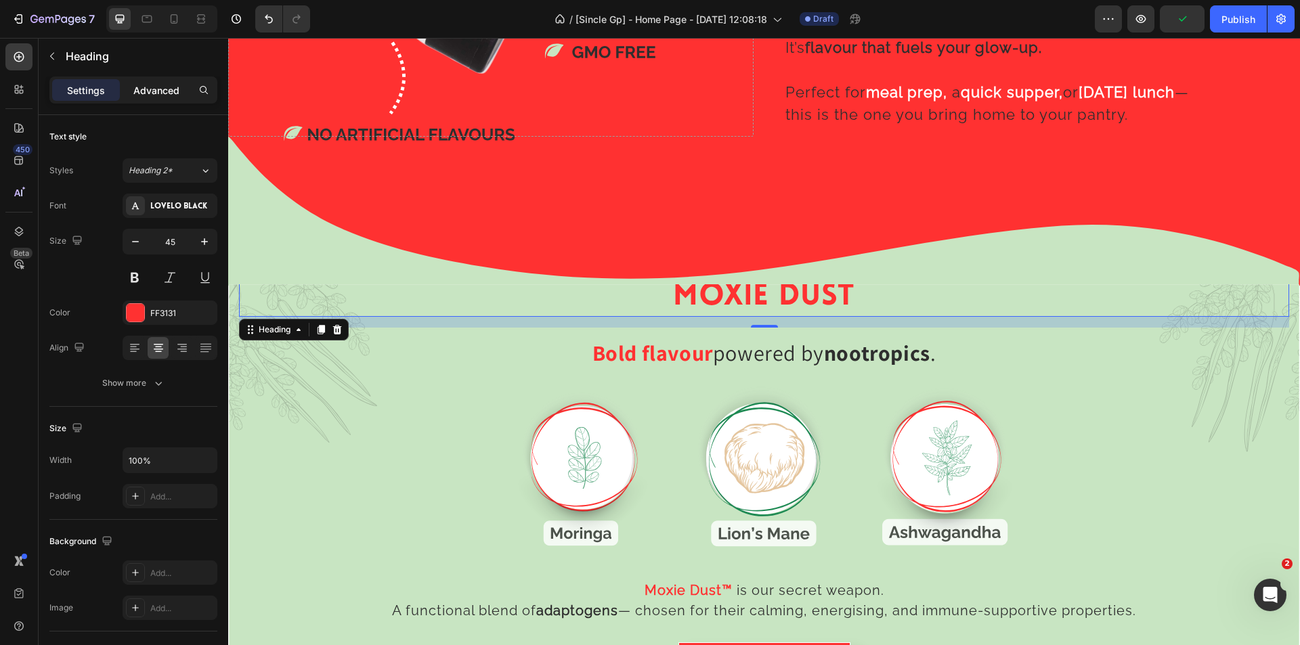
click at [152, 85] on p "Advanced" at bounding box center [156, 90] width 46 height 14
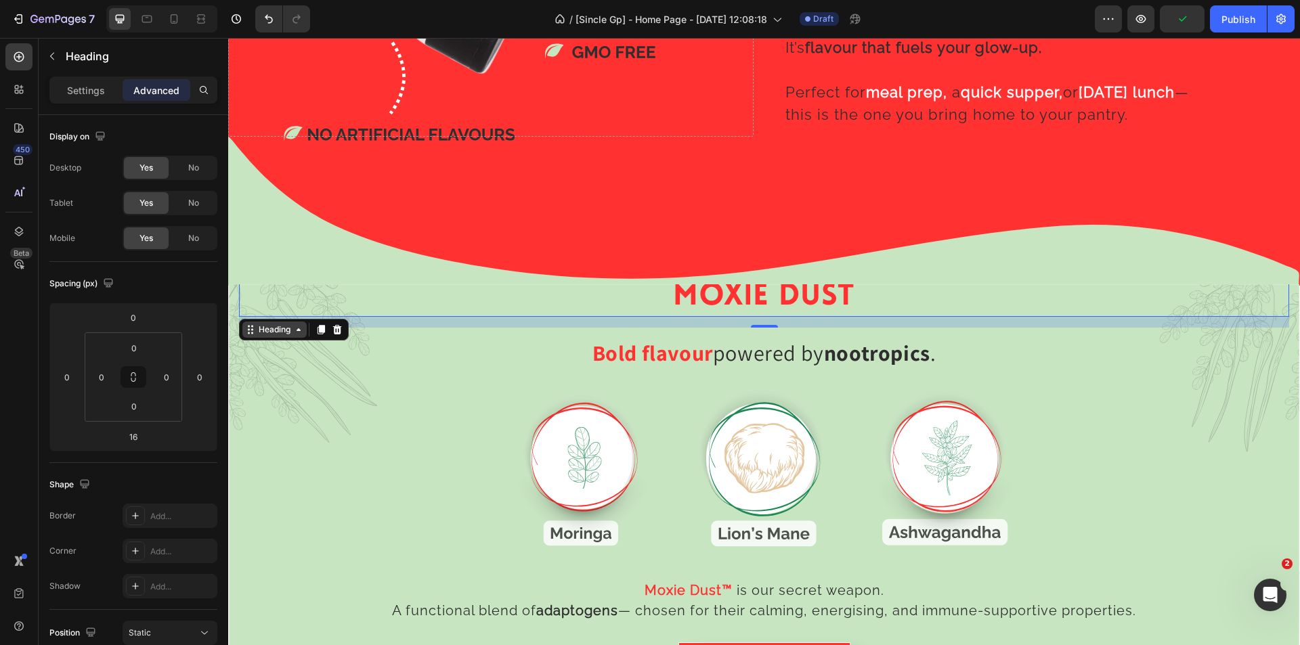
click at [274, 328] on div "Heading" at bounding box center [274, 330] width 37 height 12
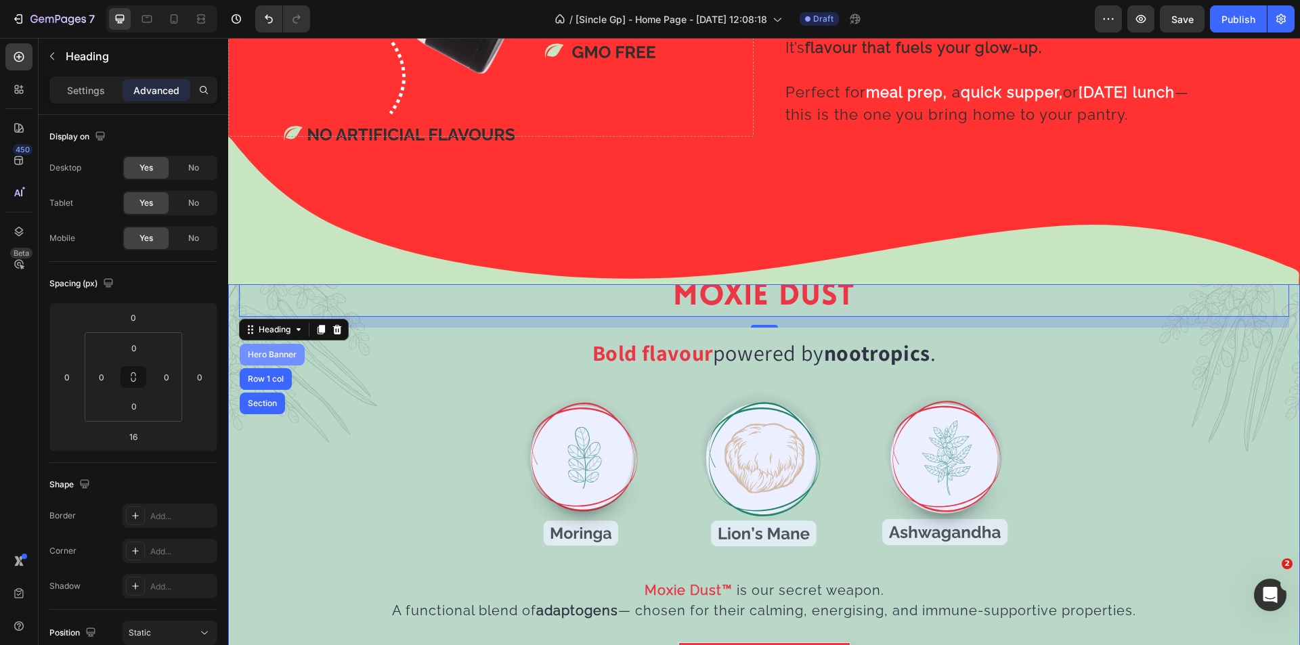
click at [272, 351] on div "Hero Banner" at bounding box center [272, 355] width 54 height 8
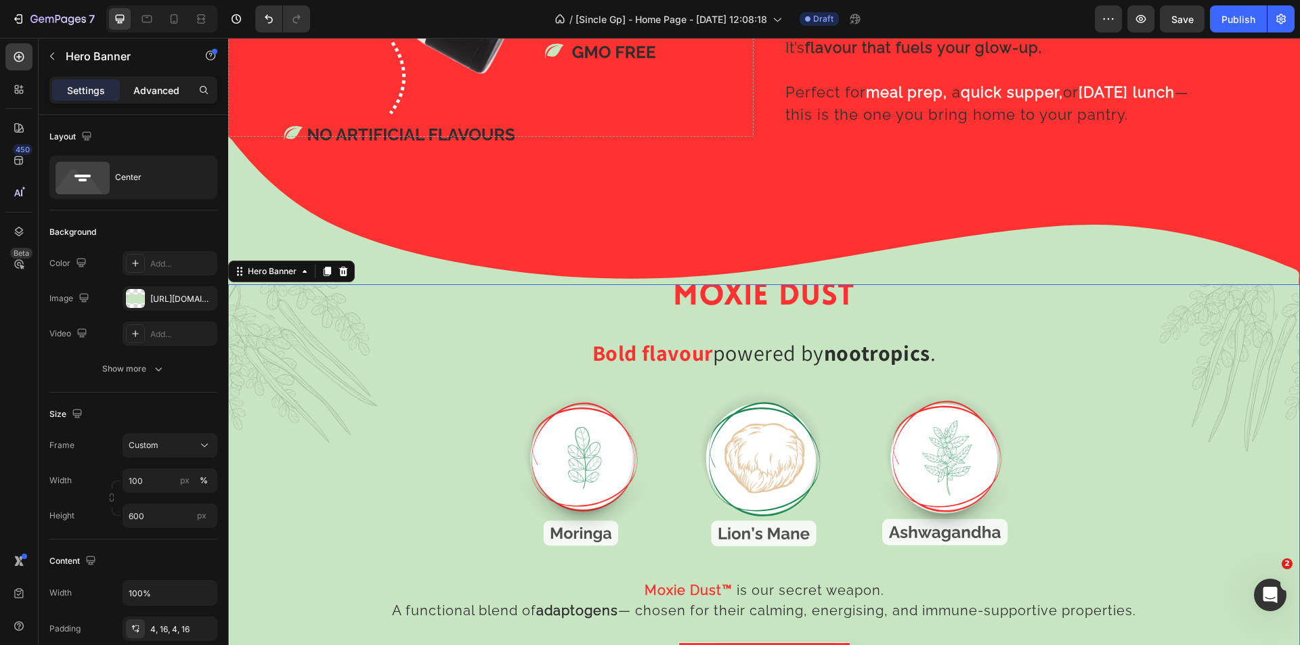
click at [171, 91] on p "Advanced" at bounding box center [156, 90] width 46 height 14
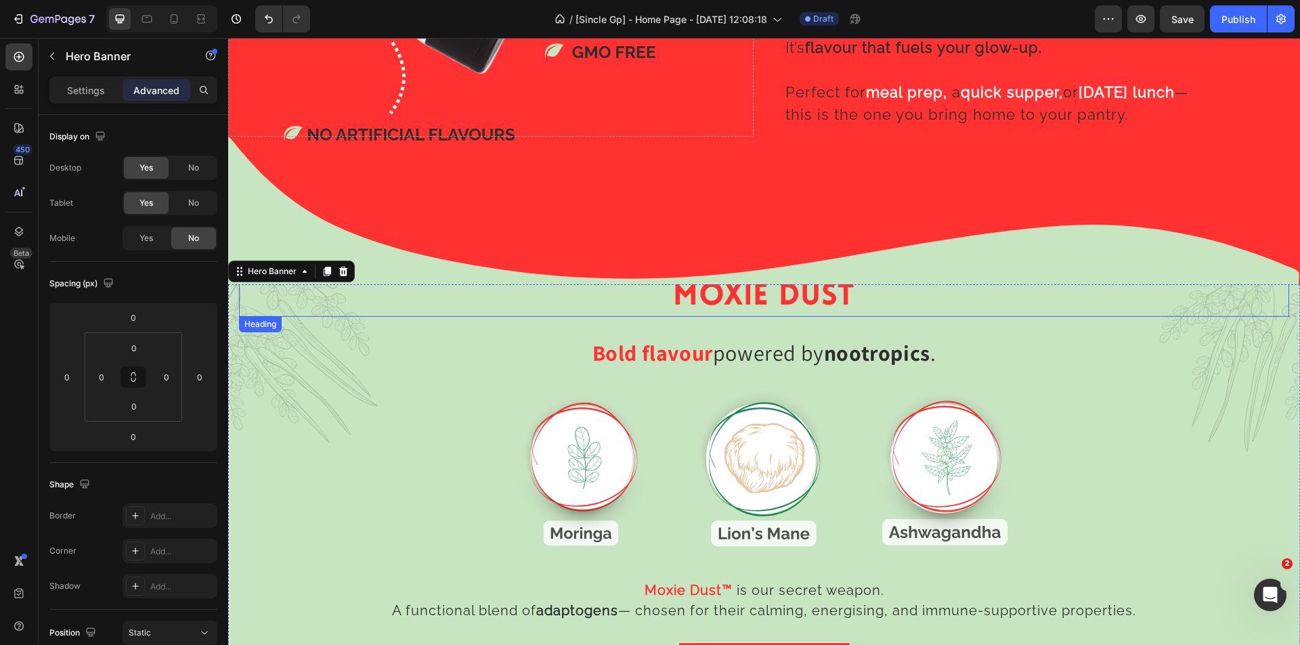
click at [716, 291] on h2 "MOXIE DUST" at bounding box center [764, 297] width 1051 height 39
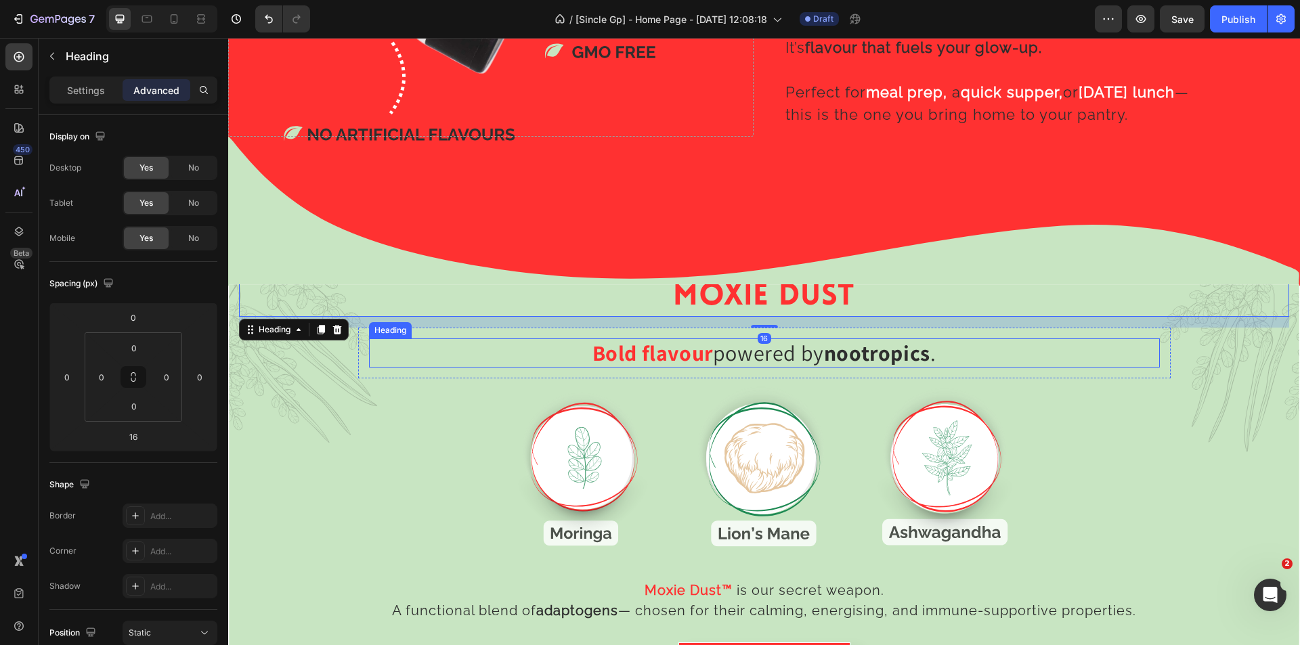
click at [669, 354] on strong "Bold flavour" at bounding box center [653, 353] width 121 height 28
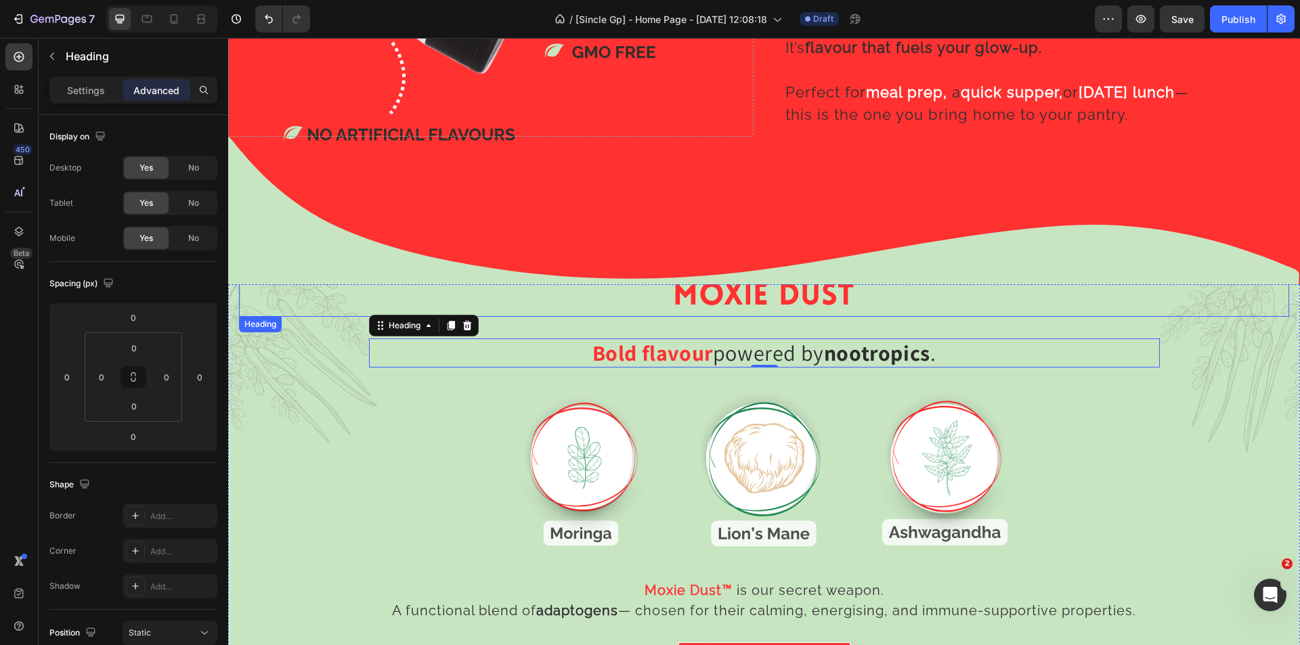
click at [734, 293] on h2 "MOXIE DUST" at bounding box center [764, 297] width 1051 height 39
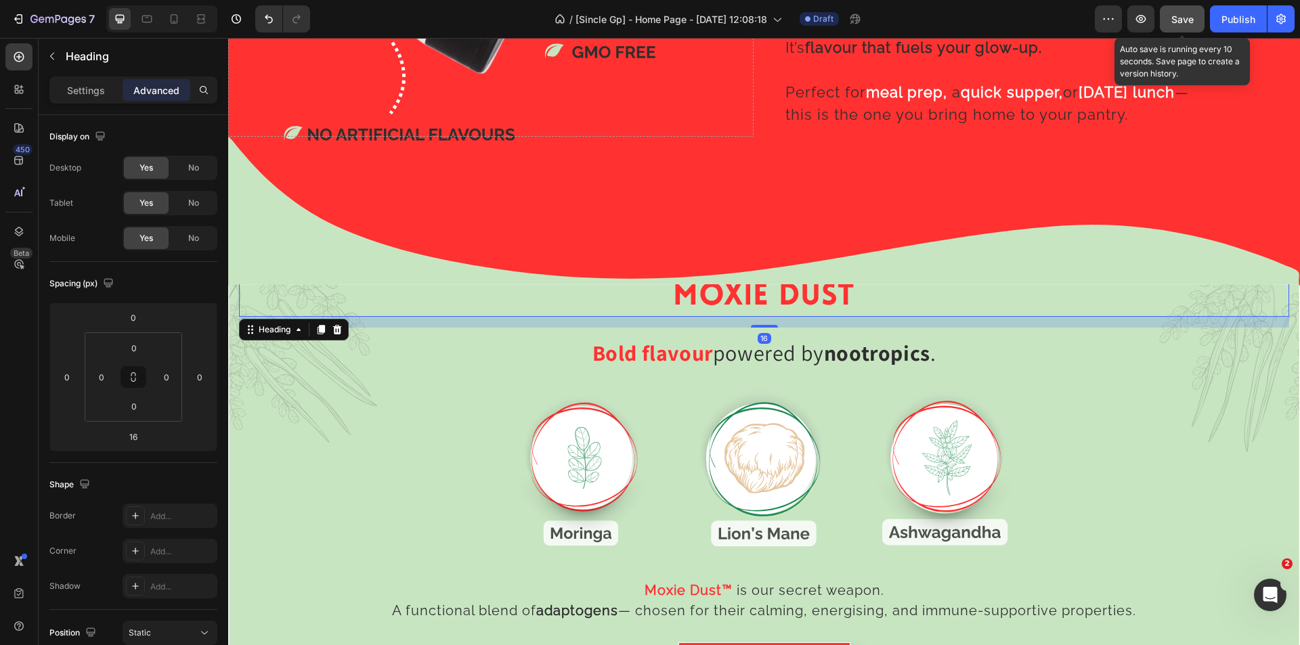
click at [1184, 18] on span "Save" at bounding box center [1183, 20] width 22 height 12
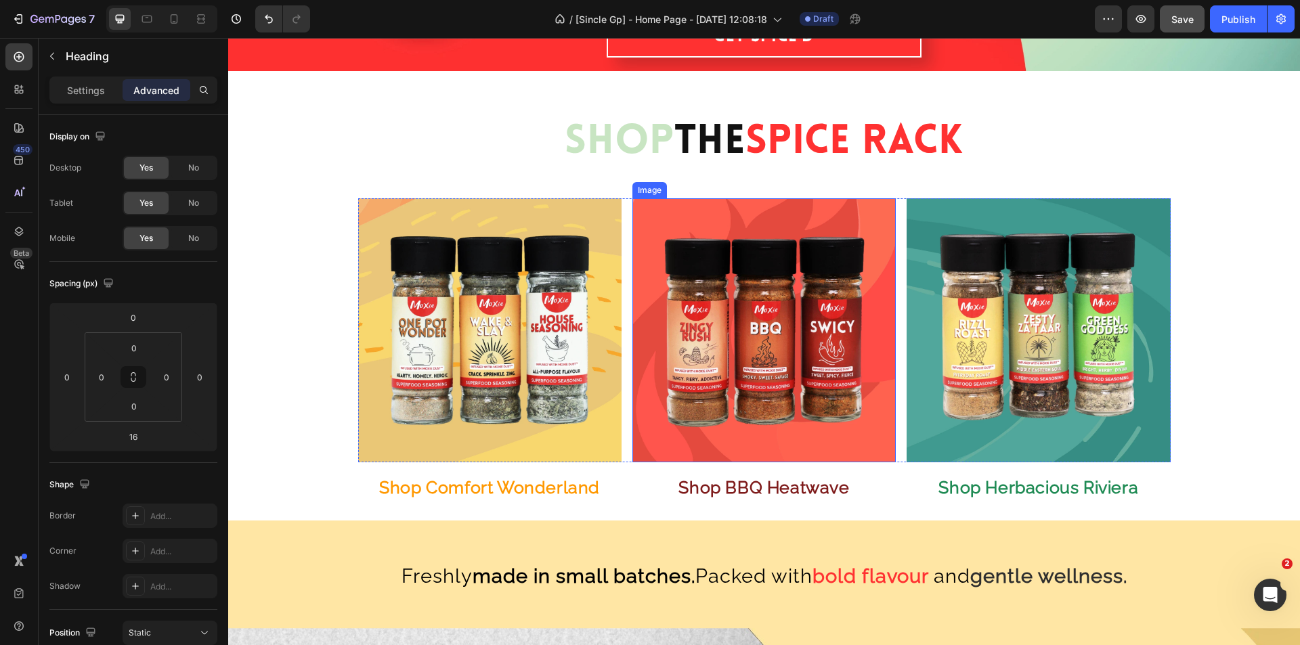
scroll to position [77, 0]
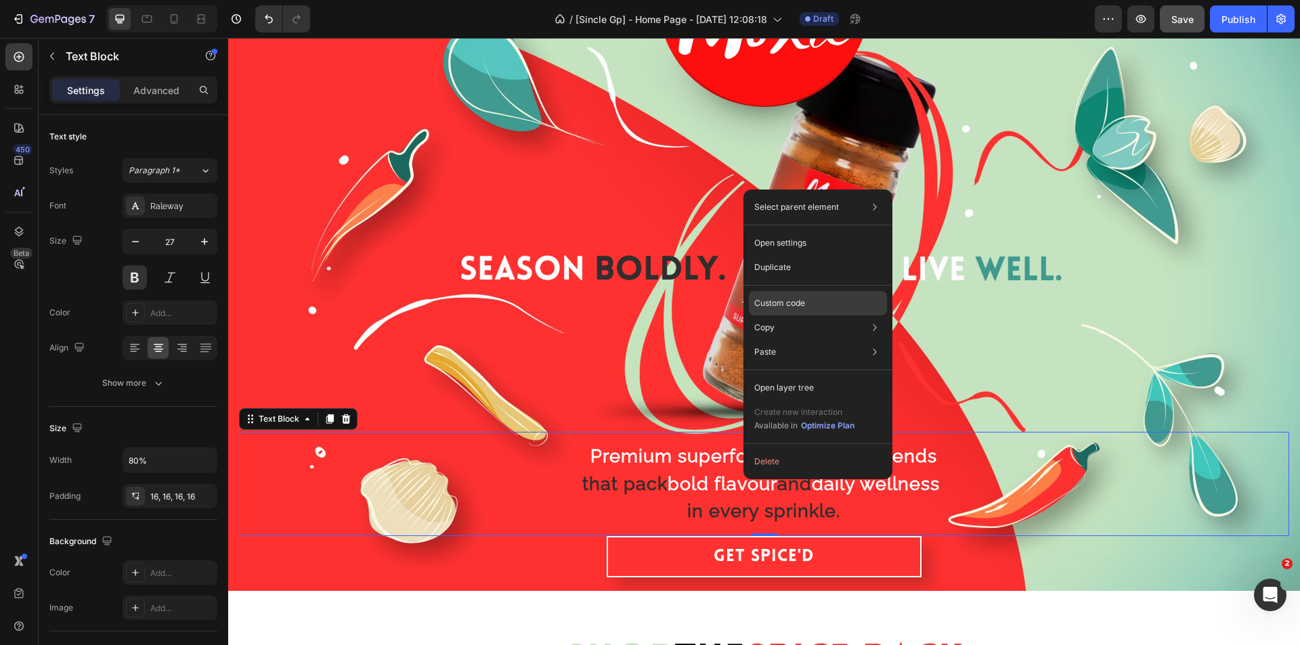
click at [801, 297] on p "Custom code" at bounding box center [780, 303] width 51 height 12
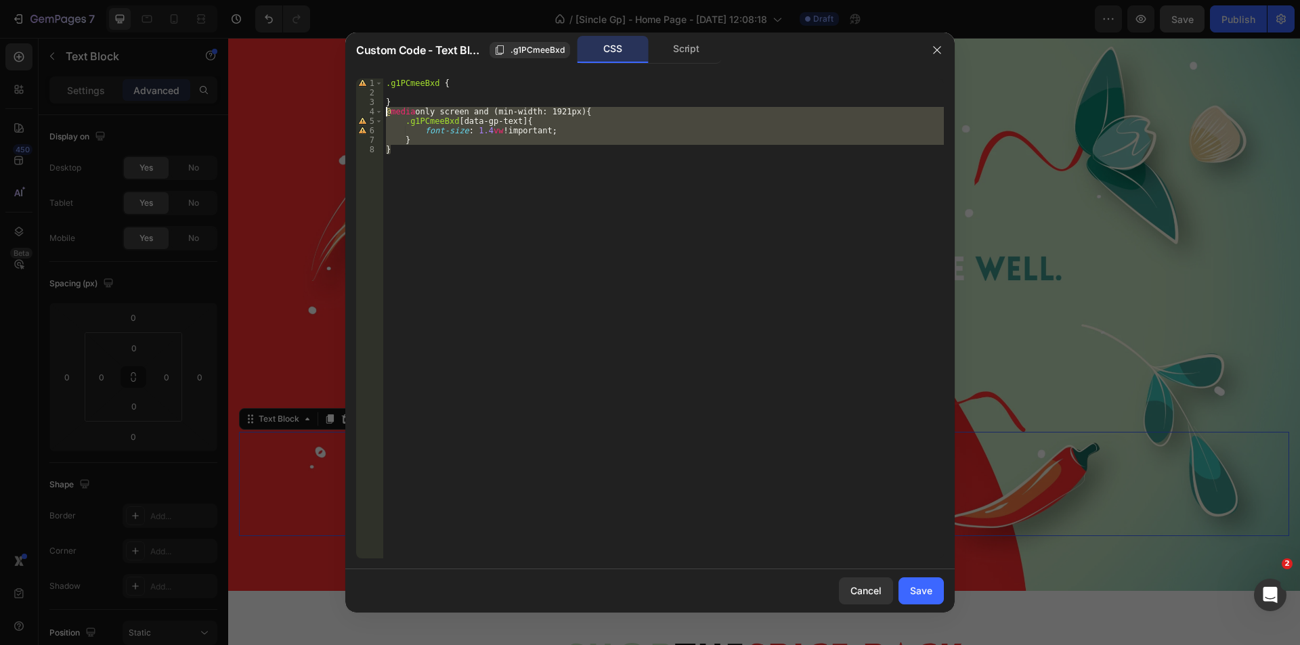
drag, startPoint x: 419, startPoint y: 163, endPoint x: 366, endPoint y: 114, distance: 72.9
click at [366, 114] on div "} 1 2 3 4 5 6 7 8 .g1PCmeeBxd { } @ media only screen and (min-width: 1921px) {…" at bounding box center [650, 319] width 588 height 480
type textarea "@media only screen and (min-width: 1921px) { .g1PCmeeBxd [data-gp-text]{"
